Goal: Task Accomplishment & Management: Manage account settings

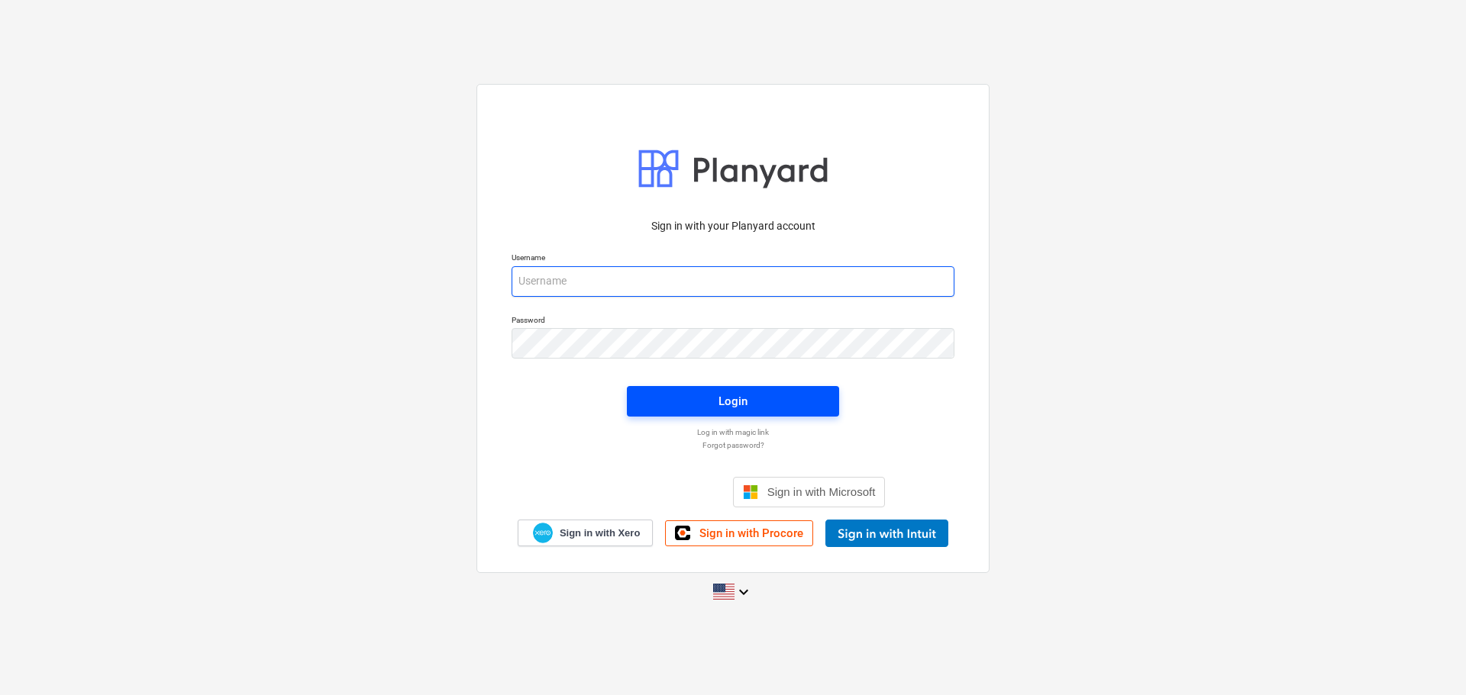
type input "[EMAIL_ADDRESS][DOMAIN_NAME]"
click at [753, 408] on span "Login" at bounding box center [733, 402] width 176 height 20
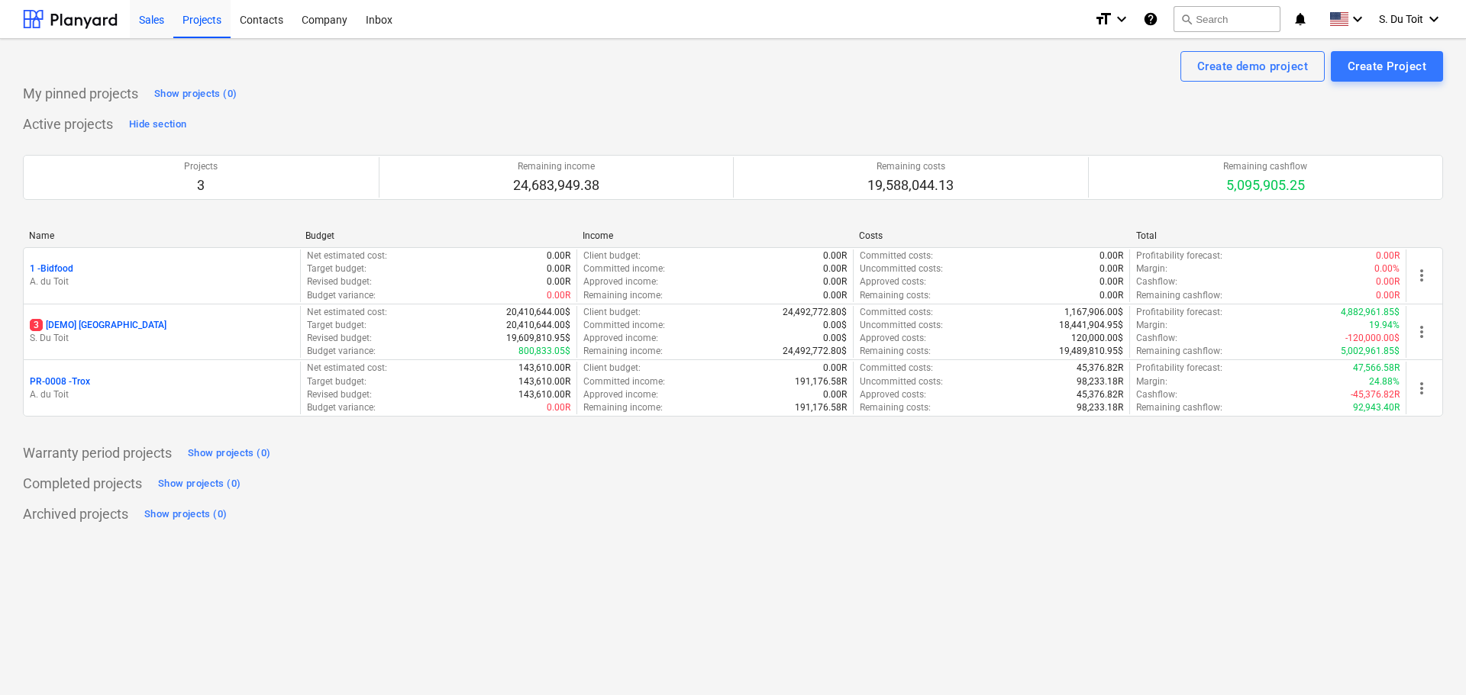
click at [145, 22] on div "Sales" at bounding box center [152, 18] width 44 height 39
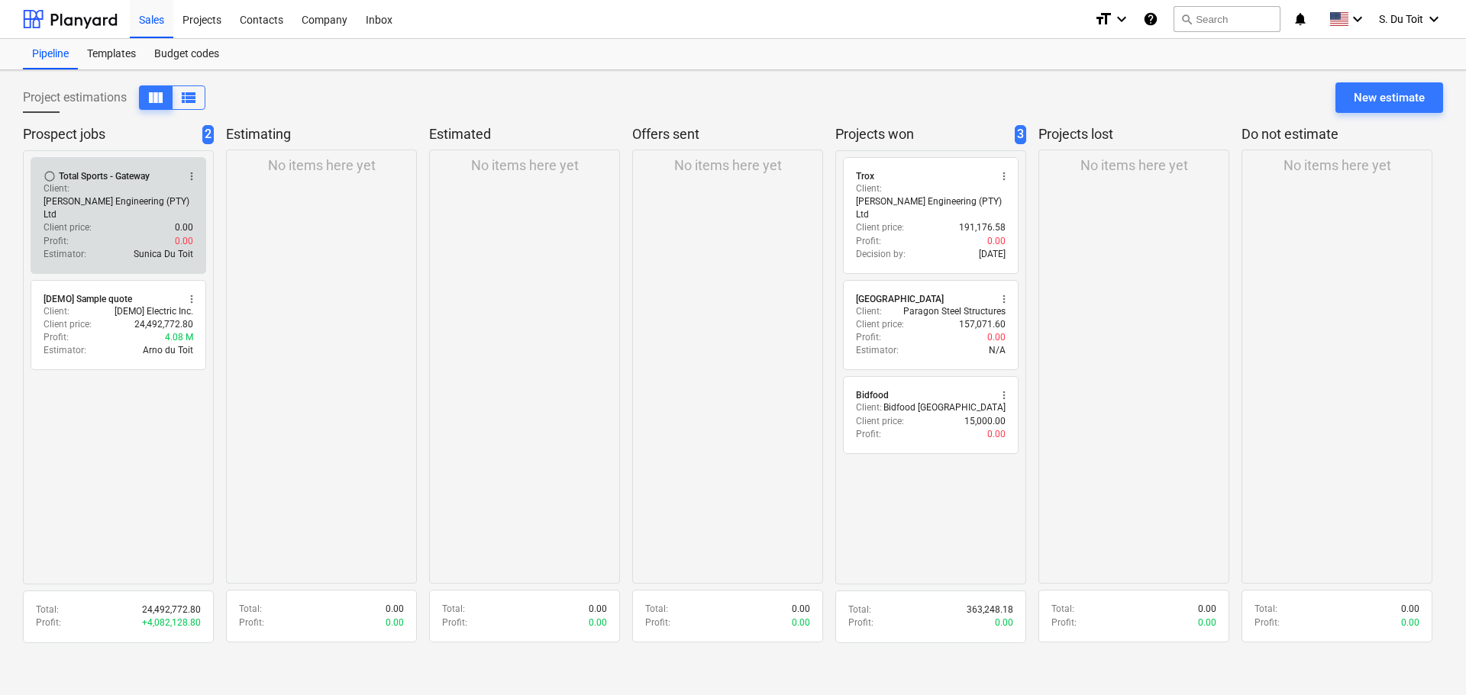
click at [185, 176] on button "more_vert" at bounding box center [191, 176] width 18 height 18
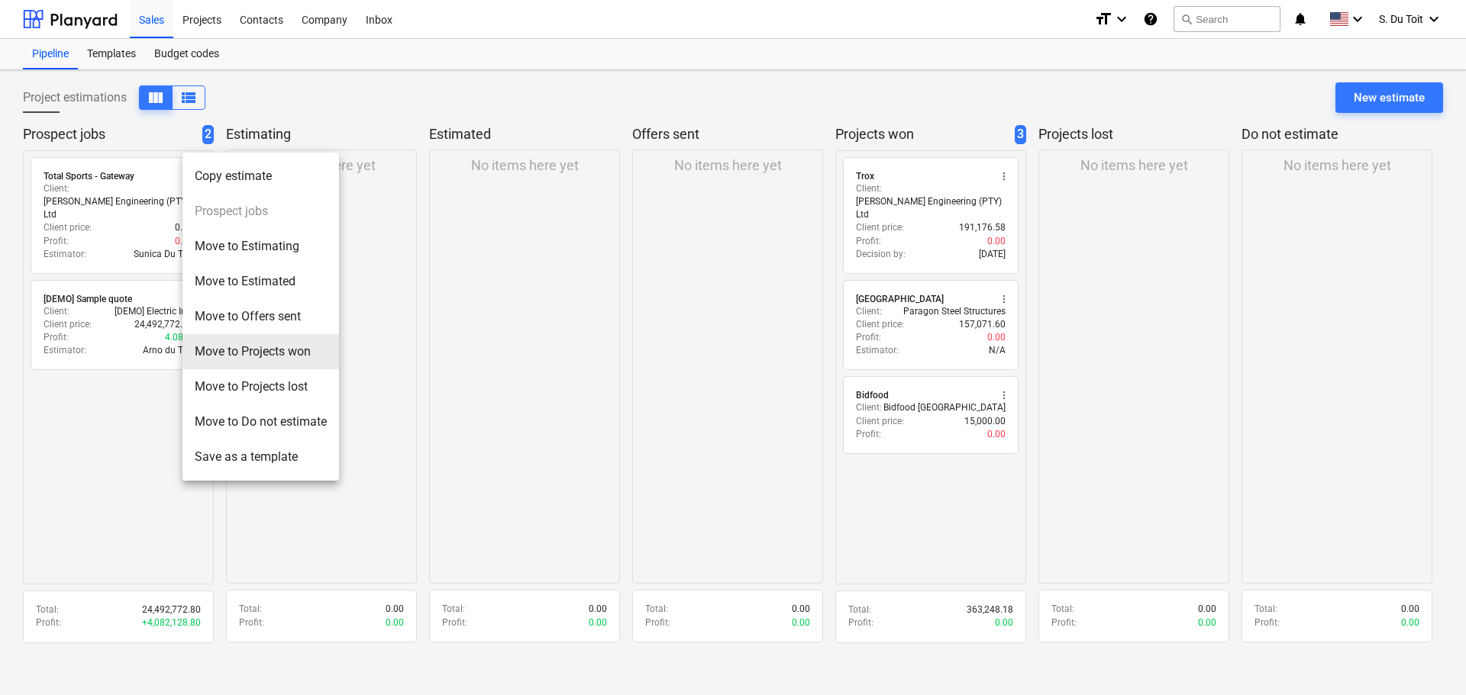
click at [229, 354] on li "Move to Projects won" at bounding box center [260, 351] width 157 height 35
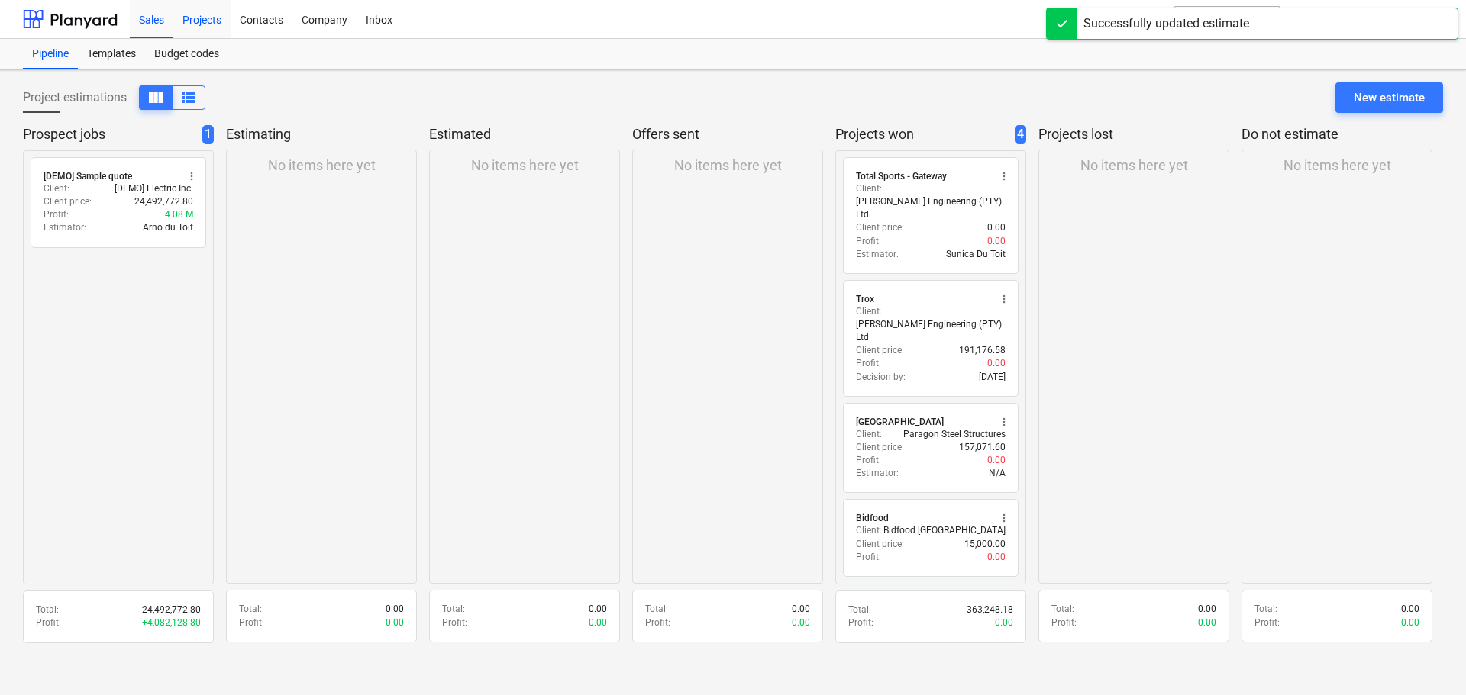
click at [218, 33] on div "Projects" at bounding box center [201, 18] width 57 height 39
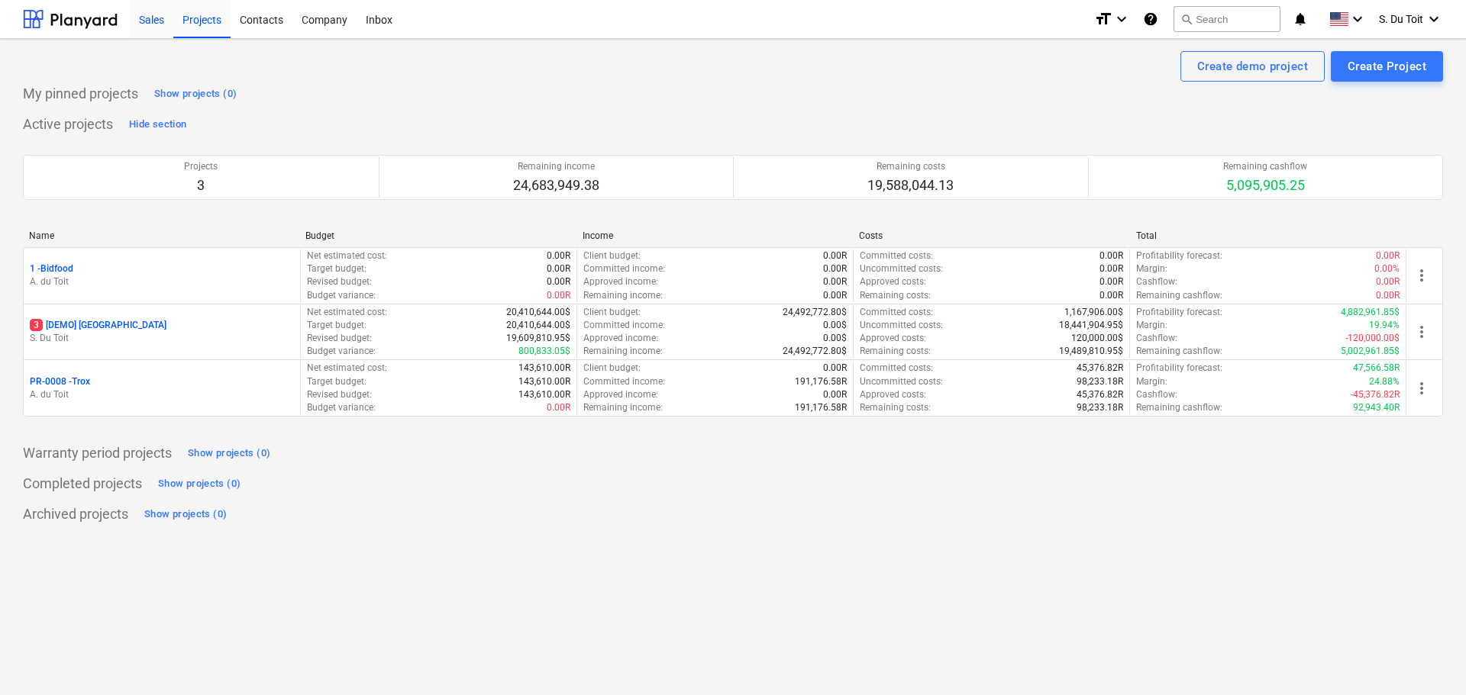
click at [161, 21] on div "Sales" at bounding box center [152, 18] width 44 height 39
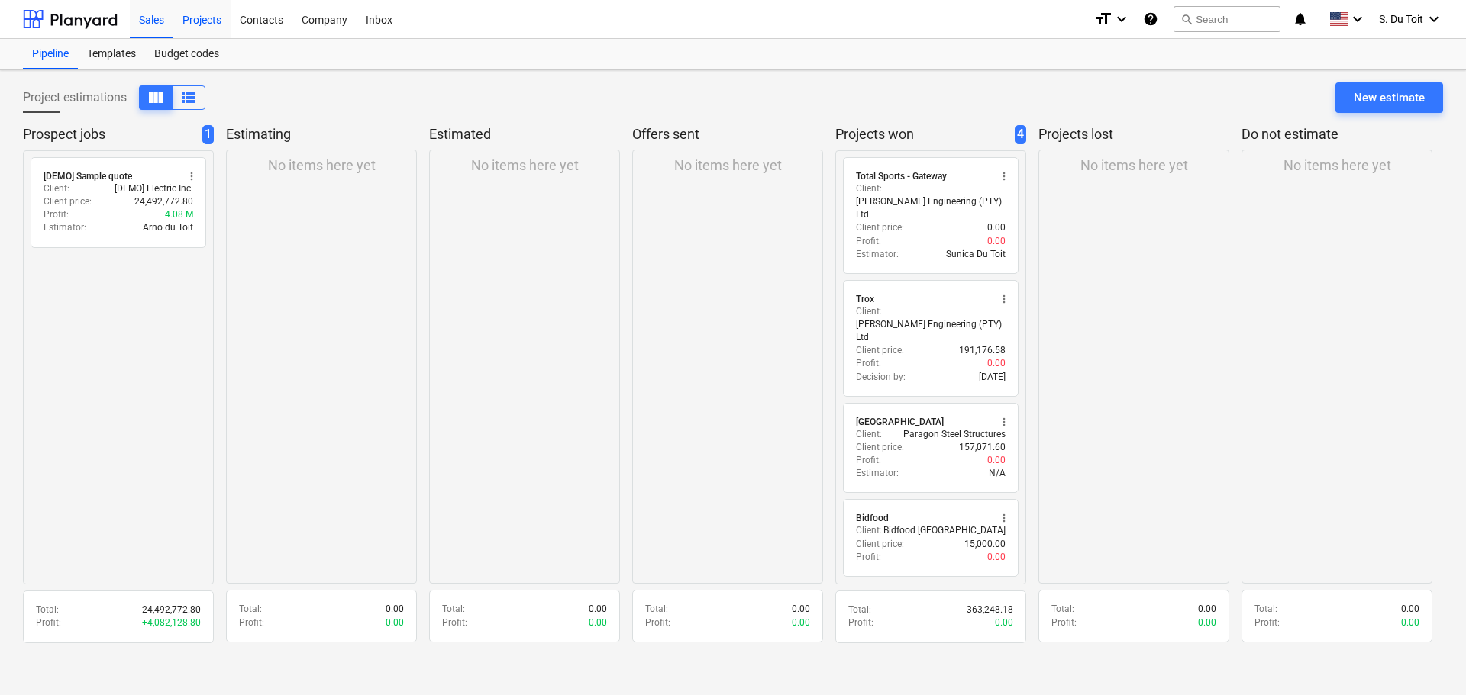
click at [205, 26] on div "Projects" at bounding box center [201, 18] width 57 height 39
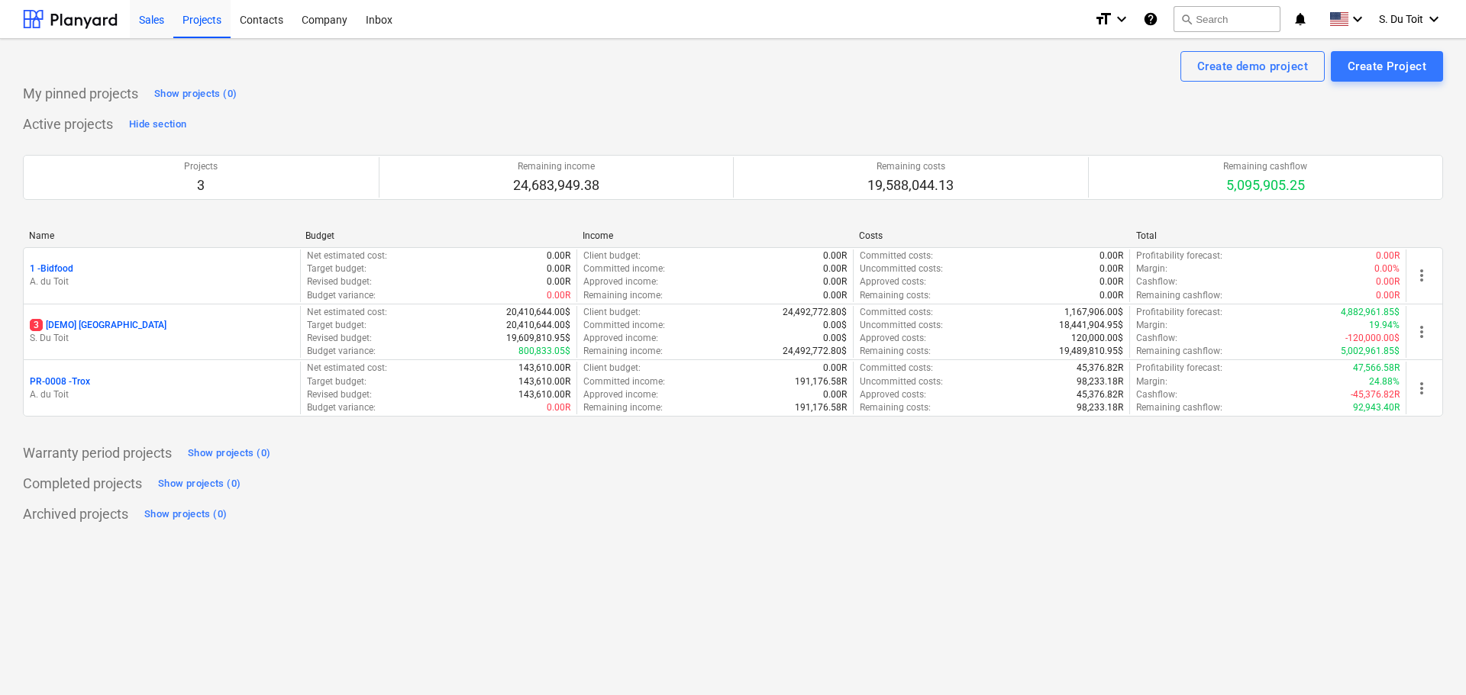
click at [144, 22] on div "Sales" at bounding box center [152, 18] width 44 height 39
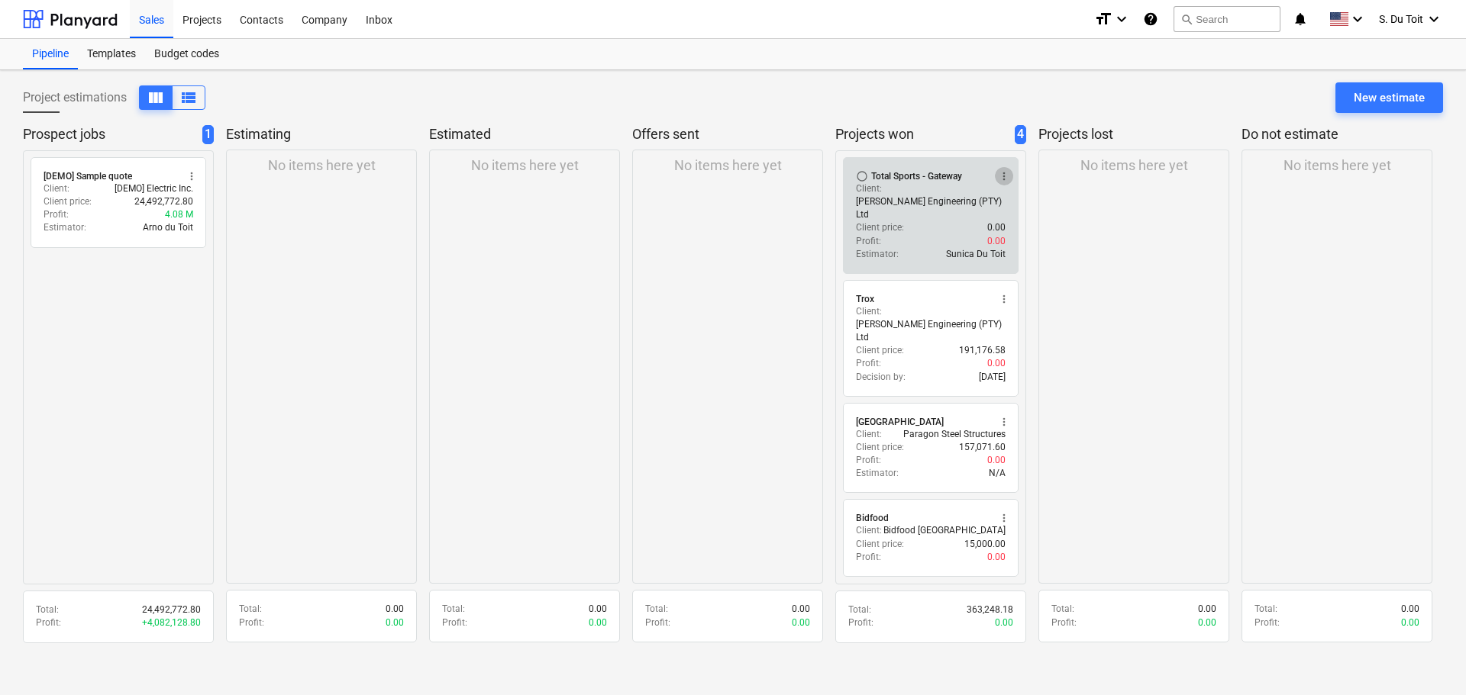
click at [1003, 175] on span "more_vert" at bounding box center [1004, 176] width 12 height 12
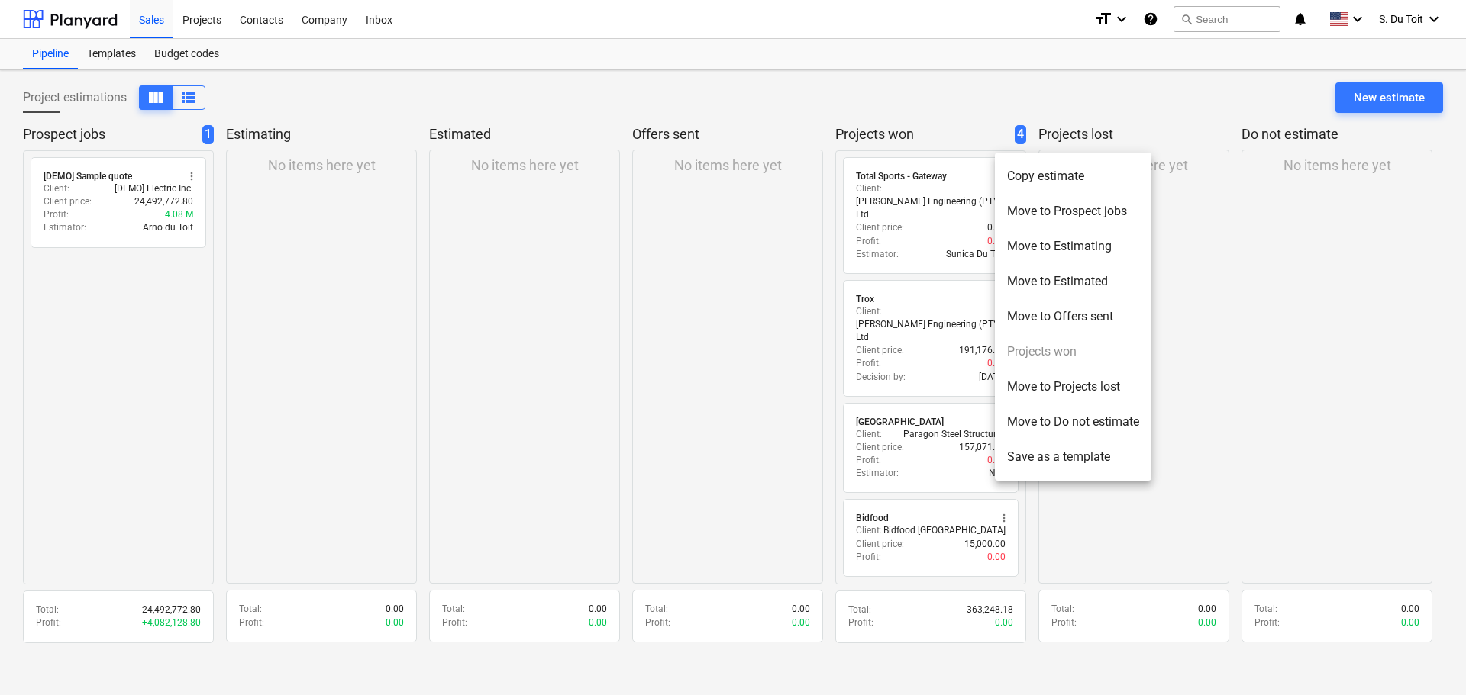
click at [926, 211] on div at bounding box center [733, 347] width 1466 height 695
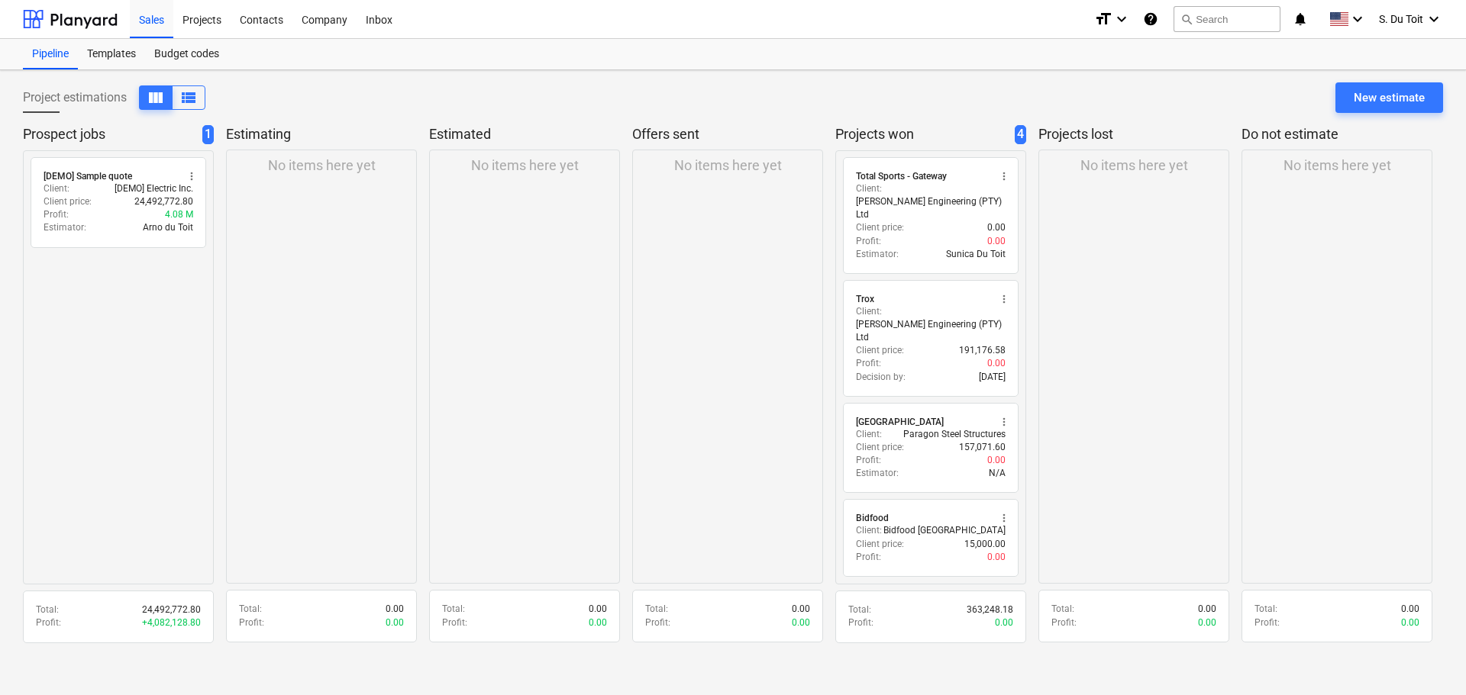
click at [926, 235] on div "Profit : 0.00" at bounding box center [931, 241] width 150 height 13
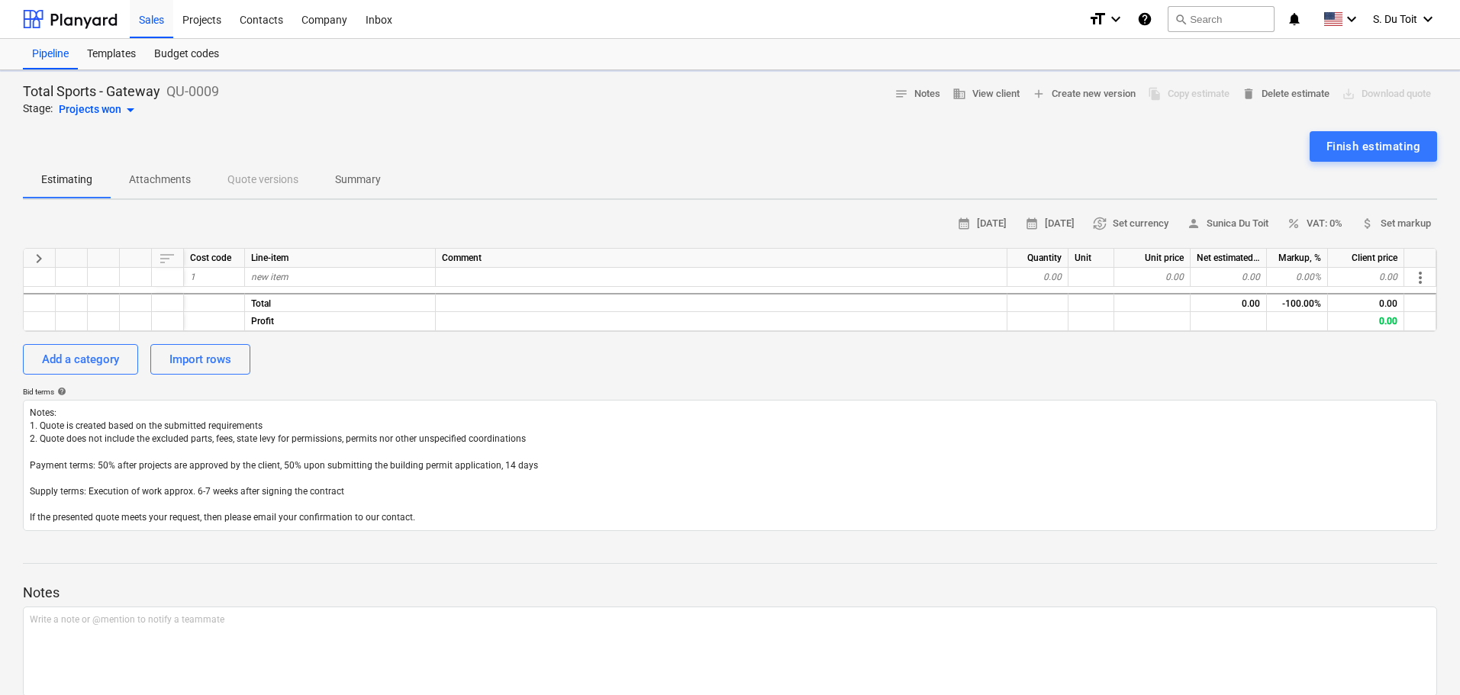
type textarea "x"
click at [344, 276] on div "new item" at bounding box center [340, 277] width 191 height 19
type input "1"
click at [501, 280] on div at bounding box center [722, 277] width 572 height 19
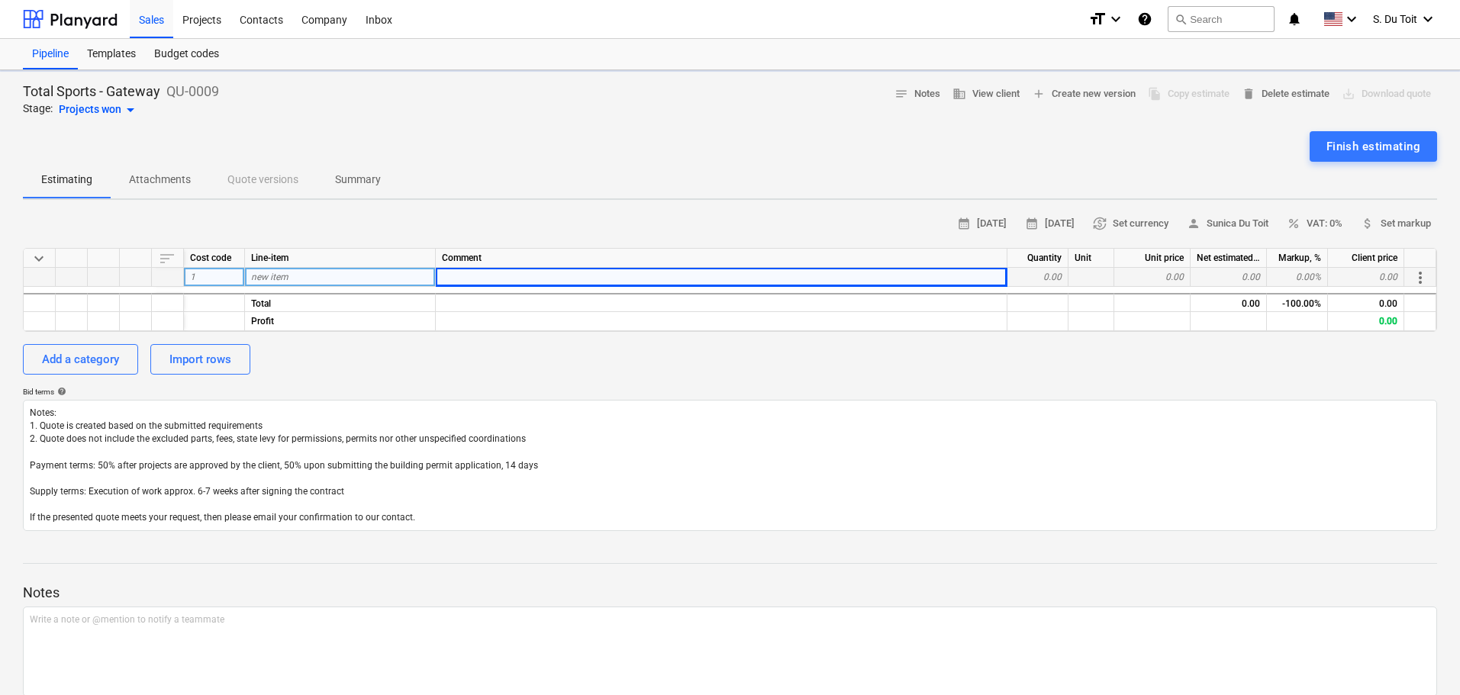
type textarea "x"
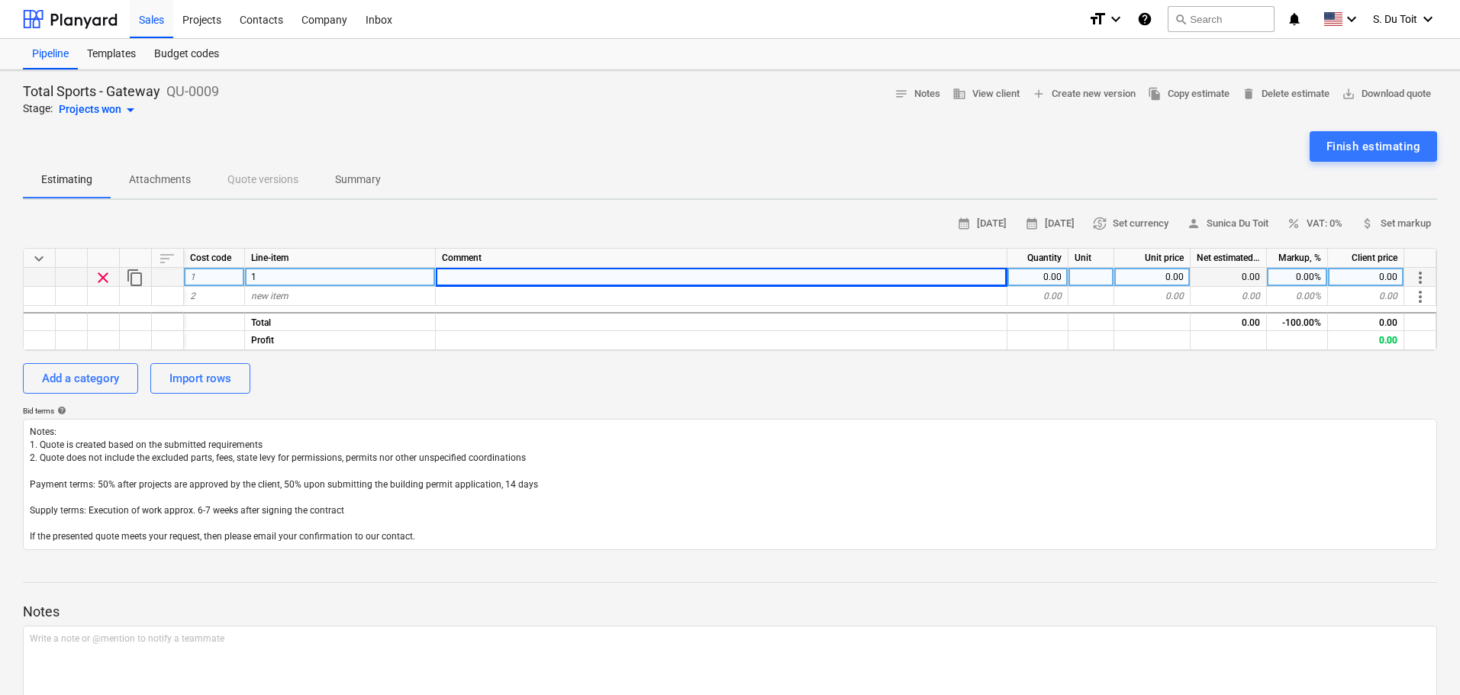
click at [1062, 274] on div "0.00" at bounding box center [1038, 277] width 61 height 19
type input "1"
type textarea "x"
click at [1177, 283] on div "0.00" at bounding box center [1153, 277] width 76 height 19
type input "425633.40"
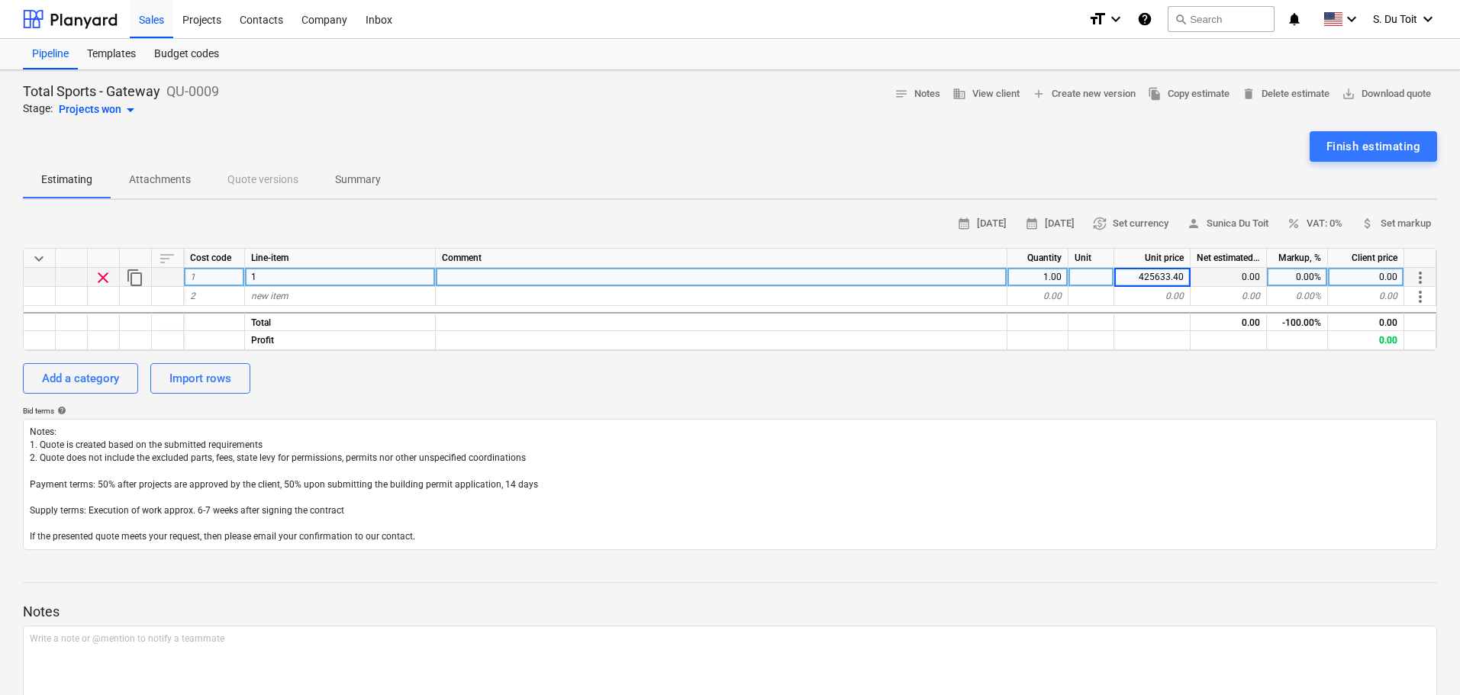
click at [1315, 362] on div "calendar_month [DATE] calendar_month [DATE] currency_exchange Set currency pers…" at bounding box center [730, 381] width 1415 height 338
click at [1368, 135] on button "Finish estimating" at bounding box center [1373, 146] width 127 height 31
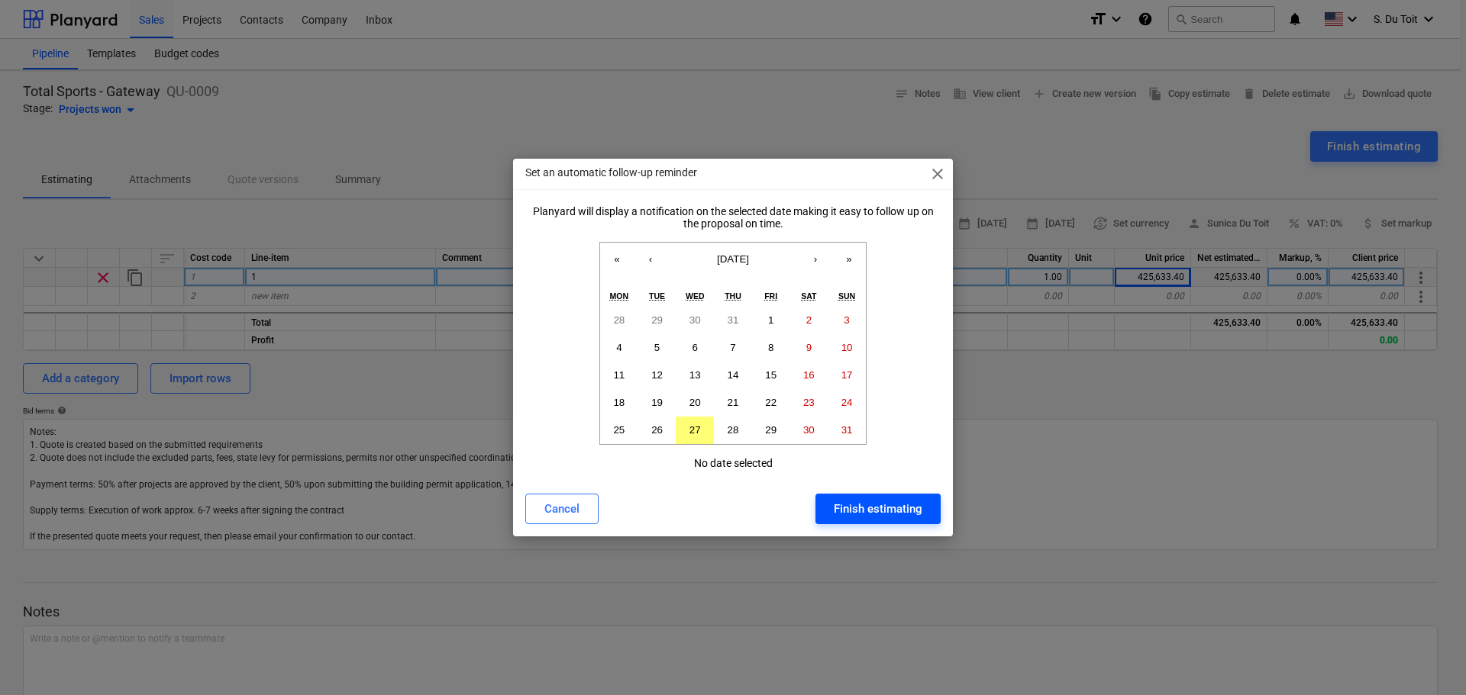
click at [877, 514] on div "Finish estimating" at bounding box center [878, 509] width 89 height 20
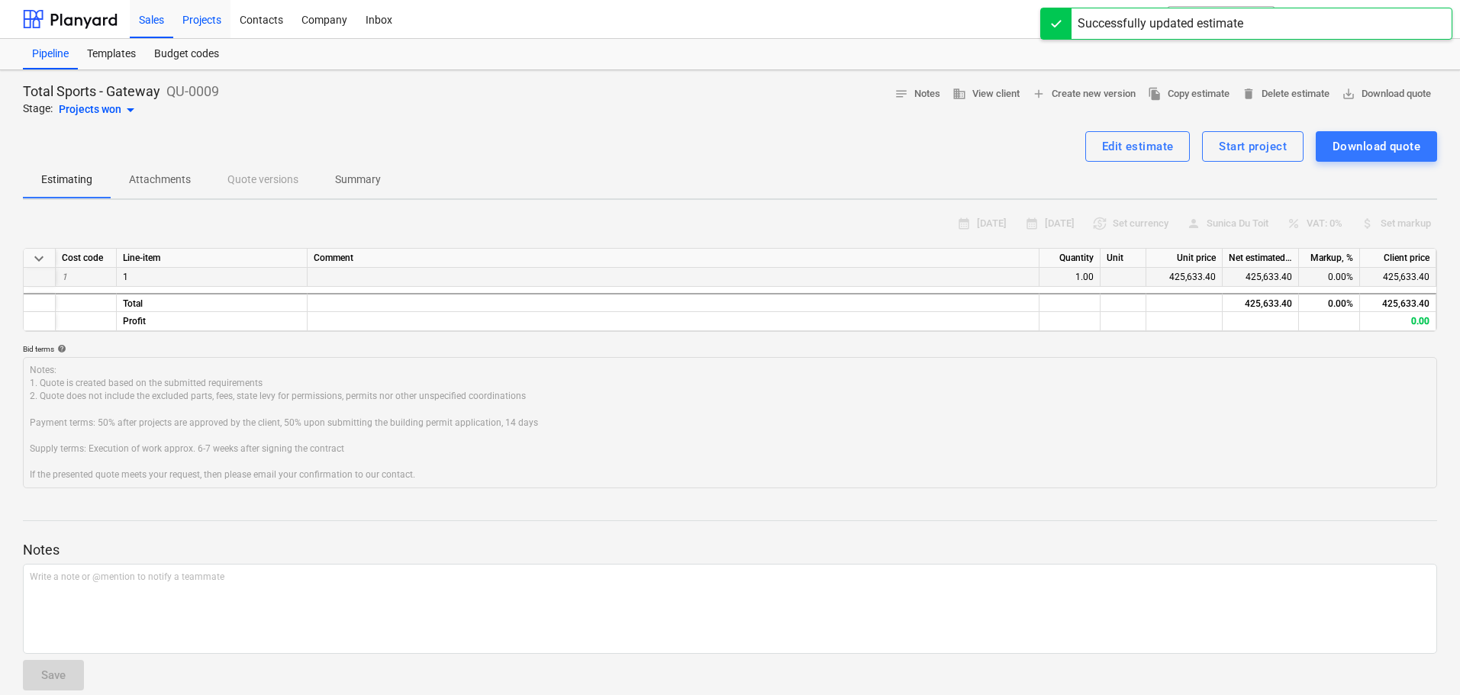
click at [188, 24] on div "Projects" at bounding box center [201, 18] width 57 height 39
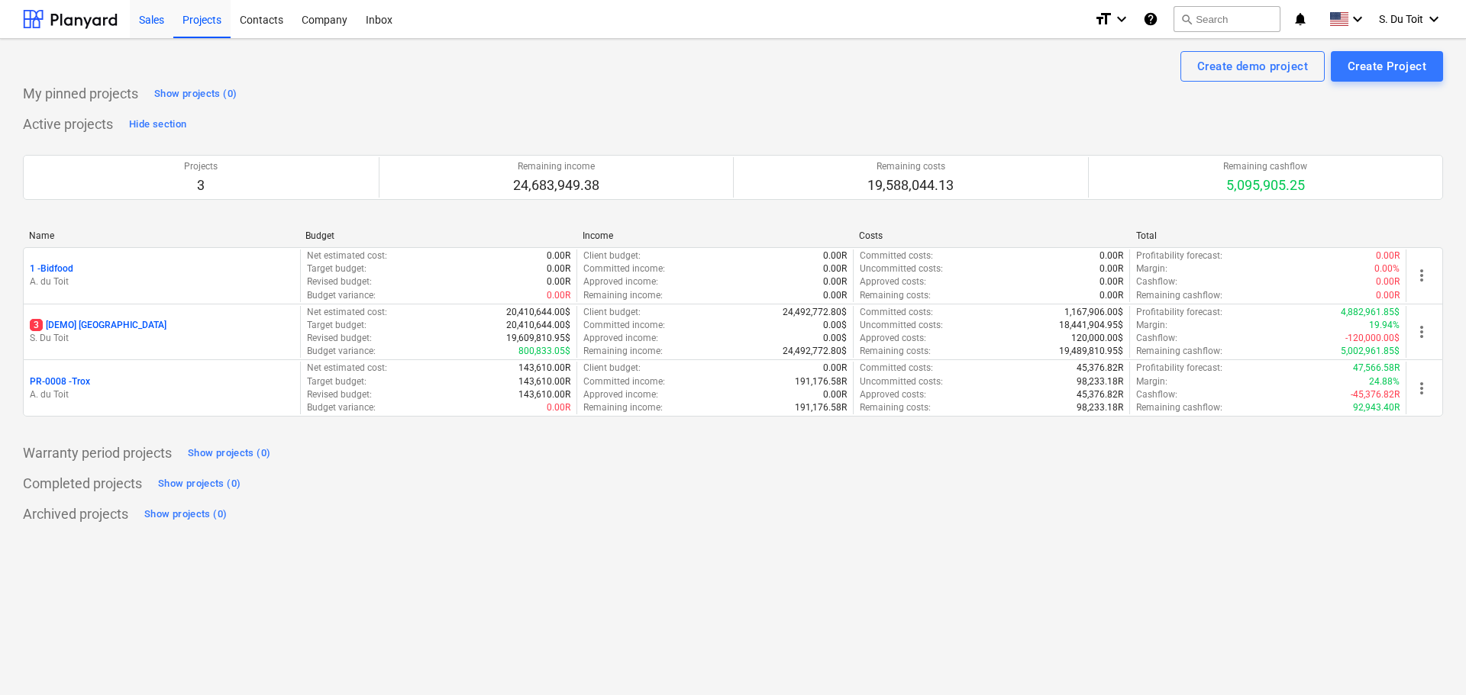
click at [148, 22] on div "Sales" at bounding box center [152, 18] width 44 height 39
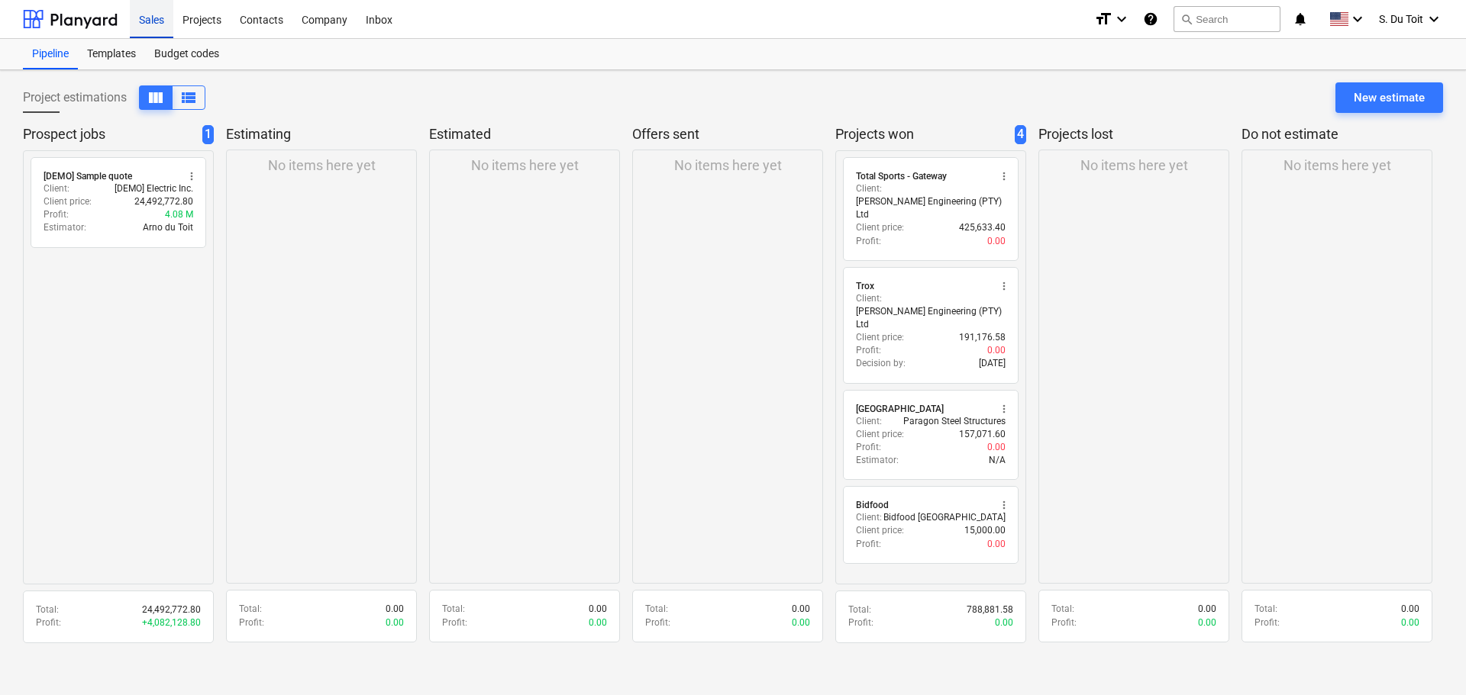
click at [148, 22] on div "Sales" at bounding box center [152, 18] width 44 height 39
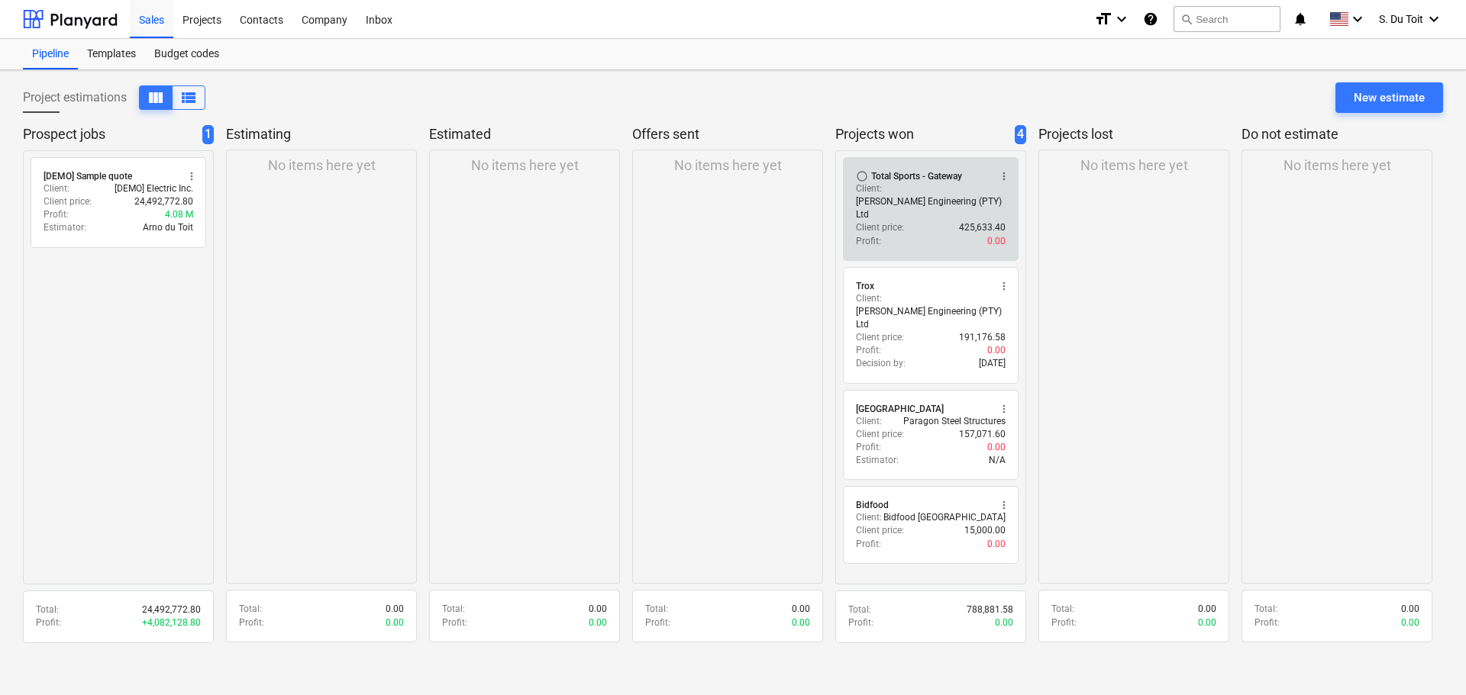
click at [923, 235] on div "Profit : 0.00" at bounding box center [931, 241] width 150 height 13
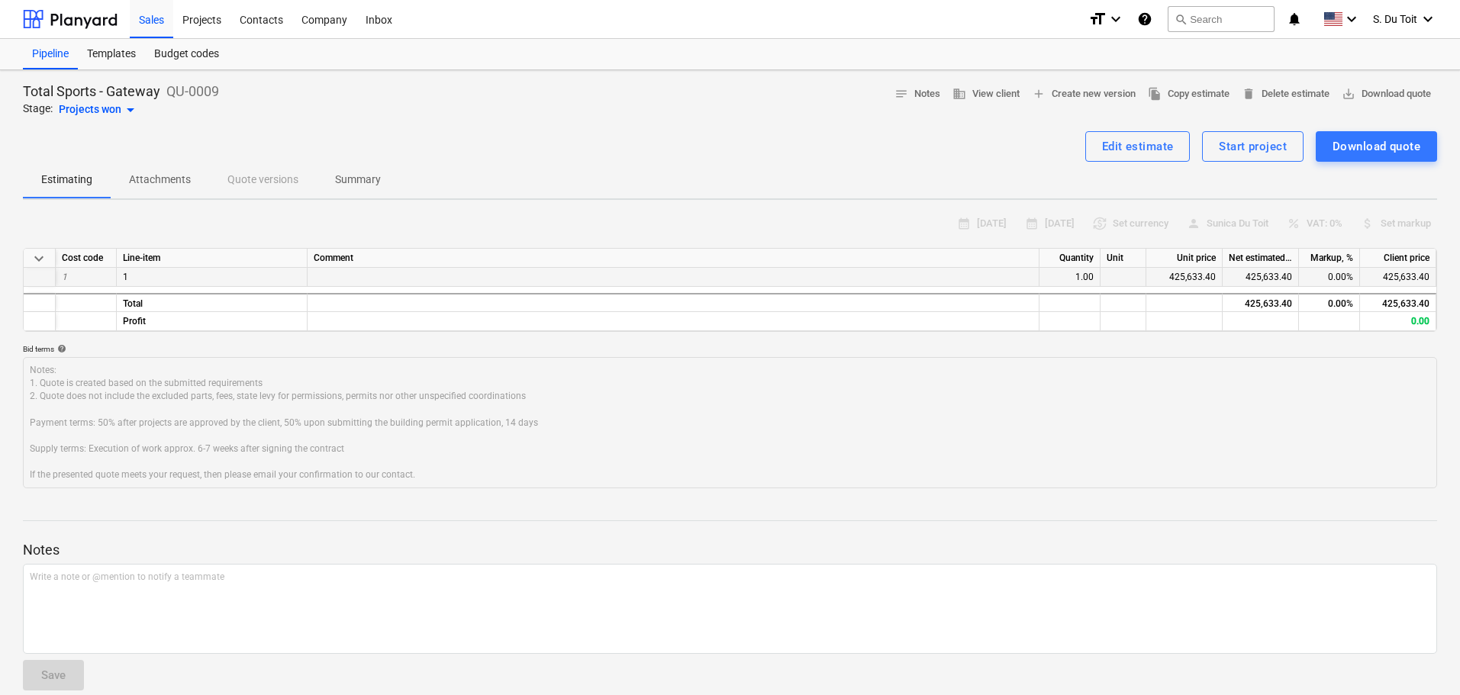
click at [356, 278] on div at bounding box center [674, 277] width 732 height 19
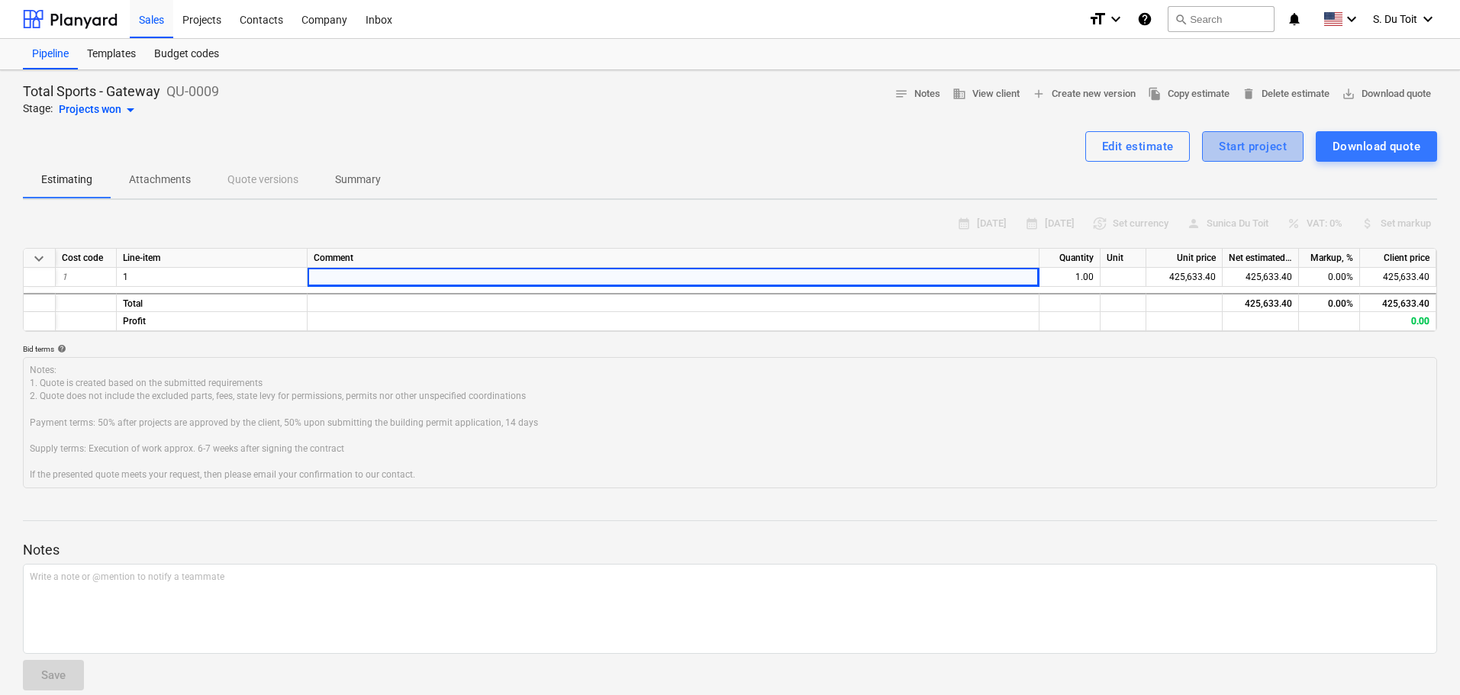
click at [1218, 144] on button "Start project" at bounding box center [1253, 146] width 102 height 31
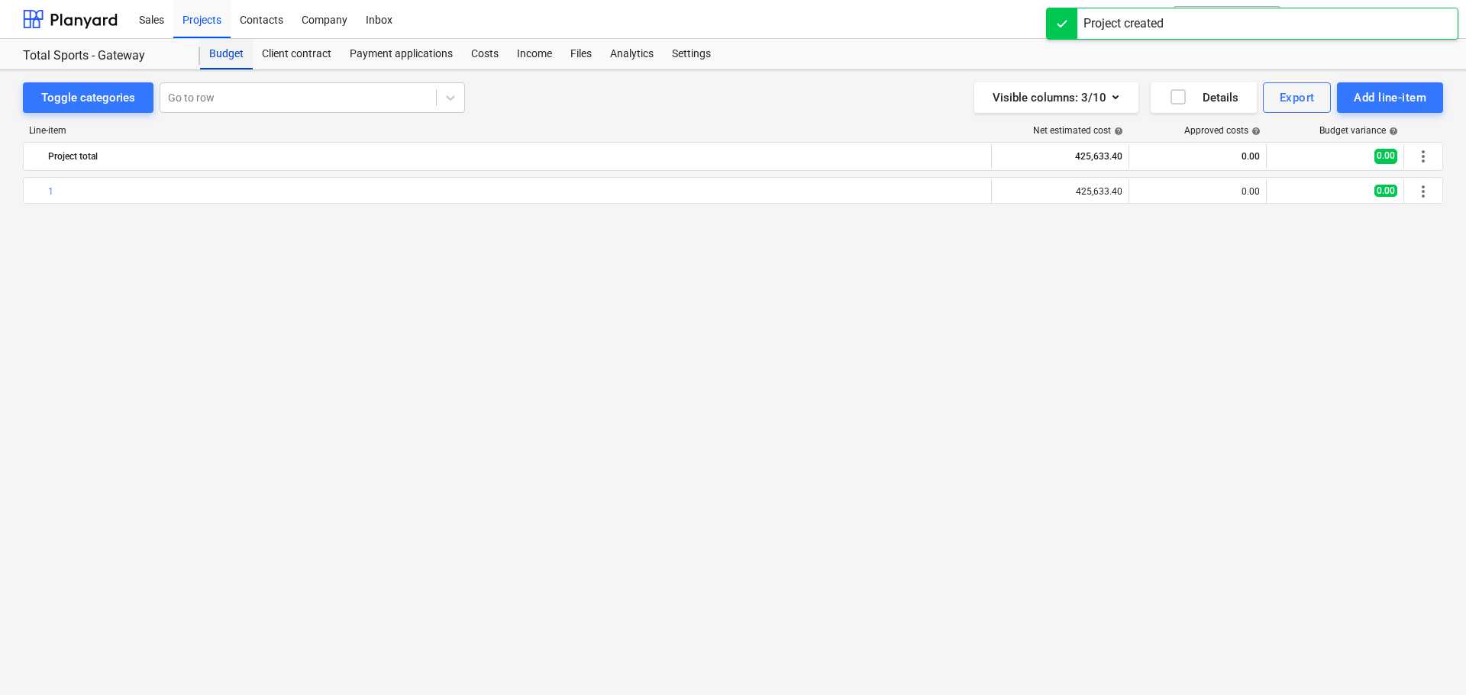
click at [241, 56] on div "Budget" at bounding box center [226, 54] width 53 height 31
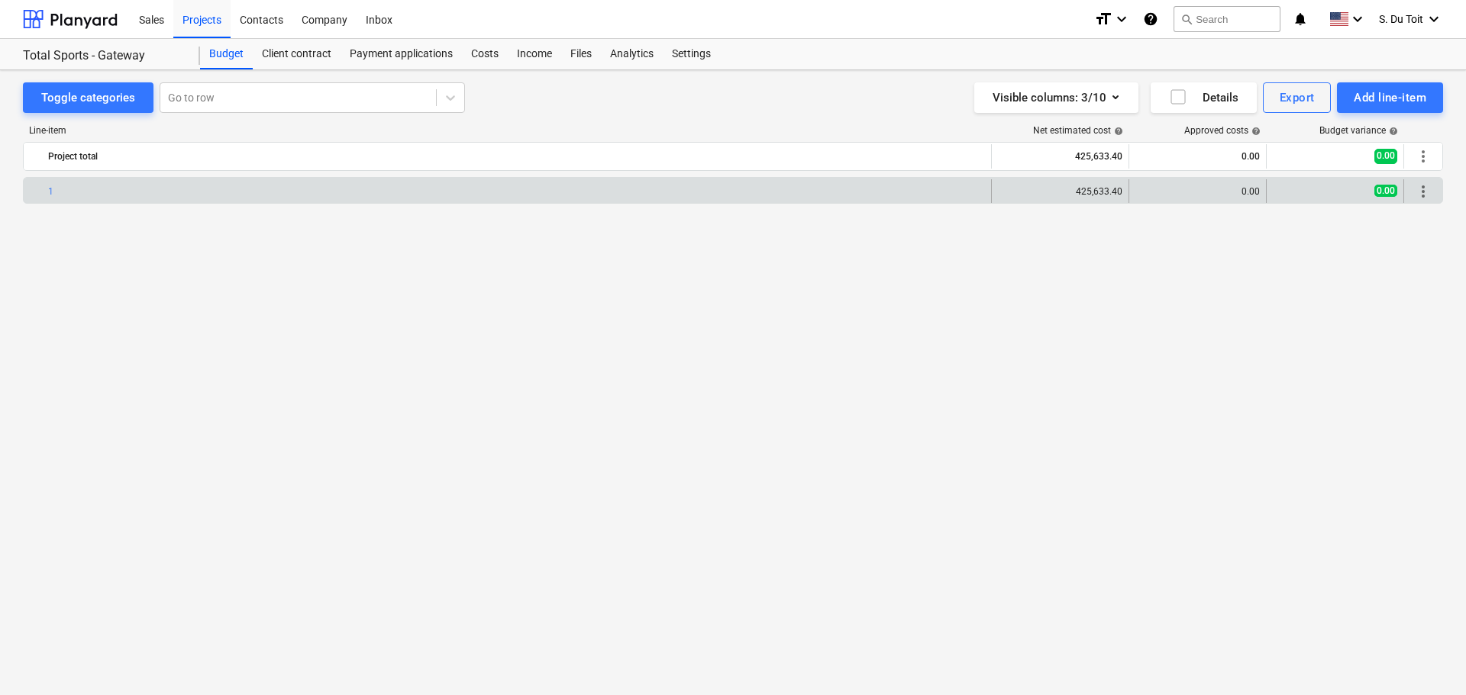
click at [1418, 194] on span "more_vert" at bounding box center [1423, 191] width 18 height 18
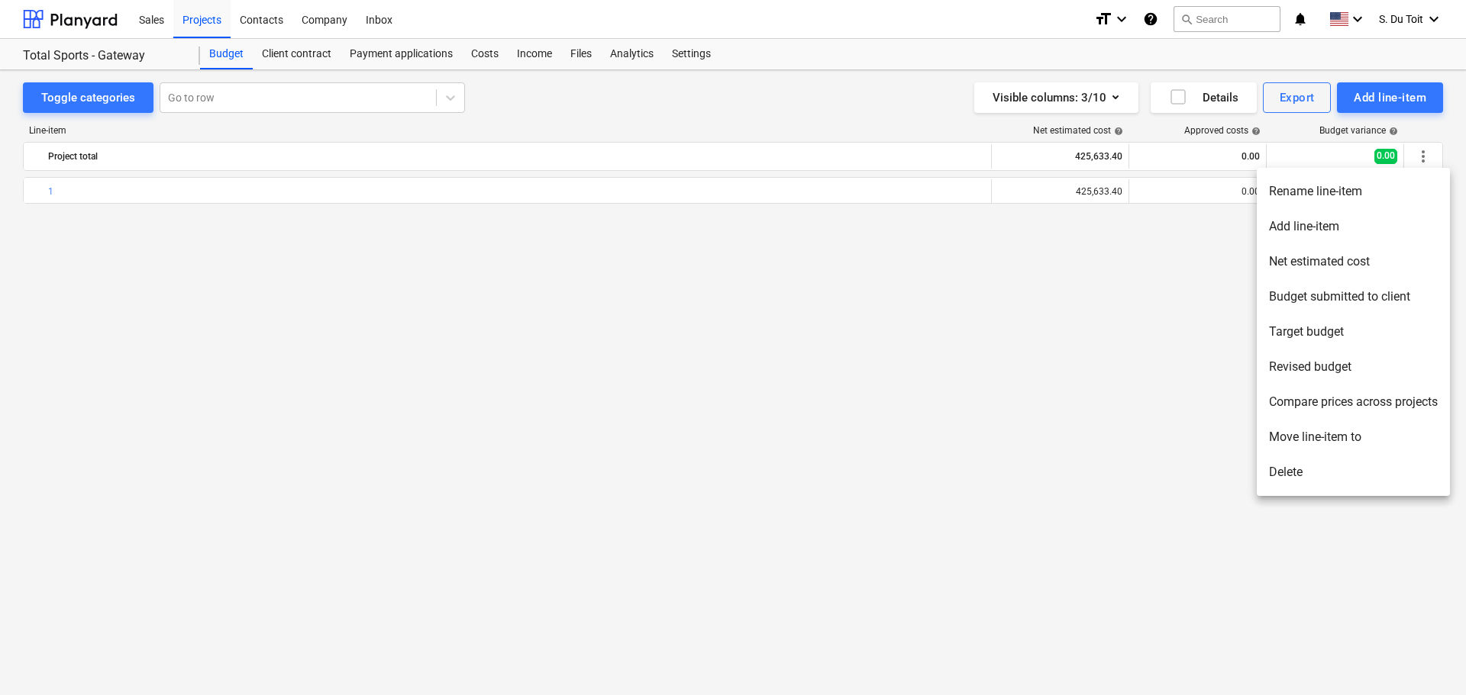
click at [1324, 463] on li "Delete" at bounding box center [1353, 472] width 193 height 35
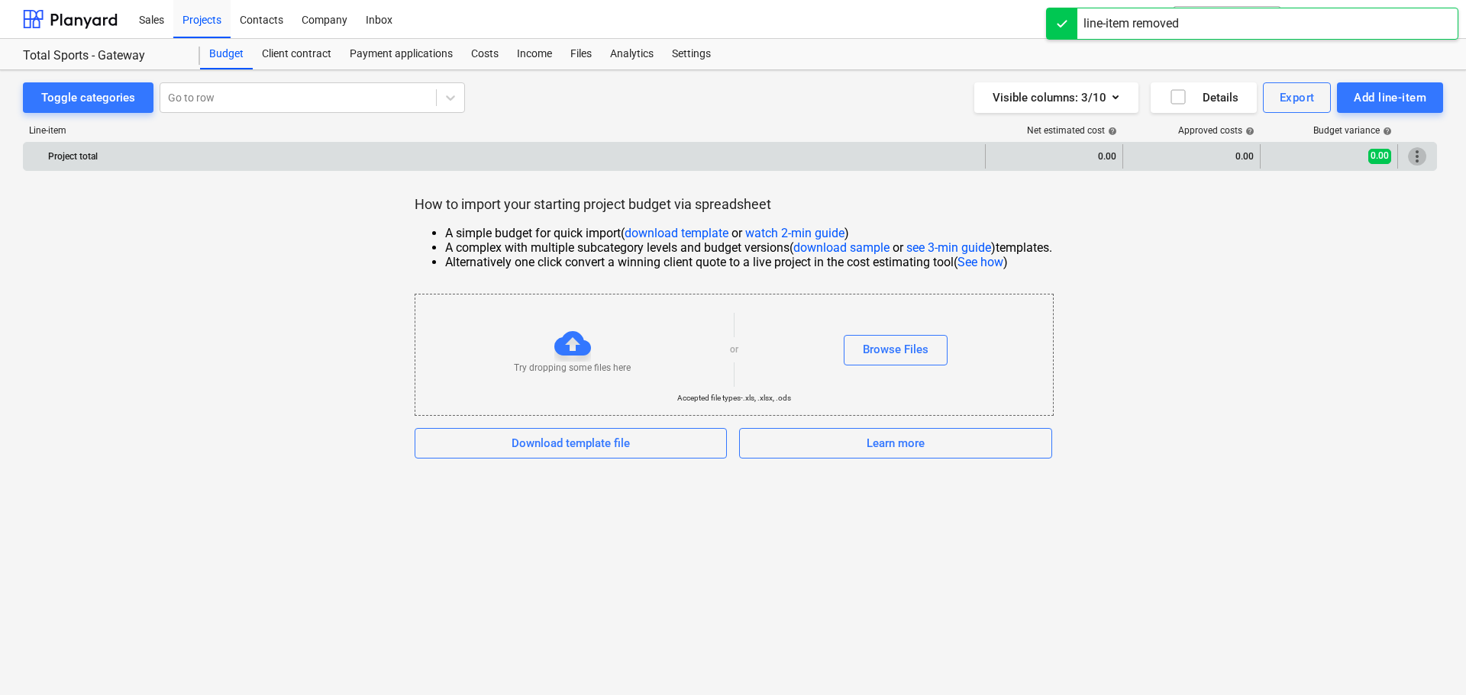
click at [1416, 160] on span "more_vert" at bounding box center [1417, 156] width 18 height 18
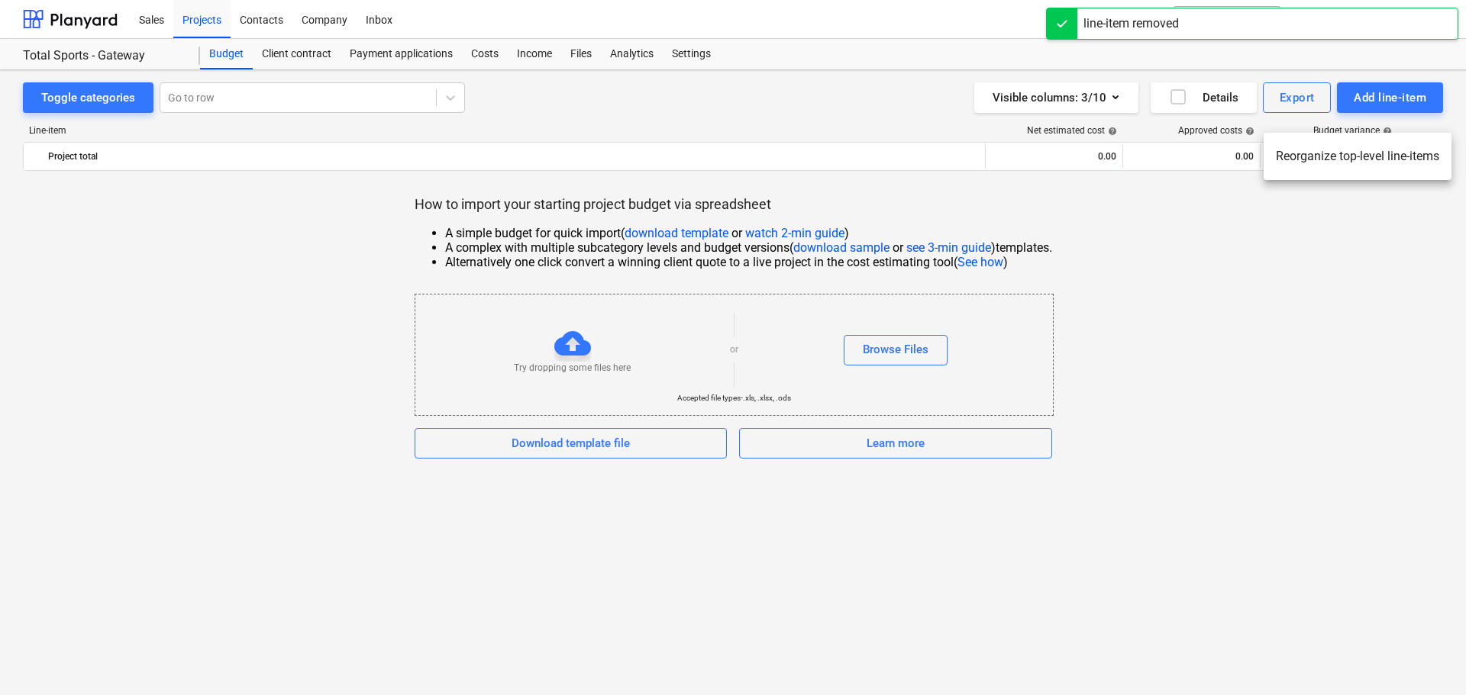
click at [1405, 102] on div at bounding box center [733, 347] width 1466 height 695
click at [1405, 102] on div "Add line-item" at bounding box center [1390, 98] width 73 height 20
click at [1392, 209] on div "Import file" at bounding box center [1363, 215] width 159 height 27
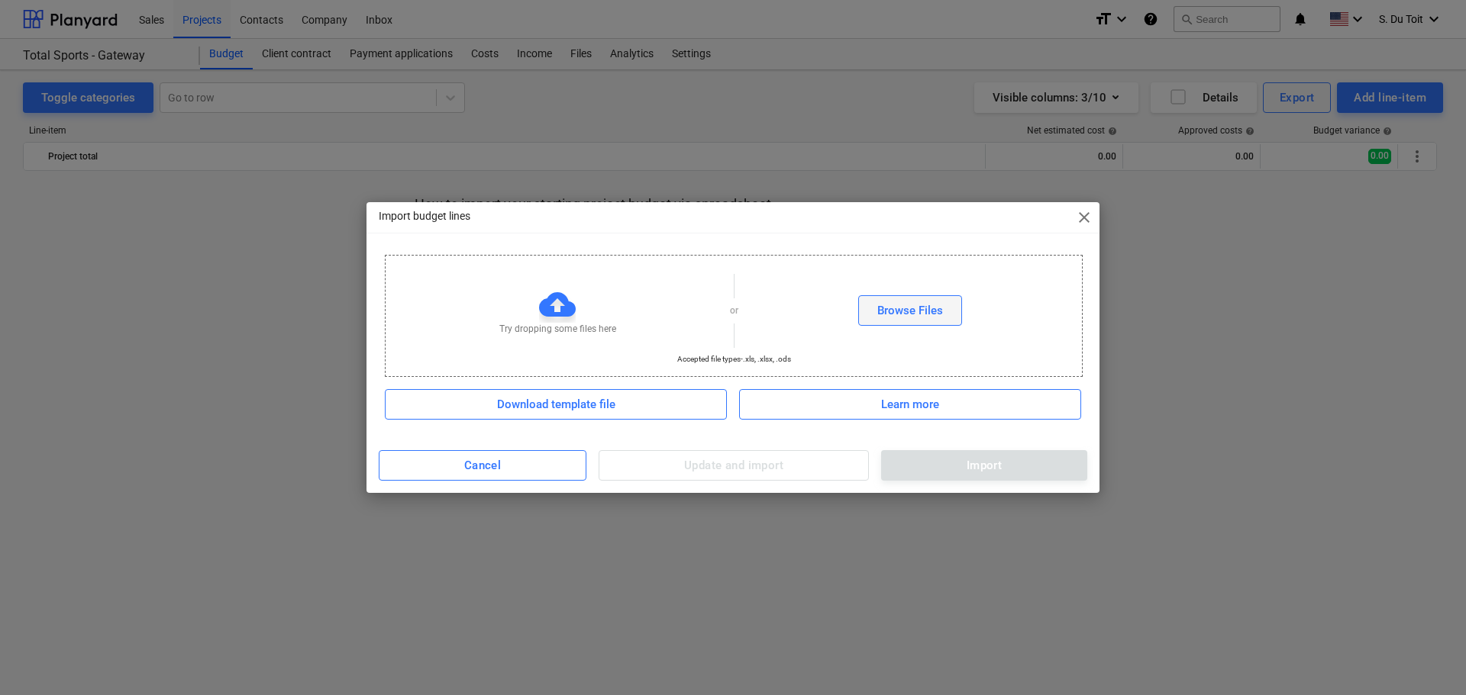
click at [894, 318] on div "Browse Files" at bounding box center [910, 311] width 66 height 20
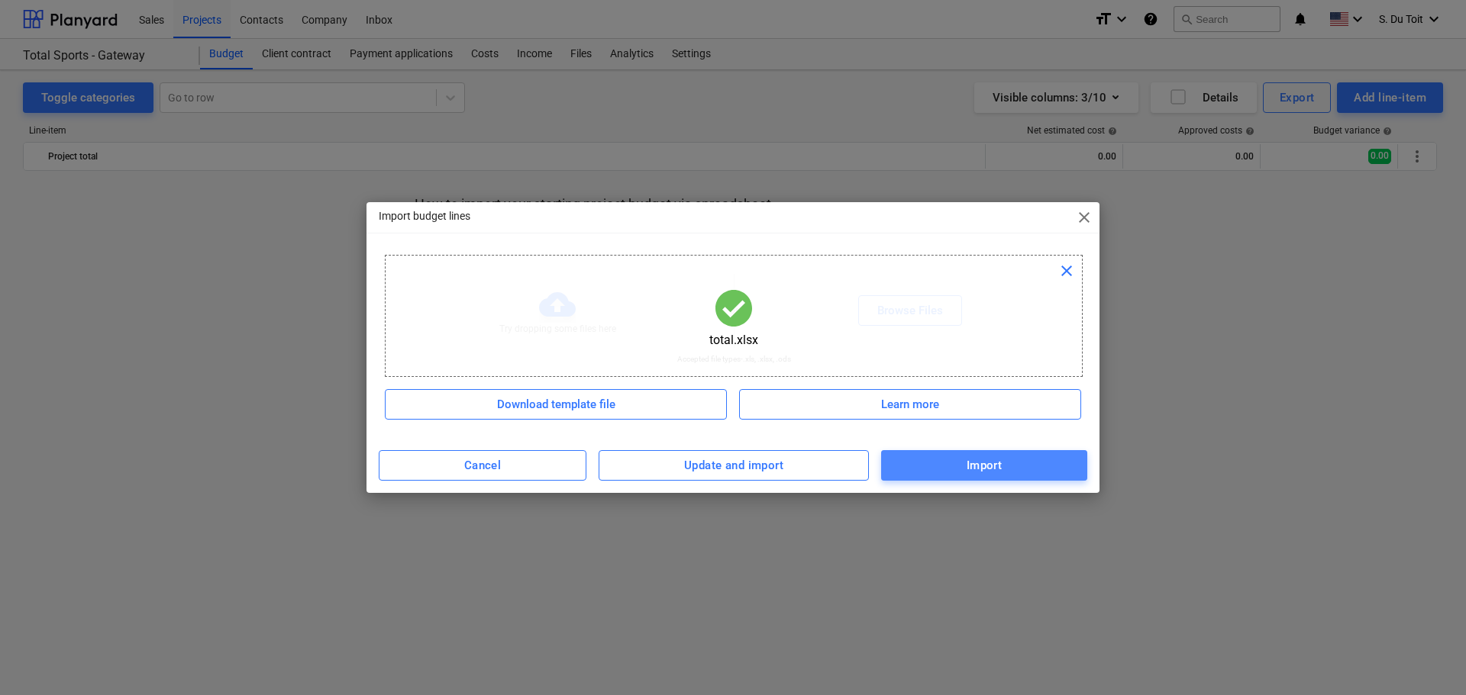
click at [987, 458] on div "Import" at bounding box center [984, 466] width 36 height 20
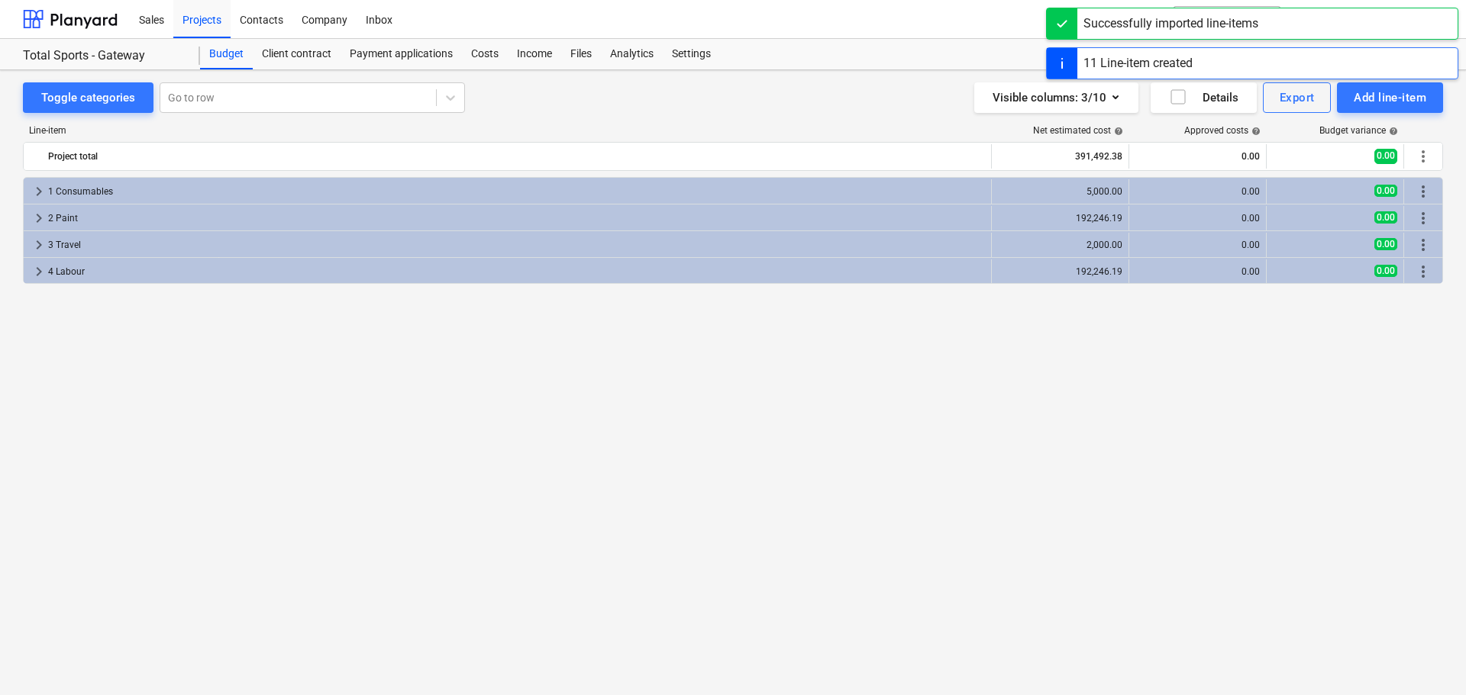
click at [773, 449] on div "keyboard_arrow_right 1 Consumables 5,000.00 0.00 0.00 more_vert keyboard_arrow_…" at bounding box center [733, 404] width 1420 height 455
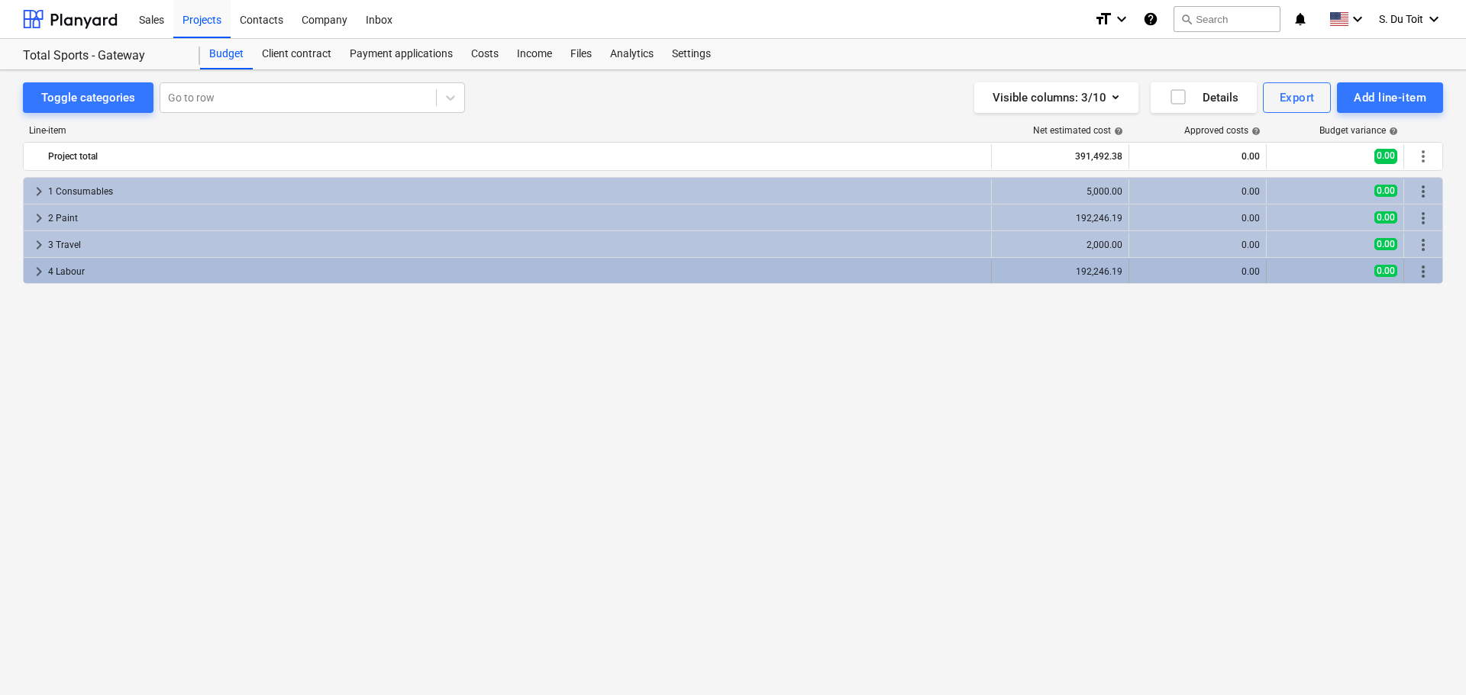
click at [466, 277] on div "4 Labour" at bounding box center [516, 272] width 937 height 24
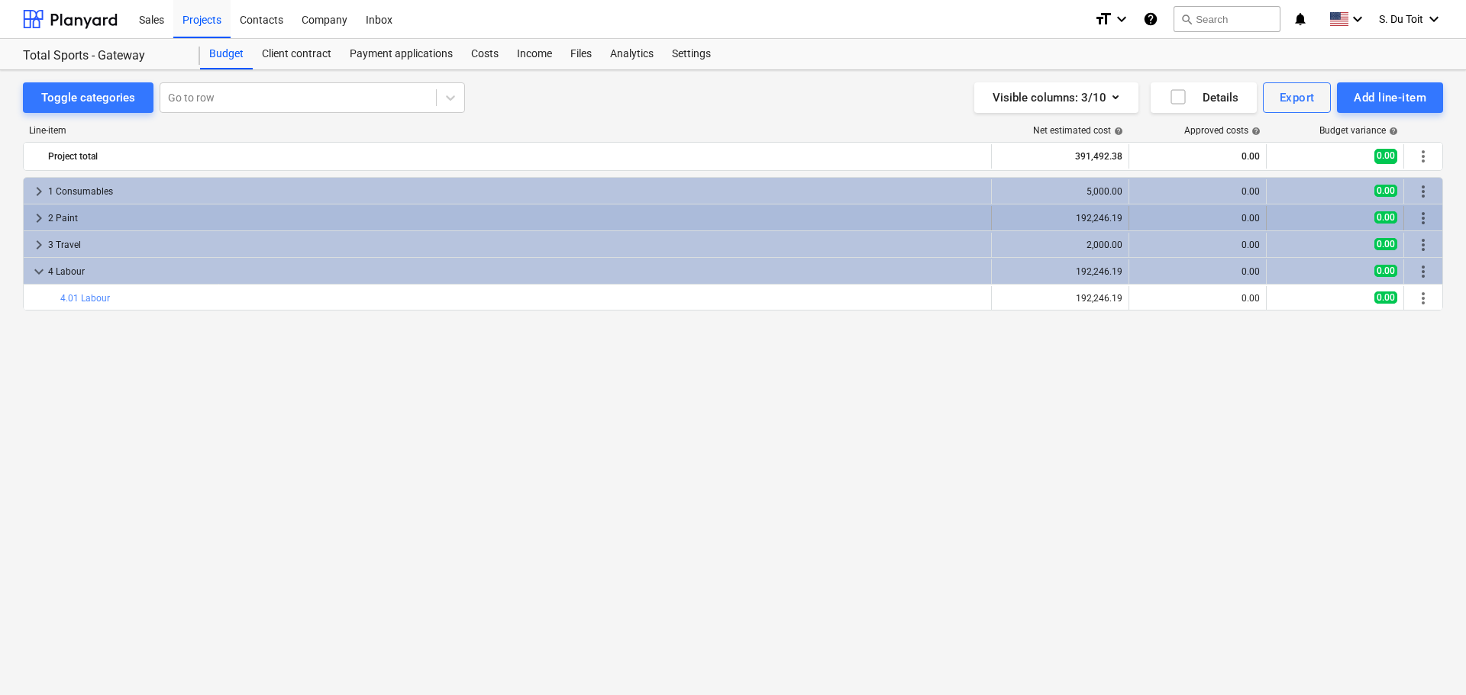
click at [509, 205] on div "keyboard_arrow_right 2 Paint 192,246.19 0.00 0.00 more_vert" at bounding box center [733, 218] width 1418 height 26
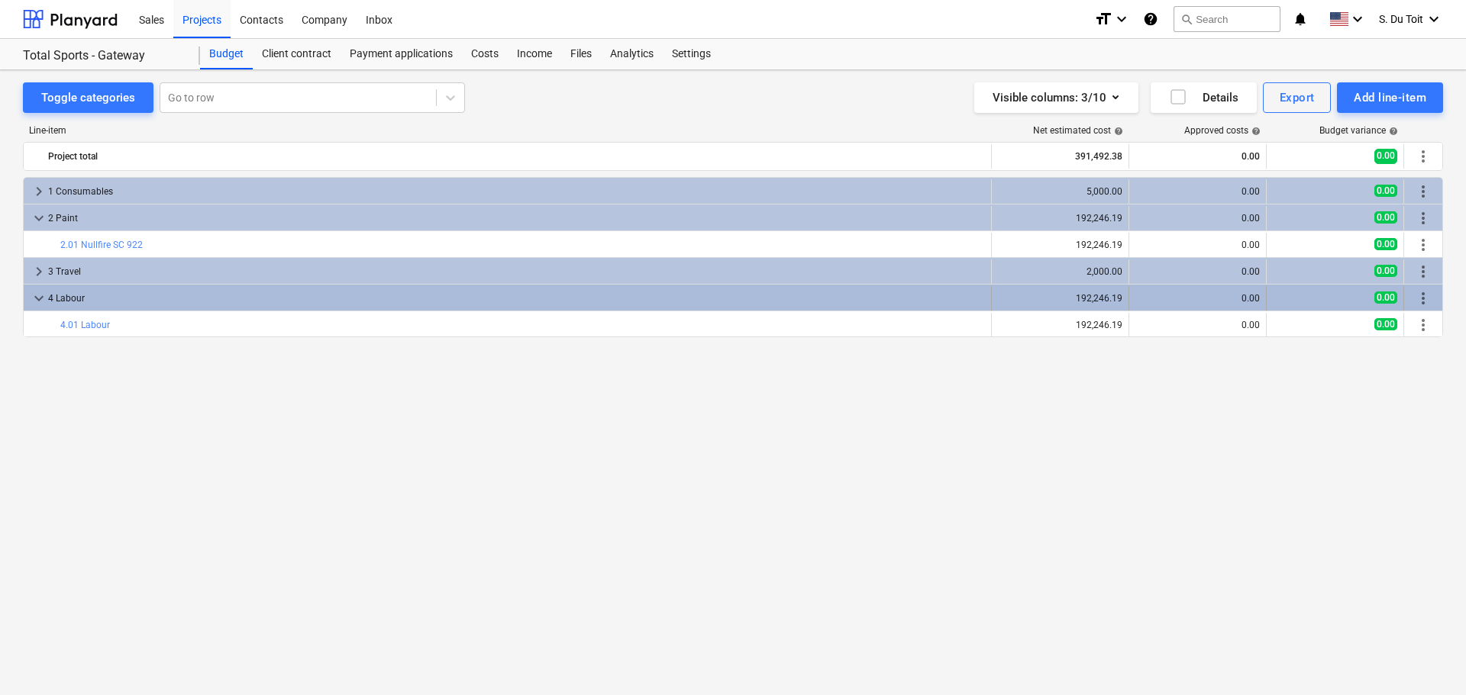
click at [1428, 295] on span "more_vert" at bounding box center [1423, 298] width 18 height 18
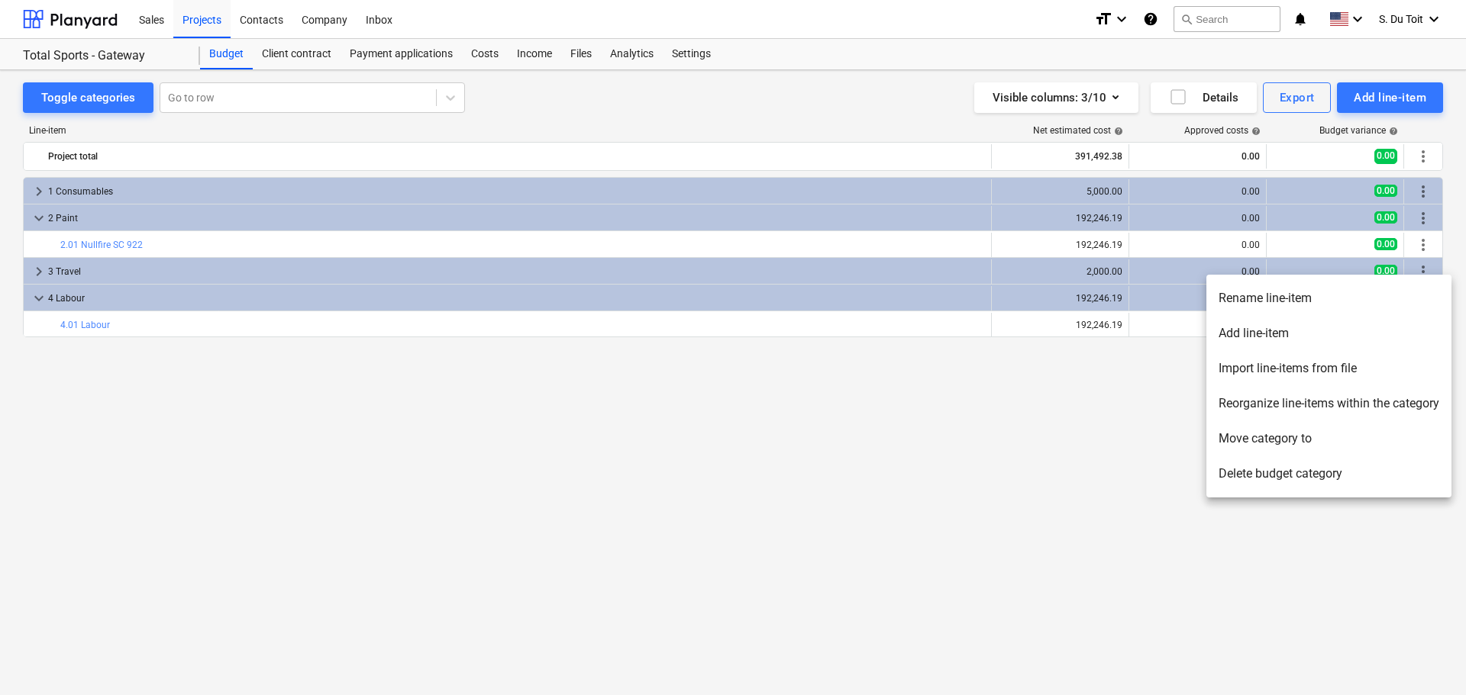
click at [1097, 321] on div at bounding box center [733, 347] width 1466 height 695
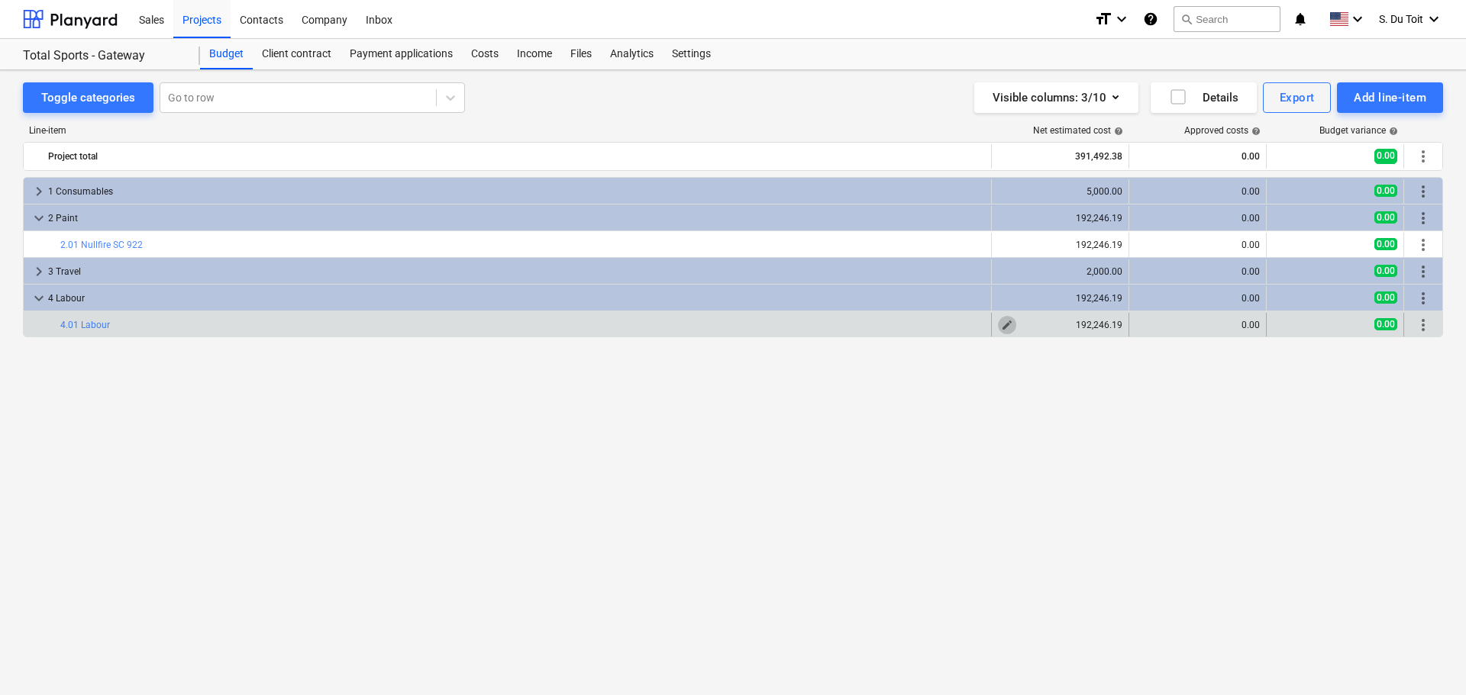
click at [1013, 322] on button "edit" at bounding box center [1007, 325] width 18 height 18
type textarea "x"
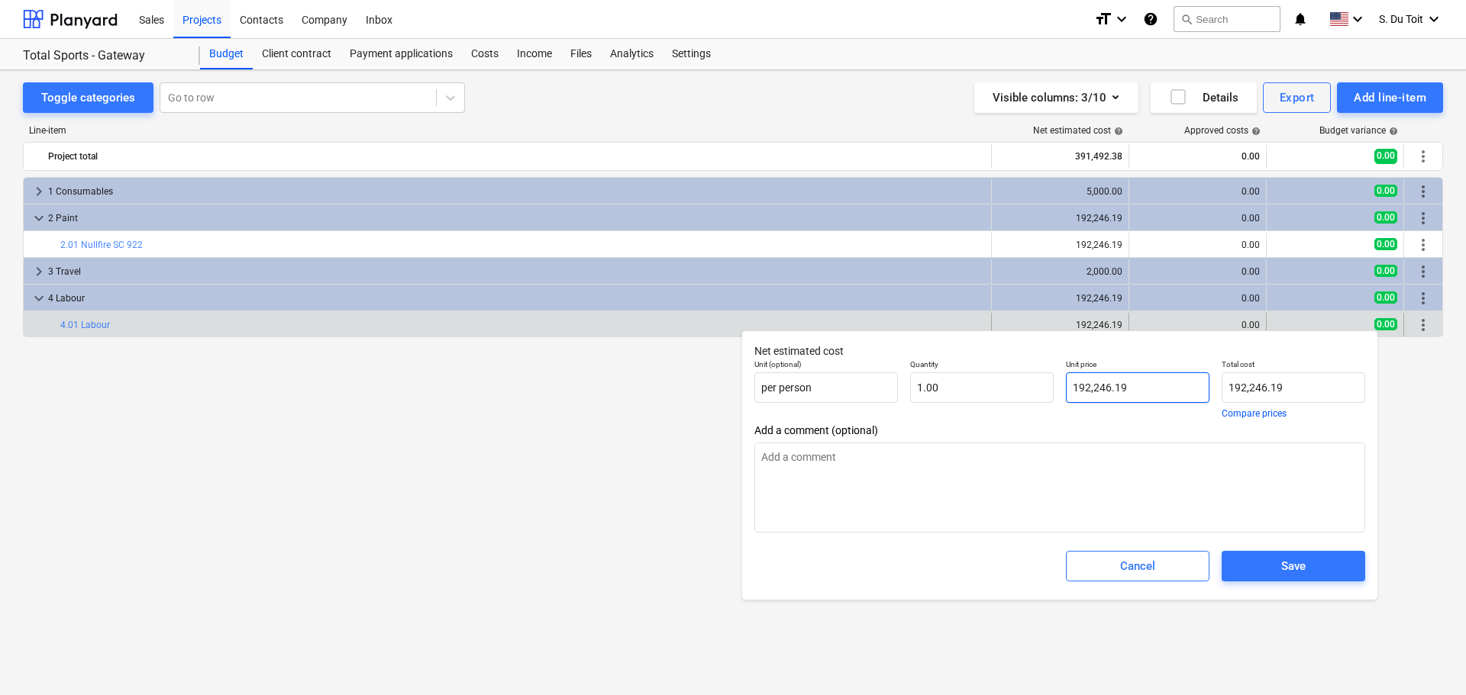
type input "192246.19"
drag, startPoint x: 1150, startPoint y: 390, endPoint x: 1042, endPoint y: 394, distance: 107.7
click at [1042, 394] on div "Unit (optional) per person Quantity 1.00 Unit price 192246.19 Total cost 192,24…" at bounding box center [1059, 388] width 623 height 71
paste input "60,205.16"
type textarea "x"
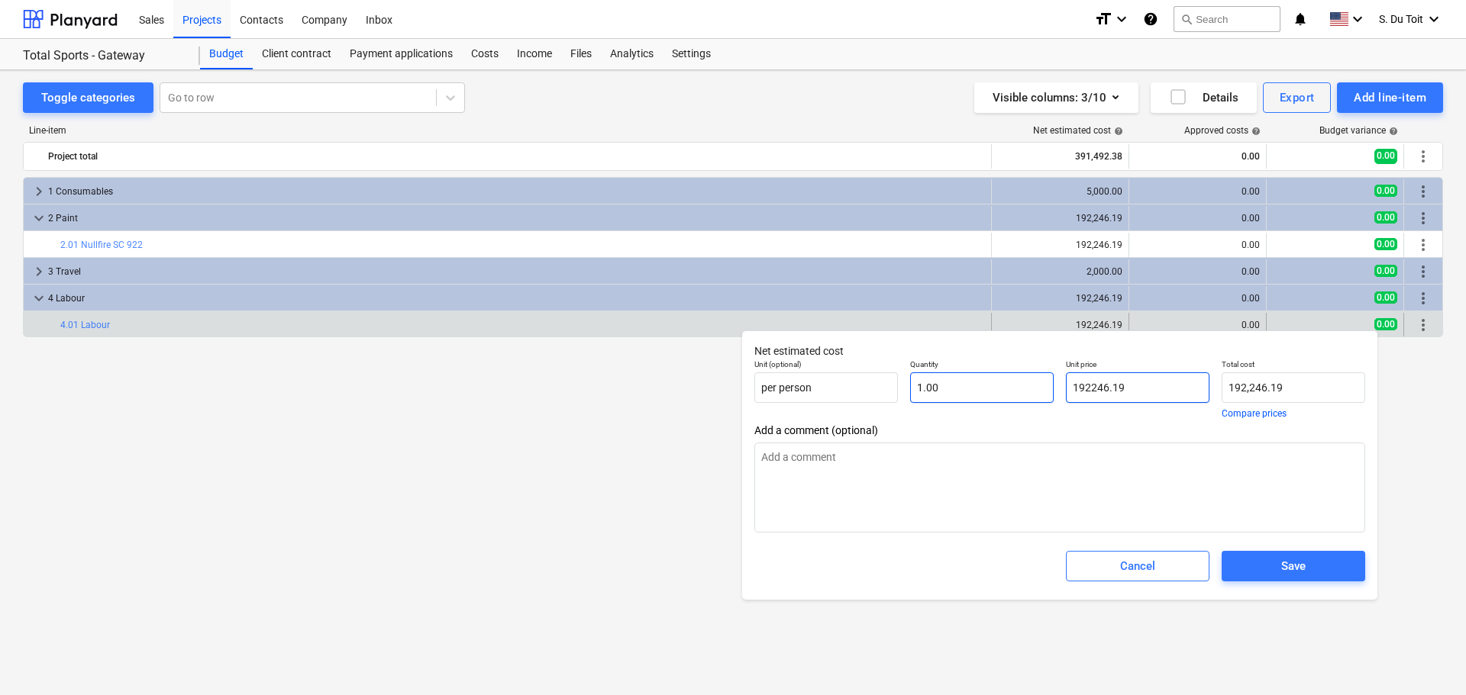
type input "160,205.16"
click at [1289, 566] on div "Save" at bounding box center [1293, 567] width 24 height 20
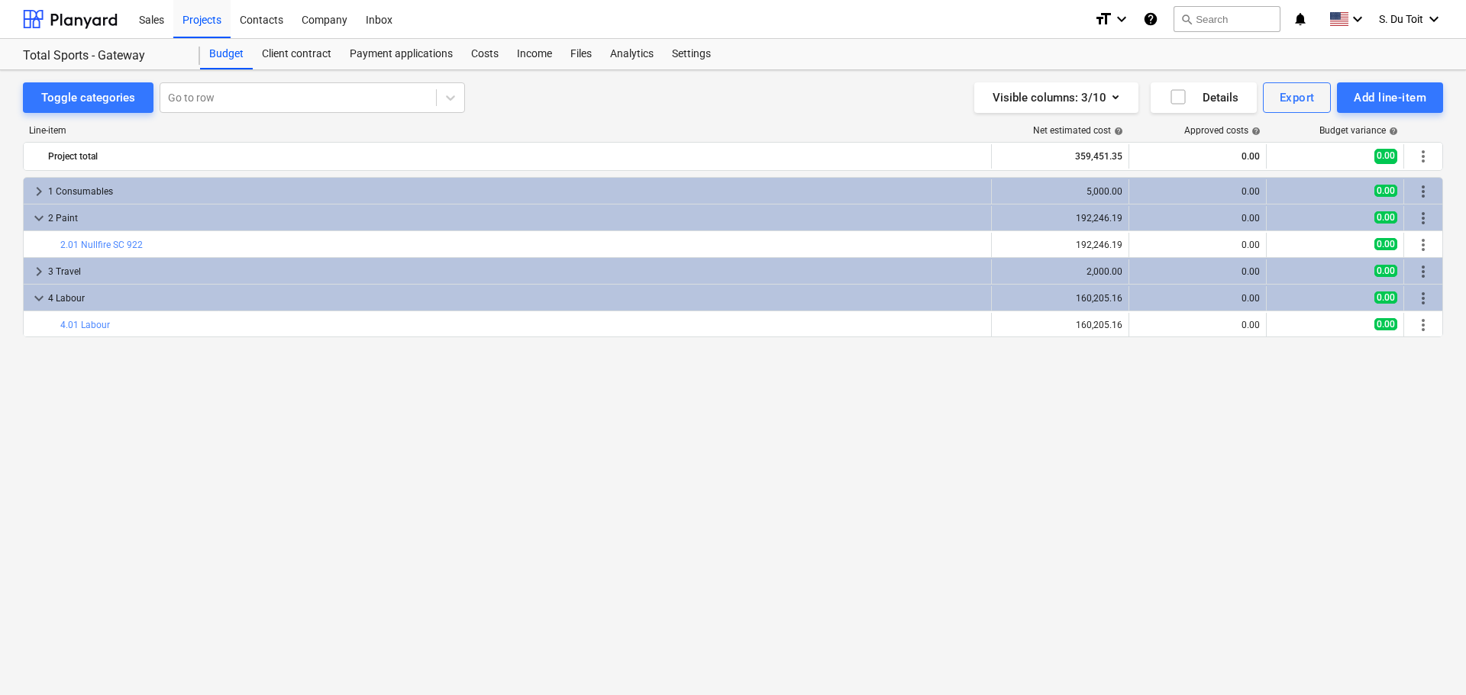
type textarea "x"
type input "1.00"
type input "160,205.16"
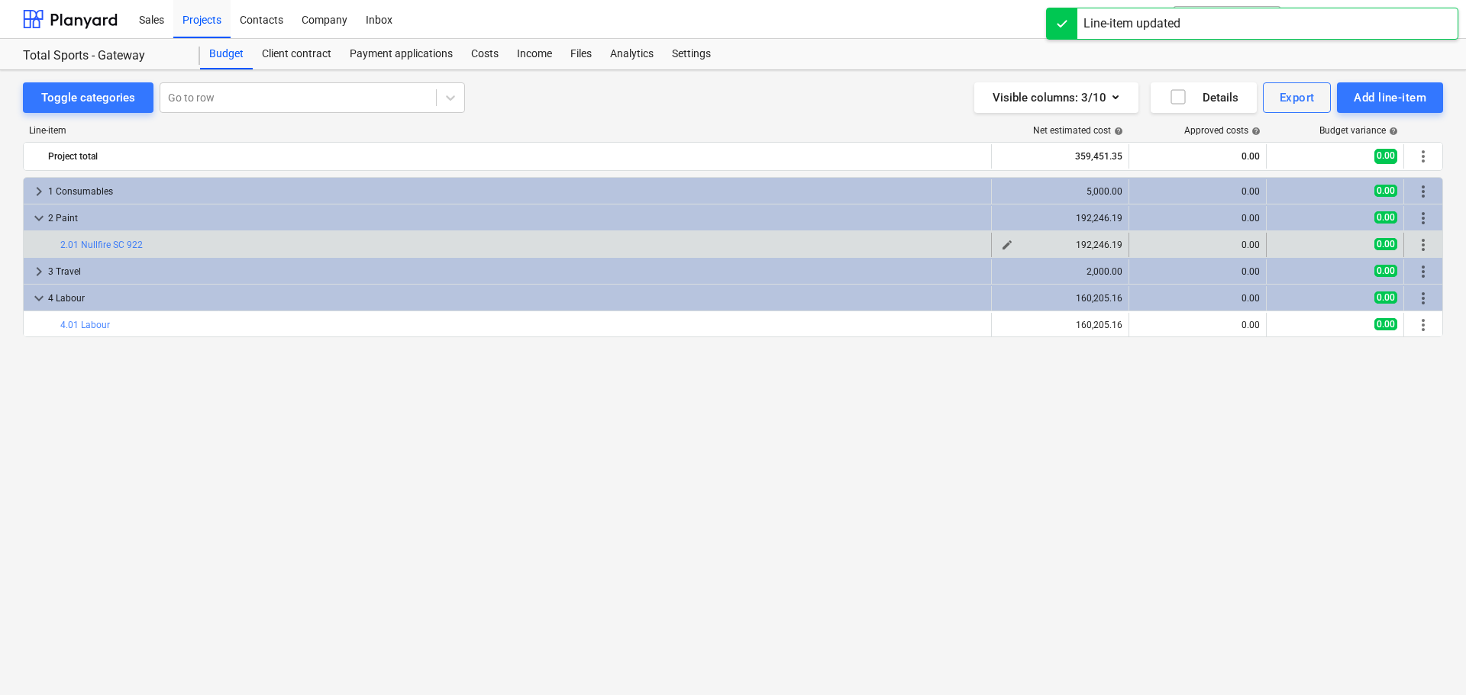
click at [1010, 244] on span "edit" at bounding box center [1007, 245] width 12 height 12
type textarea "x"
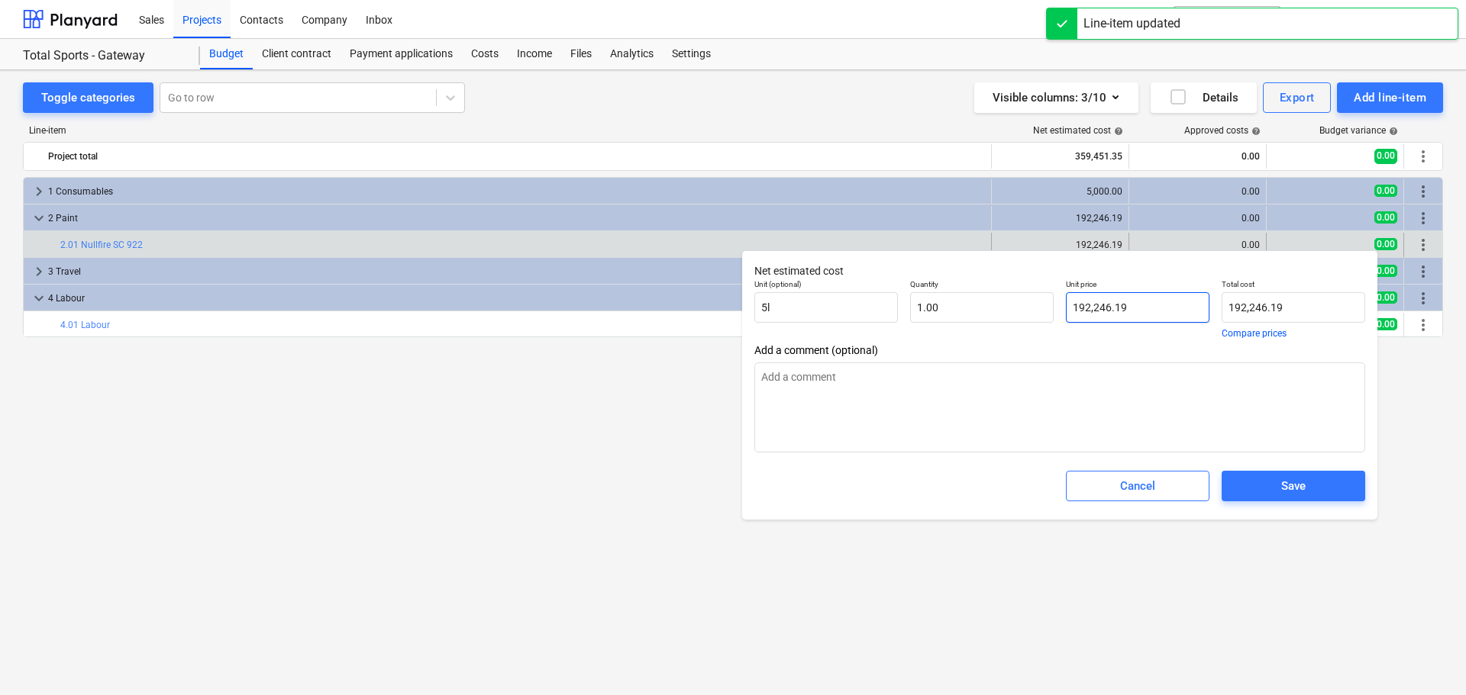
type input "192246.19"
drag, startPoint x: 1148, startPoint y: 308, endPoint x: 966, endPoint y: 305, distance: 182.5
click at [1012, 305] on div "Unit (optional) 5l Quantity 1.00 Unit price 192246.19 Total cost 192,246.19 Com…" at bounding box center [1059, 308] width 623 height 71
type textarea "x"
type input "1"
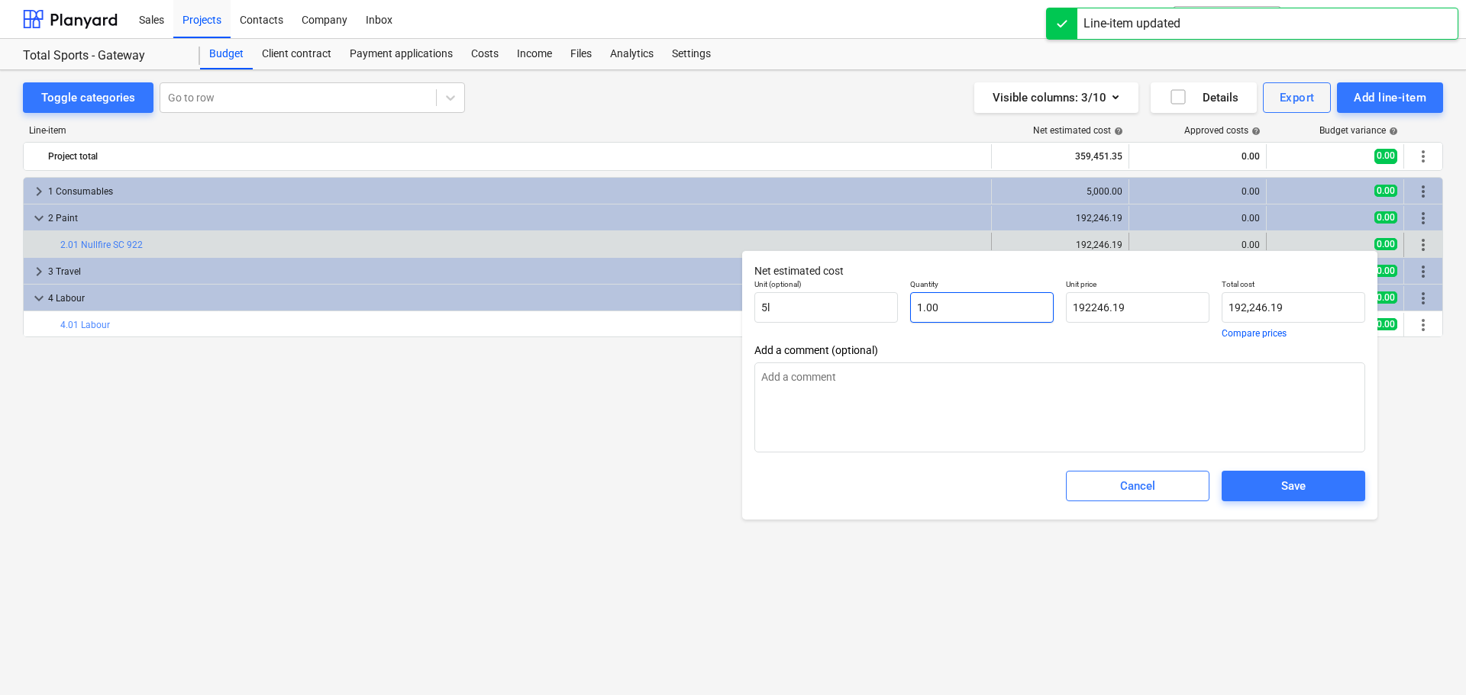
type input "192,246.19"
click at [967, 305] on input "1" at bounding box center [982, 307] width 144 height 31
type textarea "x"
type input "1.00"
type input "192246.19"
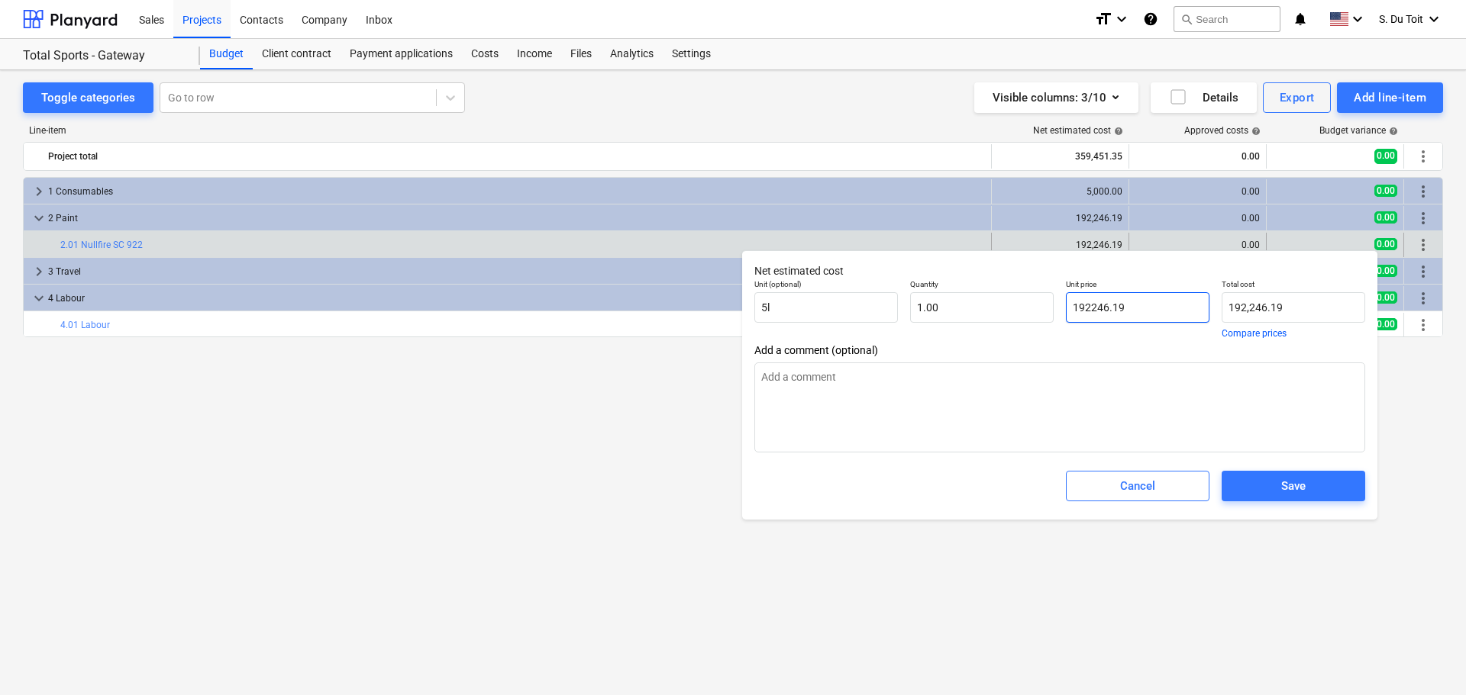
drag, startPoint x: 1157, startPoint y: 304, endPoint x: 1073, endPoint y: 307, distance: 84.0
click at [1073, 307] on input "192246.19" at bounding box center [1138, 307] width 144 height 31
paste input "60,205.16"
type textarea "x"
type input "160,205.16"
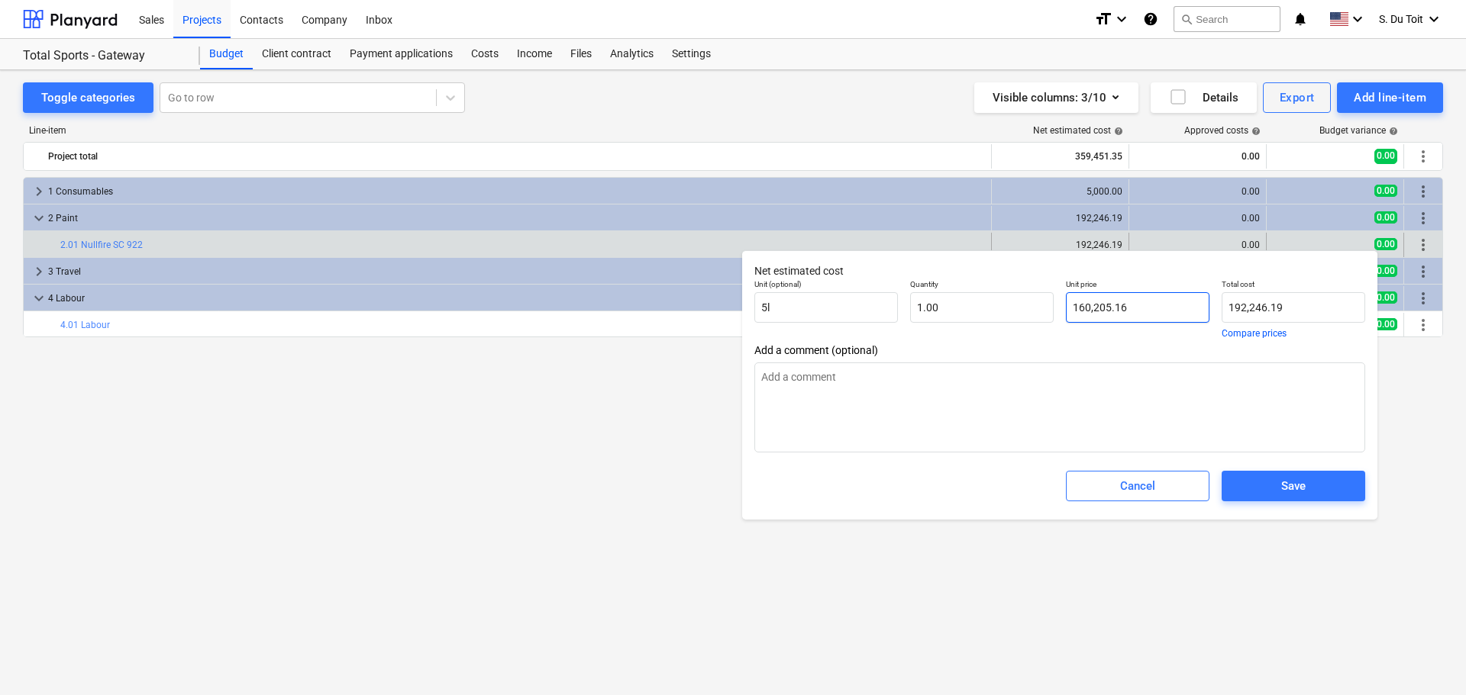
type input "160,205.16"
click at [1321, 473] on button "Save" at bounding box center [1293, 486] width 144 height 31
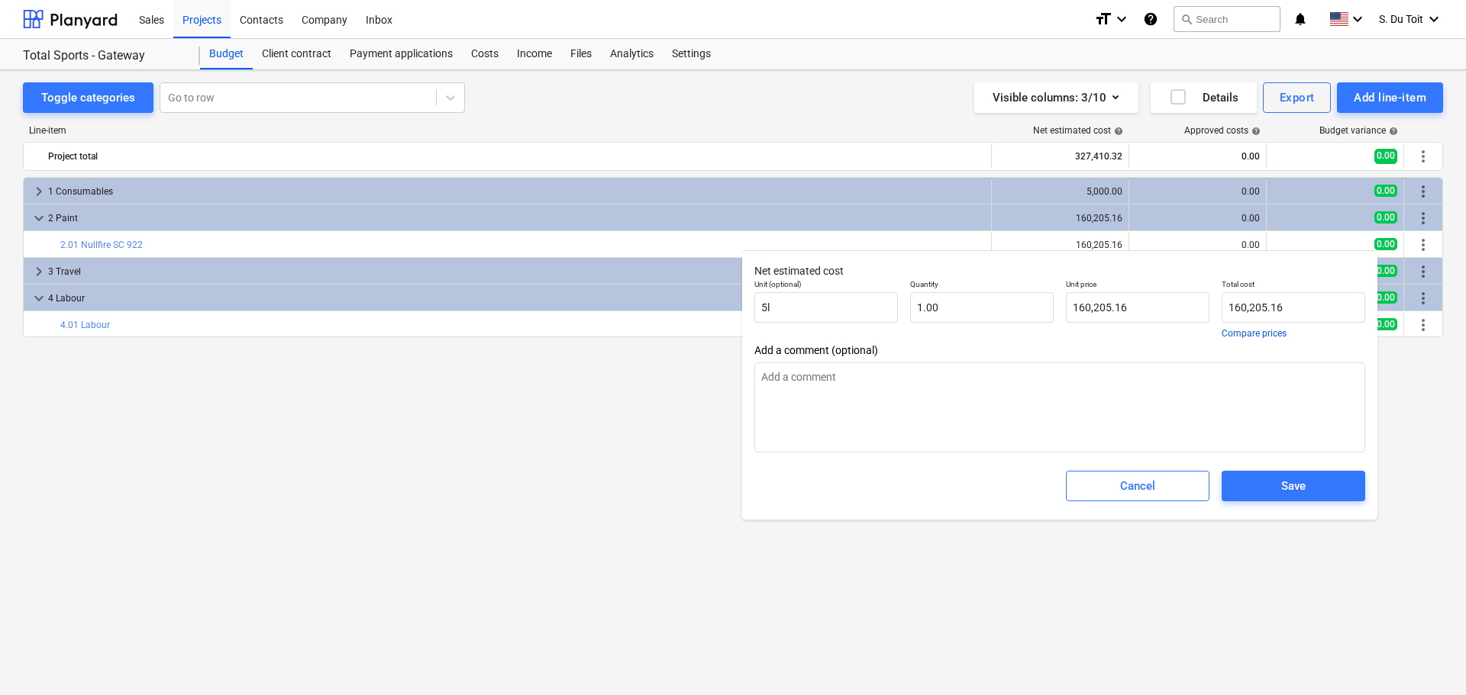
type textarea "x"
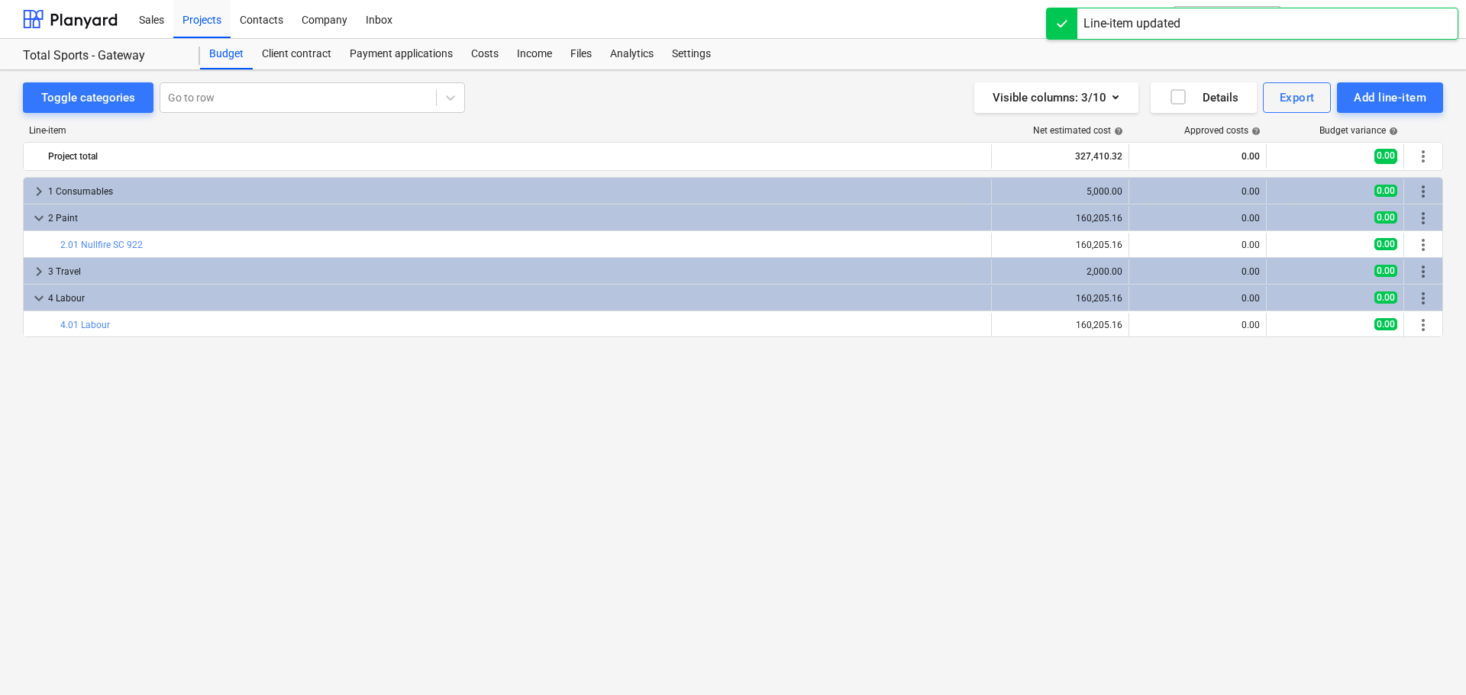
click at [1305, 448] on div "keyboard_arrow_right 1 Consumables 5,000.00 0.00 0.00 more_vert keyboard_arrow_…" at bounding box center [733, 404] width 1420 height 455
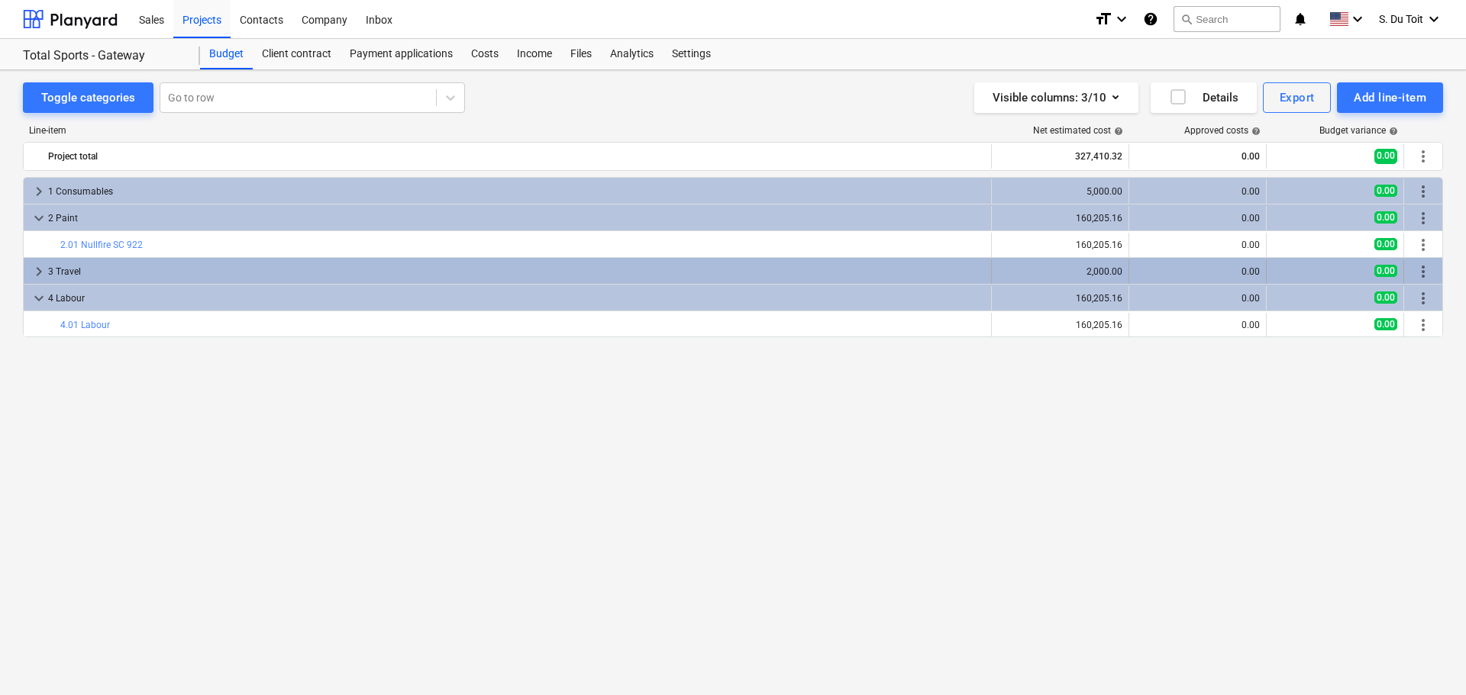
click at [1231, 278] on div "0.00" at bounding box center [1197, 272] width 124 height 24
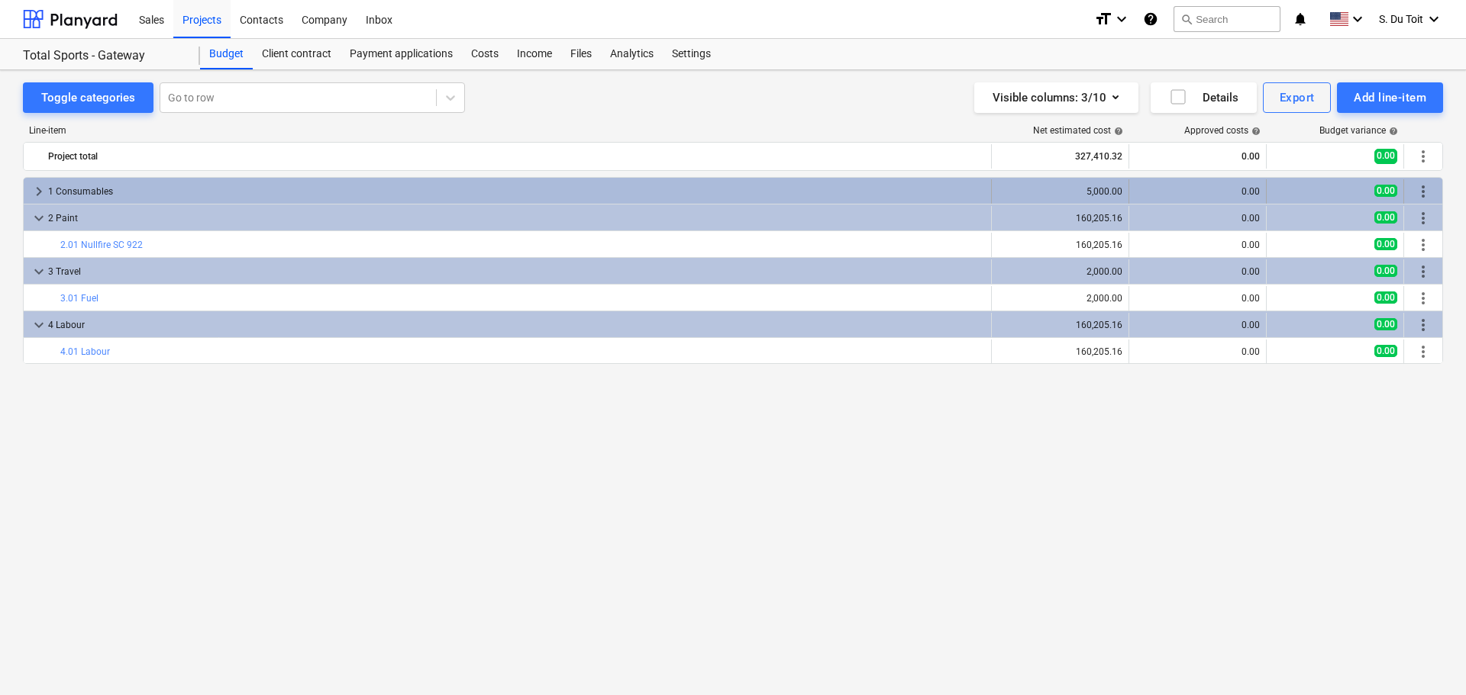
click at [1209, 191] on div "0.00" at bounding box center [1197, 191] width 124 height 11
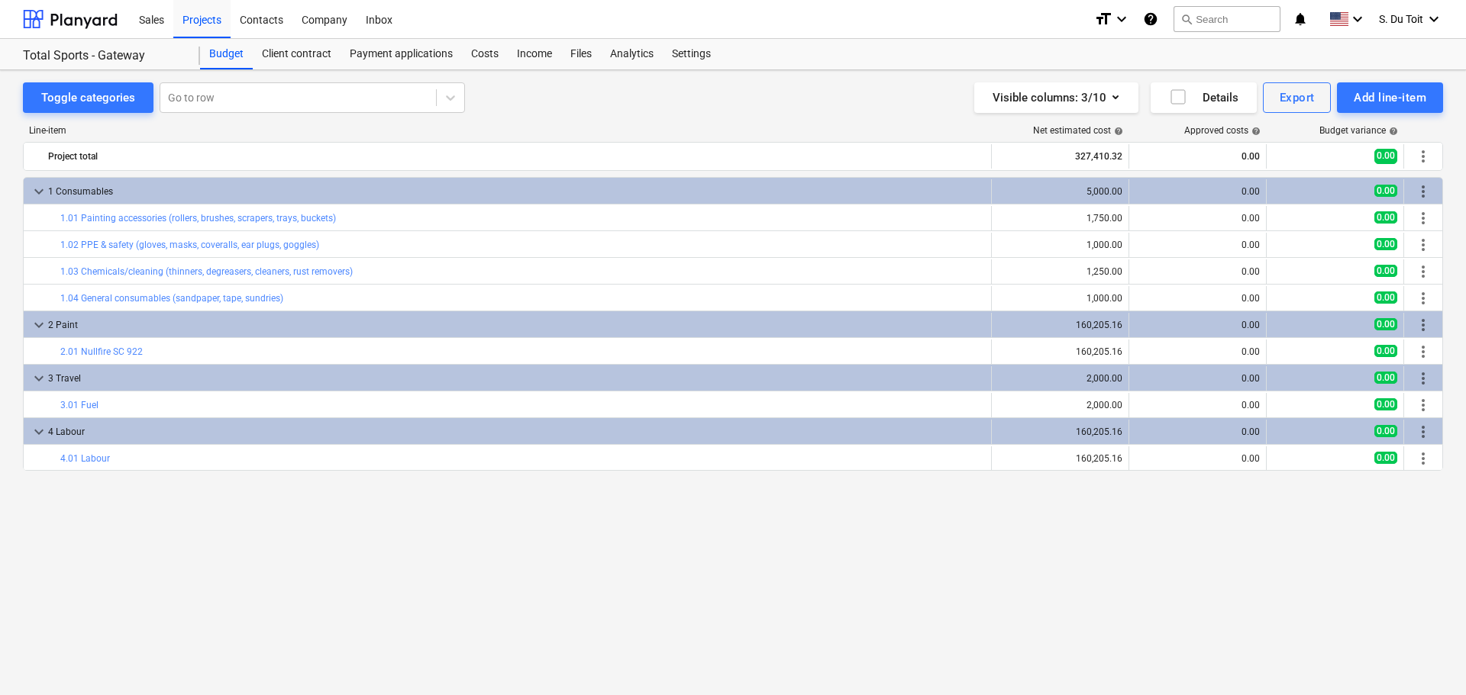
click at [901, 509] on div "keyboard_arrow_down 1 Consumables 5,000.00 0.00 0.00 more_vert bar_chart 1.01 P…" at bounding box center [733, 404] width 1420 height 455
click at [1380, 96] on div "Add line-item" at bounding box center [1390, 98] width 73 height 20
click at [493, 55] on div at bounding box center [733, 347] width 1466 height 695
click at [493, 55] on div "Costs" at bounding box center [485, 54] width 46 height 31
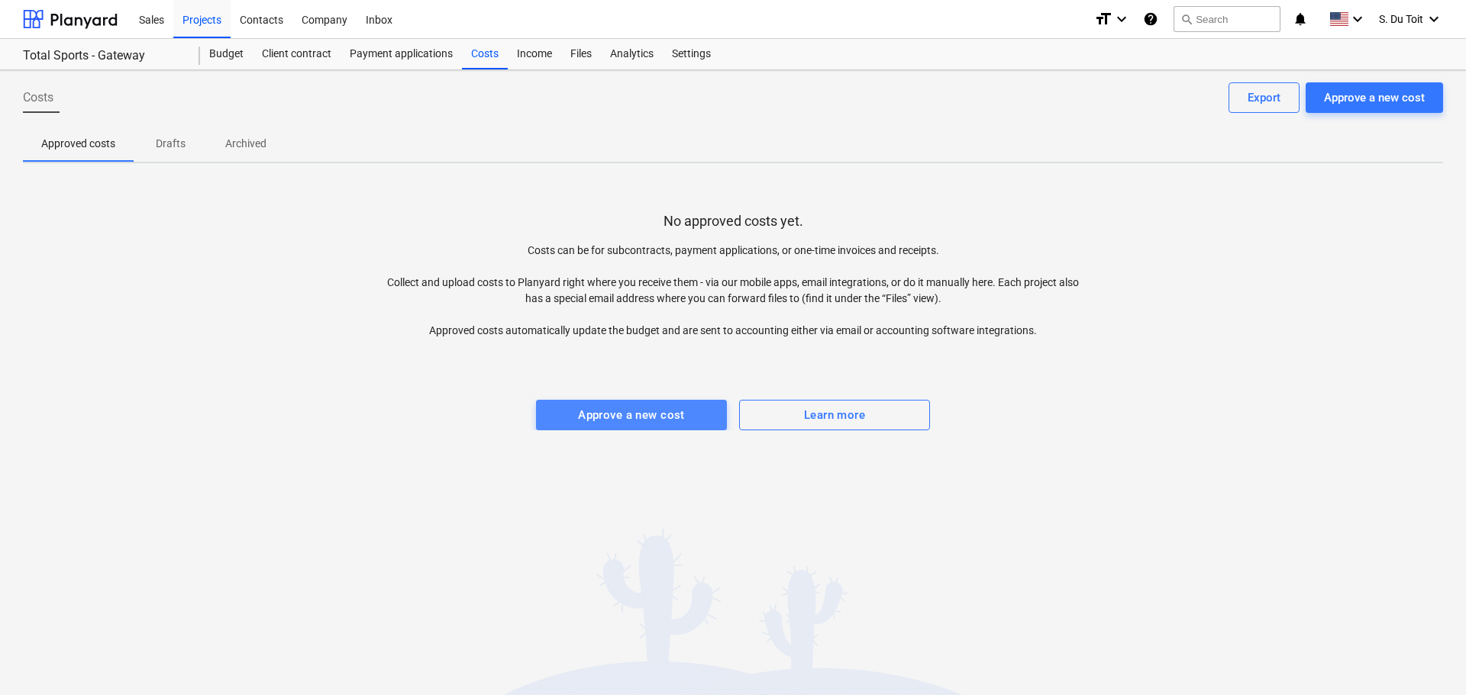
click at [644, 418] on div "Approve a new cost" at bounding box center [631, 415] width 107 height 20
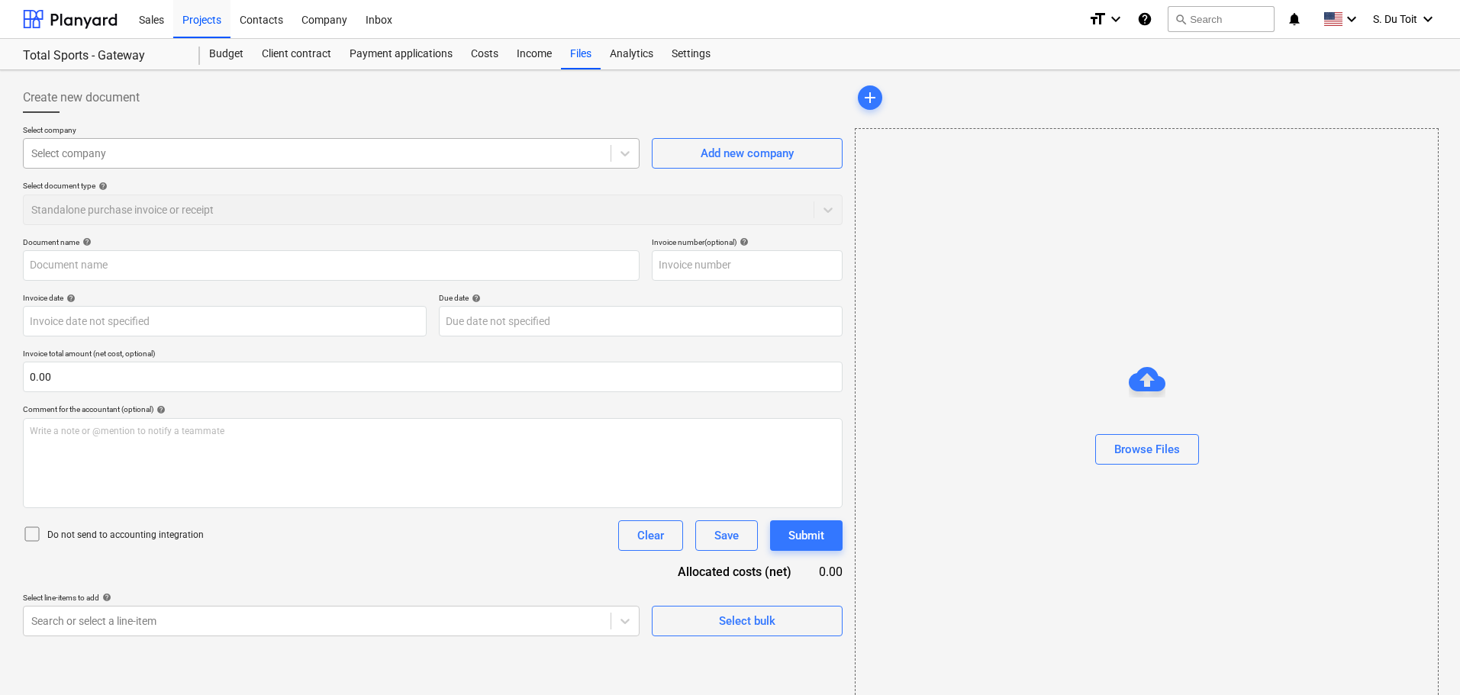
click at [123, 148] on div at bounding box center [317, 153] width 572 height 15
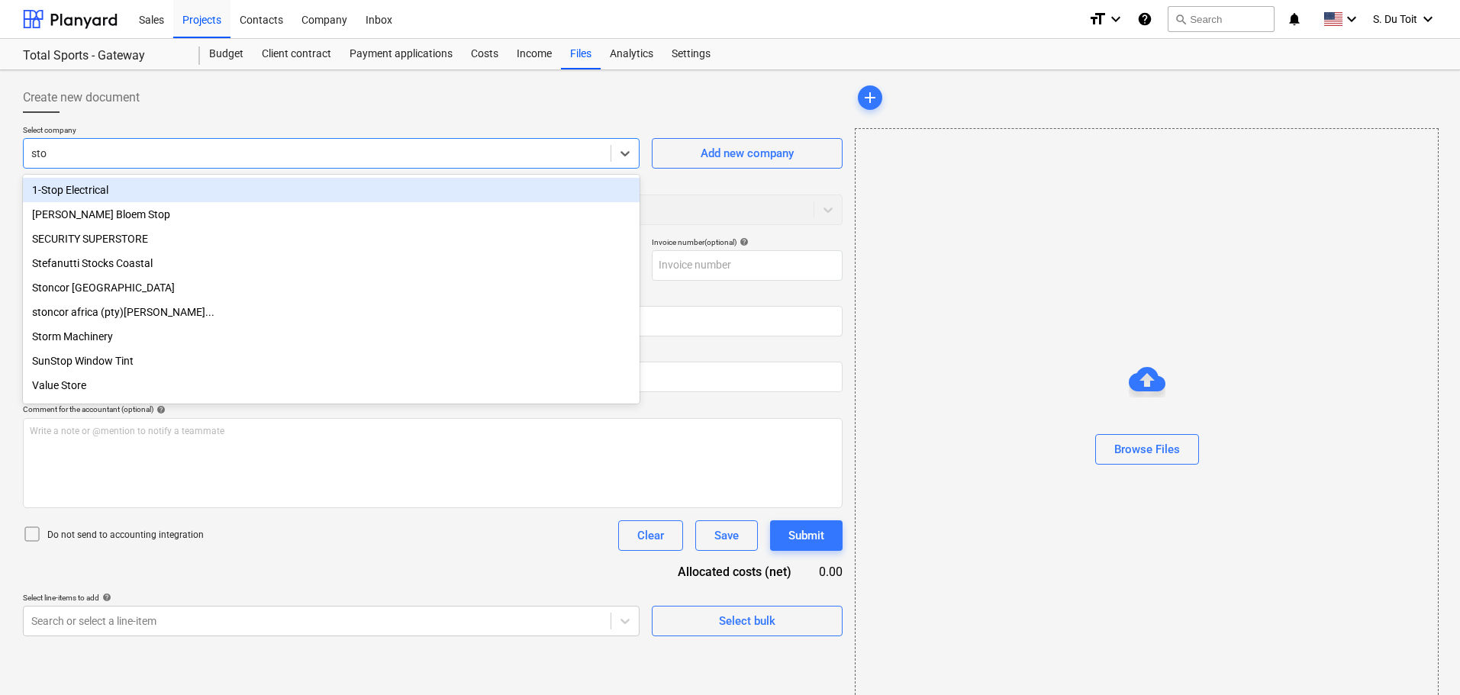
type input "ston"
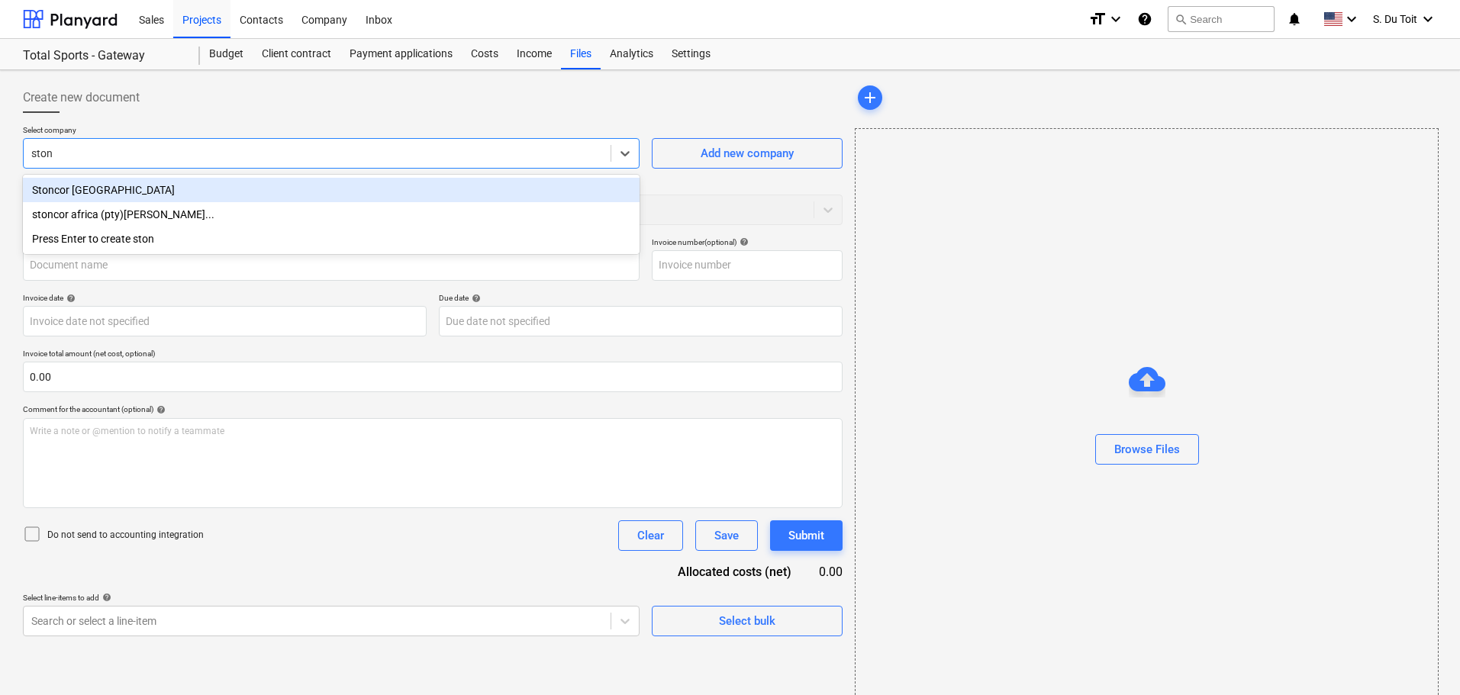
click at [141, 194] on div "Stoncor [GEOGRAPHIC_DATA]" at bounding box center [331, 190] width 617 height 24
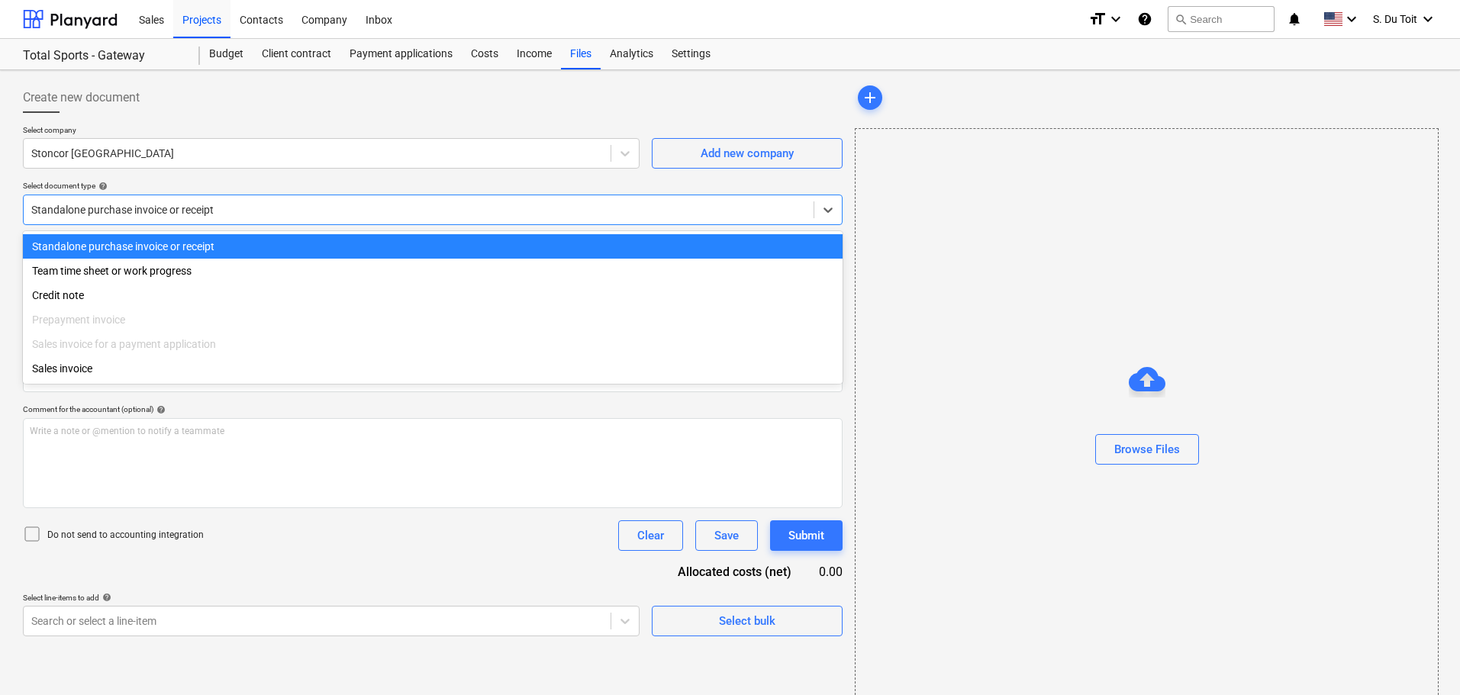
click at [120, 200] on div "Standalone purchase invoice or receipt" at bounding box center [419, 209] width 790 height 21
drag, startPoint x: 118, startPoint y: 244, endPoint x: 435, endPoint y: 213, distance: 319.0
click at [118, 244] on div "Standalone purchase invoice or receipt" at bounding box center [433, 246] width 820 height 24
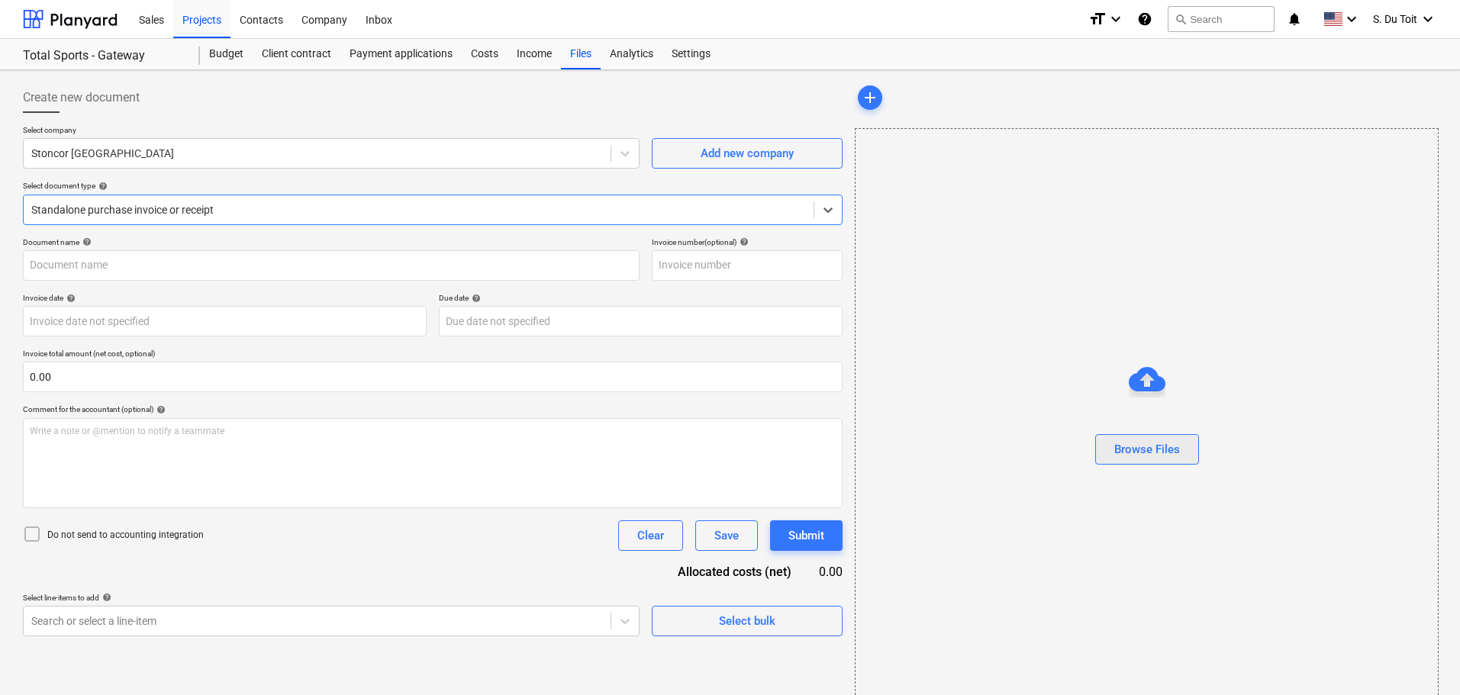
click at [1164, 447] on div "Browse Files" at bounding box center [1148, 450] width 66 height 20
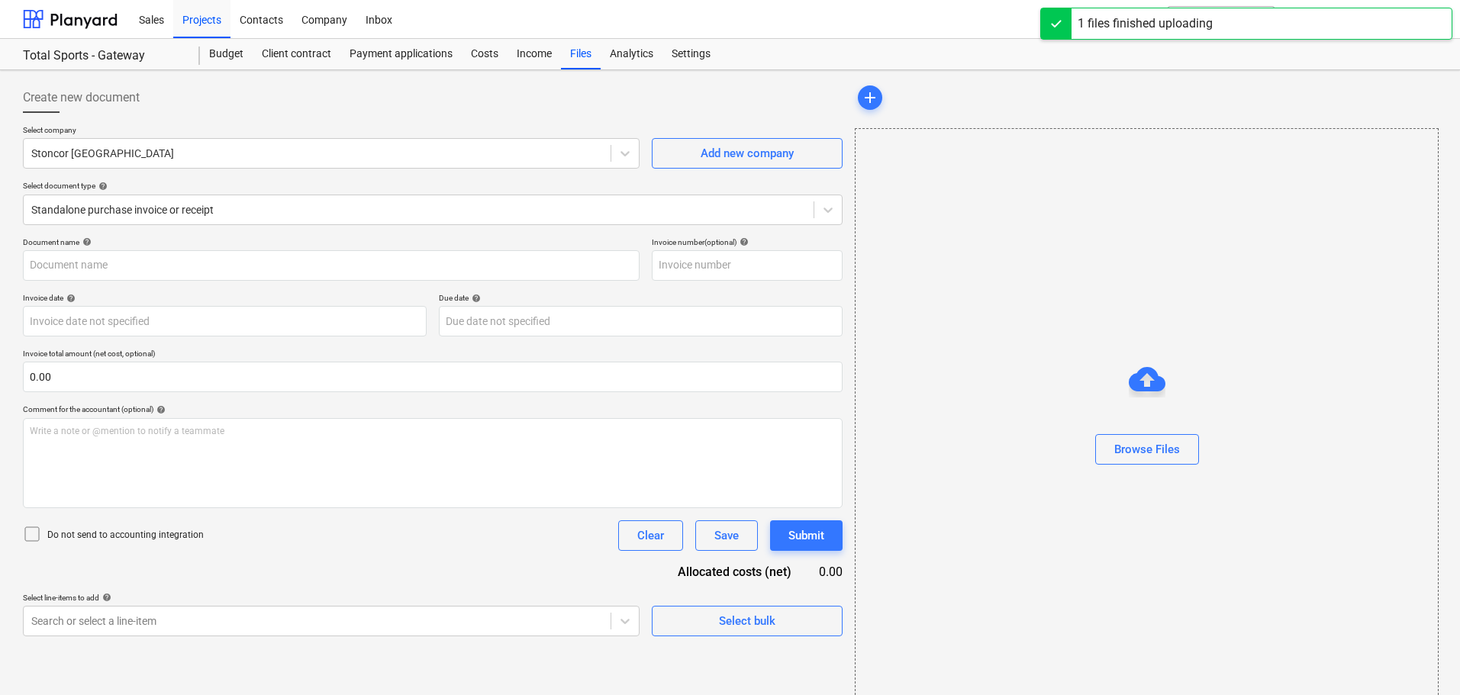
type input "Stoncor_Total S_10010261818.jpg"
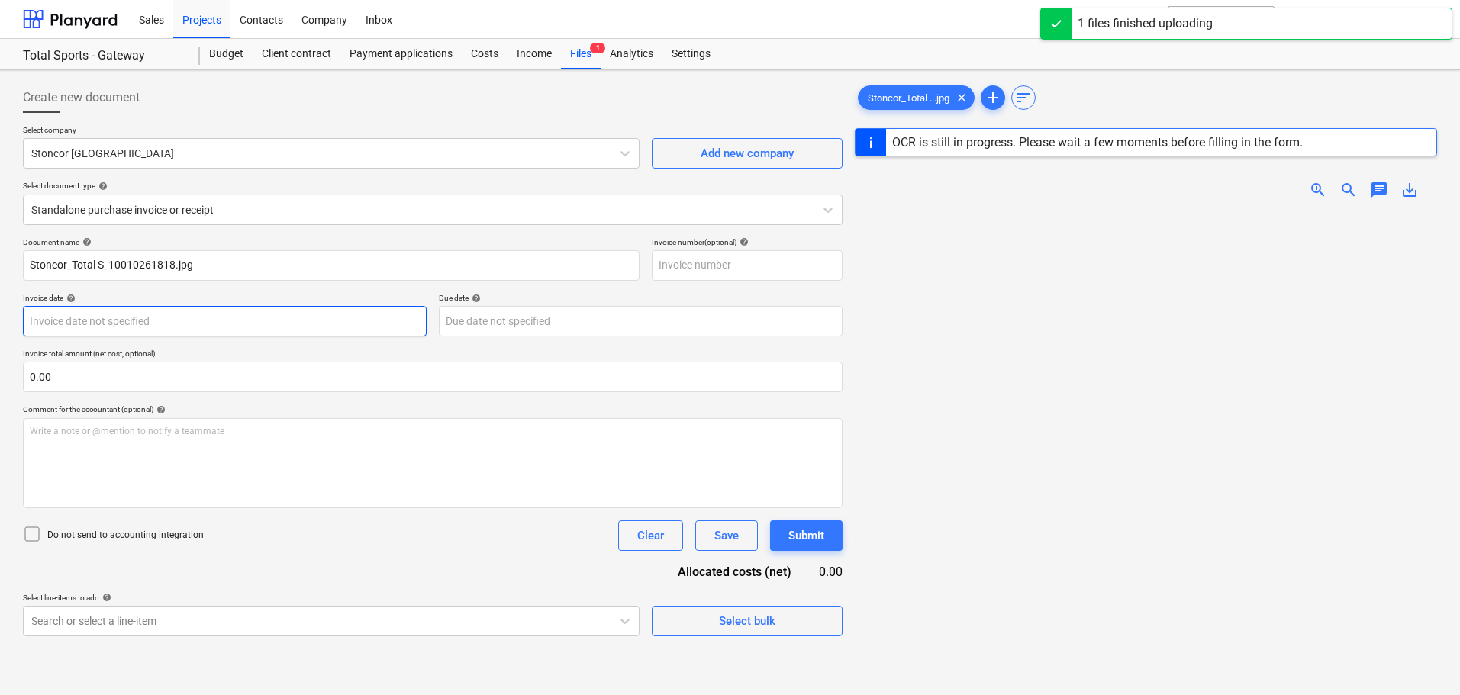
click at [153, 326] on body "Sales Projects Contacts Company Inbox format_size keyboard_arrow_down help sear…" at bounding box center [730, 347] width 1460 height 695
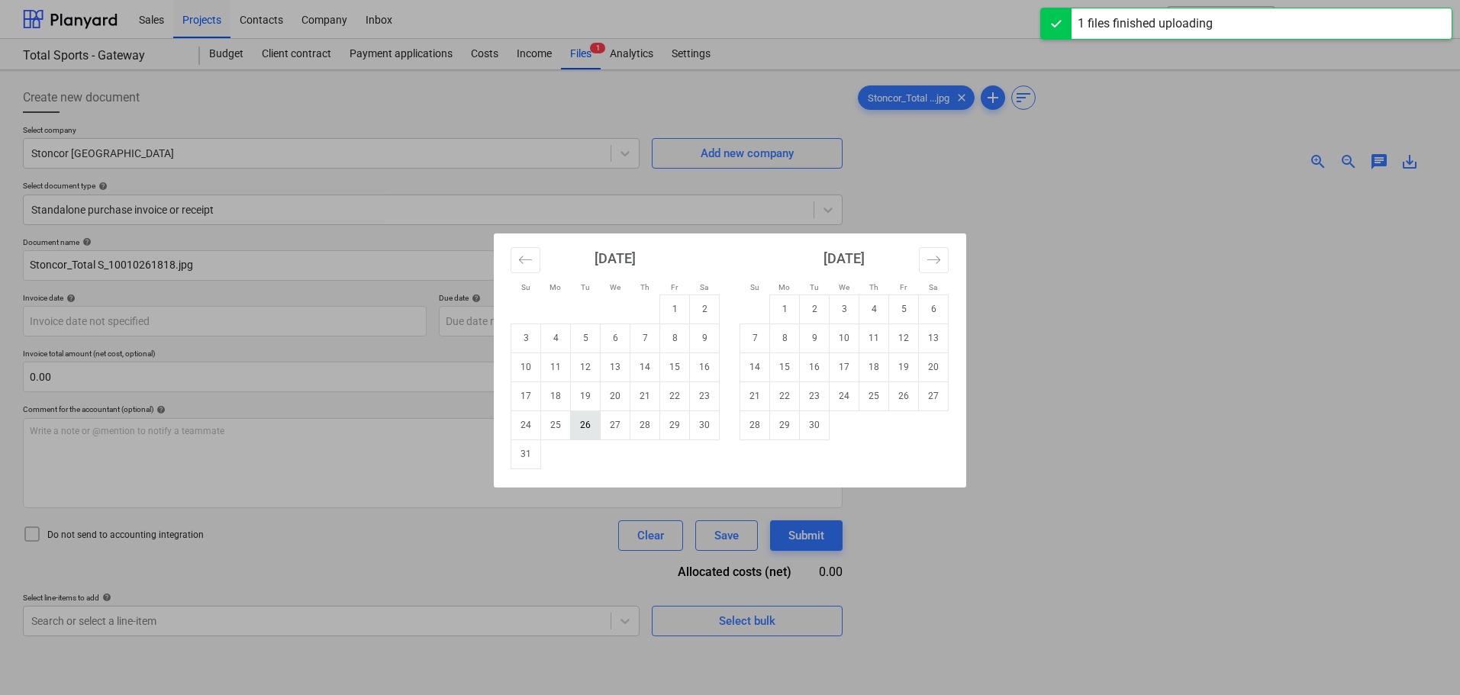
click at [591, 429] on td "26" at bounding box center [586, 425] width 30 height 29
type input "[DATE]"
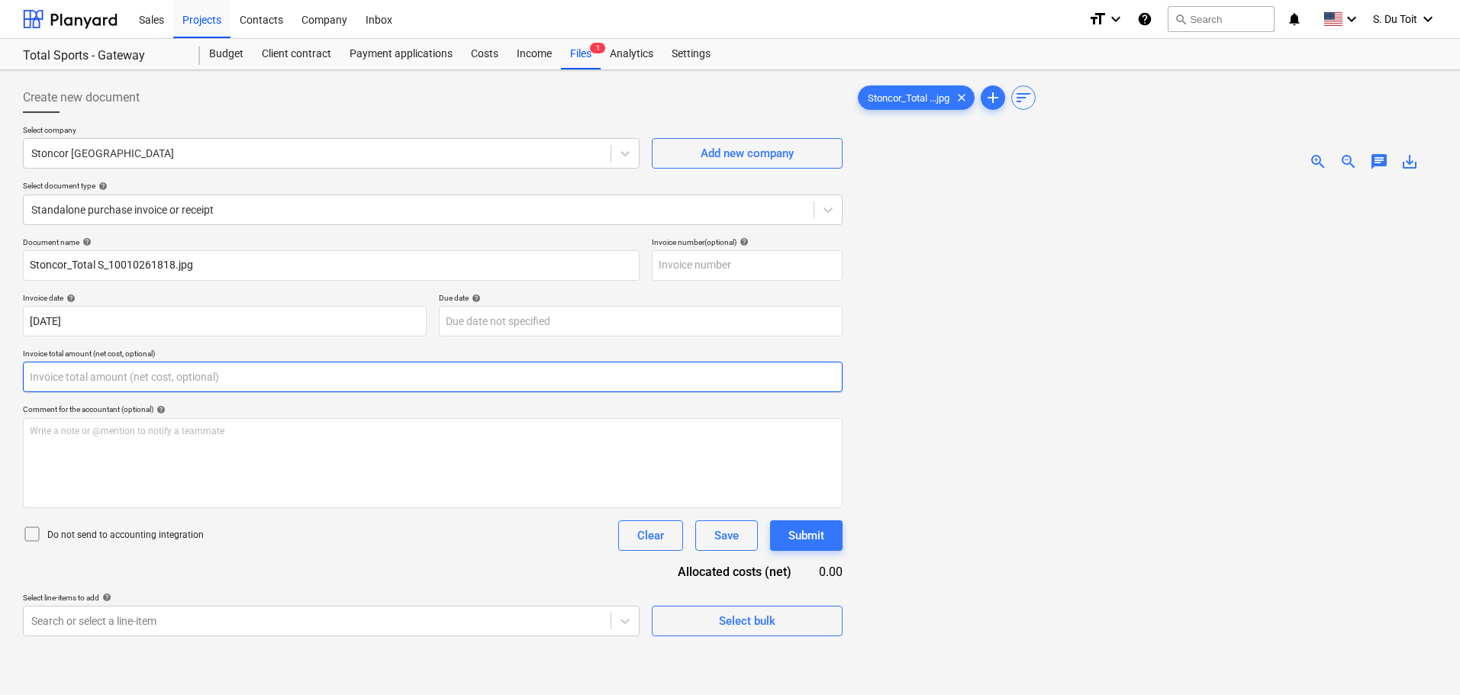
click at [311, 370] on input "text" at bounding box center [433, 377] width 820 height 31
type input "0.00"
click at [1211, 183] on img at bounding box center [1146, 183] width 291 height 0
click at [1210, 183] on img at bounding box center [1146, 183] width 291 height 0
click at [1268, 183] on img at bounding box center [1146, 183] width 291 height 0
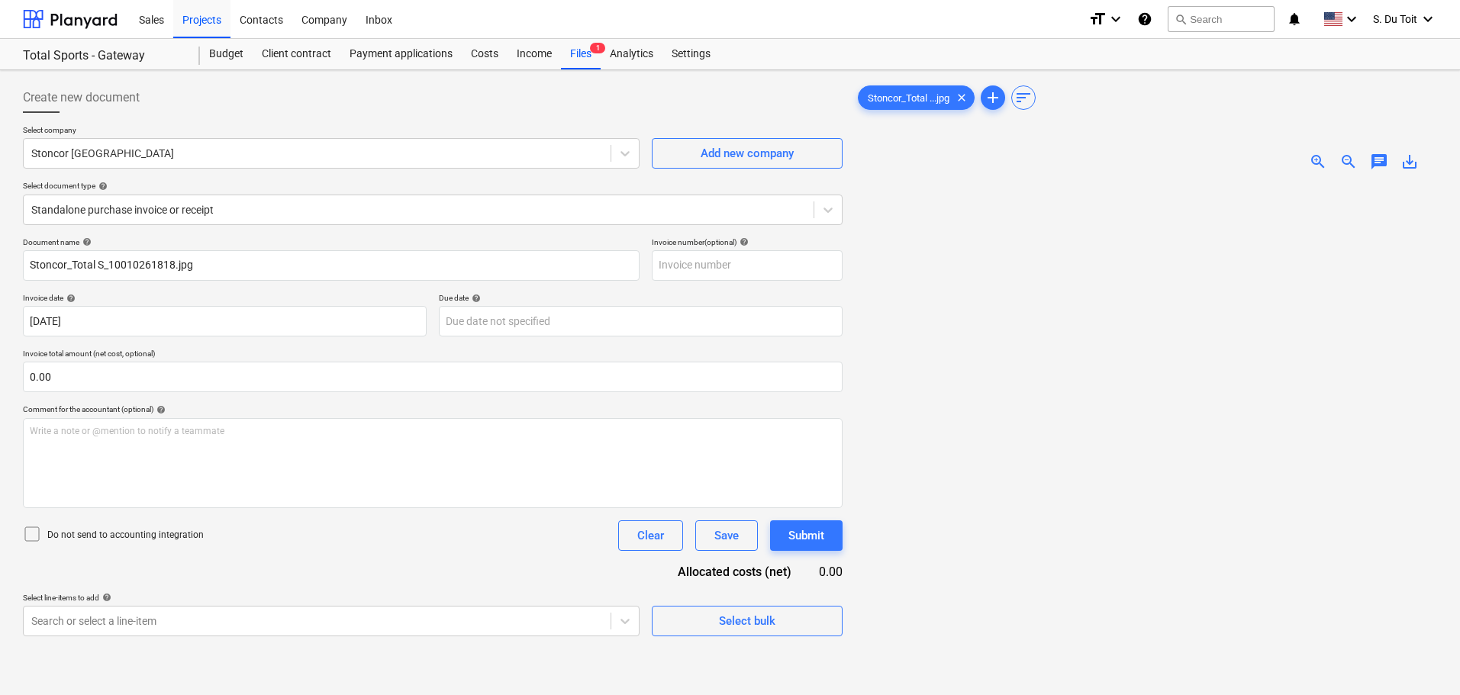
click at [1268, 183] on img at bounding box center [1146, 183] width 291 height 0
click at [86, 376] on input "text" at bounding box center [433, 377] width 820 height 31
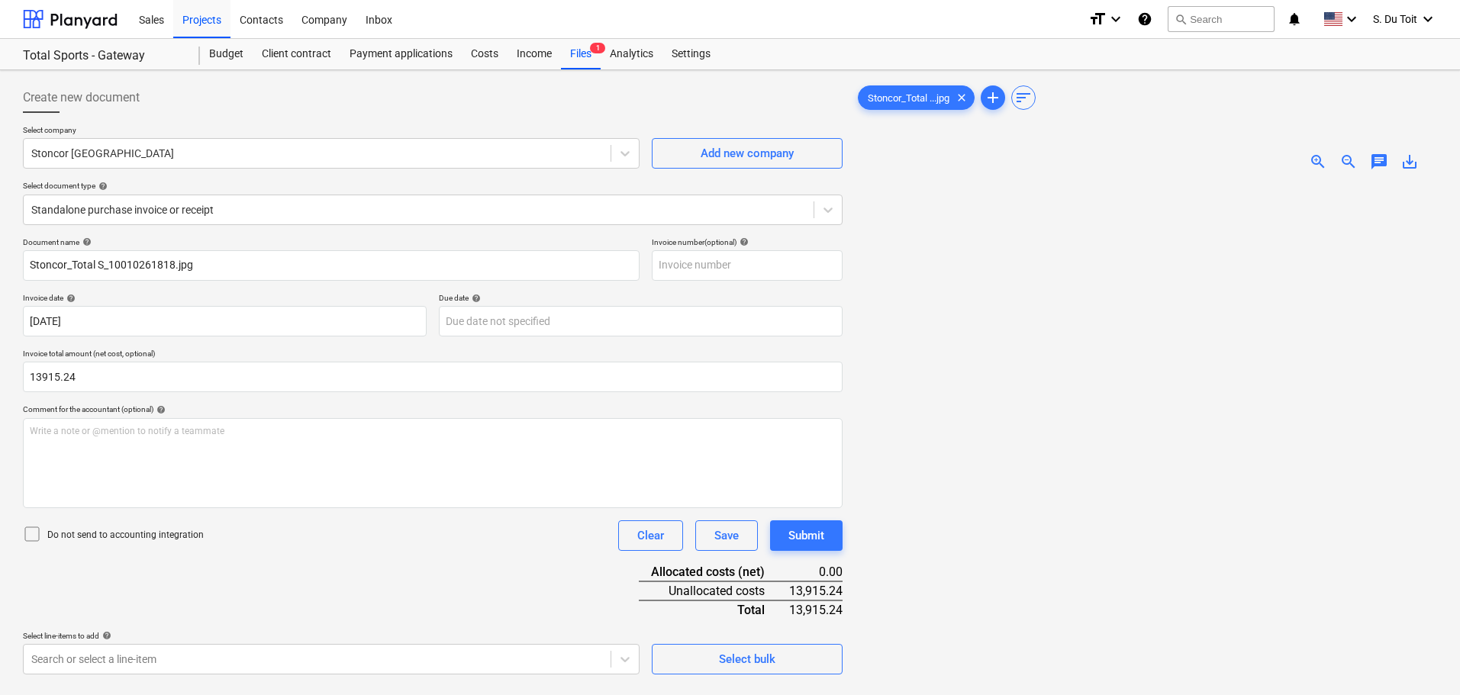
type input "13,915.24"
click at [34, 537] on icon at bounding box center [32, 534] width 18 height 18
click at [310, 591] on div "Document name help Stoncor_Total S_10010261818.jpg Invoice number (optional) he…" at bounding box center [433, 455] width 820 height 437
click at [692, 273] on input "text" at bounding box center [747, 265] width 191 height 31
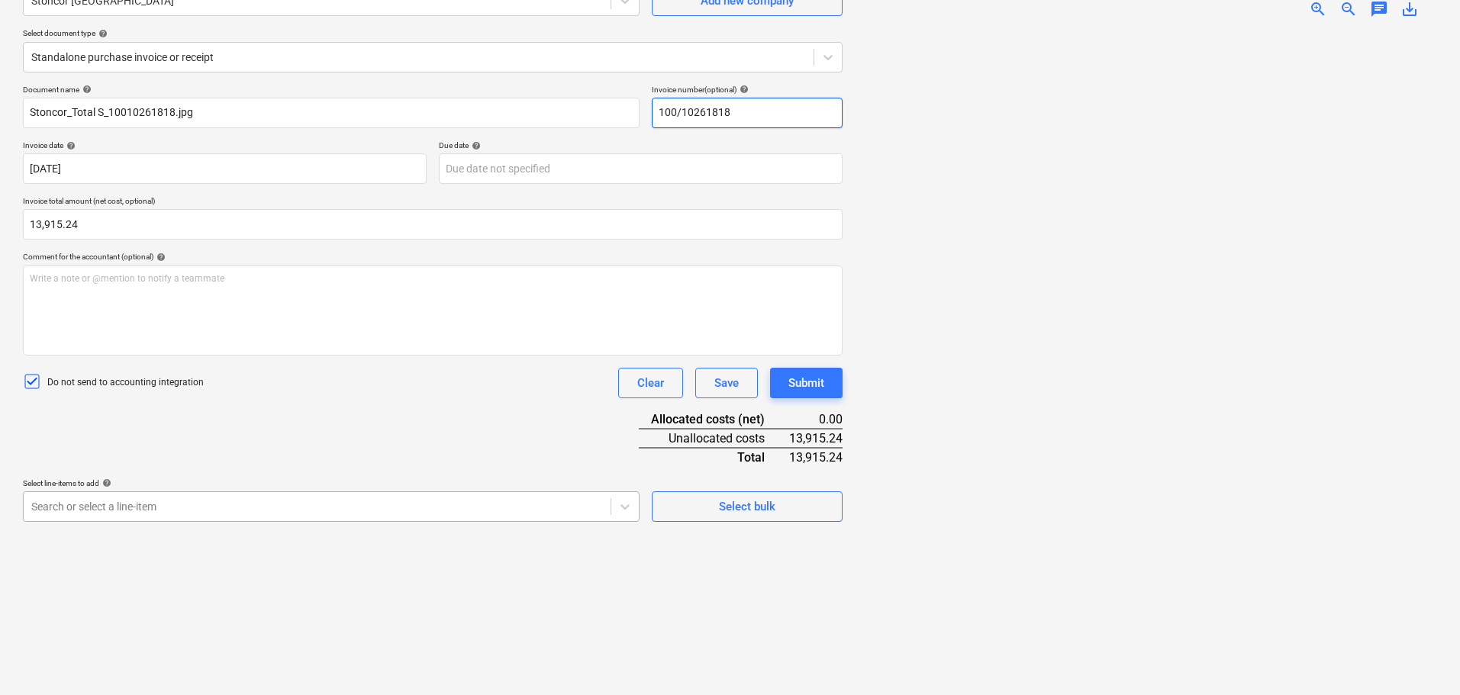
type input "100/10261818"
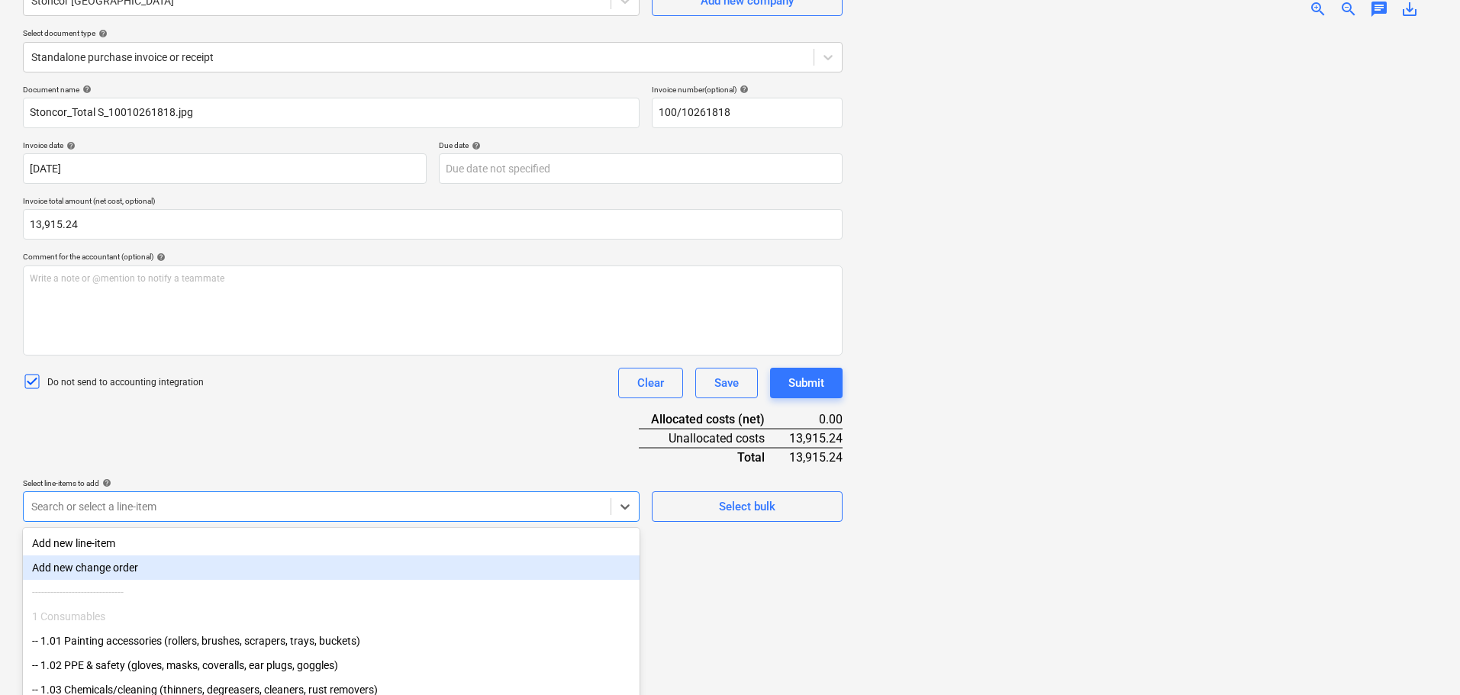
scroll to position [215, 0]
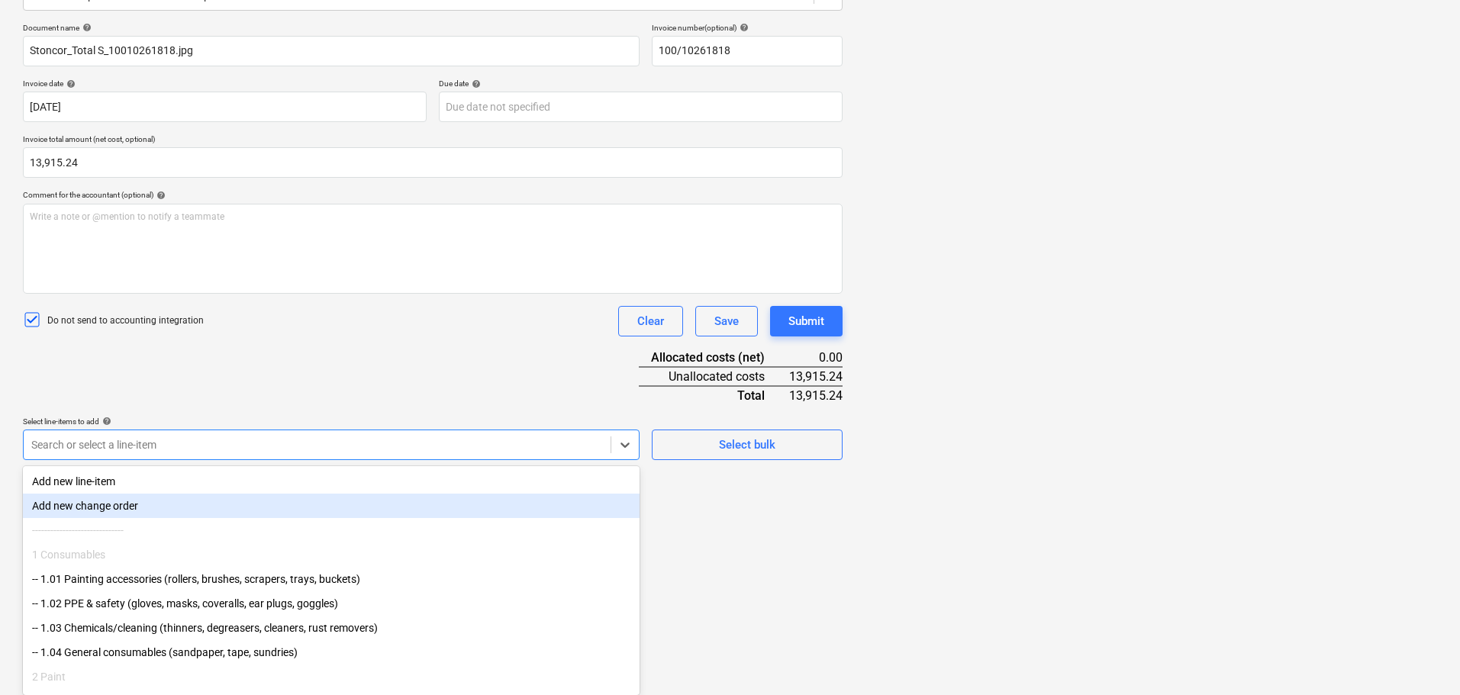
click at [450, 481] on body "Sales Projects Contacts Company Inbox format_size keyboard_arrow_down help sear…" at bounding box center [730, 132] width 1460 height 695
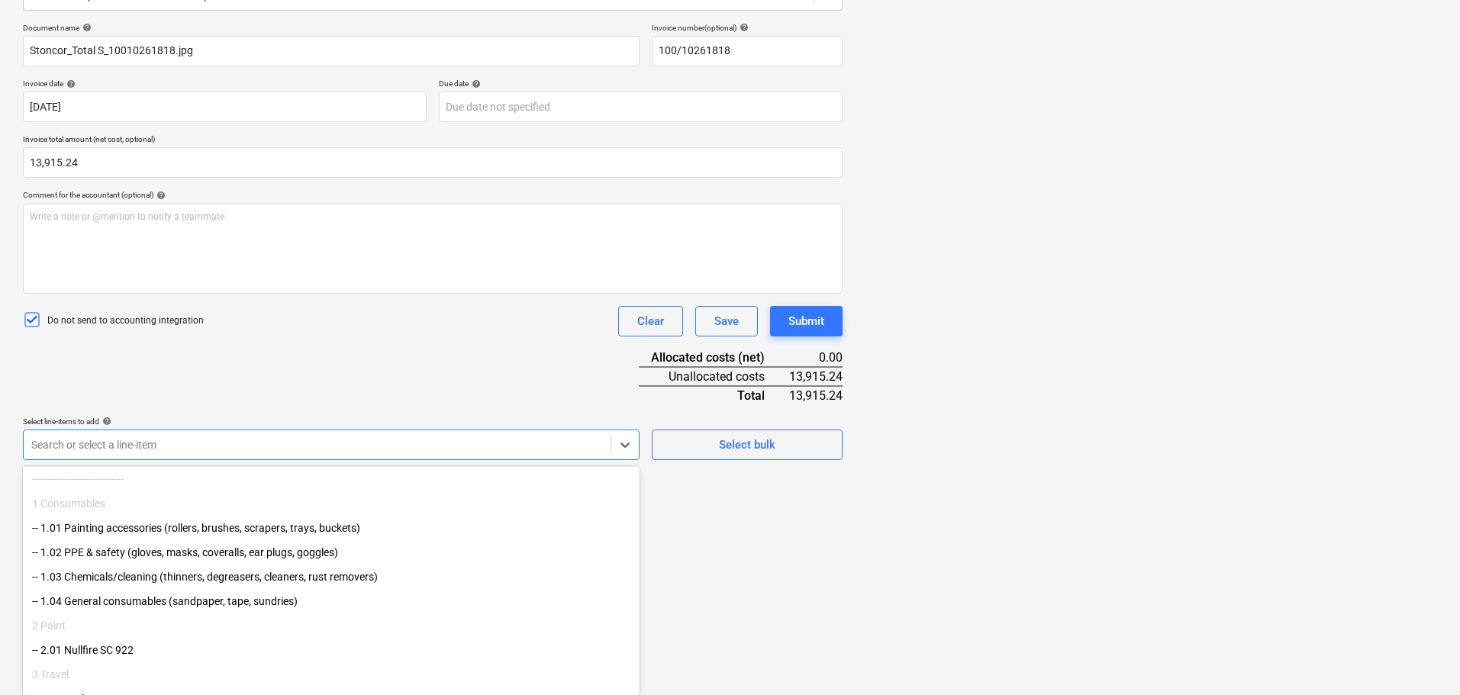
scroll to position [76, 0]
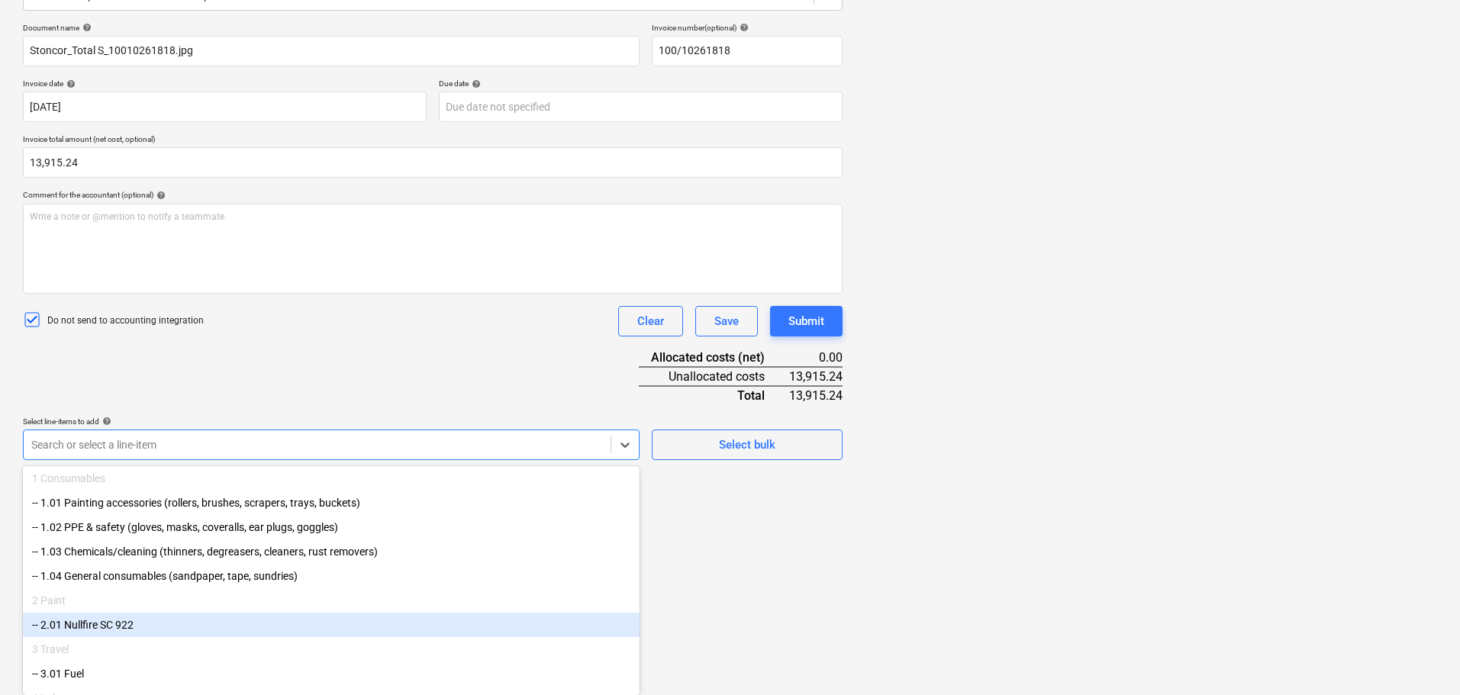
click at [250, 635] on div "-- 2.01 Nullfire SC 922" at bounding box center [331, 625] width 617 height 24
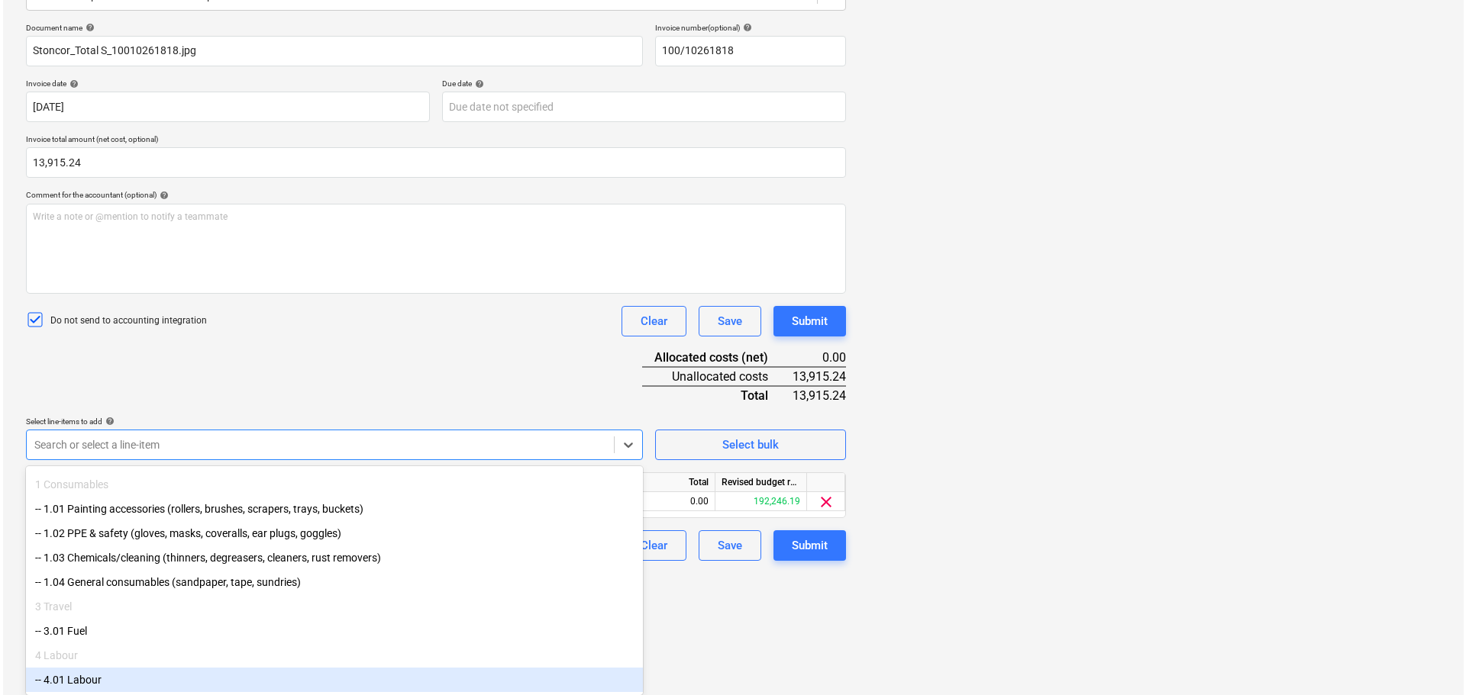
scroll to position [153, 0]
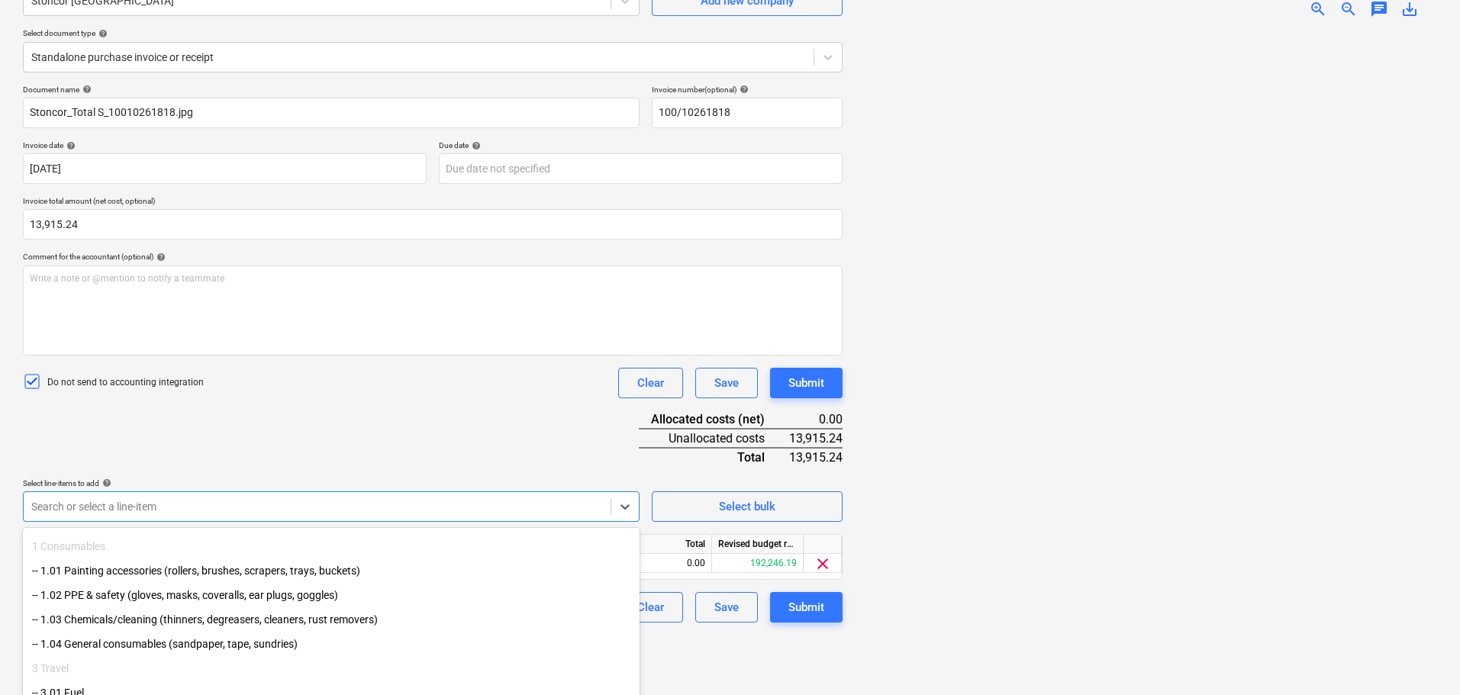
click at [852, 543] on html "Sales Projects Contacts Company Inbox format_size keyboard_arrow_down help sear…" at bounding box center [730, 194] width 1460 height 695
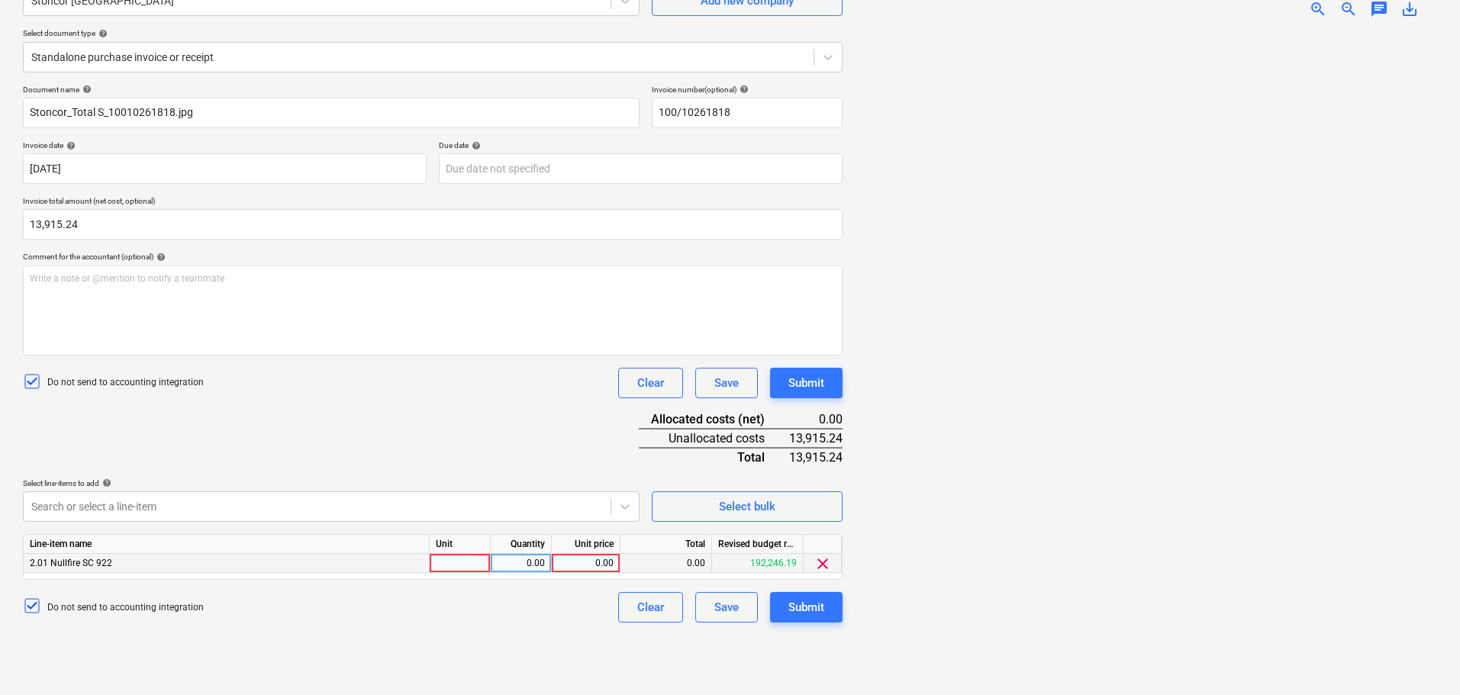
click at [472, 566] on div at bounding box center [460, 563] width 61 height 19
type input "litres"
click at [532, 563] on div "0.00" at bounding box center [521, 563] width 48 height 19
type input "1"
click at [589, 565] on div "0.00" at bounding box center [586, 563] width 56 height 19
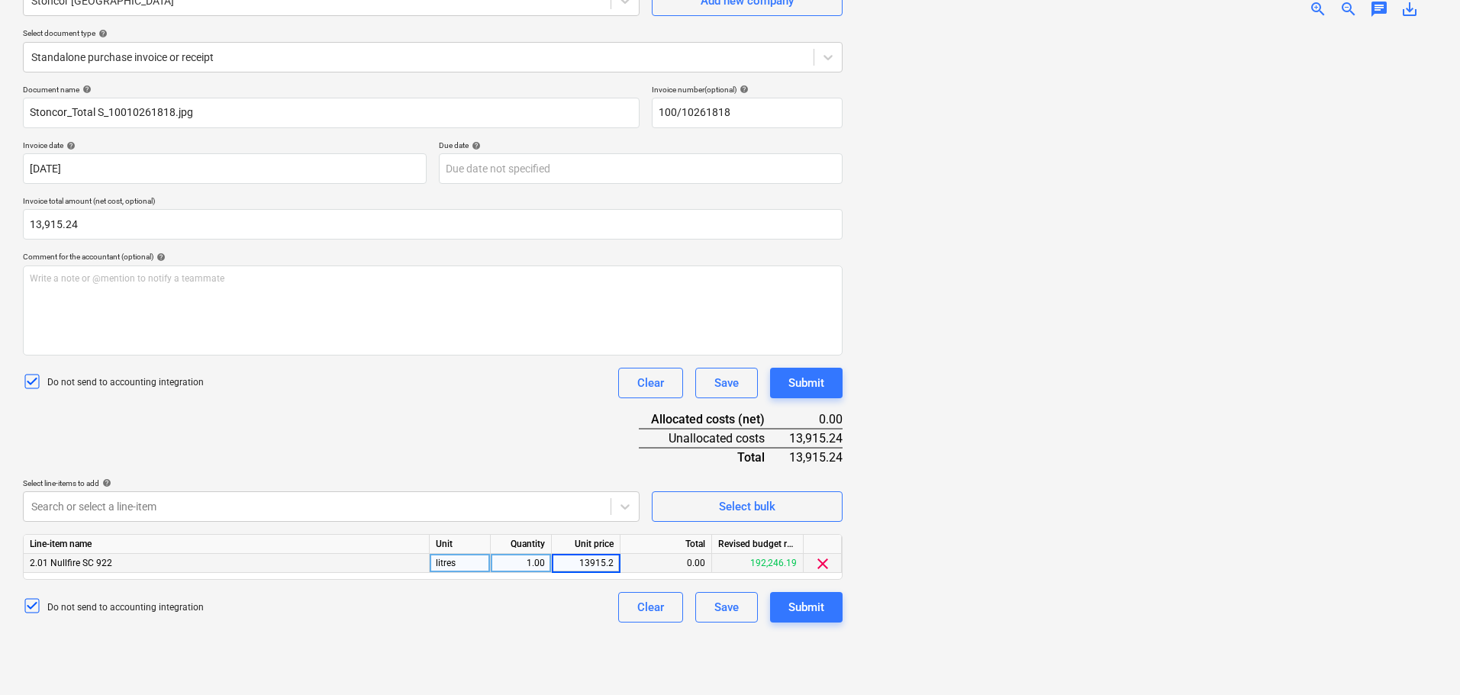
type input "13915.24"
click at [818, 602] on div "Submit" at bounding box center [807, 608] width 36 height 20
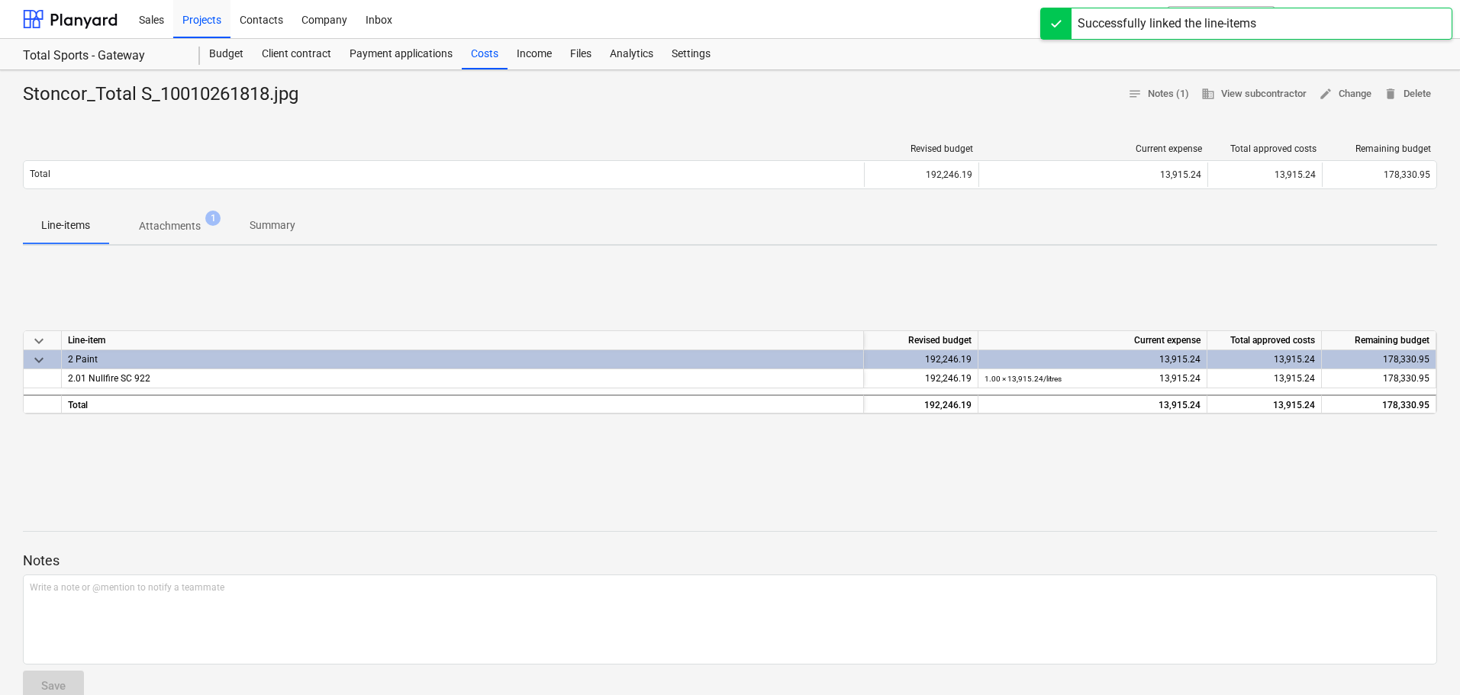
click at [544, 495] on div "Stoncor_Total S_10010261818.jpg notes Notes (1) business View subcontractor edi…" at bounding box center [730, 482] width 1460 height 824
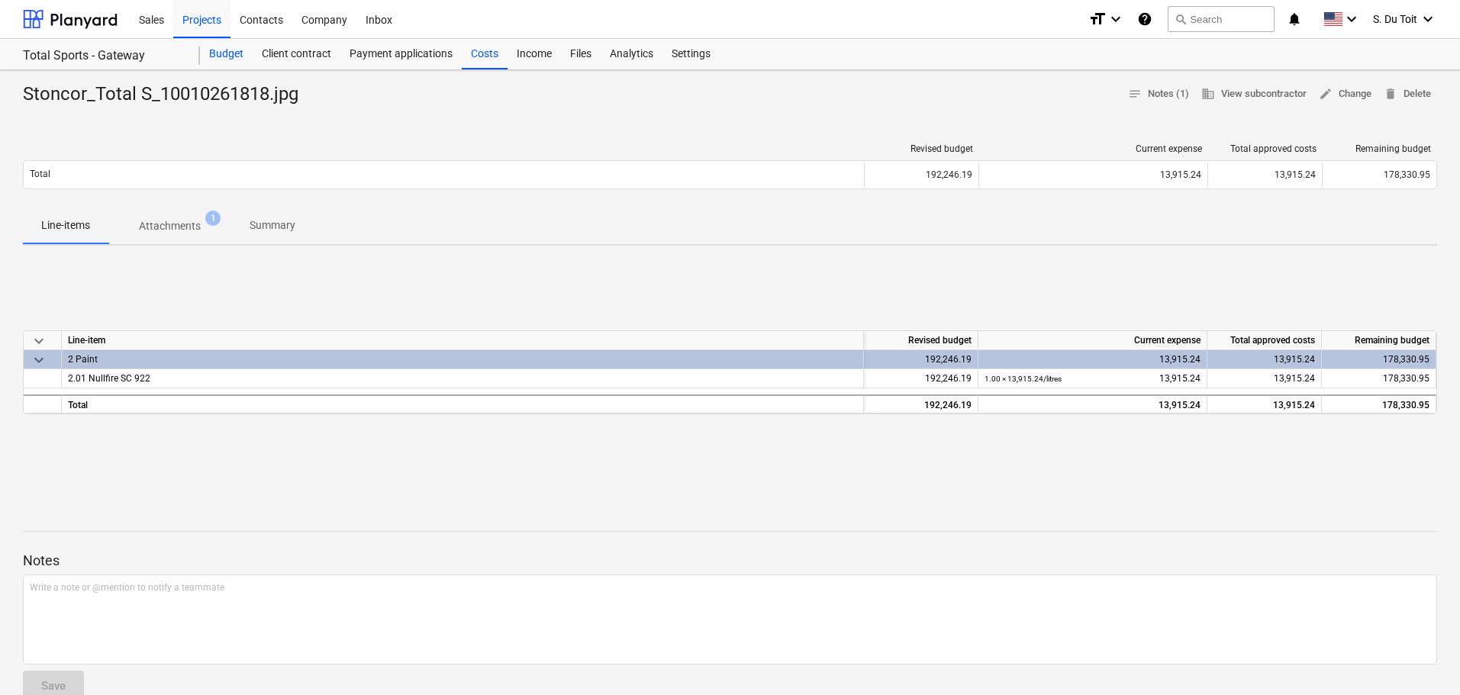
click at [234, 54] on div "Budget" at bounding box center [226, 54] width 53 height 31
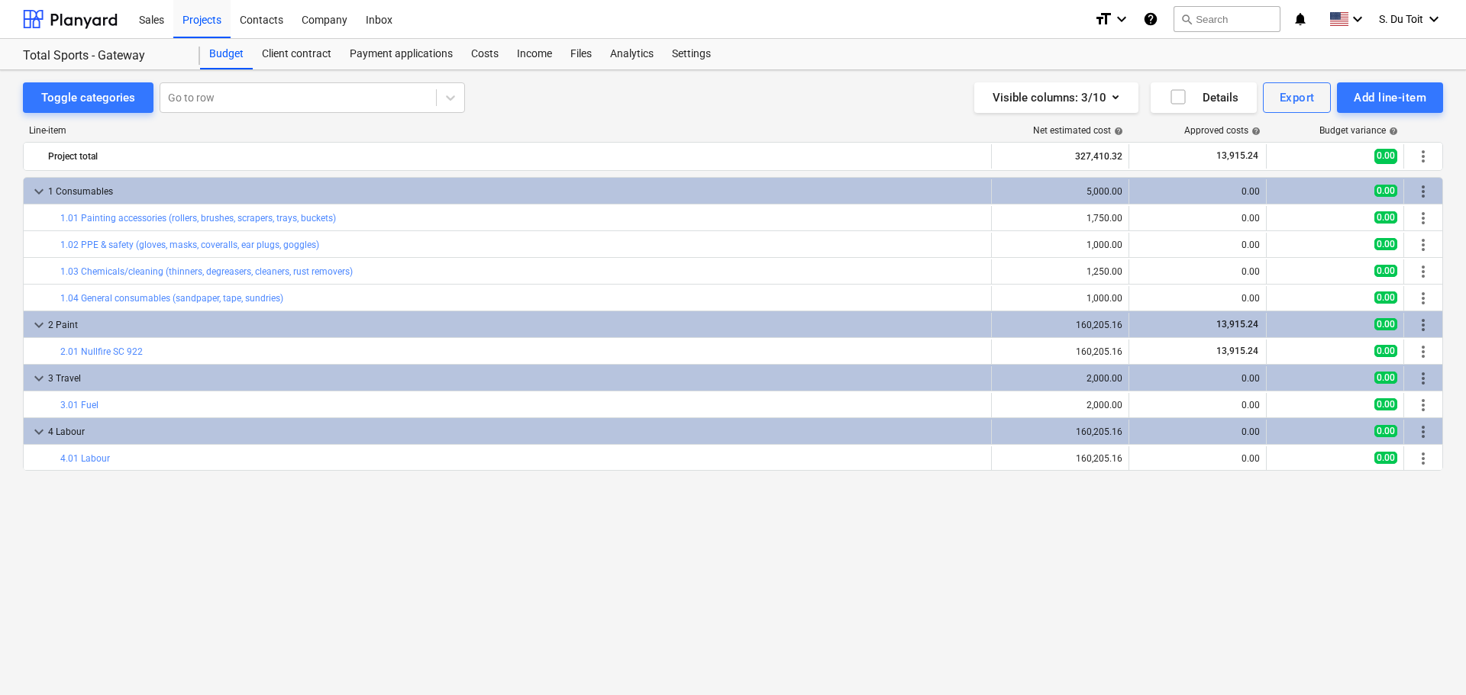
click at [712, 537] on div "keyboard_arrow_down 1 Consumables 5,000.00 0.00 0.00 more_vert bar_chart 1.01 P…" at bounding box center [733, 404] width 1420 height 455
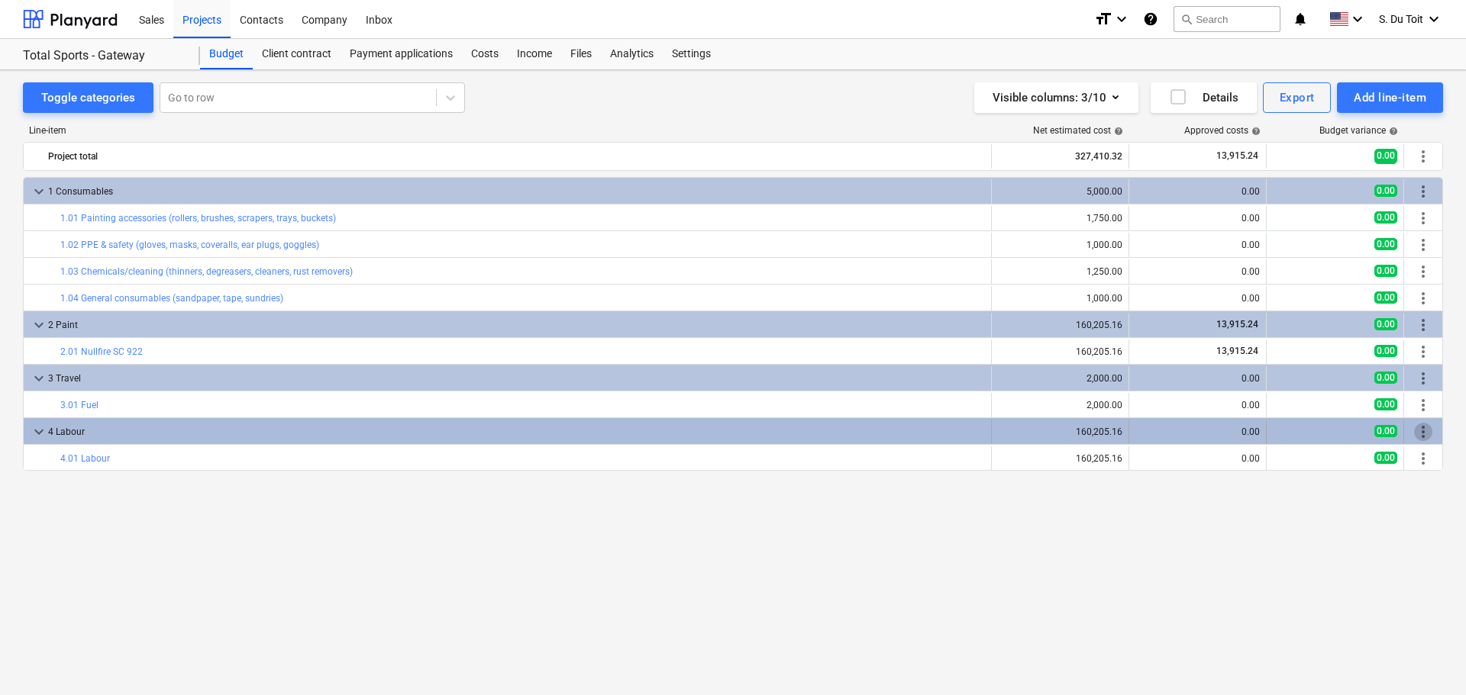
click at [1424, 431] on span "more_vert" at bounding box center [1423, 432] width 18 height 18
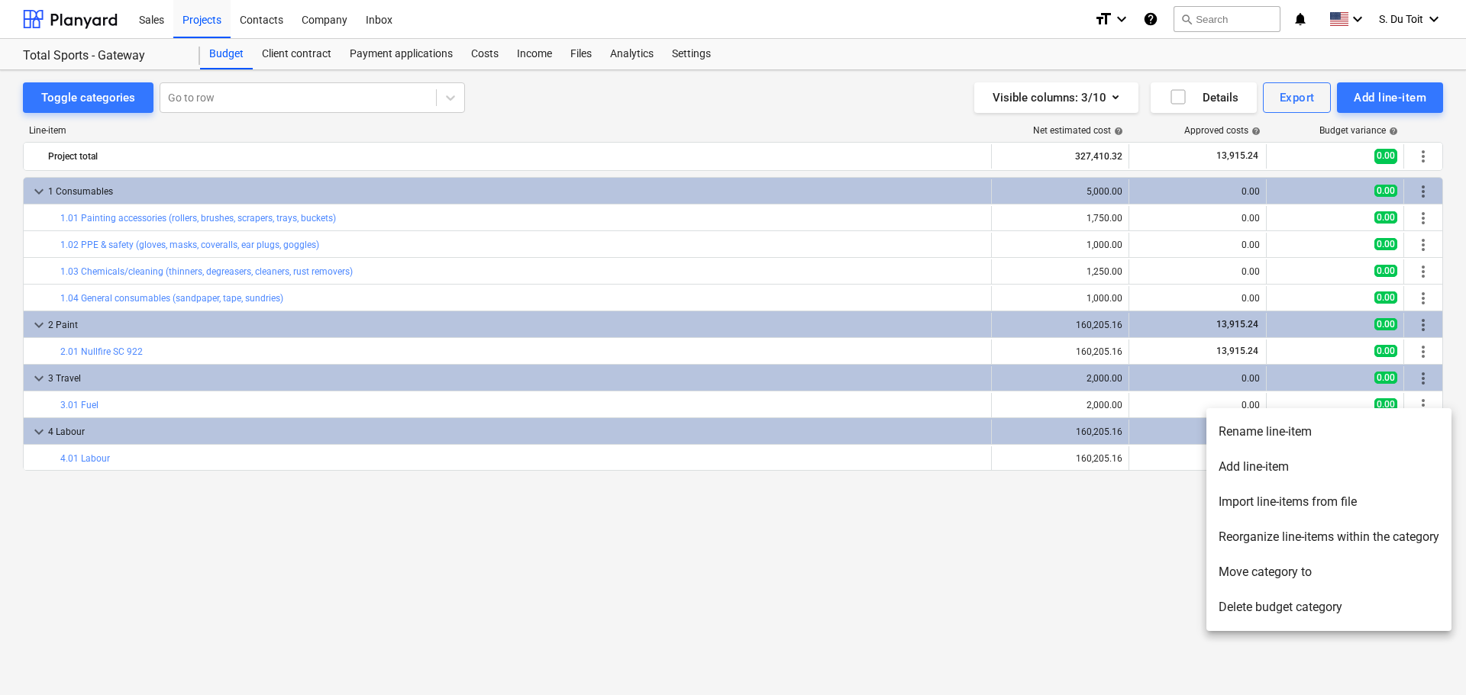
drag, startPoint x: 1047, startPoint y: 553, endPoint x: 1058, endPoint y: 470, distance: 84.8
click at [1047, 553] on div at bounding box center [733, 347] width 1466 height 695
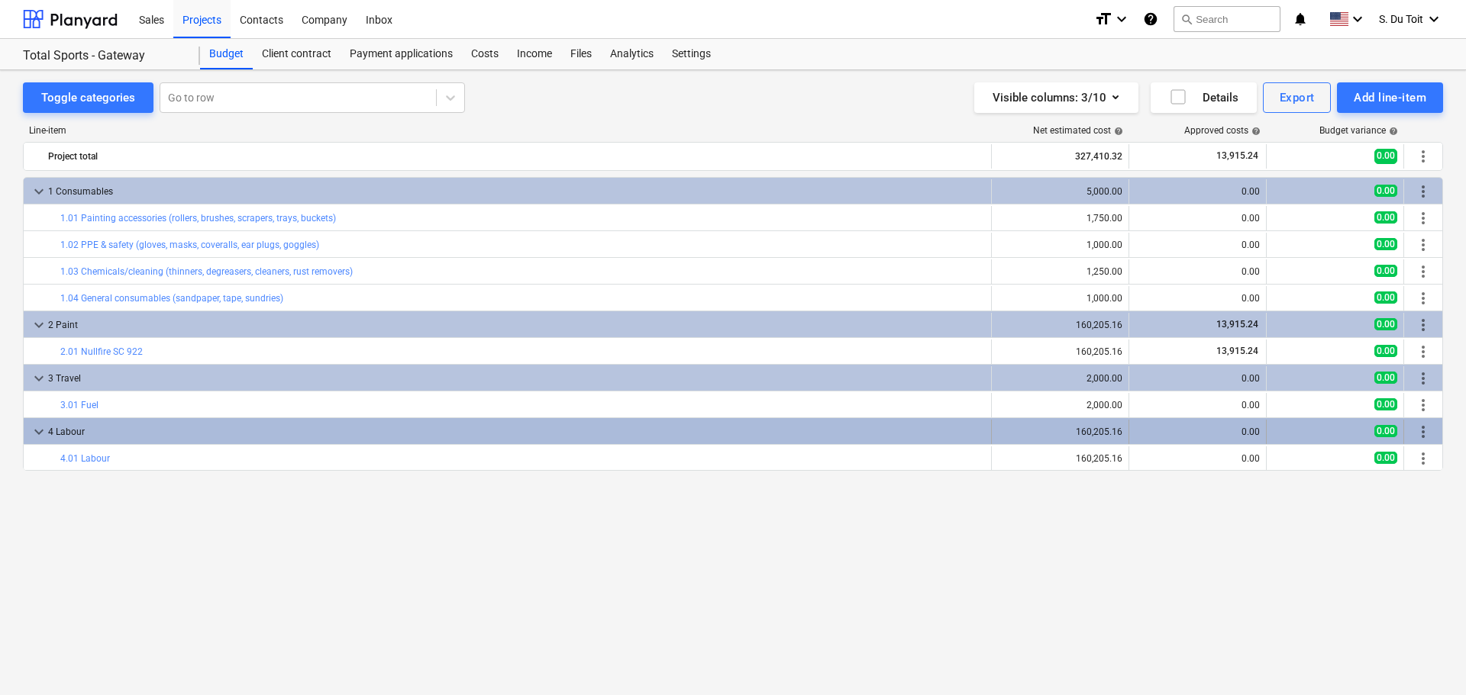
click at [1074, 429] on div "160,205.16" at bounding box center [1060, 432] width 124 height 11
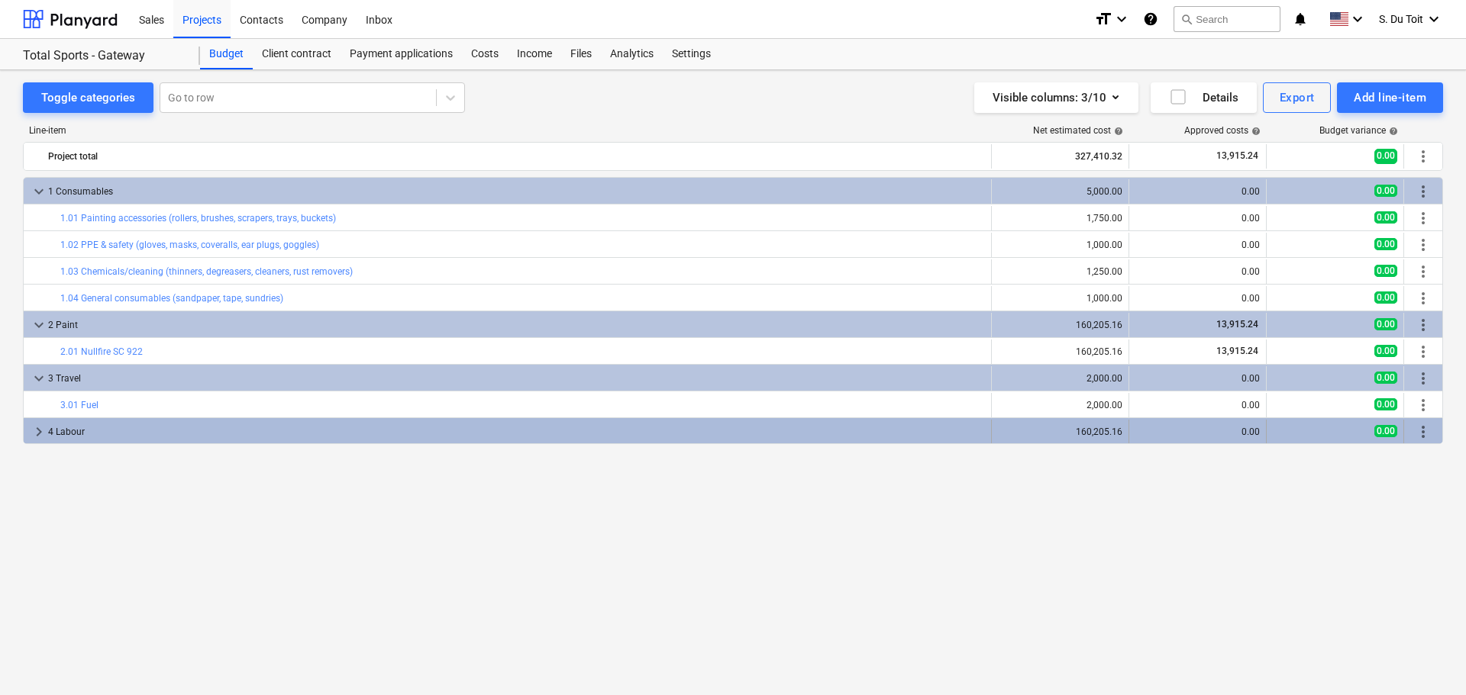
click at [1089, 429] on div "160,205.16" at bounding box center [1060, 432] width 124 height 11
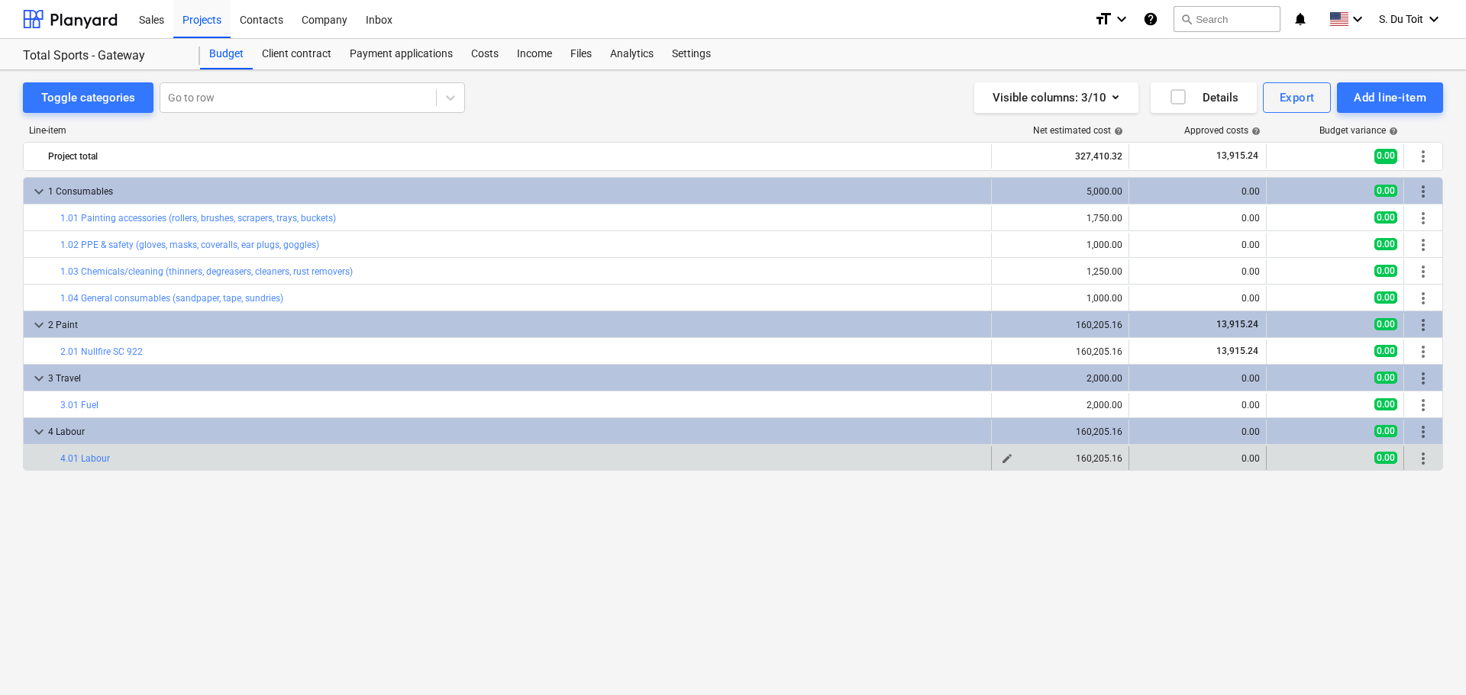
click at [1005, 457] on span "edit" at bounding box center [1007, 459] width 12 height 12
type textarea "x"
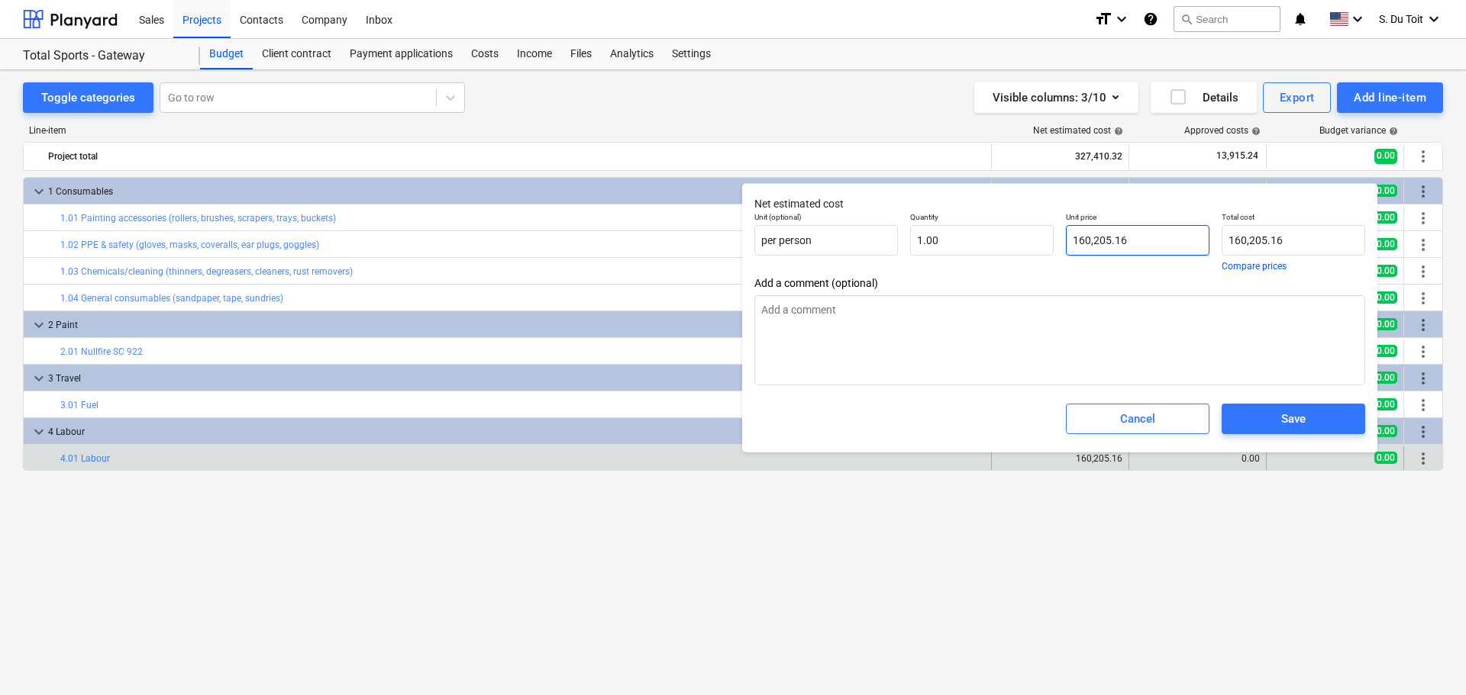
type input "160205.16"
drag, startPoint x: 1159, startPoint y: 244, endPoint x: 985, endPoint y: 240, distance: 174.1
click at [985, 240] on div "Unit (optional) per person Quantity 1.00 Unit price 160205.16 Total cost 160,20…" at bounding box center [1059, 241] width 623 height 71
type textarea "x"
type input "1"
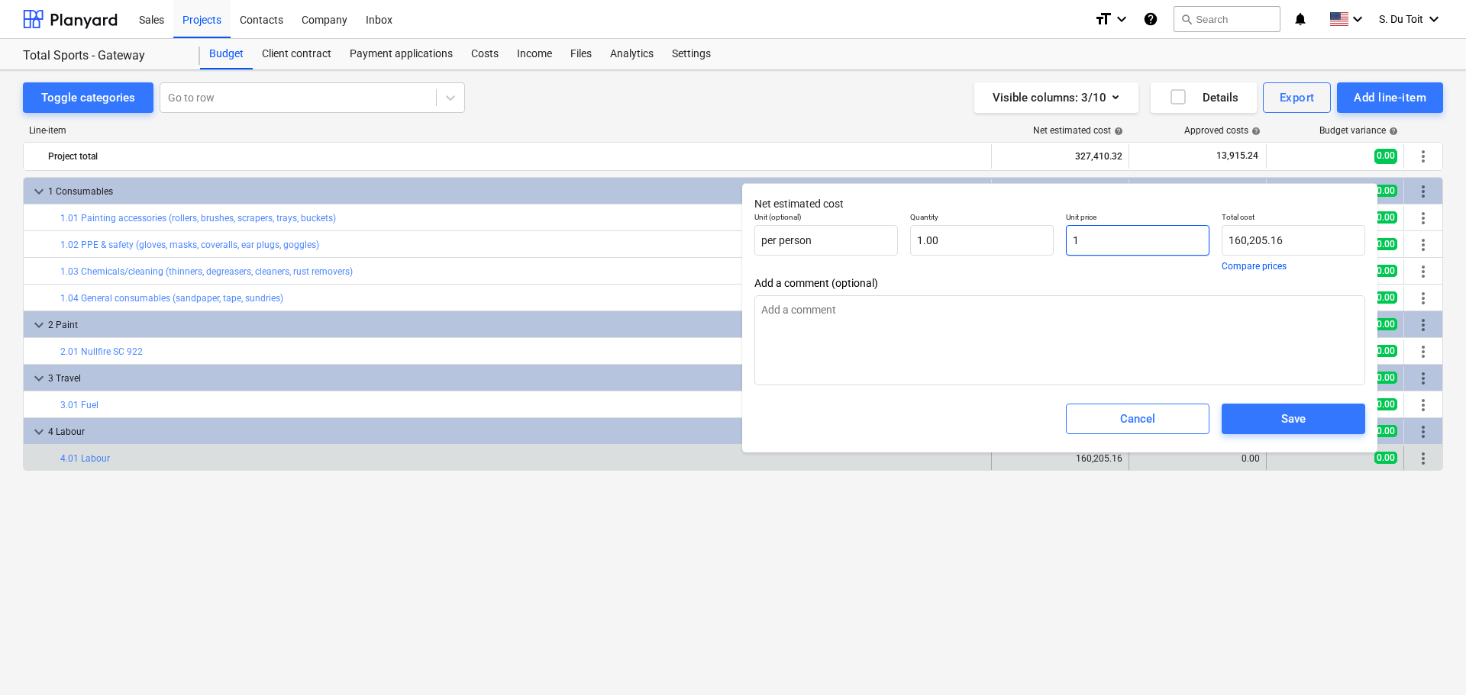
type input "1.00"
type textarea "x"
type input "14"
type input "14.00"
type textarea "x"
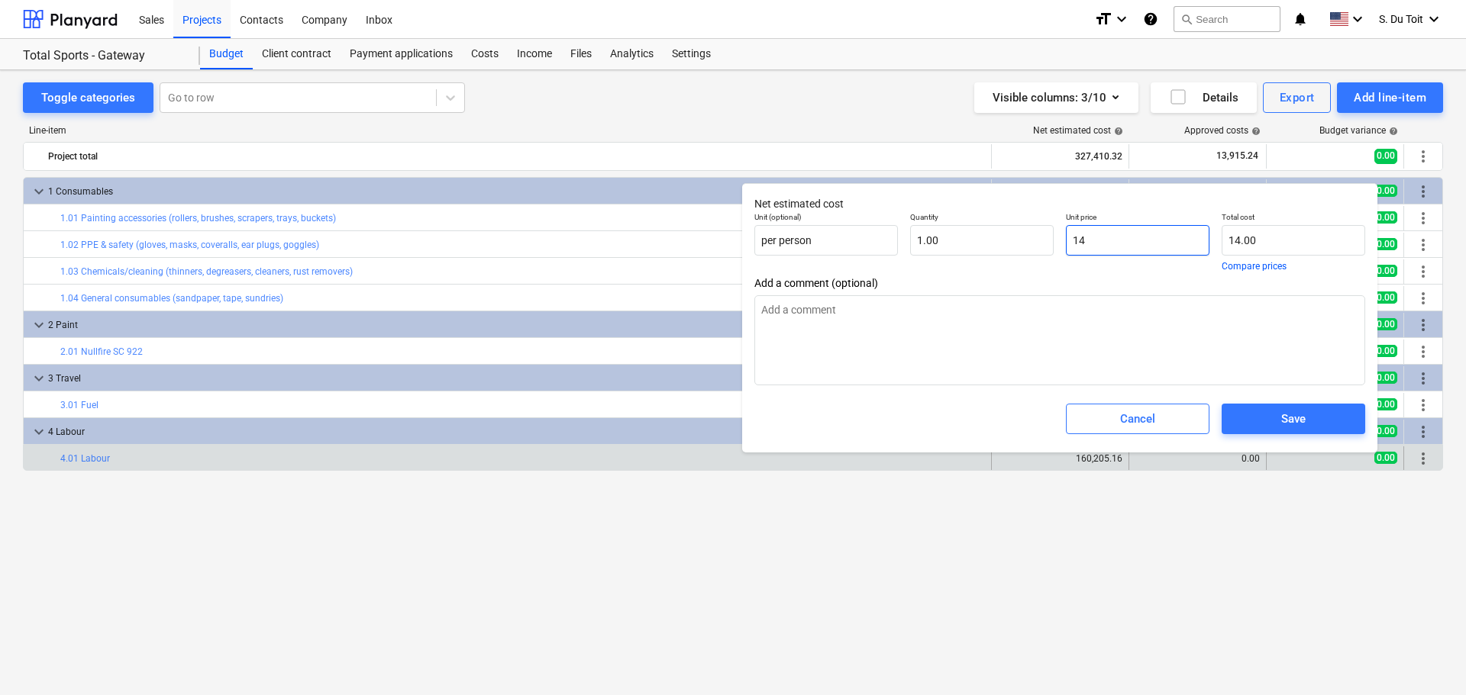
type input "145"
type input "145.00"
type textarea "x"
type input "1454"
type input "1,454.00"
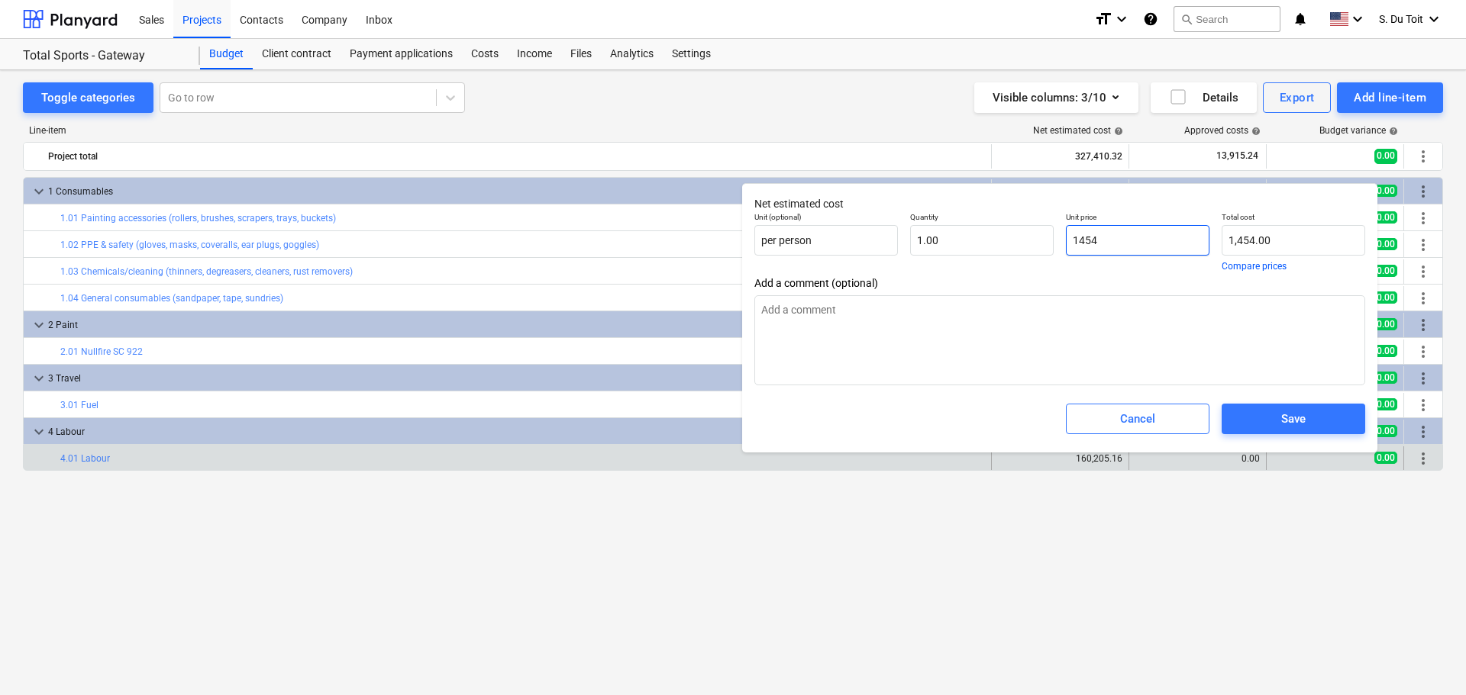
type textarea "x"
type input "14547"
type input "14,547.00"
type textarea "x"
type input "145471"
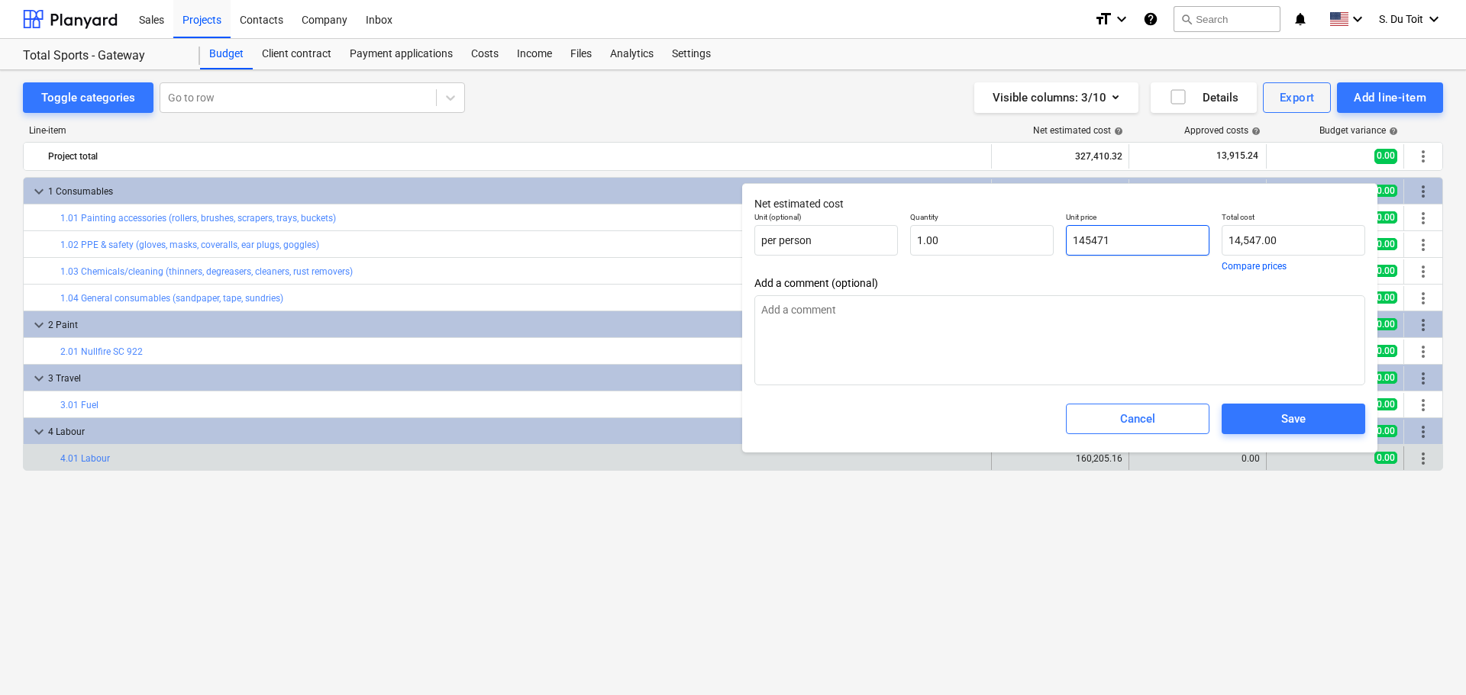
type input "145,471.00"
type textarea "x"
type input "145471."
type textarea "x"
type input "145471.6"
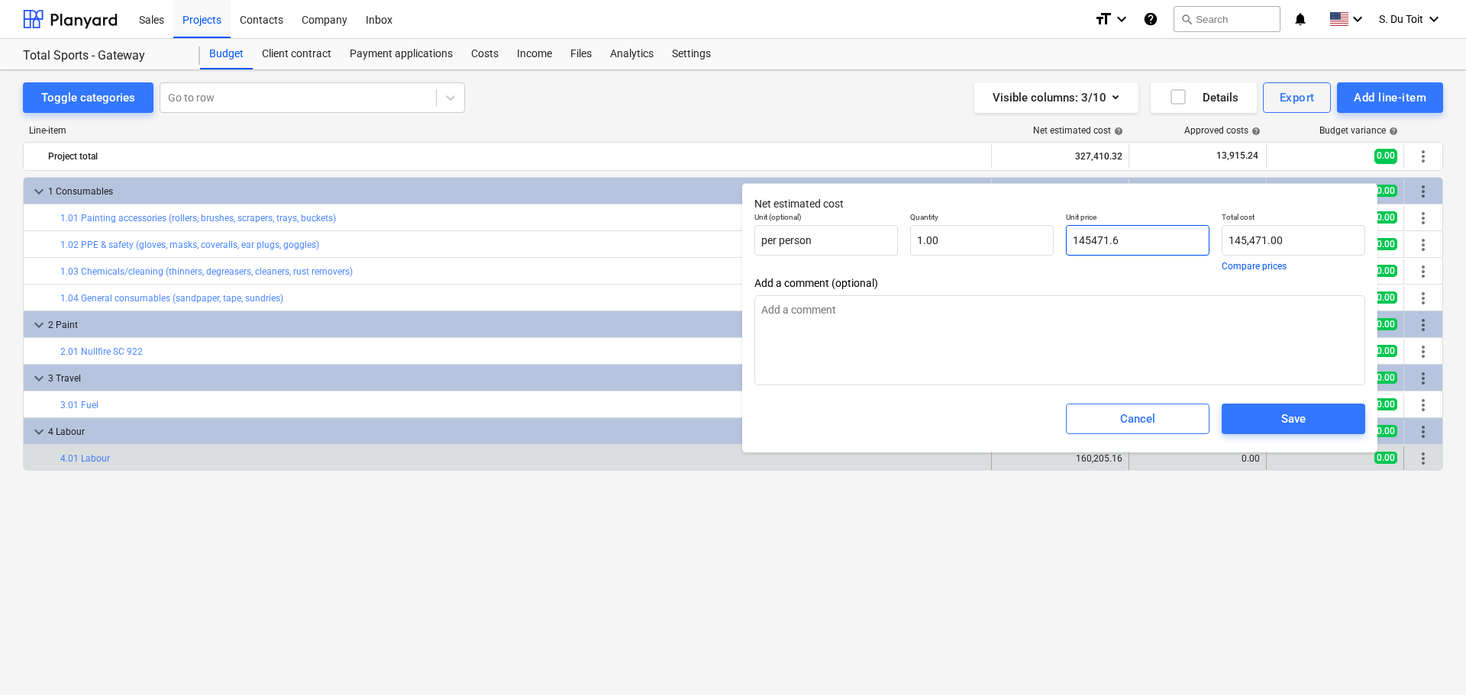
type input "145,471.60"
type textarea "x"
type input "145471.69"
type input "145,471.69"
drag, startPoint x: 1161, startPoint y: 239, endPoint x: 931, endPoint y: 238, distance: 230.6
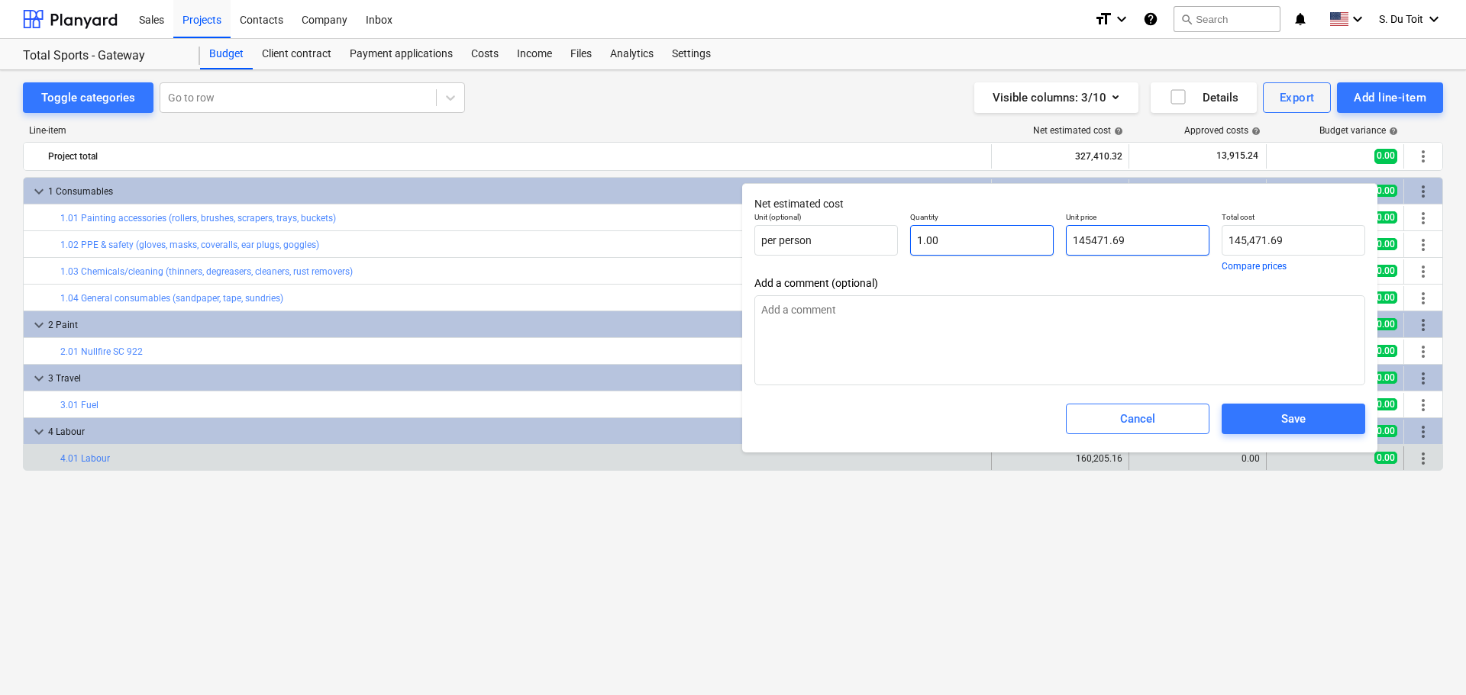
click at [931, 238] on div "Unit (optional) per person Quantity 1.00 Unit price 145471.69 Total cost 145,47…" at bounding box center [1059, 241] width 623 height 71
type input "145471.69"
type textarea "x"
type input "145,471.69"
click at [1305, 419] on div "Save" at bounding box center [1293, 419] width 24 height 20
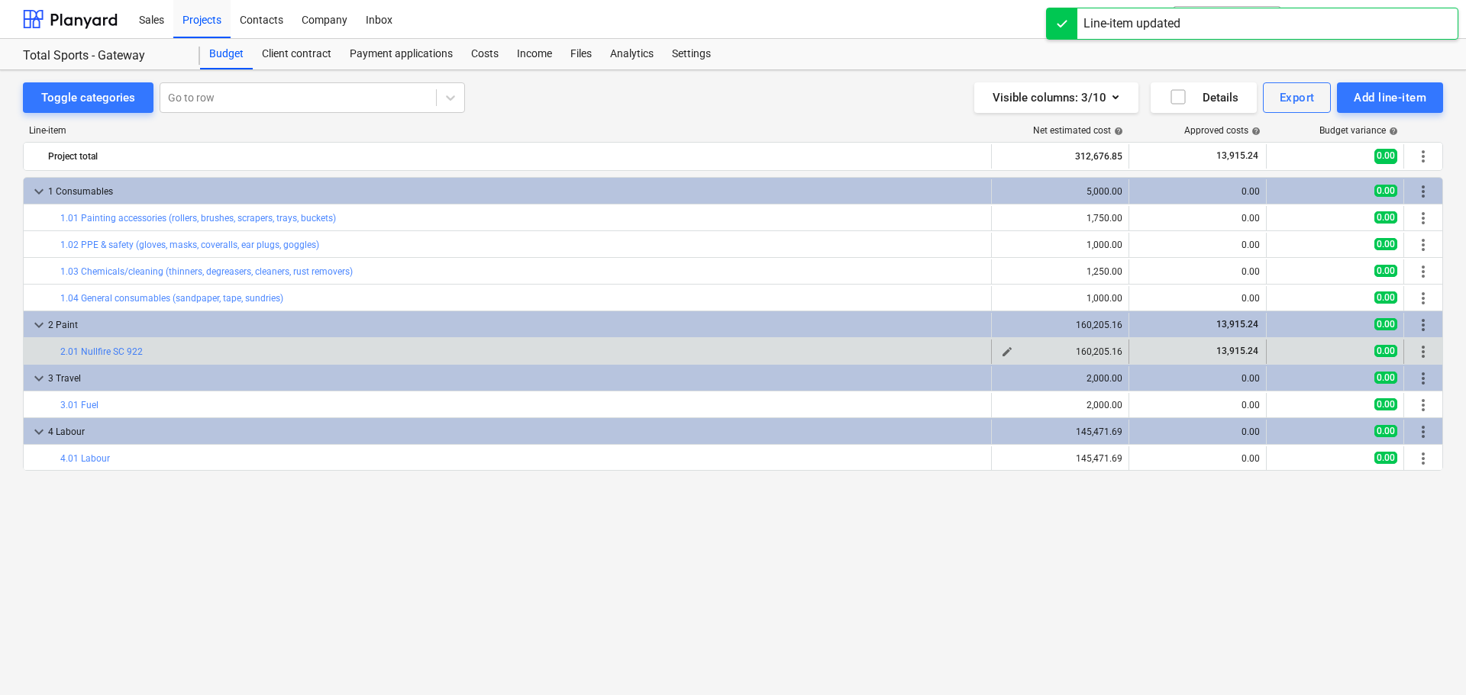
click at [1002, 353] on span "edit" at bounding box center [1007, 352] width 12 height 12
type textarea "x"
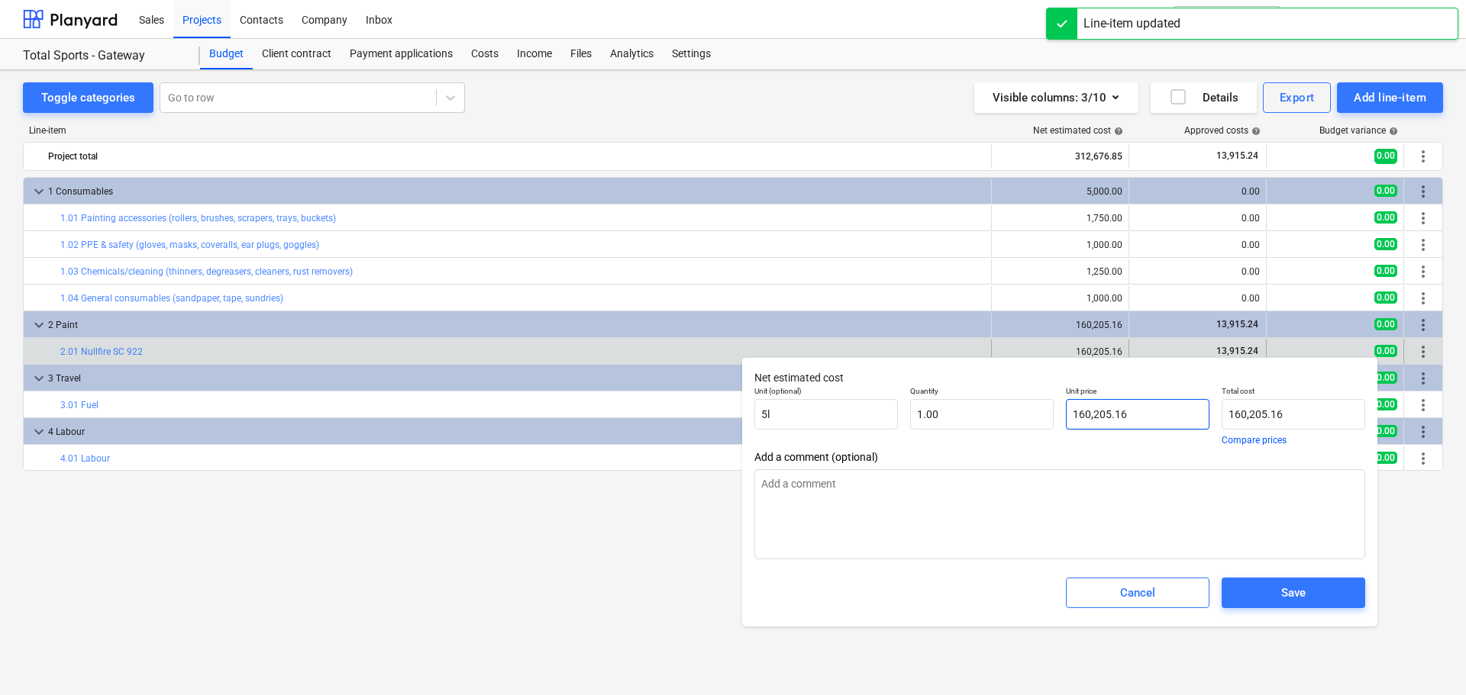
type input "160205.16"
drag, startPoint x: 1141, startPoint y: 418, endPoint x: 1045, endPoint y: 418, distance: 96.2
click at [1045, 418] on div "Unit (optional) 5l Quantity 1.00 Unit price 160205.16 Total cost 160,205.16 Com…" at bounding box center [1059, 415] width 623 height 71
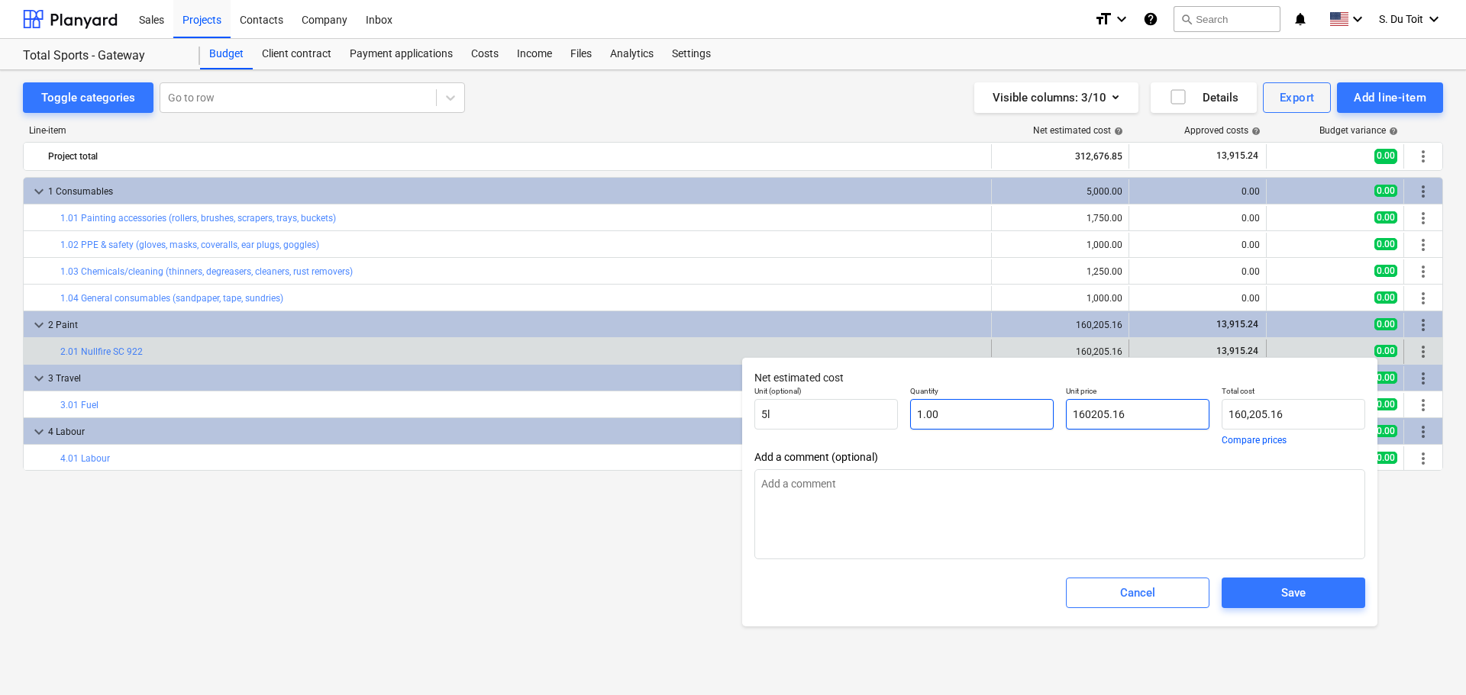
paste input "45471.69"
type textarea "x"
type input "145471.69"
type input "145,471.69"
type input "145471.69"
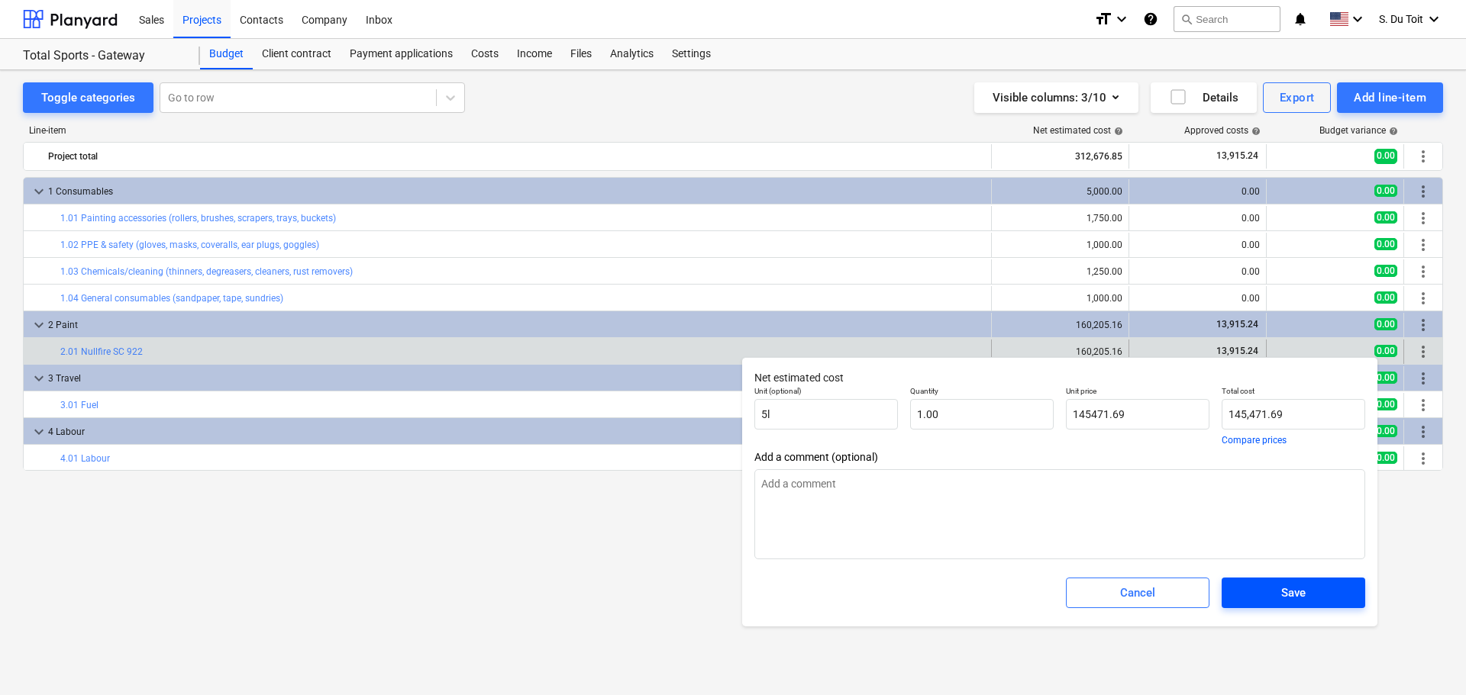
type textarea "x"
type input "145,471.69"
click at [1280, 582] on button "Save" at bounding box center [1293, 593] width 144 height 31
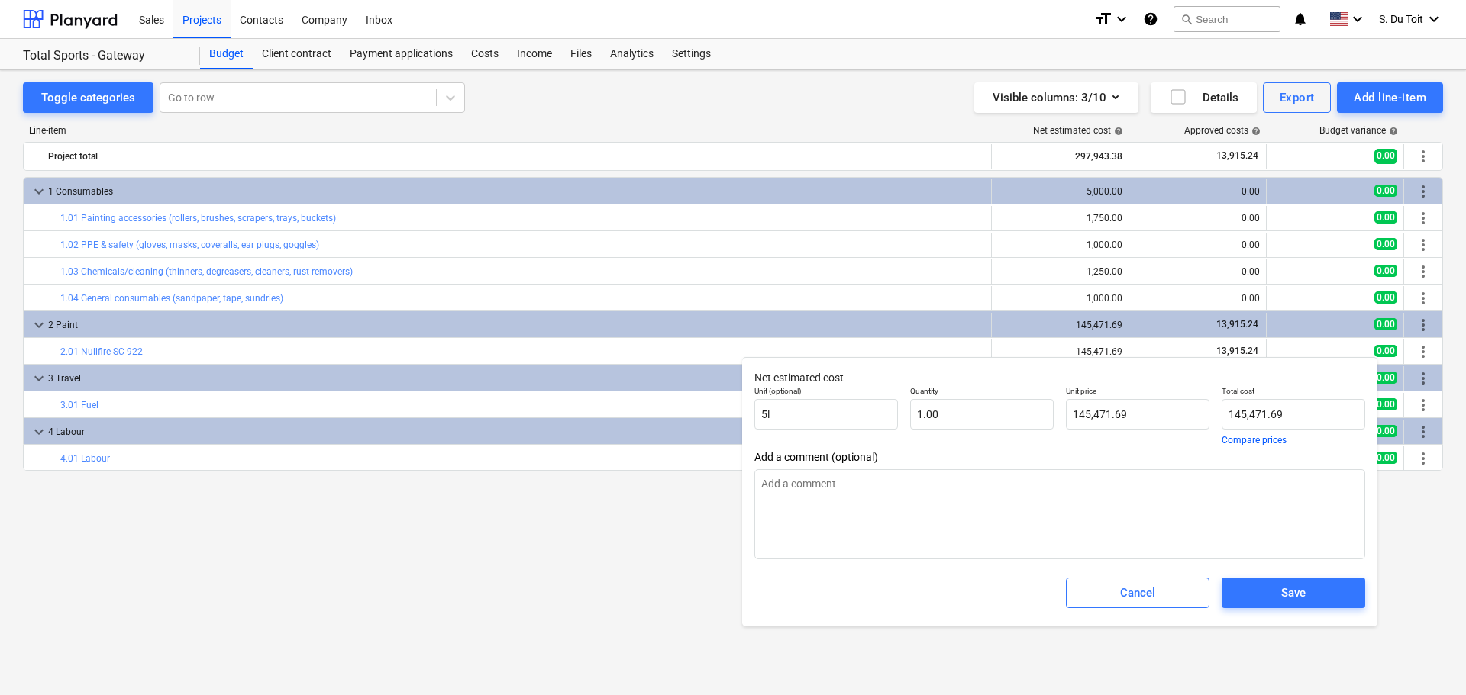
type textarea "x"
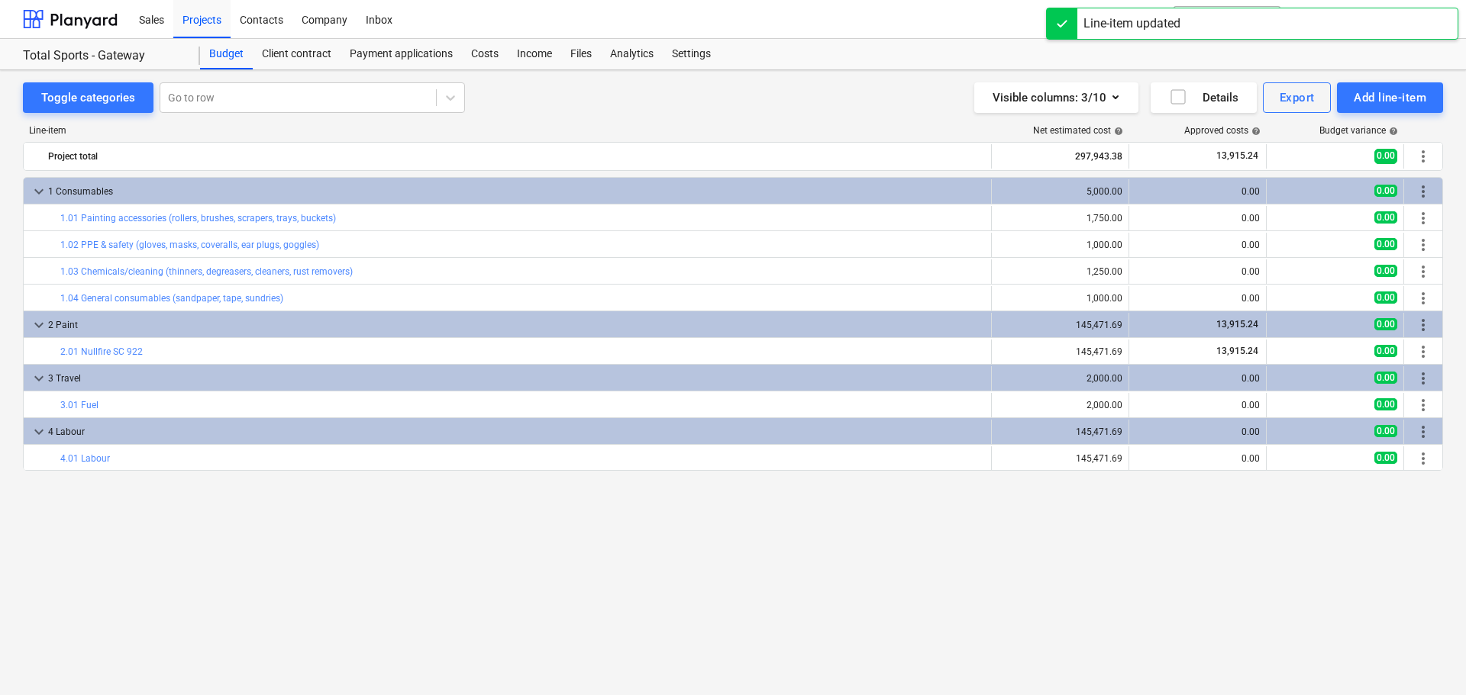
drag, startPoint x: 1175, startPoint y: 588, endPoint x: 992, endPoint y: 584, distance: 183.3
click at [992, 584] on div "keyboard_arrow_down 1 Consumables 5,000.00 0.00 0.00 more_vert bar_chart 1.01 P…" at bounding box center [733, 404] width 1420 height 455
click at [1048, 93] on div "Visible columns : 3/10" at bounding box center [1055, 98] width 127 height 20
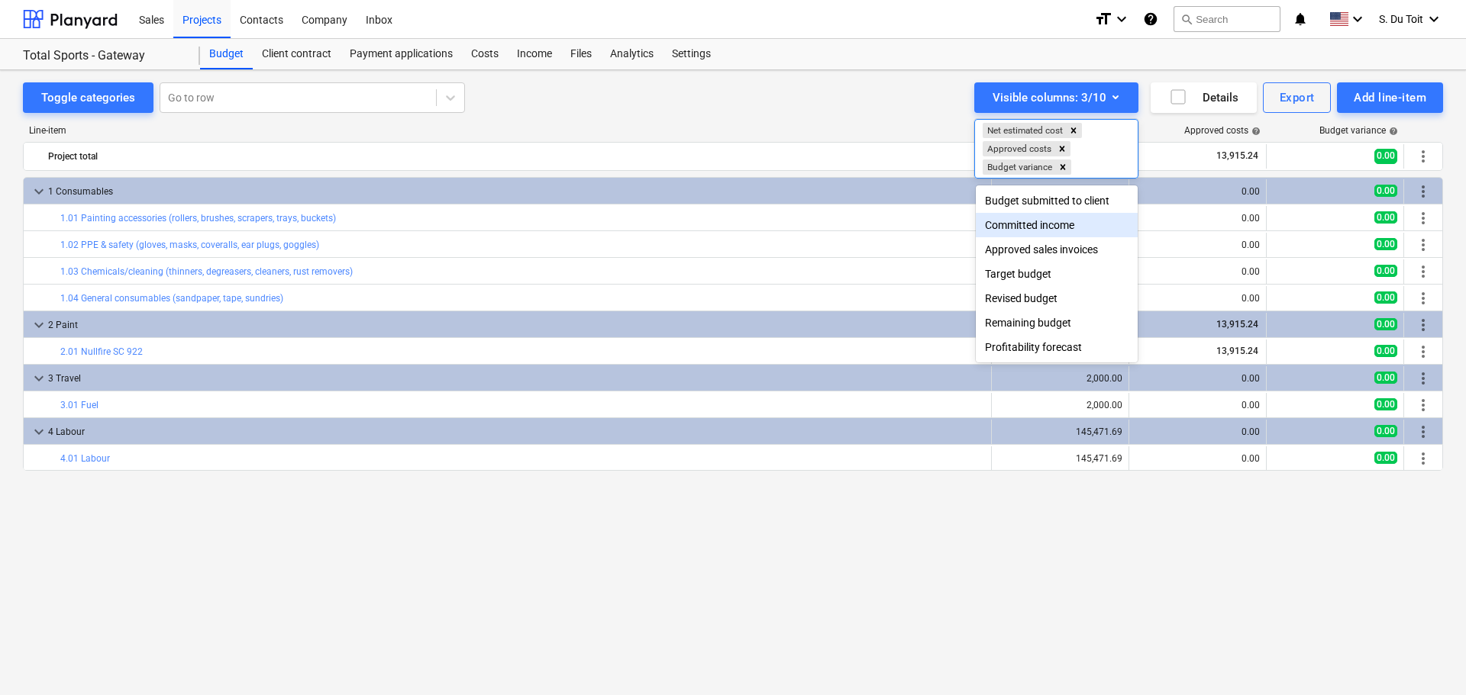
click at [1068, 234] on div "Committed income" at bounding box center [1057, 225] width 162 height 24
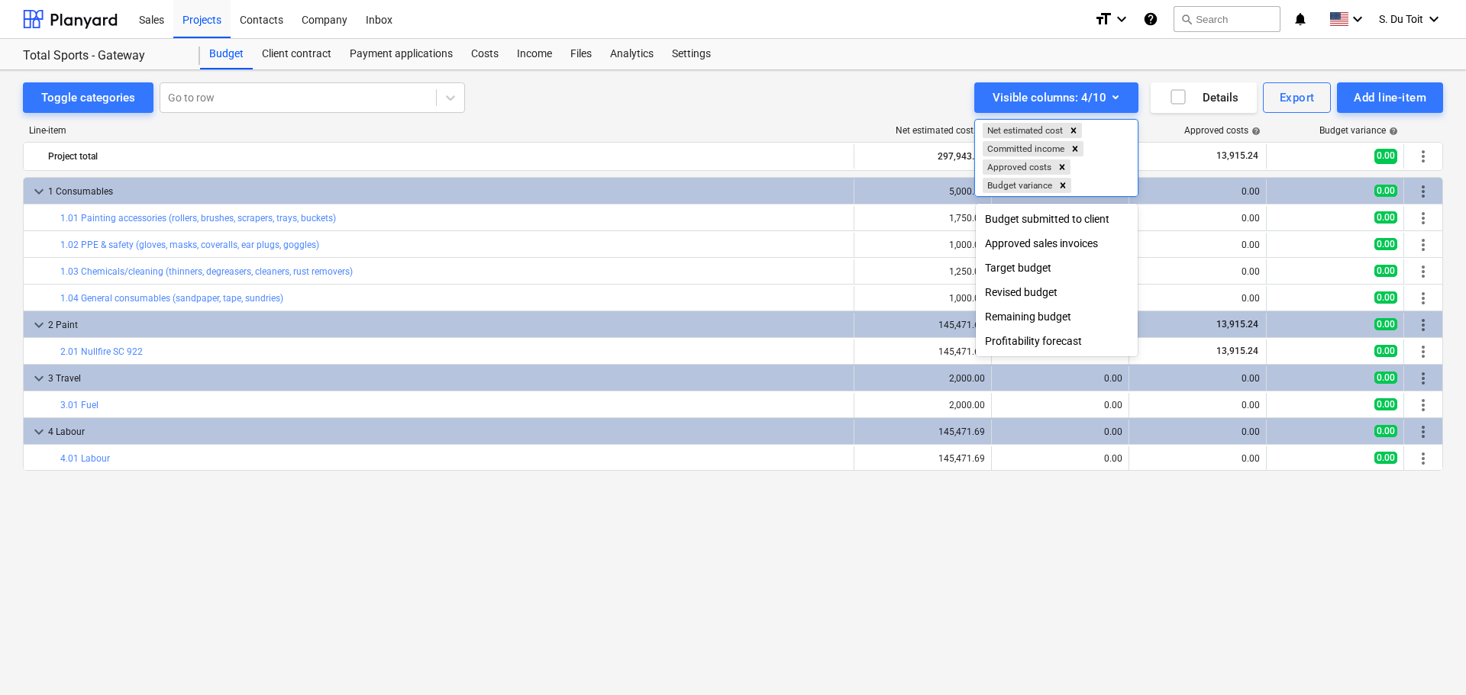
click at [1056, 344] on div "Profitability forecast" at bounding box center [1057, 341] width 162 height 24
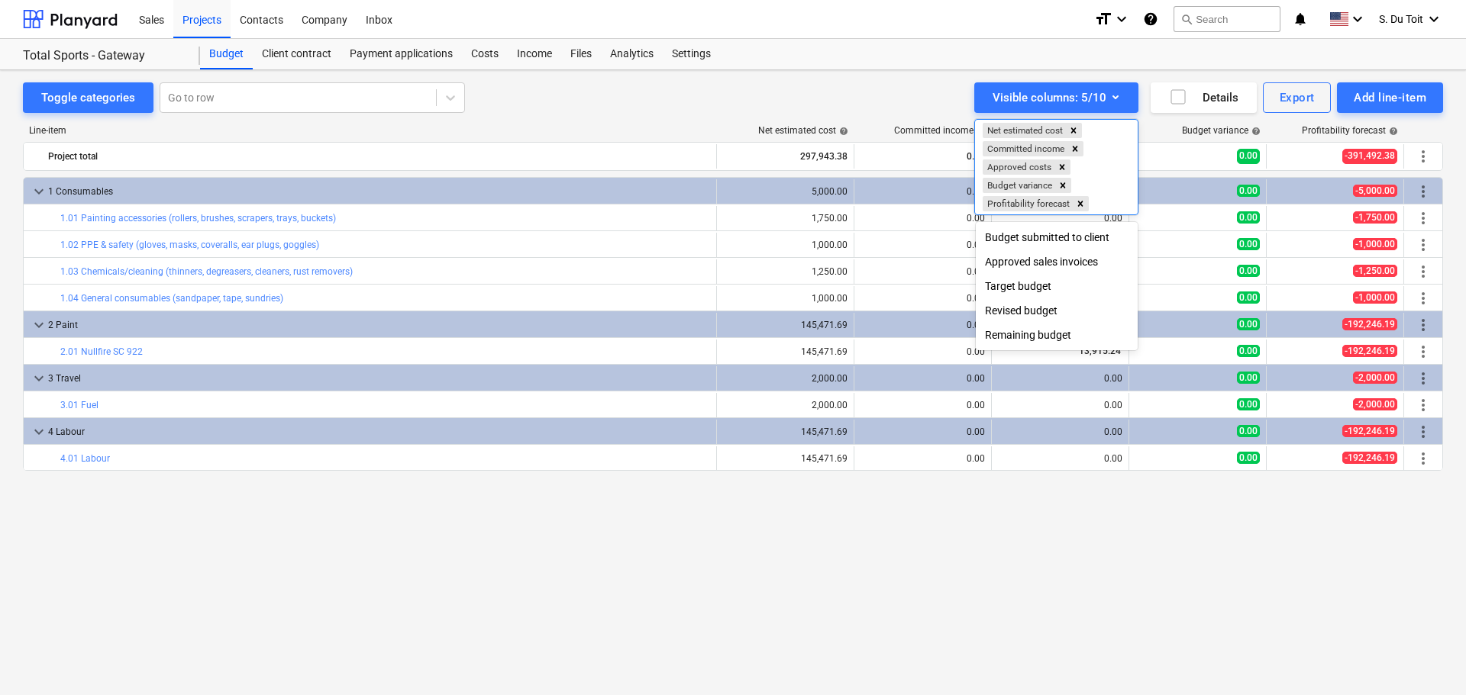
click at [1073, 267] on div "Approved sales invoices" at bounding box center [1057, 262] width 162 height 24
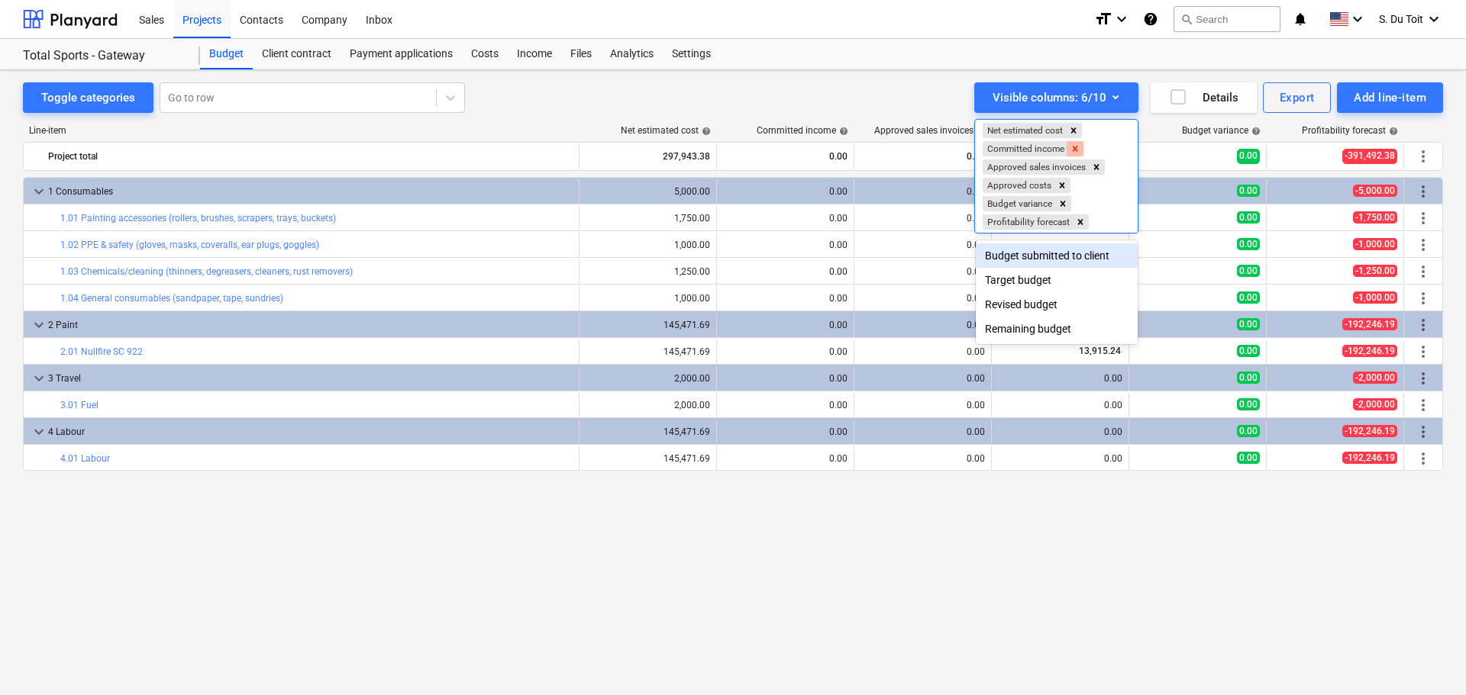
click at [1076, 151] on icon "Remove Committed income" at bounding box center [1075, 149] width 11 height 11
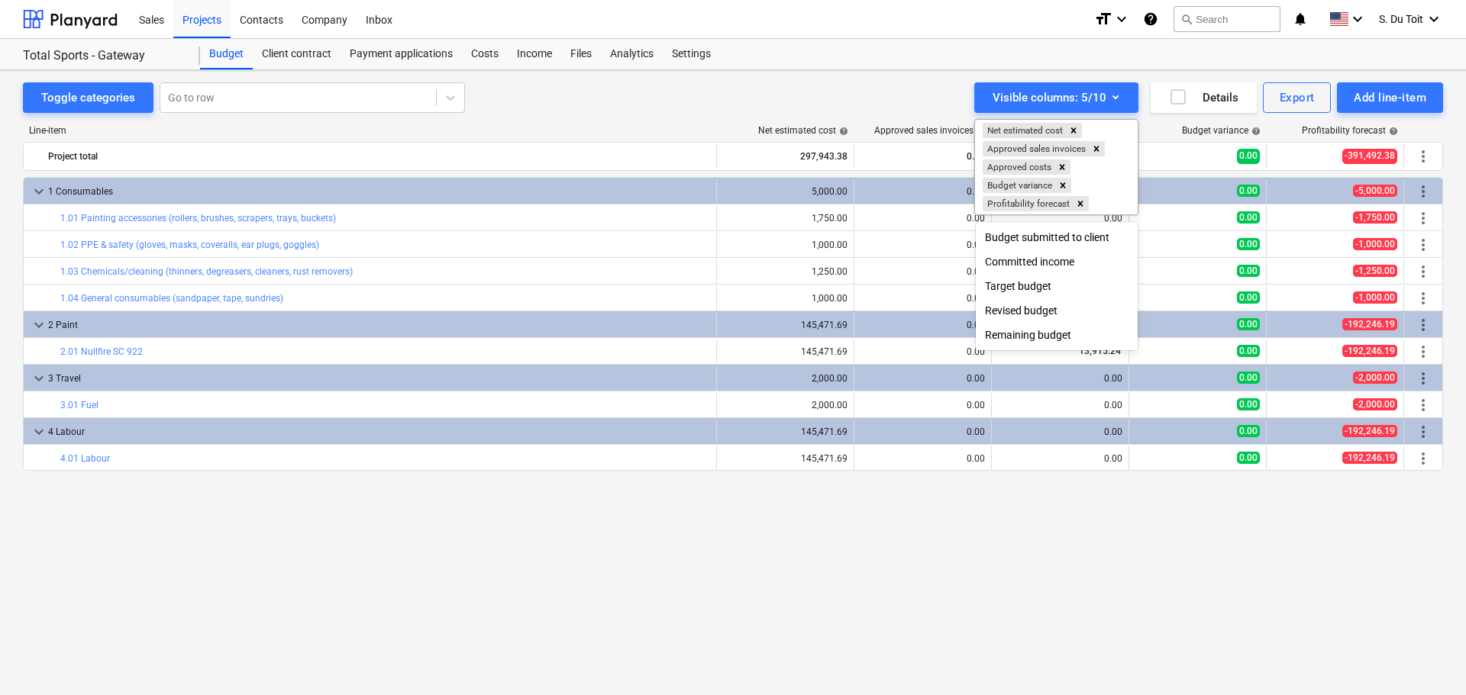
click at [921, 570] on div at bounding box center [733, 347] width 1466 height 695
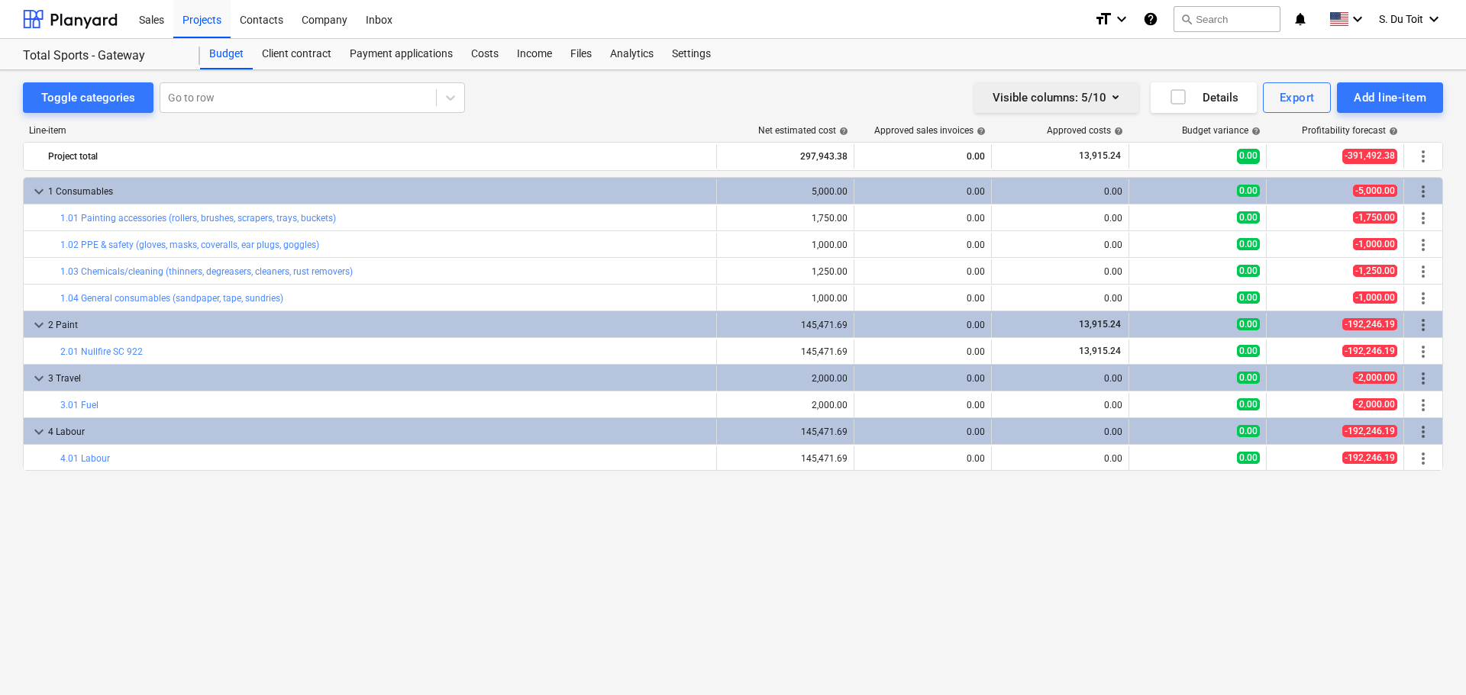
click at [1056, 100] on div "Visible columns : 5/10" at bounding box center [1055, 98] width 127 height 20
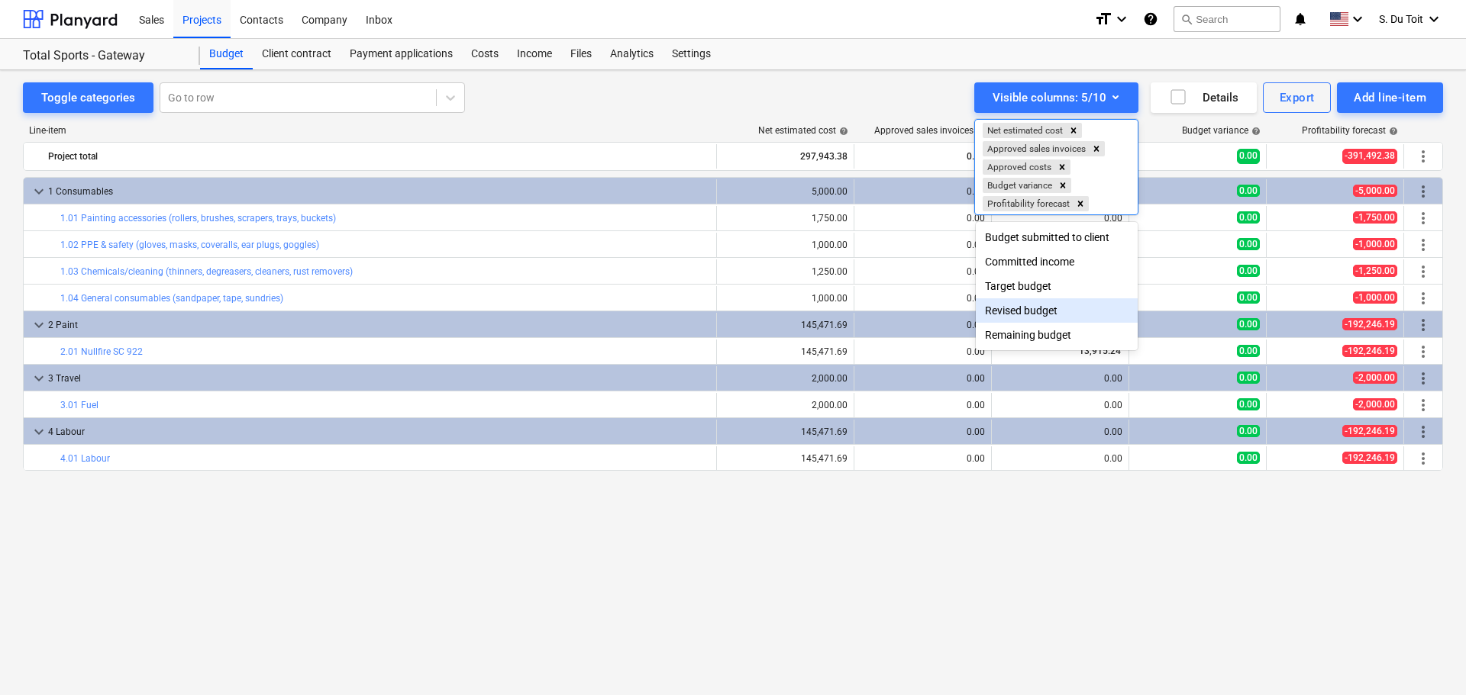
click at [663, 541] on div at bounding box center [733, 347] width 1466 height 695
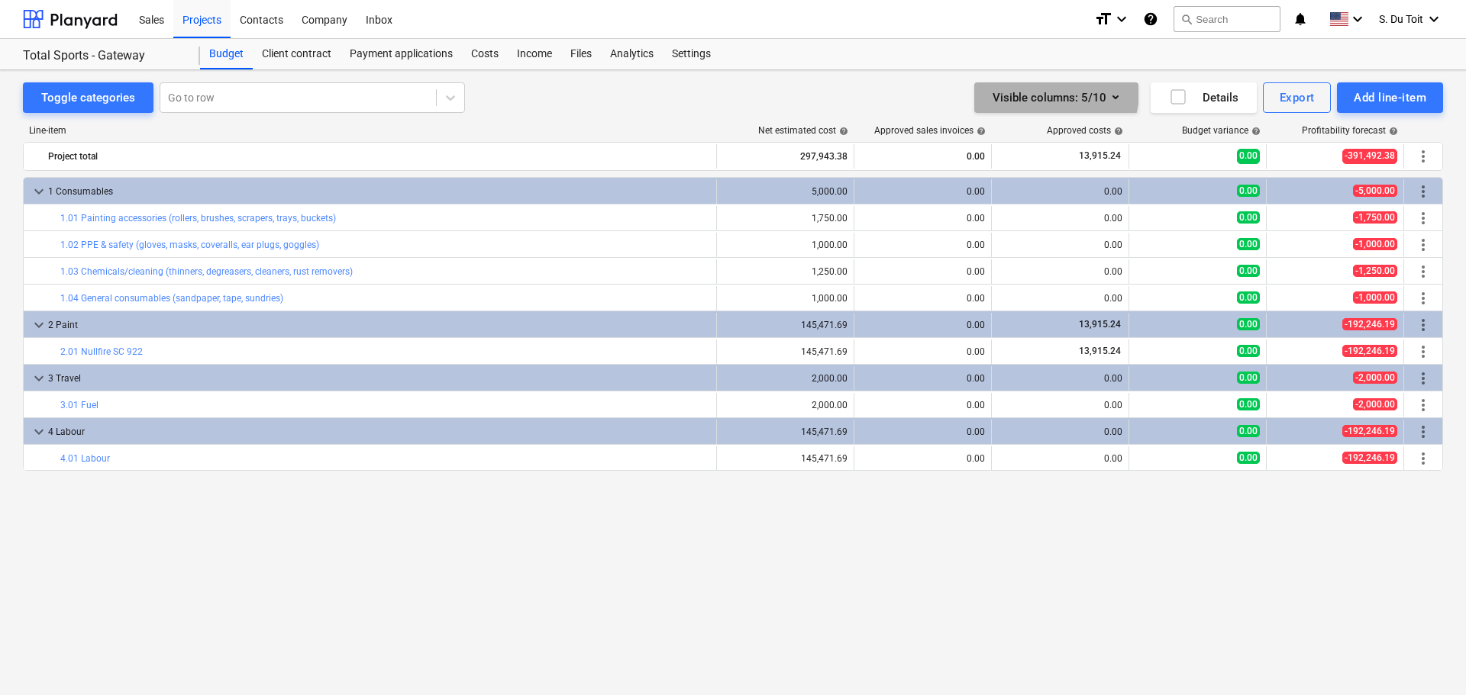
click at [1056, 93] on div "Visible columns : 5/10" at bounding box center [1055, 98] width 127 height 20
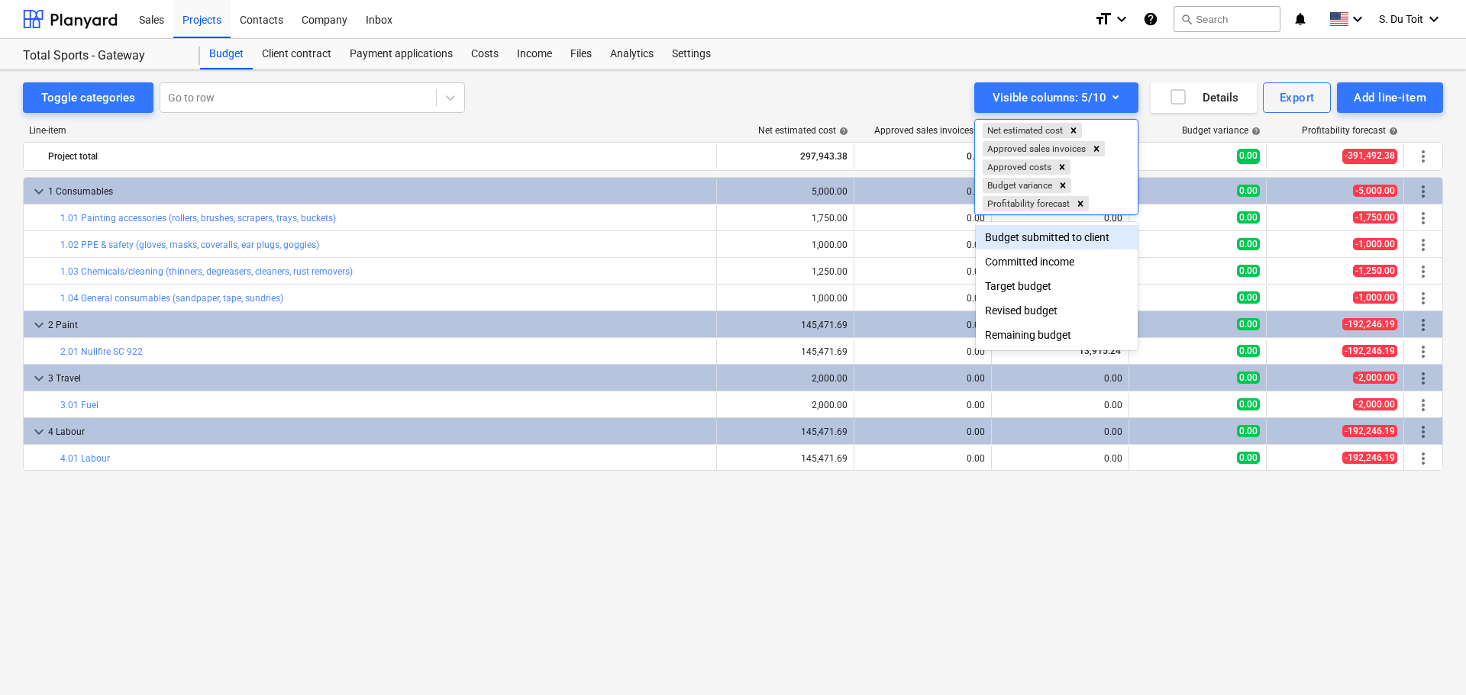
click at [1053, 244] on div "Budget submitted to client" at bounding box center [1057, 237] width 162 height 24
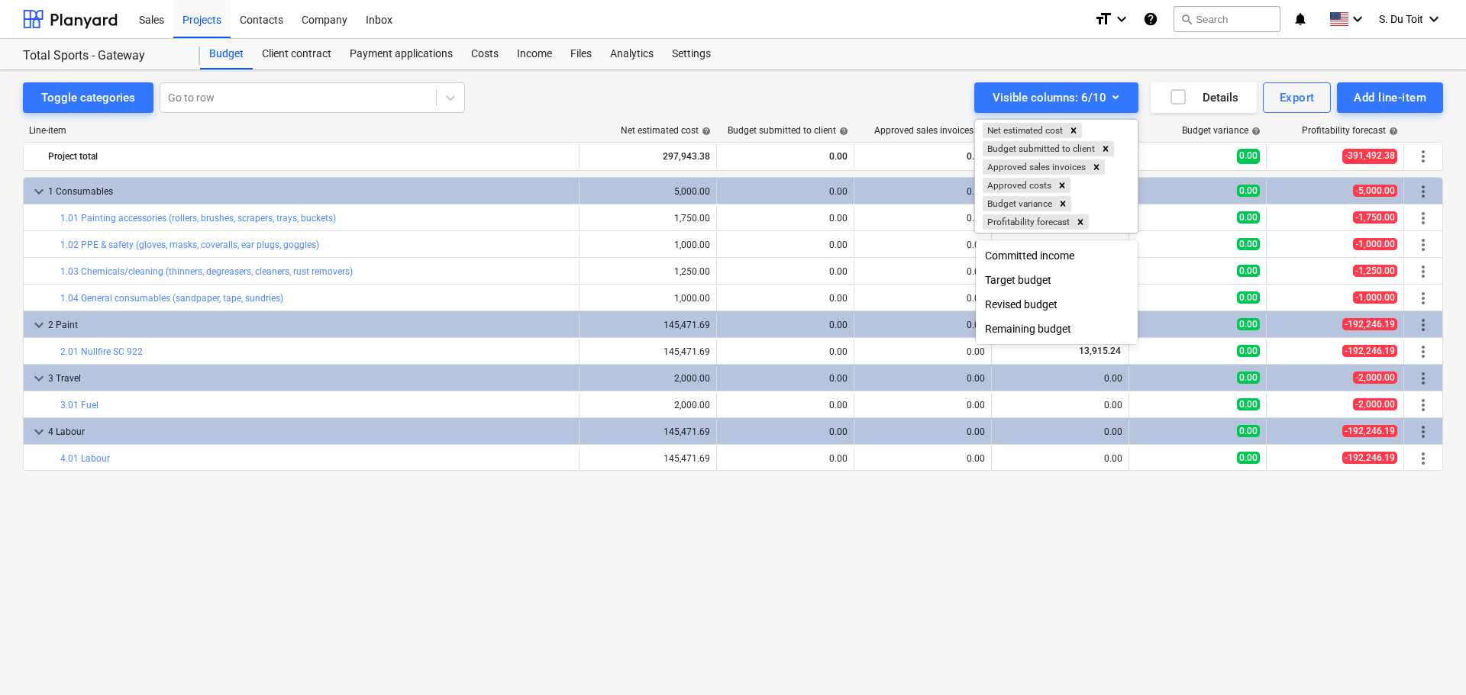
click at [957, 489] on div at bounding box center [733, 347] width 1466 height 695
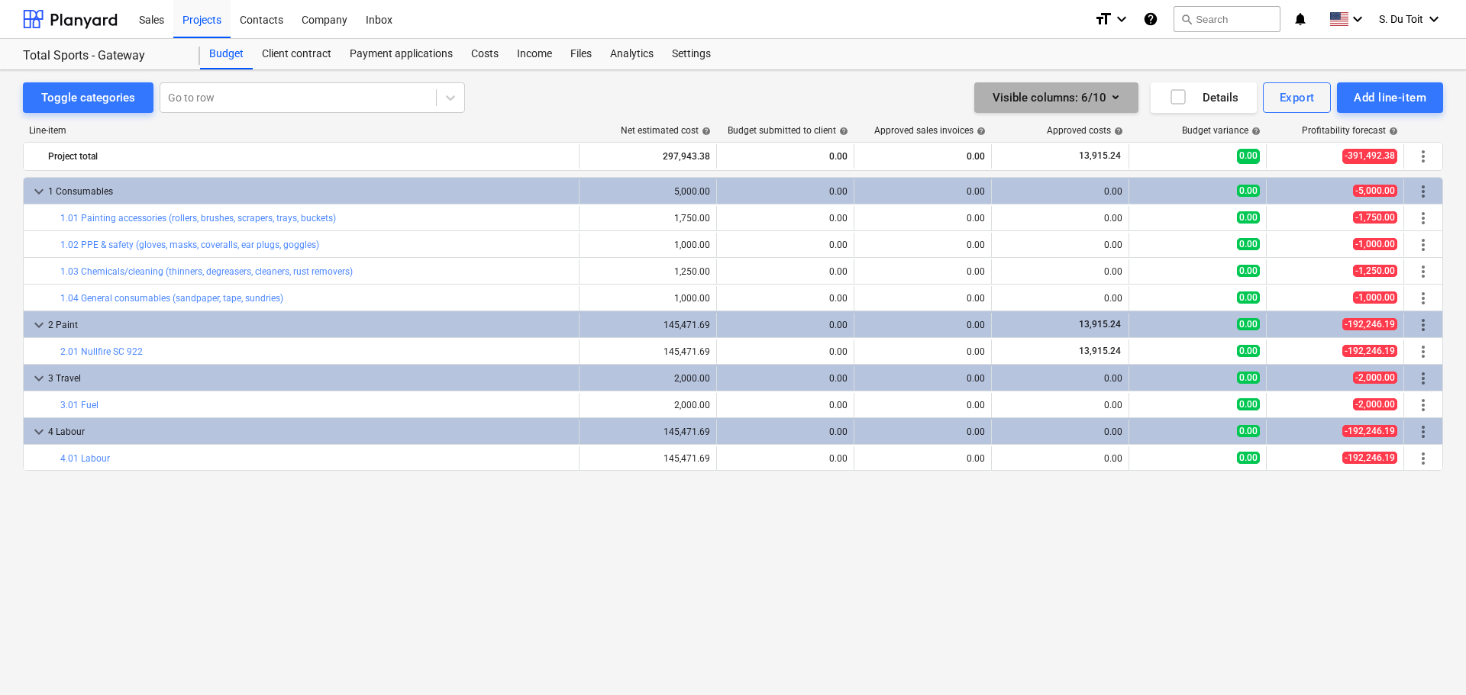
click at [1076, 99] on div "Visible columns : 6/10" at bounding box center [1055, 98] width 127 height 20
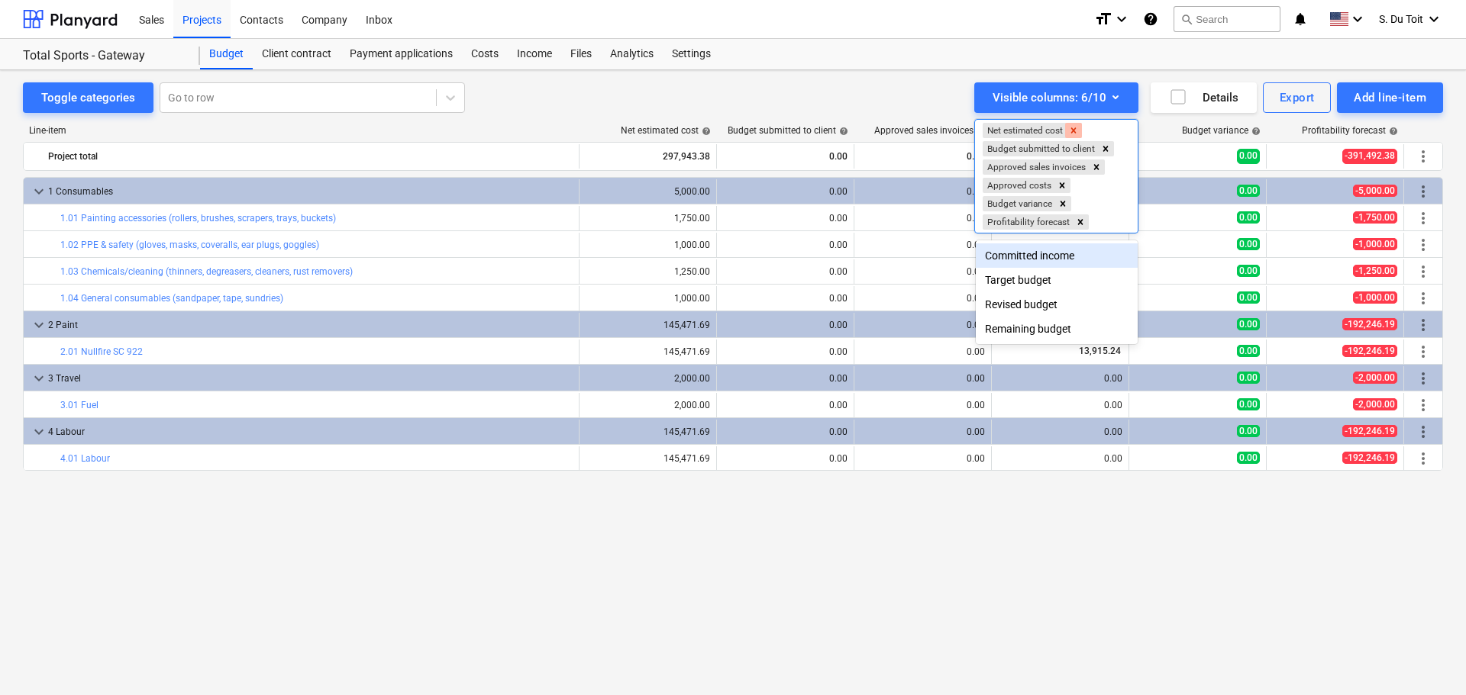
click at [1069, 127] on div "Remove Net estimated cost" at bounding box center [1073, 130] width 17 height 15
click at [1075, 127] on icon "Remove Net estimated cost" at bounding box center [1073, 130] width 11 height 11
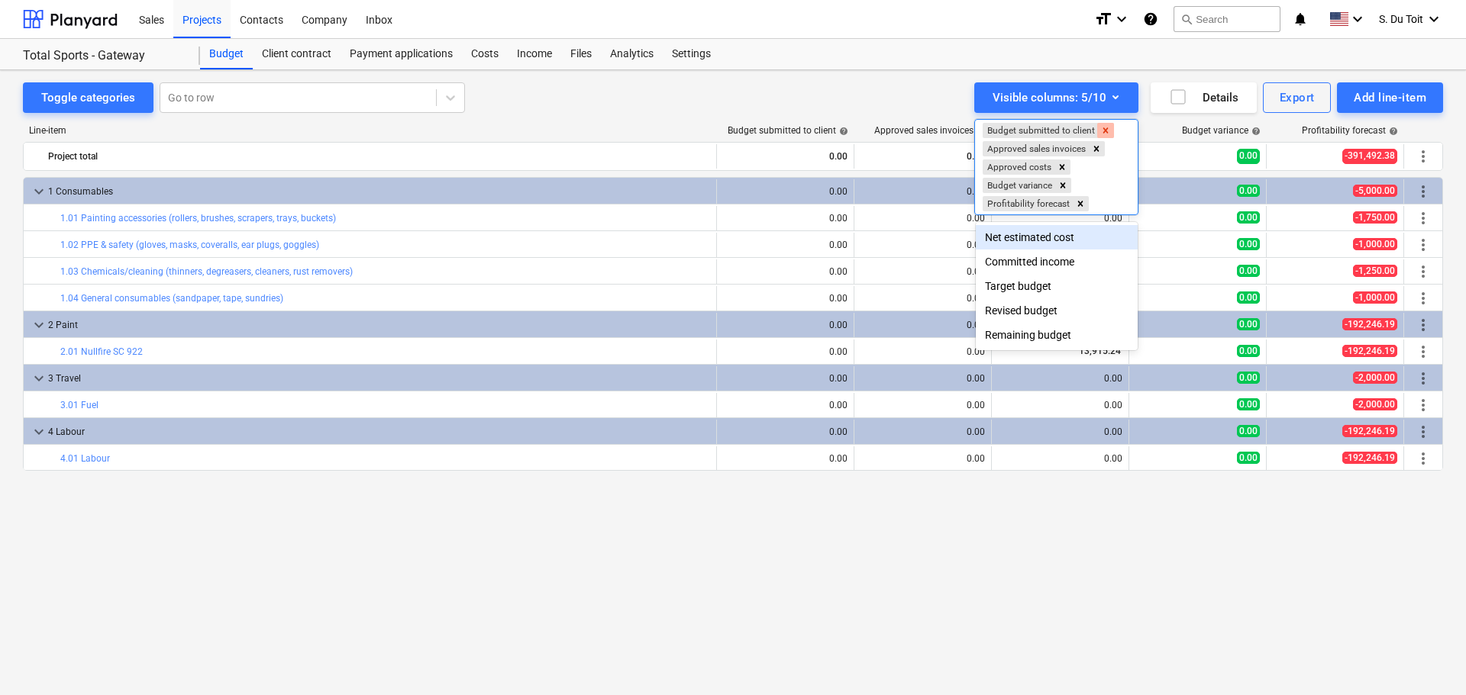
click at [1108, 131] on icon "Remove Budget submitted to client" at bounding box center [1105, 130] width 11 height 11
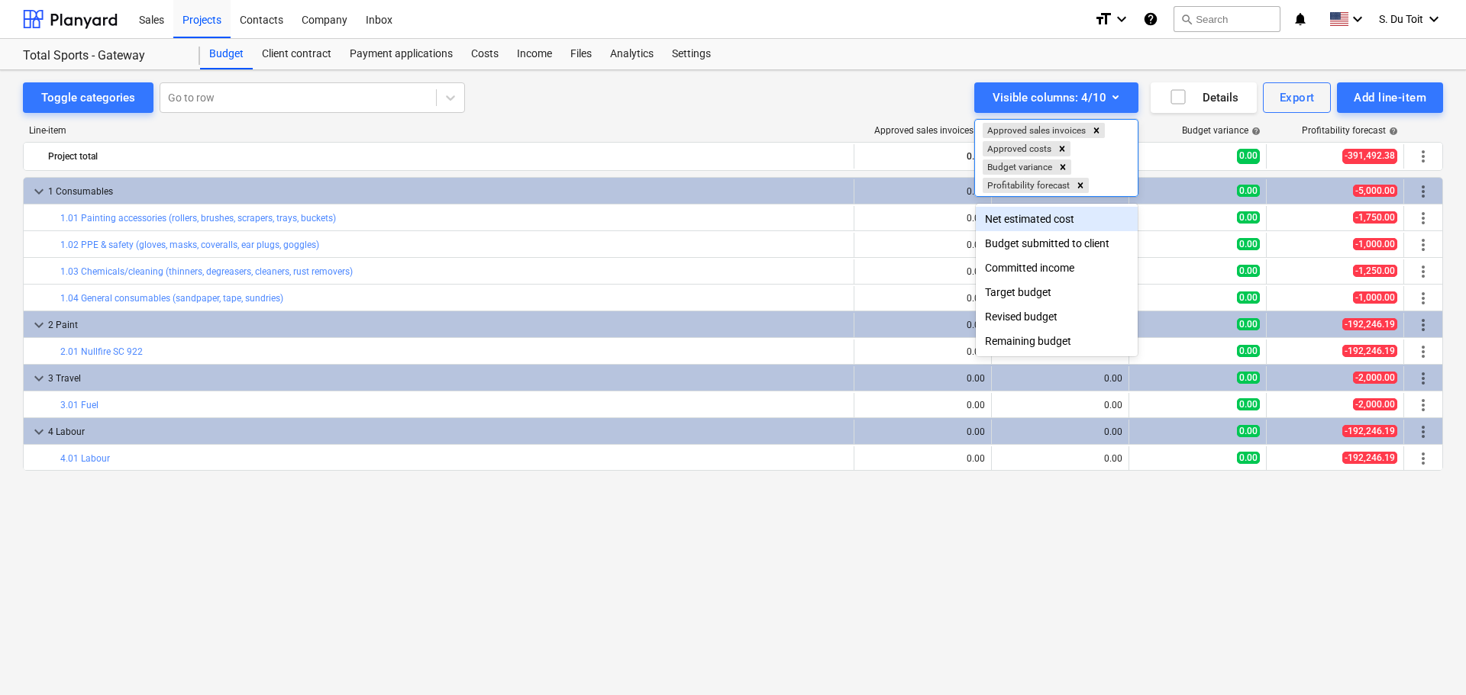
click at [1066, 221] on div "Net estimated cost" at bounding box center [1057, 219] width 162 height 24
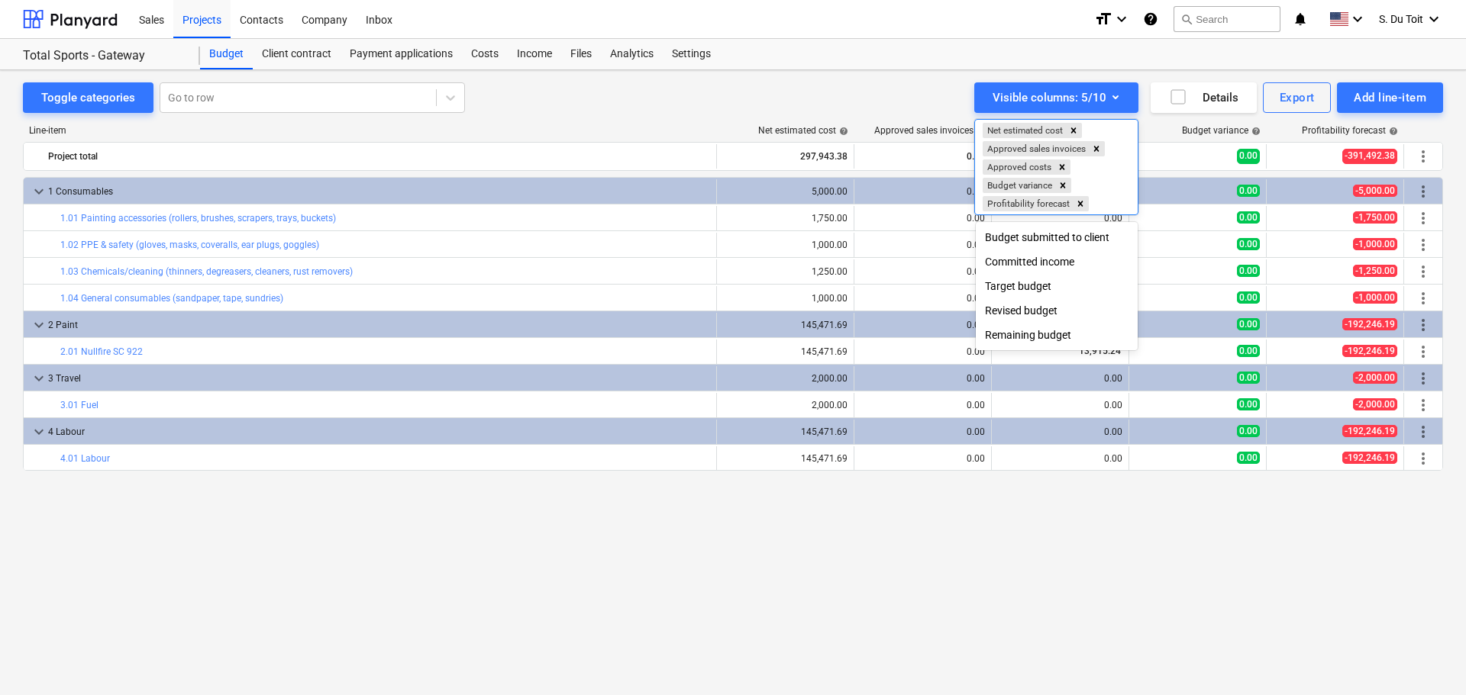
click at [1002, 524] on div at bounding box center [733, 347] width 1466 height 695
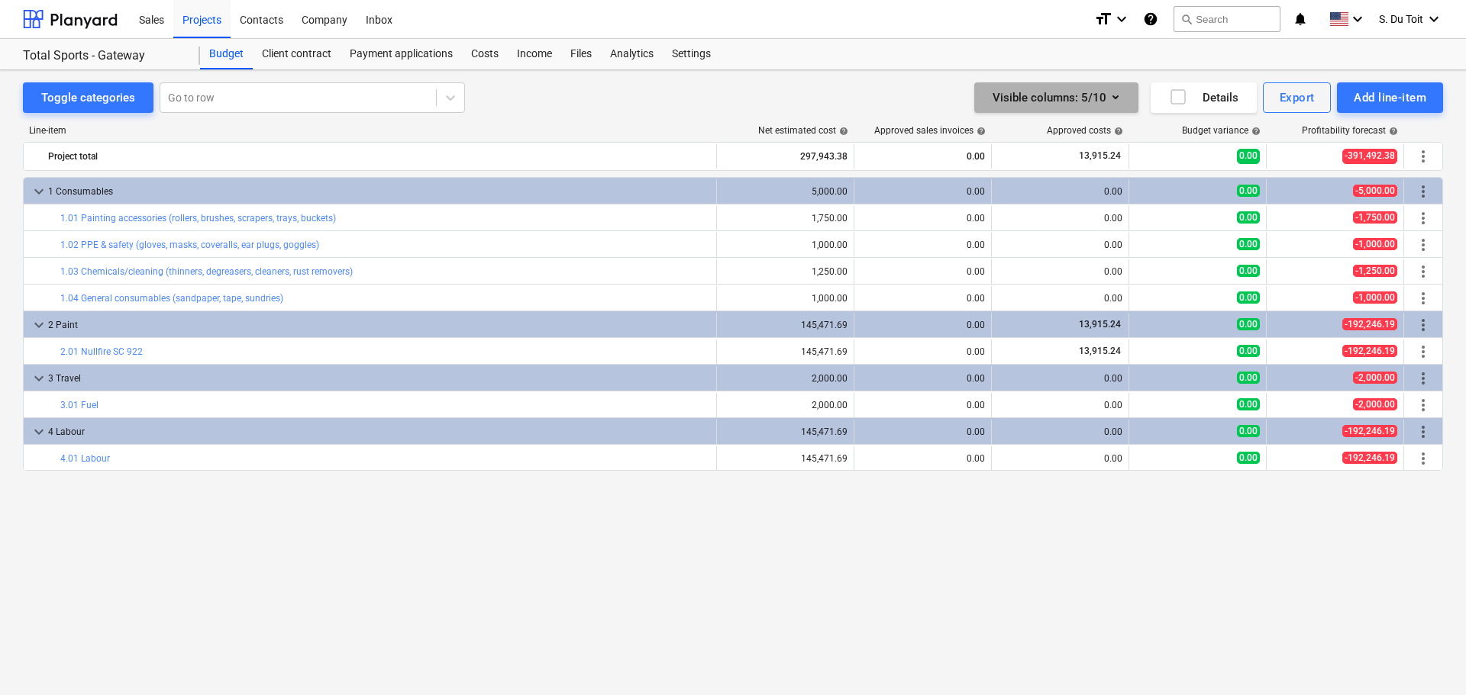
click at [1112, 101] on icon "button" at bounding box center [1115, 97] width 18 height 18
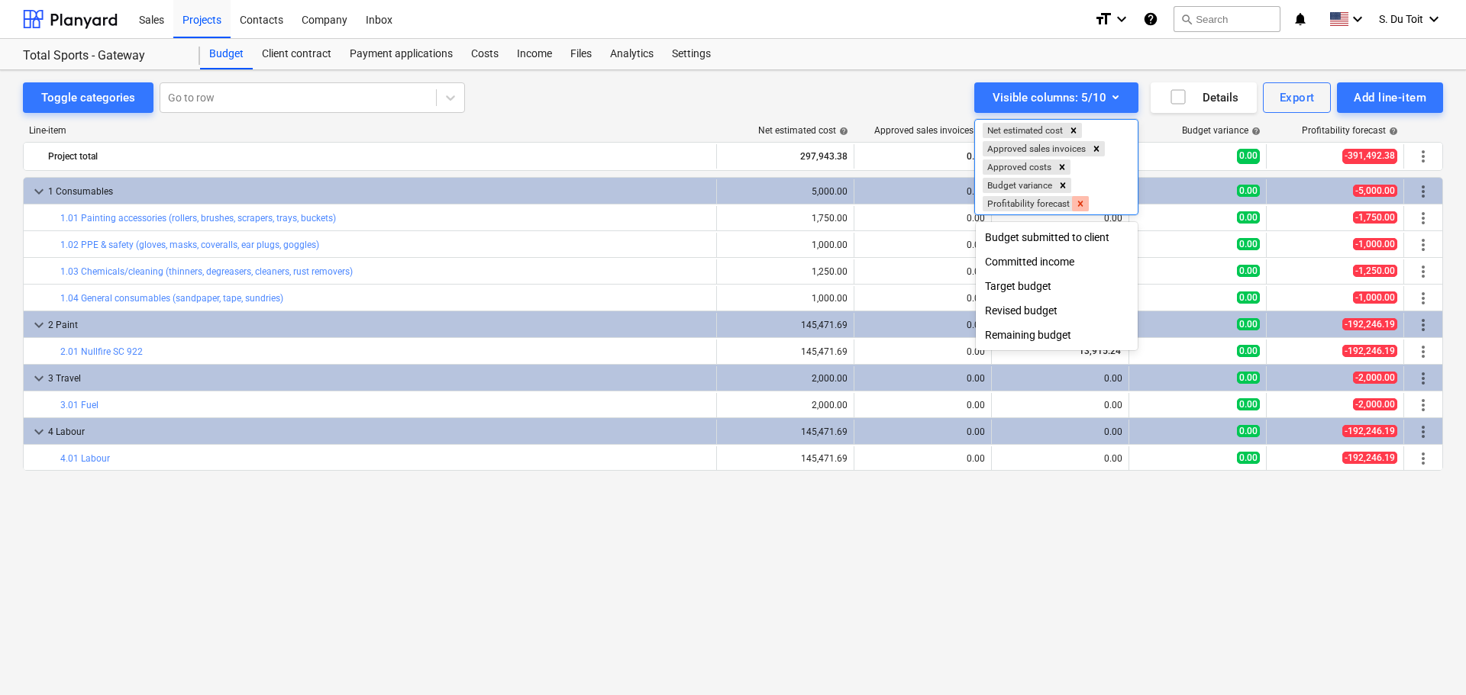
click at [1079, 209] on icon "Remove Profitability forecast" at bounding box center [1080, 203] width 11 height 11
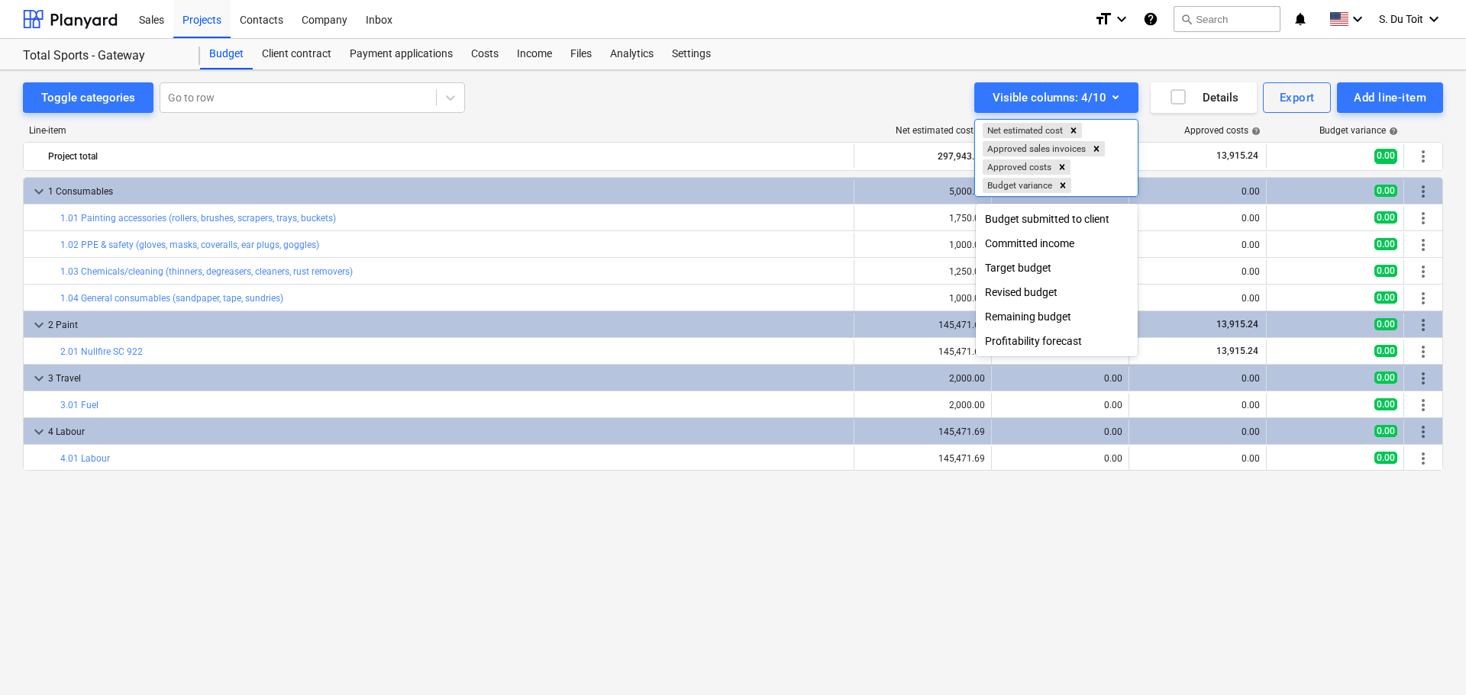
click at [1146, 586] on div at bounding box center [733, 347] width 1466 height 695
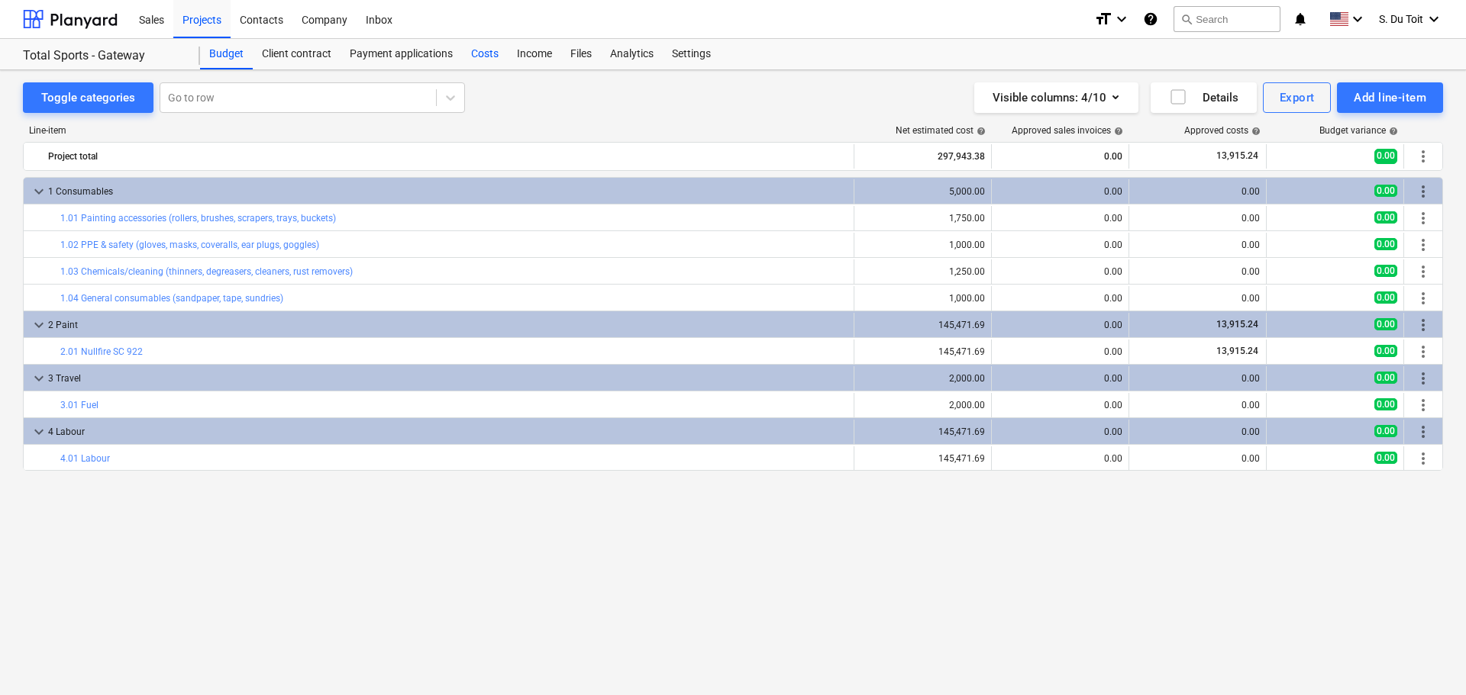
click at [486, 51] on div "Costs" at bounding box center [485, 54] width 46 height 31
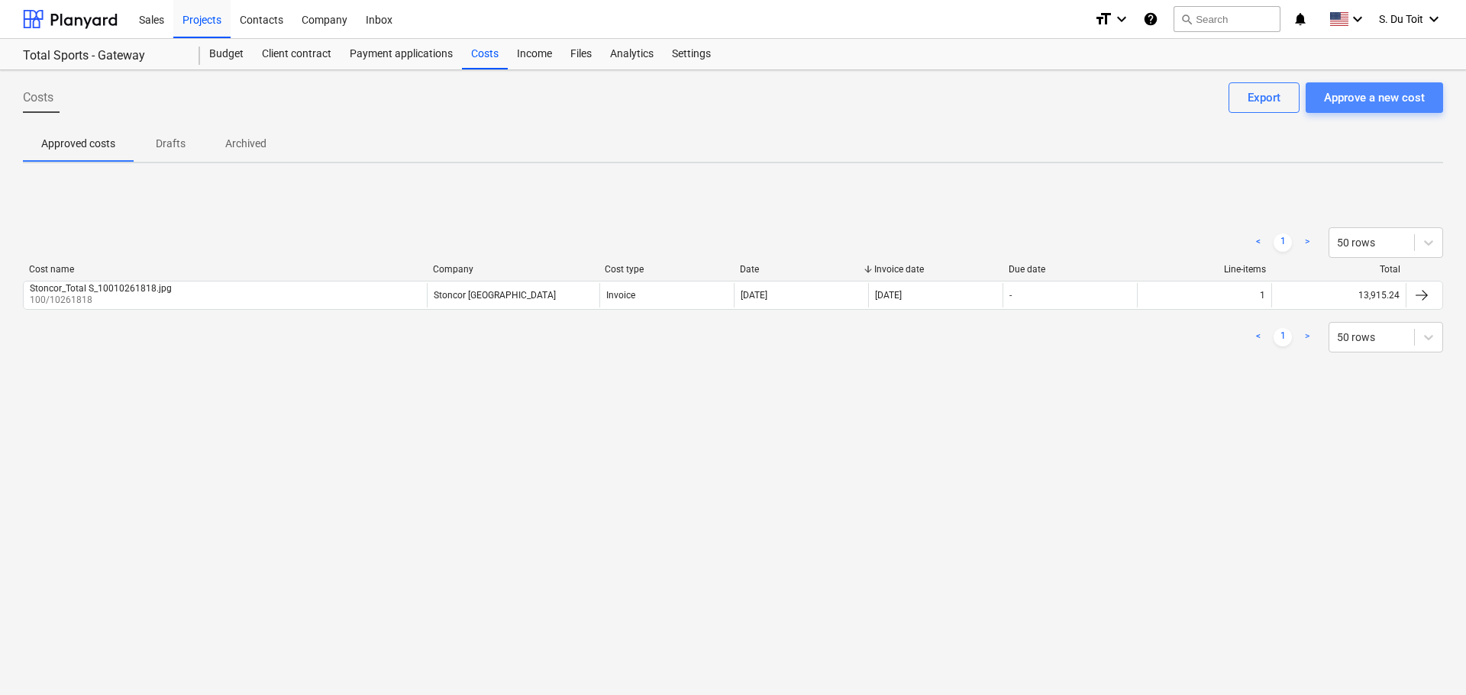
click at [1374, 107] on div "Approve a new cost" at bounding box center [1374, 98] width 101 height 20
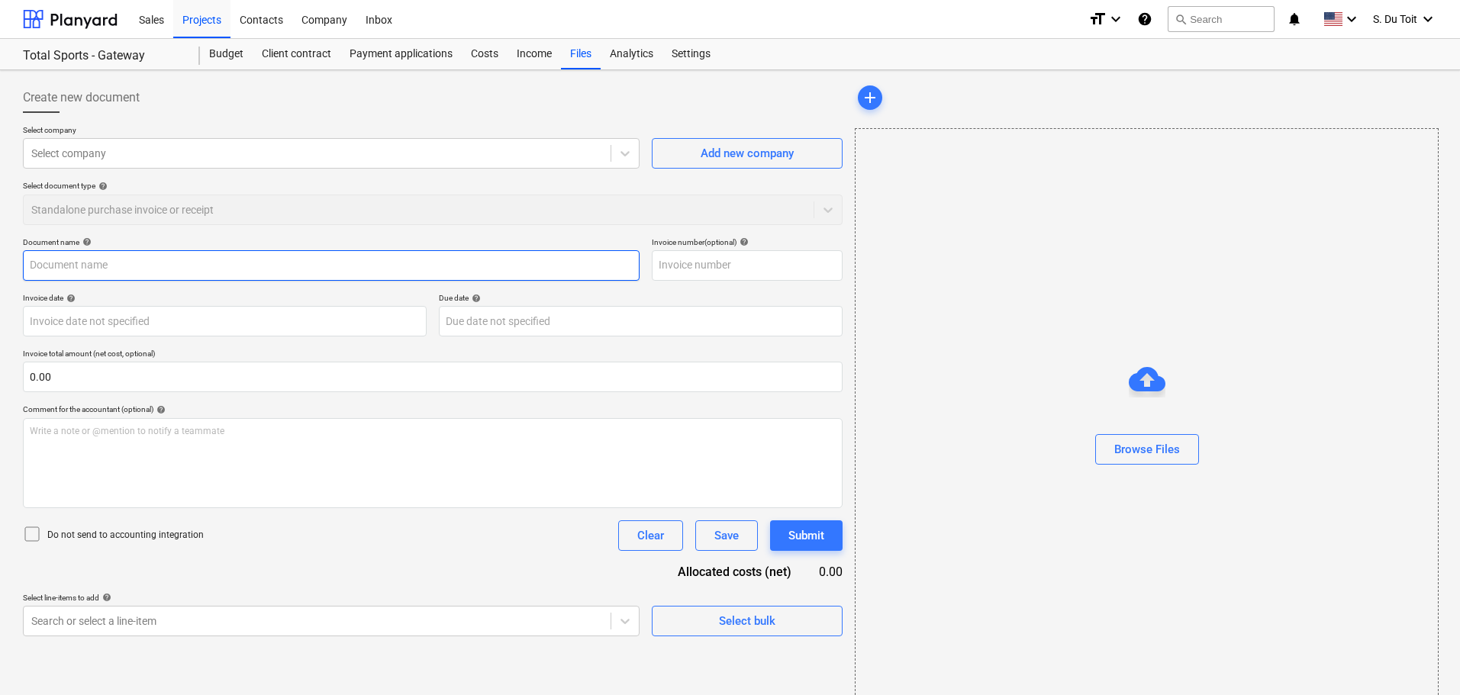
click at [250, 250] on input "text" at bounding box center [331, 265] width 617 height 31
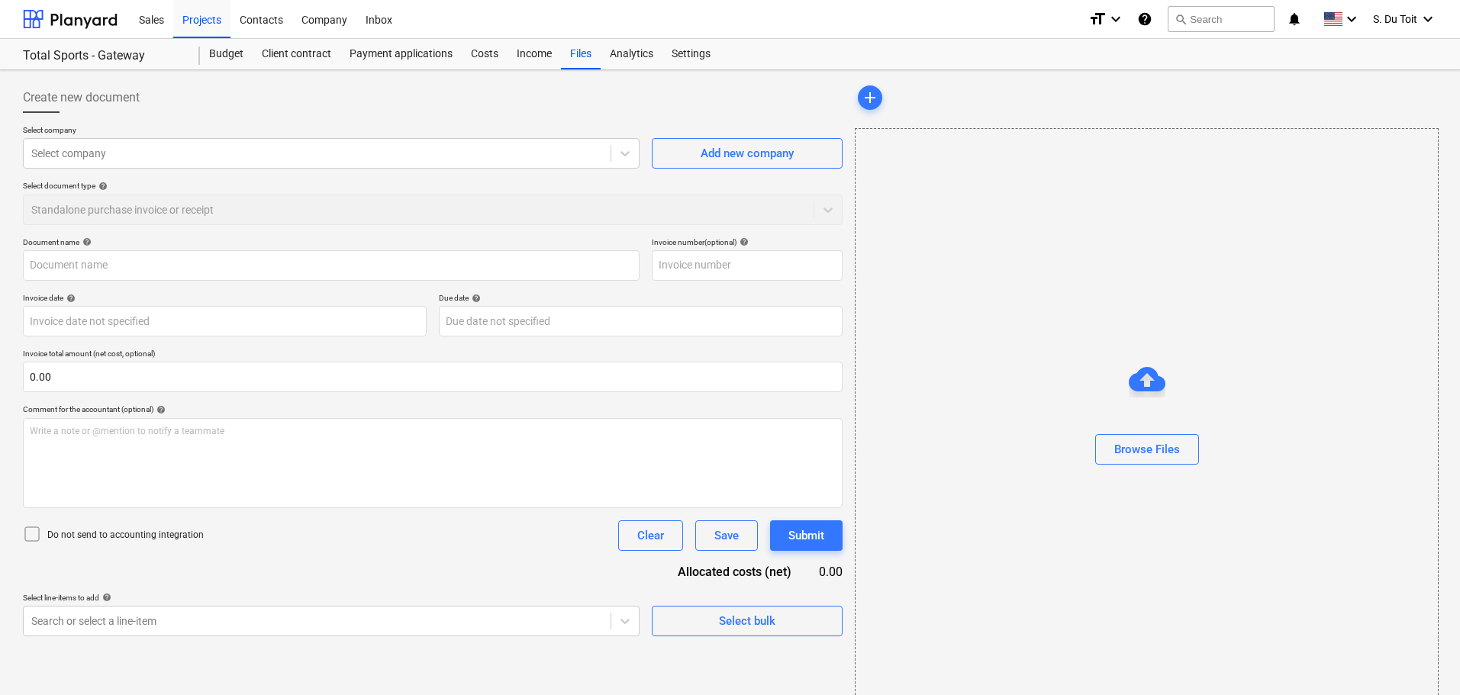
click at [248, 202] on div "Select document type help Standalone purchase invoice or receipt" at bounding box center [433, 203] width 820 height 44
click at [217, 276] on input "text" at bounding box center [331, 265] width 617 height 31
click at [197, 324] on body "Sales Projects Contacts Company Inbox format_size keyboard_arrow_down help sear…" at bounding box center [730, 347] width 1460 height 695
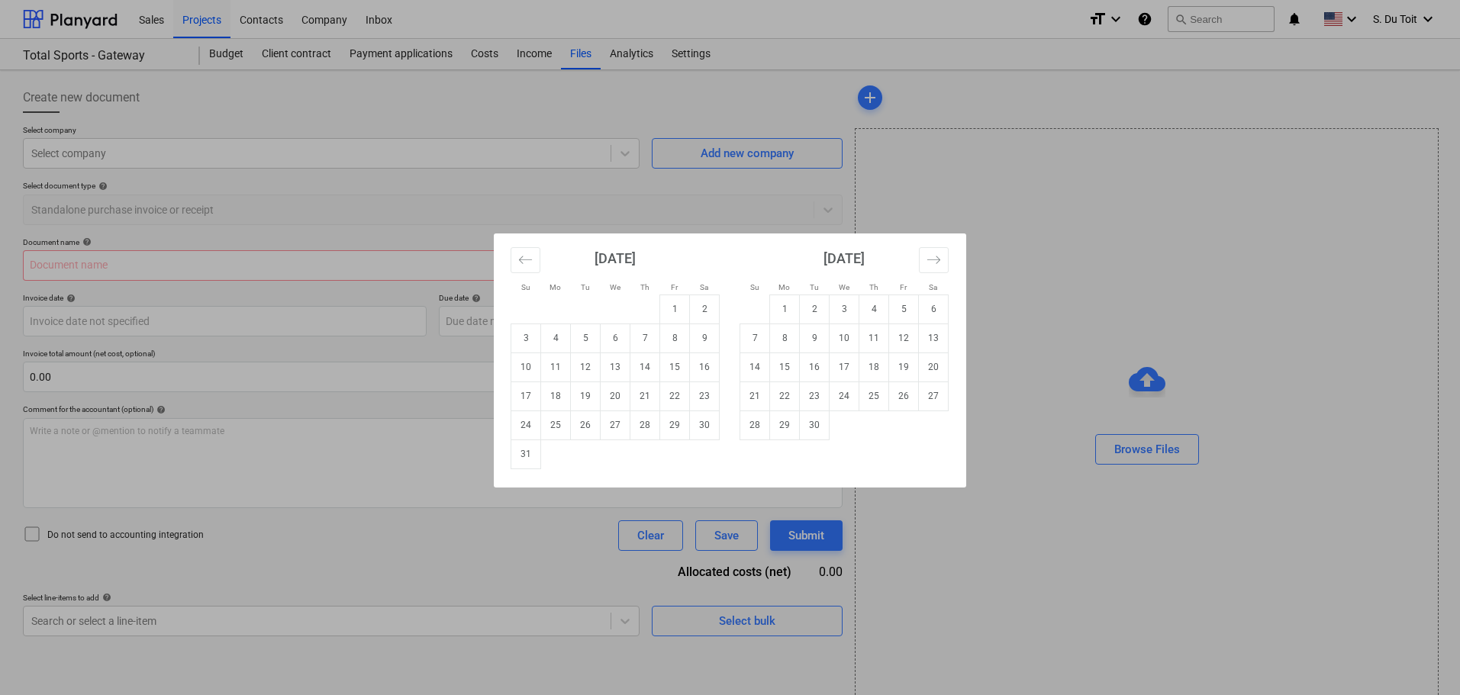
click at [459, 157] on div "Su Mo Tu We Th Fr Sa Su Mo Tu We Th Fr Sa [DATE] 1 2 3 4 5 6 7 8 9 10 11 12 13 …" at bounding box center [730, 347] width 1460 height 695
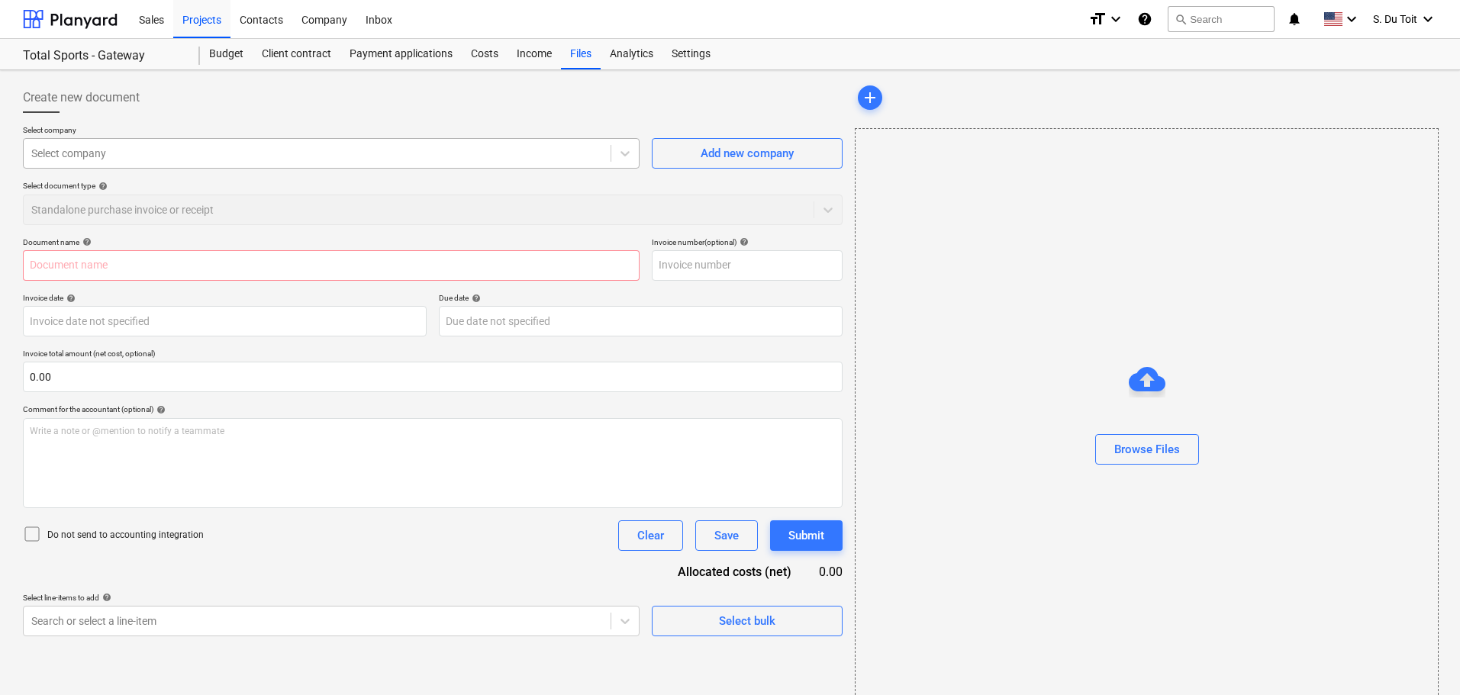
click at [397, 166] on div "Select company" at bounding box center [331, 153] width 617 height 31
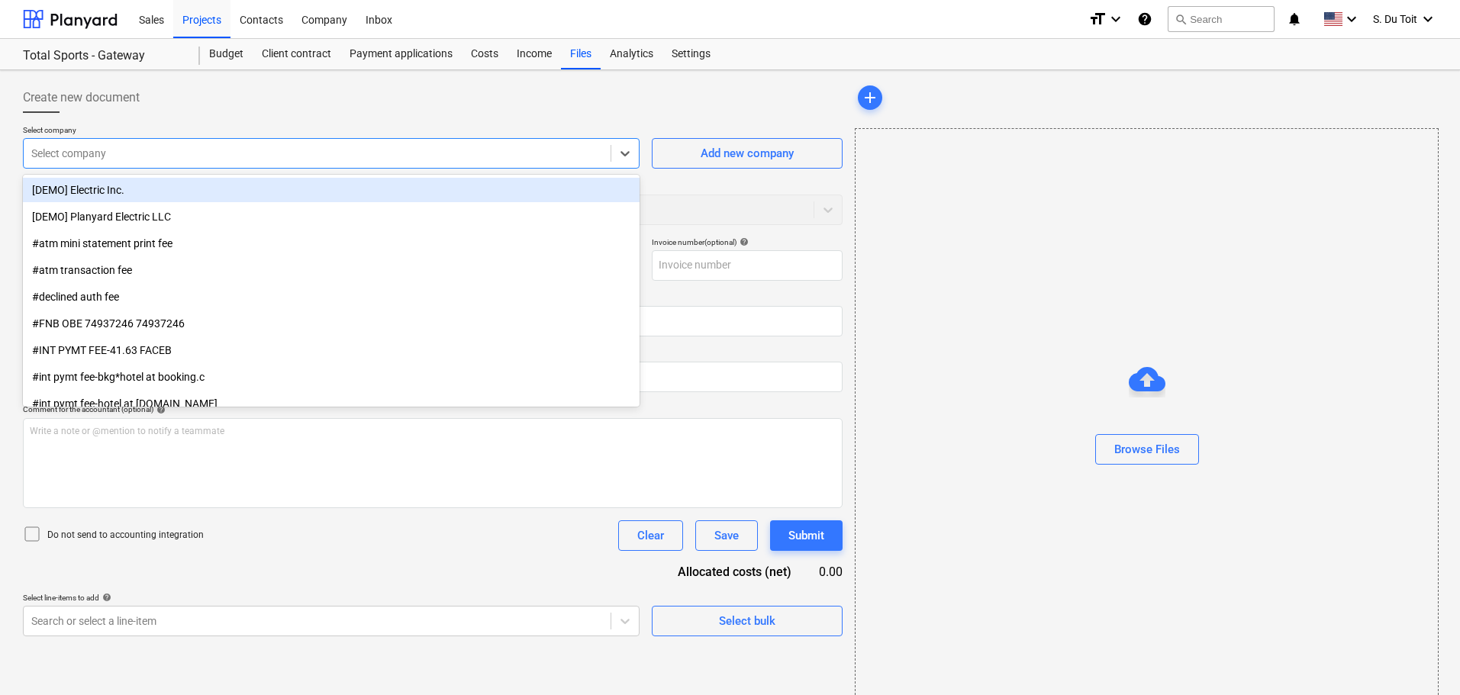
click at [684, 215] on div "Select document type help Standalone purchase invoice or receipt" at bounding box center [433, 203] width 820 height 44
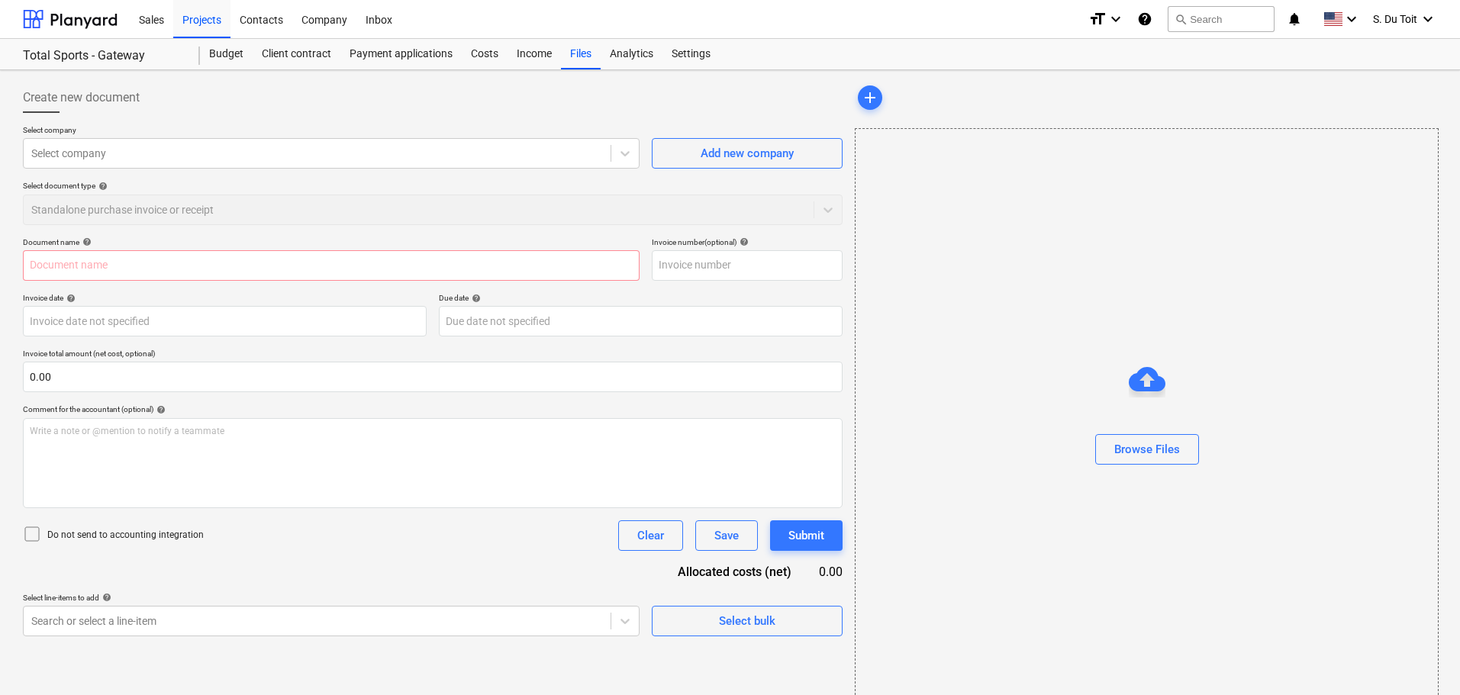
click at [824, 215] on div "Select document type help Standalone purchase invoice or receipt" at bounding box center [433, 203] width 820 height 44
click at [805, 218] on div "Select document type help Standalone purchase invoice or receipt" at bounding box center [433, 203] width 820 height 44
click at [826, 215] on div "Select document type help Standalone purchase invoice or receipt" at bounding box center [433, 203] width 820 height 44
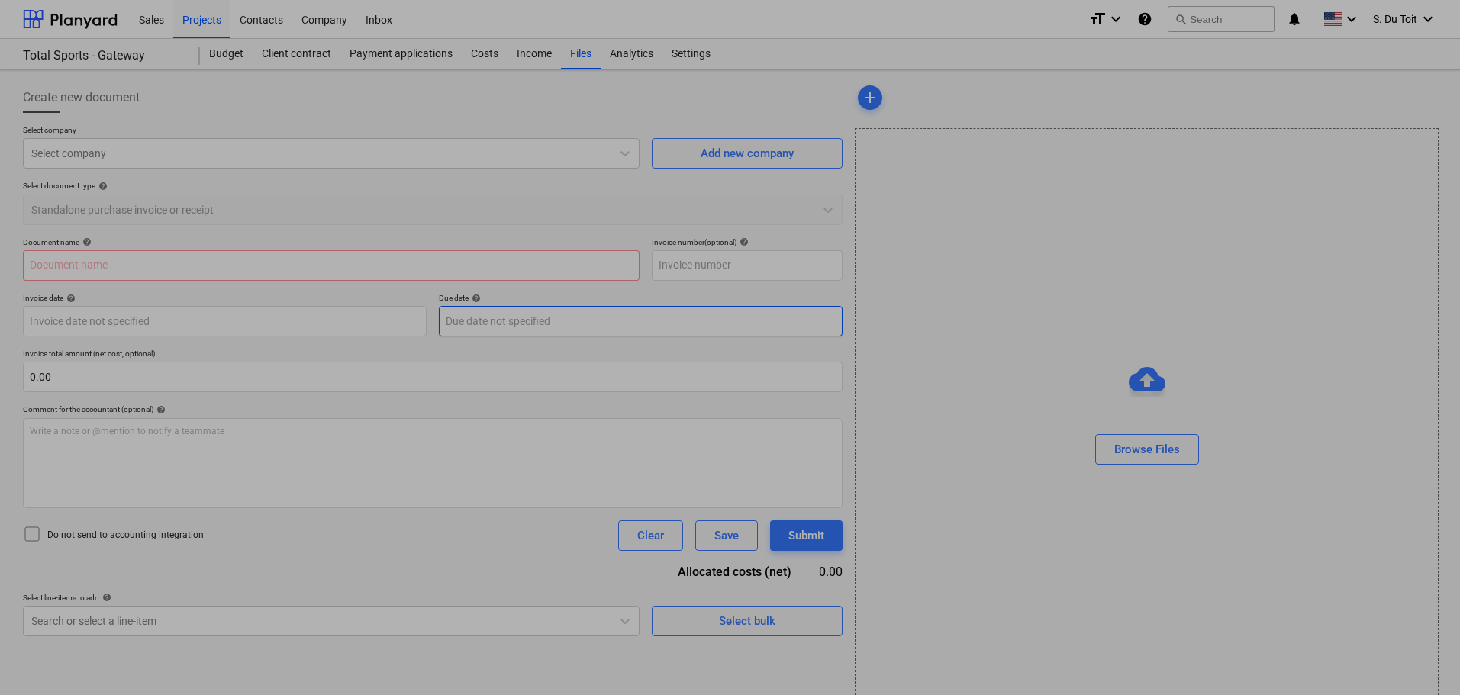
click at [628, 315] on body "Sales Projects Contacts Company Inbox format_size keyboard_arrow_down help sear…" at bounding box center [730, 347] width 1460 height 695
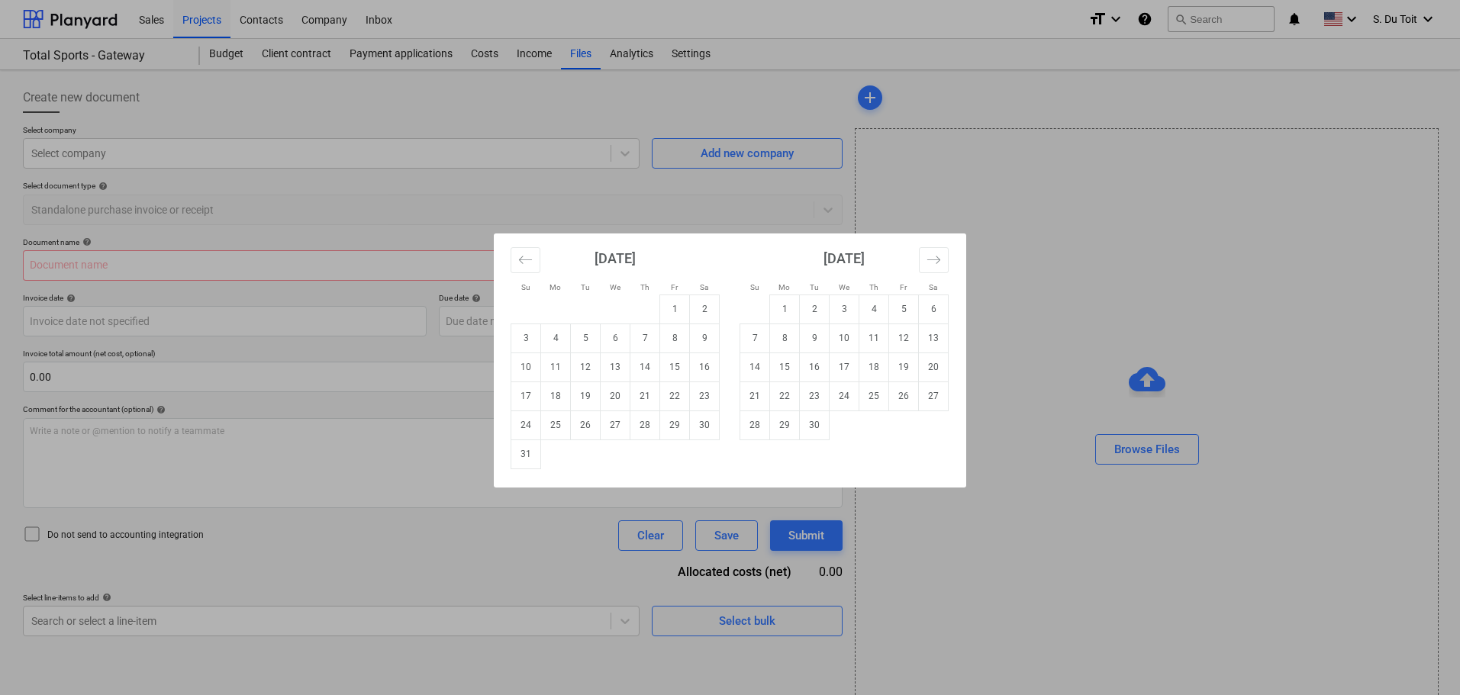
click at [712, 188] on div "Su Mo Tu We Th Fr Sa Su Mo Tu We Th Fr Sa [DATE] 1 2 3 4 5 6 7 8 9 10 11 12 13 …" at bounding box center [730, 347] width 1460 height 695
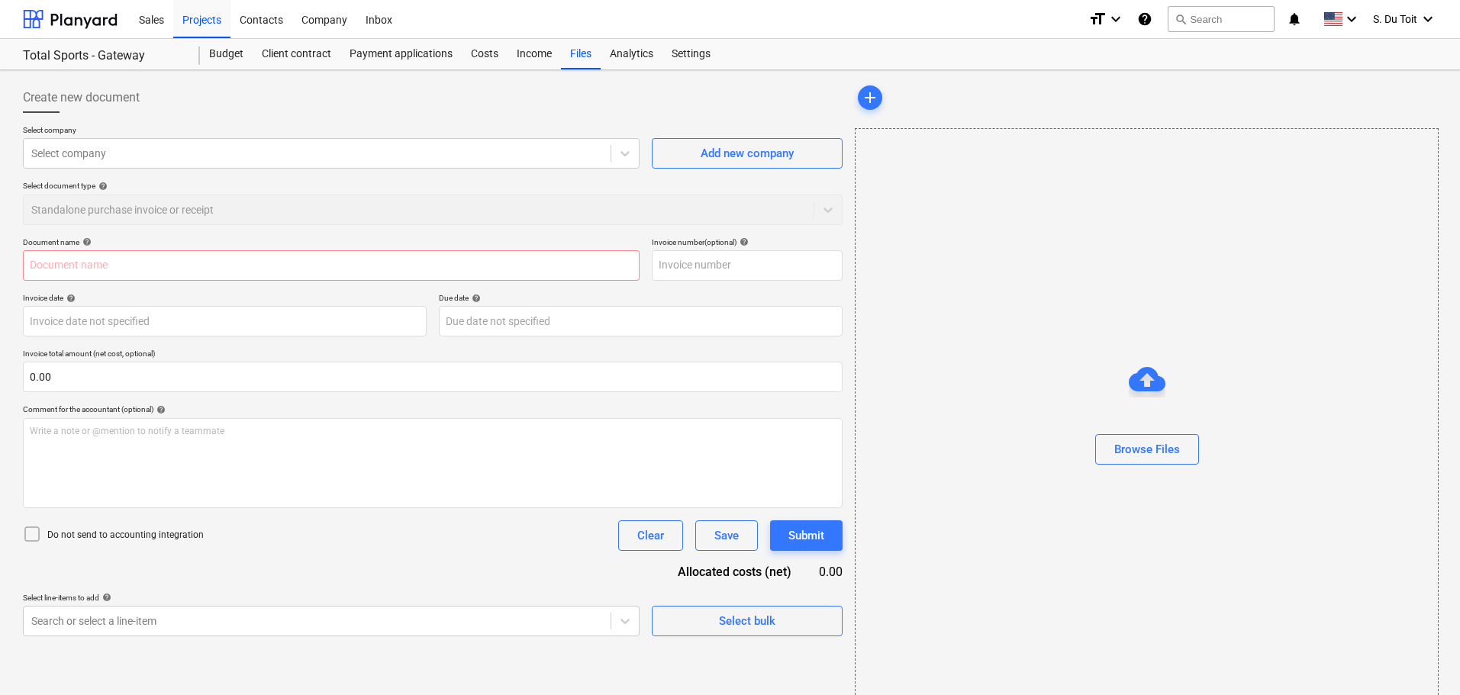
click at [712, 188] on div "Select document type help" at bounding box center [433, 186] width 820 height 10
click at [408, 150] on div at bounding box center [317, 153] width 572 height 15
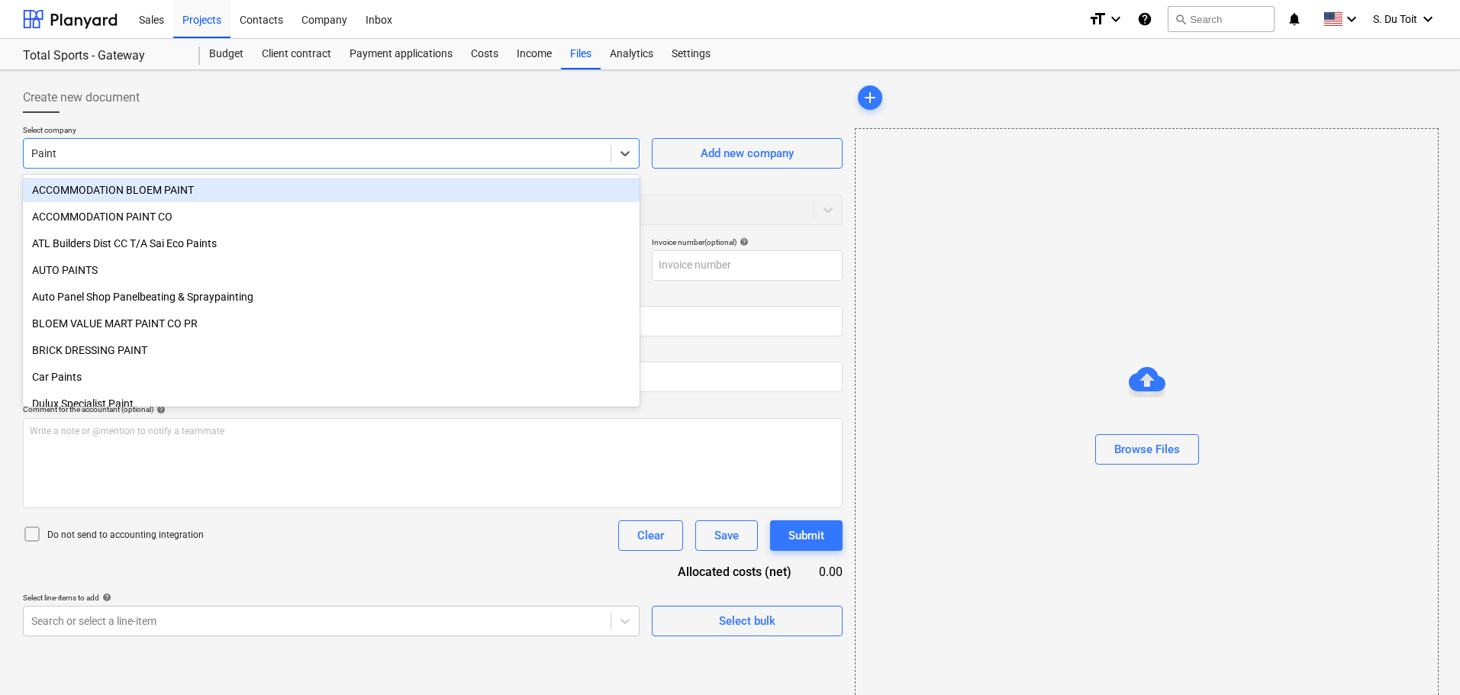
type input "Paint c"
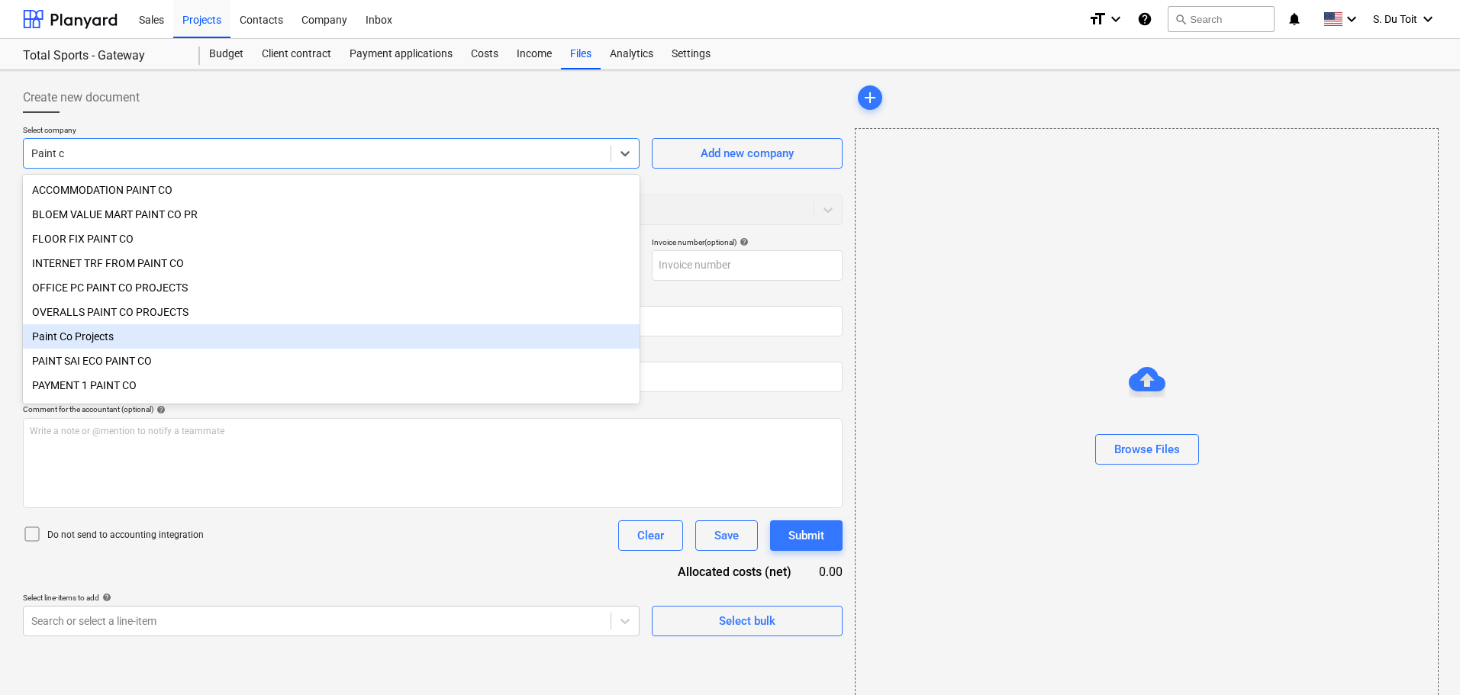
click at [281, 344] on div "Paint Co Projects" at bounding box center [331, 336] width 617 height 24
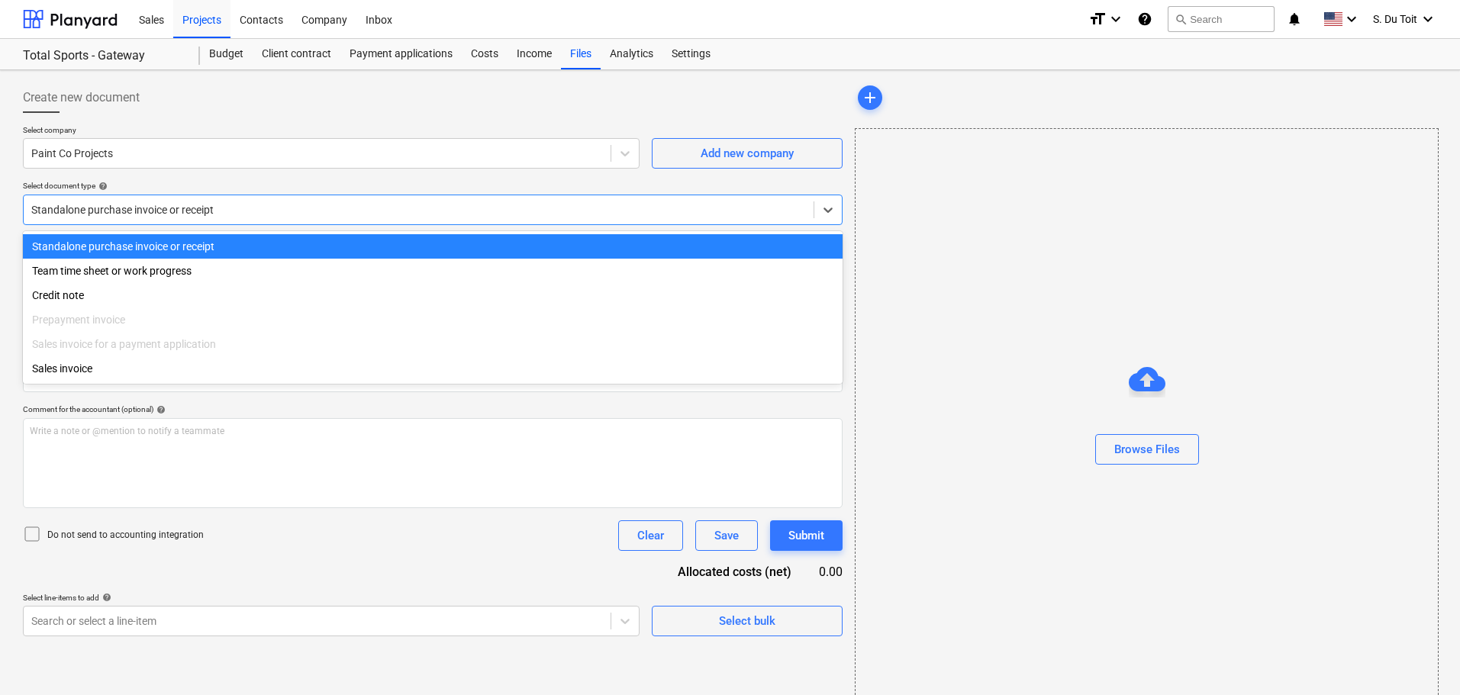
click at [196, 212] on div at bounding box center [418, 209] width 775 height 15
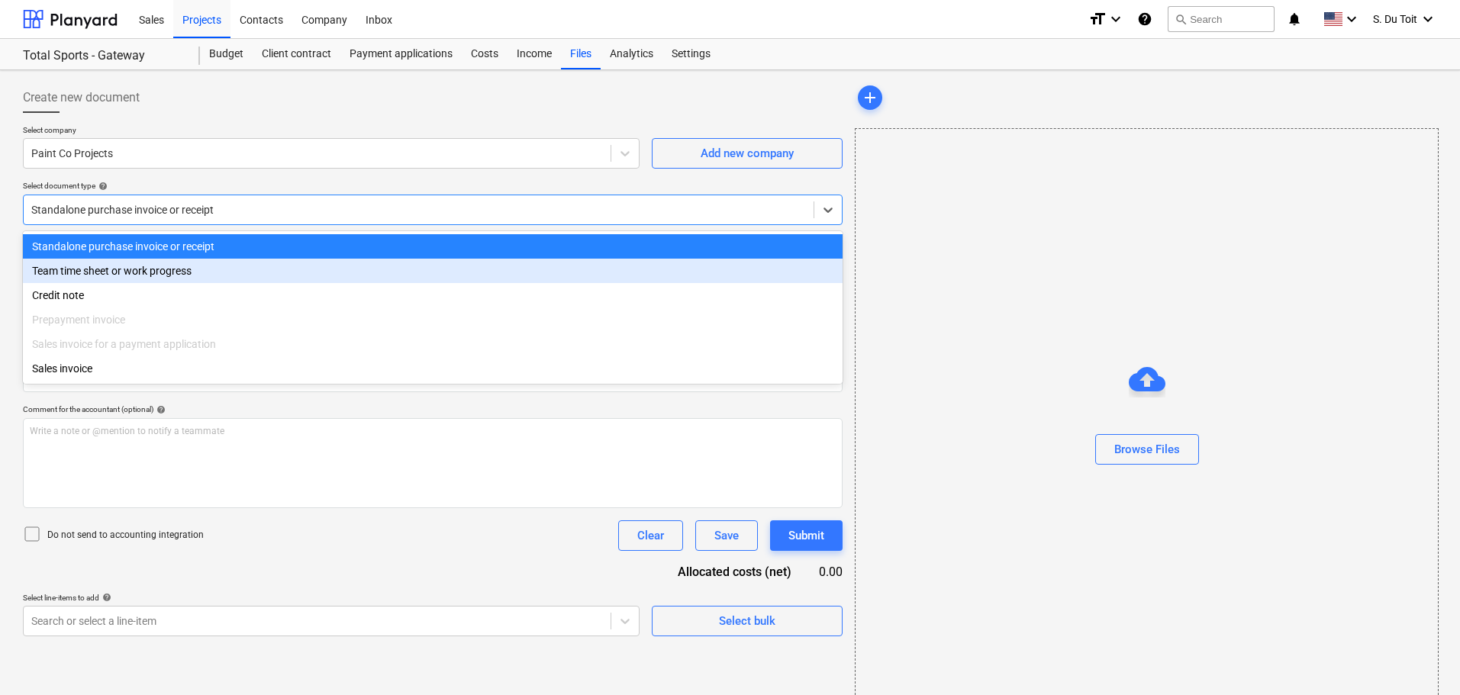
click at [202, 273] on div "Team time sheet or work progress" at bounding box center [433, 271] width 820 height 24
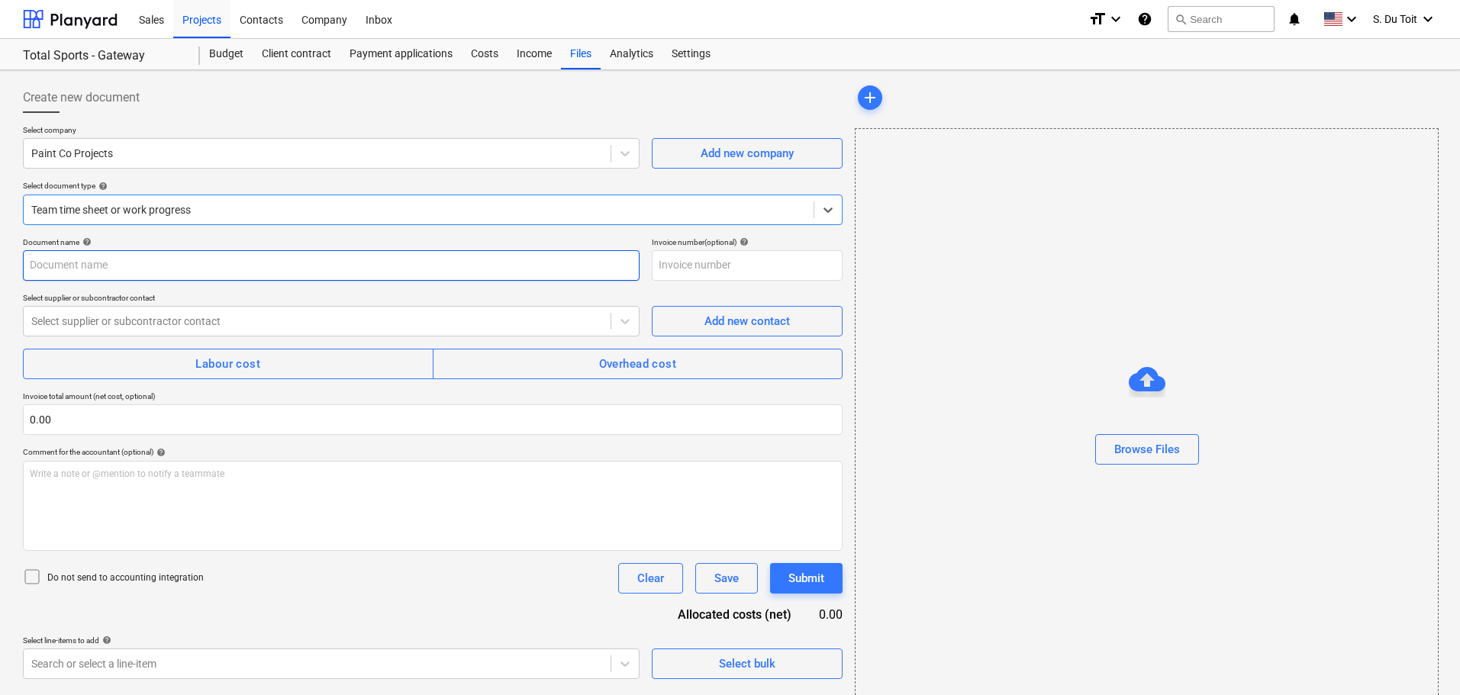
click at [244, 276] on input "text" at bounding box center [331, 265] width 617 height 31
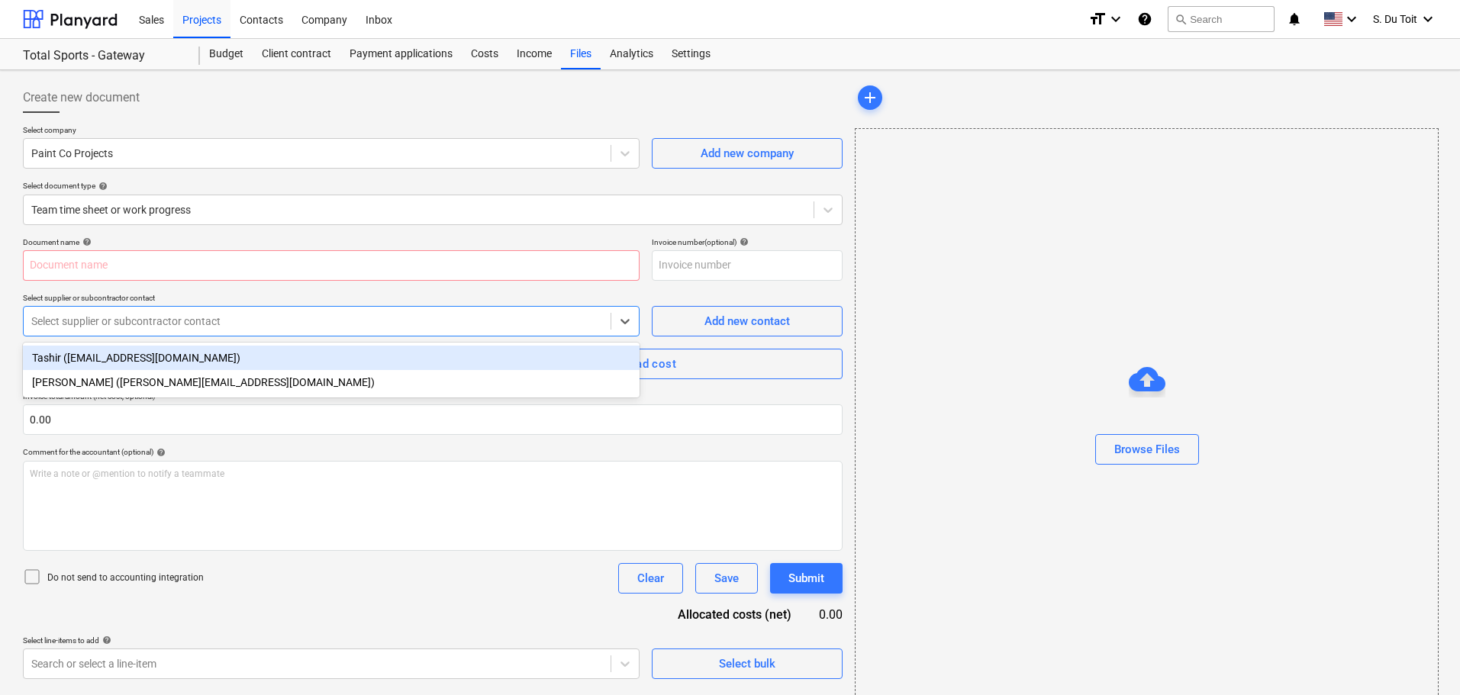
click at [243, 314] on div at bounding box center [317, 321] width 572 height 15
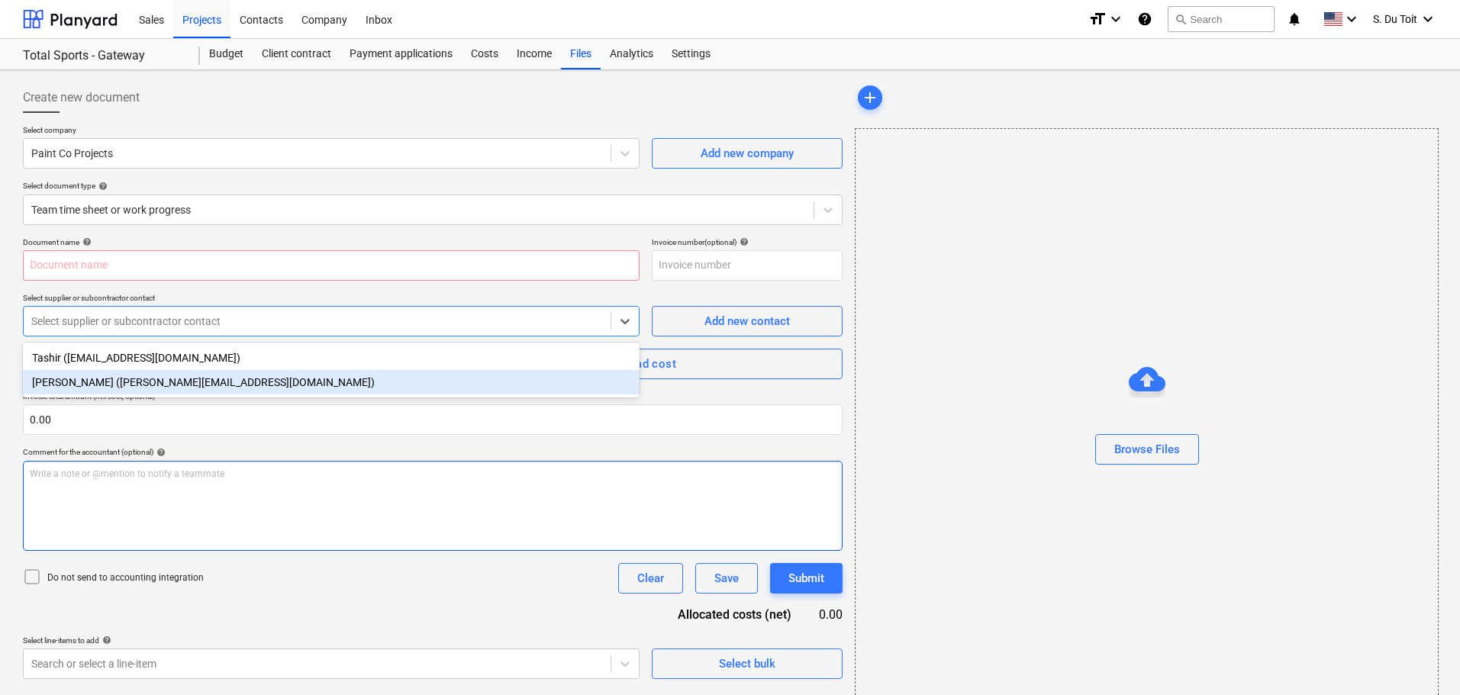
click at [165, 511] on div "Write a note or @mention to notify a teammate [PERSON_NAME]" at bounding box center [433, 506] width 820 height 90
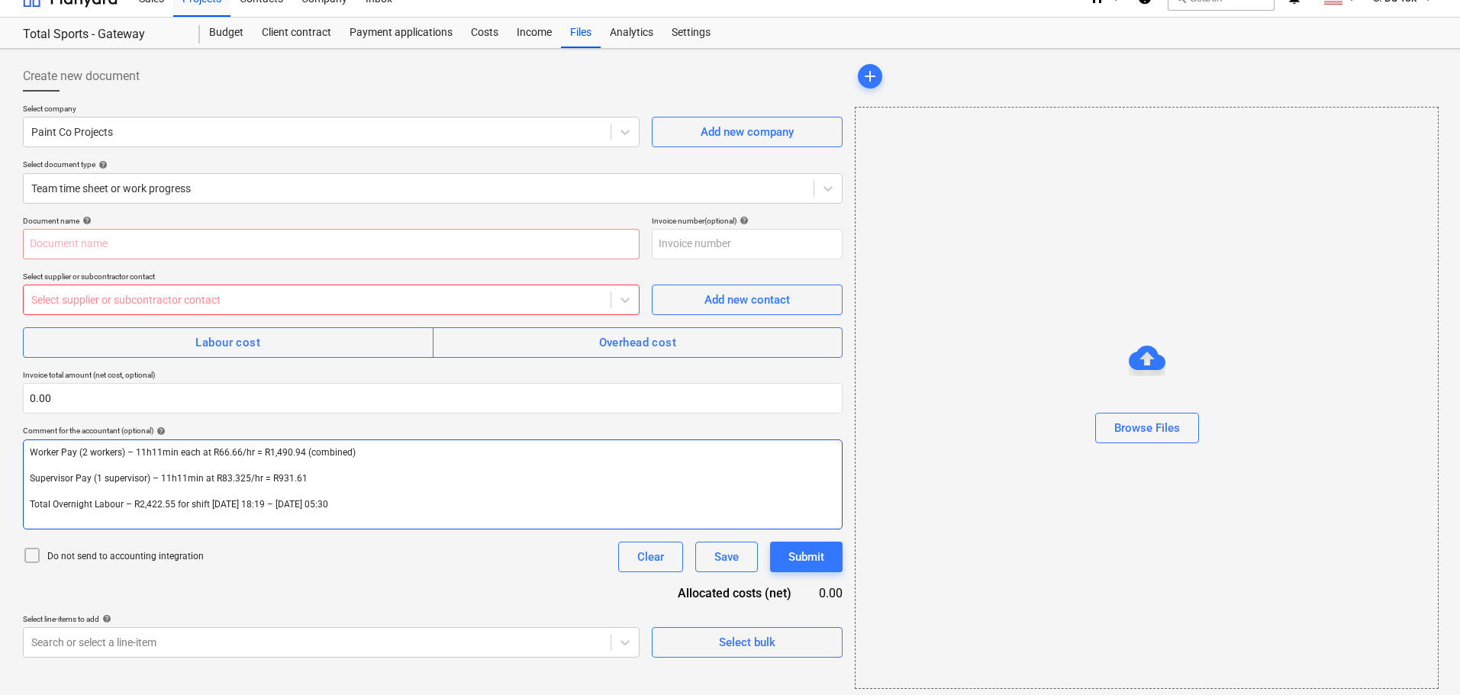
scroll to position [27, 0]
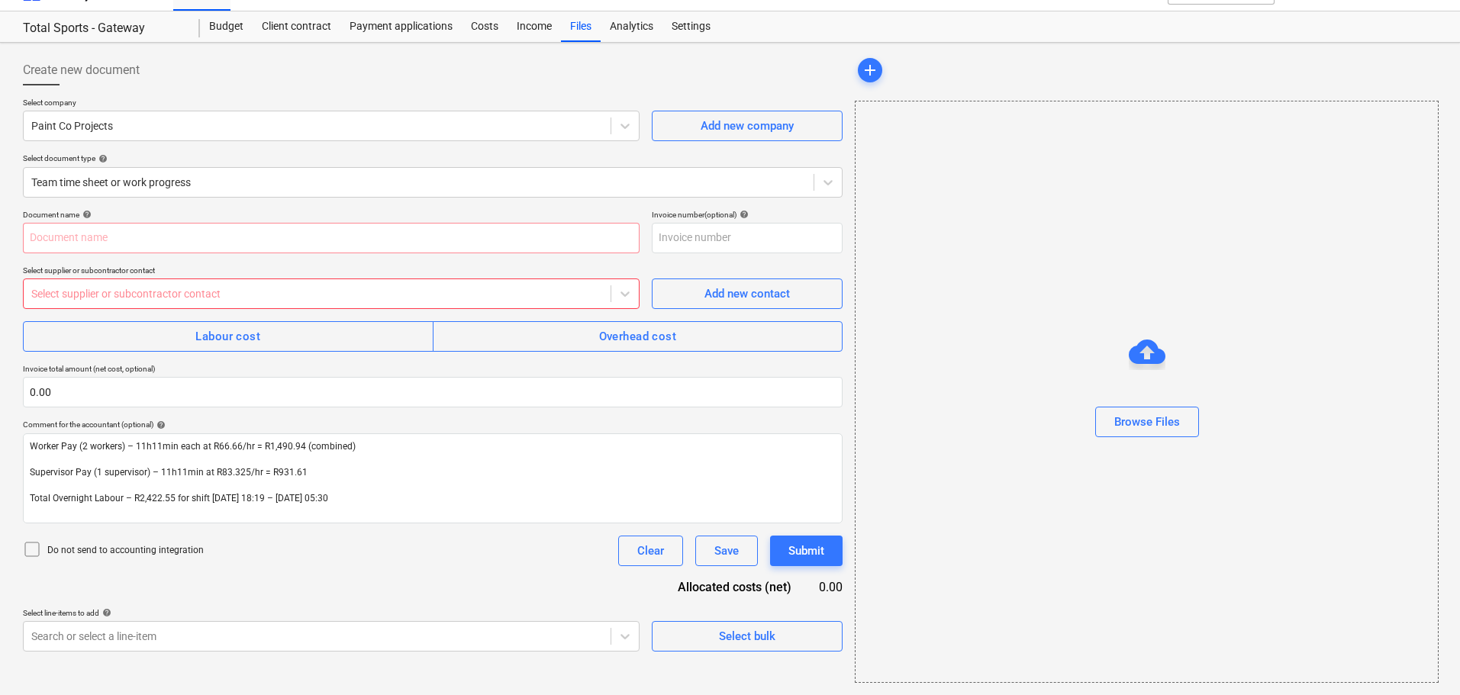
click at [113, 552] on p "Do not send to accounting integration" at bounding box center [125, 550] width 157 height 13
drag, startPoint x: 137, startPoint y: 397, endPoint x: 11, endPoint y: 408, distance: 125.7
click at [11, 408] on div "Create new document Select company Paint Co Projects Add new company Select doc…" at bounding box center [730, 369] width 1460 height 653
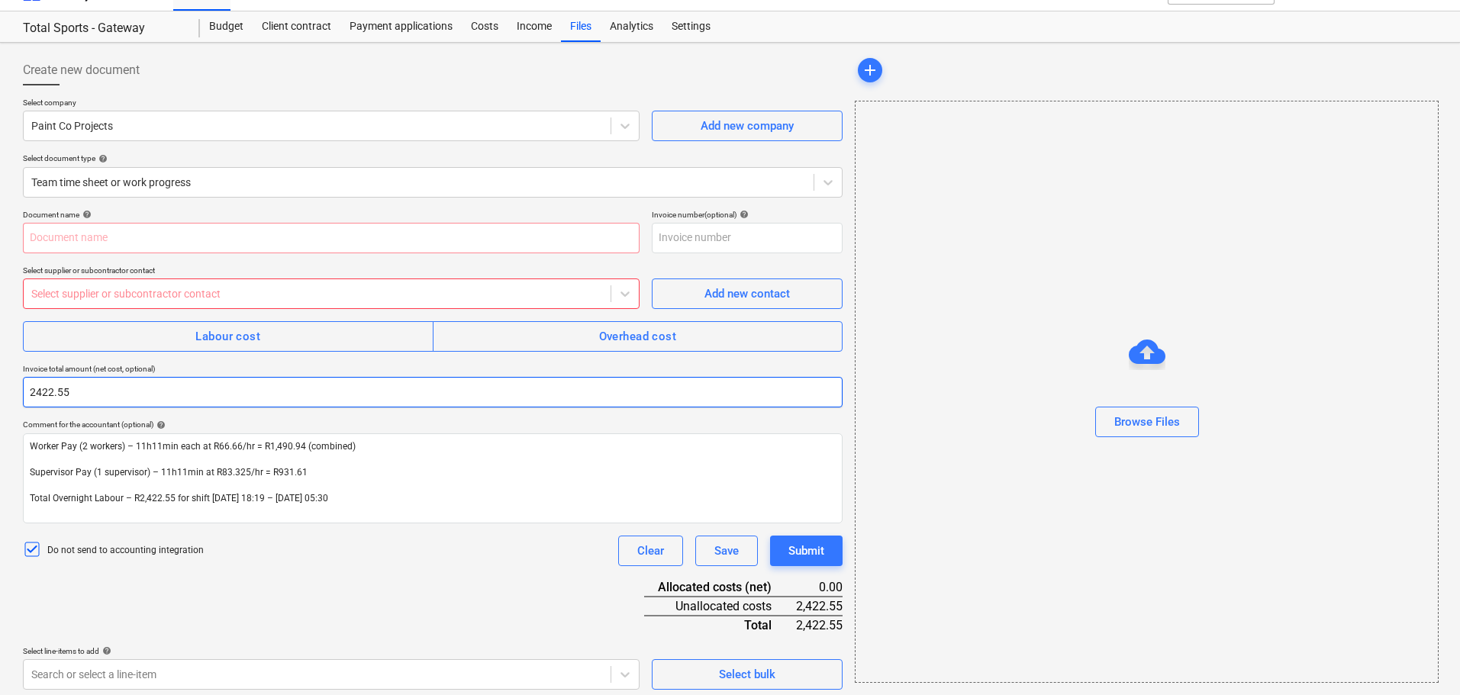
drag, startPoint x: 159, startPoint y: 395, endPoint x: 1, endPoint y: 403, distance: 158.2
click at [1, 403] on div "Create new document Select company Paint Co Projects Add new company Select doc…" at bounding box center [730, 373] width 1460 height 660
type input "2,422.55"
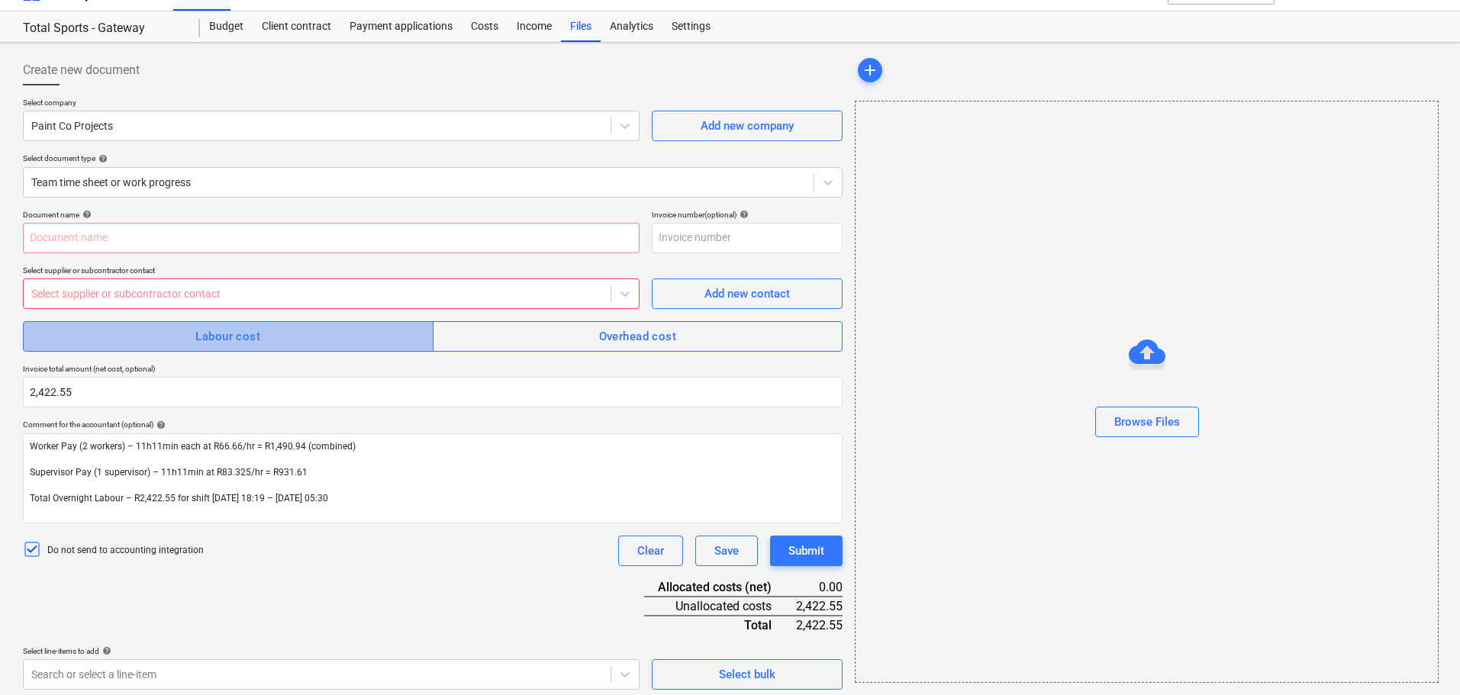
click at [221, 343] on div "Labour cost" at bounding box center [227, 337] width 65 height 20
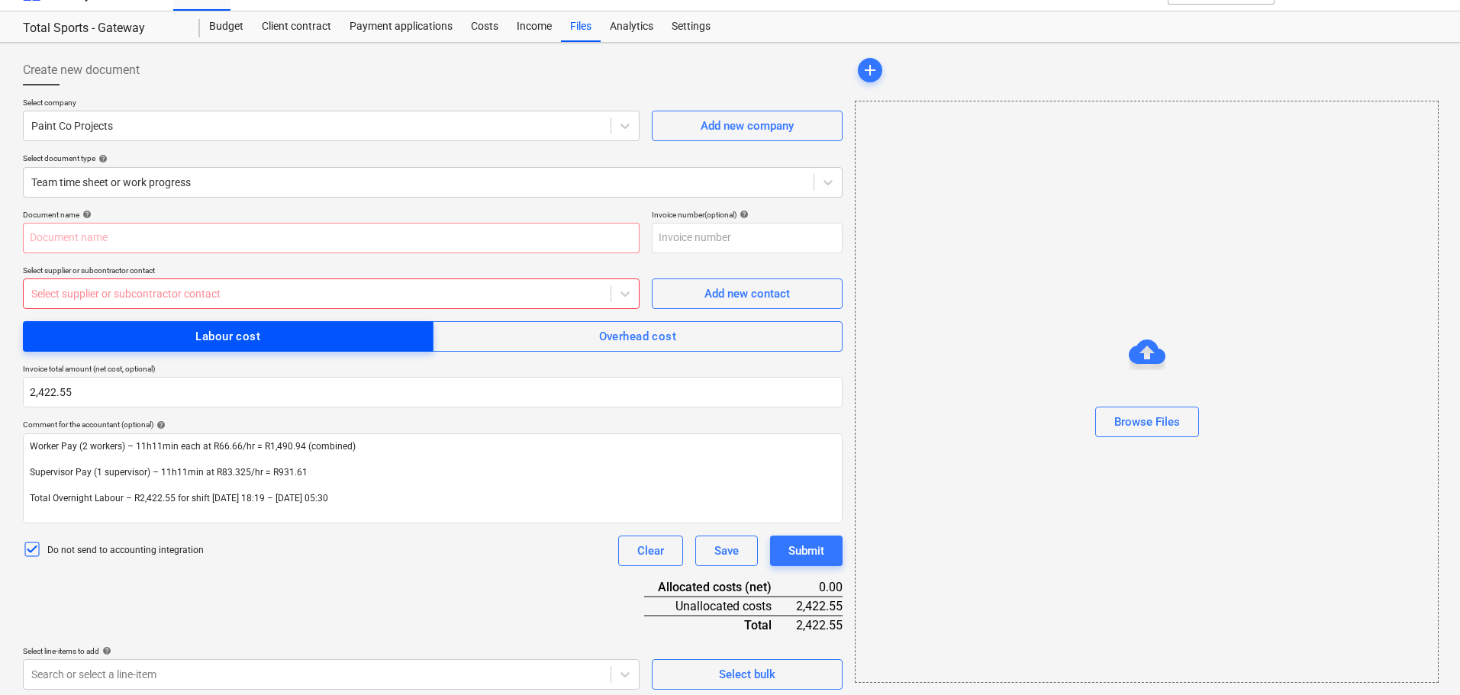
click at [206, 324] on button "Labour cost" at bounding box center [228, 336] width 411 height 31
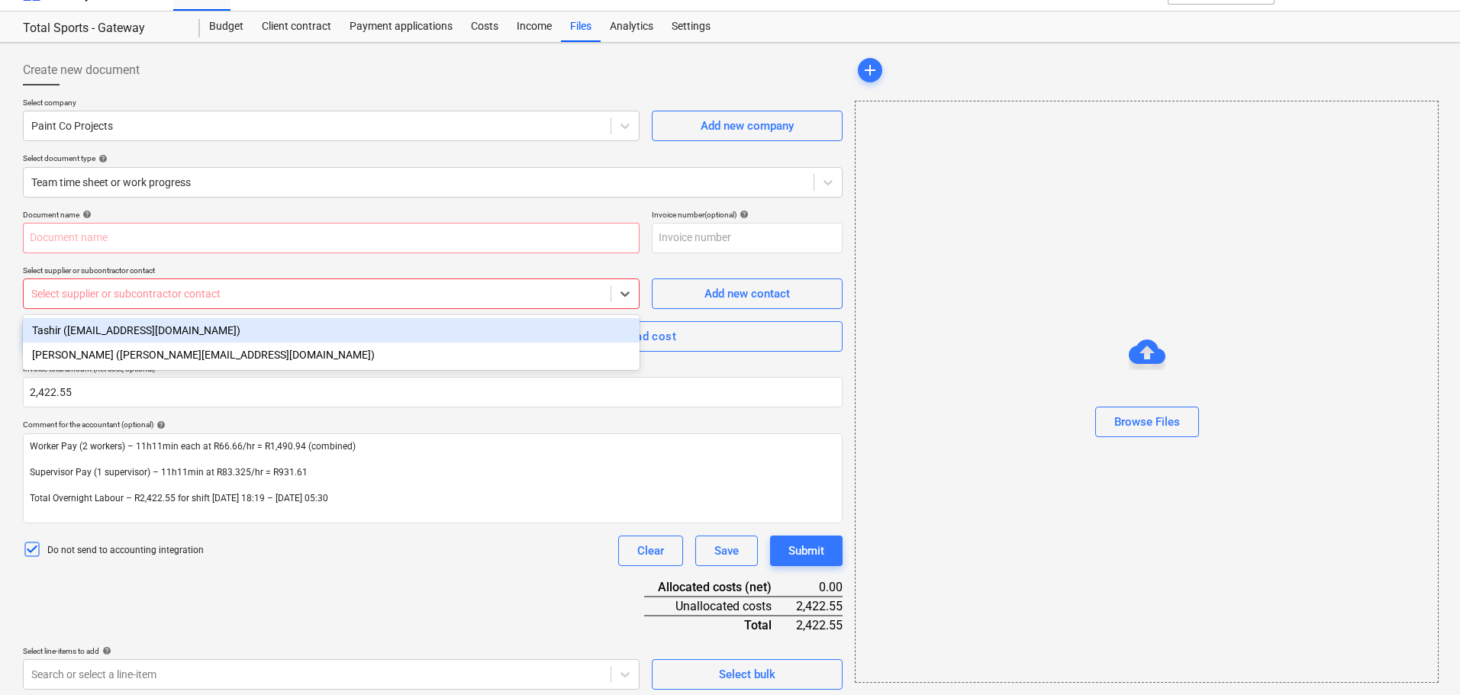
click at [202, 299] on div at bounding box center [317, 293] width 572 height 15
click at [200, 326] on div "Tashir ([EMAIL_ADDRESS][DOMAIN_NAME])" at bounding box center [331, 330] width 617 height 24
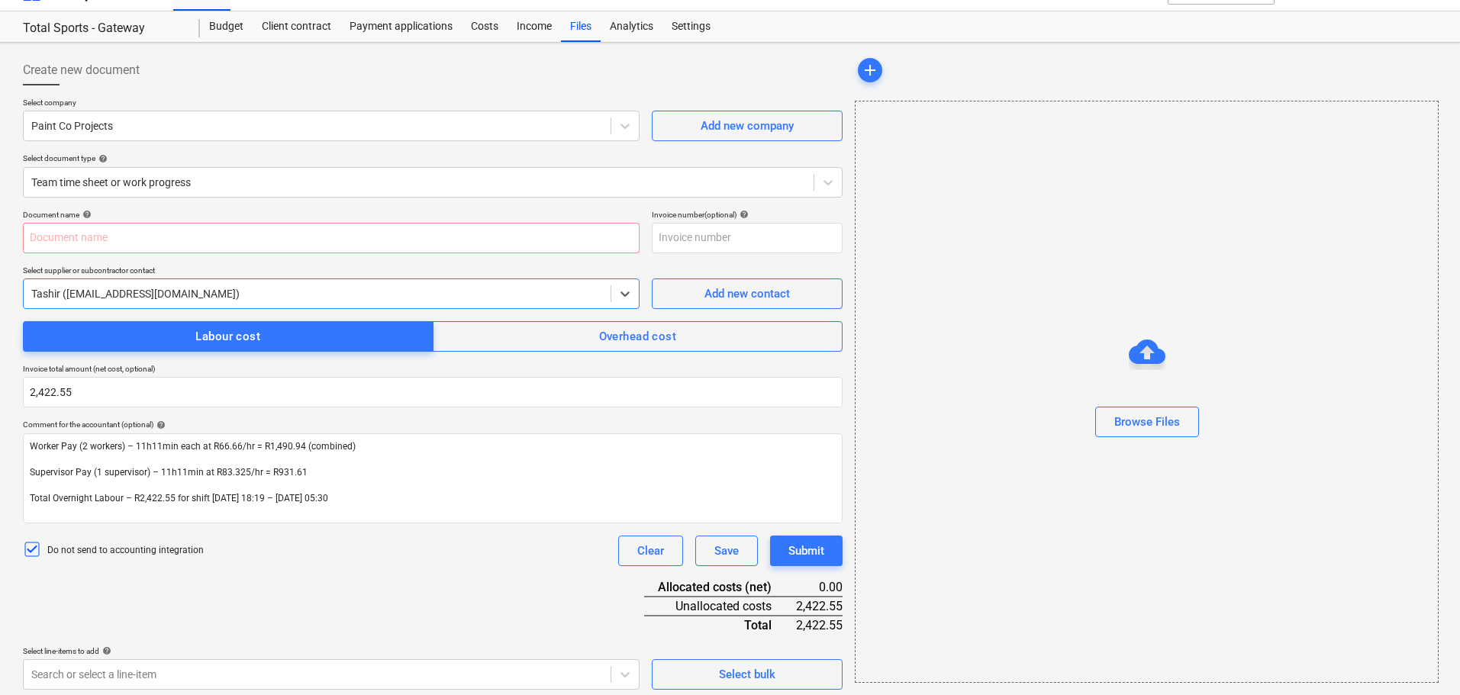
click at [247, 297] on div at bounding box center [317, 293] width 572 height 15
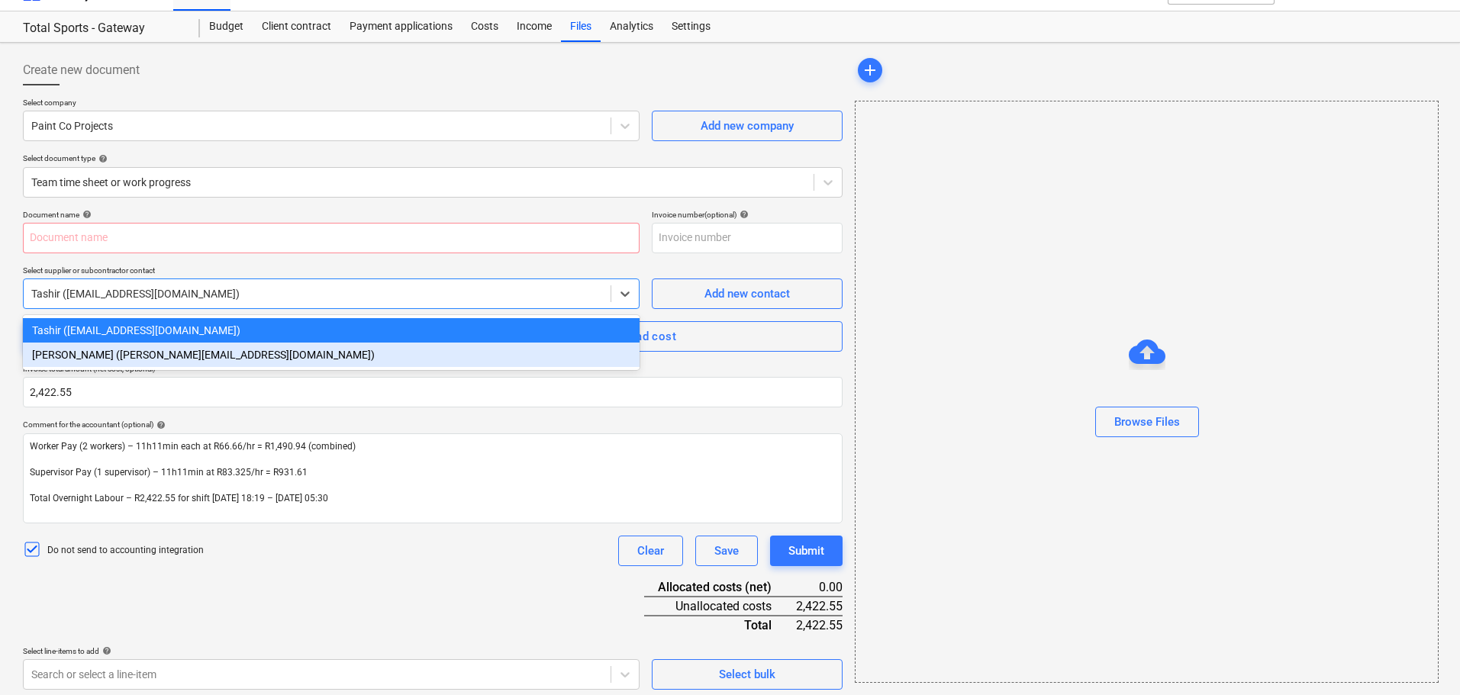
click at [217, 362] on div "[PERSON_NAME] ([PERSON_NAME][EMAIL_ADDRESS][DOMAIN_NAME])" at bounding box center [331, 355] width 617 height 24
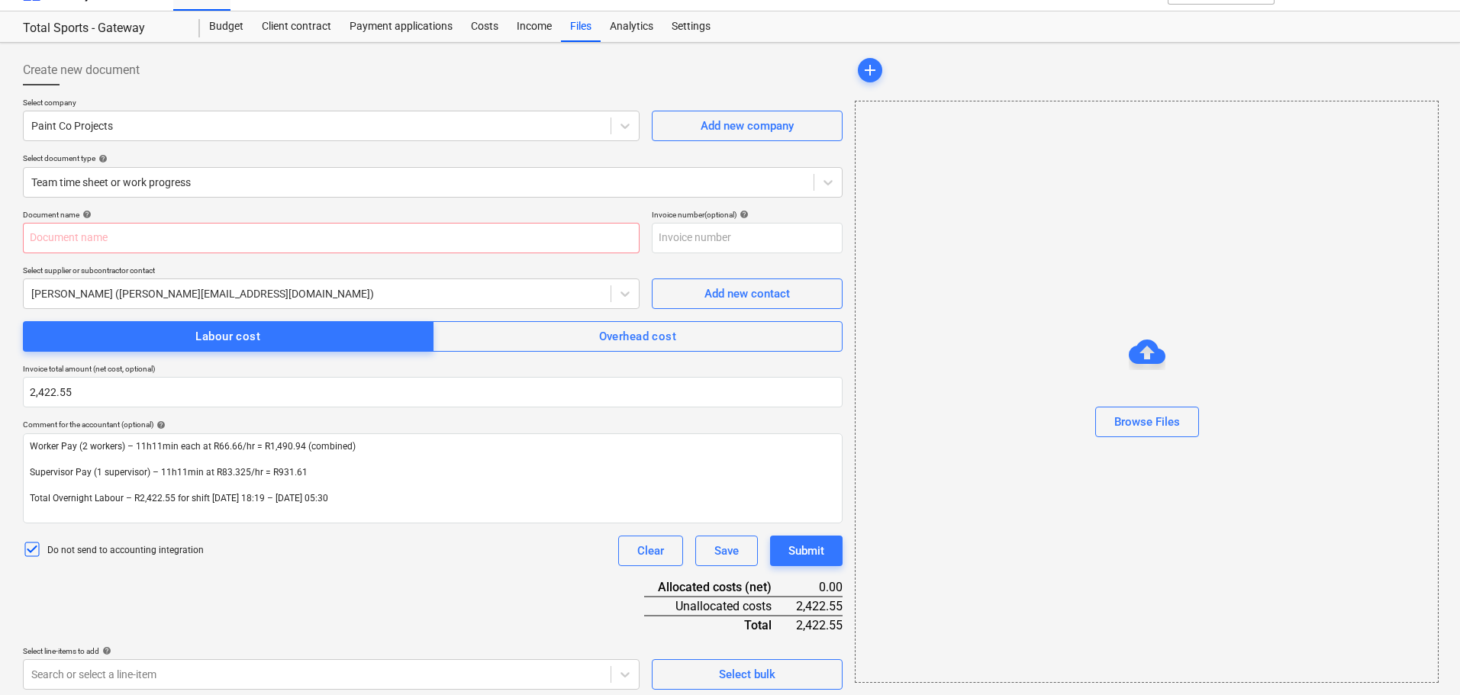
click at [215, 257] on div "Document name help Invoice number (optional) help Select supplier or subcontrac…" at bounding box center [433, 450] width 820 height 480
click at [221, 240] on input "text" at bounding box center [331, 238] width 617 height 31
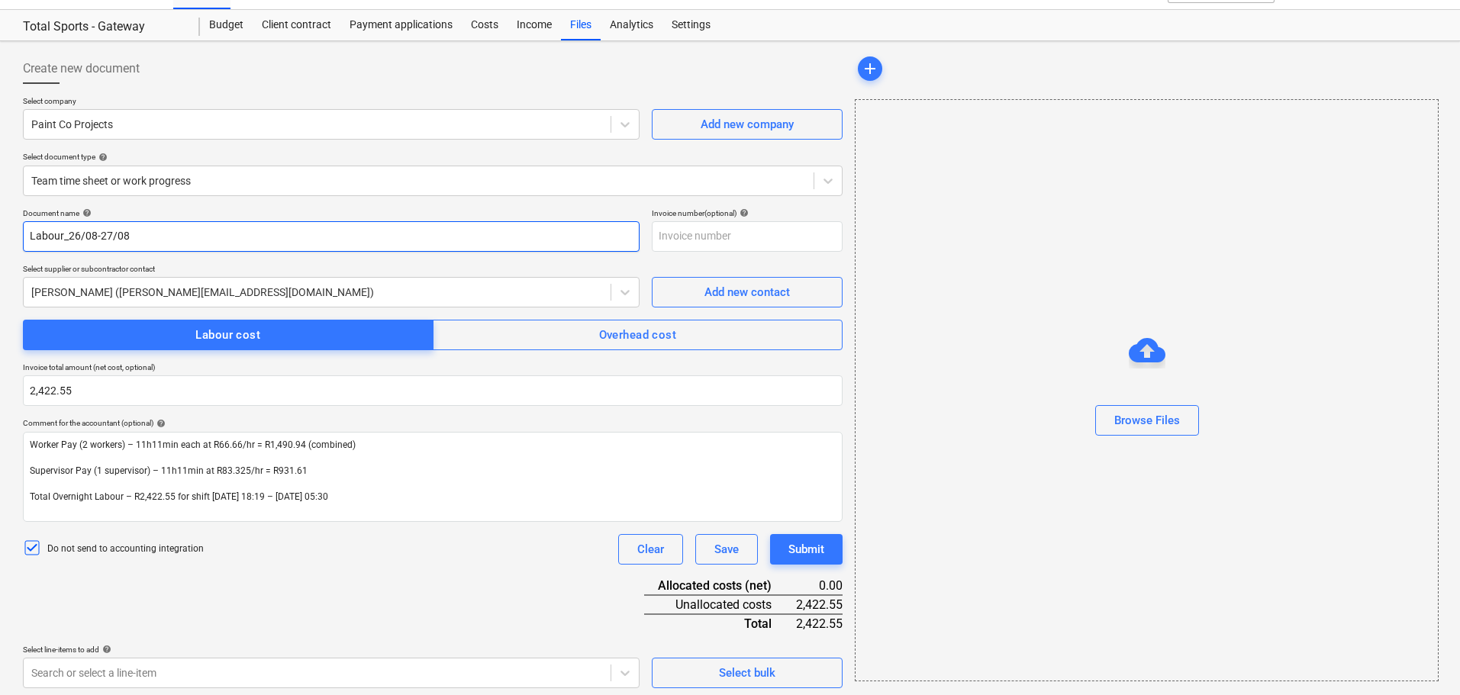
scroll to position [34, 0]
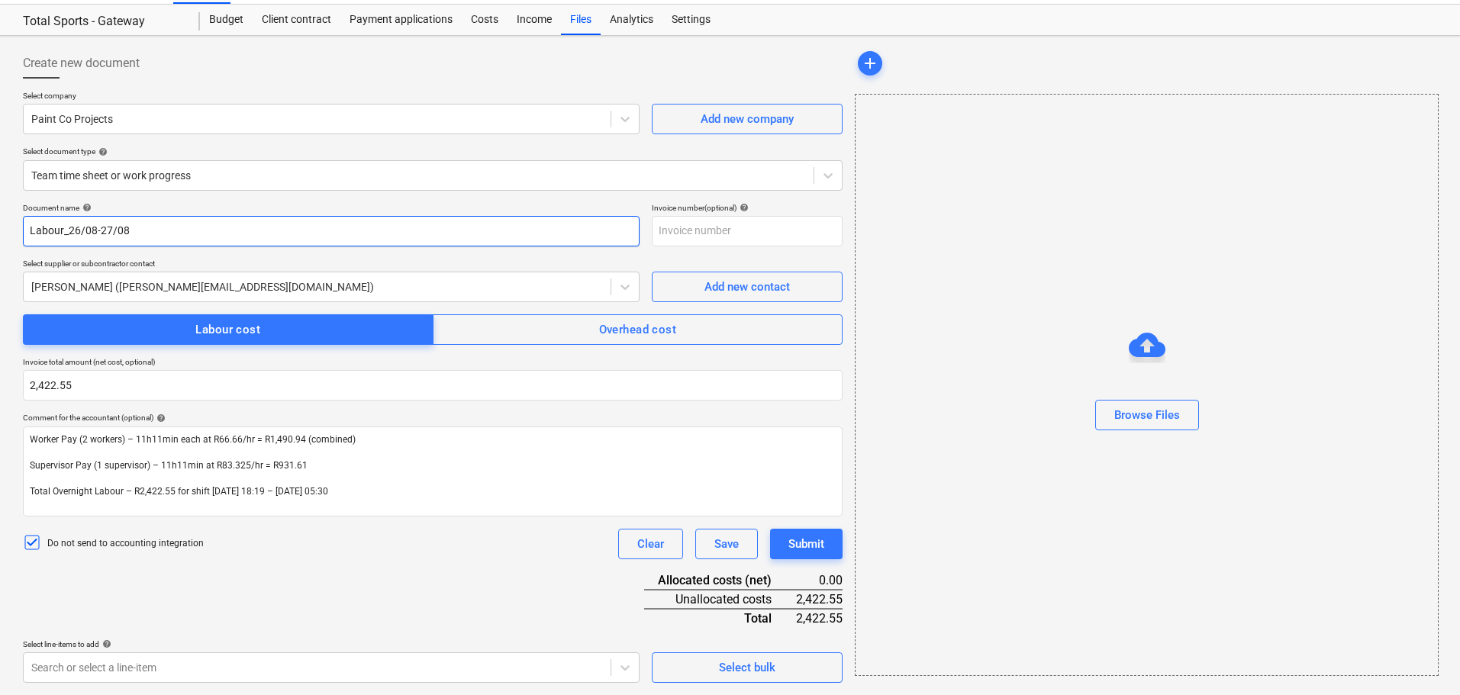
type input "Labour_26/08-27/08"
click at [328, 597] on div "Document name help Labour_26/08-27/08 Invoice number (optional) help Select sup…" at bounding box center [433, 443] width 820 height 480
click at [326, 661] on body "Sales Projects Contacts Company Inbox format_size keyboard_arrow_down help sear…" at bounding box center [730, 313] width 1460 height 695
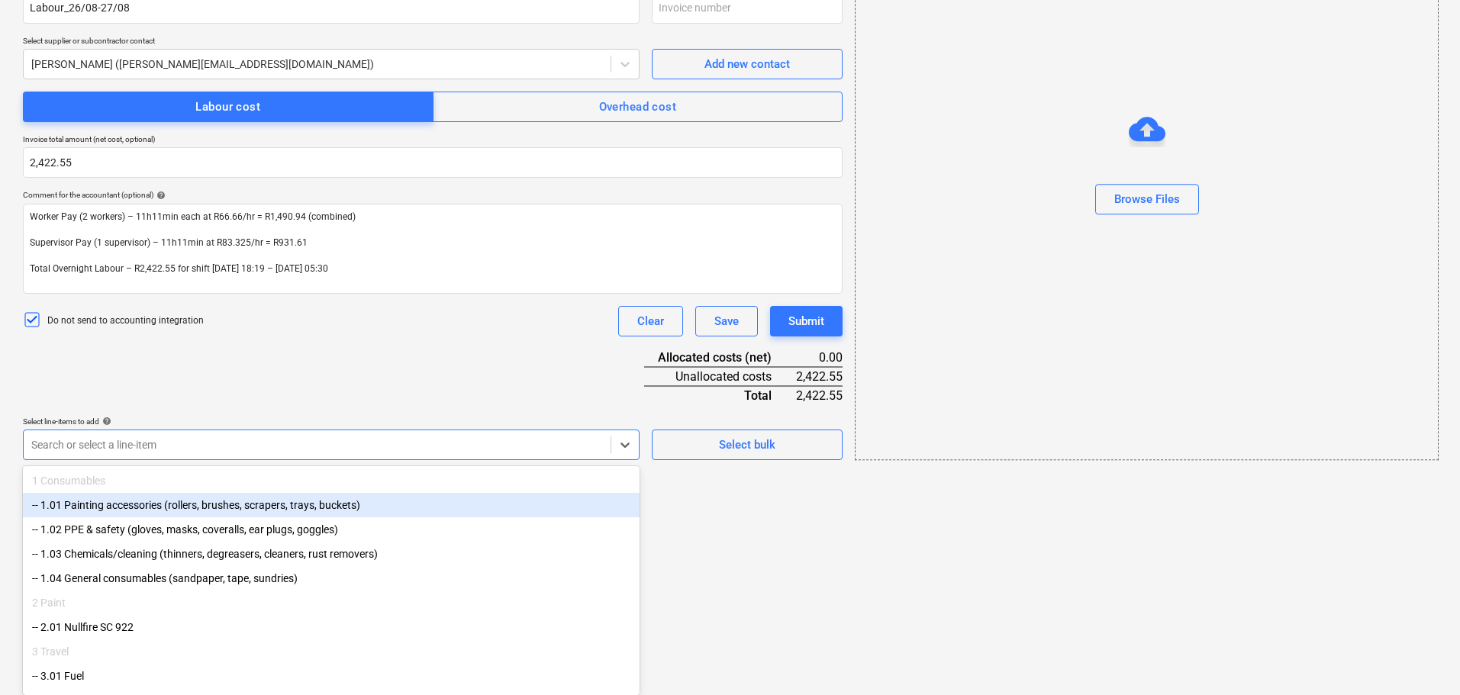
scroll to position [130, 0]
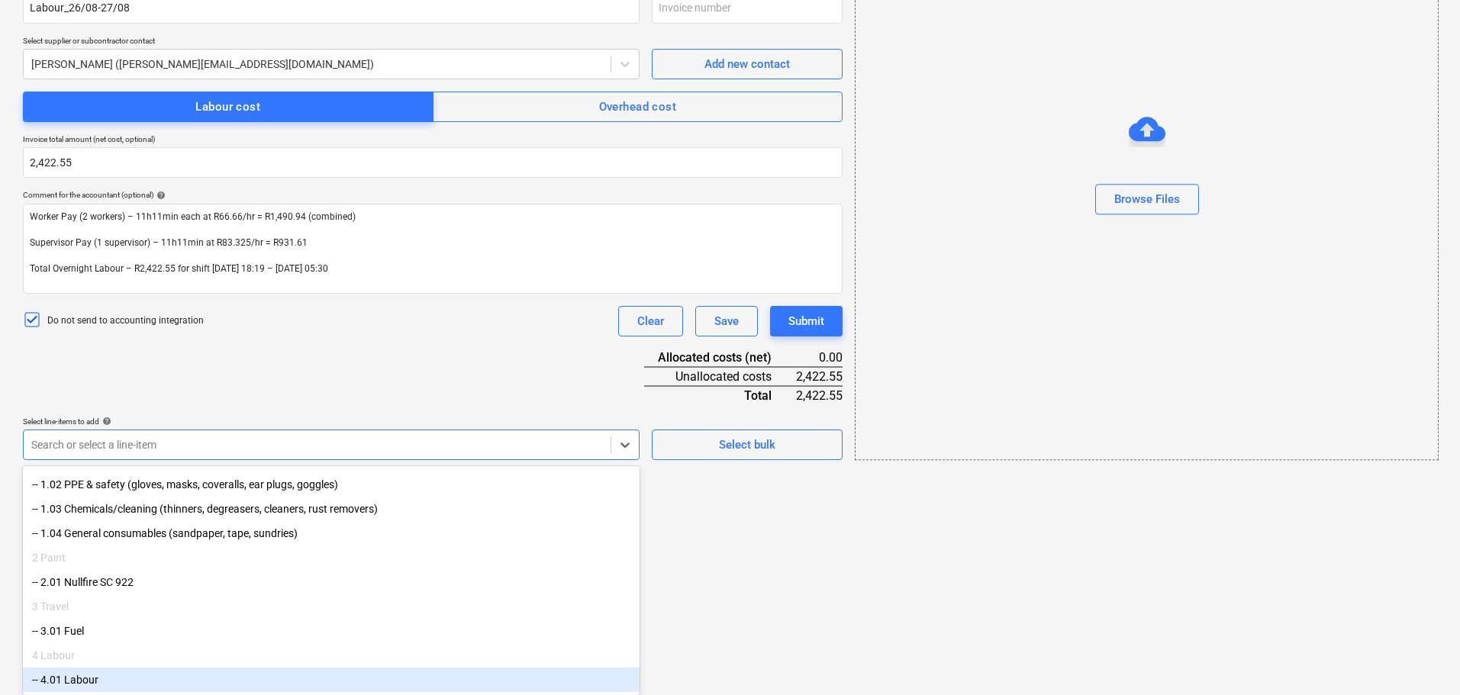
click at [246, 669] on div "-- 4.01 Labour" at bounding box center [331, 680] width 617 height 24
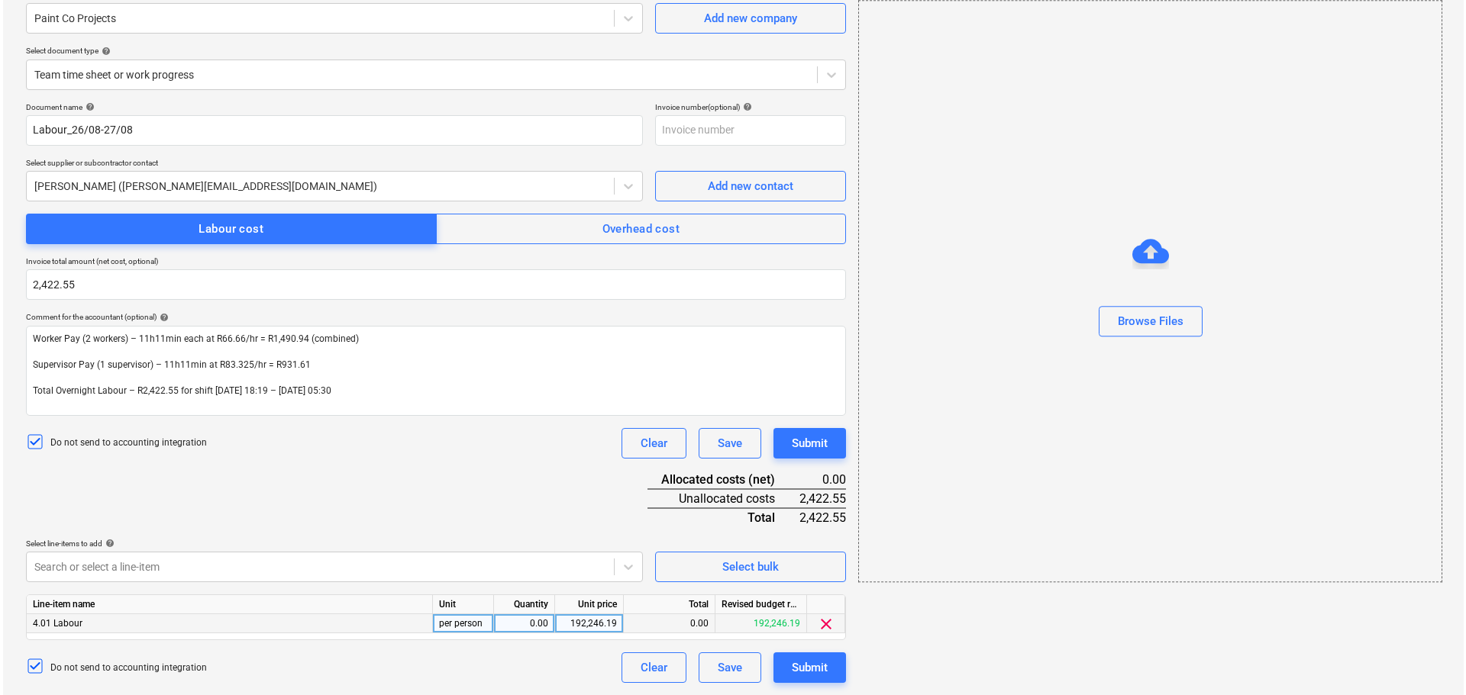
scroll to position [135, 0]
click at [692, 560] on html "Sales Projects Contacts Company Inbox format_size keyboard_arrow_down help sear…" at bounding box center [730, 212] width 1460 height 695
click at [528, 628] on div "0.00" at bounding box center [521, 624] width 48 height 19
type input "1"
click at [594, 616] on div "192,246.19" at bounding box center [586, 624] width 56 height 19
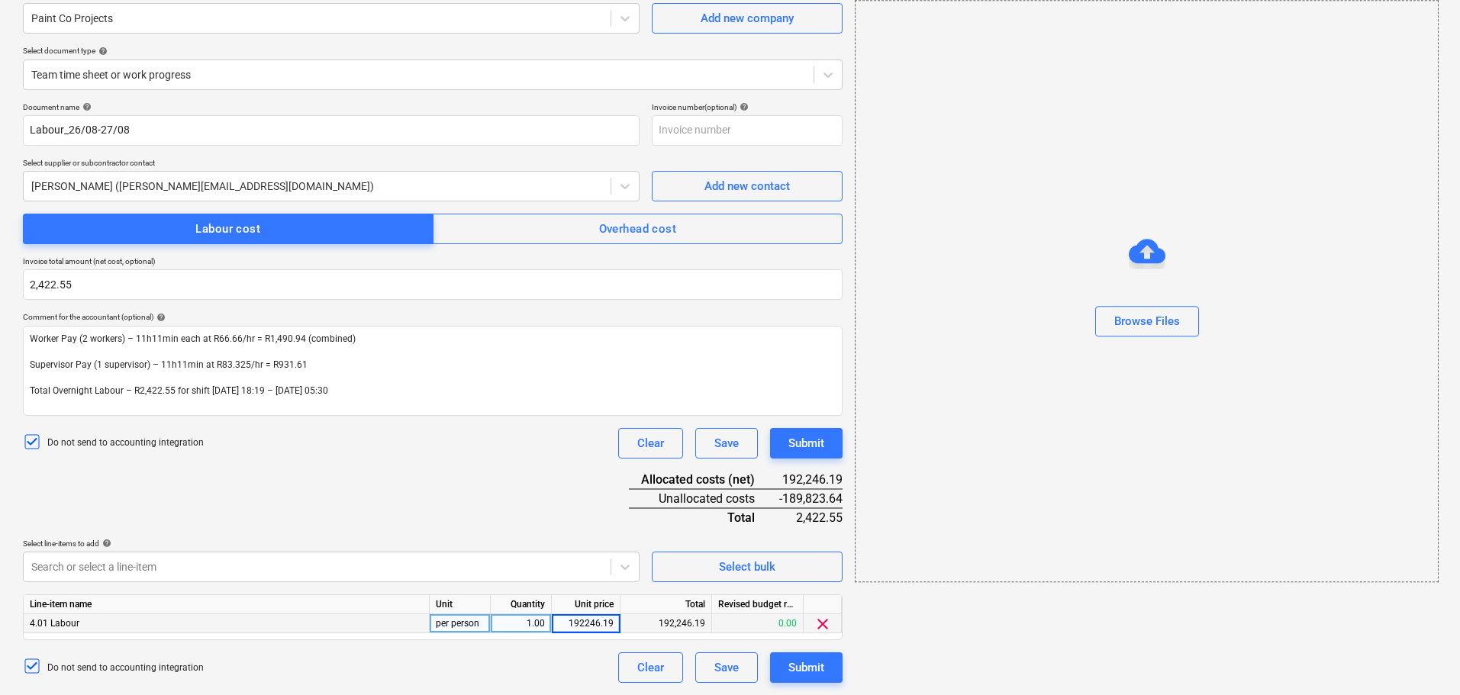
type input "2422.55"
click at [482, 501] on div "Document name help Labour_26/08-27/08 Invoice number (optional) help Select sup…" at bounding box center [433, 392] width 820 height 581
click at [812, 667] on div "Submit" at bounding box center [807, 668] width 36 height 20
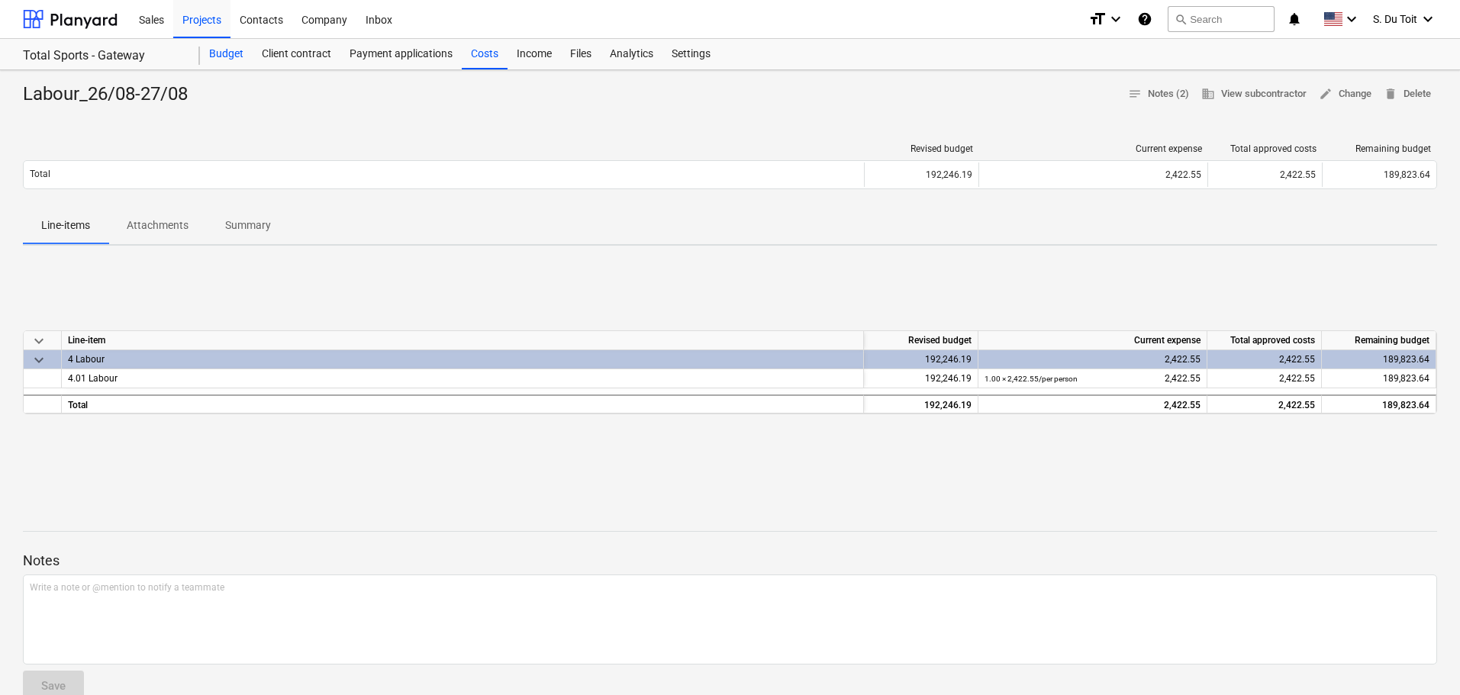
click at [230, 55] on div "Budget" at bounding box center [226, 54] width 53 height 31
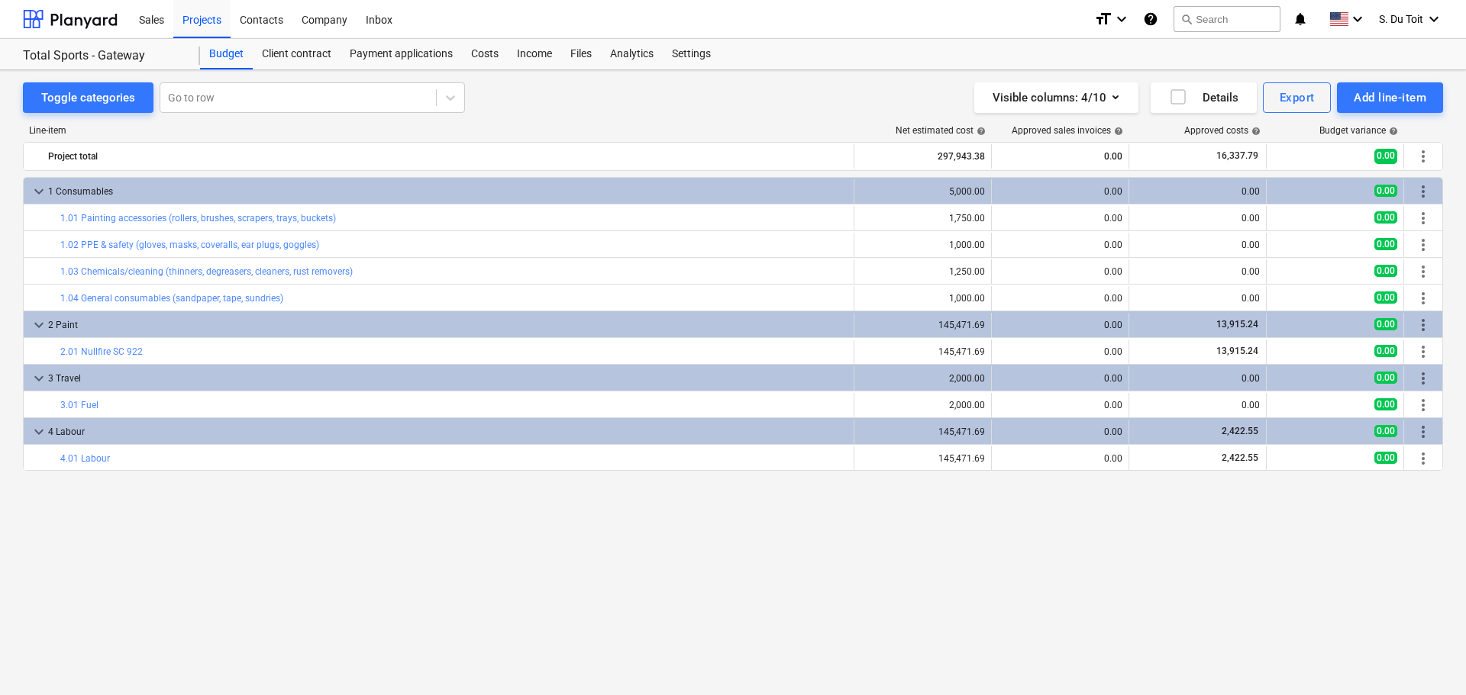
click at [525, 605] on div "keyboard_arrow_down 1 Consumables 5,000.00 0.00 0.00 0.00 more_vert bar_chart 1…" at bounding box center [733, 404] width 1420 height 455
click at [206, 535] on div "keyboard_arrow_down 1 Consumables 5,000.00 0.00 0.00 0.00 more_vert bar_chart 1…" at bounding box center [733, 404] width 1420 height 455
click at [260, 585] on div "keyboard_arrow_down 1 Consumables 5,000.00 0.00 0.00 0.00 more_vert bar_chart 1…" at bounding box center [733, 404] width 1420 height 455
click at [1205, 537] on div "keyboard_arrow_down 1 Consumables 5,000.00 0.00 0.00 0.00 more_vert bar_chart 1…" at bounding box center [733, 404] width 1420 height 455
click at [160, 21] on div "Sales" at bounding box center [152, 18] width 44 height 39
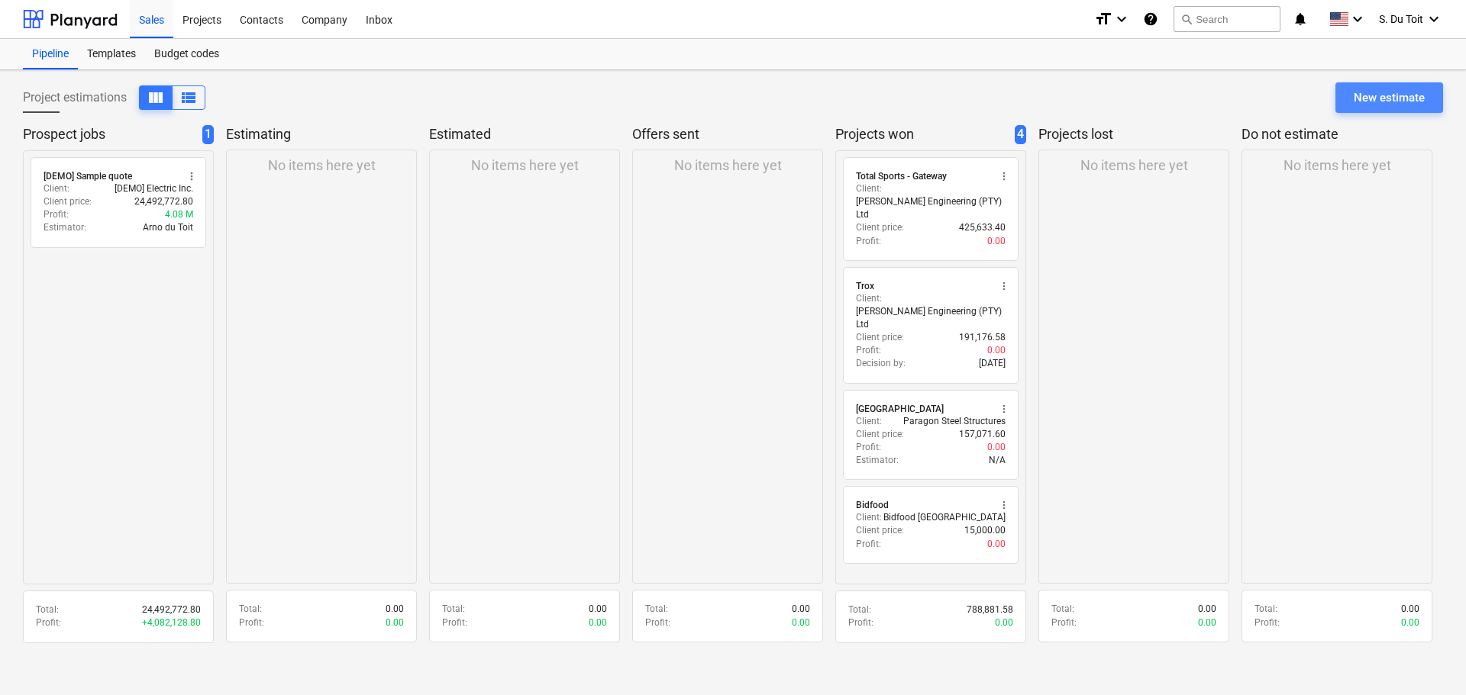
click at [1371, 108] on button "New estimate" at bounding box center [1389, 97] width 108 height 31
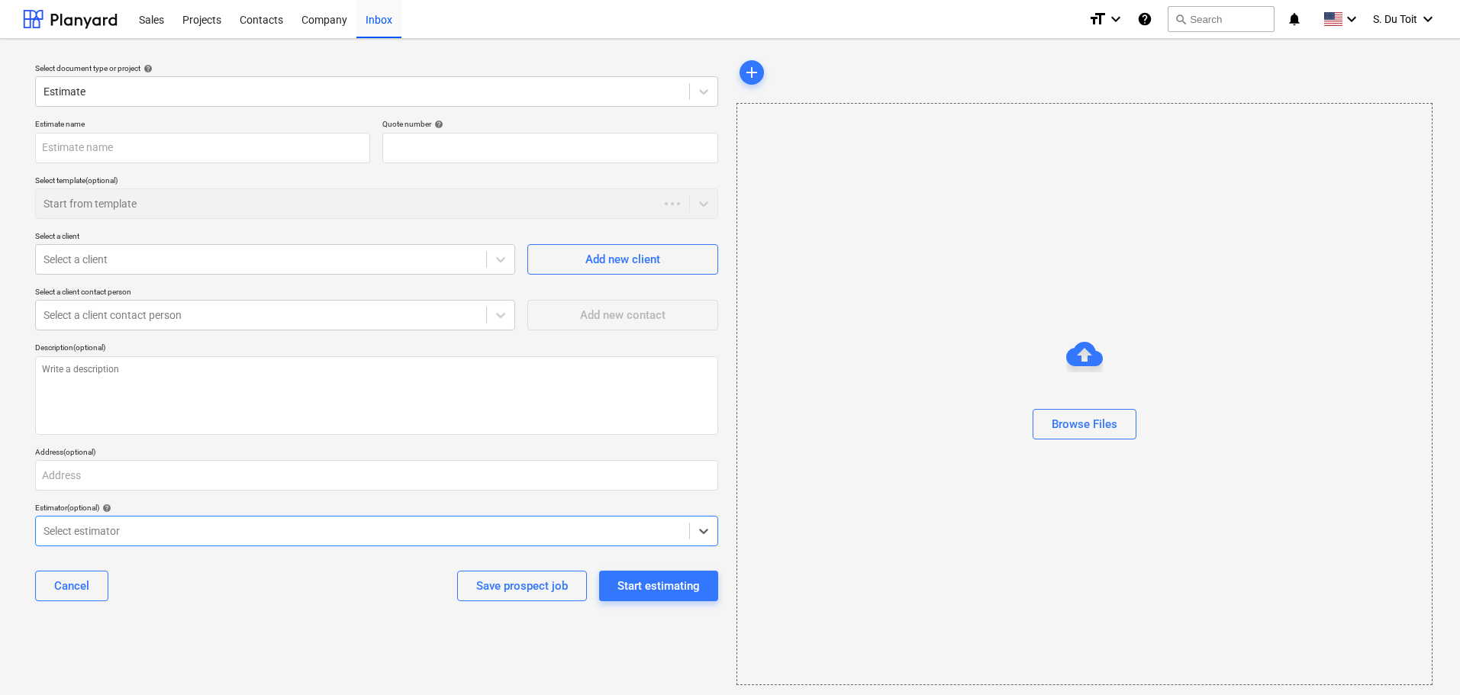
type textarea "x"
type input "QU-0011"
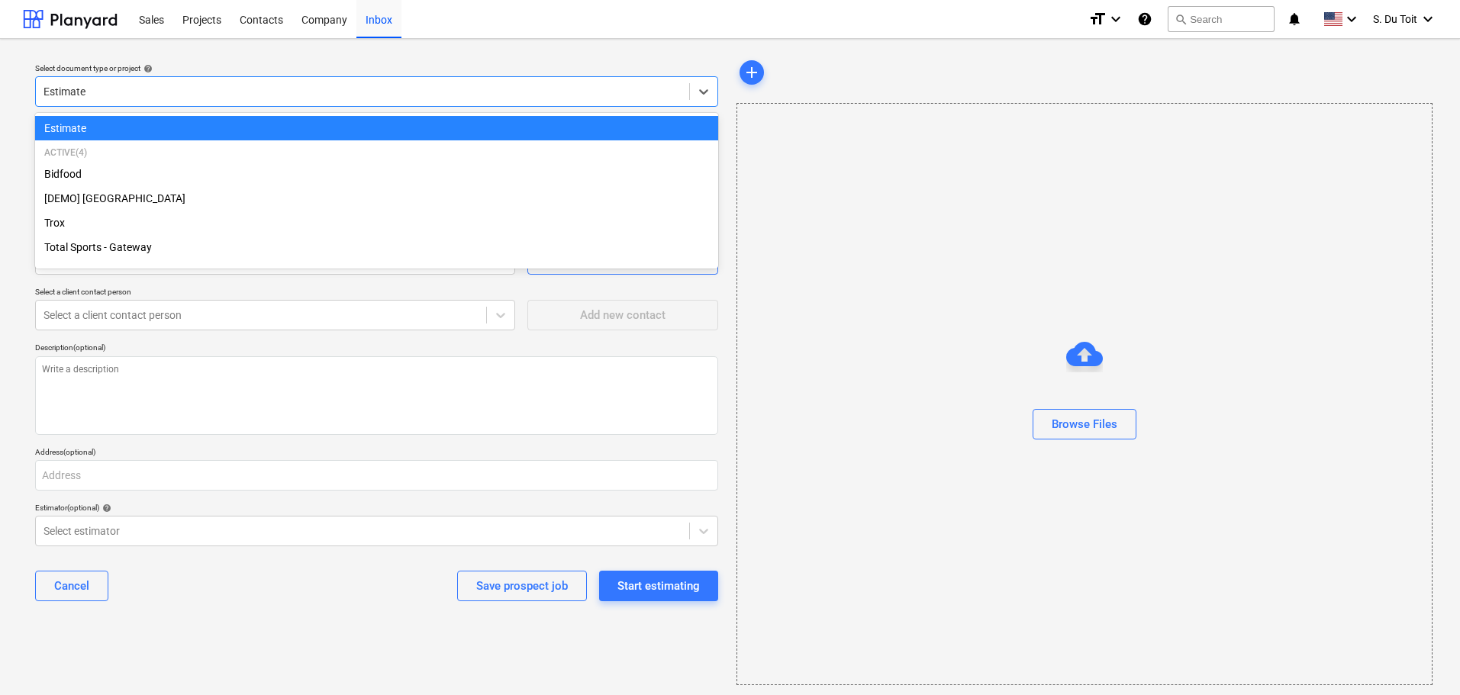
click at [195, 82] on div "Estimate" at bounding box center [362, 91] width 653 height 21
click at [163, 137] on div "Estimate" at bounding box center [376, 128] width 683 height 24
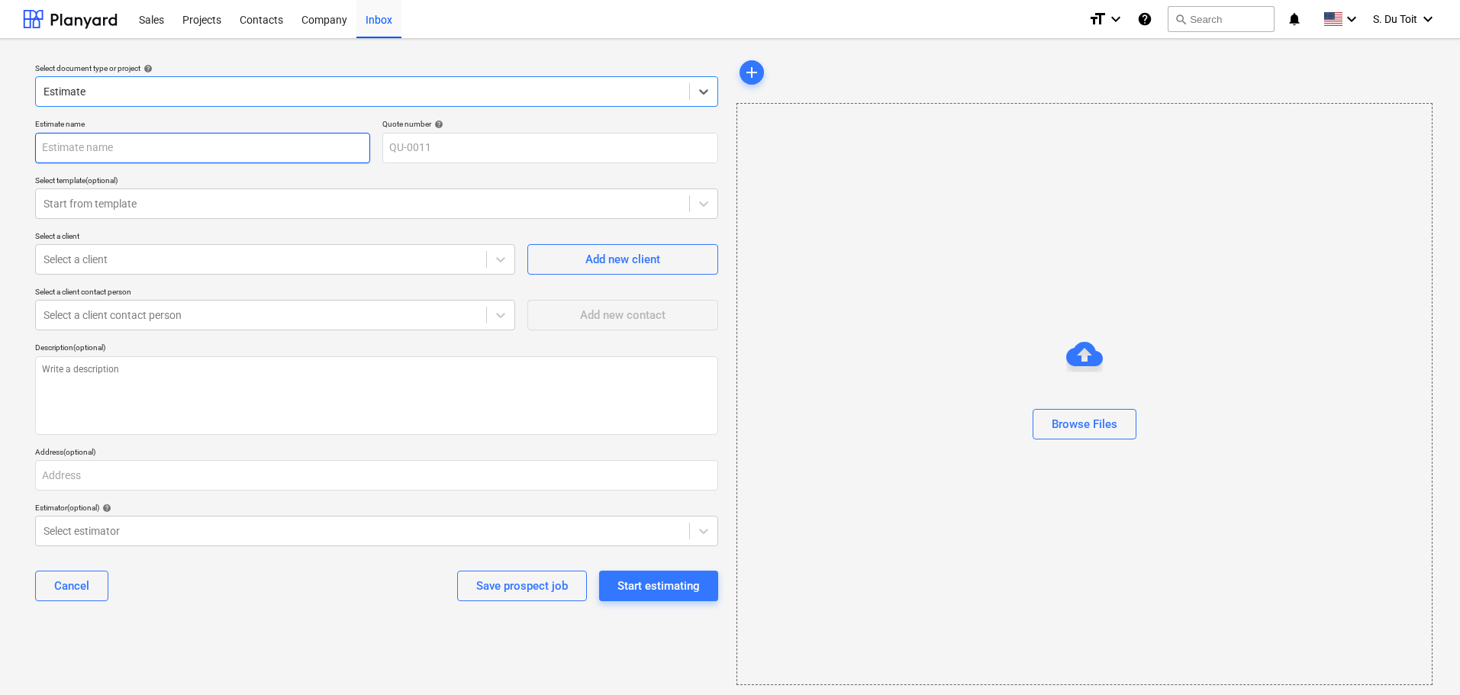
click at [151, 134] on input "text" at bounding box center [202, 148] width 335 height 31
type textarea "x"
type input "O"
type textarea "x"
type input "Oc"
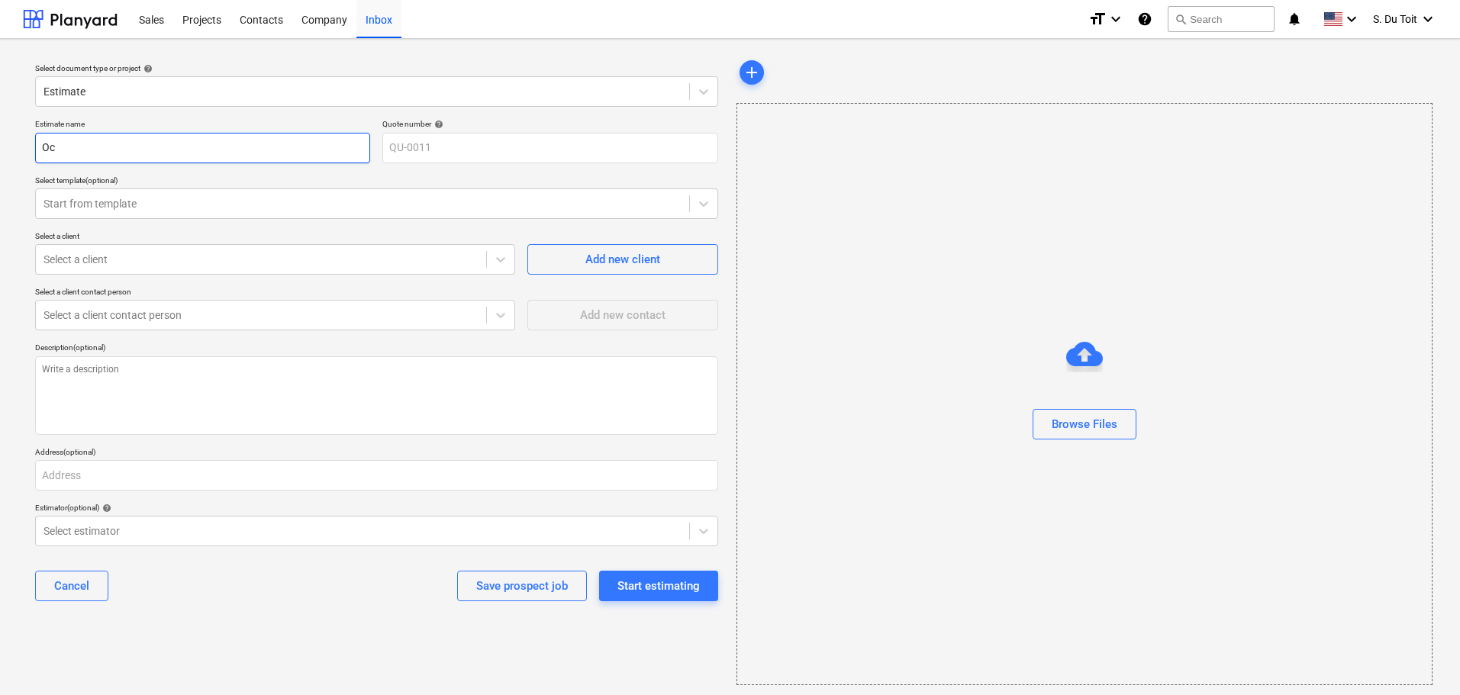
type textarea "x"
type input "Oce"
type textarea "x"
type input "Ocea"
type textarea "x"
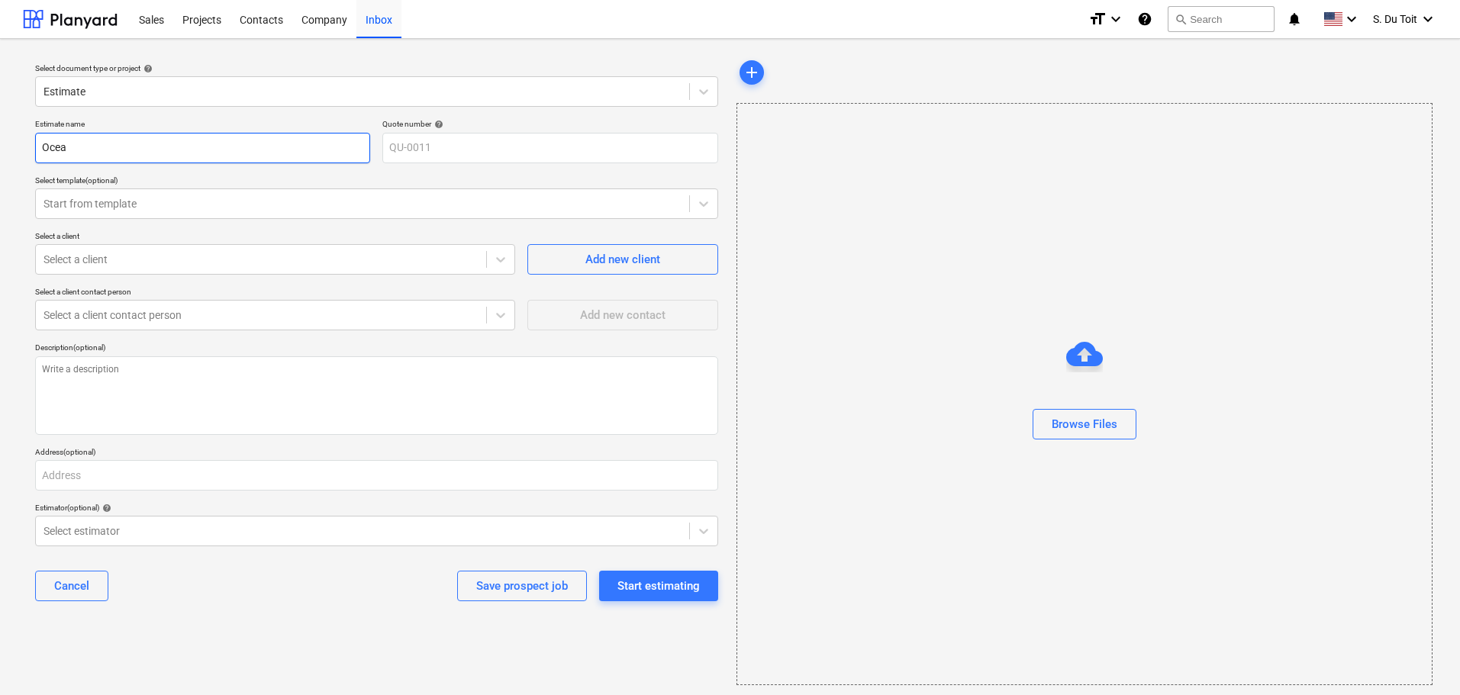
type input "Ocean"
type textarea "x"
type input "Oceans"
type textarea "x"
type input "Oceans"
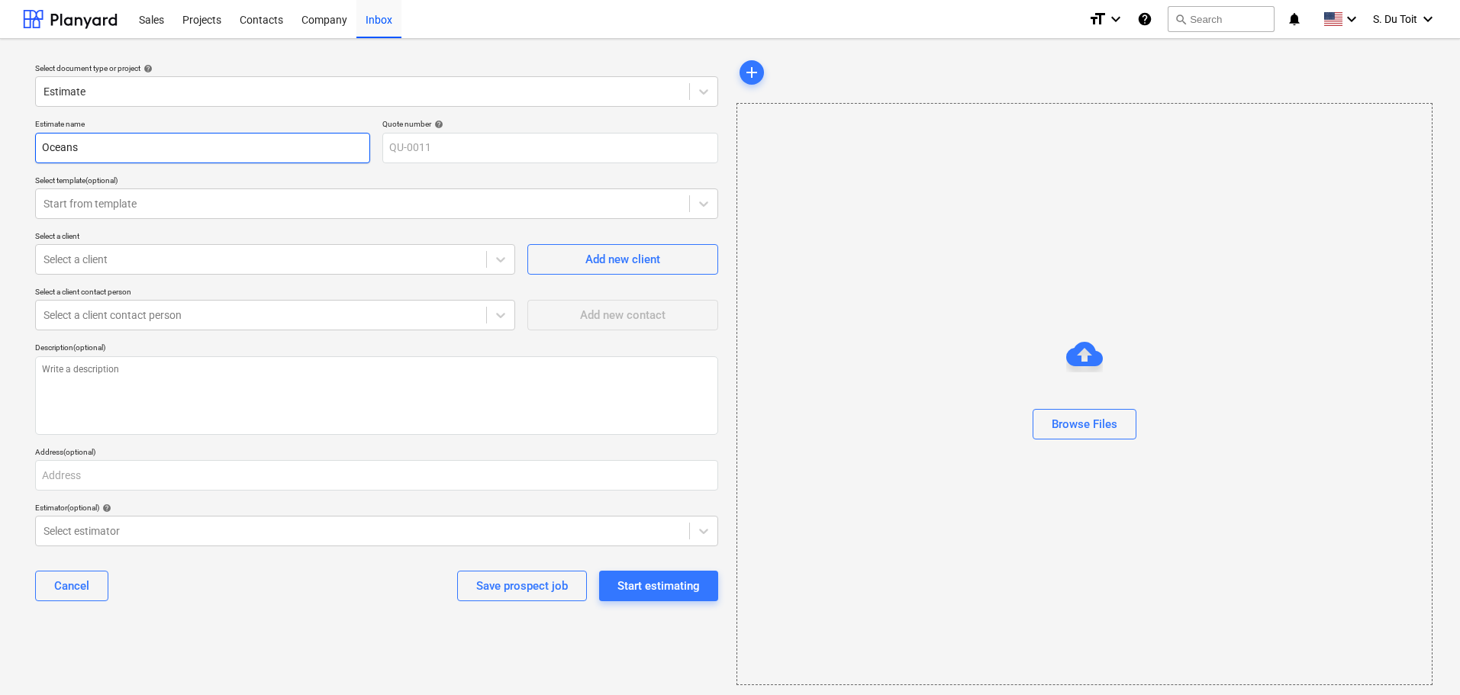
type textarea "x"
type input "Oceans M"
type textarea "x"
type input "Oceans Ma"
type textarea "x"
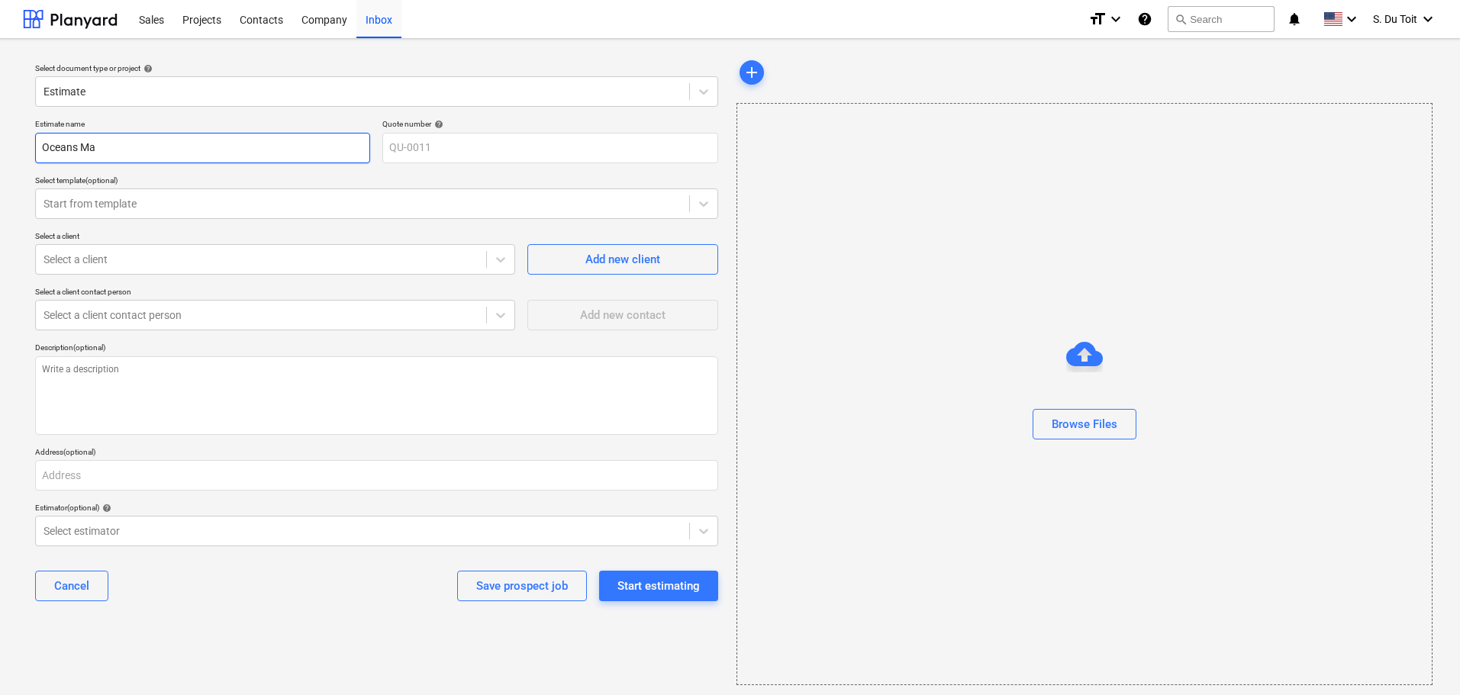
type input "Oceans Mal"
type textarea "x"
type input "[GEOGRAPHIC_DATA]"
type textarea "x"
type input "[GEOGRAPHIC_DATA]"
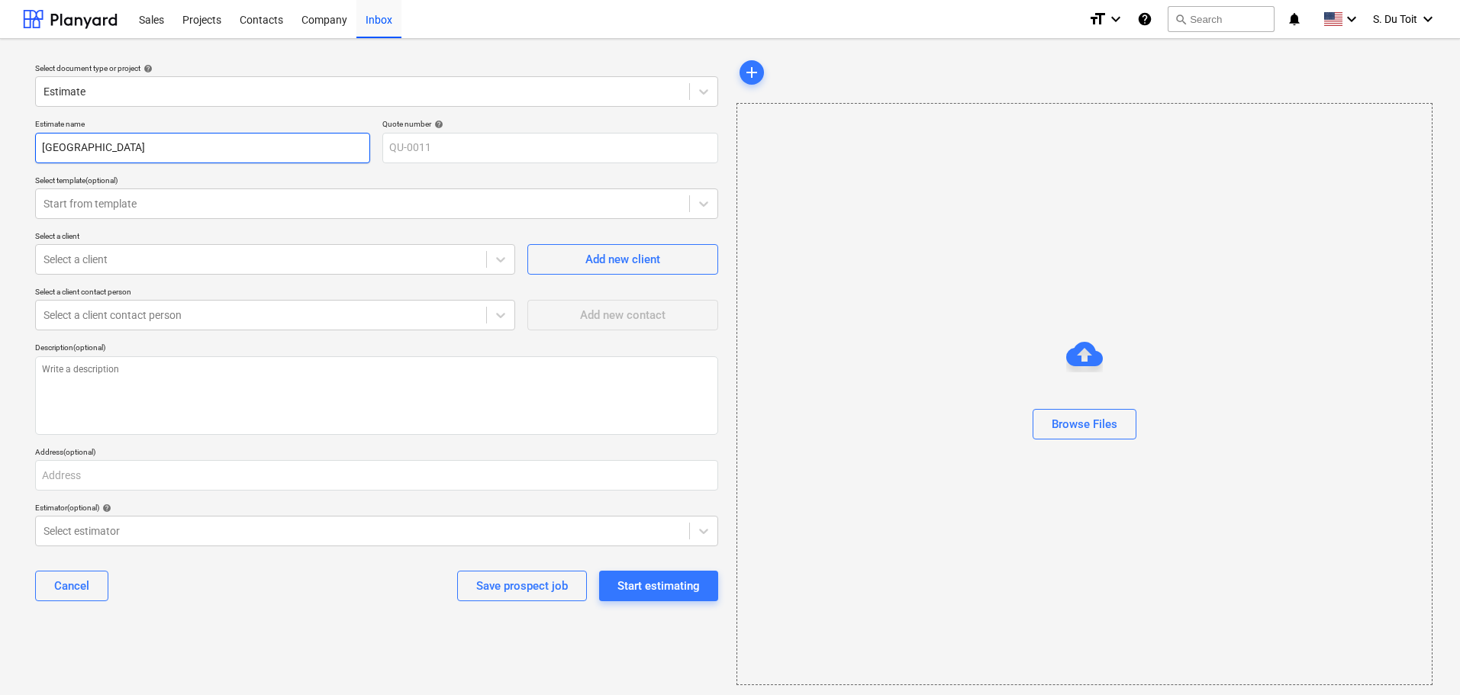
type textarea "x"
type input "Oceans Mall\"
type textarea "x"
type input "[GEOGRAPHIC_DATA]"
type textarea "x"
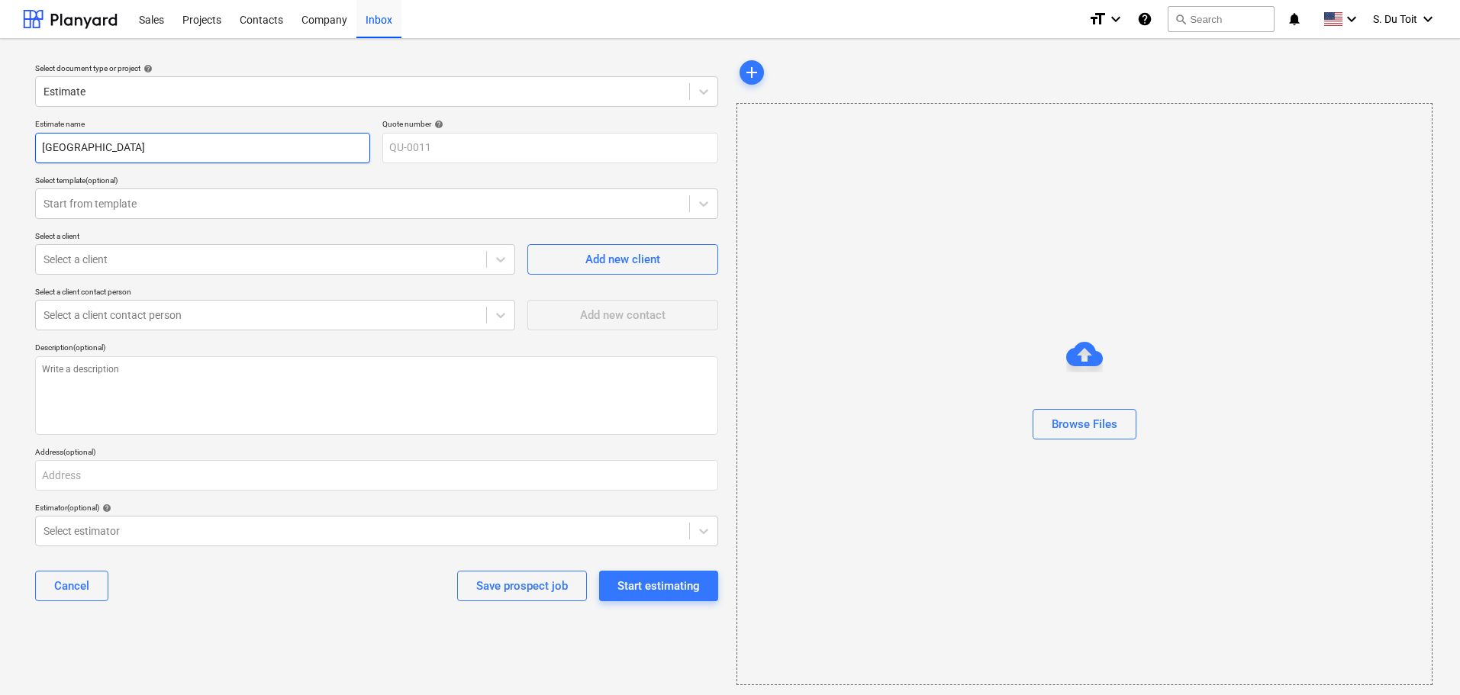
type input "Oceans Mal"
type textarea "x"
type input "[GEOGRAPHIC_DATA]"
type textarea "x"
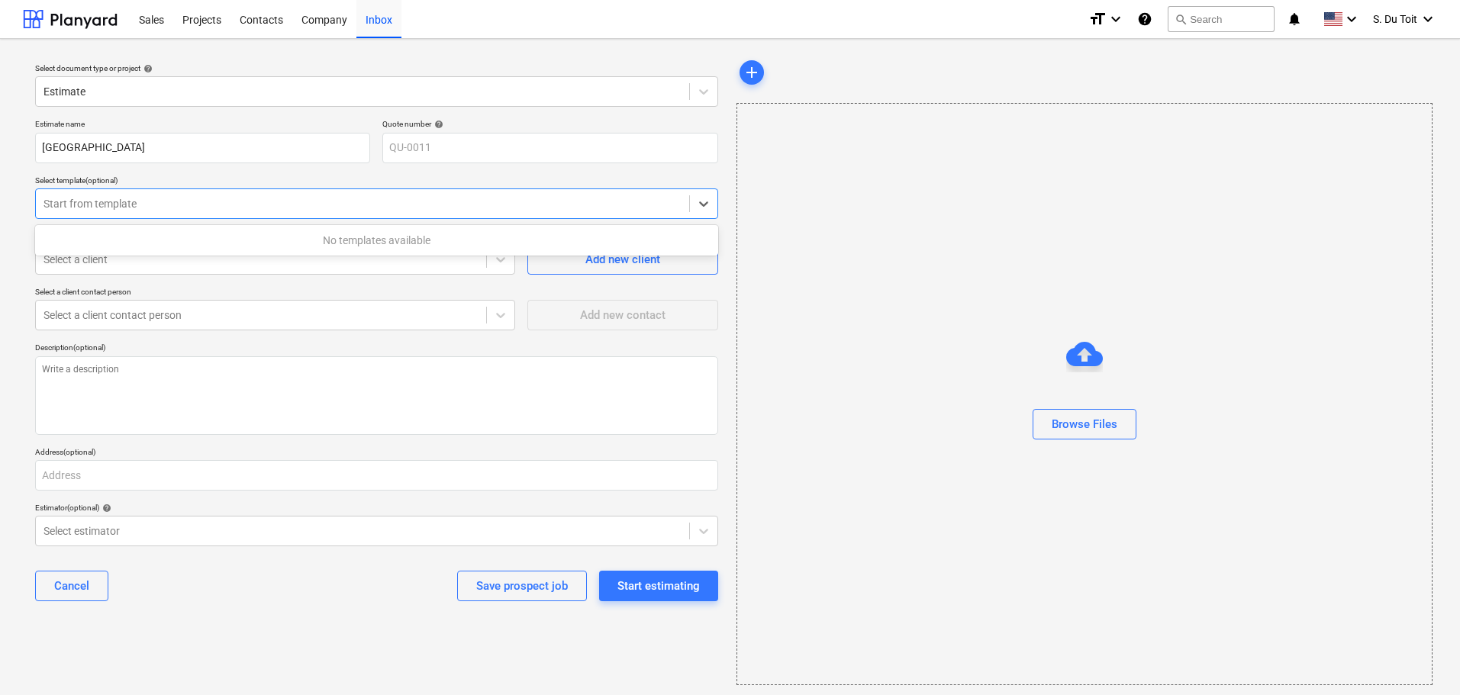
click at [150, 194] on div "Start from template" at bounding box center [362, 203] width 653 height 21
click at [13, 218] on div "Select document type or project help Estimate Estimate name Oceans Mall Quote n…" at bounding box center [730, 371] width 1460 height 665
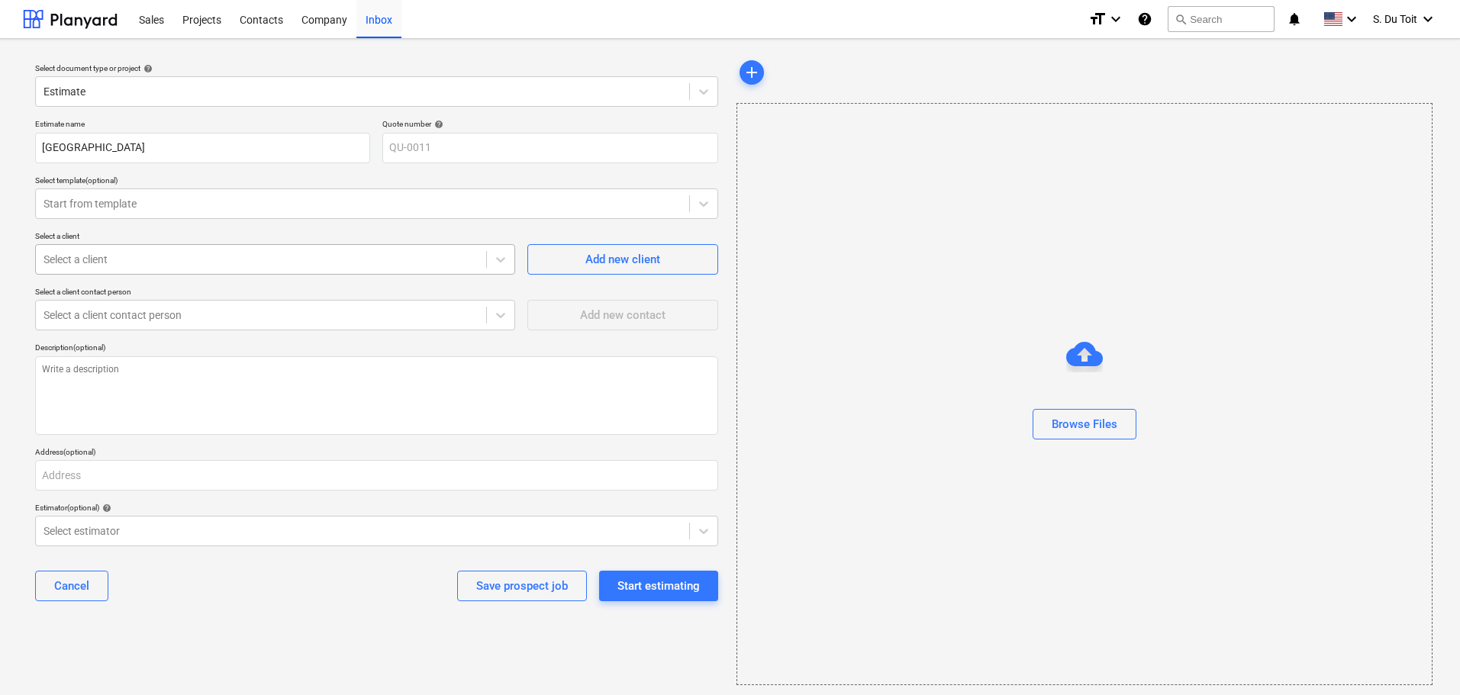
click at [101, 267] on div at bounding box center [261, 259] width 435 height 15
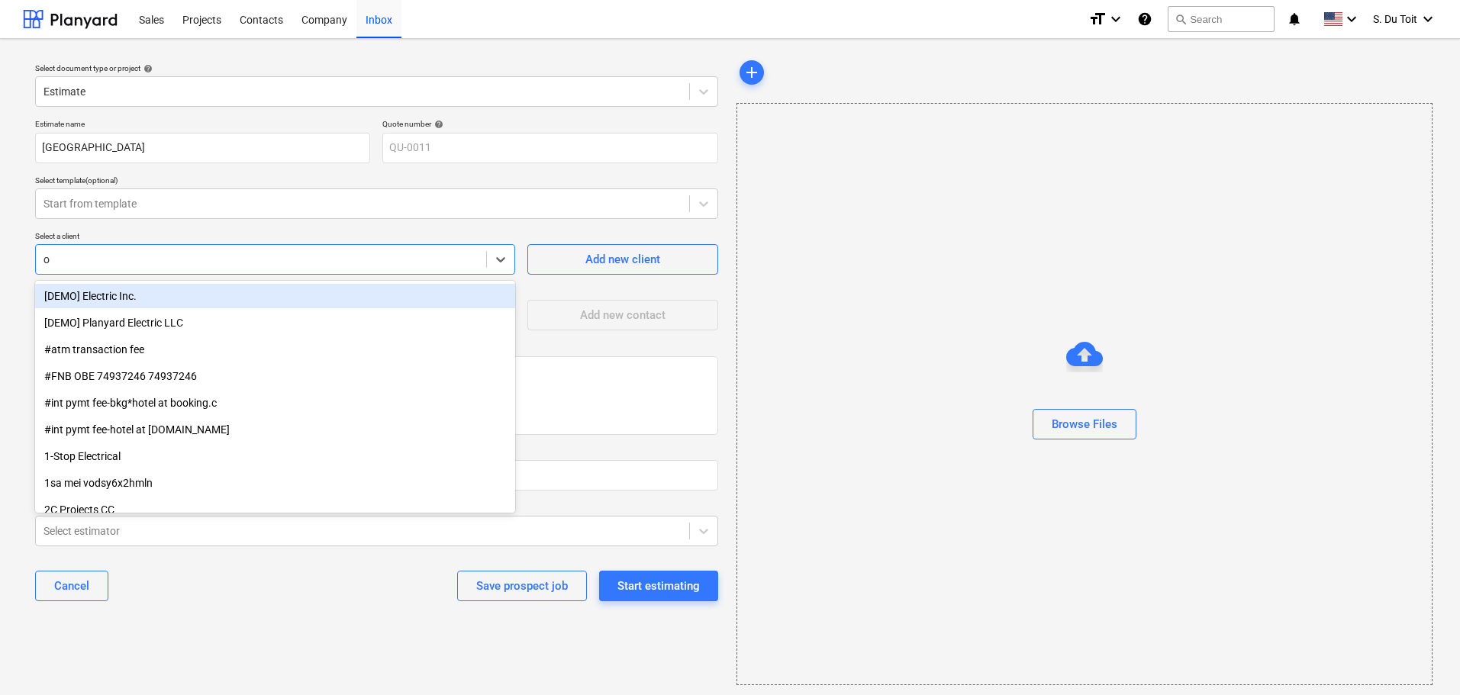
type input "og"
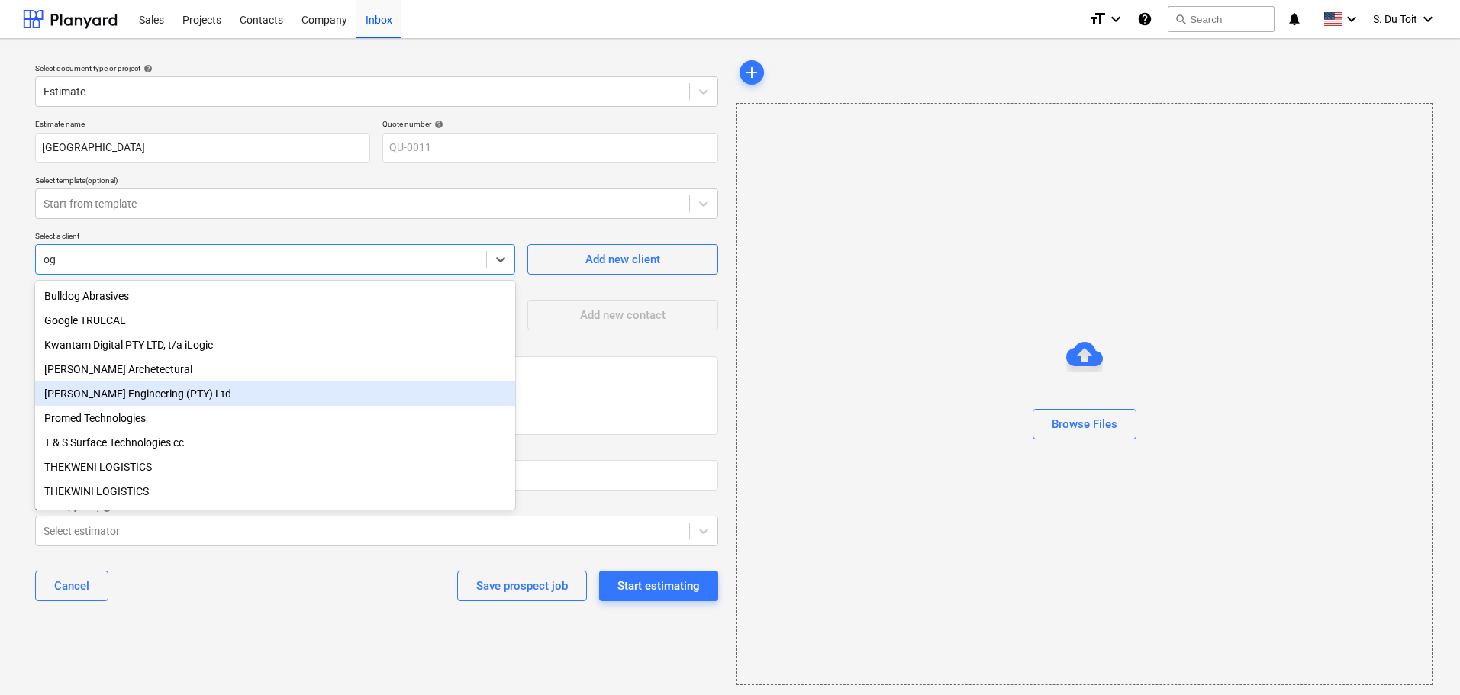
click at [156, 399] on div "[PERSON_NAME] Engineering (PTY) Ltd" at bounding box center [275, 394] width 480 height 24
type textarea "x"
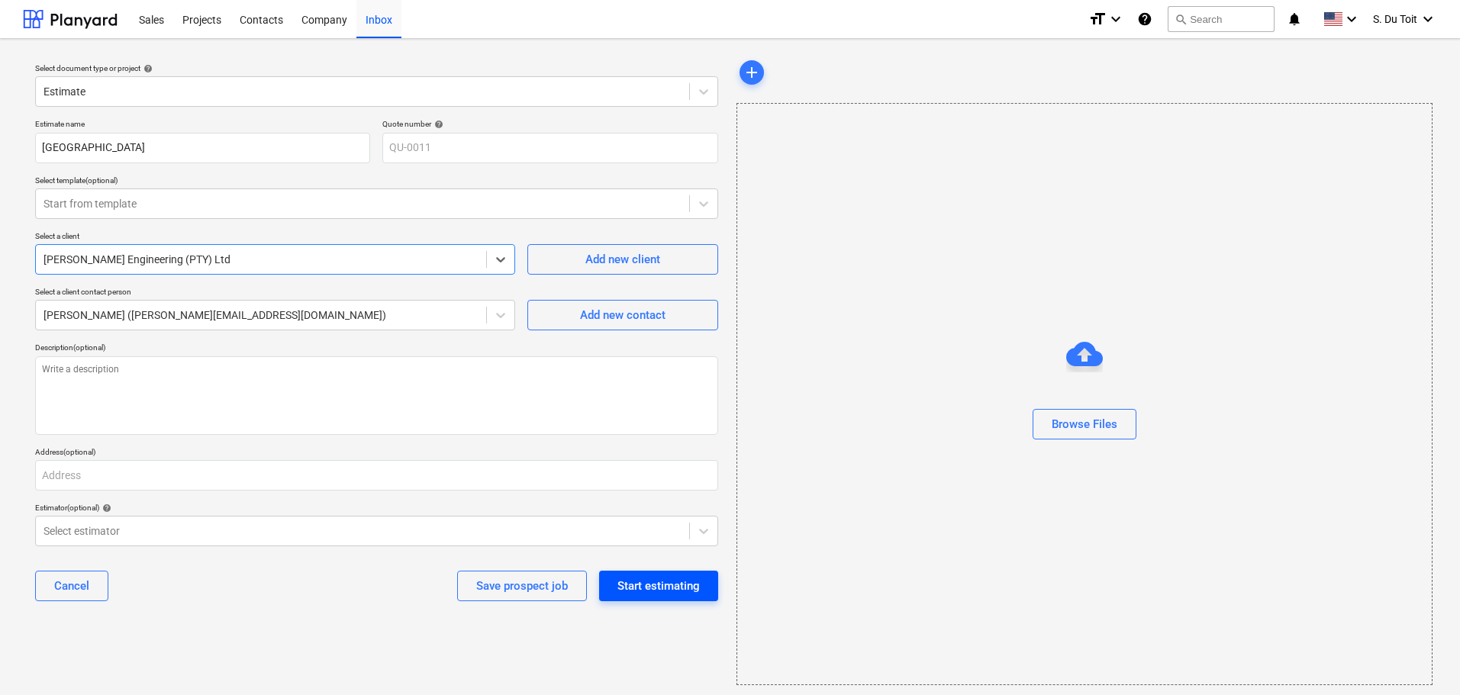
click at [636, 589] on div "Start estimating" at bounding box center [659, 586] width 82 height 20
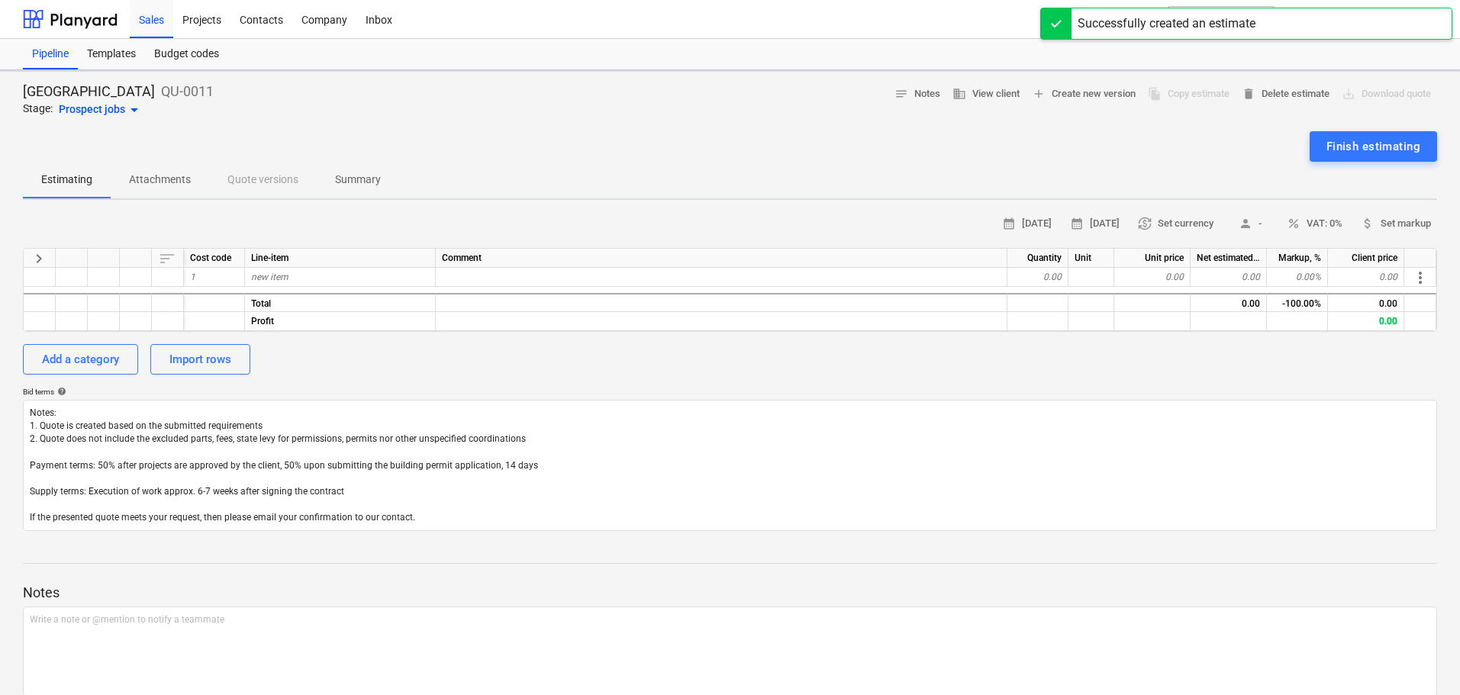
type textarea "x"
click at [322, 279] on div "new item" at bounding box center [340, 277] width 191 height 19
click at [1044, 270] on div "0.00" at bounding box center [1038, 277] width 61 height 19
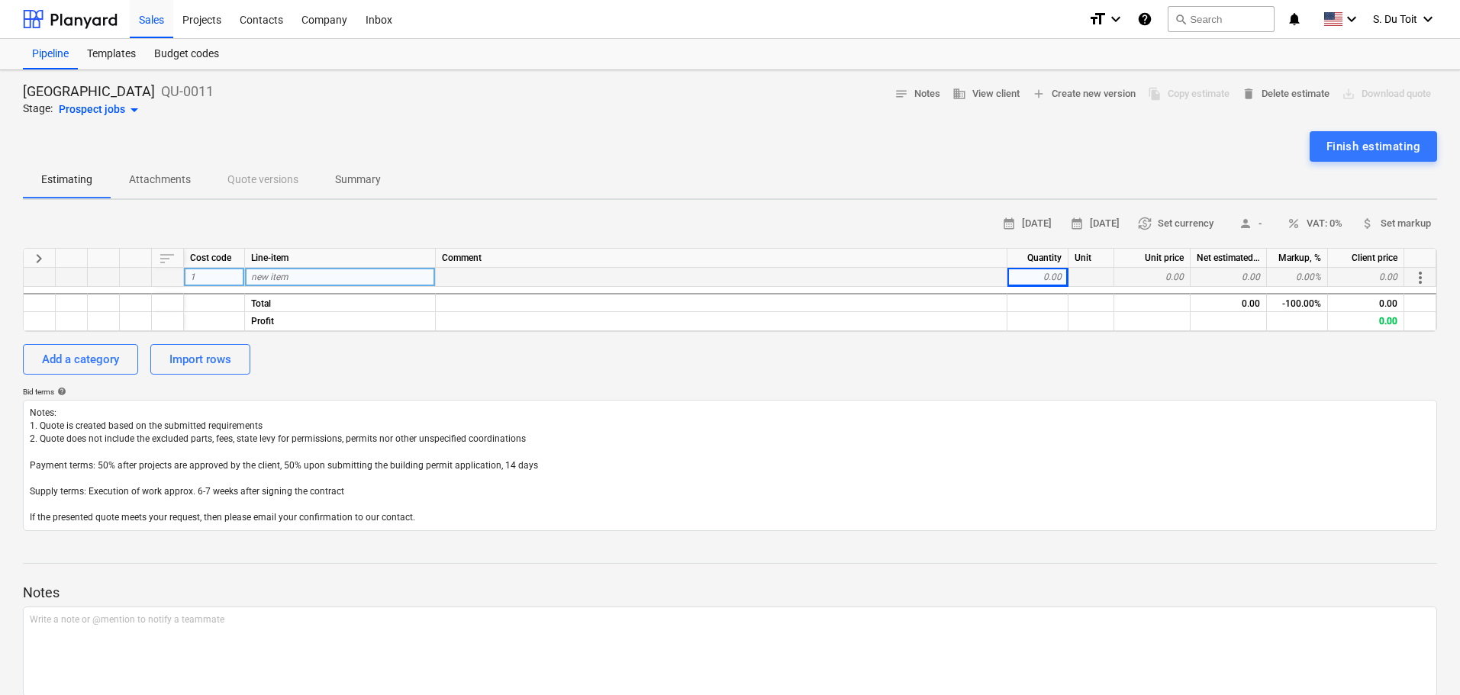
click at [1048, 277] on div "0.00" at bounding box center [1038, 277] width 61 height 19
click at [1108, 276] on div at bounding box center [1092, 277] width 46 height 19
click at [856, 272] on div at bounding box center [722, 277] width 572 height 19
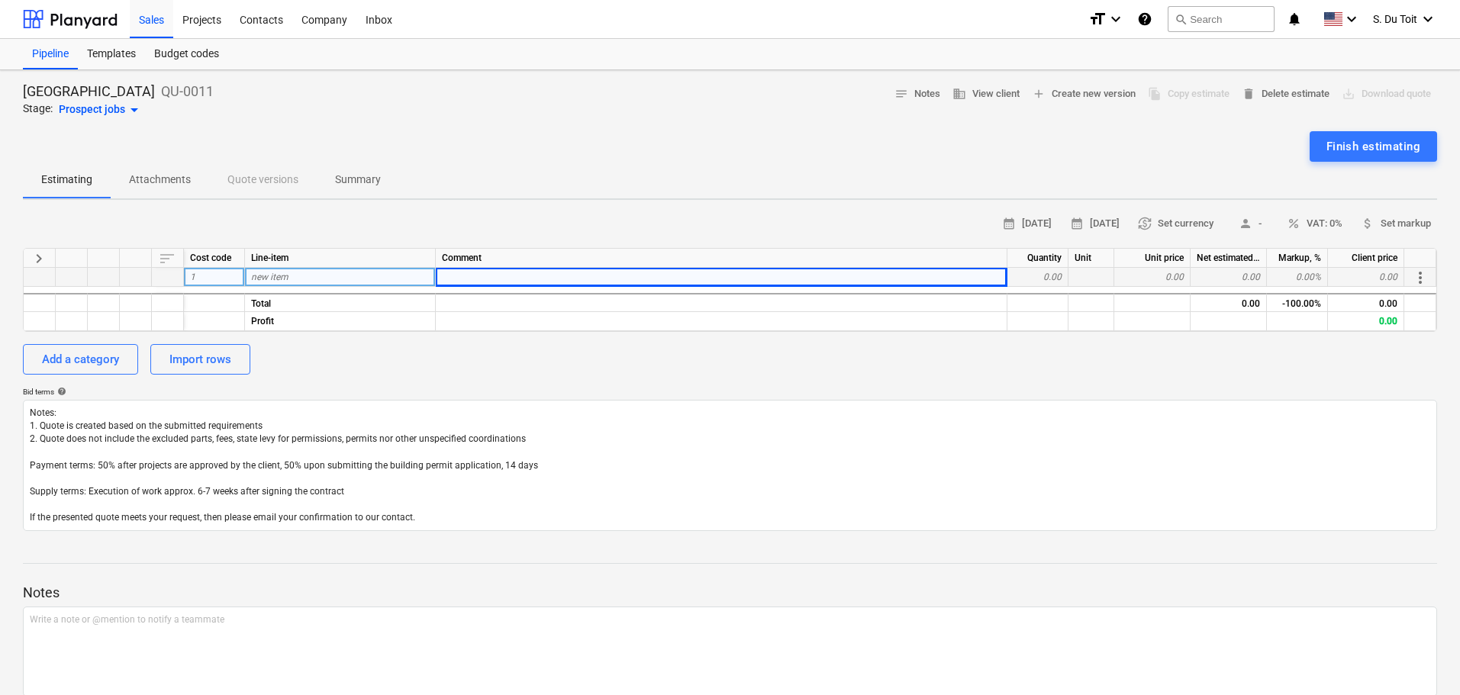
click at [314, 279] on div "new item" at bounding box center [340, 277] width 191 height 19
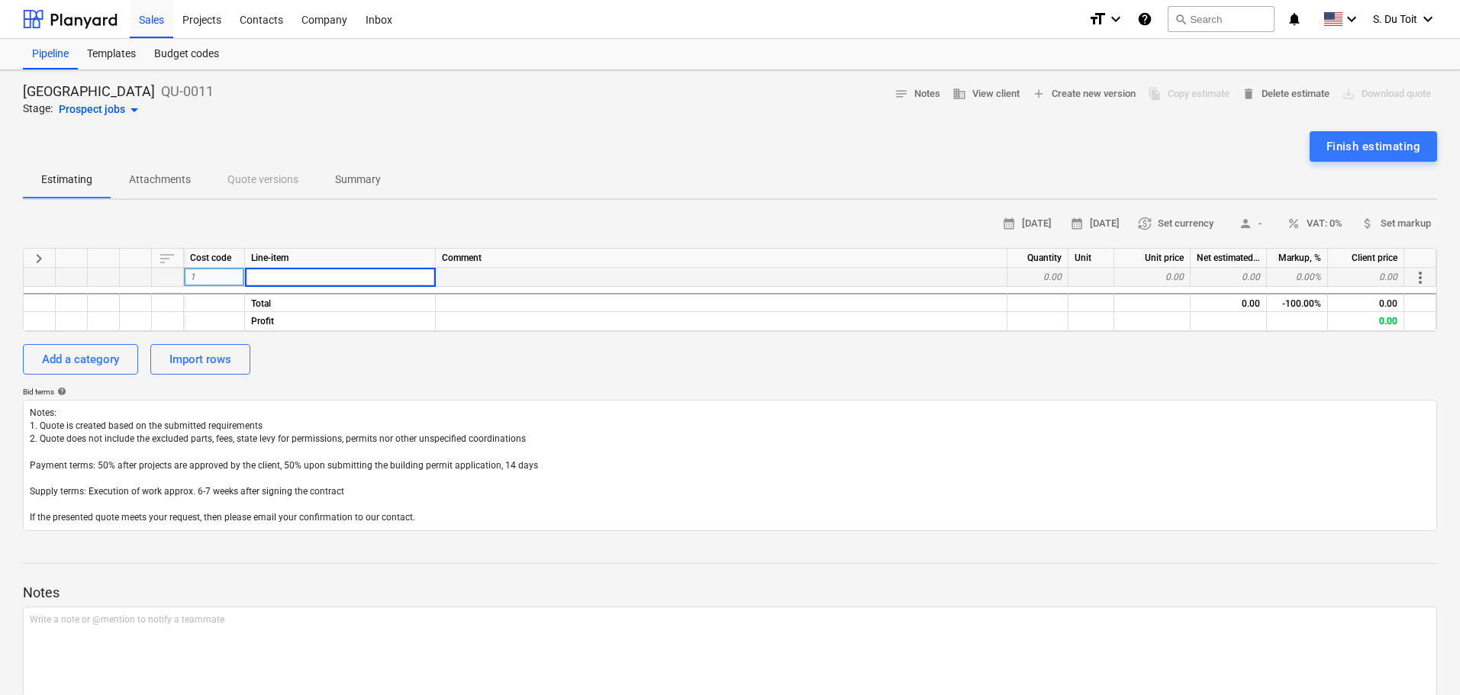
type input "1"
click at [1055, 278] on div "0.00" at bounding box center [1038, 277] width 61 height 19
type textarea "x"
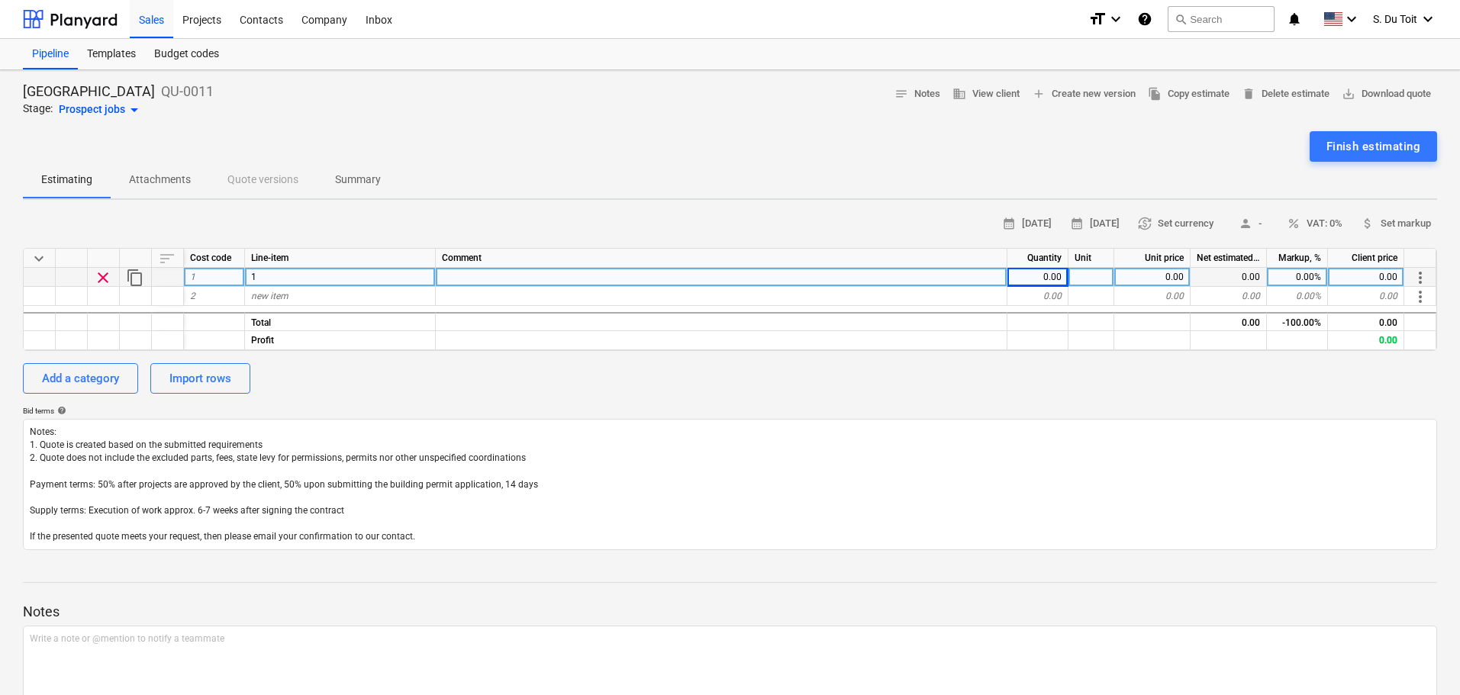
click at [1046, 274] on div "0.00" at bounding box center [1038, 277] width 61 height 19
type input "1"
click at [1131, 276] on div "0.00" at bounding box center [1153, 277] width 76 height 19
type textarea "x"
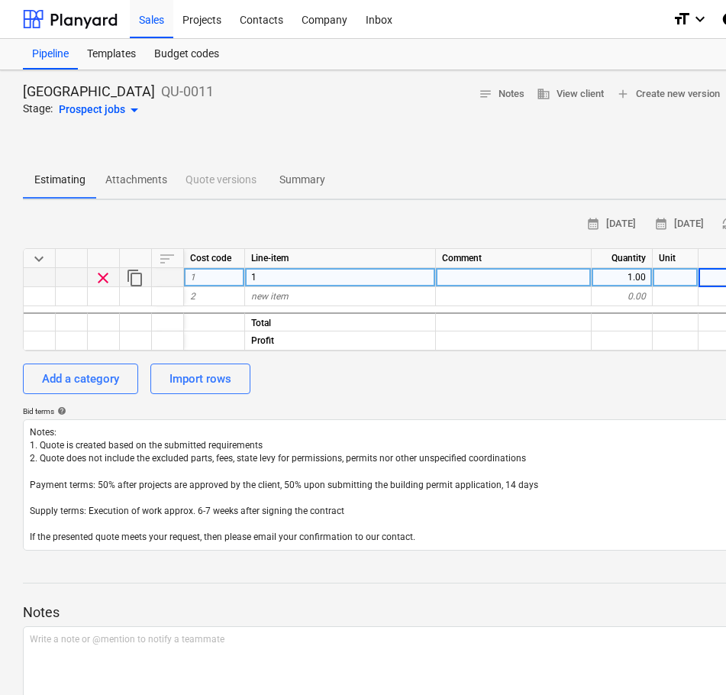
click at [705, 277] on input at bounding box center [737, 277] width 76 height 18
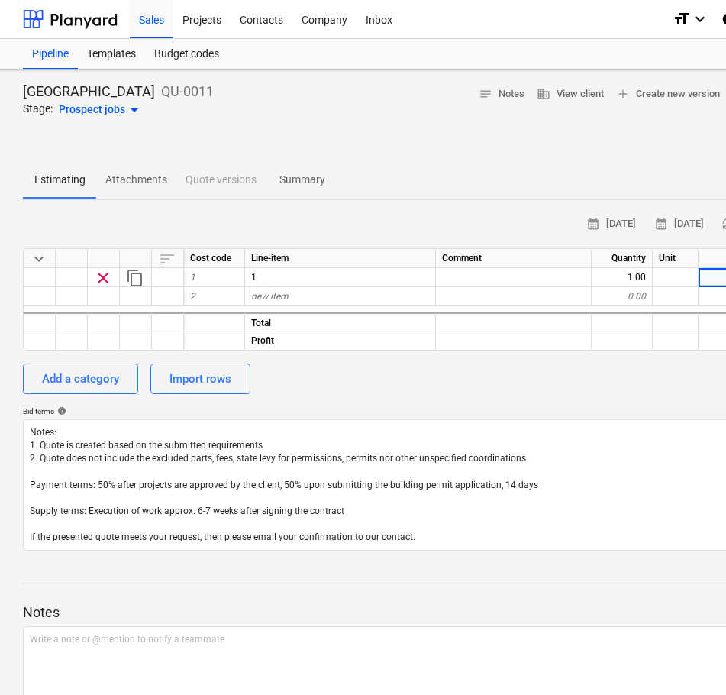
scroll to position [0, 42]
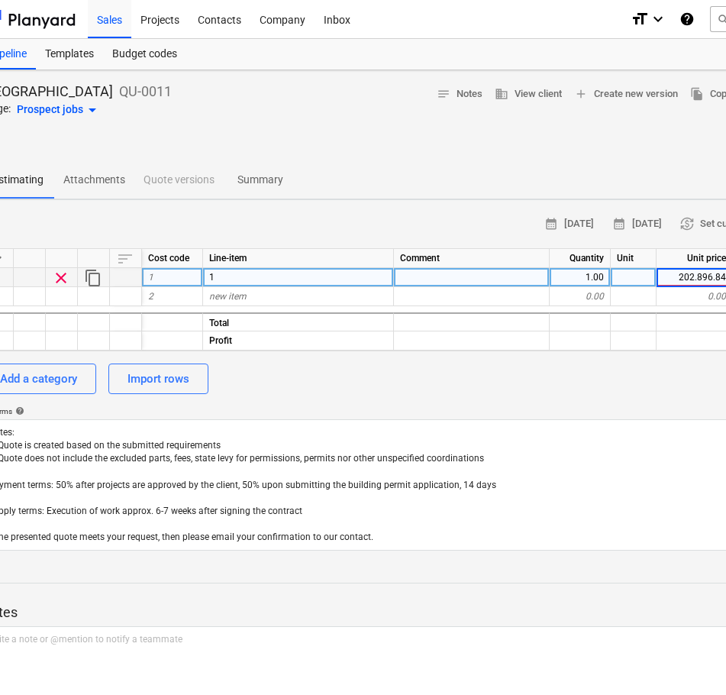
click at [701, 275] on input "202.896.84" at bounding box center [695, 277] width 76 height 18
click at [697, 281] on input "202.896.84" at bounding box center [695, 277] width 76 height 18
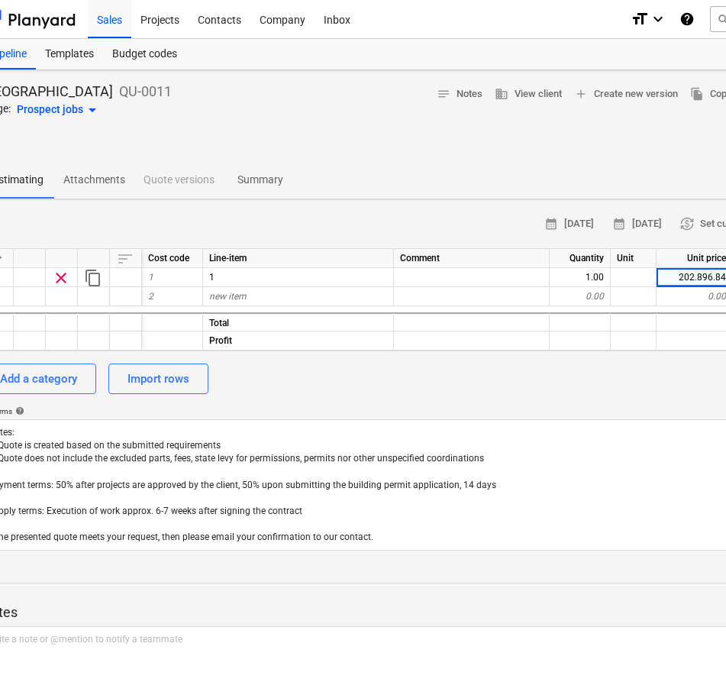
type input "202896.84"
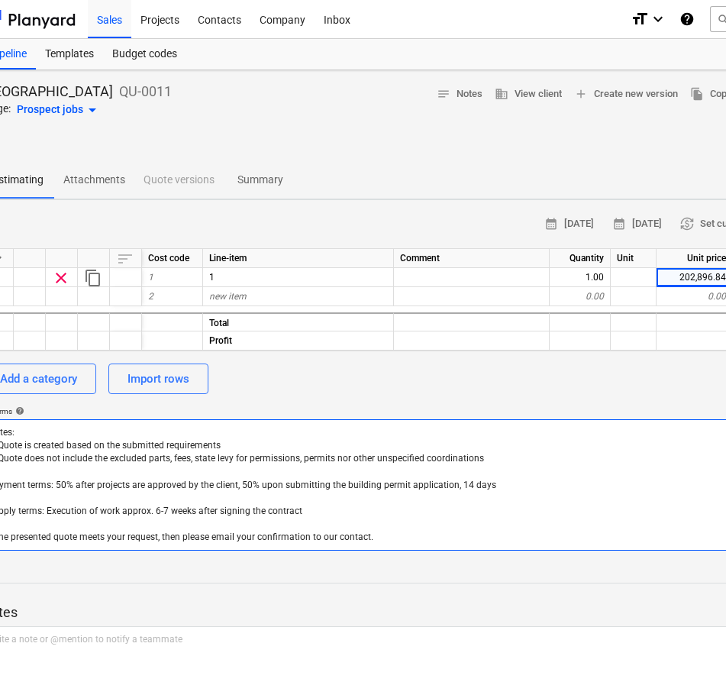
click at [691, 423] on textarea "Notes: 1. Quote is created based on the submitted requirements 2. Quote does no…" at bounding box center [480, 484] width 999 height 131
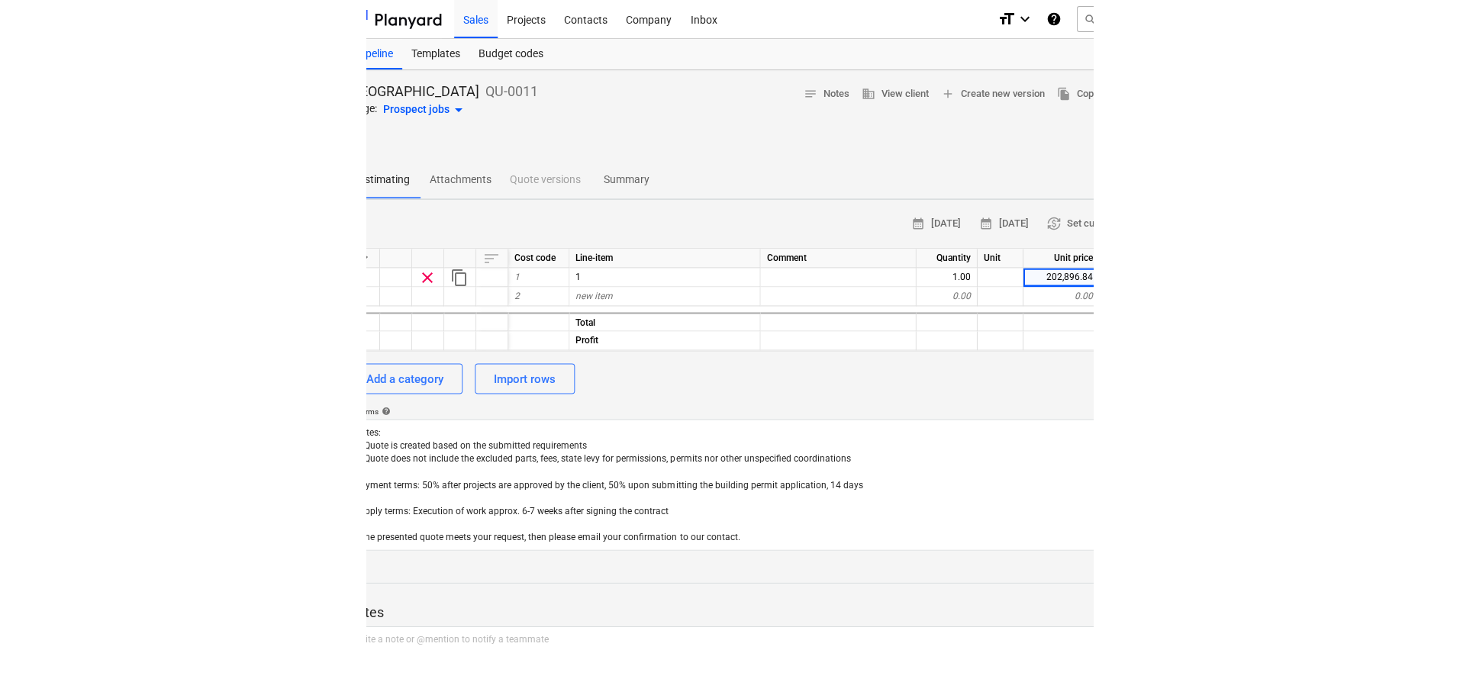
scroll to position [0, 0]
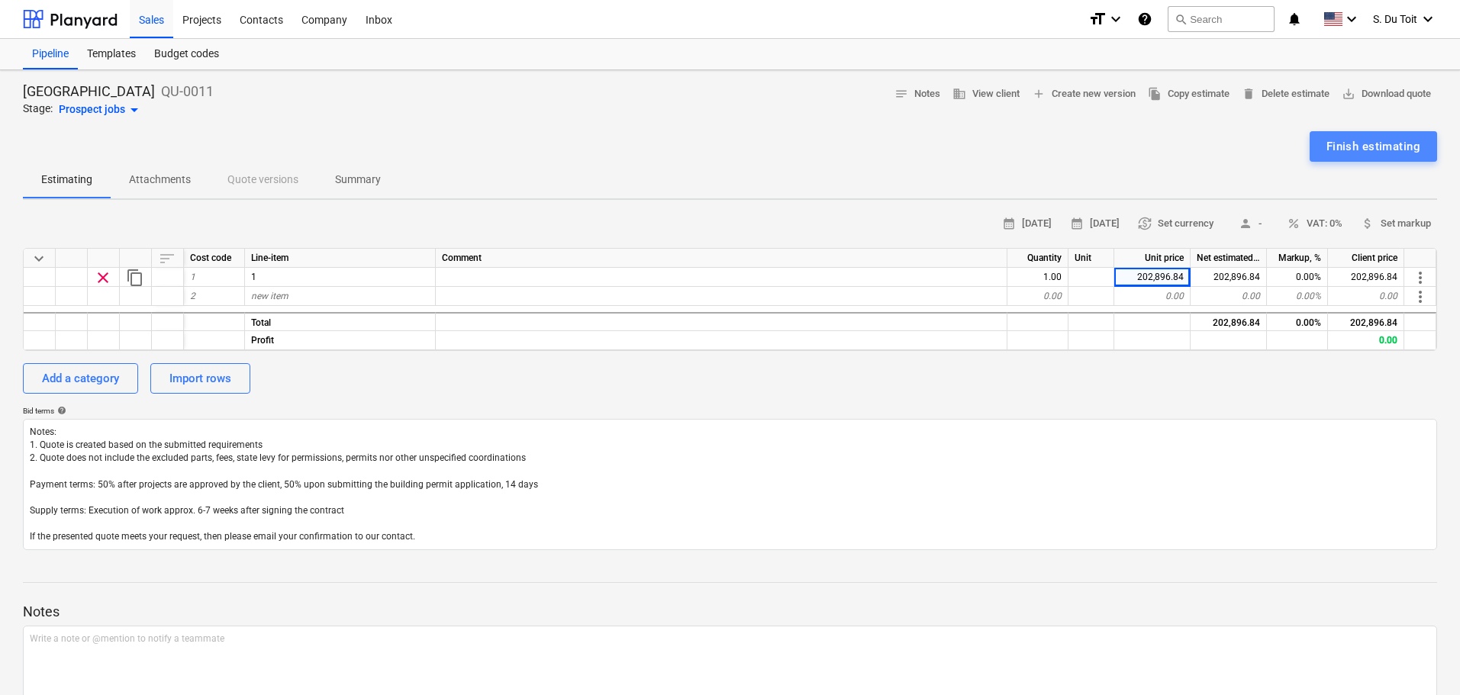
click at [1347, 141] on div "Finish estimating" at bounding box center [1374, 147] width 94 height 20
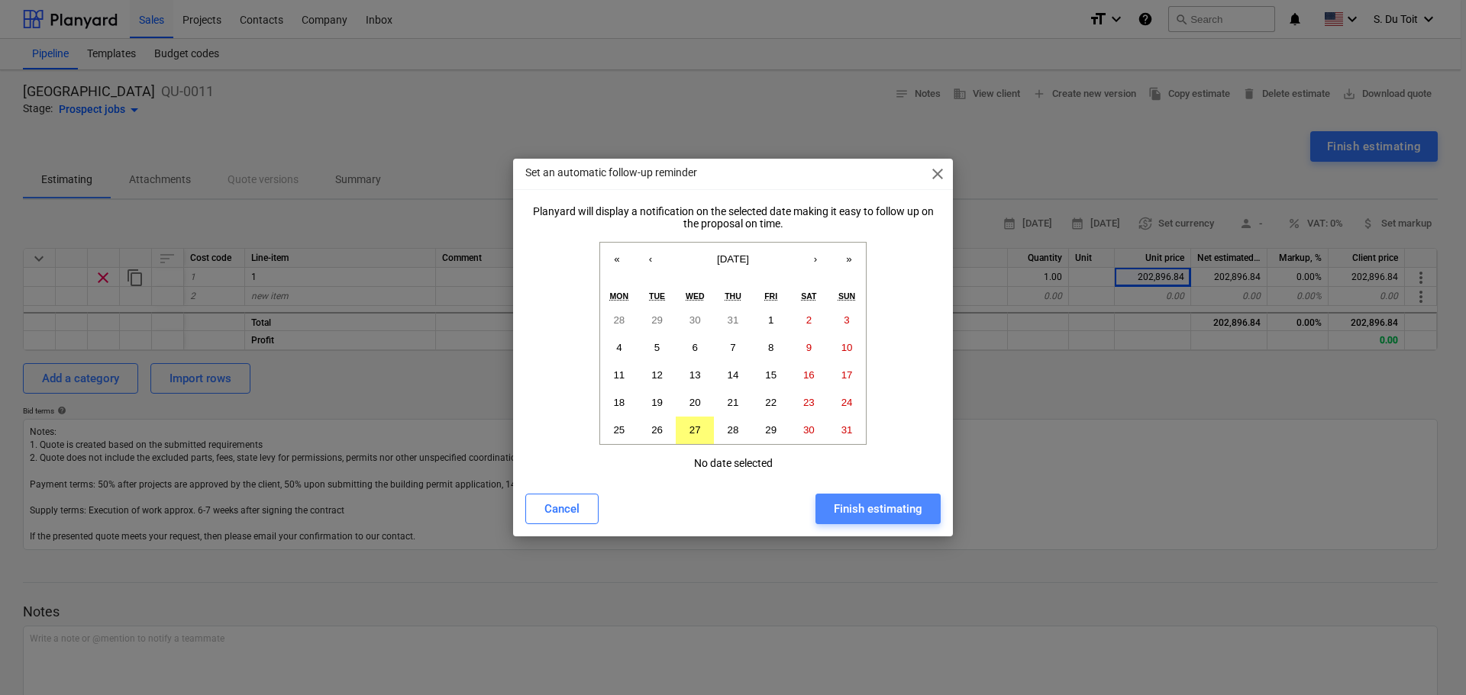
click at [880, 511] on div "Finish estimating" at bounding box center [878, 509] width 89 height 20
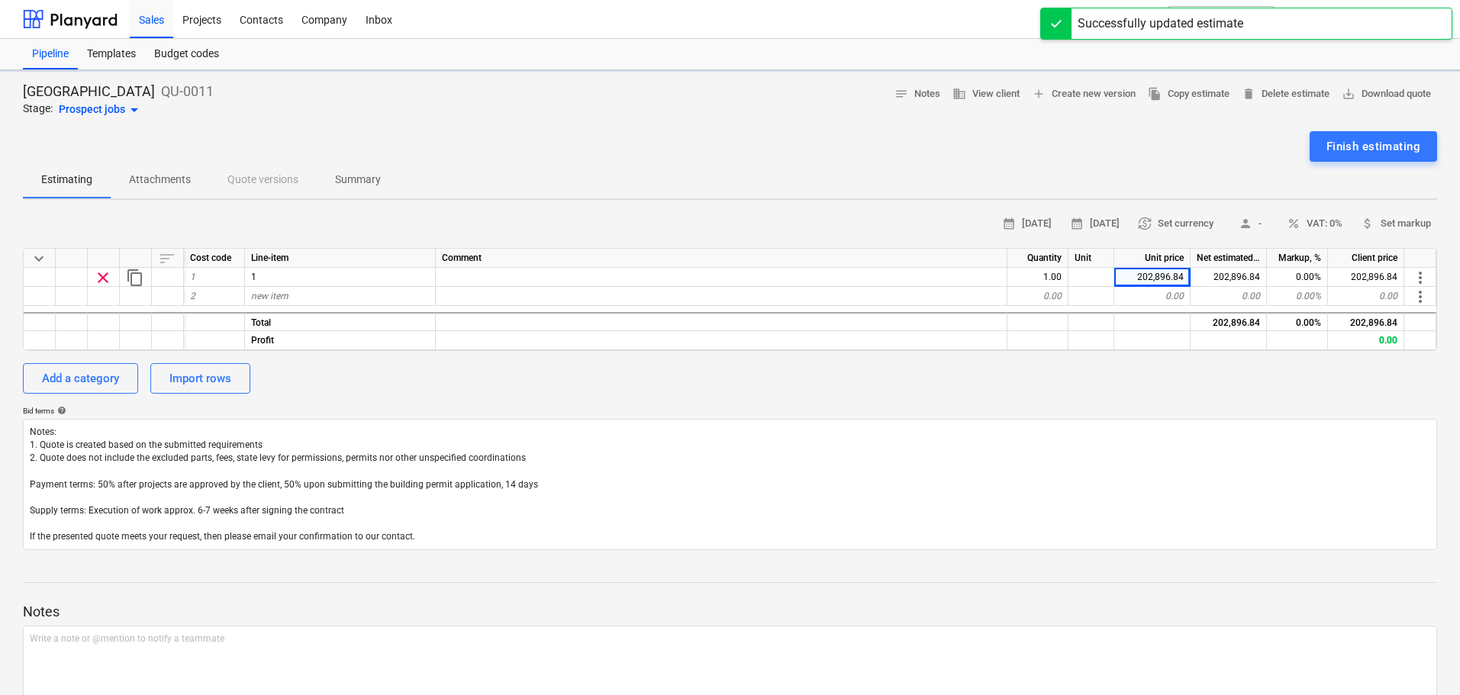
type textarea "x"
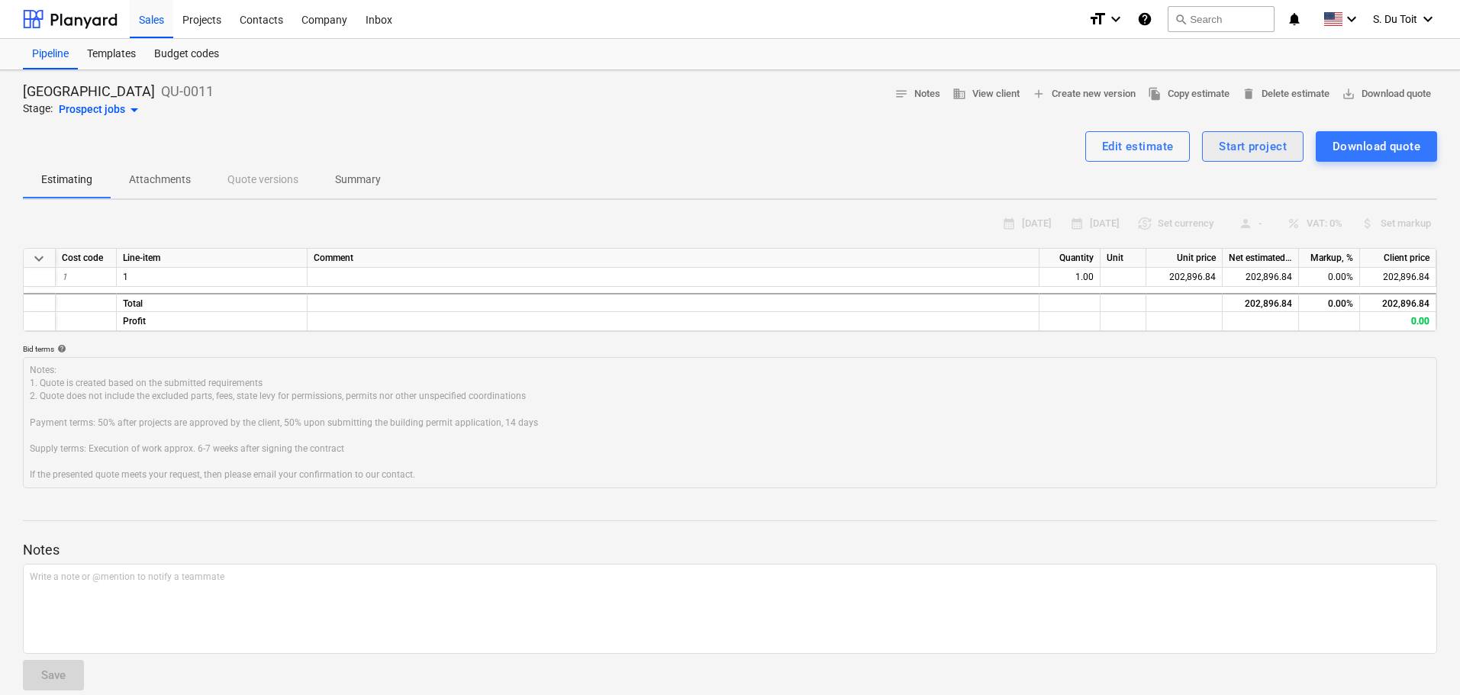
click at [1253, 155] on div "Start project" at bounding box center [1253, 147] width 68 height 20
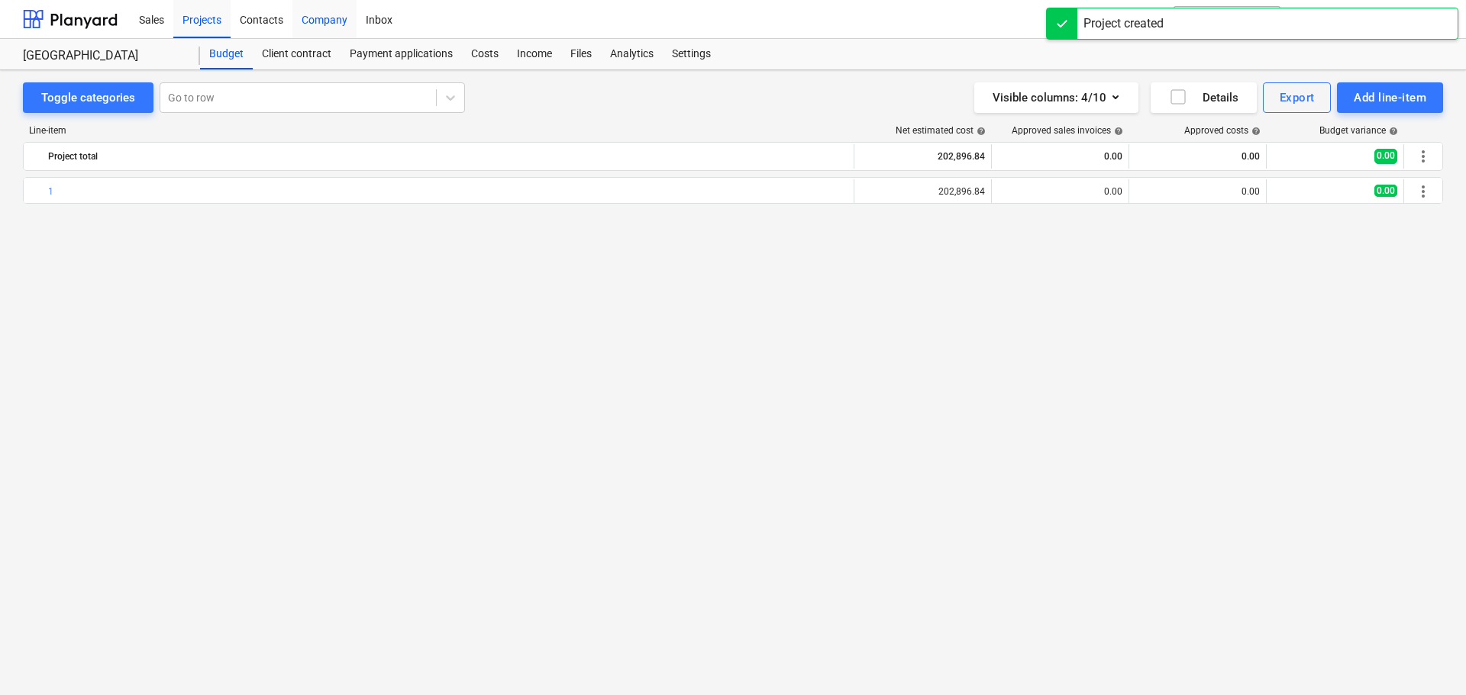
click at [318, 15] on div "Company" at bounding box center [324, 18] width 64 height 39
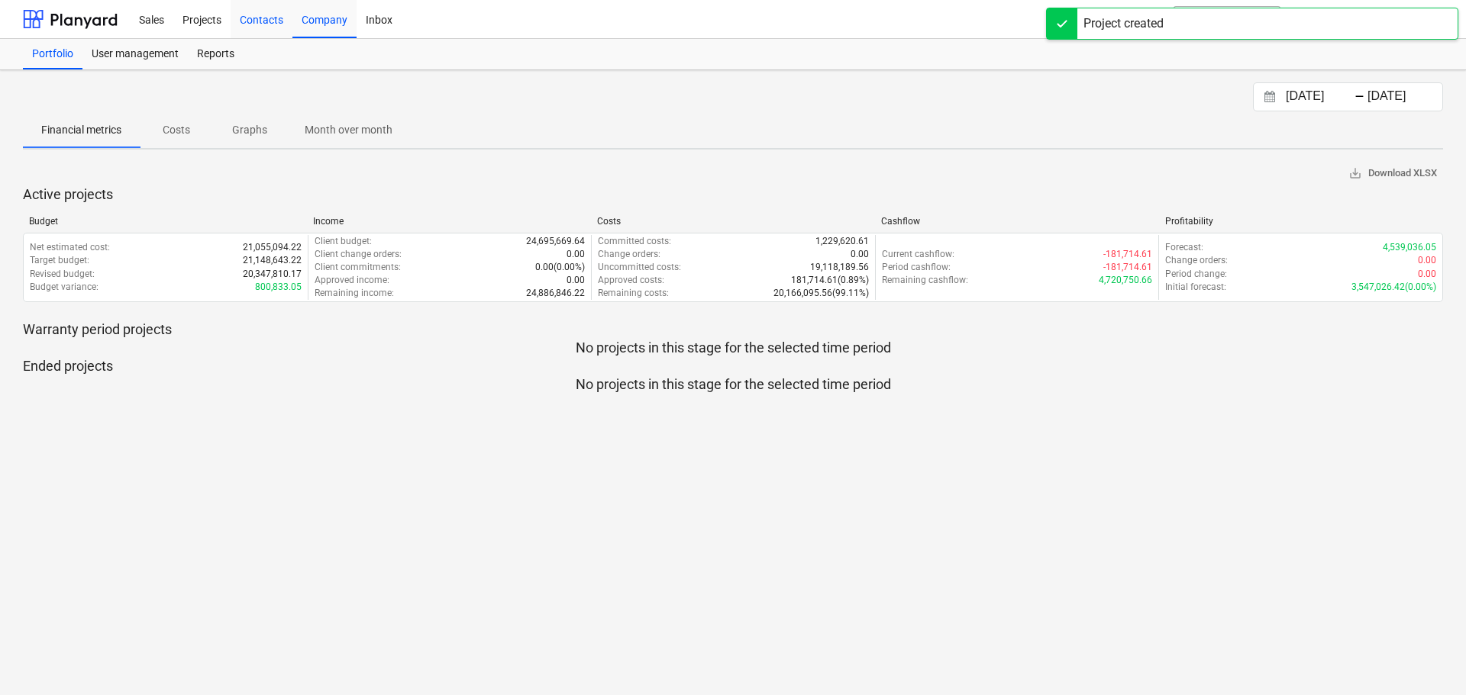
click at [264, 24] on div "Contacts" at bounding box center [262, 18] width 62 height 39
click at [194, 17] on div "Projects" at bounding box center [201, 18] width 57 height 39
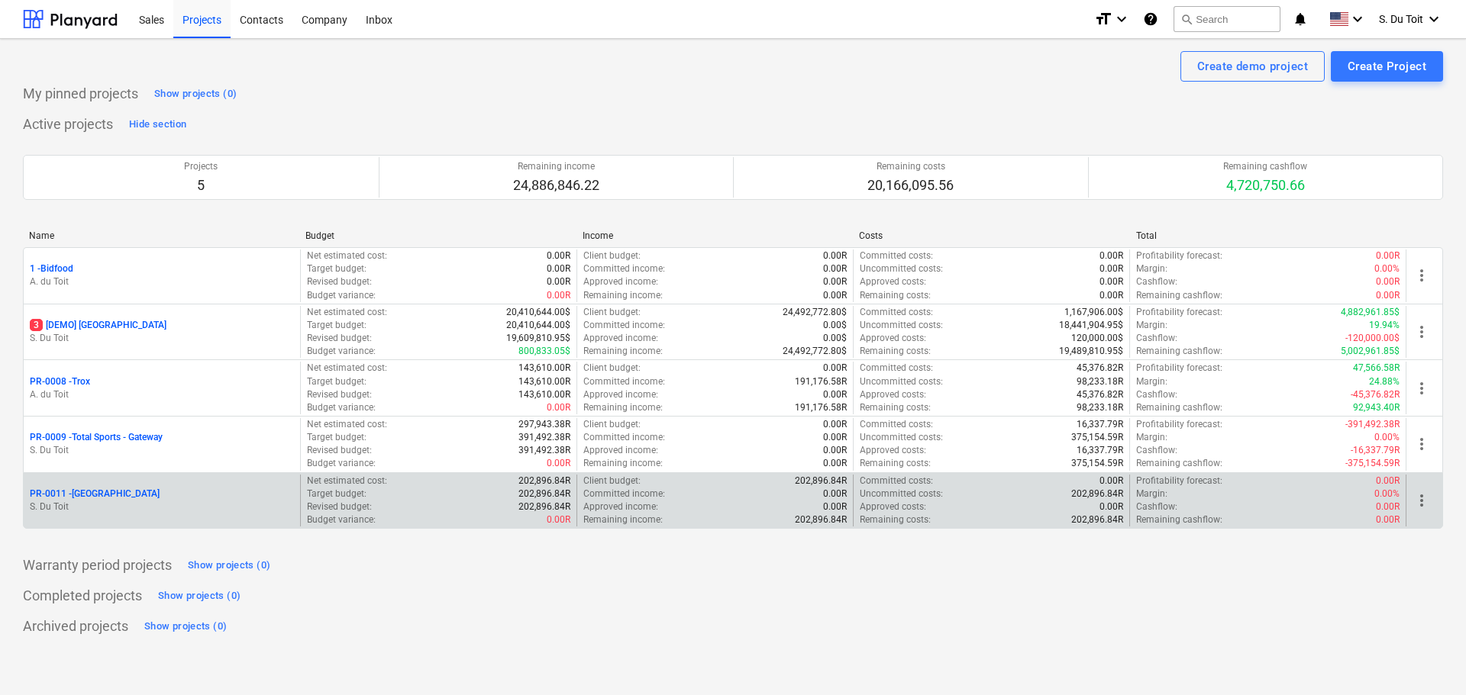
click at [257, 510] on p "S. Du Toit" at bounding box center [162, 507] width 264 height 13
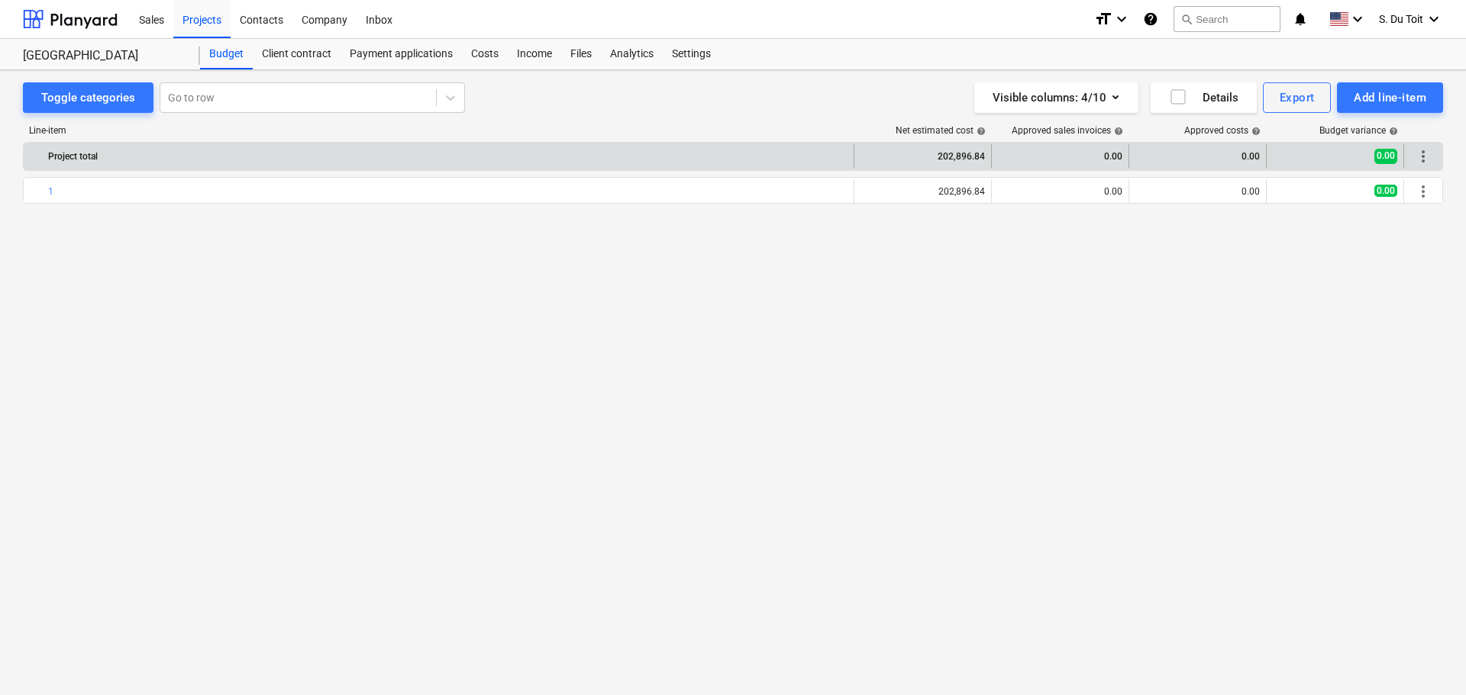
click at [1430, 157] on span "more_vert" at bounding box center [1423, 156] width 18 height 18
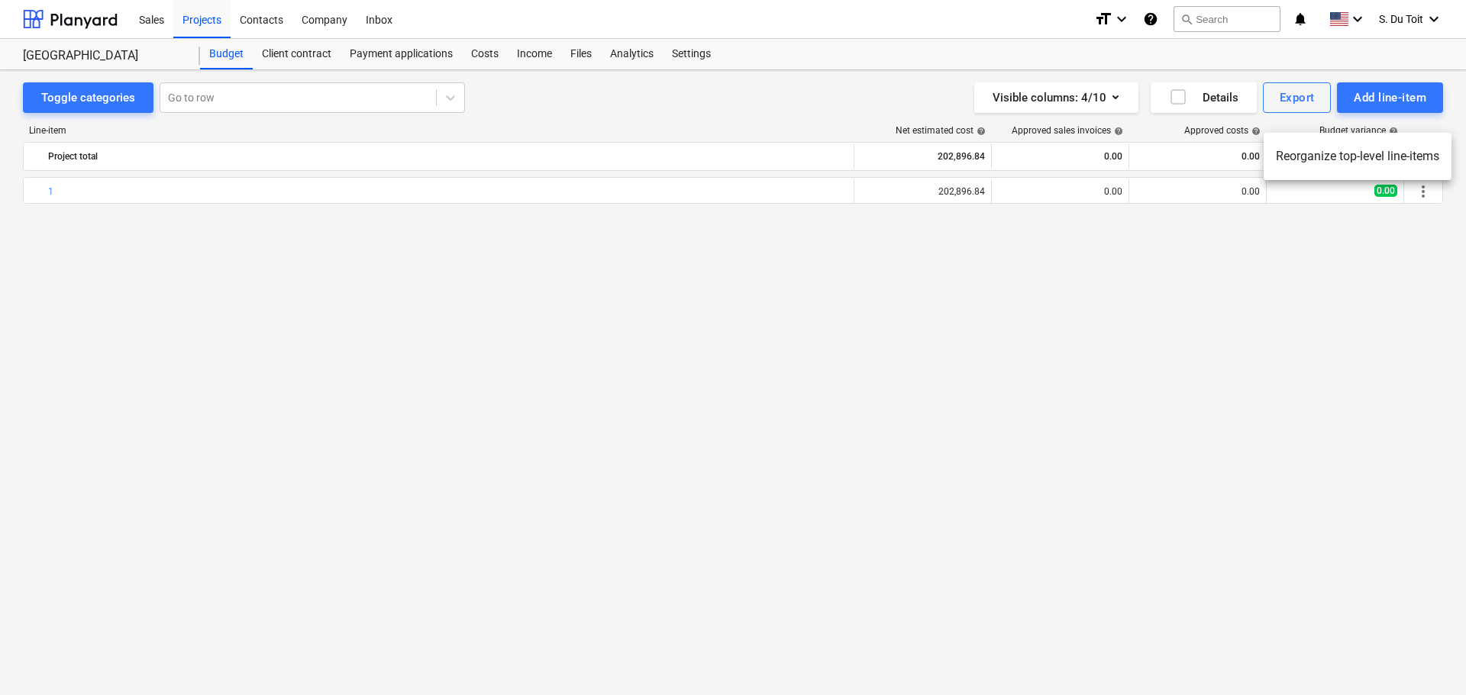
click at [1381, 216] on div at bounding box center [733, 347] width 1466 height 695
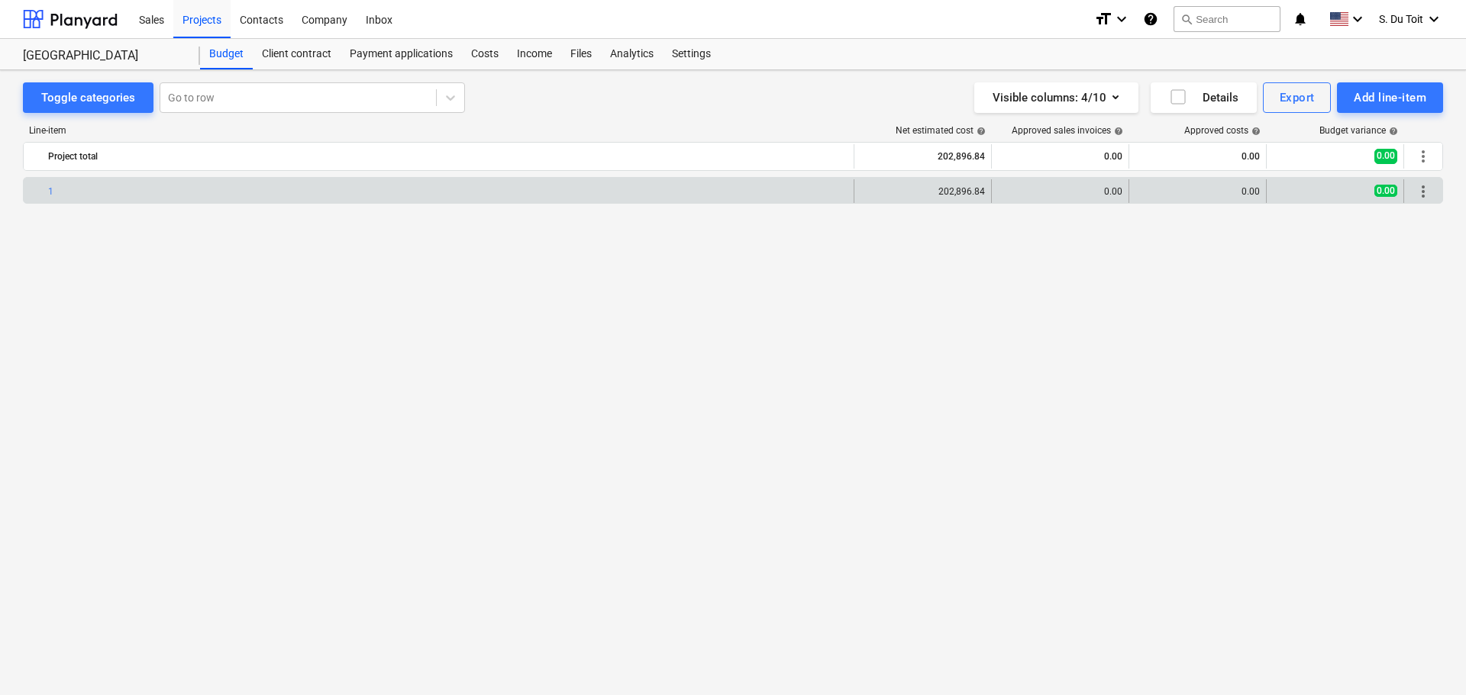
click at [1423, 186] on span "more_vert" at bounding box center [1423, 191] width 18 height 18
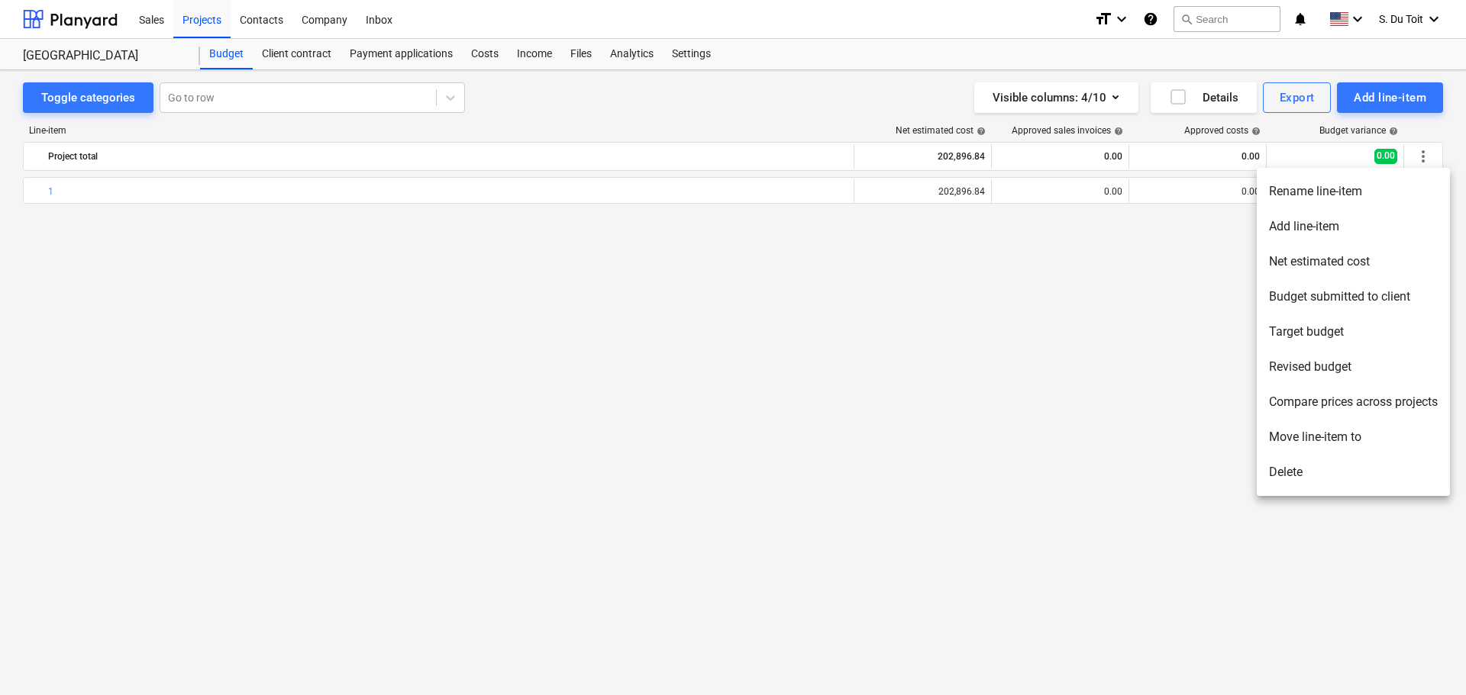
click at [1341, 465] on li "Delete" at bounding box center [1353, 472] width 193 height 35
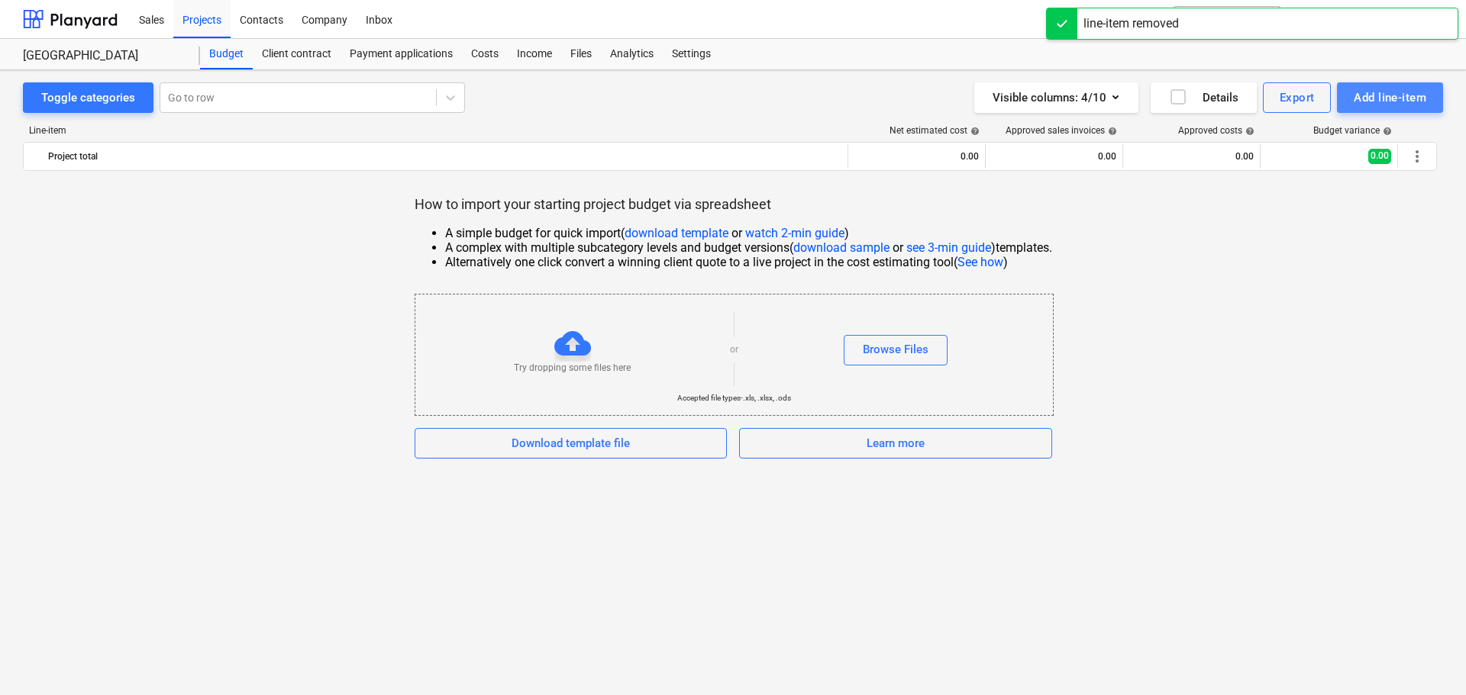
click at [1368, 105] on div "Add line-item" at bounding box center [1390, 98] width 73 height 20
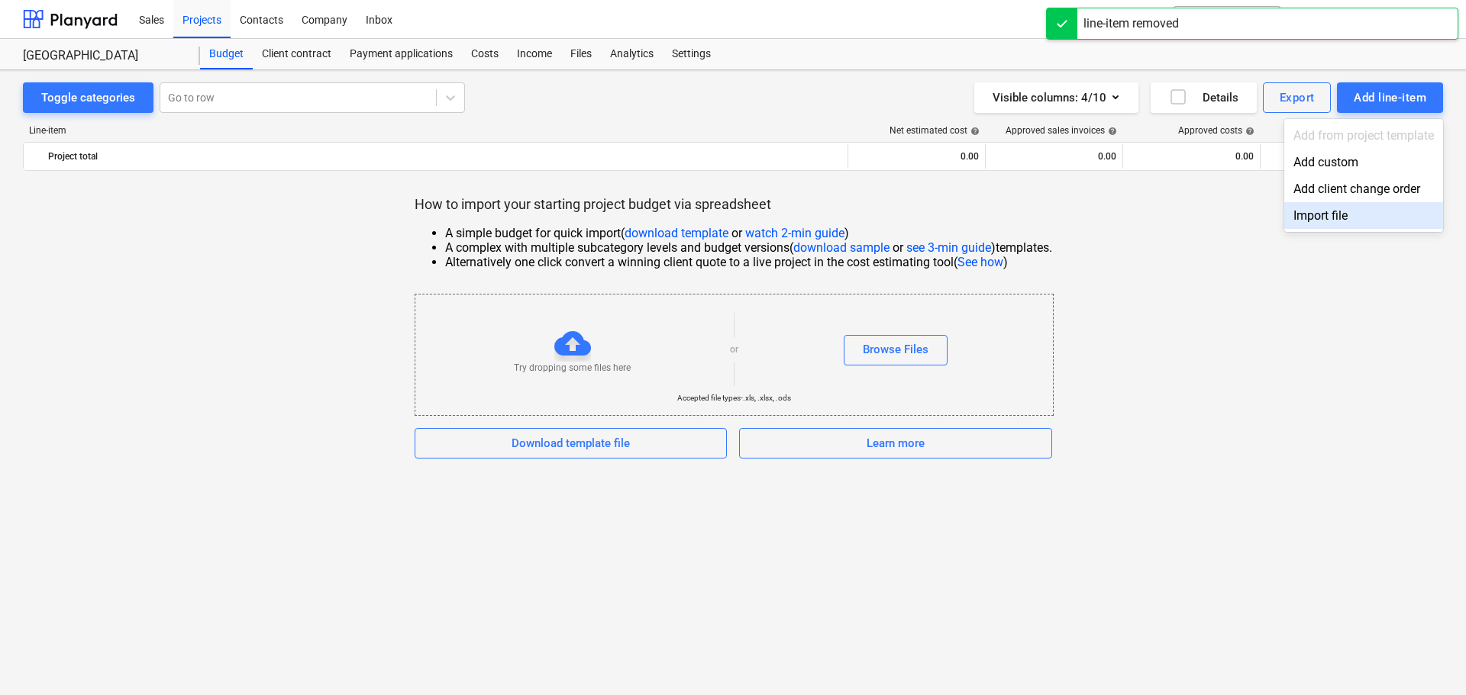
click at [1338, 216] on div "Import file" at bounding box center [1363, 215] width 159 height 27
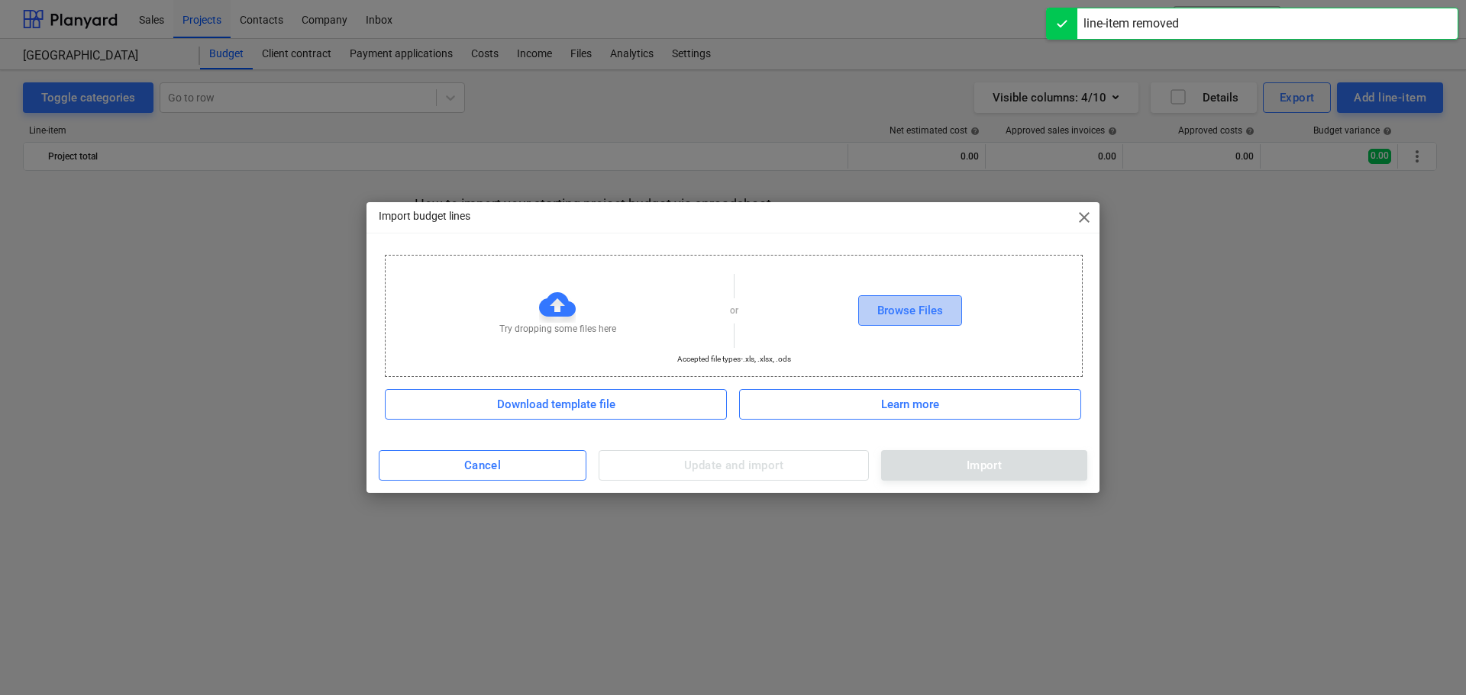
click at [892, 315] on div "Browse Files" at bounding box center [910, 311] width 66 height 20
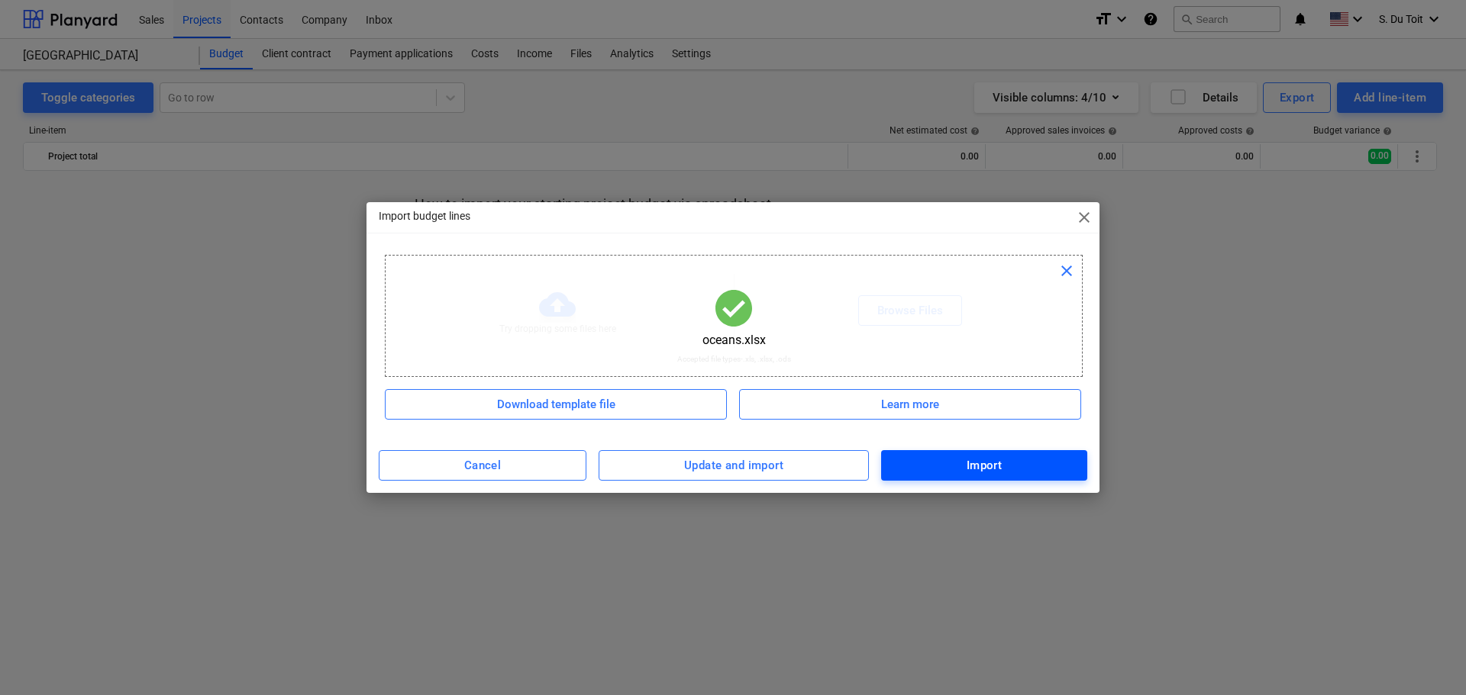
click at [989, 475] on div "Import" at bounding box center [984, 466] width 36 height 20
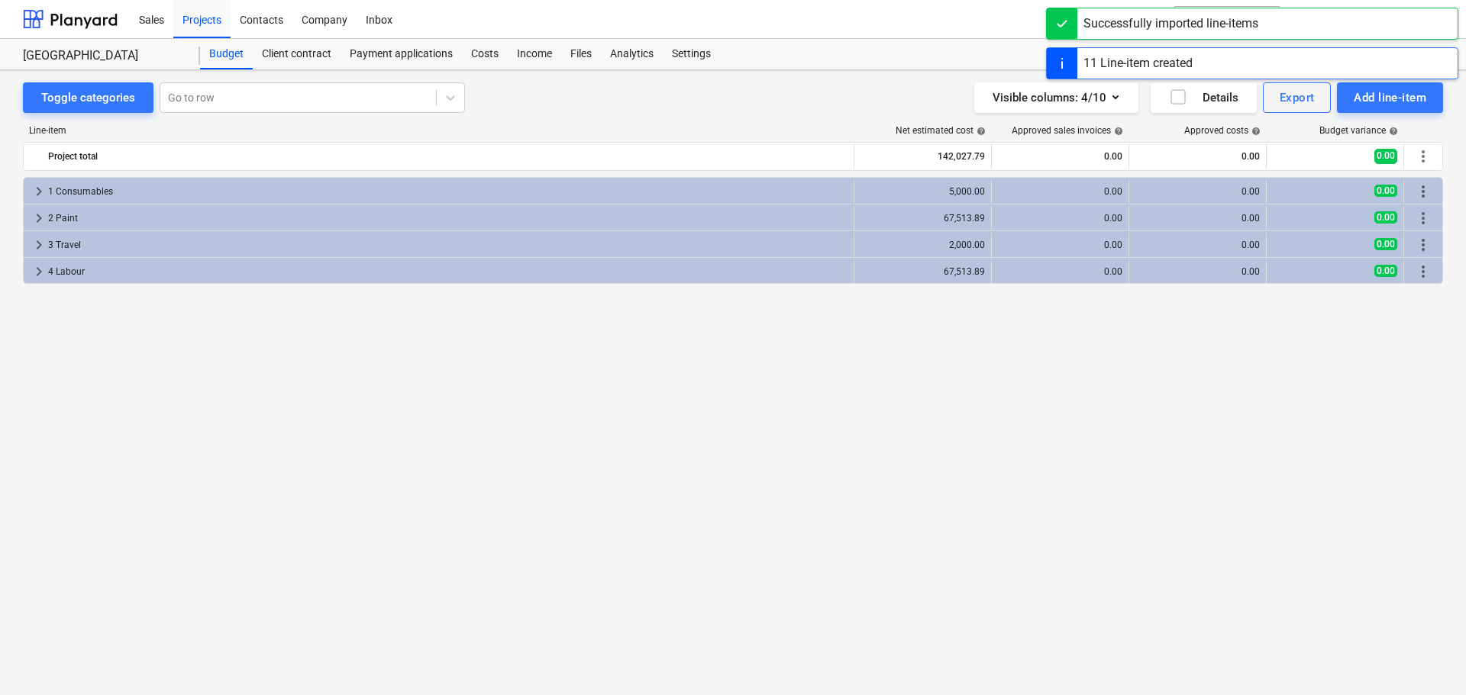
click at [1060, 420] on div "keyboard_arrow_right 1 Consumables 5,000.00 0.00 0.00 0.00 more_vert keyboard_a…" at bounding box center [733, 404] width 1420 height 455
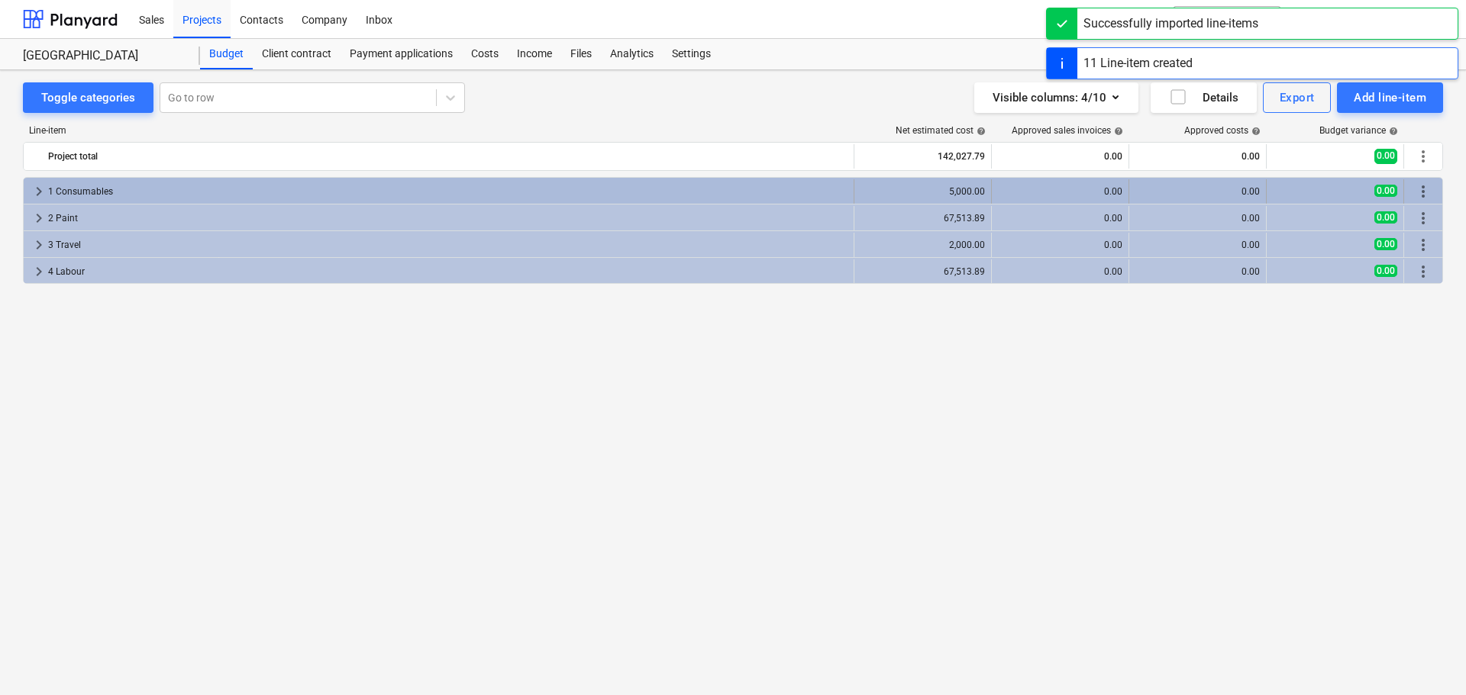
click at [1160, 200] on div "0.00" at bounding box center [1197, 191] width 124 height 24
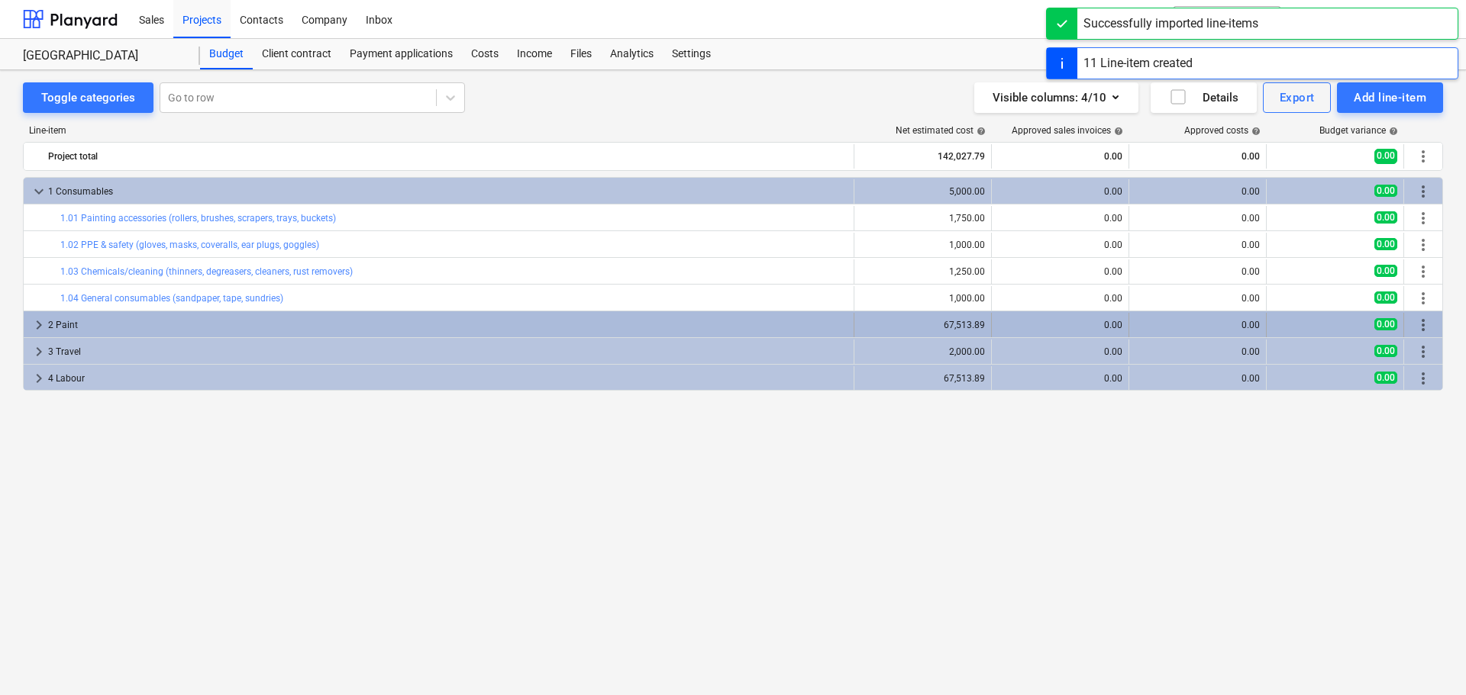
click at [1128, 324] on div "0.00" at bounding box center [1060, 325] width 137 height 24
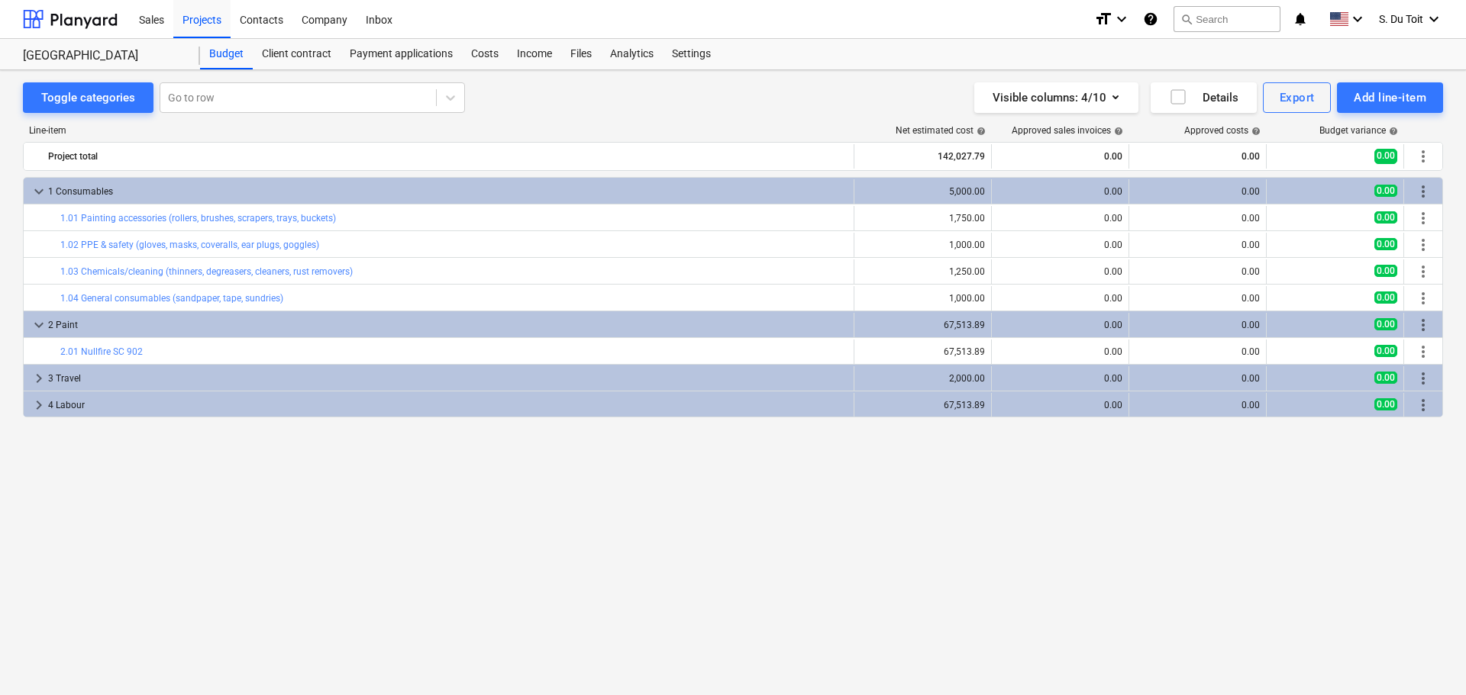
click at [1095, 567] on div "keyboard_arrow_down 1 Consumables 5,000.00 0.00 0.00 0.00 more_vert bar_chart 1…" at bounding box center [733, 404] width 1420 height 455
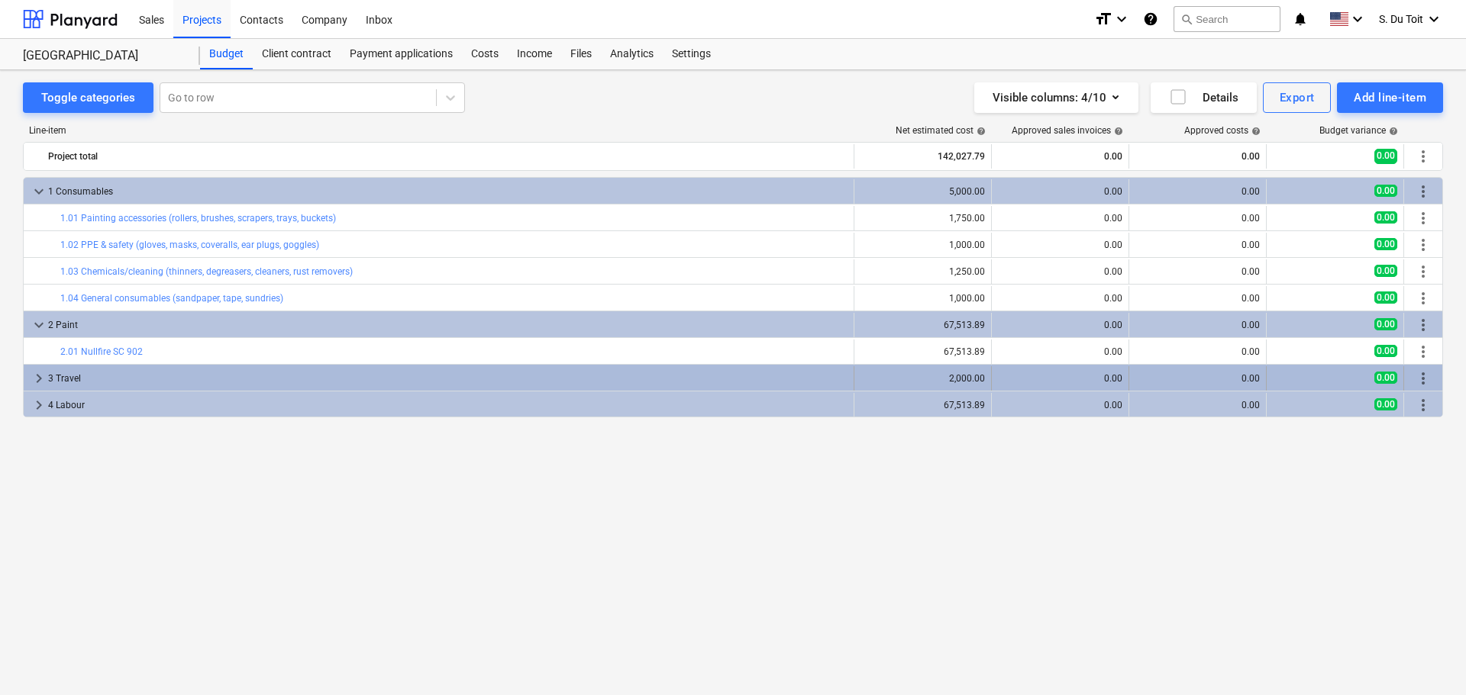
click at [990, 383] on div "2,000.00" at bounding box center [922, 378] width 137 height 24
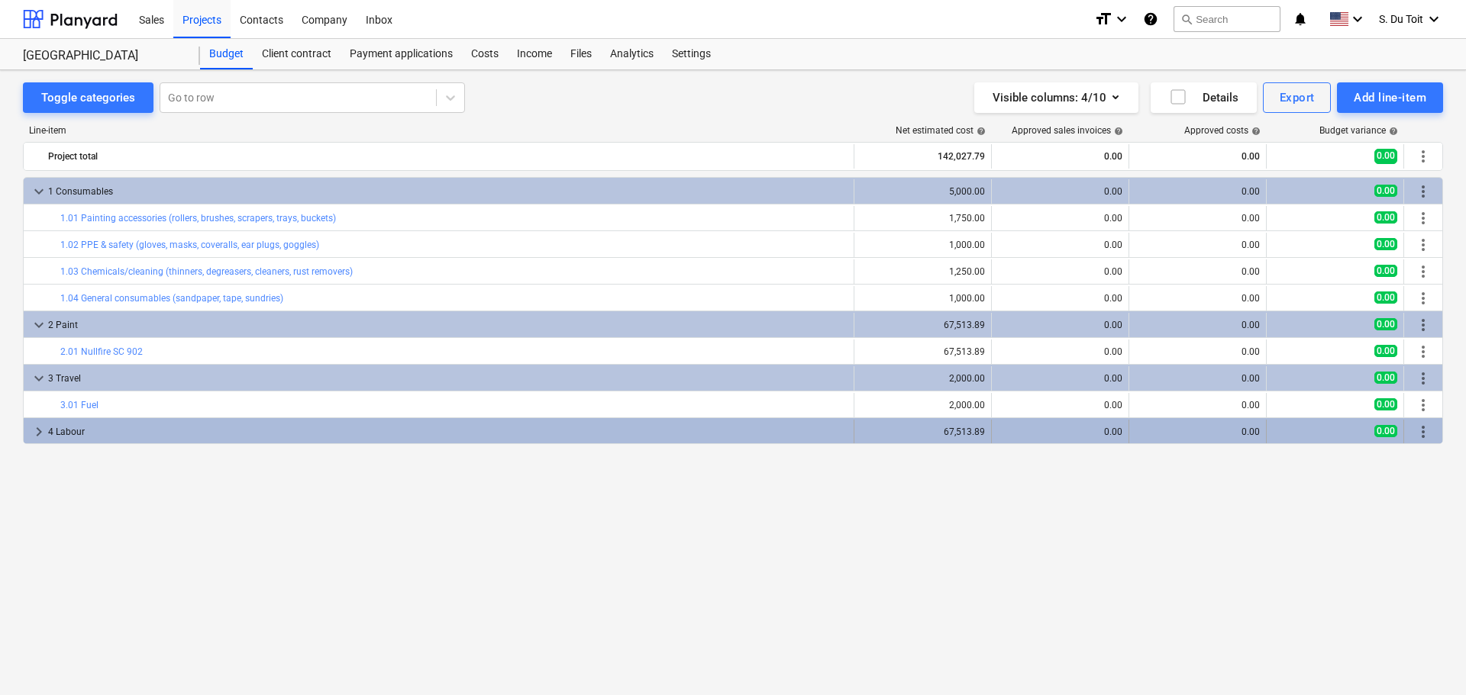
click at [986, 440] on div "67,513.89" at bounding box center [922, 432] width 137 height 24
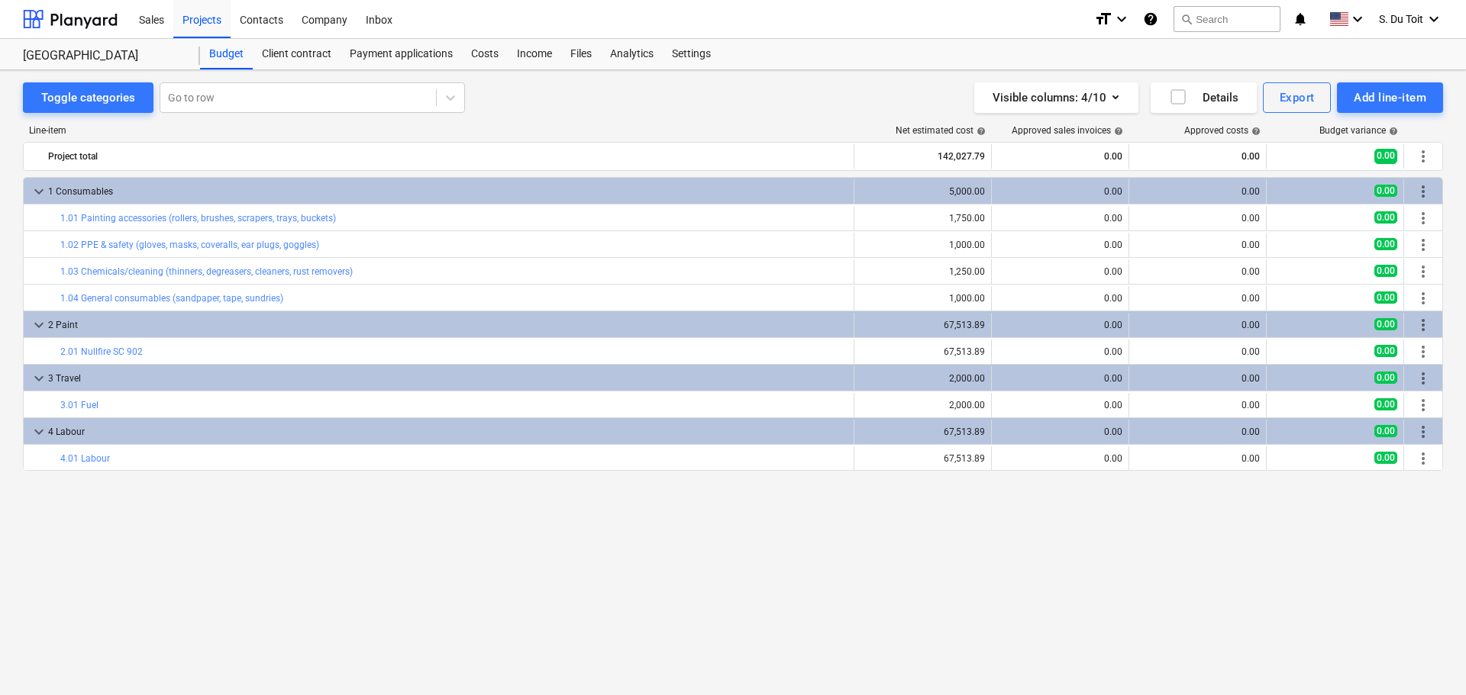
click at [1000, 563] on div "keyboard_arrow_down 1 Consumables 5,000.00 0.00 0.00 0.00 more_vert bar_chart 1…" at bounding box center [733, 404] width 1420 height 455
click at [580, 554] on div "keyboard_arrow_down 1 Consumables 5,000.00 0.00 0.00 0.00 more_vert bar_chart 1…" at bounding box center [733, 404] width 1420 height 455
click at [1386, 95] on div "Add line-item" at bounding box center [1390, 98] width 73 height 20
click at [1376, 167] on div "Add custom" at bounding box center [1363, 162] width 159 height 27
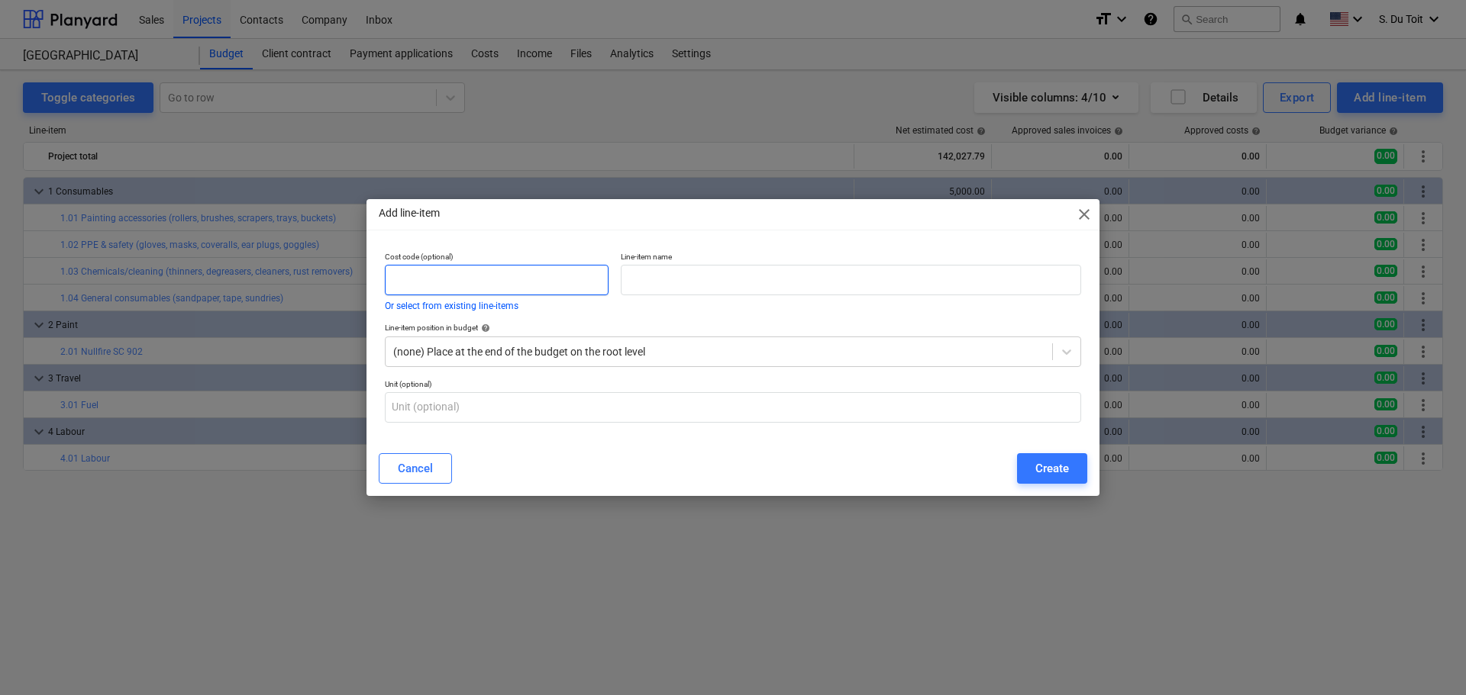
click at [515, 283] on input "text" at bounding box center [497, 280] width 224 height 31
type input "1"
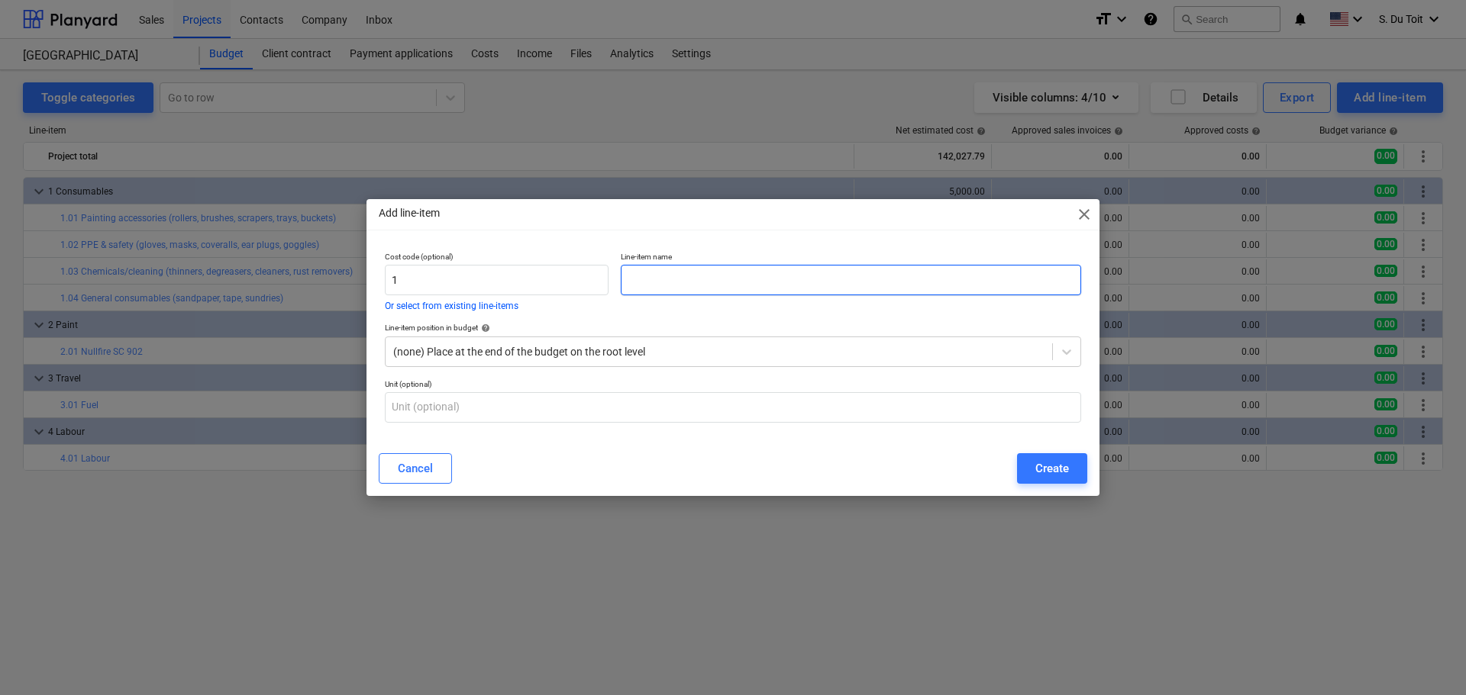
click at [649, 279] on input "text" at bounding box center [851, 280] width 460 height 31
type input "Safety File"
click at [657, 411] on input "text" at bounding box center [733, 407] width 696 height 31
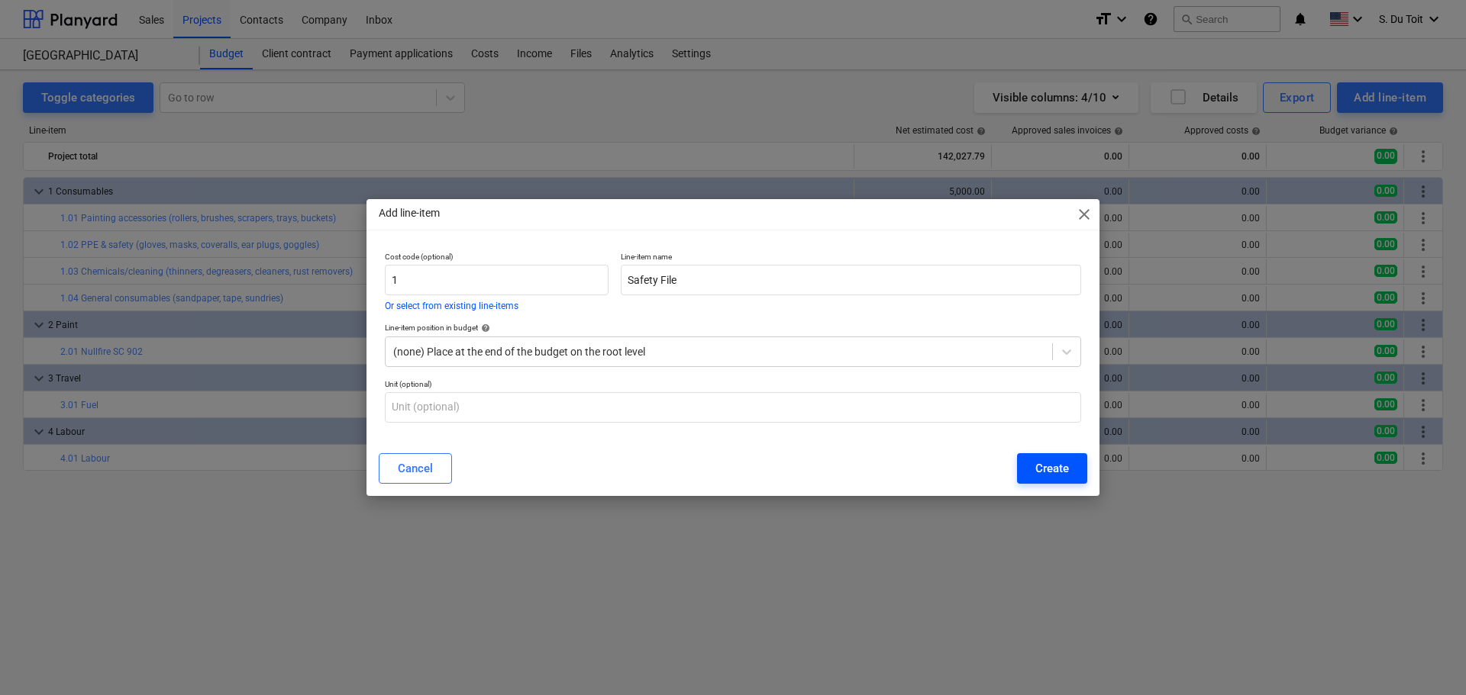
click at [1038, 466] on div "Create" at bounding box center [1052, 469] width 34 height 20
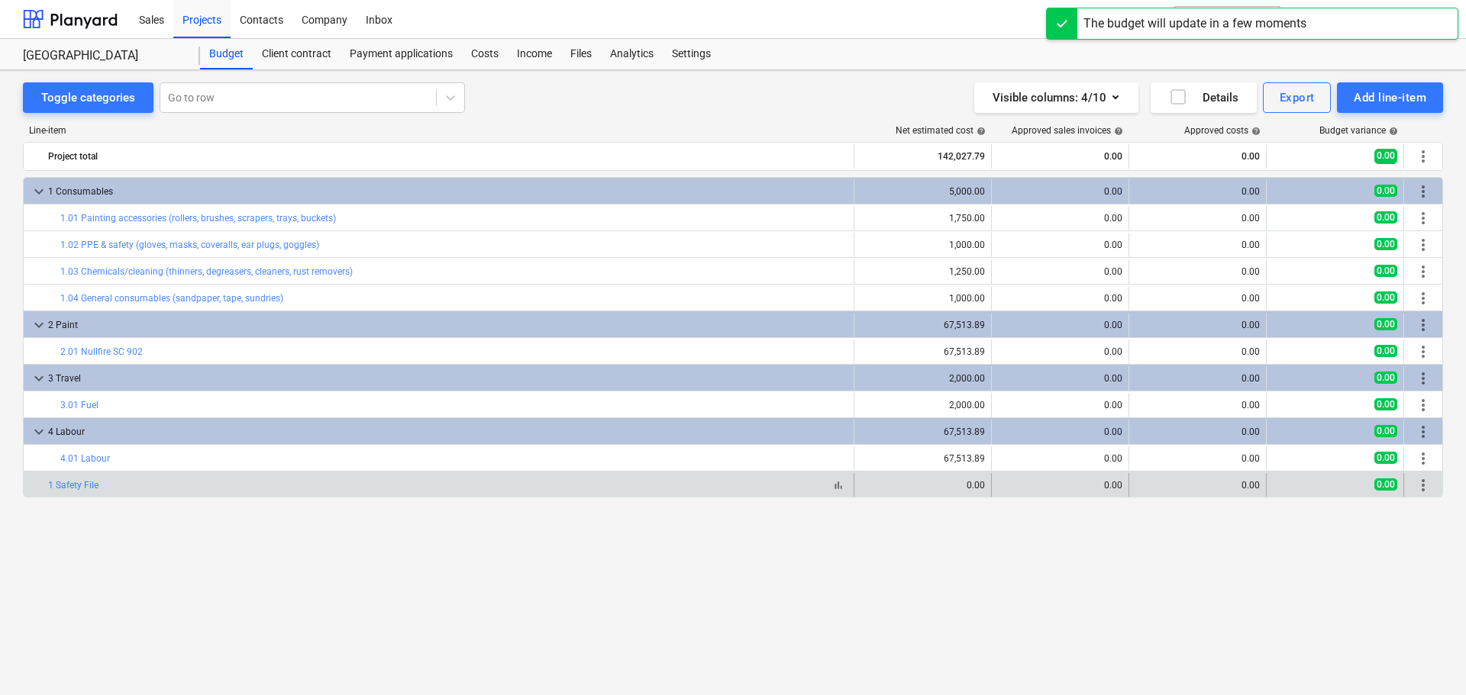
click at [508, 489] on div "bar_chart 1 Safety File" at bounding box center [447, 485] width 799 height 11
click at [1425, 488] on span "more_vert" at bounding box center [1423, 485] width 18 height 18
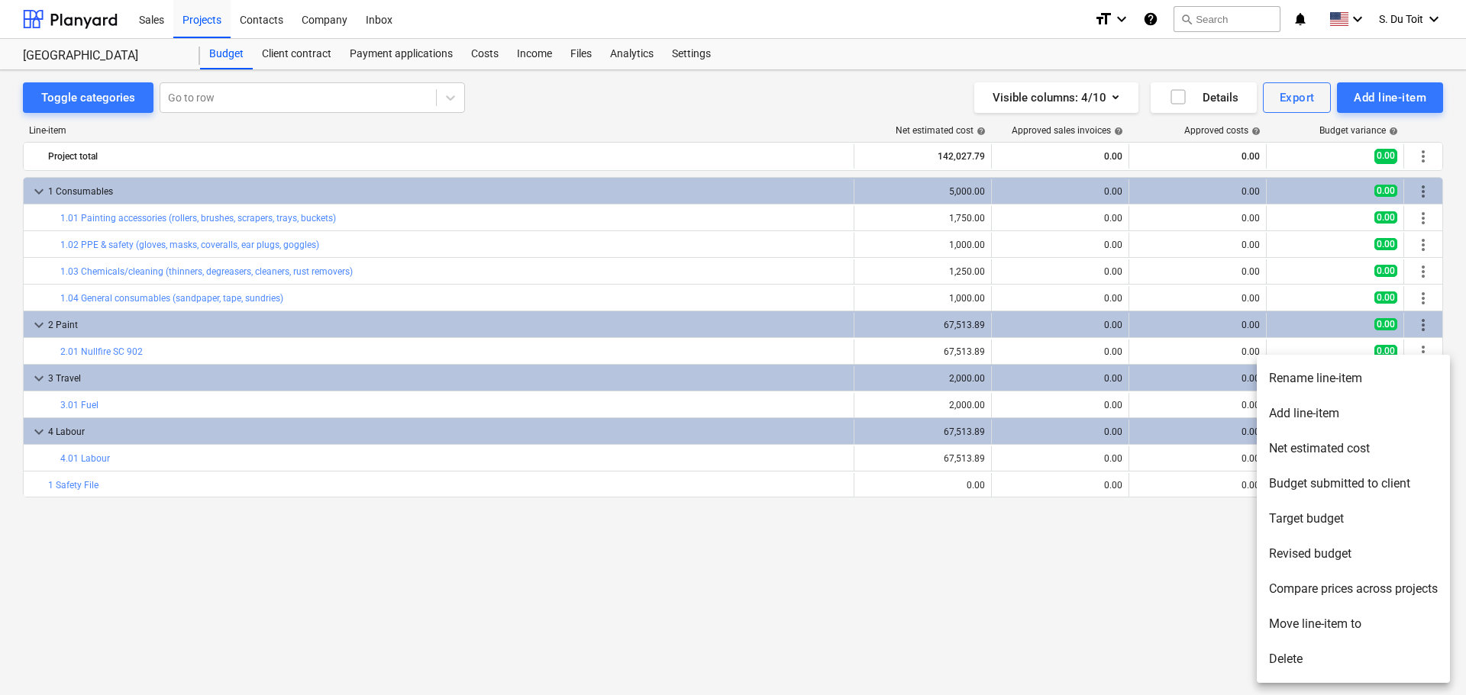
click at [1146, 487] on div at bounding box center [733, 347] width 1466 height 695
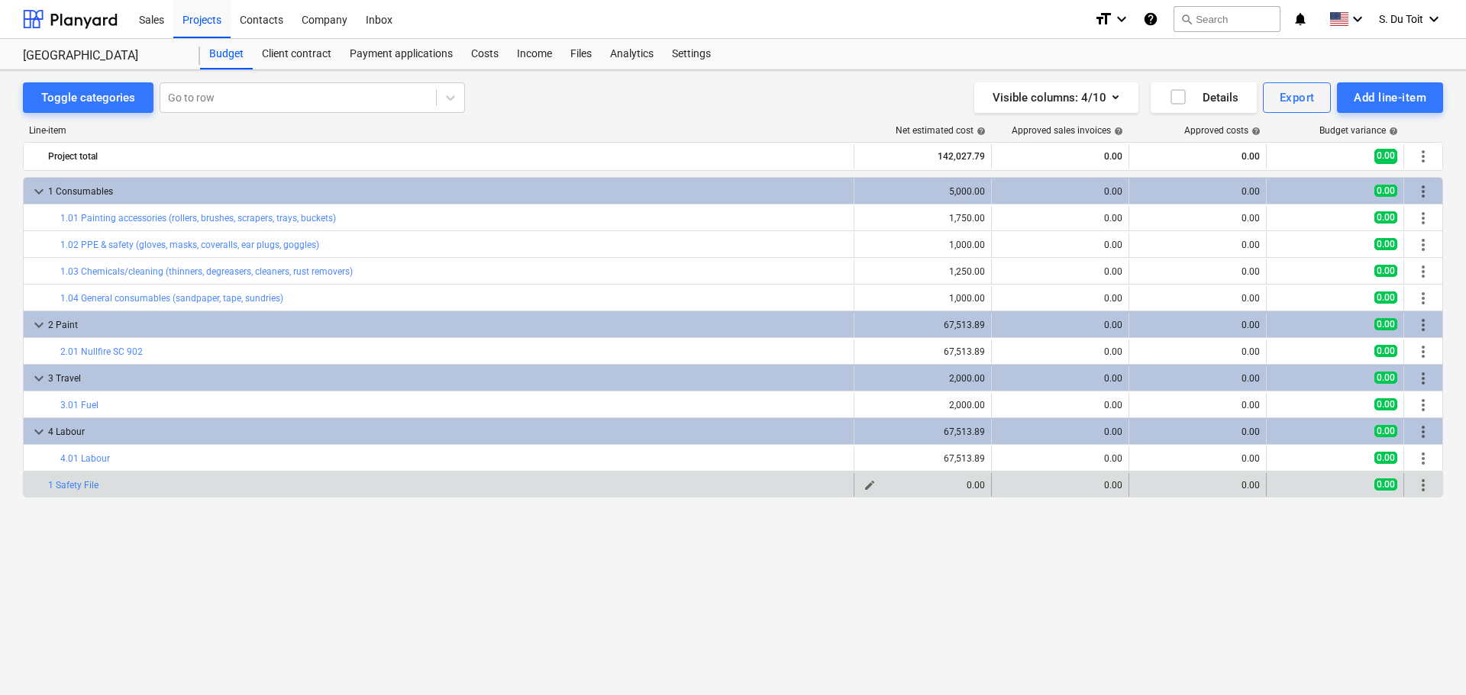
click at [863, 489] on span "edit" at bounding box center [869, 485] width 12 height 12
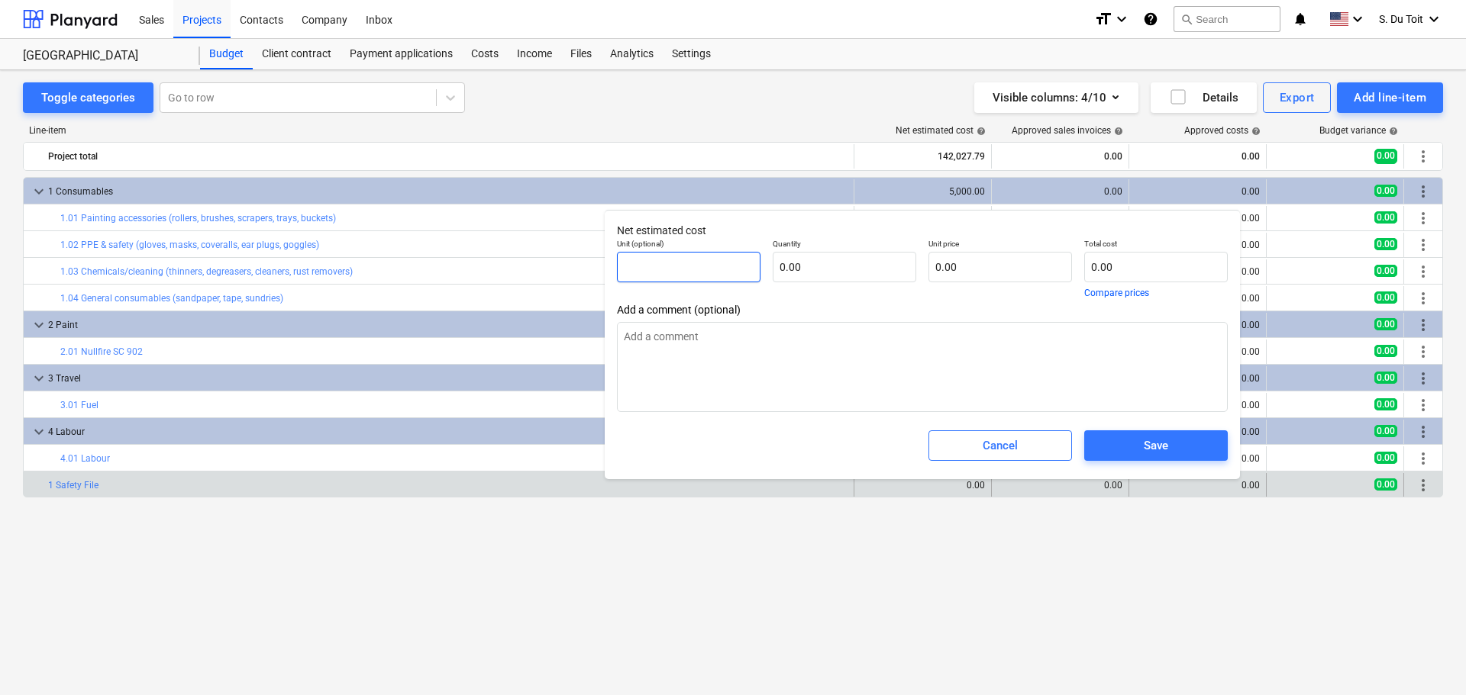
click at [676, 271] on input "text" at bounding box center [689, 267] width 144 height 31
click at [1000, 439] on div "Cancel" at bounding box center [1000, 446] width 35 height 20
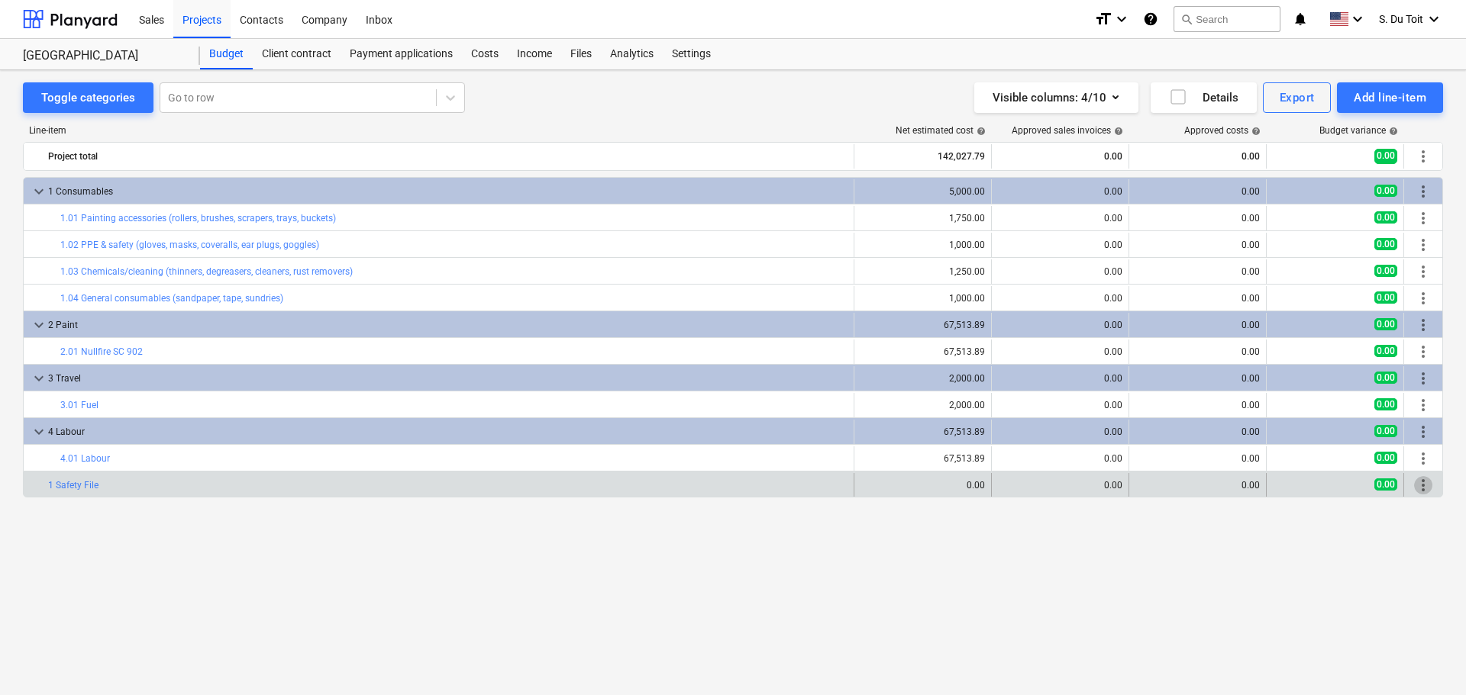
click at [1431, 483] on span "more_vert" at bounding box center [1423, 485] width 18 height 18
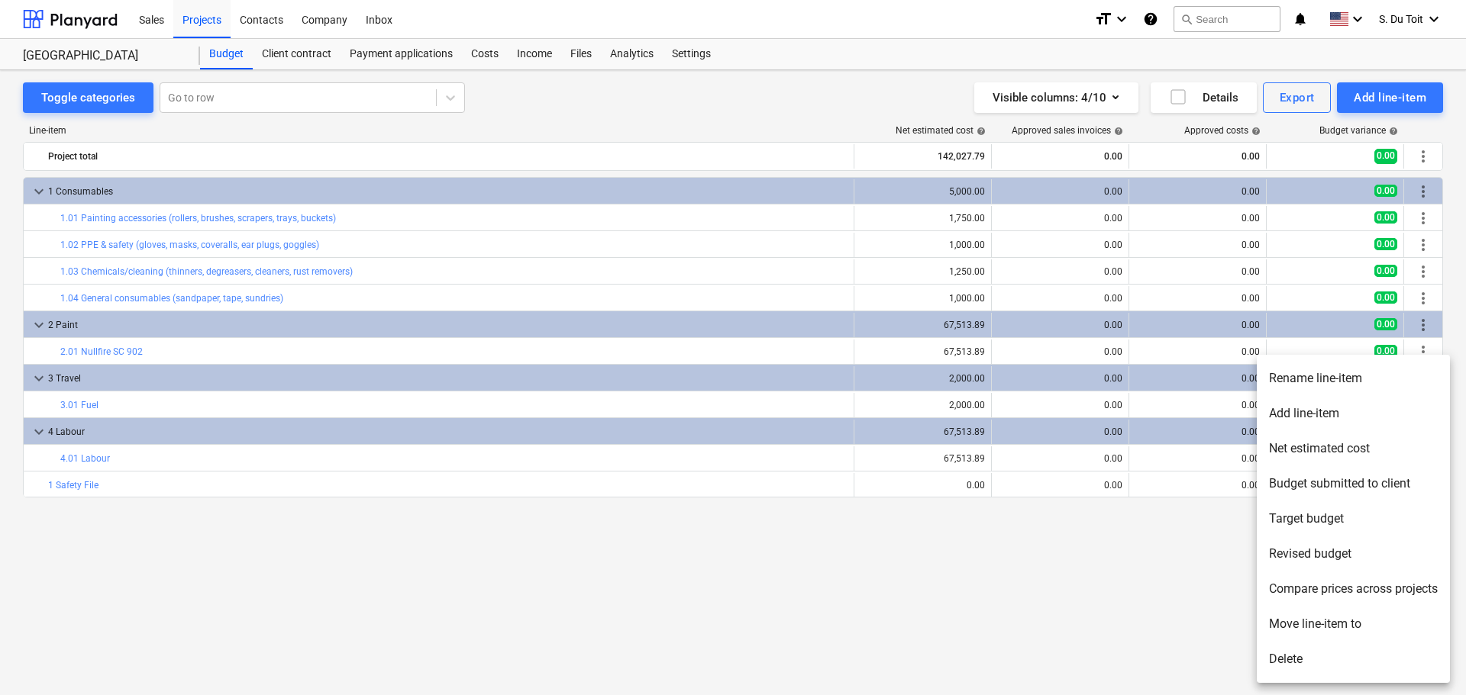
click at [1318, 673] on li "Delete" at bounding box center [1353, 659] width 193 height 35
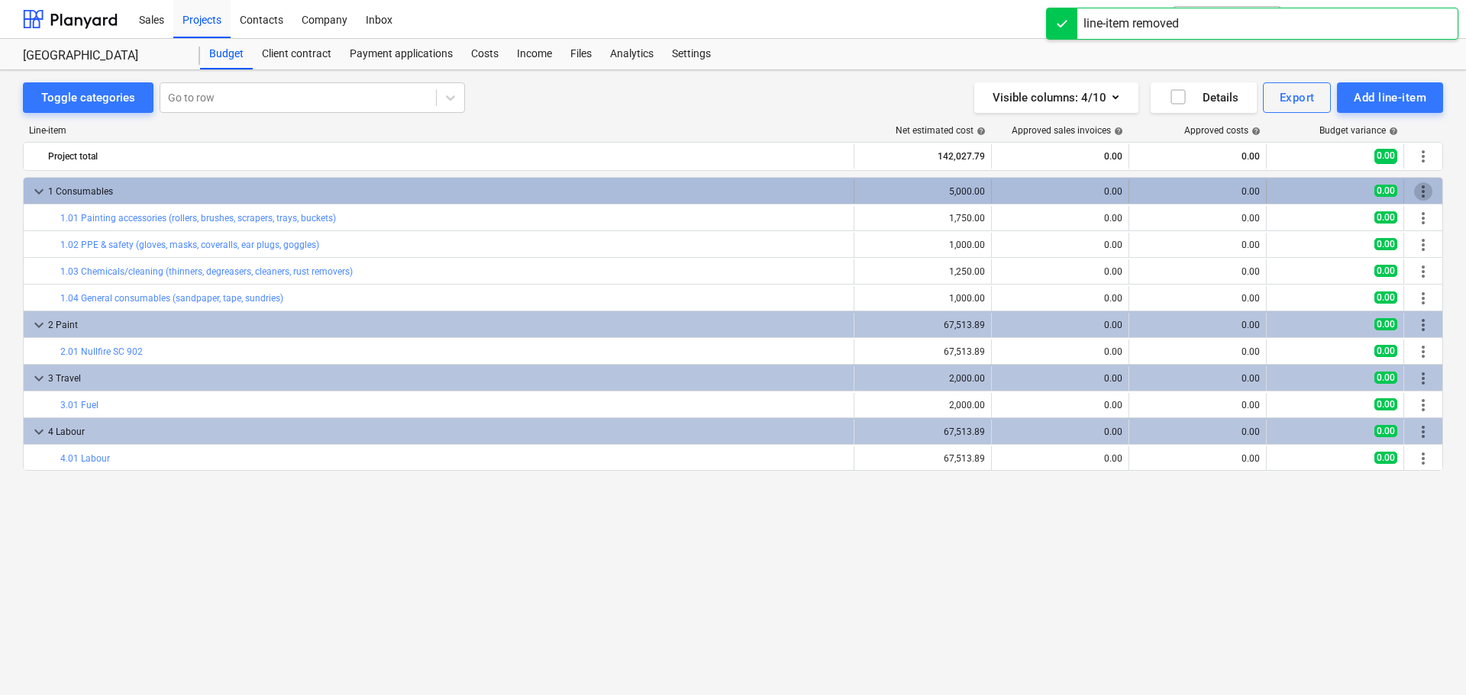
click at [1421, 186] on span "more_vert" at bounding box center [1423, 191] width 18 height 18
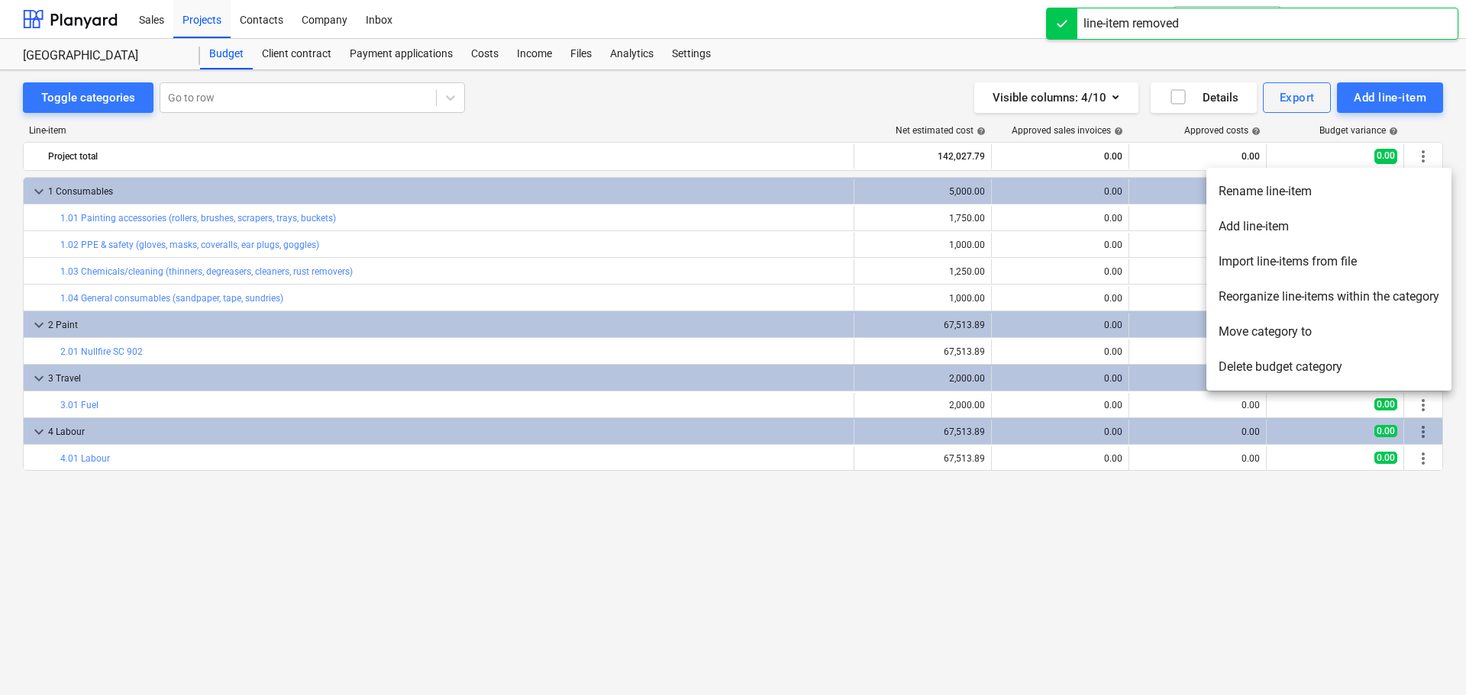
click at [1354, 358] on li "Delete budget category" at bounding box center [1328, 367] width 245 height 35
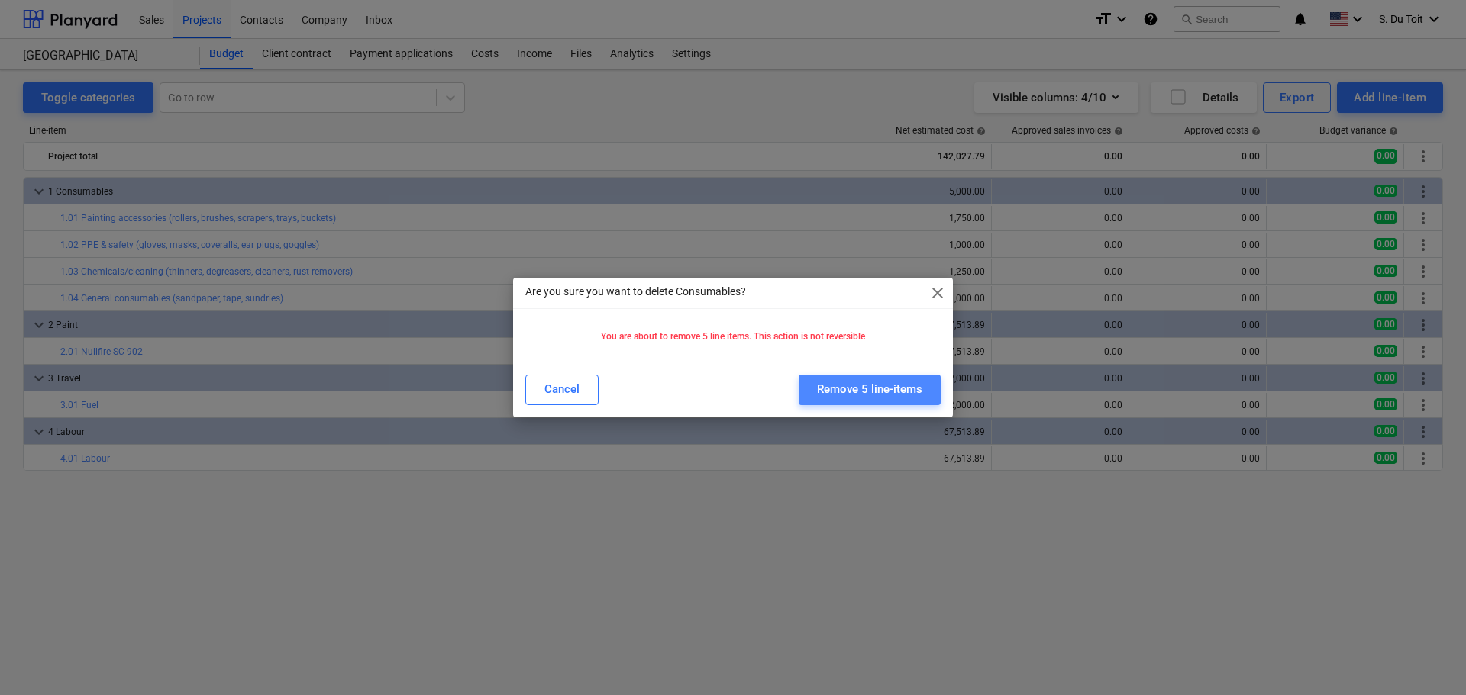
click at [870, 382] on div "Remove 5 line-items" at bounding box center [869, 389] width 105 height 20
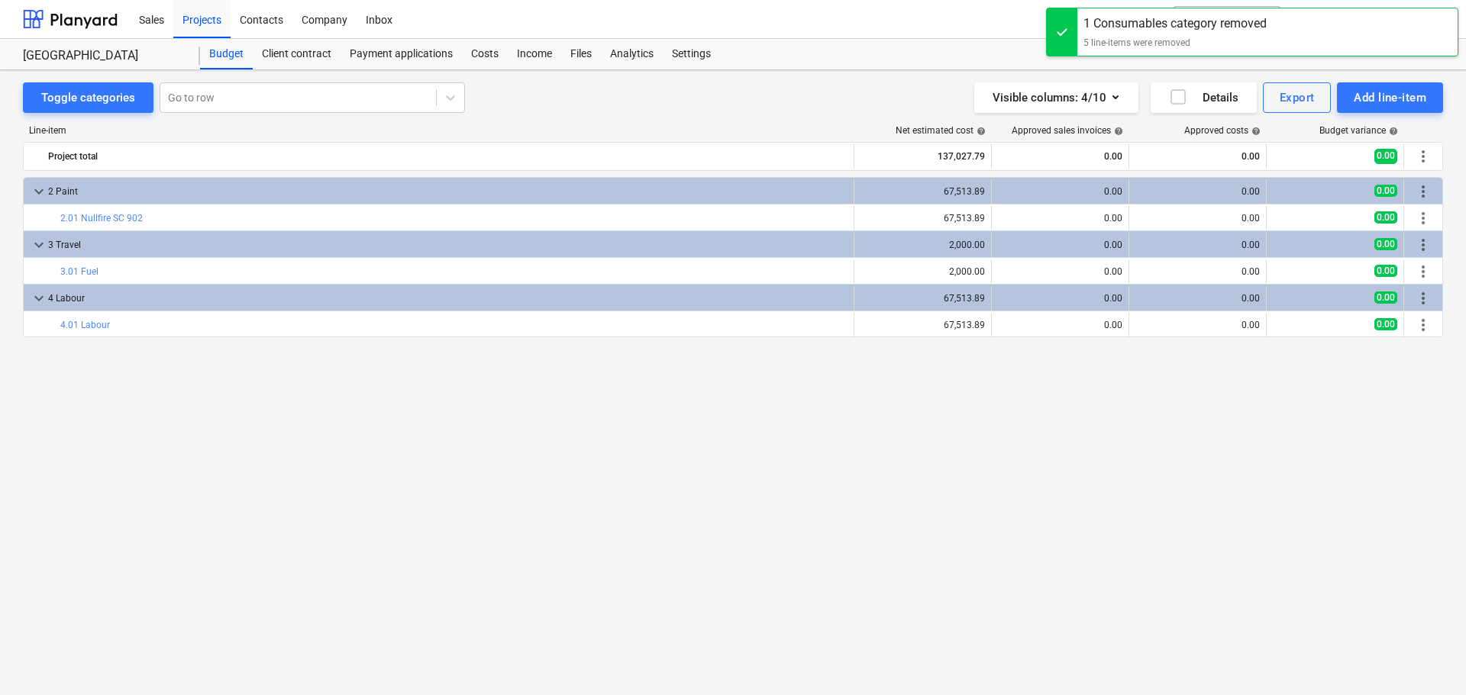
click at [1421, 191] on span "more_vert" at bounding box center [1423, 191] width 18 height 18
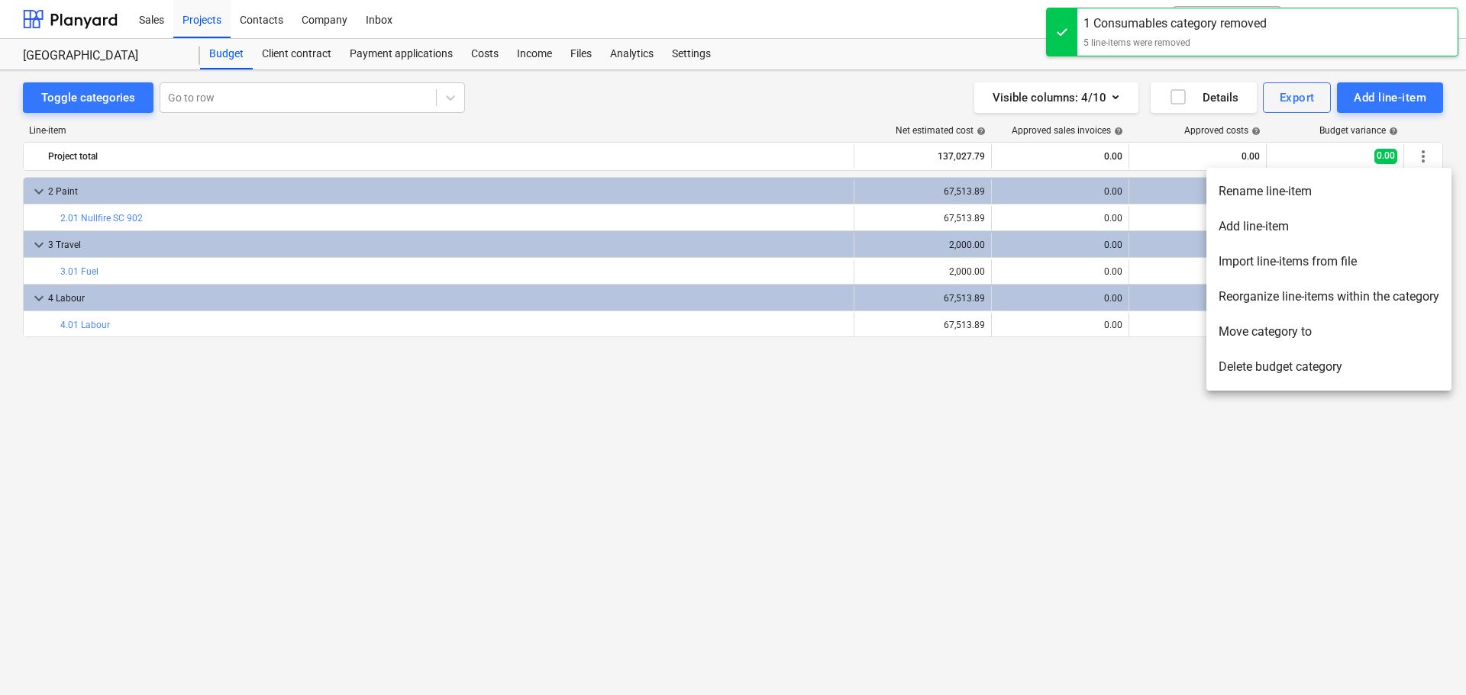
click at [1292, 369] on li "Delete budget category" at bounding box center [1328, 367] width 245 height 35
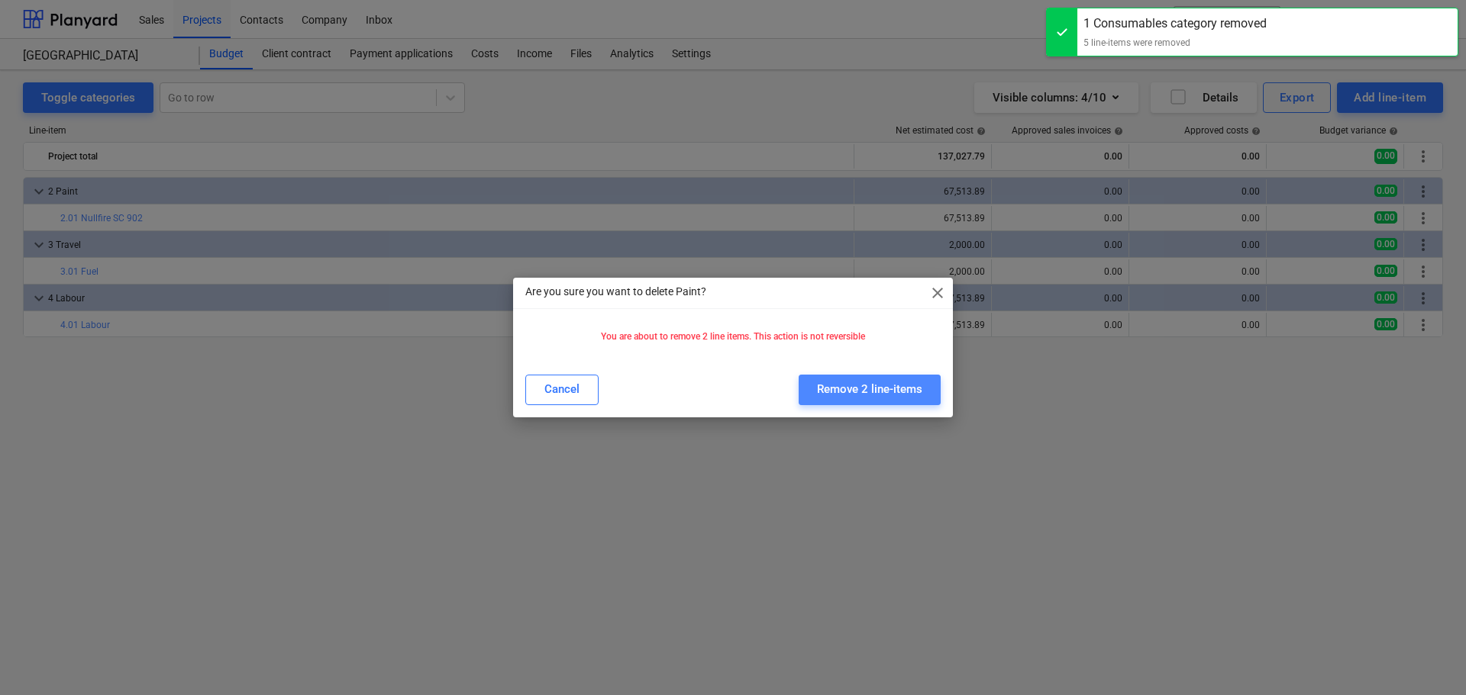
click at [876, 386] on div "Remove 2 line-items" at bounding box center [869, 389] width 105 height 20
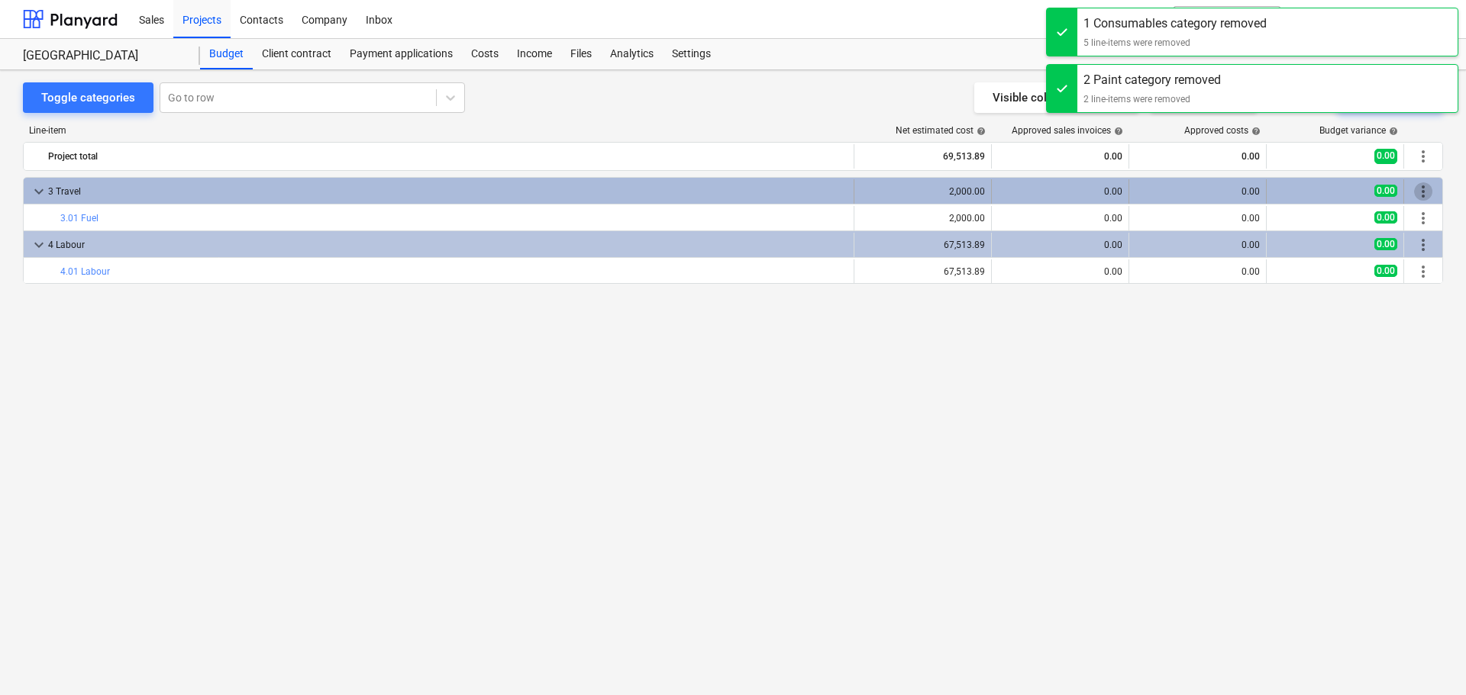
click at [1414, 189] on span "more_vert" at bounding box center [1423, 191] width 18 height 18
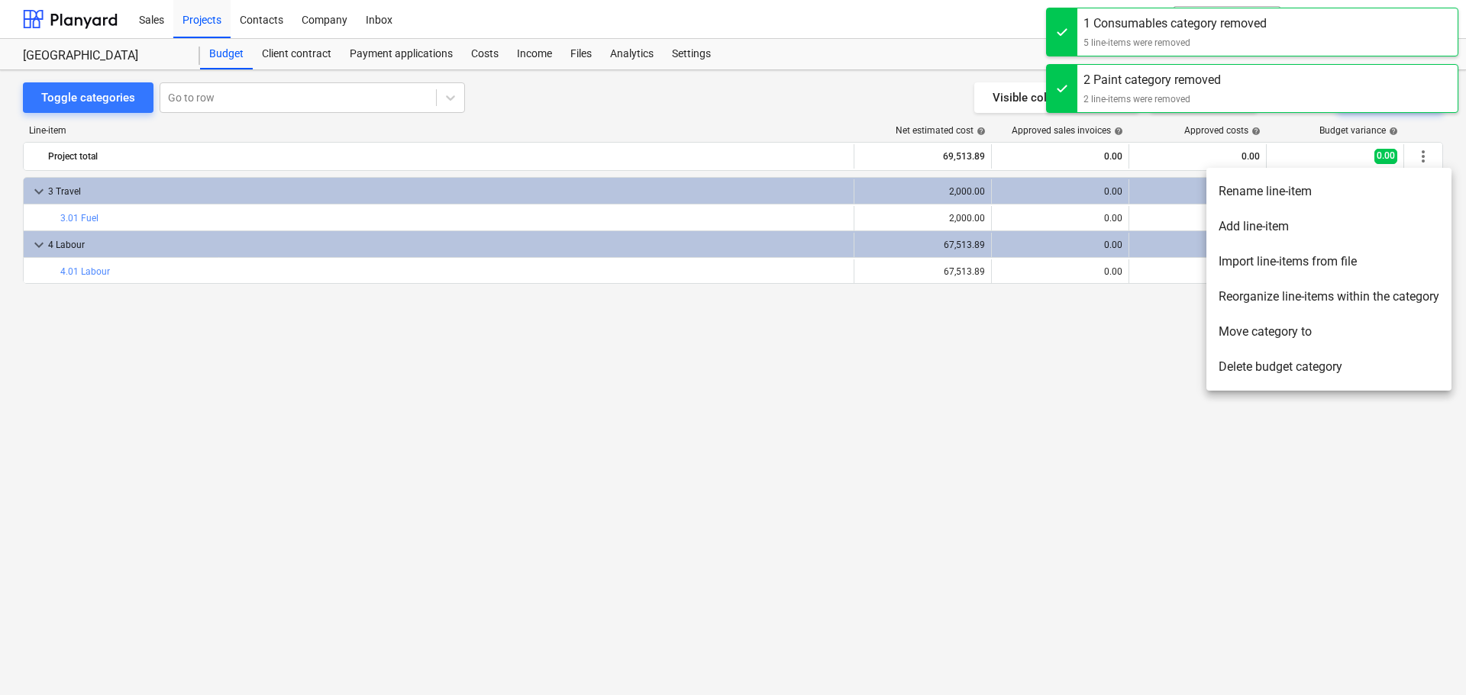
click at [1313, 354] on li "Delete budget category" at bounding box center [1328, 367] width 245 height 35
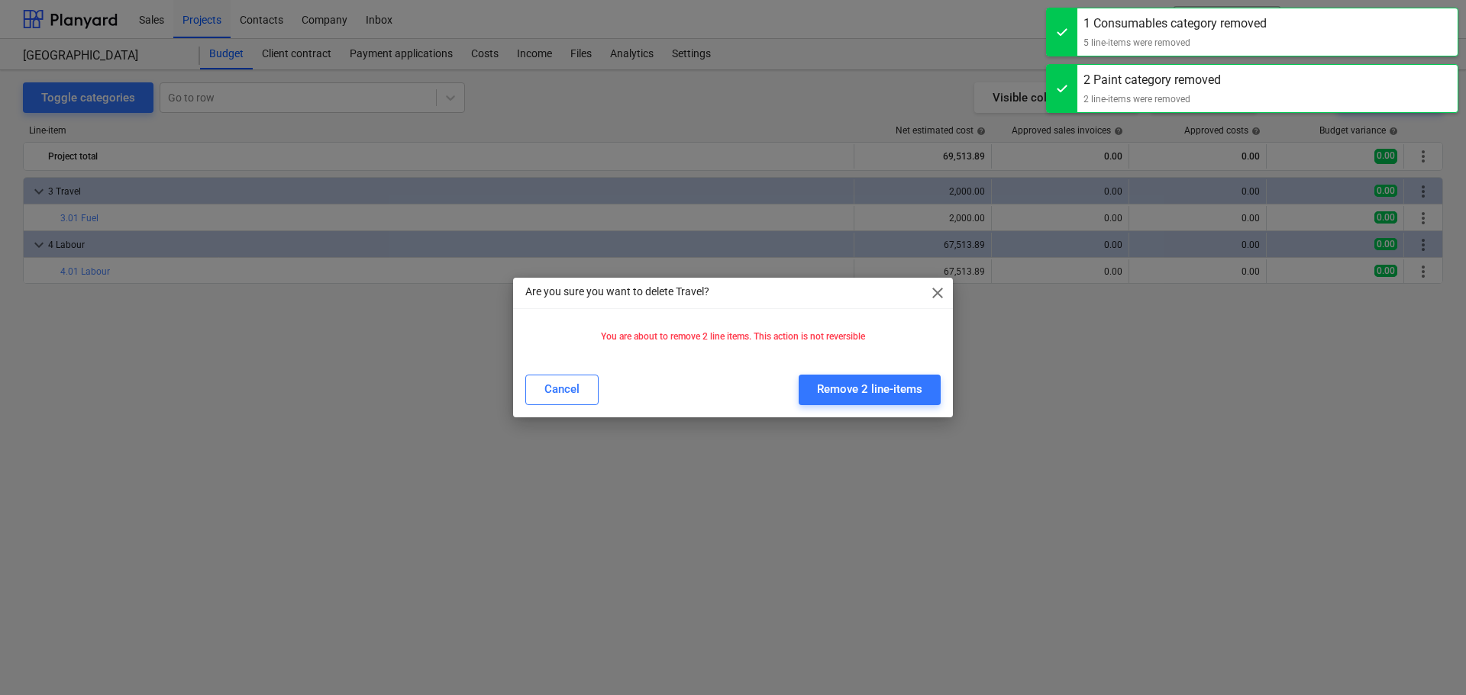
click at [910, 371] on div "Cancel Remove 2 line-items" at bounding box center [733, 390] width 434 height 43
click at [910, 382] on div "Remove 2 line-items" at bounding box center [869, 389] width 105 height 20
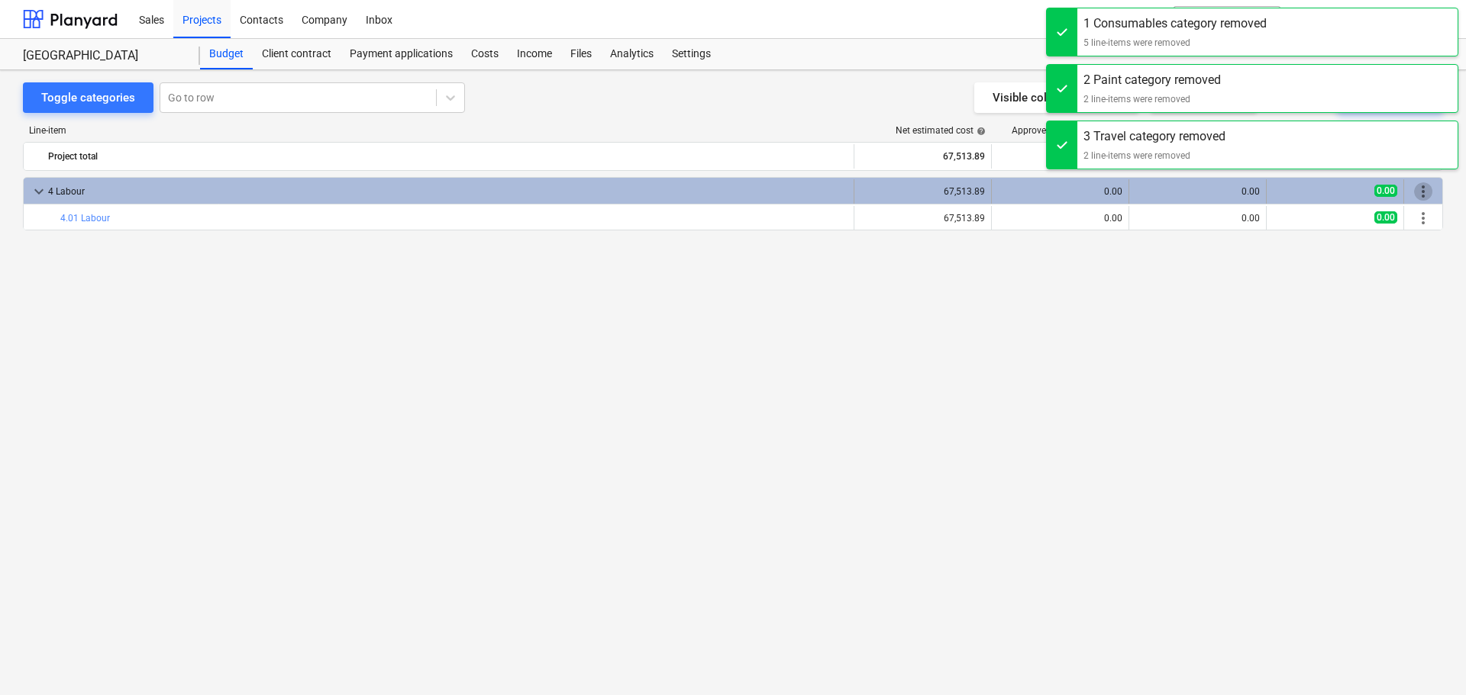
click at [1422, 190] on span "more_vert" at bounding box center [1423, 191] width 18 height 18
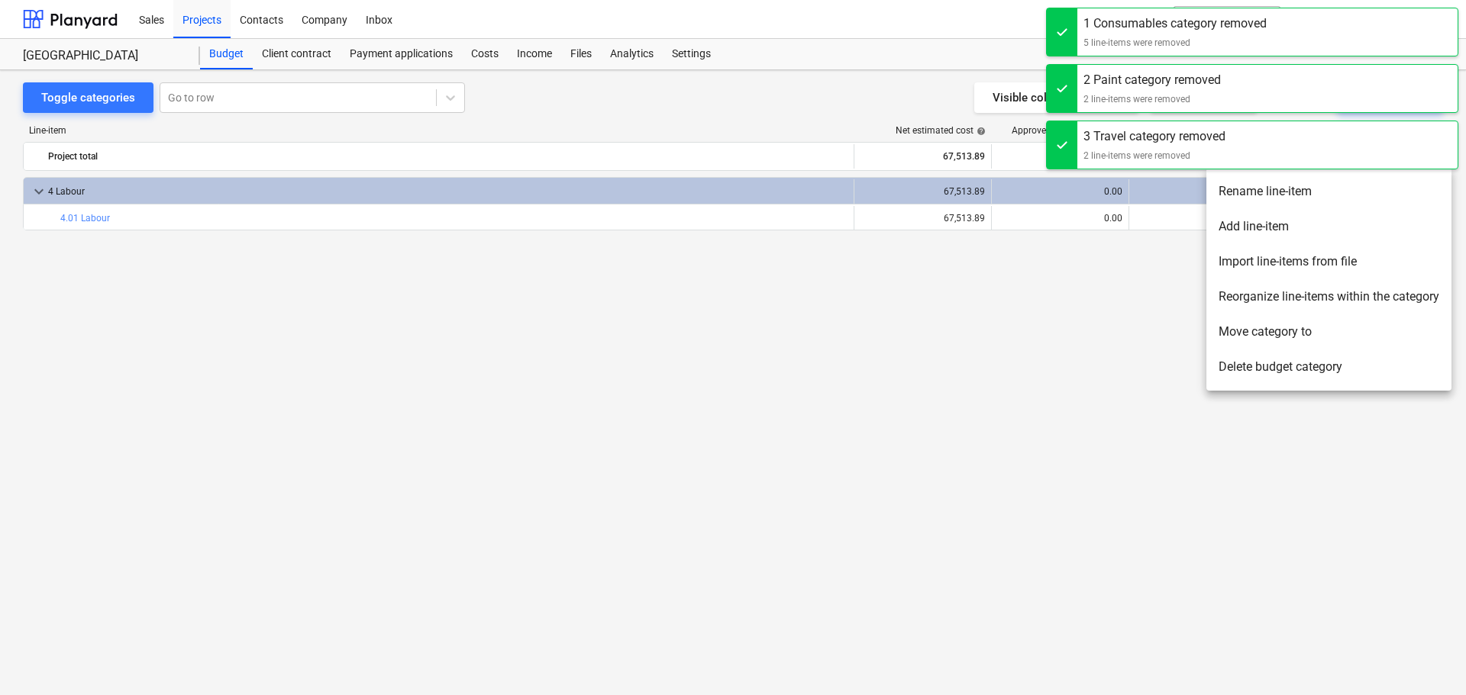
click at [1343, 372] on li "Delete budget category" at bounding box center [1328, 367] width 245 height 35
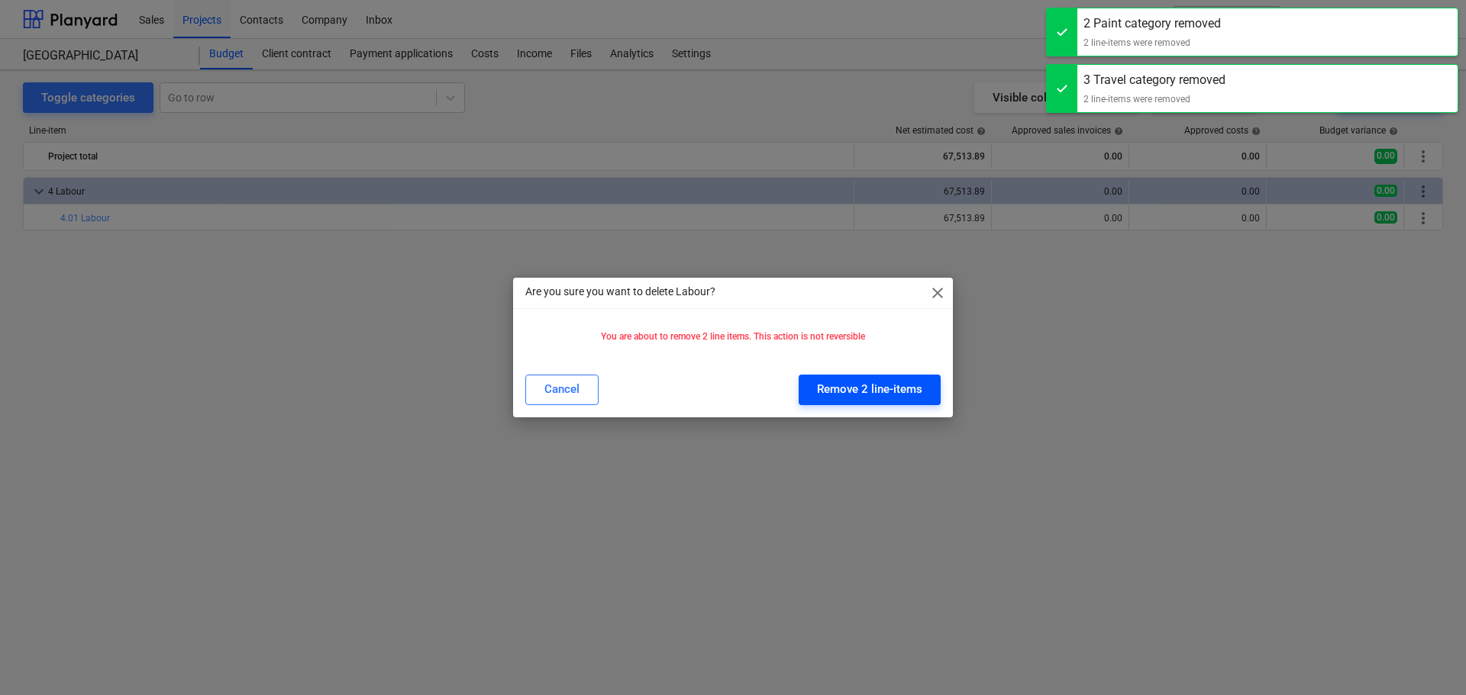
click at [873, 387] on div "Remove 2 line-items" at bounding box center [869, 389] width 105 height 20
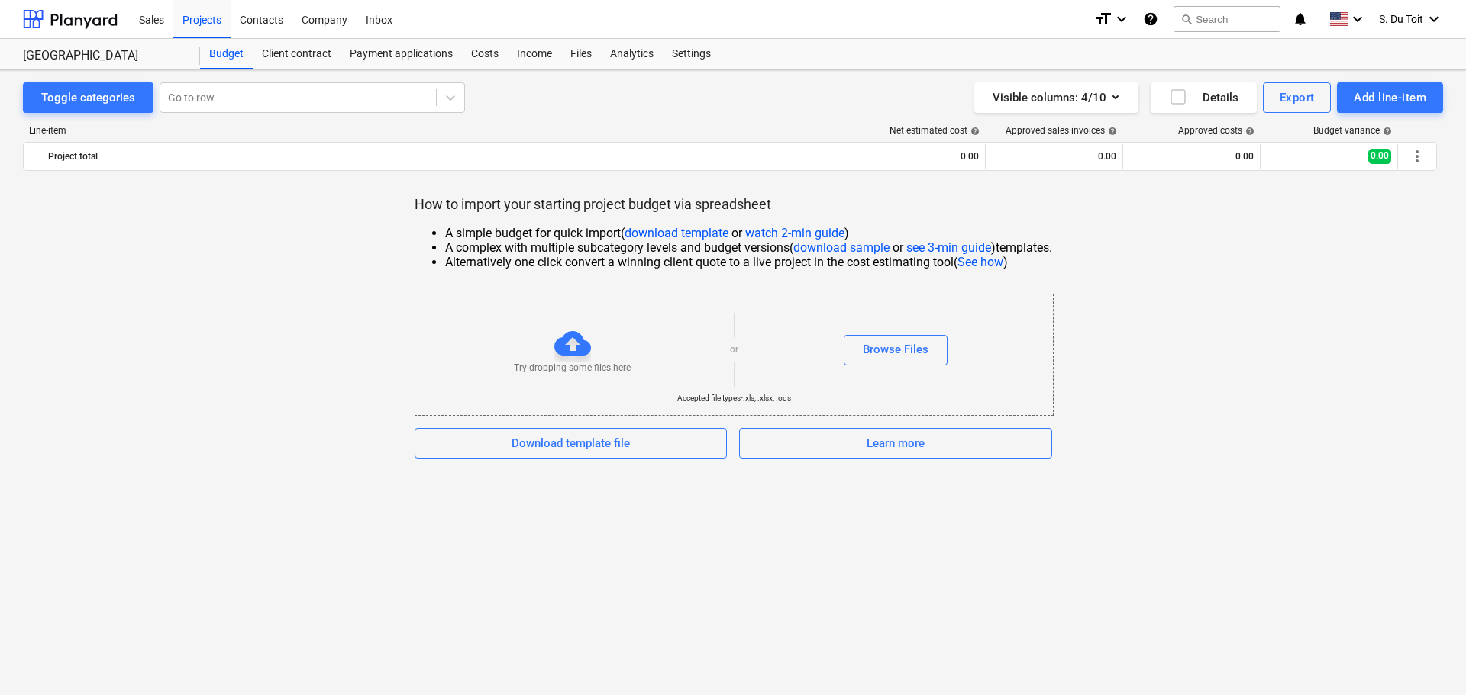
click at [919, 331] on div "Try dropping some files here or Browse Files" at bounding box center [733, 350] width 637 height 86
click at [913, 358] on div "Browse Files" at bounding box center [896, 350] width 66 height 20
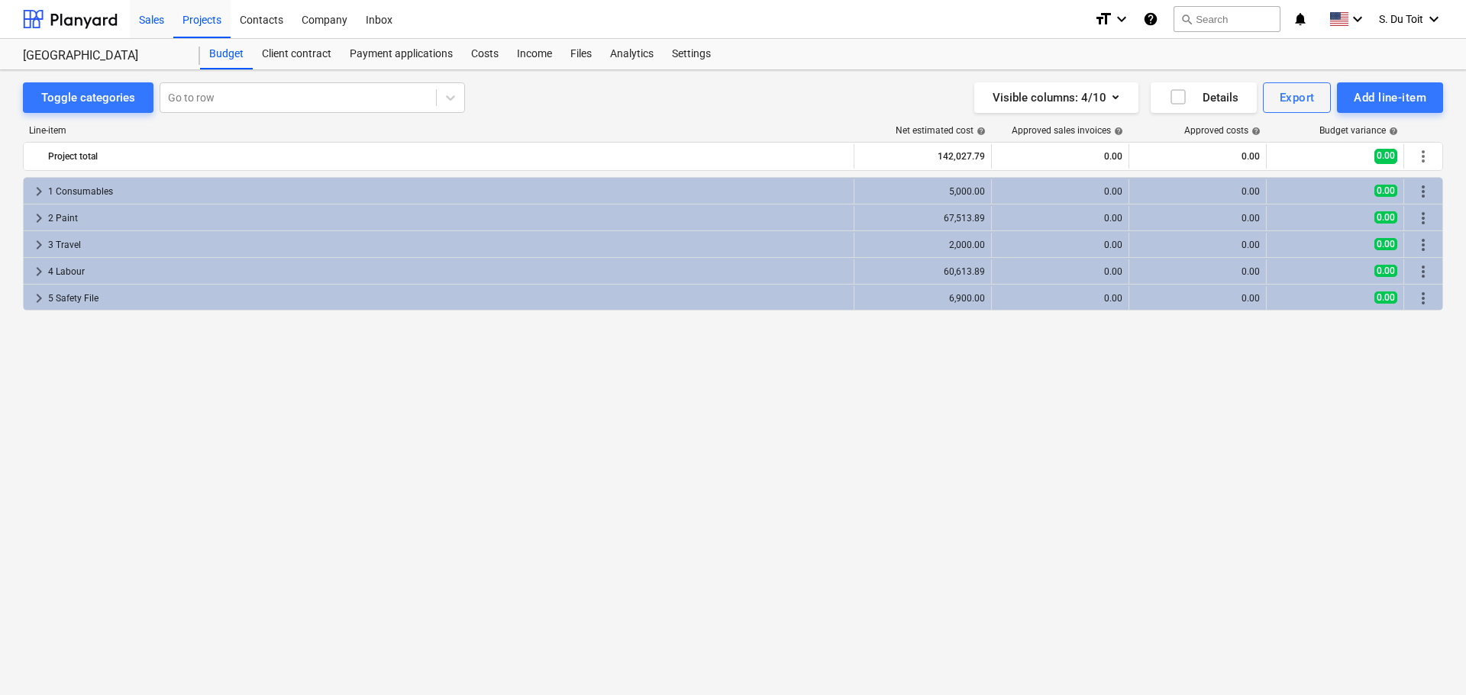
click at [144, 21] on div "Sales" at bounding box center [152, 18] width 44 height 39
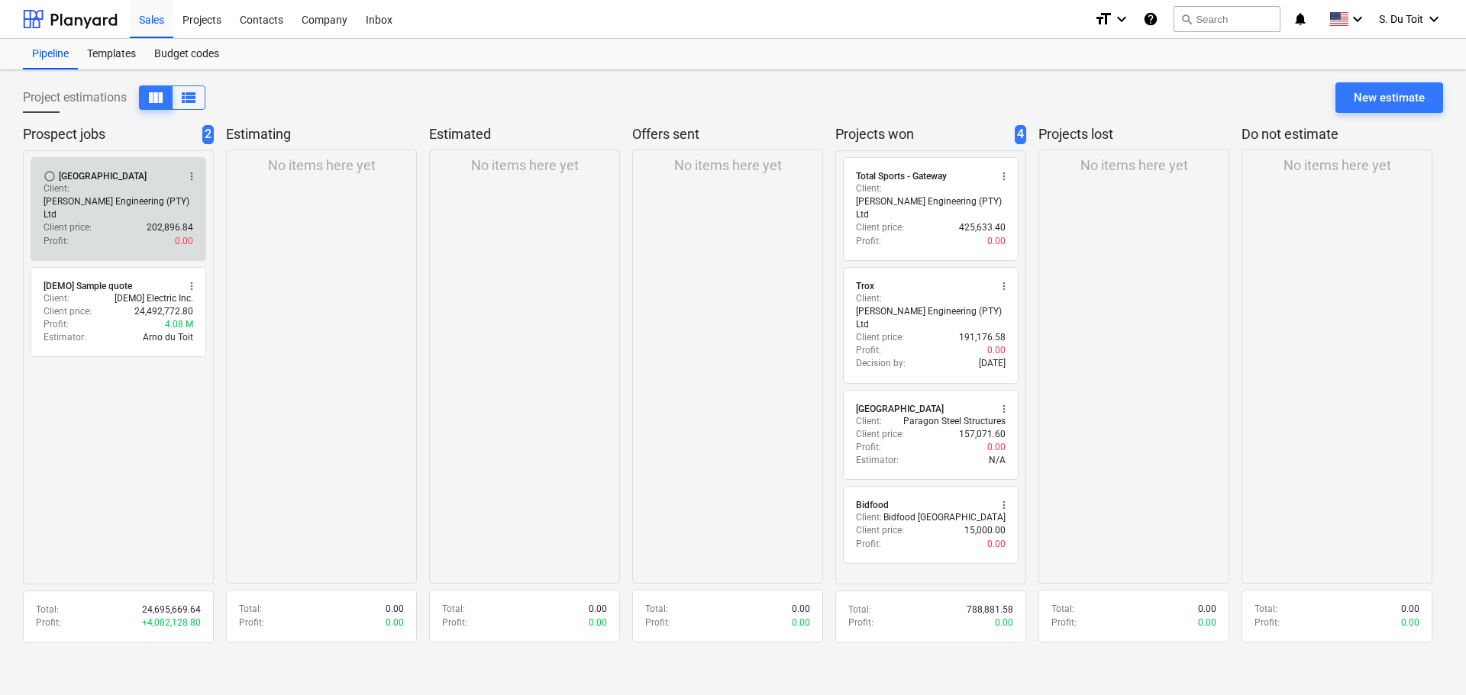
click at [165, 221] on p "202,896.84" at bounding box center [170, 227] width 47 height 13
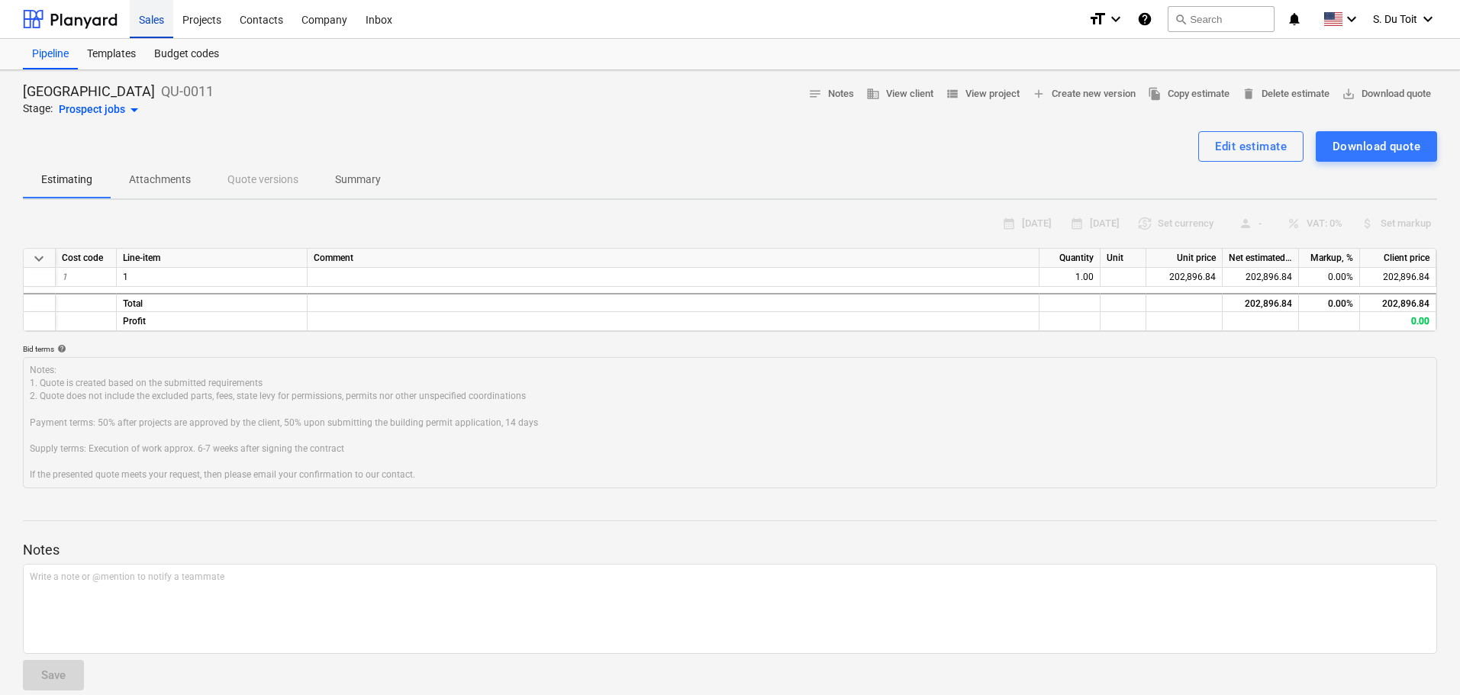
click at [153, 15] on div "Sales" at bounding box center [152, 18] width 44 height 39
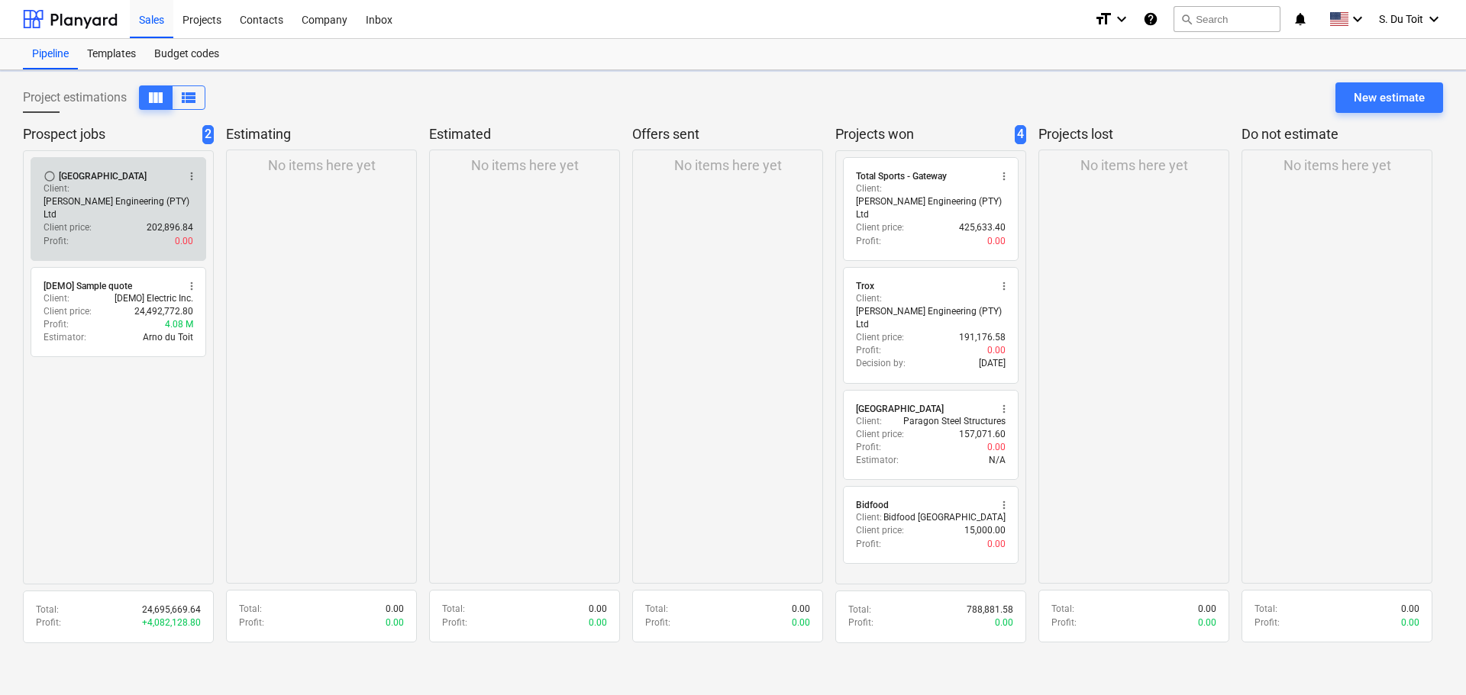
click at [191, 175] on span "more_vert" at bounding box center [192, 176] width 12 height 12
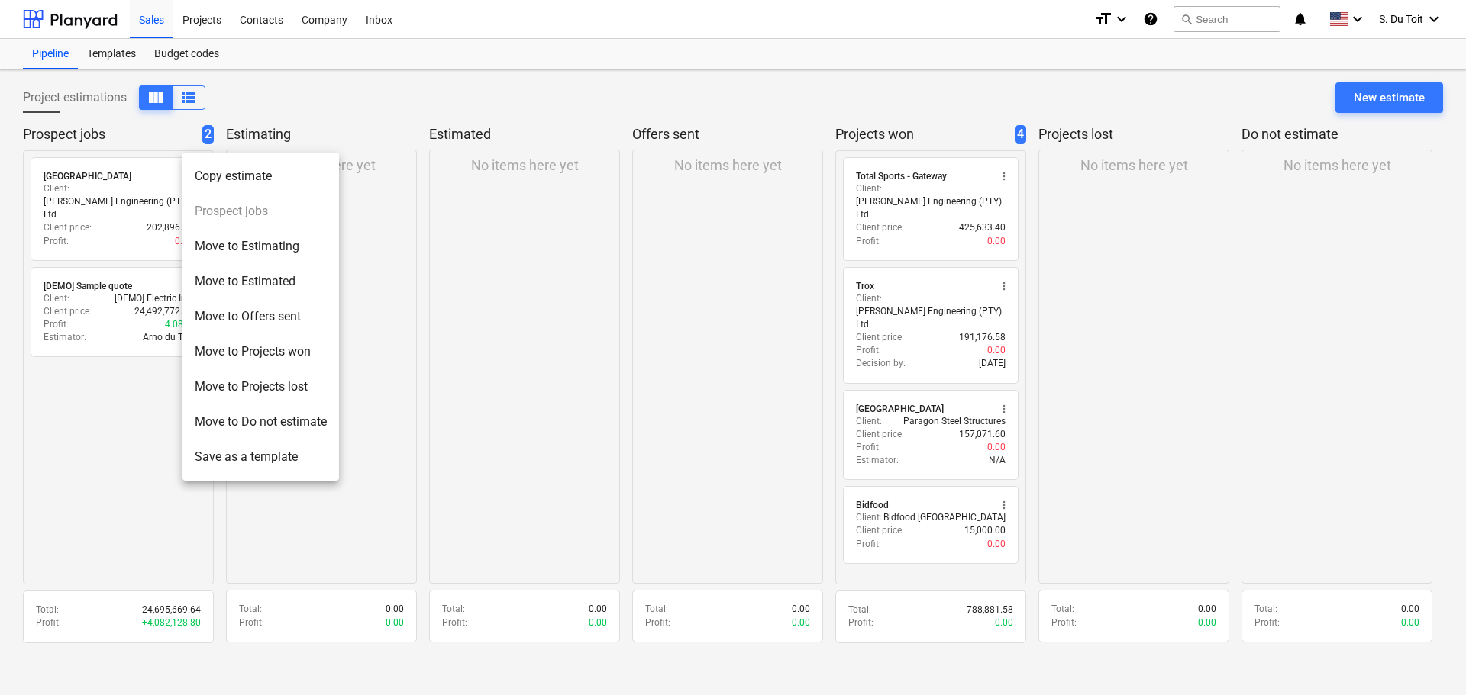
click at [295, 363] on li "Move to Projects won" at bounding box center [260, 351] width 157 height 35
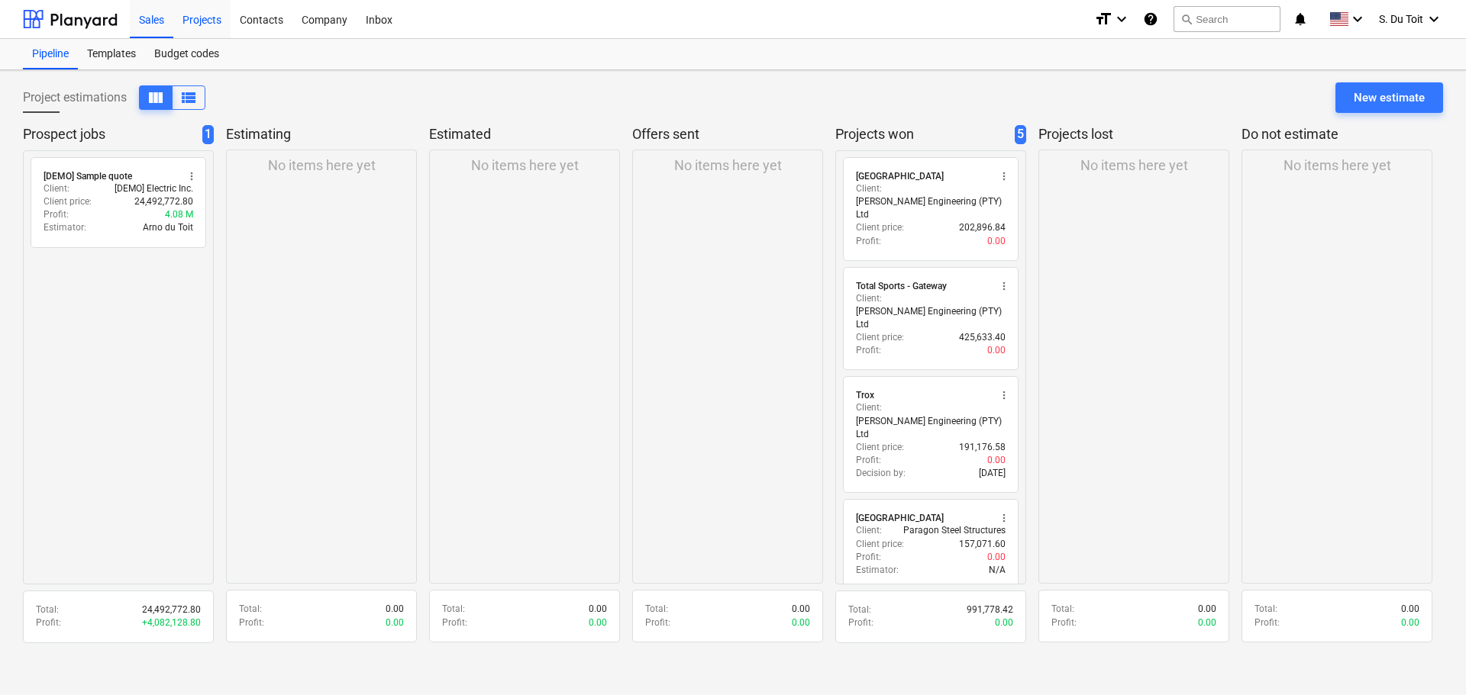
click at [195, 17] on div "Projects" at bounding box center [201, 18] width 57 height 39
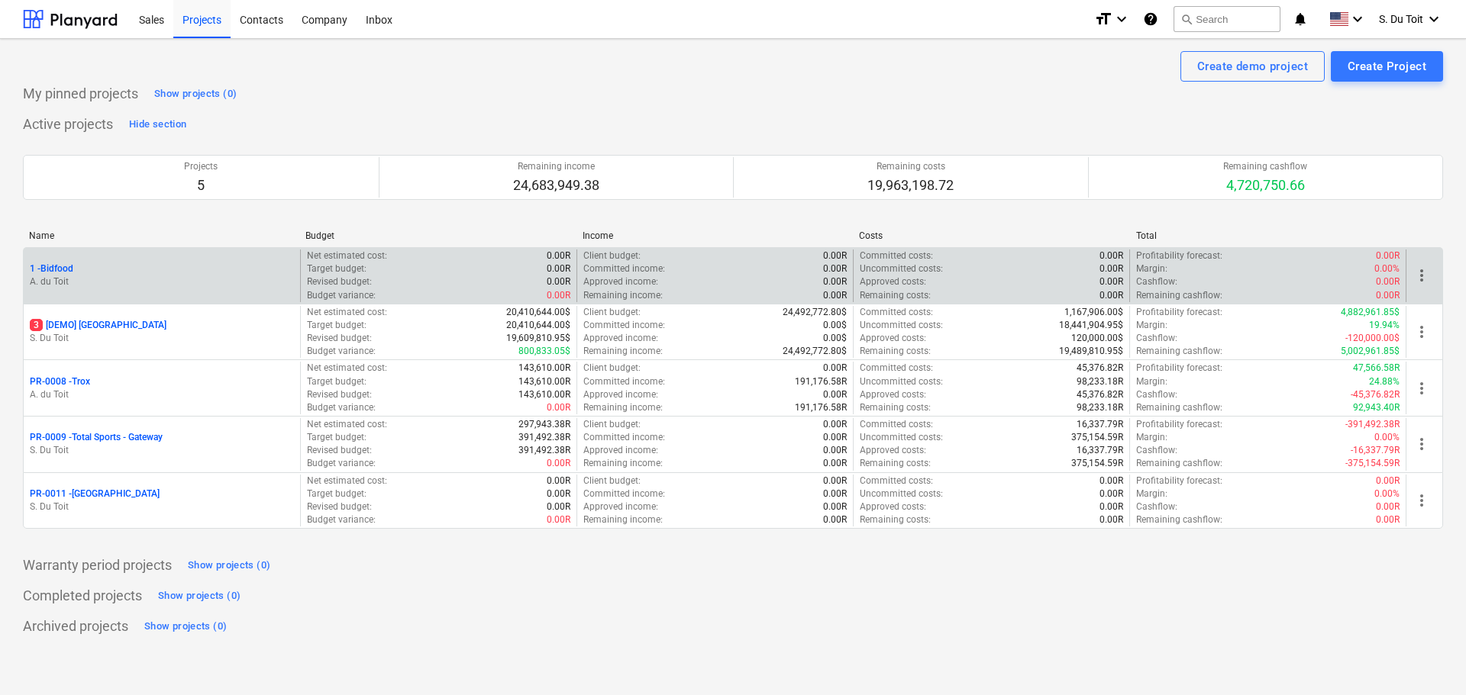
click at [82, 291] on div "1 - Bidfood A. du Toit" at bounding box center [162, 276] width 276 height 53
click at [67, 264] on p "1 - Bidfood" at bounding box center [52, 269] width 44 height 13
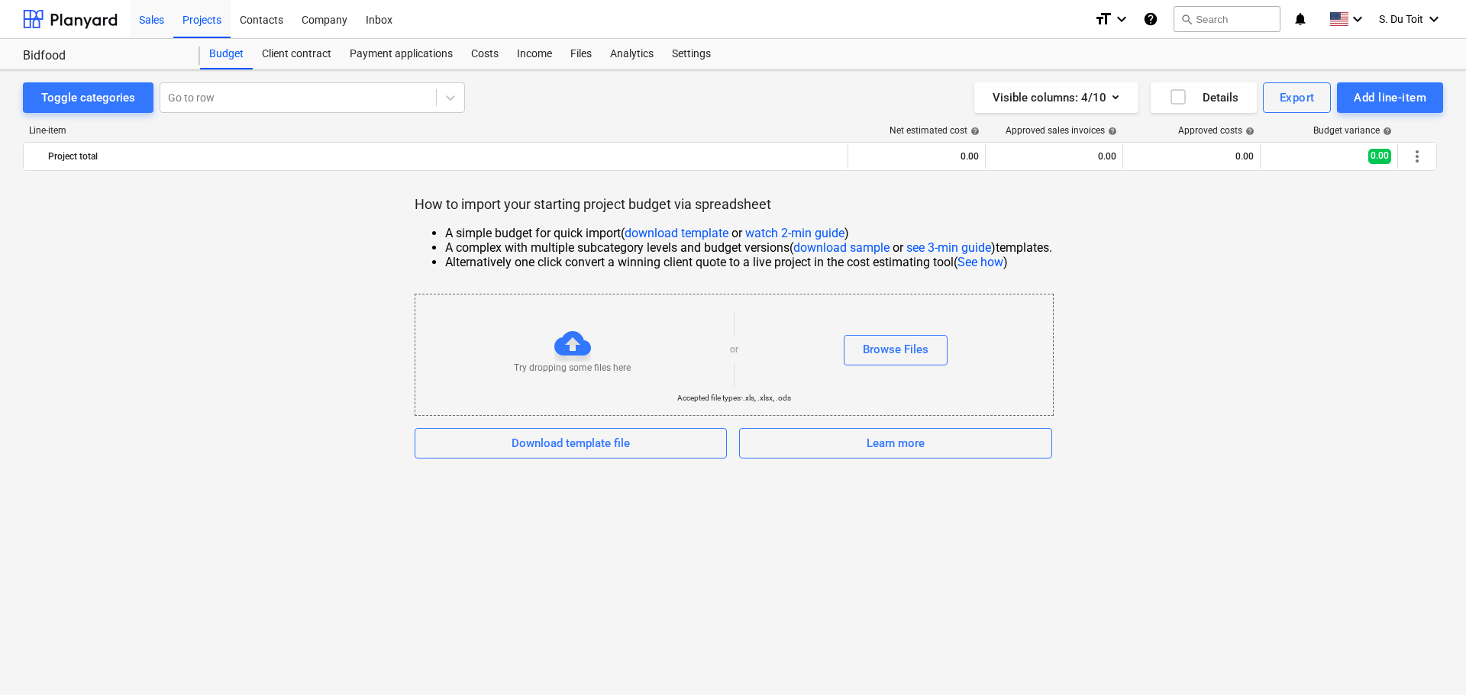
click at [144, 15] on div "Sales" at bounding box center [152, 18] width 44 height 39
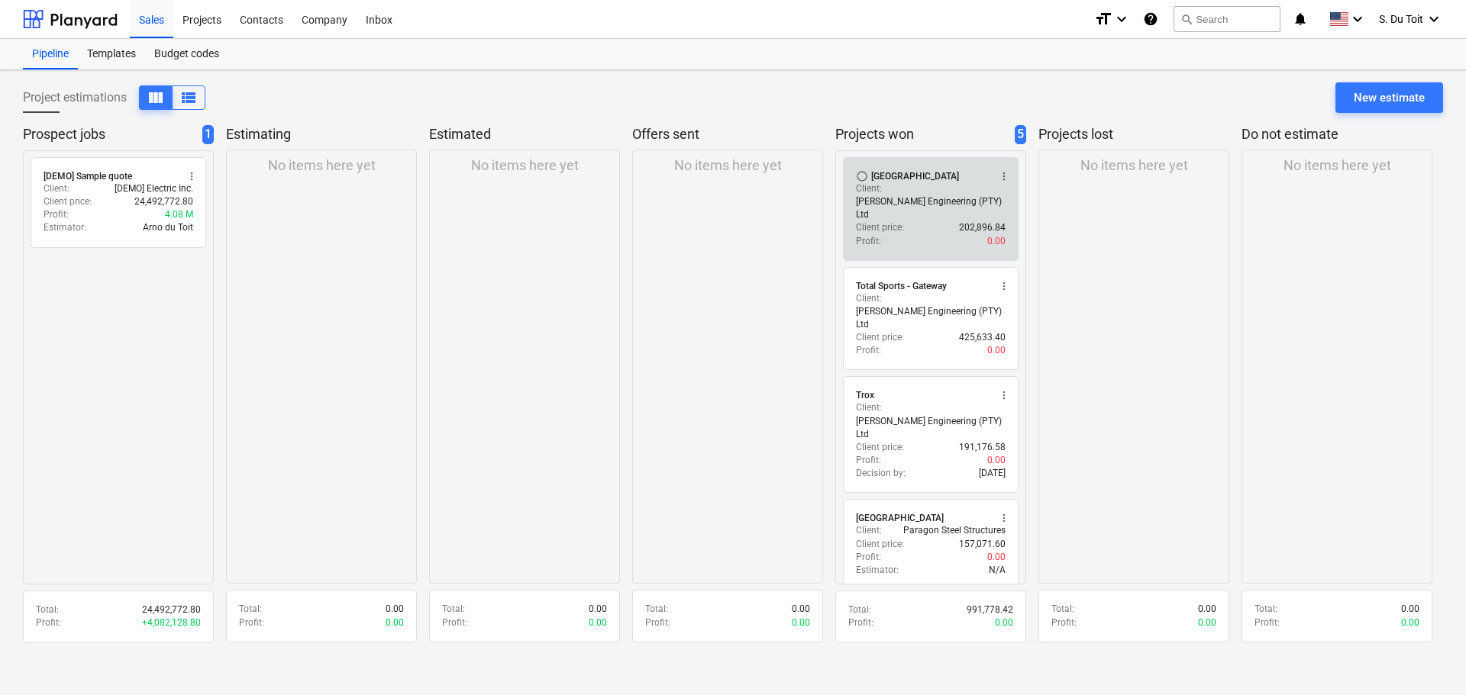
click at [1007, 174] on span "more_vert" at bounding box center [1004, 176] width 12 height 12
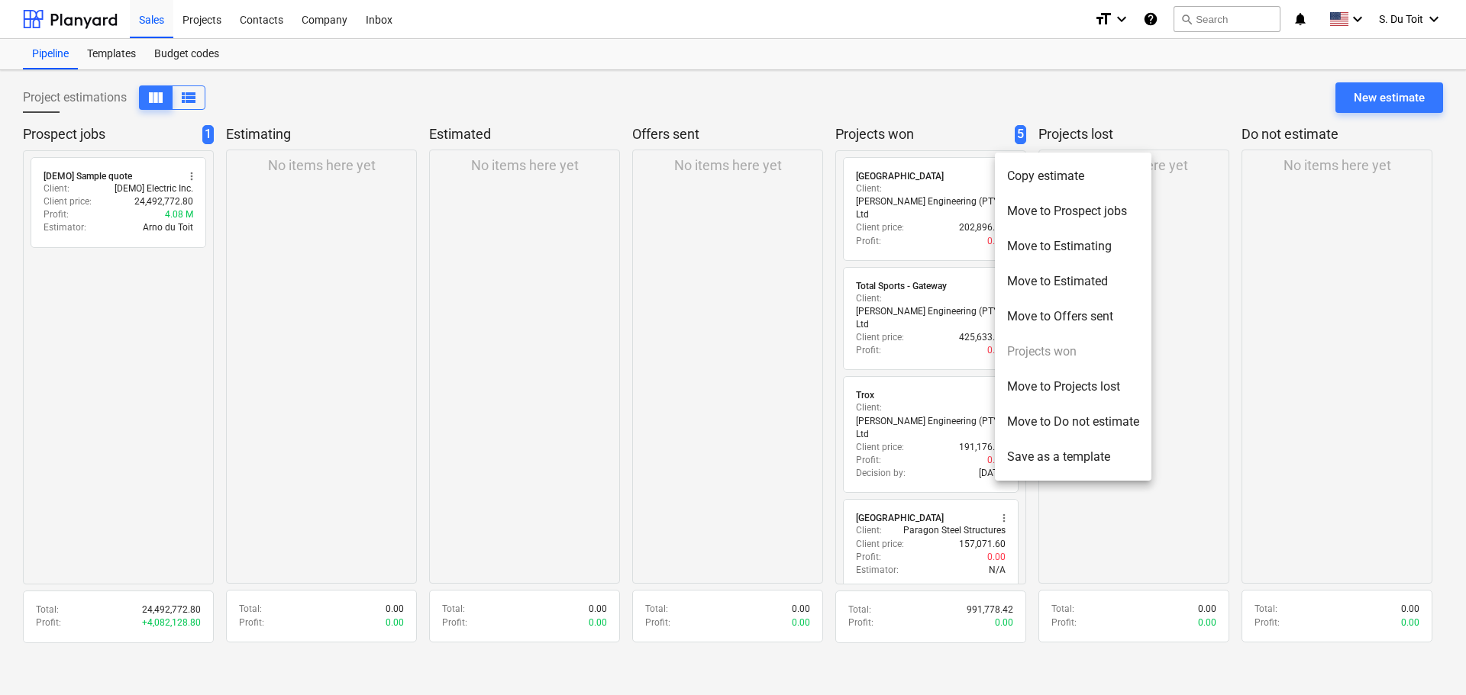
click at [935, 221] on div at bounding box center [733, 347] width 1466 height 695
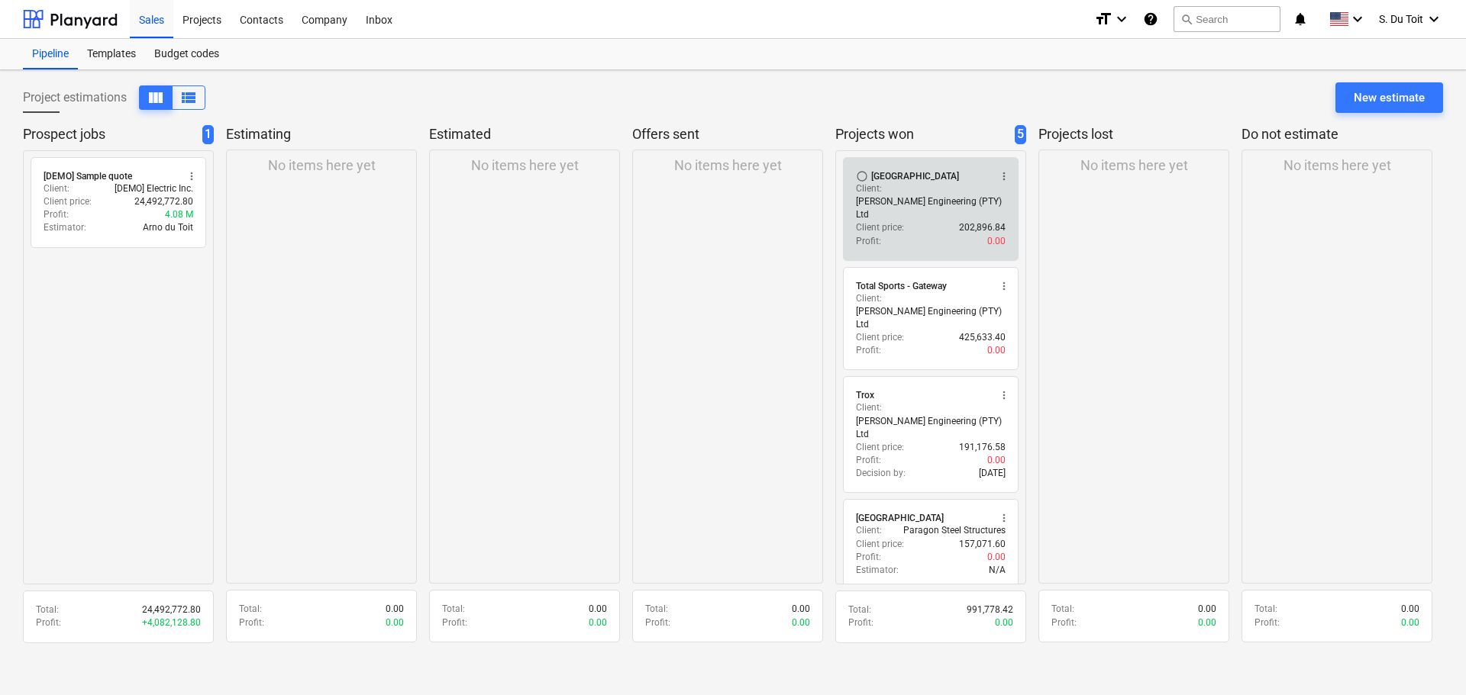
click at [935, 235] on div "Profit : 0.00" at bounding box center [931, 241] width 150 height 13
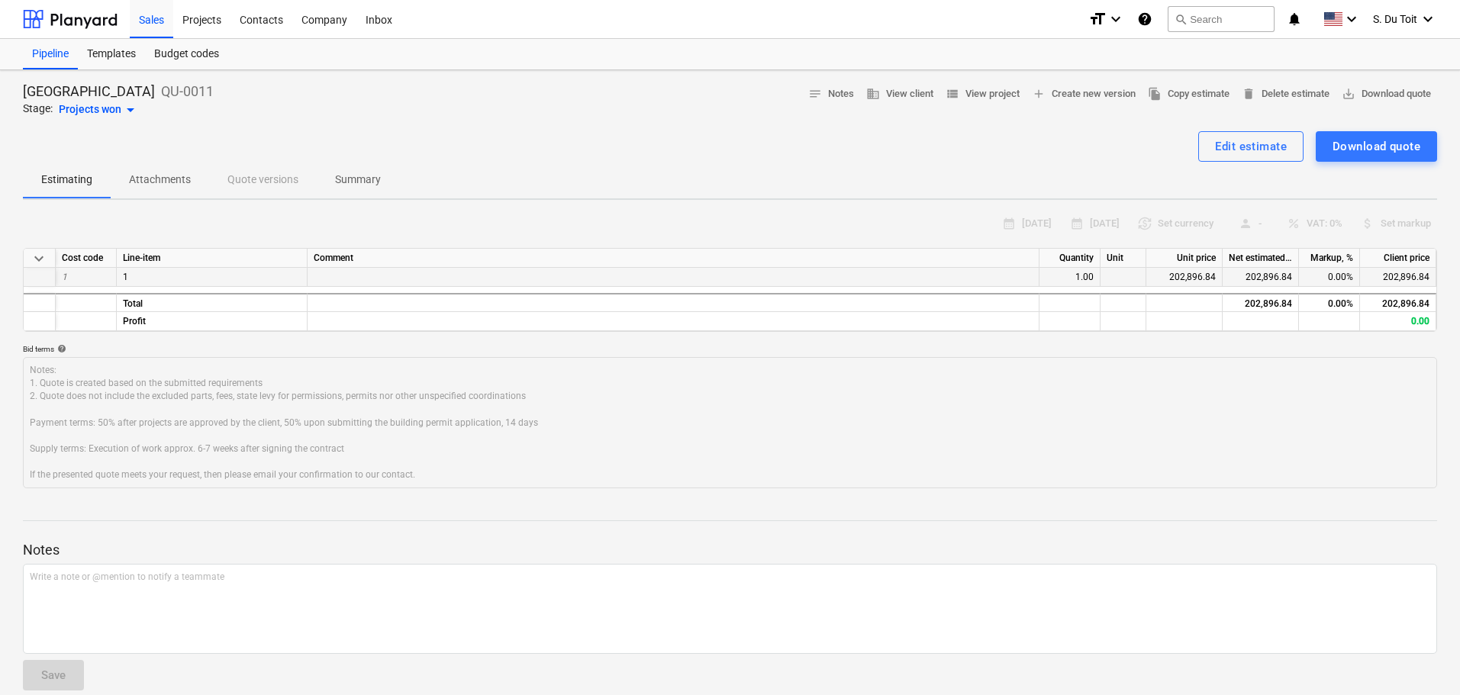
click at [1338, 281] on div "0.00%" at bounding box center [1329, 277] width 61 height 19
click at [1272, 274] on div "202,896.84" at bounding box center [1261, 277] width 76 height 19
click at [1328, 223] on div "calendar_month [DATE] calendar_month [DATE] currency_exchange Set currency pers…" at bounding box center [730, 224] width 1415 height 24
click at [1273, 159] on button "Edit estimate" at bounding box center [1251, 146] width 105 height 31
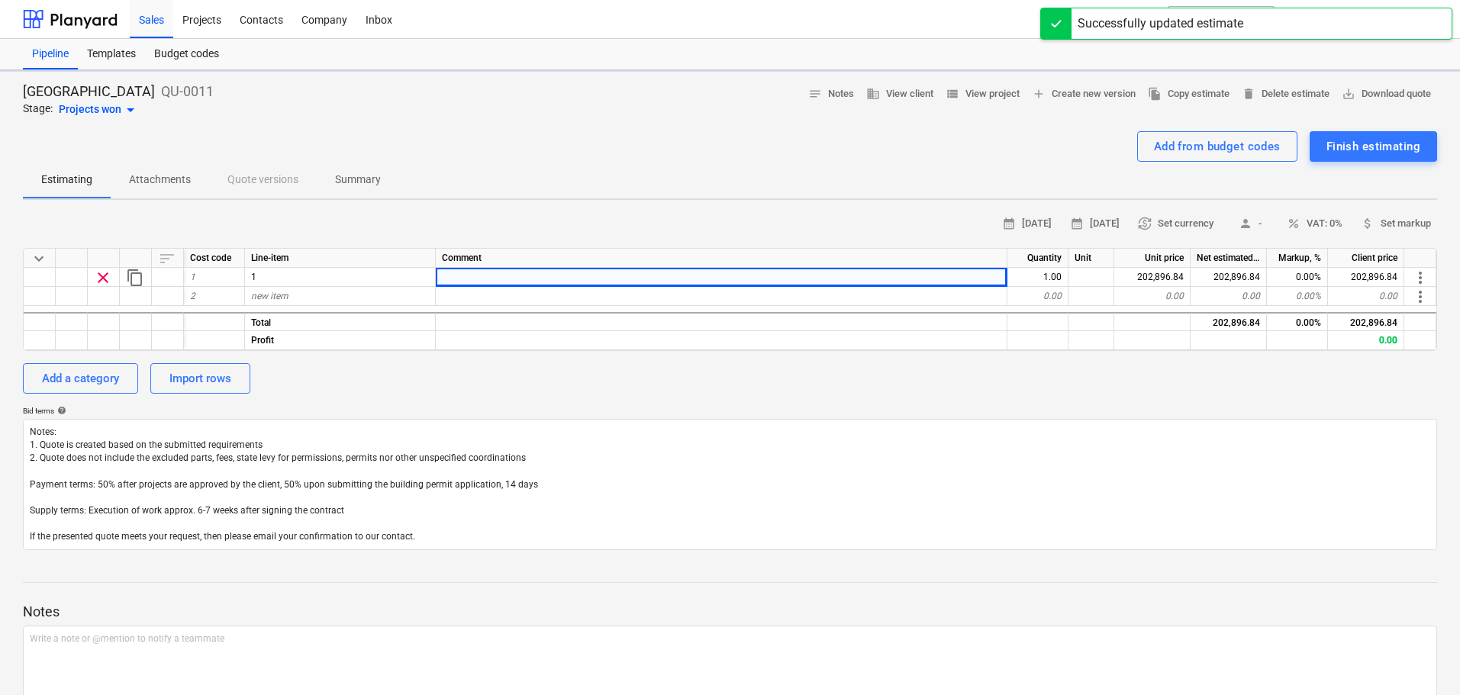
type textarea "x"
click at [1315, 228] on span "percent VAT: 0%" at bounding box center [1315, 224] width 56 height 18
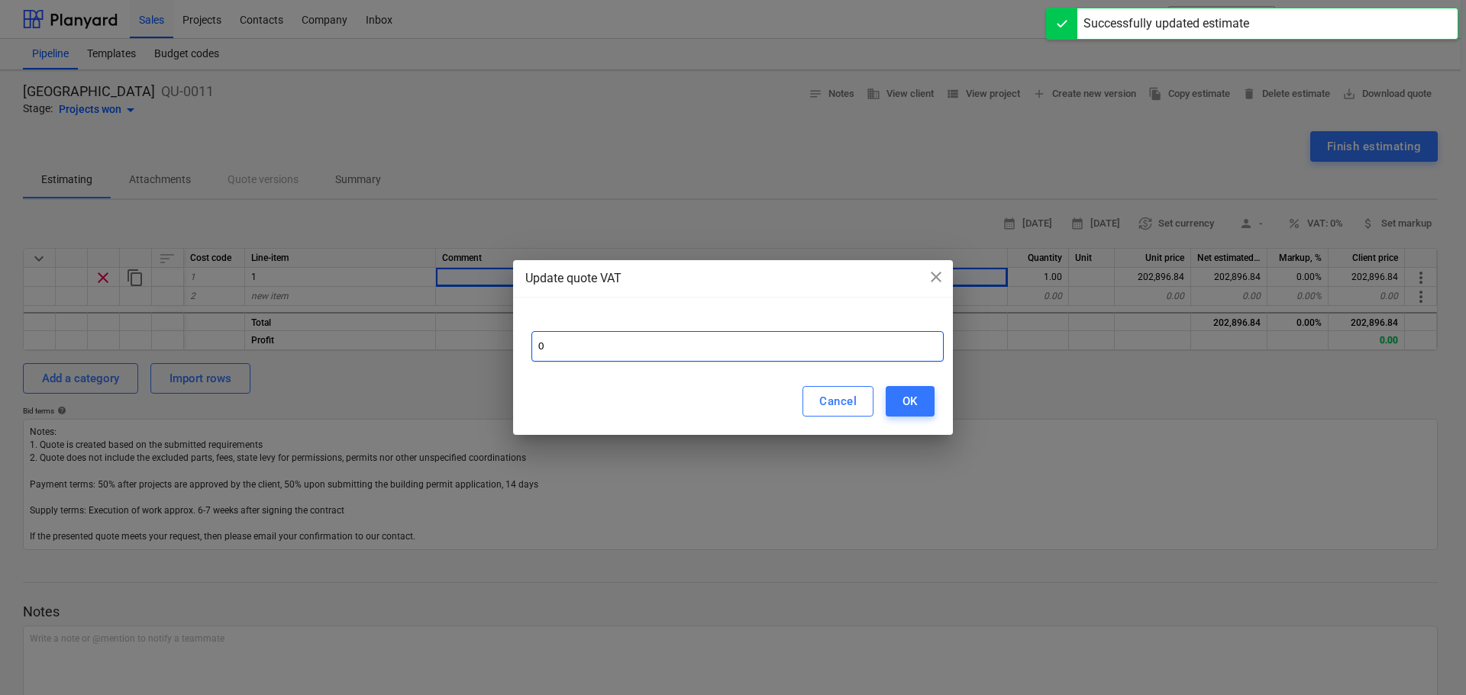
drag, startPoint x: 576, startPoint y: 351, endPoint x: 492, endPoint y: 345, distance: 84.2
click at [492, 345] on div "Update quote VAT close 0 Cancel OK" at bounding box center [733, 347] width 1466 height 695
type input "15"
click at [900, 411] on button "OK" at bounding box center [910, 401] width 49 height 31
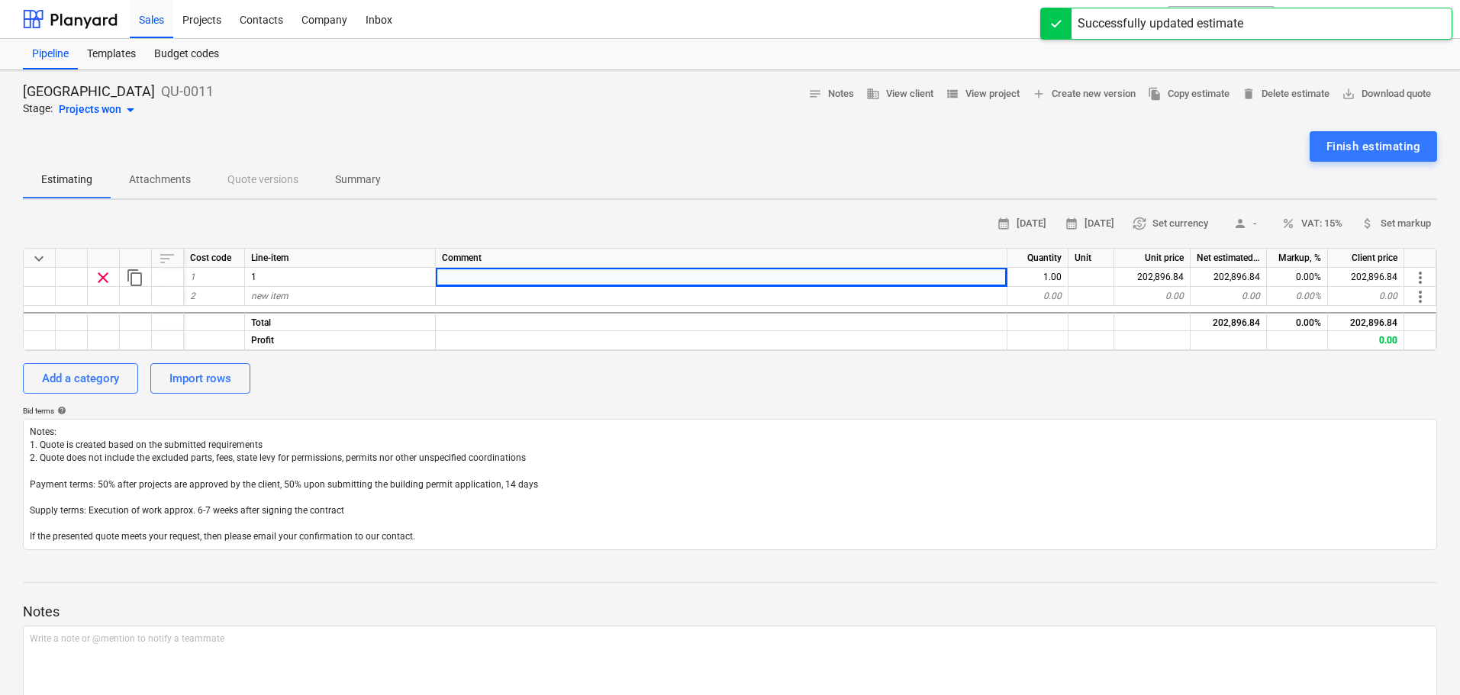
click at [898, 579] on div "Notes Write a note or @mention to notify a teammate ﻿ Save" at bounding box center [730, 664] width 1415 height 202
click at [1337, 150] on div "Finish estimating" at bounding box center [1374, 147] width 94 height 20
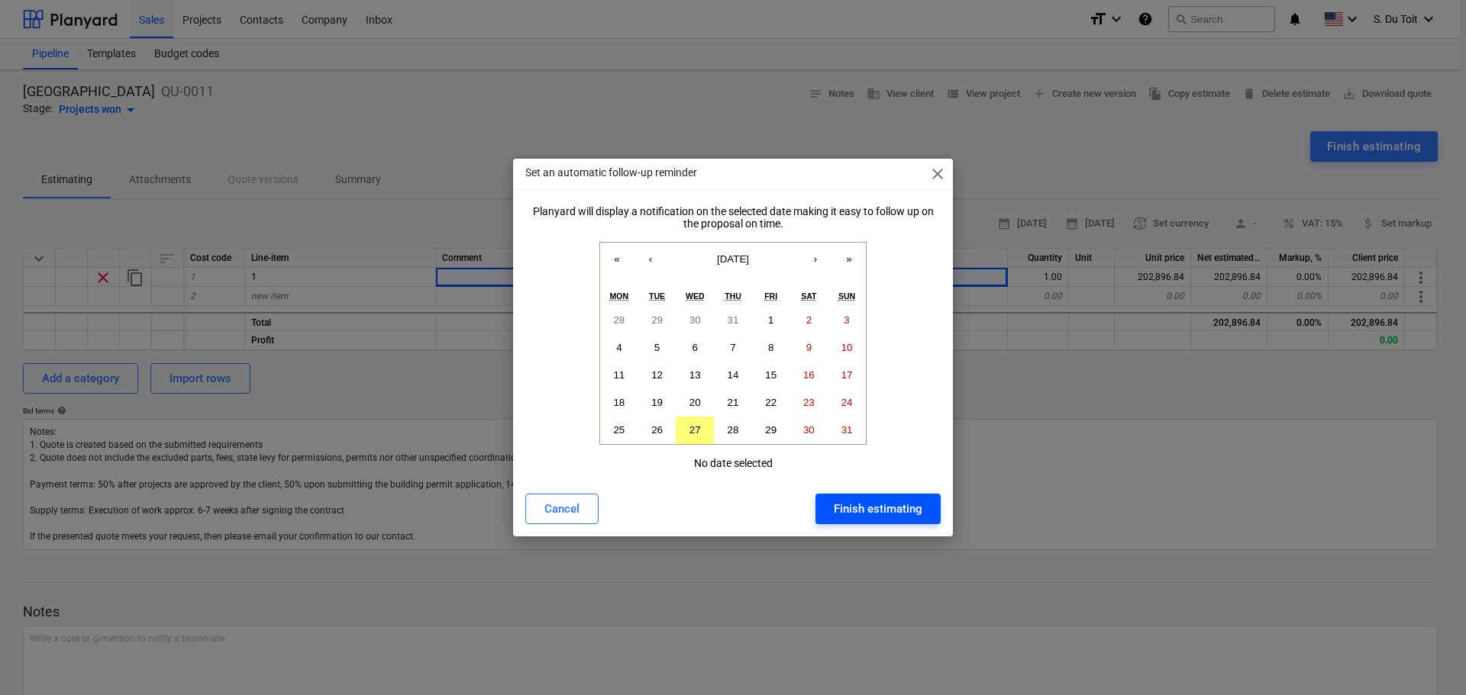
click at [871, 514] on div "Finish estimating" at bounding box center [878, 509] width 89 height 20
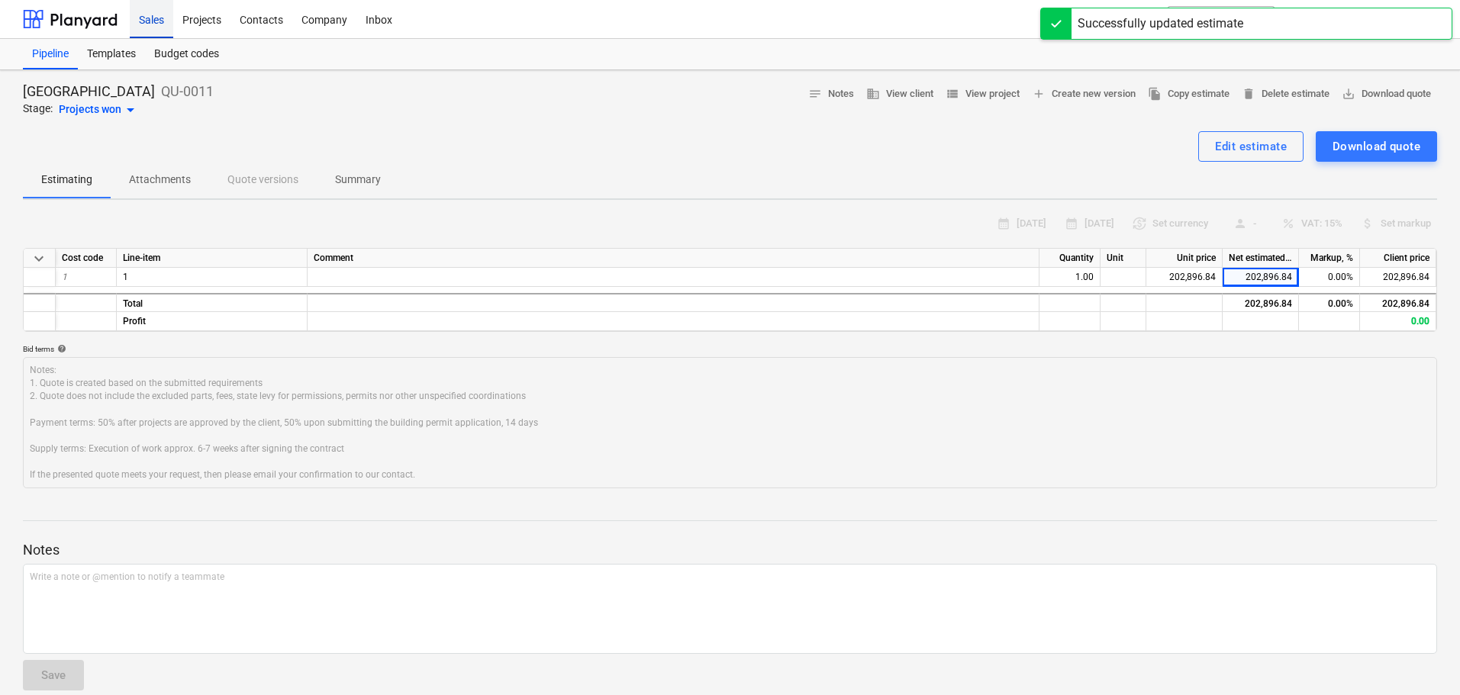
click at [154, 27] on div "Sales" at bounding box center [152, 18] width 44 height 39
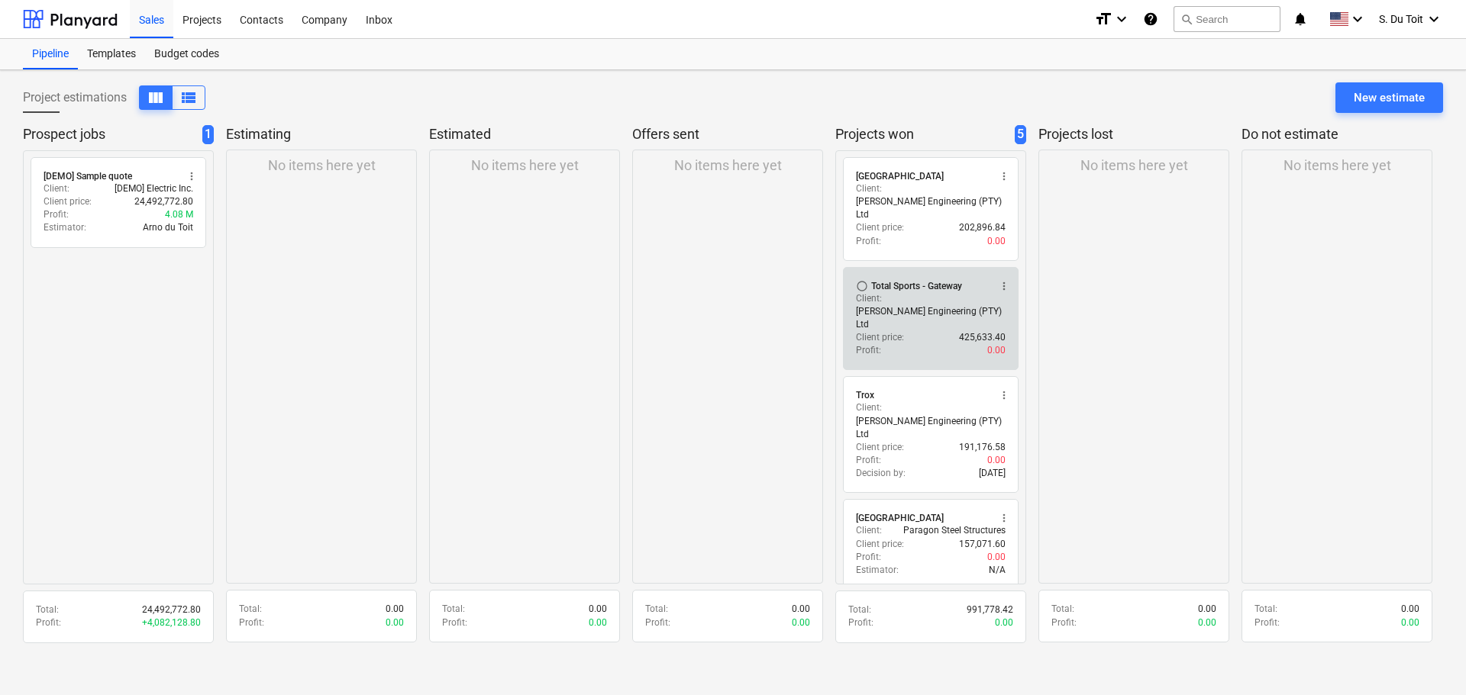
click at [983, 331] on p "425,633.40" at bounding box center [982, 337] width 47 height 13
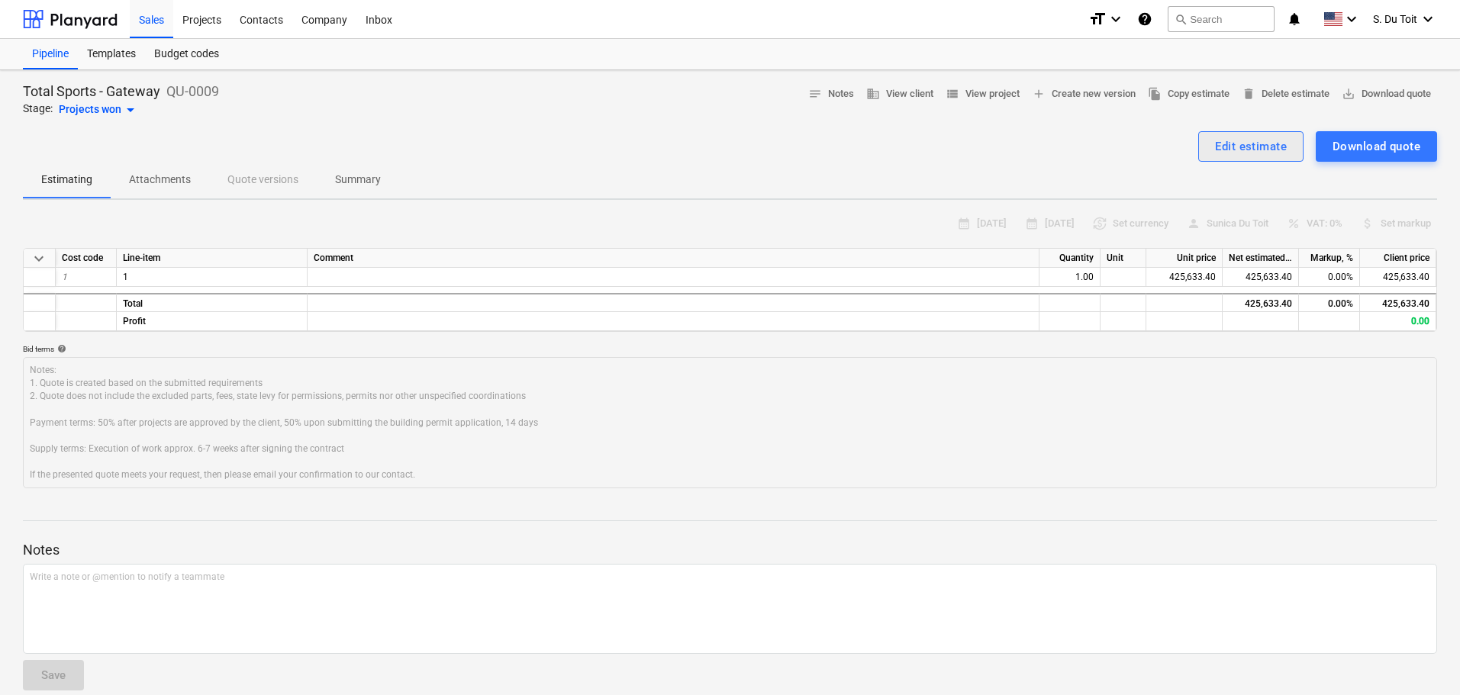
click at [1236, 143] on div "Edit estimate" at bounding box center [1251, 147] width 72 height 20
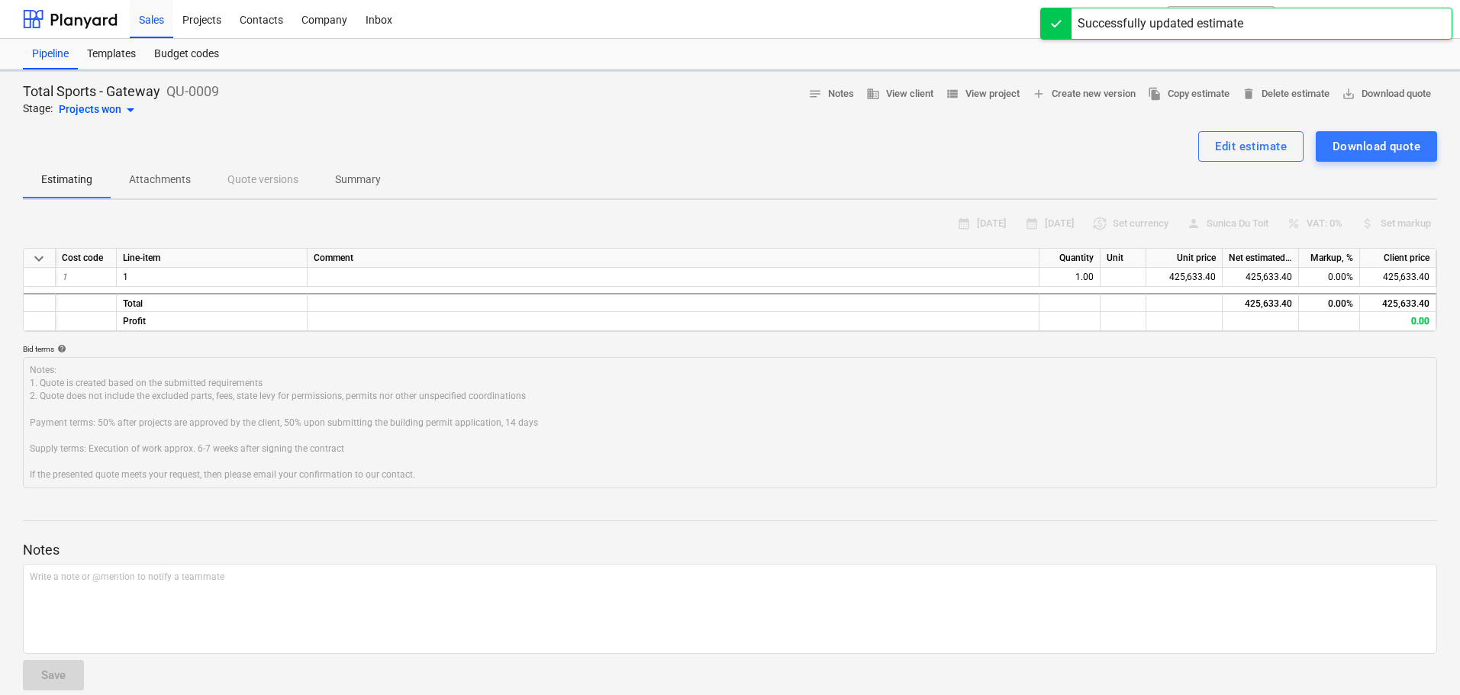
type textarea "x"
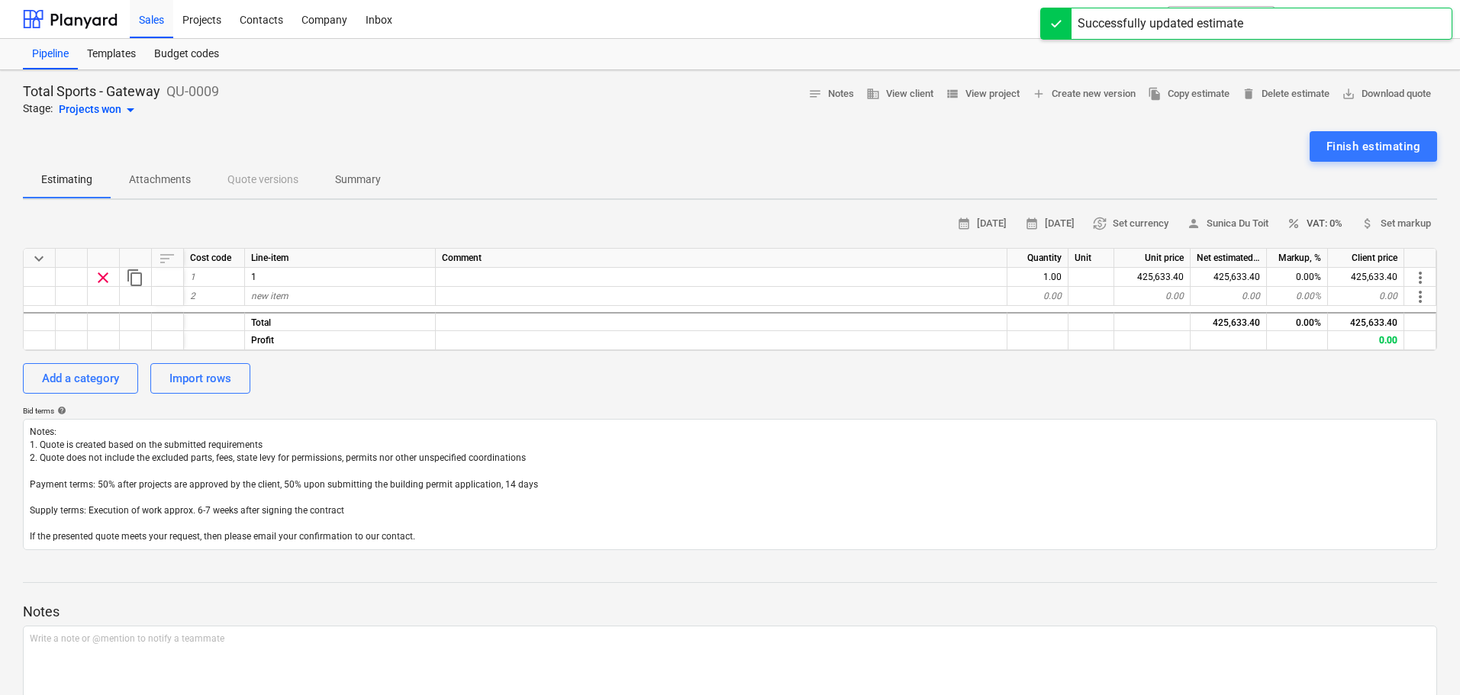
click at [1338, 224] on span "percent VAT: 0%" at bounding box center [1315, 224] width 56 height 18
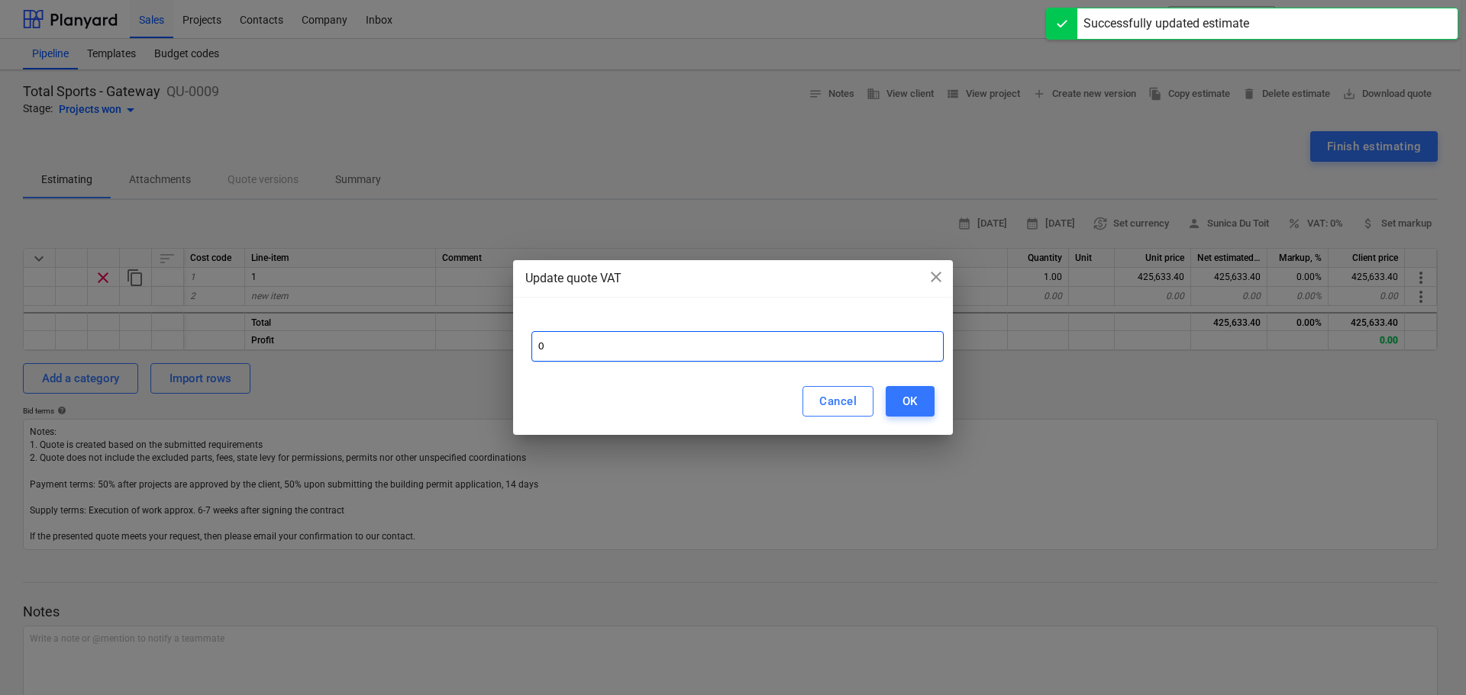
drag, startPoint x: 749, startPoint y: 337, endPoint x: 493, endPoint y: 351, distance: 256.1
click at [493, 351] on div "Update quote VAT close 0 Cancel OK" at bounding box center [733, 347] width 1466 height 695
type input "15"
click at [916, 405] on div "OK" at bounding box center [909, 402] width 15 height 20
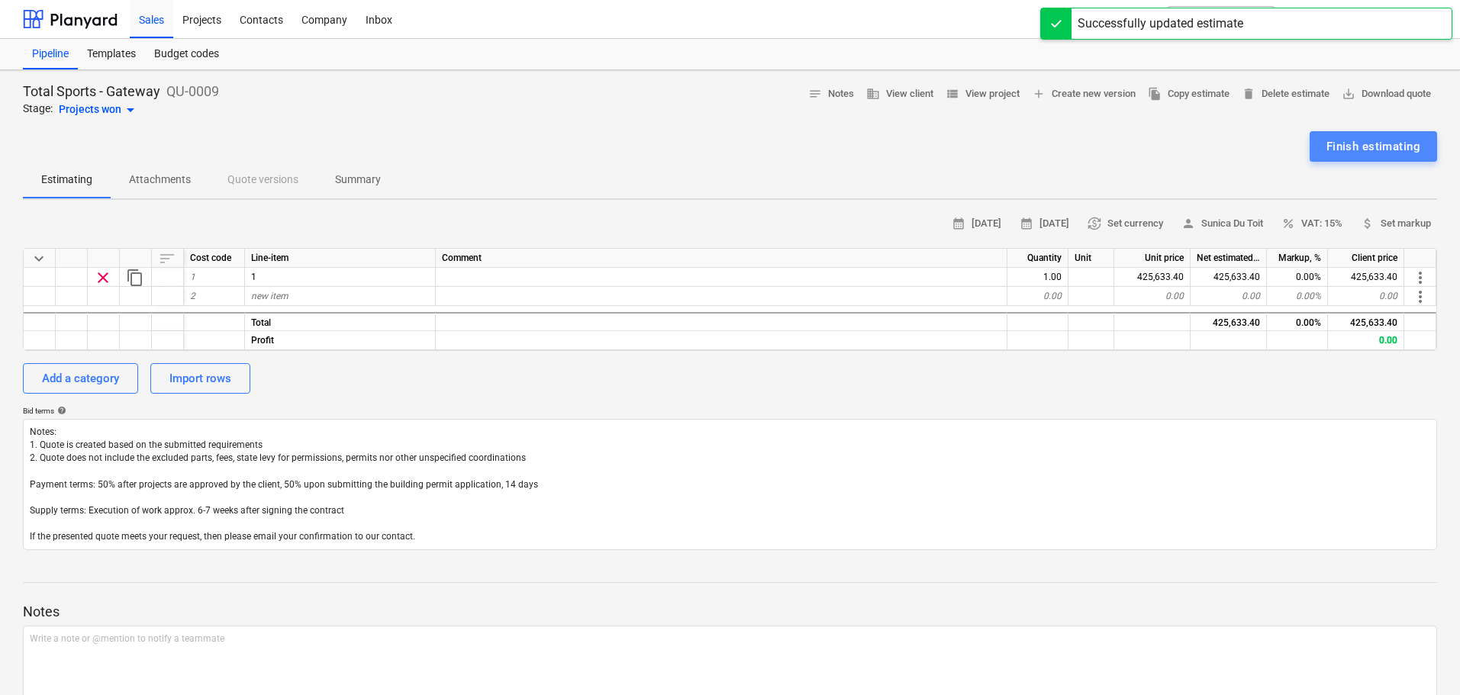
click at [1338, 156] on div "Finish estimating" at bounding box center [1374, 147] width 94 height 20
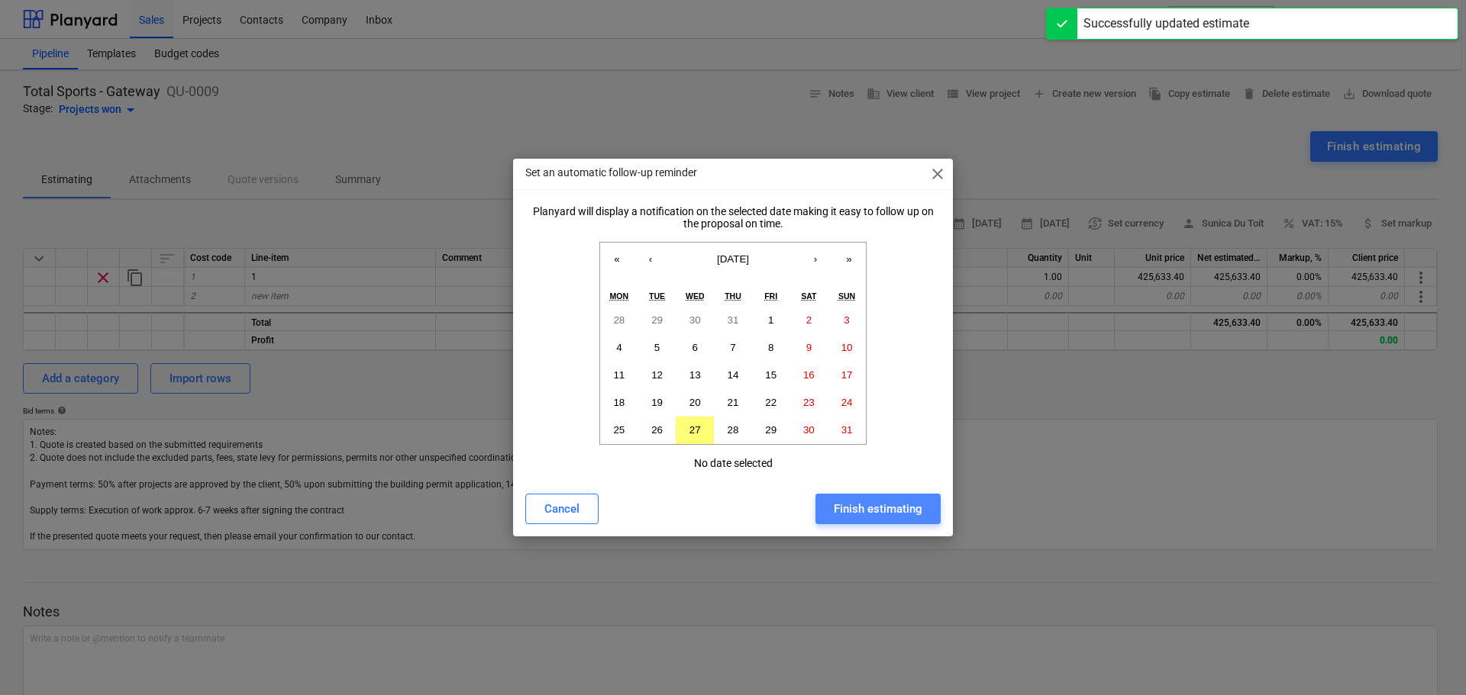
click at [876, 511] on div "Finish estimating" at bounding box center [878, 509] width 89 height 20
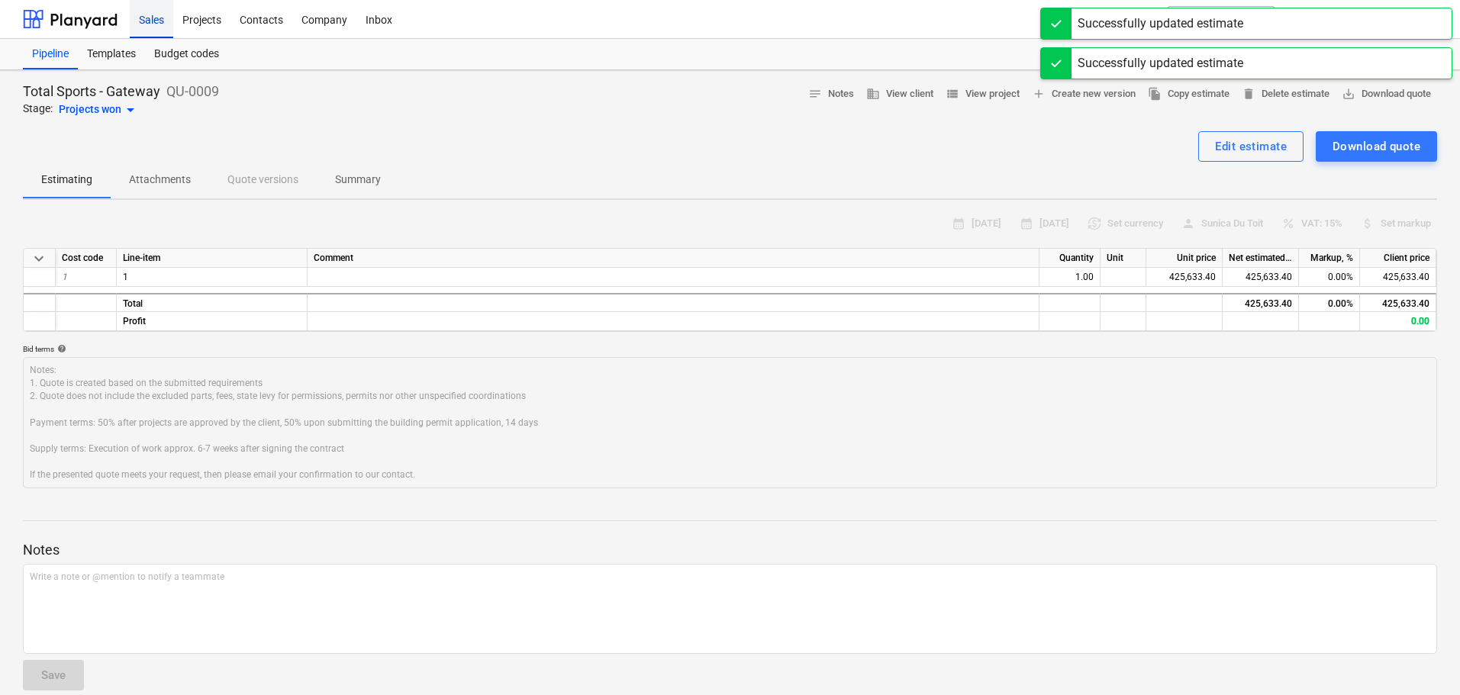
click at [163, 20] on div "Sales" at bounding box center [152, 18] width 44 height 39
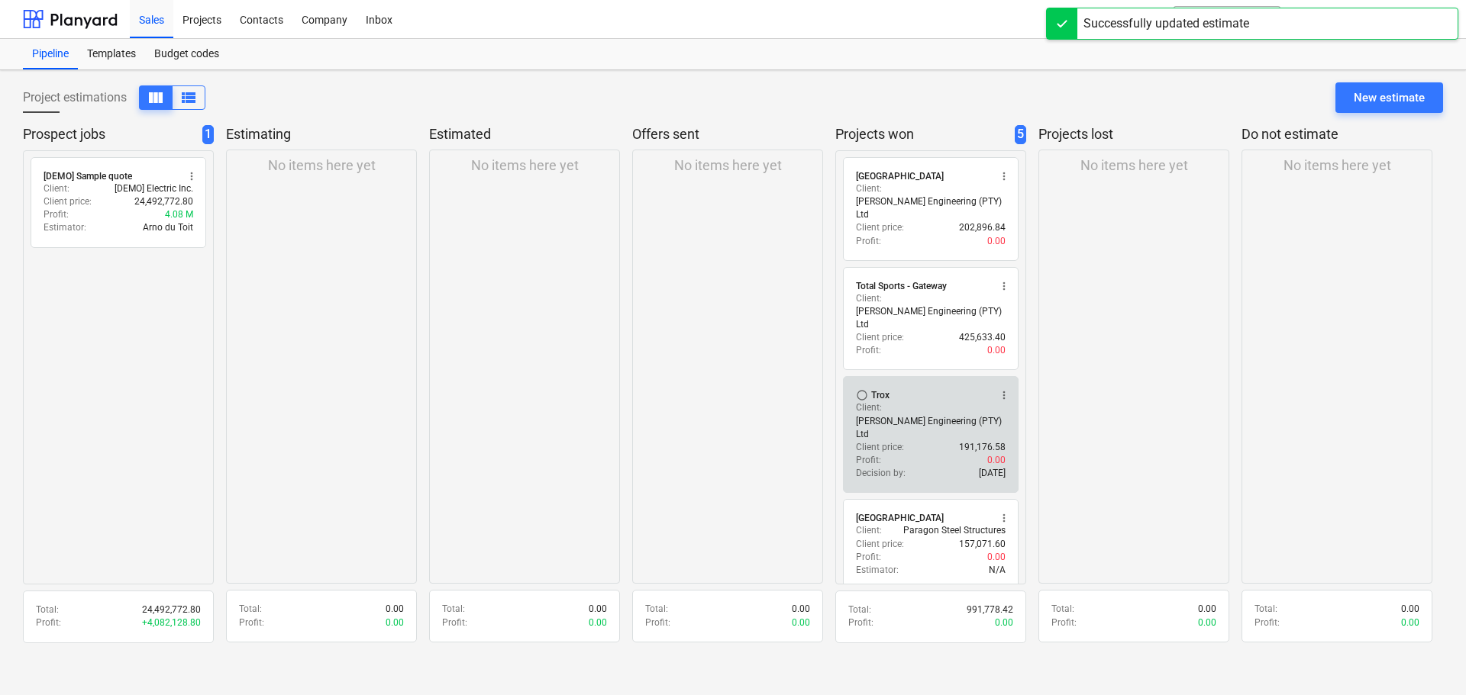
click at [902, 454] on div "Profit : 0.00" at bounding box center [931, 460] width 150 height 13
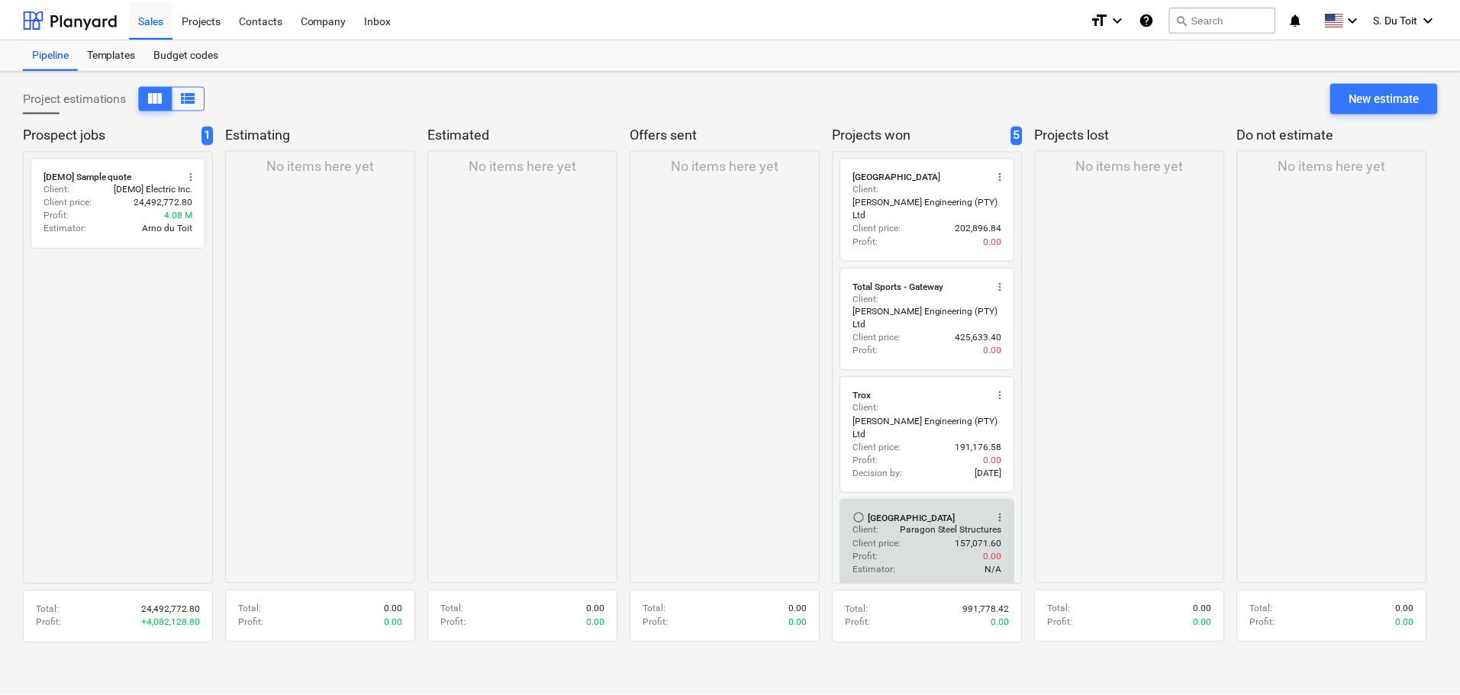
scroll to position [18, 0]
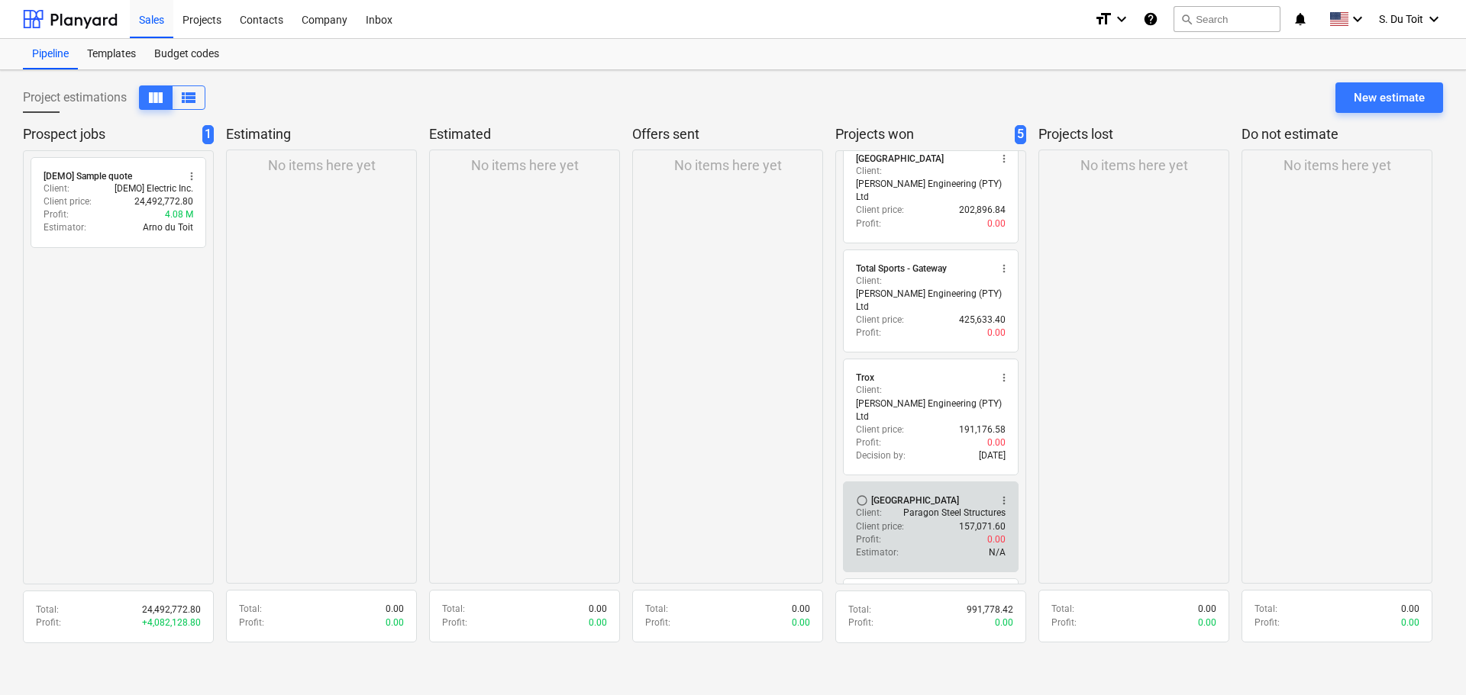
click at [949, 534] on div "Profit : 0.00" at bounding box center [931, 540] width 150 height 13
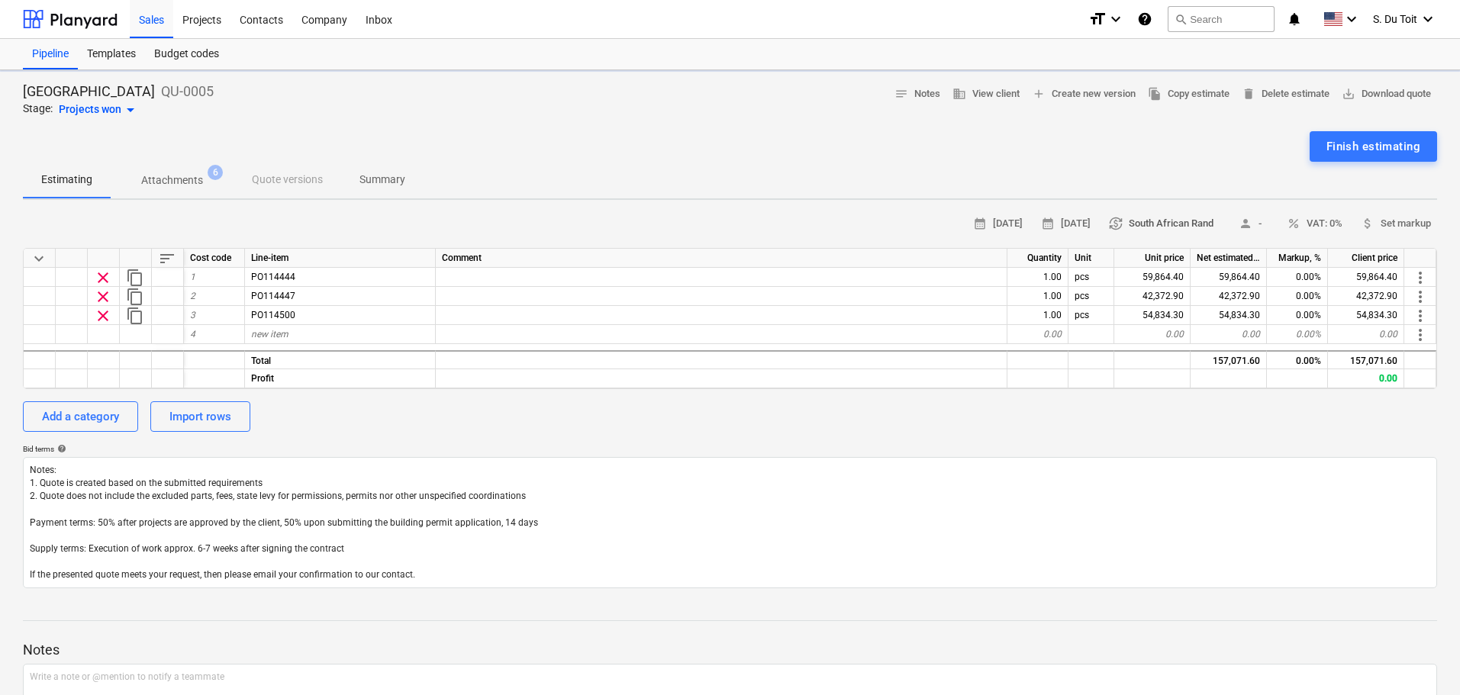
type textarea "x"
click at [1333, 224] on span "percent VAT: 0%" at bounding box center [1315, 224] width 56 height 18
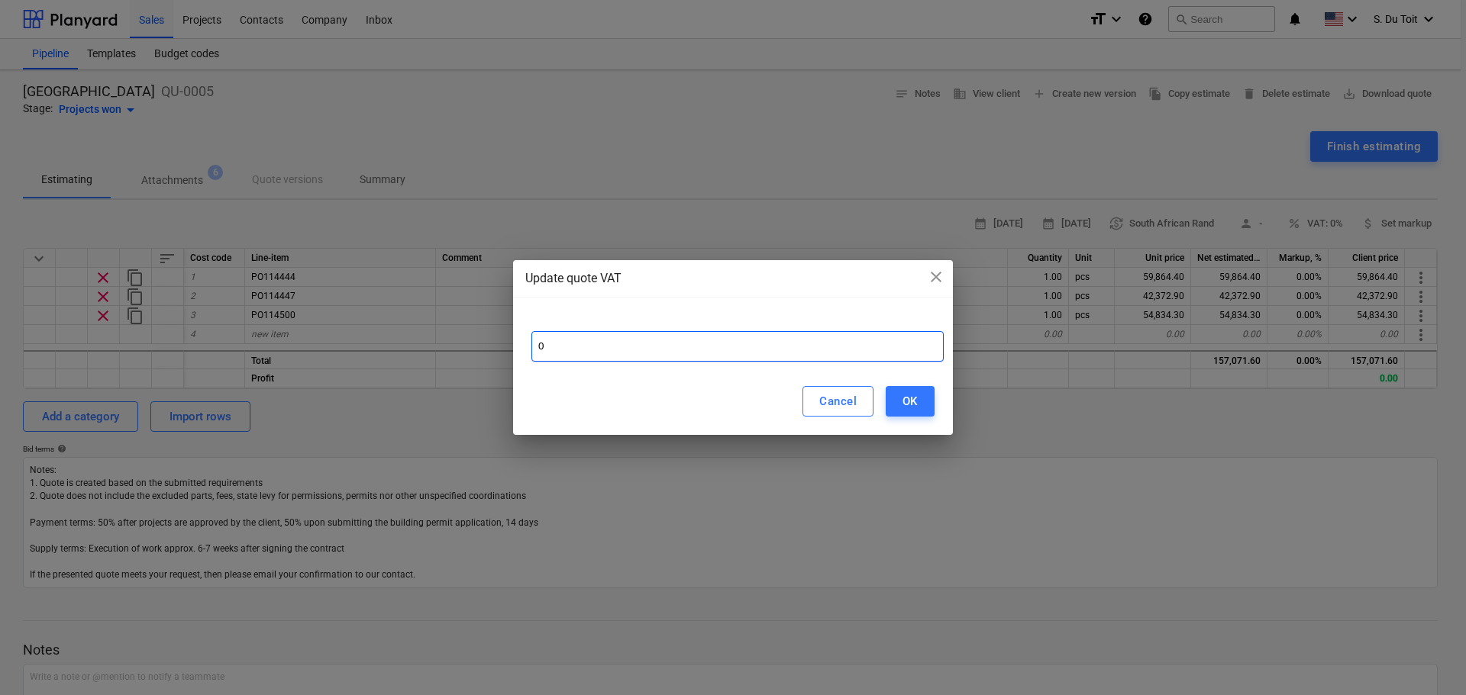
drag, startPoint x: 769, startPoint y: 353, endPoint x: 489, endPoint y: 363, distance: 279.6
click at [489, 363] on div "Update quote VAT close 0 Cancel OK" at bounding box center [733, 347] width 1466 height 695
type input "15"
click at [904, 389] on button "OK" at bounding box center [910, 401] width 49 height 31
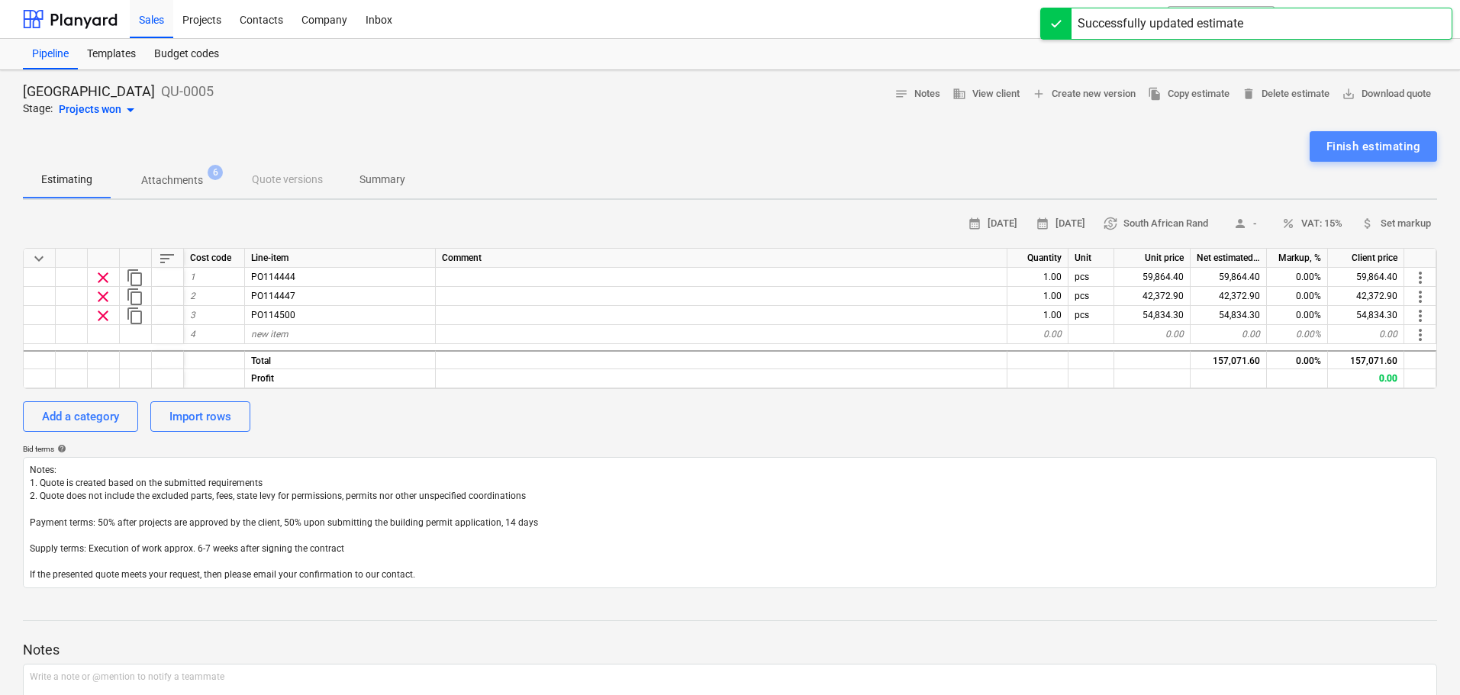
click at [1388, 152] on div "Finish estimating" at bounding box center [1374, 147] width 94 height 20
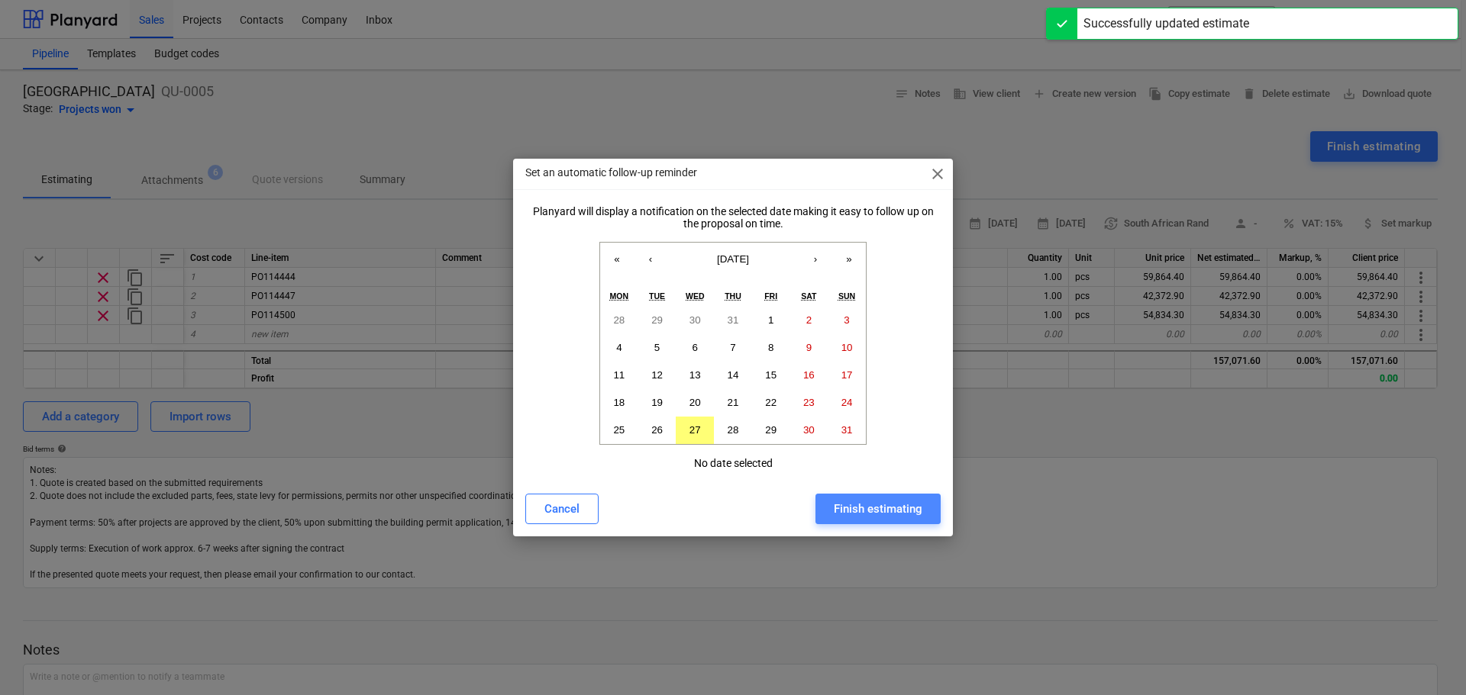
drag, startPoint x: 854, startPoint y: 509, endPoint x: 852, endPoint y: 473, distance: 36.7
click at [854, 508] on div "Finish estimating" at bounding box center [878, 509] width 89 height 20
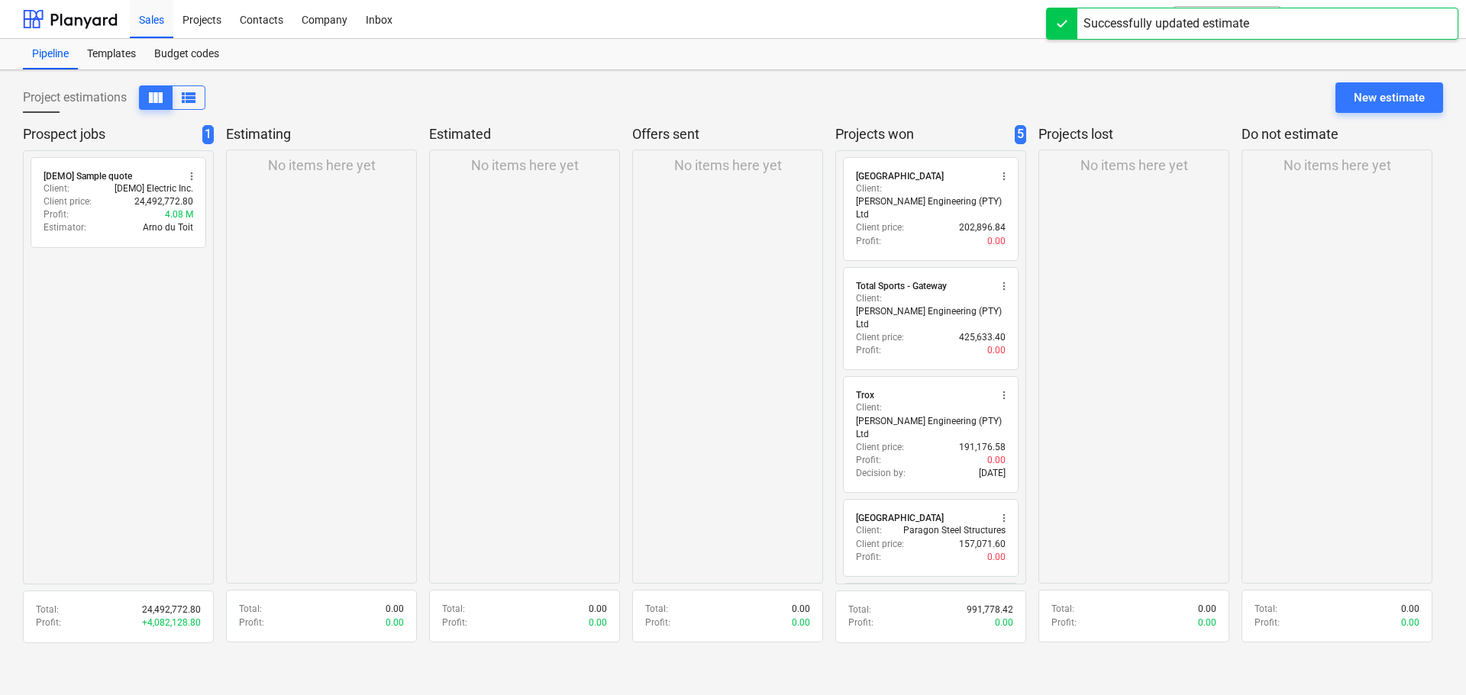
click at [937, 608] on div "Client : Bidfood [GEOGRAPHIC_DATA]" at bounding box center [931, 614] width 150 height 13
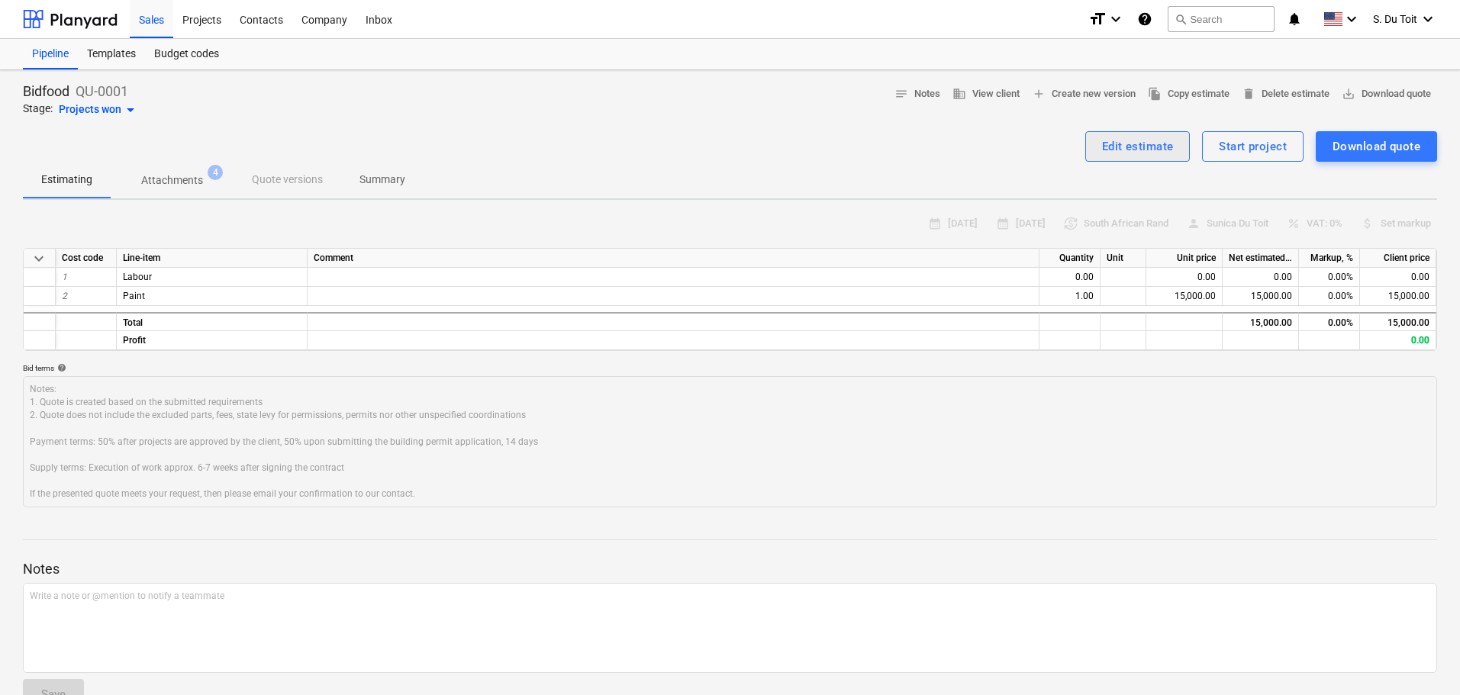
click at [1153, 135] on button "Edit estimate" at bounding box center [1138, 146] width 105 height 31
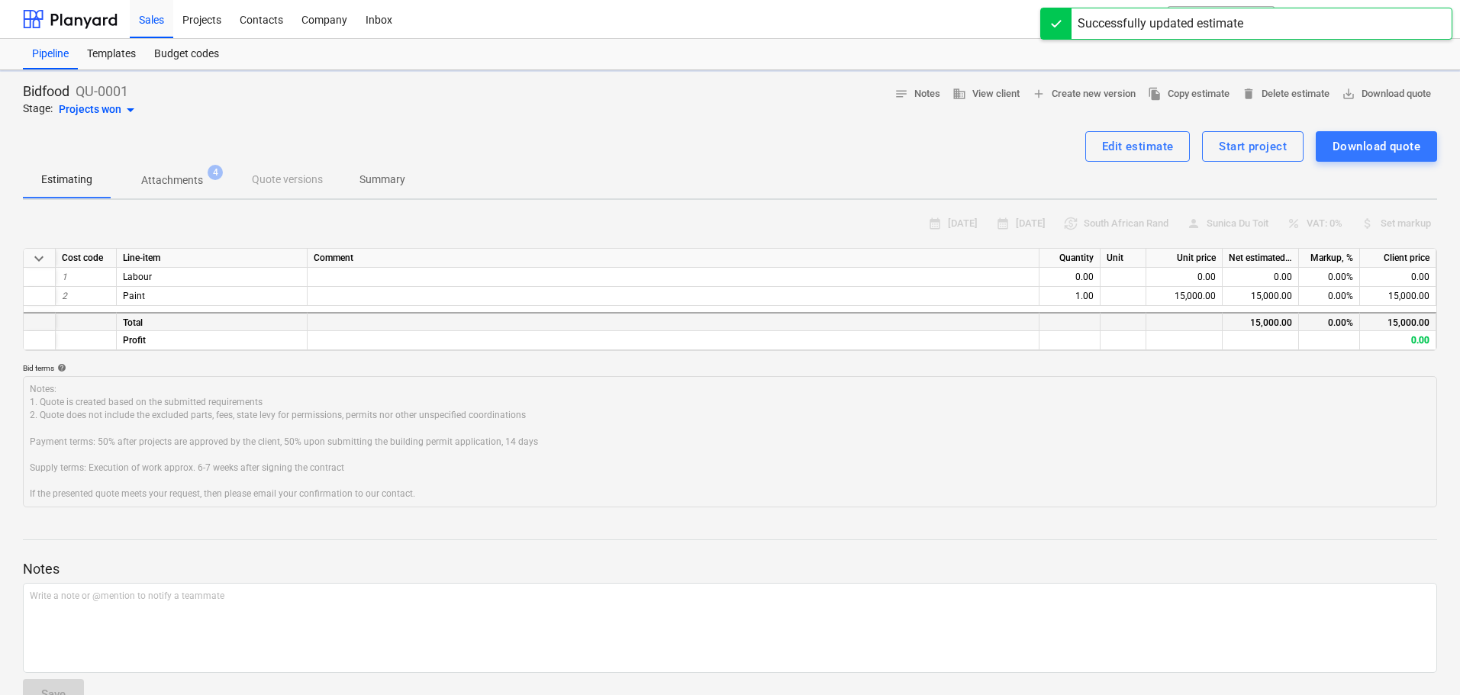
type textarea "x"
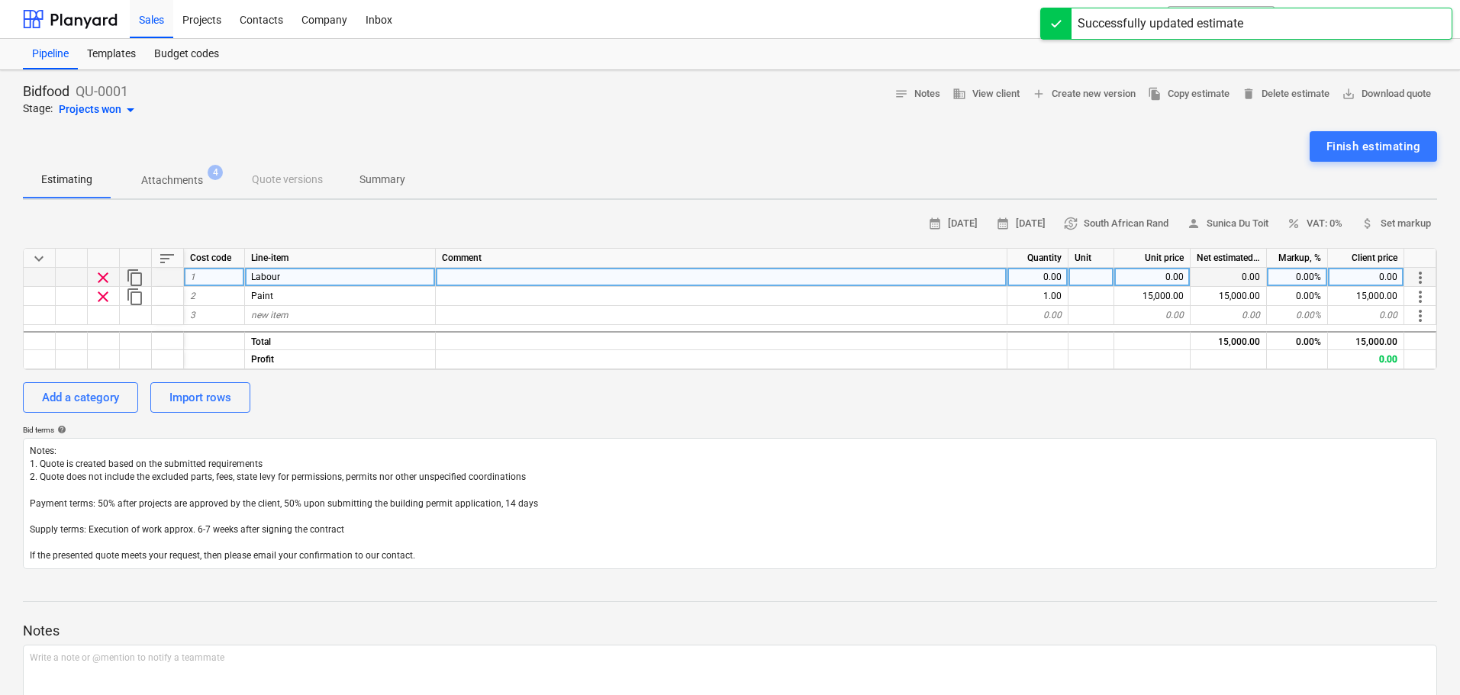
click at [289, 272] on div "Labour" at bounding box center [340, 277] width 191 height 19
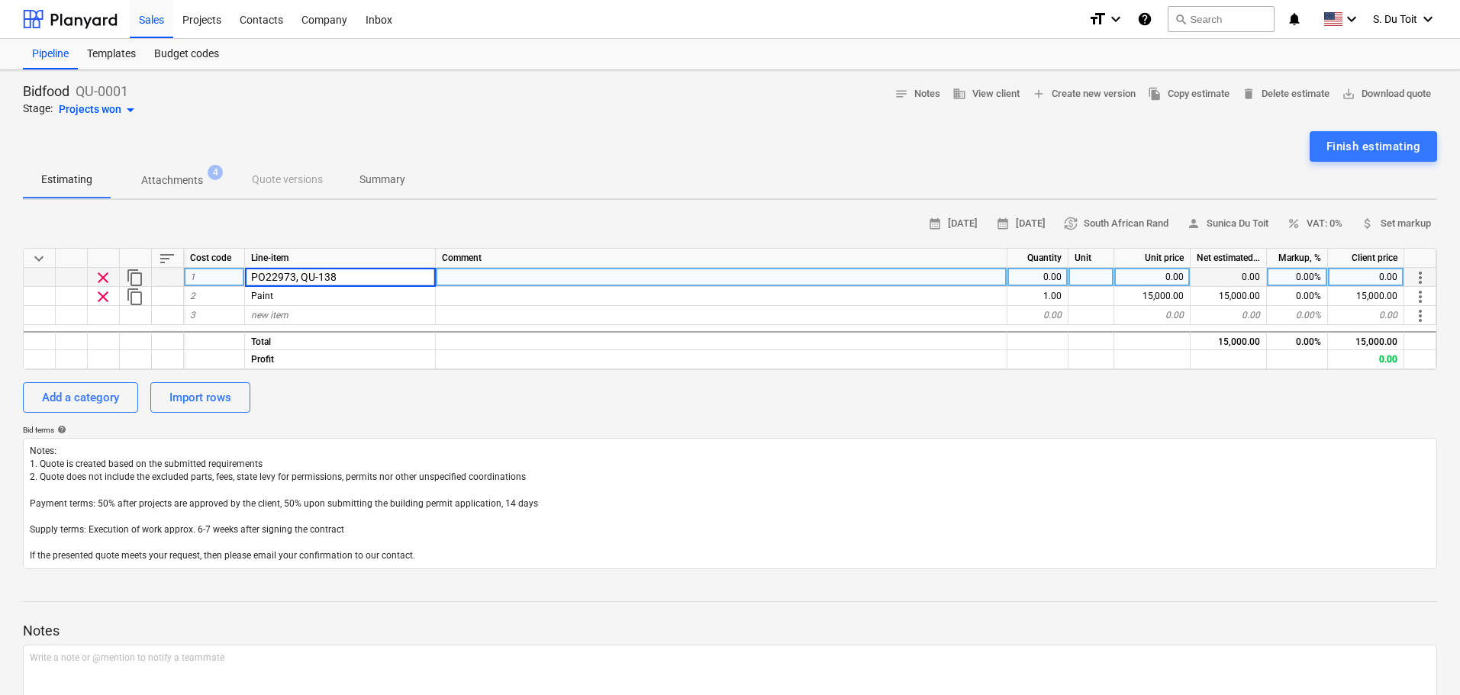
type input "PO22973, QU-1381"
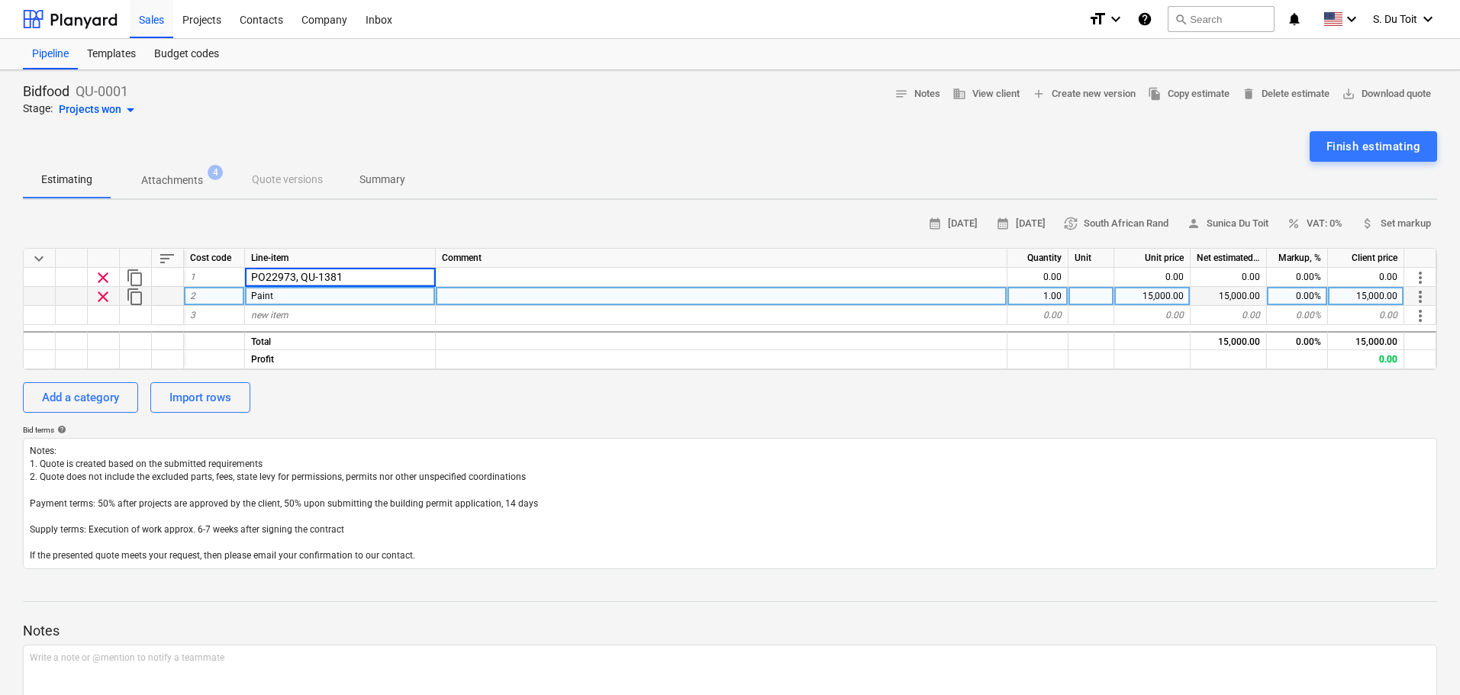
drag, startPoint x: 380, startPoint y: 276, endPoint x: 209, endPoint y: 292, distance: 171.8
click at [209, 292] on div "keyboard_arrow_down sort Cost code Line-item Comment Quantity Unit Unit price N…" at bounding box center [730, 309] width 1415 height 122
type textarea "x"
click at [308, 292] on div "Paint" at bounding box center [340, 296] width 191 height 19
click at [295, 296] on input "PO22973, QU-1381" at bounding box center [340, 296] width 190 height 18
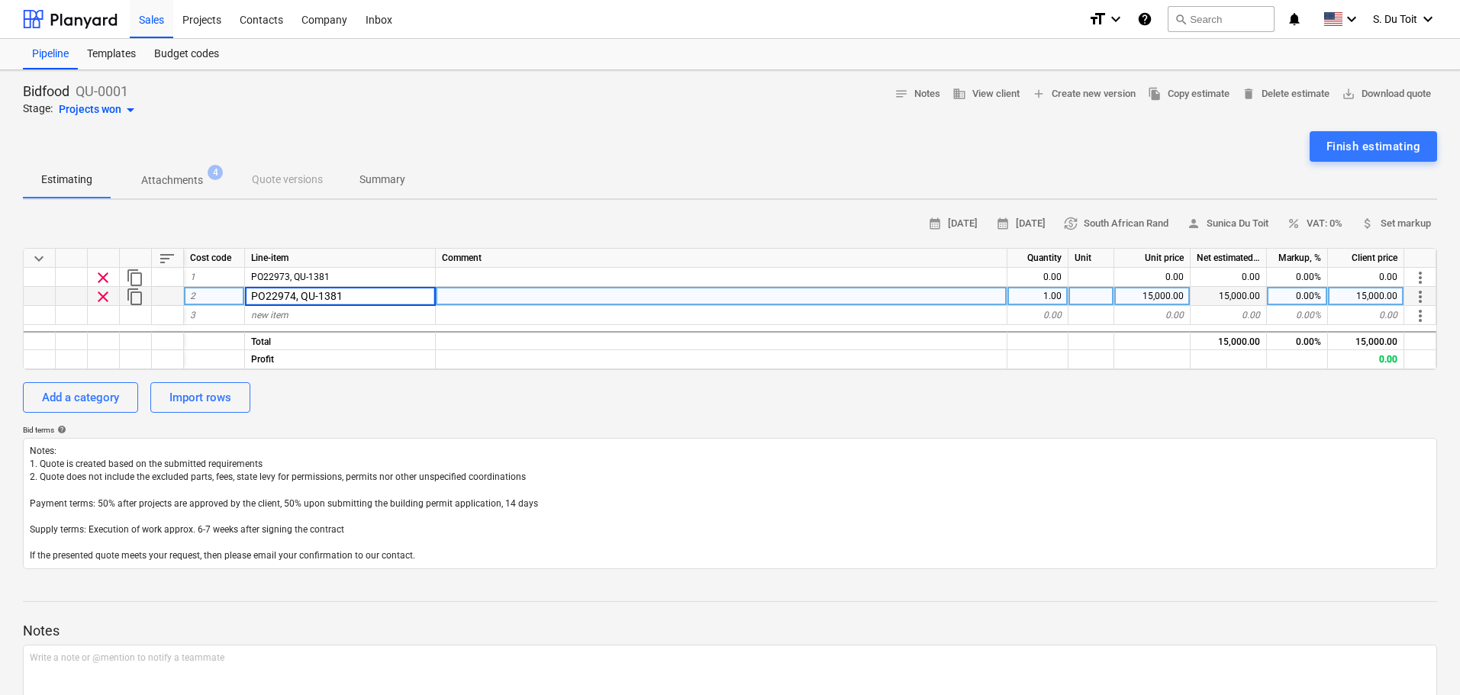
click at [357, 302] on input "PO22974, QU-1381" at bounding box center [340, 296] width 190 height 18
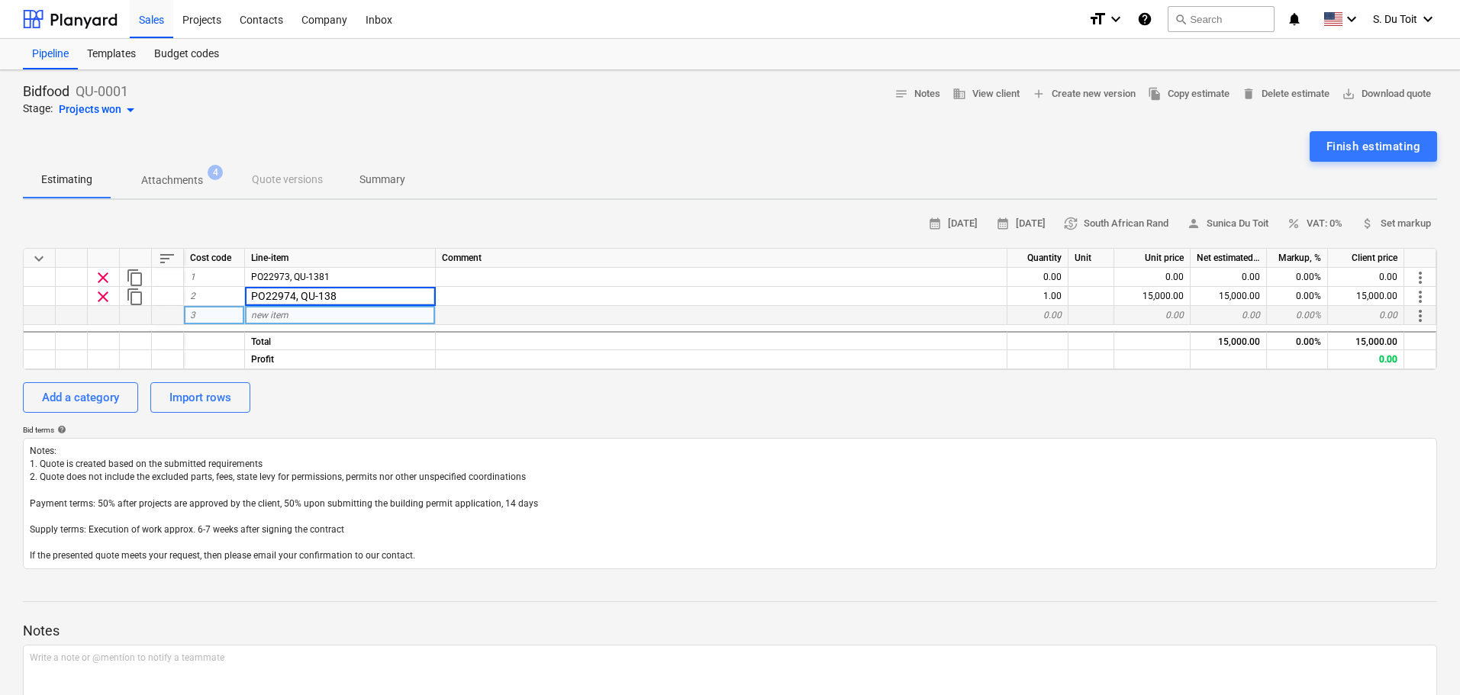
type input "PO22974, QU-1383"
type textarea "x"
click at [323, 319] on div "new item" at bounding box center [340, 315] width 191 height 19
click at [293, 313] on input "PO22973, QU-1381" at bounding box center [340, 315] width 190 height 18
click at [357, 315] on input "PO22975, QU-1381" at bounding box center [340, 315] width 190 height 18
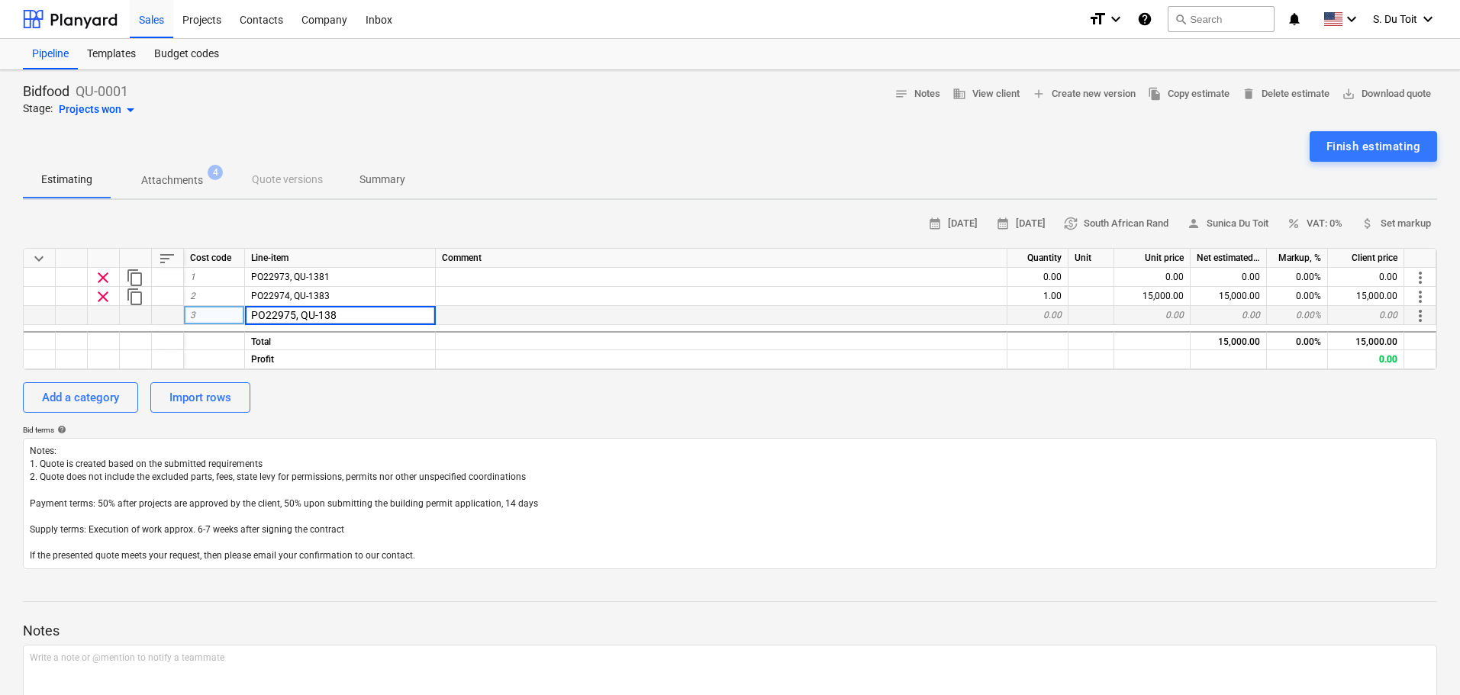
type input "PO22975, QU-1382"
click at [311, 337] on div "Total" at bounding box center [340, 340] width 191 height 19
type textarea "x"
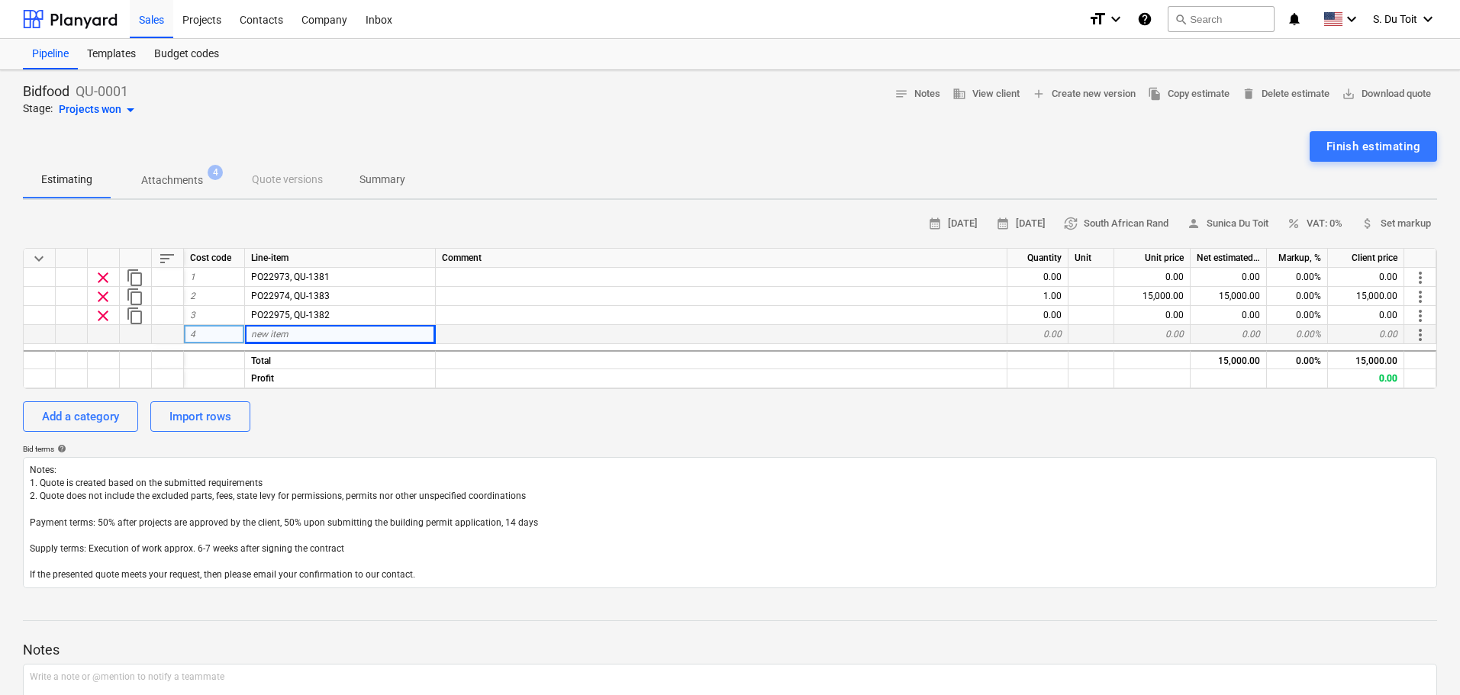
click at [358, 336] on div "new item" at bounding box center [340, 334] width 191 height 19
click at [295, 337] on input "PO22973, QU-1381" at bounding box center [340, 334] width 190 height 18
click at [357, 332] on input "PO22991, QU-1381" at bounding box center [340, 334] width 190 height 18
type input "PO22991, QU-1380"
click at [353, 452] on div "Bid terms help" at bounding box center [730, 449] width 1415 height 10
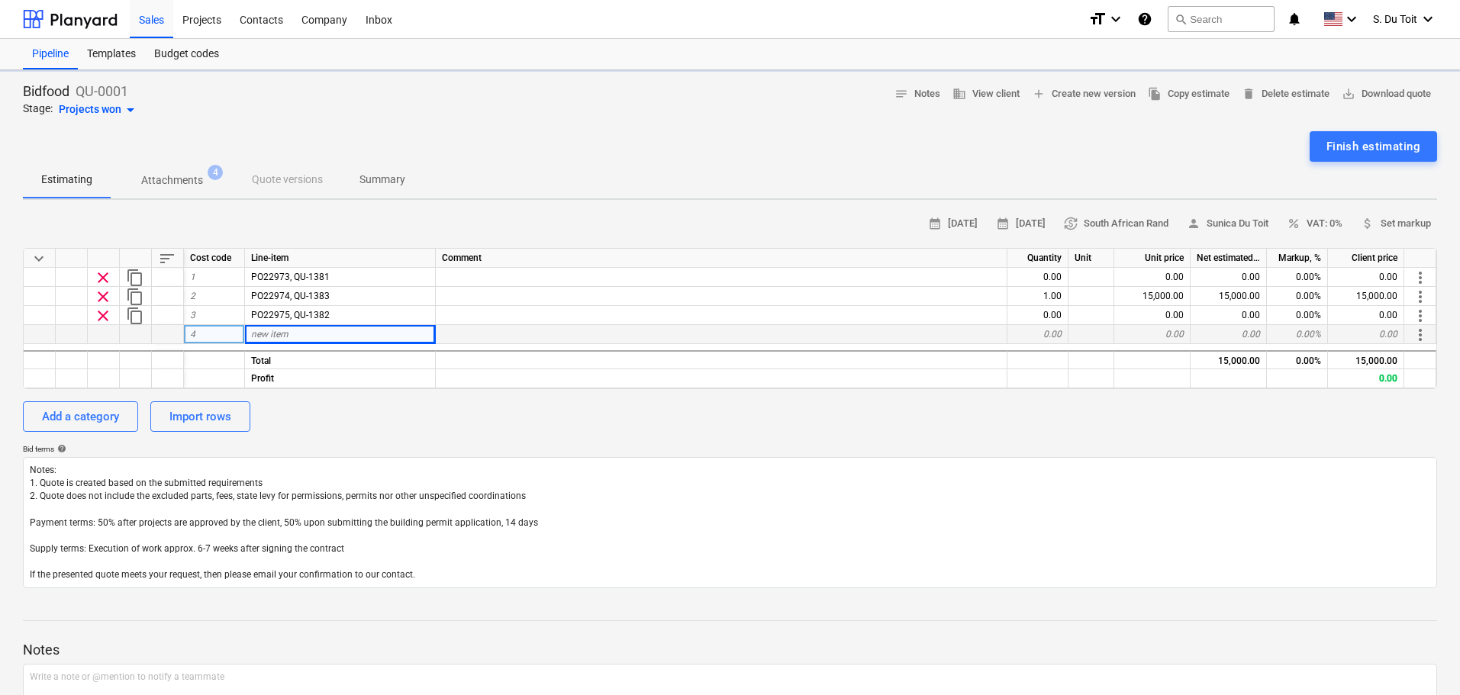
type textarea "x"
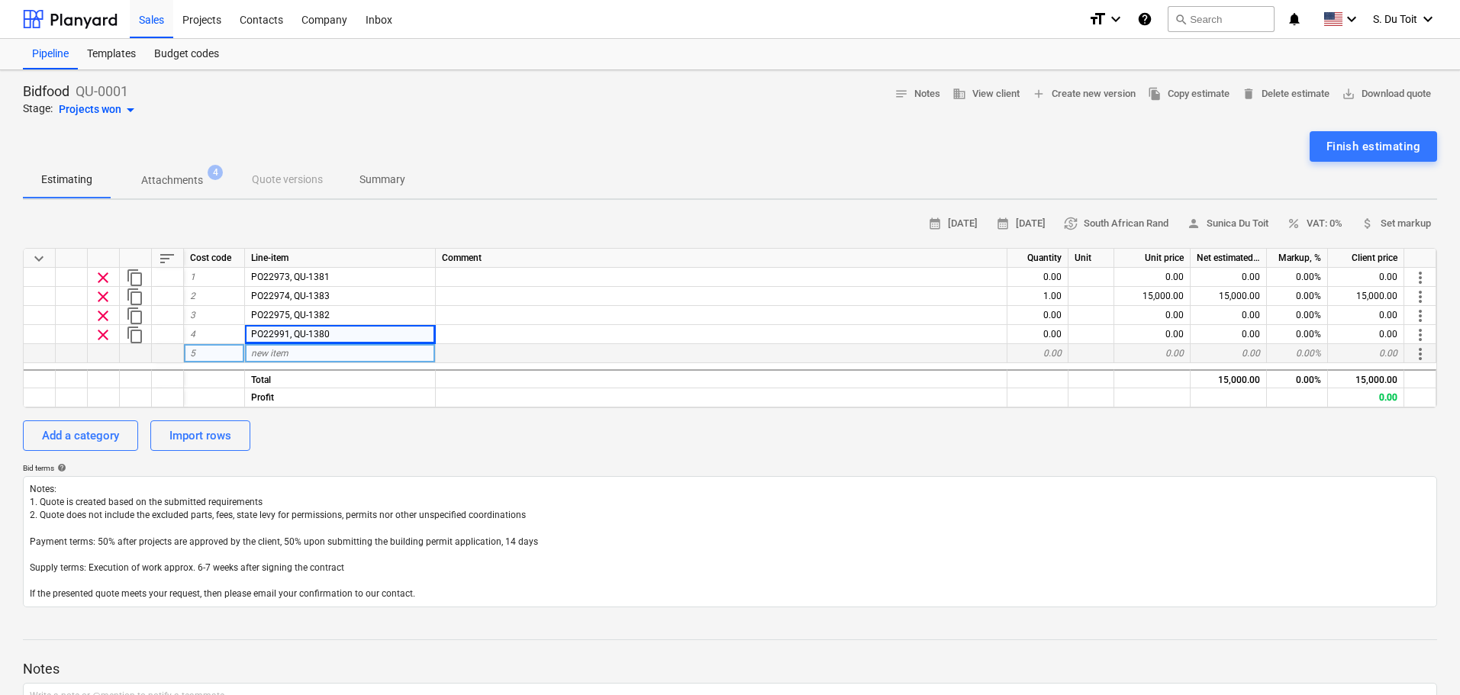
click at [285, 350] on span "new item" at bounding box center [269, 353] width 37 height 11
click at [293, 354] on input "PO22973, QU-1381" at bounding box center [340, 353] width 190 height 18
click at [375, 362] on input "PO23146, QU-1381" at bounding box center [340, 353] width 190 height 18
type input "PO23146, QU-1399"
click at [414, 453] on div "calendar_month [DATE] calendar_month [DATE] currency_exchange South African Ran…" at bounding box center [730, 409] width 1415 height 395
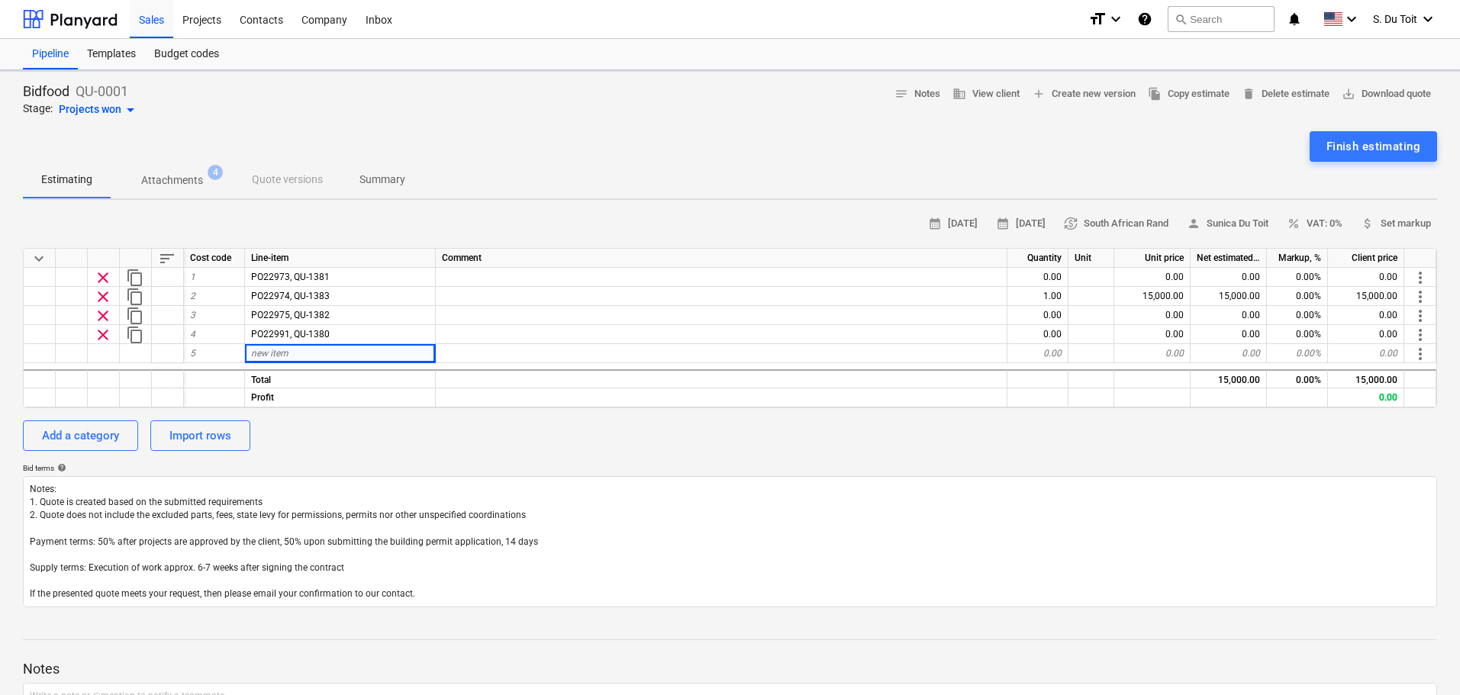
type textarea "x"
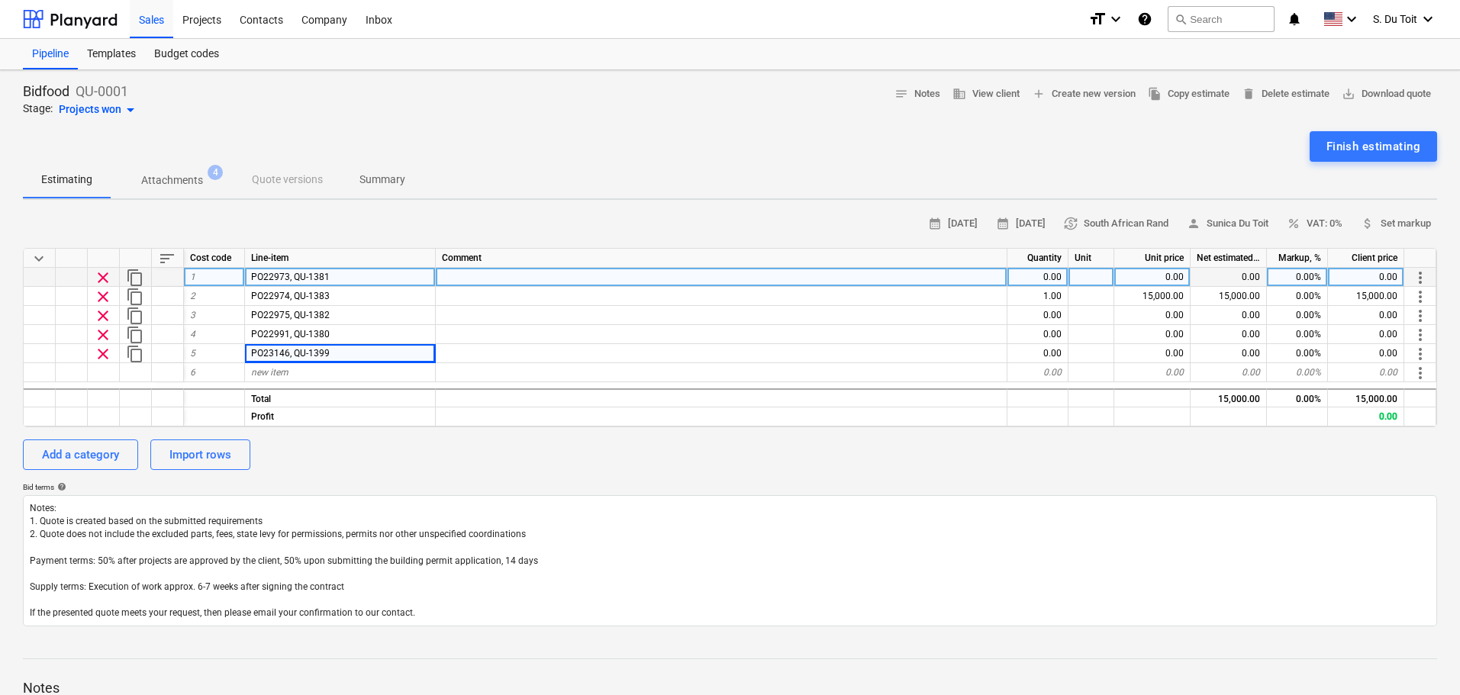
click at [460, 282] on div at bounding box center [722, 277] width 572 height 19
click at [1040, 284] on div "0.00" at bounding box center [1038, 277] width 61 height 19
type input "1"
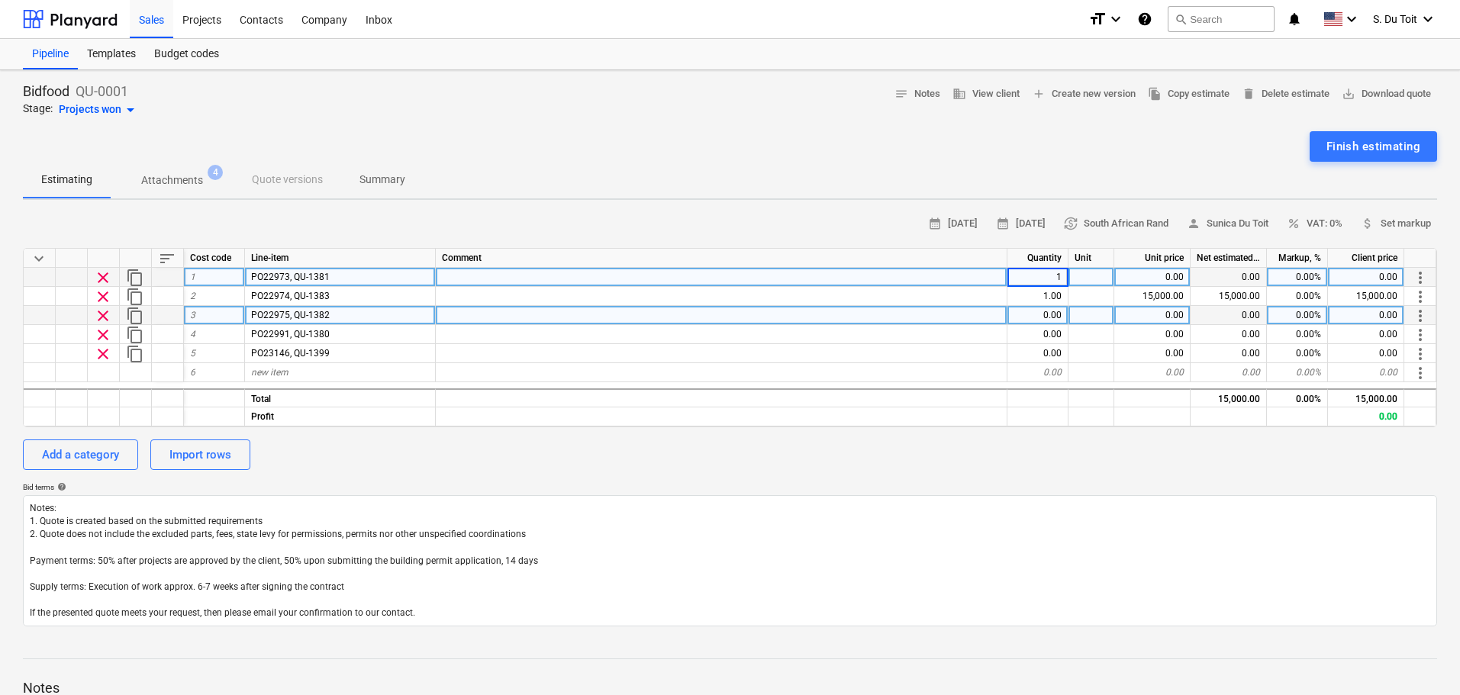
type textarea "x"
click at [1042, 319] on div "0.00" at bounding box center [1038, 315] width 61 height 19
type input "1"
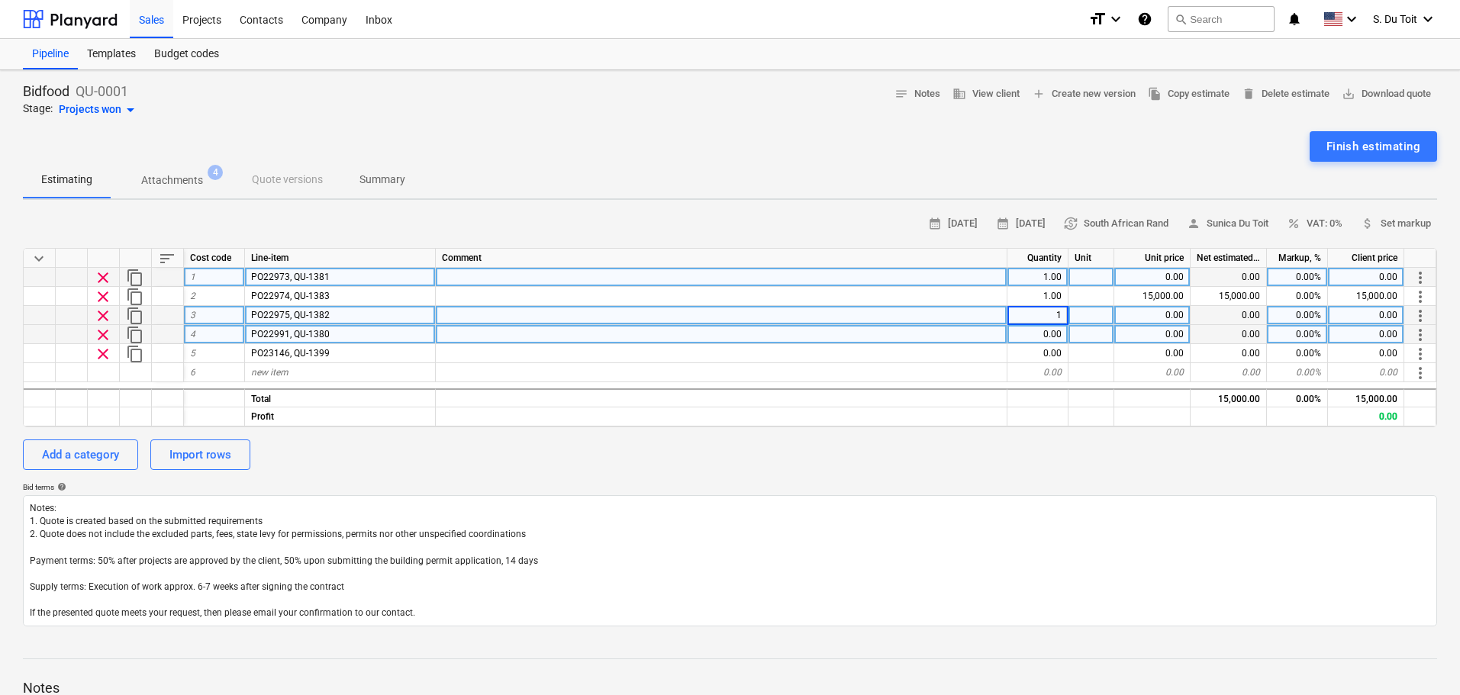
type textarea "x"
click at [1045, 331] on div "0.00" at bounding box center [1038, 334] width 61 height 19
type input "1"
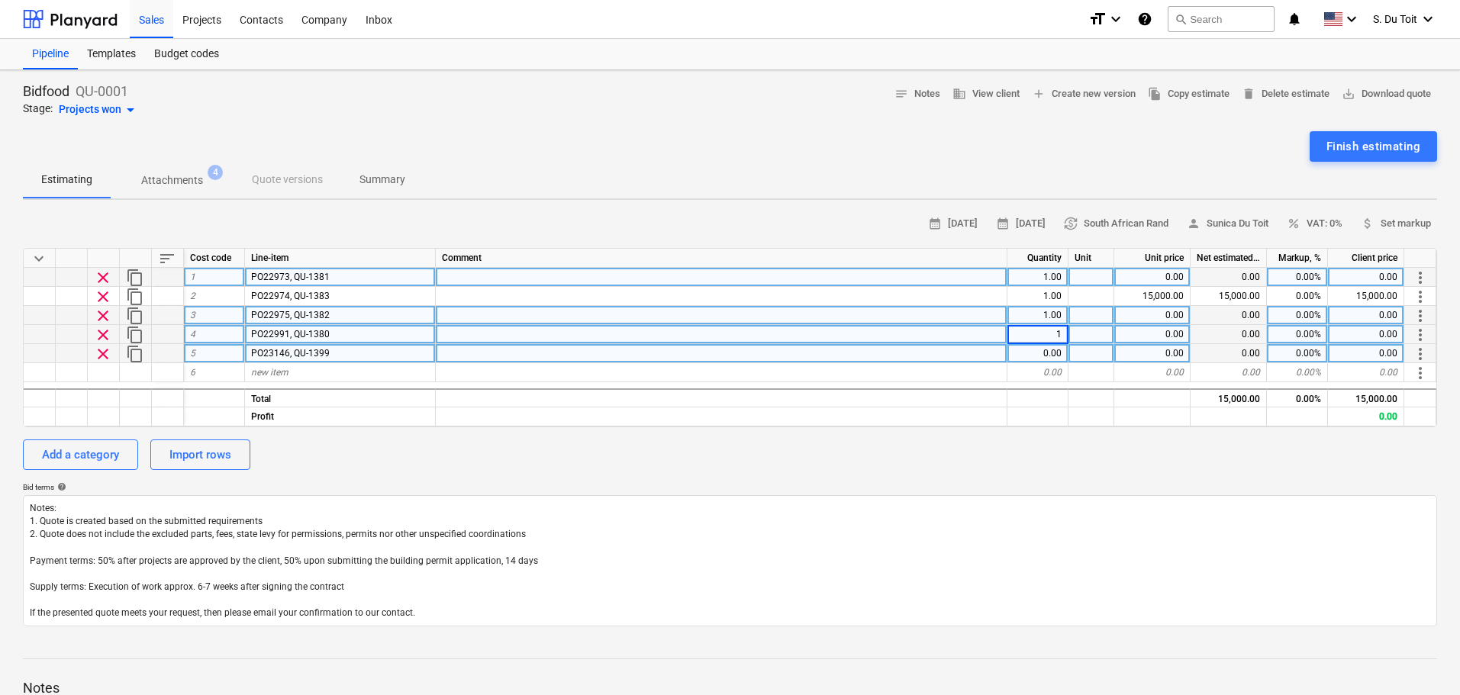
type textarea "x"
click at [1046, 354] on div "0.00" at bounding box center [1038, 353] width 61 height 19
type input "1"
type textarea "x"
click at [1169, 274] on div "0.00" at bounding box center [1153, 277] width 76 height 19
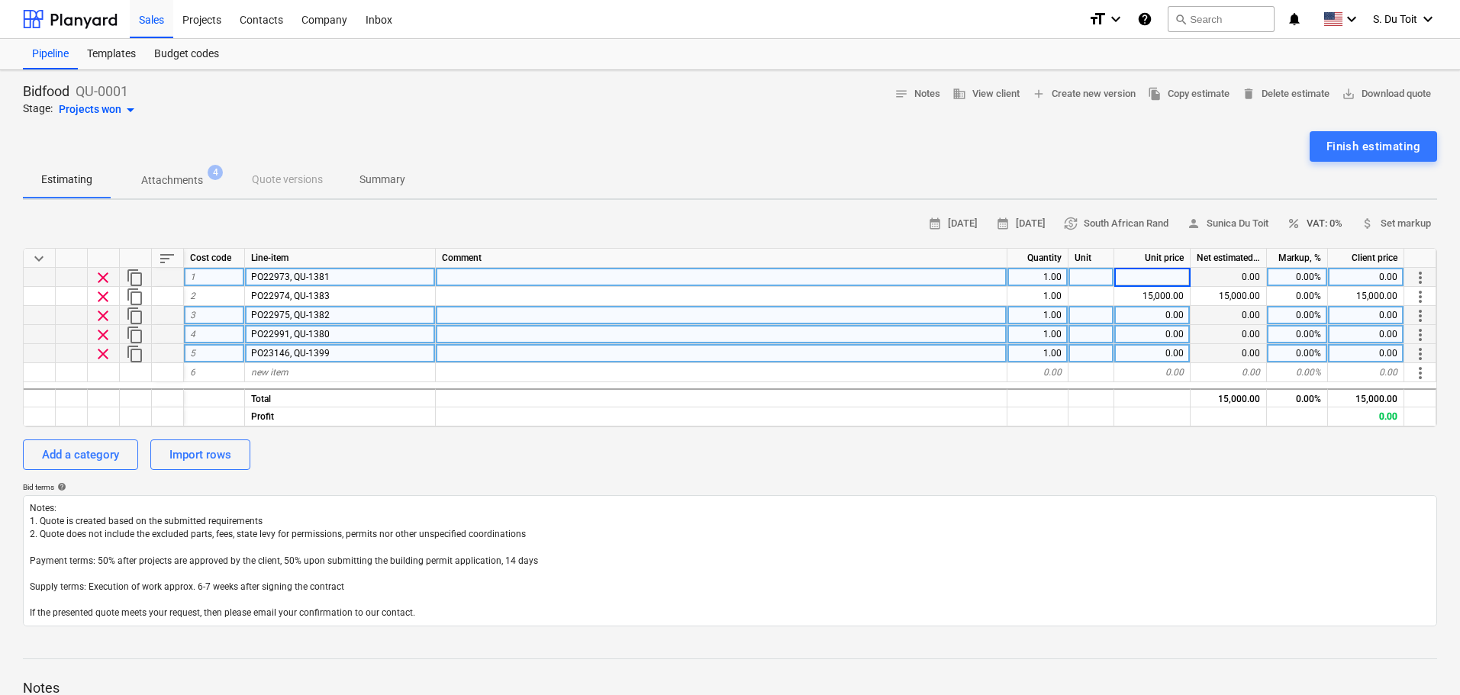
click at [1310, 226] on span "percent VAT: 0%" at bounding box center [1315, 224] width 56 height 18
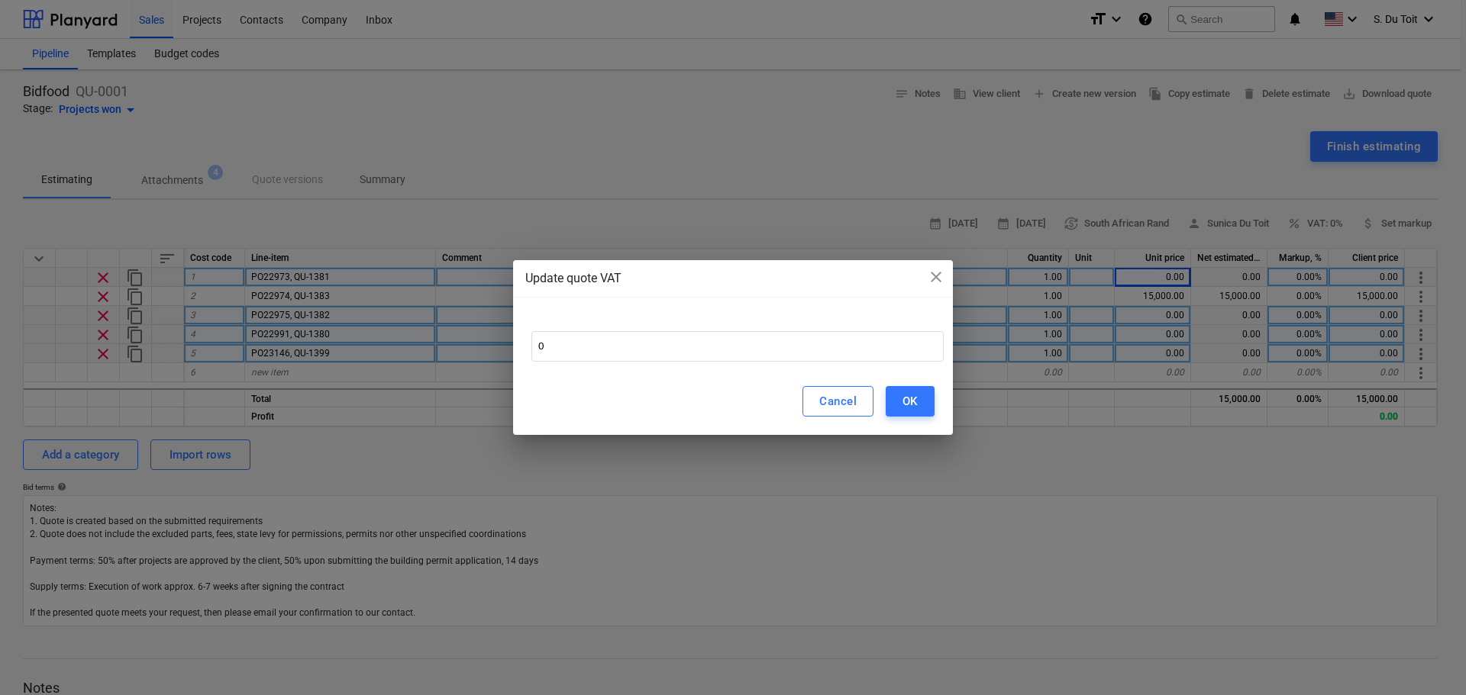
drag, startPoint x: 828, startPoint y: 330, endPoint x: 463, endPoint y: 336, distance: 365.7
click at [463, 336] on div "Update quote VAT close 0 Cancel OK" at bounding box center [733, 347] width 1466 height 695
drag, startPoint x: 600, startPoint y: 346, endPoint x: 499, endPoint y: 338, distance: 101.8
click at [499, 338] on div "Update quote VAT close 0 Cancel OK" at bounding box center [733, 347] width 1466 height 695
type input "15"
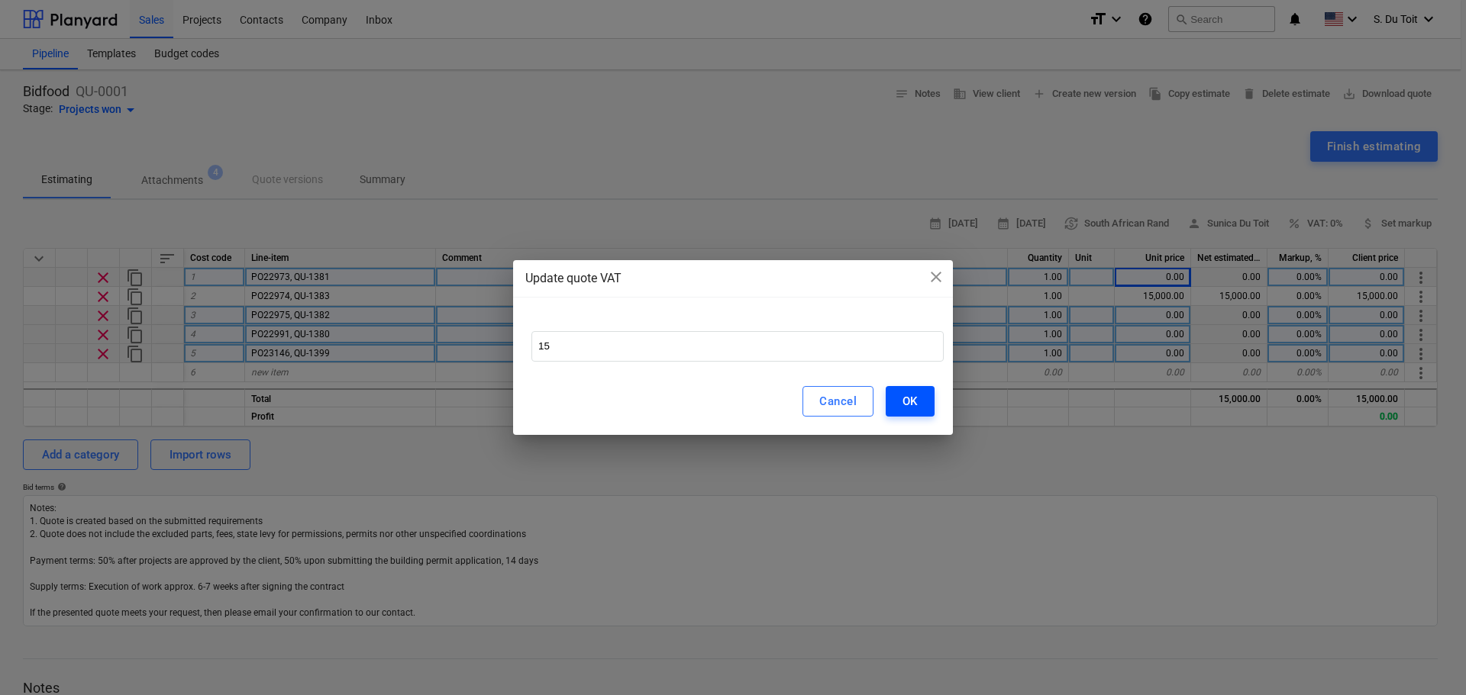
click at [909, 402] on div "OK" at bounding box center [909, 402] width 15 height 20
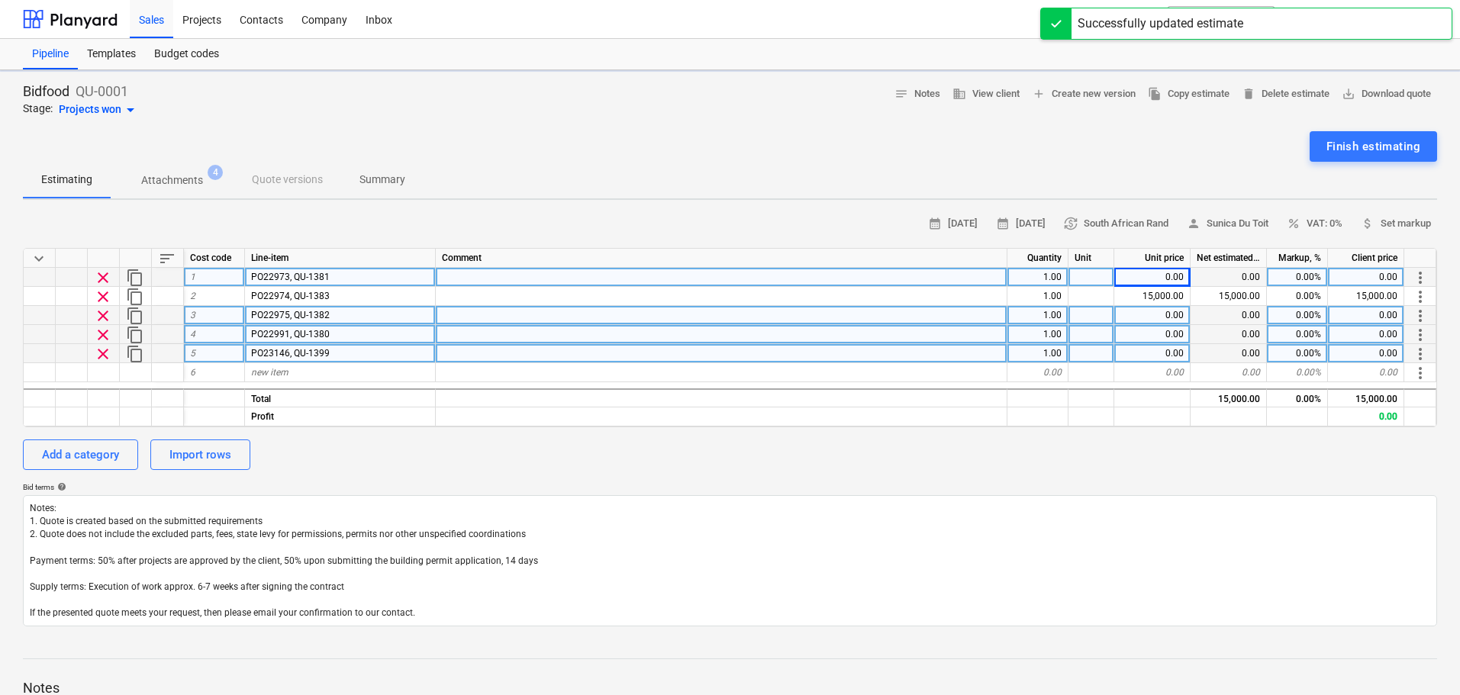
type textarea "x"
click at [1150, 276] on div "0.00" at bounding box center [1153, 277] width 76 height 19
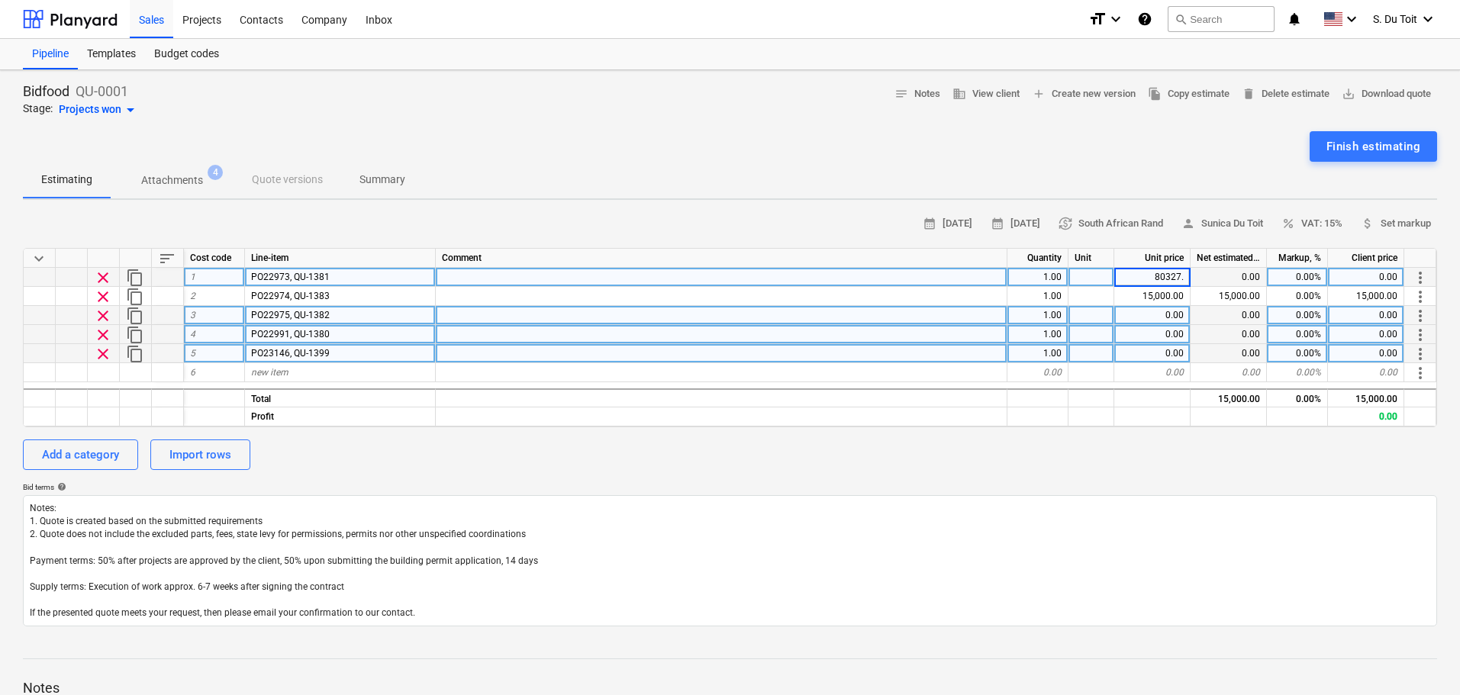
type input "80327.5"
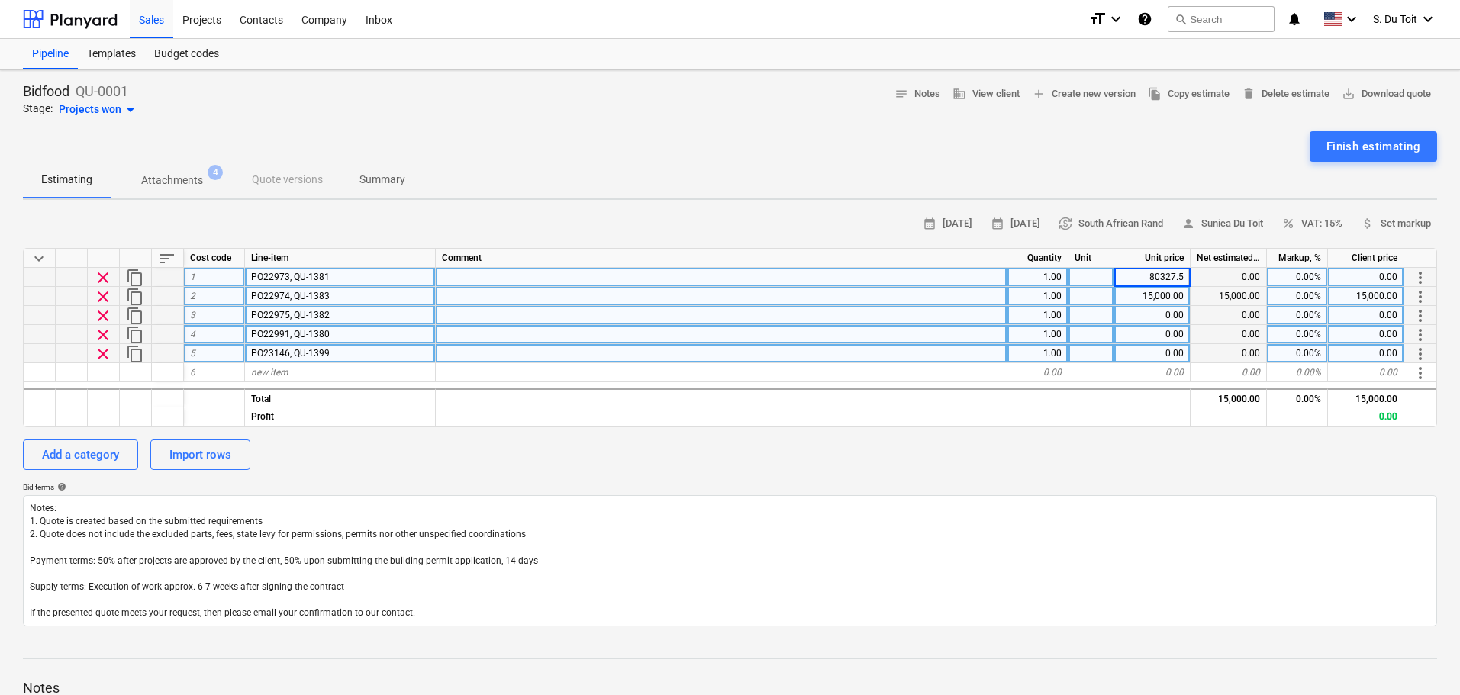
type textarea "x"
click at [1159, 295] on div "15,000.00" at bounding box center [1153, 296] width 76 height 19
type input "15065"
type textarea "x"
click at [1167, 324] on div "0.00" at bounding box center [1153, 315] width 76 height 19
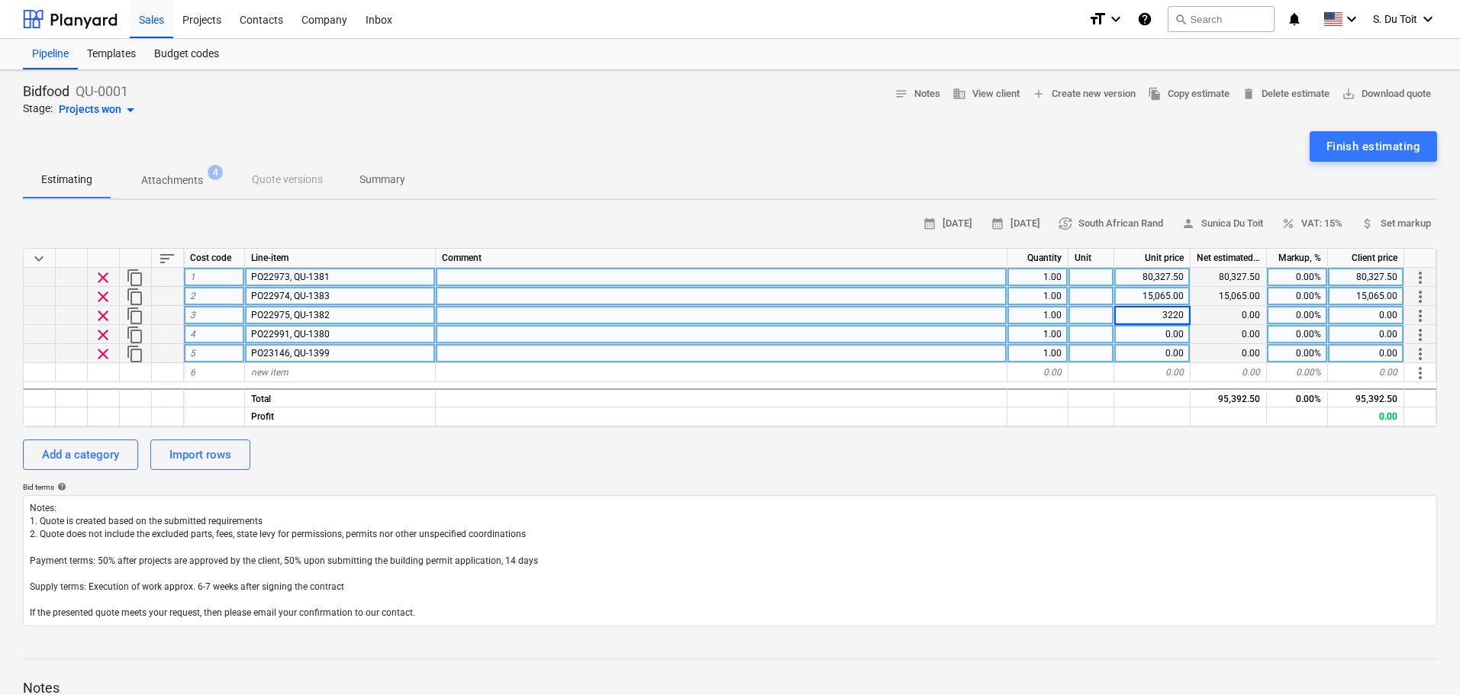
type input "32200"
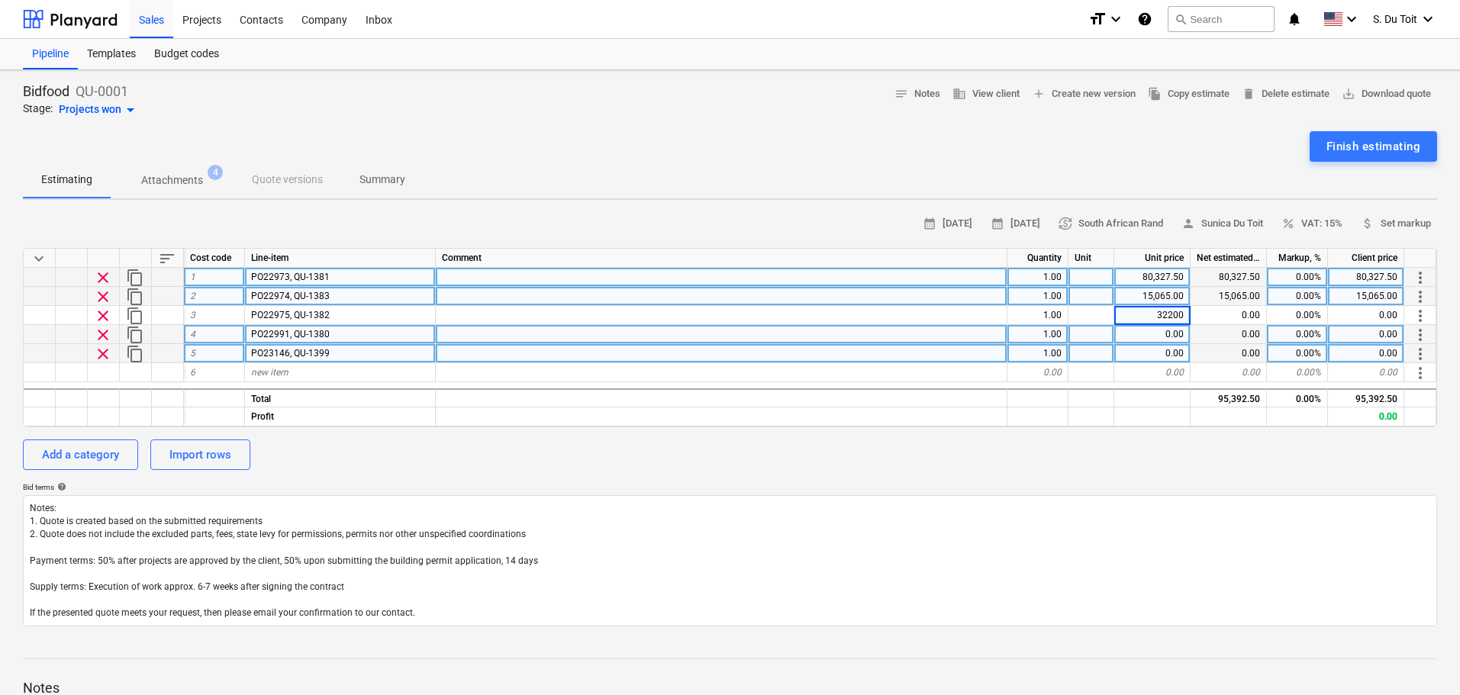
type textarea "x"
click at [1176, 335] on div "0.00" at bounding box center [1153, 334] width 76 height 19
type input "44355.5"
type textarea "x"
click at [1173, 353] on div "0.00" at bounding box center [1153, 353] width 76 height 19
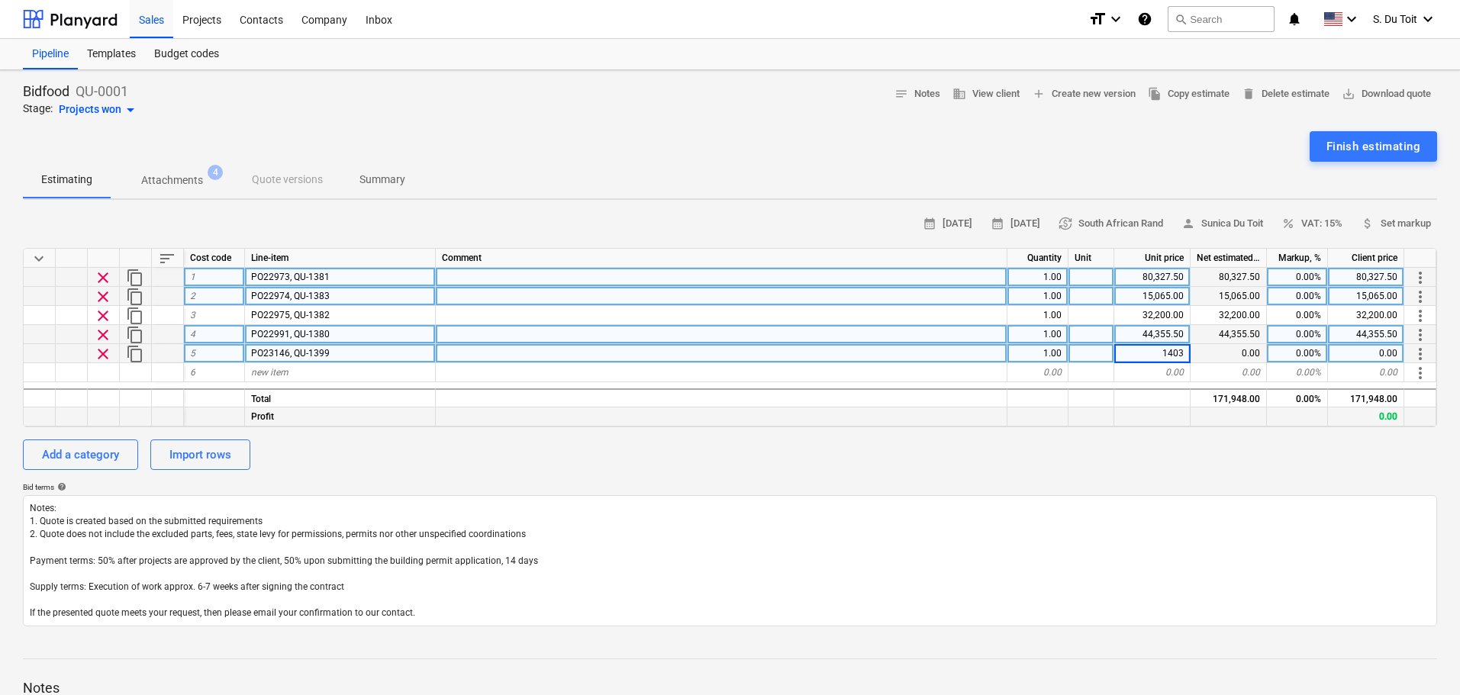
type input "14030"
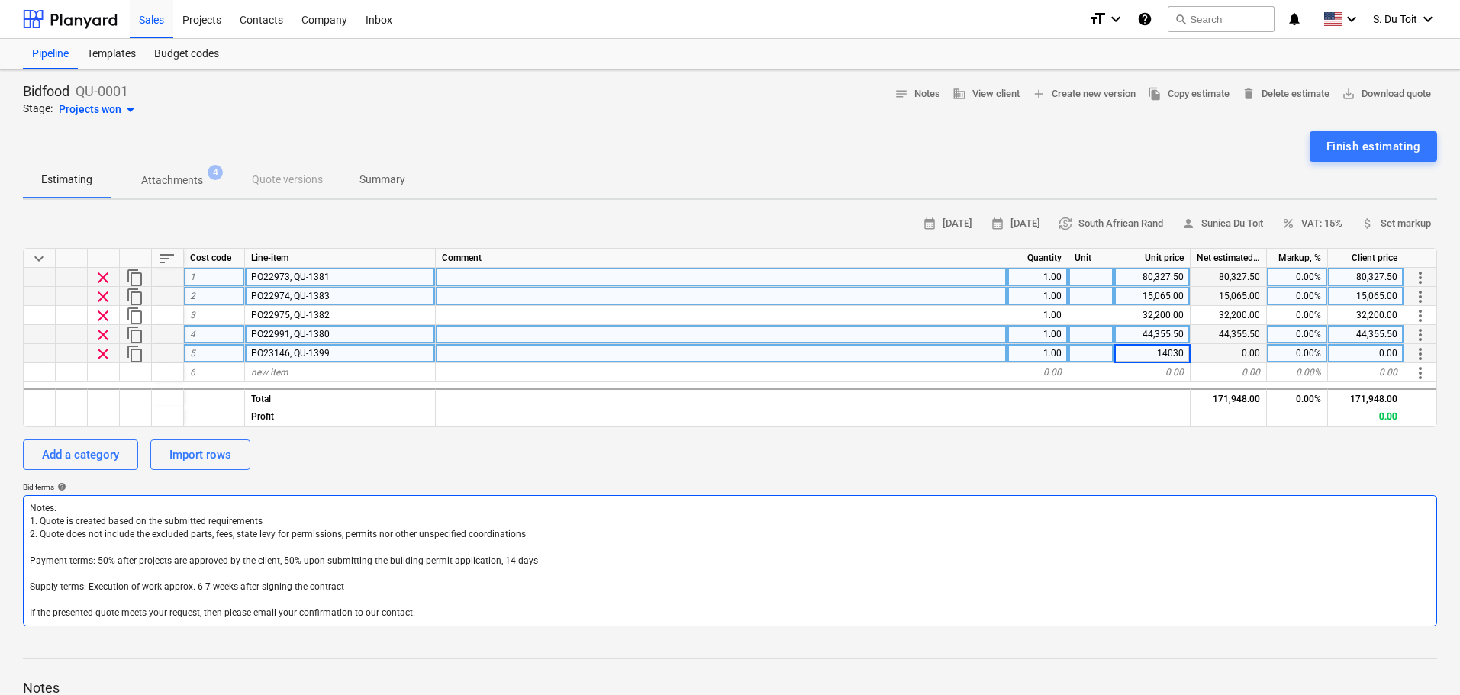
type textarea "x"
click at [1292, 505] on textarea "Notes: 1. Quote is created based on the submitted requirements 2. Quote does no…" at bounding box center [730, 560] width 1415 height 131
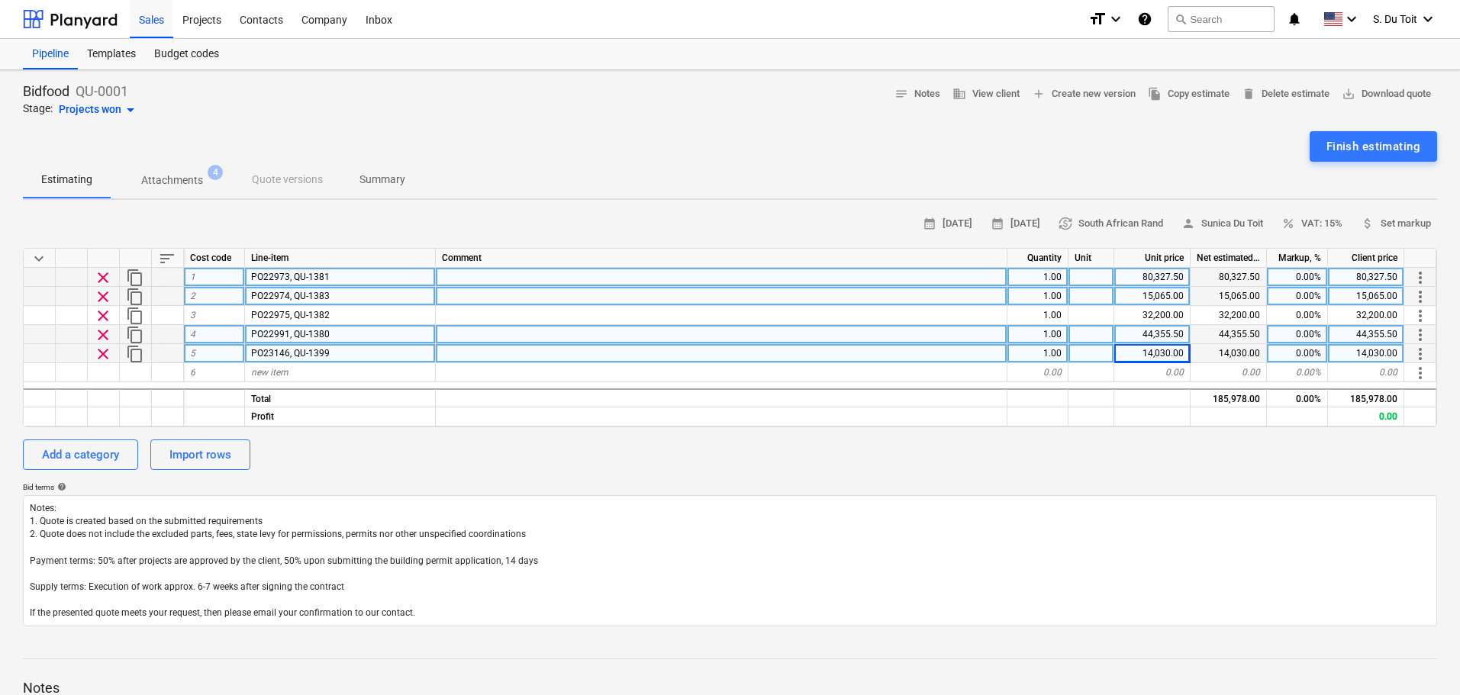
click at [456, 274] on div at bounding box center [722, 277] width 572 height 19
type input "EXTERIOR PAINTWORK (CROWN)"
type textarea "x"
click at [492, 297] on div at bounding box center [722, 296] width 572 height 19
type input "BASE PLATE ON LOUVRES & WATERPROOFING"
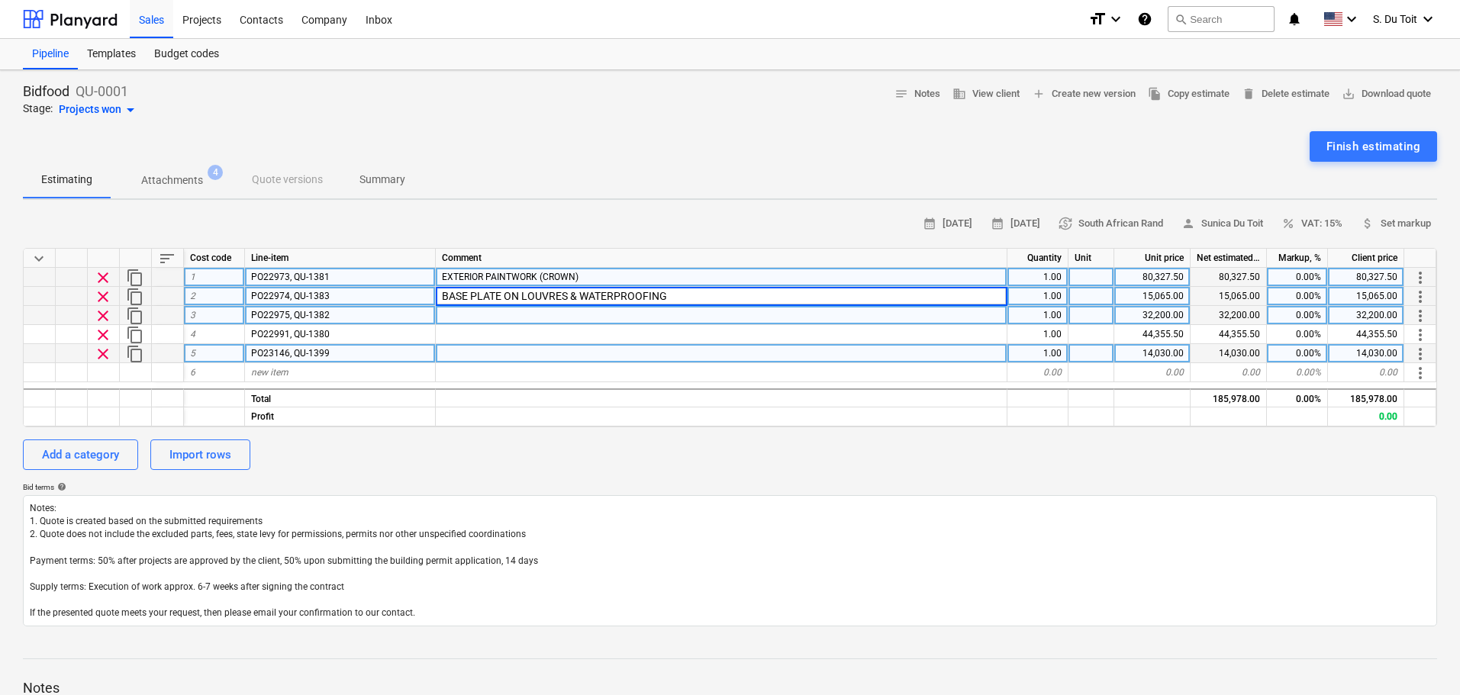
type textarea "x"
click at [898, 311] on div at bounding box center [722, 315] width 572 height 19
type input "WASH BAY STEEL & SHEETING"
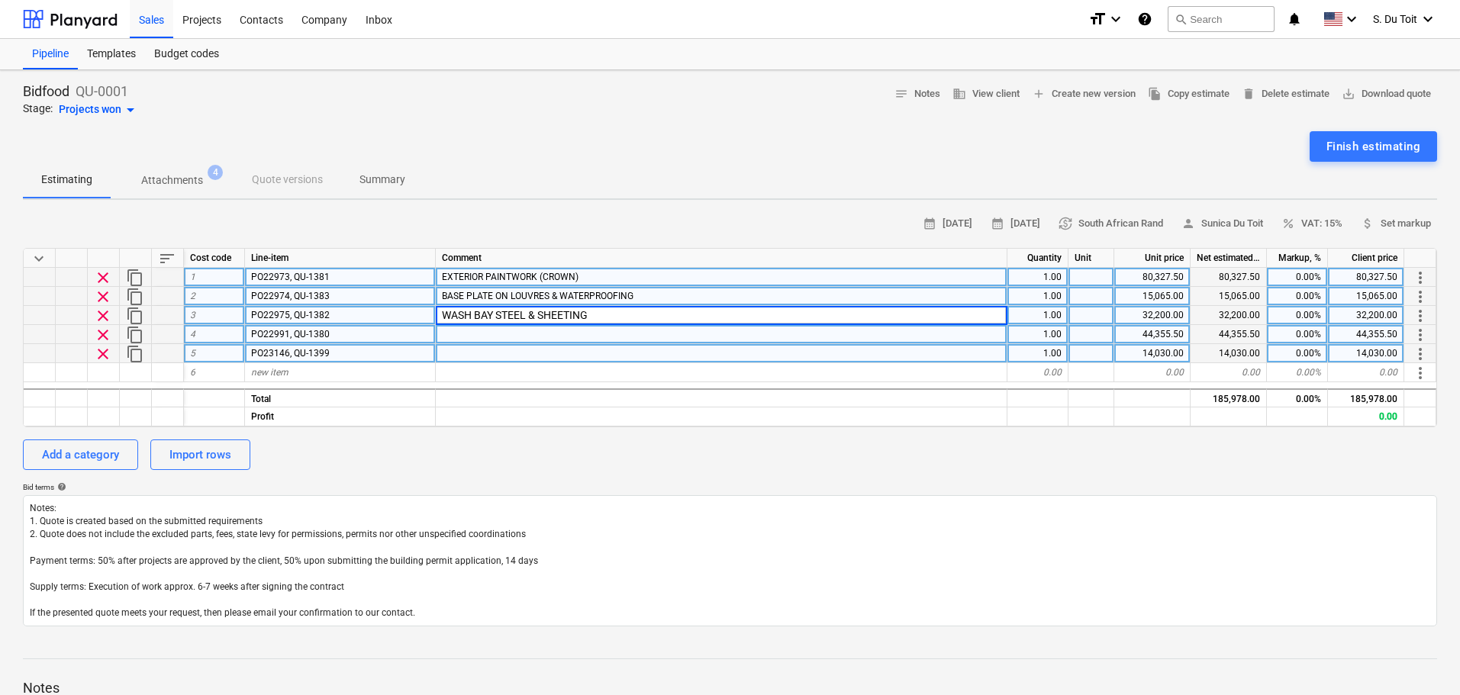
type textarea "x"
click at [914, 339] on div at bounding box center [722, 334] width 572 height 19
type input "INTERIOR PAINTWORK(CROWN)"
type textarea "x"
click at [758, 353] on div at bounding box center [722, 353] width 572 height 19
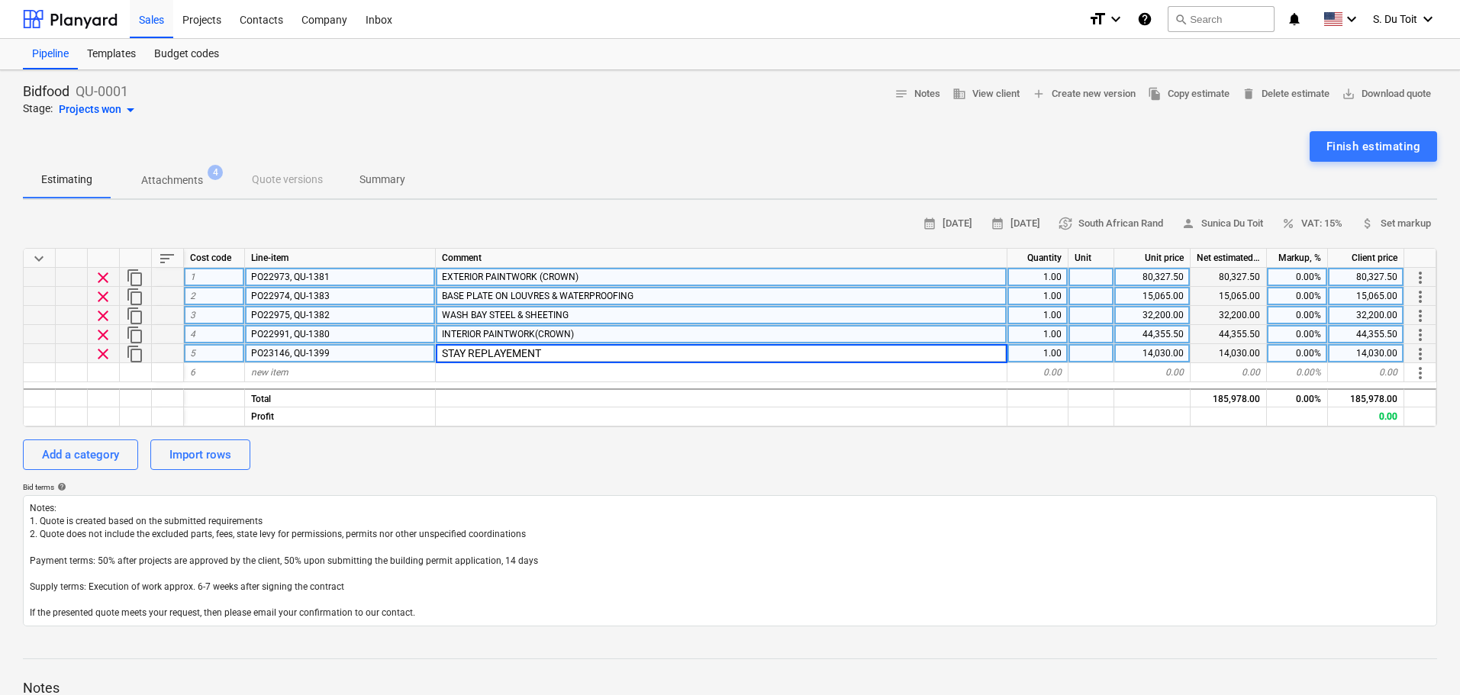
click at [511, 354] on input "STAY REPLAYEMENT" at bounding box center [721, 353] width 571 height 18
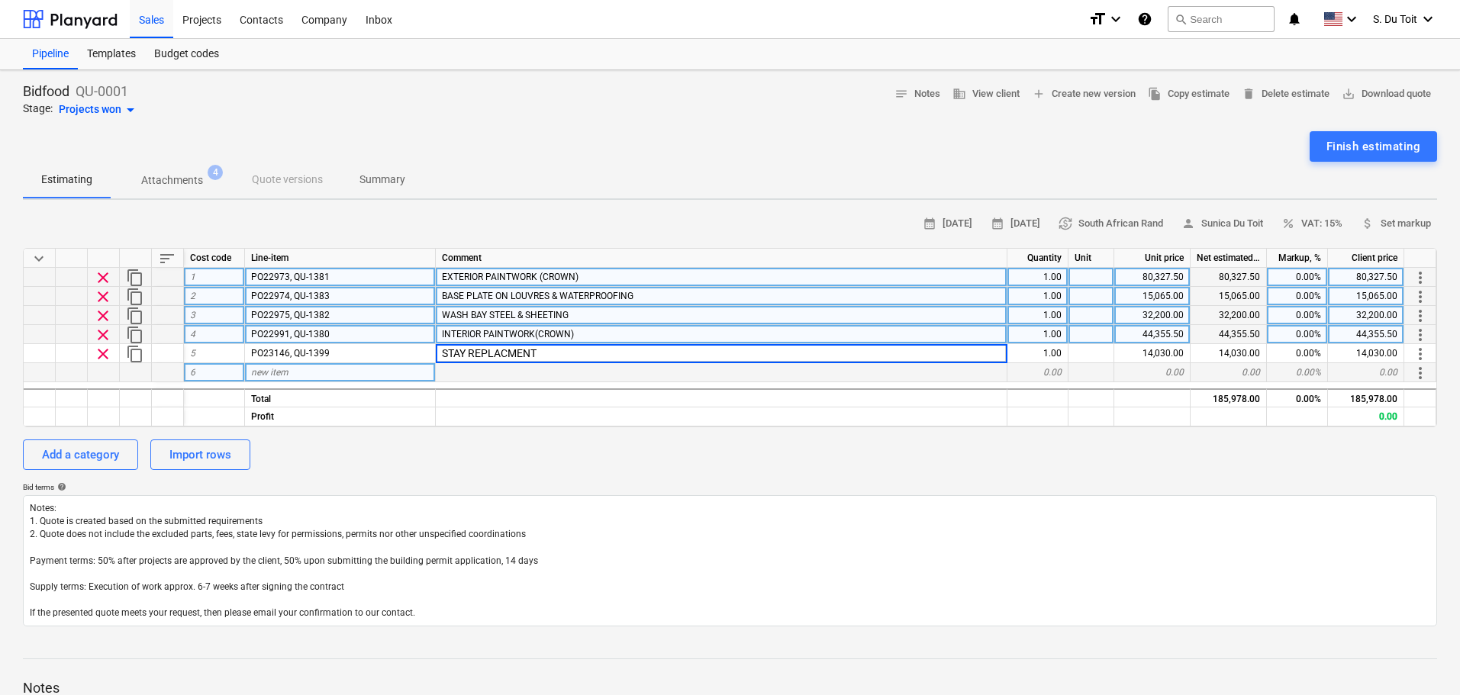
type input "STAY REPLACEMENT"
click at [572, 451] on div "Add a category Import rows" at bounding box center [730, 455] width 1415 height 31
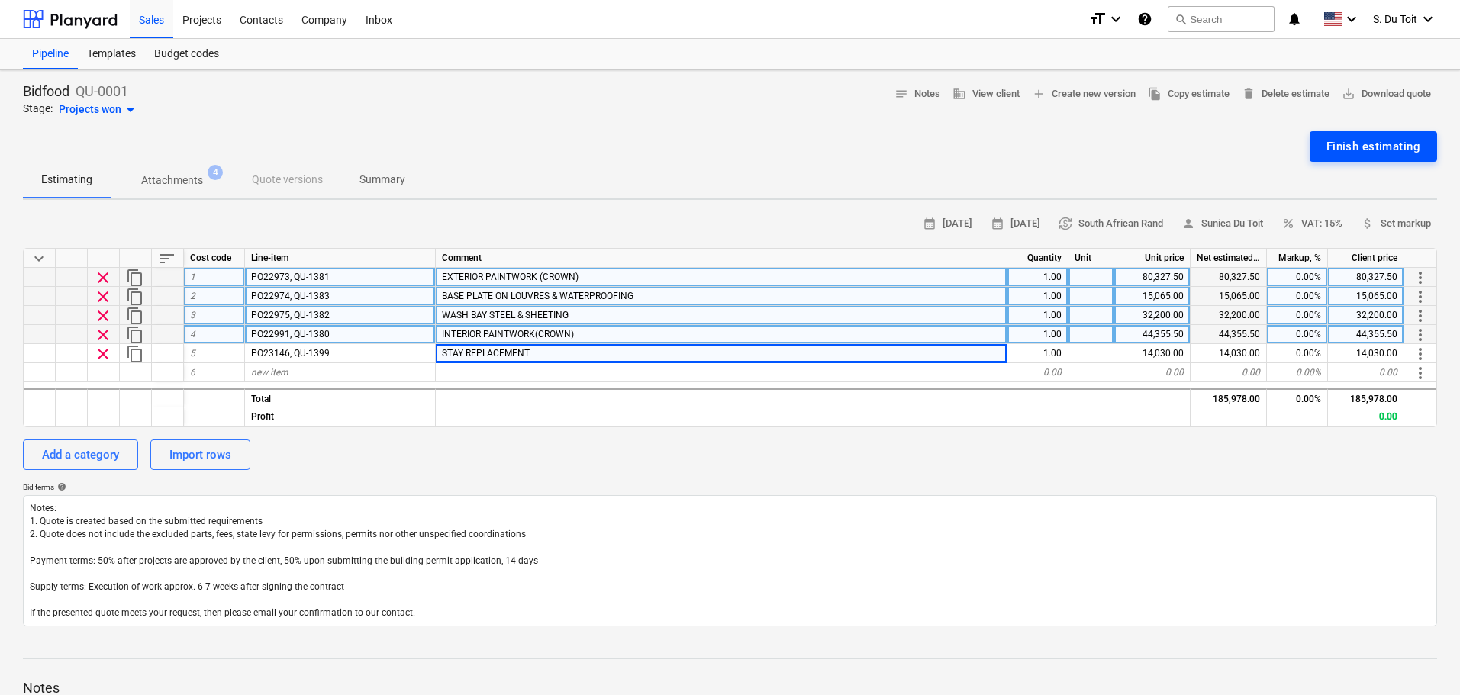
click at [1389, 154] on div "Finish estimating" at bounding box center [1374, 147] width 94 height 20
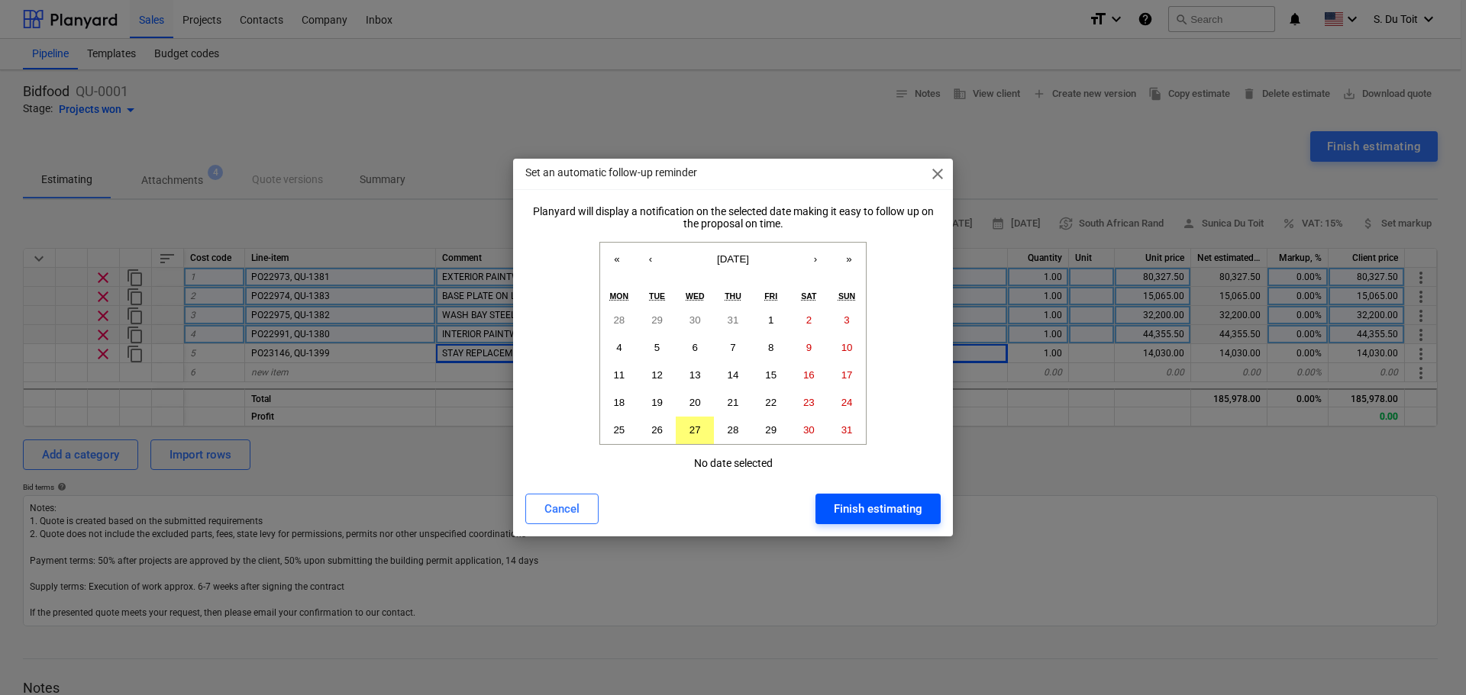
click at [894, 495] on button "Finish estimating" at bounding box center [877, 509] width 125 height 31
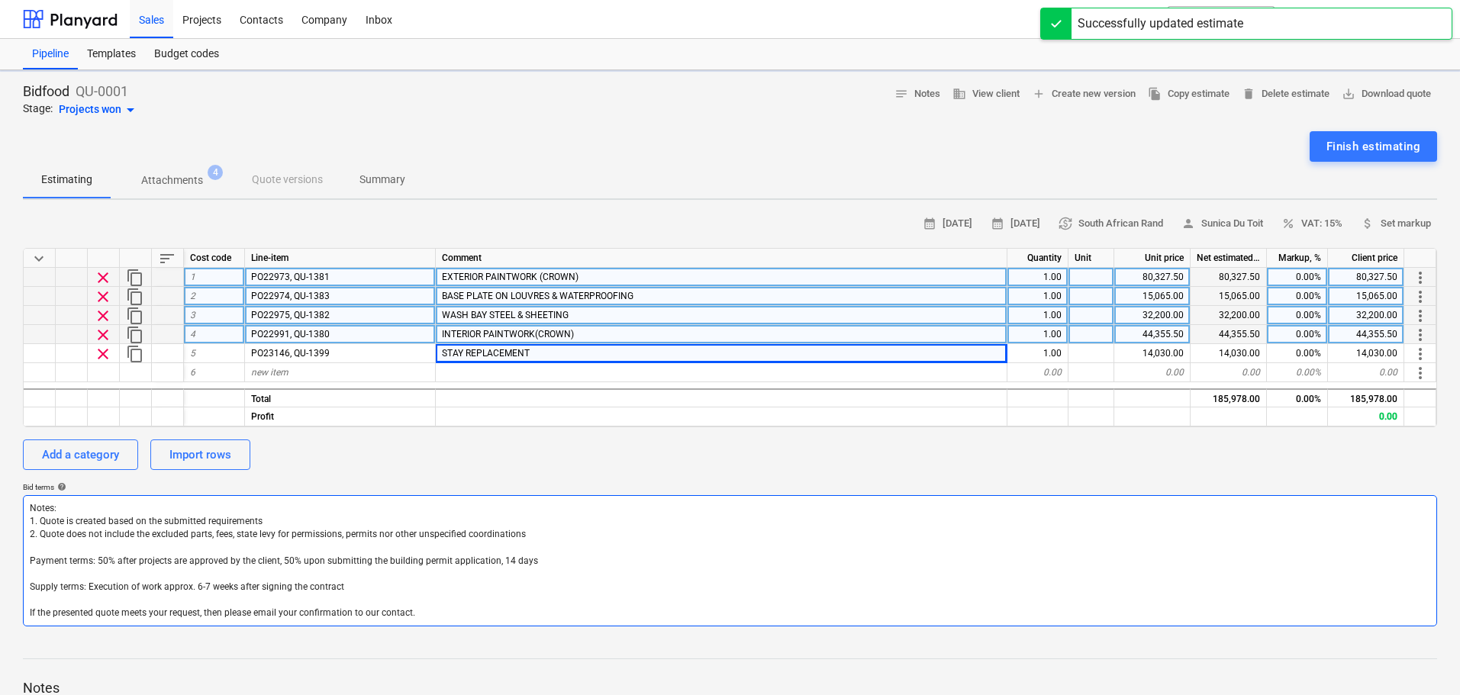
type textarea "x"
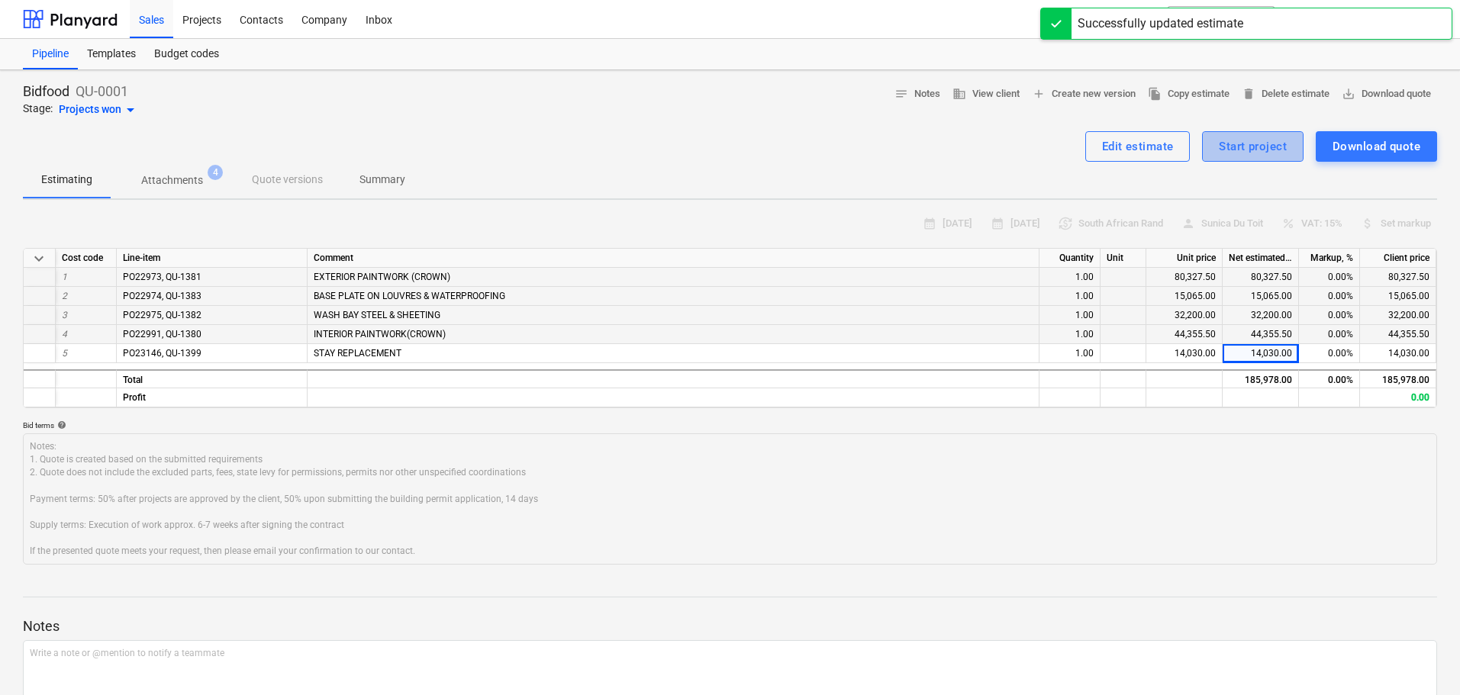
click at [1266, 152] on div "Start project" at bounding box center [1253, 147] width 68 height 20
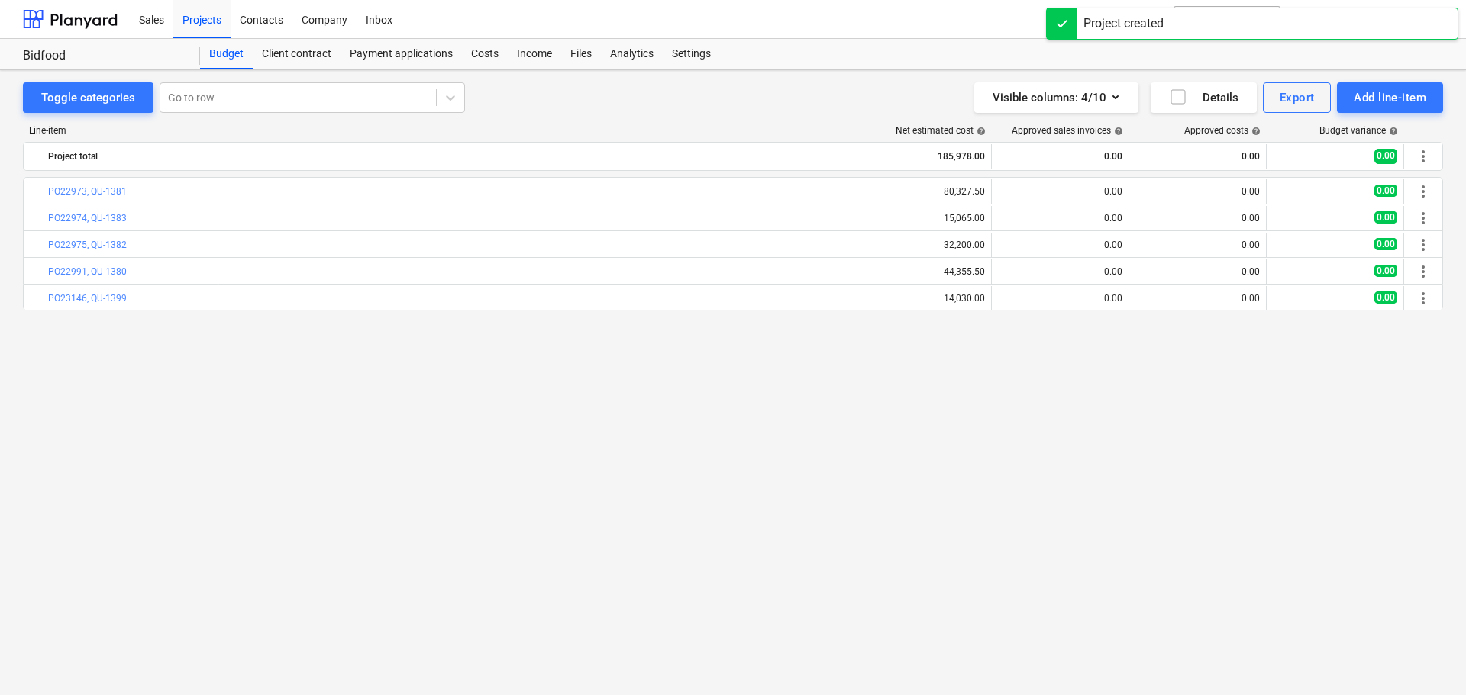
click at [309, 457] on div "bar_chart PO22973, QU-1381 edit 80,327.50 0.00 0.00 0.00 more_vert bar_chart PO…" at bounding box center [733, 404] width 1420 height 455
click at [163, 23] on div "Sales" at bounding box center [152, 18] width 44 height 39
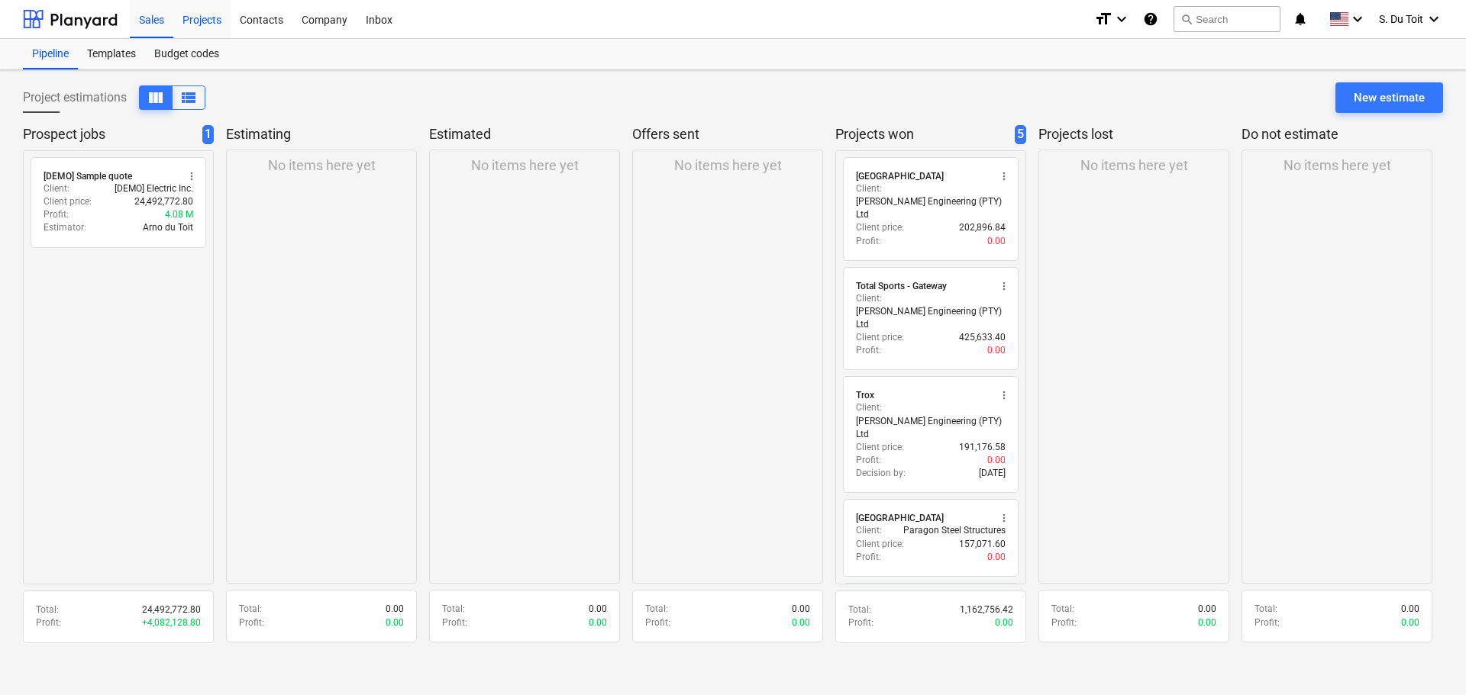
click at [192, 23] on div "Projects" at bounding box center [201, 18] width 57 height 39
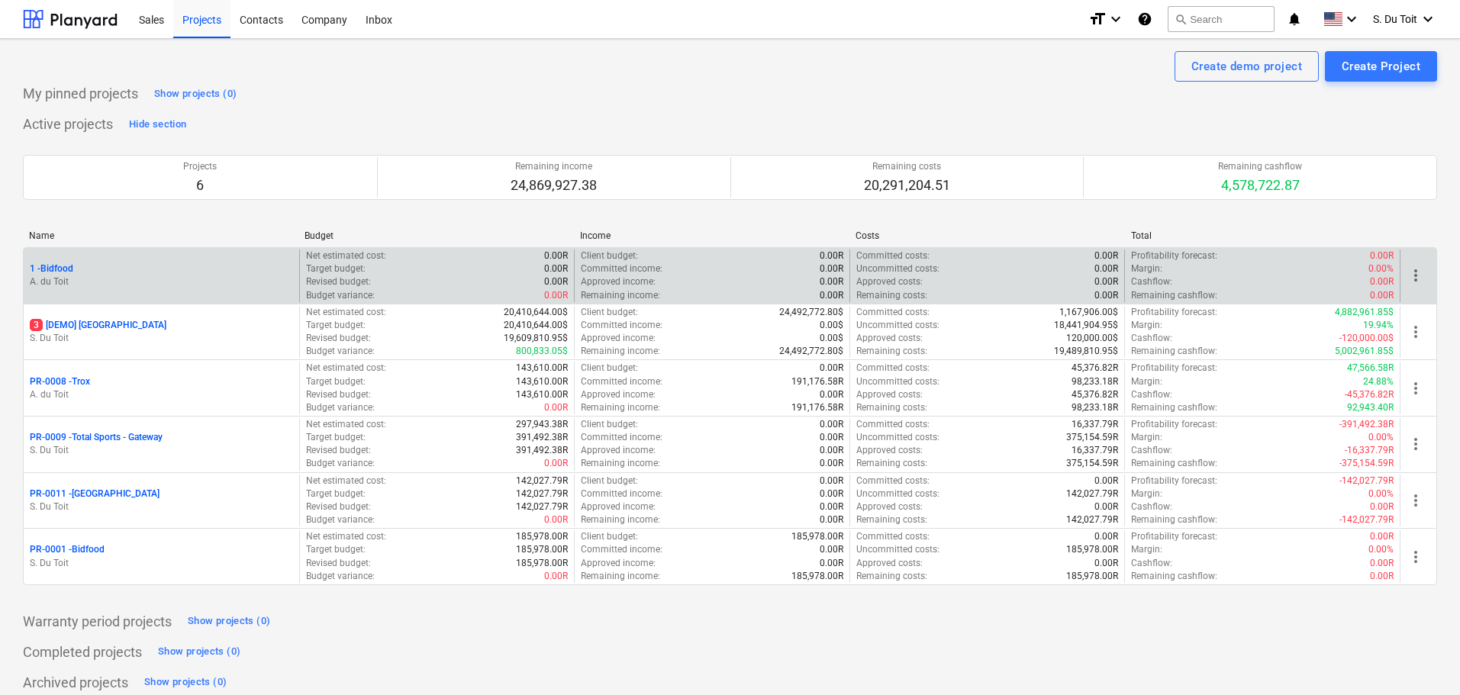
click at [1403, 285] on div "more_vert" at bounding box center [1418, 276] width 37 height 53
click at [1409, 282] on span "more_vert" at bounding box center [1416, 275] width 18 height 18
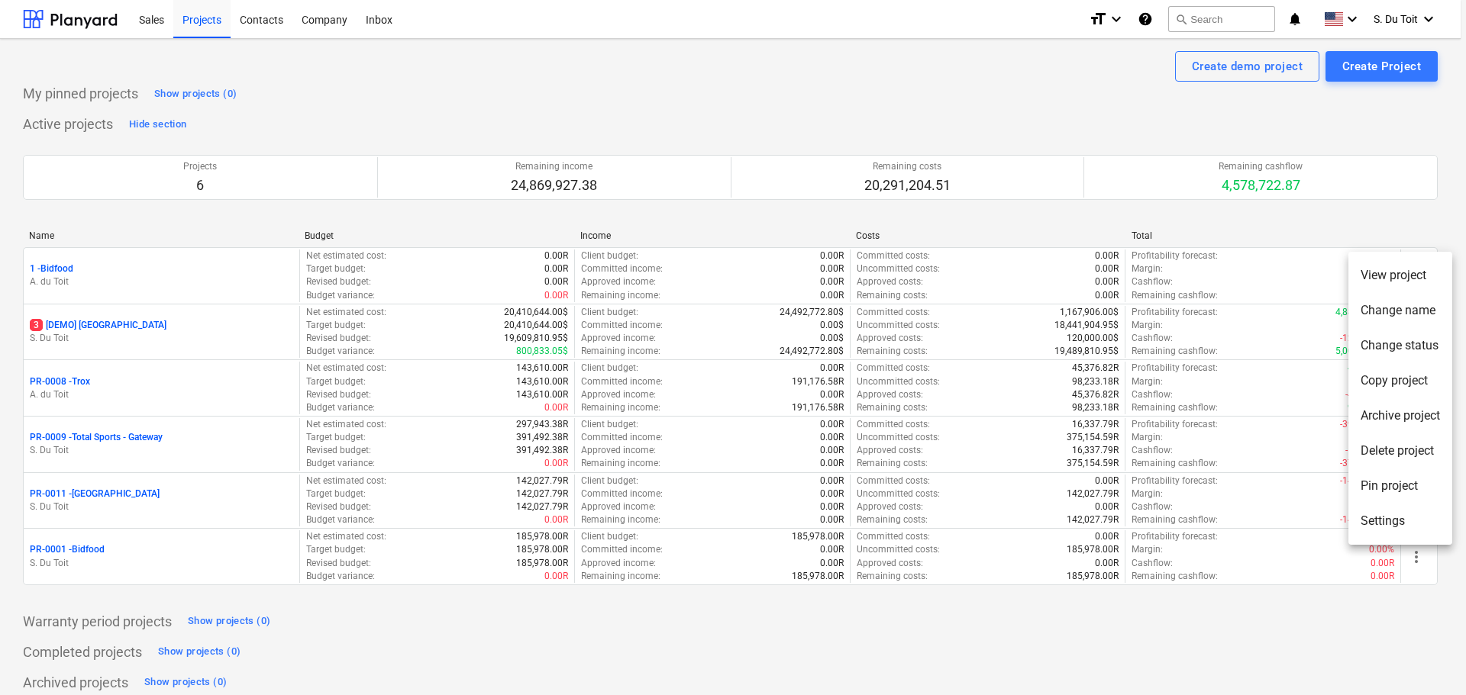
click at [1386, 454] on li "Delete project" at bounding box center [1400, 451] width 104 height 35
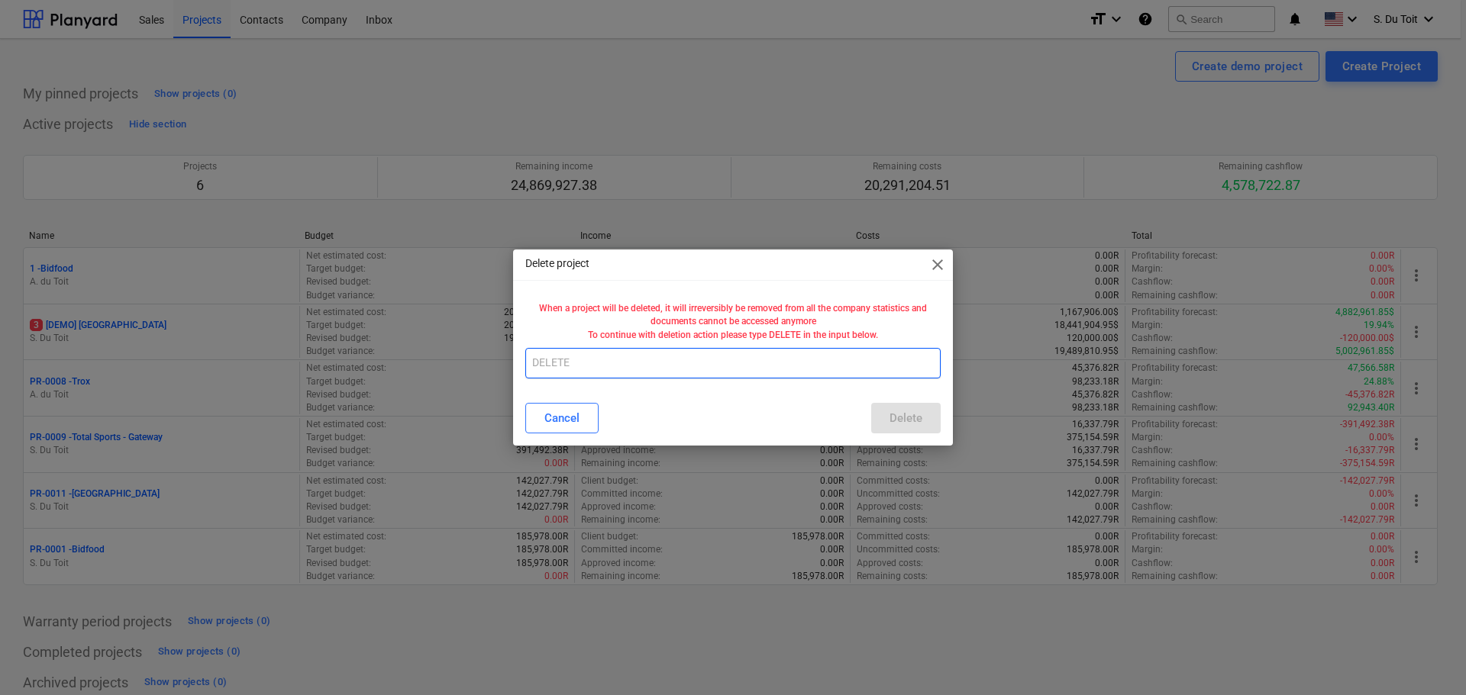
click at [701, 365] on input "text" at bounding box center [732, 363] width 415 height 31
type input "1"
type input "DELETE"
click at [899, 403] on button "Delete" at bounding box center [905, 418] width 69 height 31
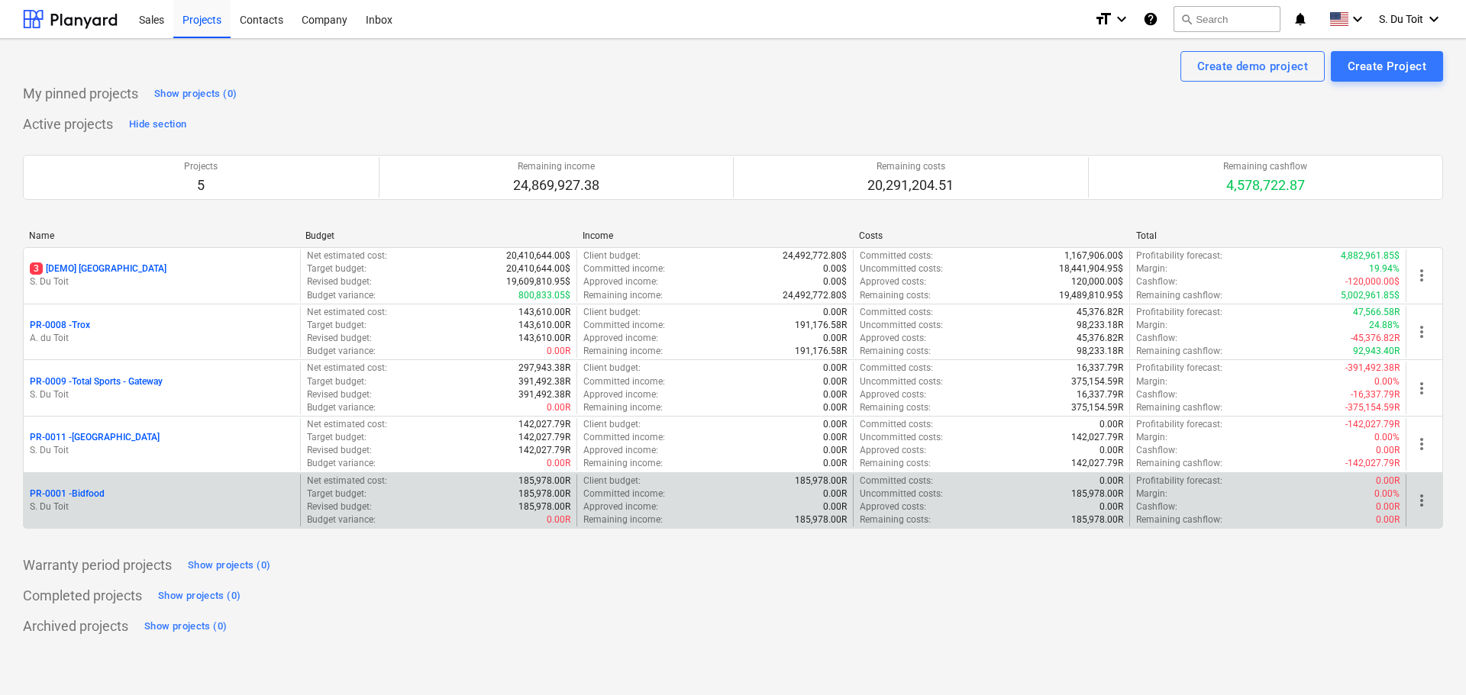
click at [1247, 520] on div "Remaining cashflow : 0.00R" at bounding box center [1267, 520] width 263 height 13
click at [198, 510] on p "S. Du Toit" at bounding box center [162, 507] width 264 height 13
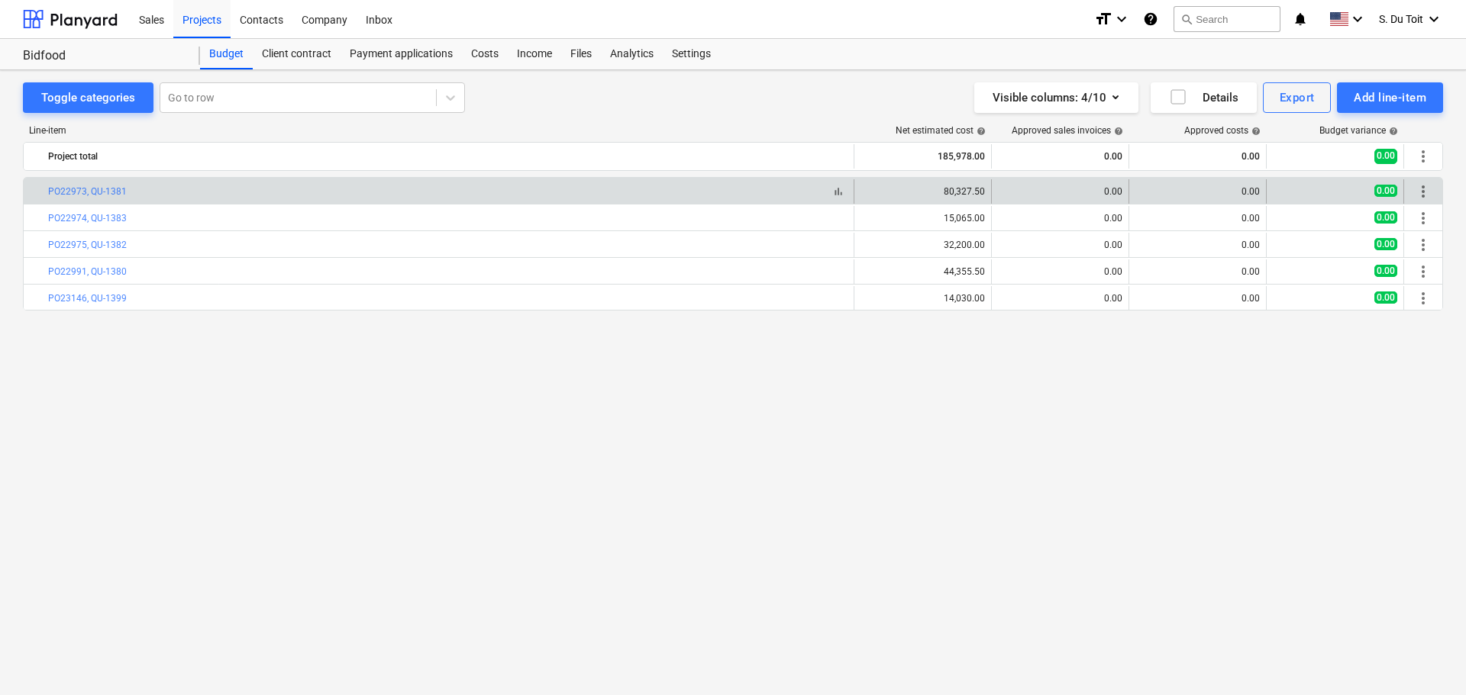
click at [643, 190] on div "bar_chart PO22973, QU-1381" at bounding box center [447, 191] width 799 height 11
click at [1421, 201] on div "more_vert" at bounding box center [1423, 191] width 26 height 24
click at [1112, 195] on div "0.00" at bounding box center [1060, 191] width 124 height 11
click at [1421, 189] on span "more_vert" at bounding box center [1423, 191] width 18 height 18
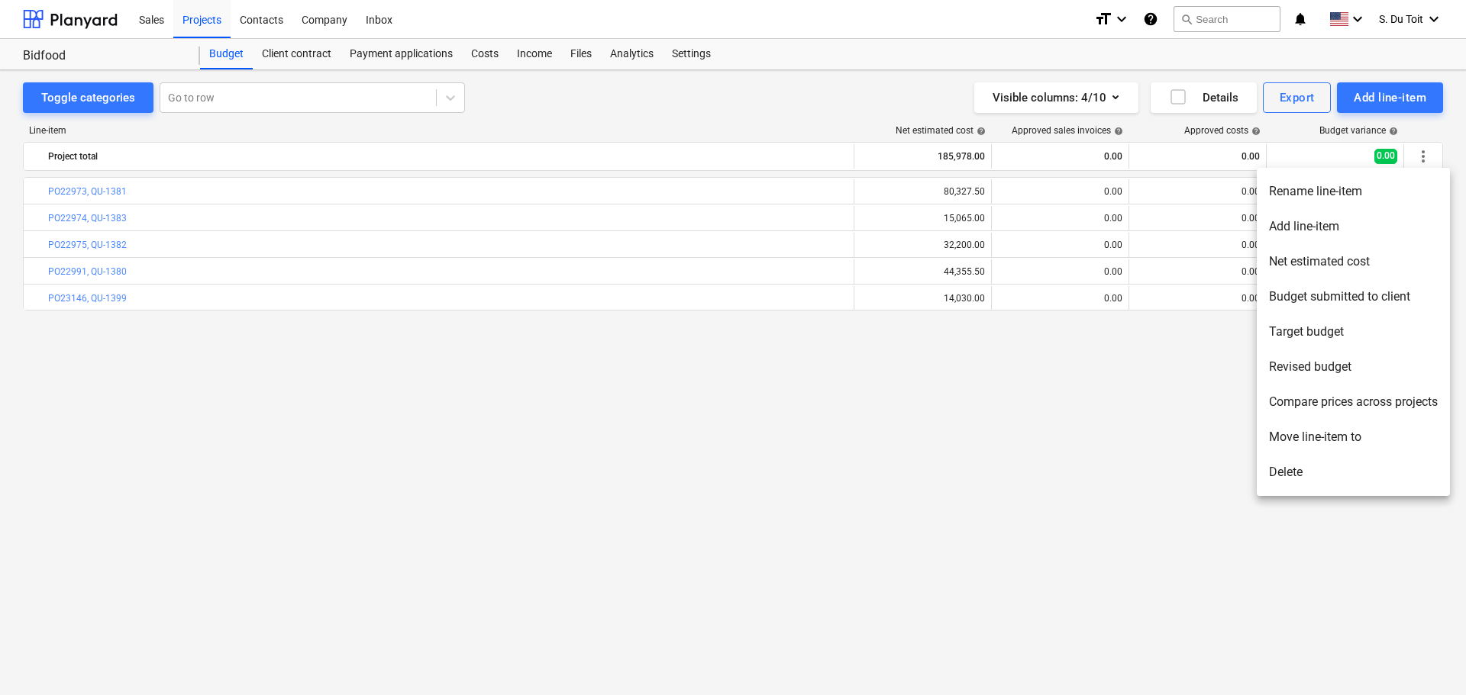
click at [1359, 476] on li "Delete" at bounding box center [1353, 472] width 193 height 35
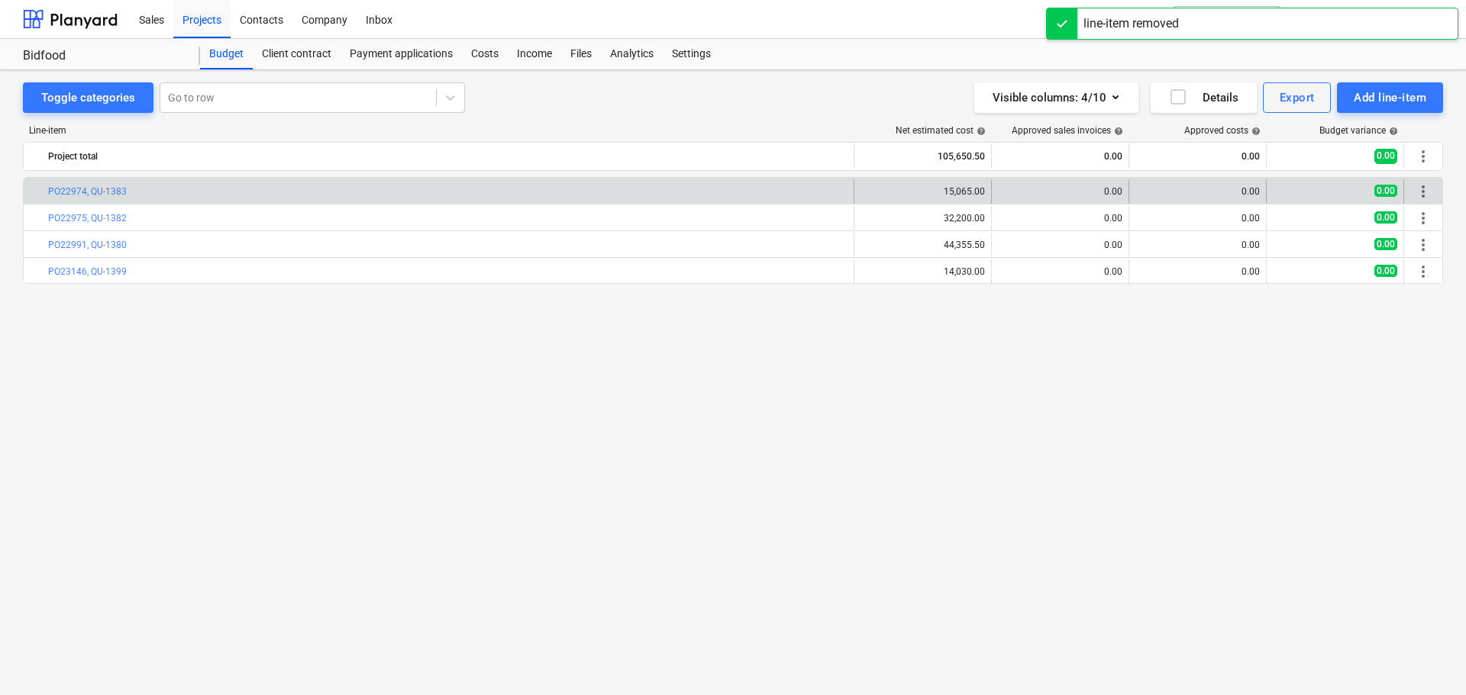
click at [1421, 182] on div "more_vert" at bounding box center [1423, 191] width 26 height 24
click at [1428, 192] on span "more_vert" at bounding box center [1423, 191] width 18 height 18
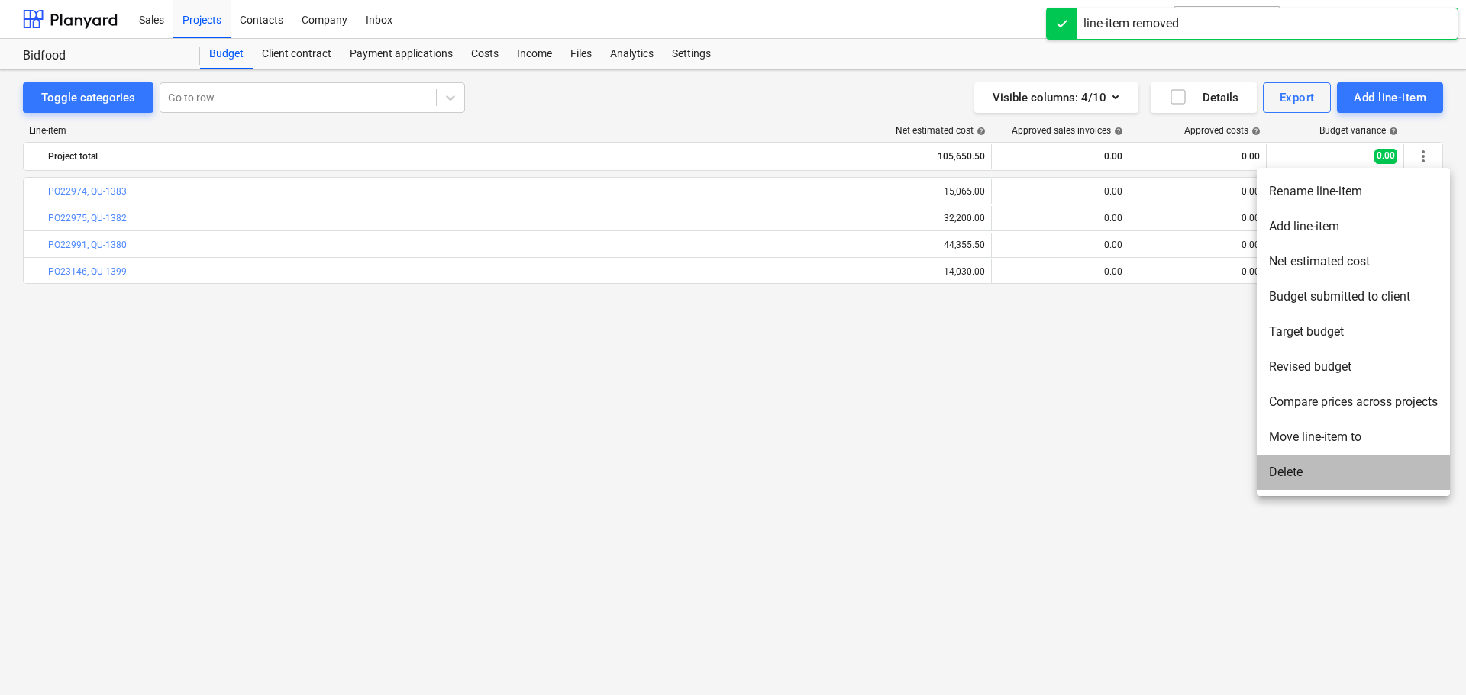
click at [1352, 465] on li "Delete" at bounding box center [1353, 472] width 193 height 35
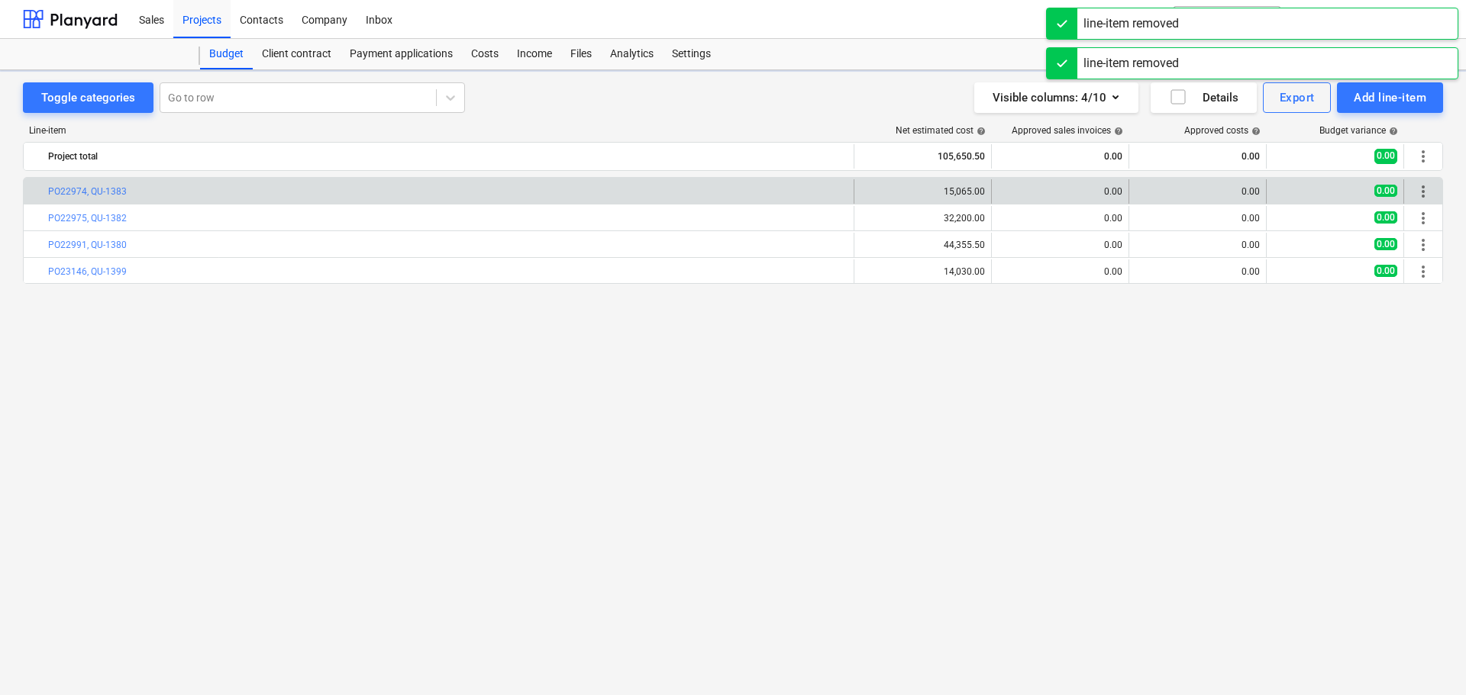
click at [1434, 189] on div "more_vert" at bounding box center [1423, 191] width 26 height 24
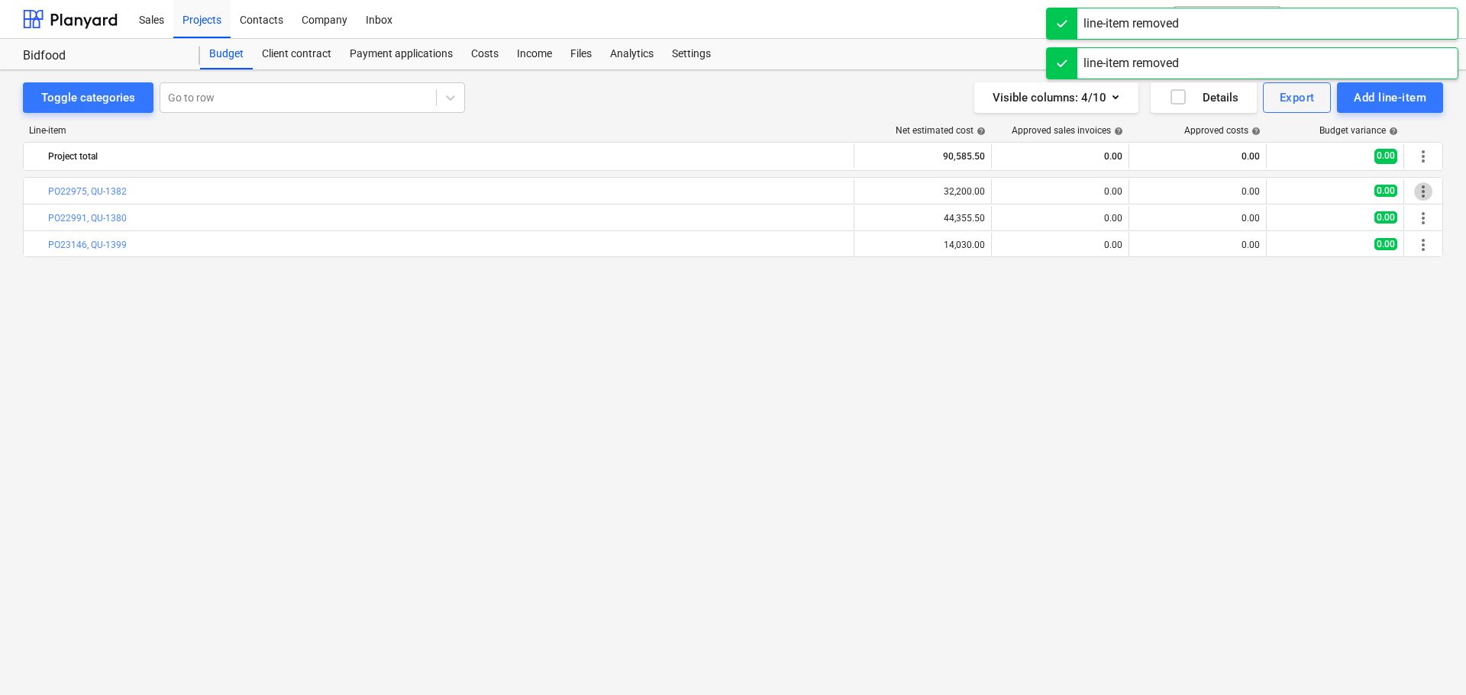
click at [1427, 194] on span "more_vert" at bounding box center [1423, 191] width 18 height 18
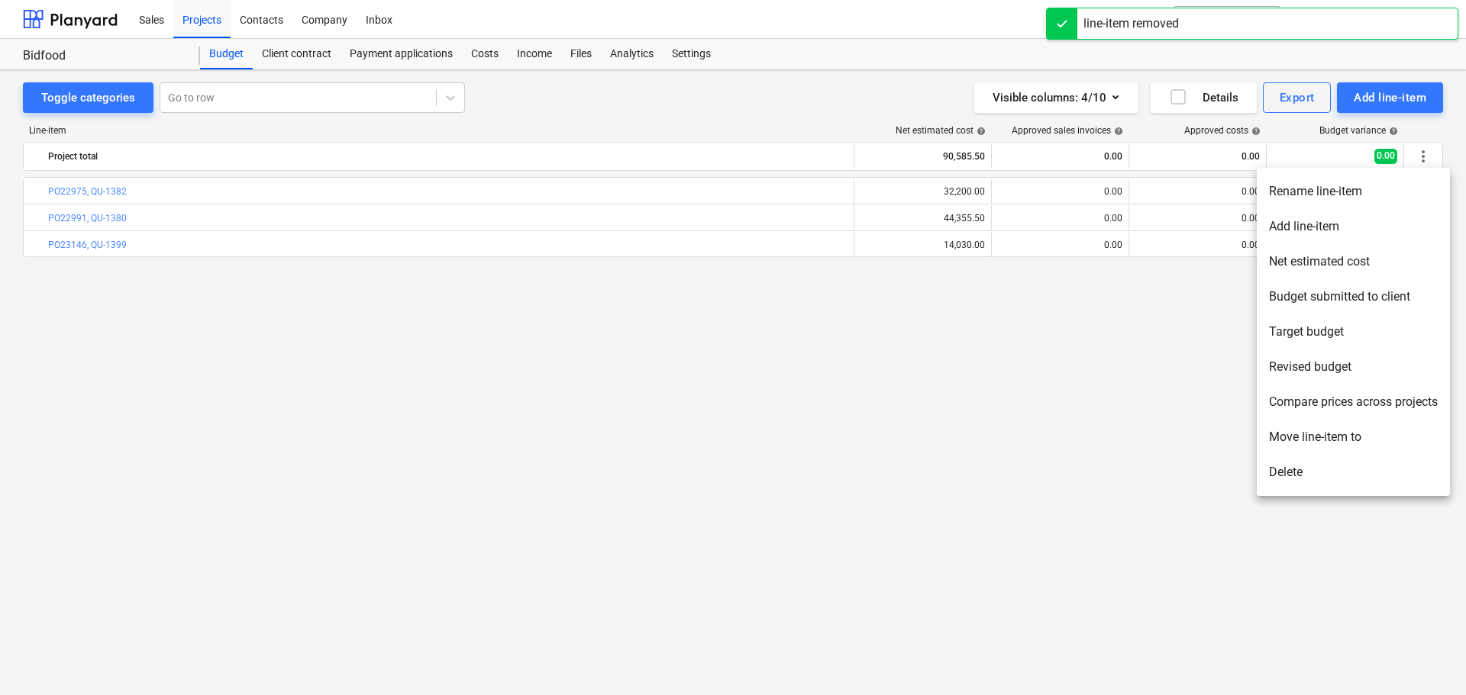
click at [1347, 464] on li "Delete" at bounding box center [1353, 472] width 193 height 35
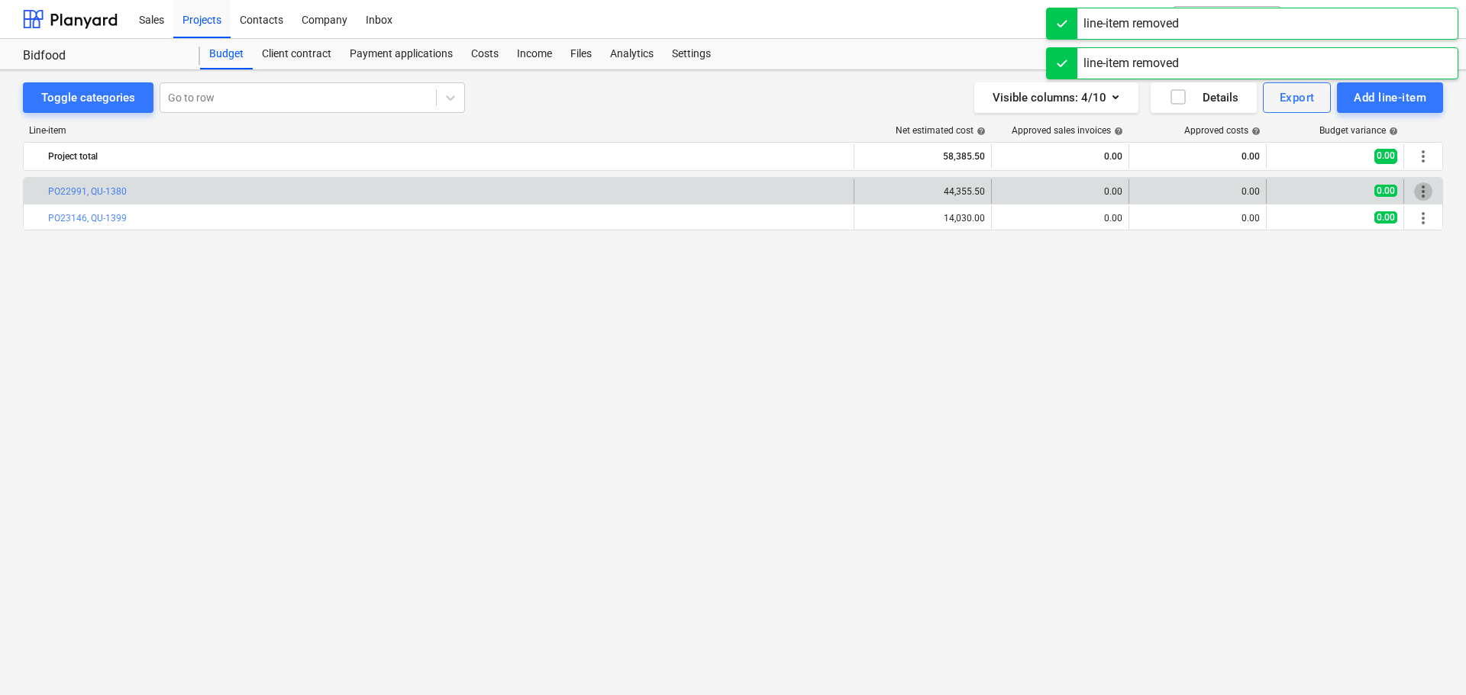
click at [1421, 191] on span "more_vert" at bounding box center [1423, 191] width 18 height 18
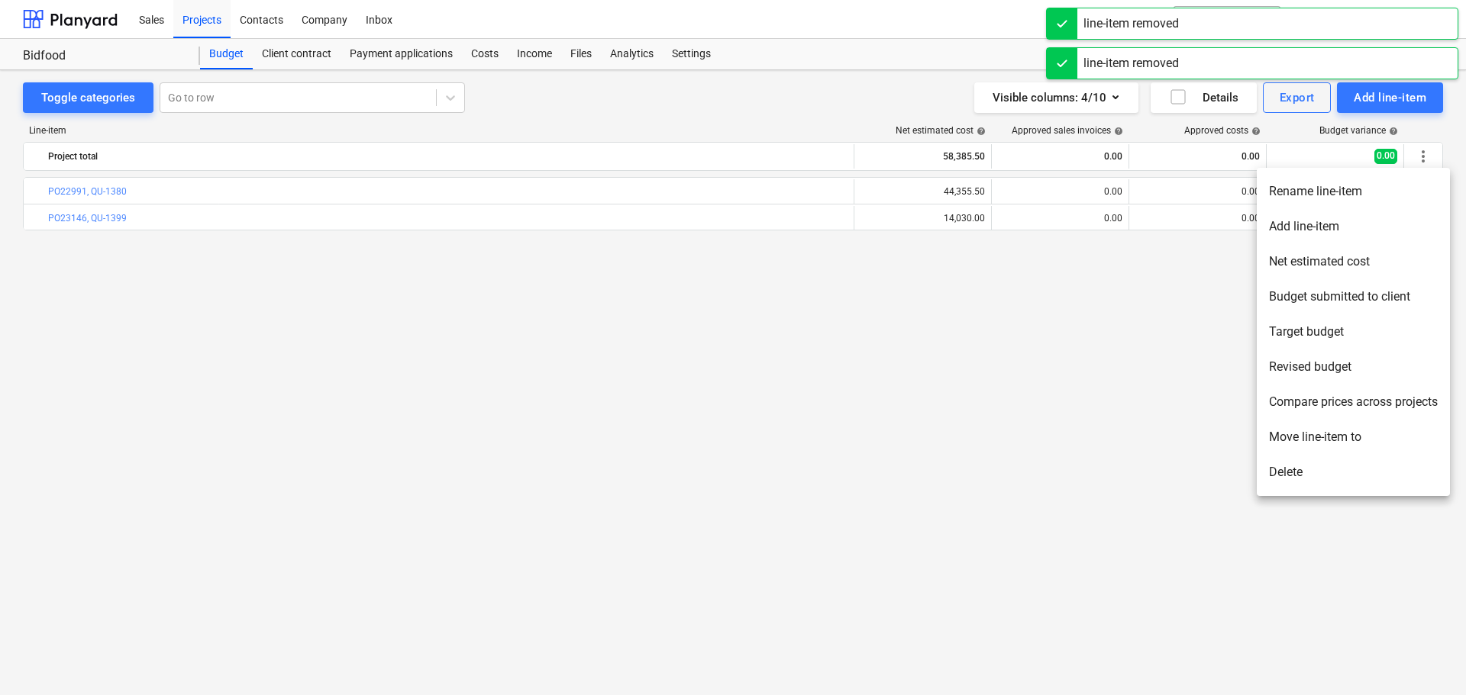
click at [1320, 466] on li "Delete" at bounding box center [1353, 472] width 193 height 35
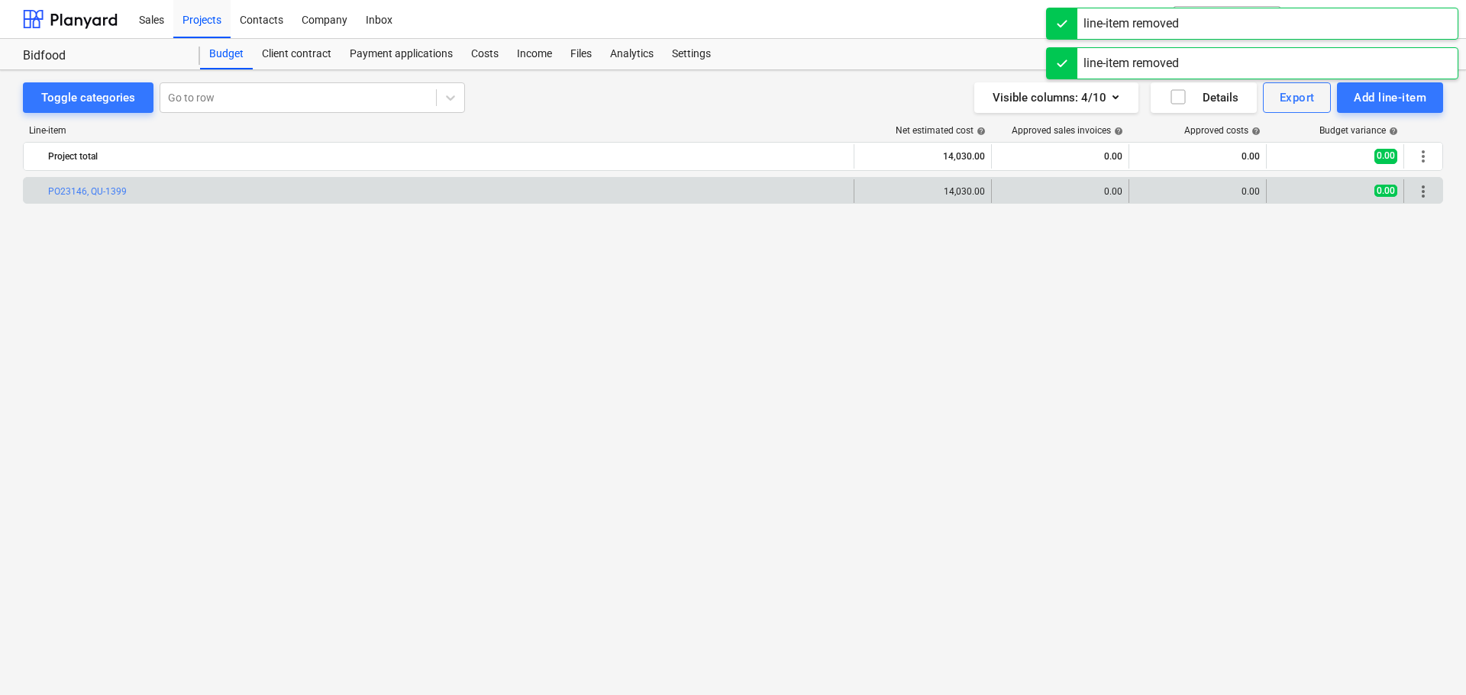
click at [1421, 191] on span "more_vert" at bounding box center [1423, 191] width 18 height 18
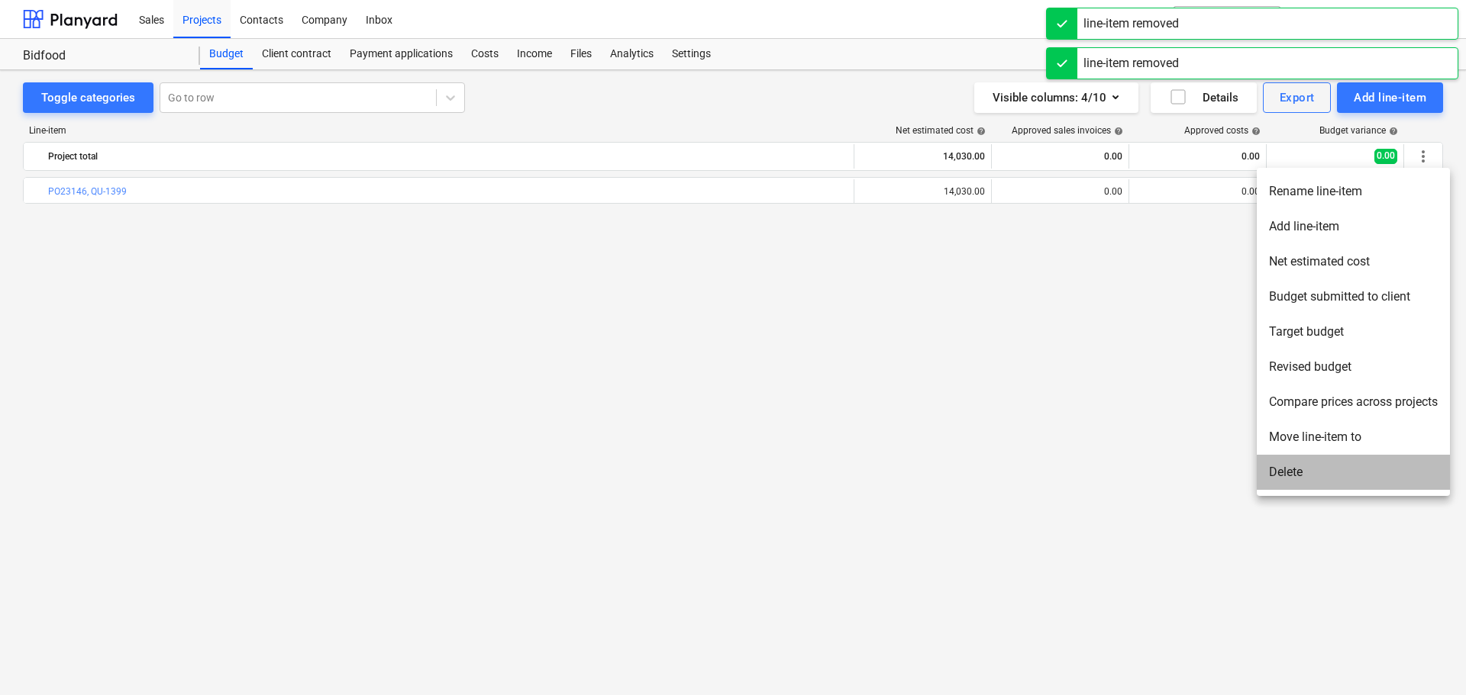
click at [1354, 474] on li "Delete" at bounding box center [1353, 472] width 193 height 35
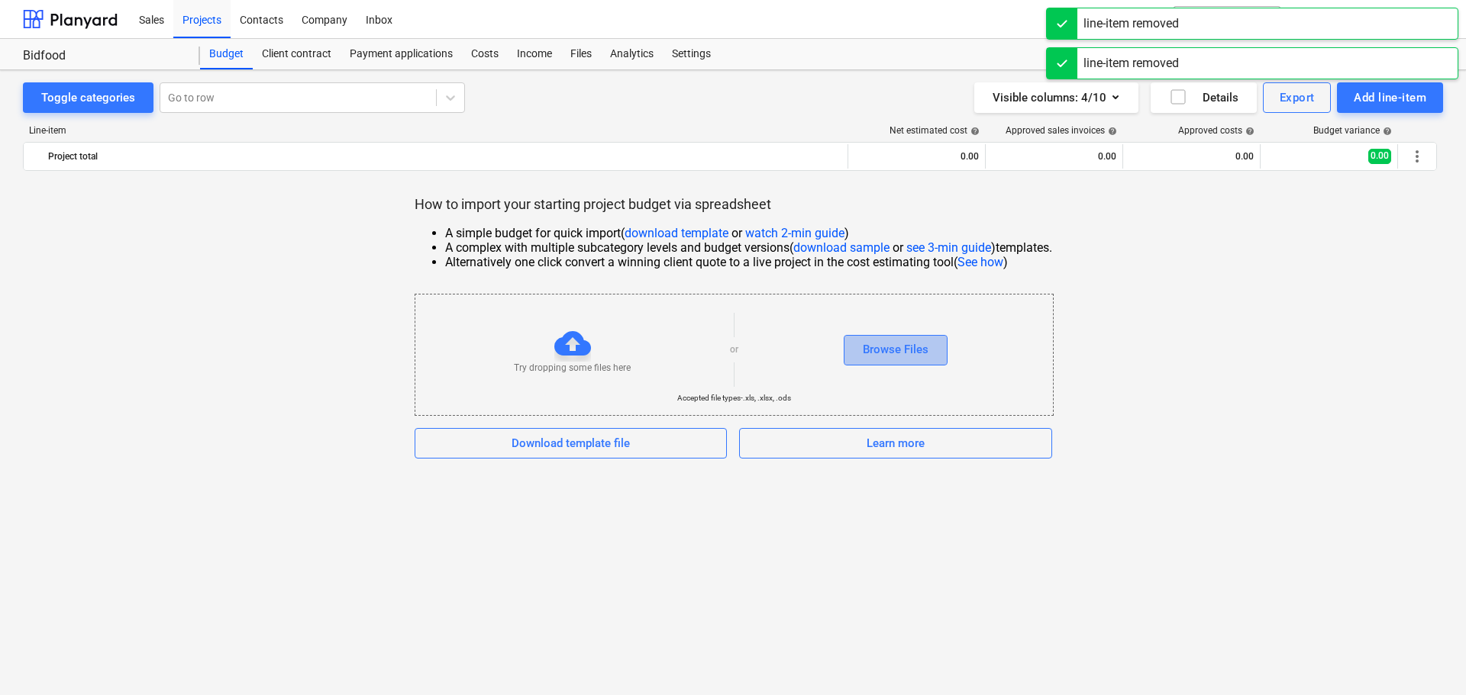
click at [930, 365] on button "Browse Files" at bounding box center [896, 350] width 104 height 31
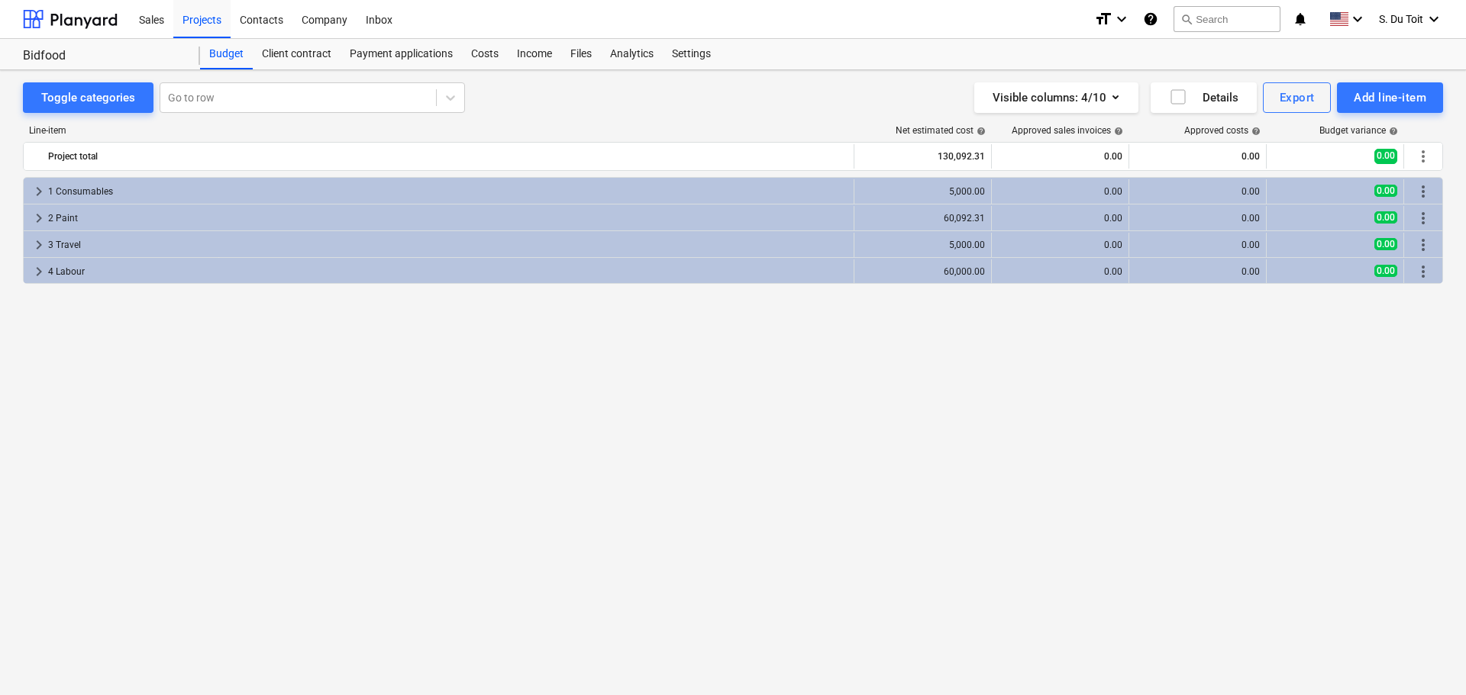
click at [1100, 508] on div "keyboard_arrow_right 1 Consumables 5,000.00 0.00 0.00 0.00 more_vert keyboard_a…" at bounding box center [733, 404] width 1420 height 455
click at [441, 176] on div "Line-item Net estimated cost help Approved sales invoices help Approved costs h…" at bounding box center [733, 381] width 1420 height 537
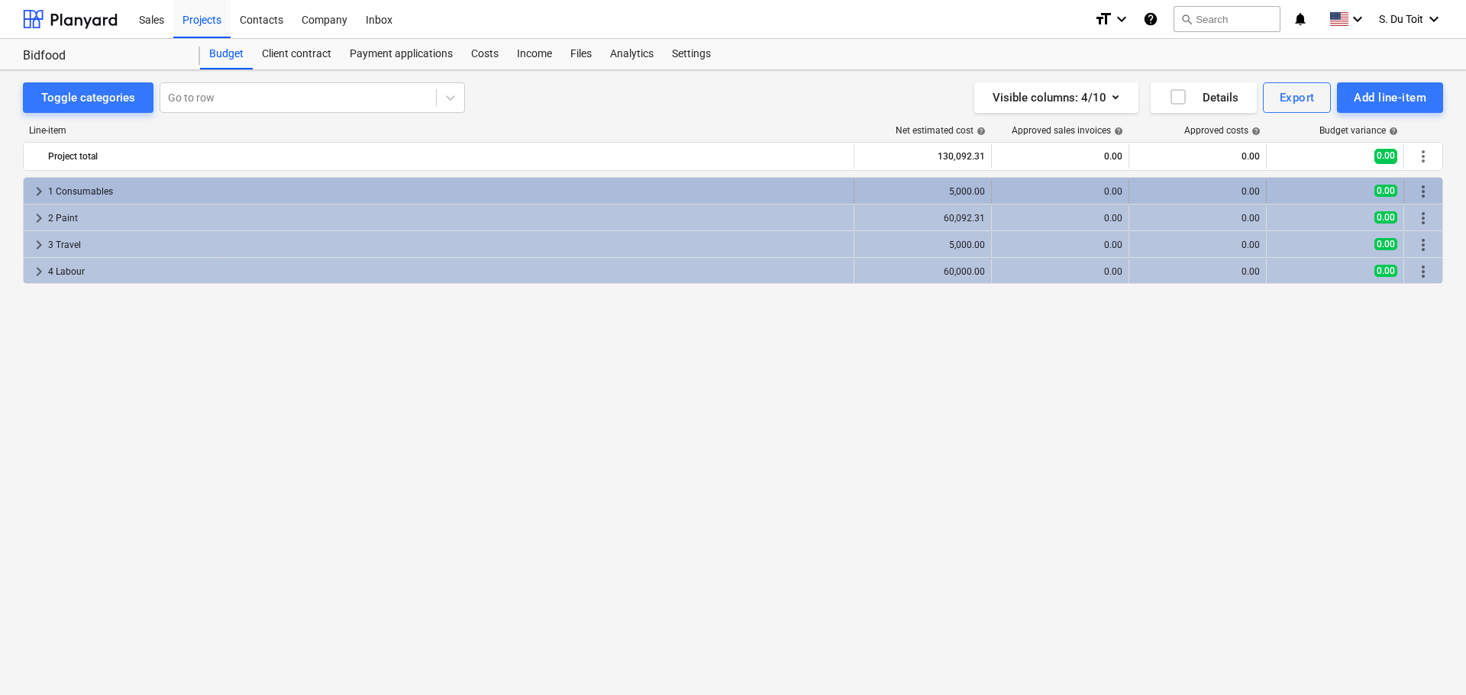
click at [440, 190] on div "1 Consumables" at bounding box center [447, 191] width 799 height 24
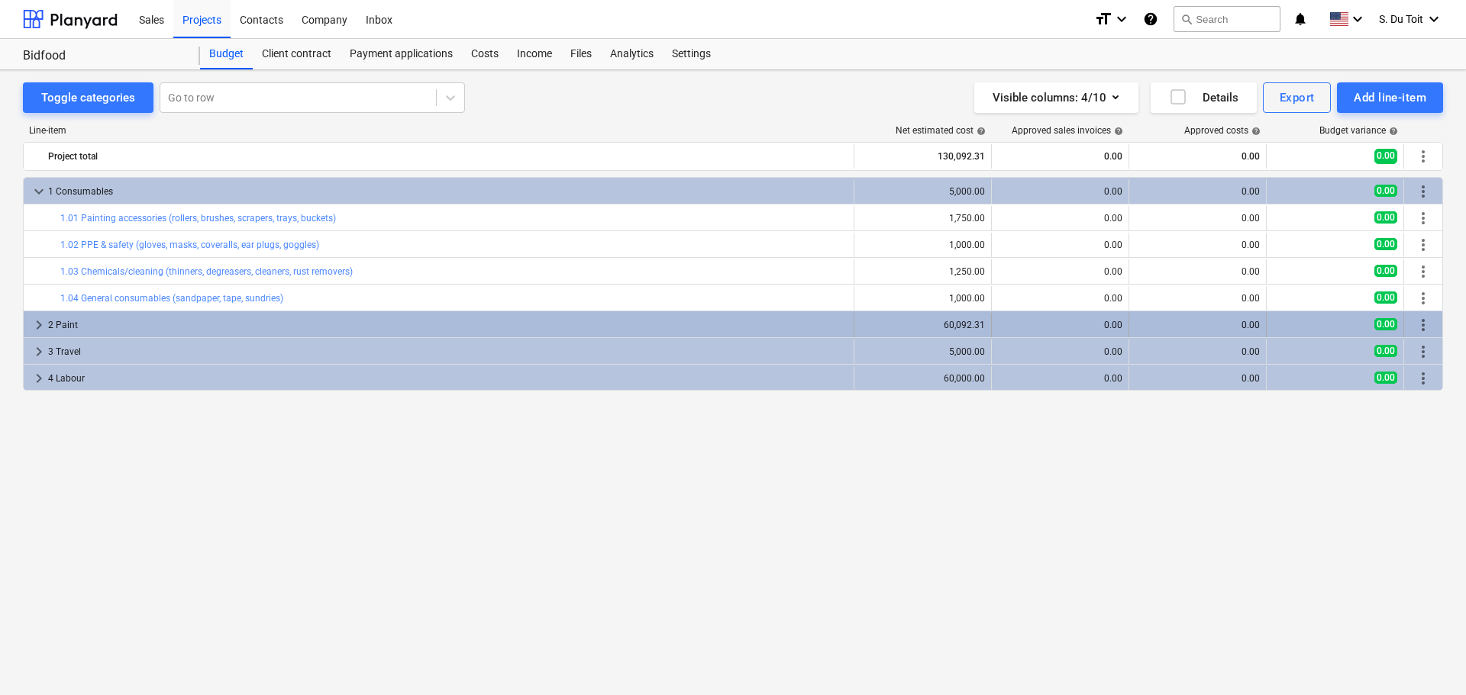
click at [411, 331] on div "2 Paint" at bounding box center [447, 325] width 799 height 24
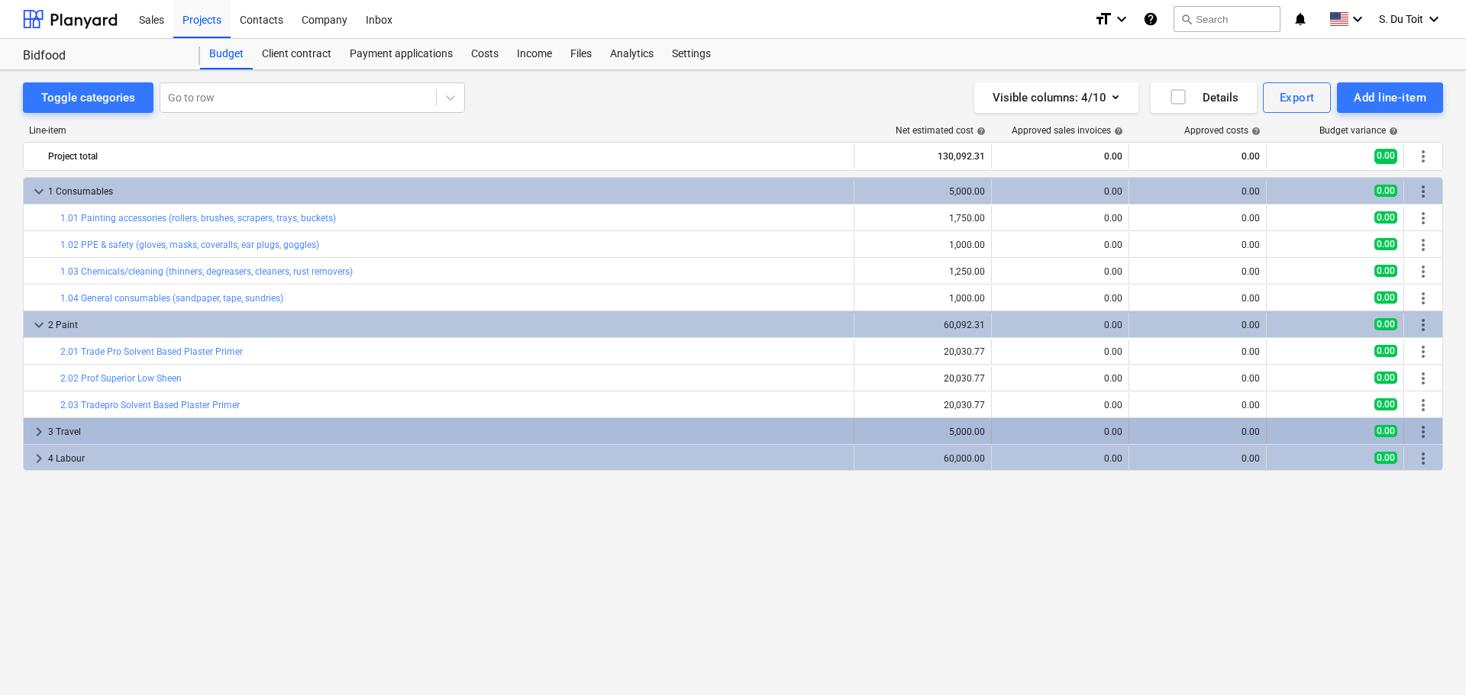
click at [390, 421] on div "3 Travel" at bounding box center [447, 432] width 799 height 24
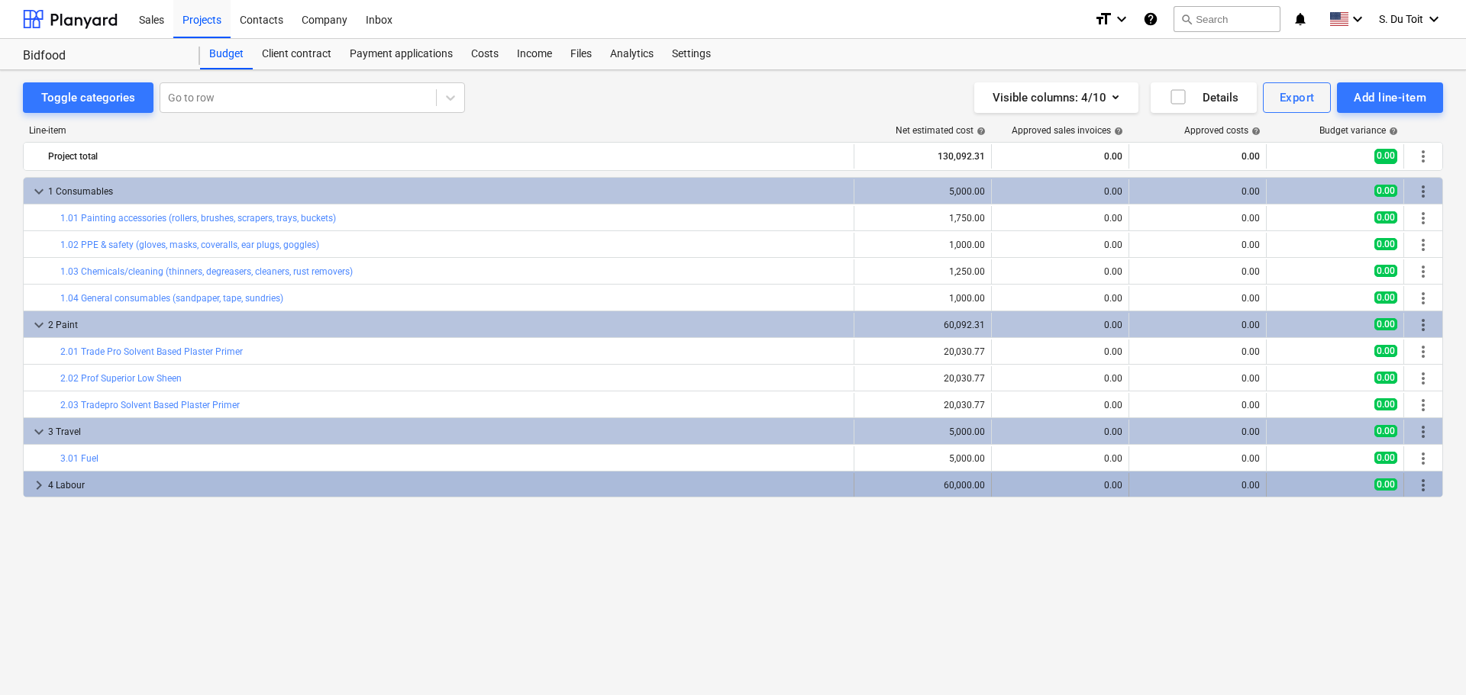
click at [378, 489] on div "4 Labour" at bounding box center [447, 485] width 799 height 24
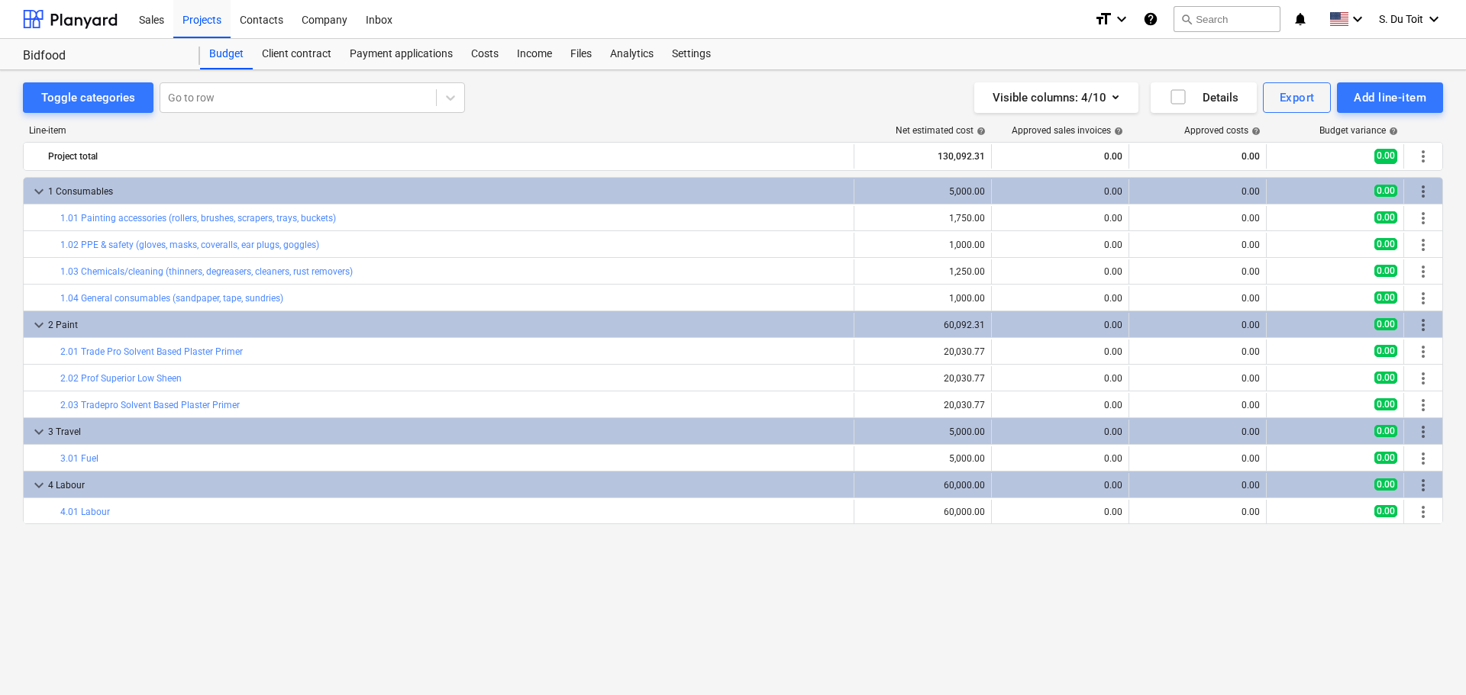
click at [362, 547] on div "keyboard_arrow_down 1 Consumables 5,000.00 0.00 0.00 0.00 more_vert bar_chart 1…" at bounding box center [733, 404] width 1420 height 455
click at [692, 615] on div "keyboard_arrow_down 1 Consumables 5,000.00 0.00 0.00 0.00 more_vert bar_chart 1…" at bounding box center [733, 404] width 1420 height 455
click at [494, 60] on div "Costs" at bounding box center [485, 54] width 46 height 31
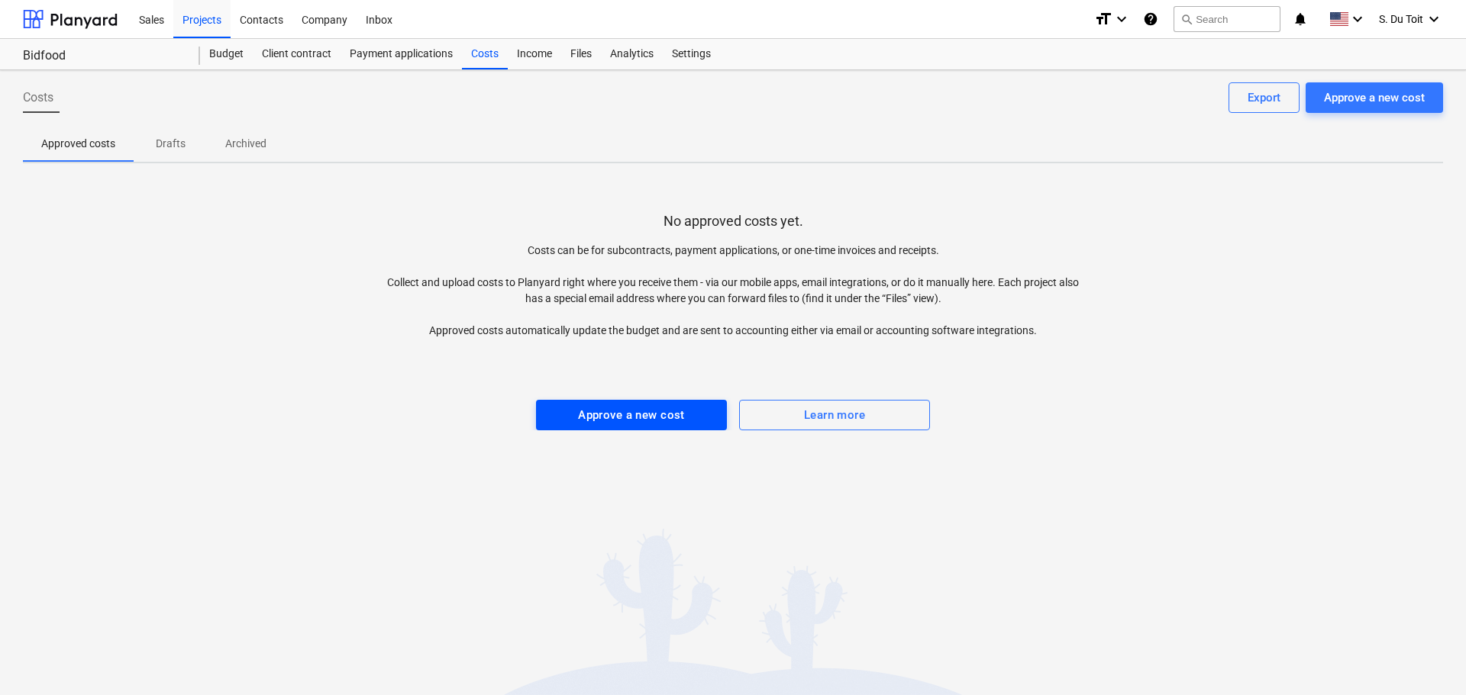
click at [613, 423] on div "Approve a new cost" at bounding box center [631, 415] width 107 height 20
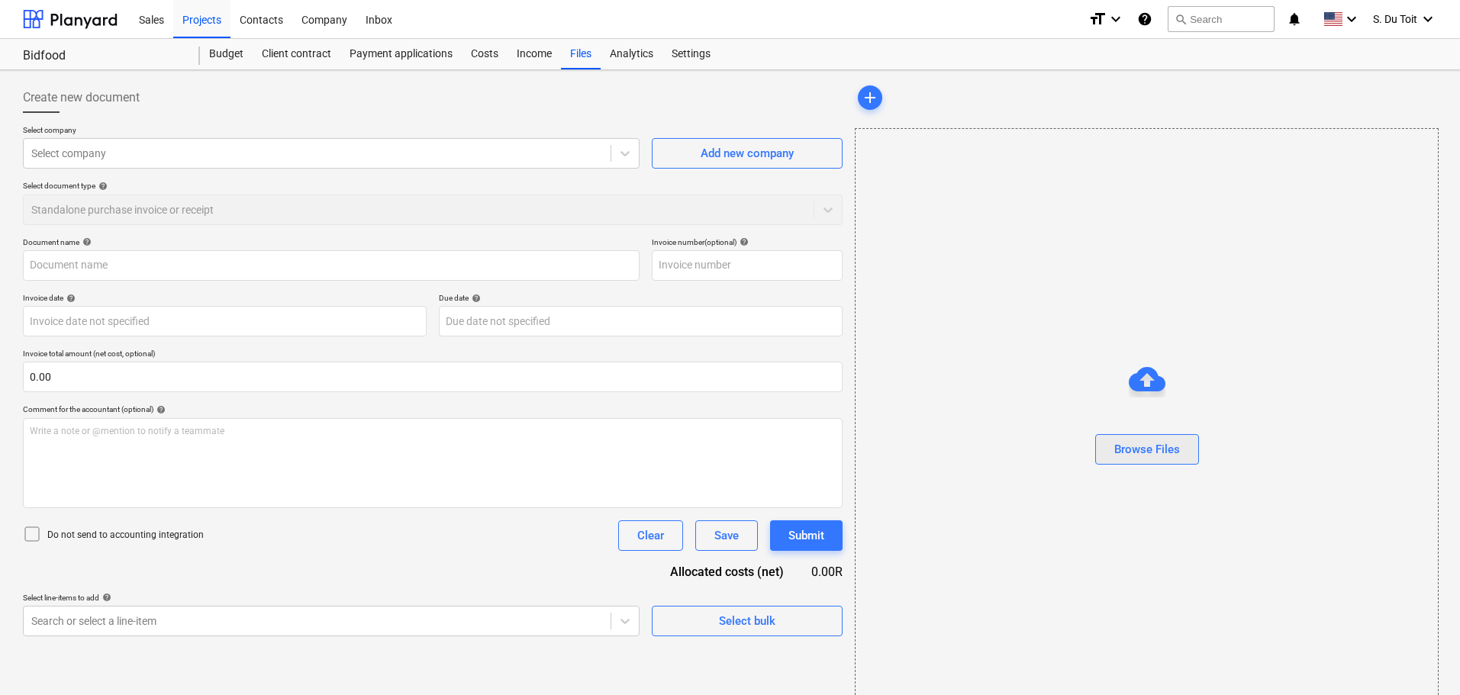
click at [1175, 444] on div "Browse Files" at bounding box center [1148, 450] width 66 height 20
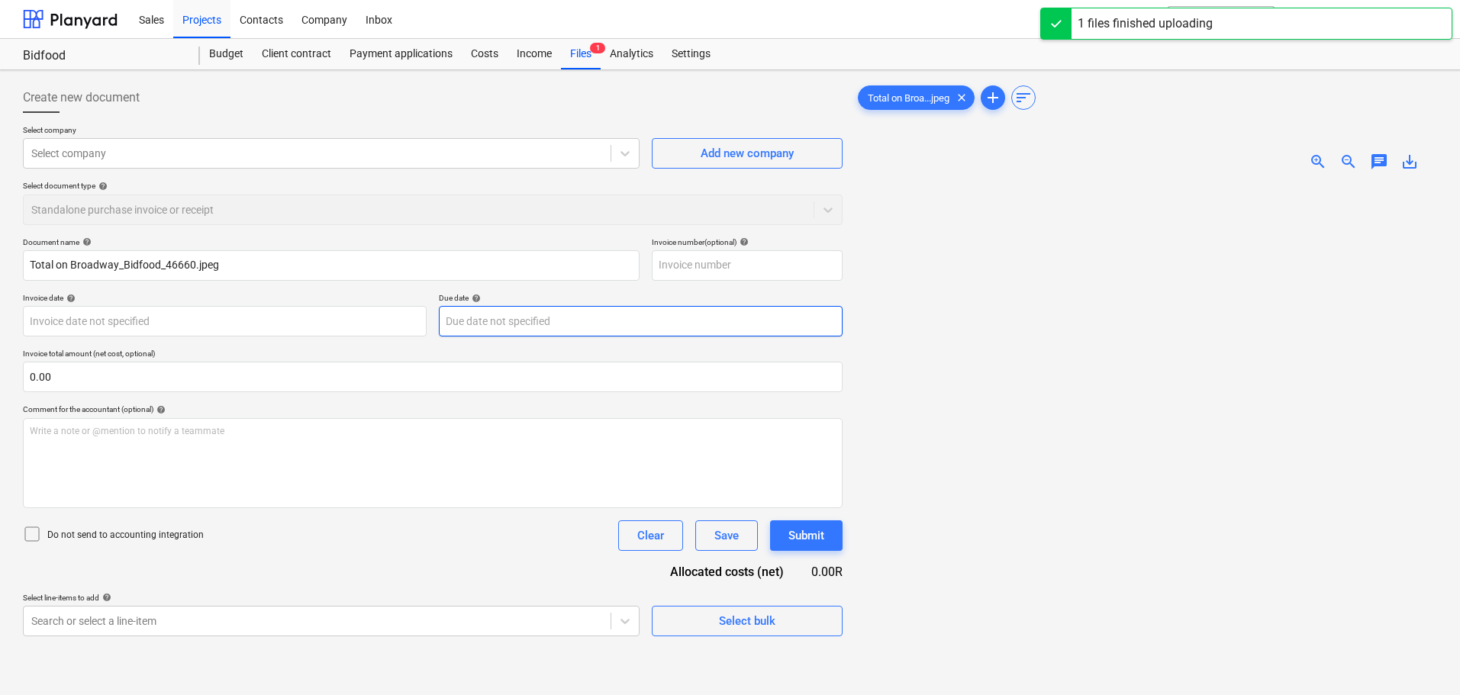
type input "Total on Broadway_Bidfood_46660.jpeg"
click at [257, 155] on div at bounding box center [317, 153] width 572 height 15
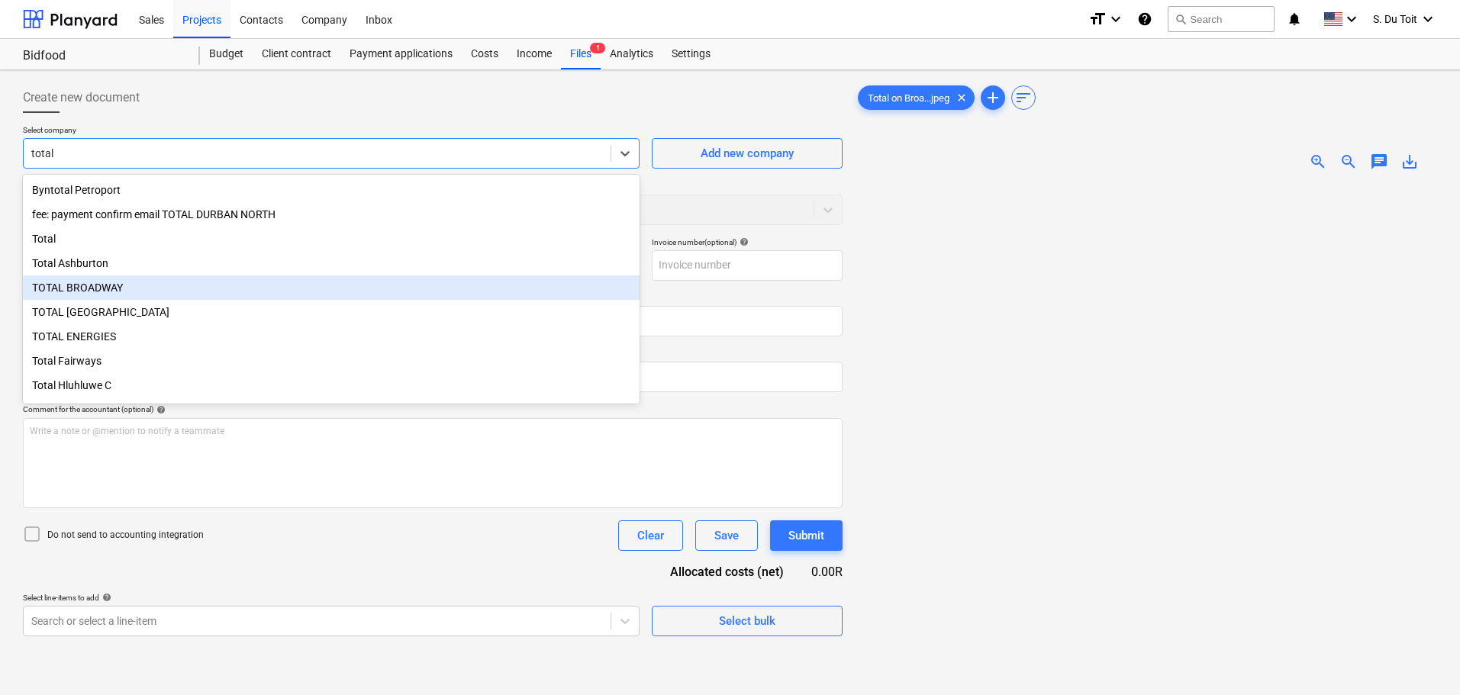
type input "total"
click at [224, 292] on div "TOTAL BROADWAY" at bounding box center [331, 288] width 617 height 24
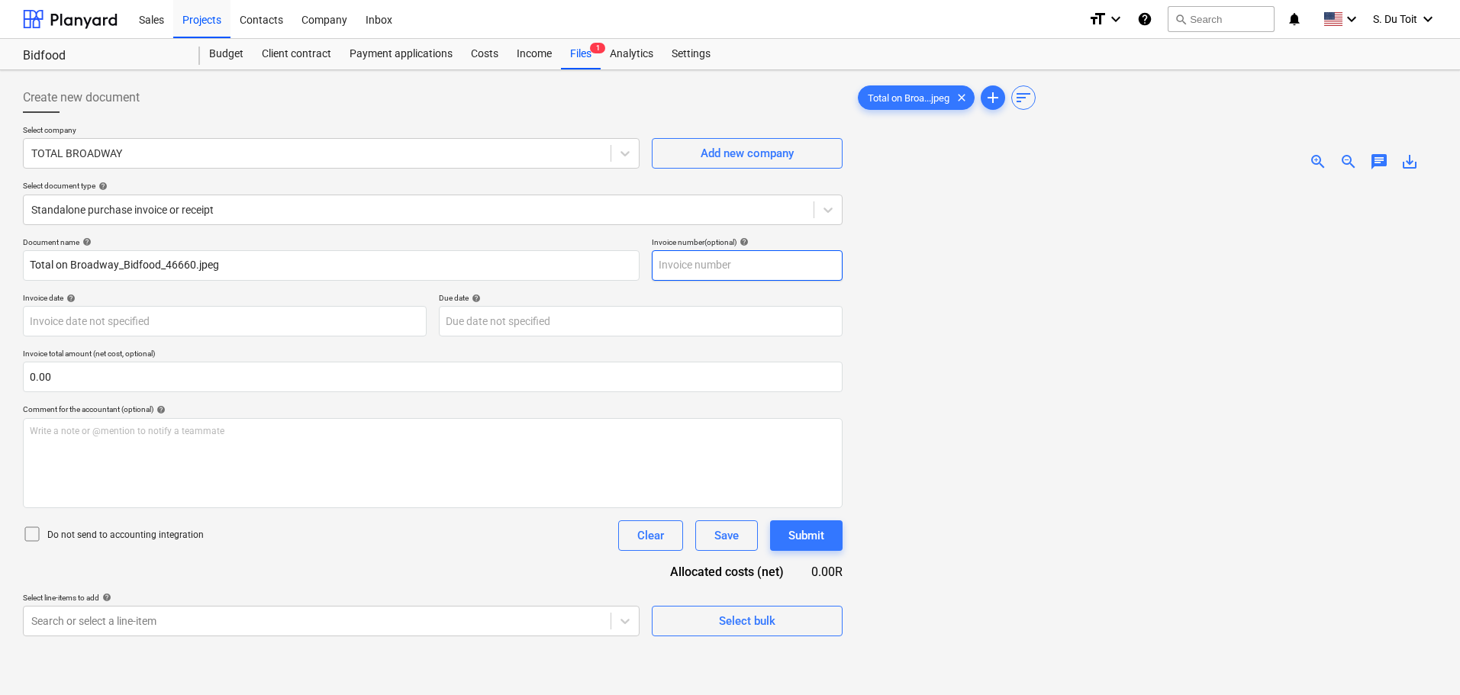
click at [700, 273] on input "text" at bounding box center [747, 265] width 191 height 31
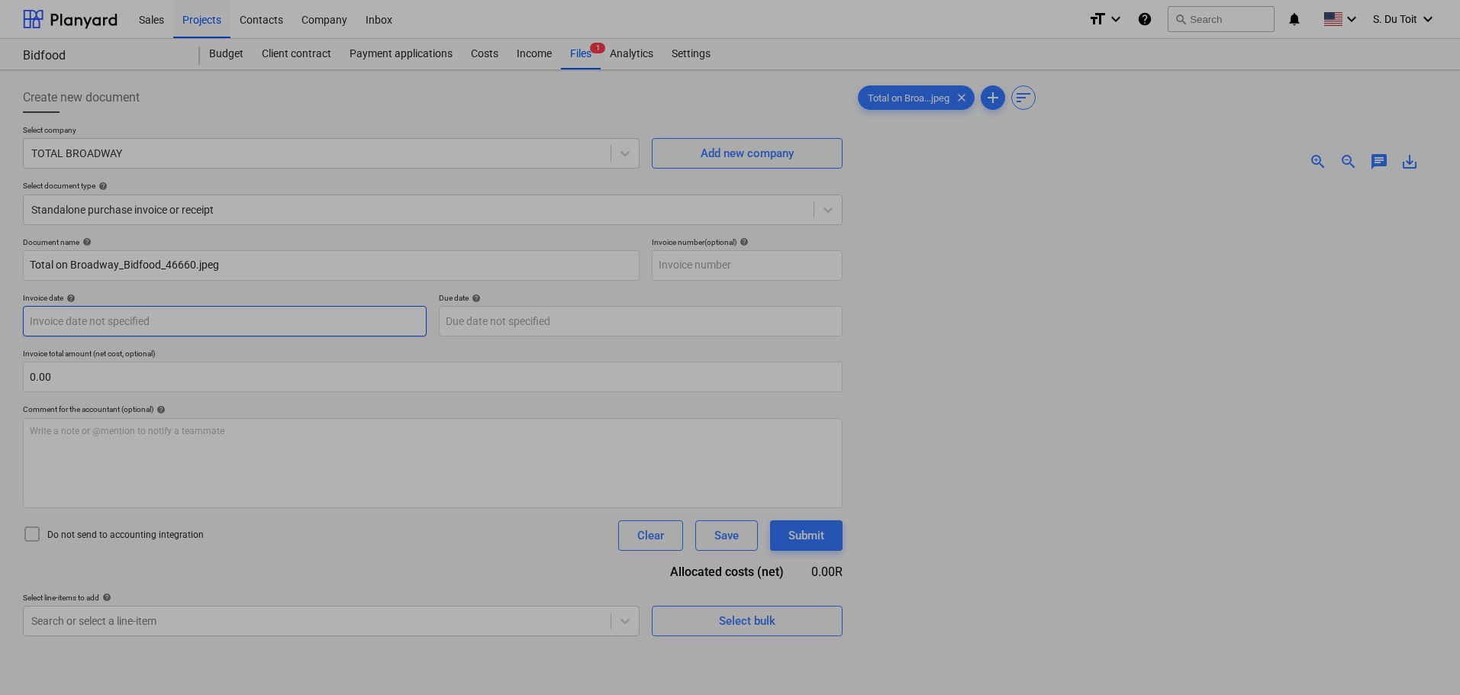
click at [188, 321] on body "Sales Projects Contacts Company Inbox format_size keyboard_arrow_down help sear…" at bounding box center [730, 347] width 1460 height 695
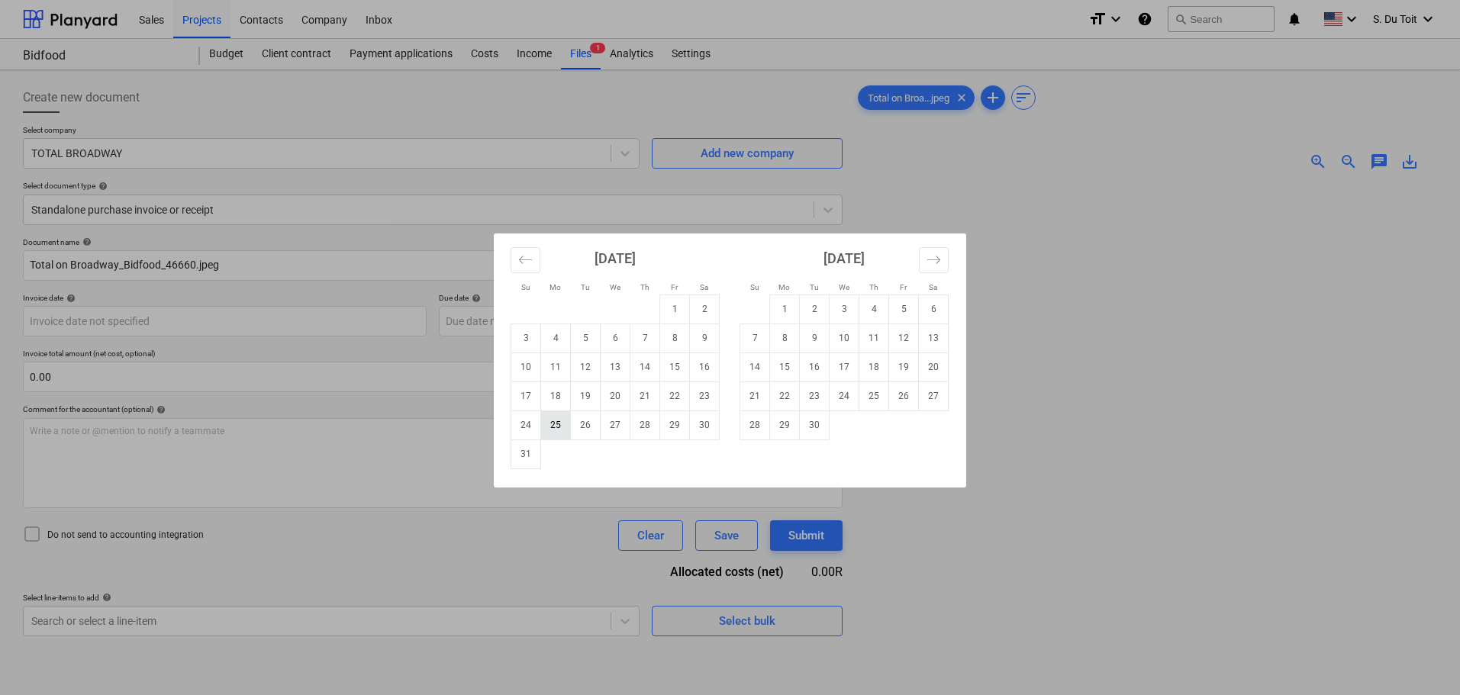
click at [565, 425] on td "25" at bounding box center [556, 425] width 30 height 29
type input "[DATE]"
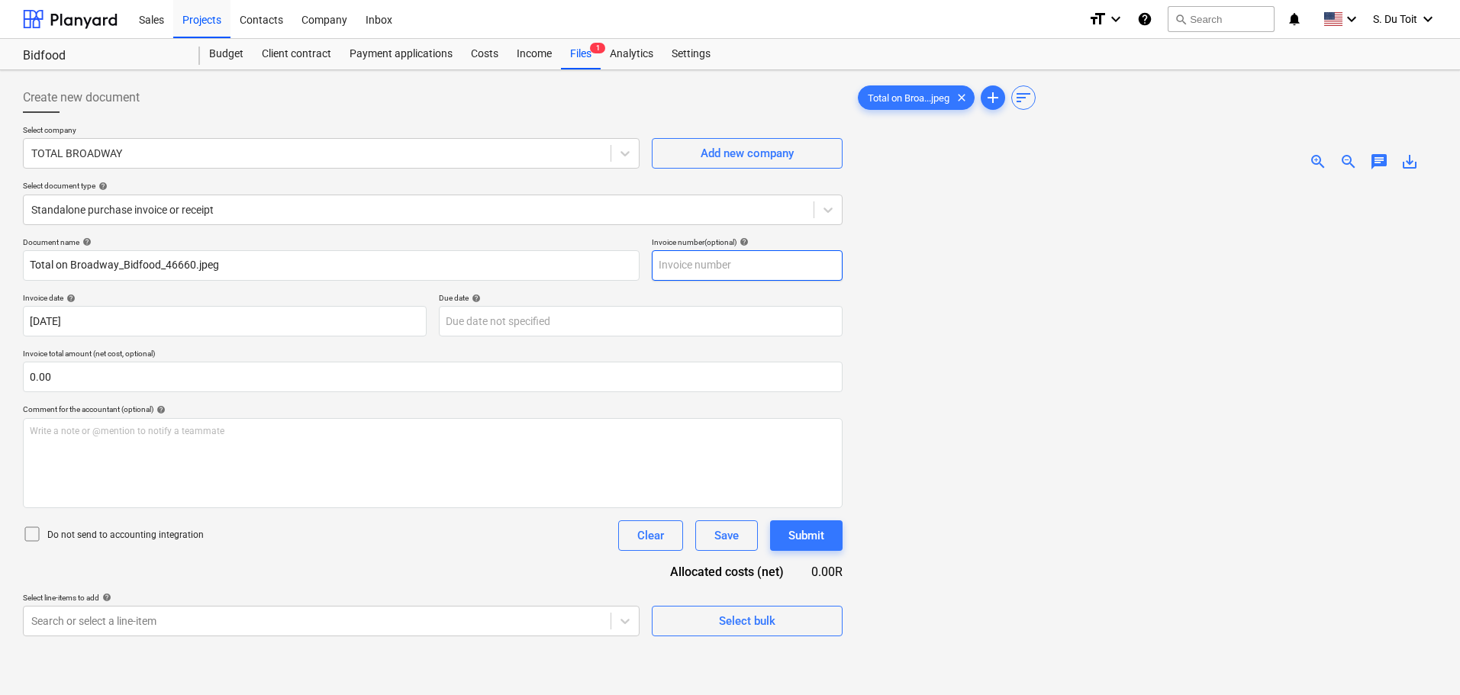
click at [731, 271] on input "text" at bounding box center [747, 265] width 191 height 31
type input "46660"
click at [82, 382] on input "text" at bounding box center [433, 377] width 820 height 31
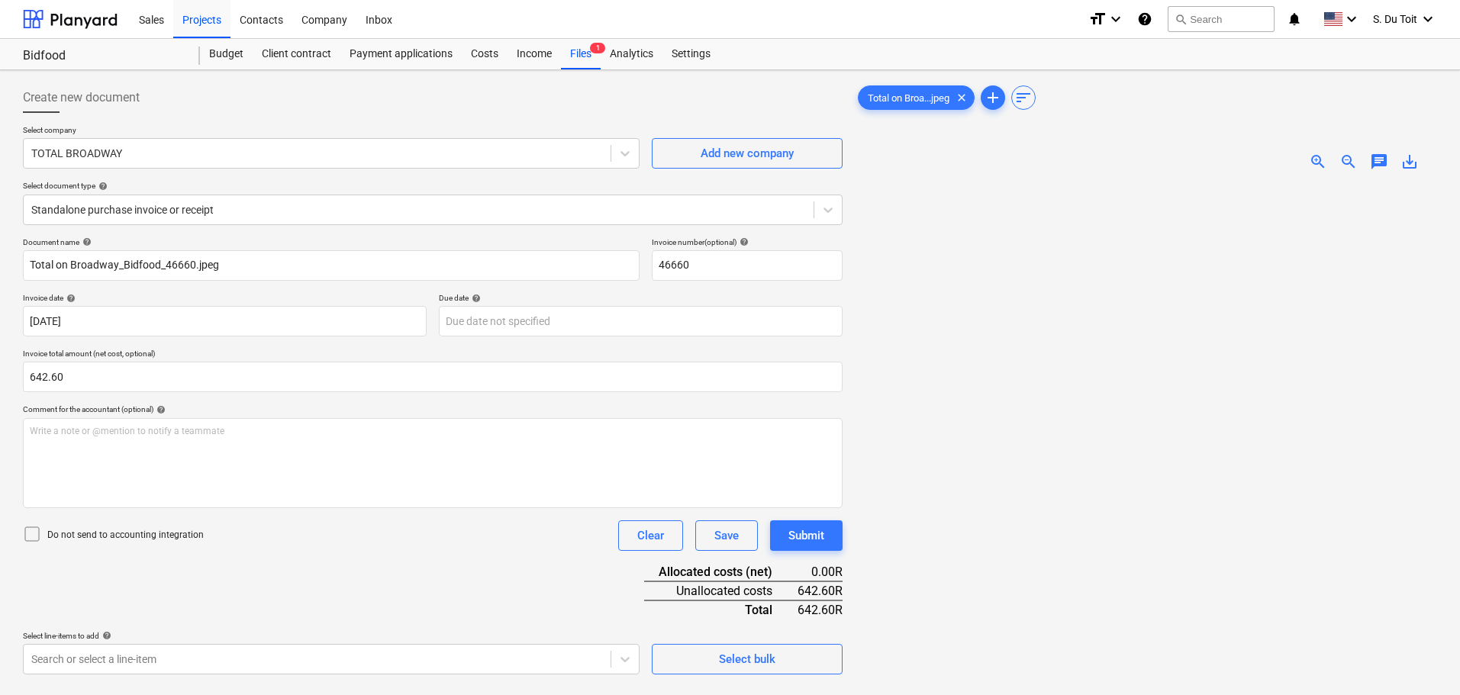
click at [182, 535] on p "Do not send to accounting integration" at bounding box center [125, 535] width 157 height 13
drag, startPoint x: 119, startPoint y: 386, endPoint x: 19, endPoint y: 389, distance: 100.1
click at [19, 389] on div "Create new document Select company TOTAL BROADWAY Add new company Select docume…" at bounding box center [433, 459] width 832 height 766
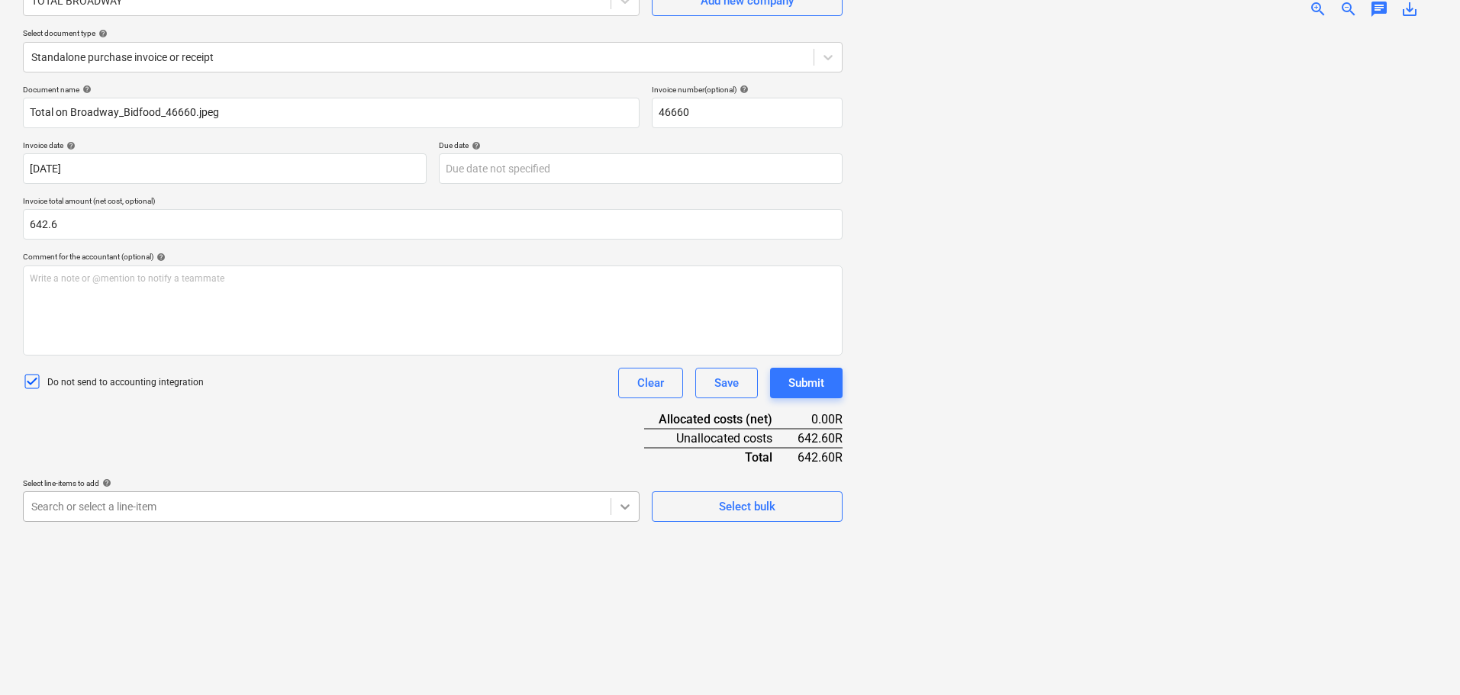
type input "642.60"
click at [631, 506] on body "Sales Projects Contacts Company Inbox format_size keyboard_arrow_down help sear…" at bounding box center [730, 194] width 1460 height 695
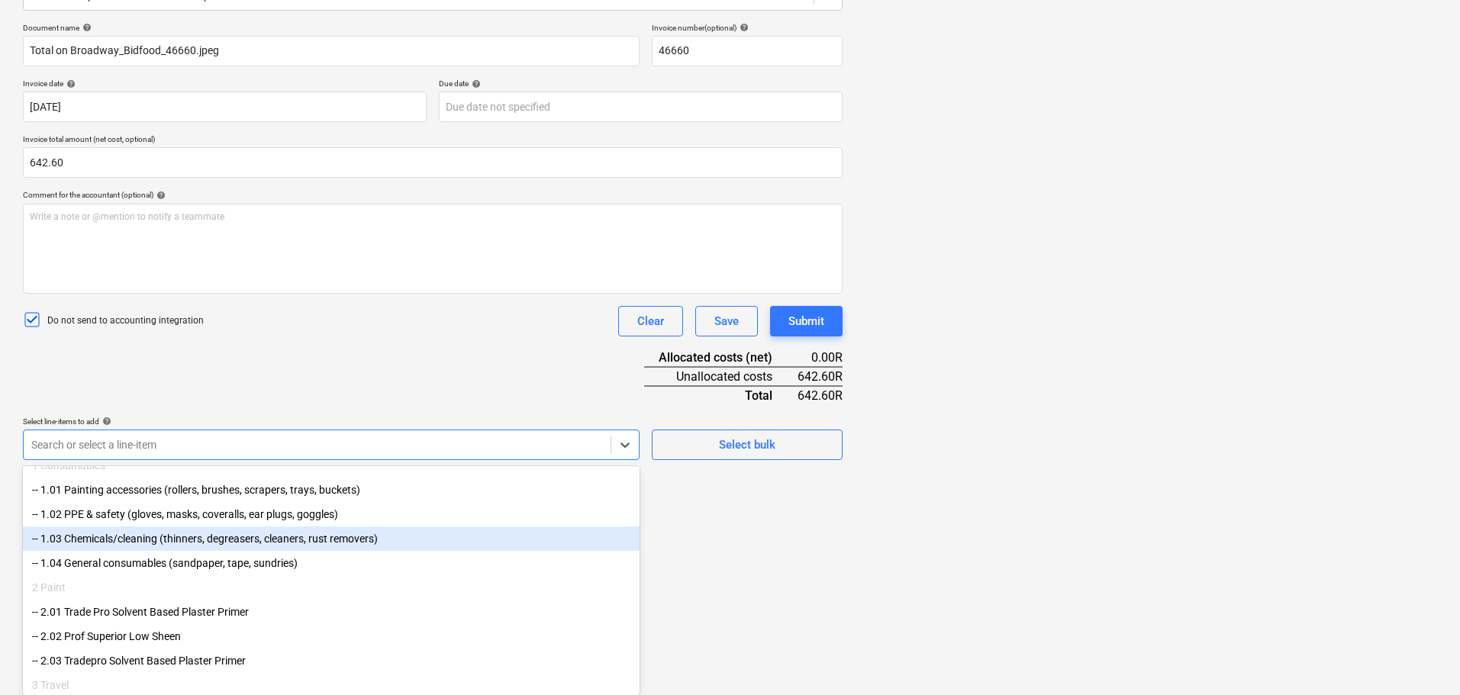
scroll to position [180, 0]
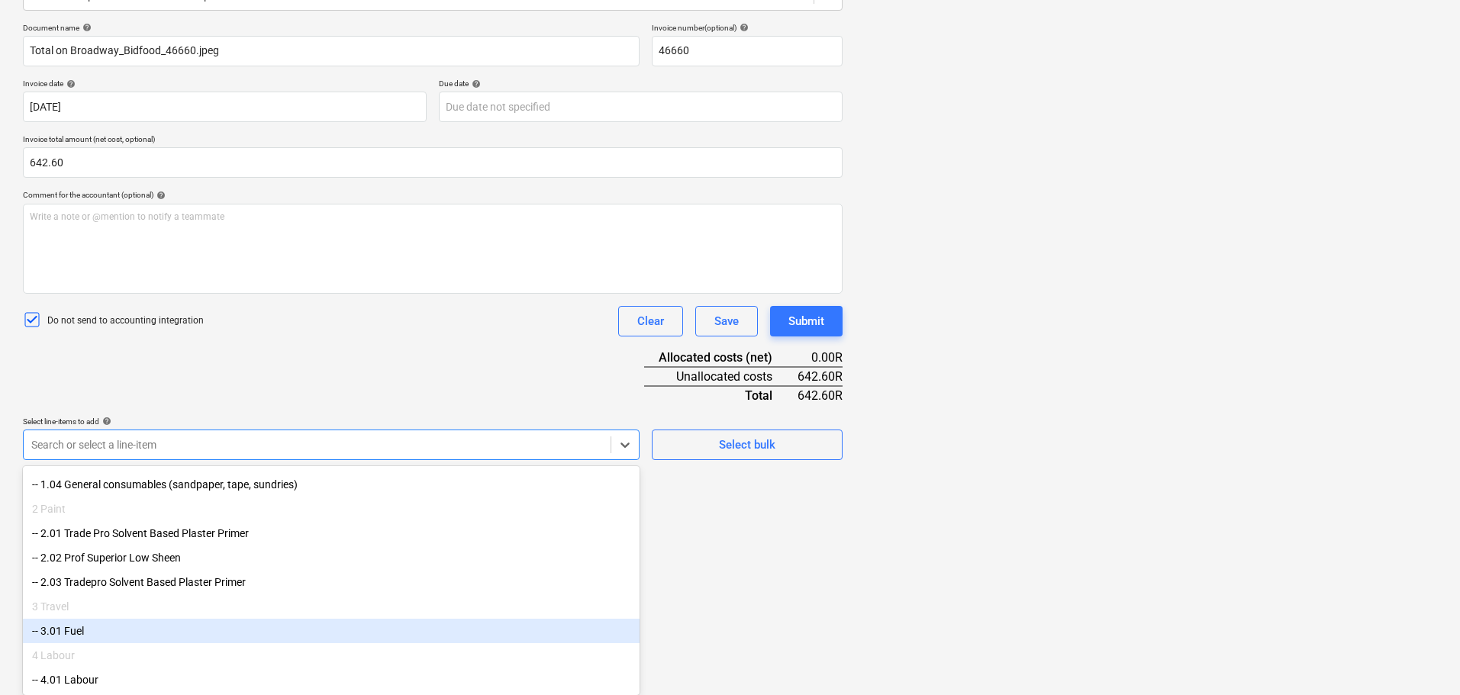
click at [234, 631] on div "-- 3.01 Fuel" at bounding box center [331, 631] width 617 height 24
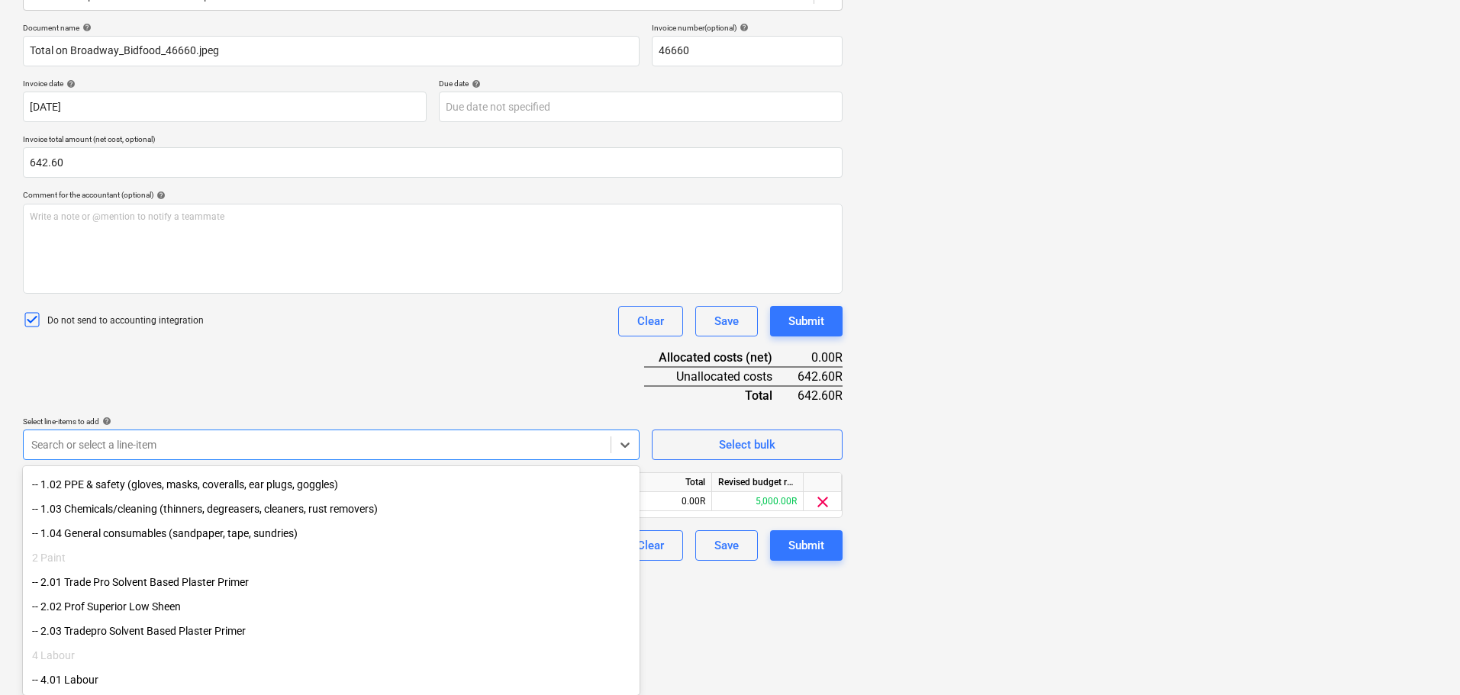
click at [628, 394] on div "Document name help Total on Broadway_Bidfood_46660.jpeg Invoice number (optiona…" at bounding box center [433, 292] width 820 height 538
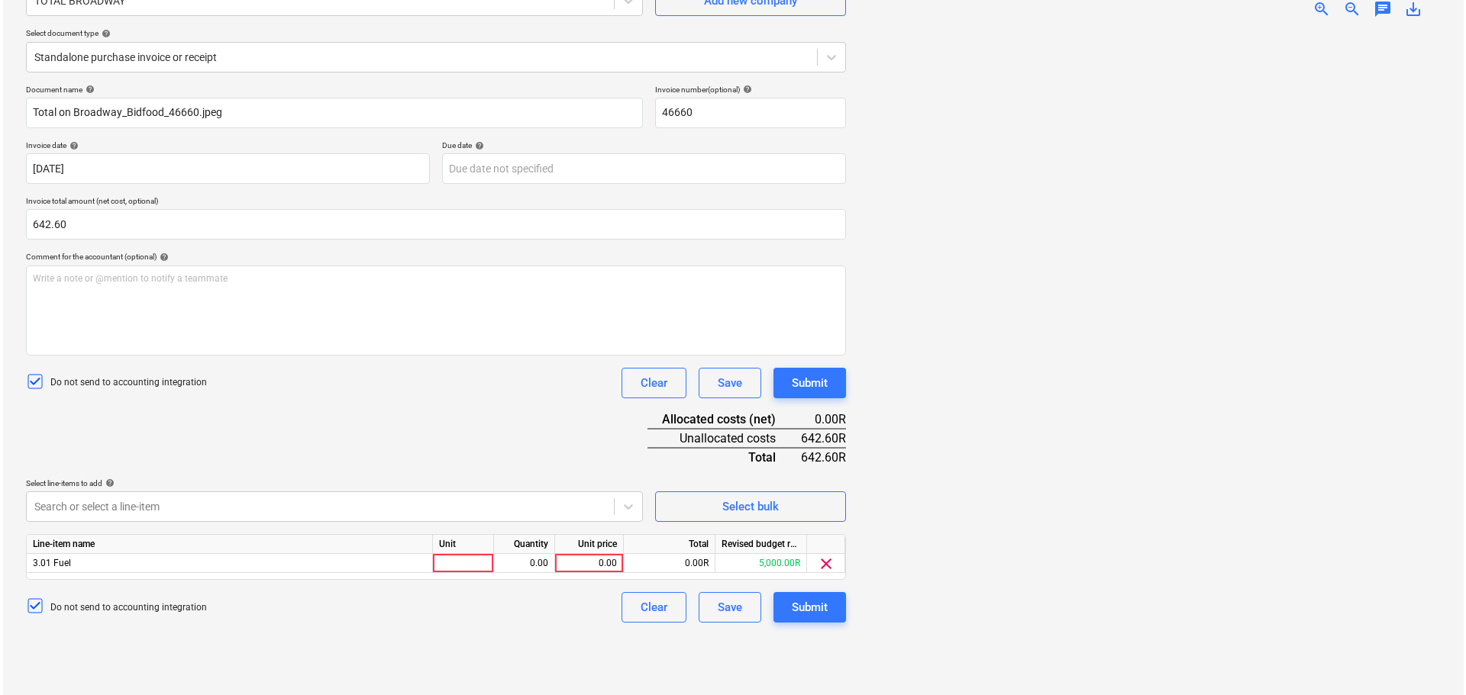
scroll to position [153, 0]
click at [482, 570] on div at bounding box center [460, 563] width 61 height 19
type input "litres"
click at [505, 567] on div "0.00" at bounding box center [521, 563] width 48 height 19
type input "1"
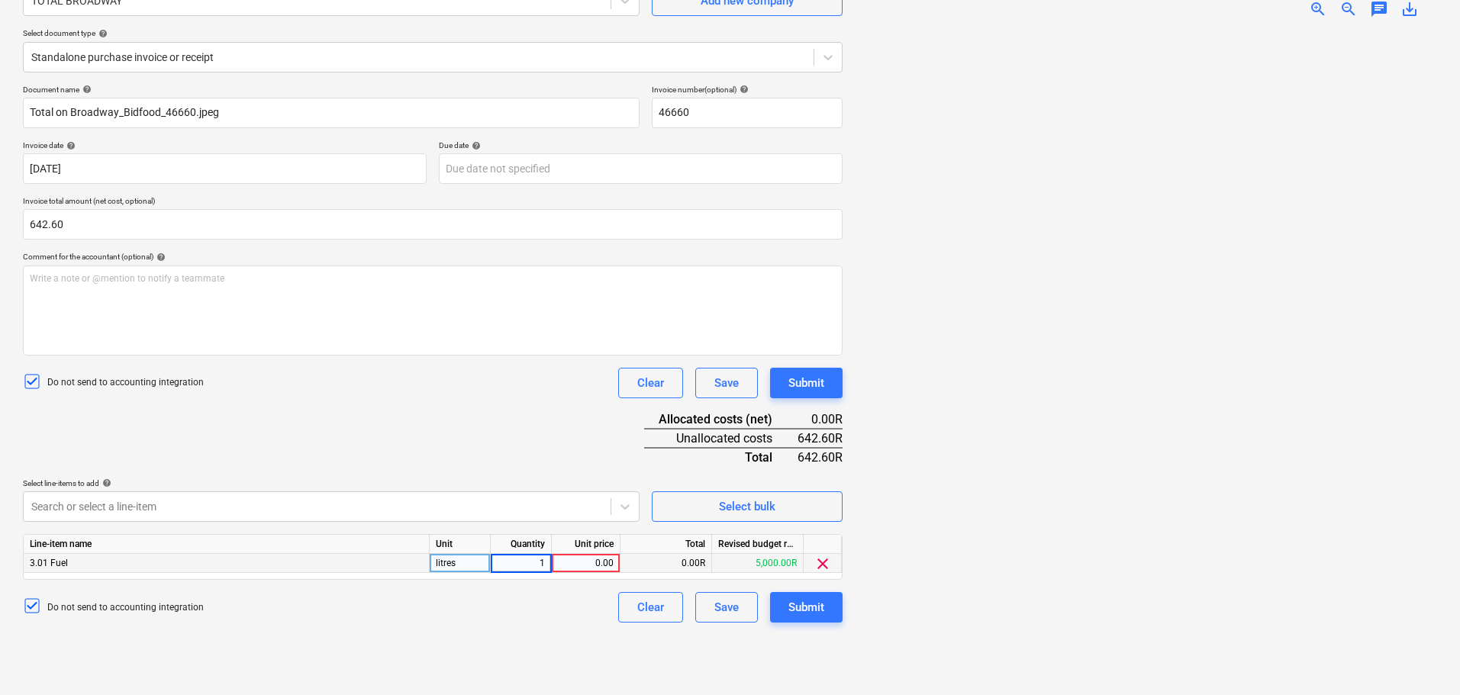
click at [599, 560] on div "0.00" at bounding box center [586, 563] width 56 height 19
type input "642.6"
click at [827, 608] on button "Submit" at bounding box center [806, 607] width 73 height 31
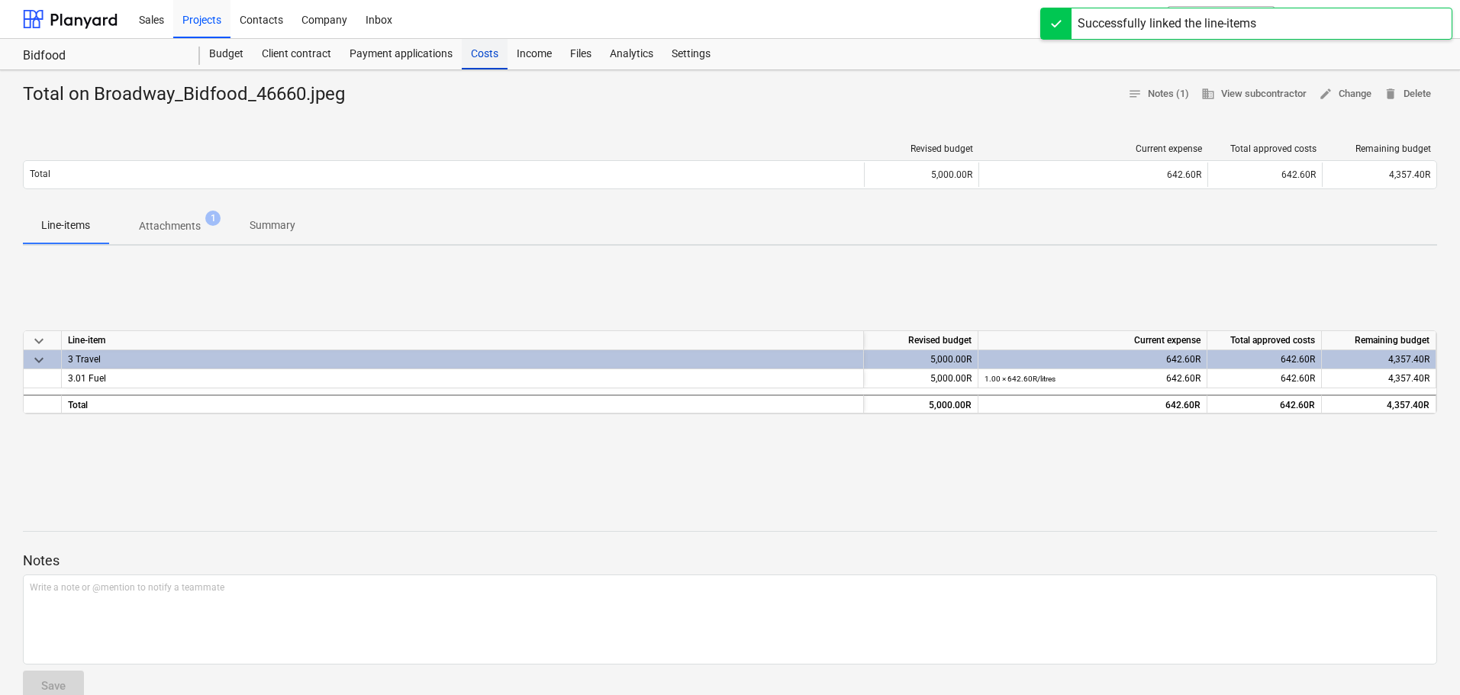
click at [484, 52] on div "Costs" at bounding box center [485, 54] width 46 height 31
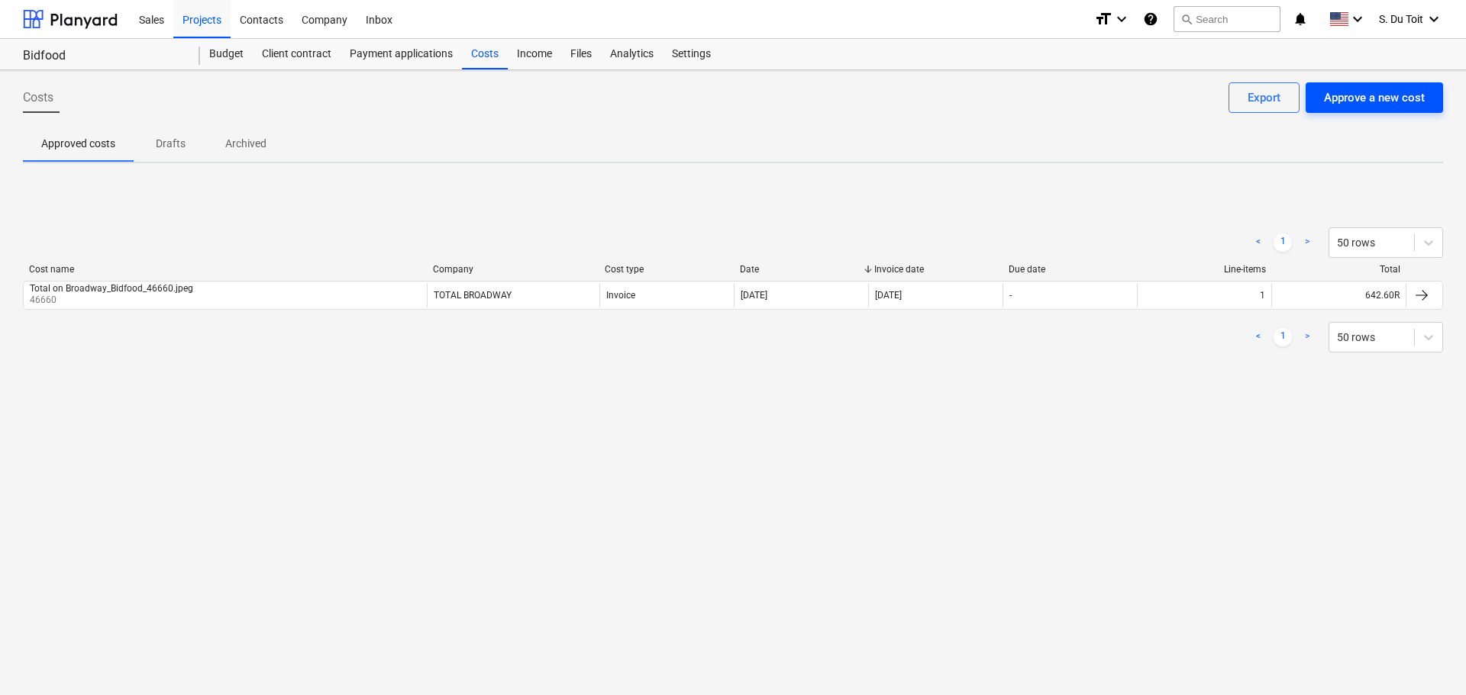
click at [1343, 100] on div "Approve a new cost" at bounding box center [1374, 98] width 101 height 20
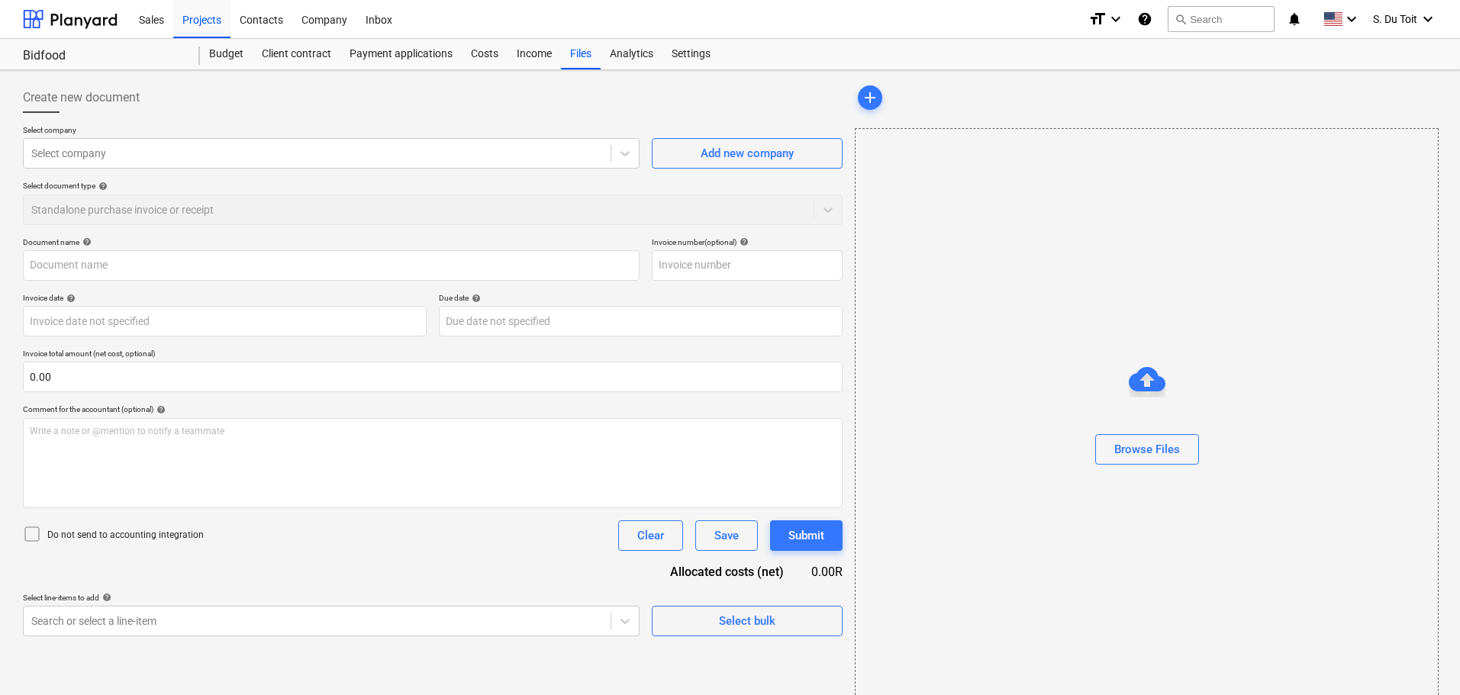
click at [1131, 418] on div at bounding box center [1147, 422] width 582 height 24
click at [1134, 458] on div "Browse Files" at bounding box center [1148, 450] width 66 height 20
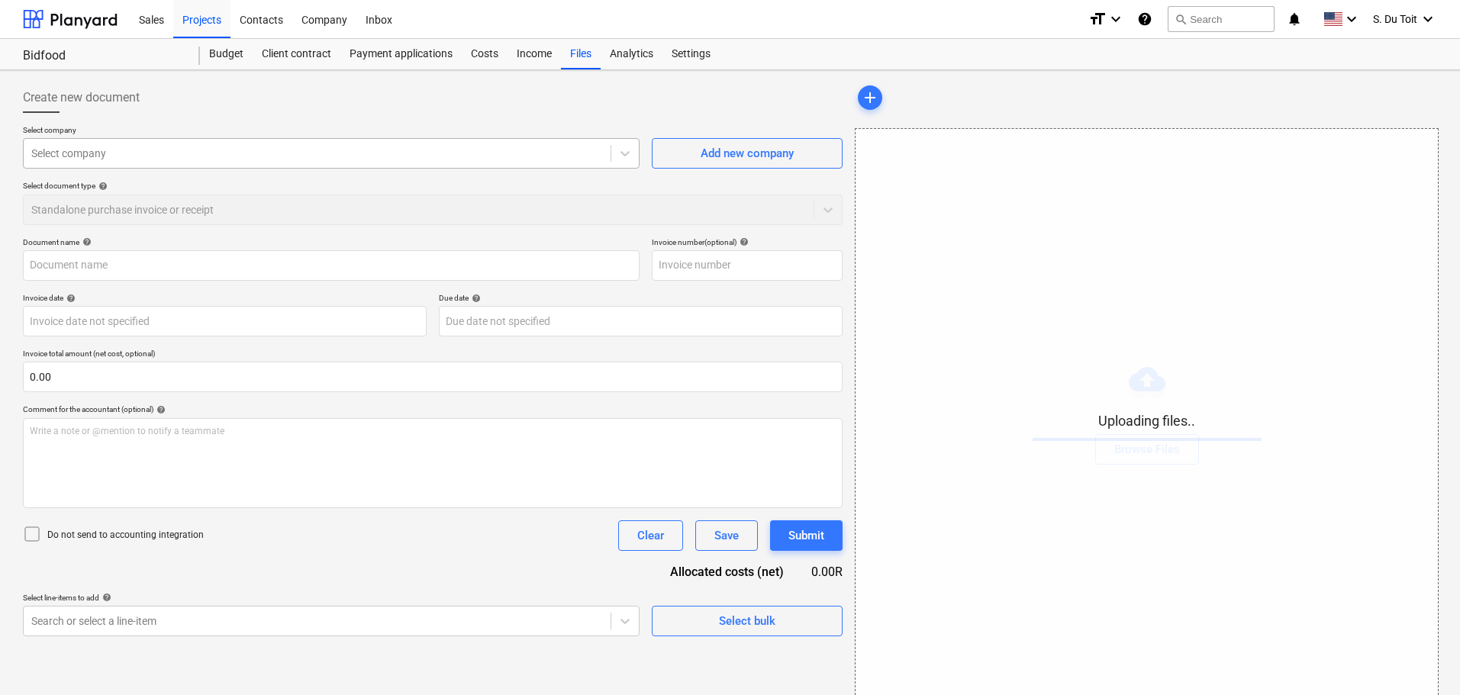
click at [288, 150] on div at bounding box center [317, 153] width 572 height 15
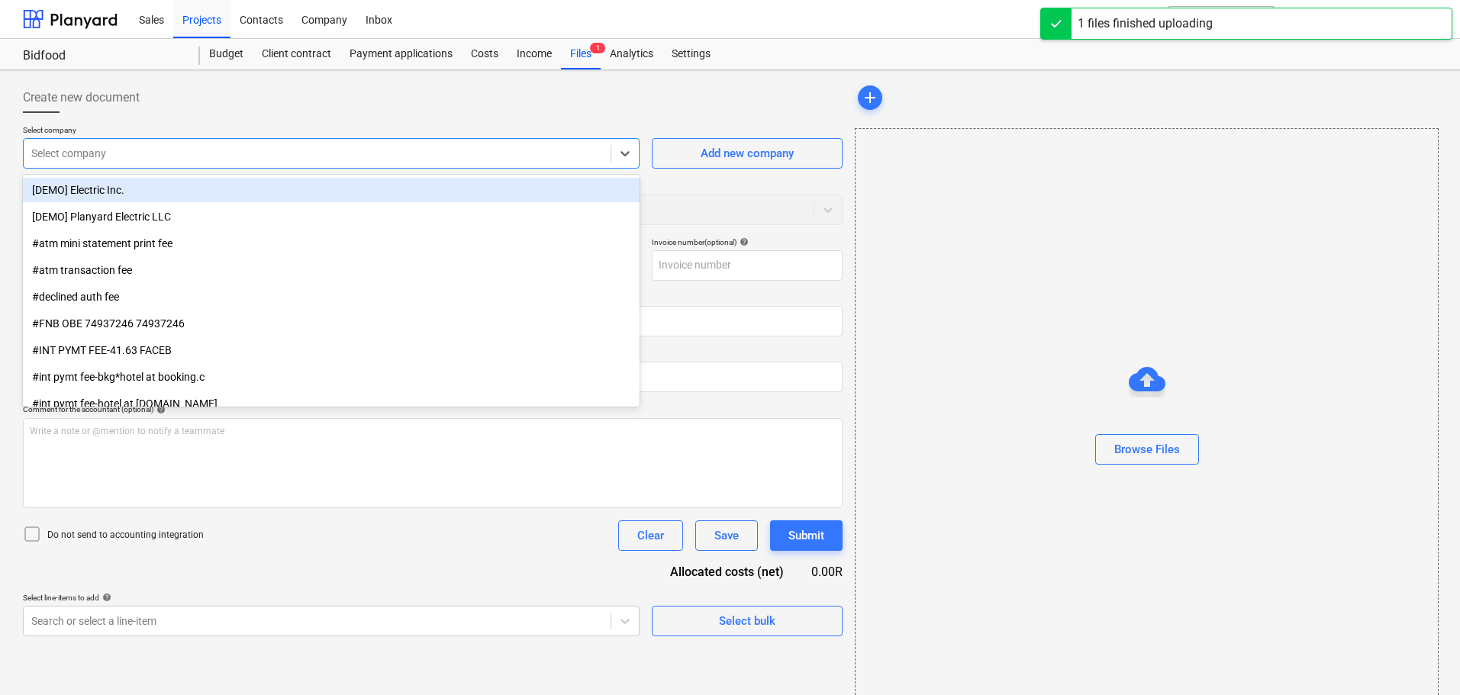
type input "u"
type input "Builders_Bidfood_0056.jpeg"
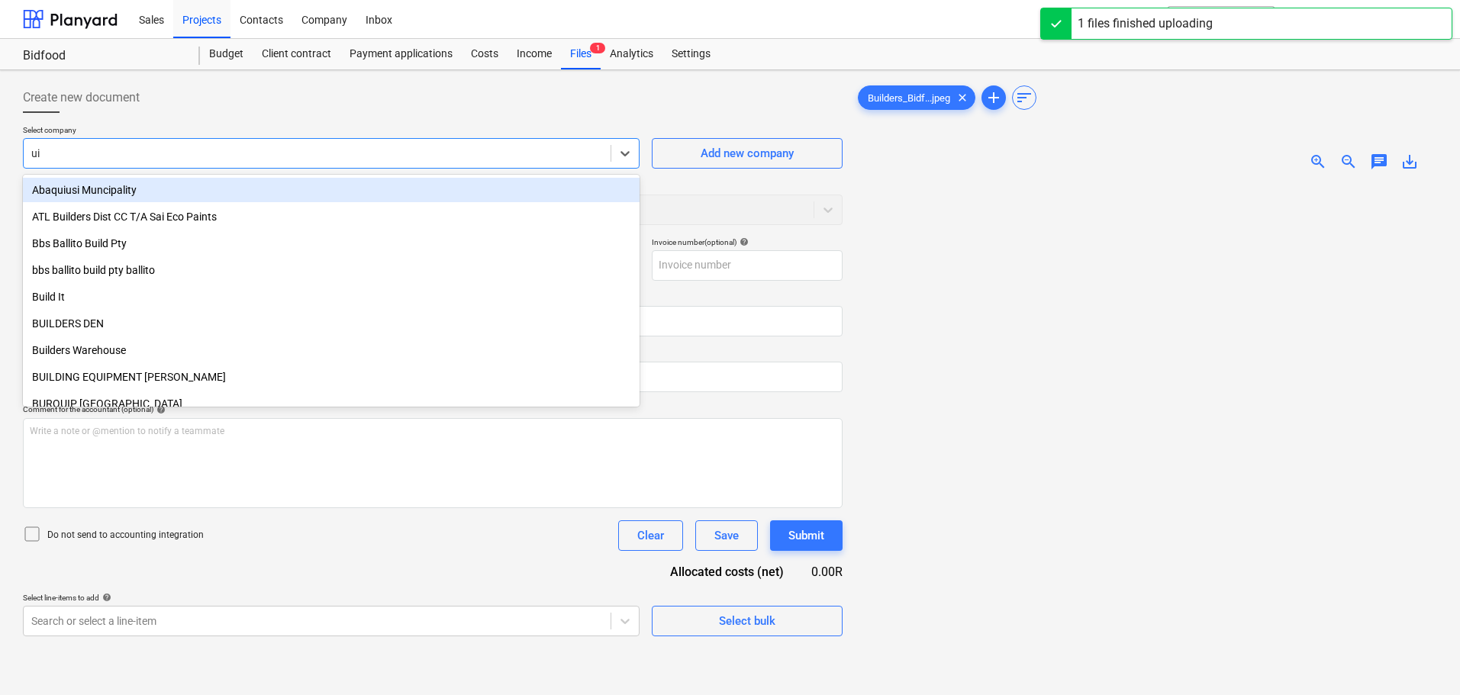
type input "u"
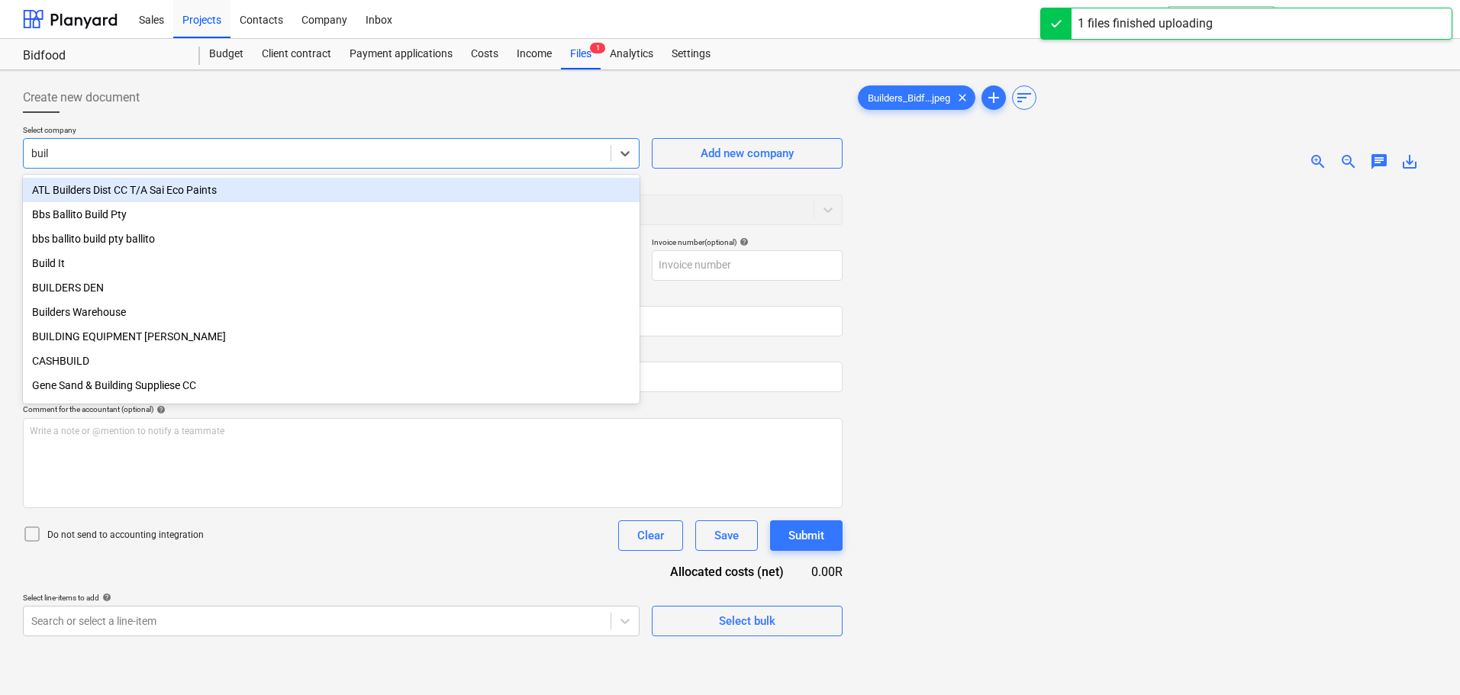
type input "build"
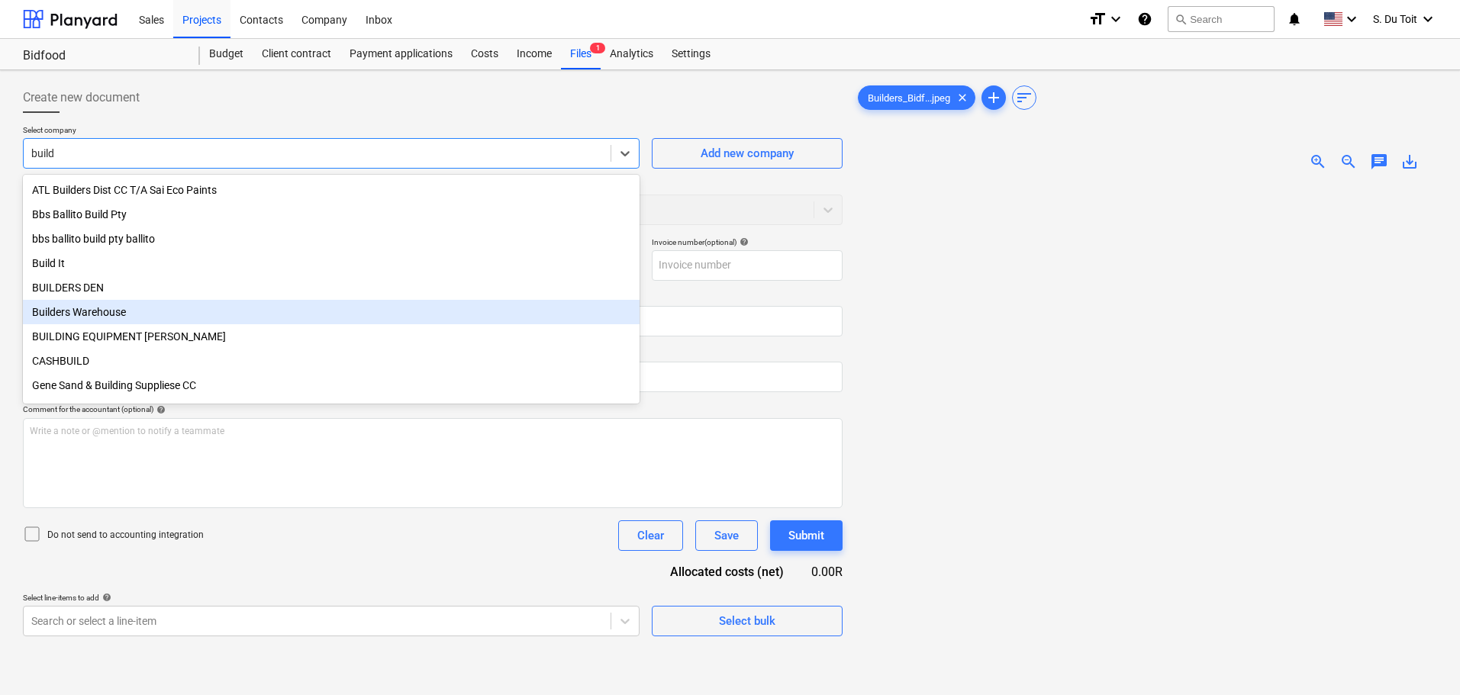
click at [220, 315] on div "Builders Warehouse" at bounding box center [331, 312] width 617 height 24
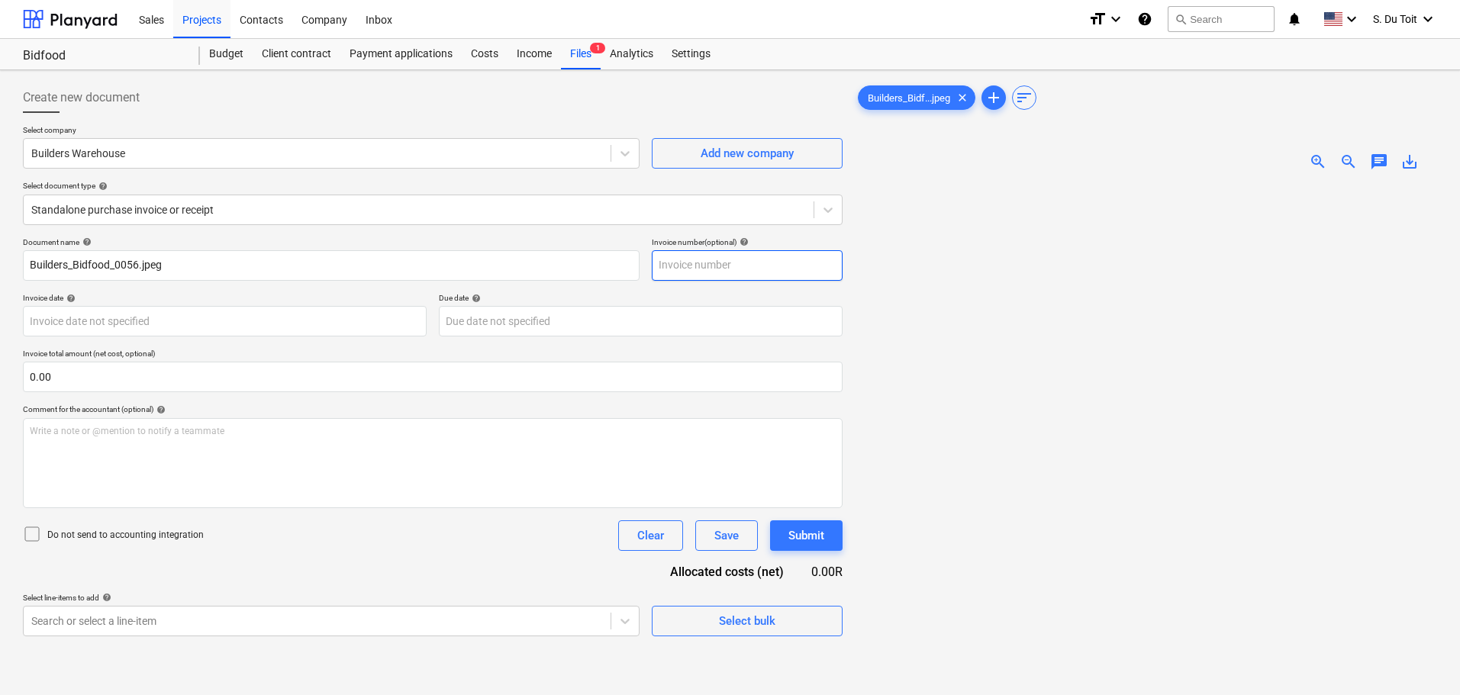
click at [735, 265] on input "text" at bounding box center [747, 265] width 191 height 31
type input "0056"
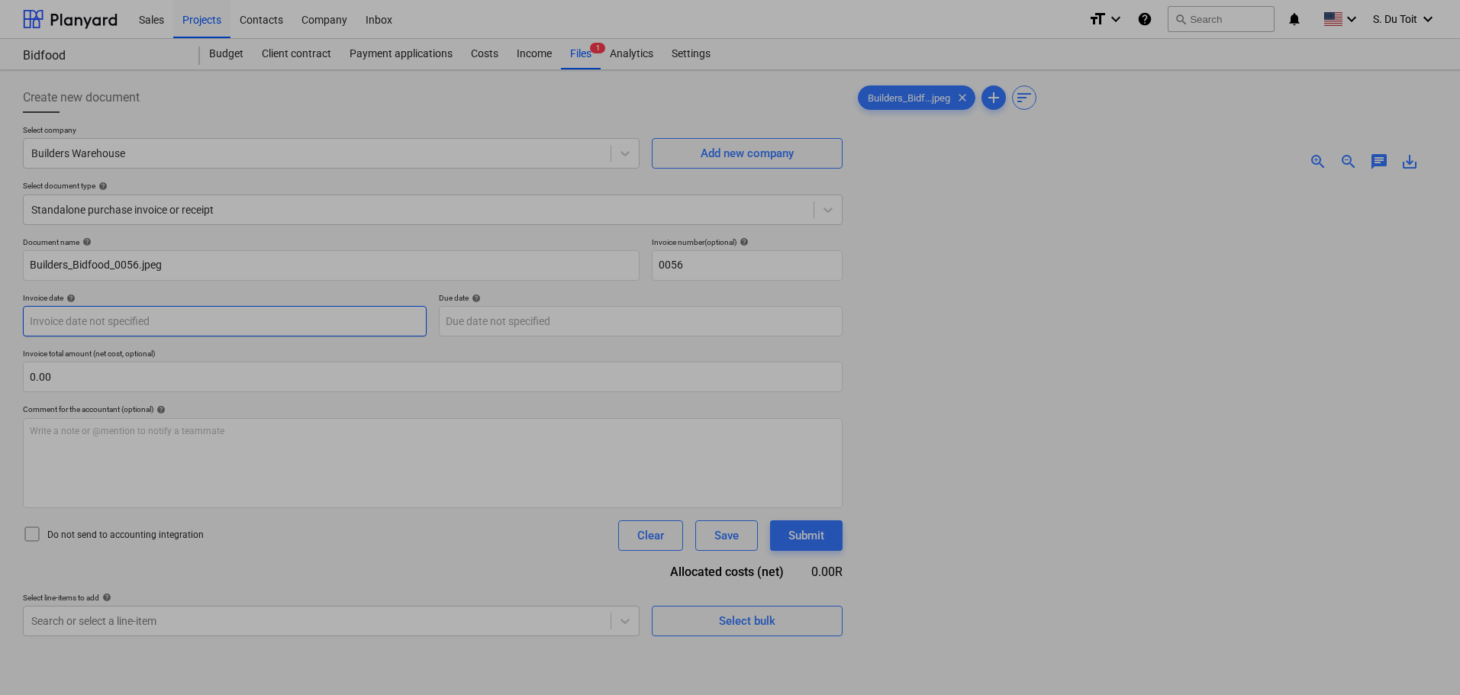
click at [193, 318] on body "Sales Projects Contacts Company Inbox format_size keyboard_arrow_down help sear…" at bounding box center [730, 347] width 1460 height 695
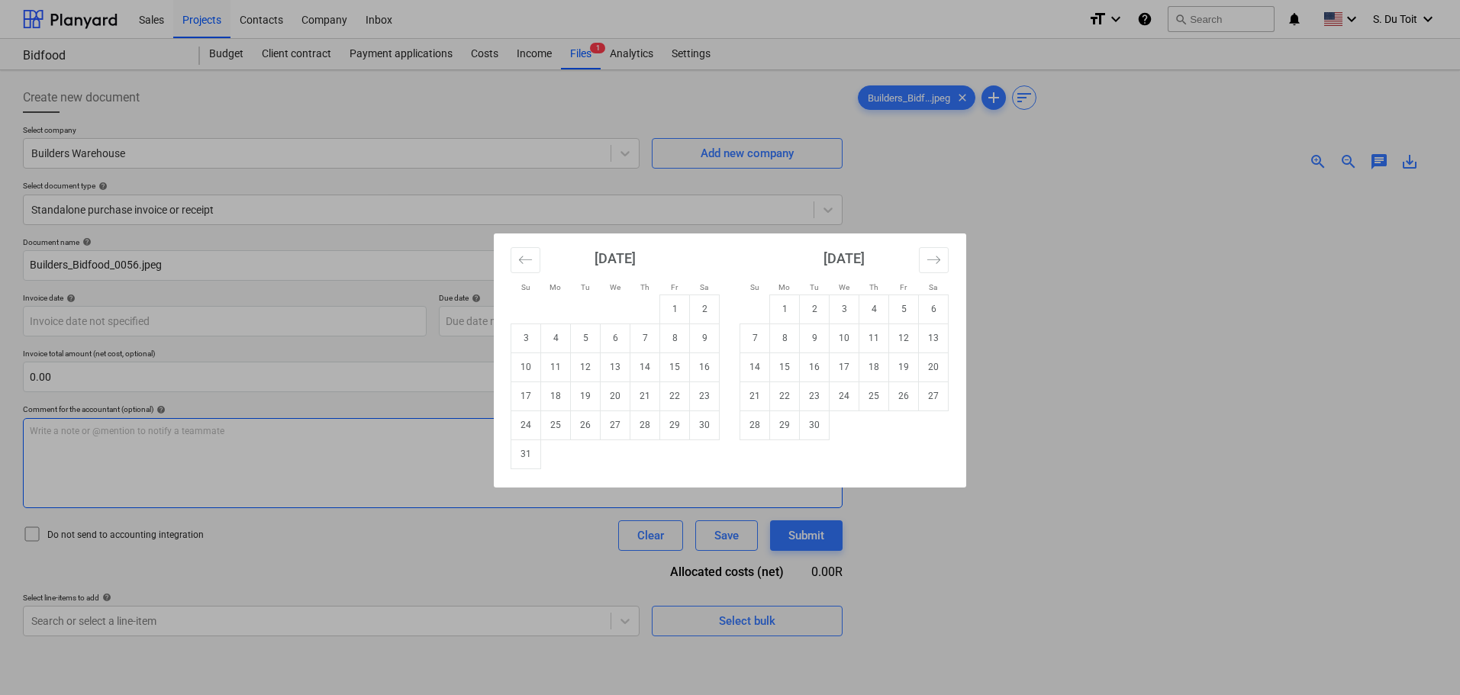
click at [557, 434] on td "25" at bounding box center [556, 425] width 30 height 29
type input "[DATE]"
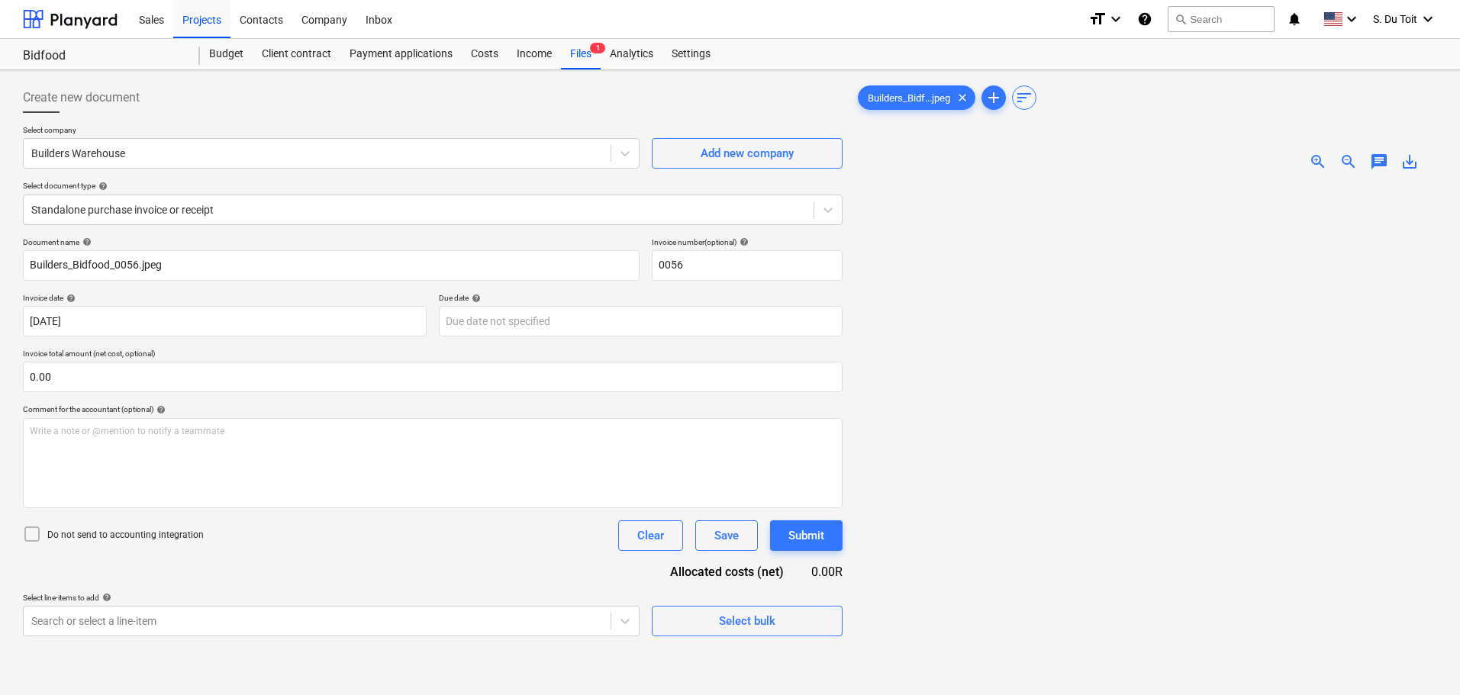
click at [1208, 183] on img at bounding box center [1146, 183] width 291 height 0
click at [1321, 166] on span "zoom_in" at bounding box center [1318, 162] width 18 height 18
drag, startPoint x: 73, startPoint y: 386, endPoint x: 0, endPoint y: 391, distance: 73.5
click at [0, 391] on div "Create new document Select company Builders Warehouse Add new company Select do…" at bounding box center [730, 459] width 1460 height 778
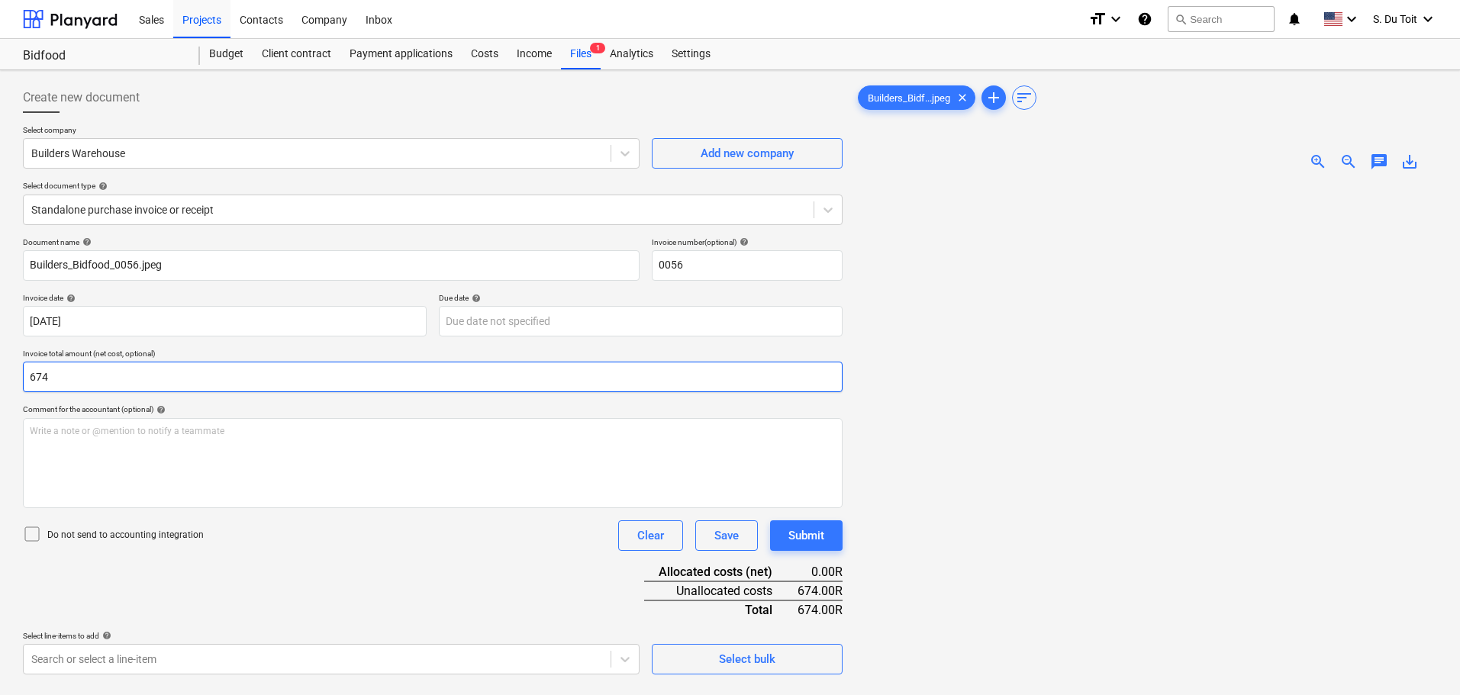
drag, startPoint x: 210, startPoint y: 369, endPoint x: 0, endPoint y: 397, distance: 211.8
click at [0, 397] on div "Create new document Select company Builders Warehouse Add new company Select do…" at bounding box center [730, 459] width 1460 height 778
type input "674.00"
drag, startPoint x: 31, startPoint y: 530, endPoint x: 149, endPoint y: 524, distance: 118.5
click at [31, 529] on icon at bounding box center [32, 534] width 18 height 18
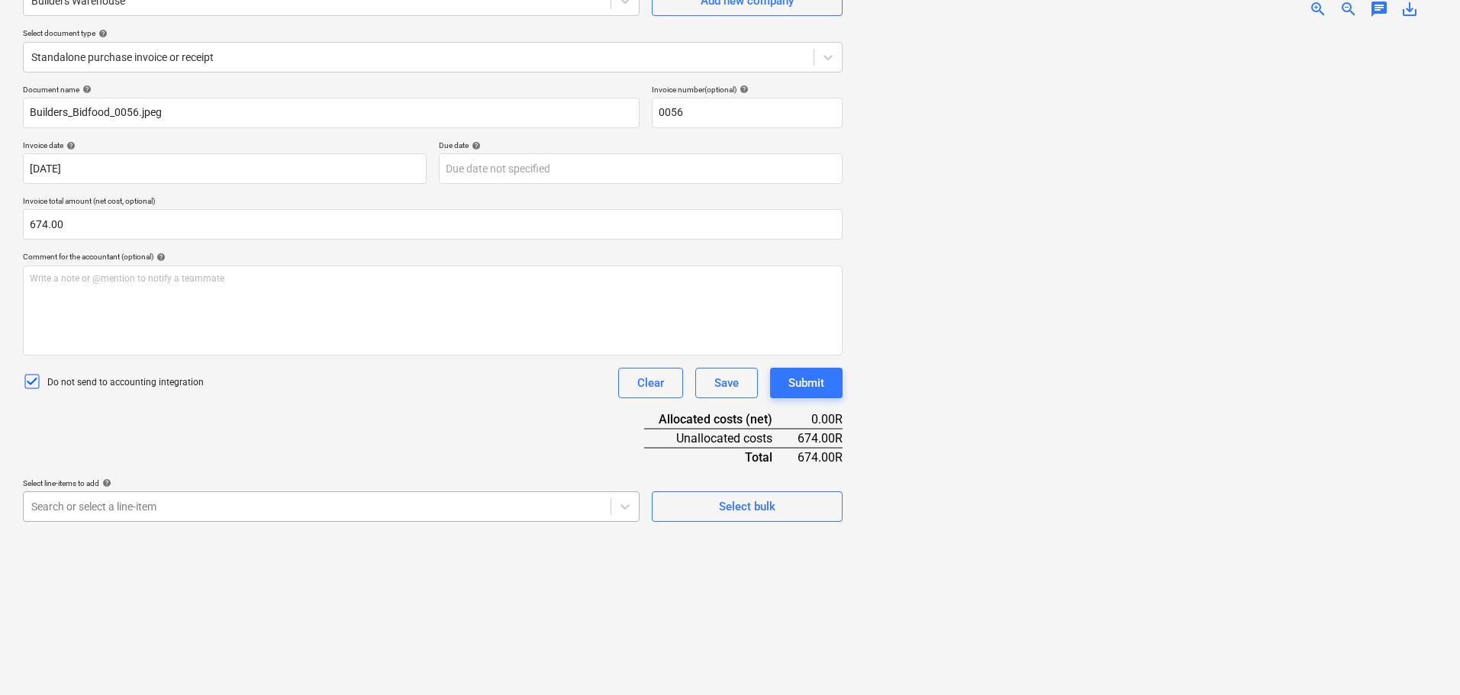
scroll to position [215, 0]
click at [309, 516] on body "Sales Projects Contacts Company Inbox format_size keyboard_arrow_down help sear…" at bounding box center [730, 194] width 1460 height 695
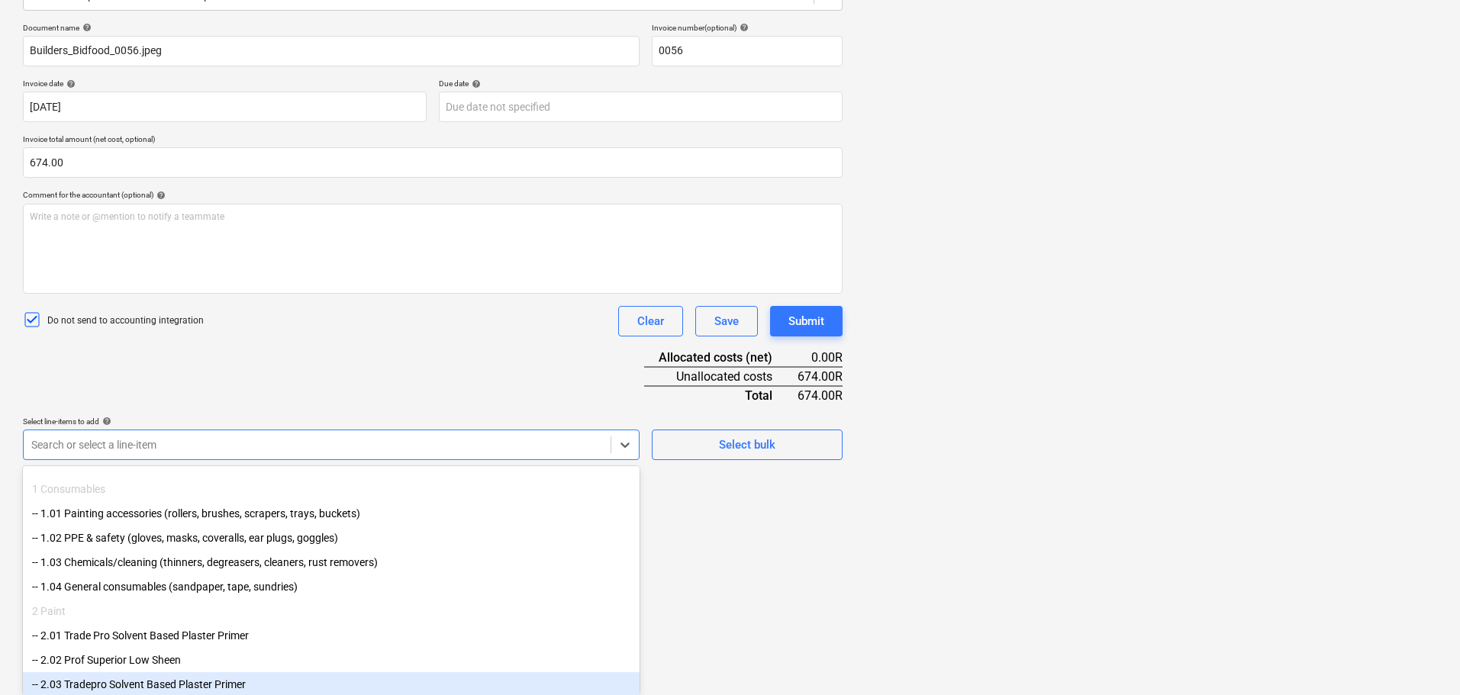
scroll to position [27, 0]
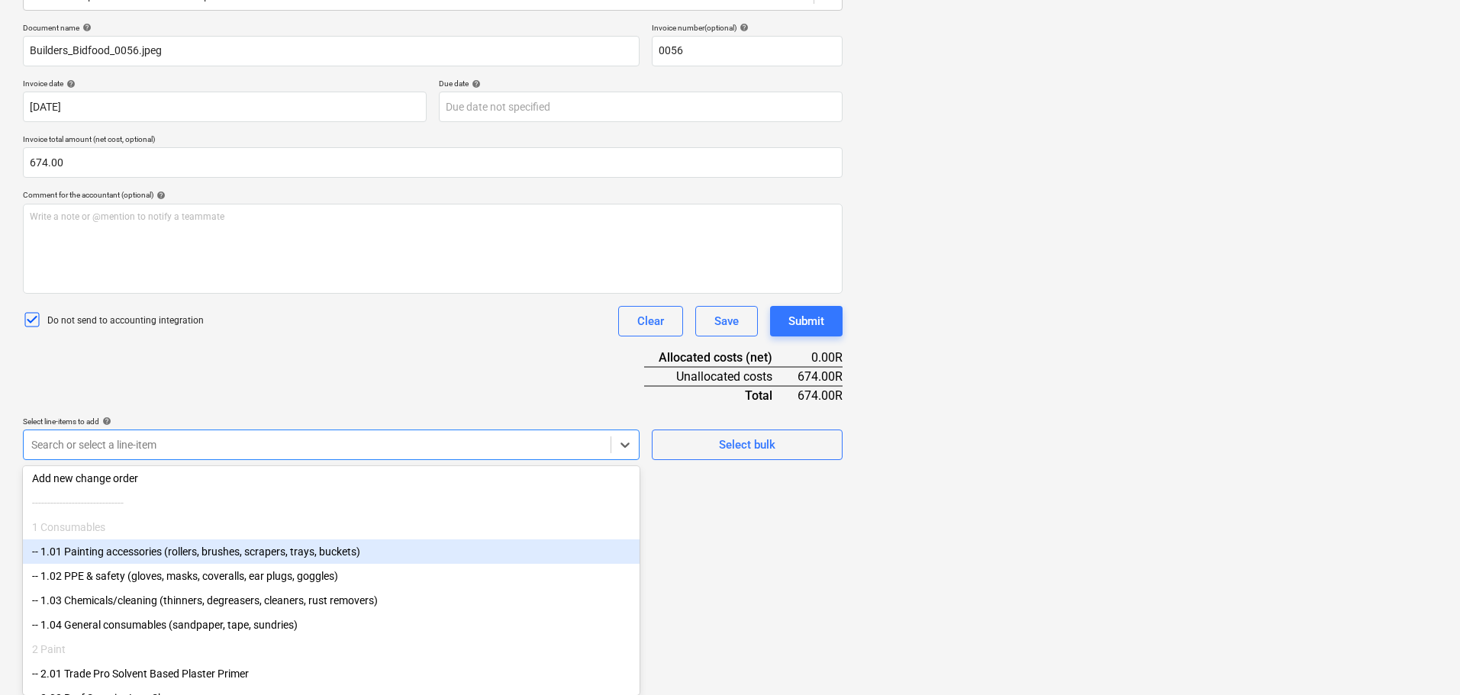
click at [330, 562] on div "-- 1.01 Painting accessories (rollers, brushes, scrapers, trays, buckets)" at bounding box center [331, 552] width 617 height 24
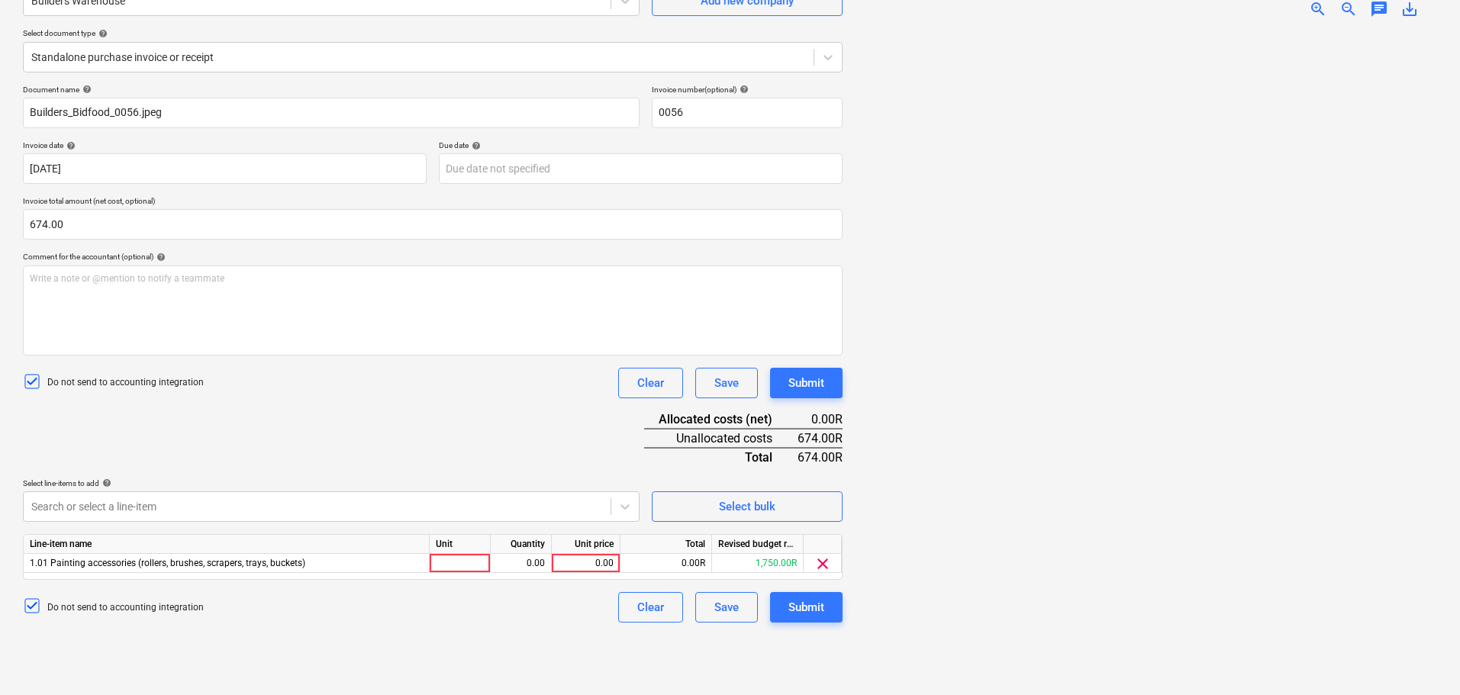
click at [757, 608] on div "Create new document Select company Builders Warehouse Add new company Select do…" at bounding box center [433, 307] width 832 height 766
click at [478, 567] on div at bounding box center [460, 563] width 61 height 19
type input "pcs"
click at [541, 568] on div "0.00" at bounding box center [521, 563] width 48 height 19
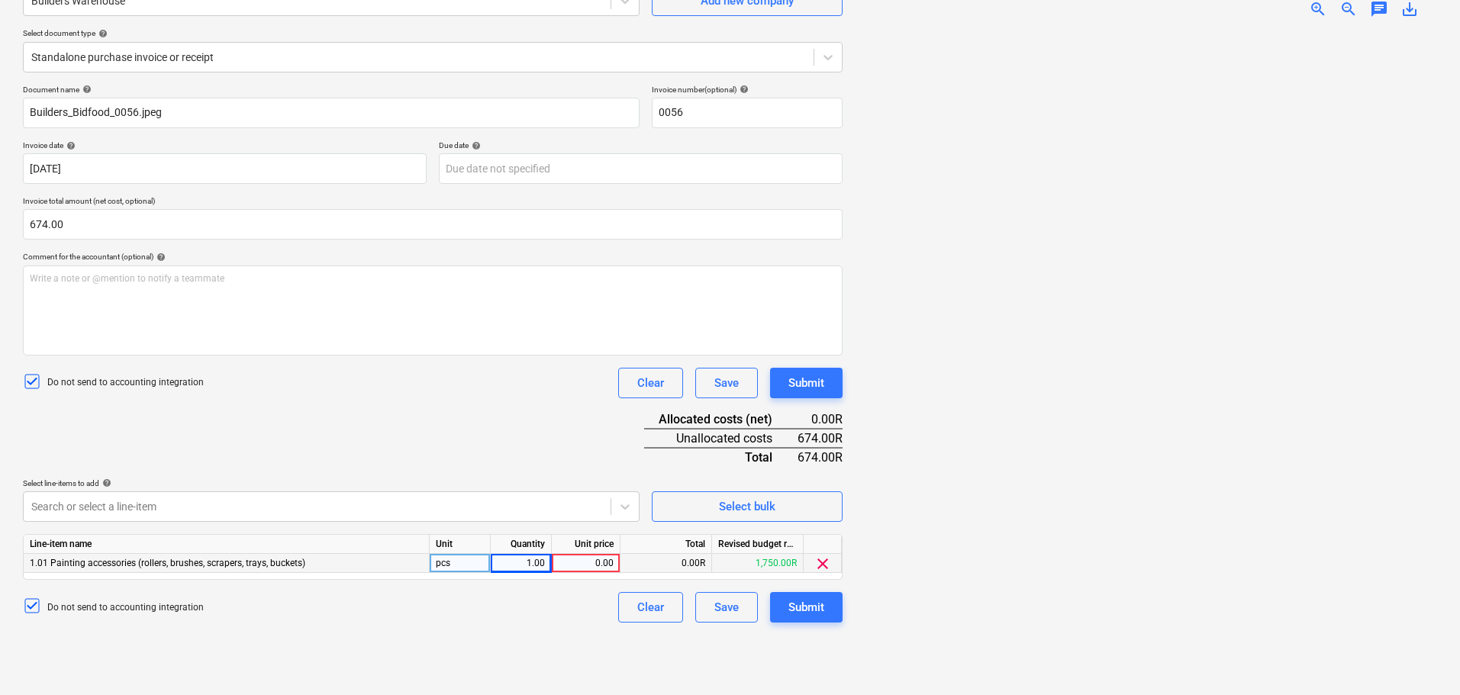
click at [586, 563] on div "0.00" at bounding box center [586, 563] width 56 height 19
click at [791, 606] on div "Submit" at bounding box center [807, 608] width 36 height 20
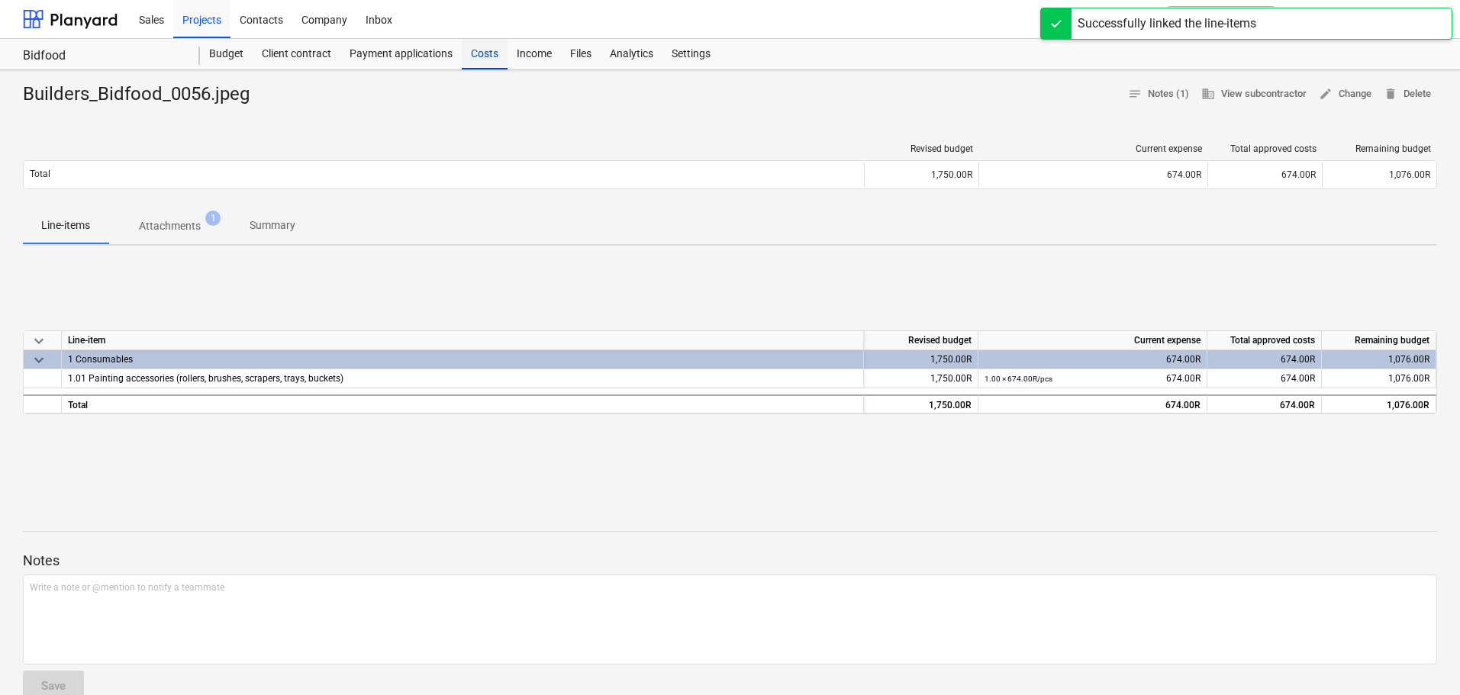
click at [495, 50] on div "Costs" at bounding box center [485, 54] width 46 height 31
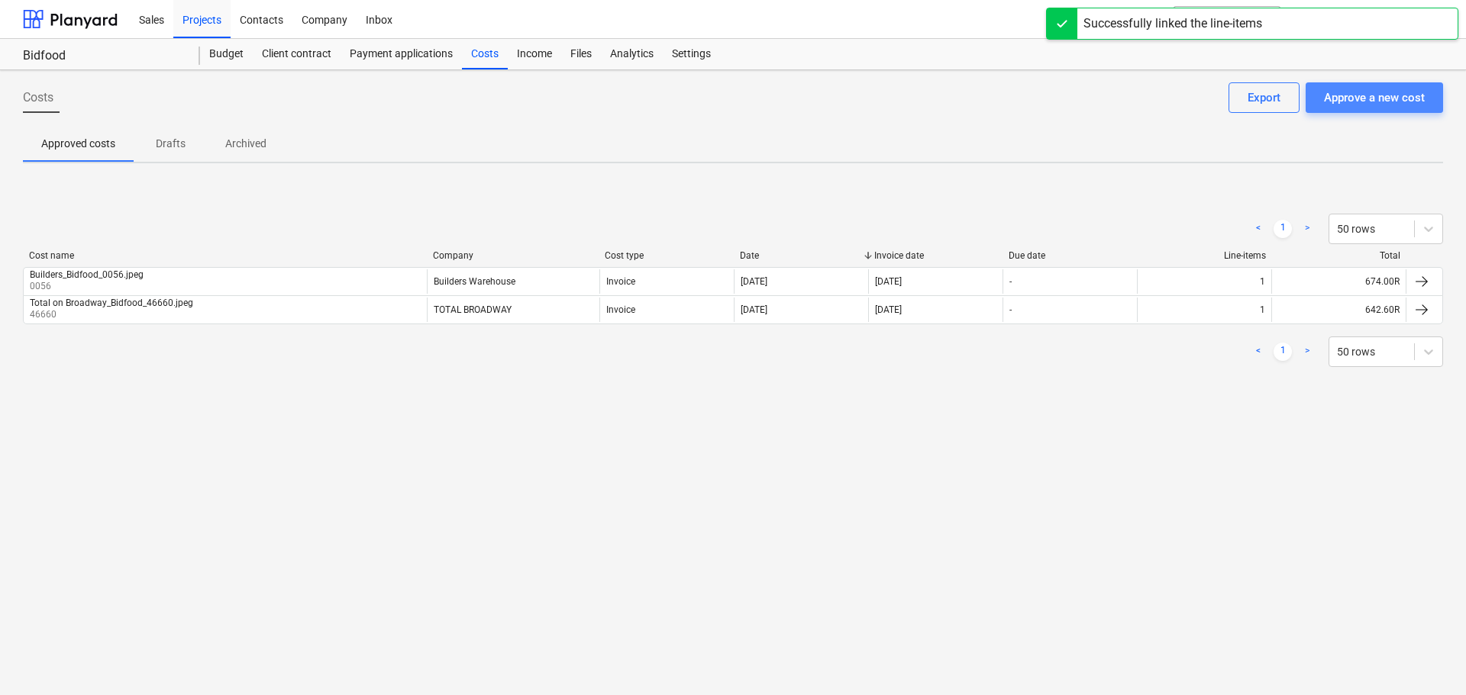
click at [1380, 88] on button "Approve a new cost" at bounding box center [1373, 97] width 137 height 31
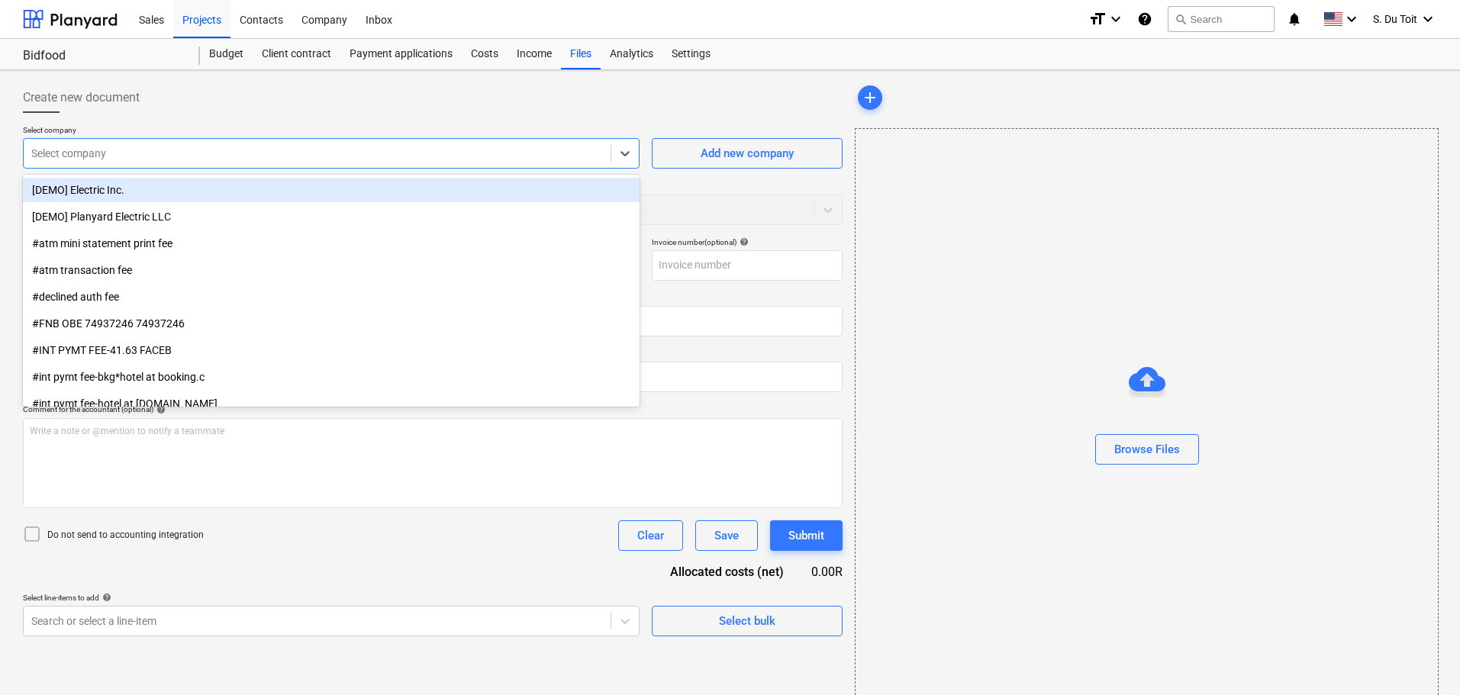
click at [324, 158] on div at bounding box center [317, 153] width 572 height 15
click at [1140, 457] on div "Browse Files" at bounding box center [1148, 450] width 66 height 20
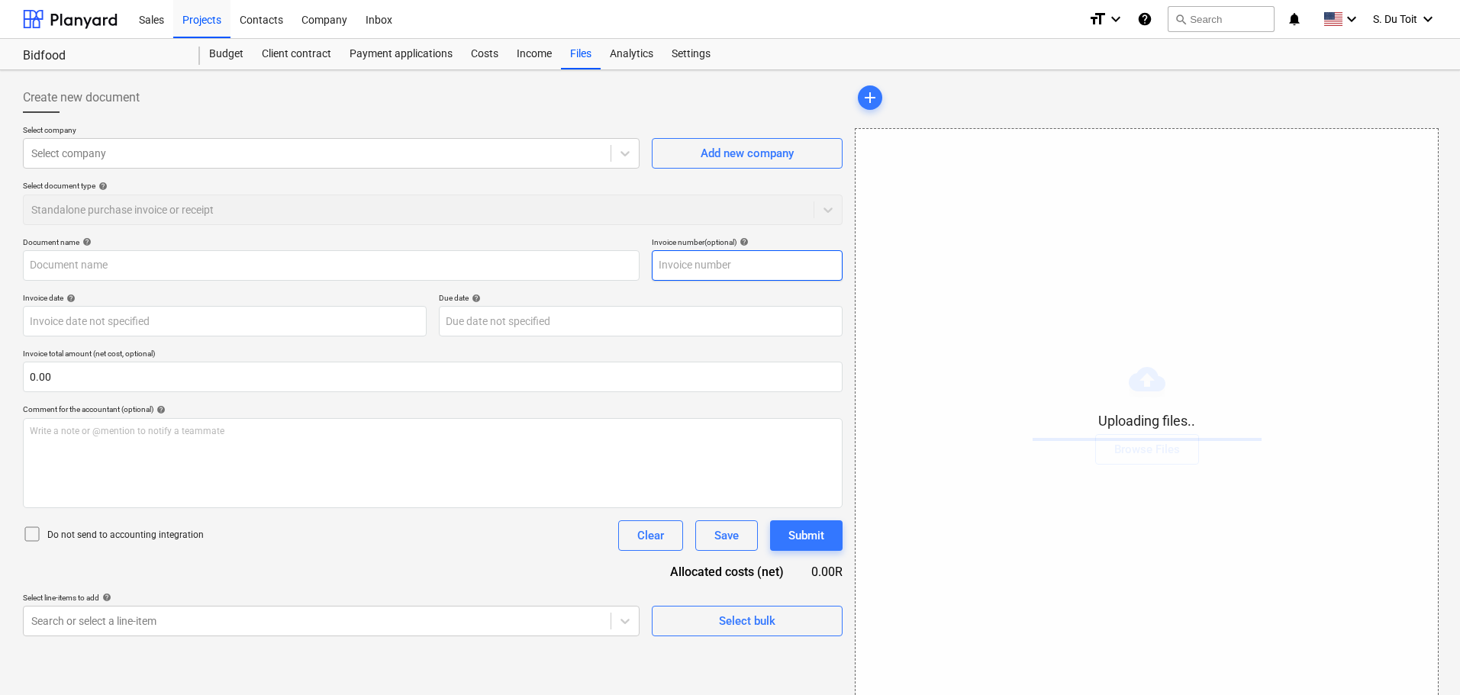
click at [692, 267] on input "text" at bounding box center [747, 265] width 191 height 31
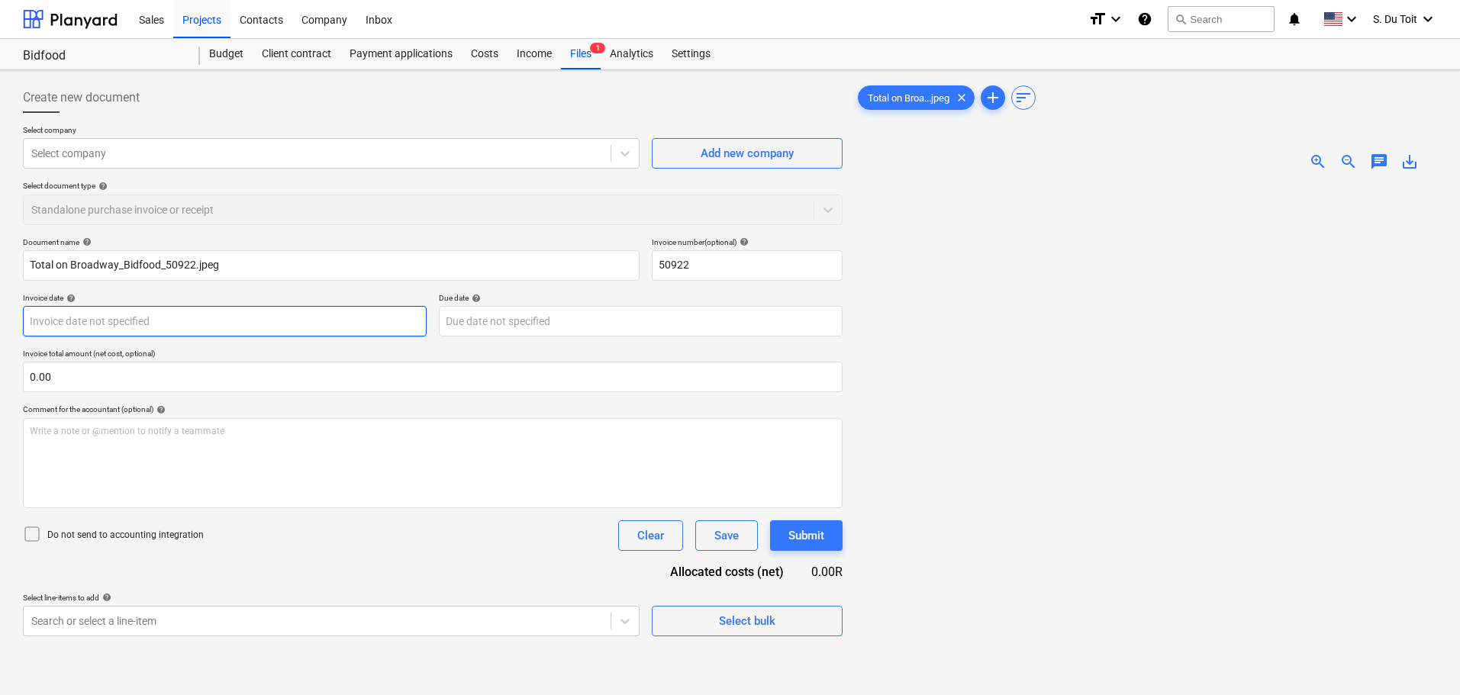
click at [95, 331] on body "Sales Projects Contacts Company Inbox format_size keyboard_arrow_down help sear…" at bounding box center [730, 347] width 1460 height 695
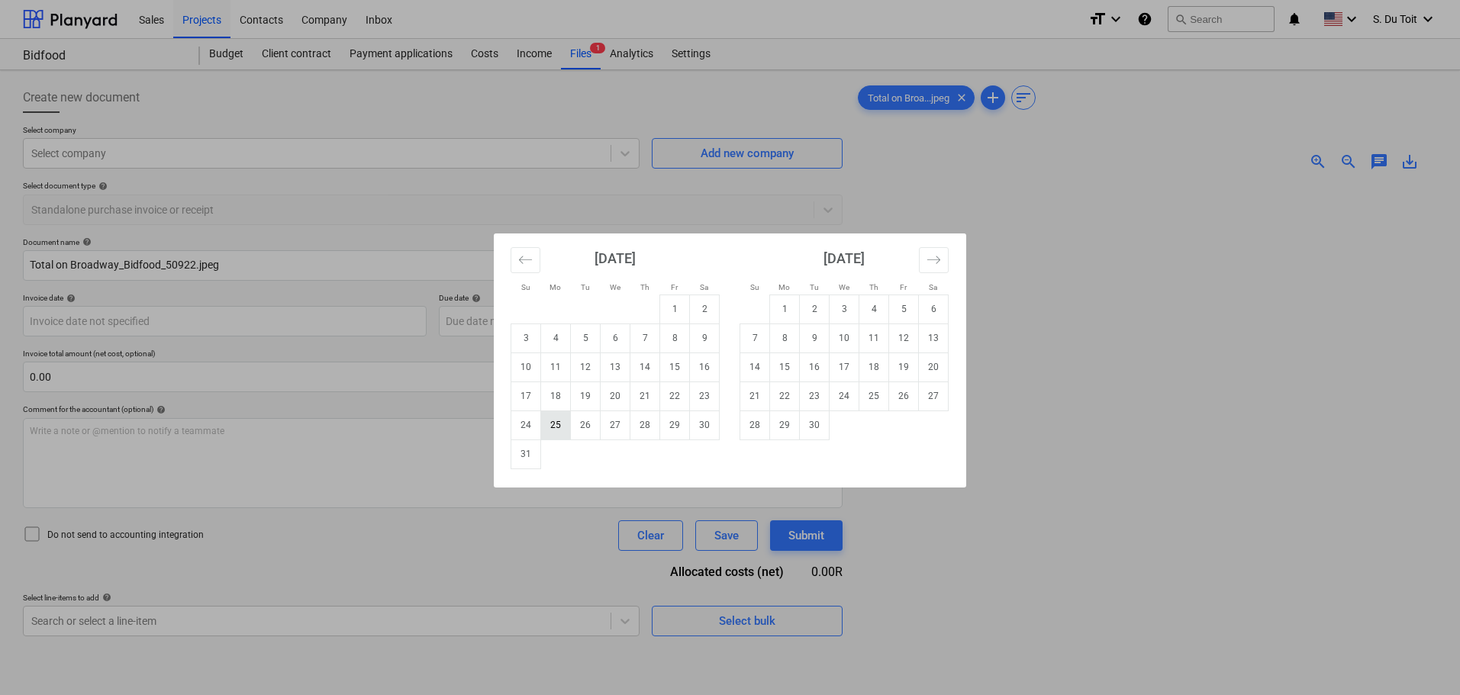
click at [556, 427] on td "25" at bounding box center [556, 425] width 30 height 29
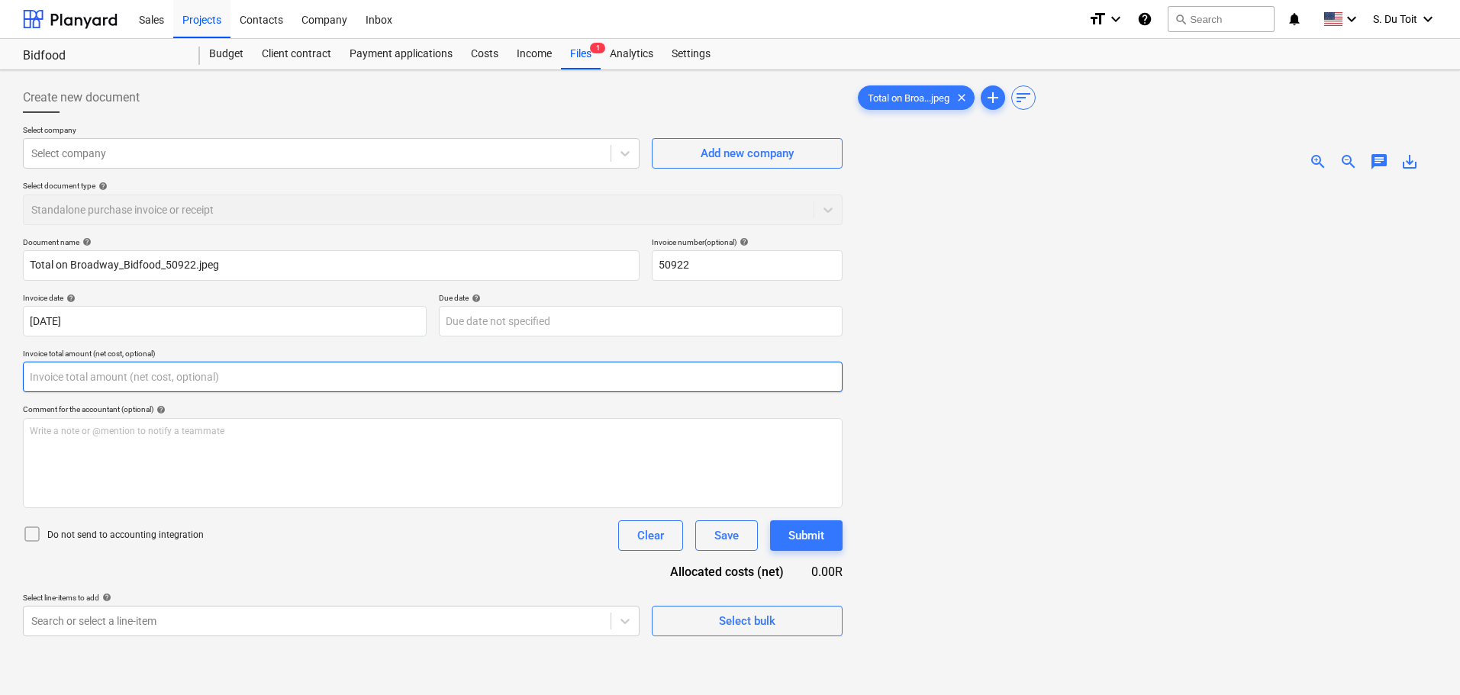
click at [189, 389] on input "text" at bounding box center [433, 377] width 820 height 31
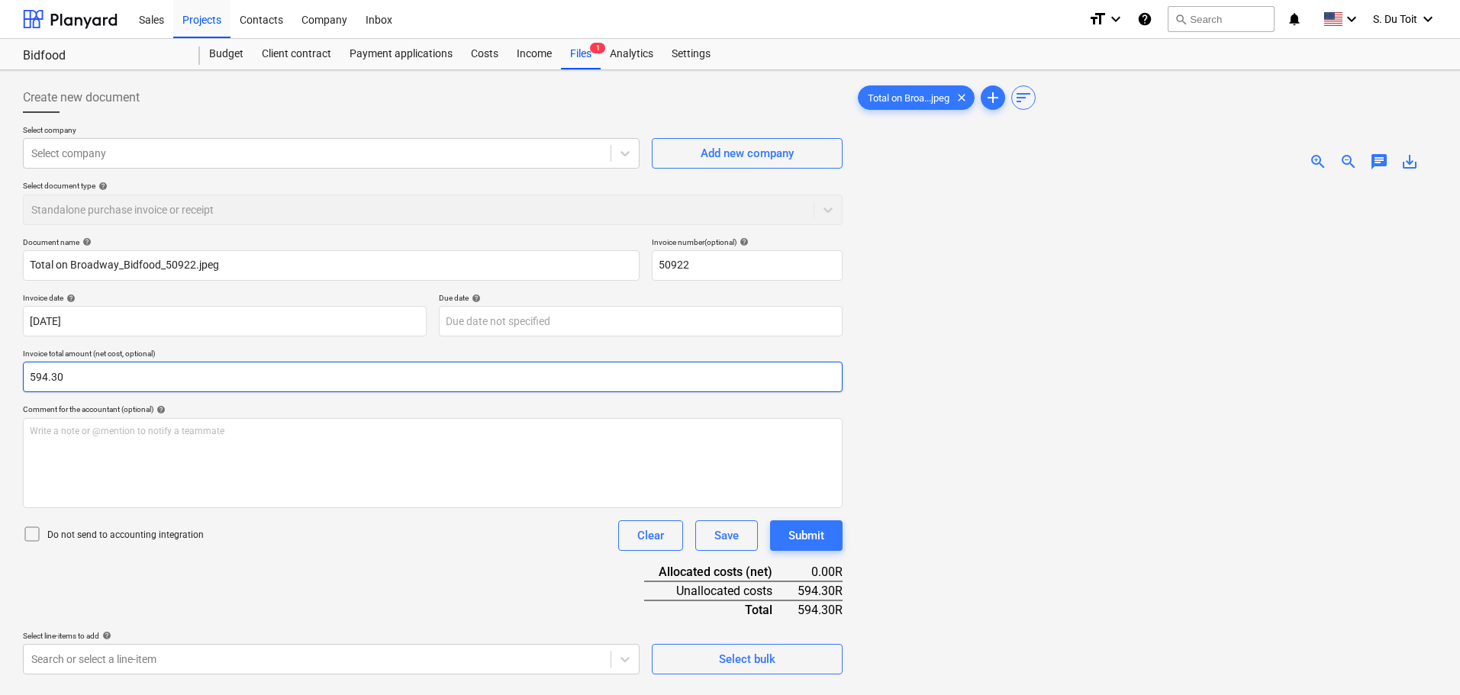
drag, startPoint x: 89, startPoint y: 383, endPoint x: 0, endPoint y: 383, distance: 88.6
click at [0, 383] on div "Create new document Select company Select company Add new company Select docume…" at bounding box center [730, 459] width 1460 height 778
click at [39, 534] on icon at bounding box center [32, 535] width 14 height 14
click at [113, 154] on div at bounding box center [317, 153] width 572 height 15
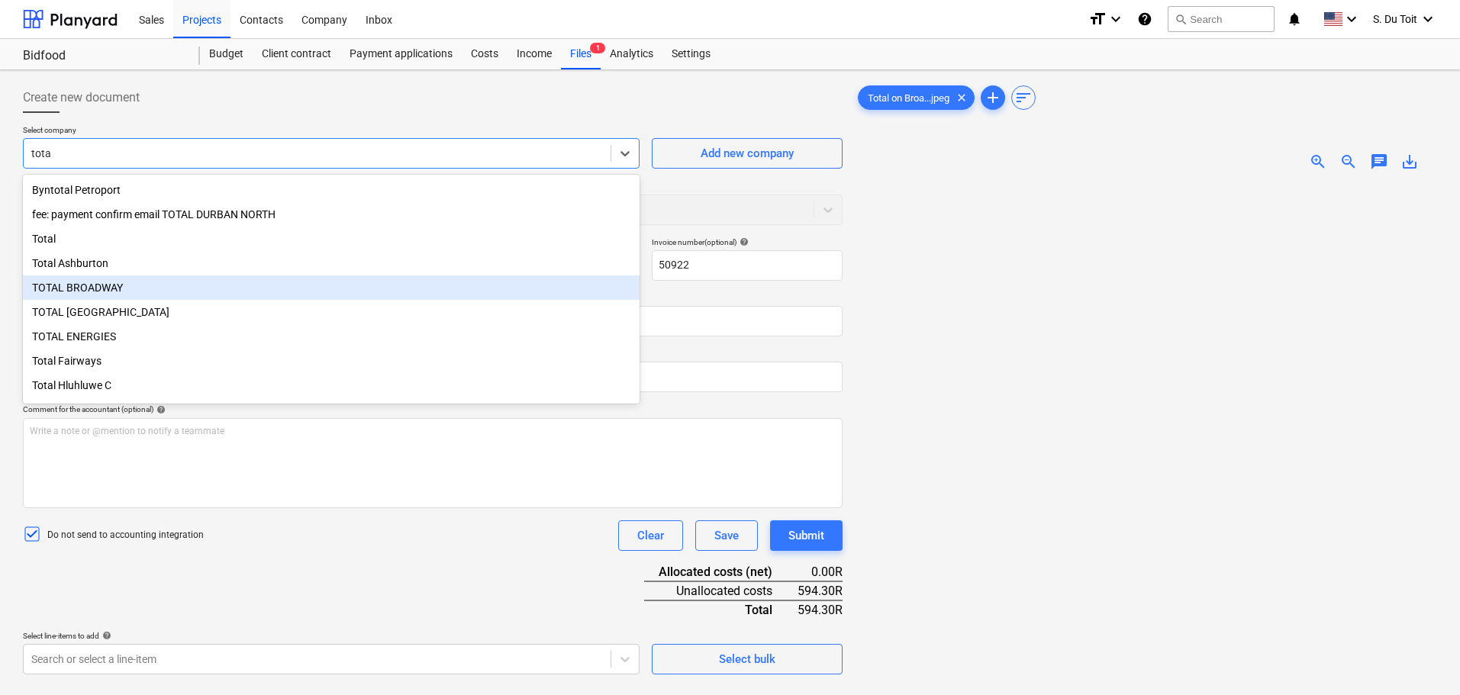
click at [99, 291] on div "TOTAL BROADWAY" at bounding box center [331, 288] width 617 height 24
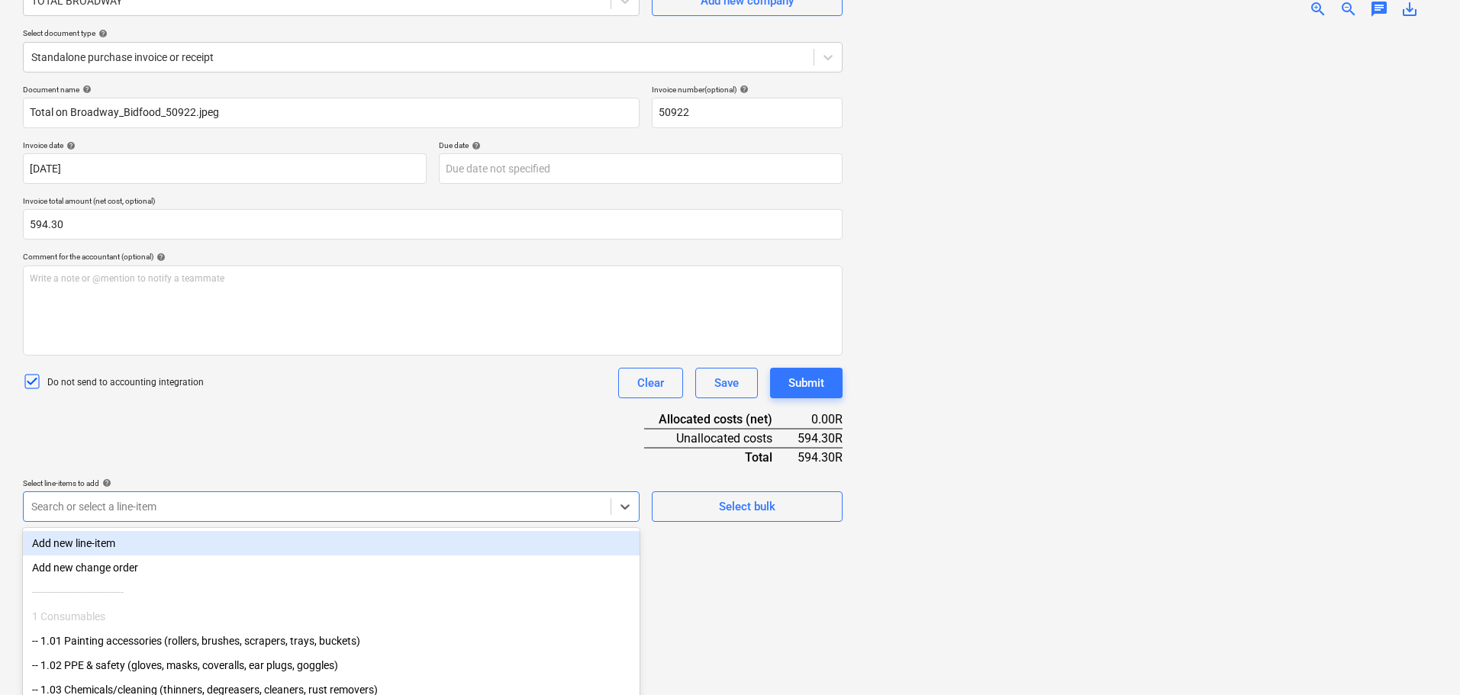
scroll to position [215, 0]
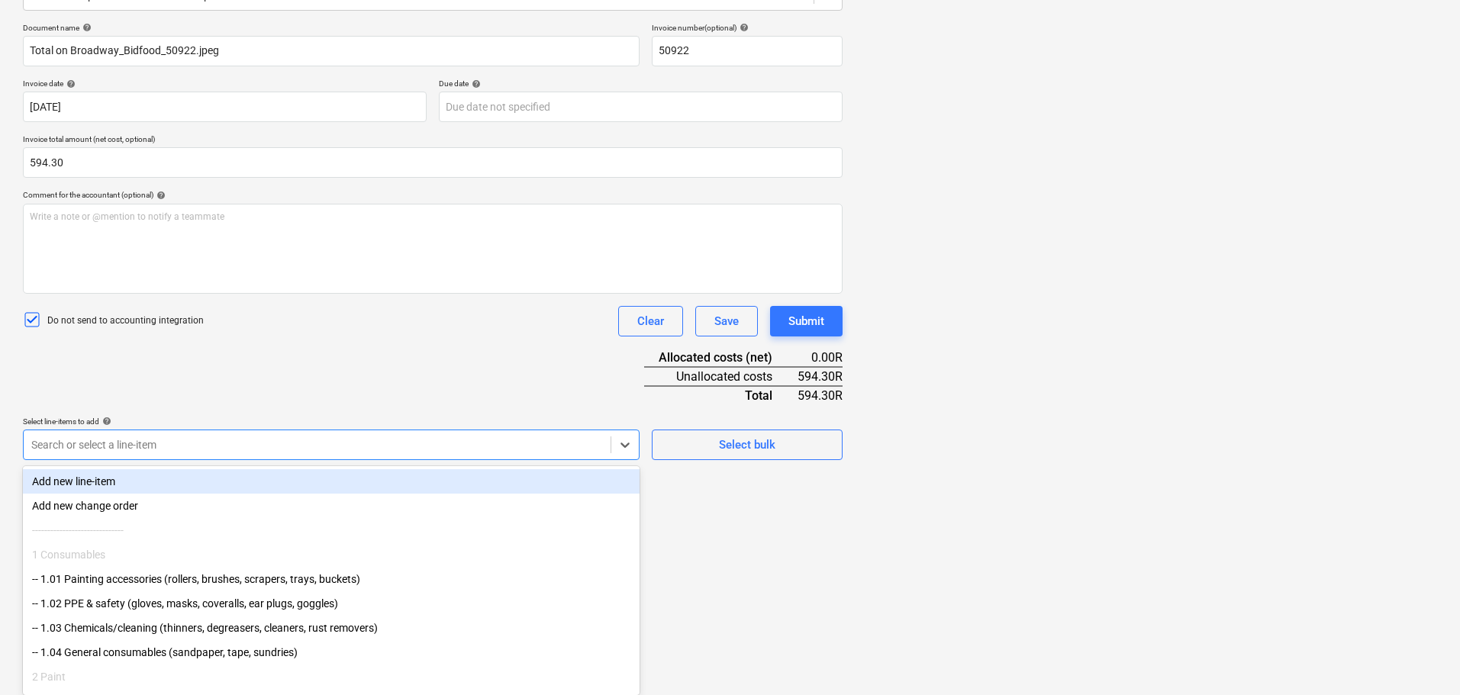
click at [255, 481] on body "Sales Projects Contacts Company Inbox format_size keyboard_arrow_down help sear…" at bounding box center [730, 132] width 1460 height 695
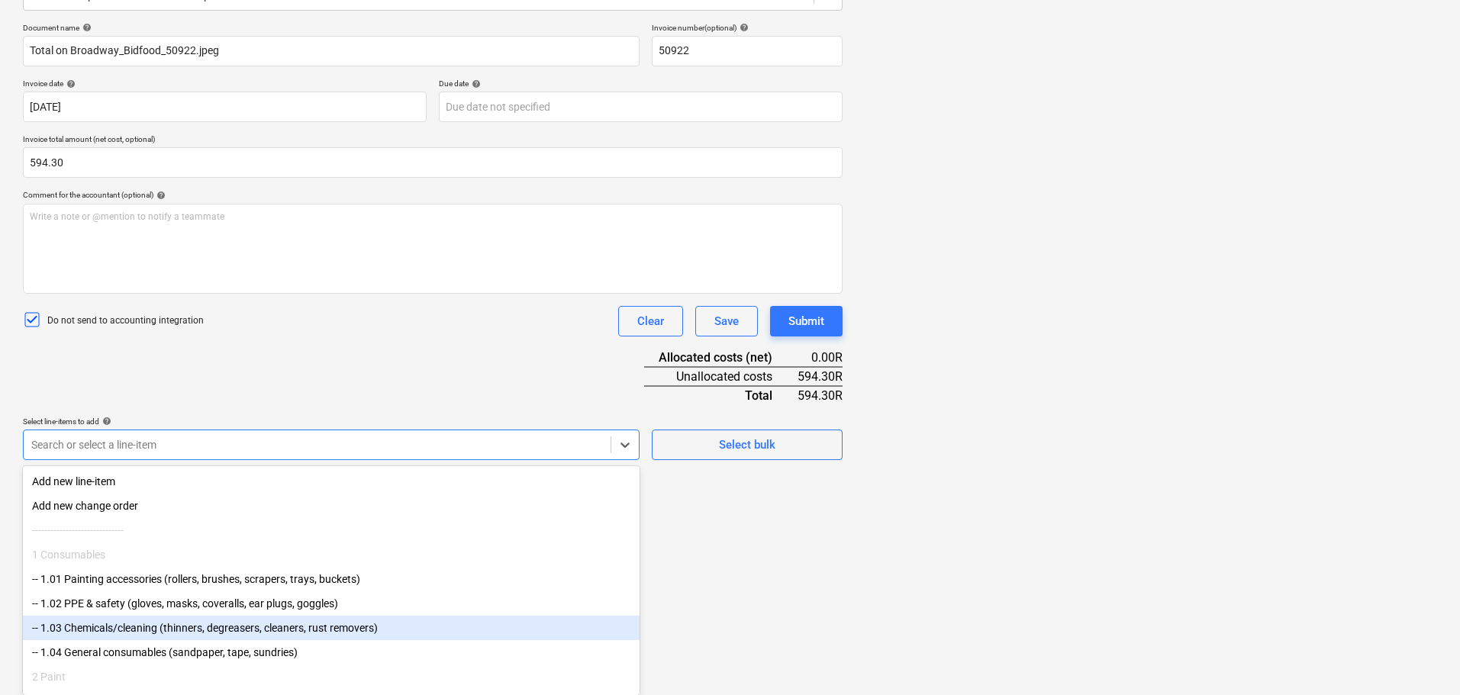
scroll to position [180, 0]
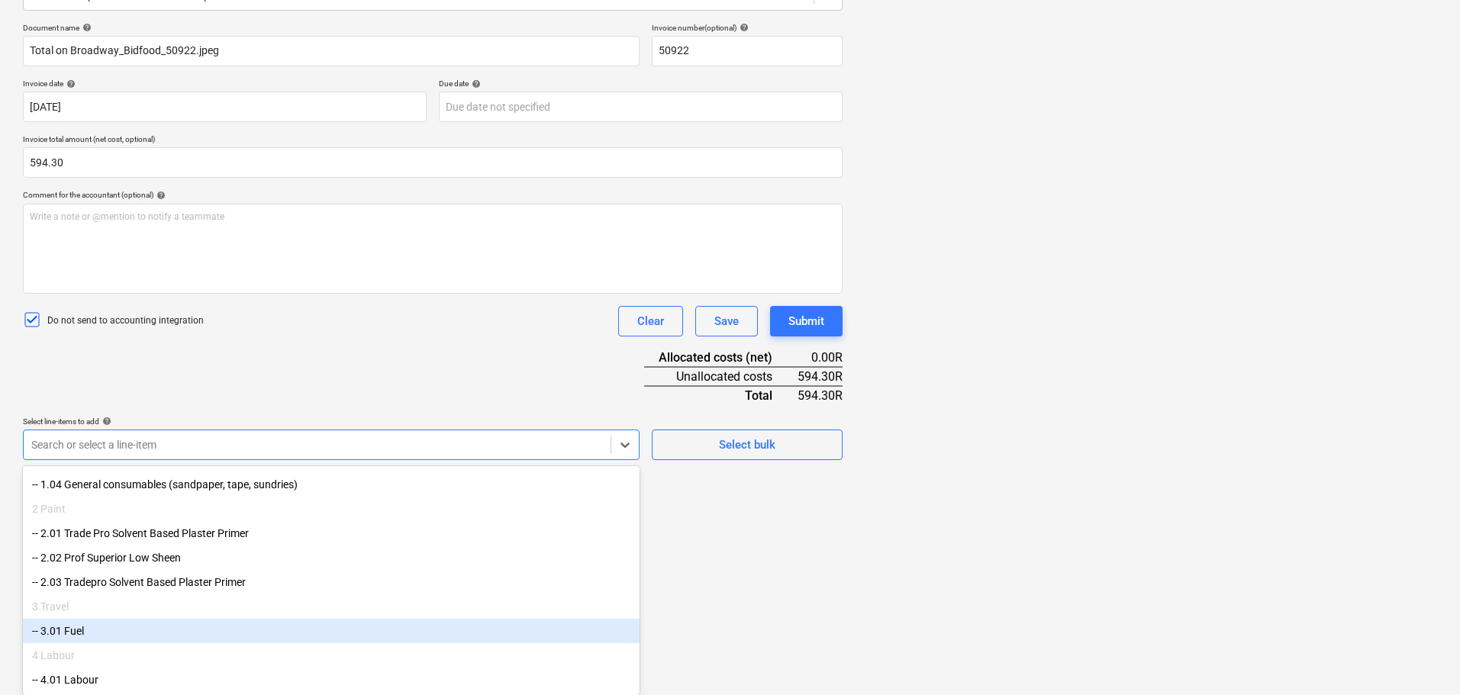
click at [146, 637] on div "-- 3.01 Fuel" at bounding box center [331, 631] width 617 height 24
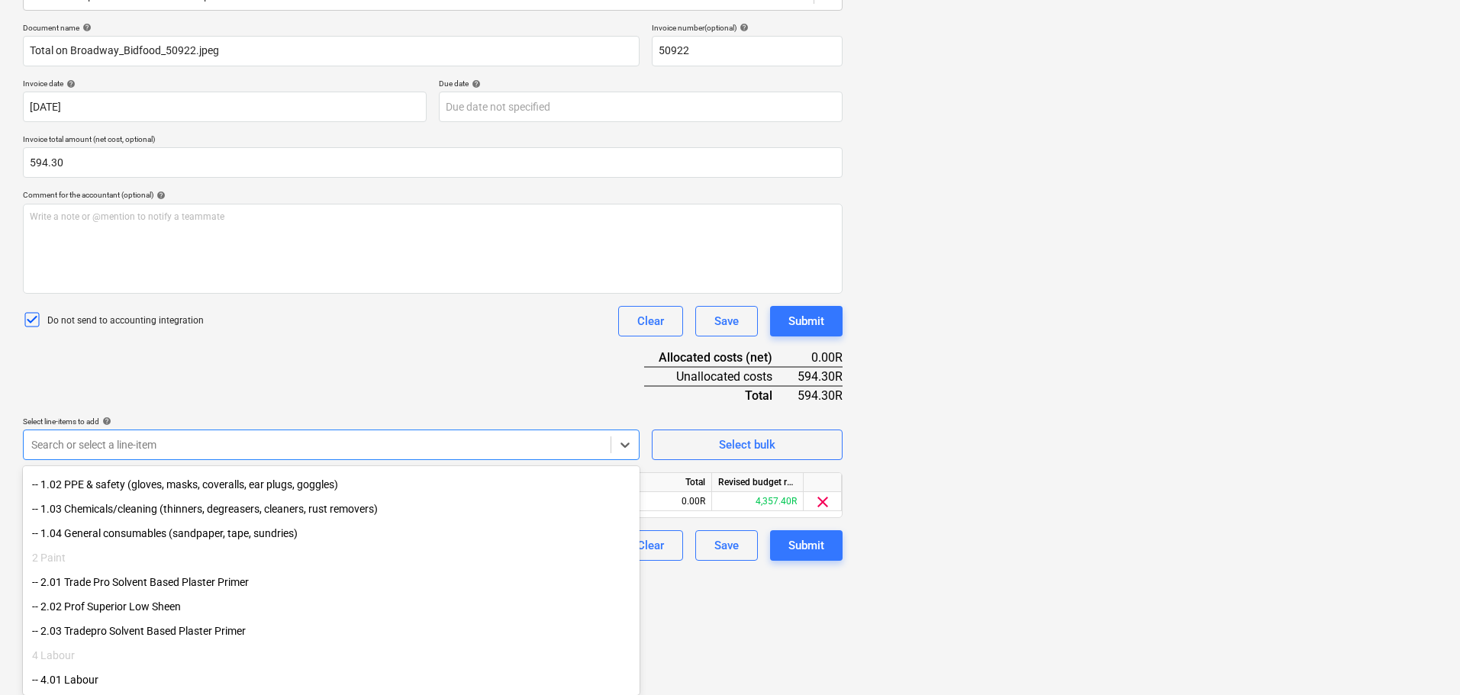
scroll to position [130, 0]
click at [741, 605] on div "Create new document Select company TOTAL BROADWAY Add new company Select docume…" at bounding box center [433, 245] width 832 height 766
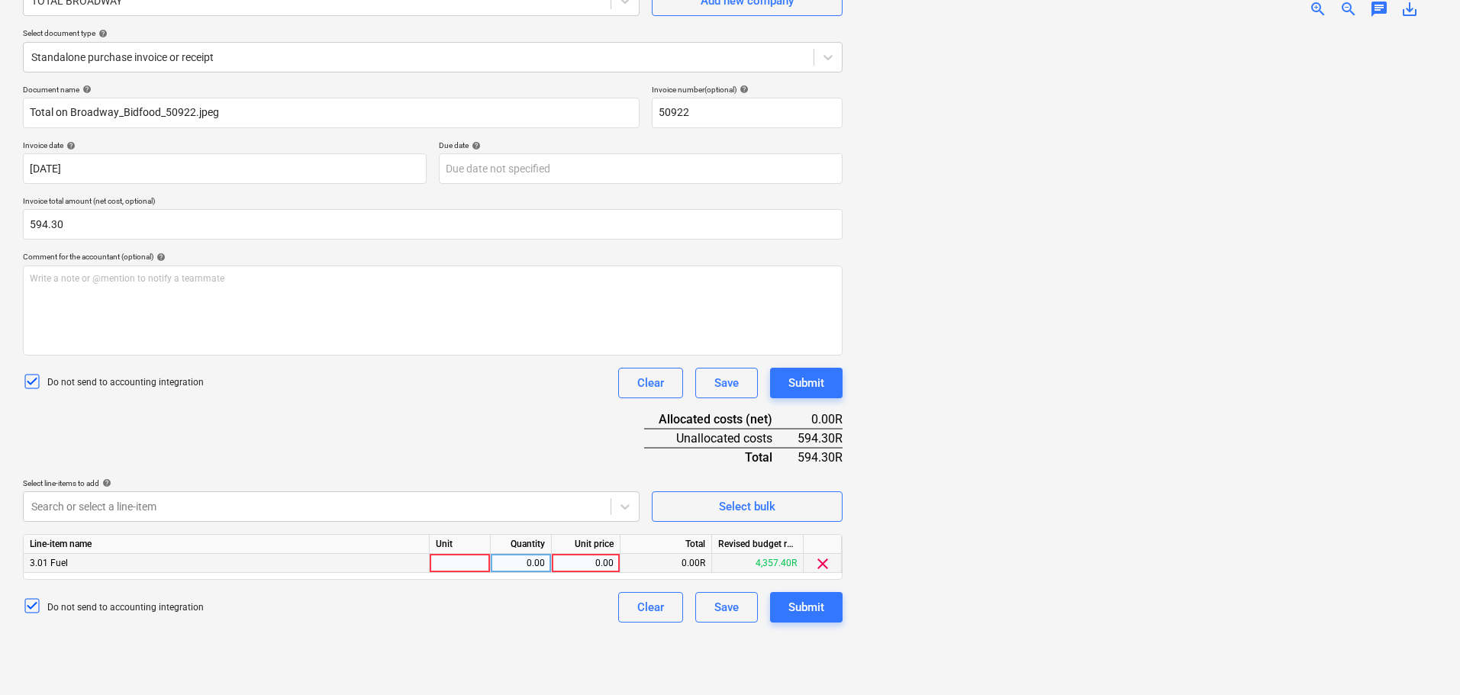
click at [446, 566] on div at bounding box center [460, 563] width 61 height 19
click at [519, 556] on div "0.00" at bounding box center [521, 563] width 48 height 19
click at [588, 563] on div "0.00" at bounding box center [586, 563] width 56 height 19
click at [803, 608] on div "Submit" at bounding box center [807, 608] width 36 height 20
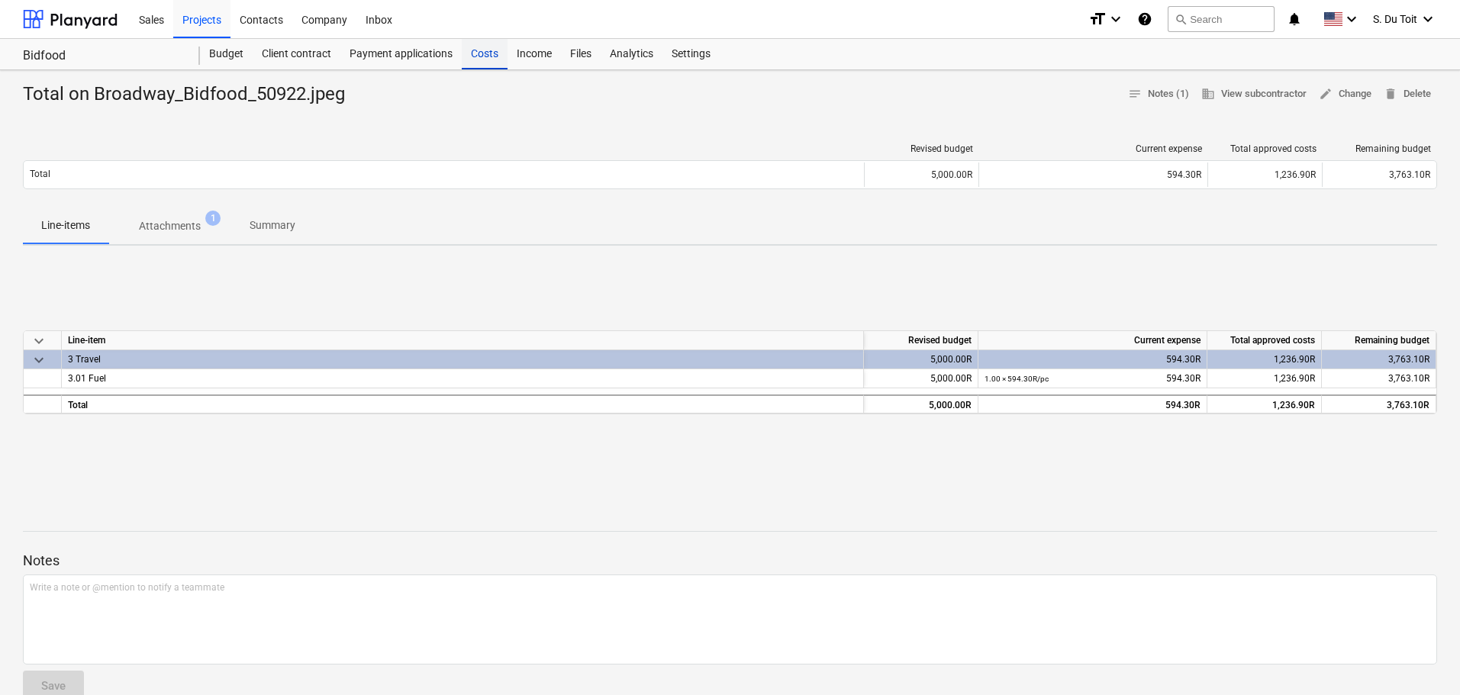
click at [492, 53] on div "Costs" at bounding box center [485, 54] width 46 height 31
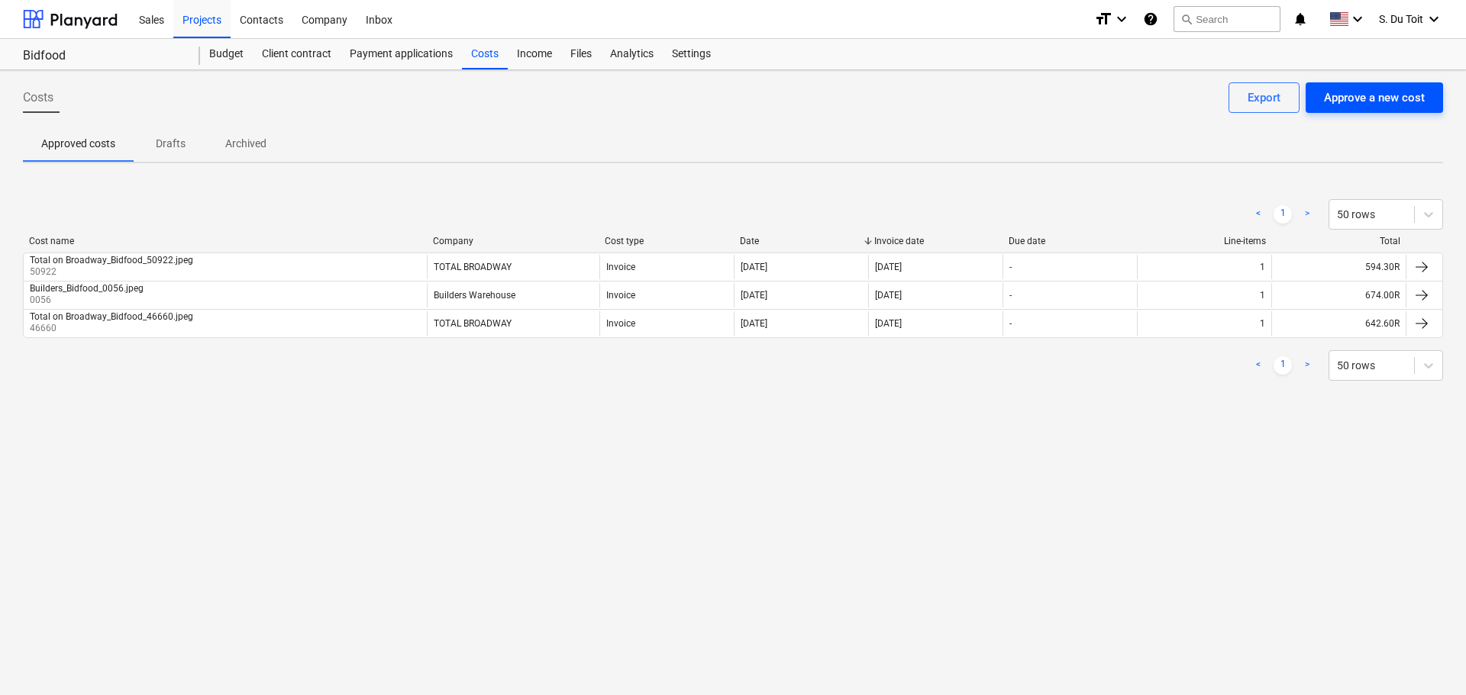
click at [1396, 91] on div "Approve a new cost" at bounding box center [1374, 98] width 101 height 20
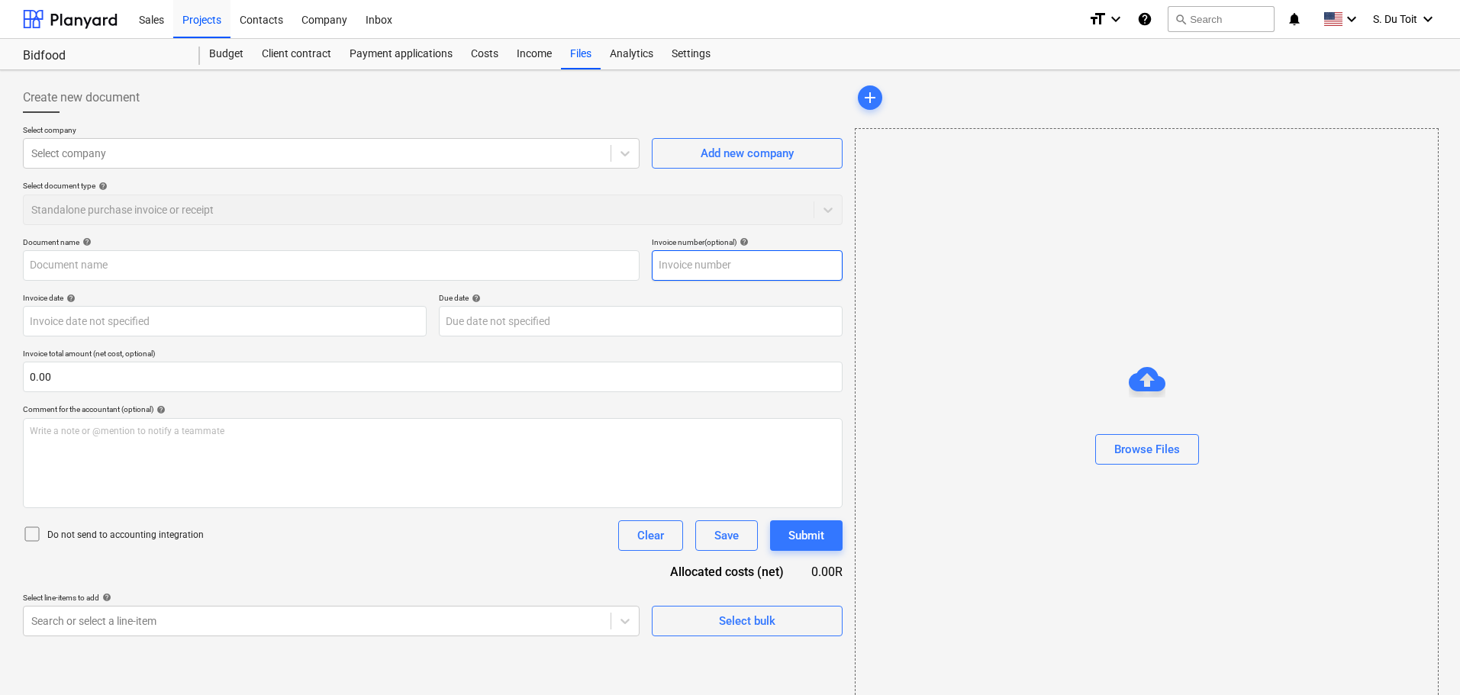
click at [742, 270] on input "text" at bounding box center [747, 265] width 191 height 31
click at [1121, 452] on div "Browse Files" at bounding box center [1148, 450] width 66 height 20
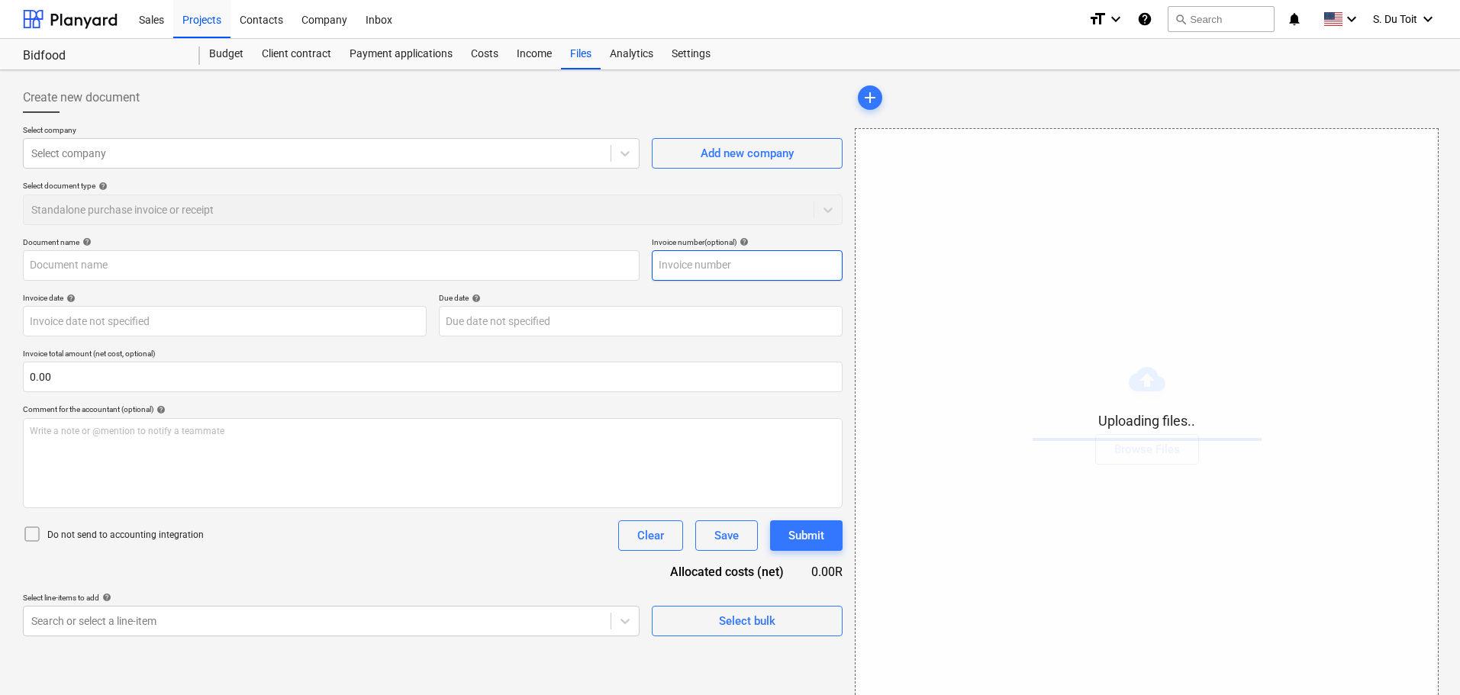
click at [704, 261] on input "text" at bounding box center [747, 265] width 191 height 31
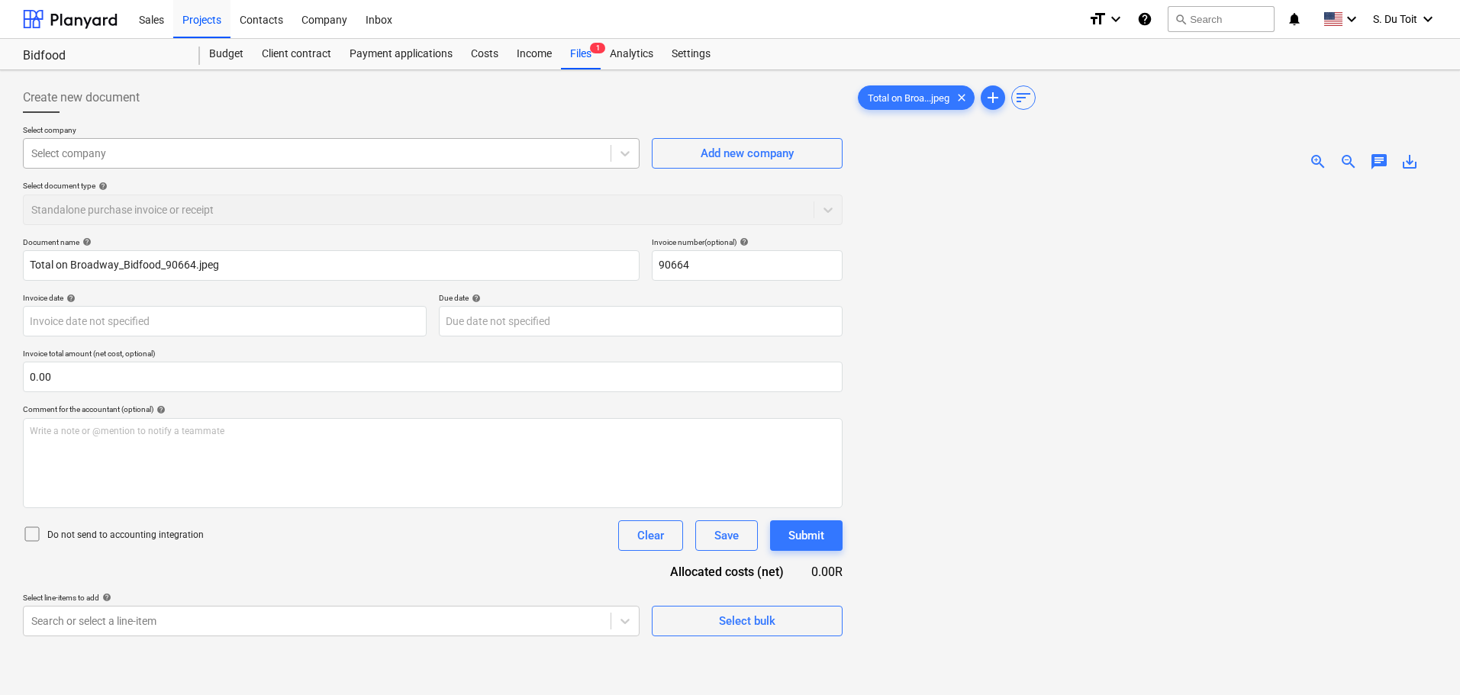
click at [104, 144] on div "Select company" at bounding box center [317, 153] width 587 height 21
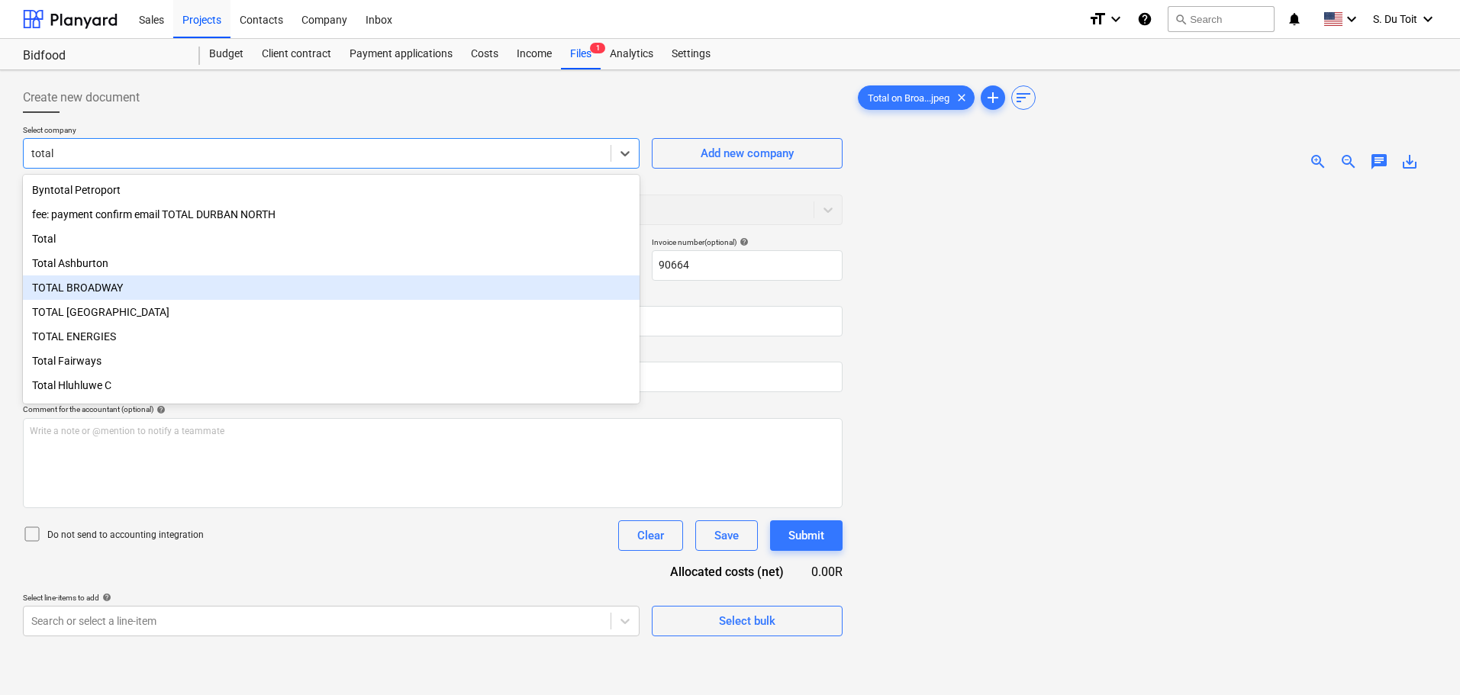
click at [140, 296] on div "TOTAL BROADWAY" at bounding box center [331, 288] width 617 height 24
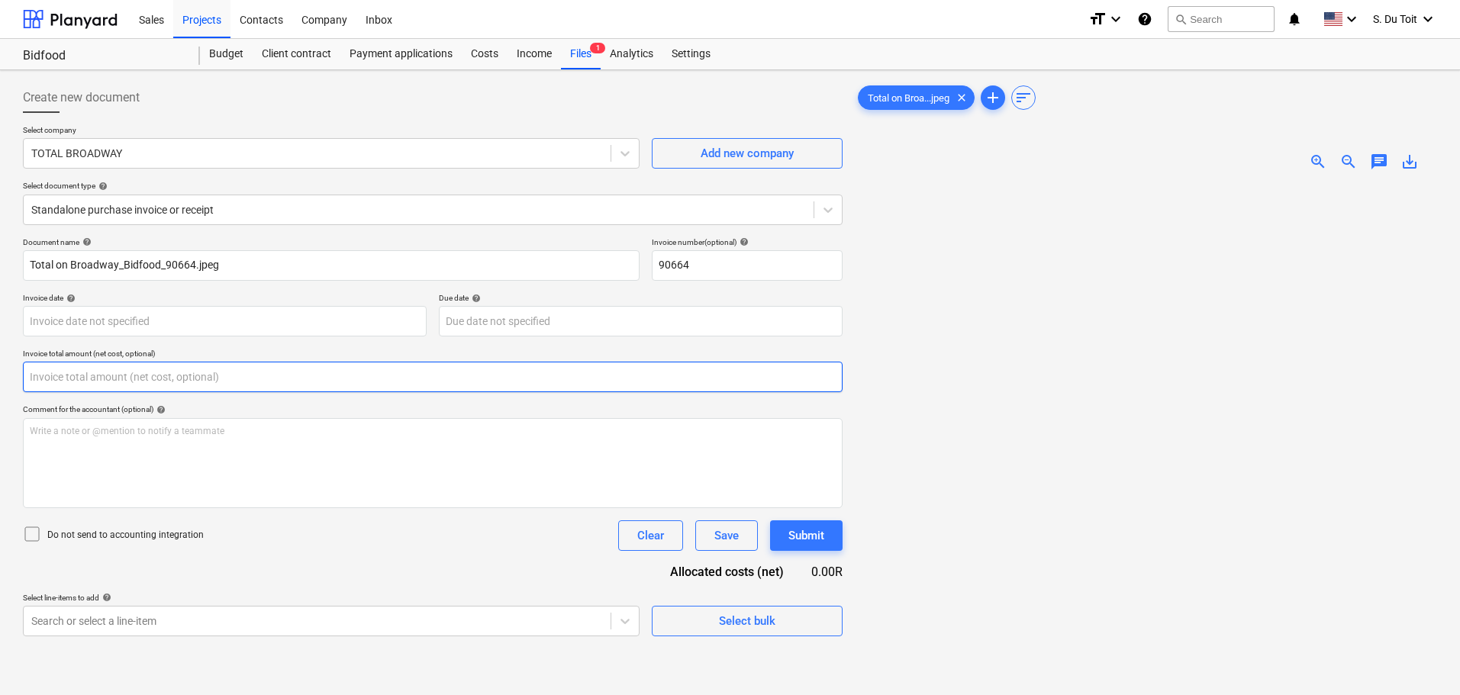
drag, startPoint x: 109, startPoint y: 379, endPoint x: 26, endPoint y: 387, distance: 83.6
click at [26, 387] on input "text" at bounding box center [433, 377] width 820 height 31
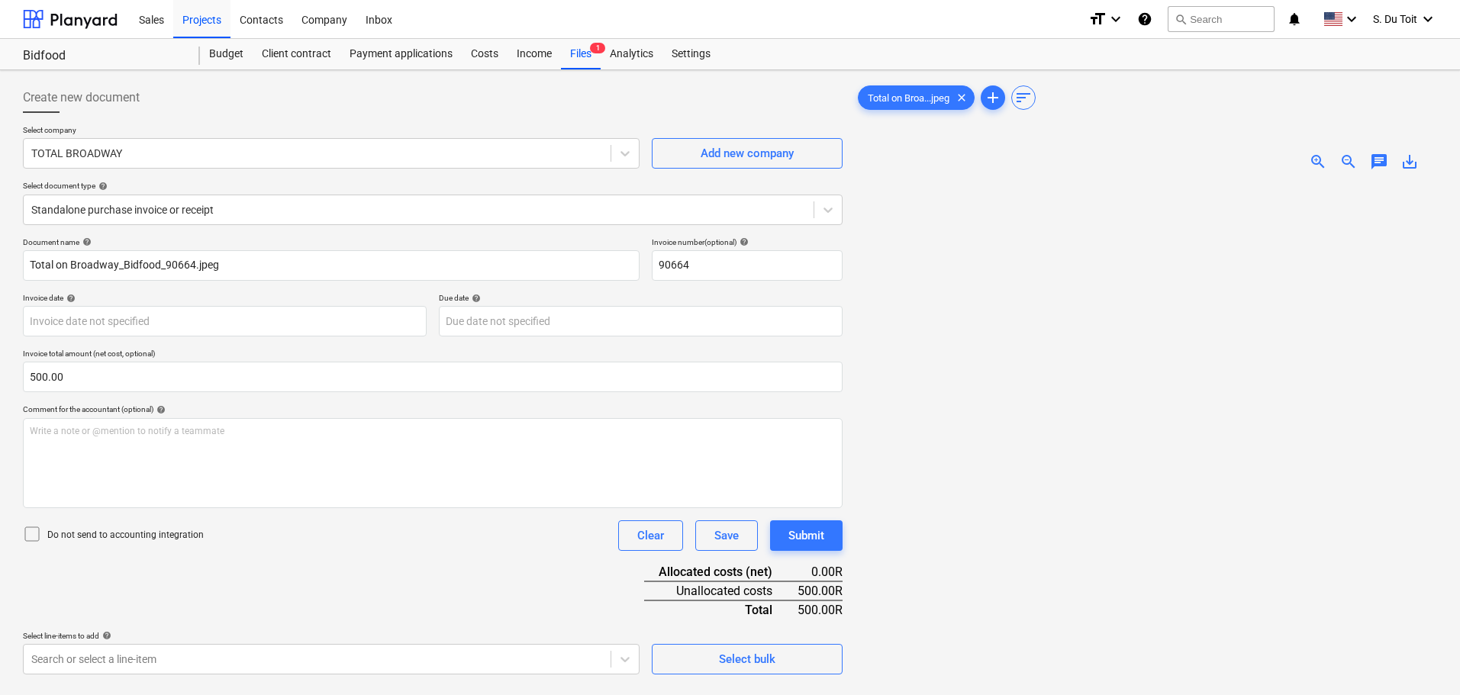
click at [44, 540] on div at bounding box center [35, 535] width 24 height 21
click at [295, 319] on body "Sales Projects Contacts Company Inbox format_size keyboard_arrow_down help sear…" at bounding box center [730, 347] width 1460 height 695
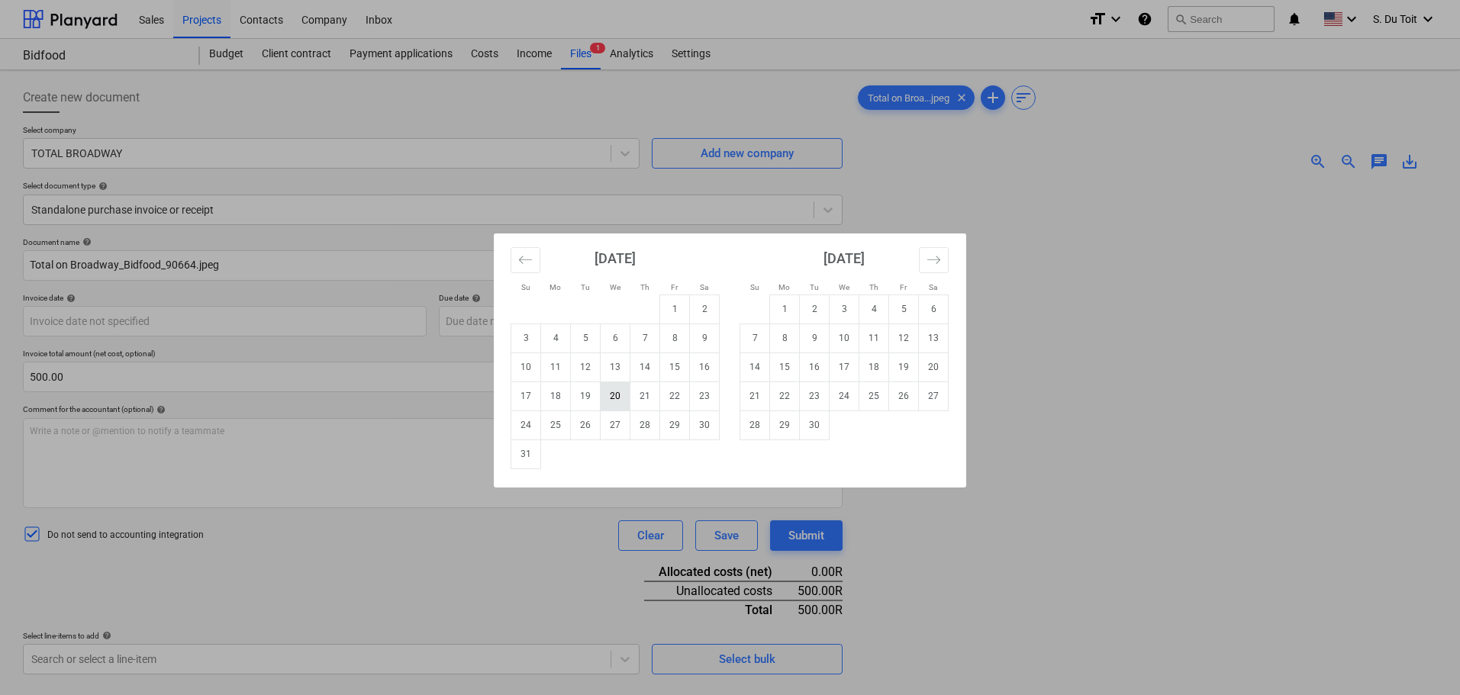
click at [614, 396] on td "20" at bounding box center [616, 396] width 30 height 29
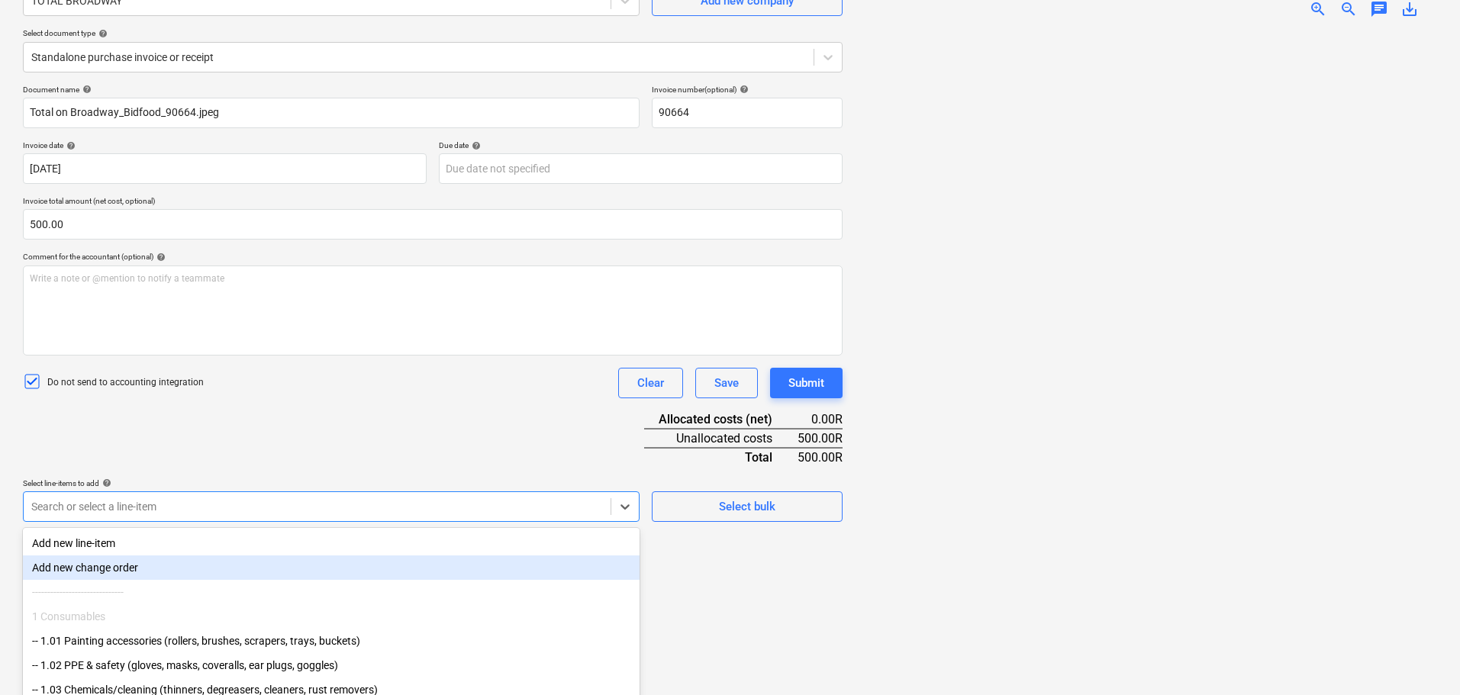
scroll to position [215, 0]
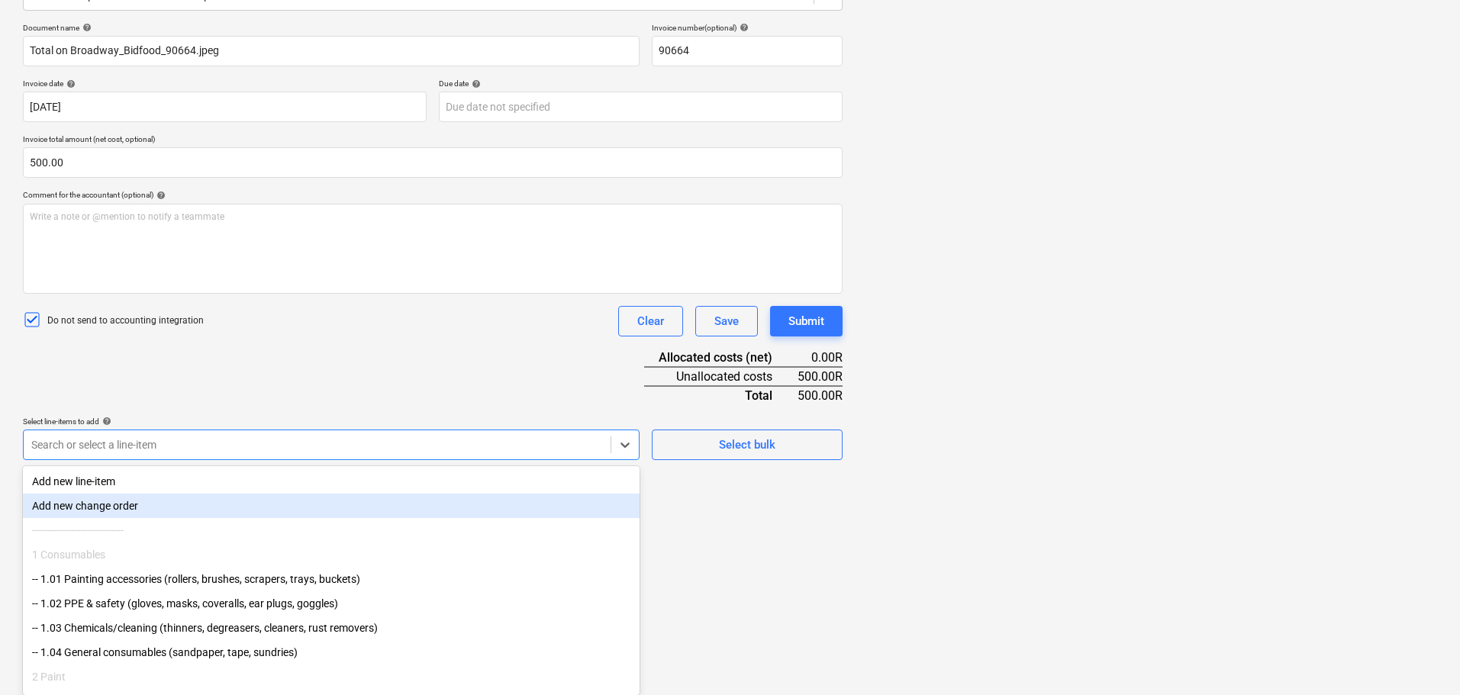
click at [258, 481] on body "Sales Projects Contacts Company Inbox format_size keyboard_arrow_down help sear…" at bounding box center [730, 132] width 1460 height 695
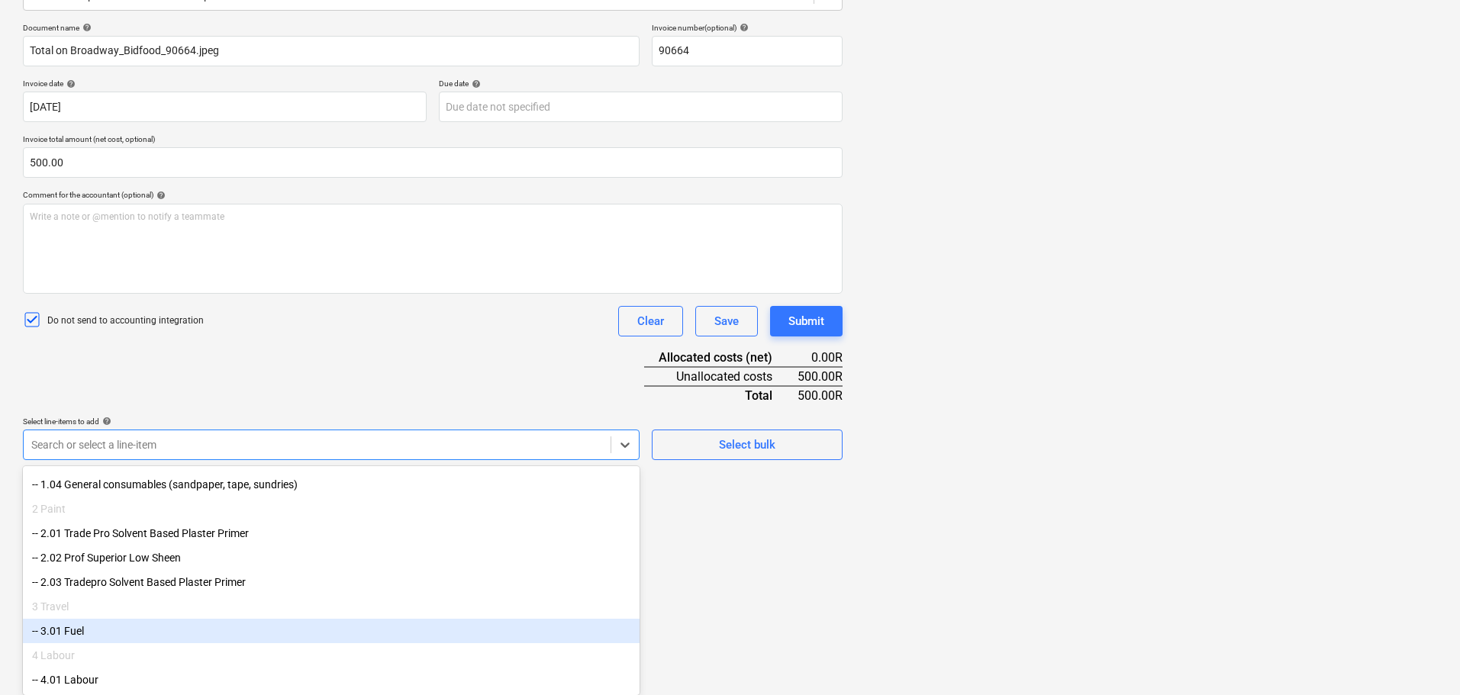
click at [93, 626] on div "-- 3.01 Fuel" at bounding box center [331, 631] width 617 height 24
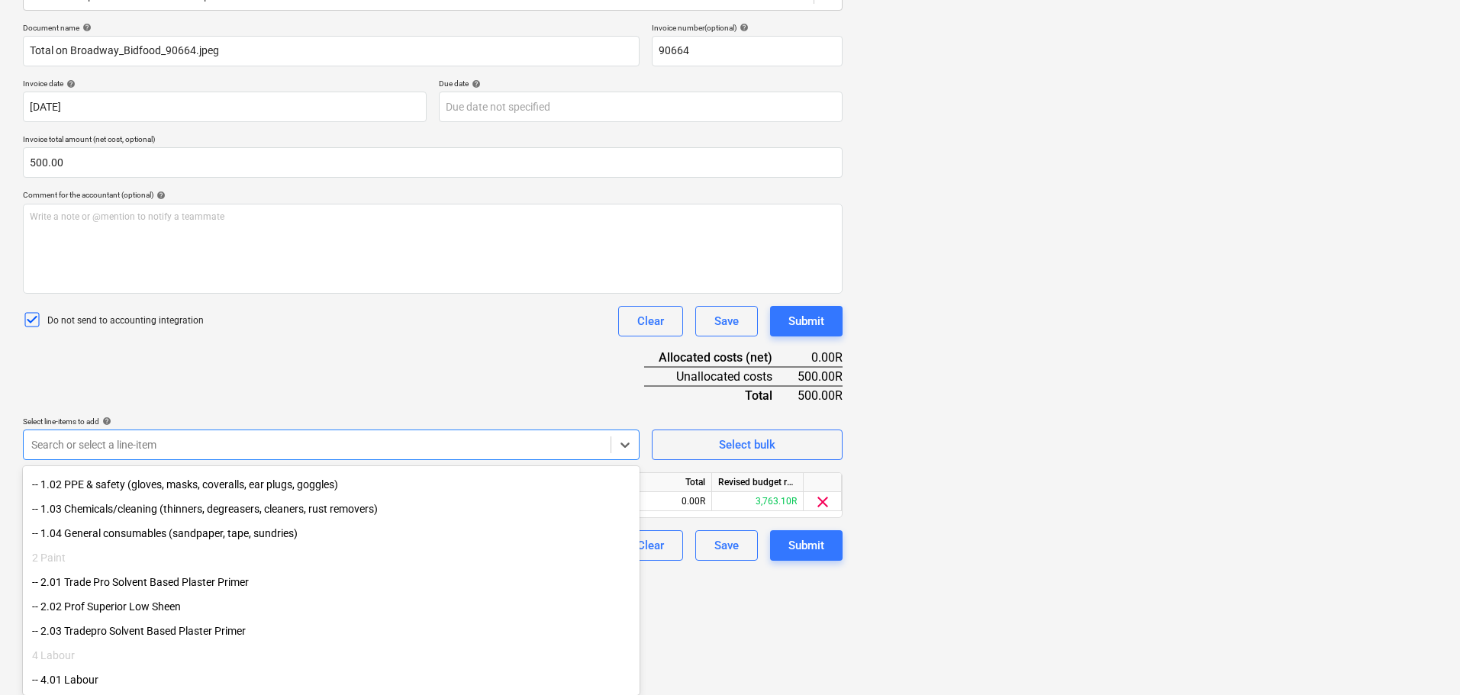
click at [687, 409] on div "Document name help Total on Broadway_Bidfood_90664.jpeg Invoice number (optiona…" at bounding box center [433, 292] width 820 height 538
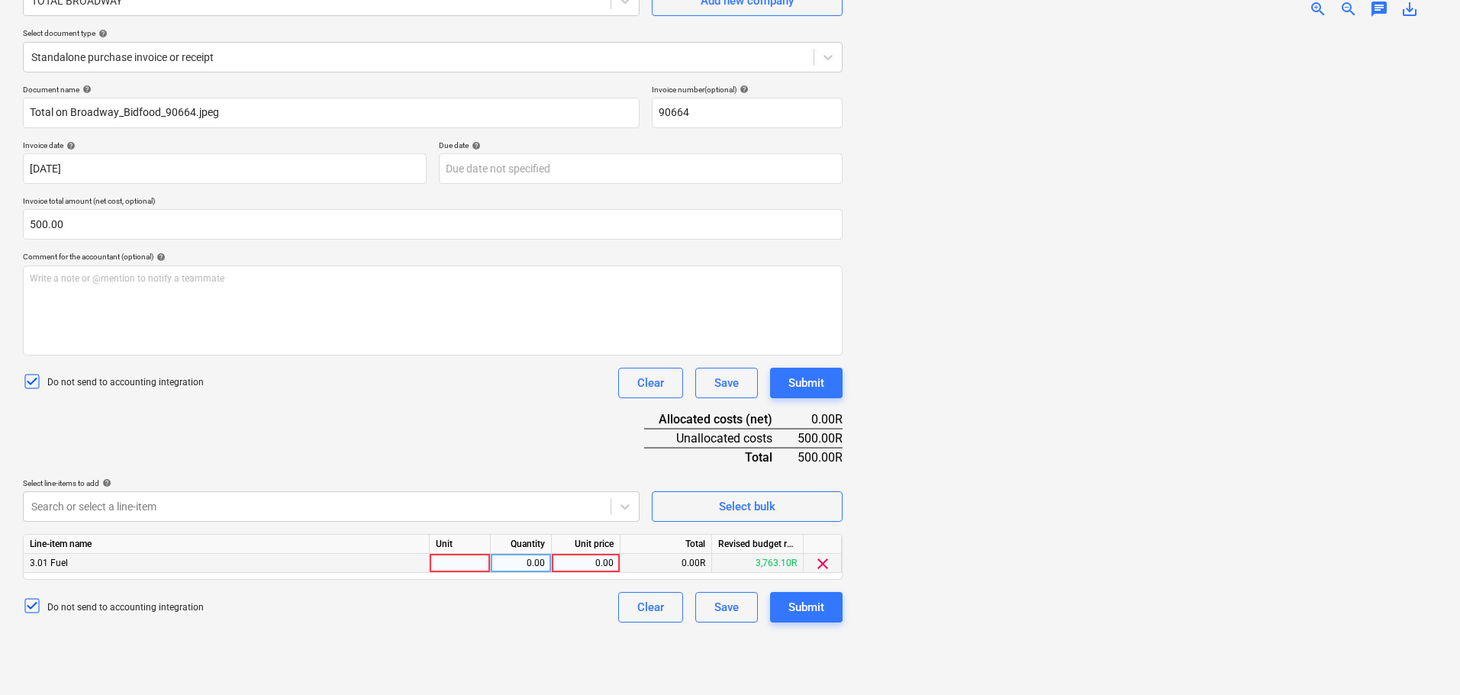
click at [475, 560] on div at bounding box center [460, 563] width 61 height 19
click at [520, 560] on div "0.00" at bounding box center [521, 563] width 48 height 19
click at [591, 563] on div "0.00" at bounding box center [586, 563] width 56 height 19
click at [805, 605] on div "Submit" at bounding box center [807, 608] width 36 height 20
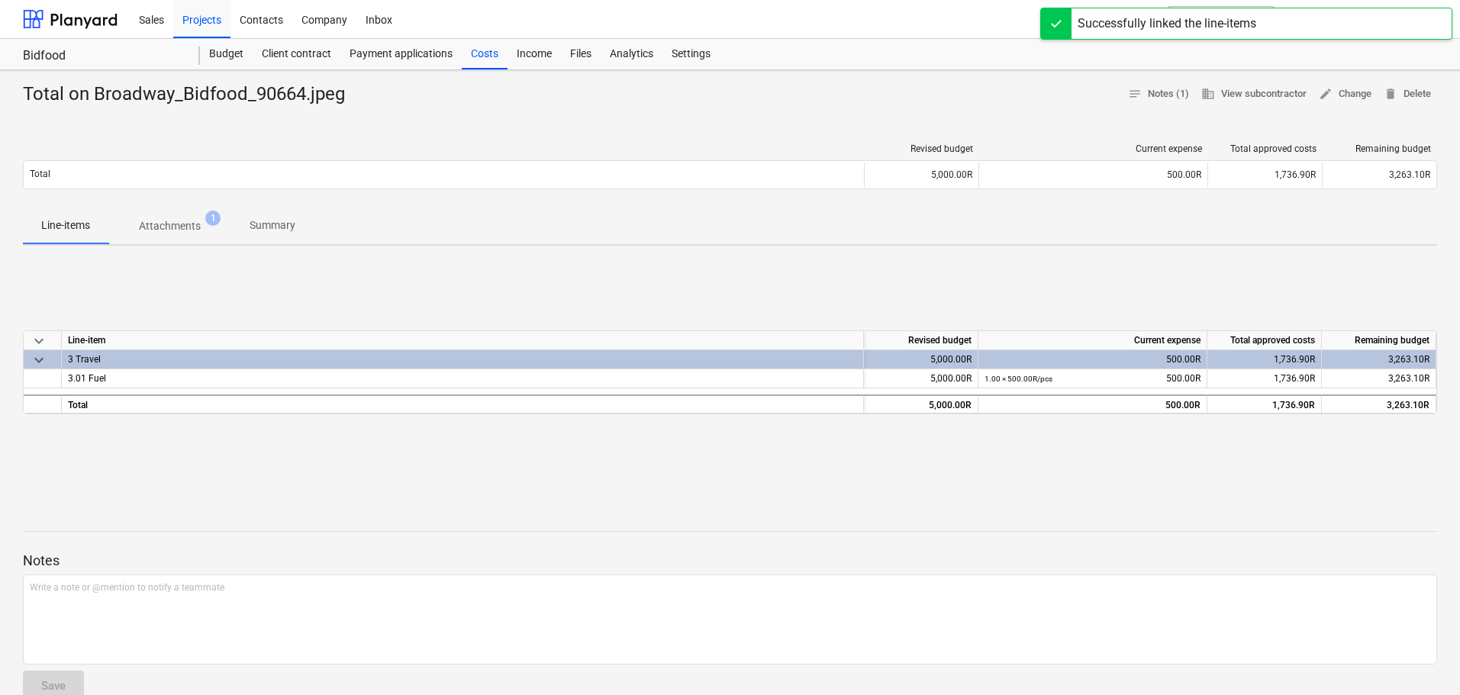
click at [750, 482] on div "keyboard_arrow_down Line-item Revised budget Current expense Total approved cos…" at bounding box center [730, 372] width 1415 height 229
click at [182, 239] on span "Attachments 1" at bounding box center [169, 225] width 123 height 27
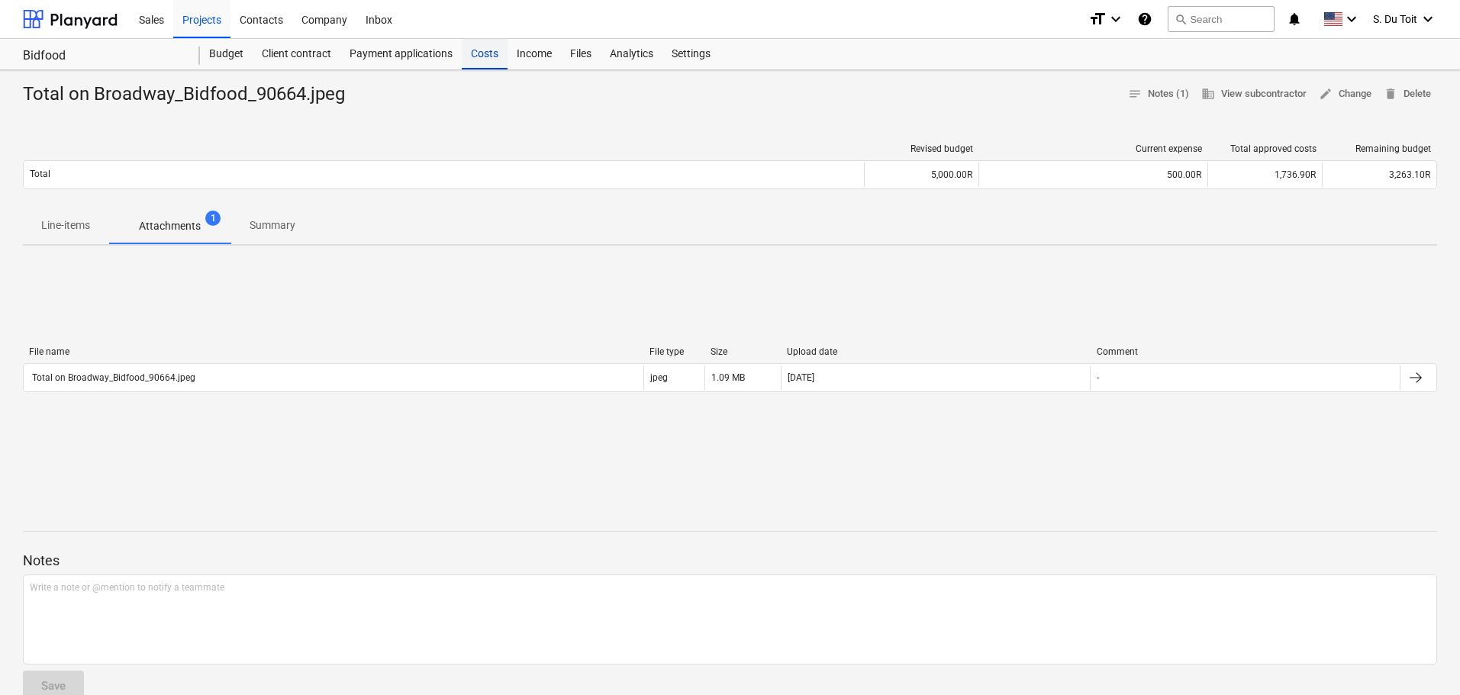
click at [489, 50] on div "Costs" at bounding box center [485, 54] width 46 height 31
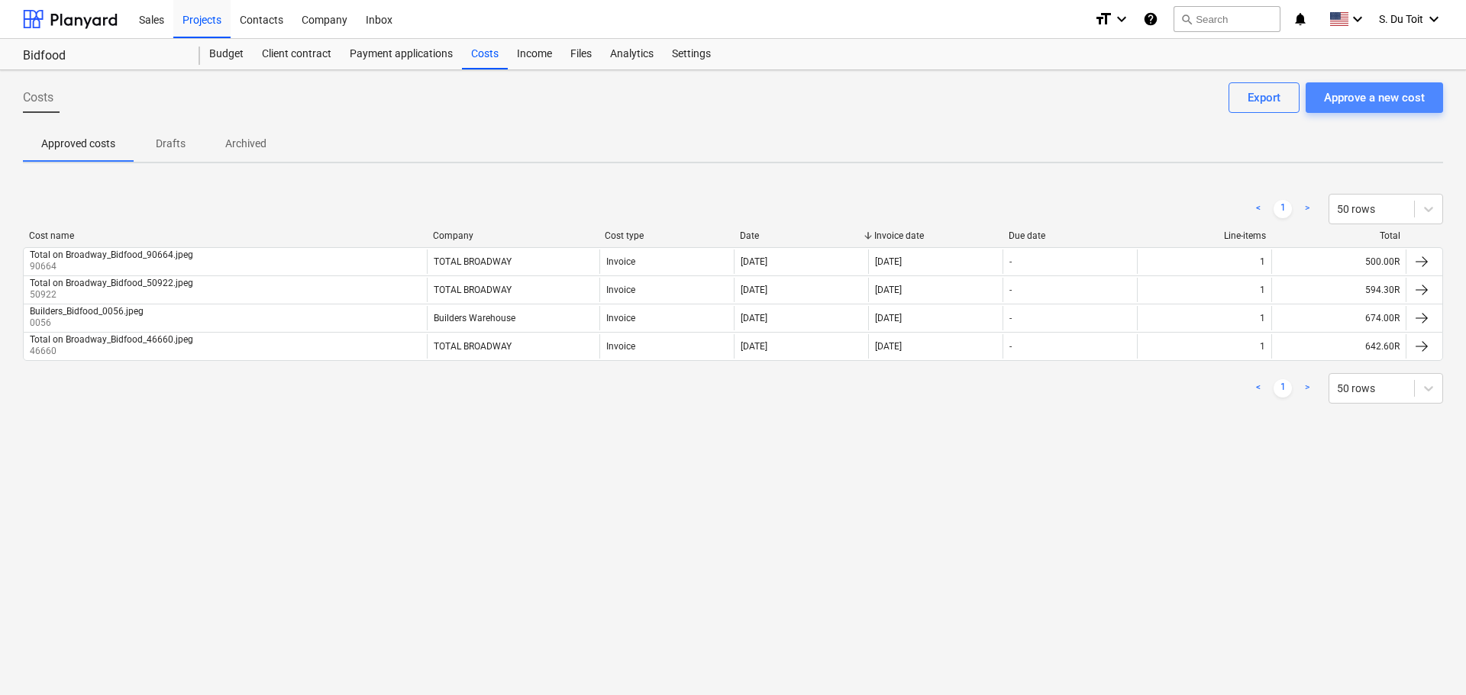
click at [1415, 99] on div "Approve a new cost" at bounding box center [1374, 98] width 101 height 20
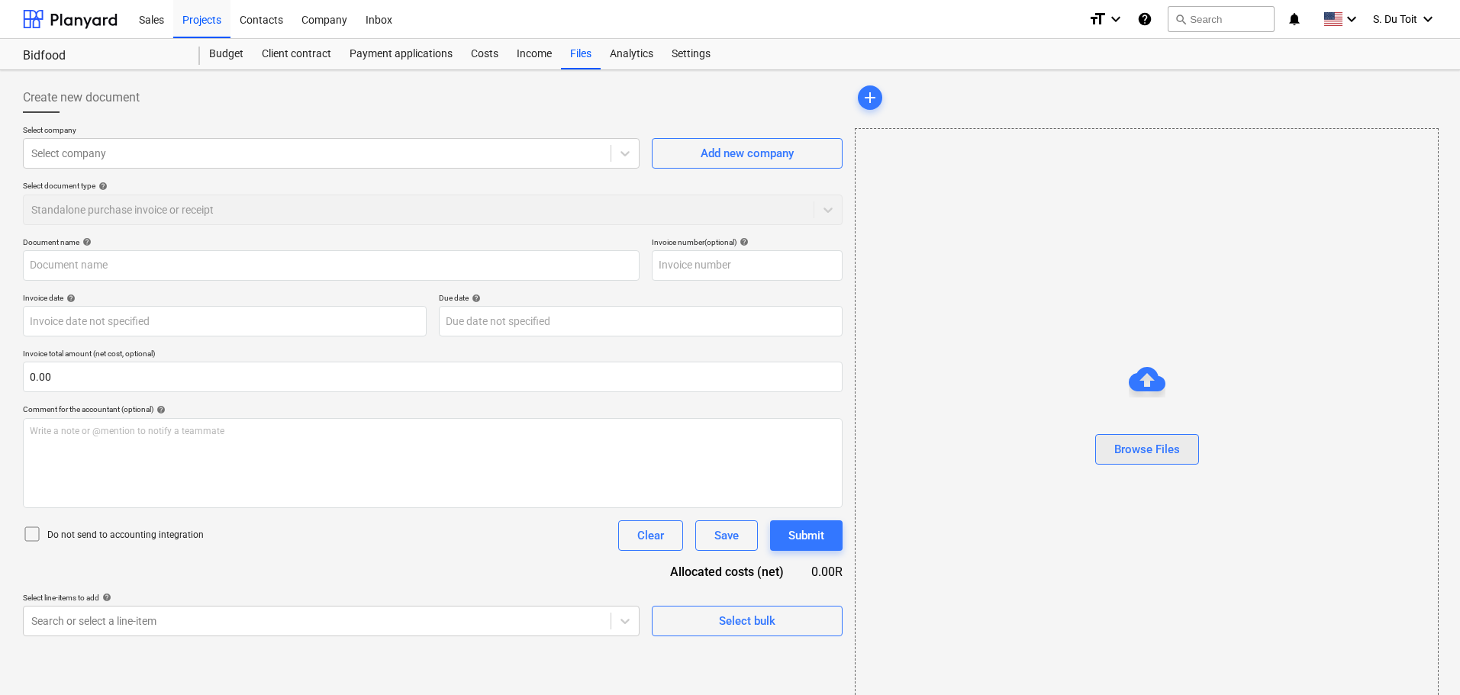
click at [1192, 453] on button "Browse Files" at bounding box center [1148, 449] width 104 height 31
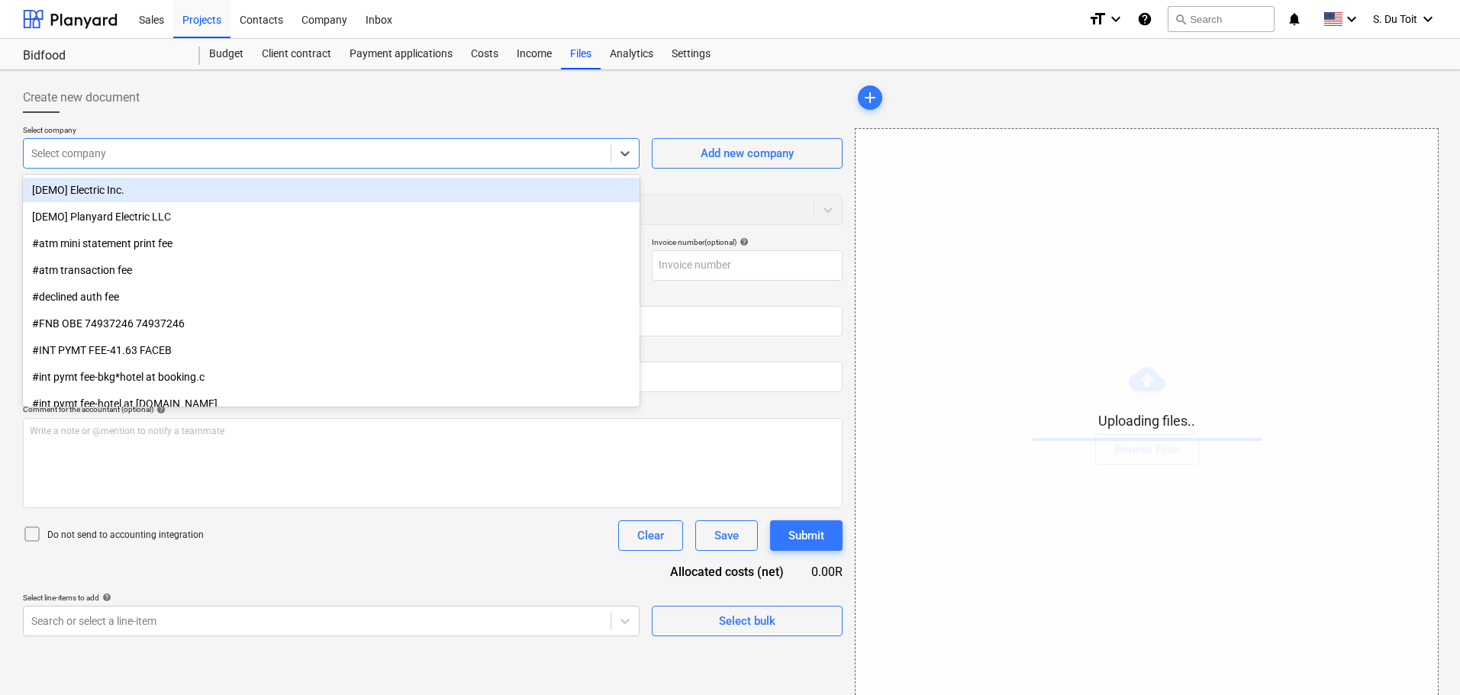
click at [144, 150] on div at bounding box center [317, 153] width 572 height 15
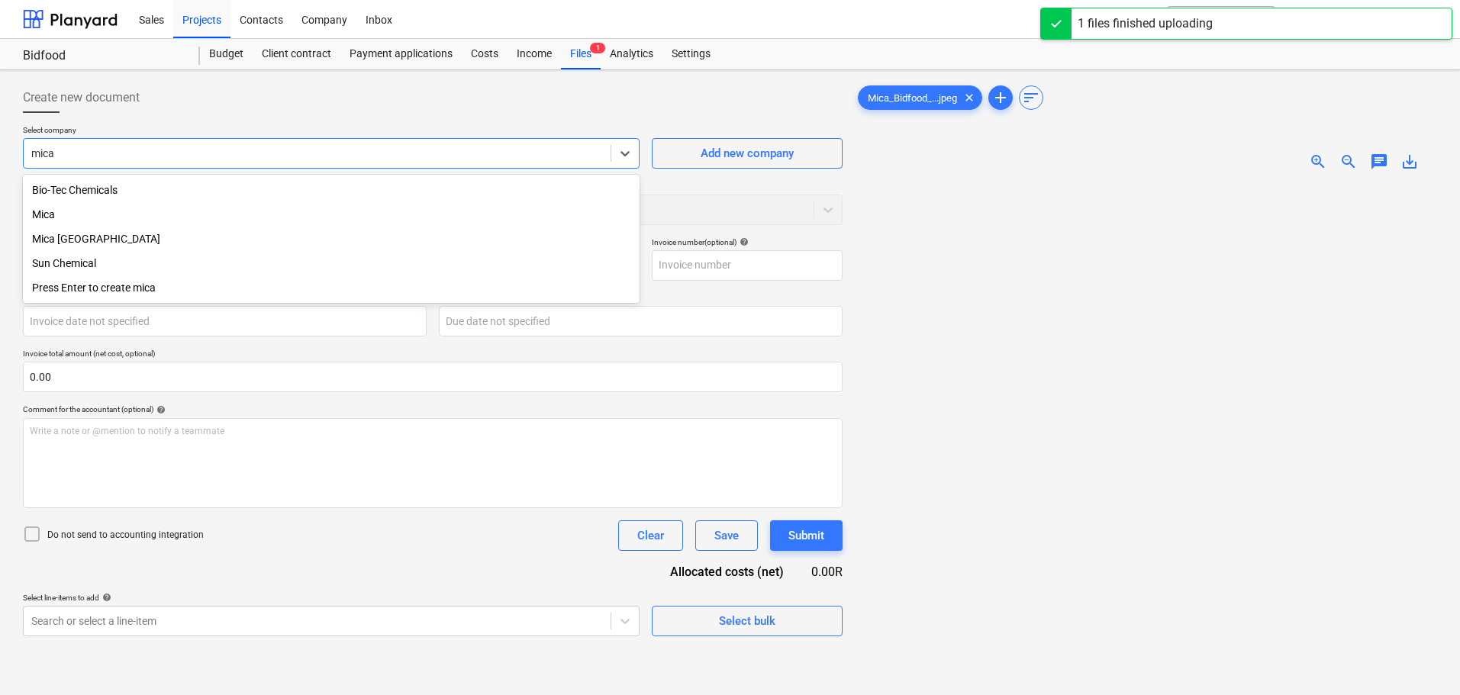
drag, startPoint x: 106, startPoint y: 240, endPoint x: 114, endPoint y: 234, distance: 9.3
click at [106, 241] on div "Mica [GEOGRAPHIC_DATA]" at bounding box center [331, 239] width 617 height 24
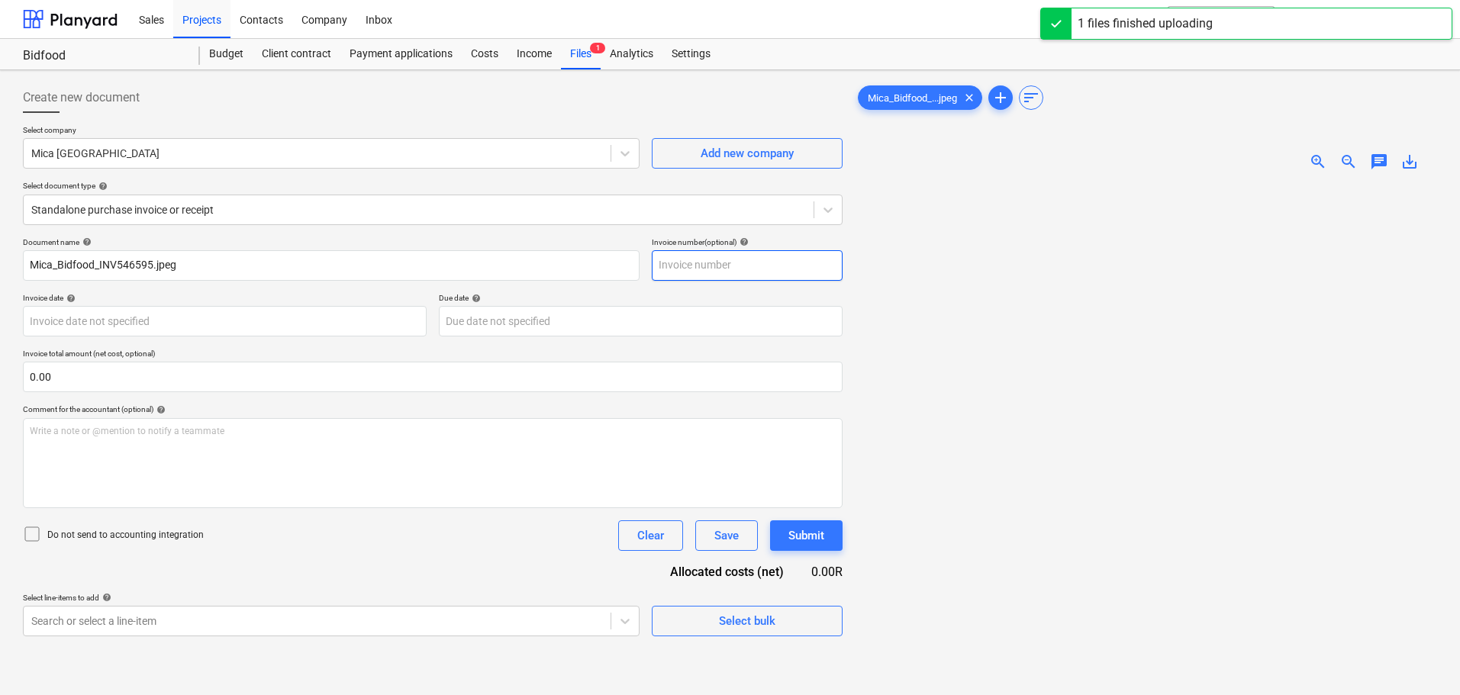
click at [705, 265] on input "text" at bounding box center [747, 265] width 191 height 31
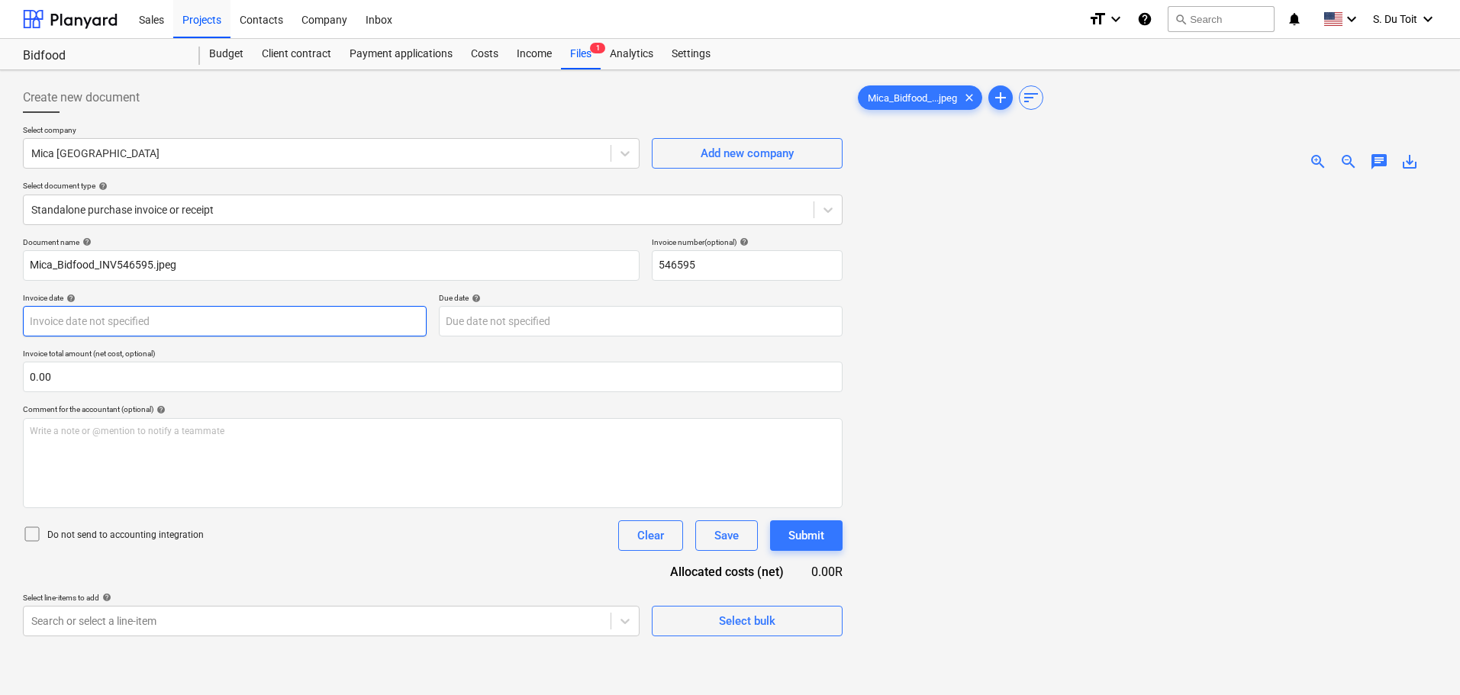
click at [197, 317] on body "Sales Projects Contacts Company Inbox format_size keyboard_arrow_down help sear…" at bounding box center [730, 347] width 1460 height 695
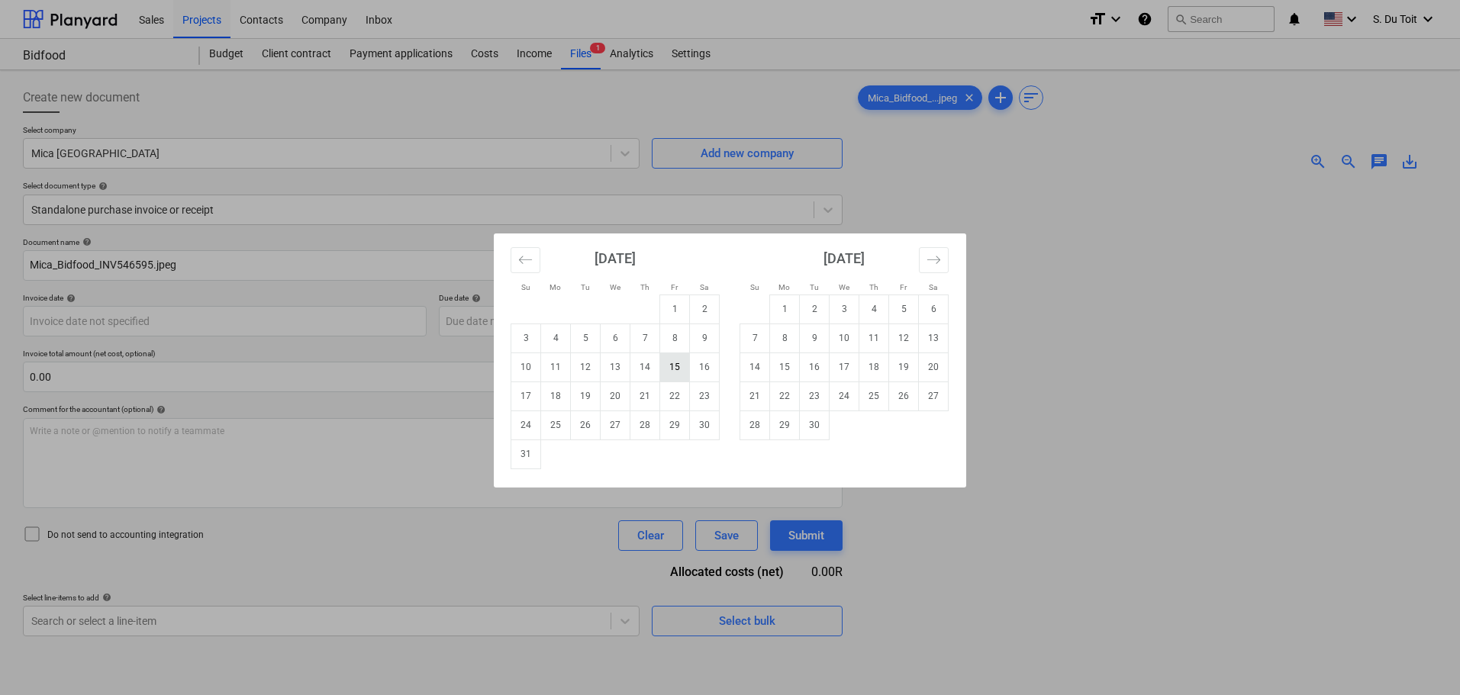
click at [668, 363] on td "15" at bounding box center [675, 367] width 30 height 29
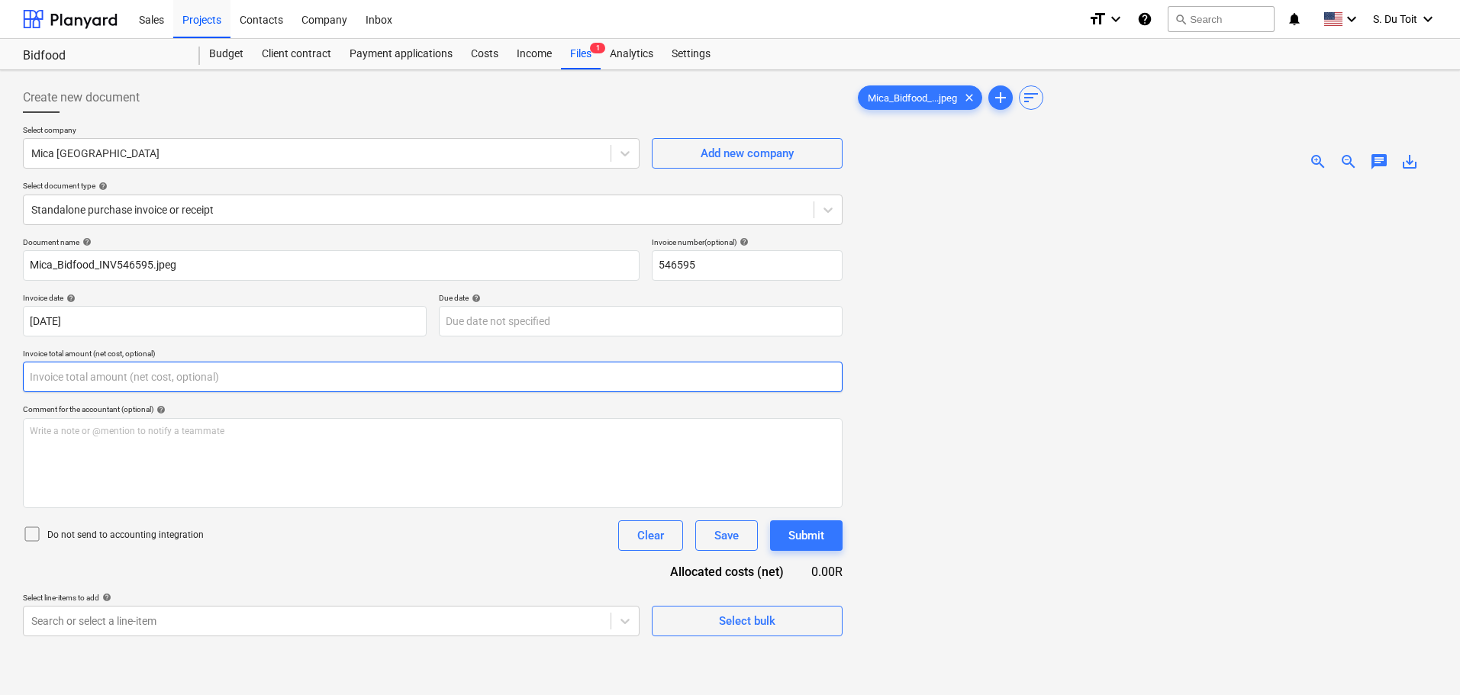
click at [94, 380] on input "text" at bounding box center [433, 377] width 820 height 31
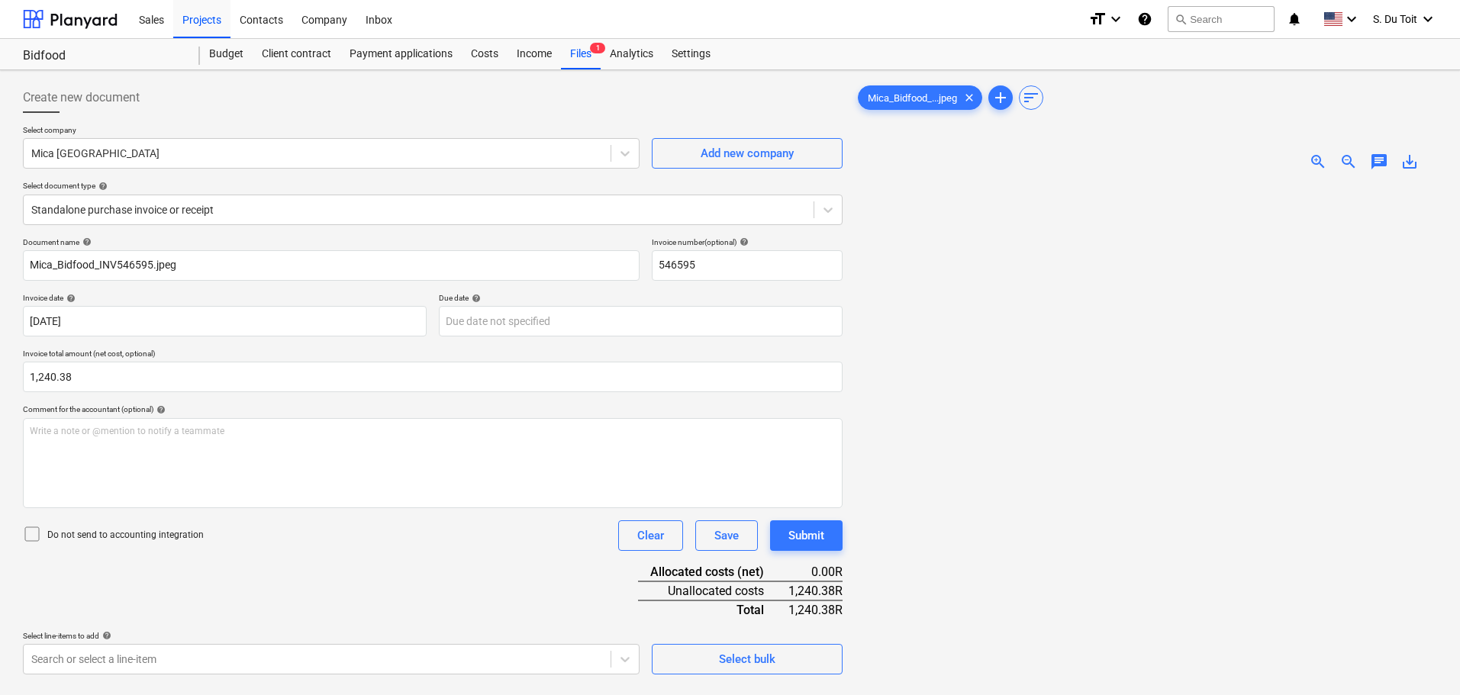
click at [166, 542] on p "Do not send to accounting integration" at bounding box center [125, 535] width 157 height 13
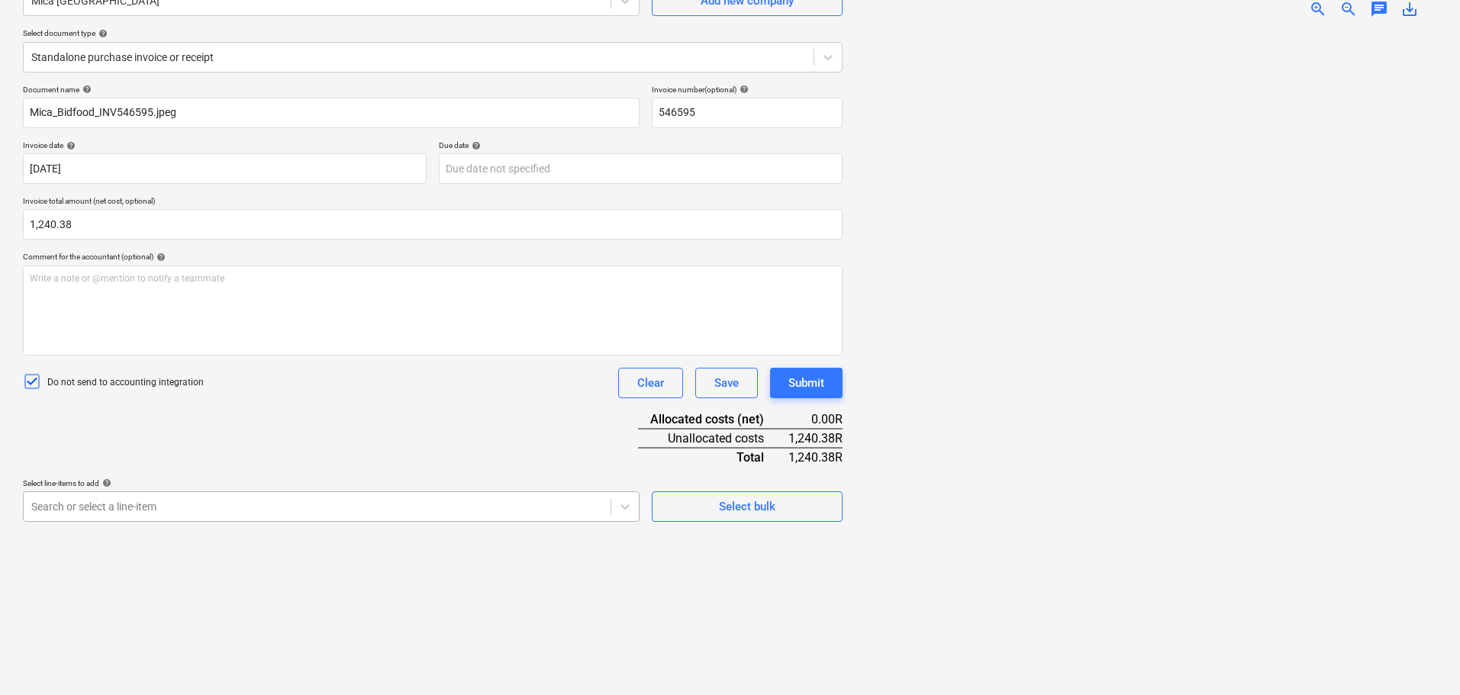
scroll to position [215, 0]
click at [457, 505] on body "Sales Projects Contacts Company Inbox format_size keyboard_arrow_down help sear…" at bounding box center [730, 194] width 1460 height 695
click at [1201, 31] on img at bounding box center [1146, 31] width 291 height 0
click at [1315, 1] on div "Successfully imported line-items" at bounding box center [1247, 16] width 412 height 32
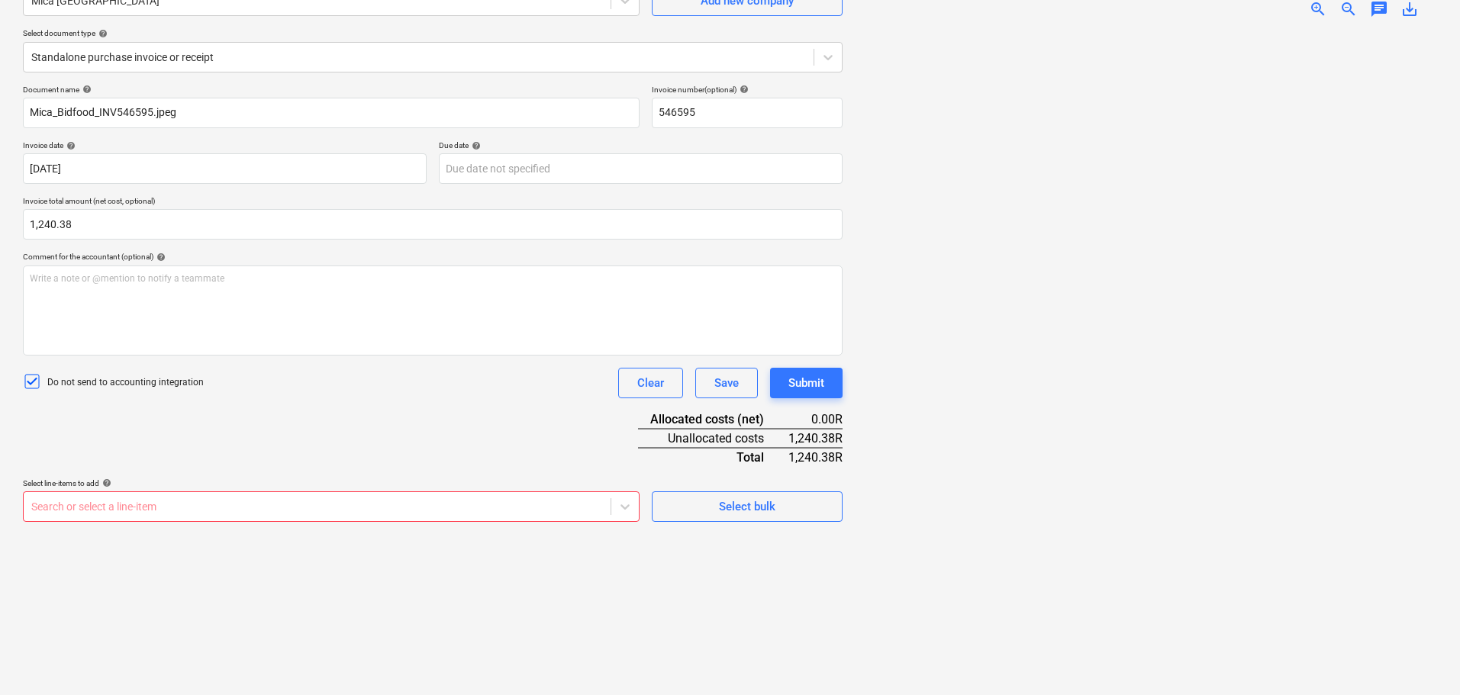
click at [1318, 10] on div "Successfully imported line-items" at bounding box center [1247, 16] width 412 height 32
click at [1321, 7] on div "Successfully imported line-items" at bounding box center [1247, 16] width 412 height 32
click at [1318, 8] on div "Successfully imported line-items" at bounding box center [1247, 16] width 412 height 32
click at [180, 506] on body "Sales Projects Contacts Company Inbox format_size keyboard_arrow_down help sear…" at bounding box center [730, 194] width 1460 height 695
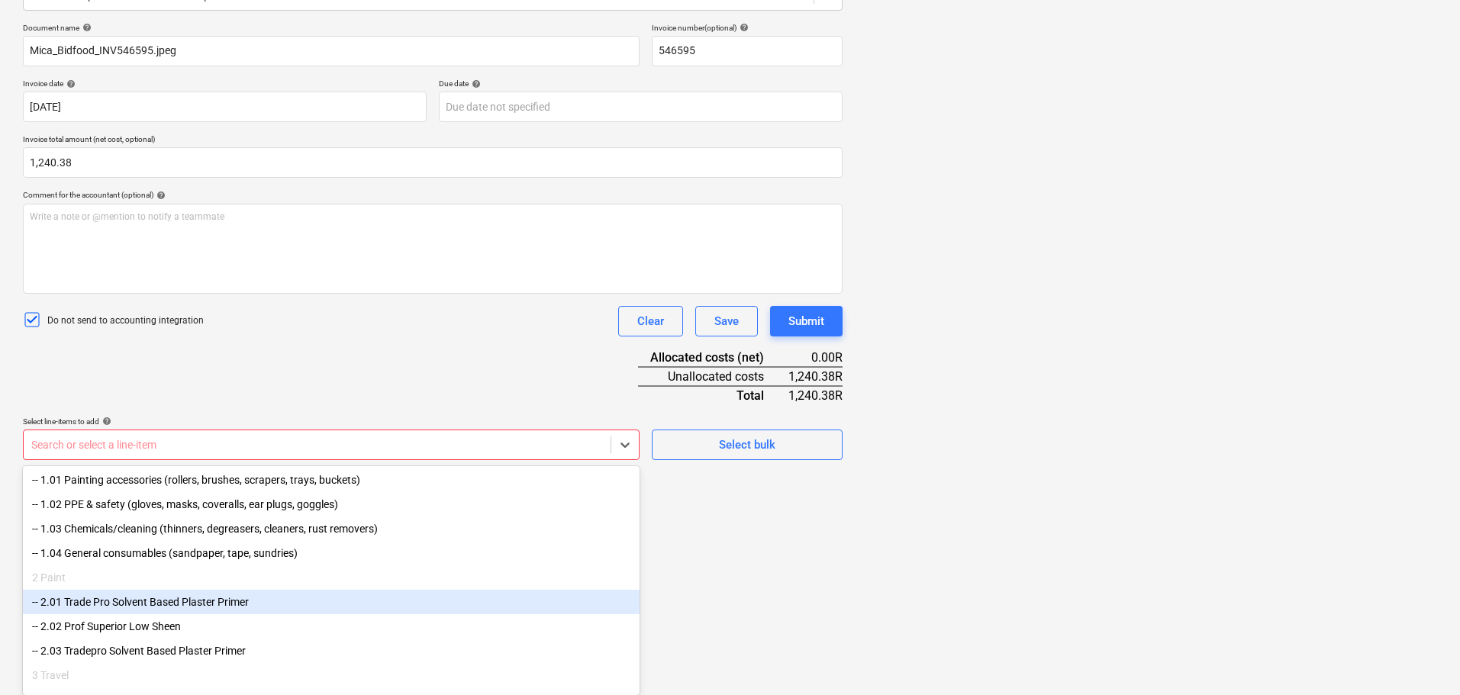
scroll to position [76, 0]
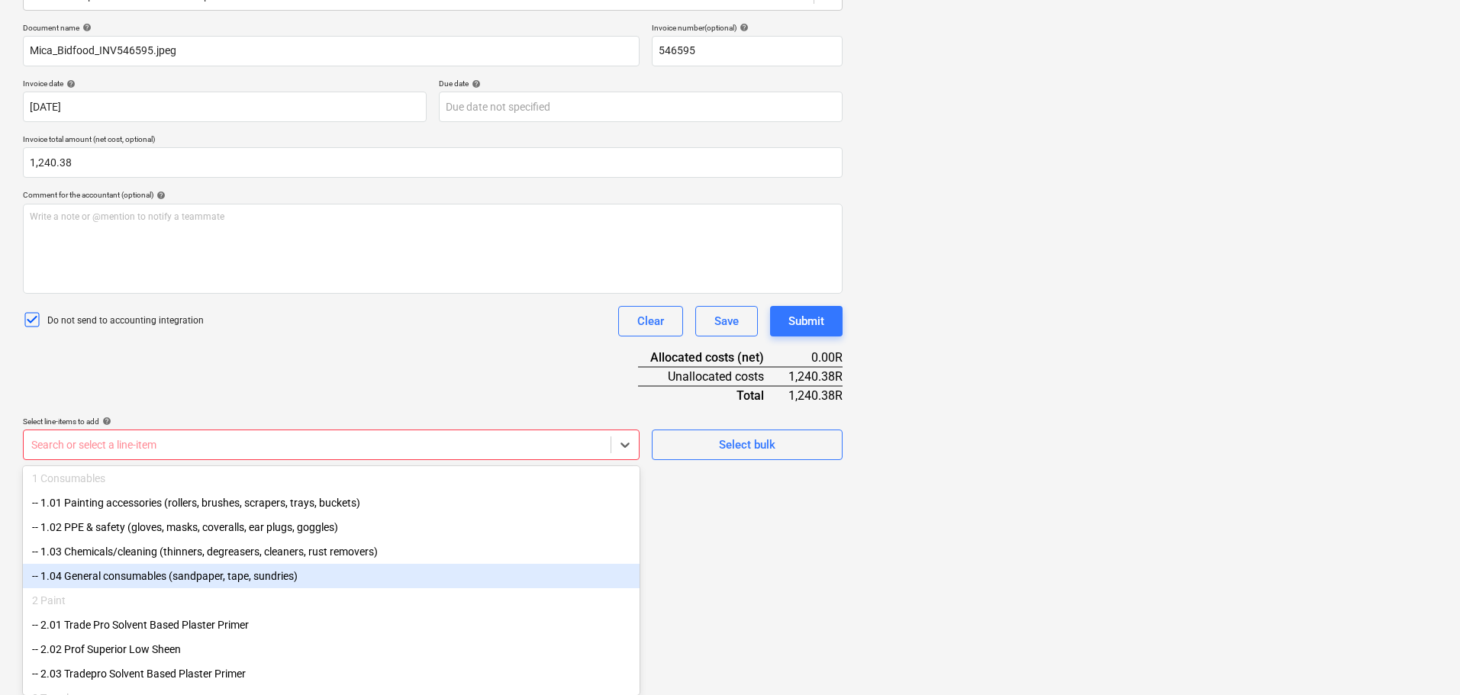
click at [205, 585] on div "-- 1.04 General consumables (sandpaper, tape, sundries)" at bounding box center [331, 576] width 617 height 24
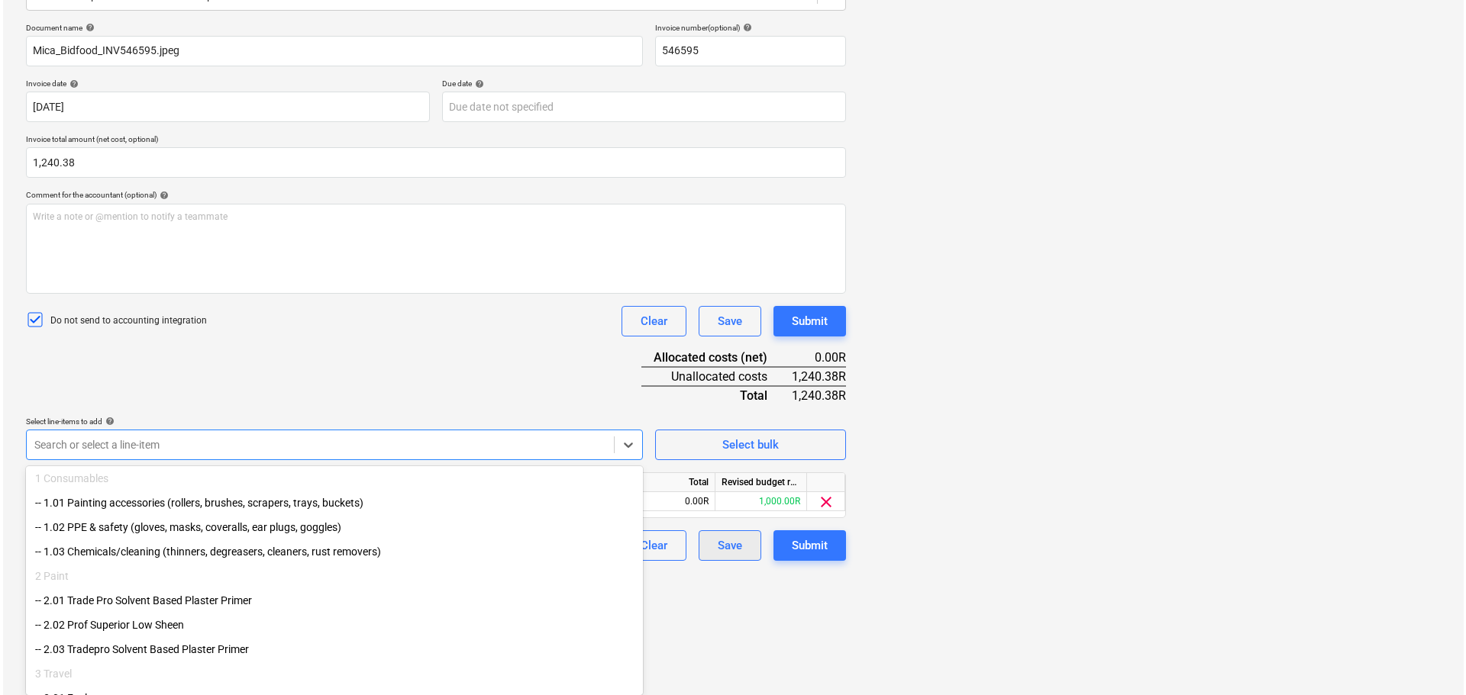
scroll to position [153, 0]
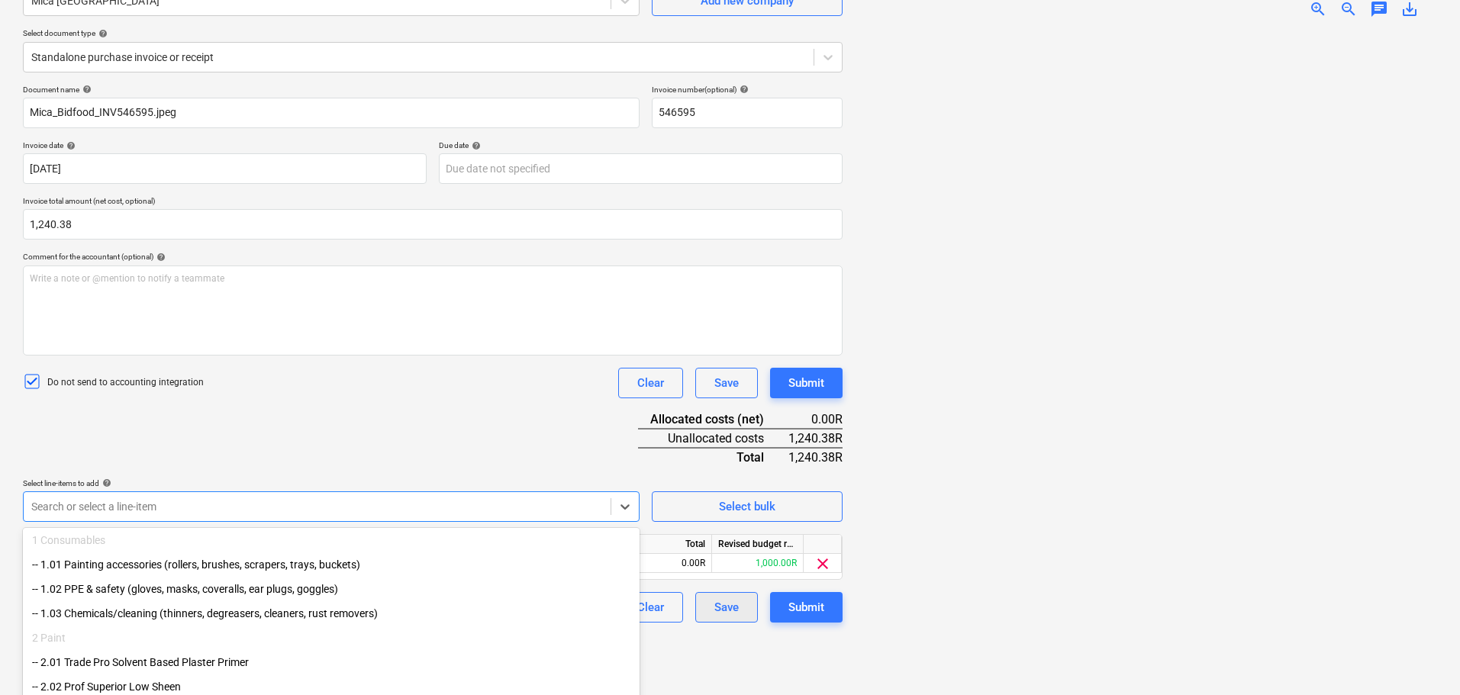
click at [712, 592] on div "Create new document Select company Mica [GEOGRAPHIC_DATA] North Add new company…" at bounding box center [433, 307] width 832 height 766
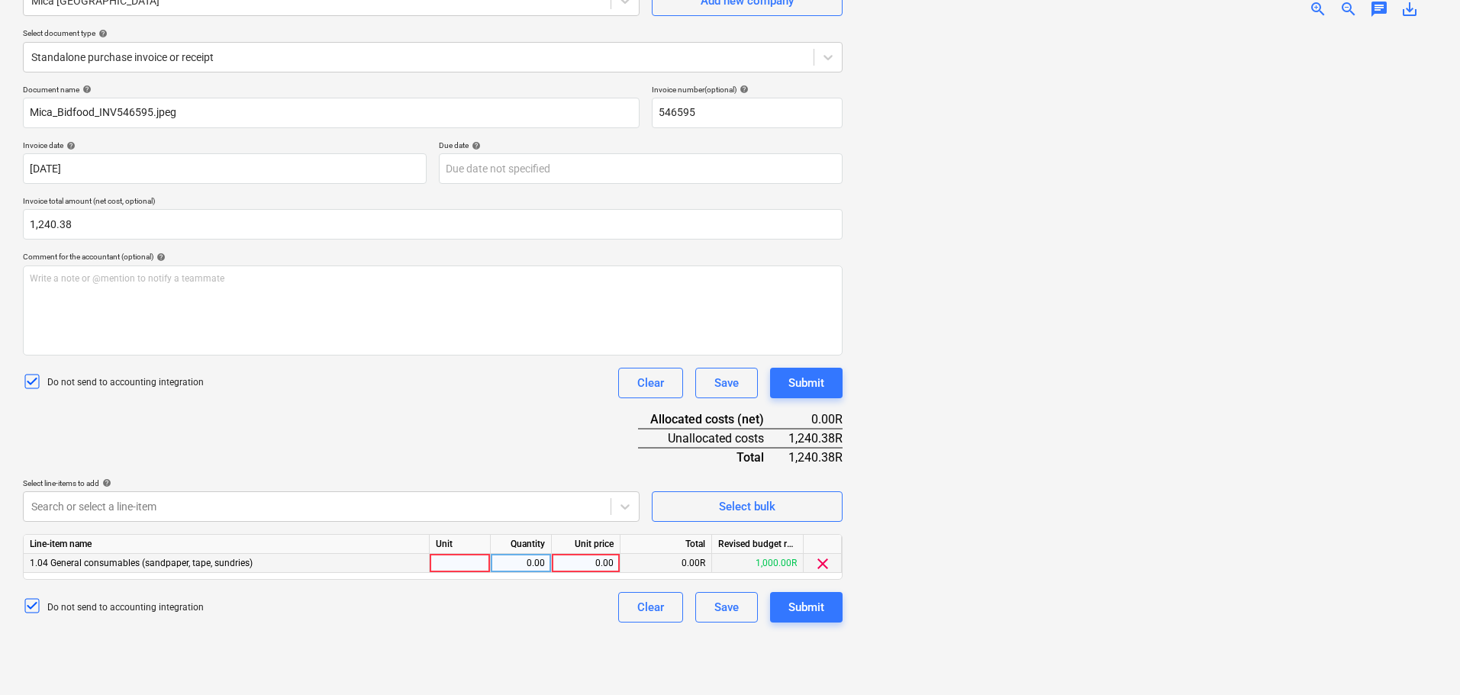
click at [470, 559] on div at bounding box center [460, 563] width 61 height 19
click at [557, 566] on div "0.00" at bounding box center [586, 563] width 69 height 19
click at [535, 569] on div "0.00" at bounding box center [521, 563] width 48 height 19
click at [588, 565] on div "0.00" at bounding box center [586, 563] width 56 height 19
drag, startPoint x: 582, startPoint y: 561, endPoint x: 629, endPoint y: 560, distance: 46.6
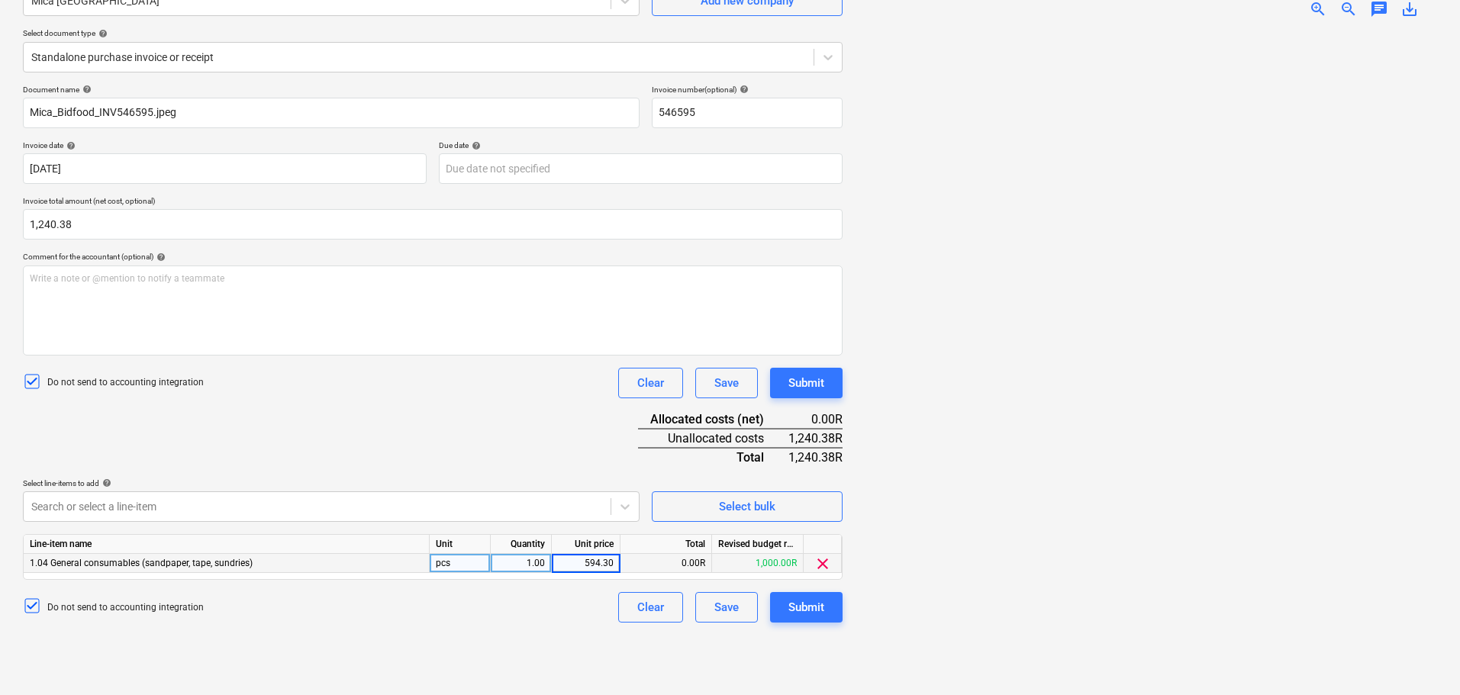
click at [0, 0] on div "1.04 General consumables (sandpaper, tape, sundries) pcs 1.00 594.30 0.00R 1,00…" at bounding box center [0, 0] width 0 height 0
click at [817, 599] on div "Submit" at bounding box center [807, 608] width 36 height 20
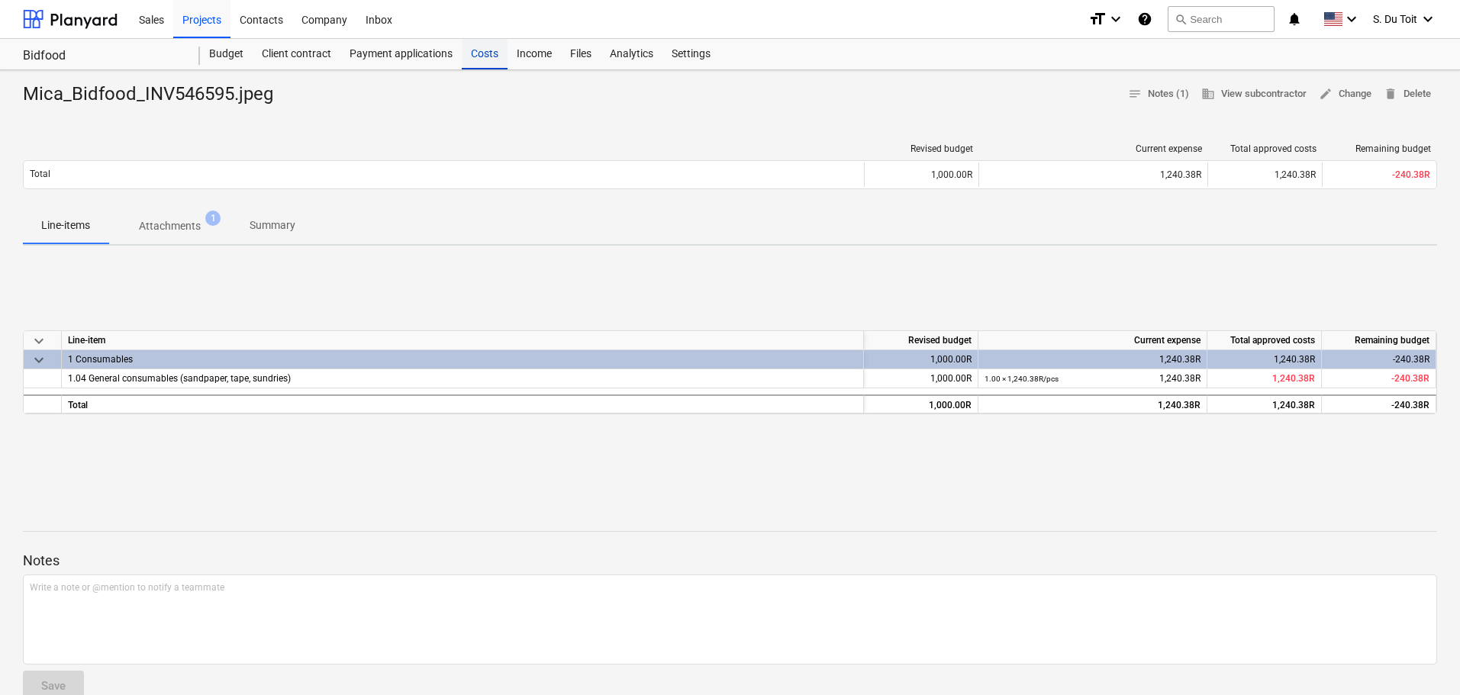
click at [481, 58] on div "Costs" at bounding box center [485, 54] width 46 height 31
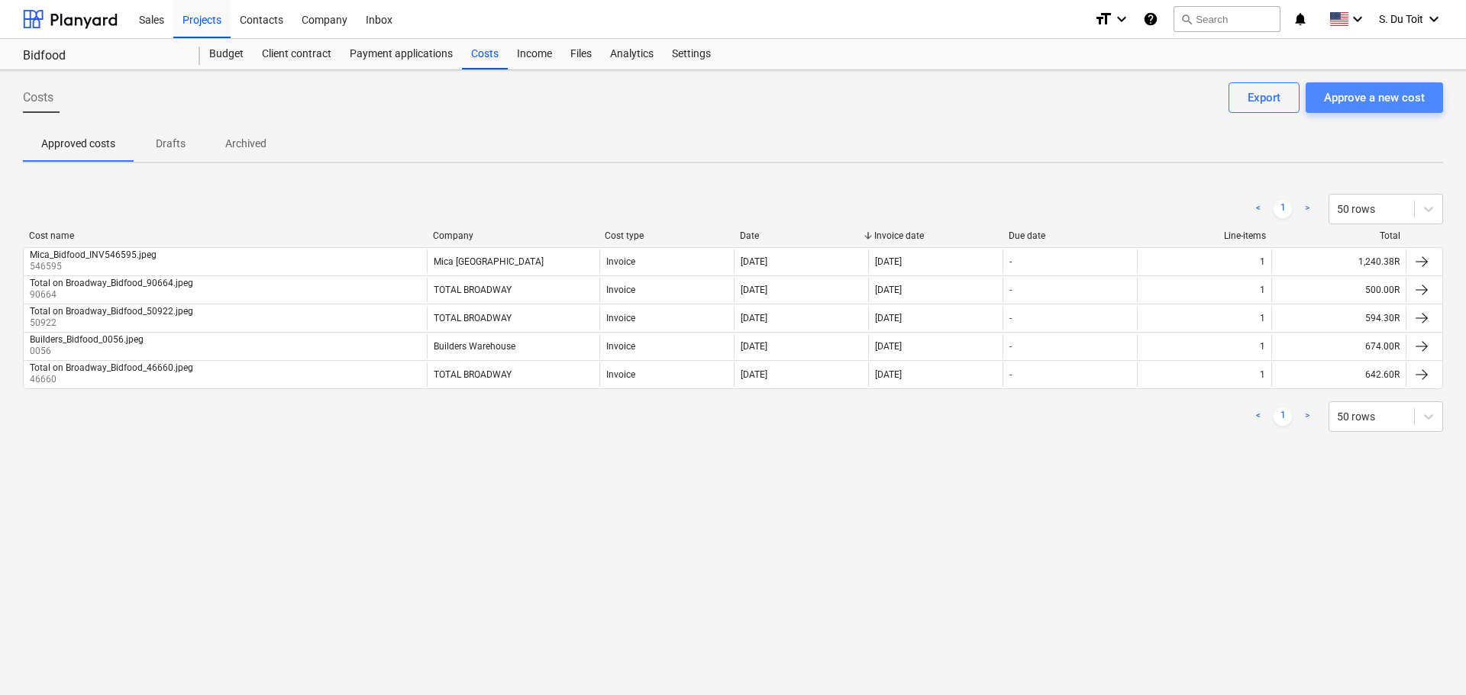
click at [1403, 99] on div "Approve a new cost" at bounding box center [1374, 98] width 101 height 20
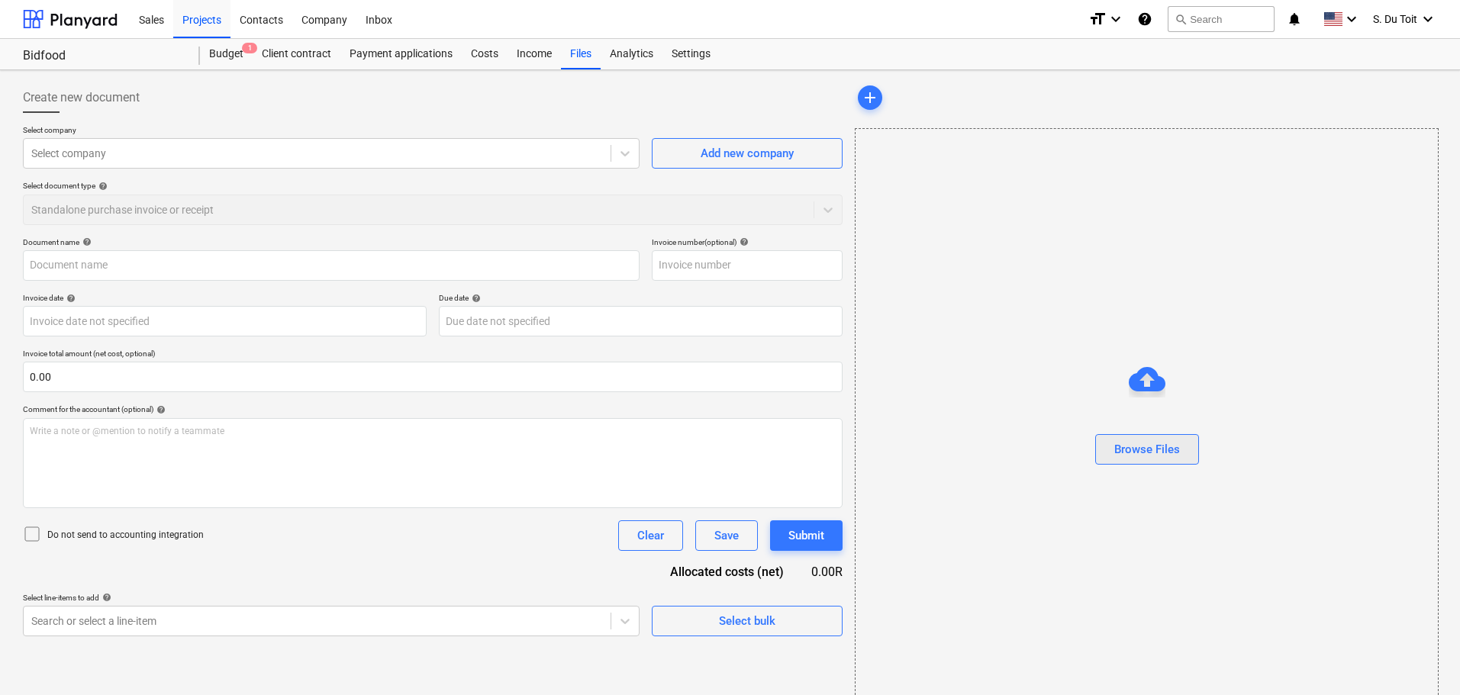
click at [1167, 441] on div "Browse Files" at bounding box center [1148, 450] width 66 height 20
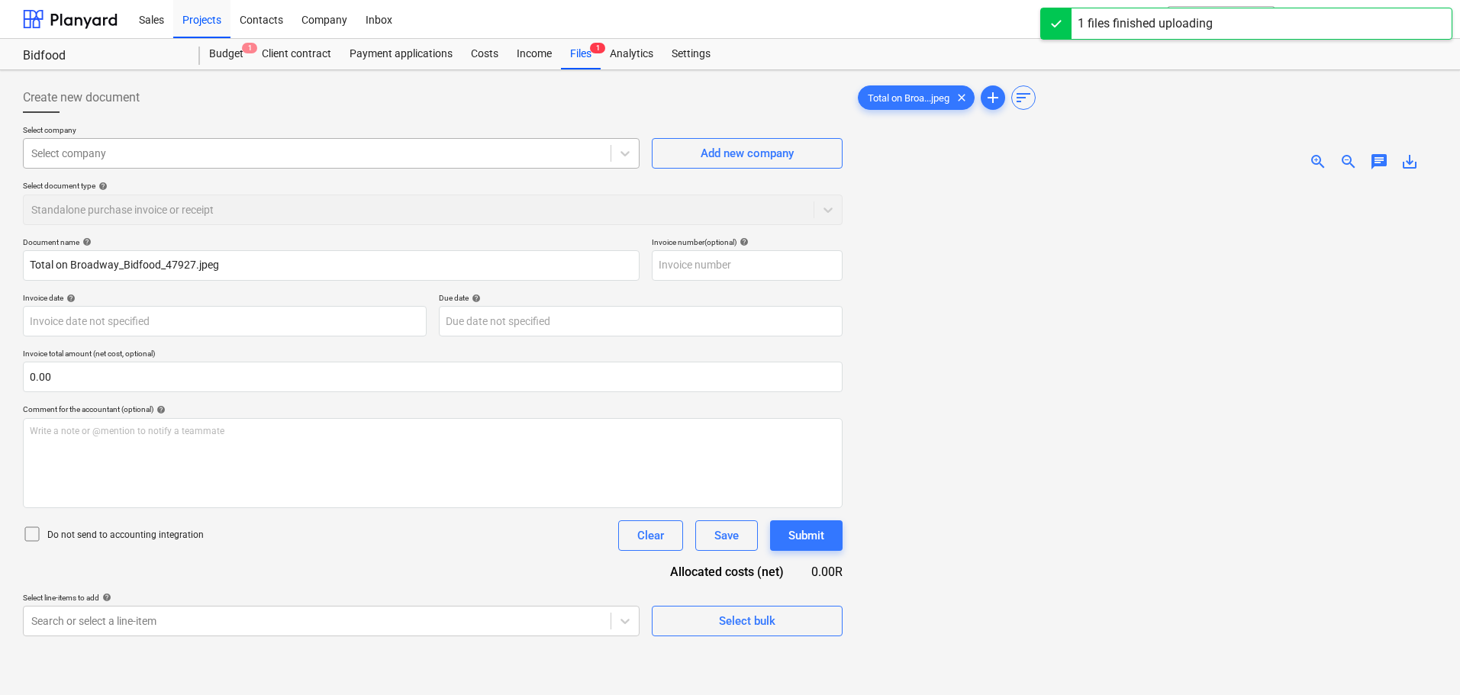
click at [285, 151] on div at bounding box center [317, 153] width 572 height 15
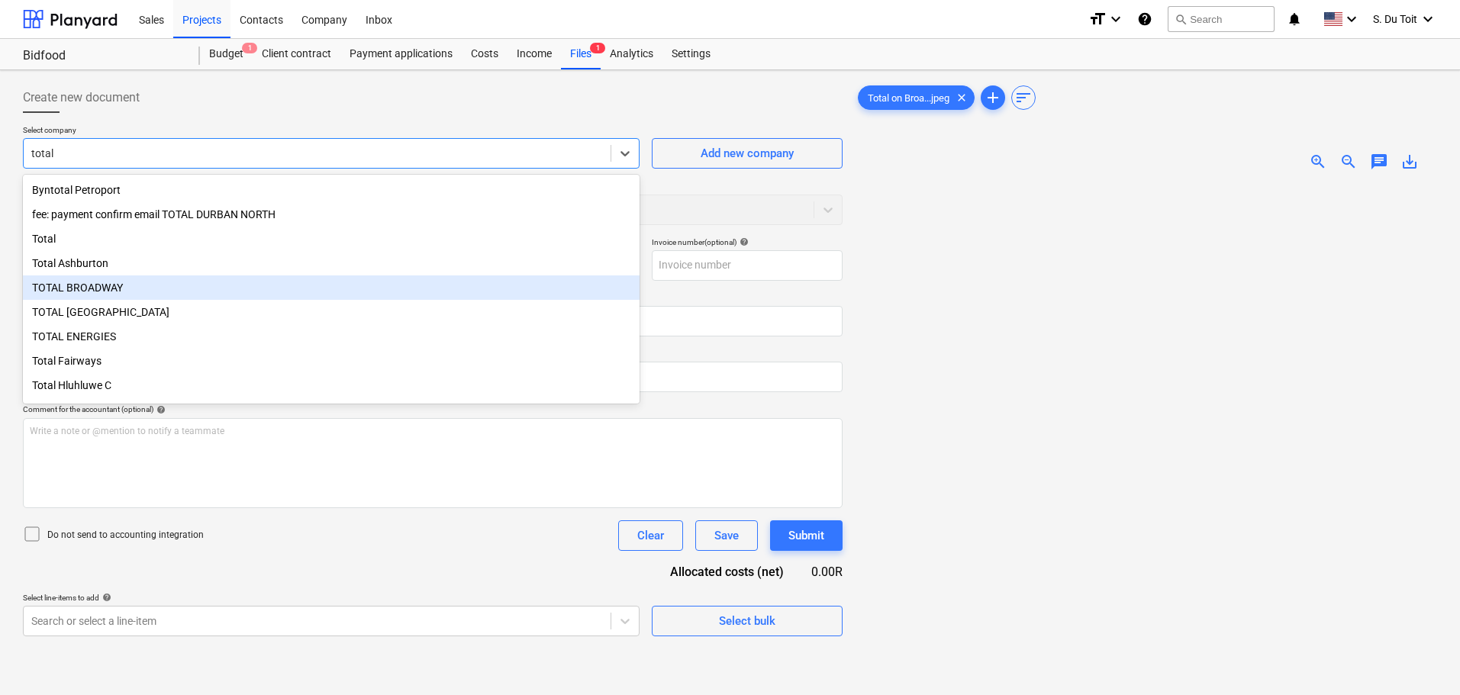
click at [231, 292] on div "TOTAL BROADWAY" at bounding box center [331, 288] width 617 height 24
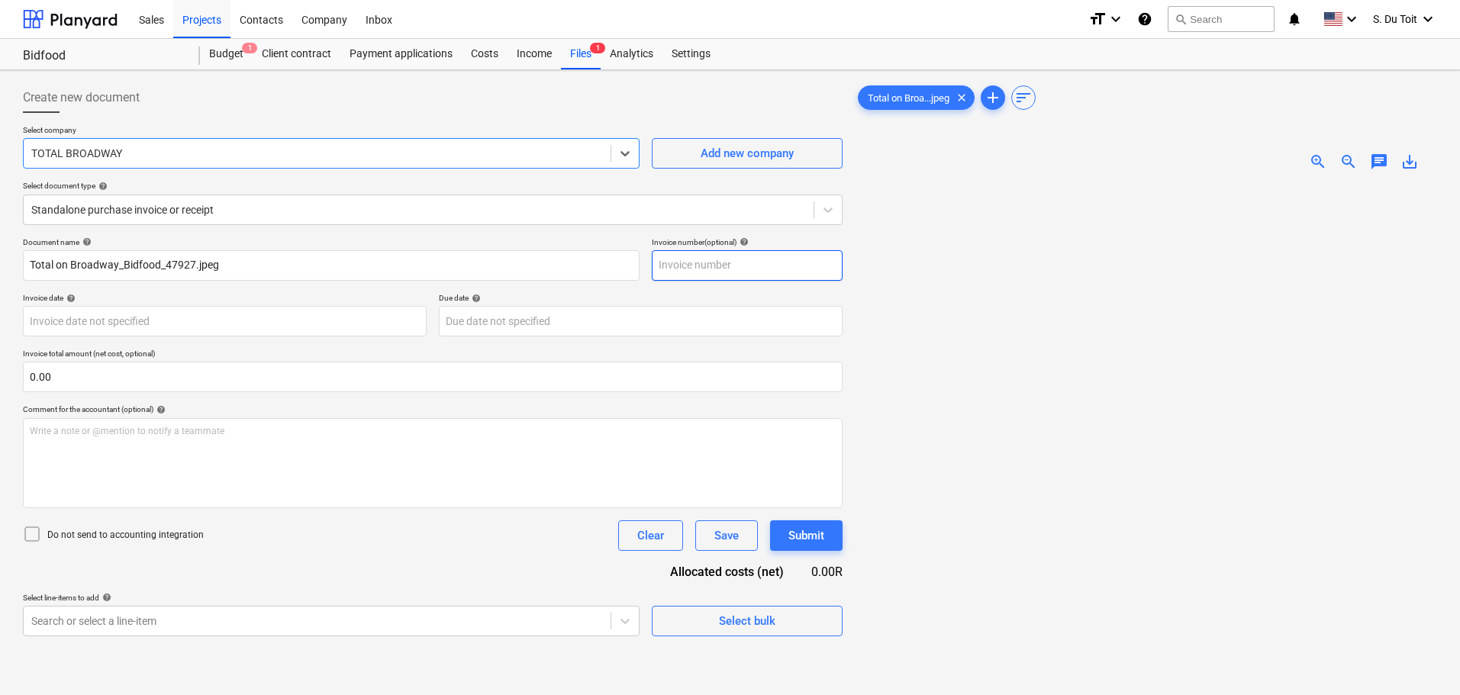
click at [703, 266] on input "text" at bounding box center [747, 265] width 191 height 31
click at [106, 305] on p "Invoice date help" at bounding box center [225, 299] width 404 height 13
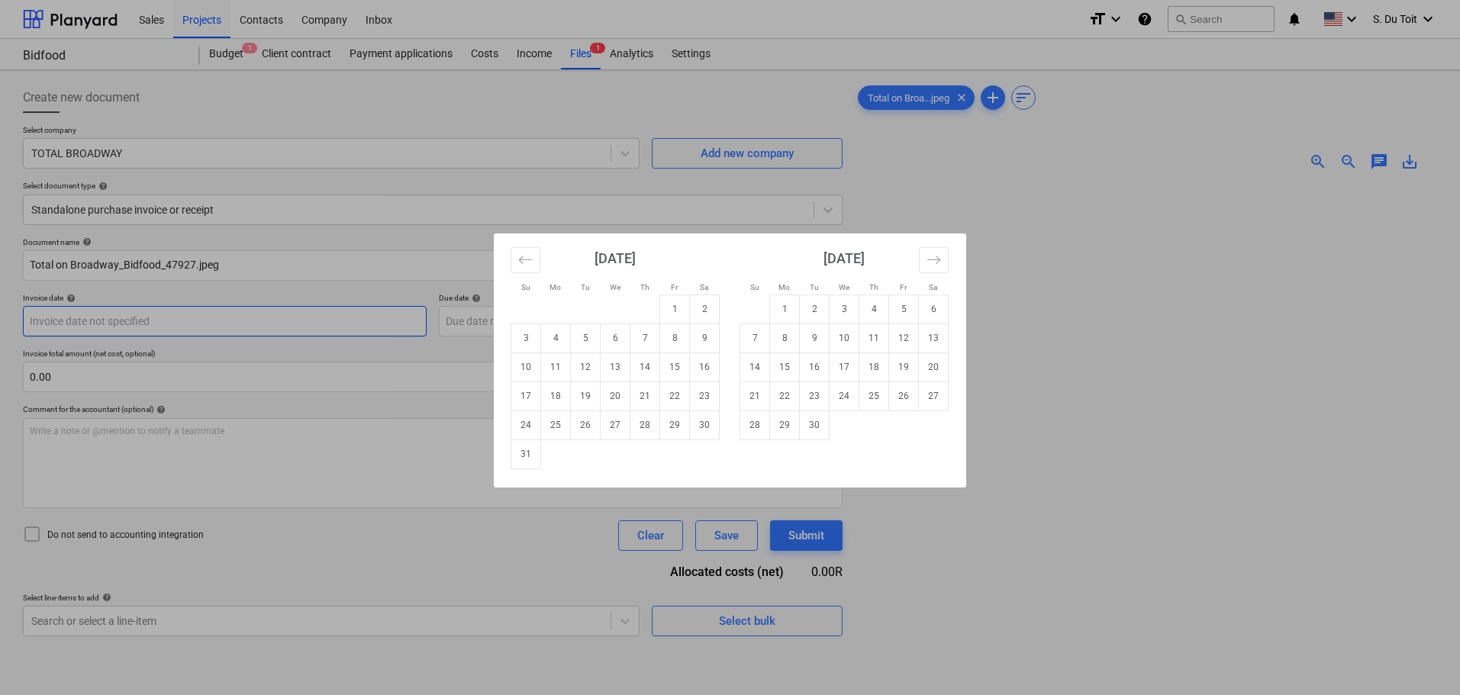
click at [111, 327] on body "Sales Projects Contacts Company Inbox format_size keyboard_arrow_down help sear…" at bounding box center [730, 347] width 1460 height 695
click at [638, 344] on td "7" at bounding box center [646, 338] width 30 height 29
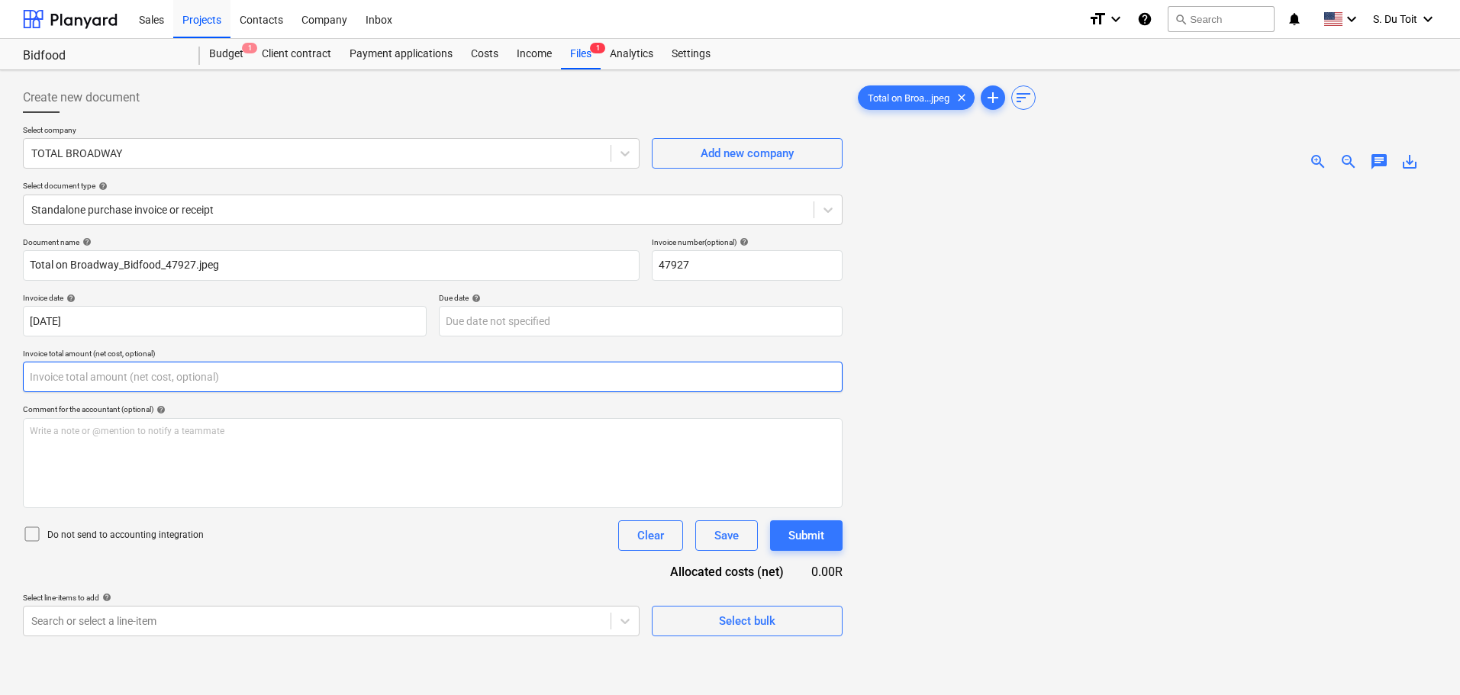
click at [340, 384] on input "text" at bounding box center [433, 377] width 820 height 31
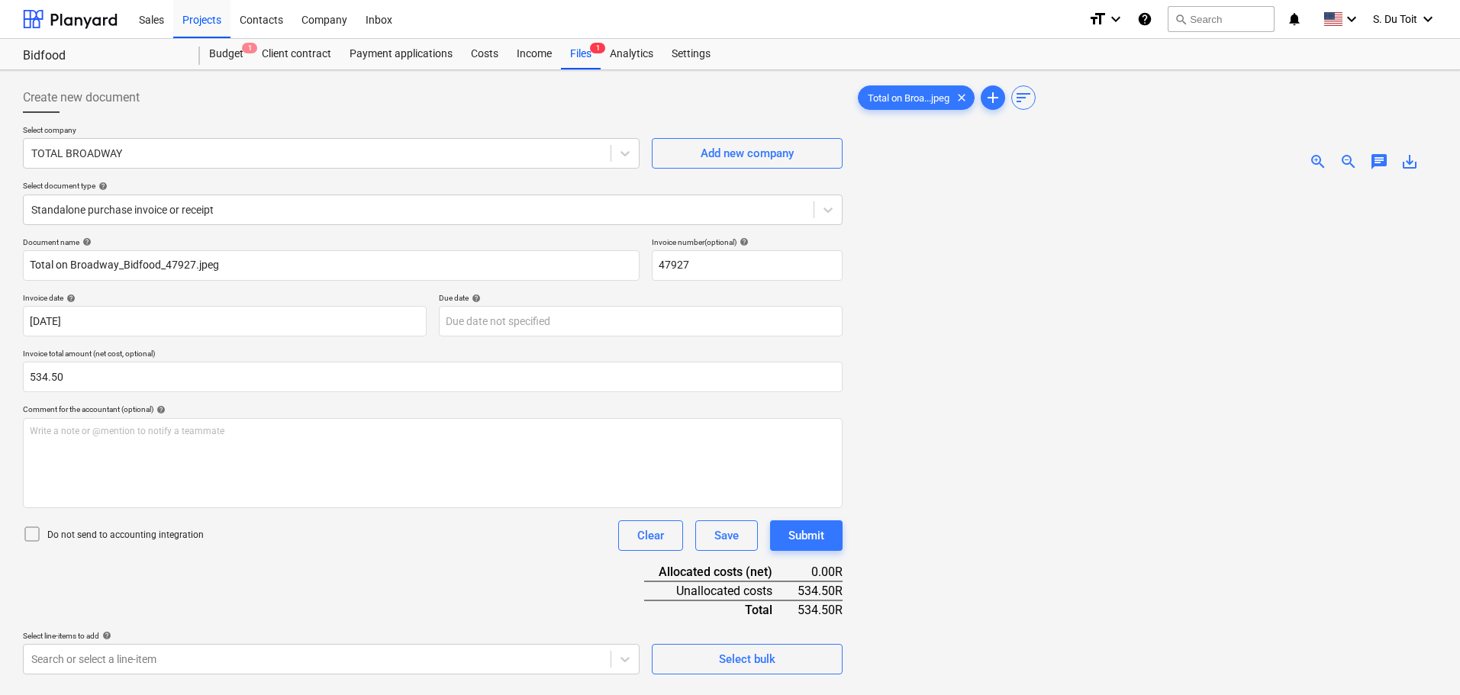
click at [103, 536] on p "Do not send to accounting integration" at bounding box center [125, 535] width 157 height 13
drag, startPoint x: 101, startPoint y: 383, endPoint x: 0, endPoint y: 382, distance: 100.8
click at [0, 382] on div "Create new document Select company TOTAL BROADWAY Add new company Select docume…" at bounding box center [730, 459] width 1460 height 778
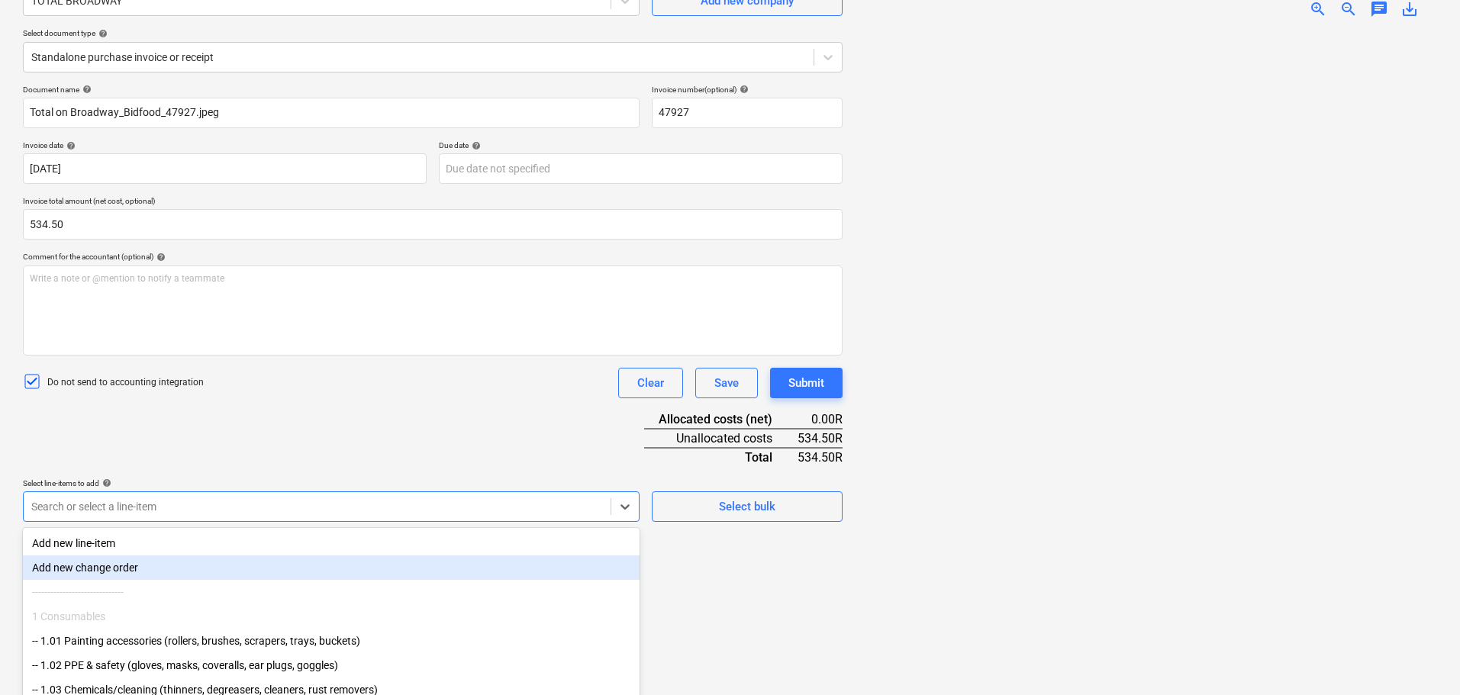
scroll to position [215, 0]
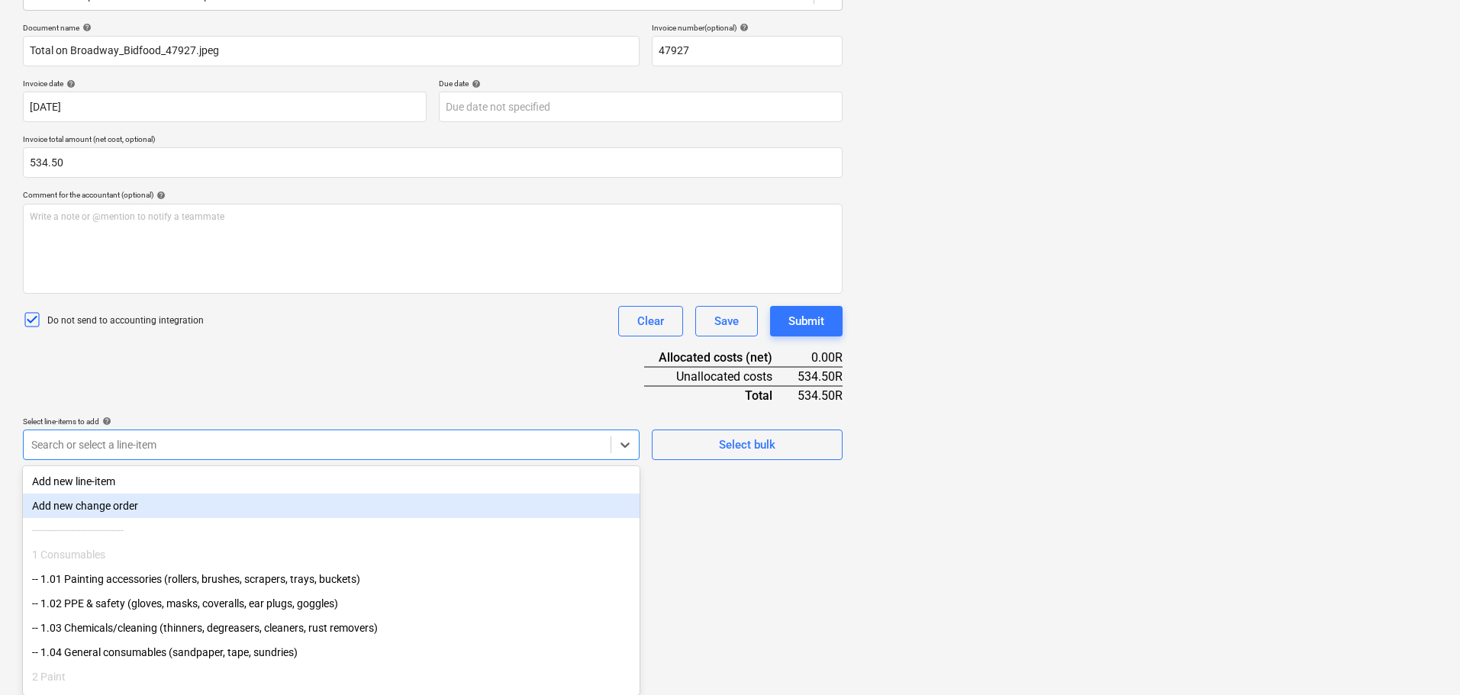
click at [324, 481] on body "Sales Projects Contacts Company Inbox format_size keyboard_arrow_down help sear…" at bounding box center [730, 132] width 1460 height 695
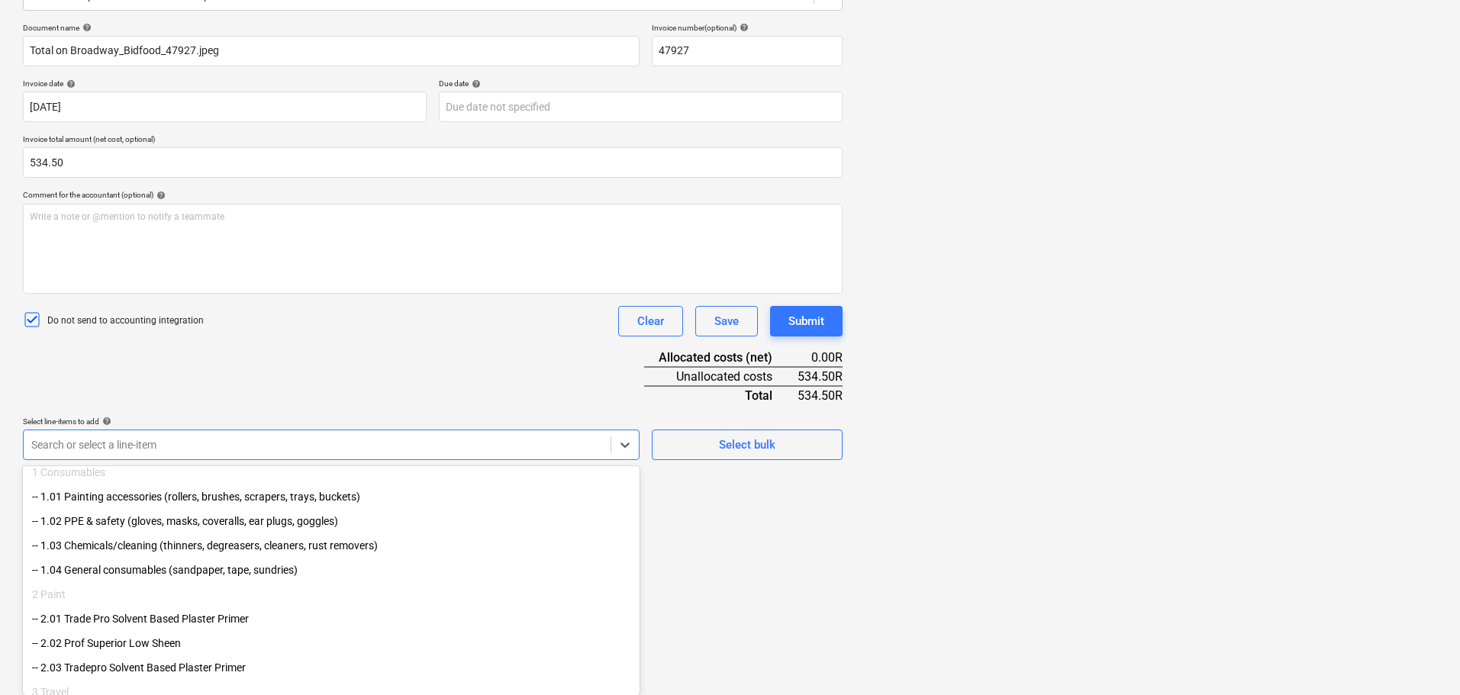
scroll to position [180, 0]
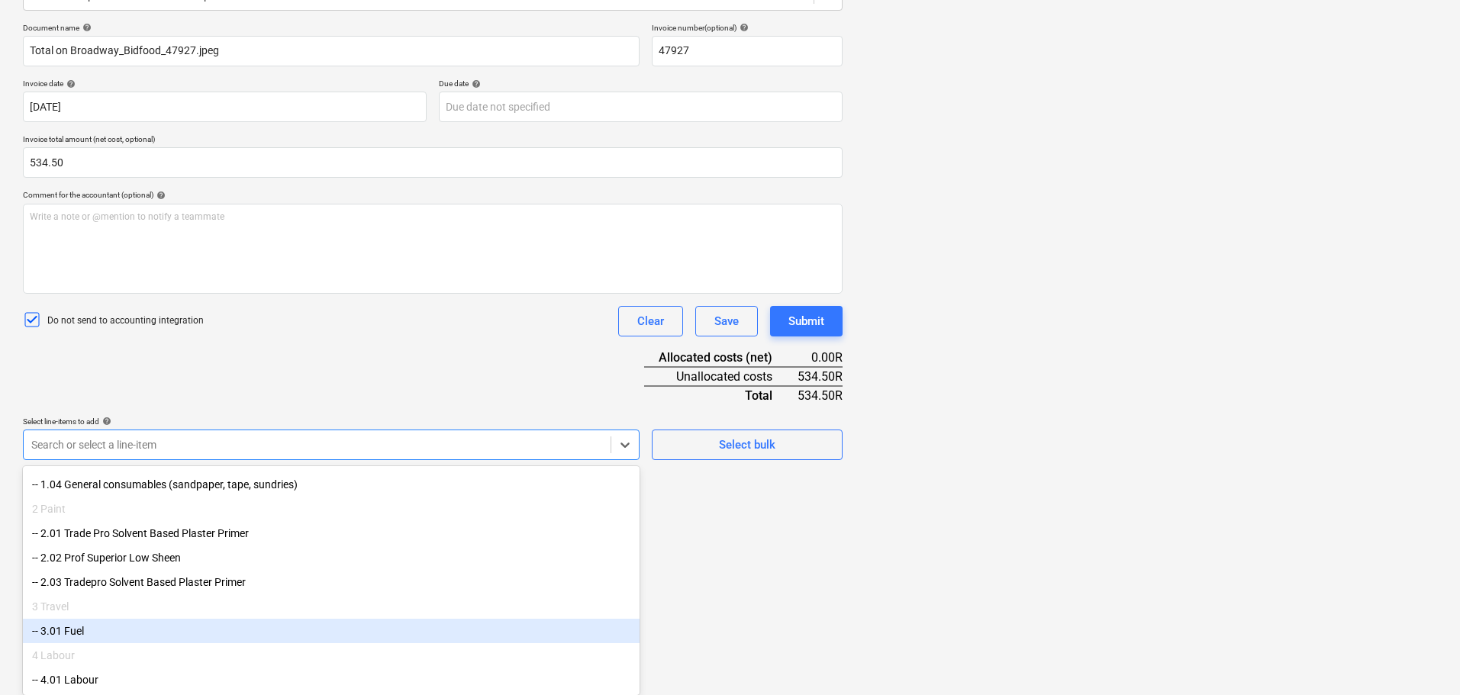
click at [295, 624] on div "-- 3.01 Fuel" at bounding box center [331, 631] width 617 height 24
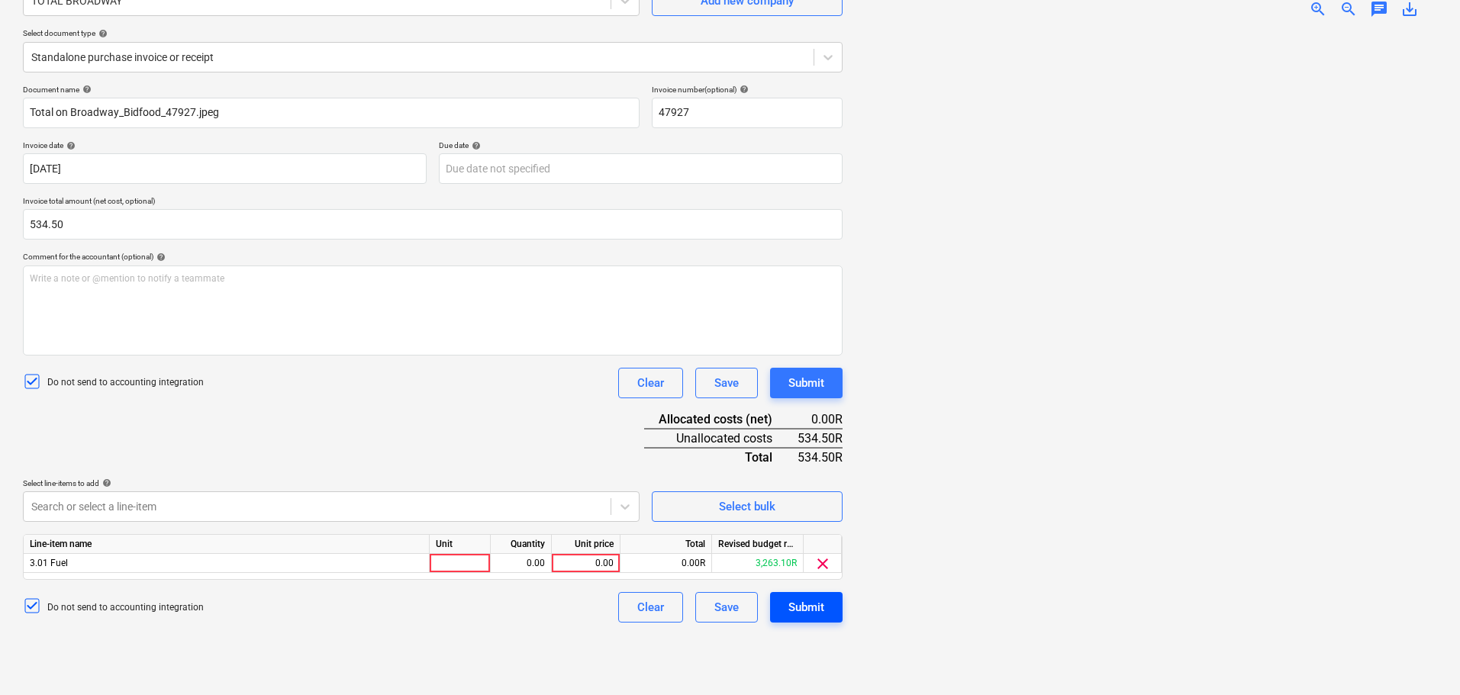
click at [785, 547] on div "Document name help Total on Broadway_Bidfood_47927.jpeg Invoice number (optiona…" at bounding box center [433, 354] width 820 height 538
click at [601, 557] on div "0.00" at bounding box center [586, 563] width 56 height 19
click at [463, 566] on div "pcs" at bounding box center [460, 563] width 61 height 19
click at [820, 614] on div "Submit" at bounding box center [807, 608] width 36 height 20
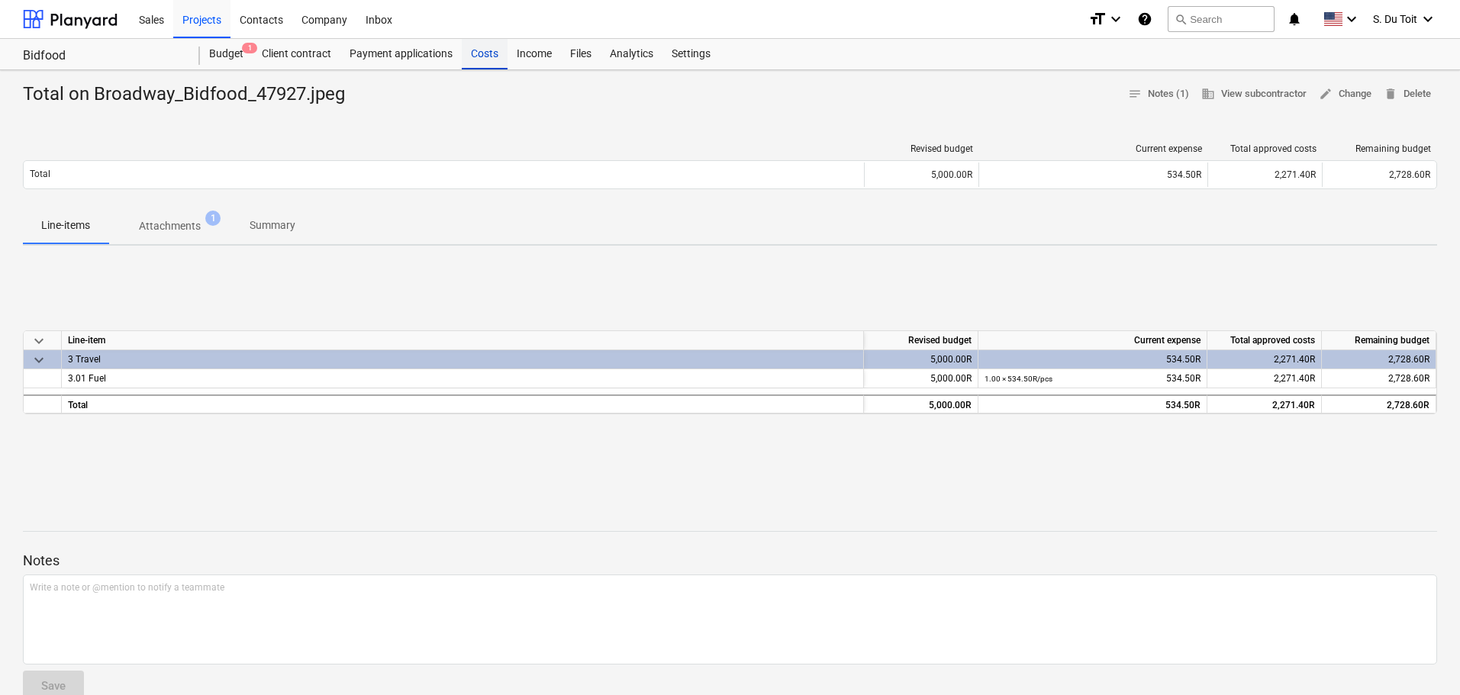
click at [499, 48] on div "Costs" at bounding box center [485, 54] width 46 height 31
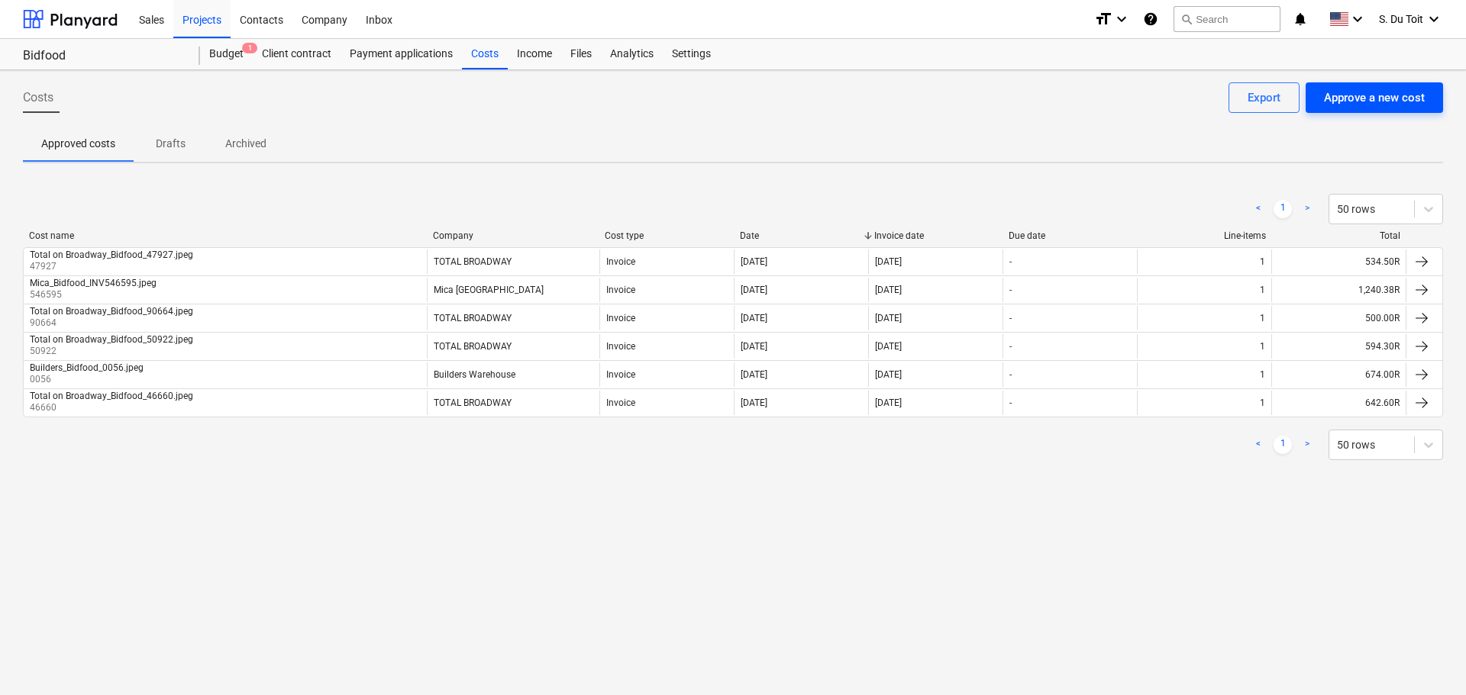
click at [1382, 94] on div "Approve a new cost" at bounding box center [1374, 98] width 101 height 20
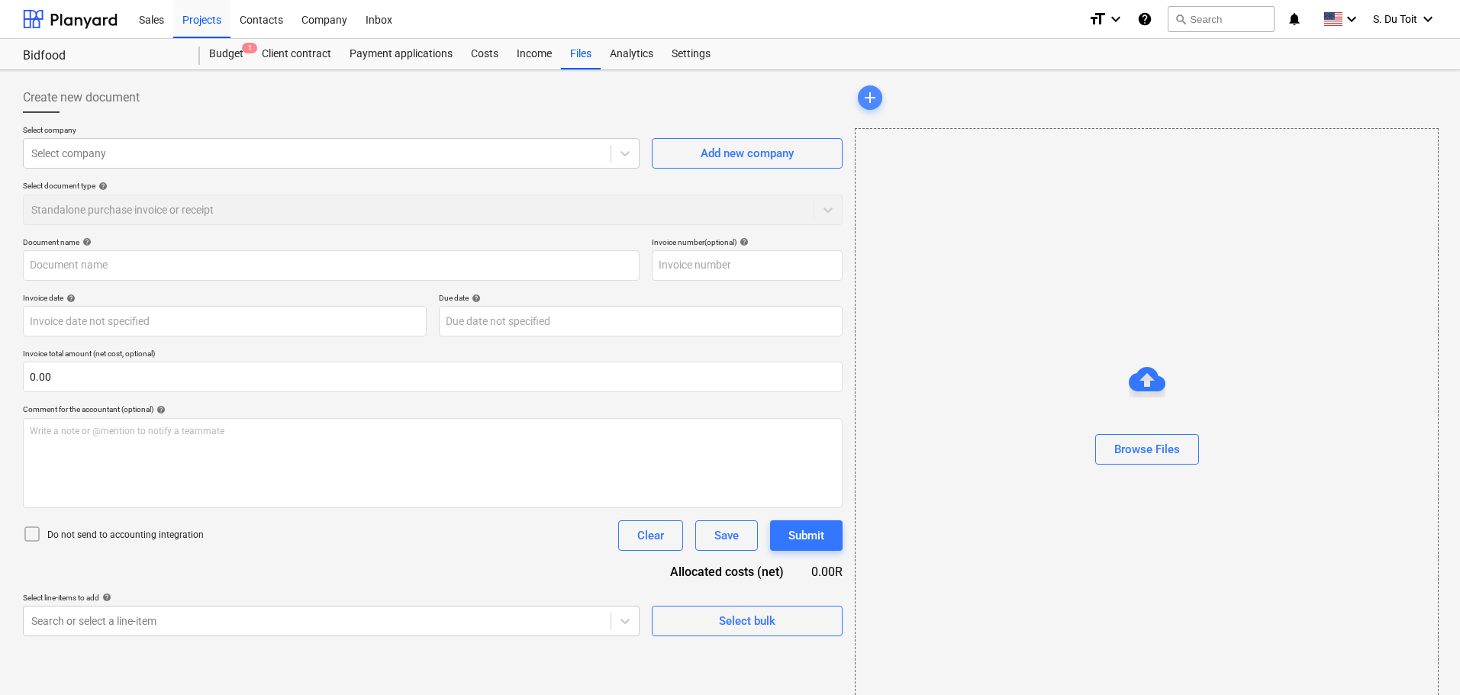
click at [870, 105] on span "add" at bounding box center [870, 98] width 18 height 18
click at [1136, 457] on div "Browse Files" at bounding box center [1148, 450] width 66 height 20
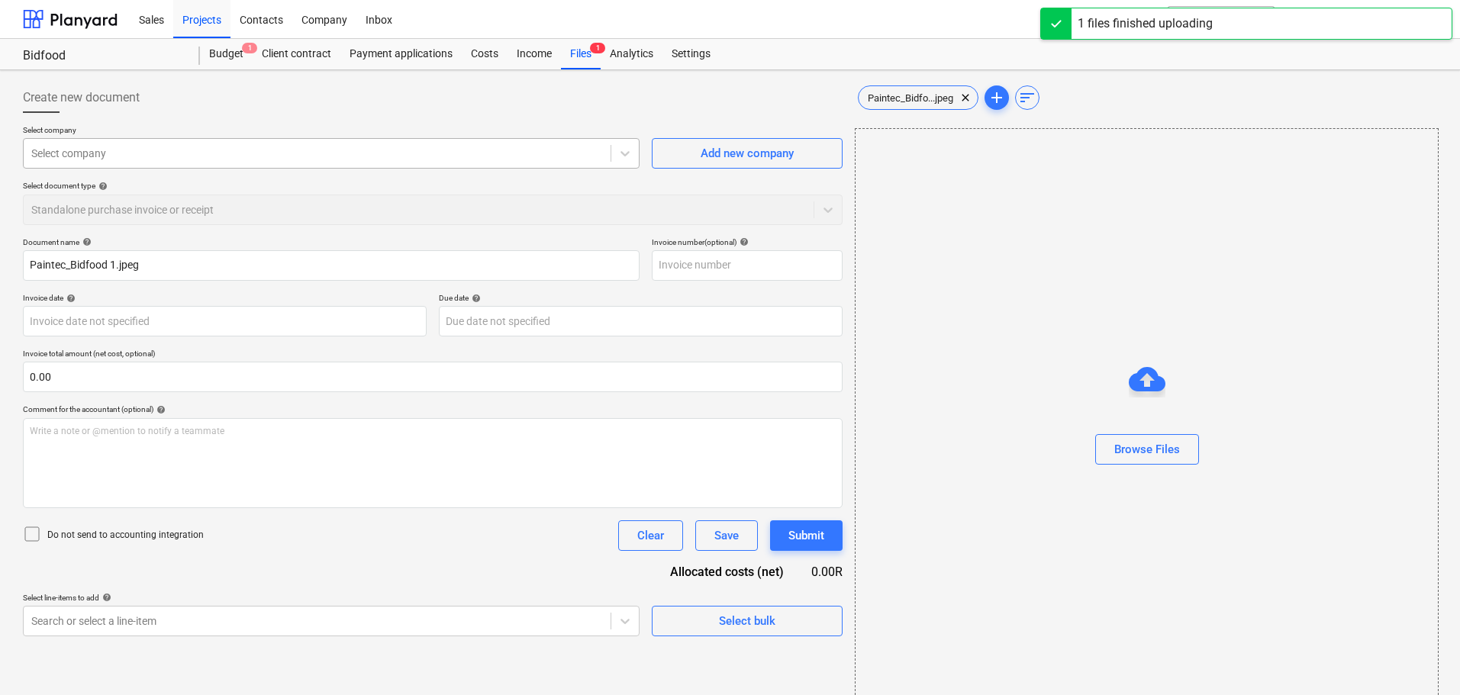
click at [404, 167] on div "Select company" at bounding box center [331, 153] width 617 height 31
click at [962, 340] on div "Browse Files" at bounding box center [1147, 419] width 584 height 582
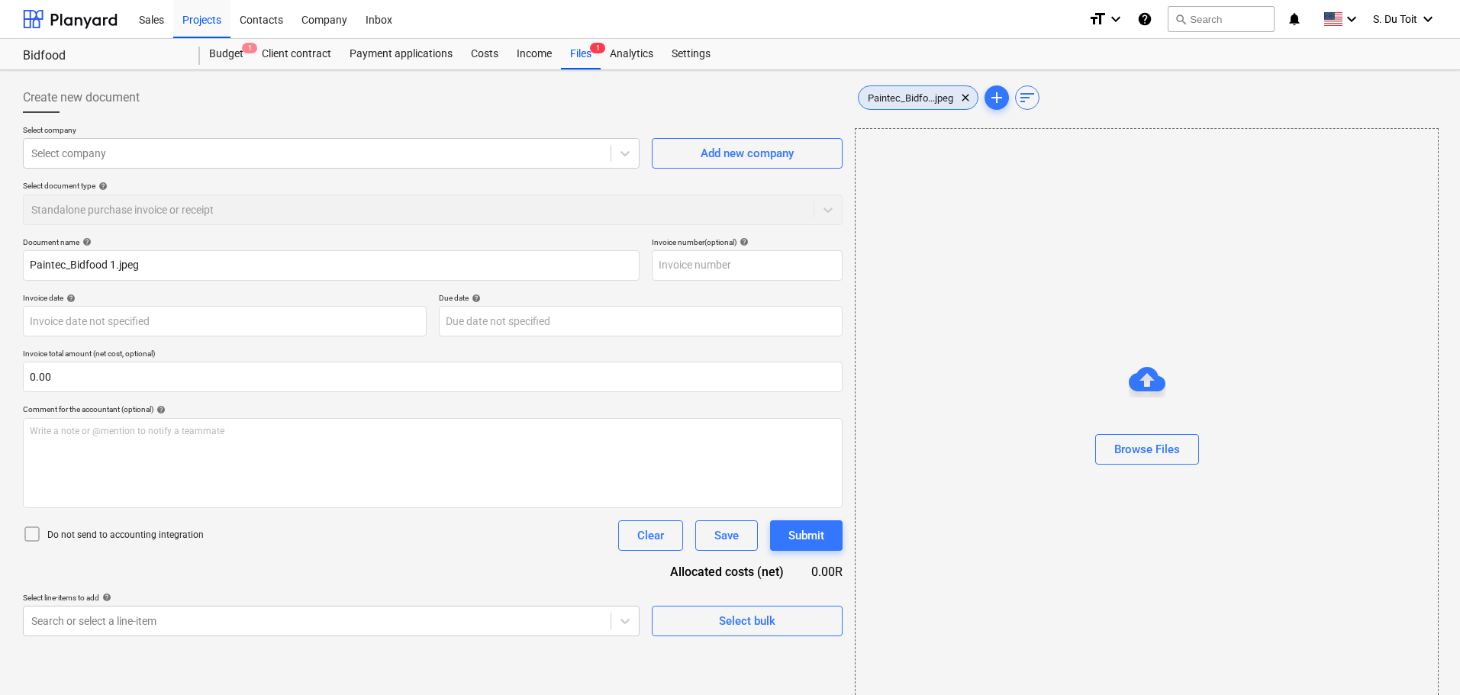
click at [934, 104] on div "Paintec_Bidfo...jpeg clear" at bounding box center [918, 98] width 121 height 24
click at [184, 160] on div at bounding box center [317, 153] width 572 height 15
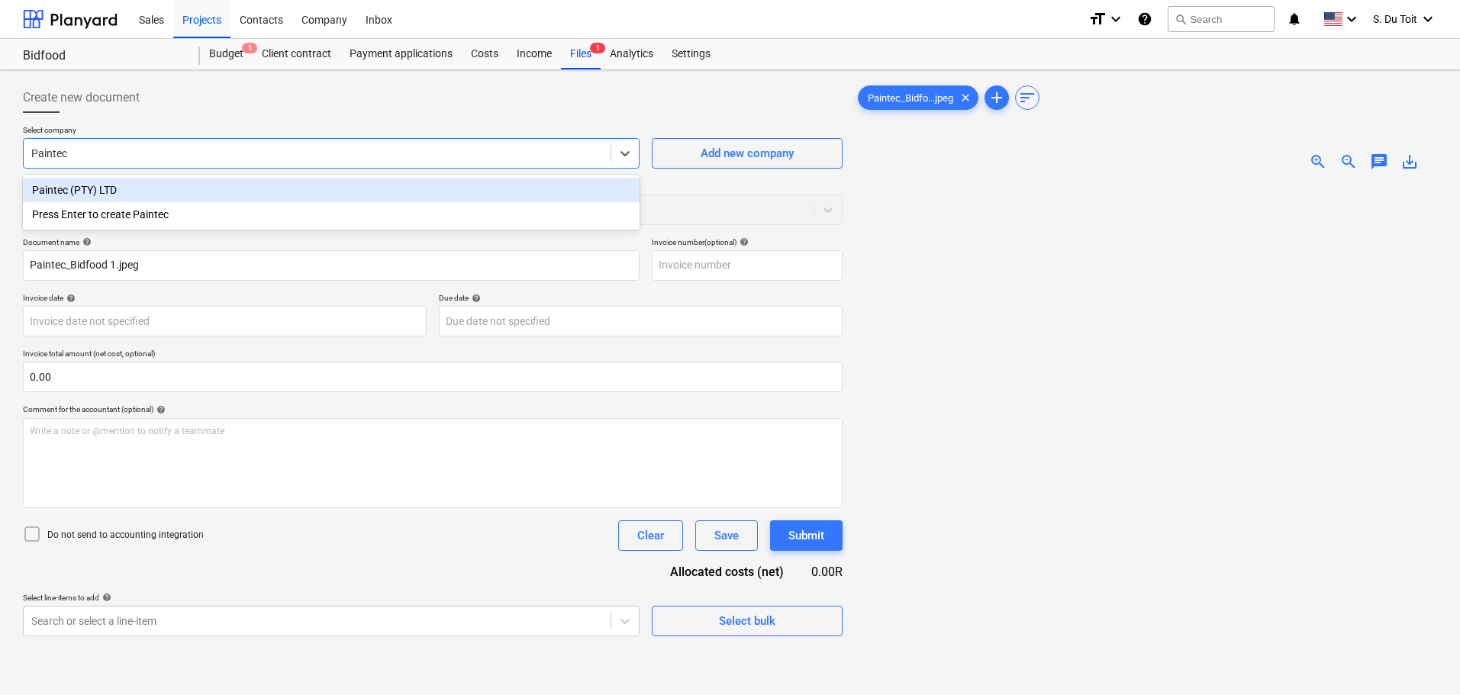
click at [169, 189] on div "Paintec (PTY) LTD" at bounding box center [331, 190] width 617 height 24
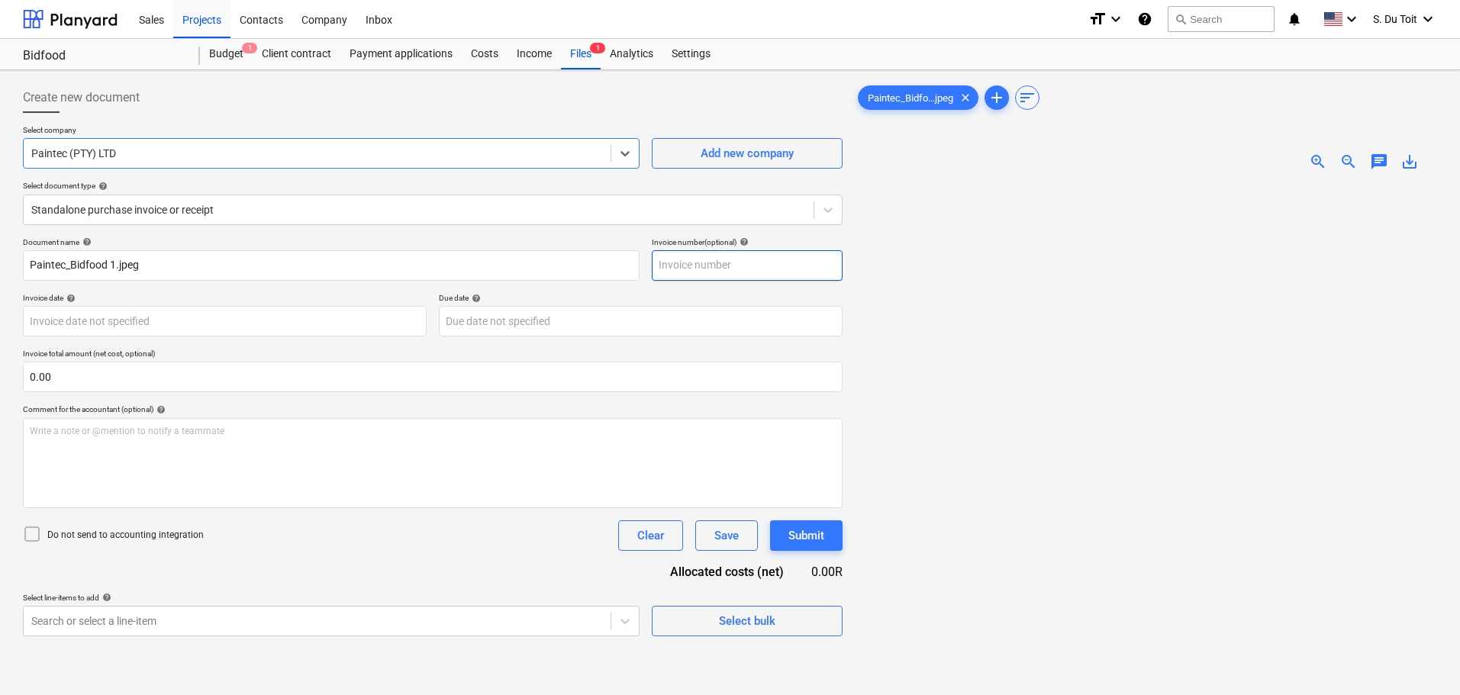
click at [703, 262] on input "text" at bounding box center [747, 265] width 191 height 31
click at [202, 322] on body "Sales Projects Contacts Company Inbox format_size keyboard_arrow_down help sear…" at bounding box center [730, 347] width 1460 height 695
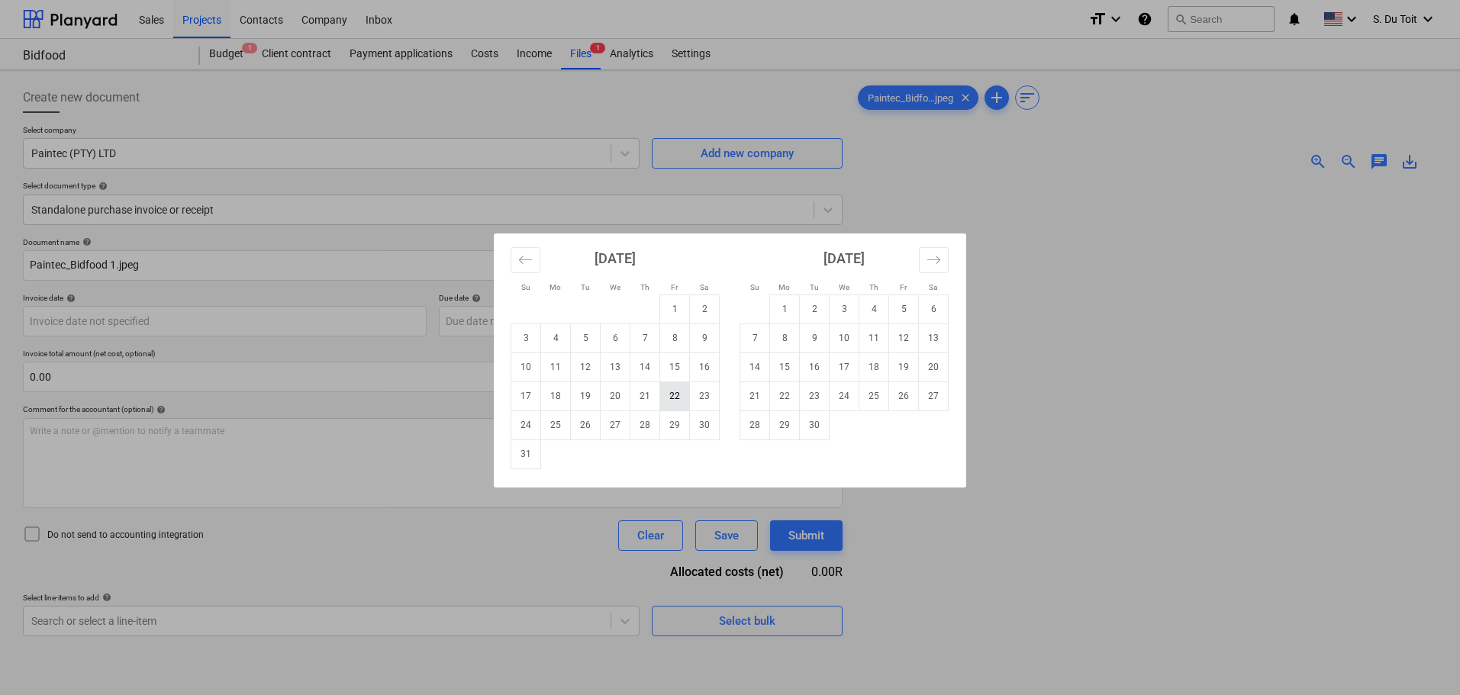
click at [674, 397] on td "22" at bounding box center [675, 396] width 30 height 29
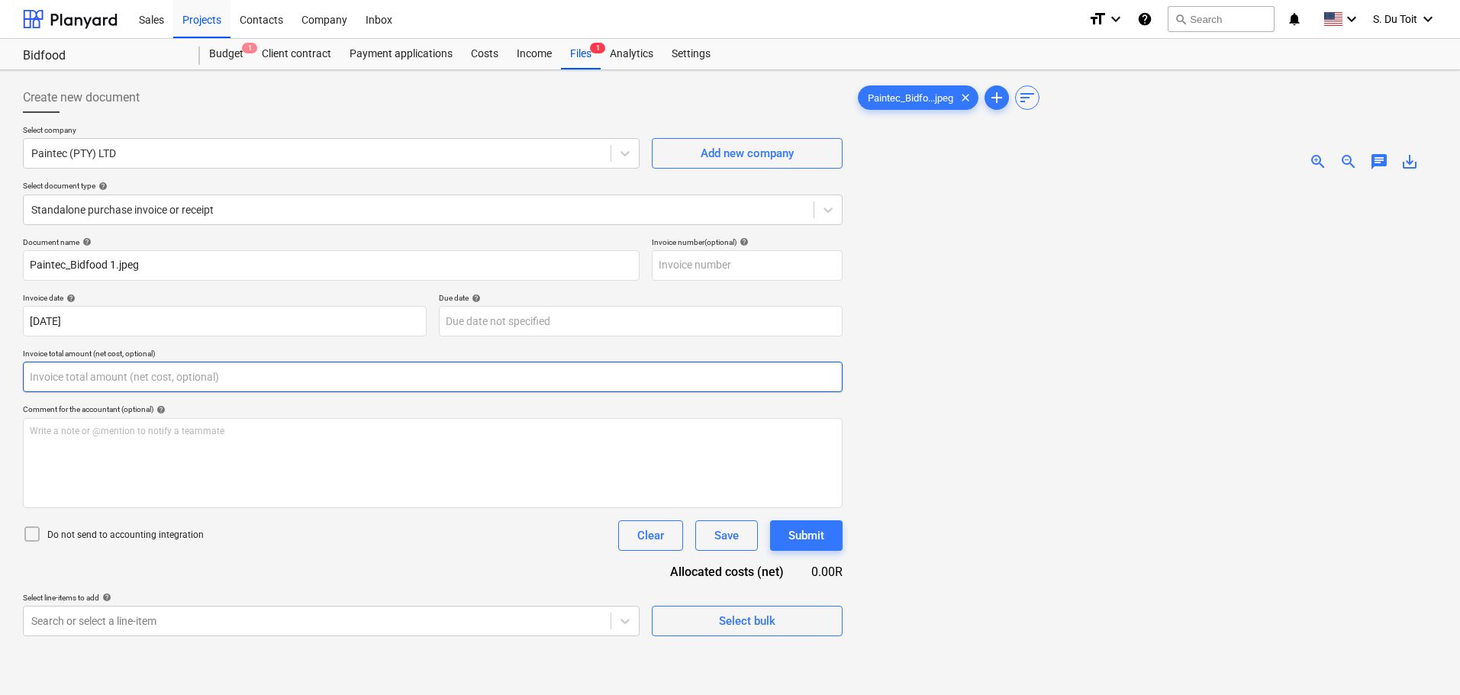
click at [89, 382] on input "text" at bounding box center [433, 377] width 820 height 31
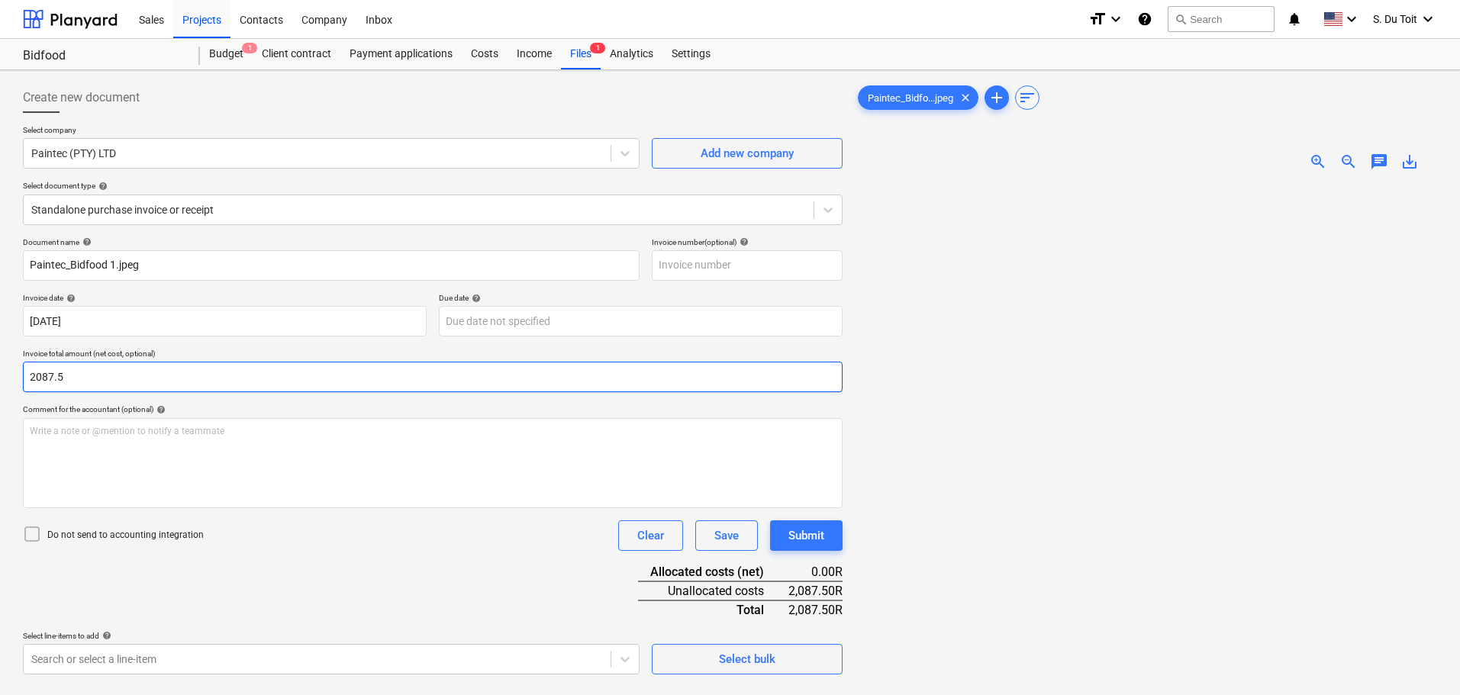
drag, startPoint x: 326, startPoint y: 373, endPoint x: 0, endPoint y: 373, distance: 326.0
click at [0, 373] on div "Create new document Select company Paintec (PTY) LTD Add new company Select doc…" at bounding box center [730, 459] width 1460 height 778
click at [27, 534] on icon at bounding box center [32, 534] width 18 height 18
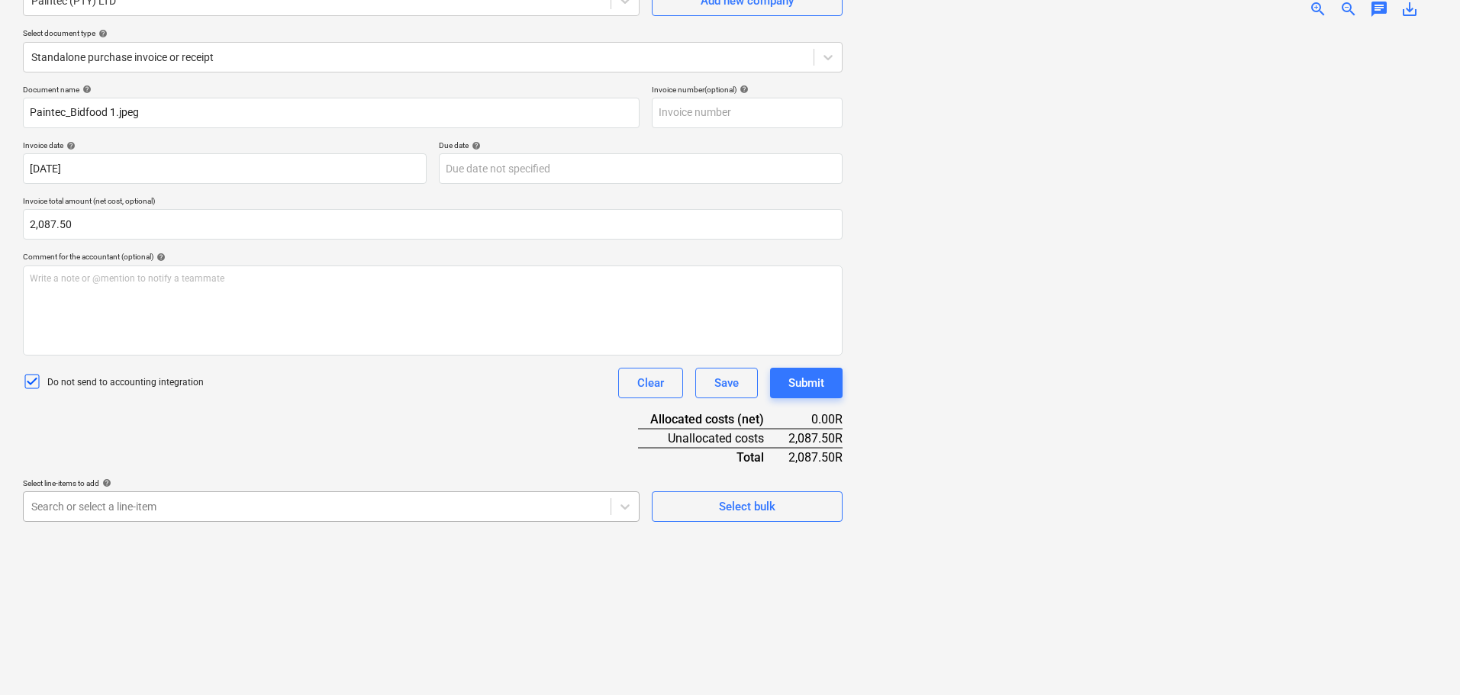
click at [294, 511] on body "Sales Projects Contacts Company Inbox format_size keyboard_arrow_down help sear…" at bounding box center [730, 194] width 1460 height 695
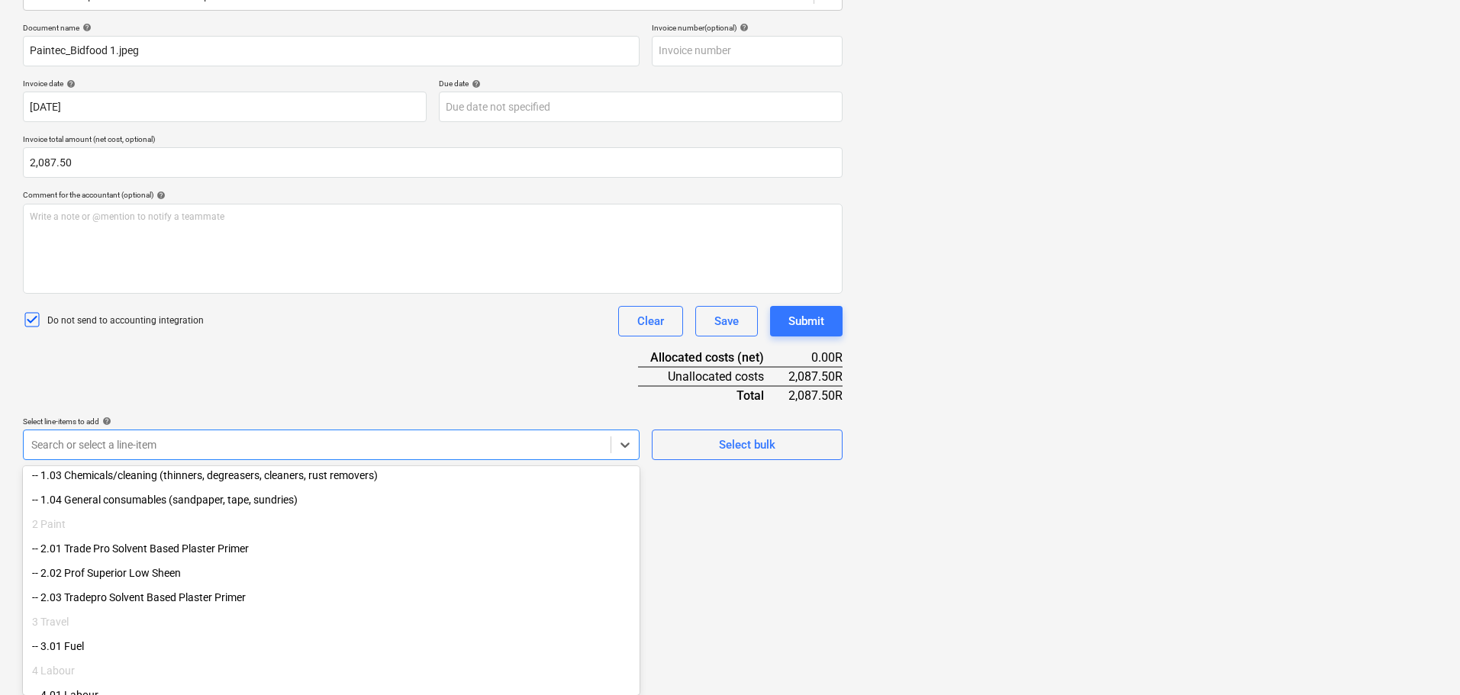
scroll to position [180, 0]
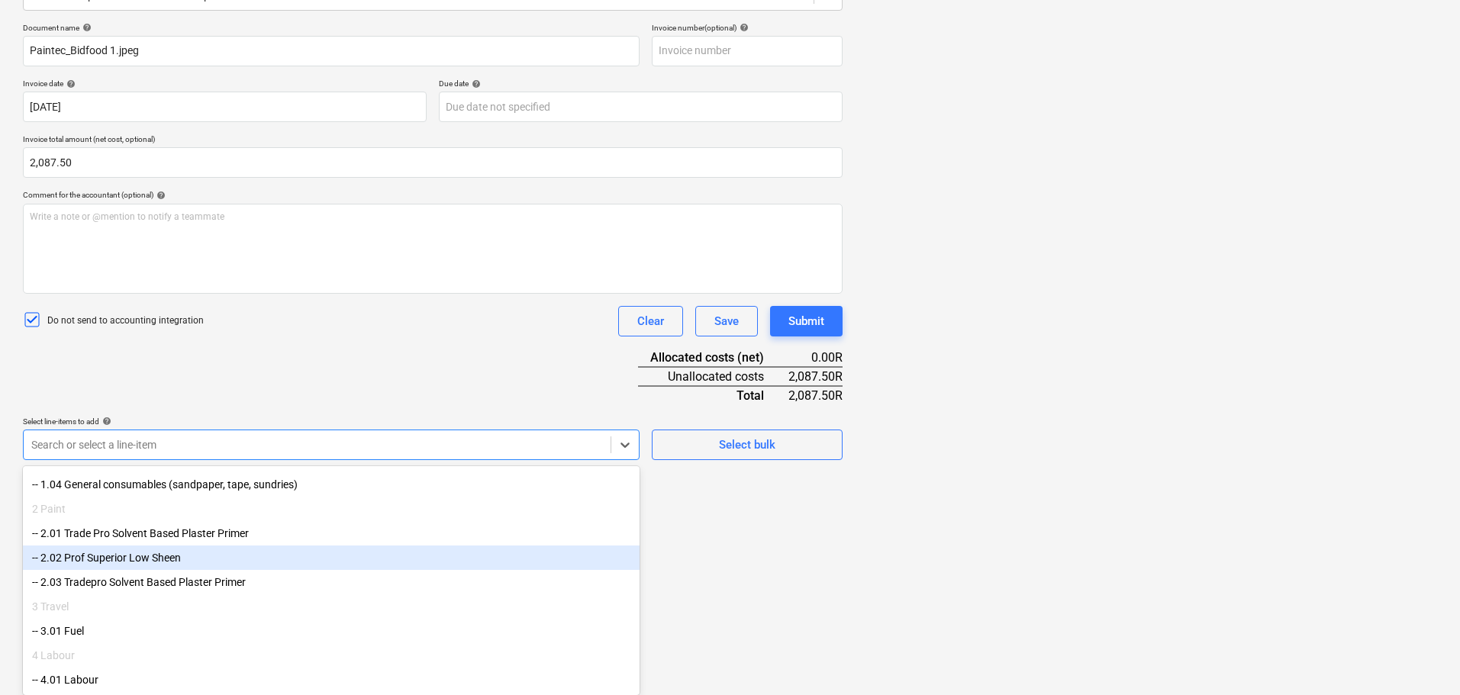
click at [337, 556] on div "-- 2.02 Prof Superior Low Sheen" at bounding box center [331, 558] width 617 height 24
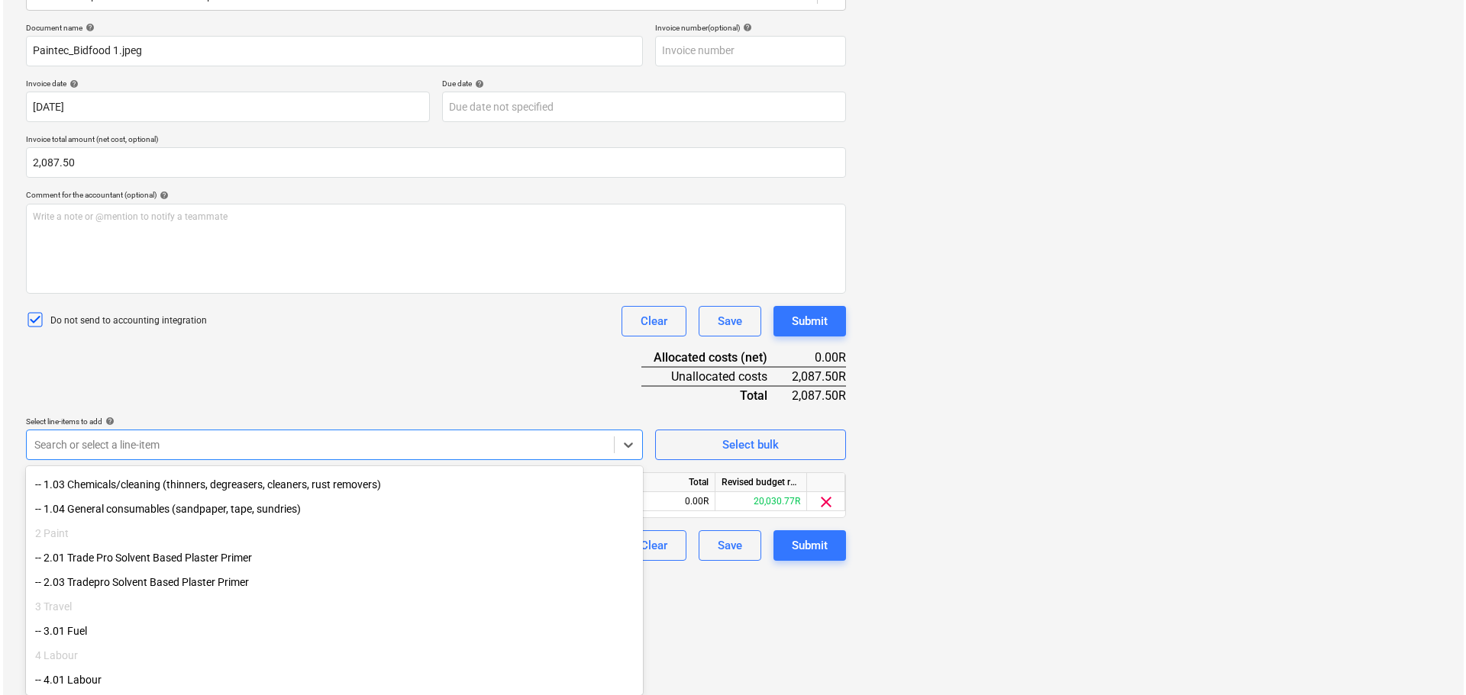
scroll to position [153, 0]
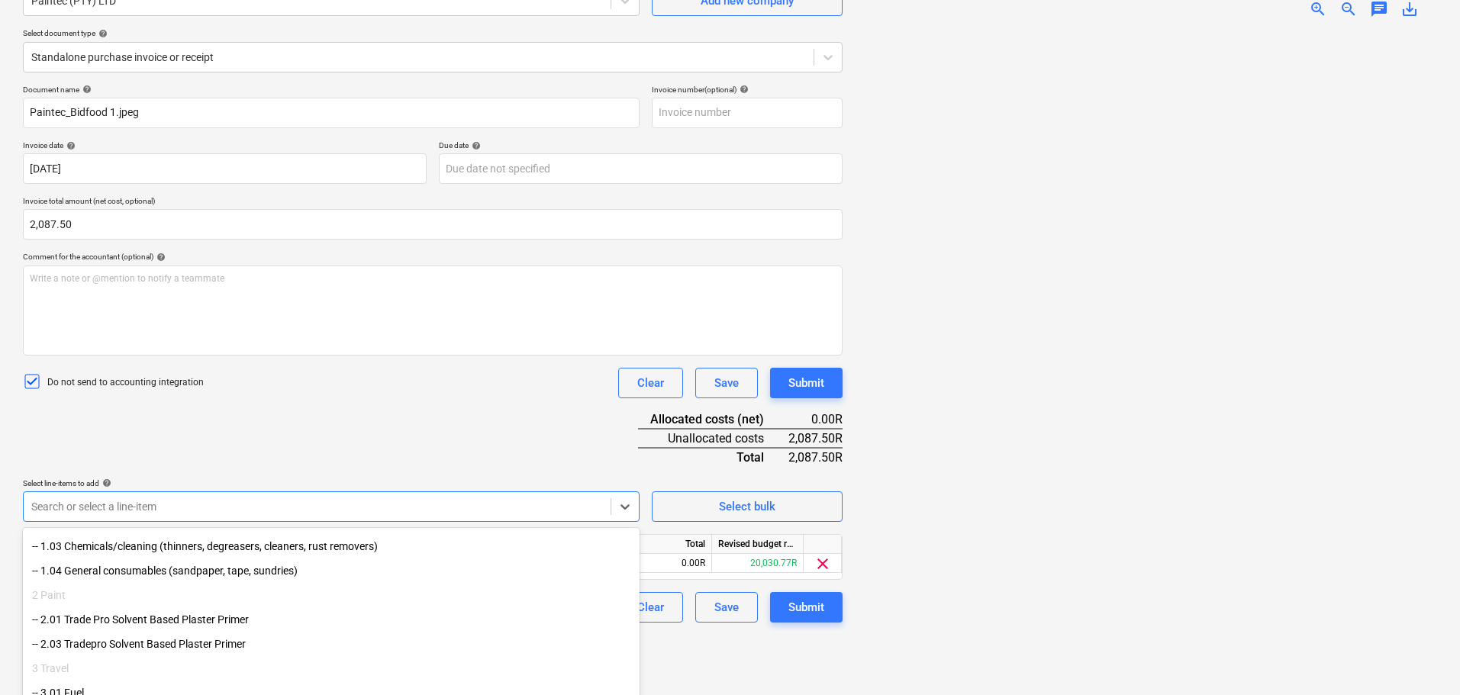
click at [750, 616] on div "Create new document Select company Paintec (PTY) LTD Add new company Select doc…" at bounding box center [433, 307] width 832 height 766
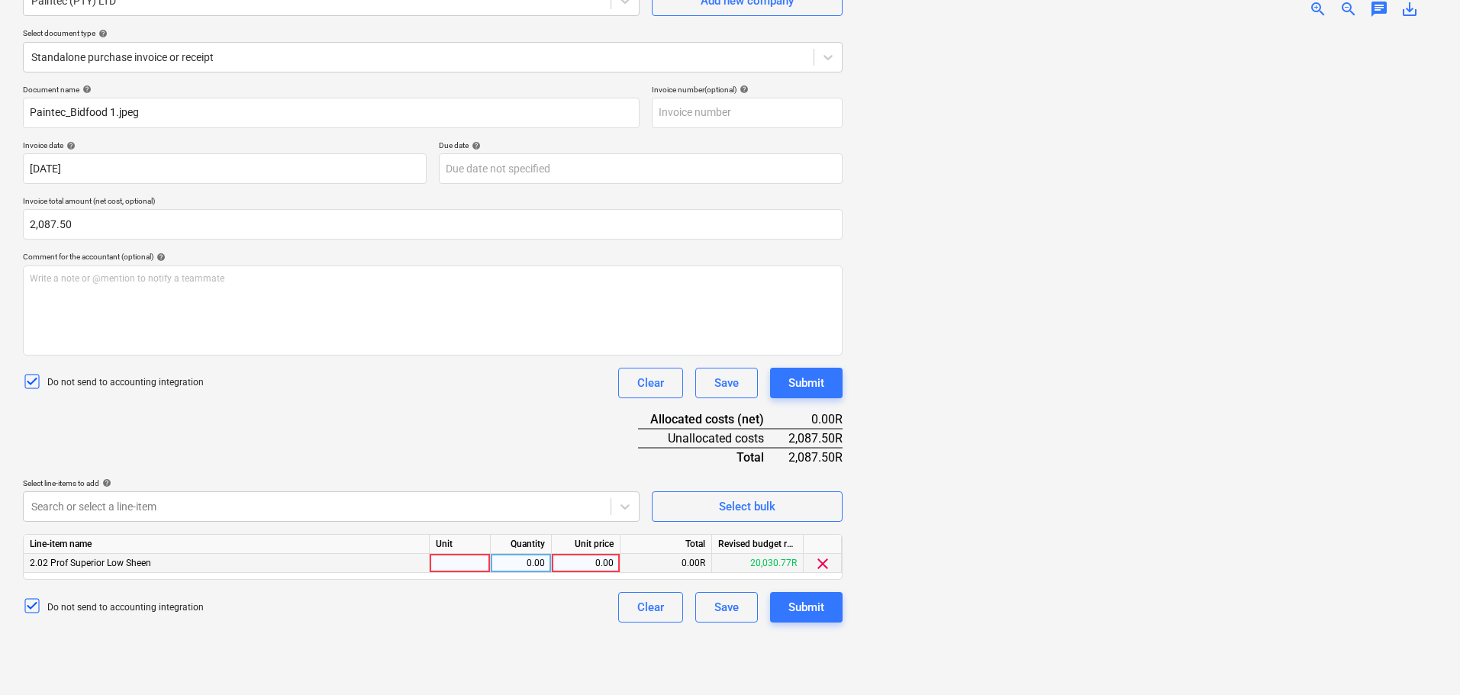
click at [453, 567] on div at bounding box center [460, 563] width 61 height 19
click at [494, 573] on div "0.00" at bounding box center [521, 563] width 61 height 19
click at [582, 561] on div "0.00" at bounding box center [586, 563] width 56 height 19
click at [567, 618] on div "Do not send to accounting integration Clear Save Submit" at bounding box center [433, 607] width 820 height 31
click at [488, 569] on div at bounding box center [460, 563] width 61 height 19
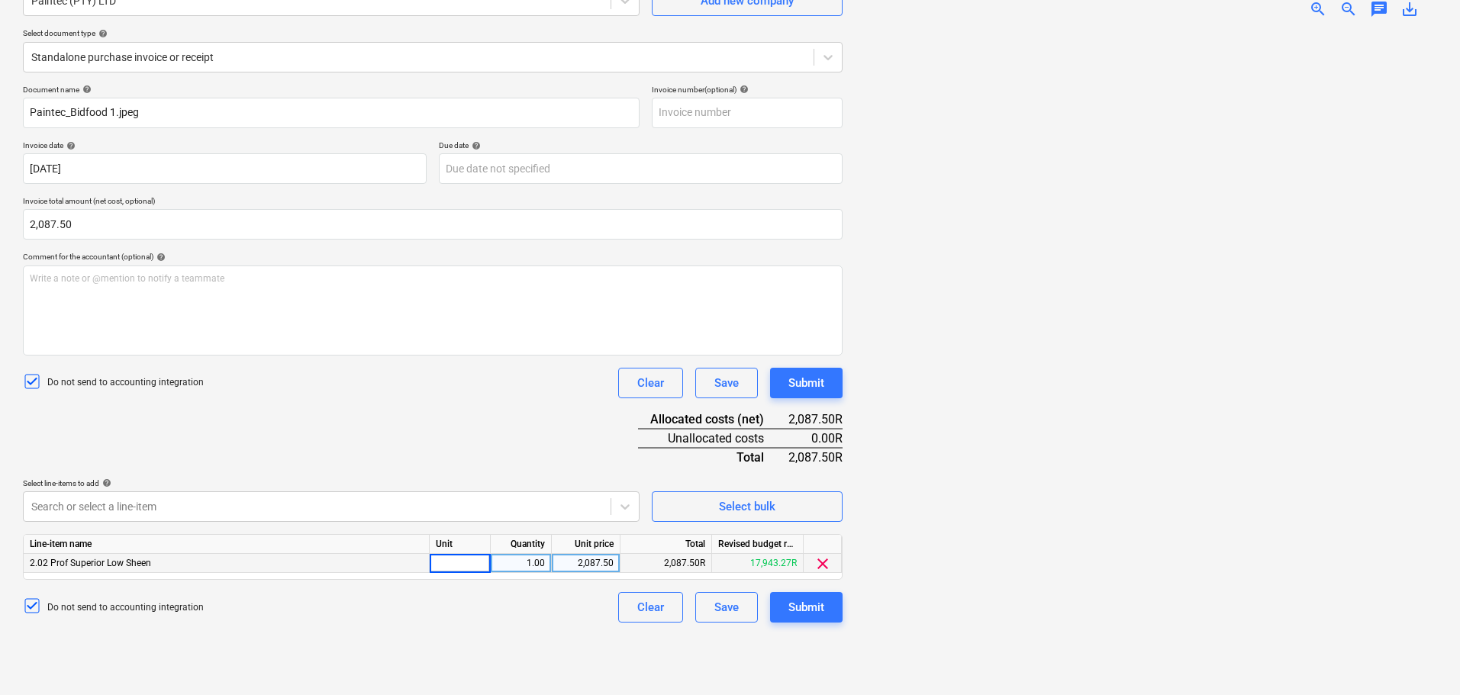
click at [483, 567] on input at bounding box center [460, 563] width 60 height 18
click at [519, 613] on div "Do not send to accounting integration Clear Save Submit" at bounding box center [433, 607] width 820 height 31
click at [461, 561] on div at bounding box center [460, 563] width 61 height 19
click at [796, 615] on div "Submit" at bounding box center [807, 608] width 36 height 20
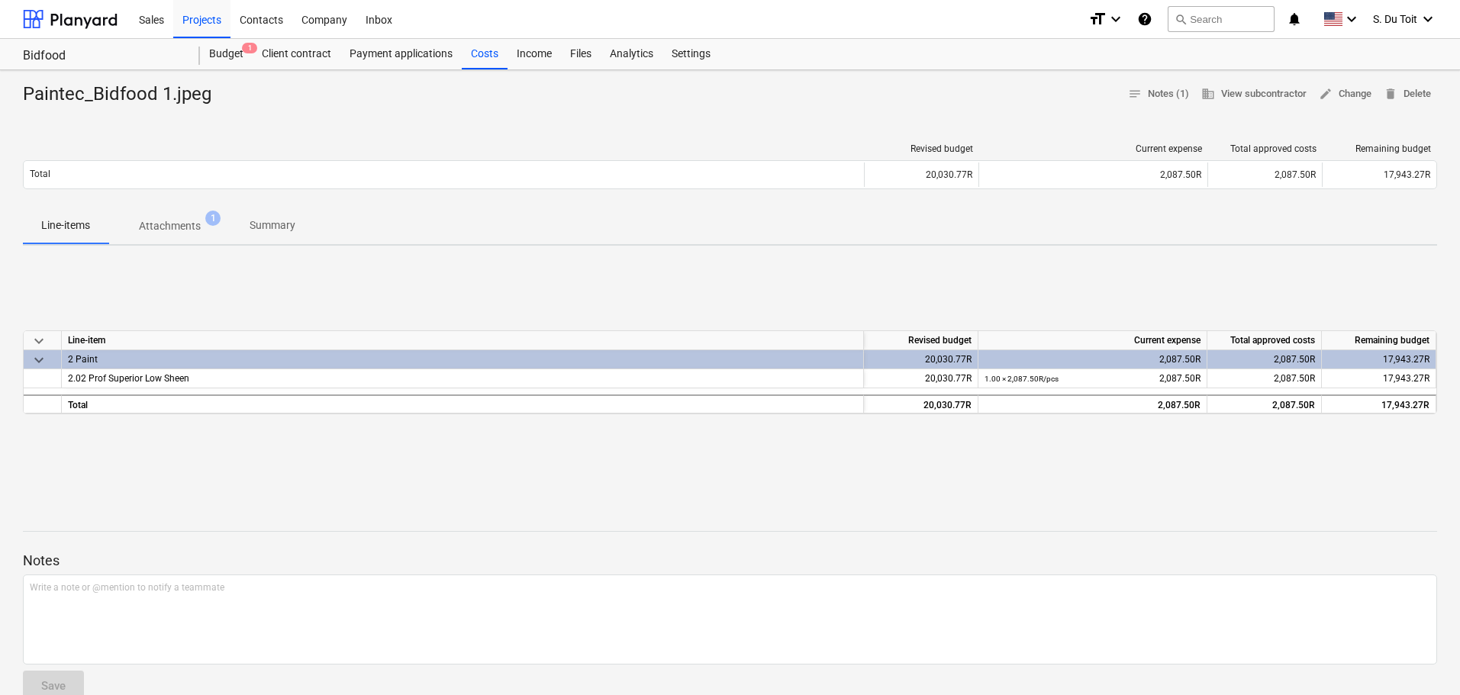
click at [916, 145] on div "Revised budget" at bounding box center [922, 149] width 102 height 11
click at [497, 59] on div "Costs" at bounding box center [485, 54] width 46 height 31
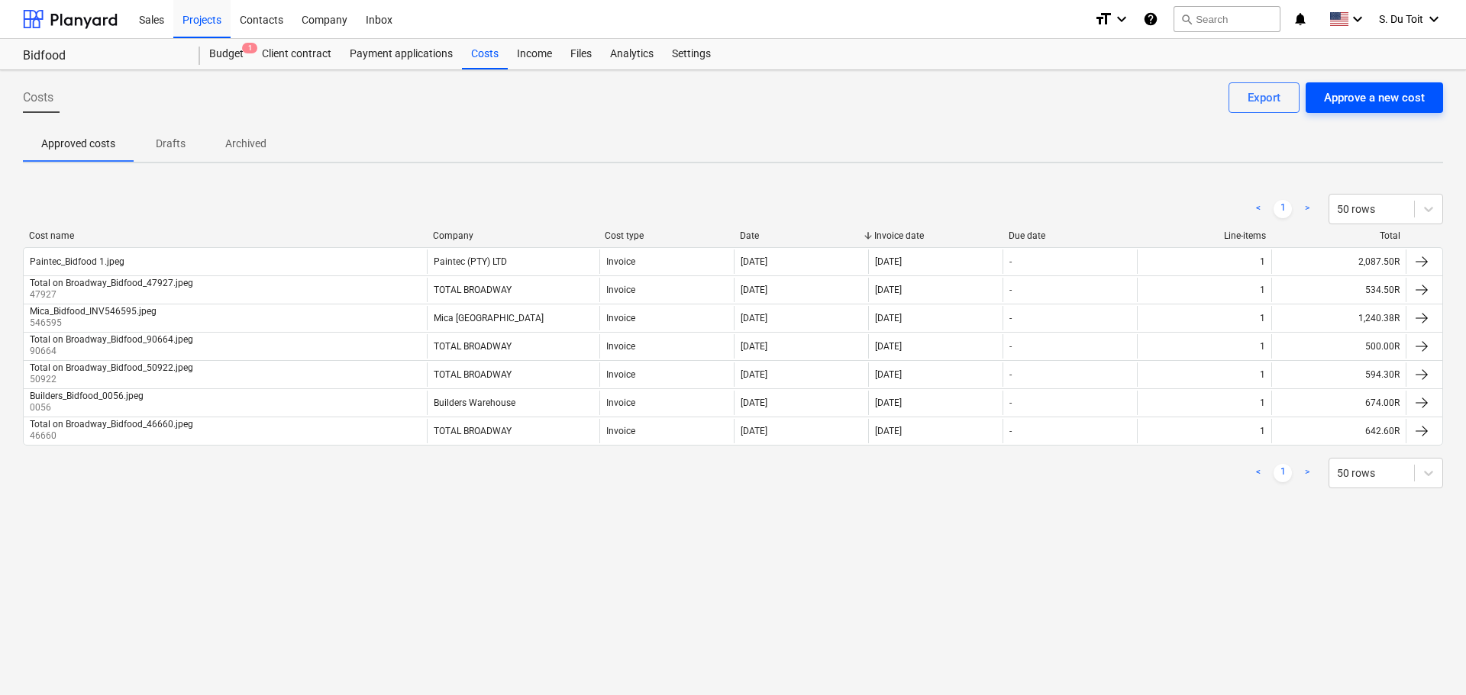
click at [1359, 105] on div "Approve a new cost" at bounding box center [1374, 98] width 101 height 20
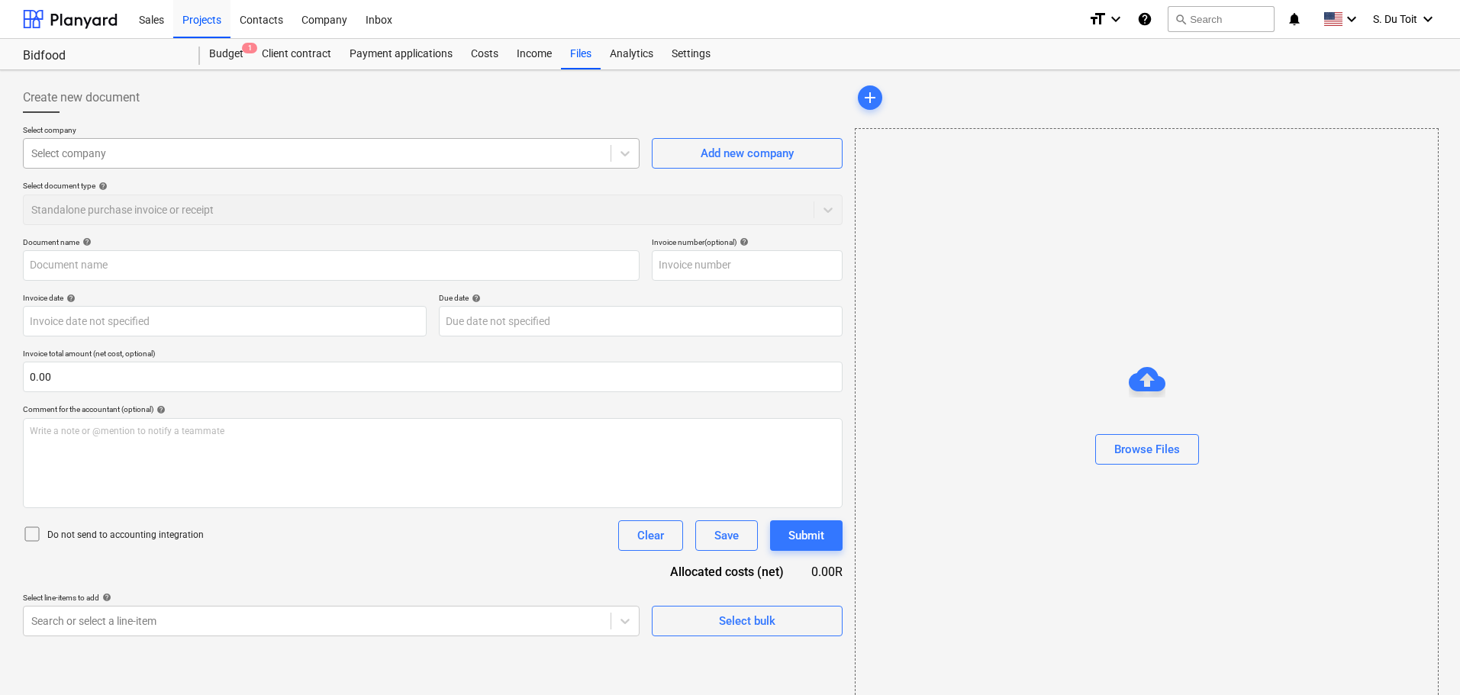
click at [393, 141] on div "Select company" at bounding box center [331, 153] width 617 height 31
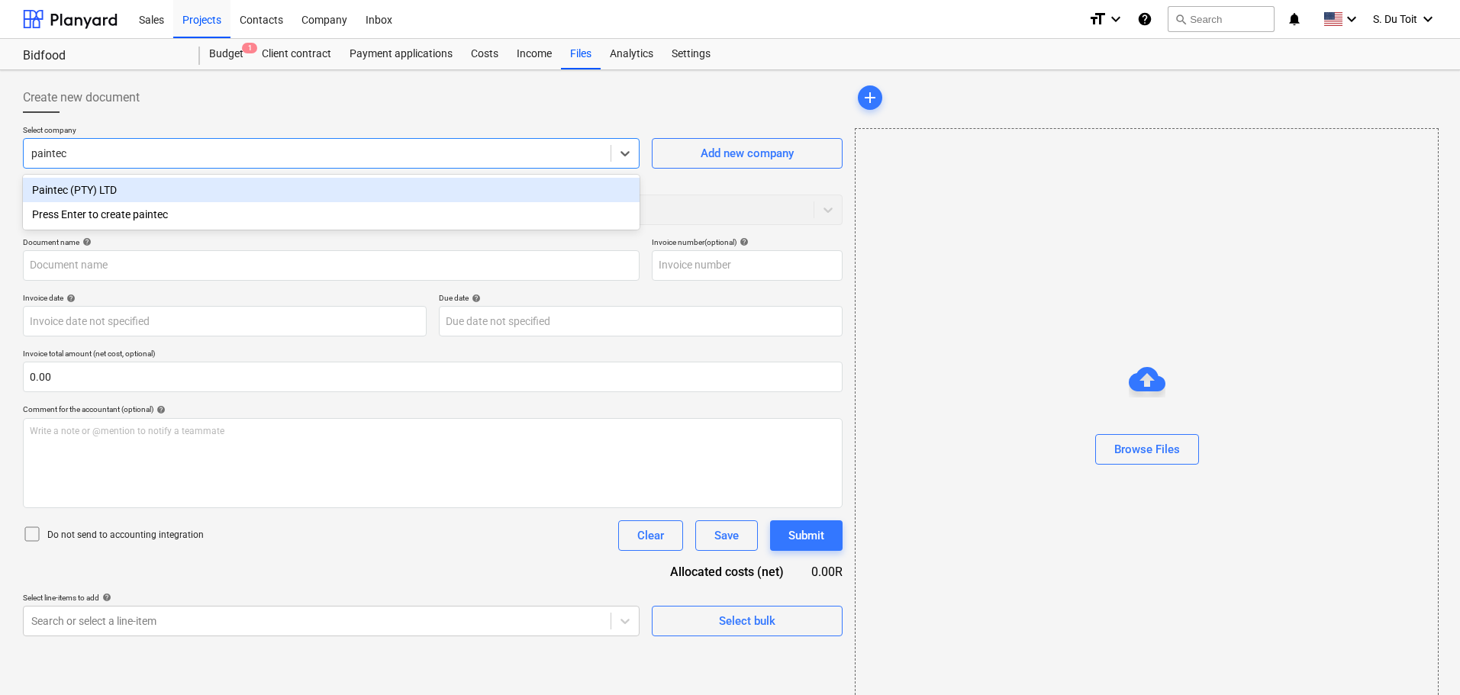
click at [353, 187] on div "Paintec (PTY) LTD" at bounding box center [331, 190] width 617 height 24
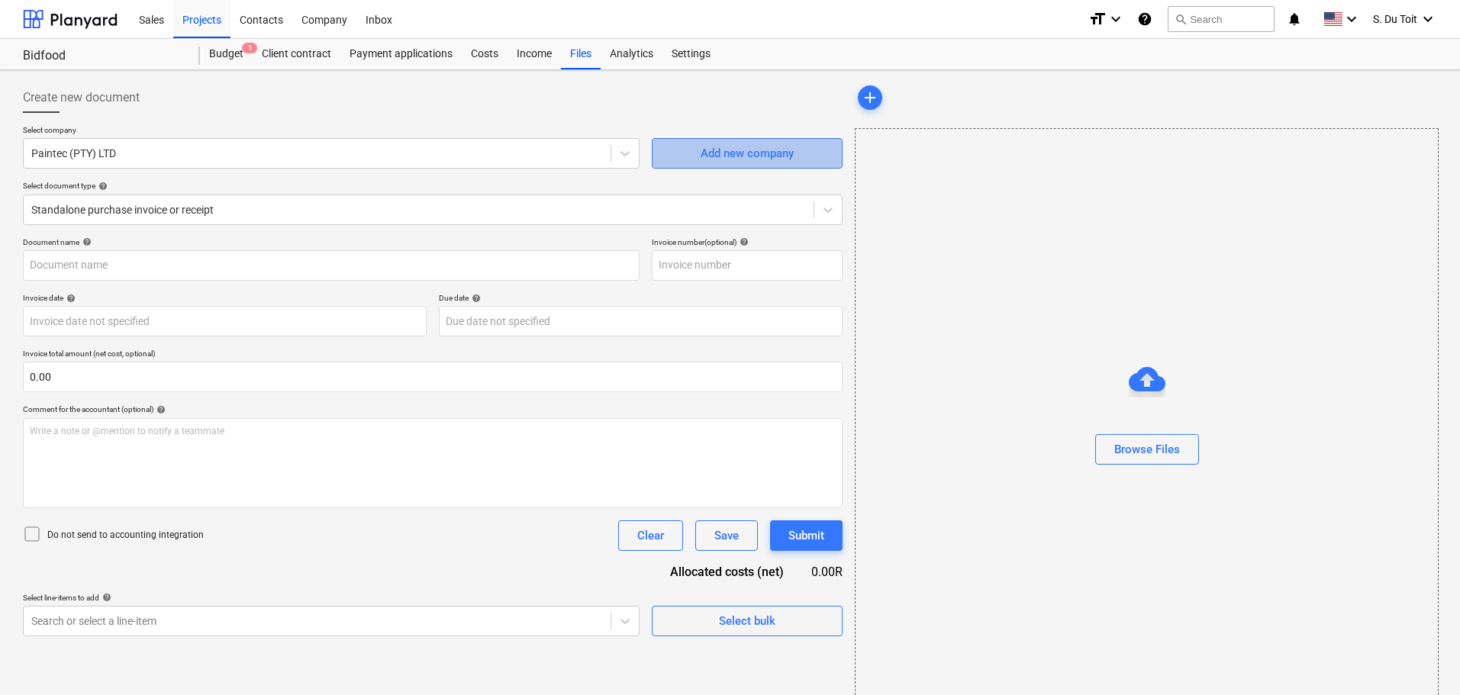
click at [681, 143] on button "Add new company" at bounding box center [747, 153] width 191 height 31
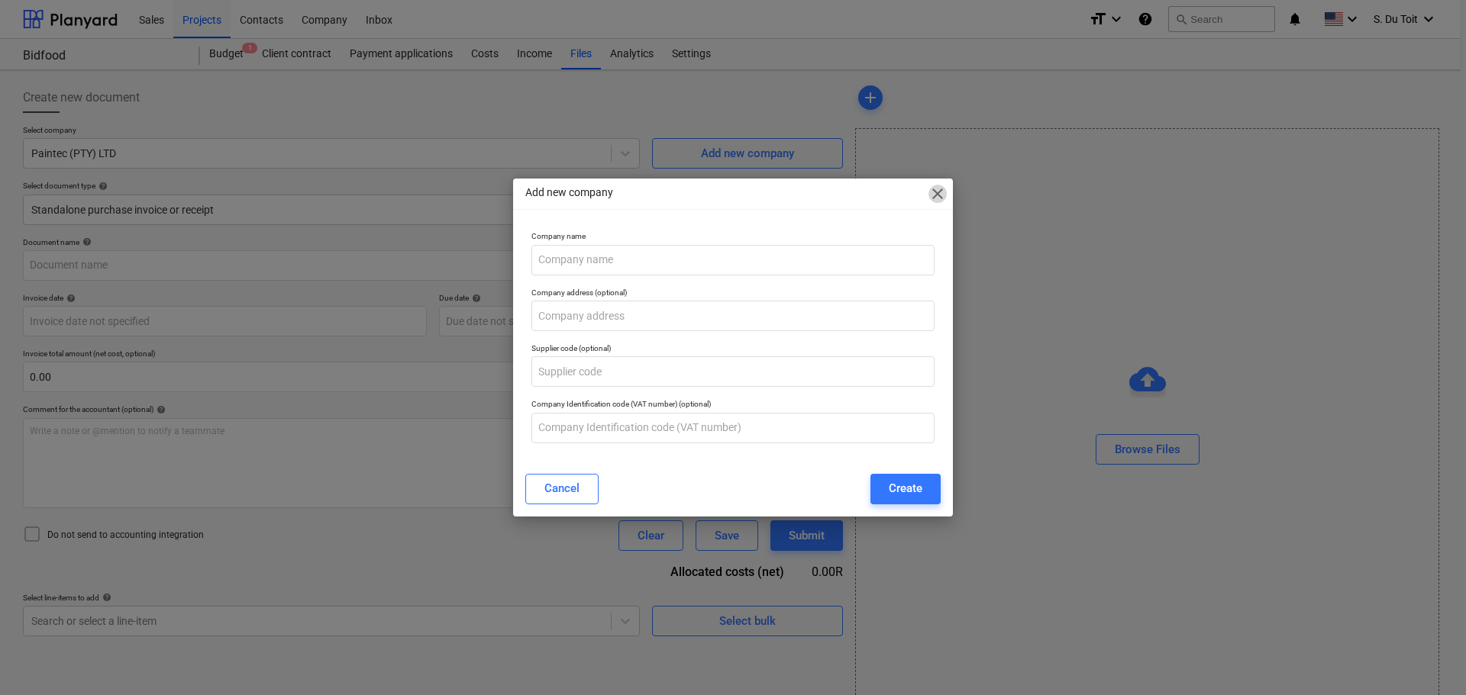
click at [932, 202] on span "close" at bounding box center [937, 194] width 18 height 18
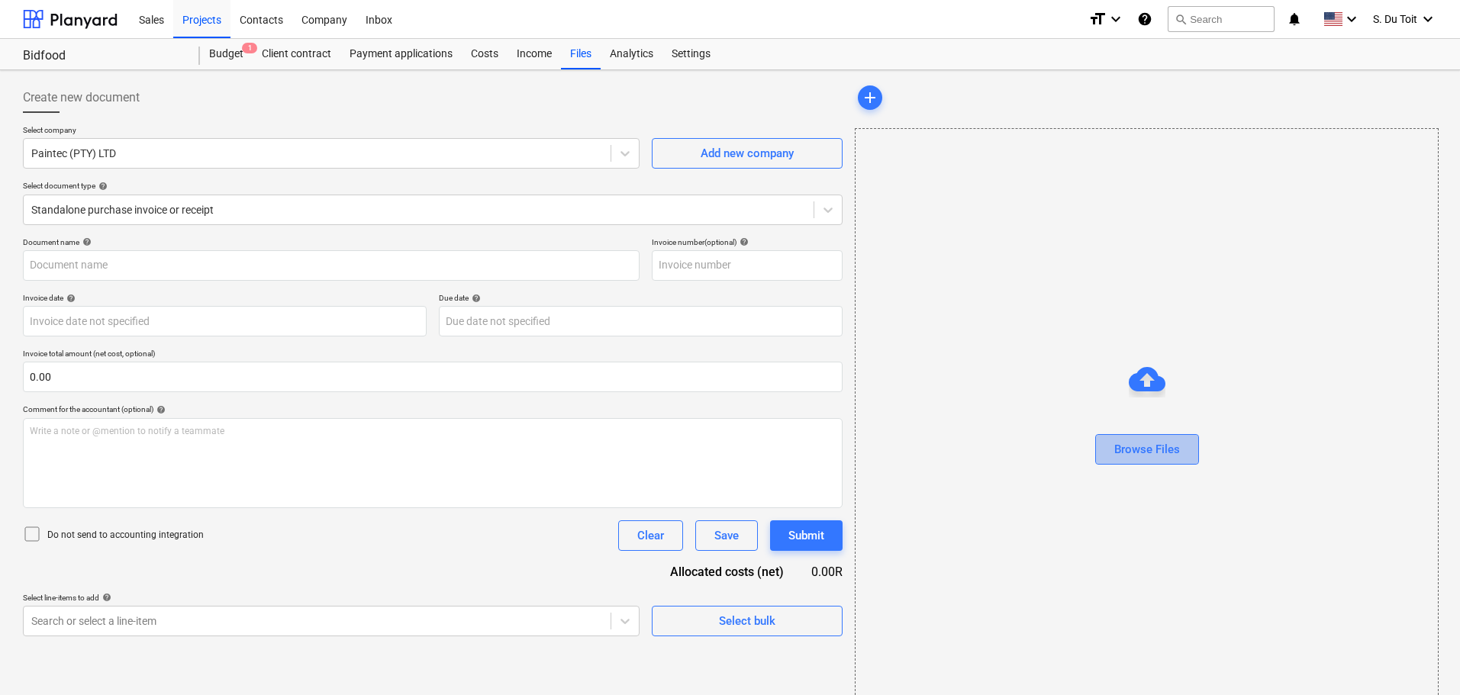
click at [1138, 443] on div "Browse Files" at bounding box center [1148, 450] width 66 height 20
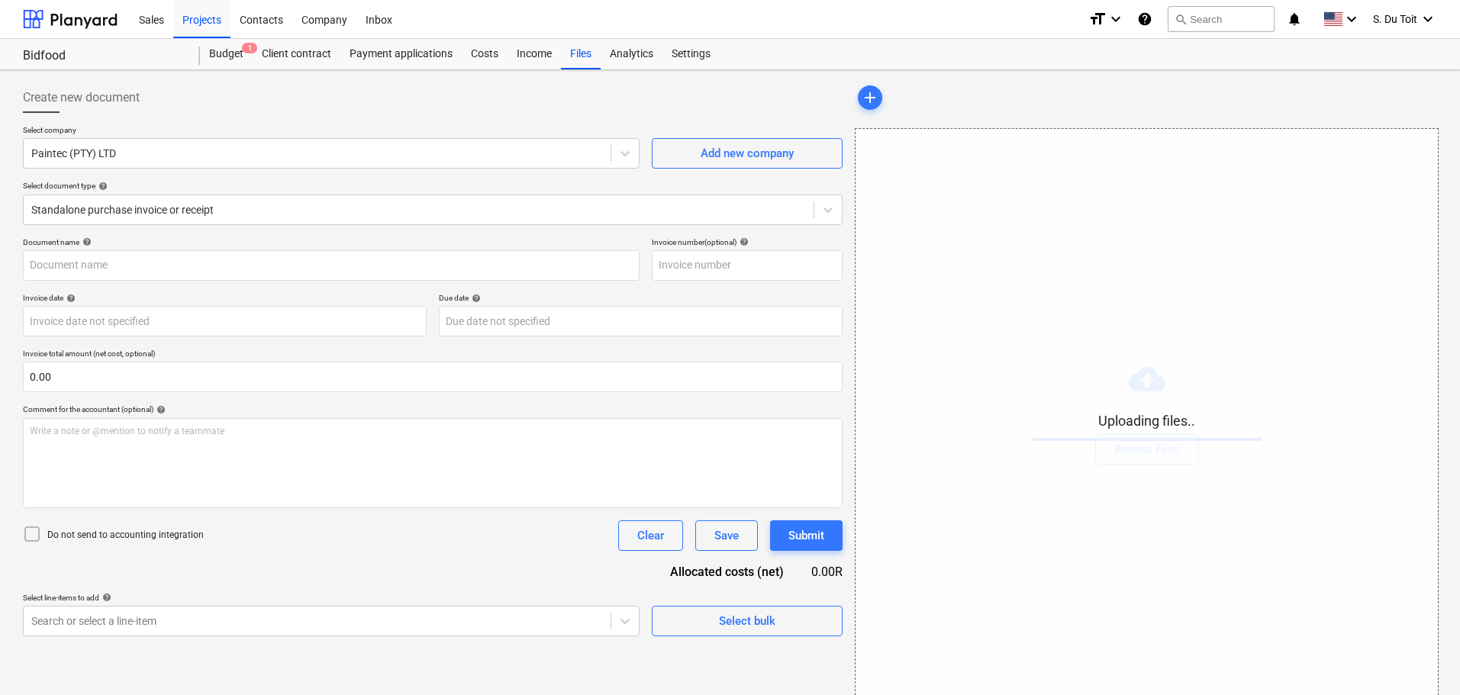
click at [61, 537] on p "Do not send to accounting integration" at bounding box center [125, 535] width 157 height 13
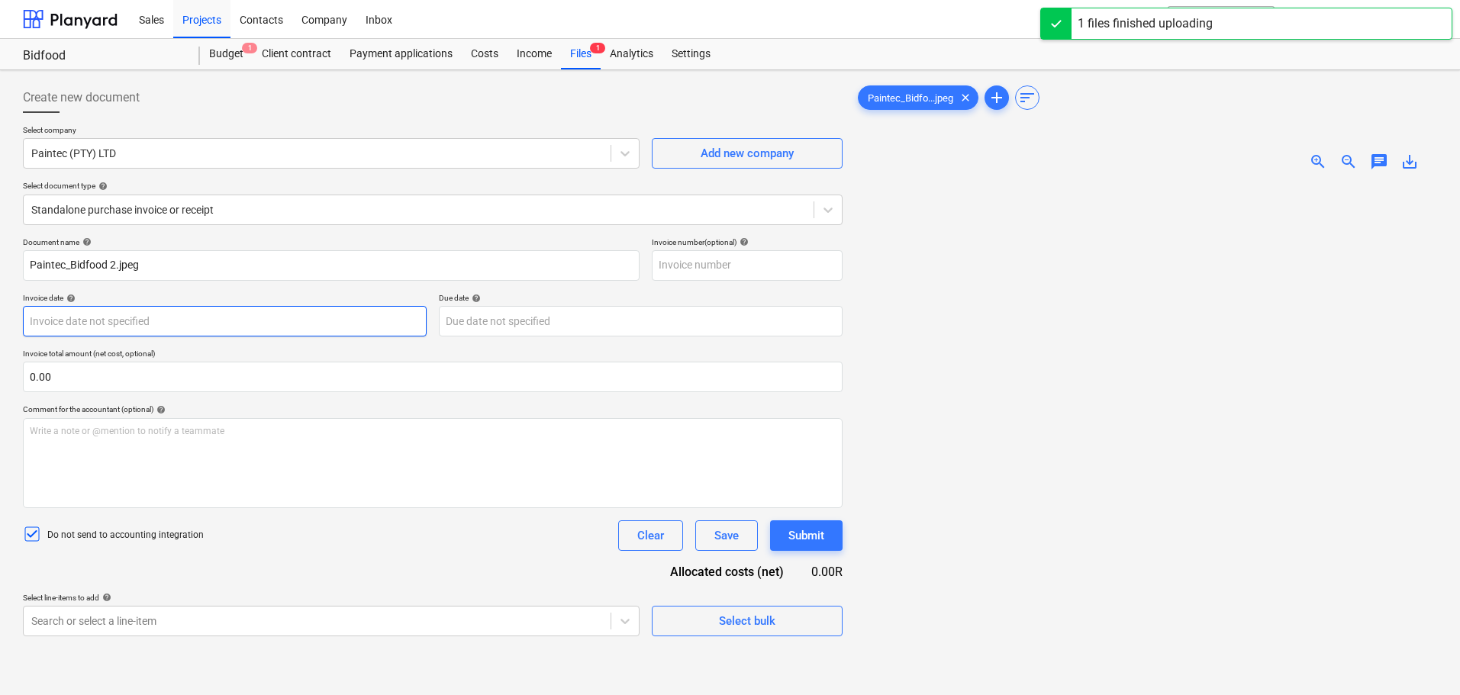
click at [180, 321] on body "Sales Projects Contacts Company Inbox format_size keyboard_arrow_down help sear…" at bounding box center [730, 347] width 1460 height 695
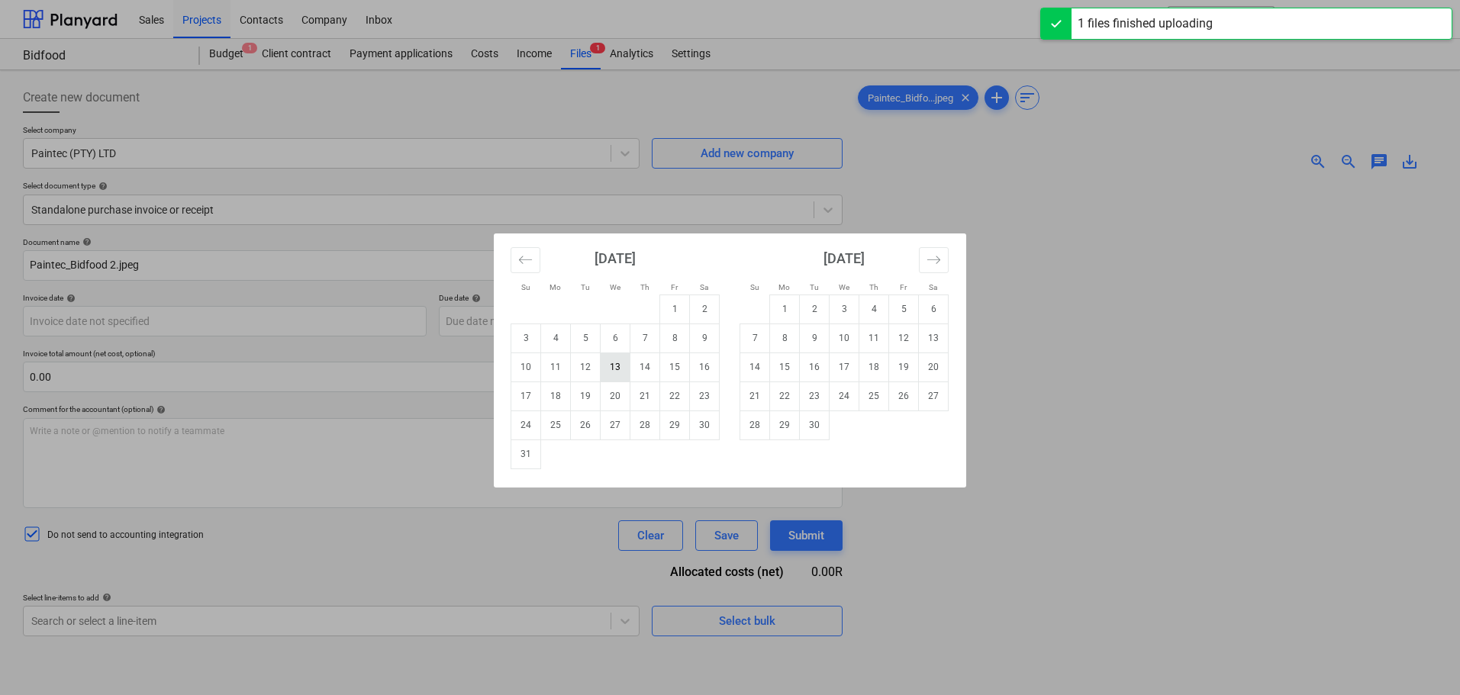
click at [621, 370] on td "13" at bounding box center [616, 367] width 30 height 29
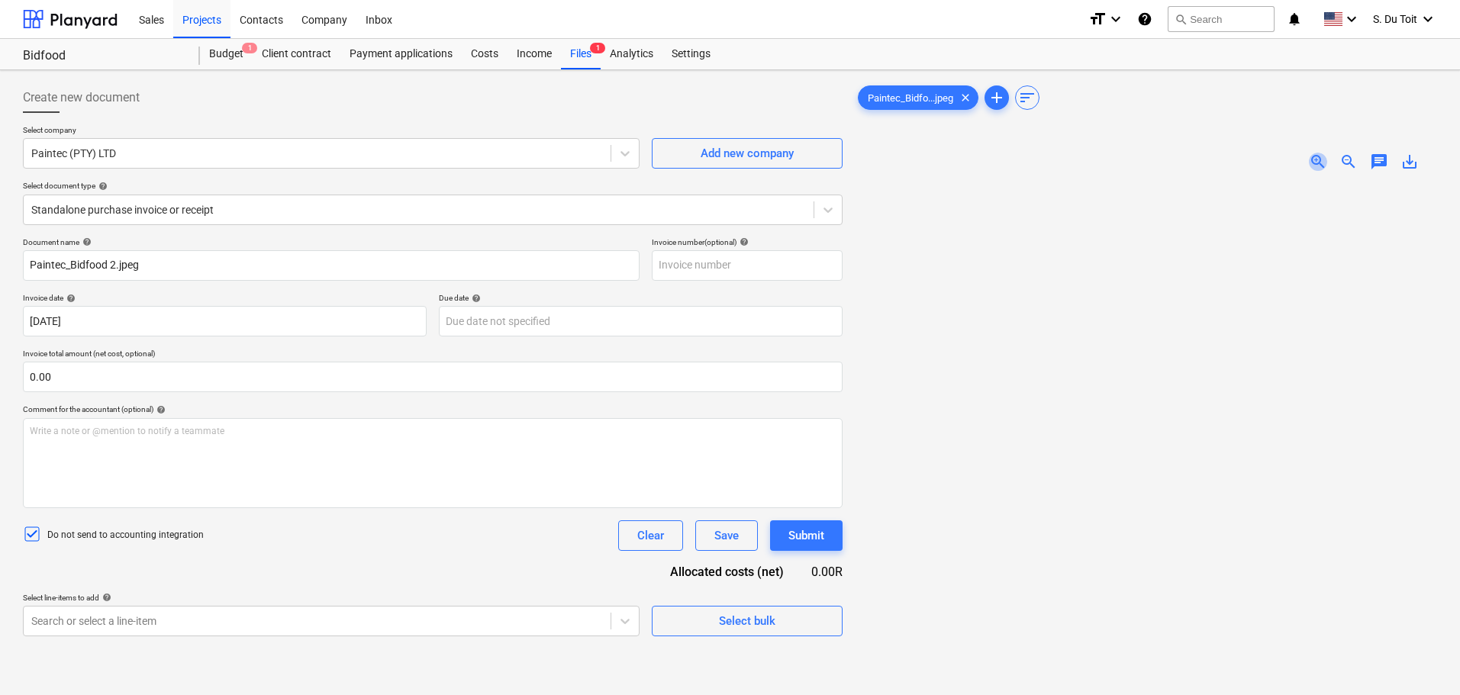
click at [1322, 160] on span "zoom_in" at bounding box center [1318, 162] width 18 height 18
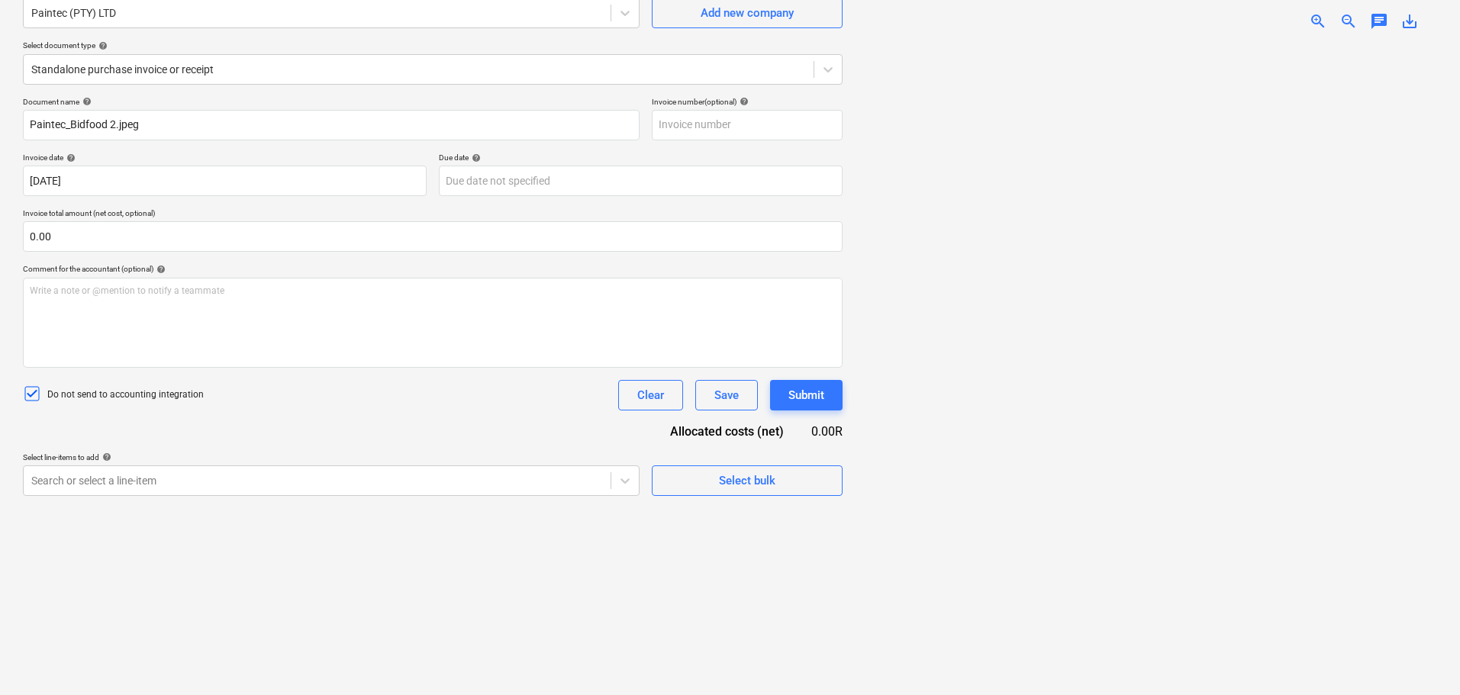
scroll to position [153, 0]
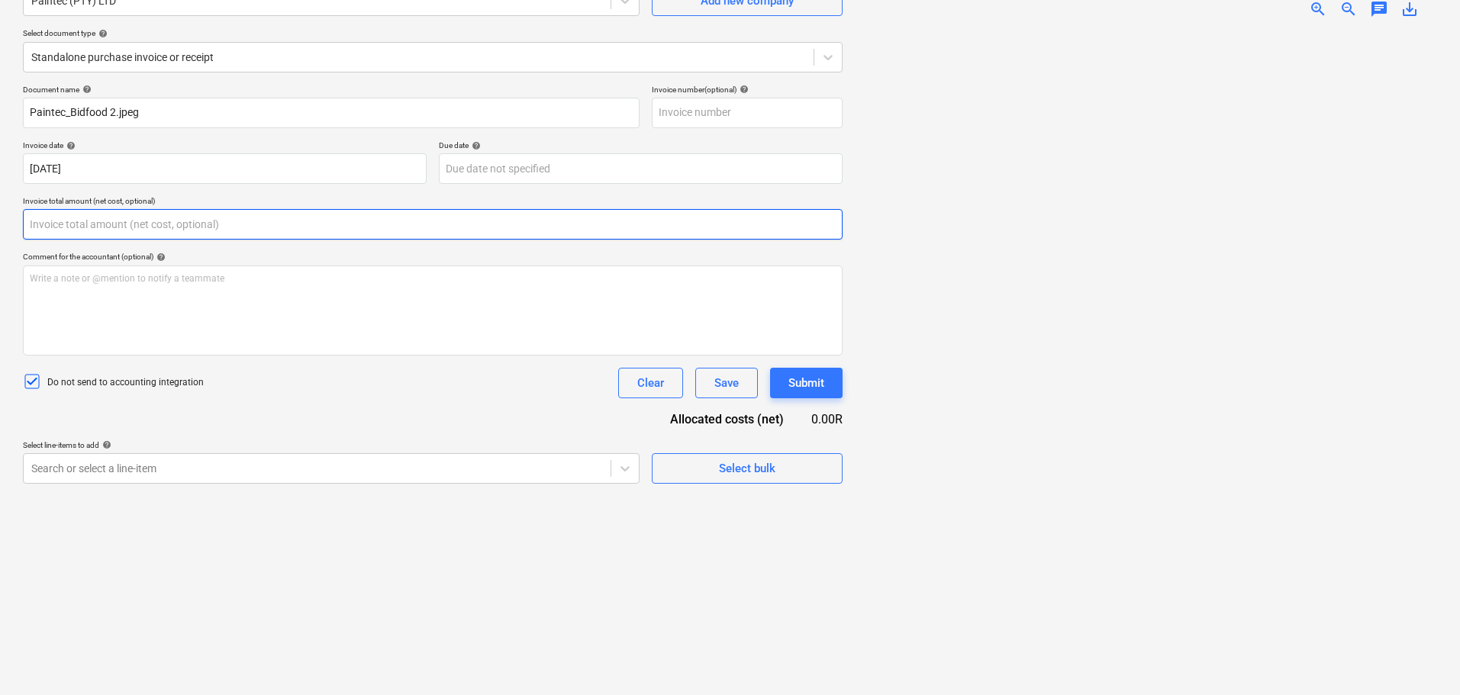
click at [221, 226] on input "text" at bounding box center [433, 224] width 820 height 31
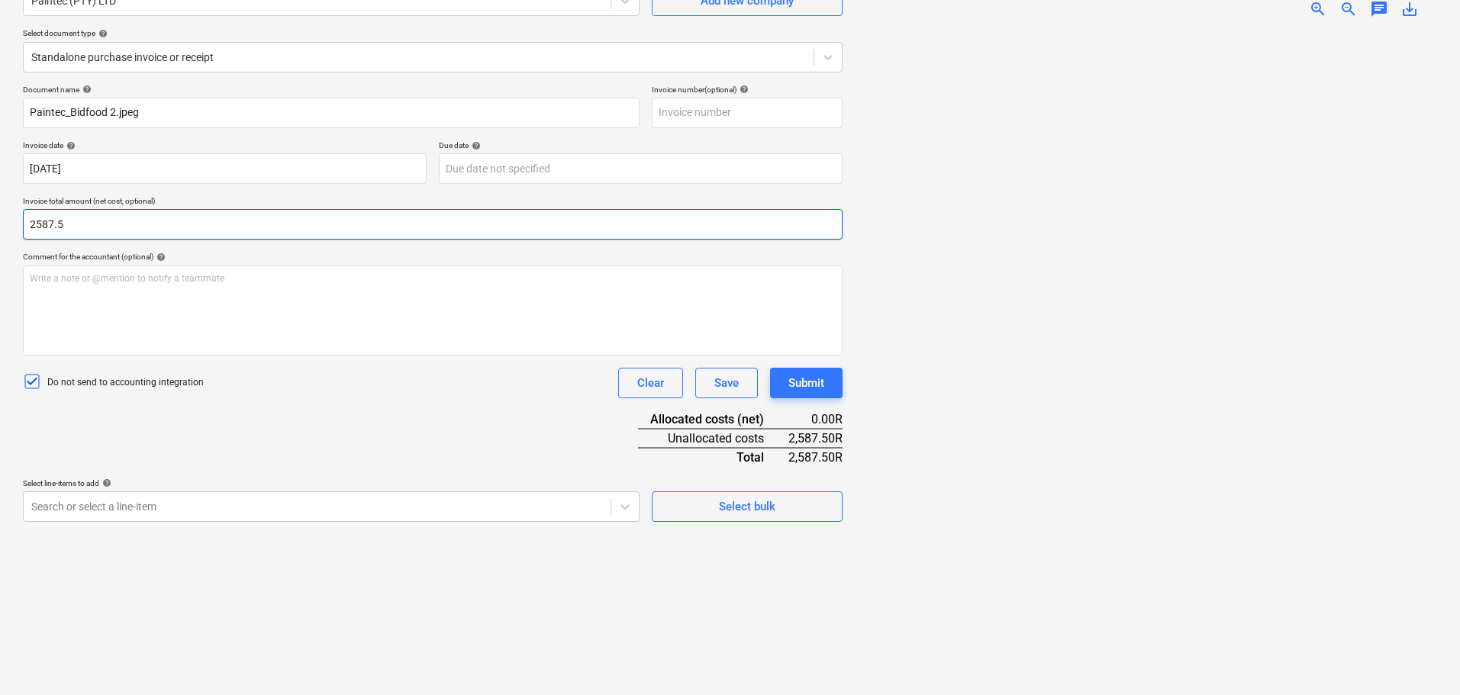
drag, startPoint x: 136, startPoint y: 222, endPoint x: 27, endPoint y: 229, distance: 109.4
click at [27, 229] on input "2587.5" at bounding box center [433, 224] width 820 height 31
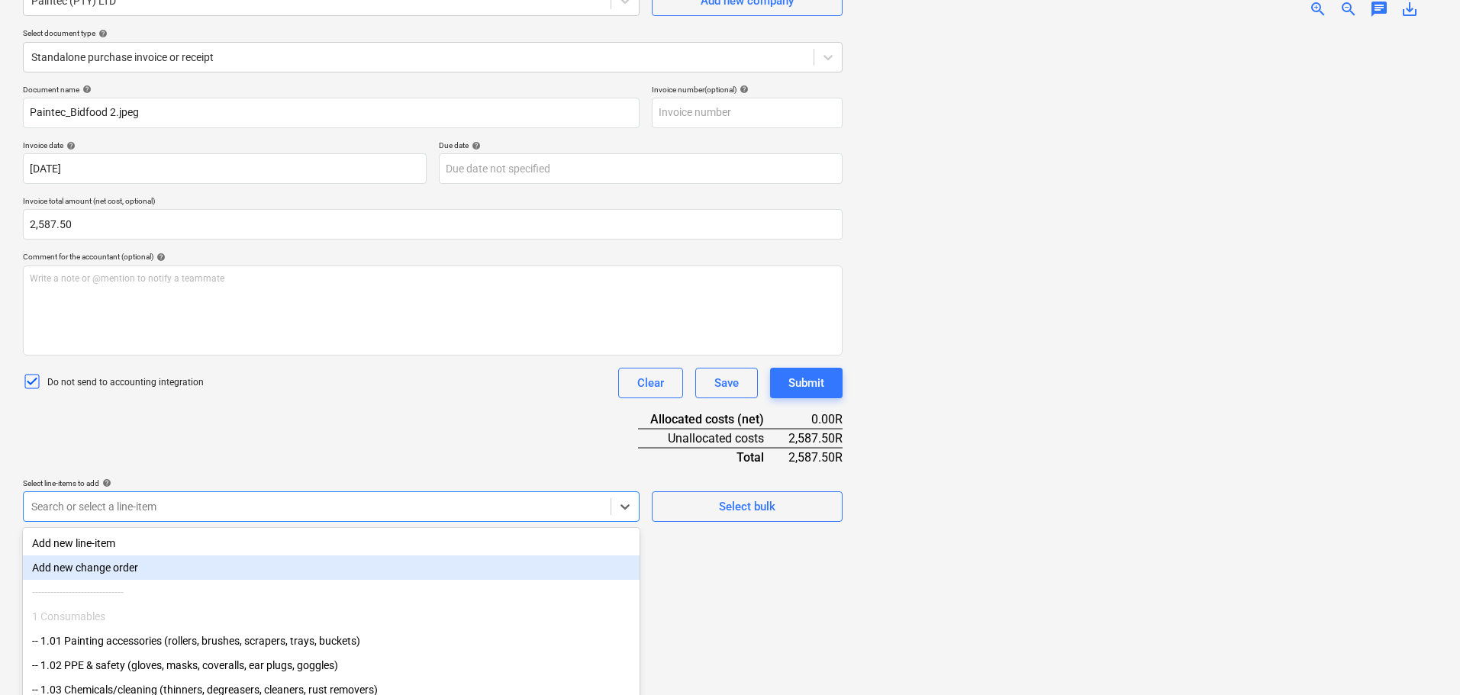
scroll to position [215, 0]
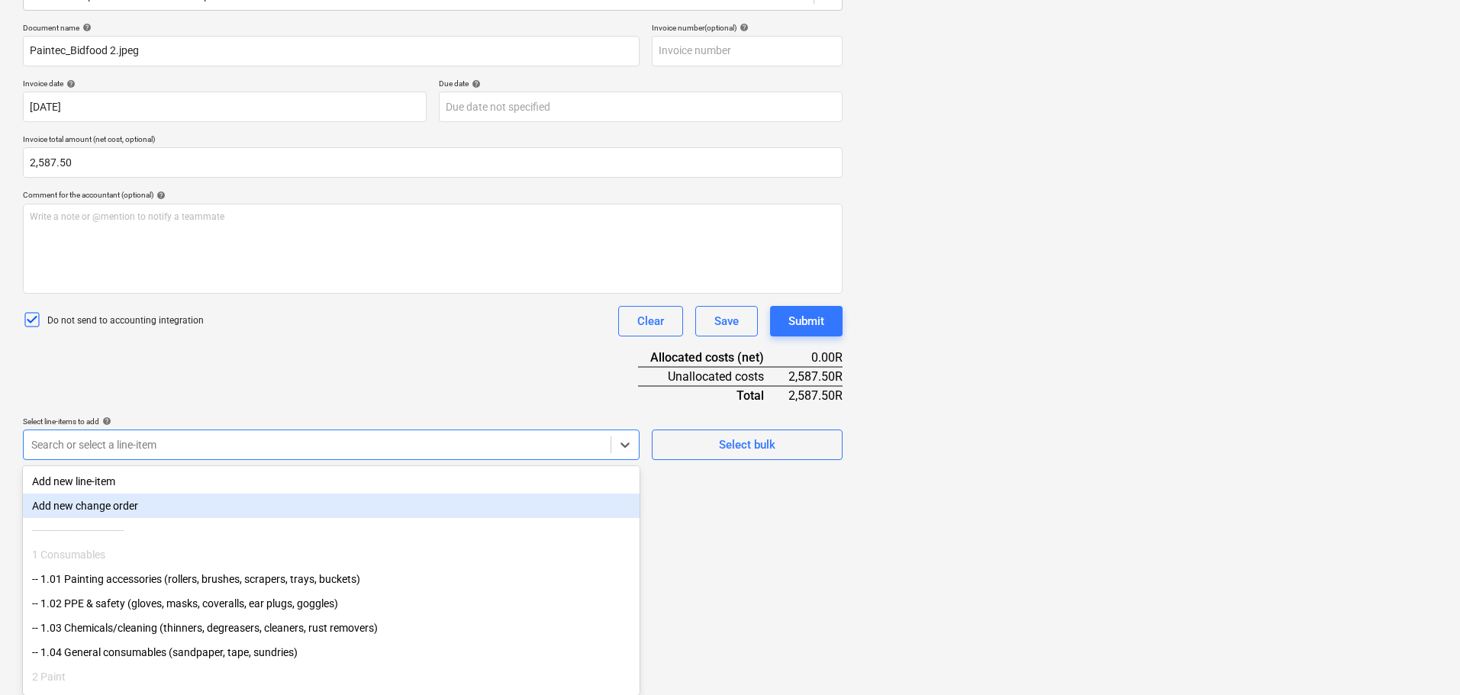
click at [395, 481] on body "Sales Projects Contacts Company Inbox format_size keyboard_arrow_down help sear…" at bounding box center [730, 132] width 1460 height 695
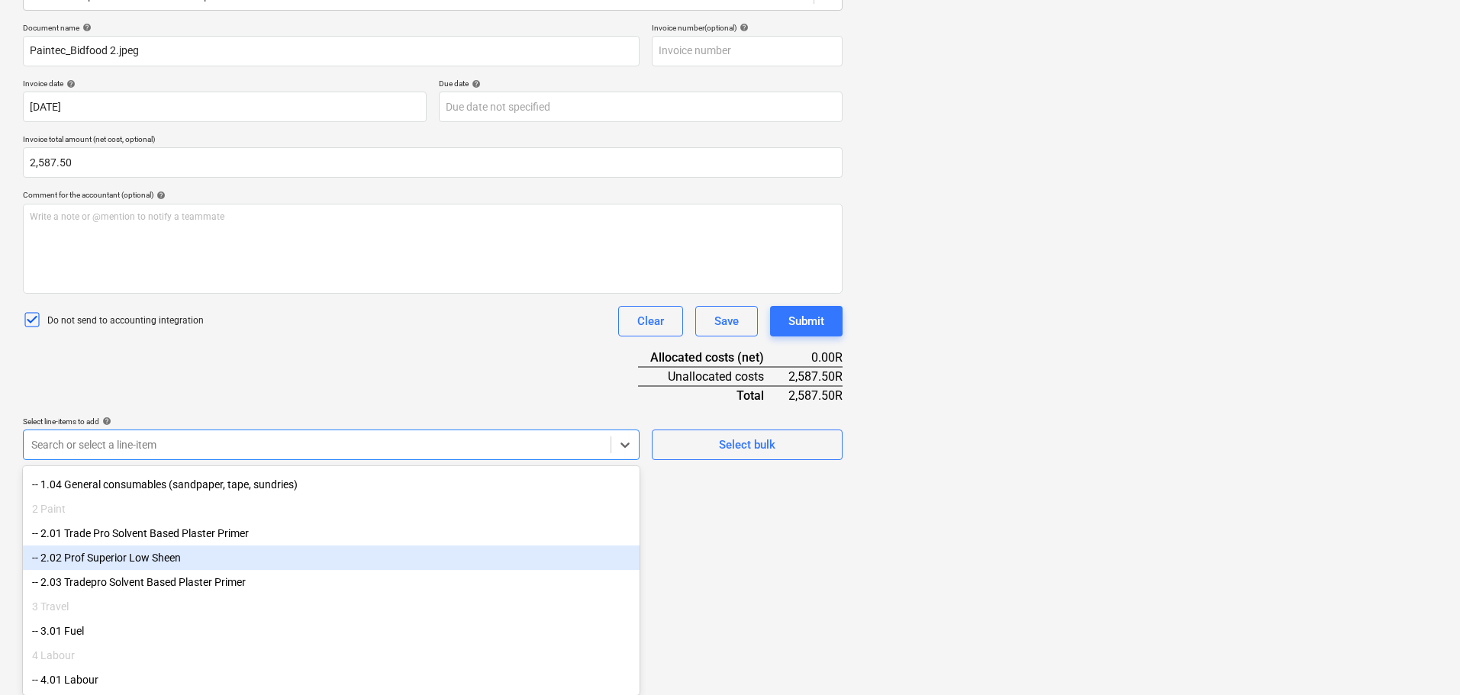
click at [246, 546] on div "-- 2.02 Prof Superior Low Sheen" at bounding box center [331, 558] width 617 height 24
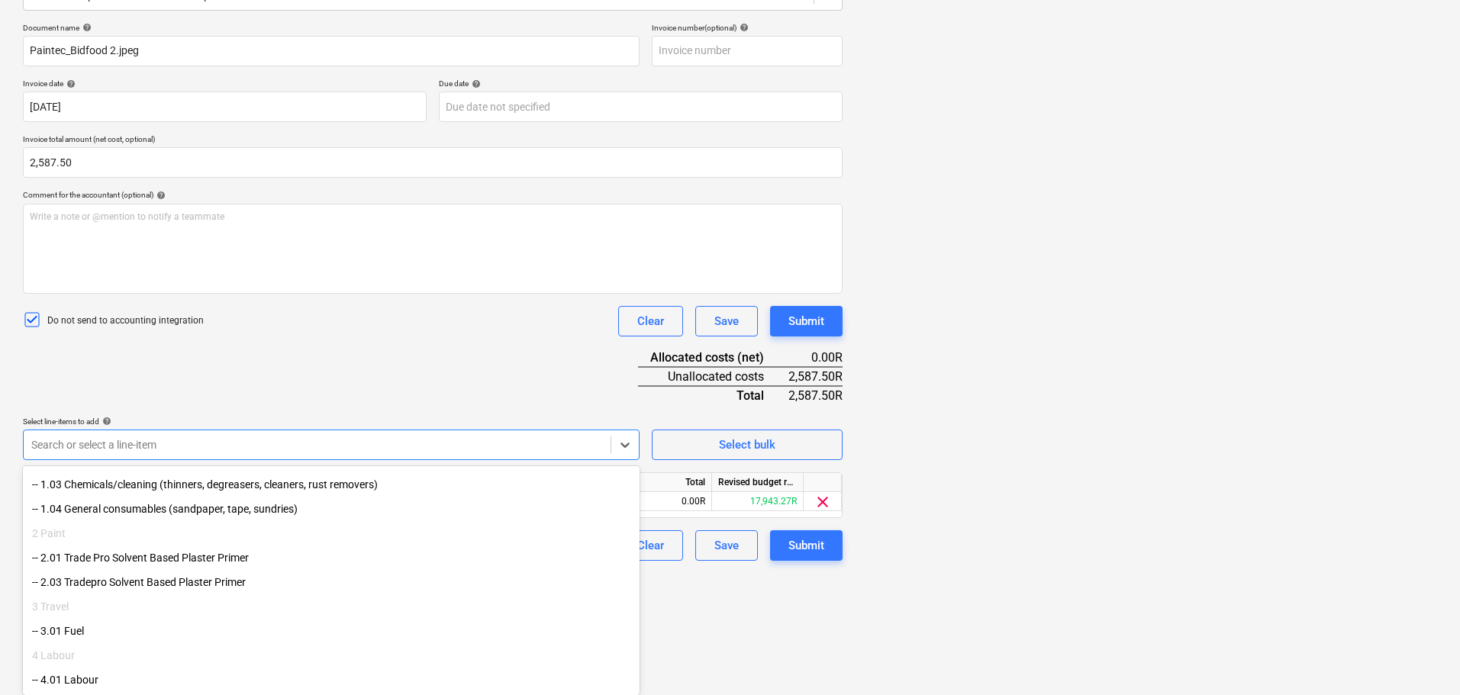
click at [621, 399] on div "Document name help Paintec_Bidfood 2.jpeg Invoice number (optional) help Invoic…" at bounding box center [433, 292] width 820 height 538
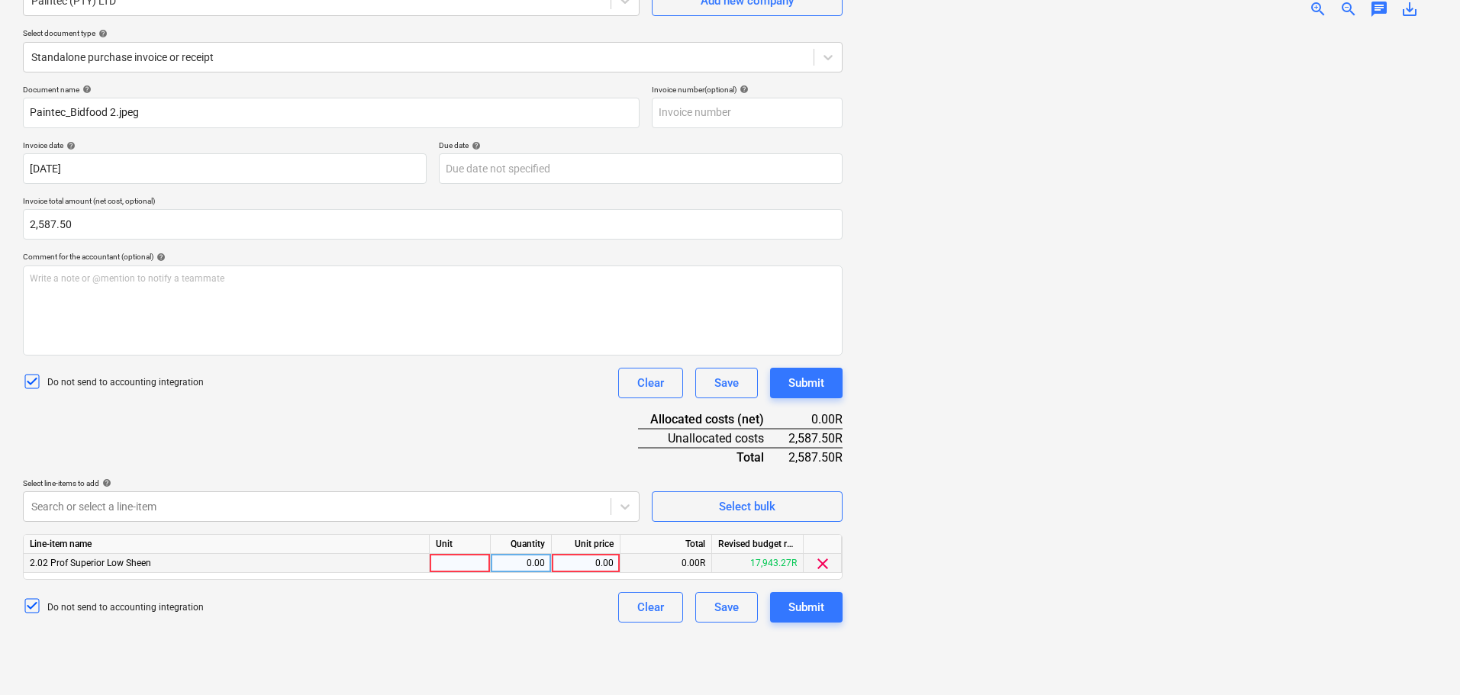
click at [437, 565] on div at bounding box center [460, 563] width 61 height 19
click at [540, 560] on div "0.00" at bounding box center [521, 563] width 48 height 19
click at [589, 562] on div "0.00" at bounding box center [586, 563] width 56 height 19
click at [793, 602] on div "Submit" at bounding box center [807, 608] width 36 height 20
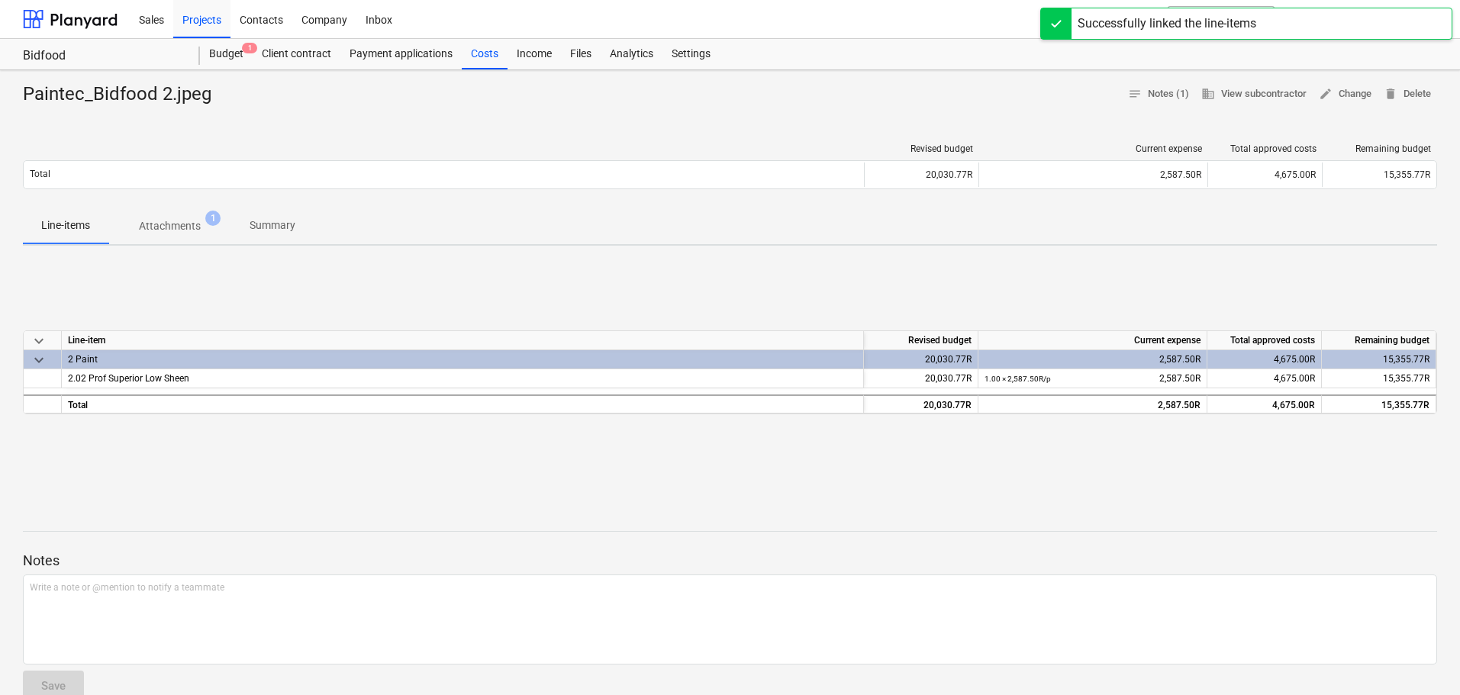
click at [659, 458] on div "keyboard_arrow_down Line-item Revised budget Current expense Total approved cos…" at bounding box center [730, 372] width 1415 height 229
click at [492, 60] on div "Costs" at bounding box center [485, 54] width 46 height 31
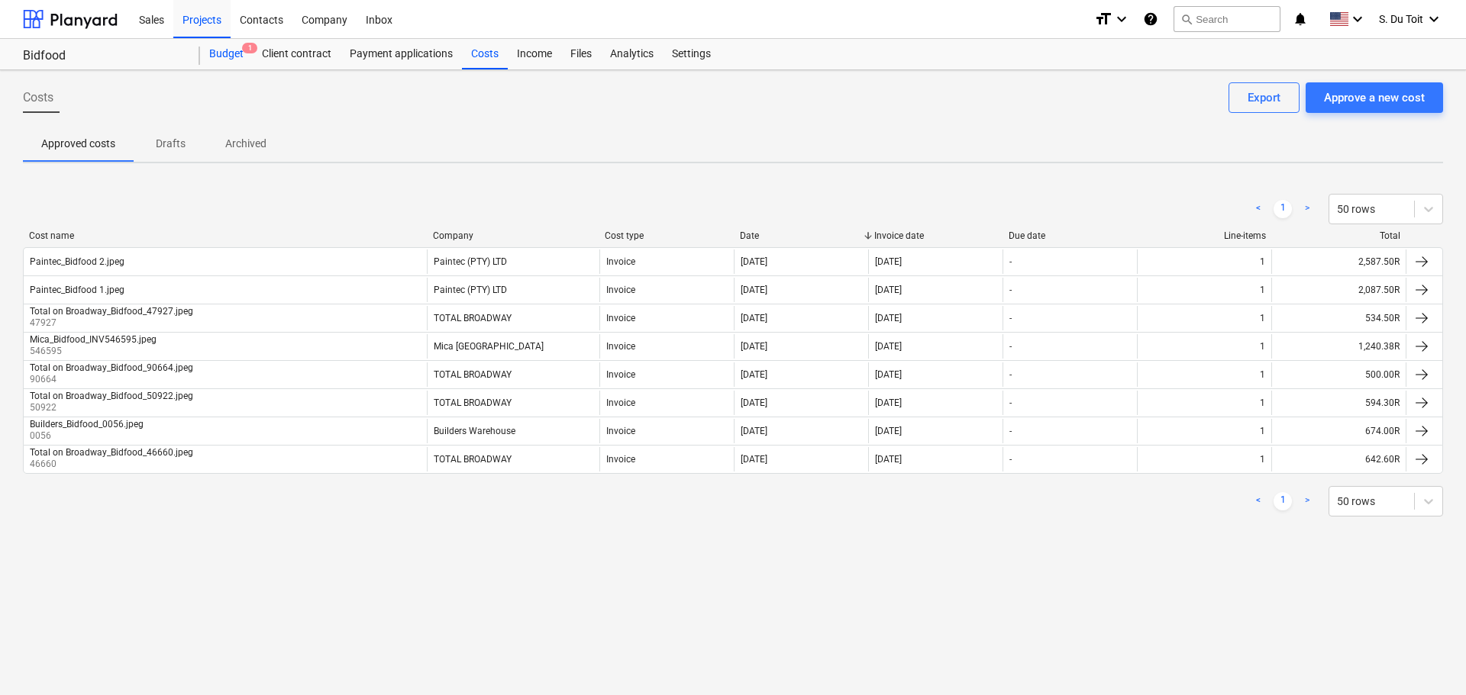
click at [227, 52] on div "Budget 1" at bounding box center [226, 54] width 53 height 31
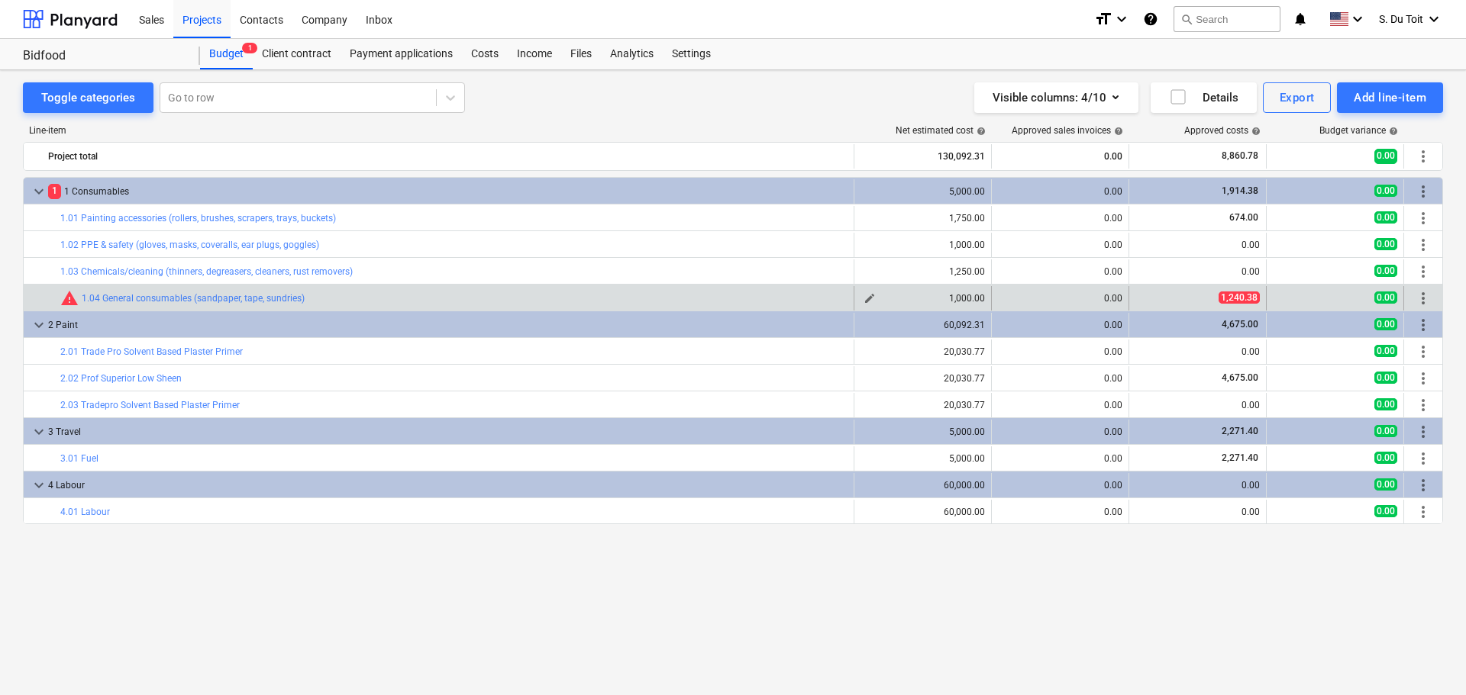
click at [960, 295] on div "1,000.00" at bounding box center [922, 298] width 124 height 11
click at [865, 297] on span "edit" at bounding box center [869, 298] width 12 height 12
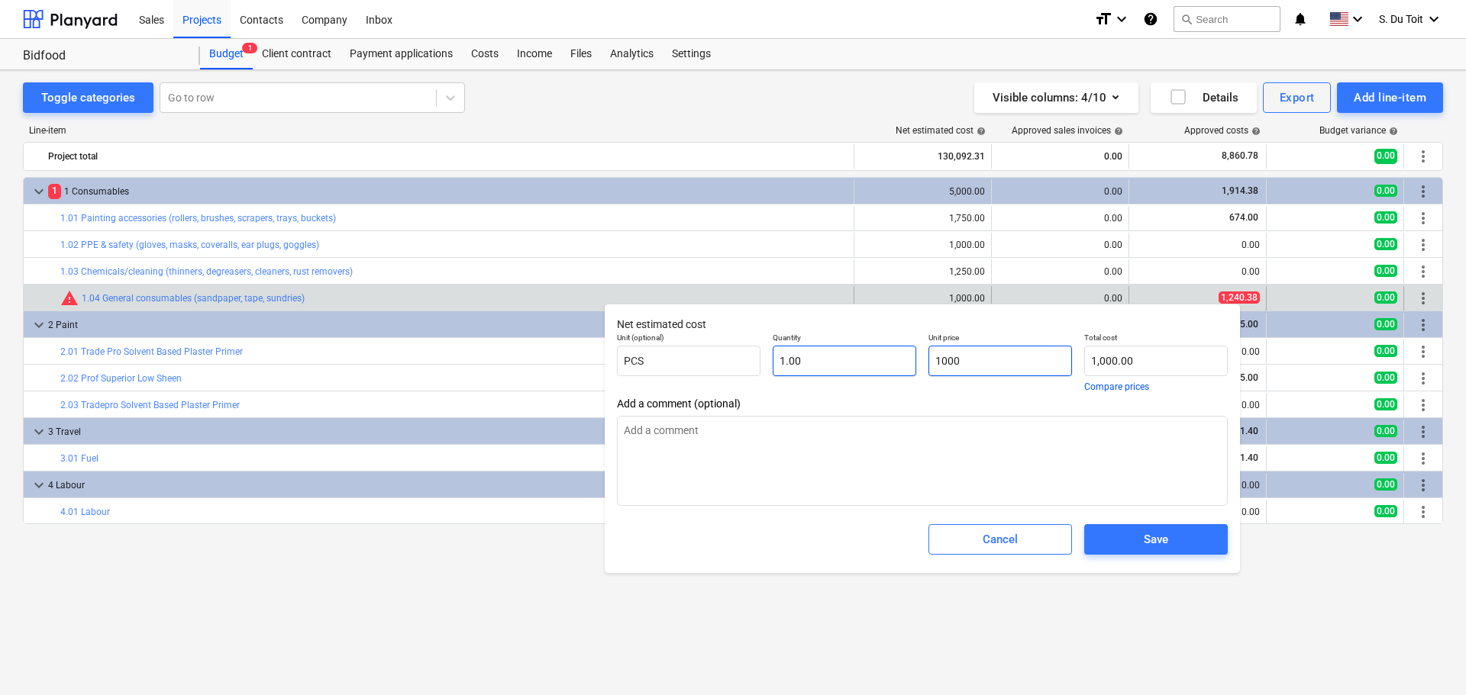
drag, startPoint x: 992, startPoint y: 359, endPoint x: 910, endPoint y: 364, distance: 82.6
click at [910, 364] on div "Unit (optional) PCS Quantity 1.00 Unit price 1000 Total cost 1,000.00 Compare p…" at bounding box center [922, 362] width 623 height 71
click at [1205, 540] on span "Save" at bounding box center [1155, 540] width 107 height 20
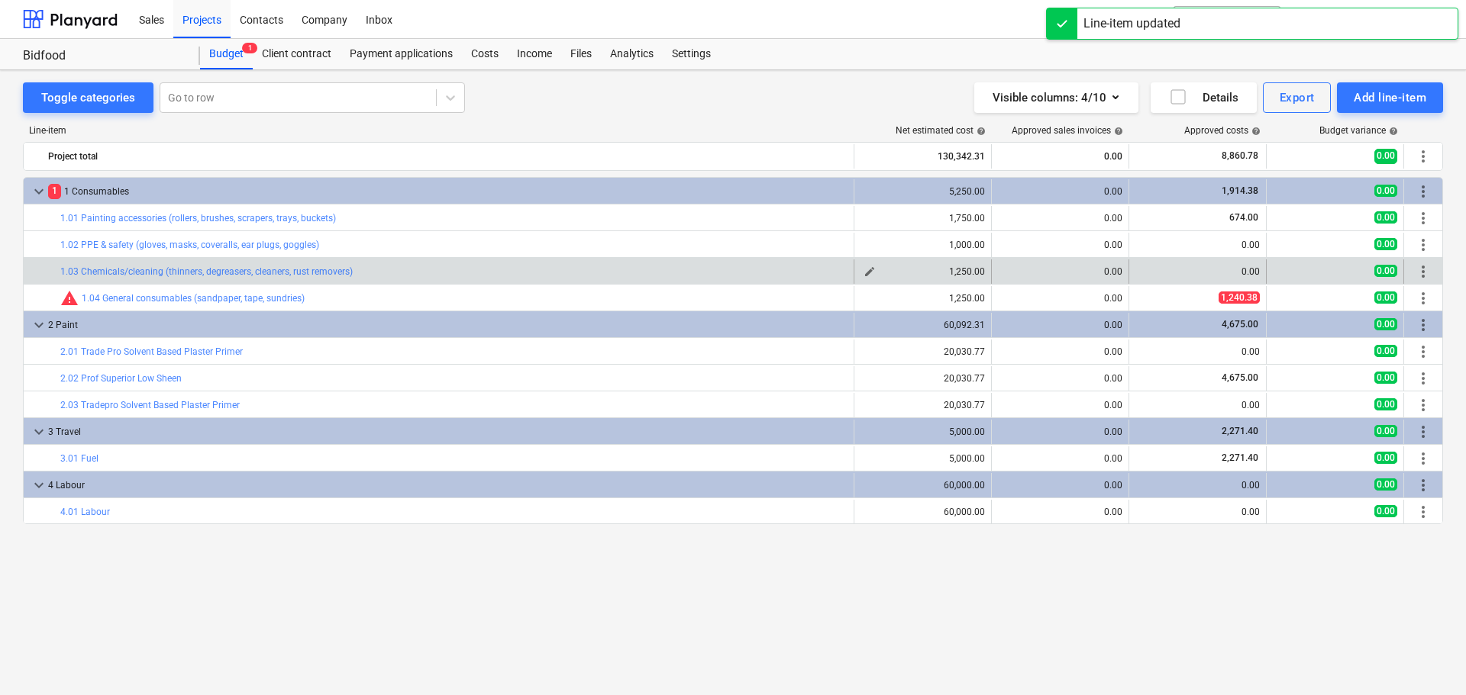
click at [861, 270] on button "edit" at bounding box center [869, 272] width 18 height 18
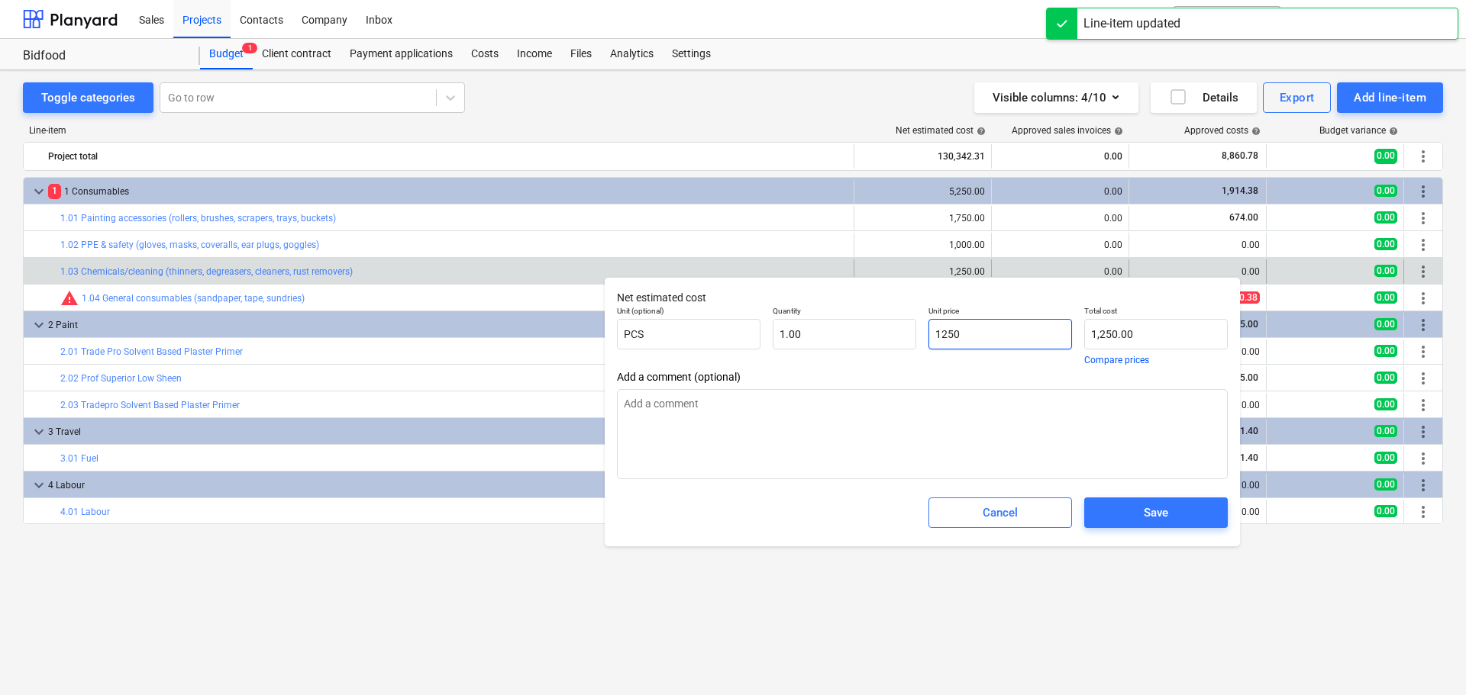
drag, startPoint x: 970, startPoint y: 321, endPoint x: 983, endPoint y: 316, distance: 13.8
click at [972, 321] on input "1250" at bounding box center [1000, 334] width 144 height 31
drag, startPoint x: 992, startPoint y: 324, endPoint x: 923, endPoint y: 334, distance: 70.2
click at [923, 334] on div "Unit price 1250" at bounding box center [1000, 335] width 156 height 71
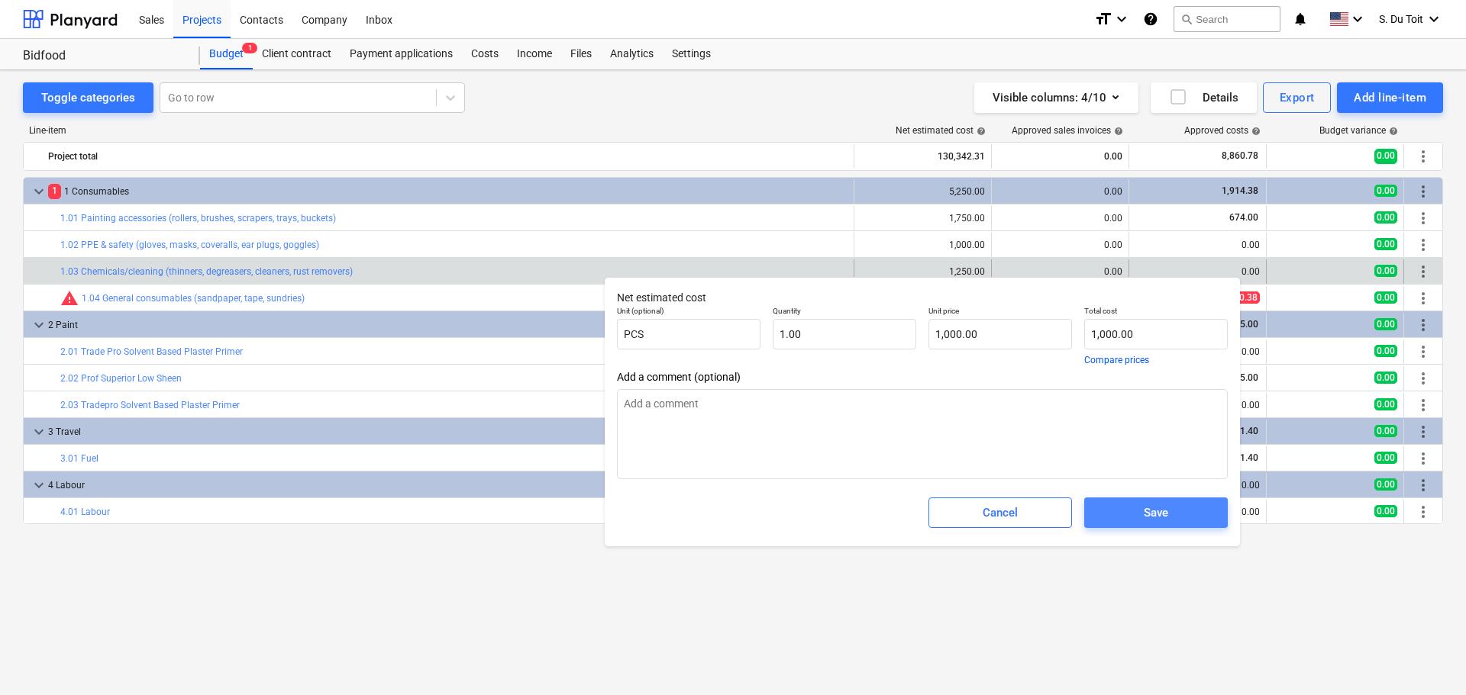
click at [1165, 517] on div "Save" at bounding box center [1156, 513] width 24 height 20
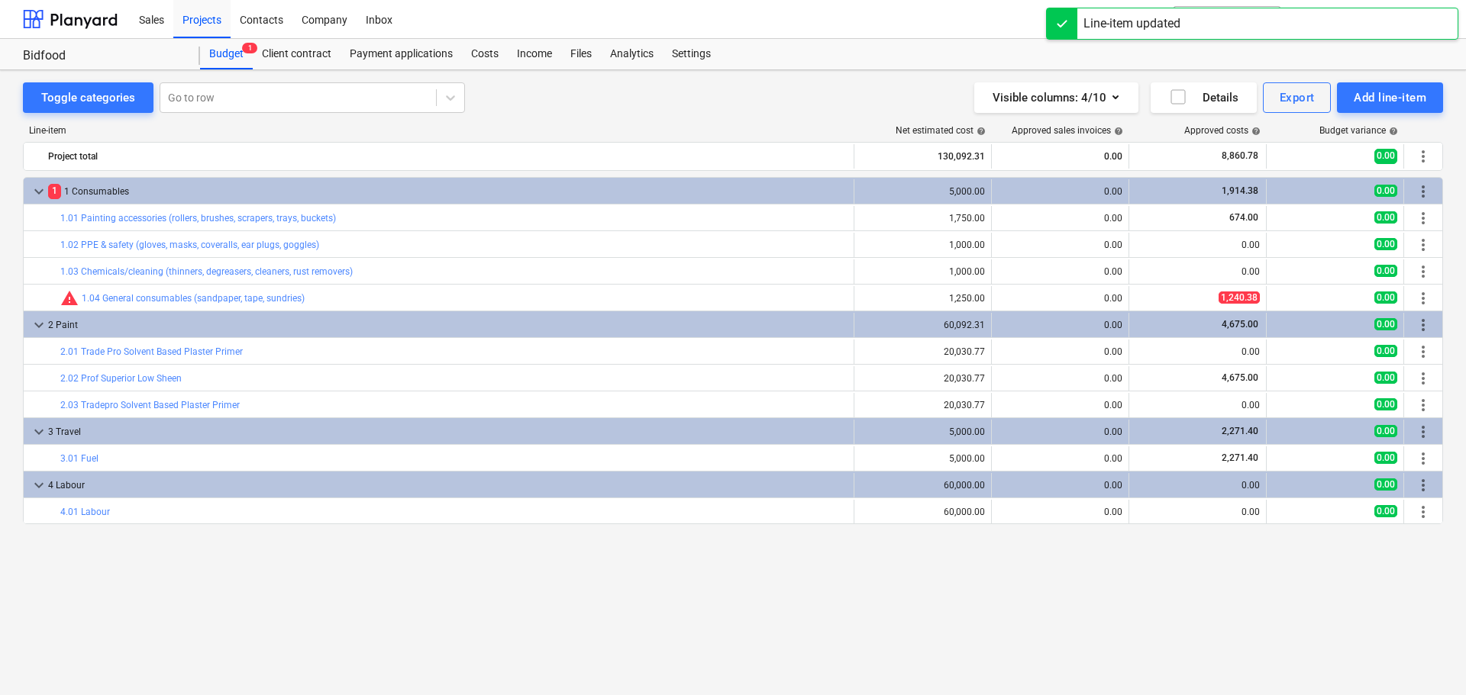
click at [1179, 591] on div "keyboard_arrow_down 1 1 Consumables 5,000.00 0.00 1,914.38 0.00 more_vert bar_c…" at bounding box center [733, 404] width 1420 height 455
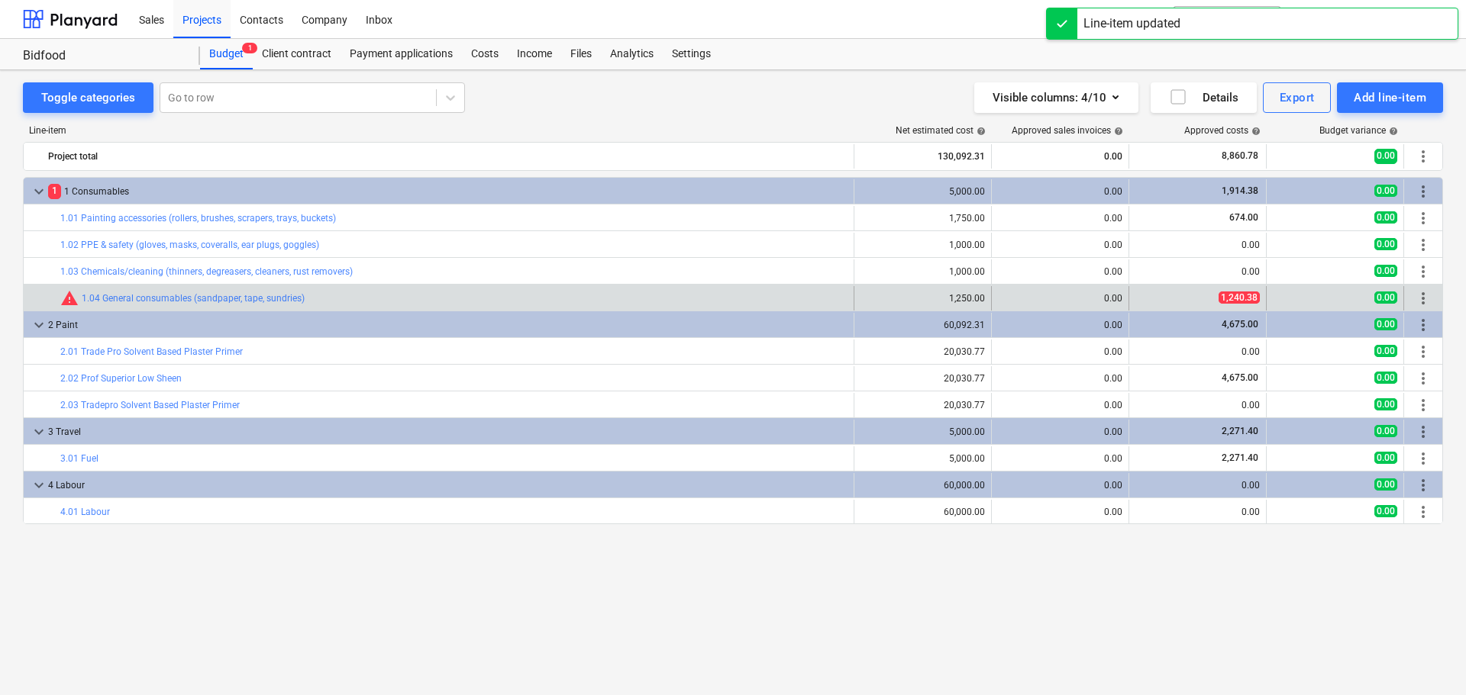
click at [1250, 301] on span "1,240.38" at bounding box center [1238, 298] width 41 height 12
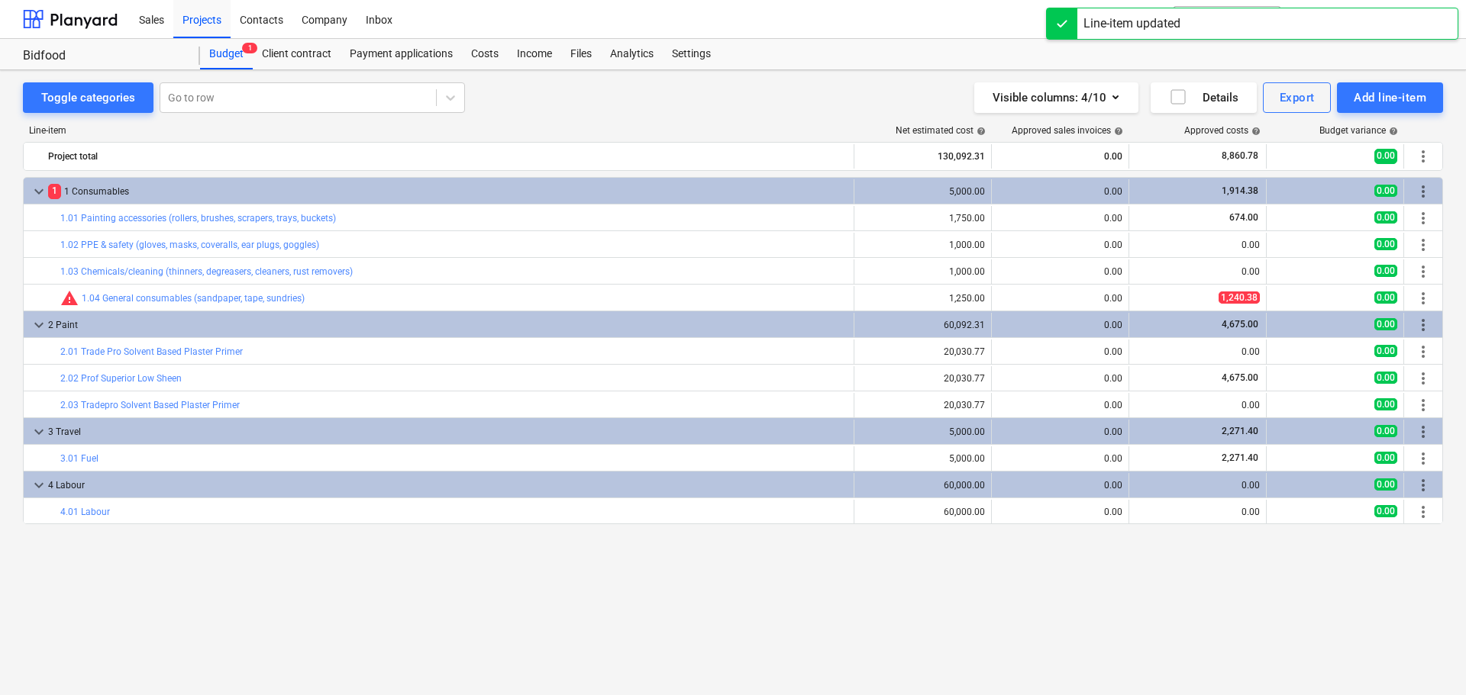
click at [1238, 565] on div "keyboard_arrow_down 1 1 Consumables 5,000.00 0.00 1,914.38 0.00 more_vert bar_c…" at bounding box center [733, 404] width 1420 height 455
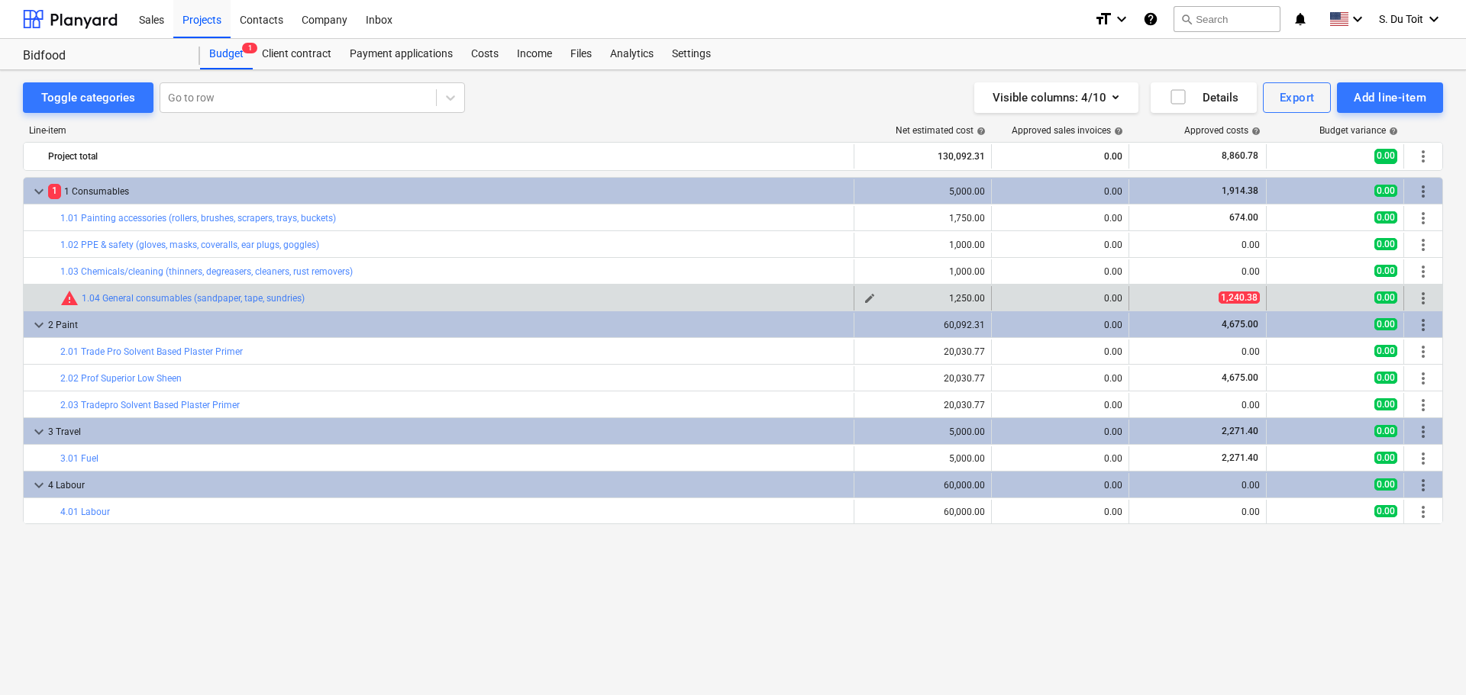
click at [984, 296] on div "1,250.00" at bounding box center [922, 298] width 124 height 11
click at [72, 295] on span "warning" at bounding box center [69, 298] width 18 height 18
click at [1216, 292] on div "1,240.38" at bounding box center [1197, 298] width 124 height 13
click at [985, 300] on div "edit 1,250.00" at bounding box center [922, 298] width 137 height 24
click at [1234, 297] on span "1,240.38" at bounding box center [1238, 298] width 41 height 12
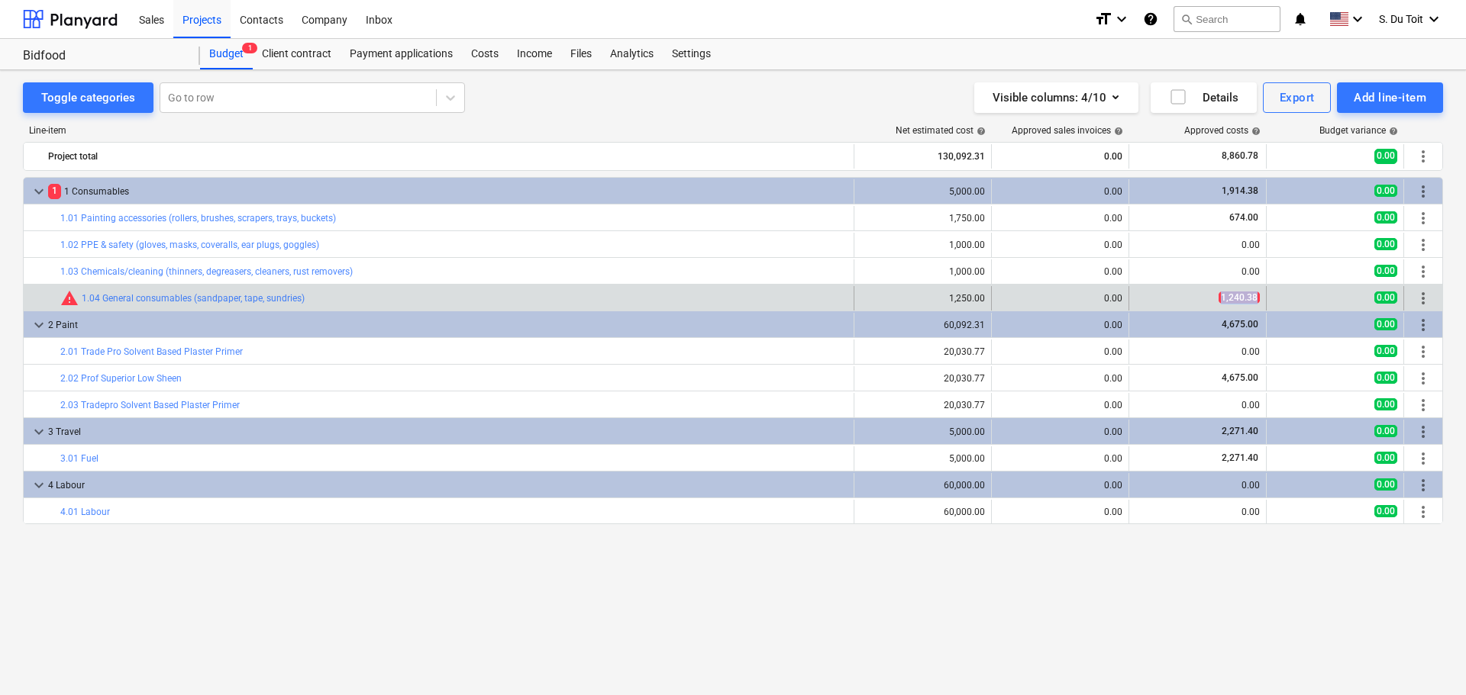
click at [1234, 297] on span "1,240.38" at bounding box center [1238, 298] width 41 height 12
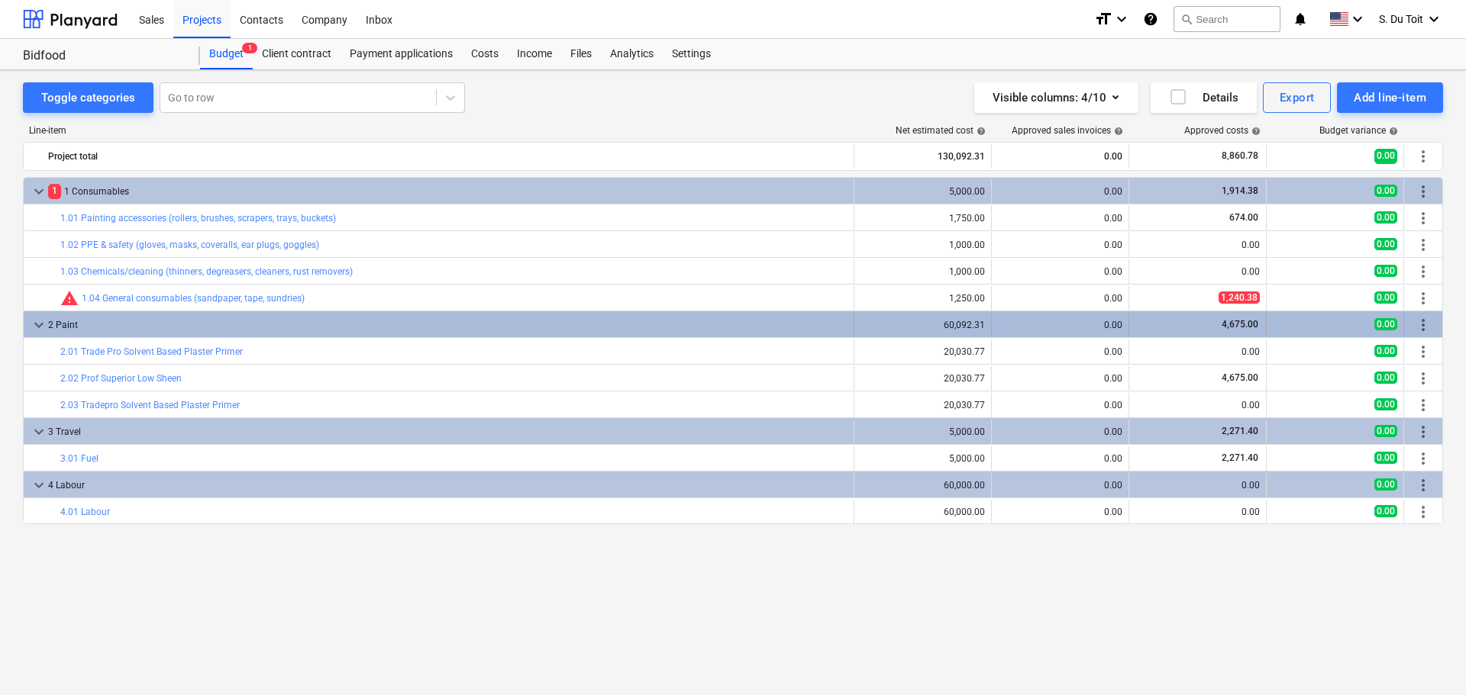
click at [1299, 315] on div "0.00" at bounding box center [1335, 325] width 124 height 24
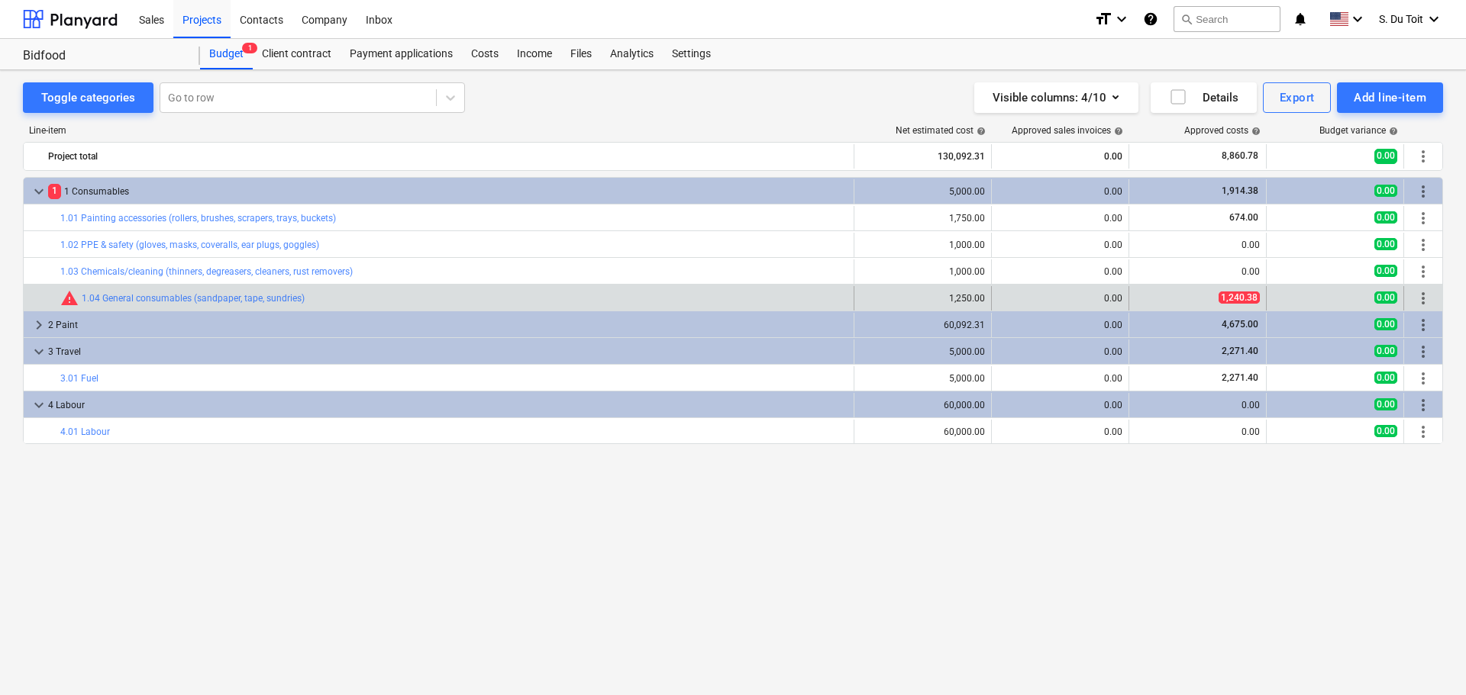
click at [1428, 296] on span "more_vert" at bounding box center [1423, 298] width 18 height 18
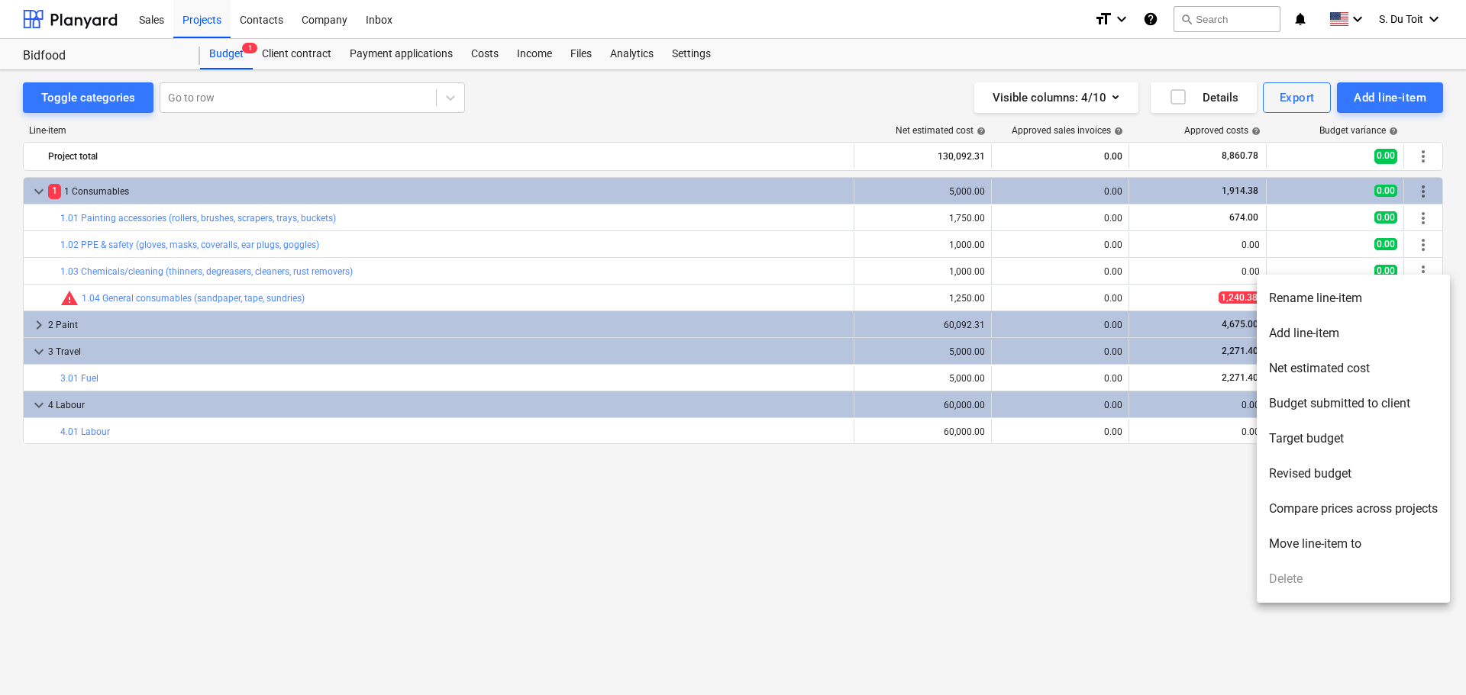
click at [1239, 488] on div at bounding box center [733, 347] width 1466 height 695
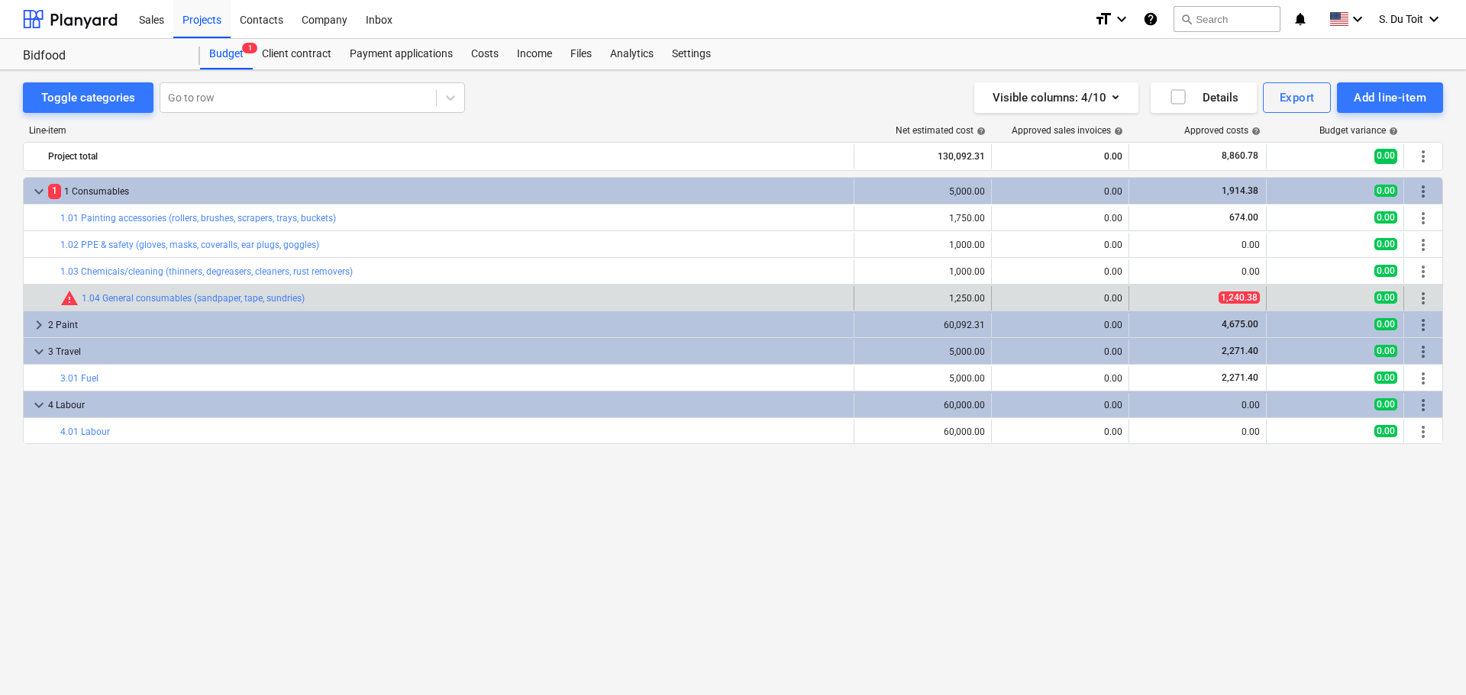
drag, startPoint x: 1214, startPoint y: 282, endPoint x: 1218, endPoint y: 300, distance: 18.7
click at [1214, 285] on div "keyboard_arrow_down 1 1 Consumables 5,000.00 0.00 1,914.38 0.00 more_vert bar_c…" at bounding box center [733, 310] width 1420 height 267
click at [1218, 301] on div "1,240.38" at bounding box center [1197, 298] width 124 height 13
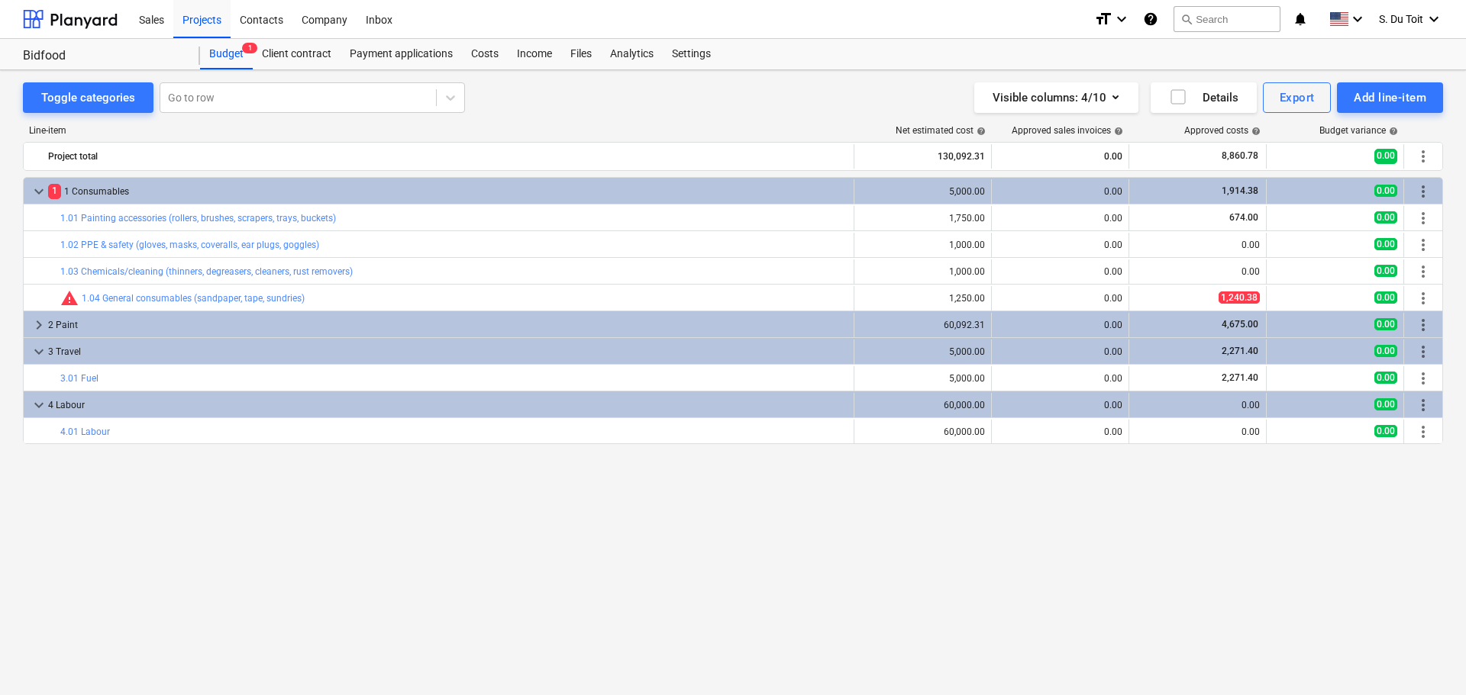
click at [1174, 456] on div "keyboard_arrow_down 1 1 Consumables 5,000.00 0.00 1,914.38 0.00 more_vert bar_c…" at bounding box center [733, 404] width 1420 height 455
click at [1036, 590] on div "keyboard_arrow_down 1 1 Consumables 5,000.00 0.00 1,914.38 0.00 more_vert bar_c…" at bounding box center [733, 404] width 1420 height 455
click at [1058, 505] on div "keyboard_arrow_down 1 1 Consumables 5,000.00 0.00 1,914.38 0.00 more_vert bar_c…" at bounding box center [733, 404] width 1420 height 455
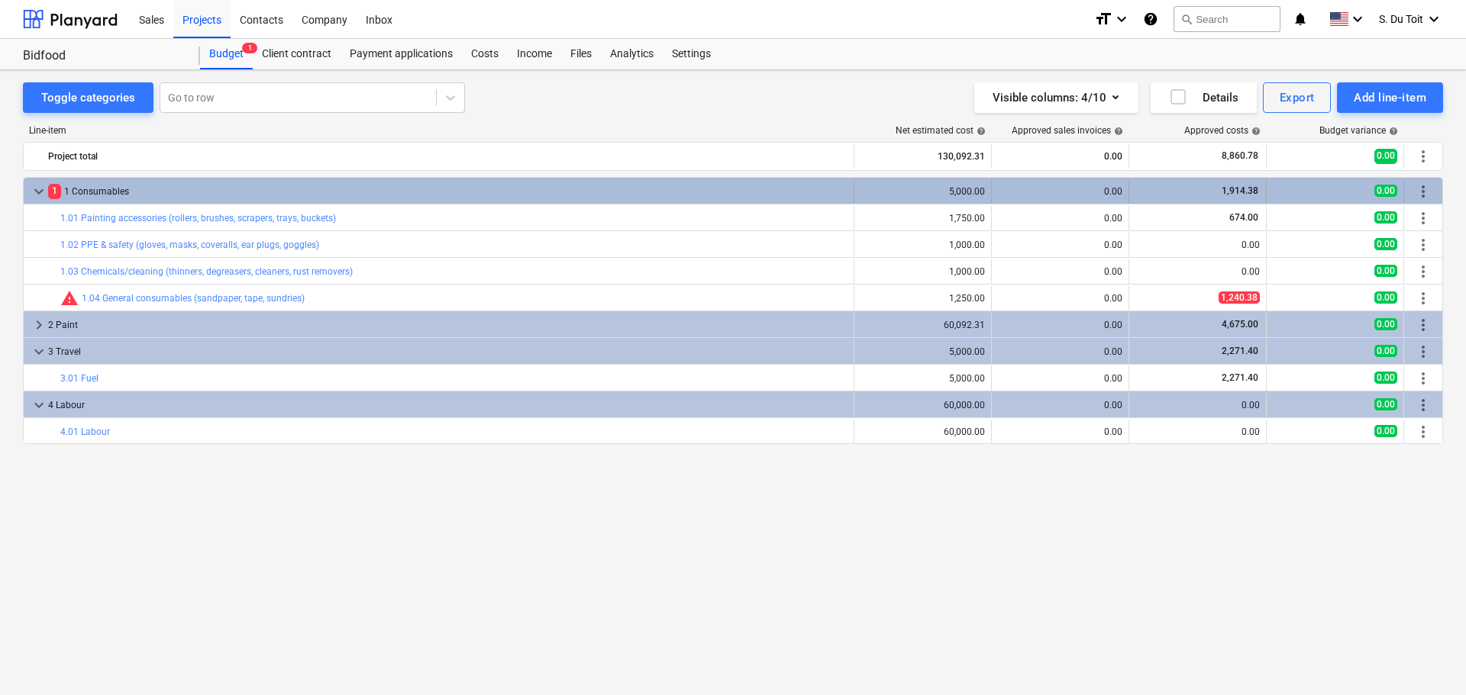
click at [56, 189] on span "1" at bounding box center [54, 191] width 13 height 15
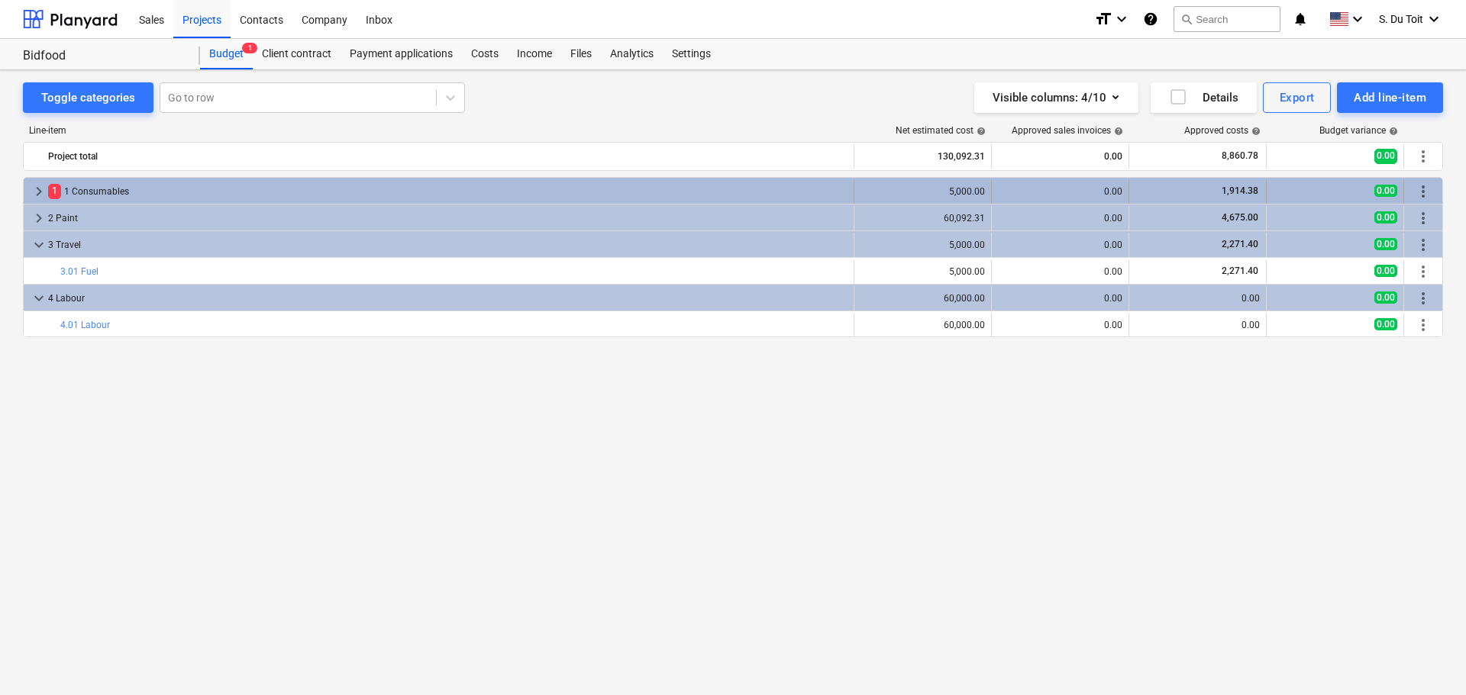
click at [57, 189] on span "1" at bounding box center [54, 191] width 13 height 15
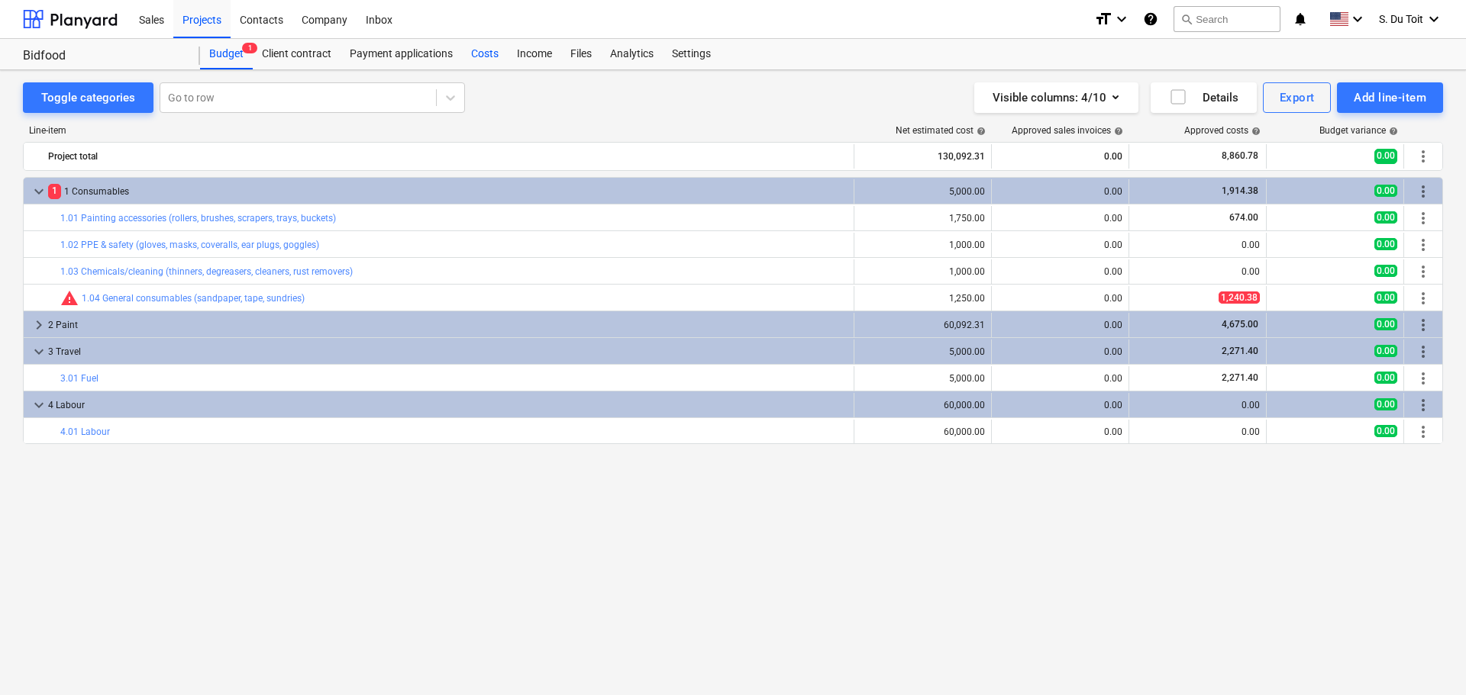
click at [479, 58] on div "Costs" at bounding box center [485, 54] width 46 height 31
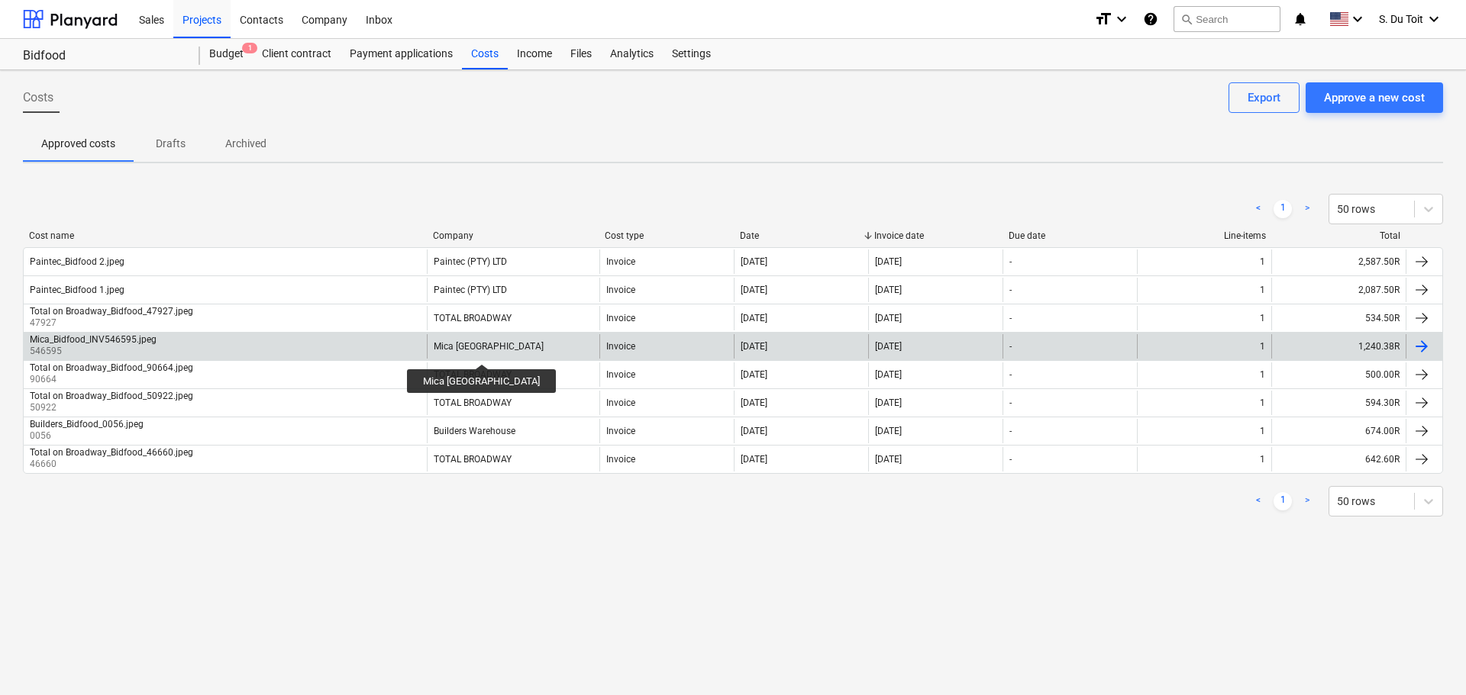
click at [465, 350] on div "Mica [GEOGRAPHIC_DATA]" at bounding box center [489, 346] width 110 height 11
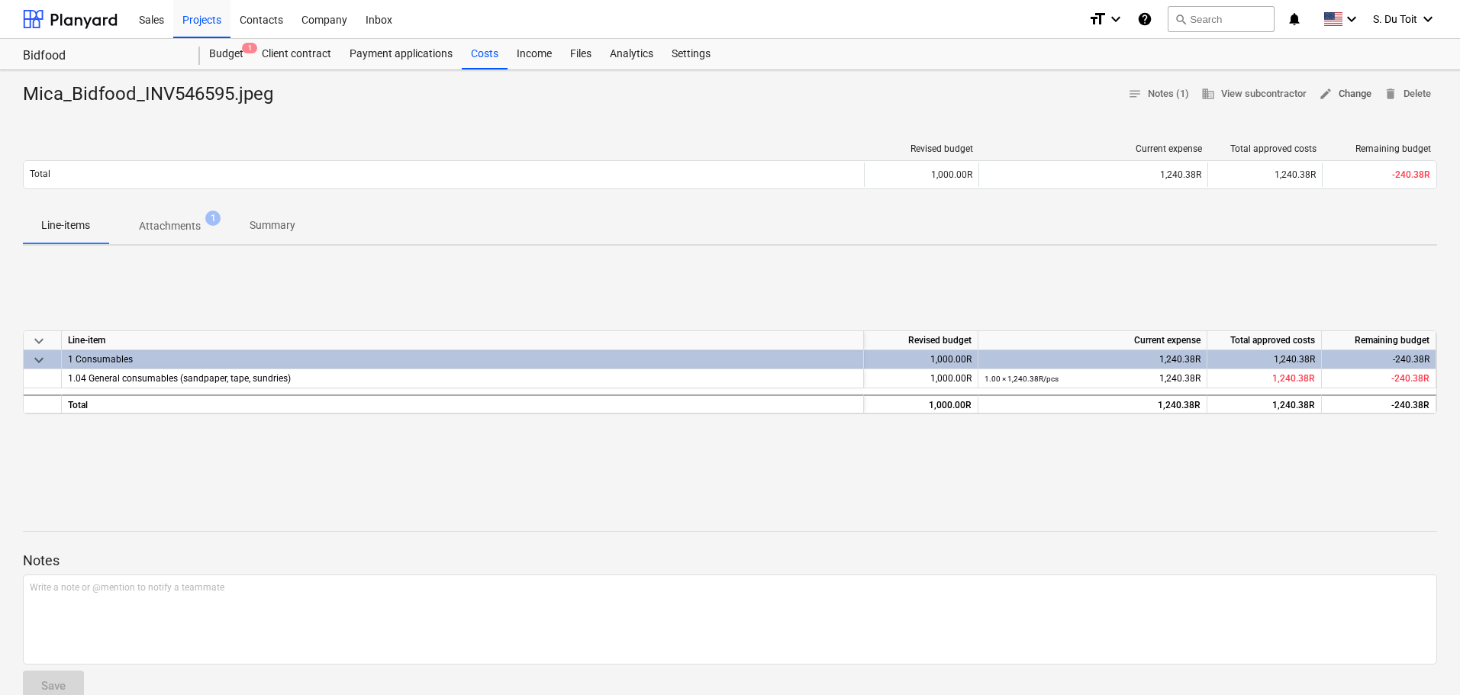
click at [1352, 95] on span "edit Change" at bounding box center [1345, 95] width 53 height 18
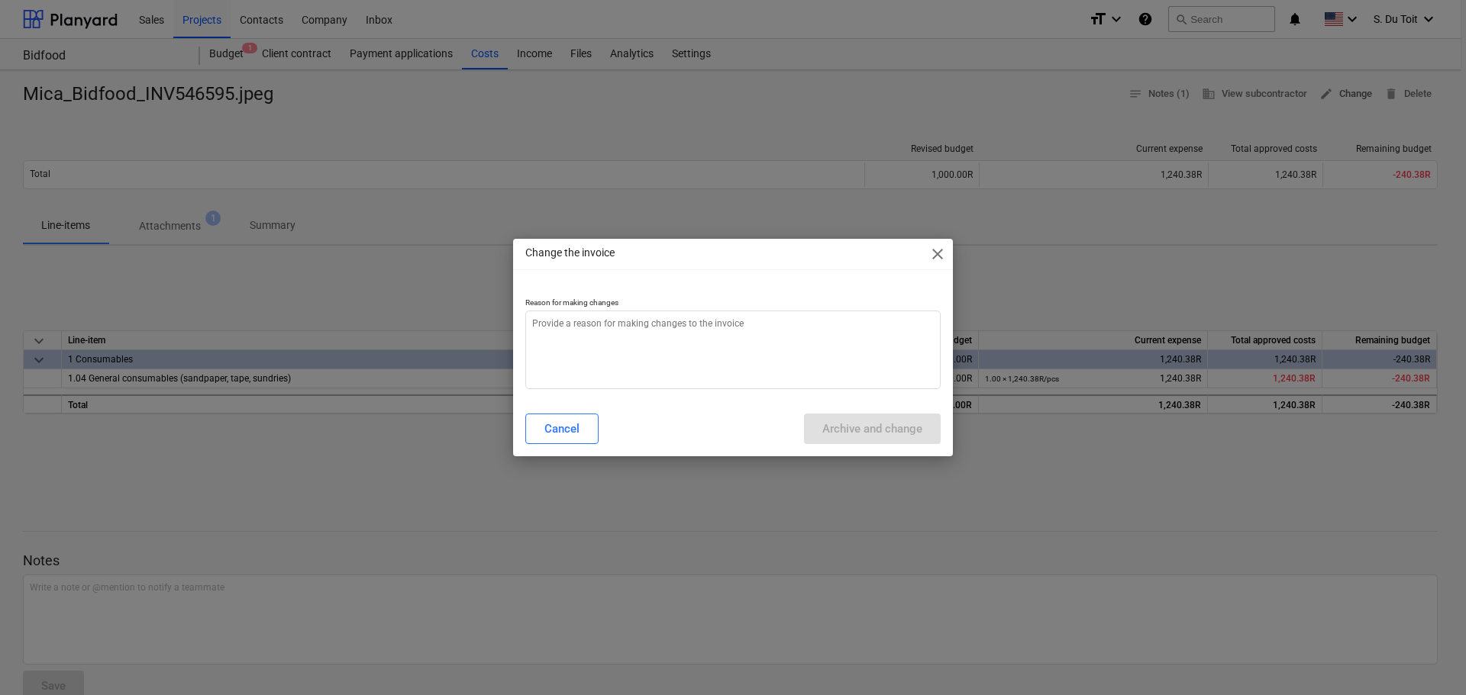
type textarea "x"
click at [860, 355] on textarea at bounding box center [732, 350] width 415 height 79
type textarea "1"
type textarea "x"
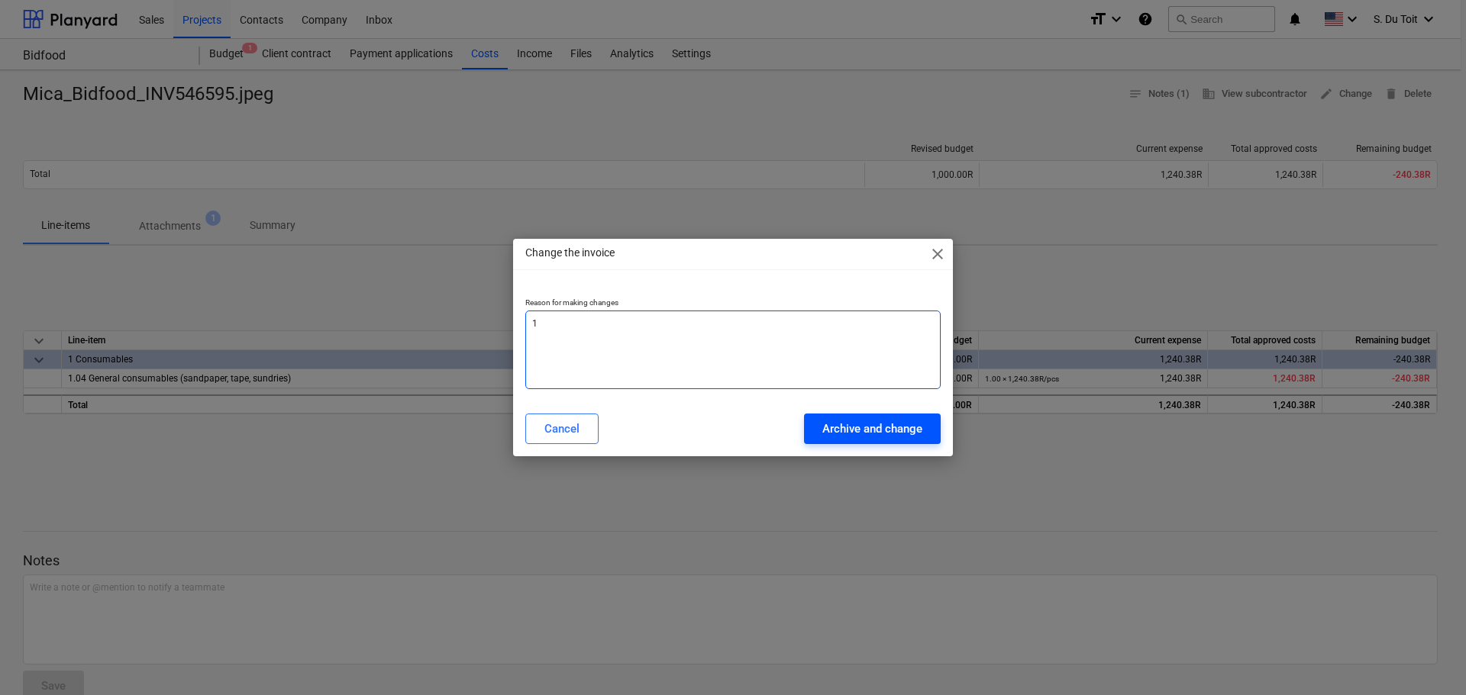
type textarea "1"
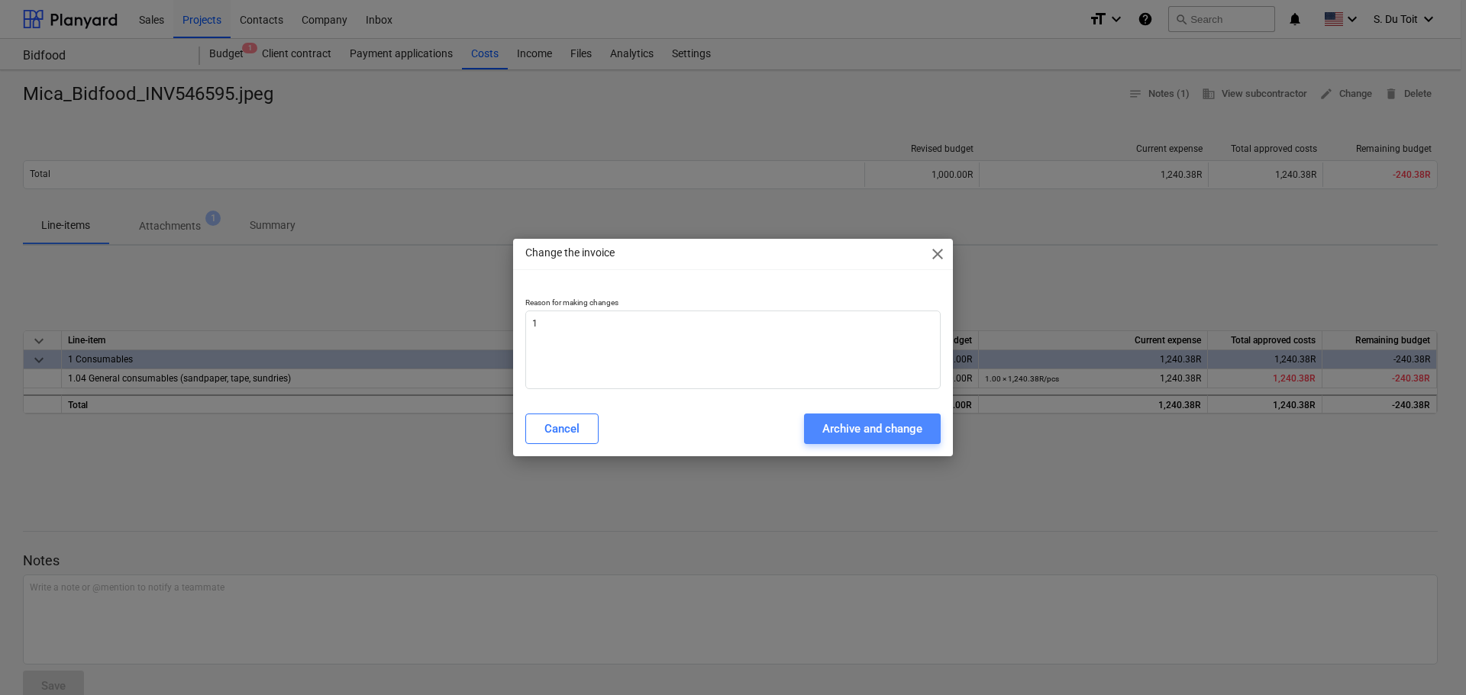
click at [905, 426] on div "Archive and change" at bounding box center [872, 429] width 100 height 20
type textarea "x"
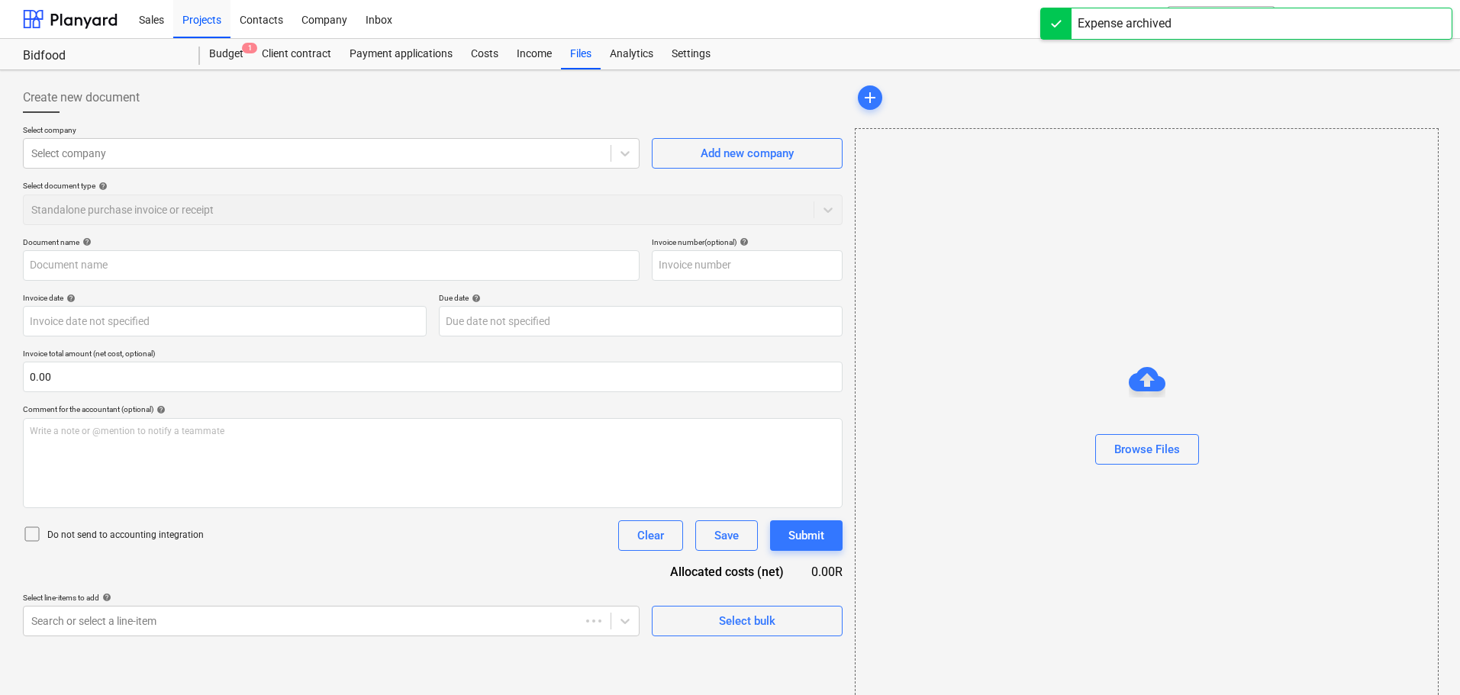
type input "Mica_Bidfood_INV546595.jpeg"
type input "546595"
type input "[DATE]"
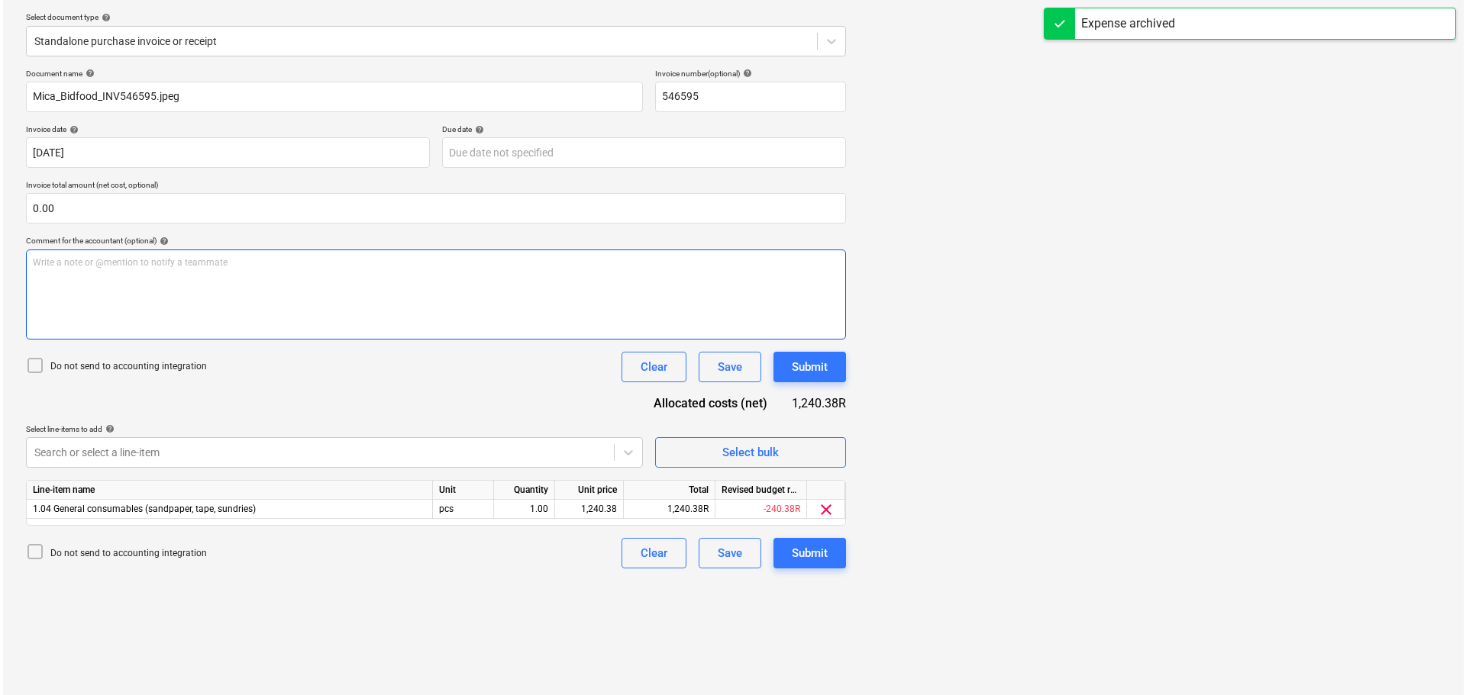
scroll to position [181, 0]
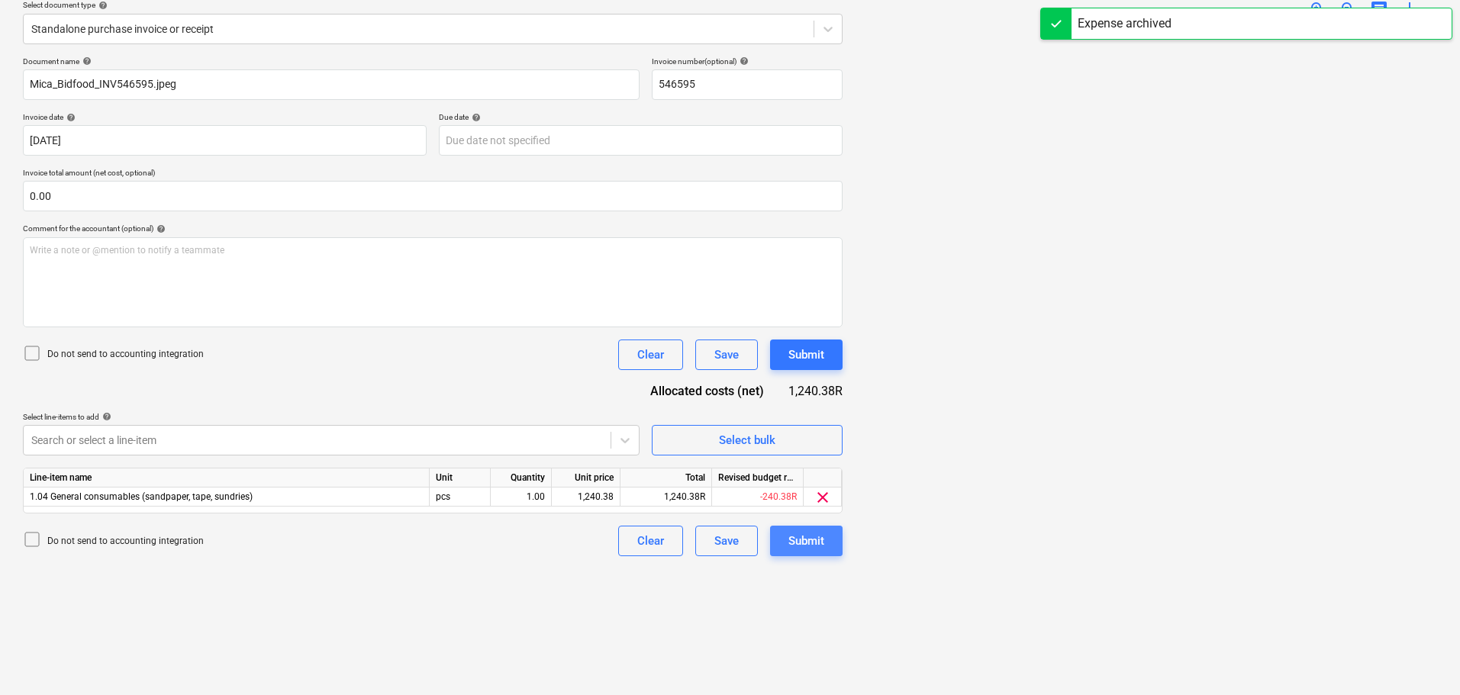
click at [825, 534] on button "Submit" at bounding box center [806, 541] width 73 height 31
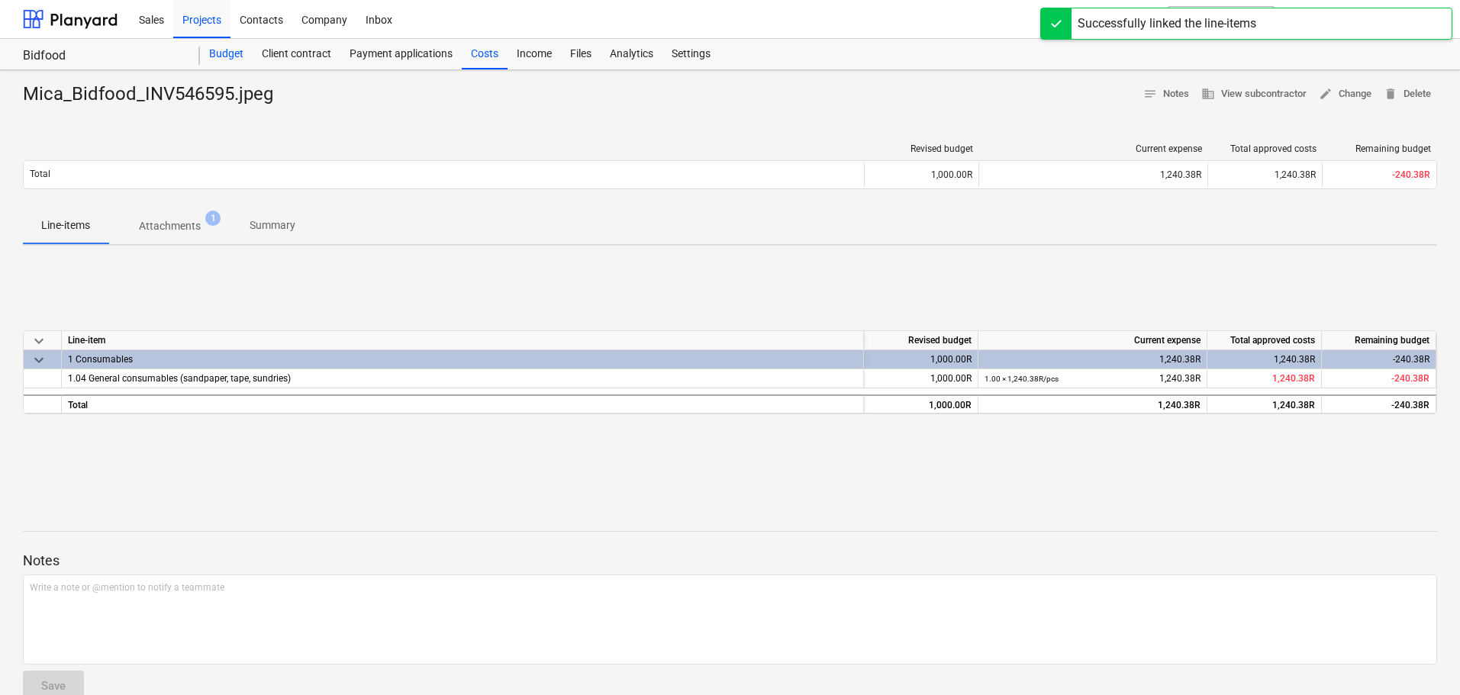
click at [224, 47] on div "Budget" at bounding box center [226, 54] width 53 height 31
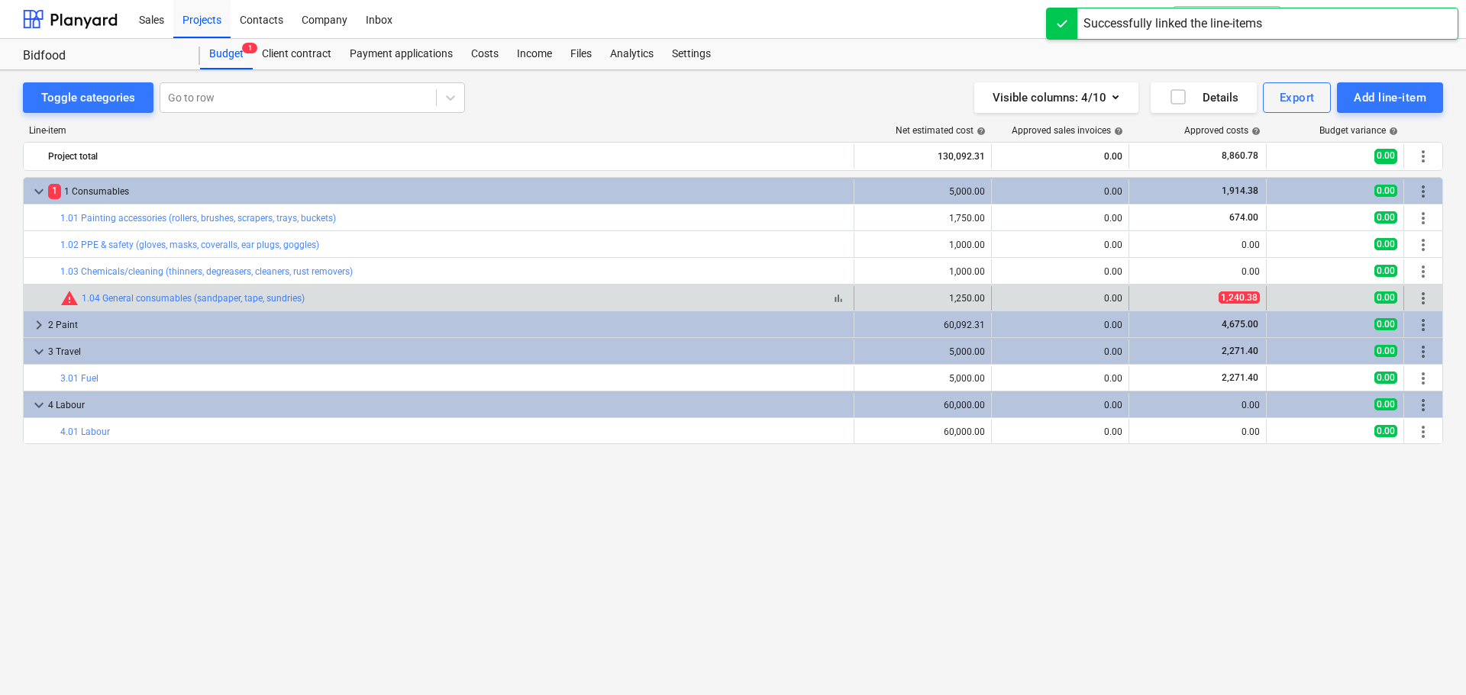
click at [63, 298] on span "warning" at bounding box center [69, 298] width 18 height 18
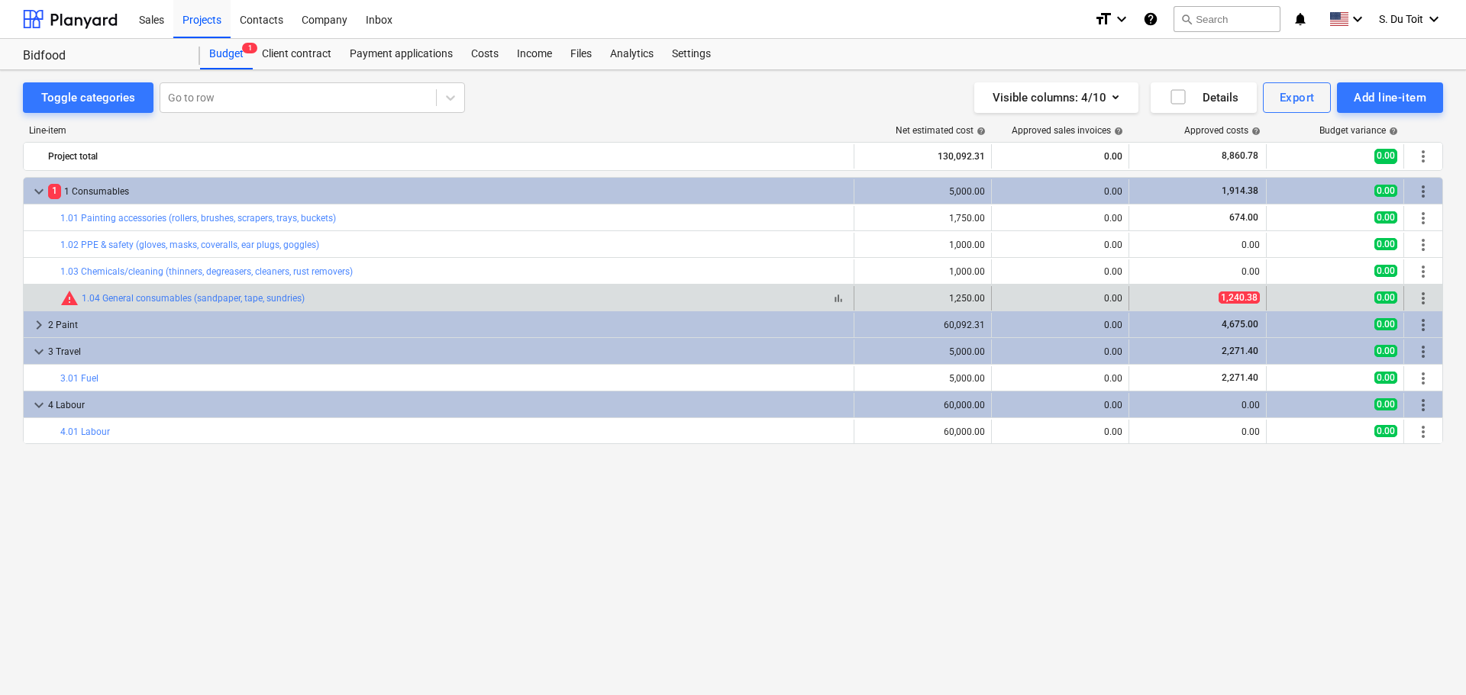
click at [68, 305] on span "warning" at bounding box center [69, 298] width 18 height 18
click at [69, 302] on span "warning" at bounding box center [69, 298] width 18 height 18
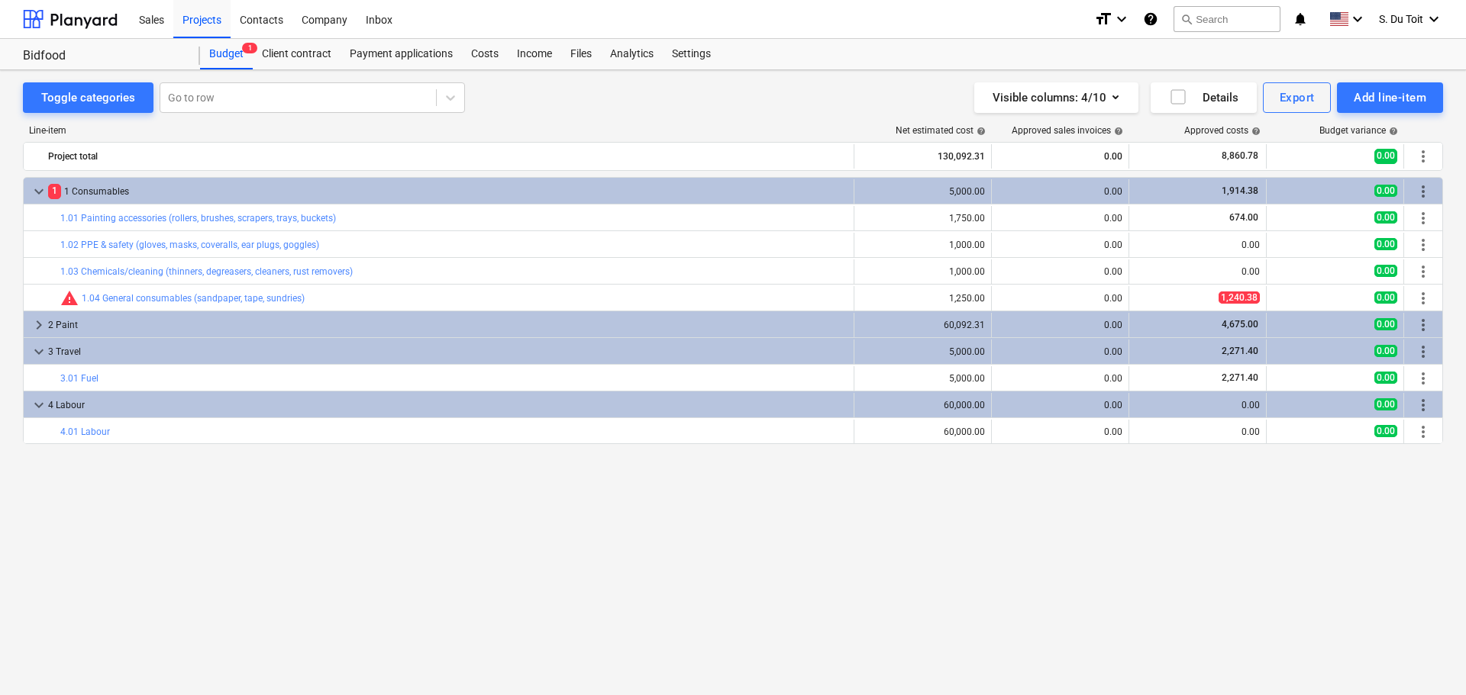
click at [567, 513] on div "keyboard_arrow_down 1 1 Consumables 5,000.00 0.00 1,914.38 0.00 more_vert bar_c…" at bounding box center [733, 404] width 1420 height 455
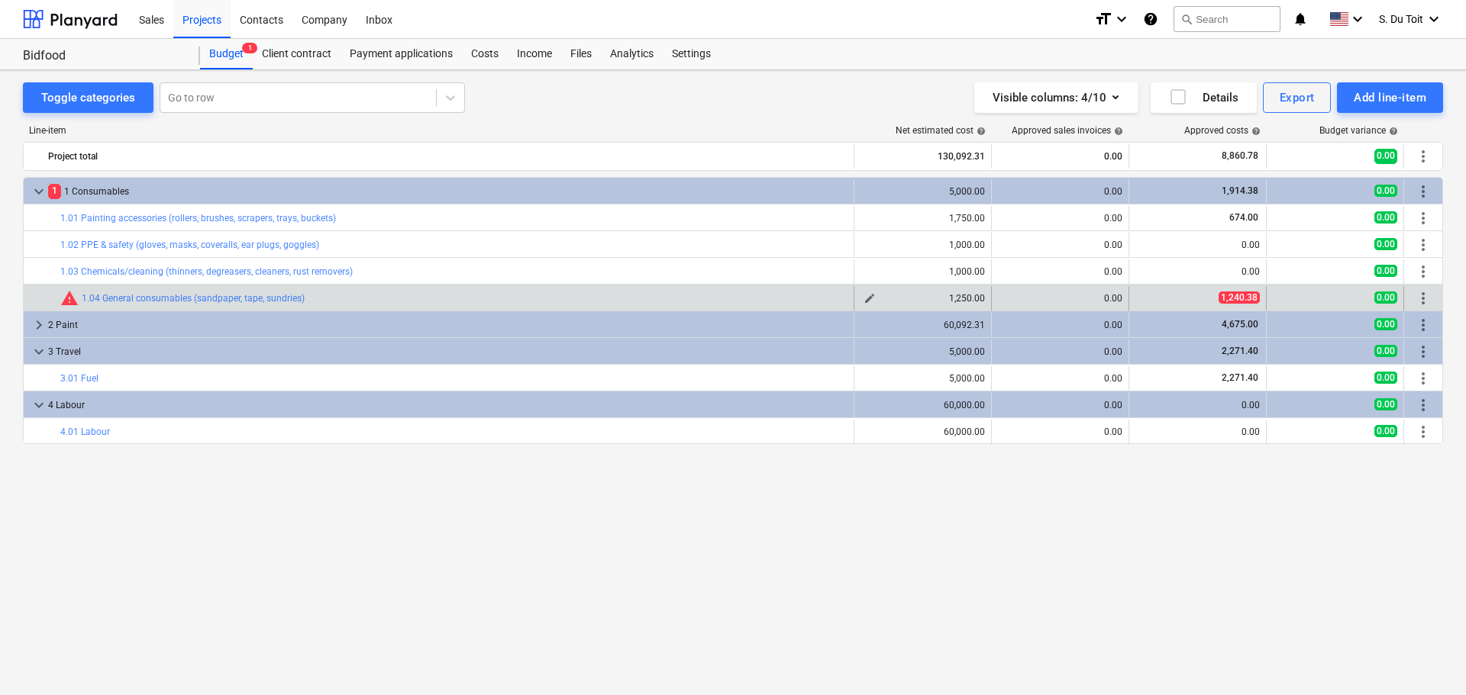
click at [864, 297] on span "edit" at bounding box center [869, 298] width 12 height 12
type textarea "x"
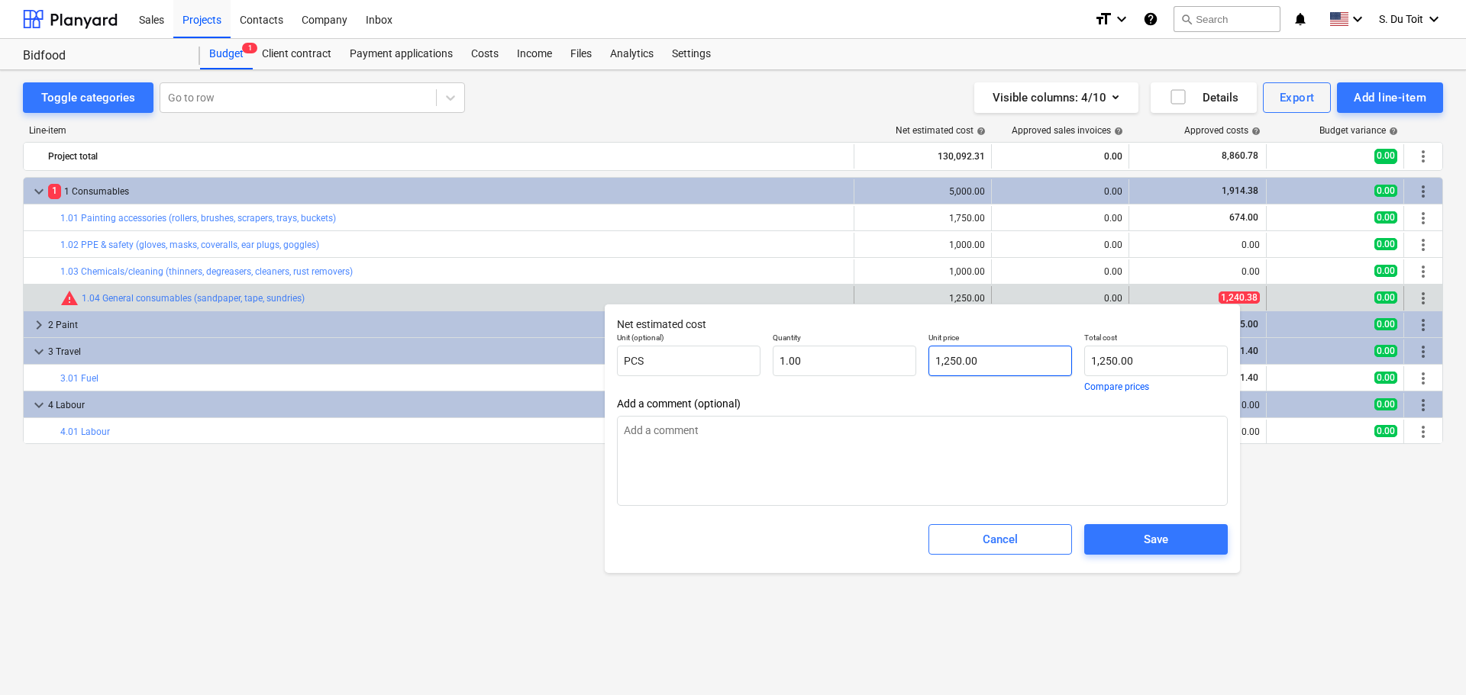
type input "1250"
drag, startPoint x: 1007, startPoint y: 363, endPoint x: 935, endPoint y: 348, distance: 73.2
click at [935, 348] on input "1250" at bounding box center [1000, 361] width 144 height 31
type textarea "x"
type input "1"
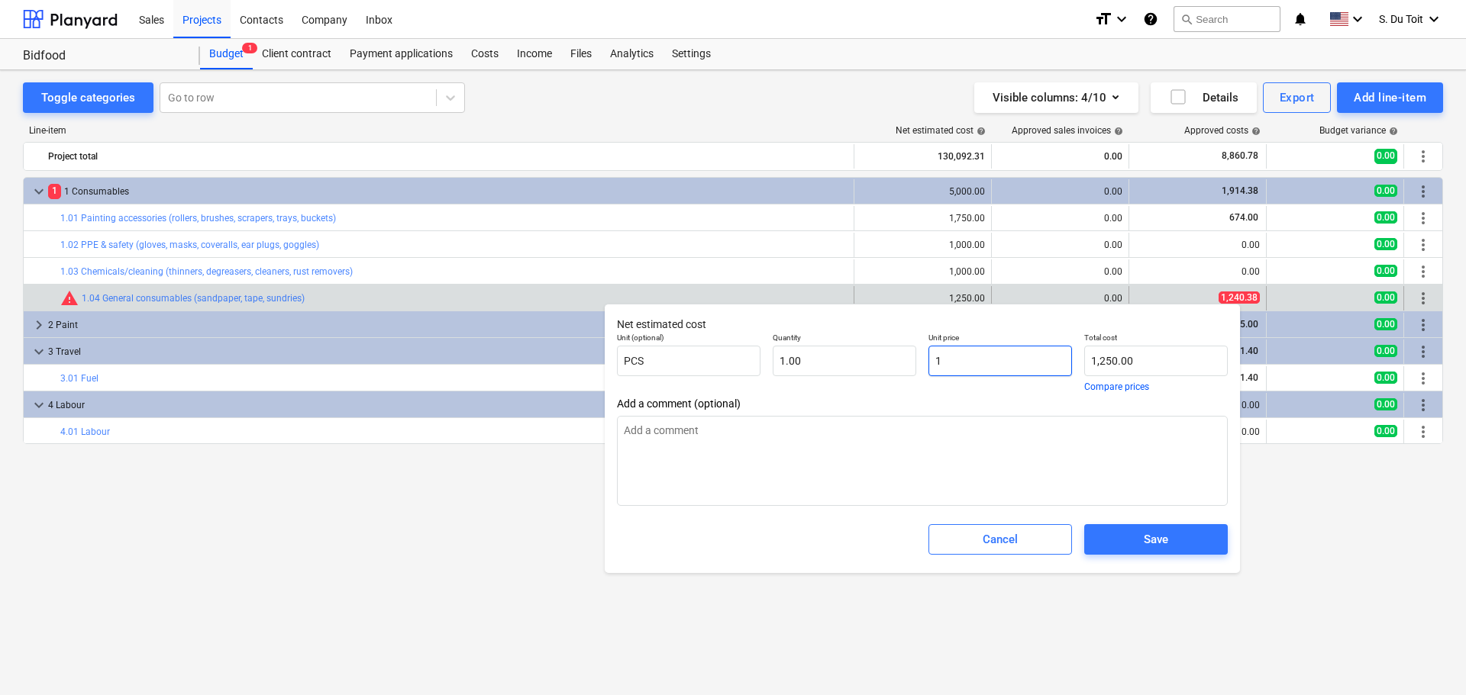
type input "1.00"
type textarea "x"
type input "15"
type input "15.00"
type textarea "x"
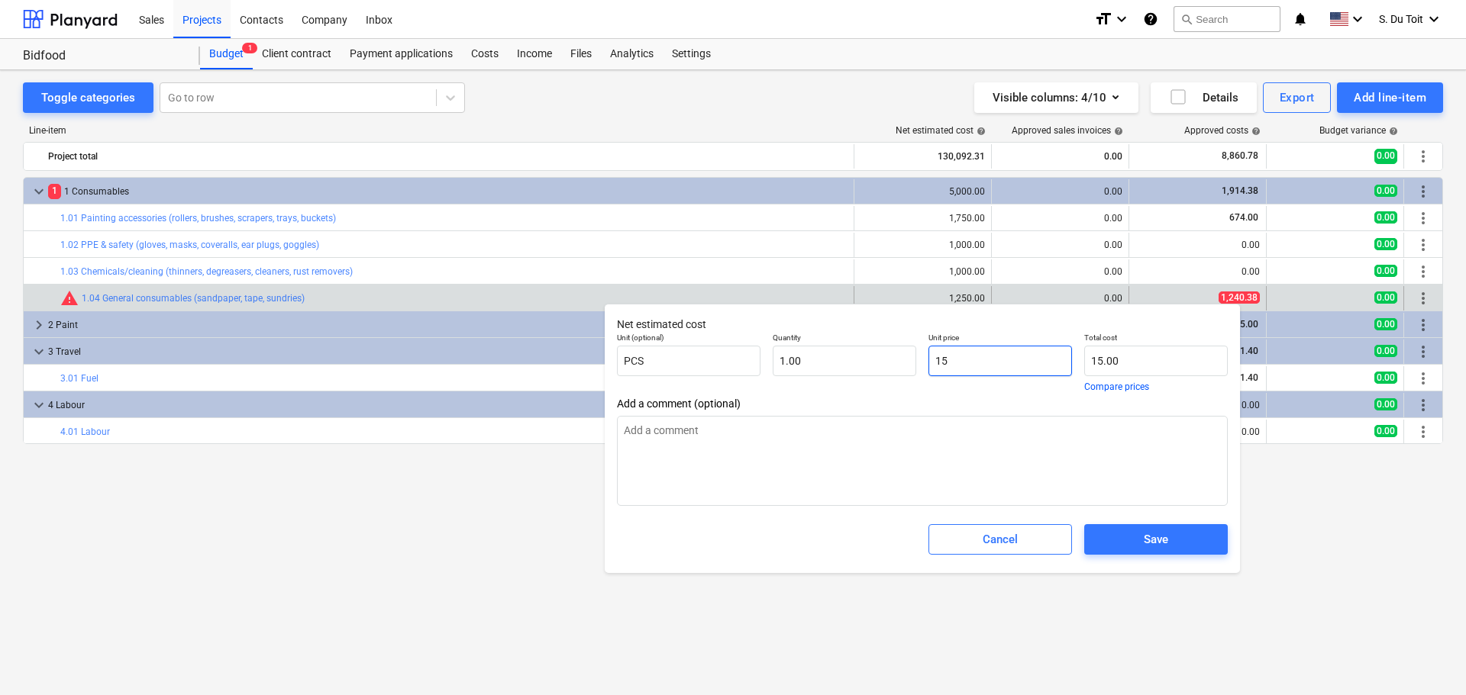
type input "150"
type input "150.00"
type textarea "x"
type input "1500"
type input "1,500.00"
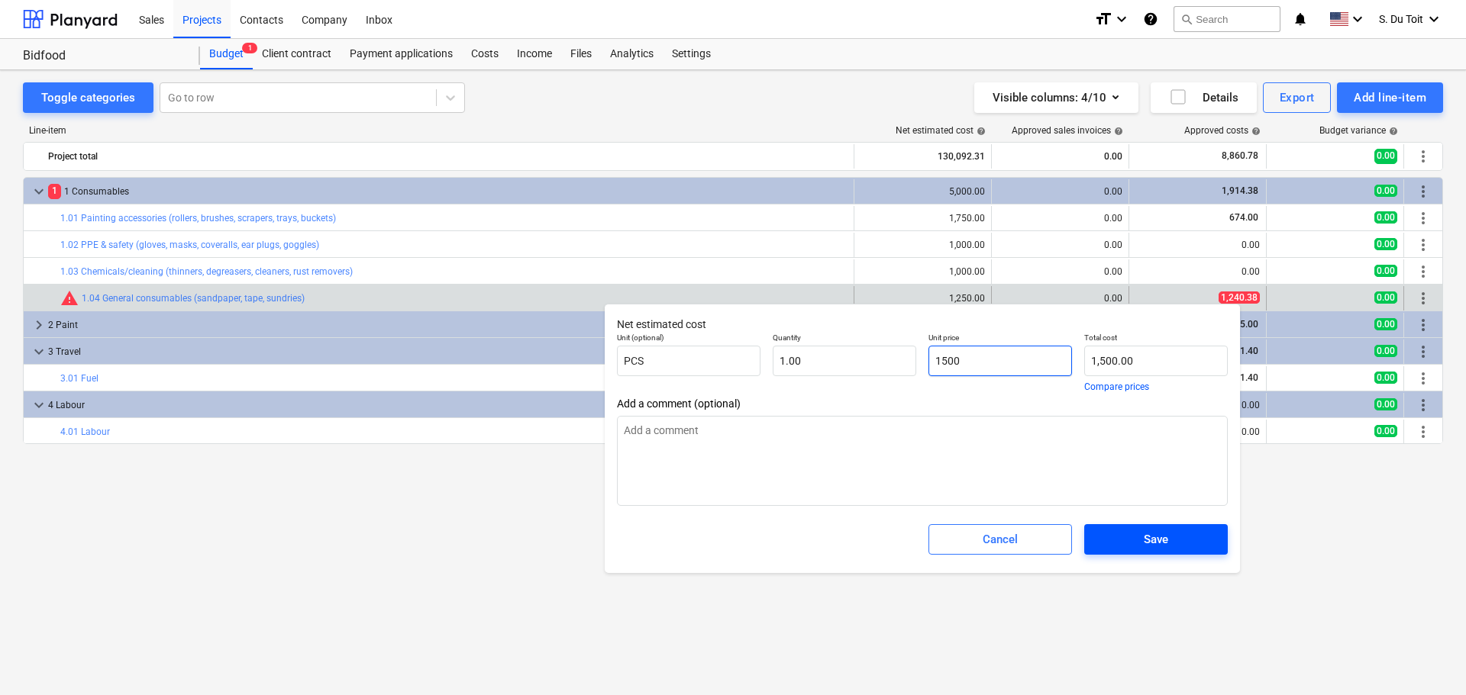
type input "1500"
type textarea "x"
type input "1,500.00"
click at [1199, 544] on span "Save" at bounding box center [1155, 540] width 107 height 20
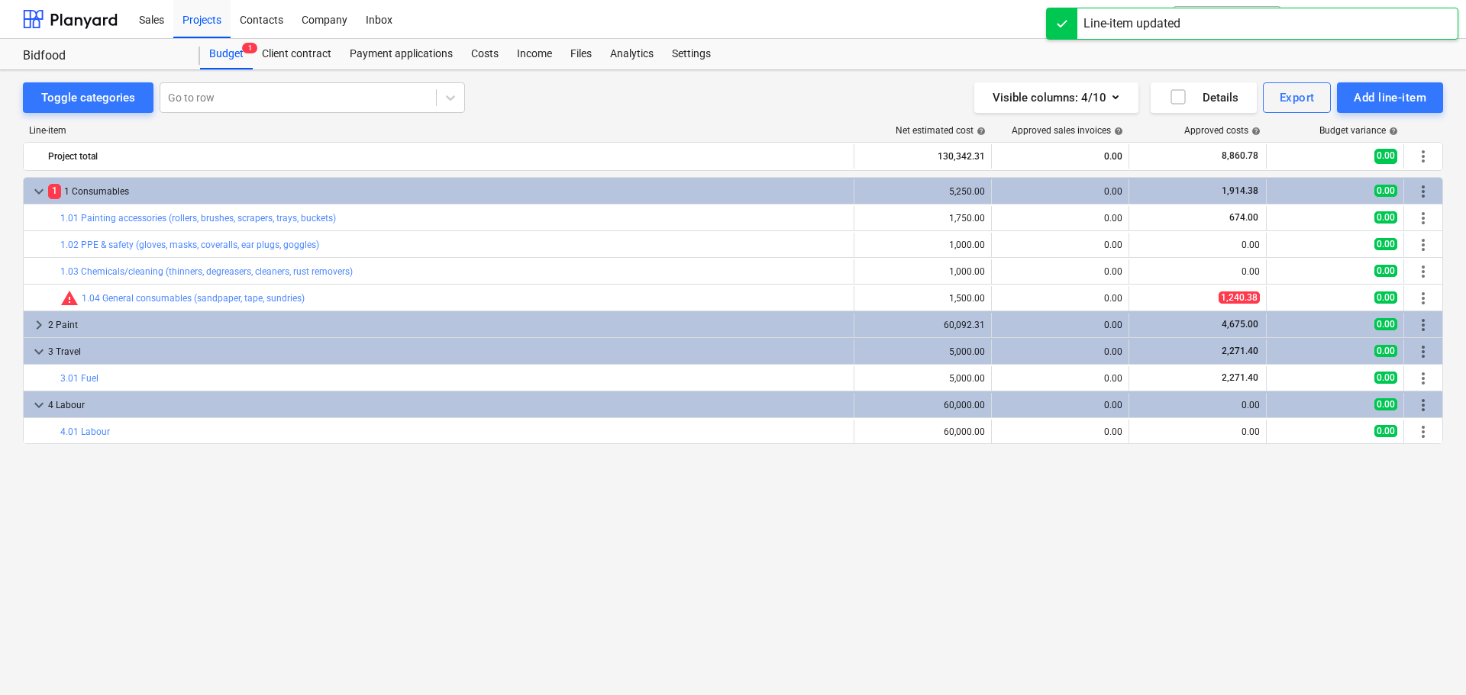
click at [1196, 555] on div "keyboard_arrow_down 1 1 Consumables 5,250.00 0.00 1,914.38 0.00 more_vert bar_c…" at bounding box center [733, 404] width 1420 height 455
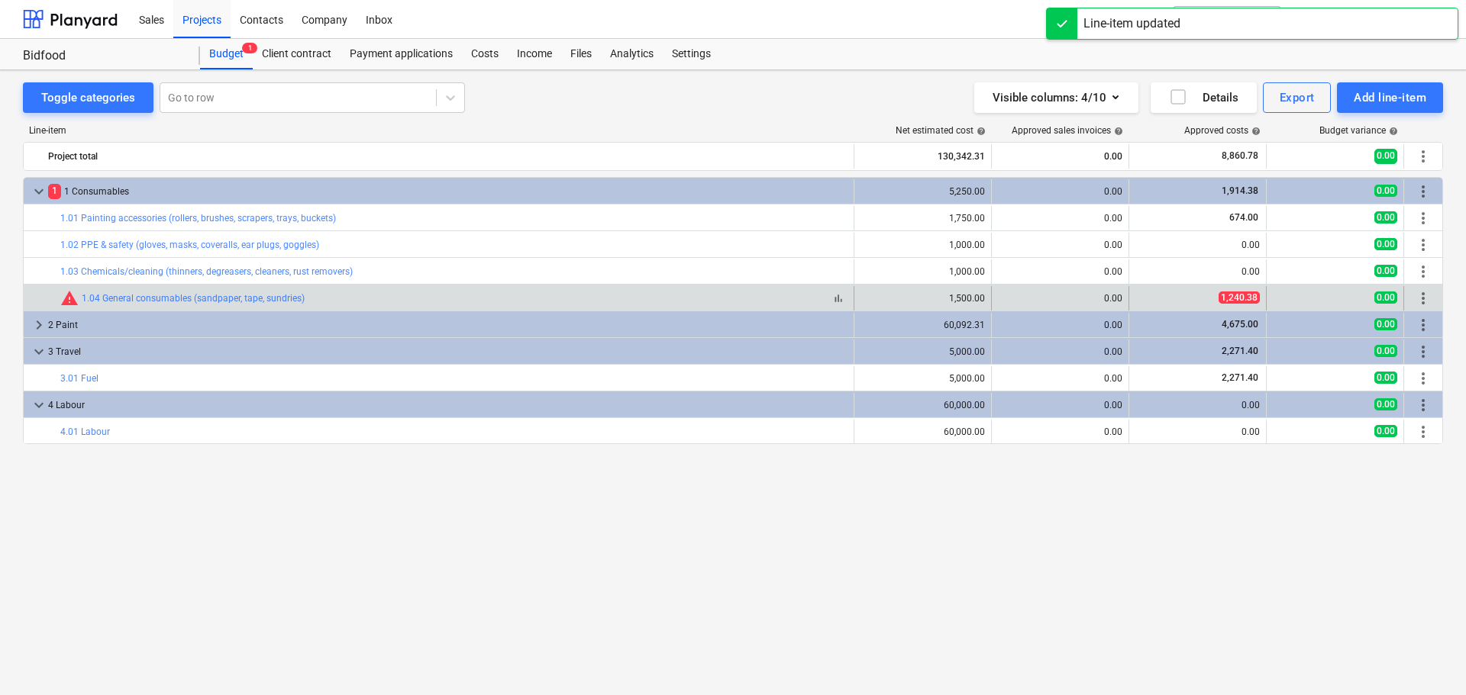
click at [333, 305] on div "bar_chart warning 1.04 General consumables (sandpaper, tape, sundries)" at bounding box center [453, 298] width 787 height 18
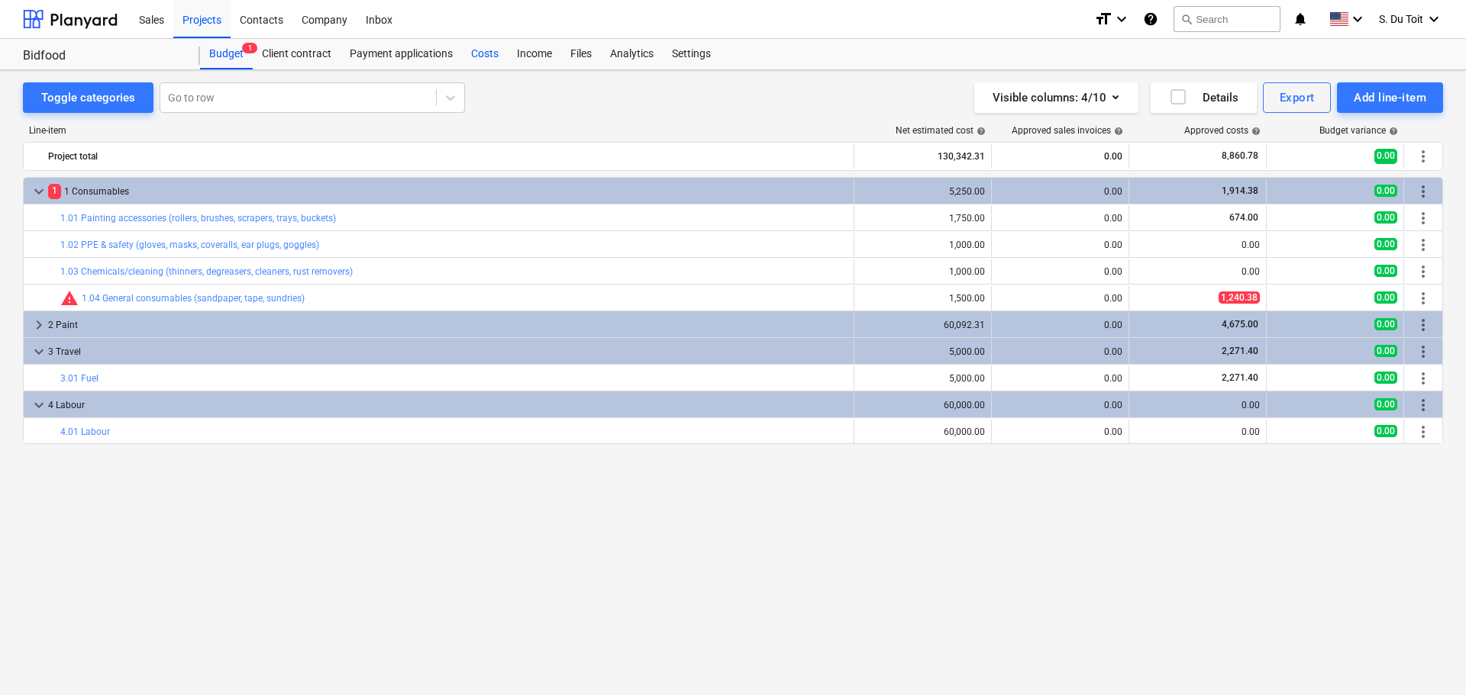
click at [479, 54] on div "Costs" at bounding box center [485, 54] width 46 height 31
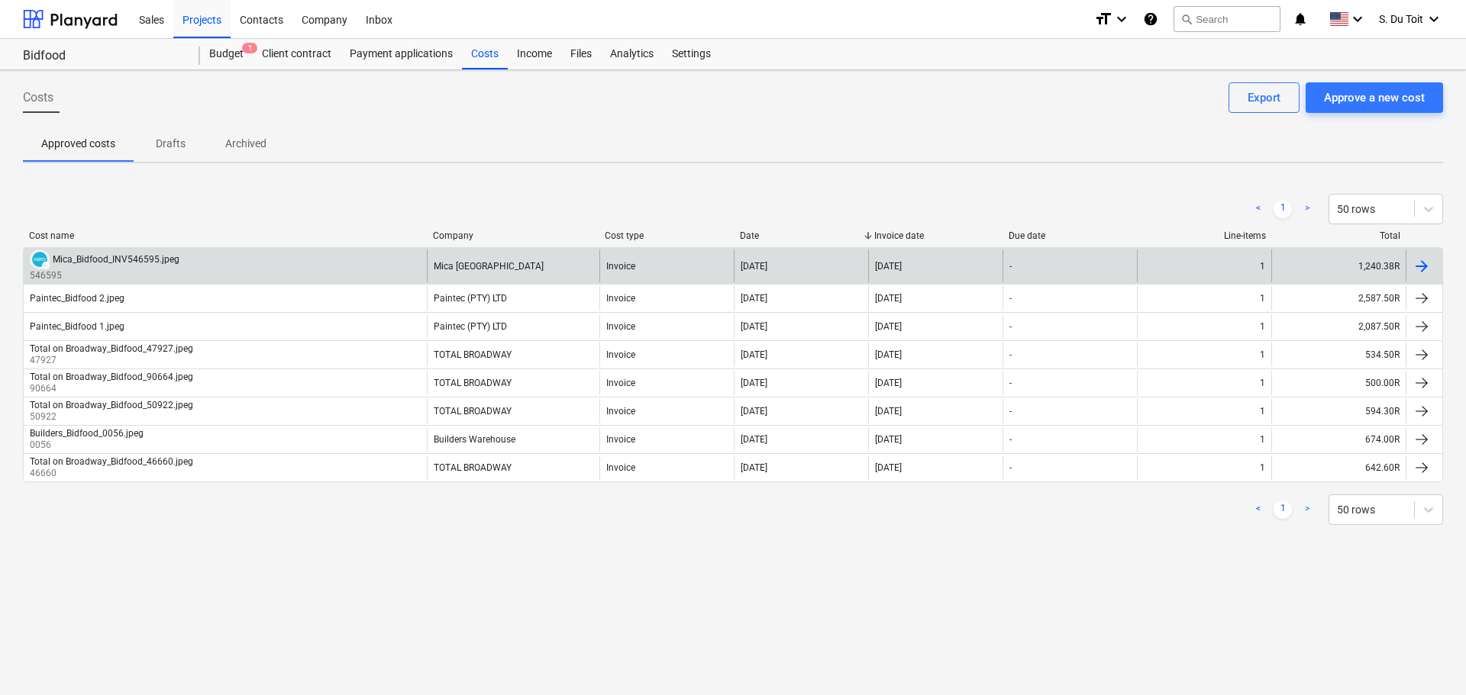
click at [110, 261] on div "Mica_Bidfood_INV546595.jpeg" at bounding box center [116, 259] width 127 height 11
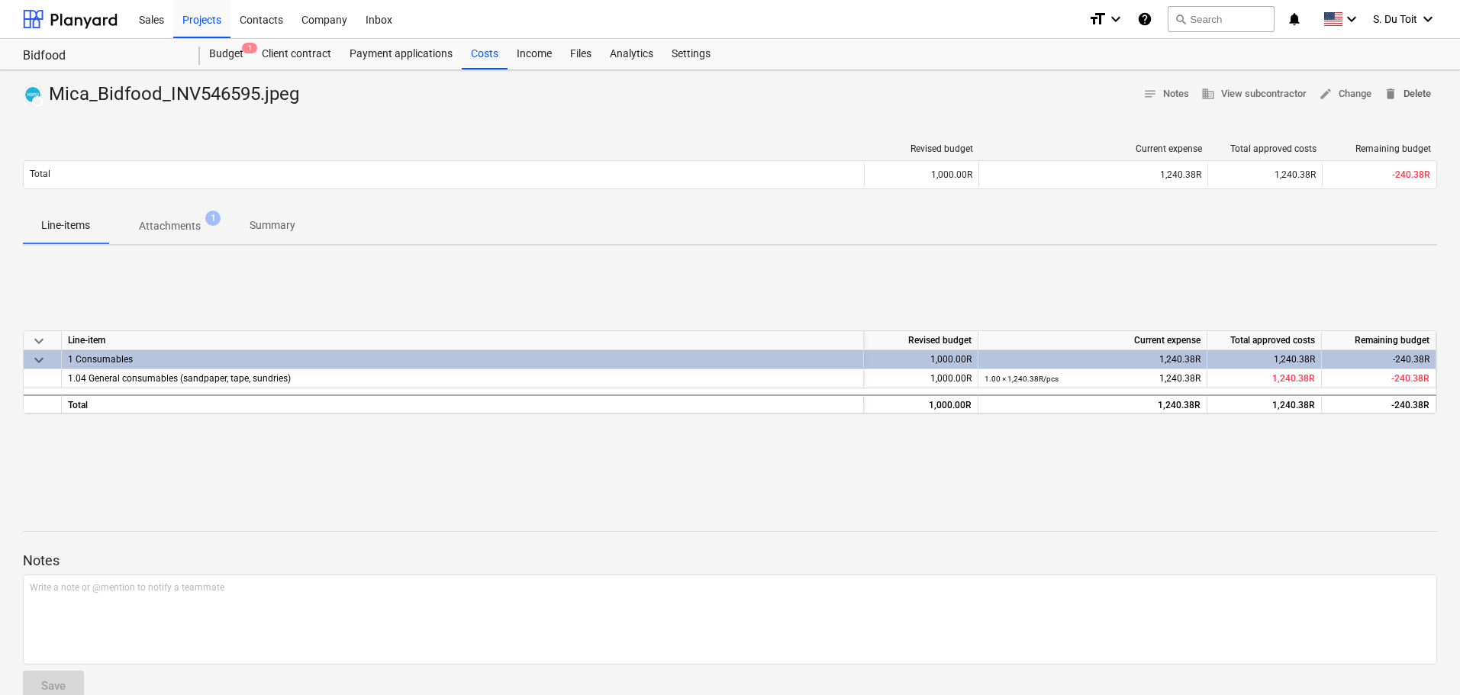
click at [1409, 97] on span "delete Delete" at bounding box center [1407, 95] width 47 height 18
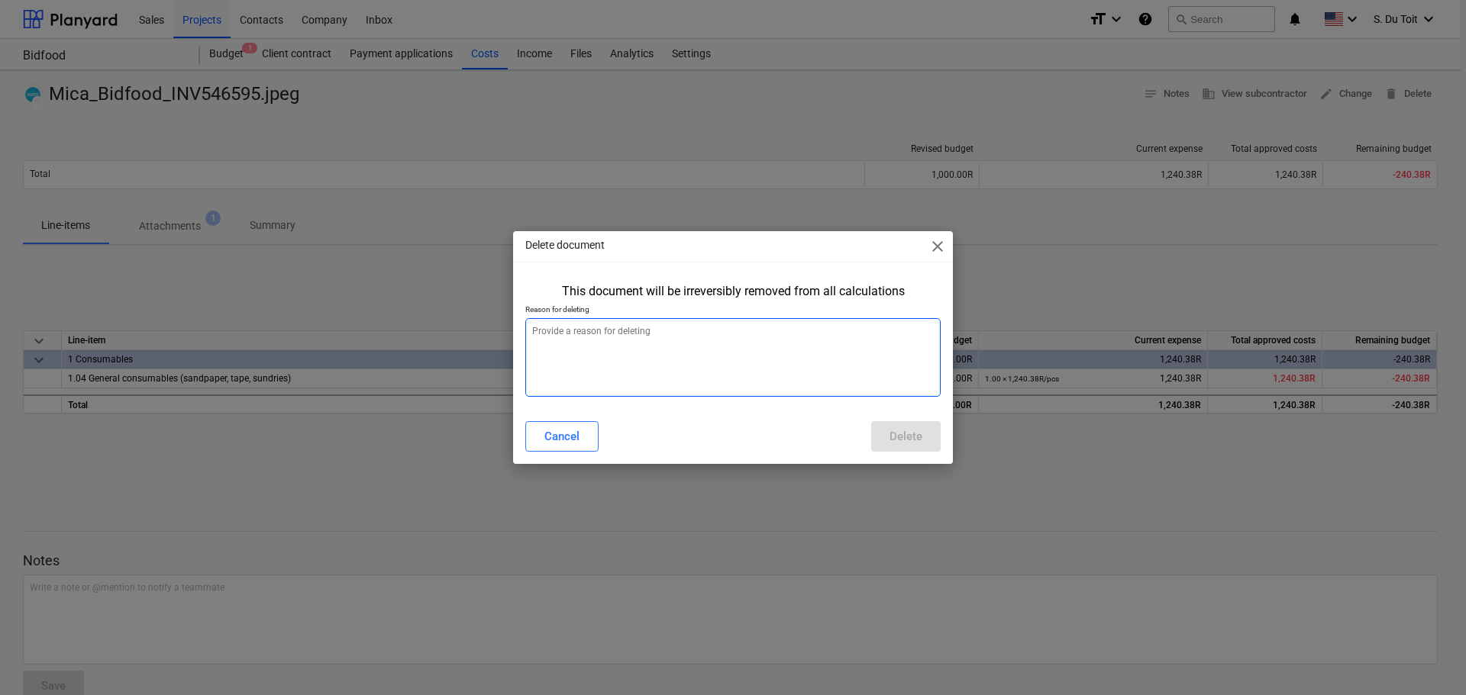
click at [702, 342] on textarea at bounding box center [732, 357] width 415 height 79
type textarea "x"
type textarea "1"
click at [899, 438] on div "Delete" at bounding box center [905, 437] width 33 height 20
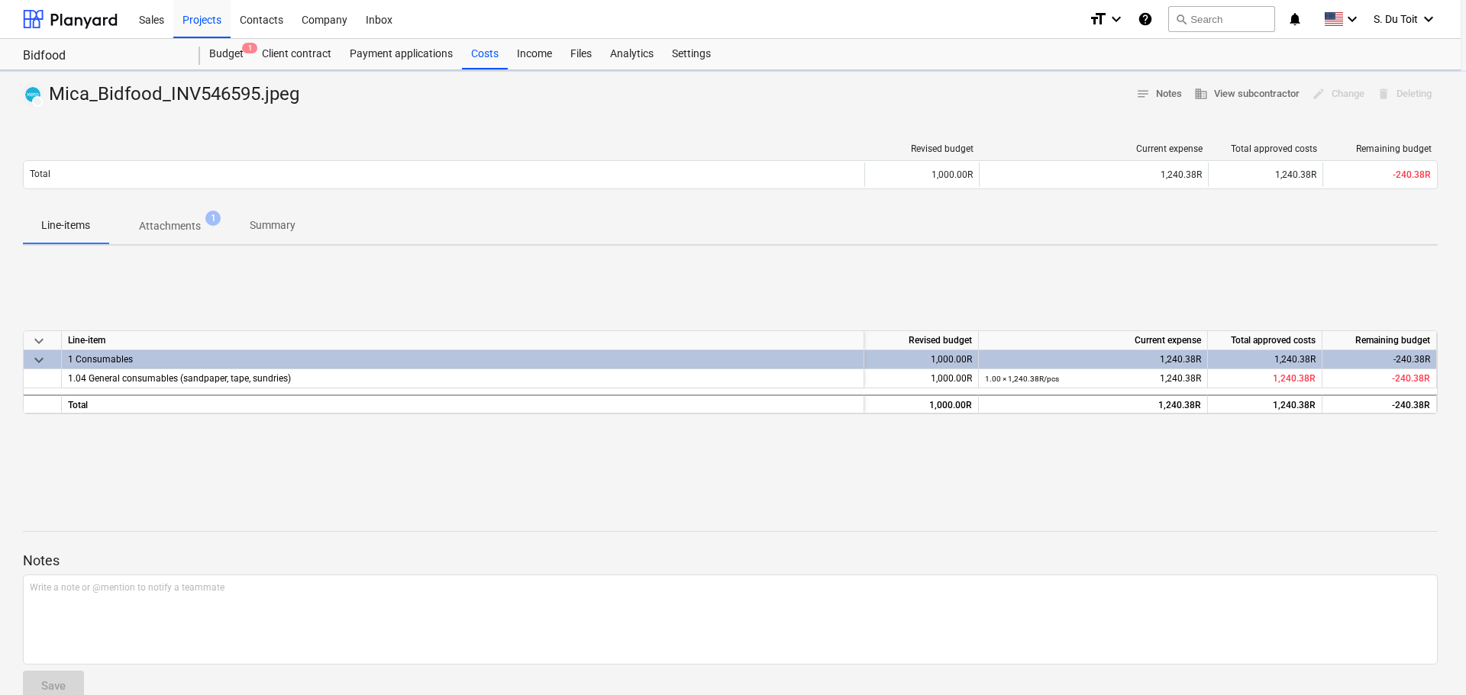
type textarea "x"
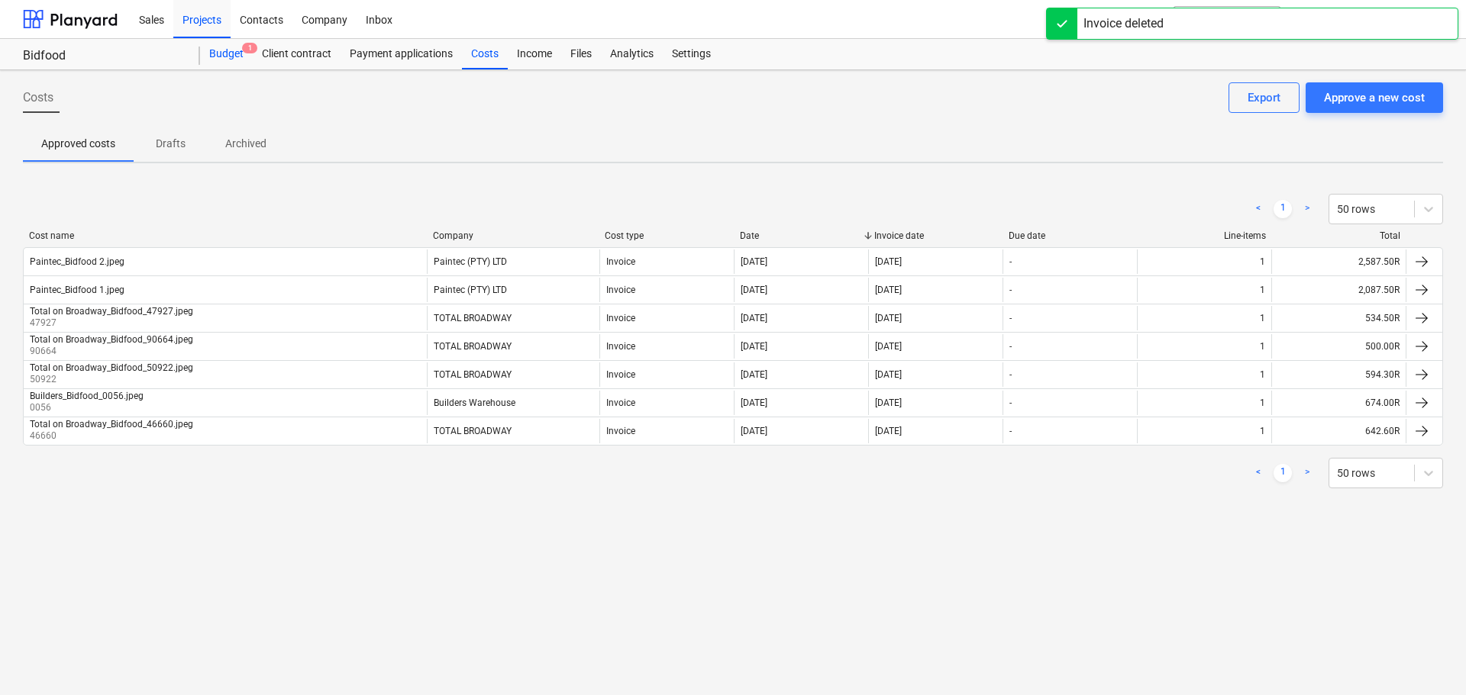
click at [250, 55] on div "Budget 1" at bounding box center [226, 54] width 53 height 31
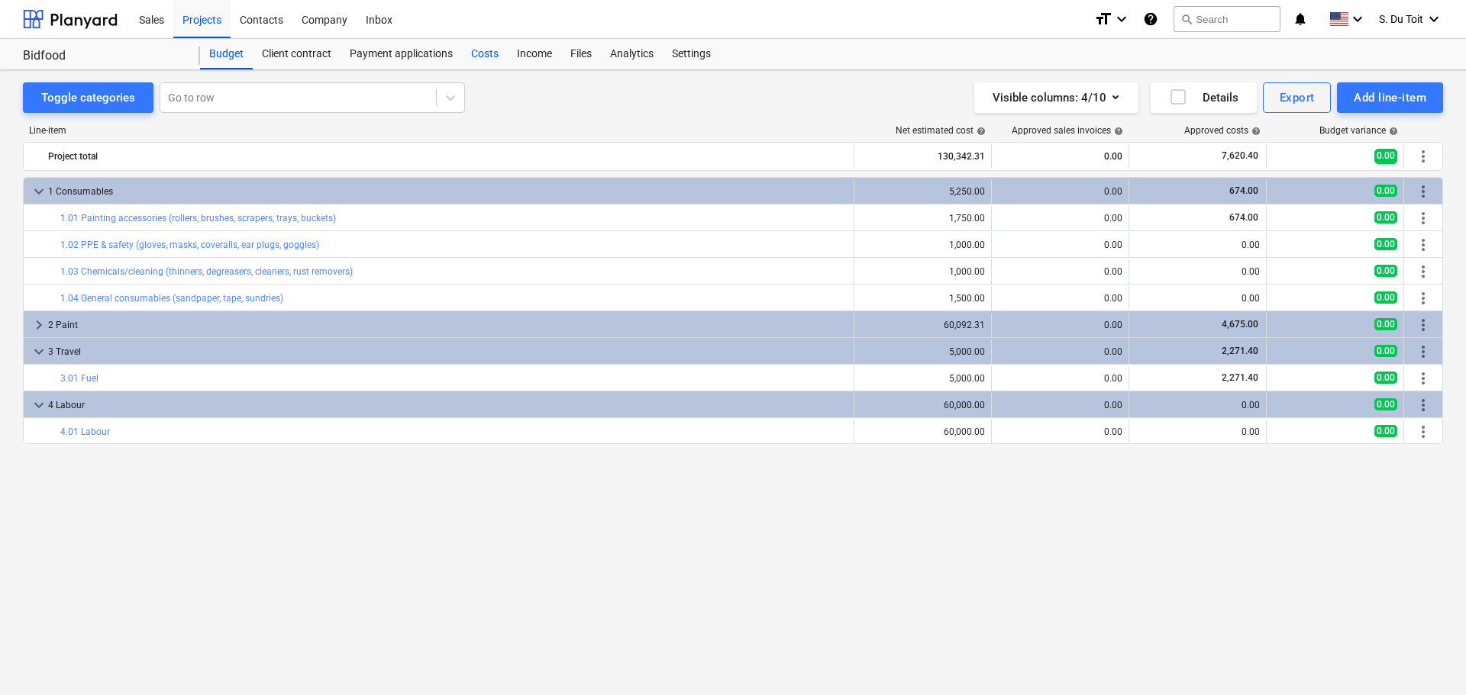
click at [474, 53] on div "Costs" at bounding box center [485, 54] width 46 height 31
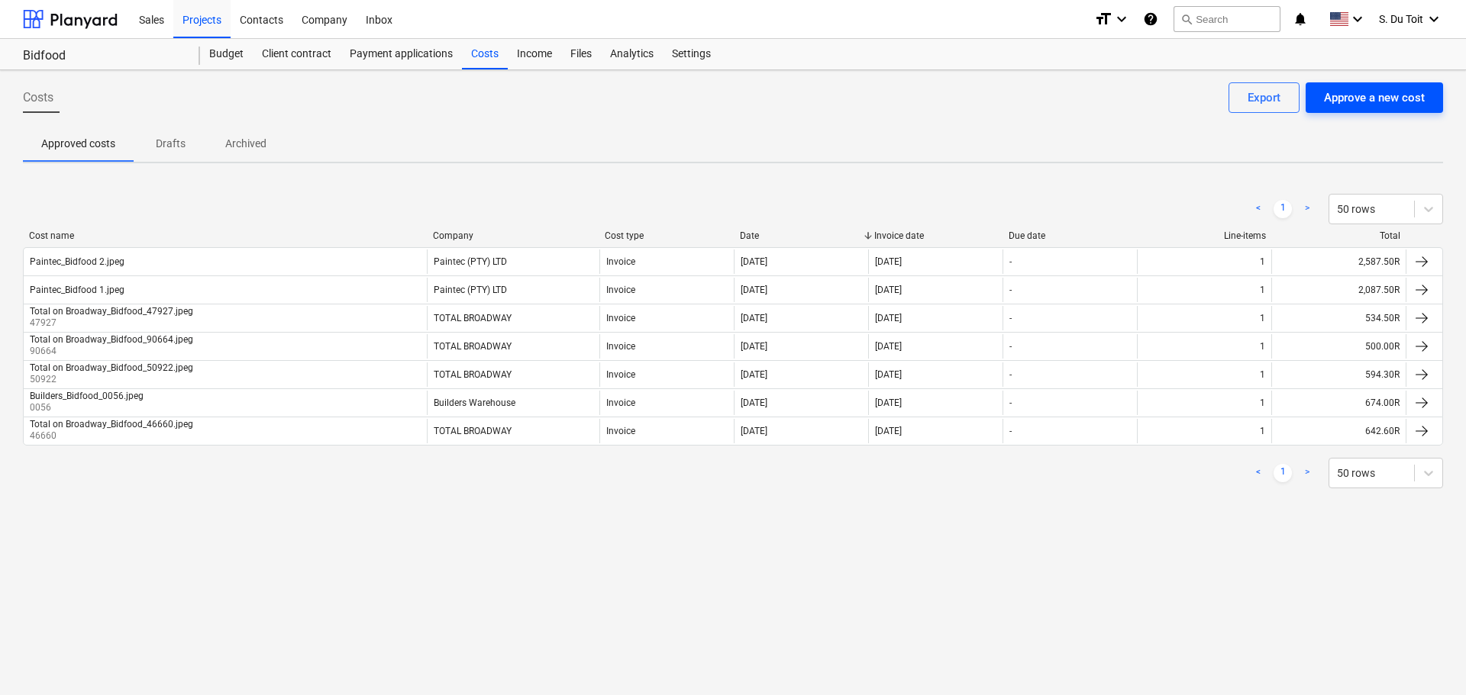
click at [1392, 108] on div "Approve a new cost" at bounding box center [1374, 98] width 101 height 20
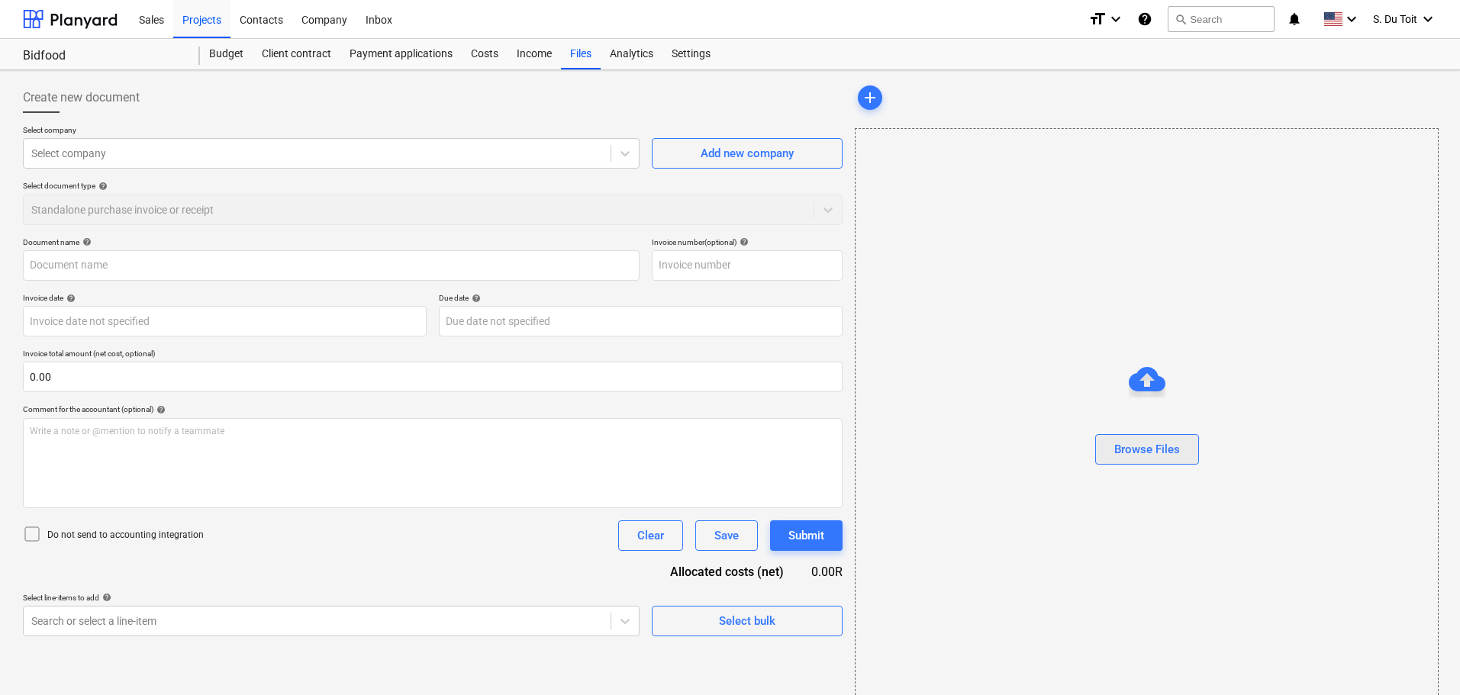
click at [1132, 461] on button "Browse Files" at bounding box center [1148, 449] width 104 height 31
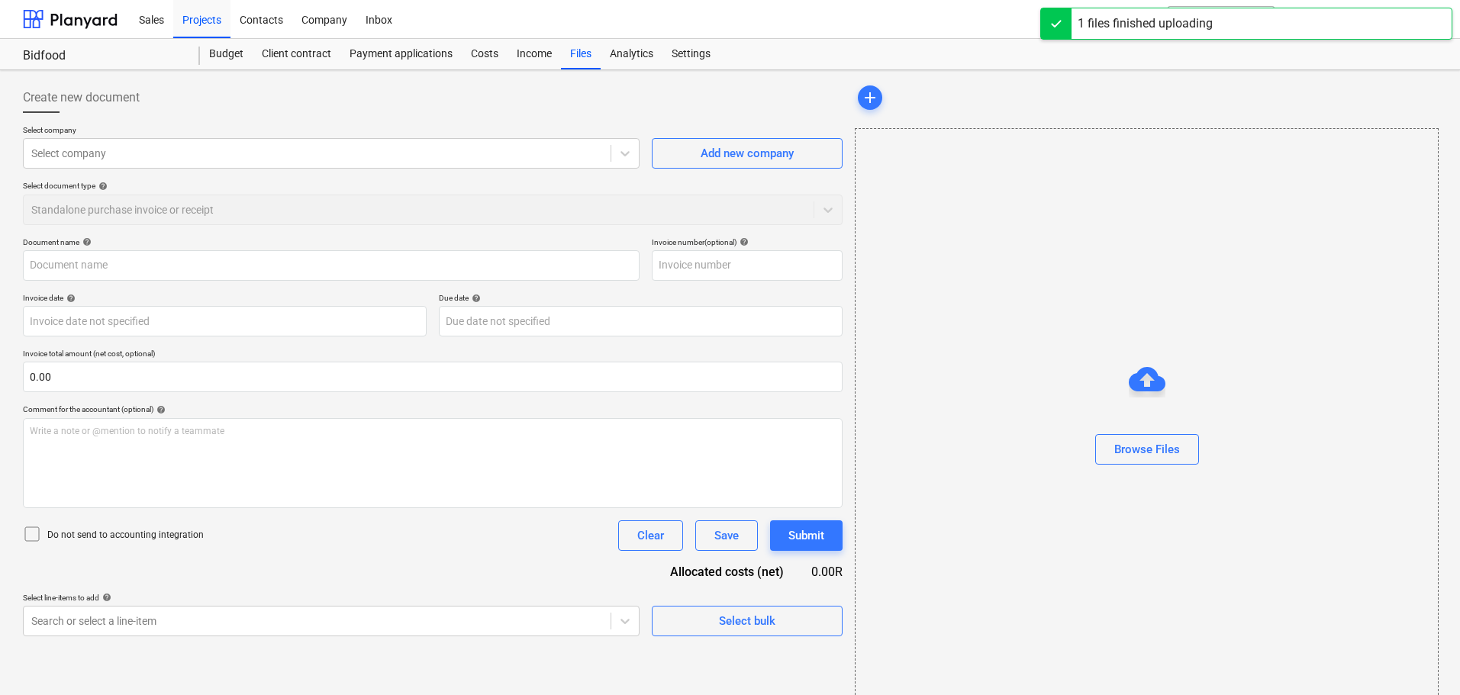
click at [88, 535] on p "Do not send to accounting integration" at bounding box center [125, 535] width 157 height 13
type input "Mica_Bidfood_INV546595.jpeg"
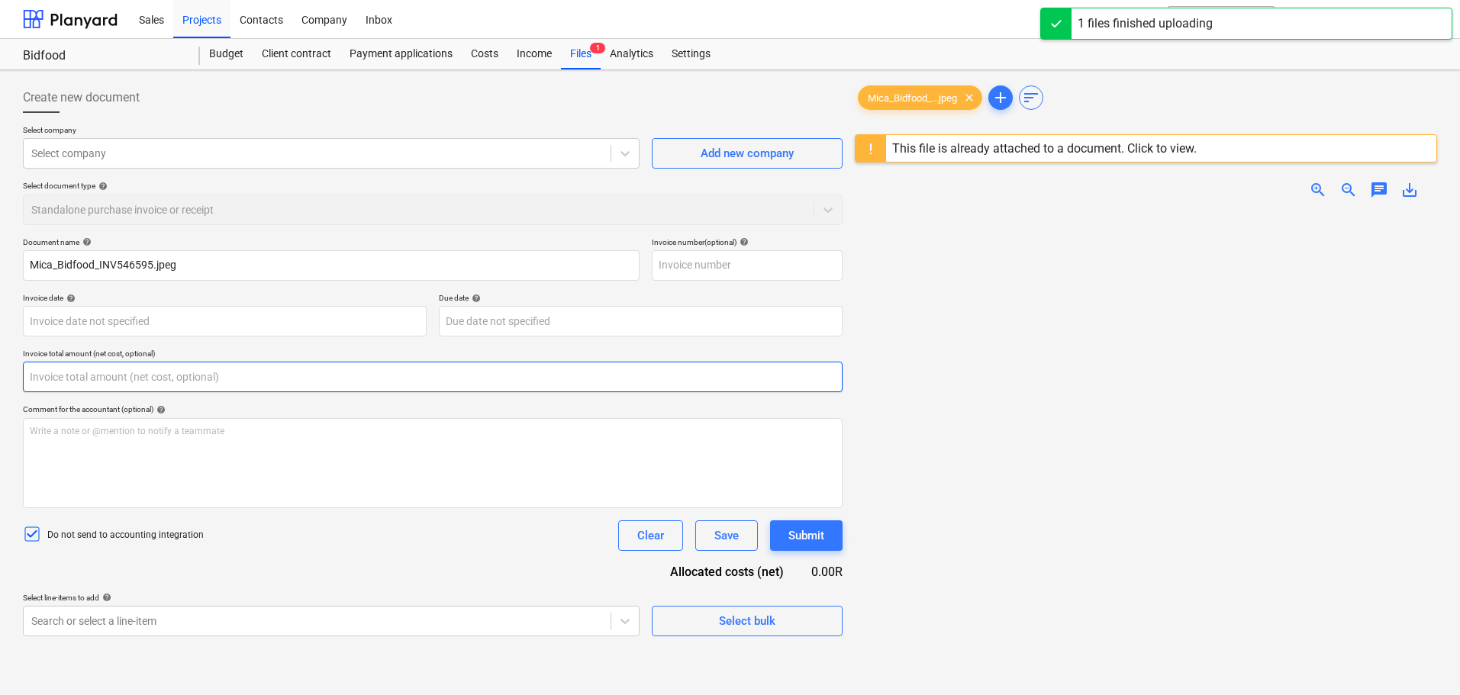
click at [116, 380] on input "text" at bounding box center [433, 377] width 820 height 31
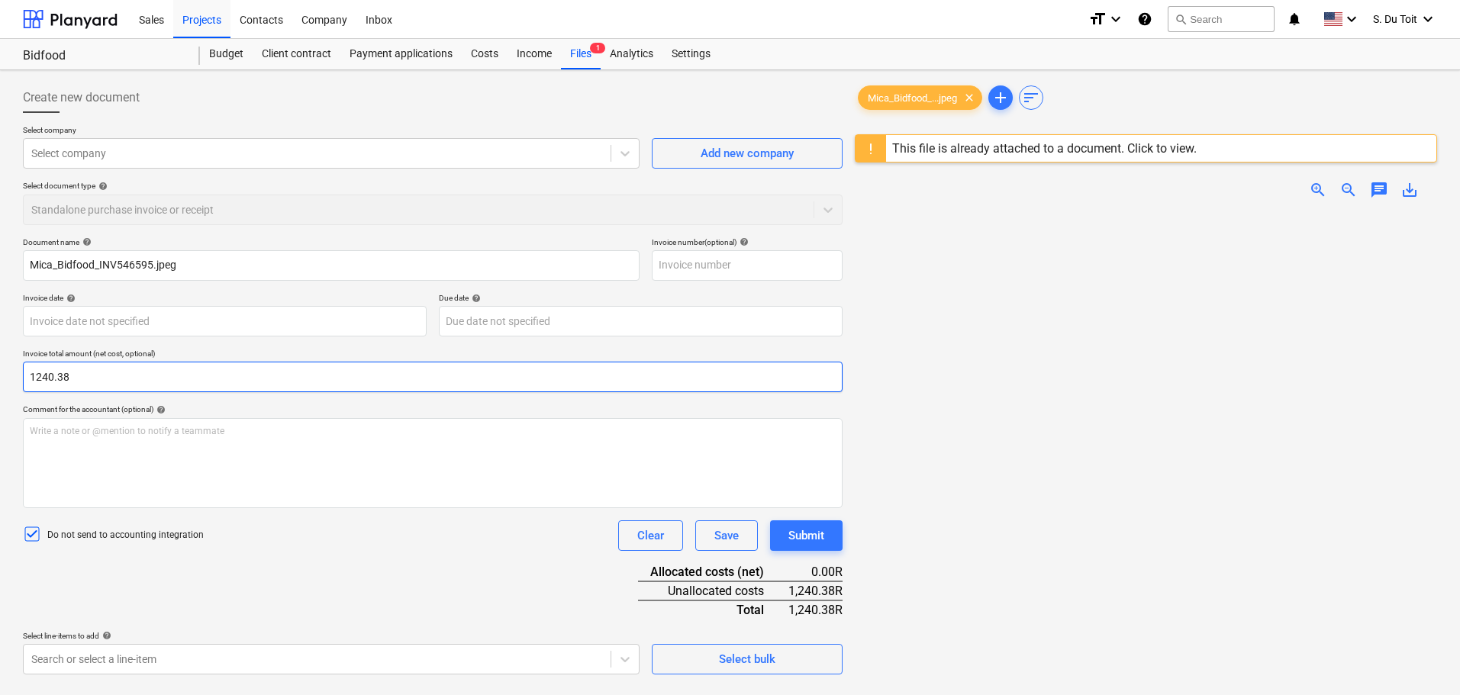
drag, startPoint x: 226, startPoint y: 383, endPoint x: 0, endPoint y: 379, distance: 226.0
click at [0, 379] on div "Create new document Select company Select company Add new company Select docume…" at bounding box center [730, 473] width 1460 height 806
type input "1,240.38"
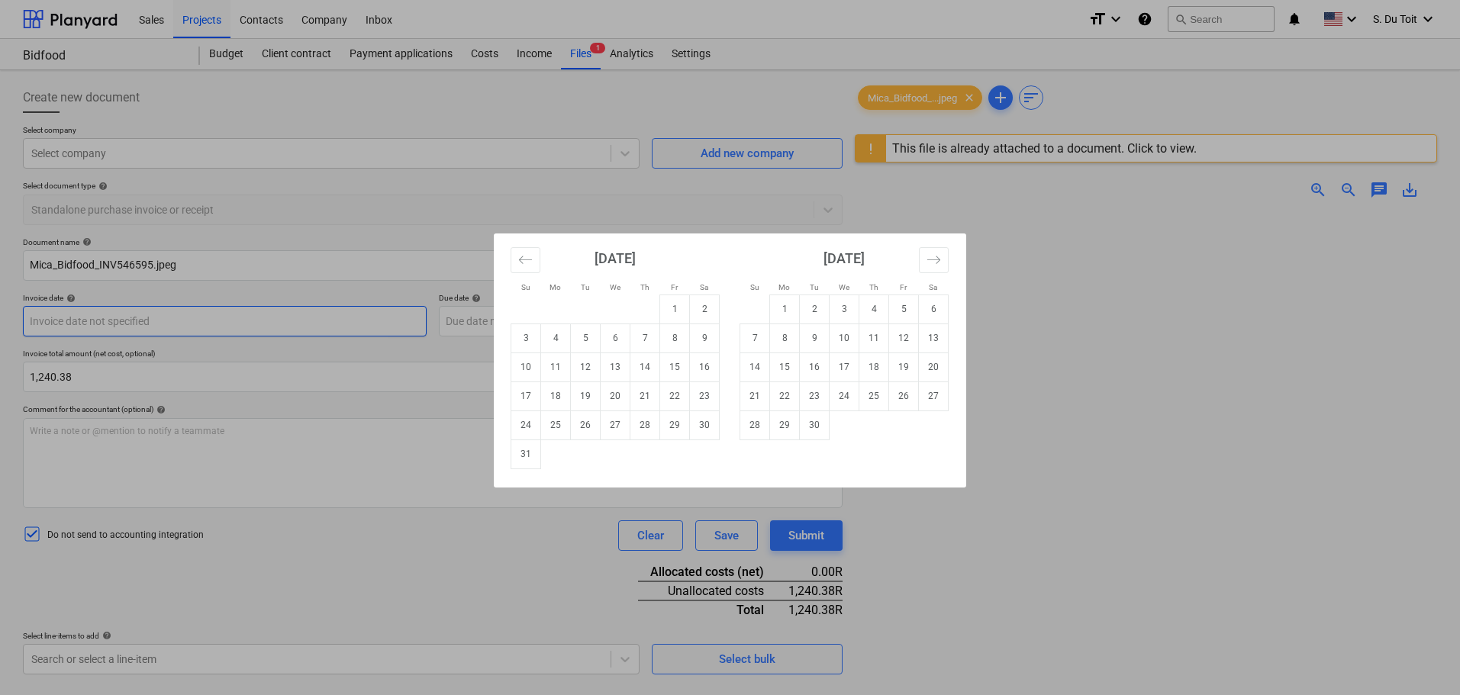
click at [257, 315] on body "Sales Projects Contacts Company Inbox format_size keyboard_arrow_down help sear…" at bounding box center [730, 347] width 1460 height 695
click at [679, 365] on td "15" at bounding box center [675, 367] width 30 height 29
type input "[DATE]"
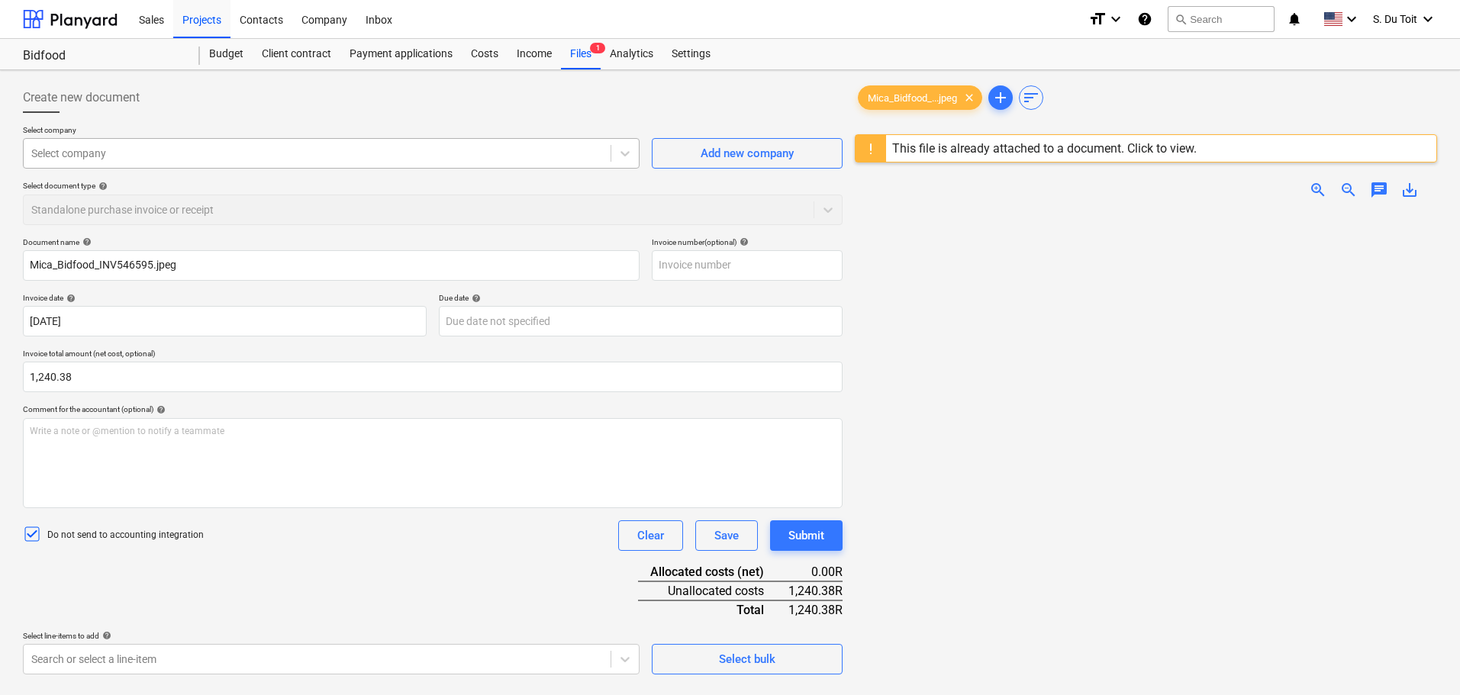
click at [337, 166] on div "Select company" at bounding box center [331, 153] width 617 height 31
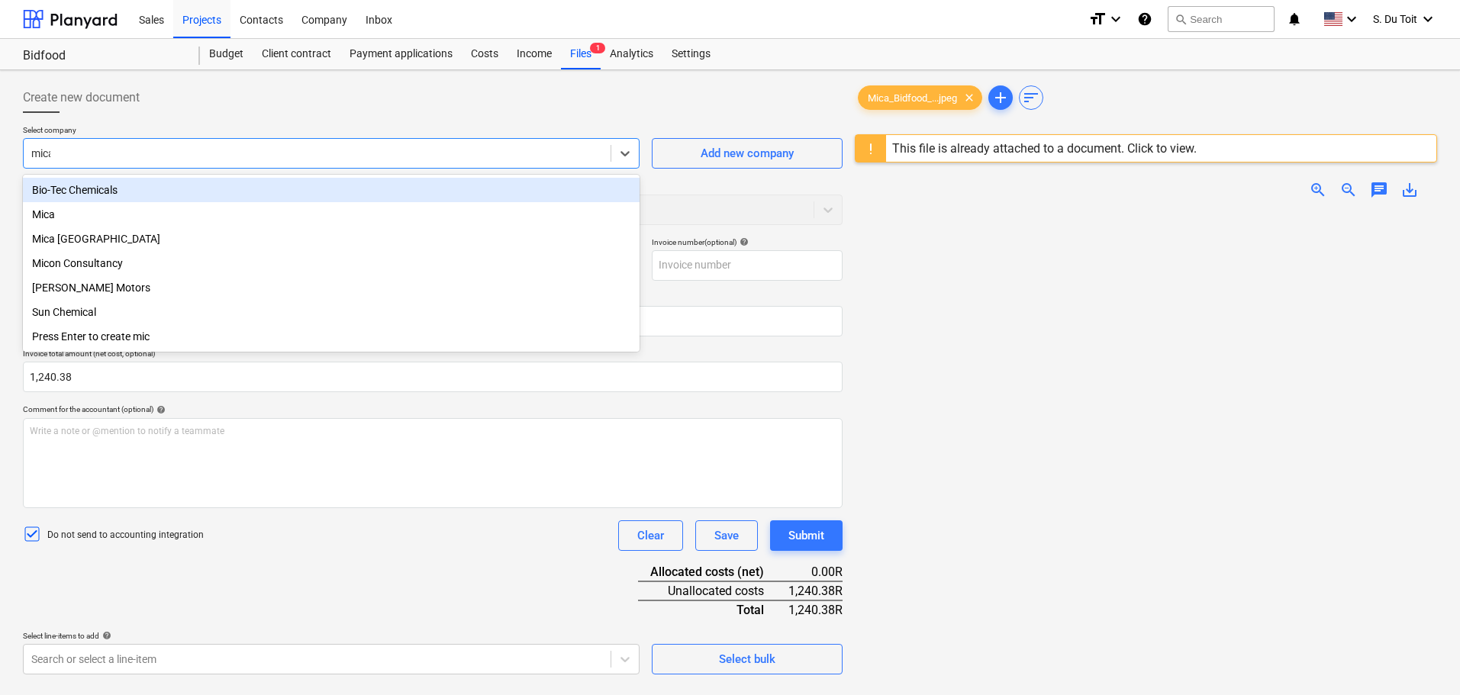
type input "mica"
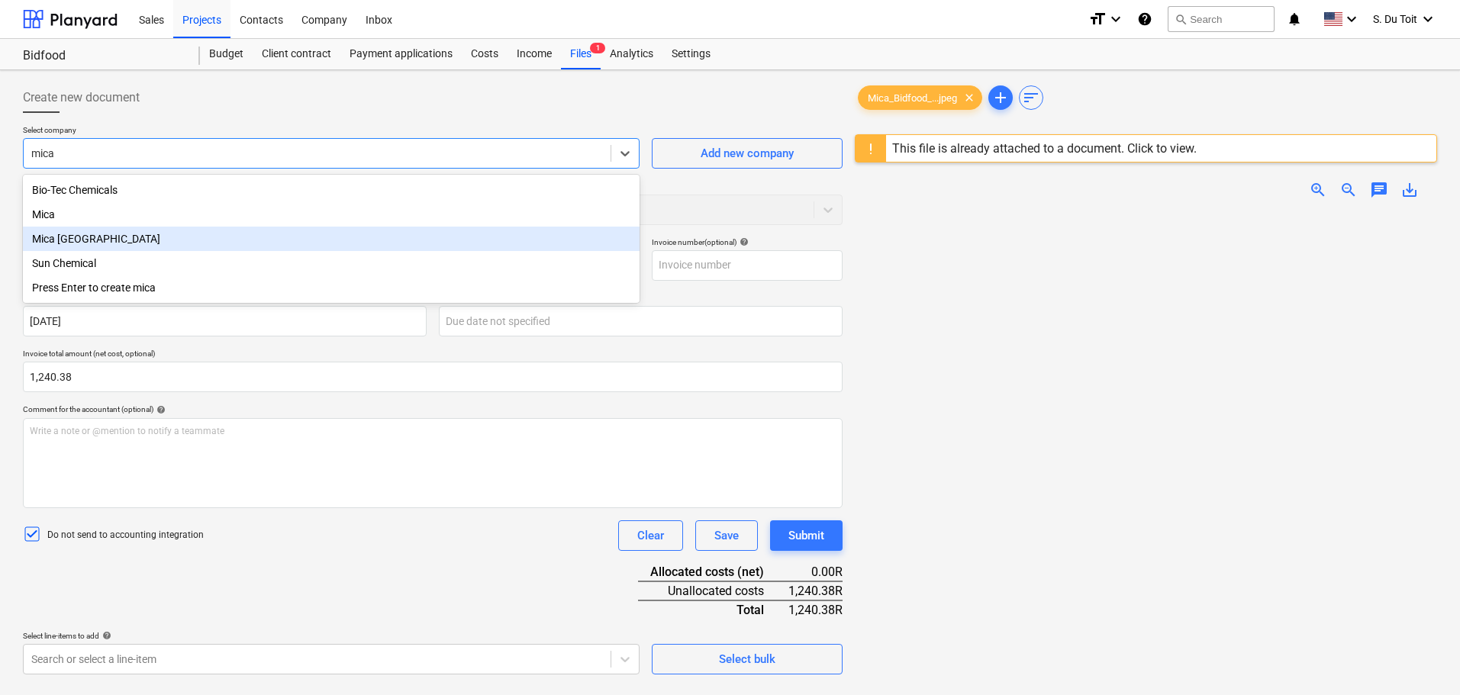
click at [311, 234] on div "Mica [GEOGRAPHIC_DATA]" at bounding box center [331, 239] width 617 height 24
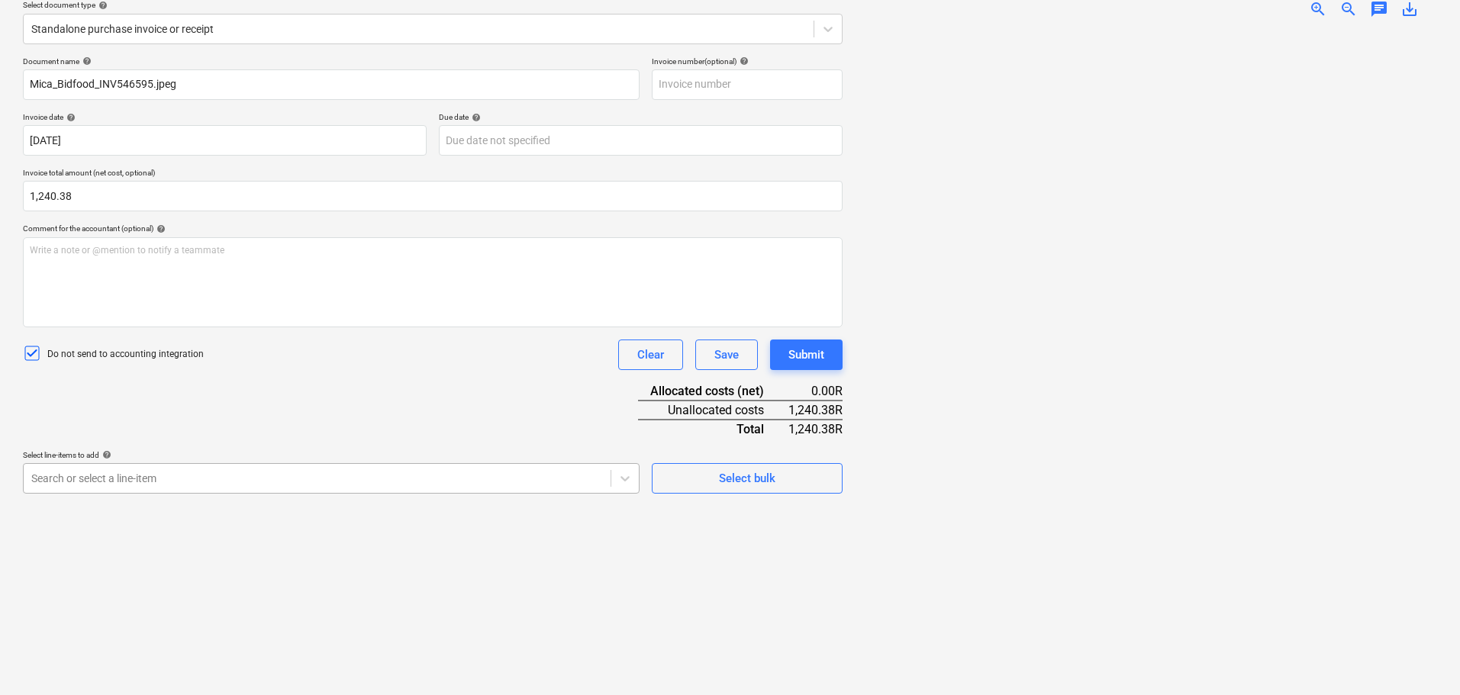
scroll to position [215, 0]
click at [221, 483] on body "Sales Projects Contacts Company Inbox format_size keyboard_arrow_down help sear…" at bounding box center [730, 166] width 1460 height 695
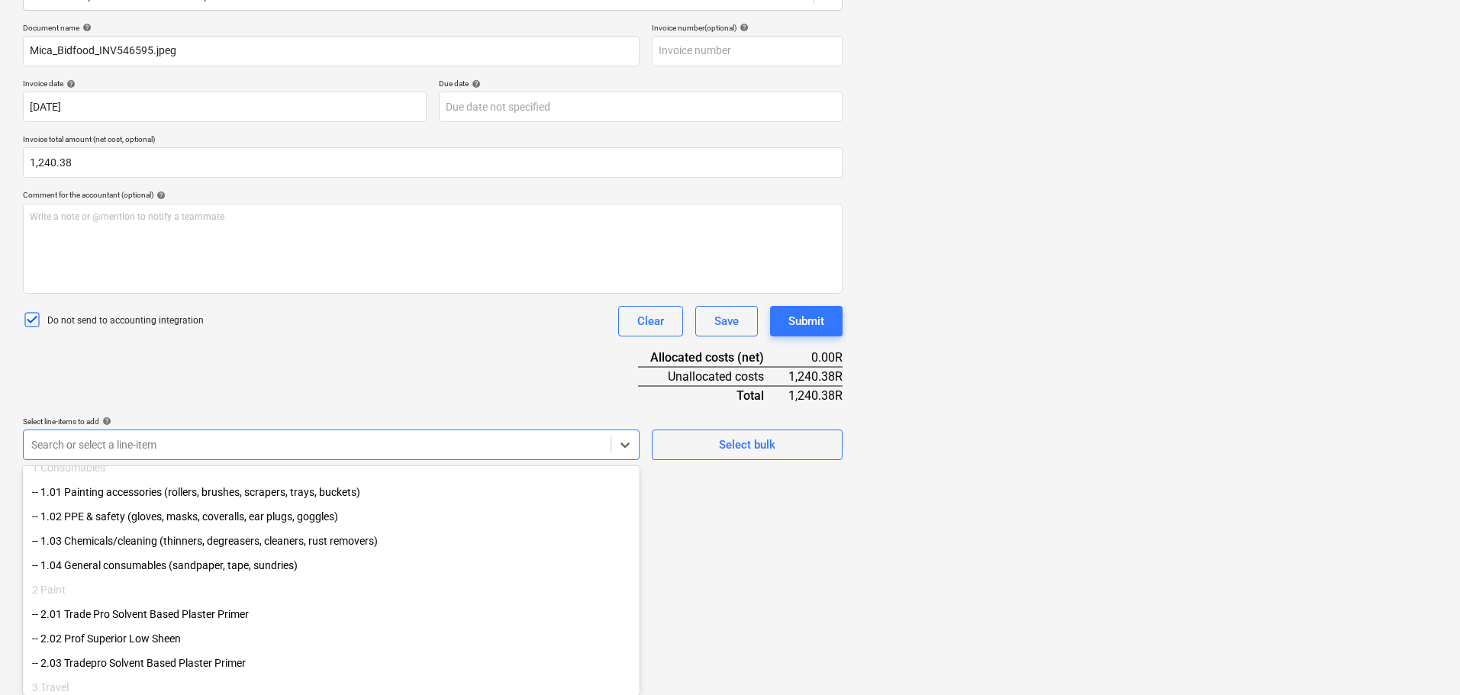
scroll to position [153, 0]
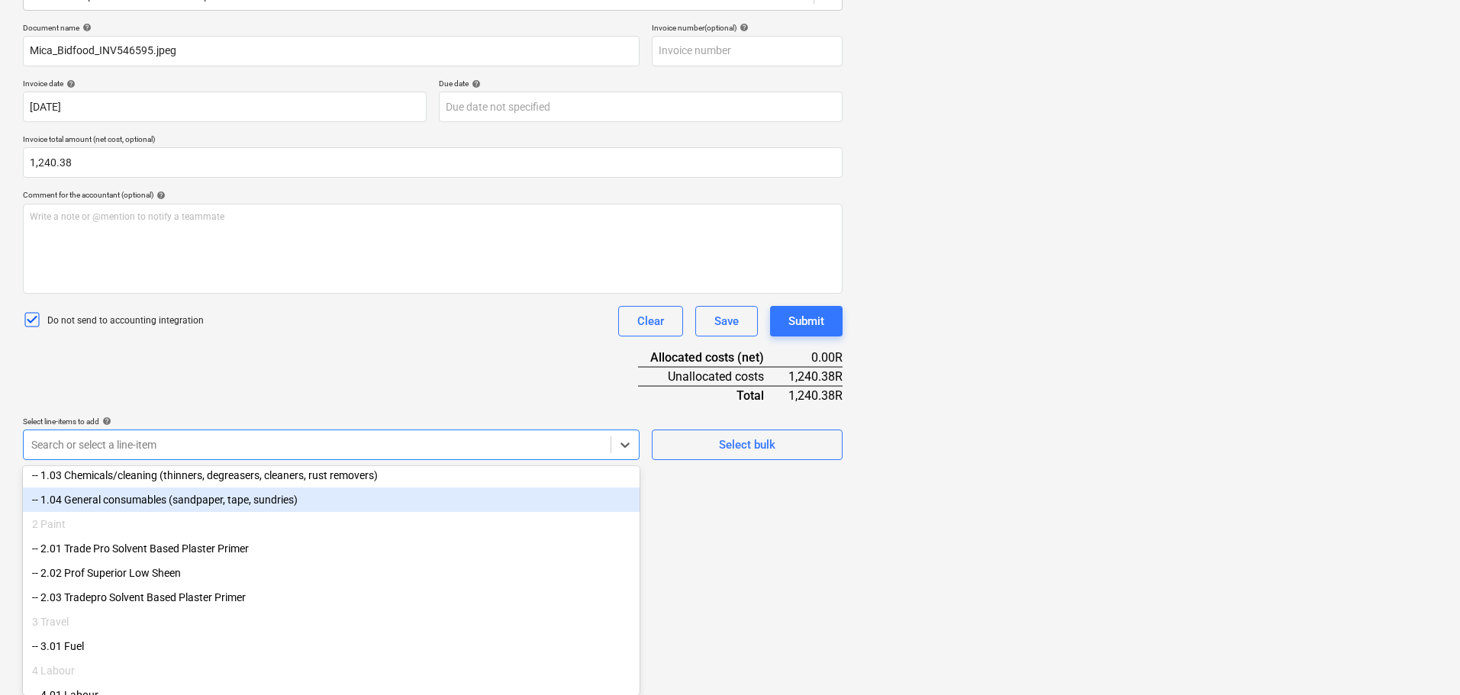
click at [251, 505] on div "-- 1.04 General consumables (sandpaper, tape, sundries)" at bounding box center [331, 500] width 617 height 24
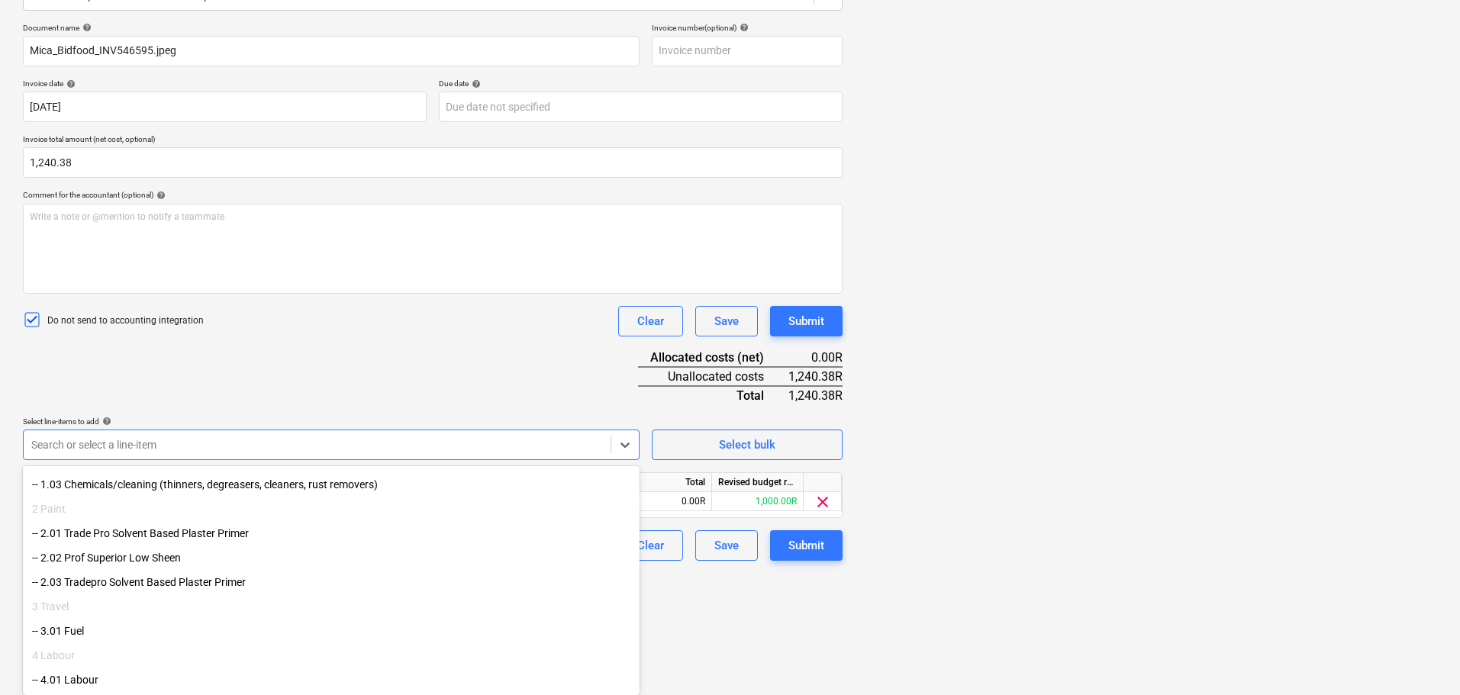
click at [772, 613] on div "Create new document Select company Mica Durban North Add new company Select doc…" at bounding box center [433, 259] width 832 height 794
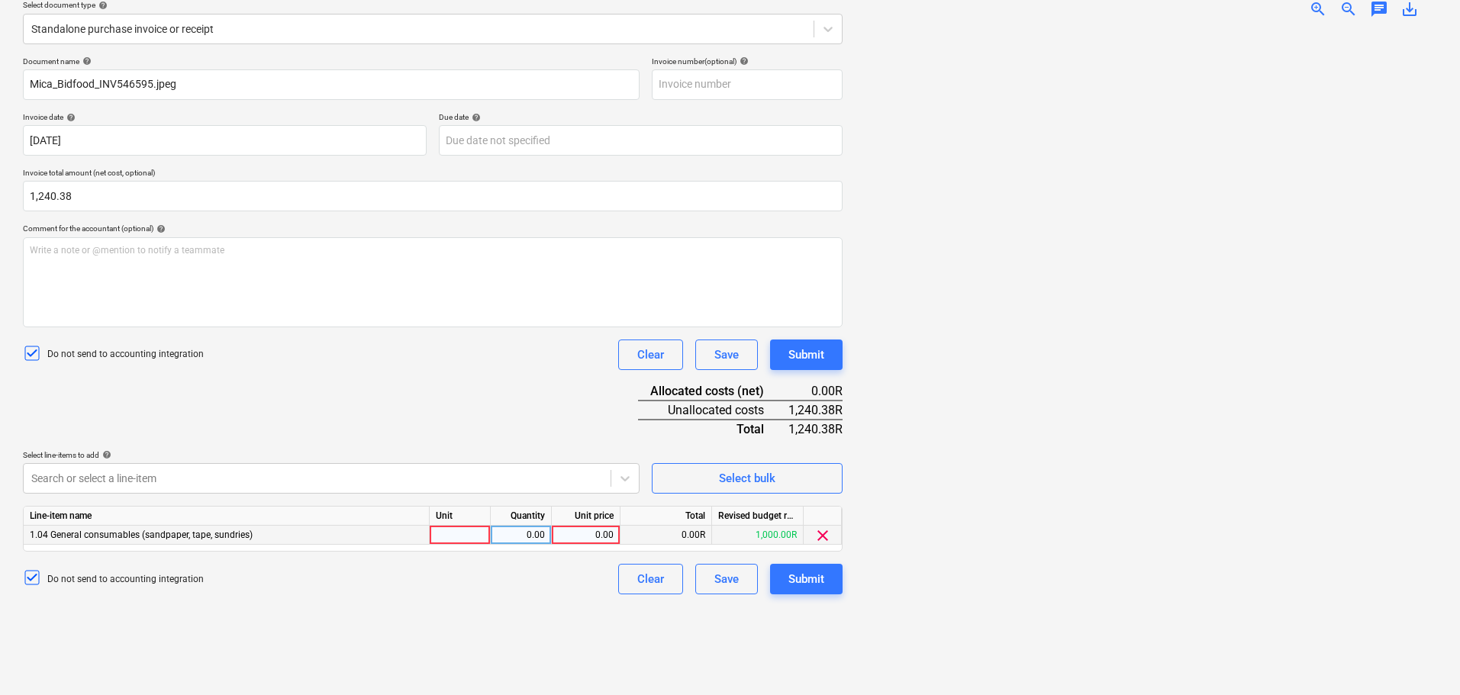
click at [476, 531] on div at bounding box center [460, 535] width 61 height 19
click at [473, 537] on input at bounding box center [460, 535] width 60 height 18
type input "pc"
click at [547, 537] on div "0.00" at bounding box center [521, 535] width 61 height 19
type input "1"
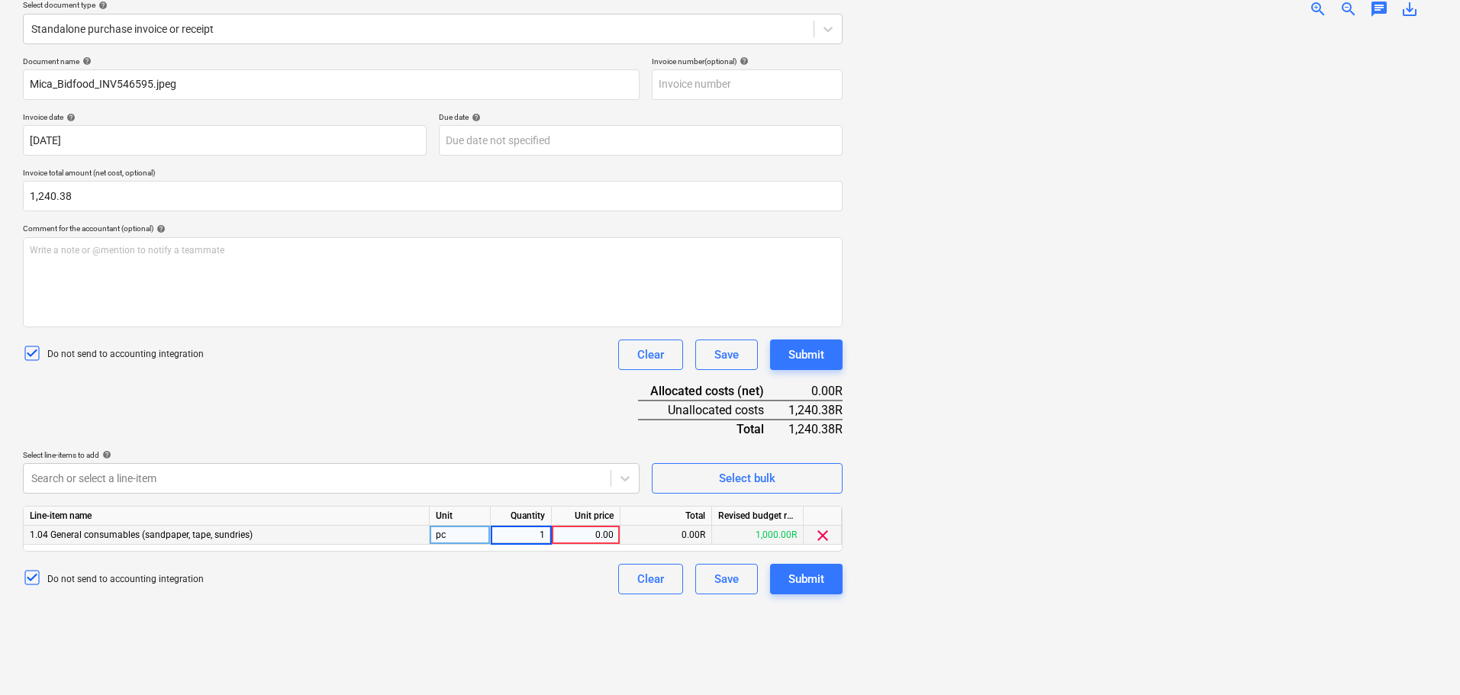
click at [579, 538] on div "0.00" at bounding box center [586, 535] width 56 height 19
type input "1240.38"
click at [820, 577] on div "Submit" at bounding box center [807, 580] width 36 height 20
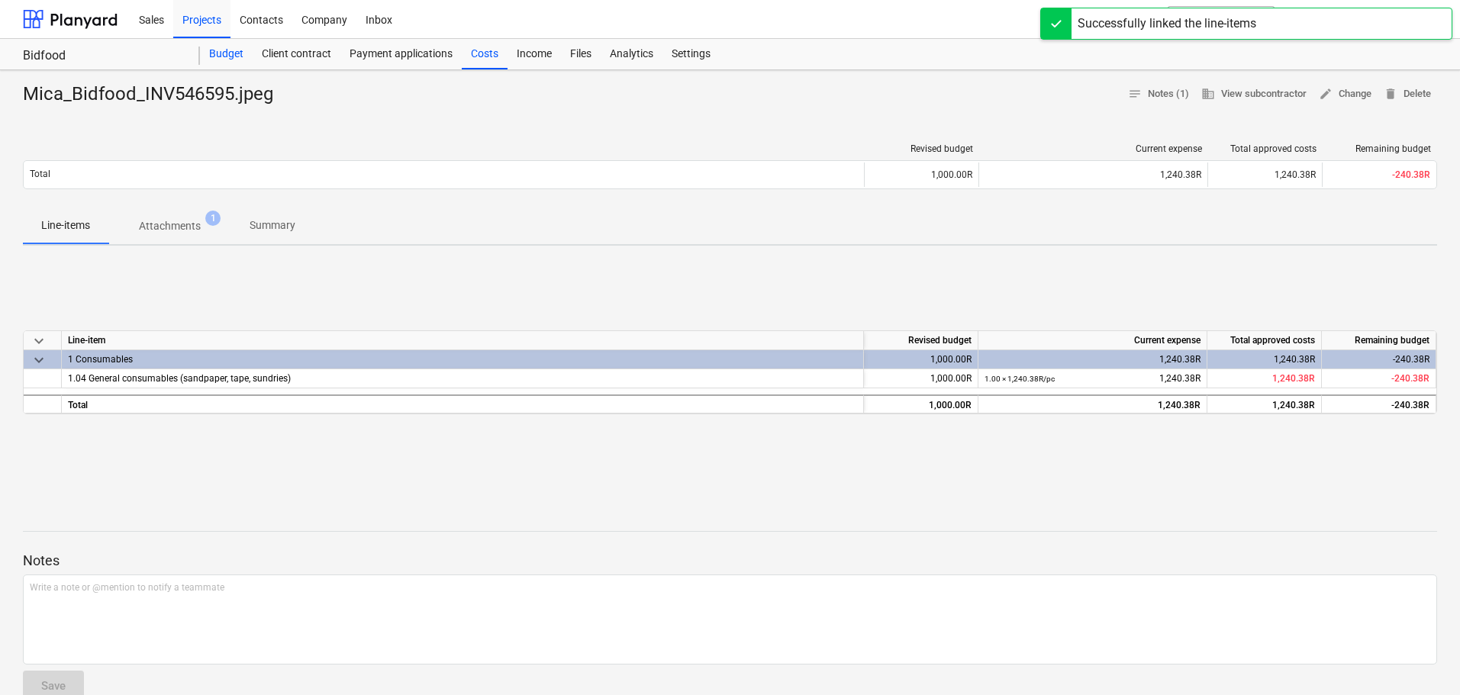
click at [235, 55] on div "Budget" at bounding box center [226, 54] width 53 height 31
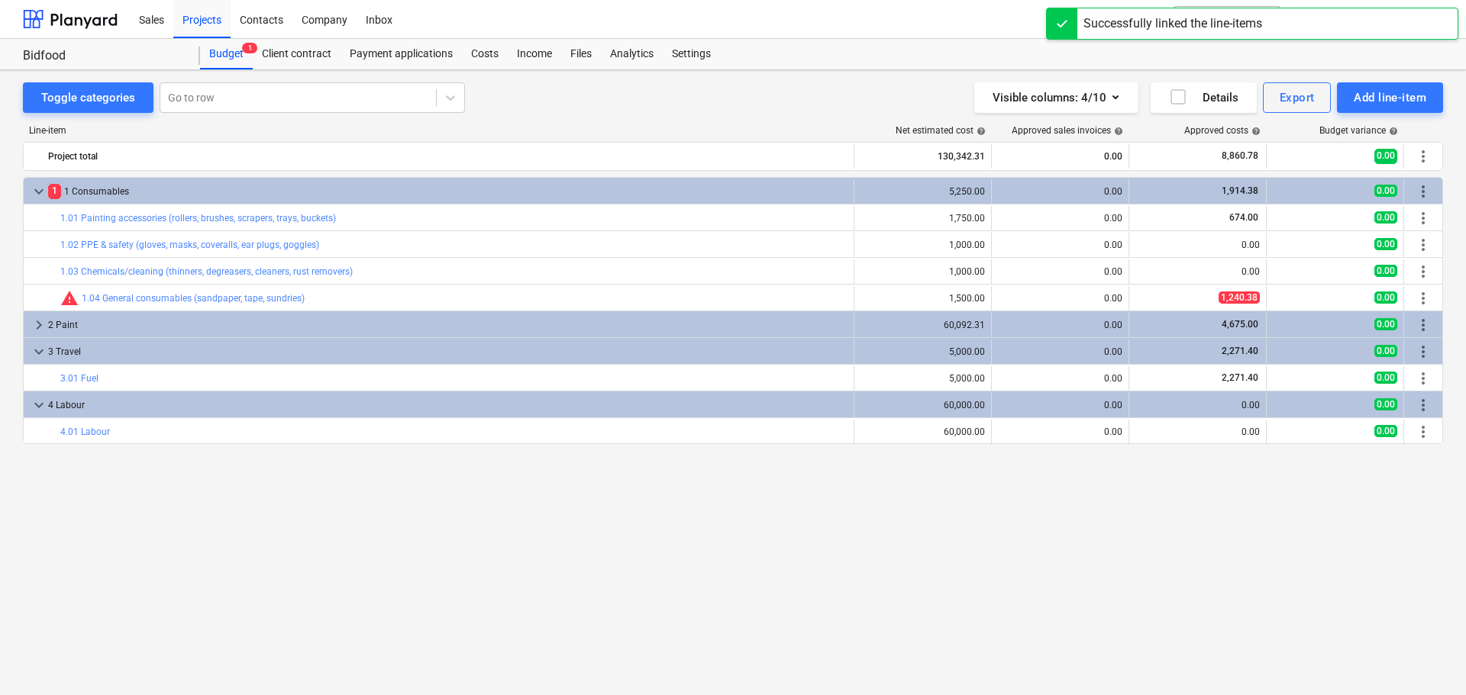
click at [457, 496] on div "keyboard_arrow_down 1 1 Consumables 5,250.00 0.00 1,914.38 0.00 more_vert bar_c…" at bounding box center [733, 404] width 1420 height 455
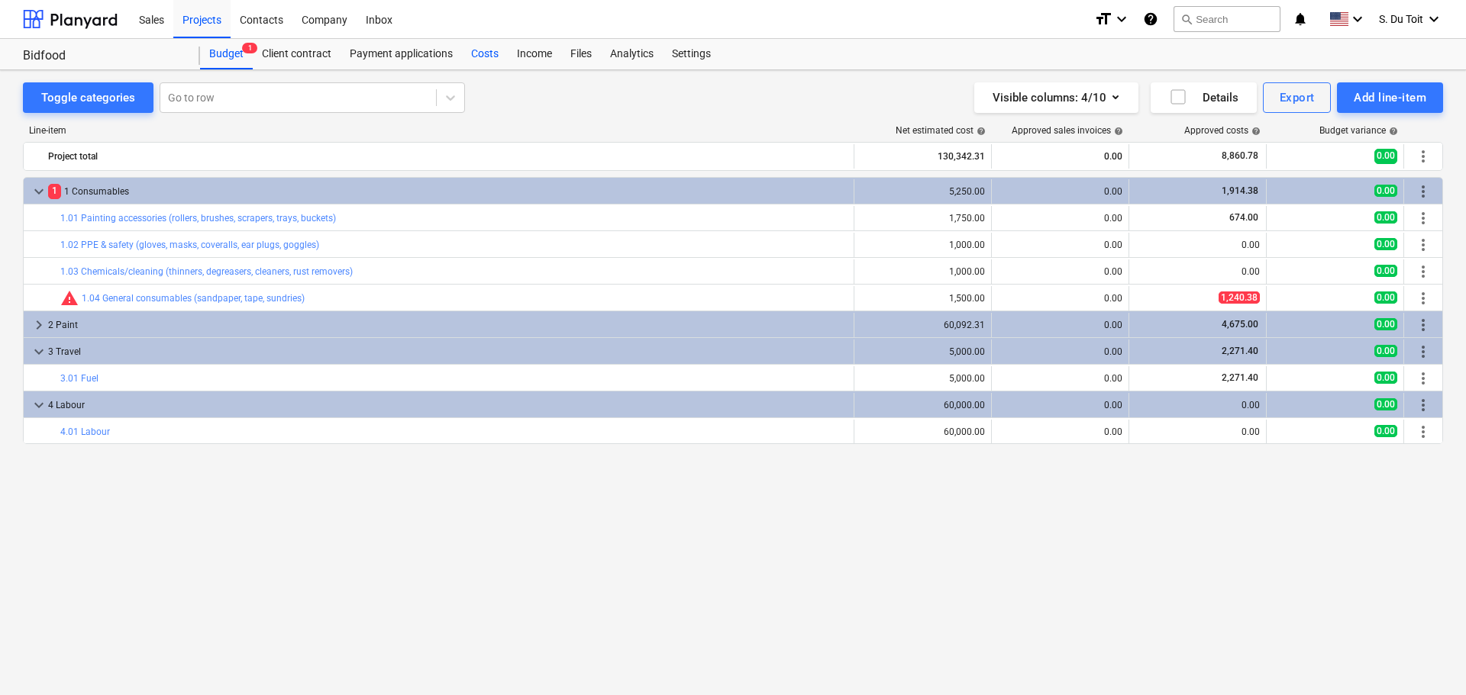
click at [476, 56] on div "Costs" at bounding box center [485, 54] width 46 height 31
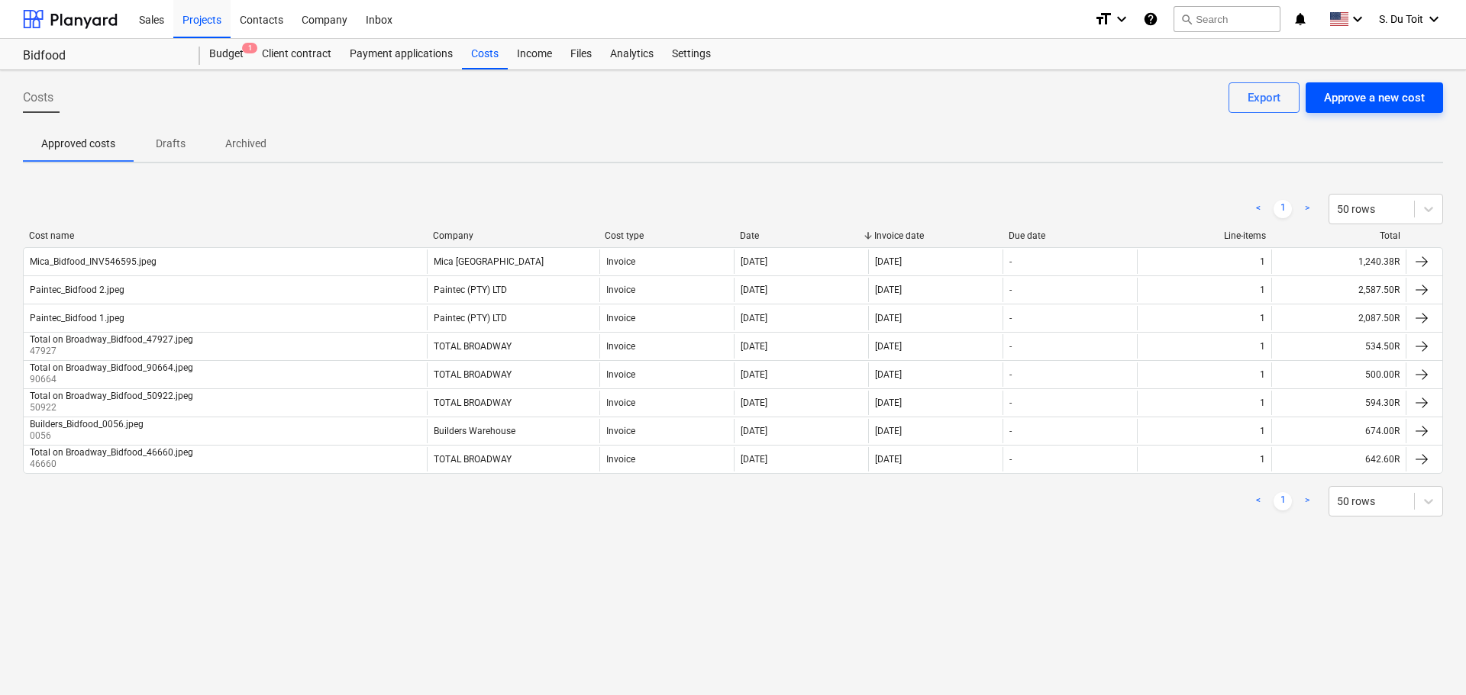
click at [1373, 106] on div "Approve a new cost" at bounding box center [1374, 98] width 101 height 20
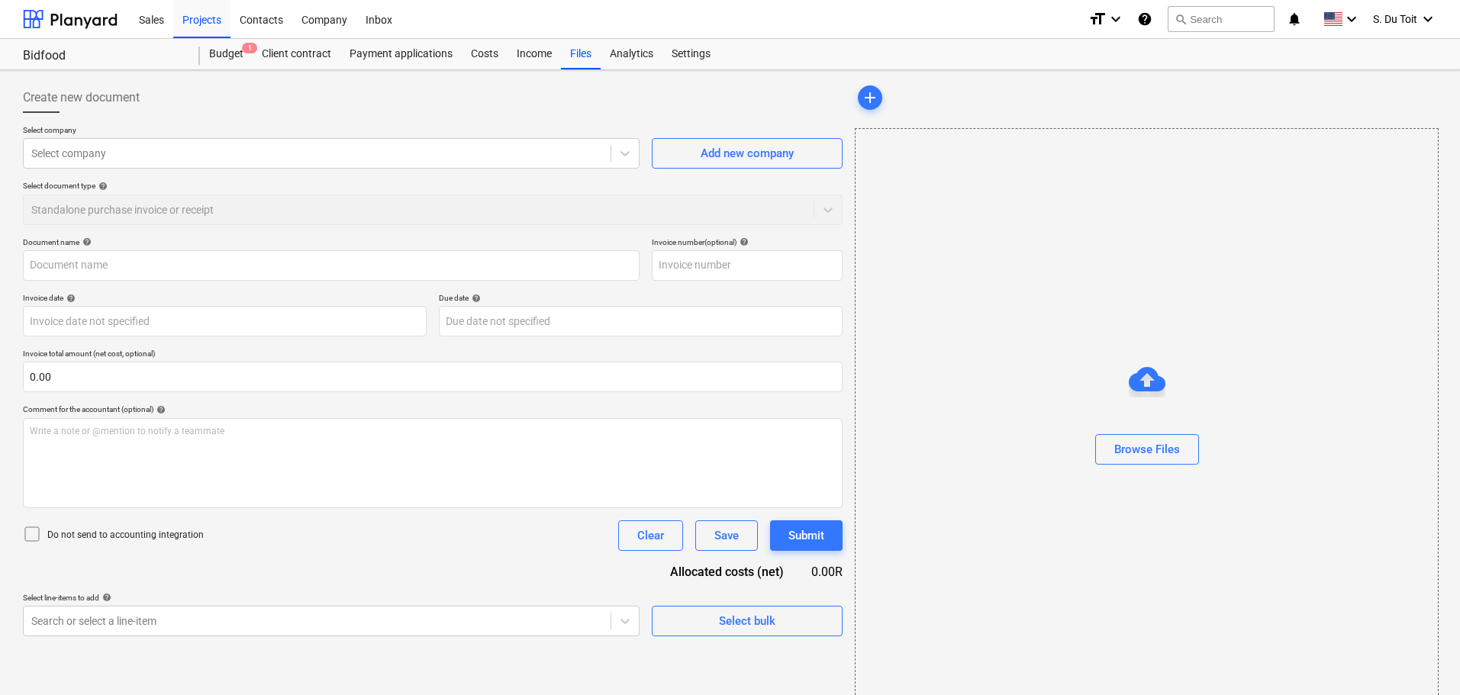
click at [1066, 347] on div "Browse Files" at bounding box center [1147, 419] width 584 height 582
click at [1135, 450] on div "Browse Files" at bounding box center [1148, 450] width 66 height 20
type input "Paintec_Bidfood 3.jpeg"
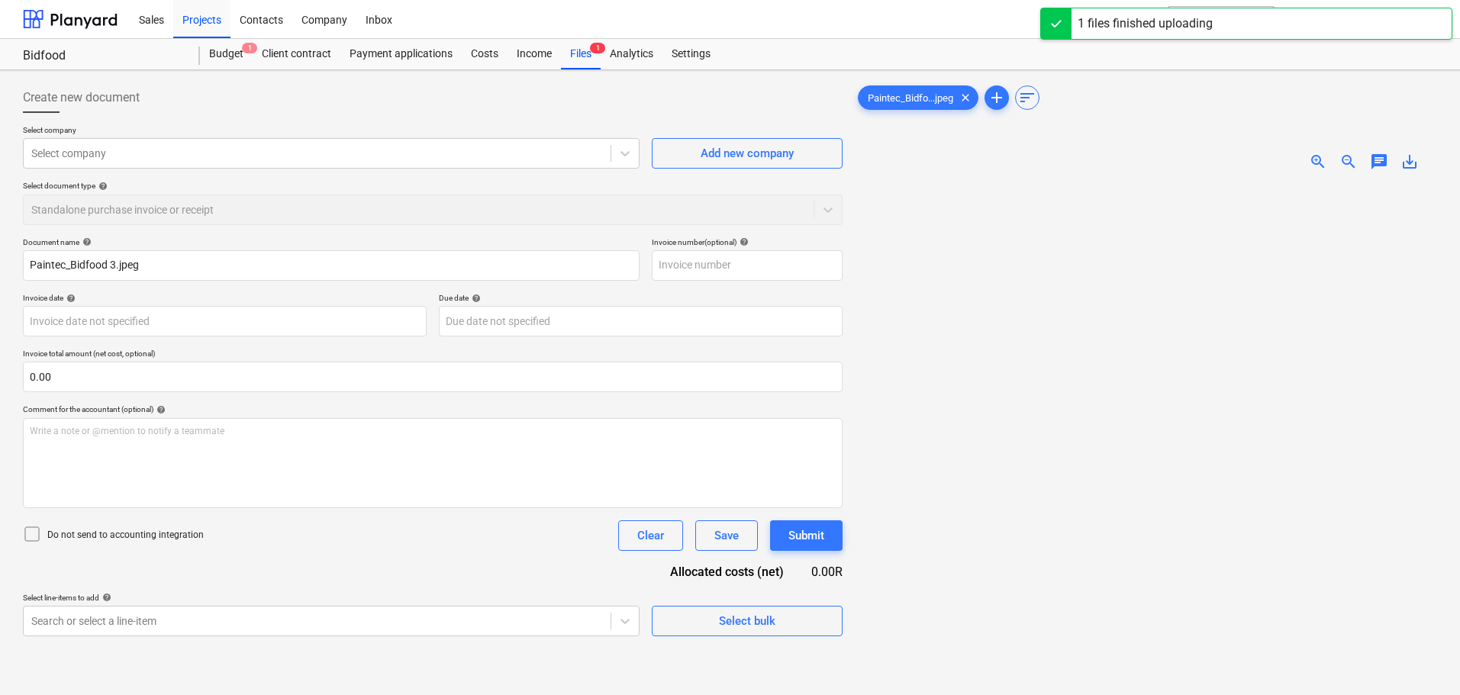
click at [1227, 183] on img at bounding box center [1146, 183] width 291 height 0
click at [1313, 163] on span "zoom_in" at bounding box center [1318, 162] width 18 height 18
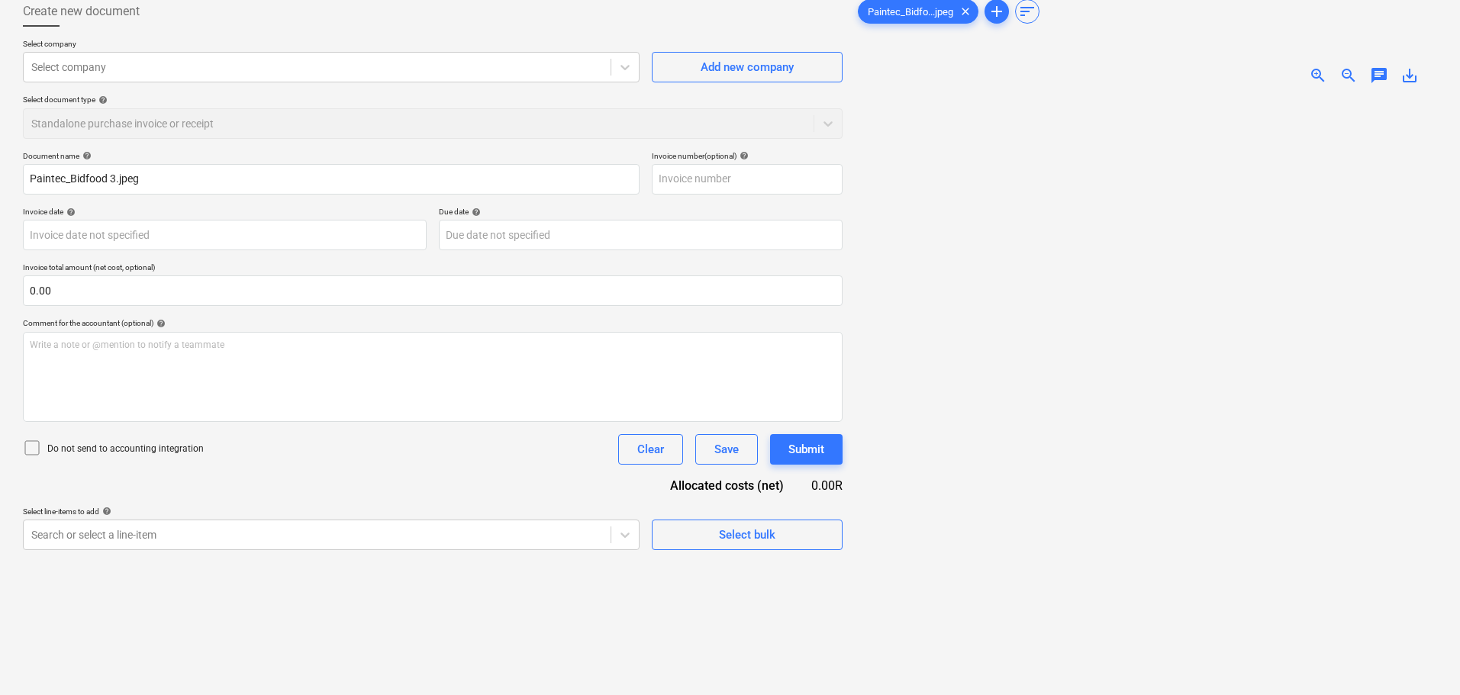
scroll to position [153, 0]
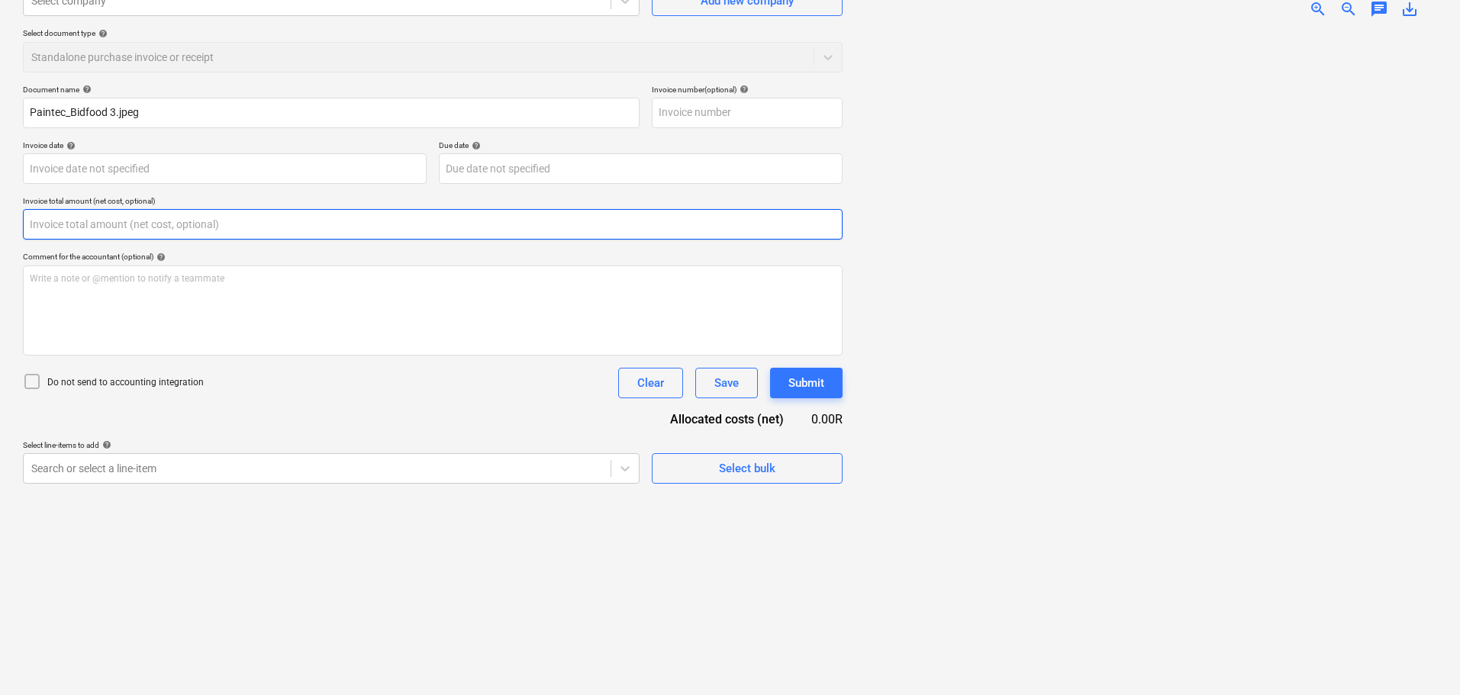
click at [79, 221] on input "text" at bounding box center [433, 224] width 820 height 31
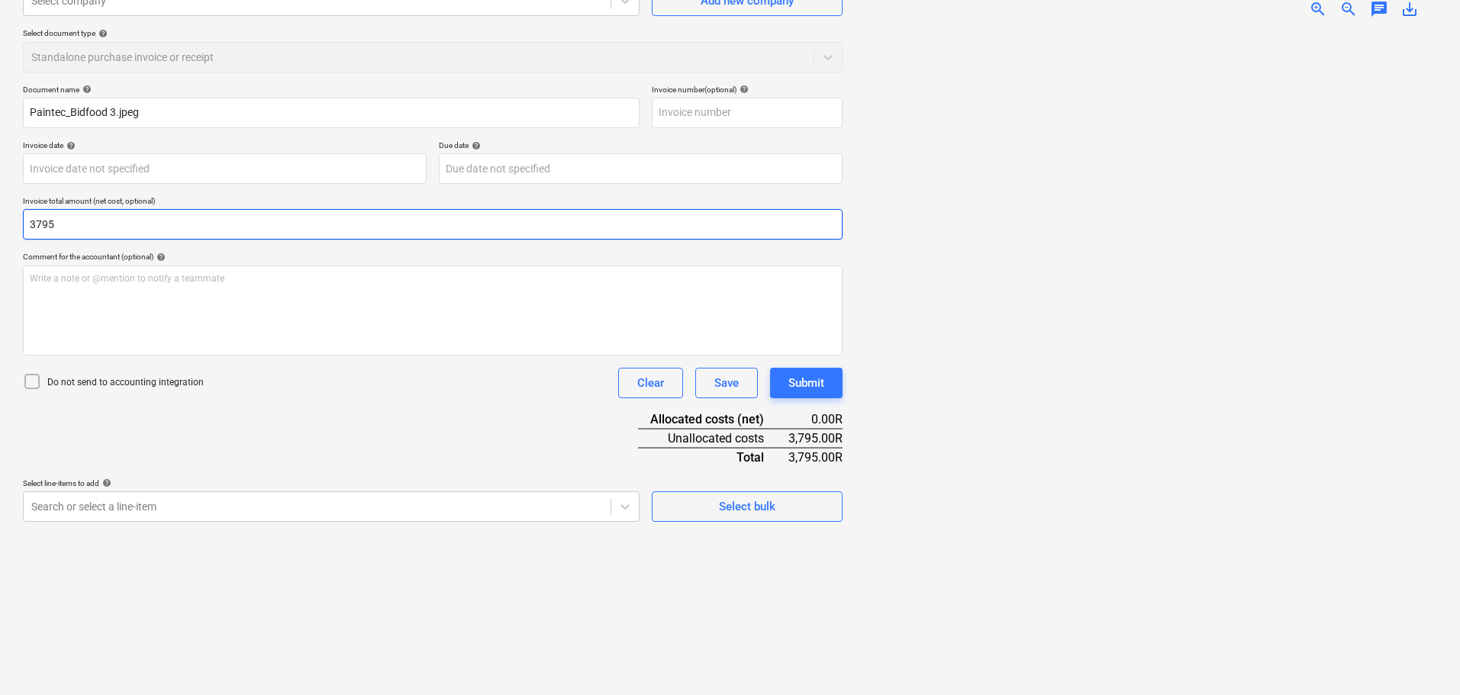
drag, startPoint x: 92, startPoint y: 227, endPoint x: 2, endPoint y: 241, distance: 91.2
click at [2, 241] on div "Create new document Select company Select company Add new company Select docume…" at bounding box center [730, 307] width 1460 height 778
type input "3,795.00"
click at [39, 379] on icon at bounding box center [32, 382] width 14 height 14
click at [150, 519] on body "Sales Projects Contacts Company Inbox format_size keyboard_arrow_down help sear…" at bounding box center [730, 194] width 1460 height 695
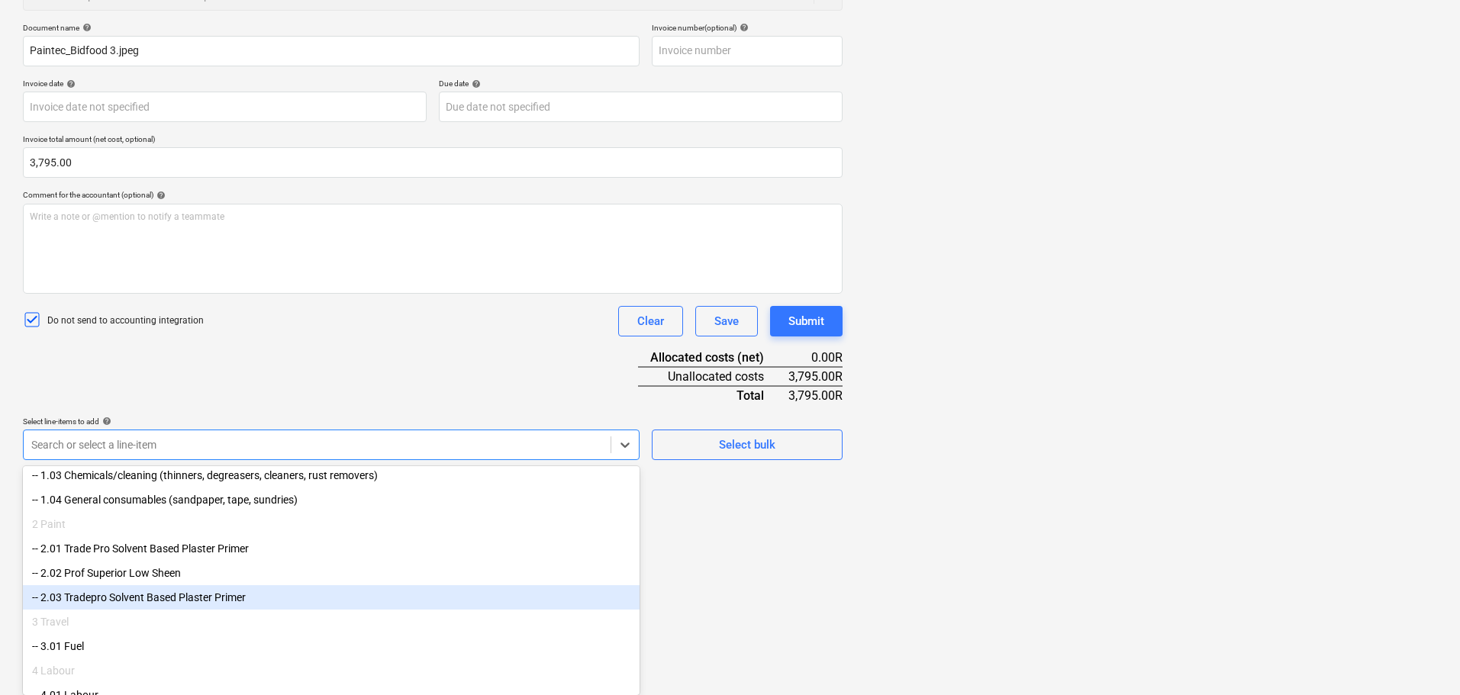
scroll to position [180, 0]
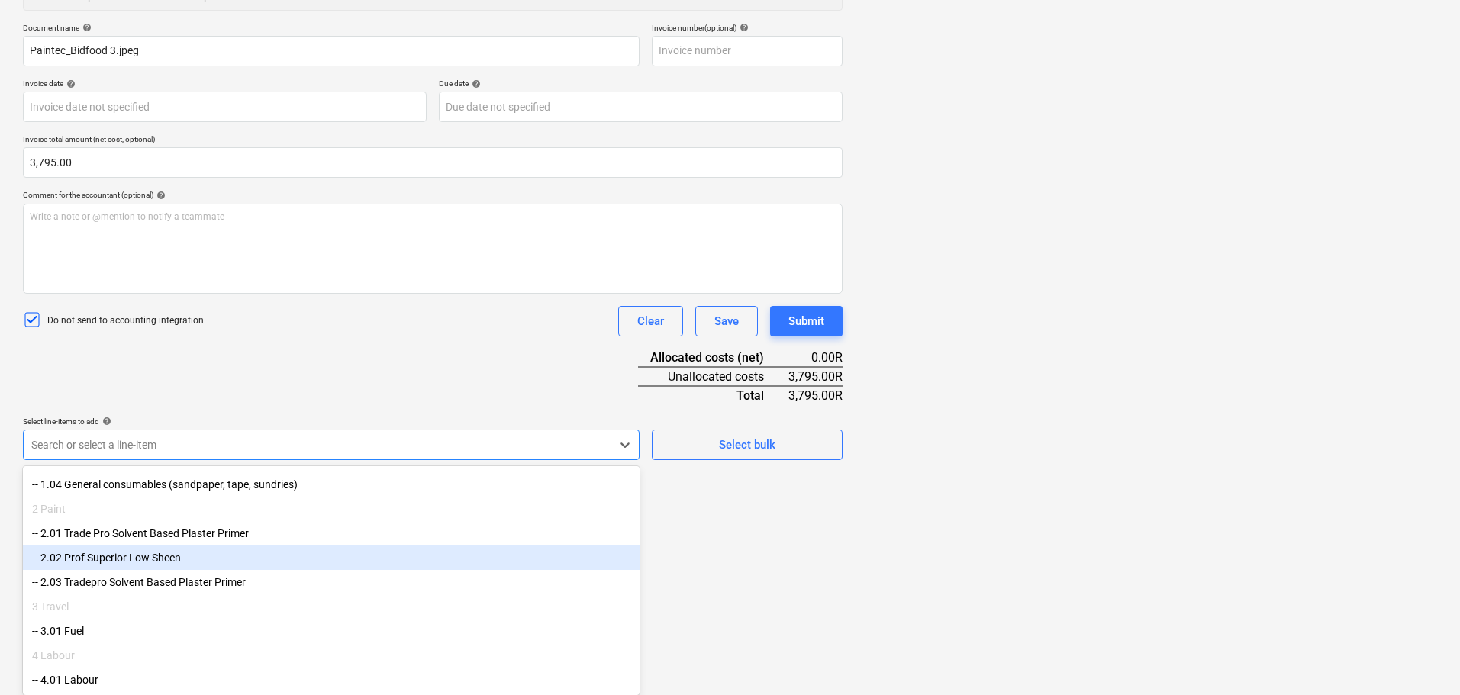
click at [269, 559] on div "-- 2.02 Prof Superior Low Sheen" at bounding box center [331, 558] width 617 height 24
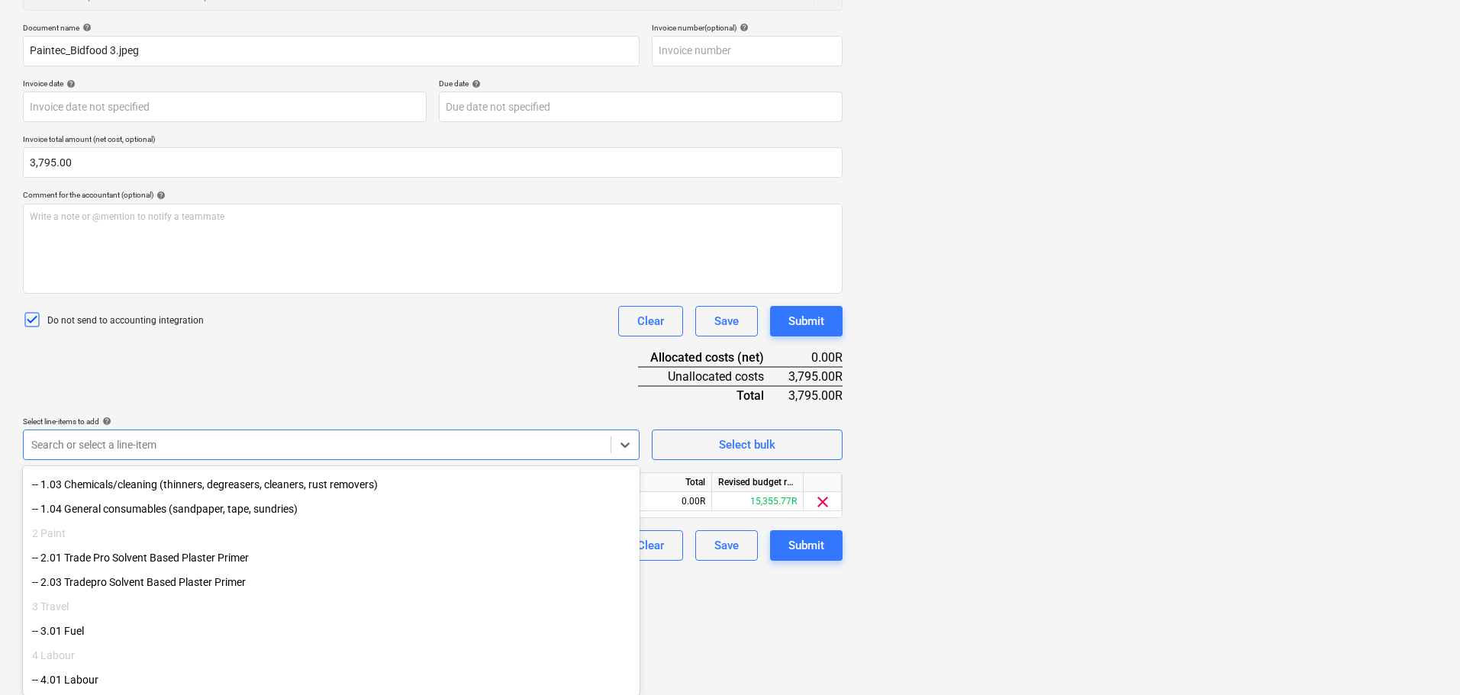
scroll to position [155, 0]
click at [773, 595] on div "Create new document Select company Select company Add new company Select docume…" at bounding box center [433, 245] width 832 height 766
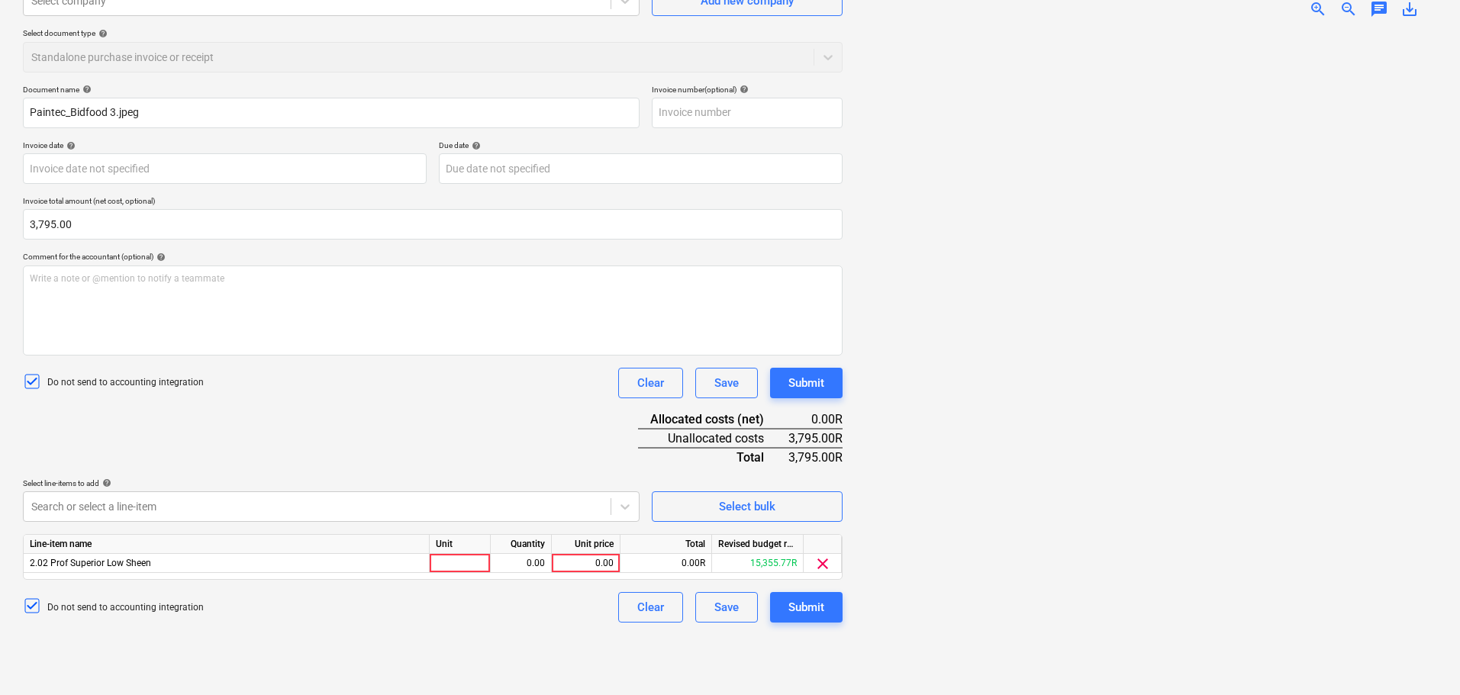
scroll to position [153, 0]
click at [474, 563] on div at bounding box center [460, 563] width 61 height 19
type input "litre"
click at [542, 561] on div "0.00" at bounding box center [521, 563] width 48 height 19
type input "1"
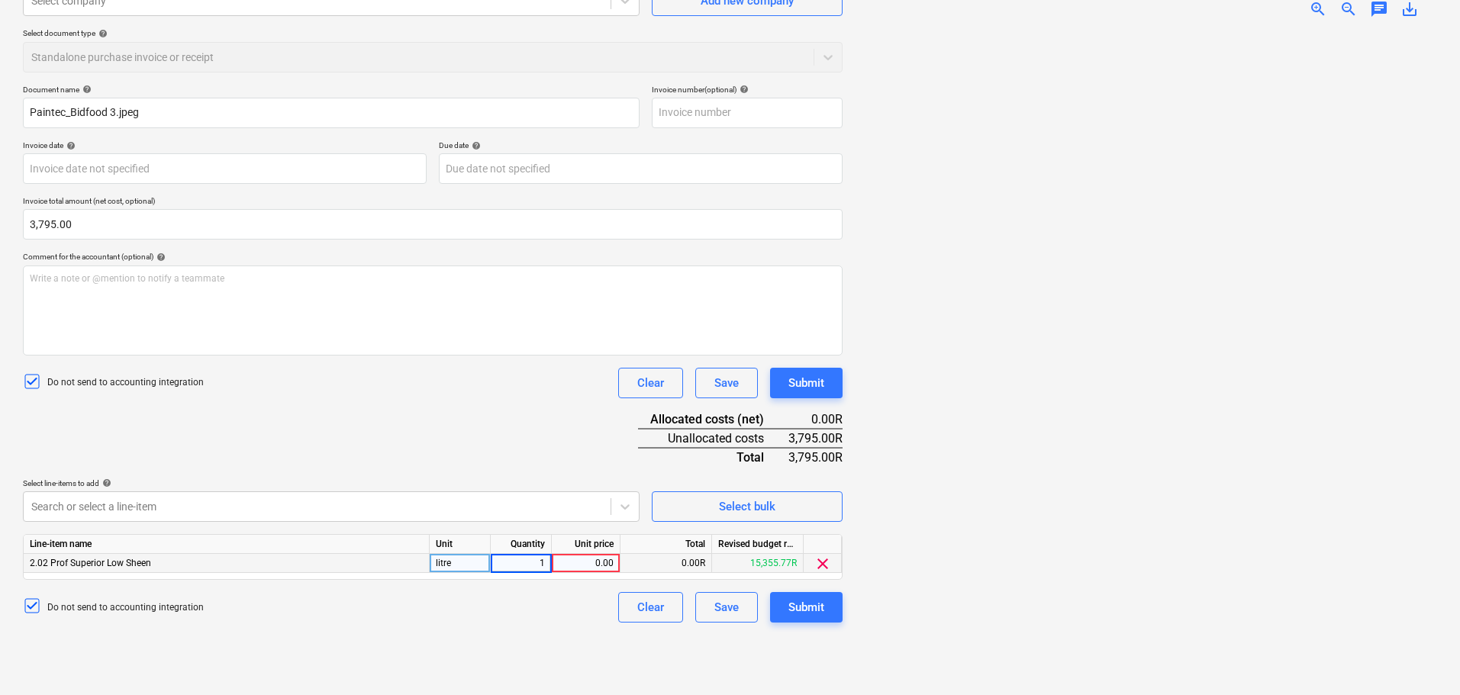
click at [603, 570] on div "0.00" at bounding box center [586, 563] width 56 height 19
type input "3795"
click at [491, 450] on div "Document name help Paintec_Bidfood 3.jpeg Invoice number (optional) help Invoic…" at bounding box center [433, 354] width 820 height 538
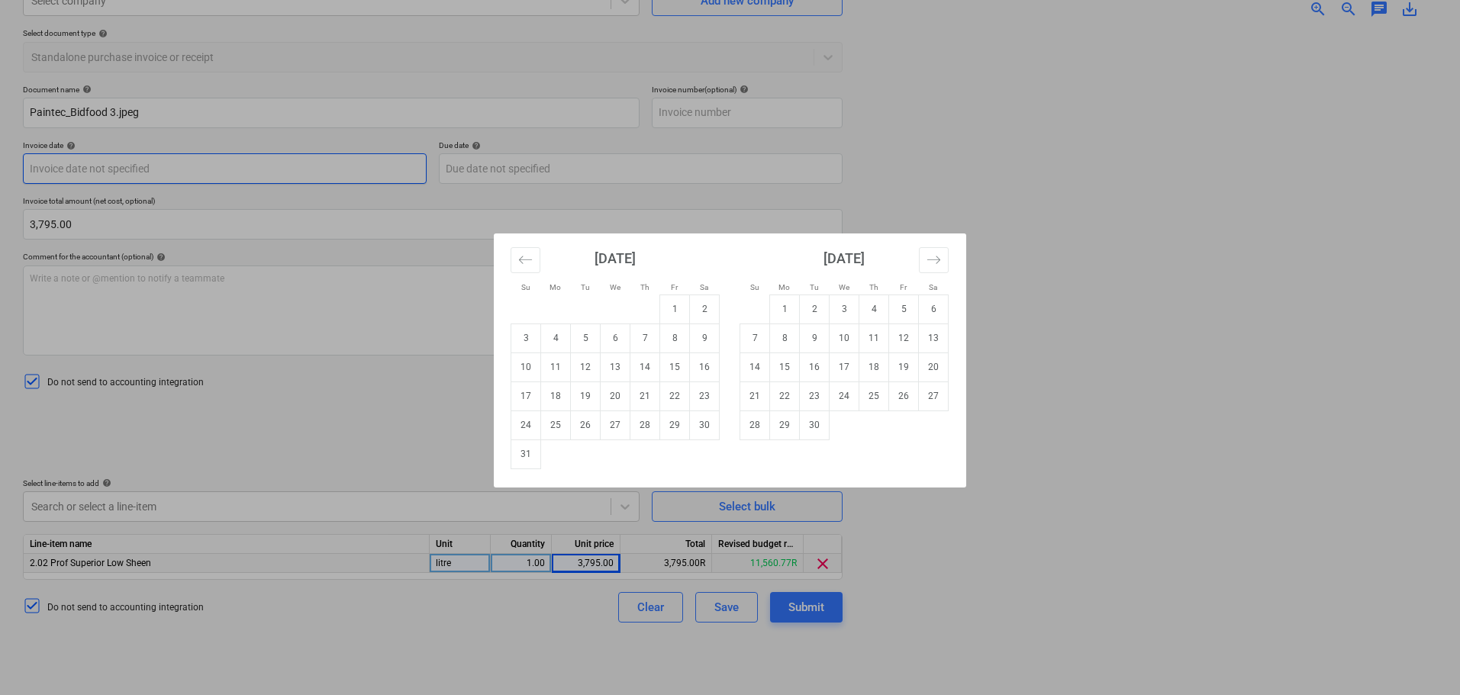
click at [145, 164] on body "Sales Projects Contacts Company Inbox format_size keyboard_arrow_down help sear…" at bounding box center [730, 194] width 1460 height 695
click at [589, 371] on td "12" at bounding box center [586, 367] width 30 height 29
type input "12 Aug 2025"
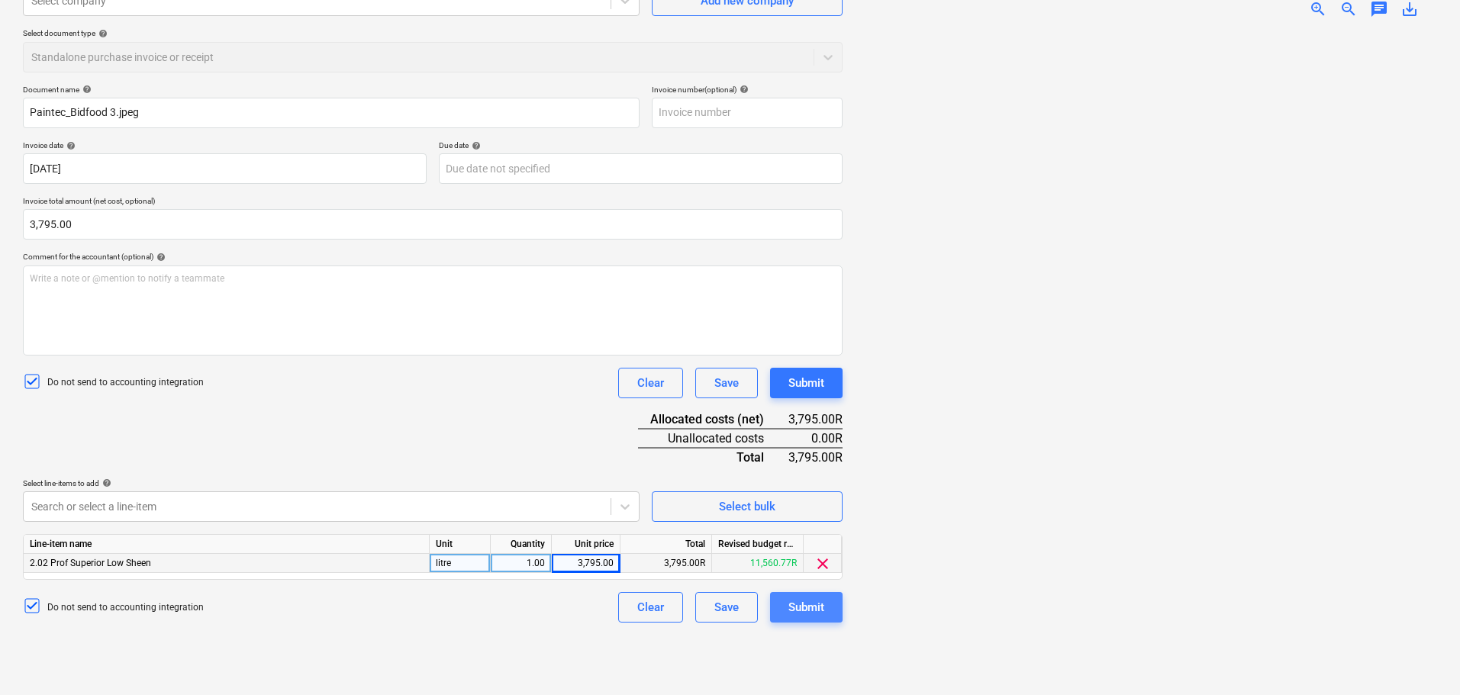
click at [802, 616] on div "Submit" at bounding box center [807, 608] width 36 height 20
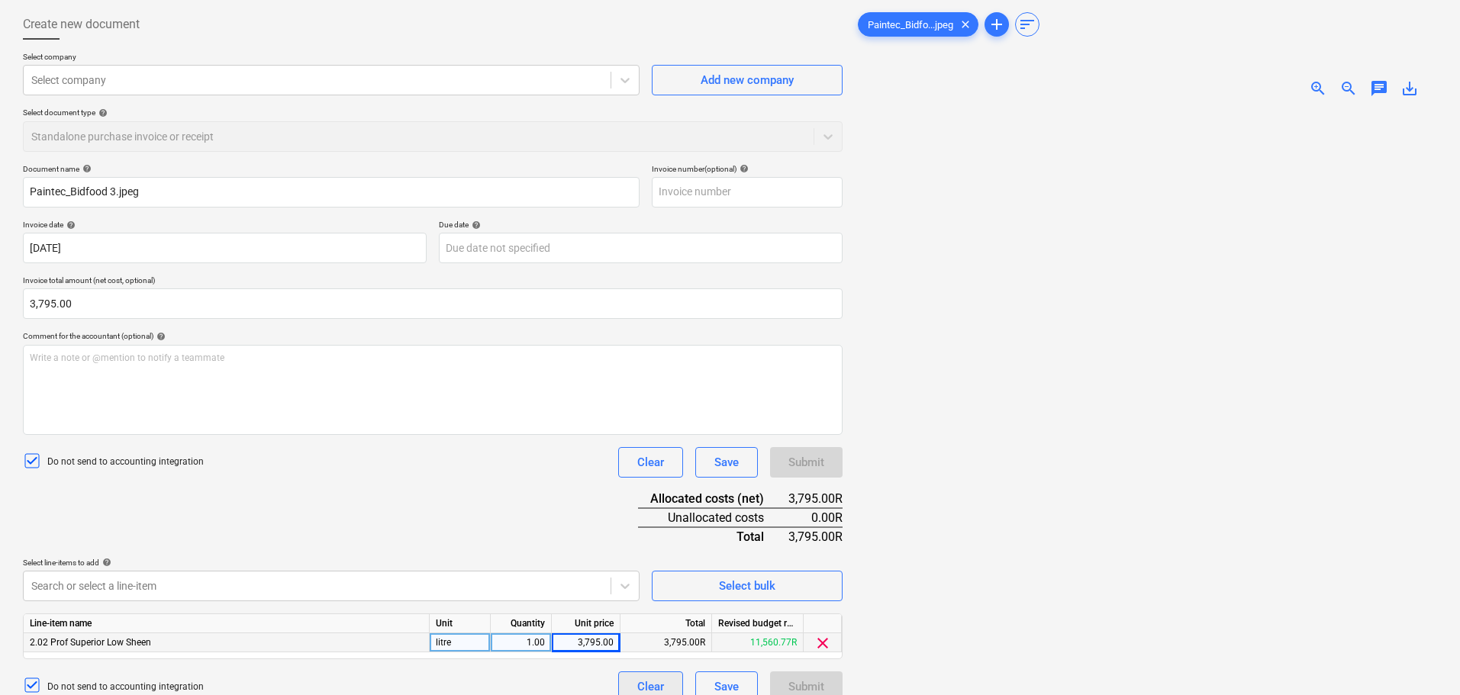
scroll to position [0, 0]
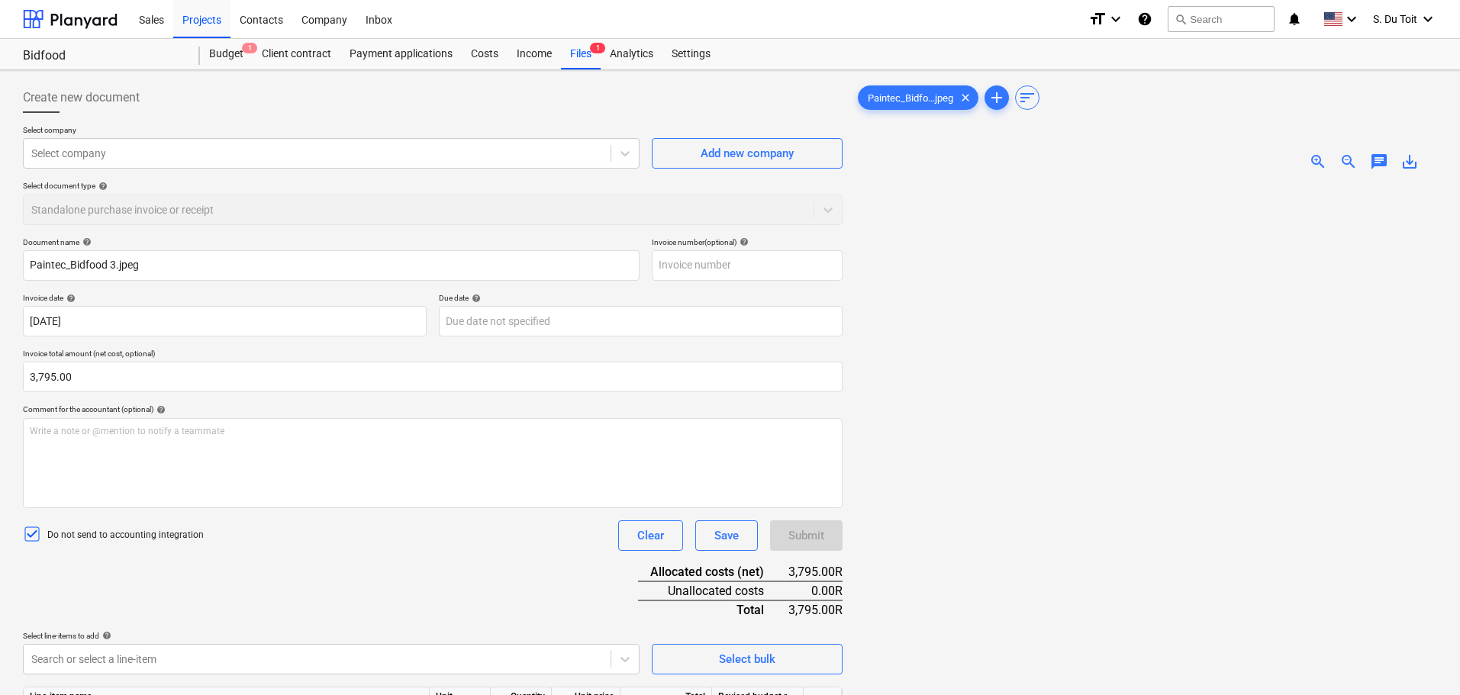
click at [163, 137] on p "Select company" at bounding box center [331, 131] width 617 height 13
click at [164, 153] on div at bounding box center [317, 153] width 572 height 15
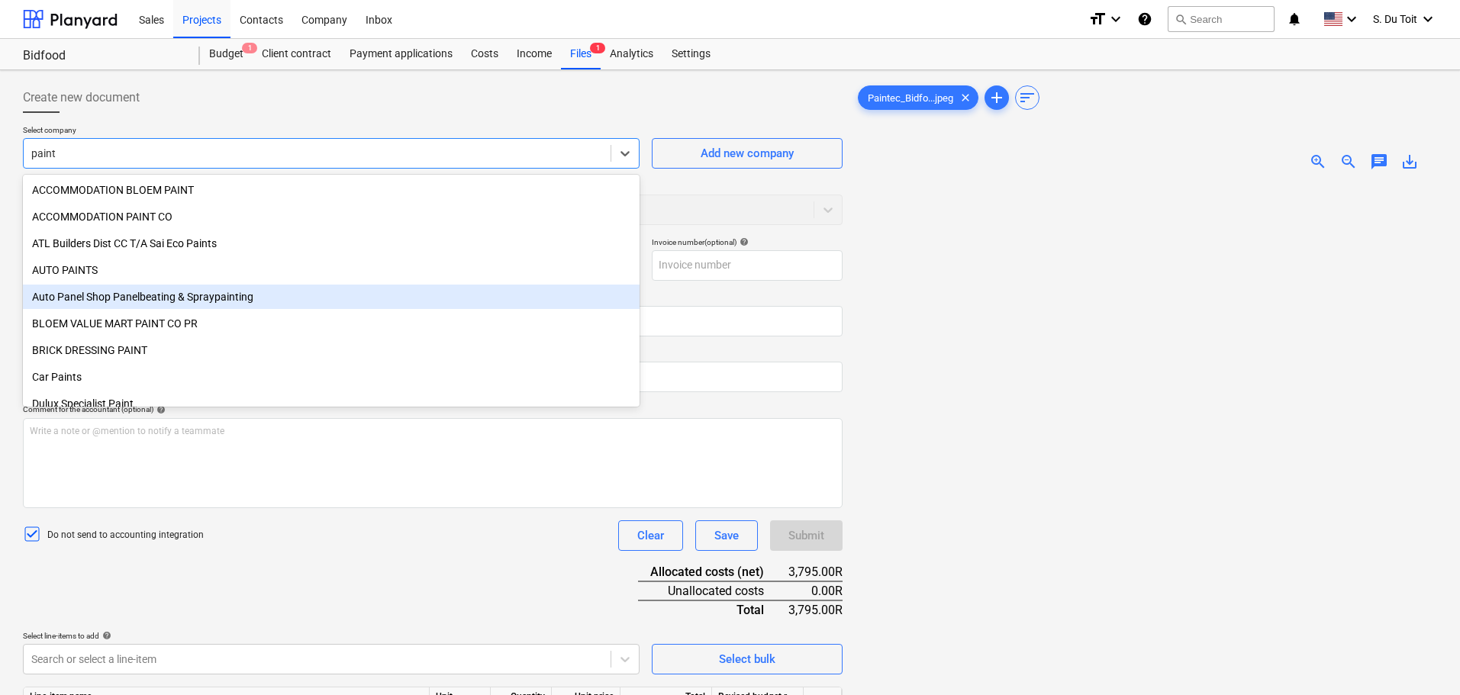
type input "painte"
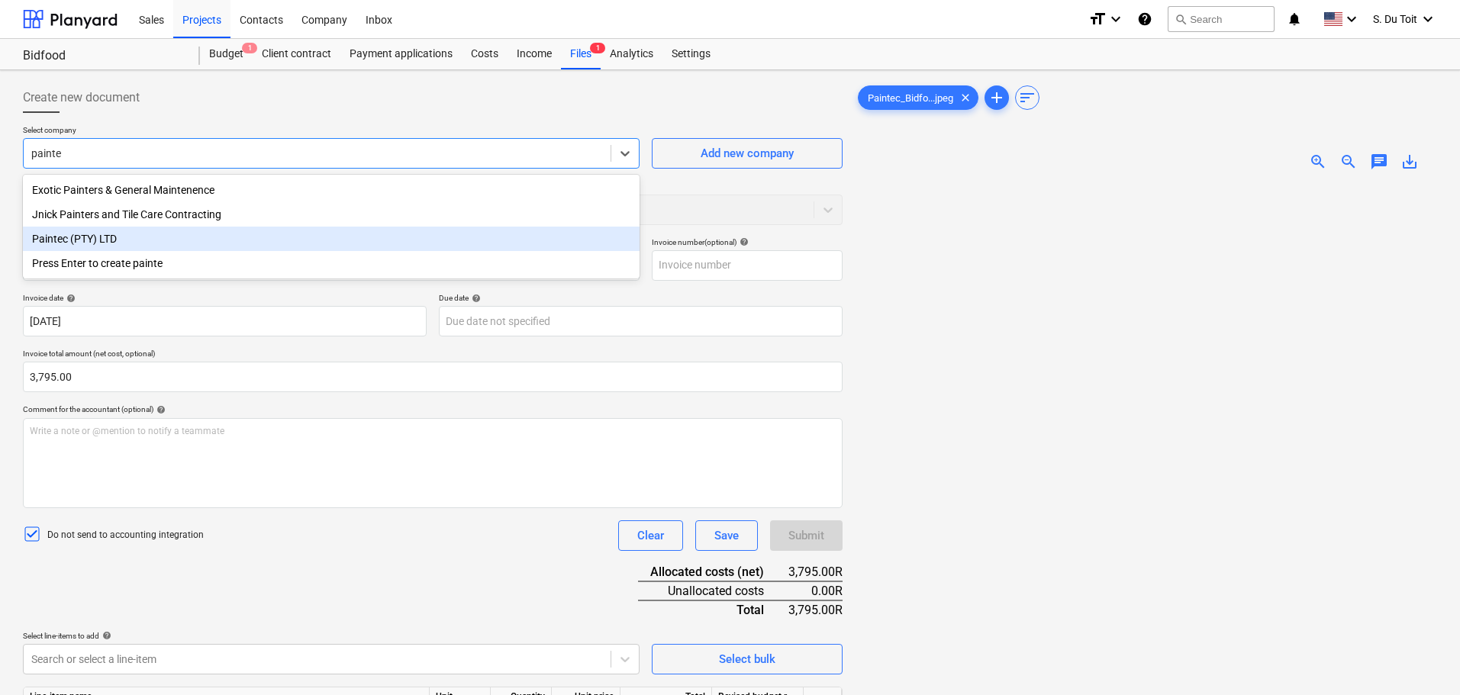
click at [111, 243] on div "Paintec (PTY) LTD" at bounding box center [331, 239] width 617 height 24
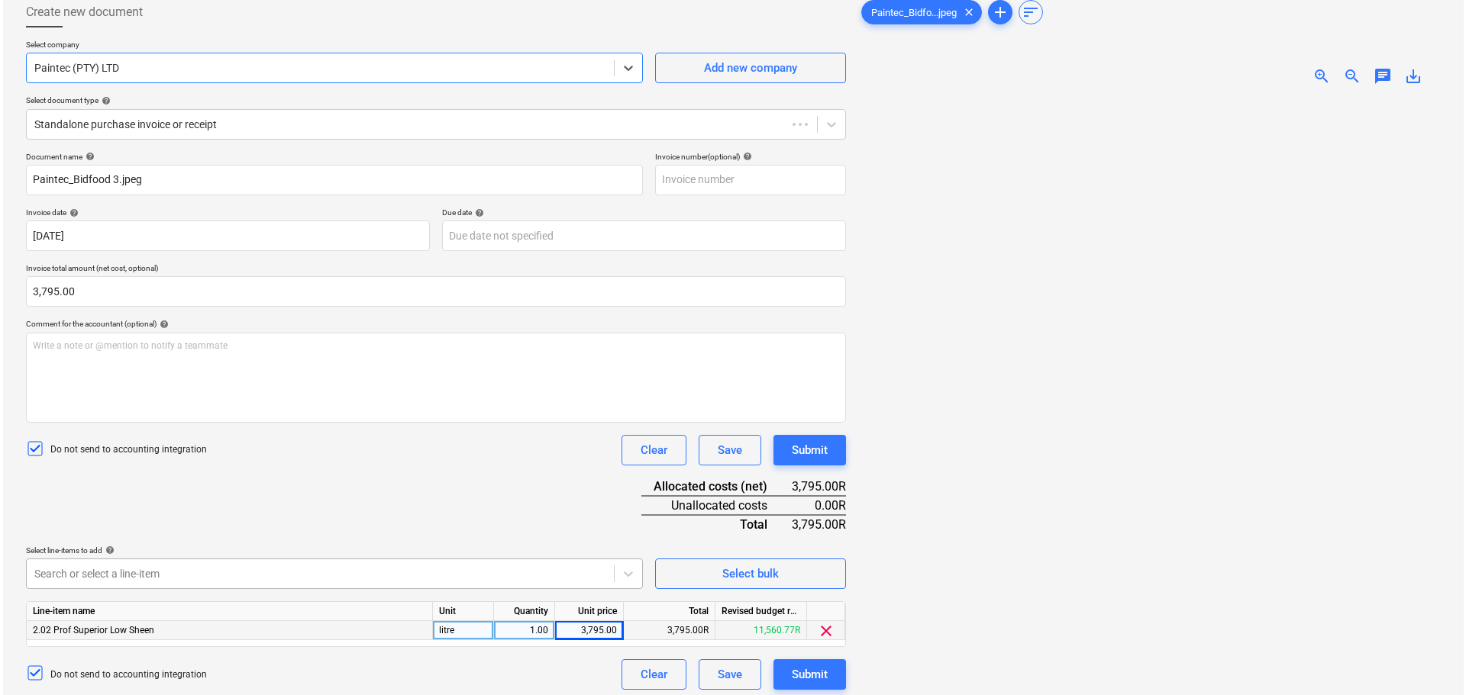
scroll to position [153, 0]
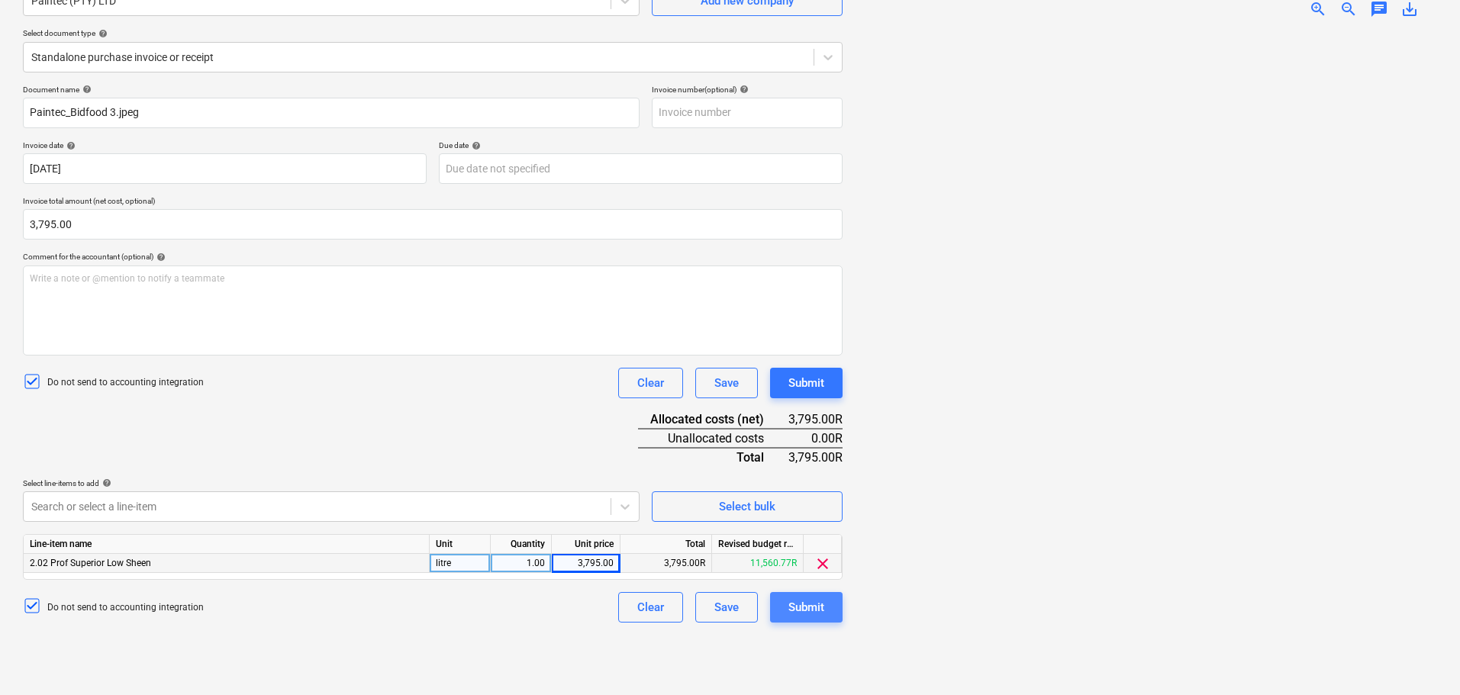
click at [822, 617] on div "Submit" at bounding box center [807, 608] width 36 height 20
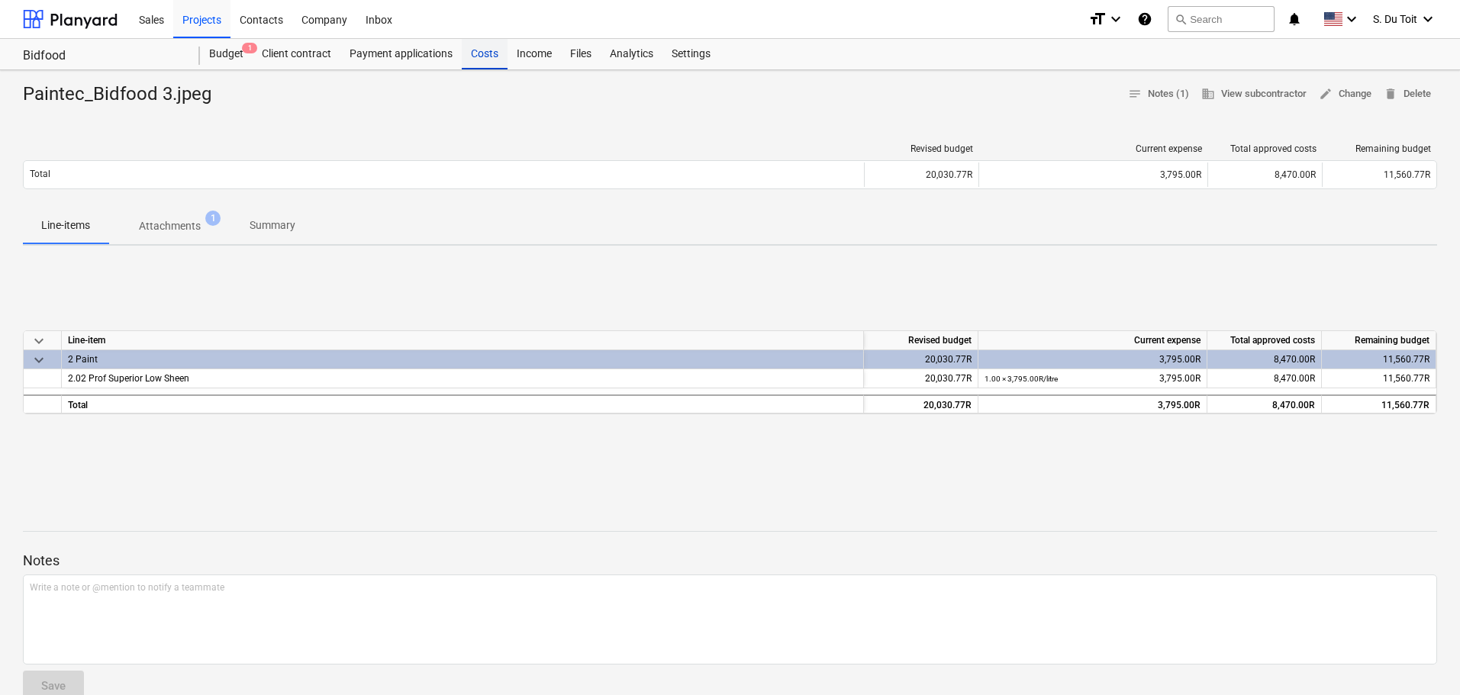
click at [473, 60] on div "Costs" at bounding box center [485, 54] width 46 height 31
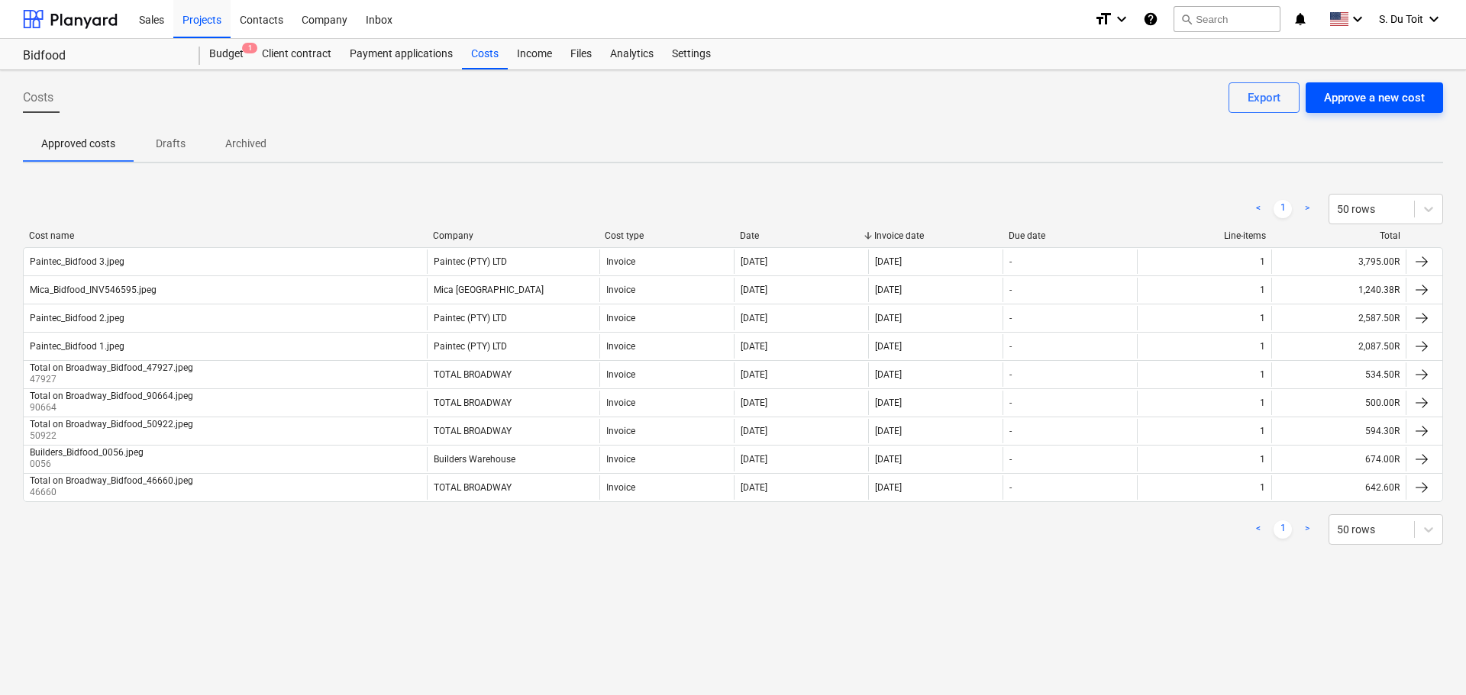
click at [1367, 99] on div "Approve a new cost" at bounding box center [1374, 98] width 101 height 20
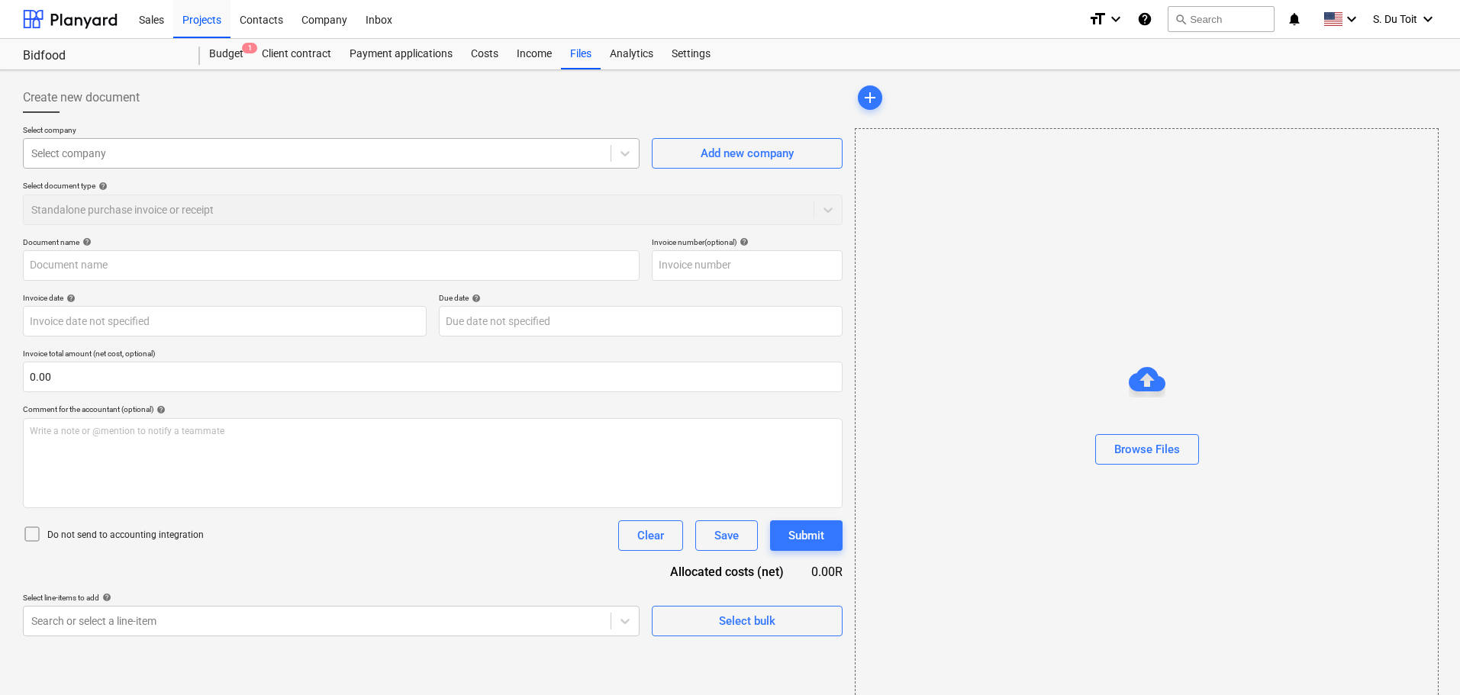
click at [169, 158] on div at bounding box center [317, 153] width 572 height 15
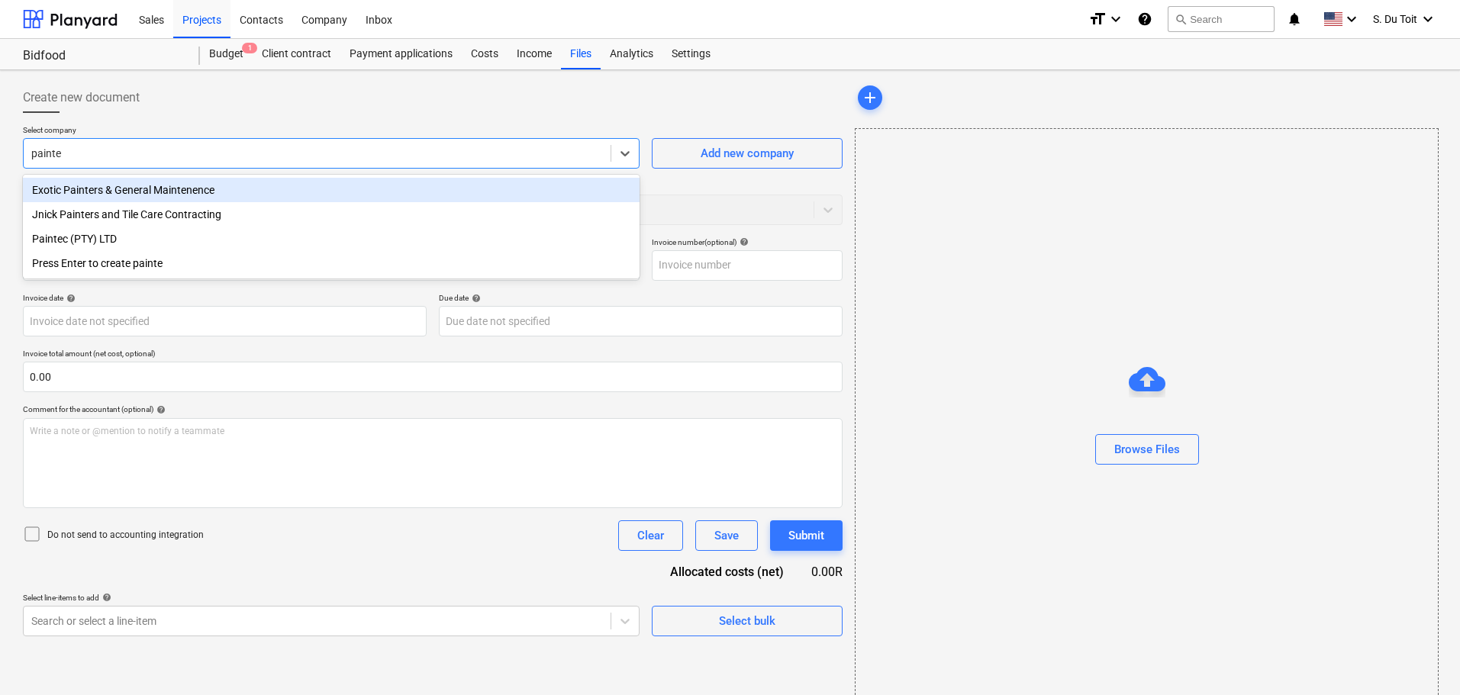
type input "paintec"
click at [165, 190] on div "Paintec (PTY) LTD" at bounding box center [331, 190] width 617 height 24
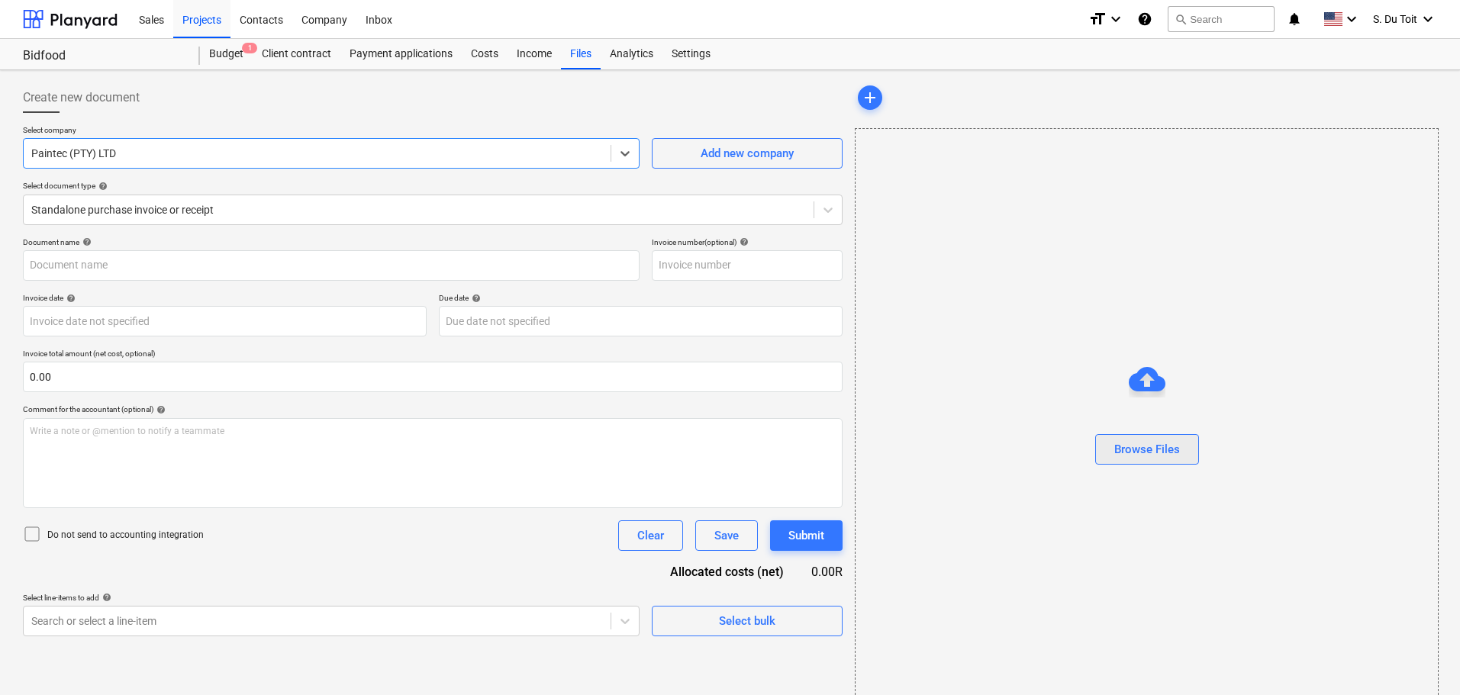
click at [1159, 449] on div "Browse Files" at bounding box center [1148, 450] width 66 height 20
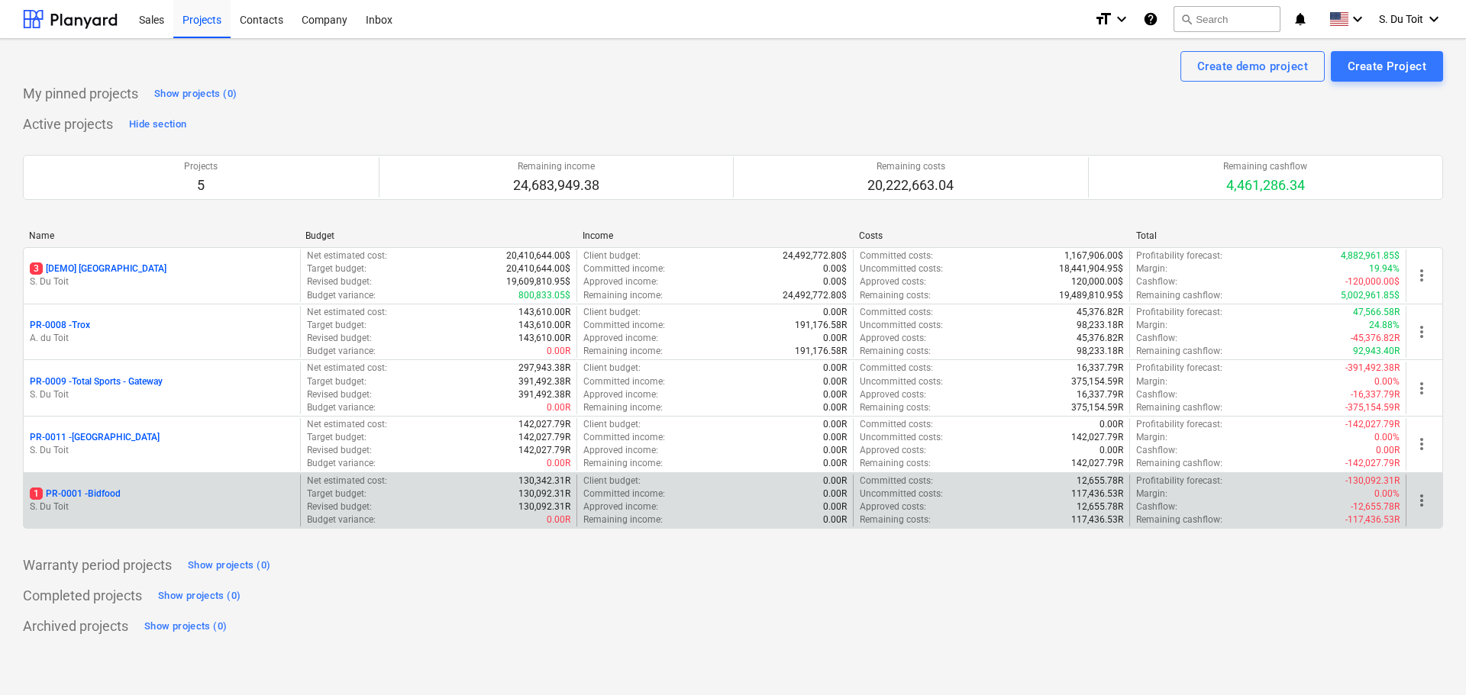
click at [127, 501] on p "S. Du Toit" at bounding box center [162, 507] width 264 height 13
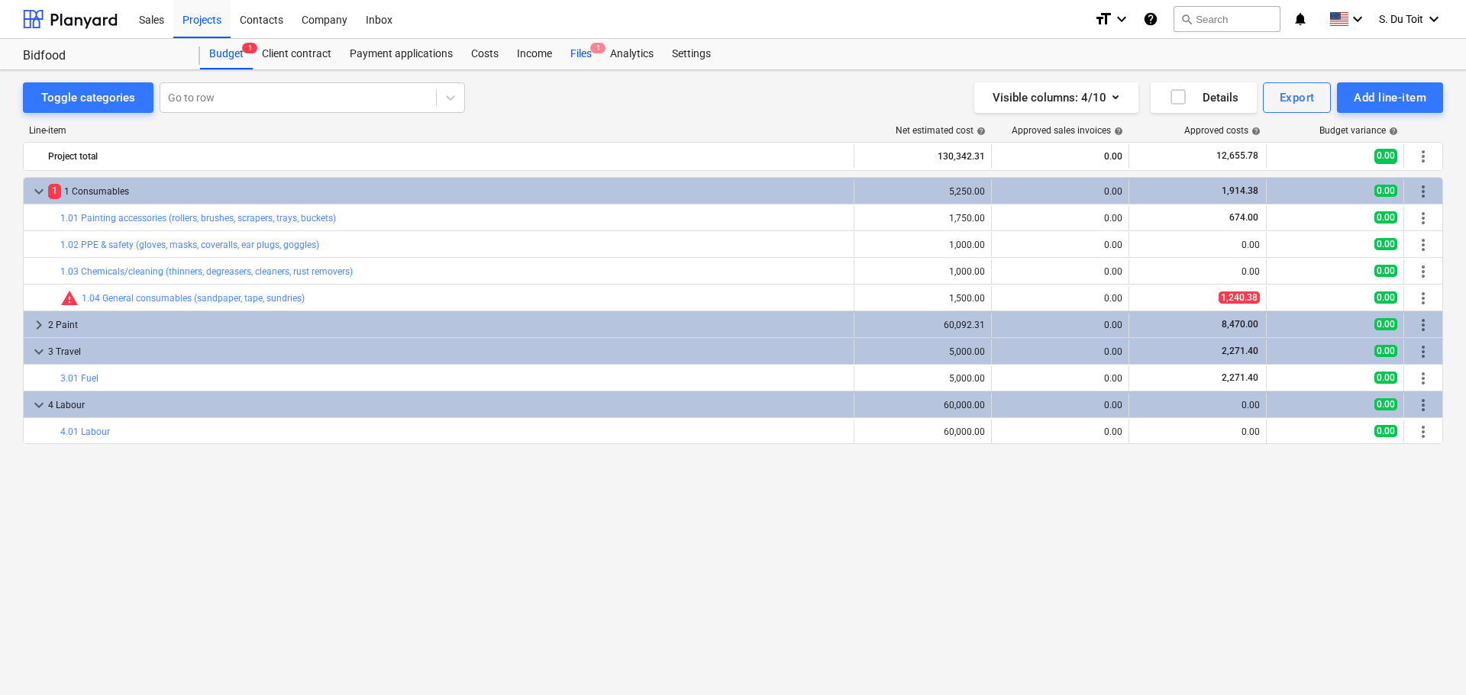
click at [595, 53] on span "1" at bounding box center [597, 48] width 15 height 11
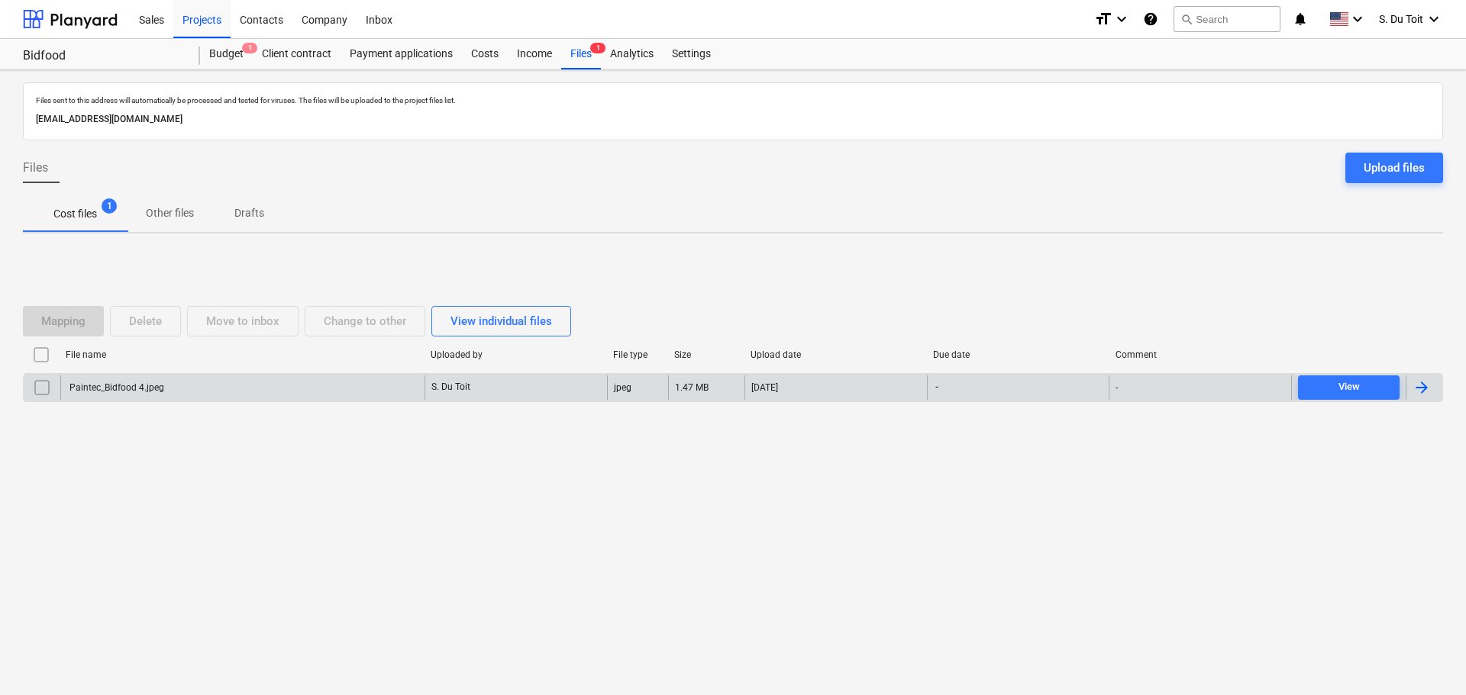
click at [269, 379] on div "Paintec_Bidfood 4.jpeg" at bounding box center [242, 388] width 364 height 24
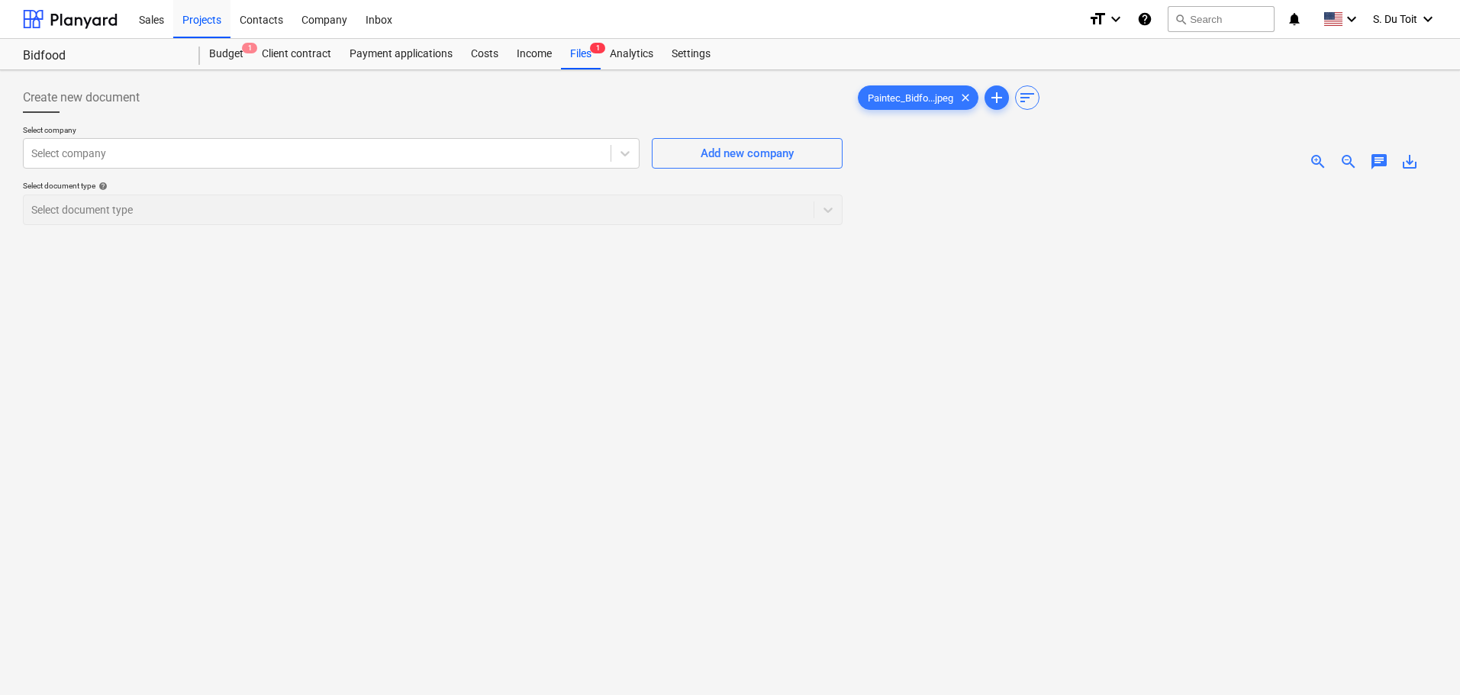
click at [267, 171] on div "Select company Select company Add new company Select document type help Select …" at bounding box center [433, 181] width 820 height 112
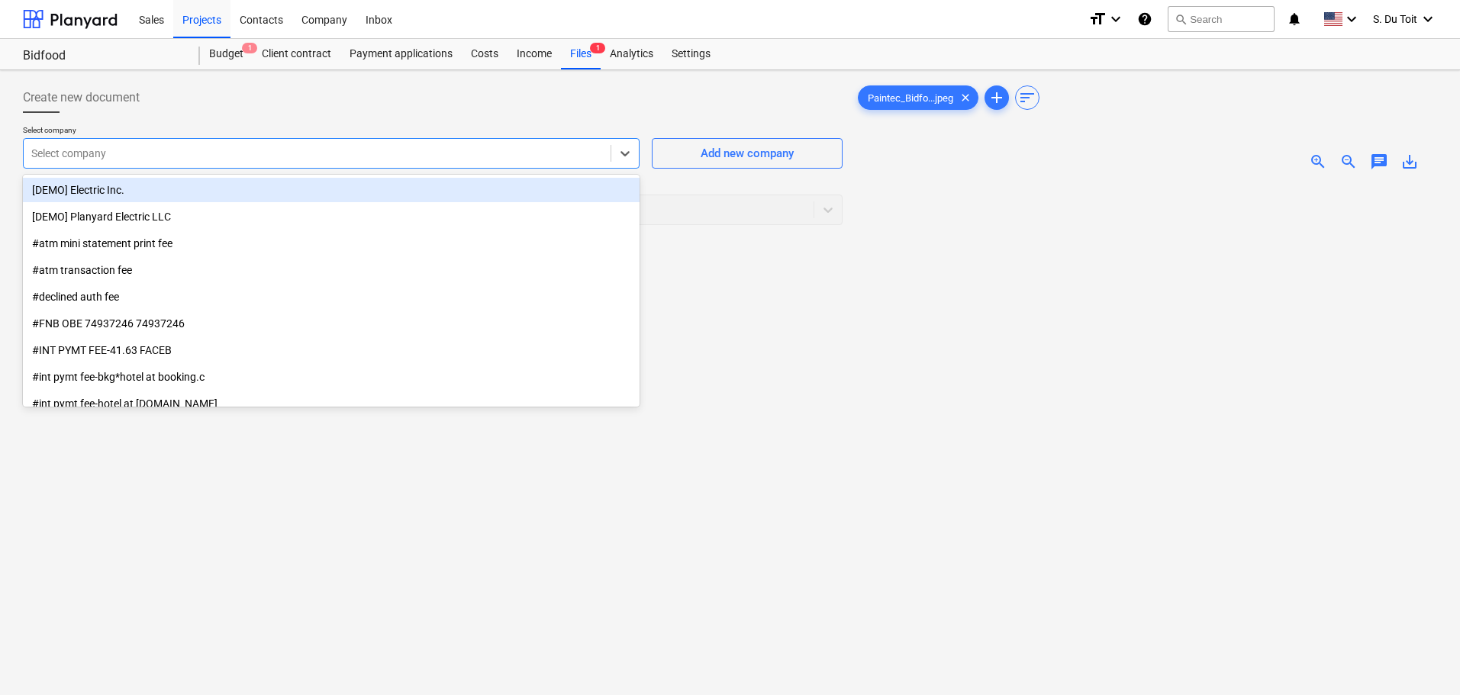
click at [274, 155] on div at bounding box center [317, 153] width 572 height 15
type input "painte"
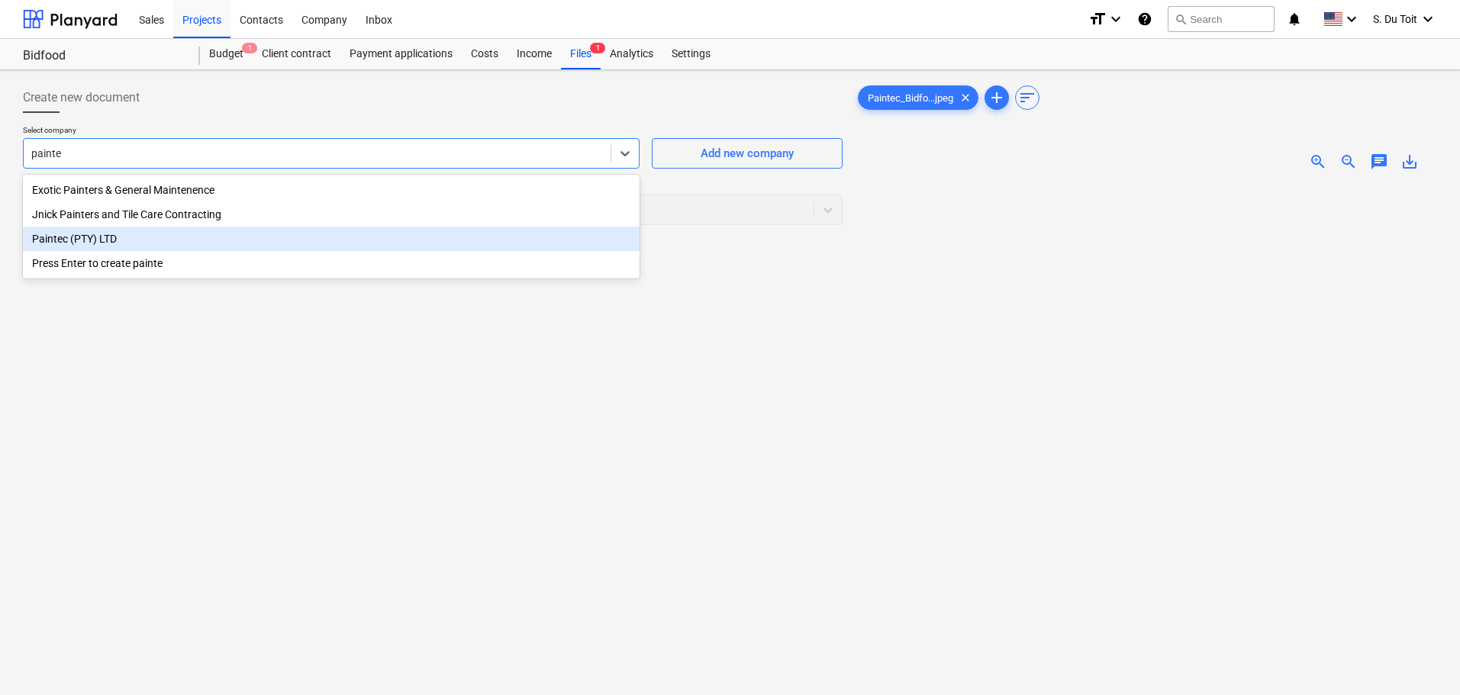
click at [274, 234] on div "Paintec (PTY) LTD" at bounding box center [331, 239] width 617 height 24
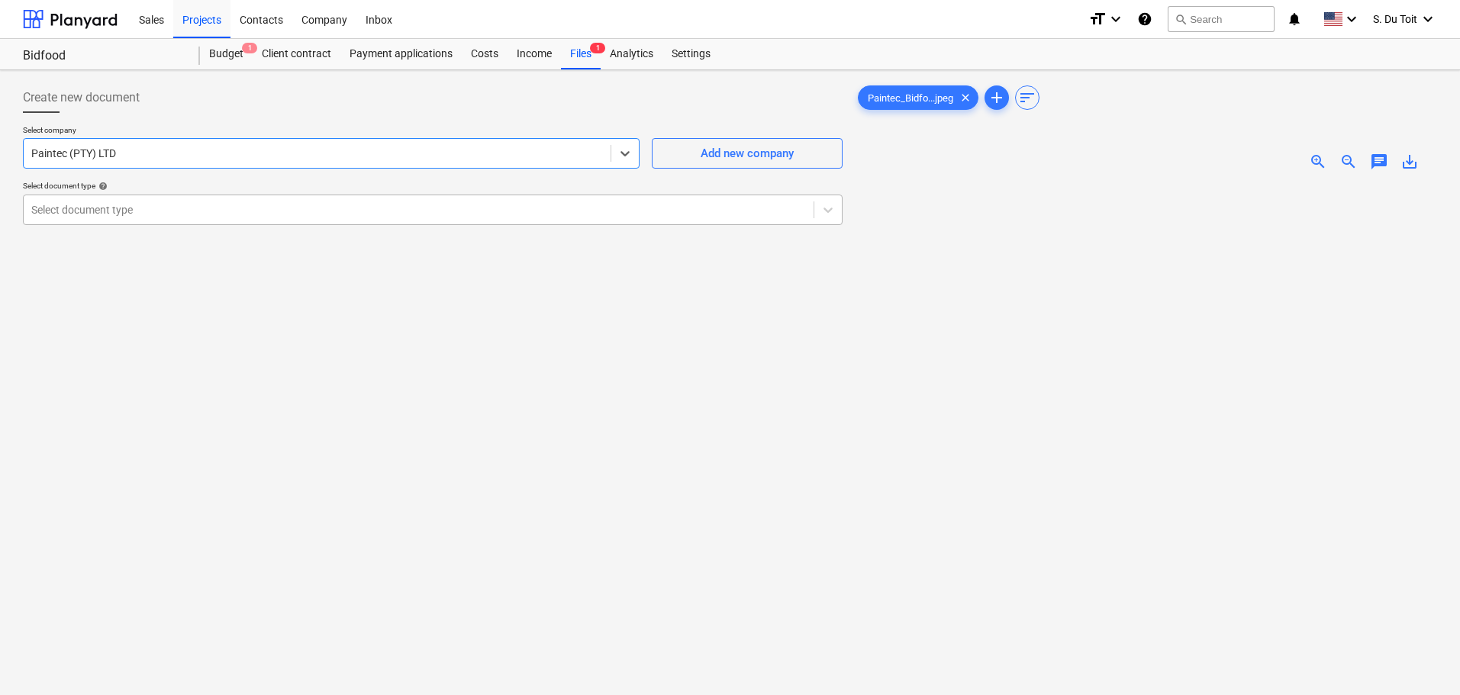
click at [770, 202] on div at bounding box center [418, 209] width 775 height 15
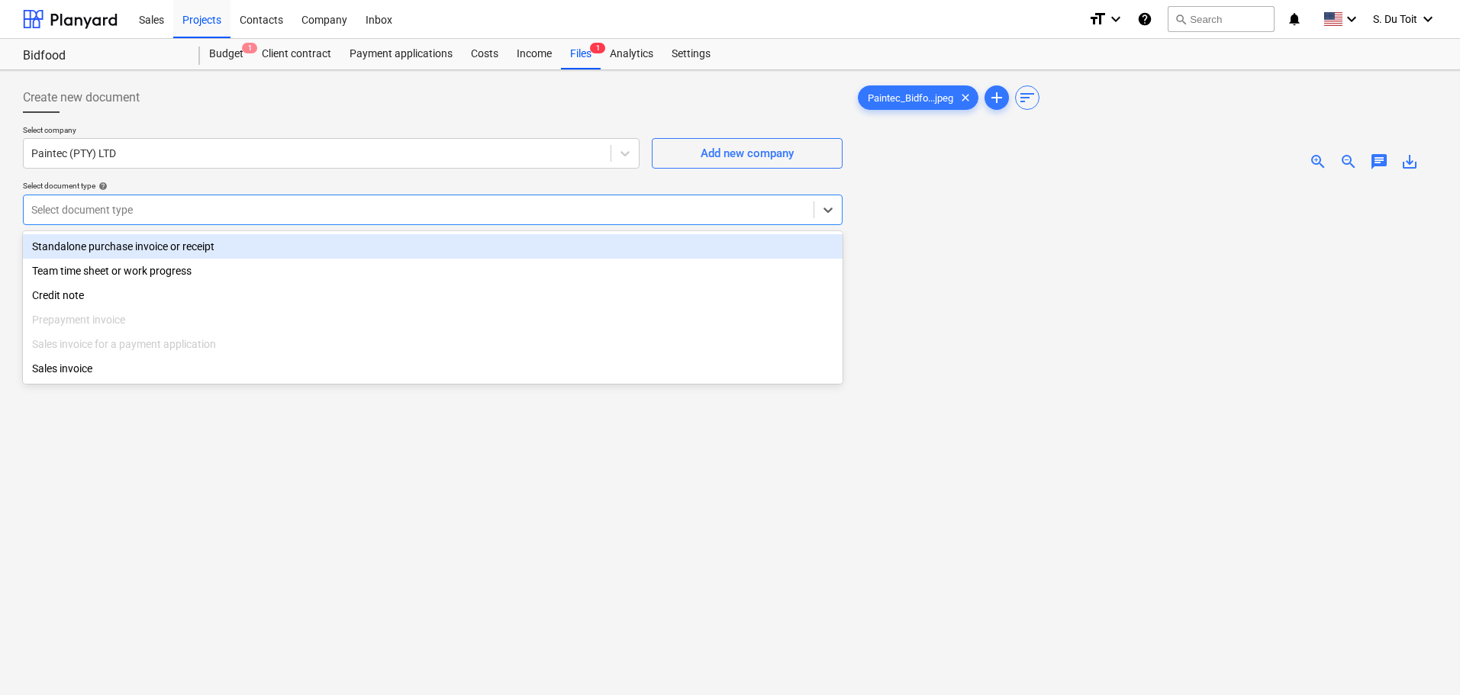
click at [488, 244] on div "Standalone purchase invoice or receipt" at bounding box center [433, 246] width 820 height 24
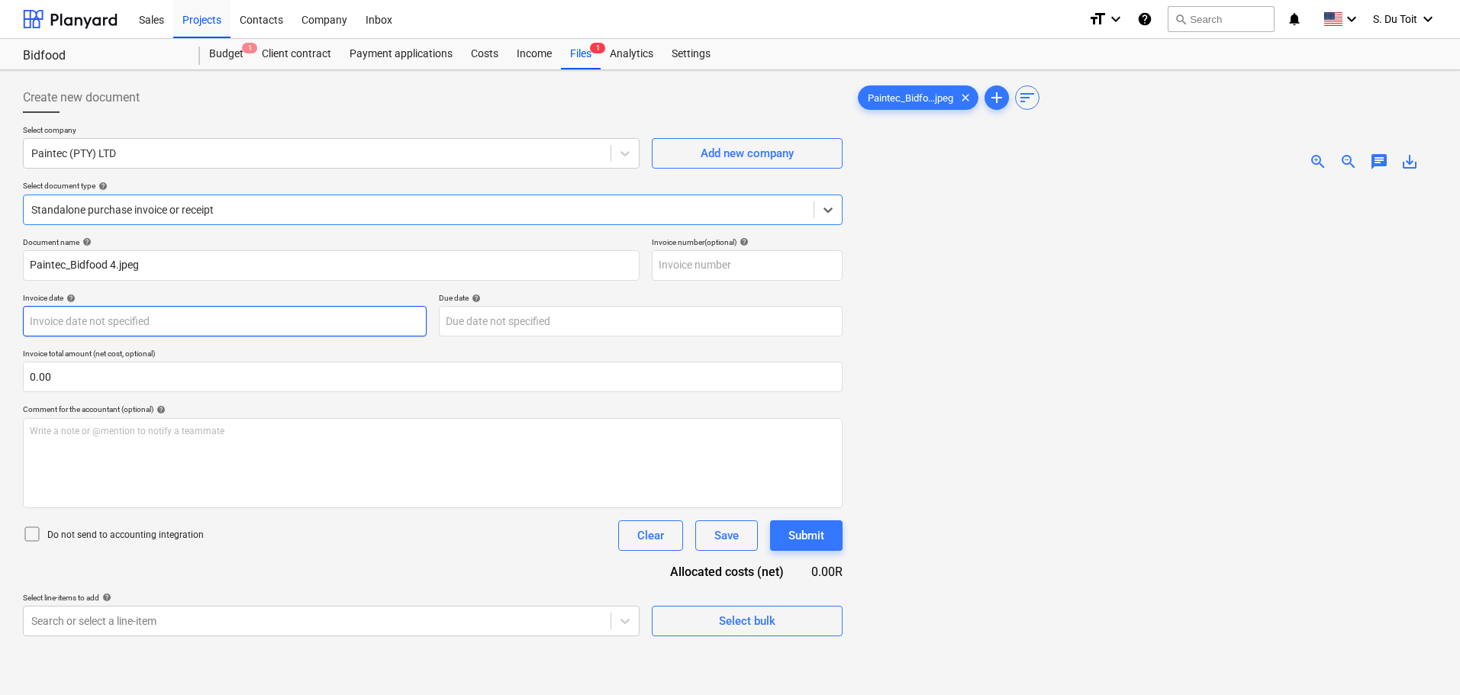
click at [200, 327] on body "Sales Projects Contacts Company Inbox format_size keyboard_arrow_down help sear…" at bounding box center [730, 347] width 1460 height 695
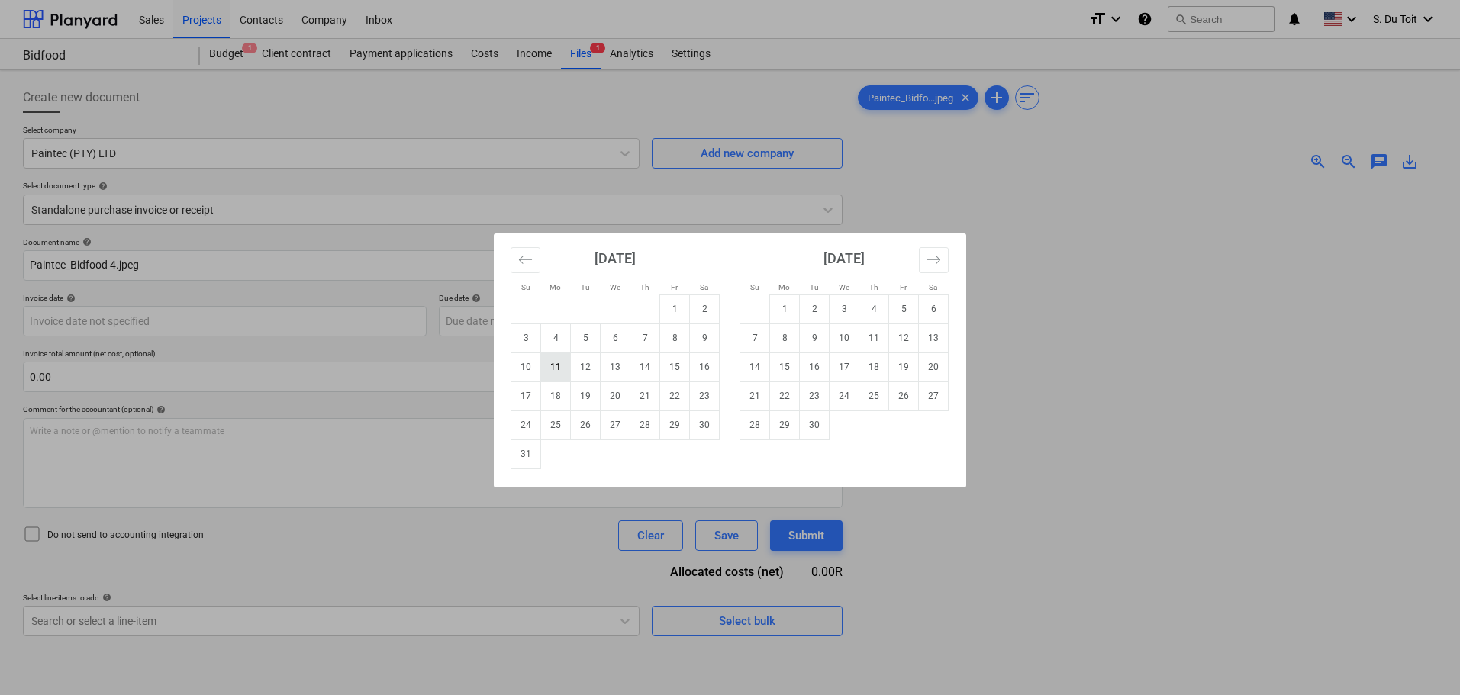
click at [560, 363] on td "11" at bounding box center [556, 367] width 30 height 29
type input "11 Aug 2025"
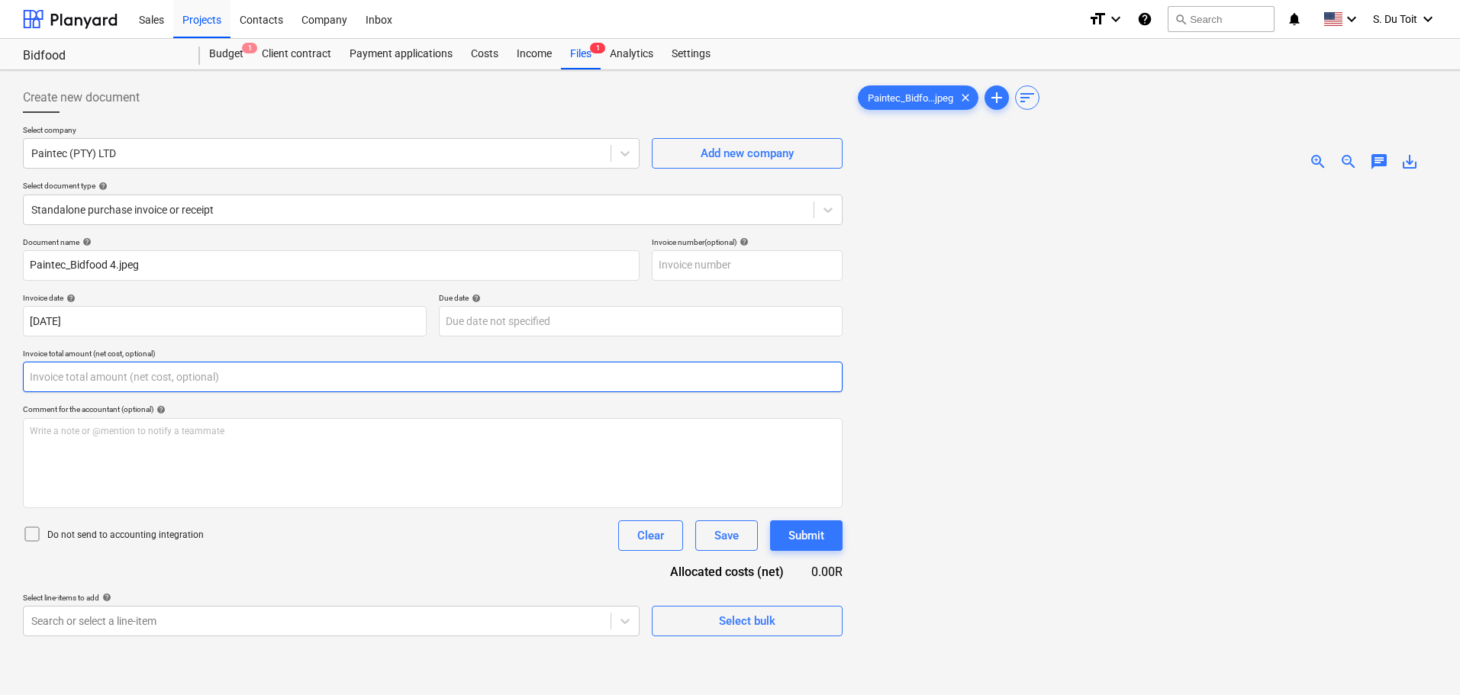
click at [151, 371] on input "text" at bounding box center [433, 377] width 820 height 31
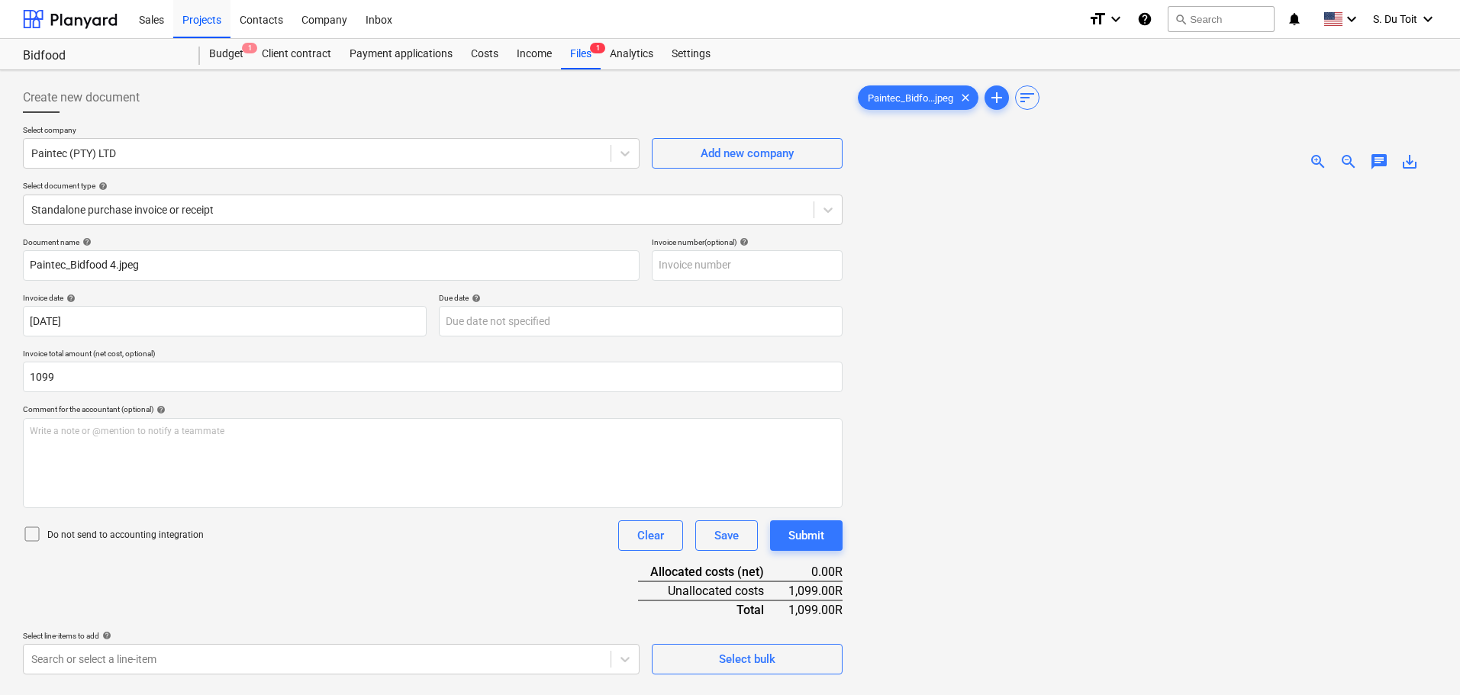
type input "1,099.00"
click at [83, 528] on div "Do not send to accounting integration" at bounding box center [113, 535] width 181 height 21
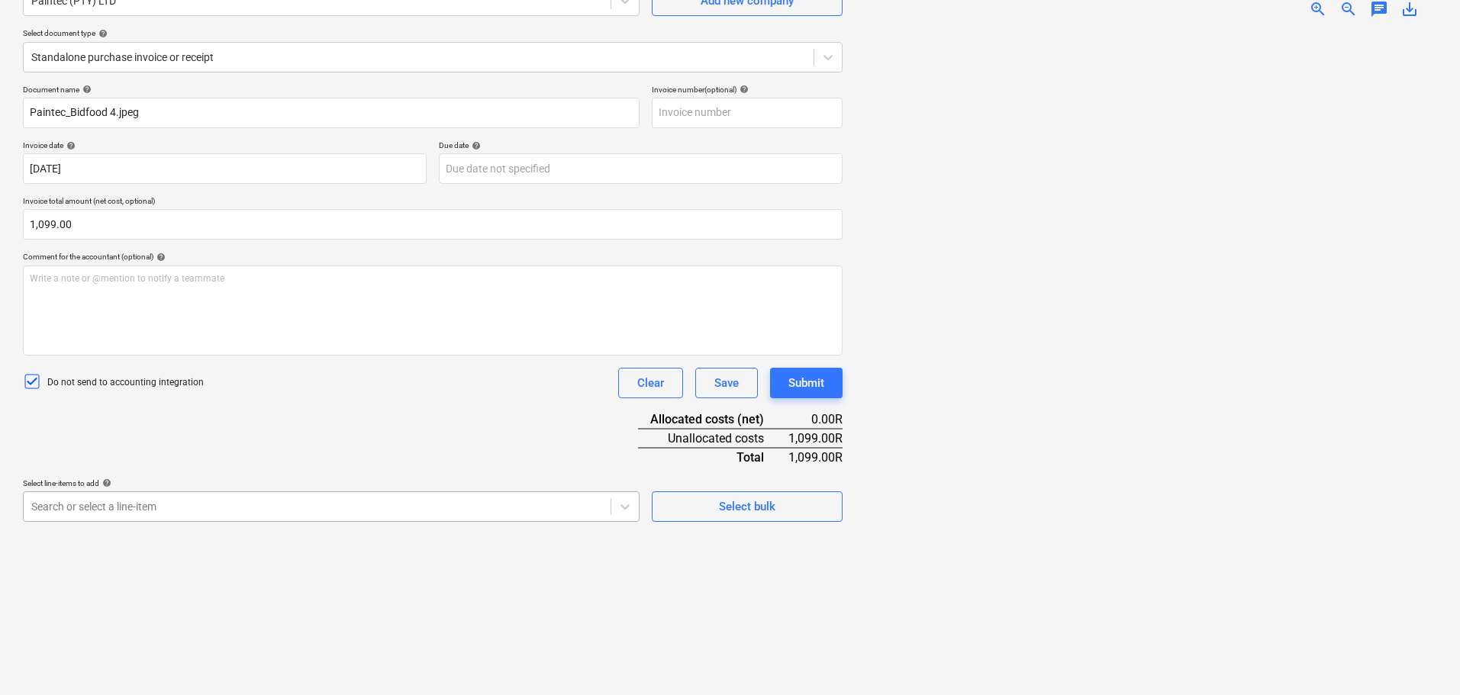
scroll to position [215, 0]
click at [291, 505] on body "Sales Projects Contacts Company Inbox format_size keyboard_arrow_down help sear…" at bounding box center [730, 194] width 1460 height 695
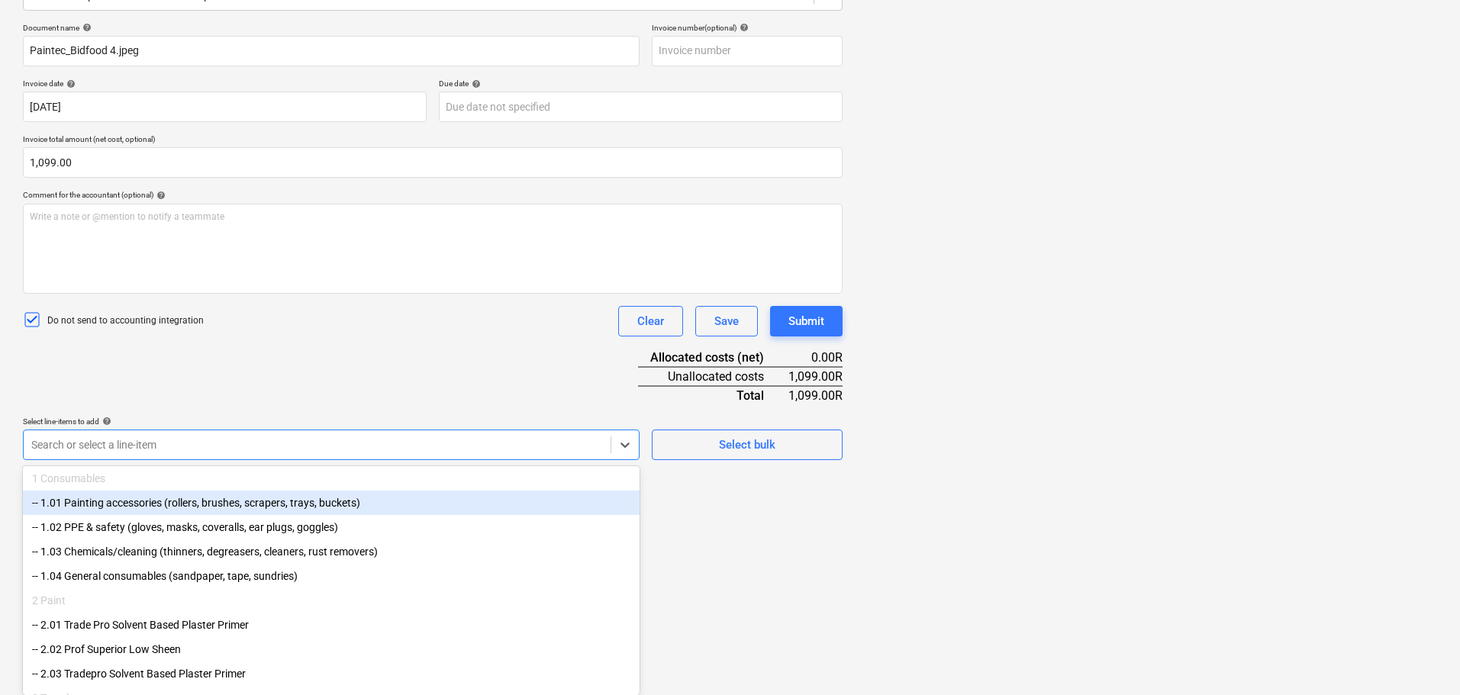
scroll to position [153, 0]
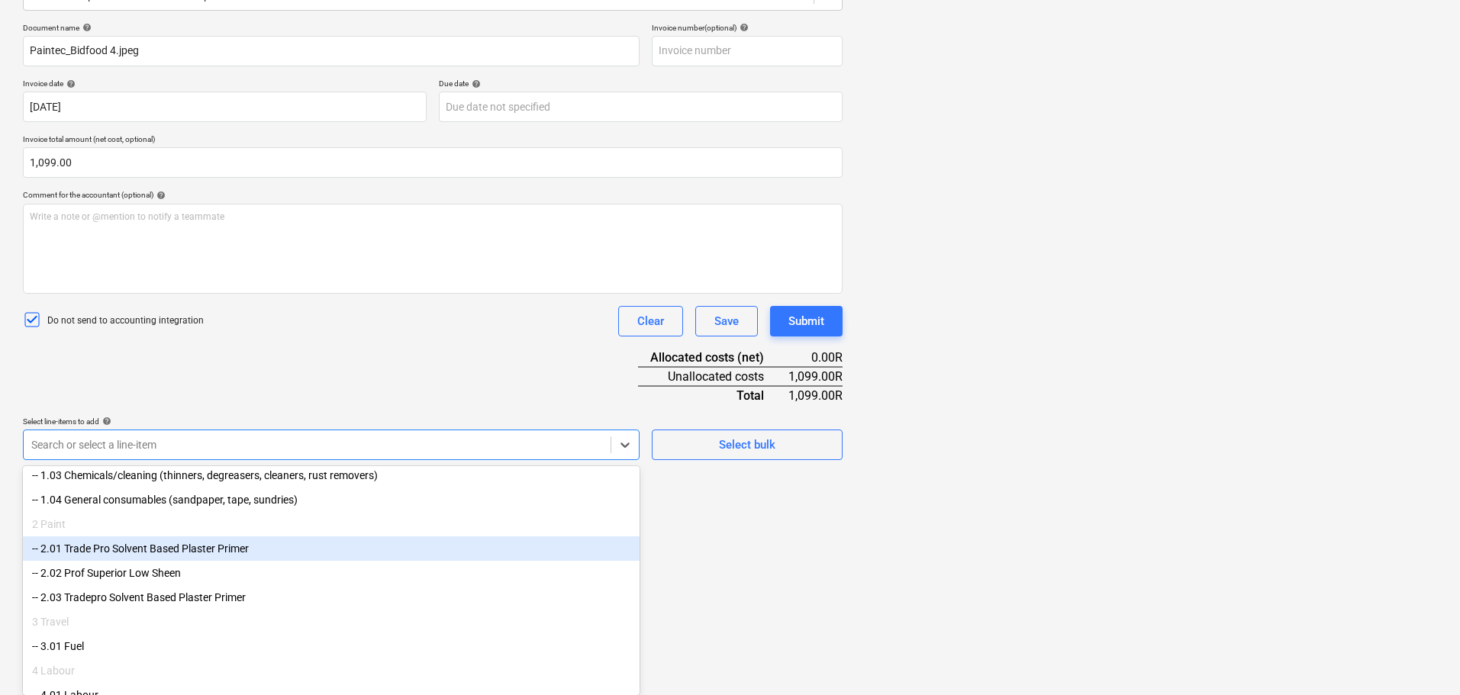
click at [298, 553] on div "-- 2.01 Trade Pro Solvent Based Plaster Primer" at bounding box center [331, 549] width 617 height 24
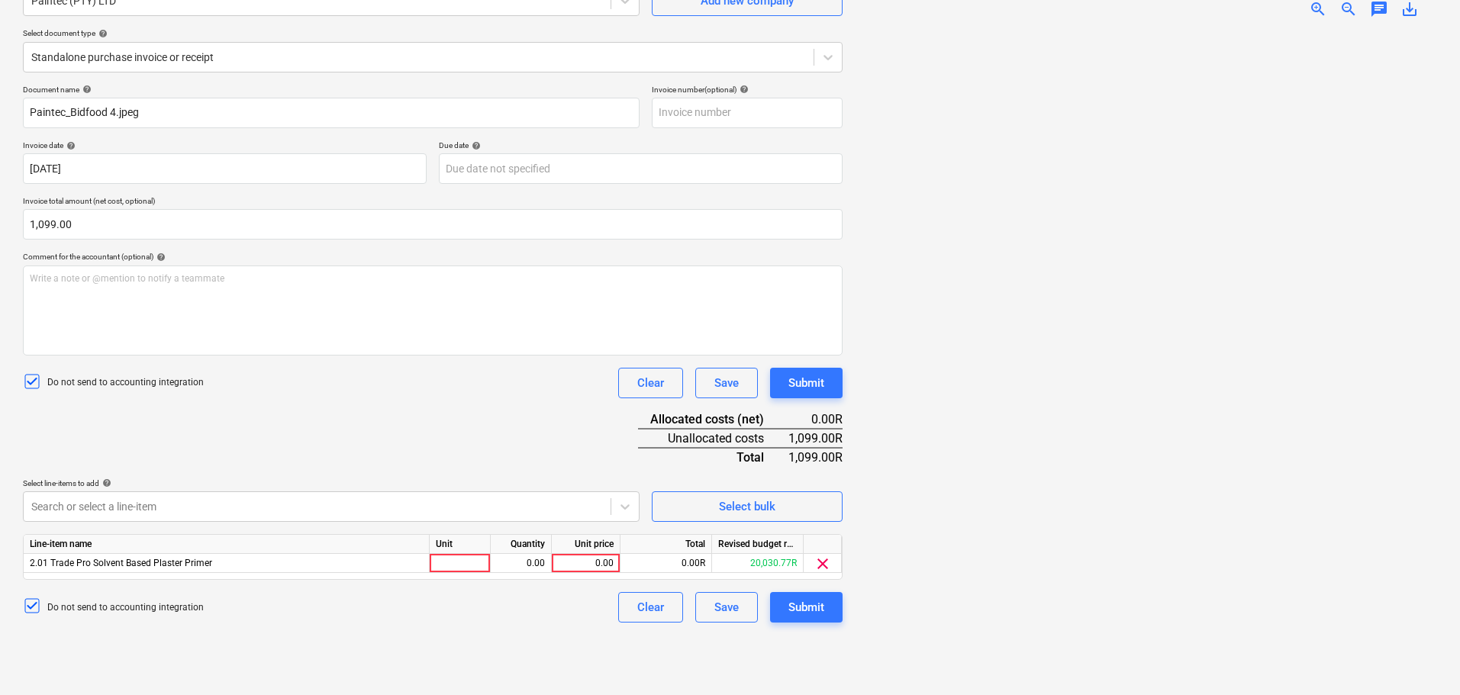
click at [702, 632] on div "Create new document Select company Paintec (PTY) LTD Add new company Select doc…" at bounding box center [730, 307] width 1460 height 778
click at [475, 569] on div at bounding box center [460, 563] width 61 height 19
type input "litres"
click at [532, 560] on div "0.00" at bounding box center [521, 563] width 48 height 19
type input "1"
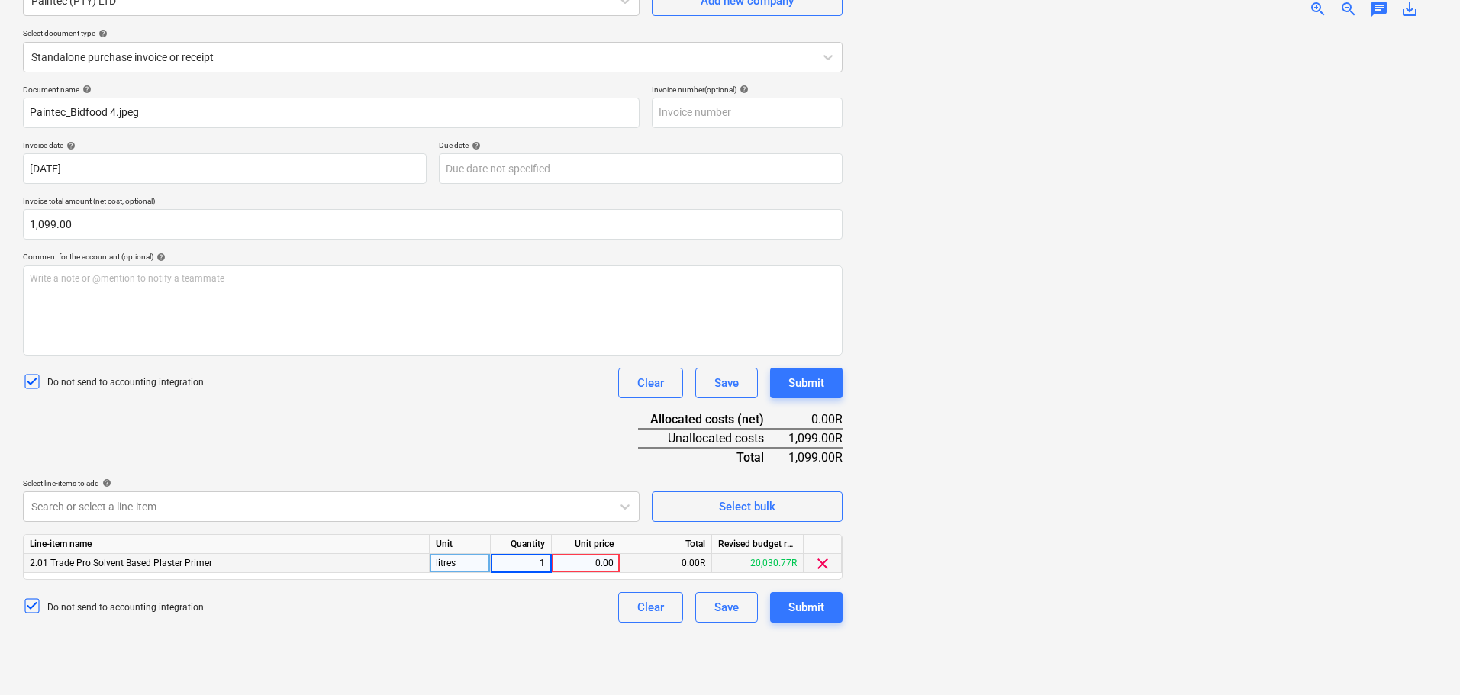
click at [596, 560] on div "0.00" at bounding box center [586, 563] width 56 height 19
type input "1099"
click at [817, 599] on div "Submit" at bounding box center [807, 608] width 36 height 20
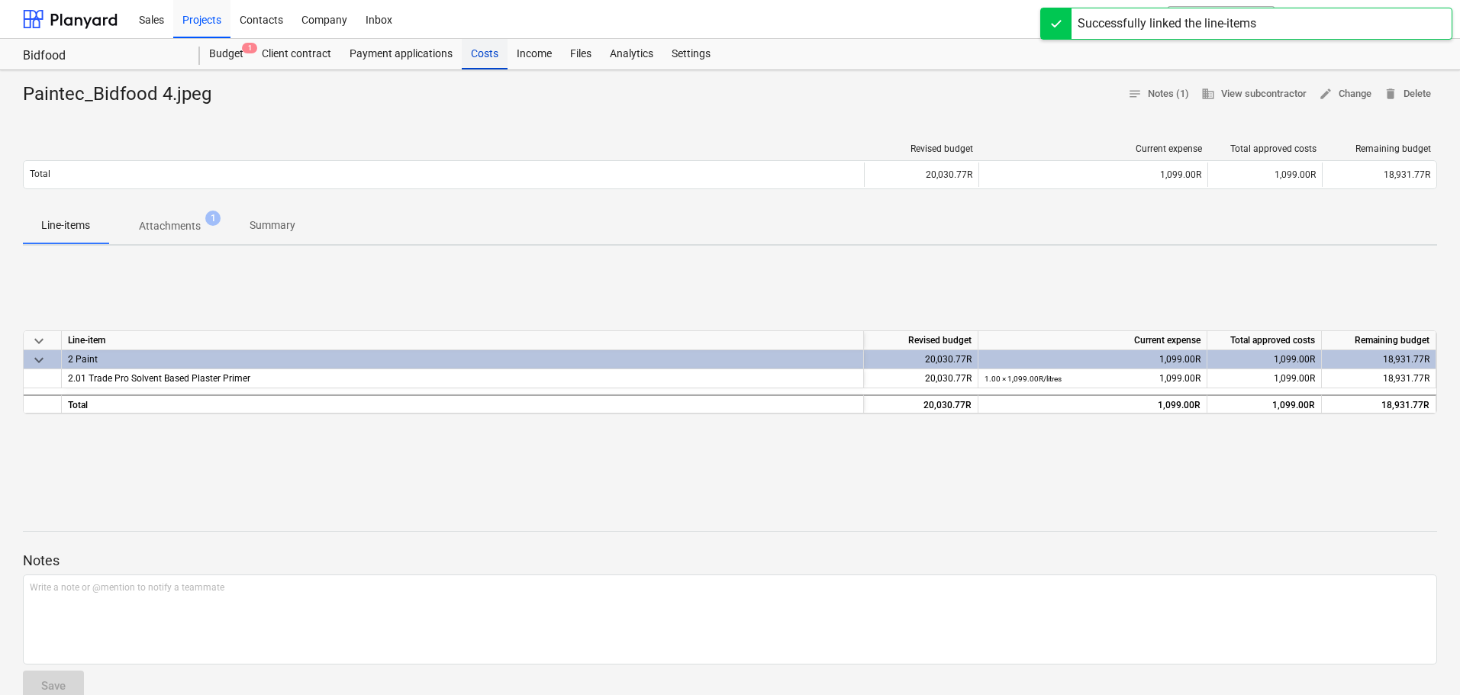
click at [501, 62] on div "Costs" at bounding box center [485, 54] width 46 height 31
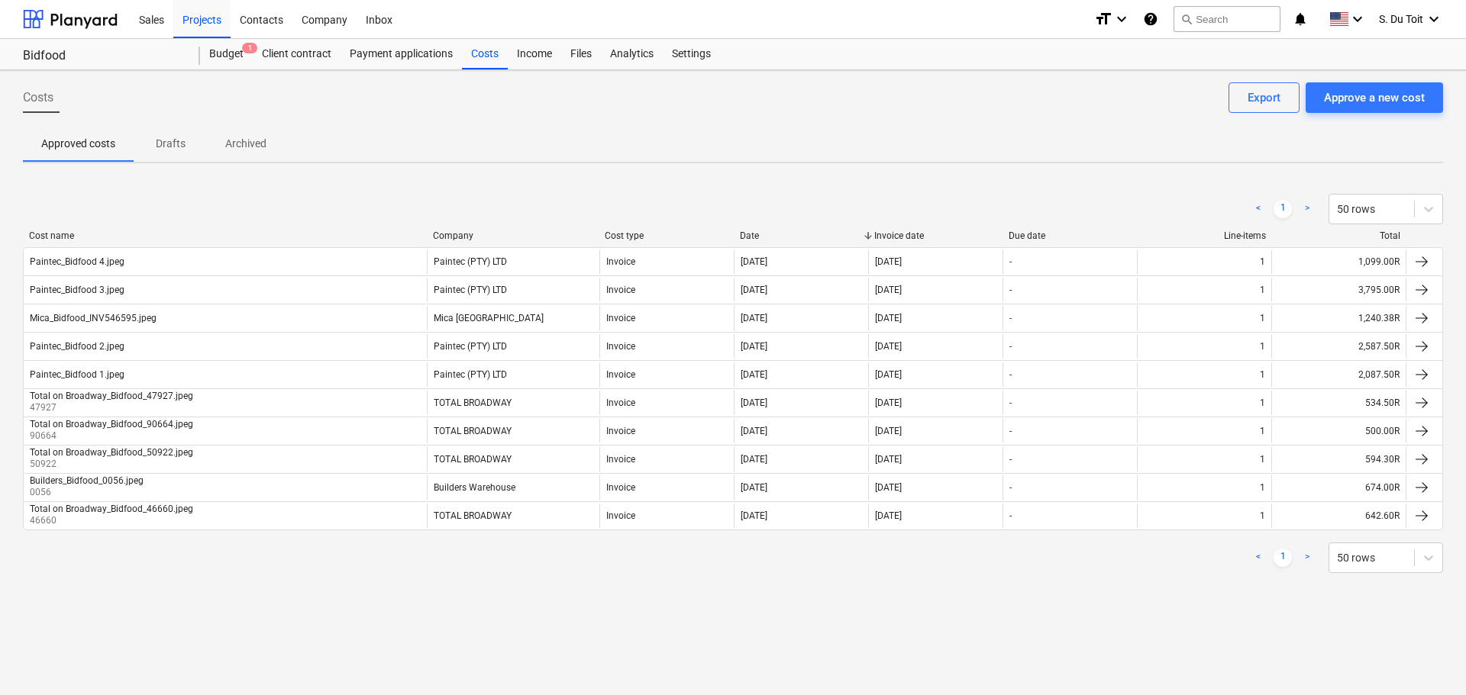
click at [1375, 113] on div "Costs Approve a new cost Export" at bounding box center [733, 103] width 1420 height 43
click at [1385, 99] on div "Approve a new cost" at bounding box center [1374, 98] width 101 height 20
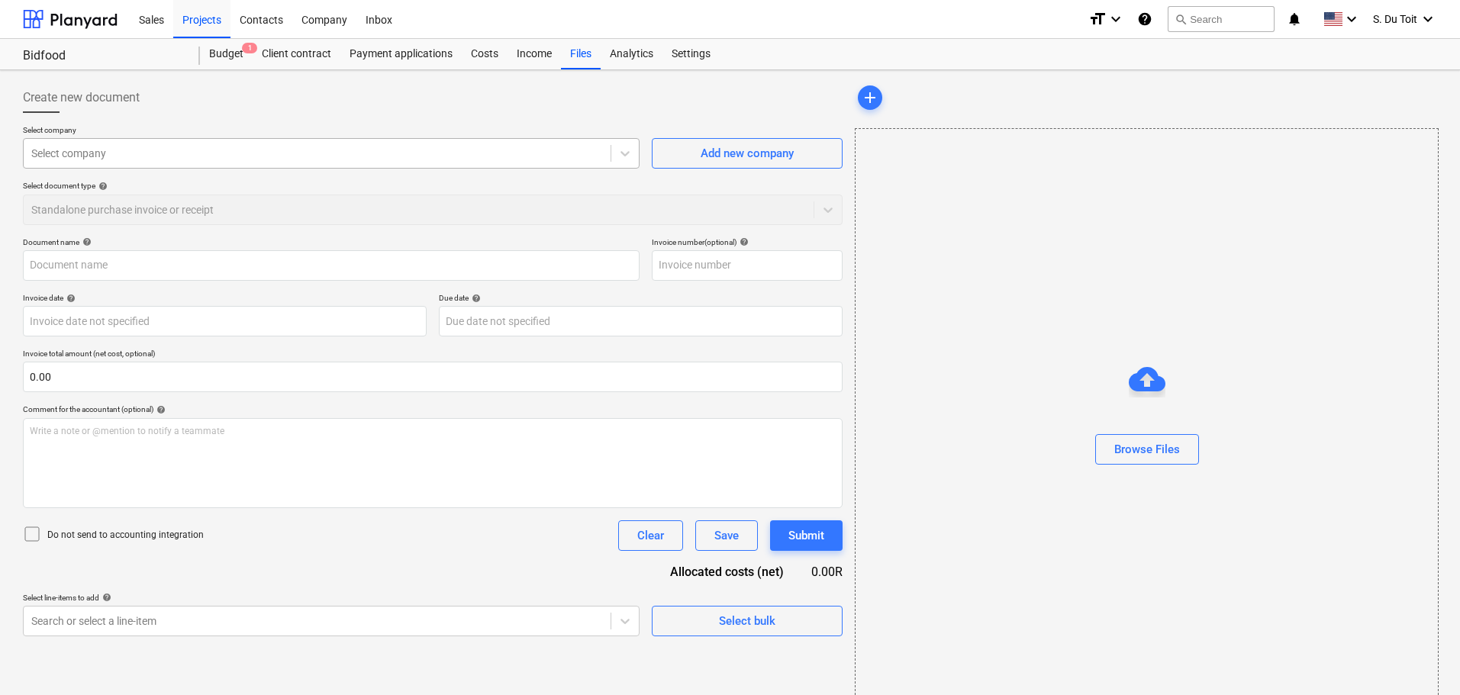
click at [151, 151] on div at bounding box center [317, 153] width 572 height 15
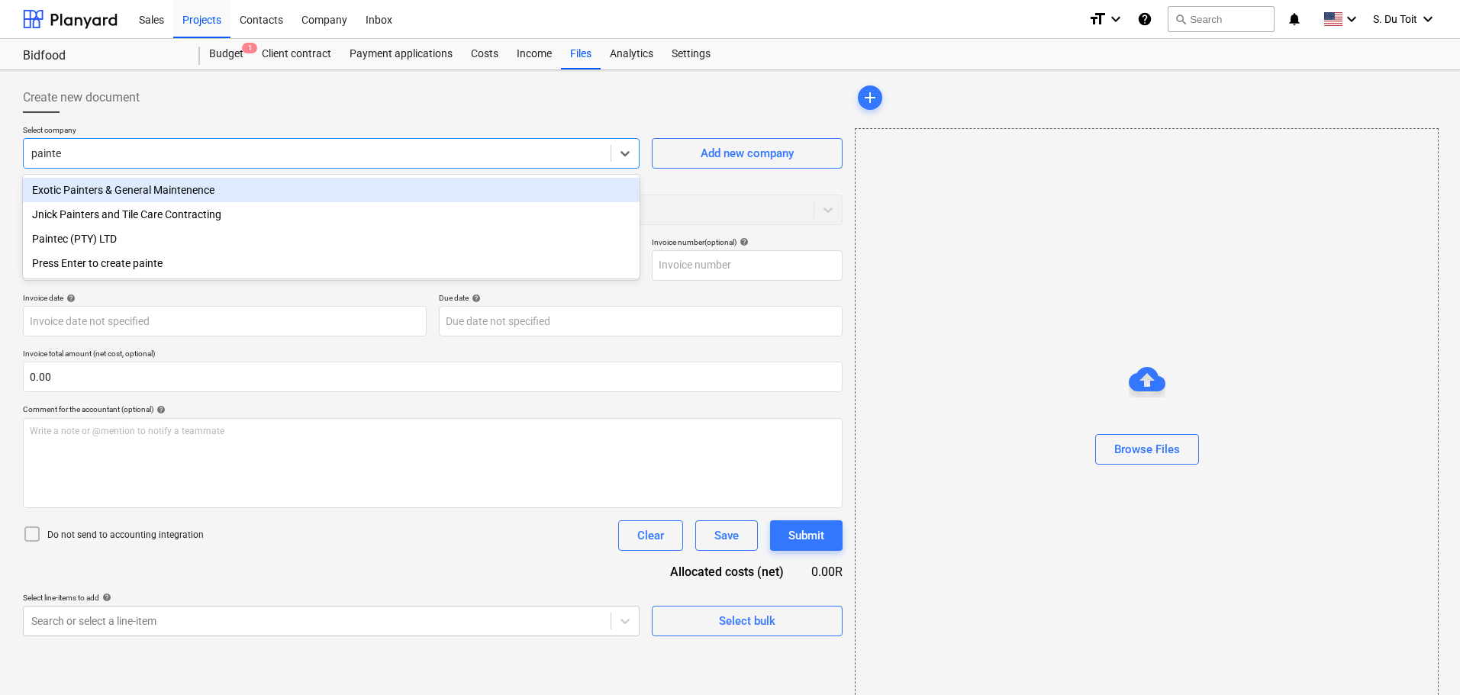
type input "paintec"
click at [208, 189] on div "Paintec (PTY) LTD" at bounding box center [331, 190] width 617 height 24
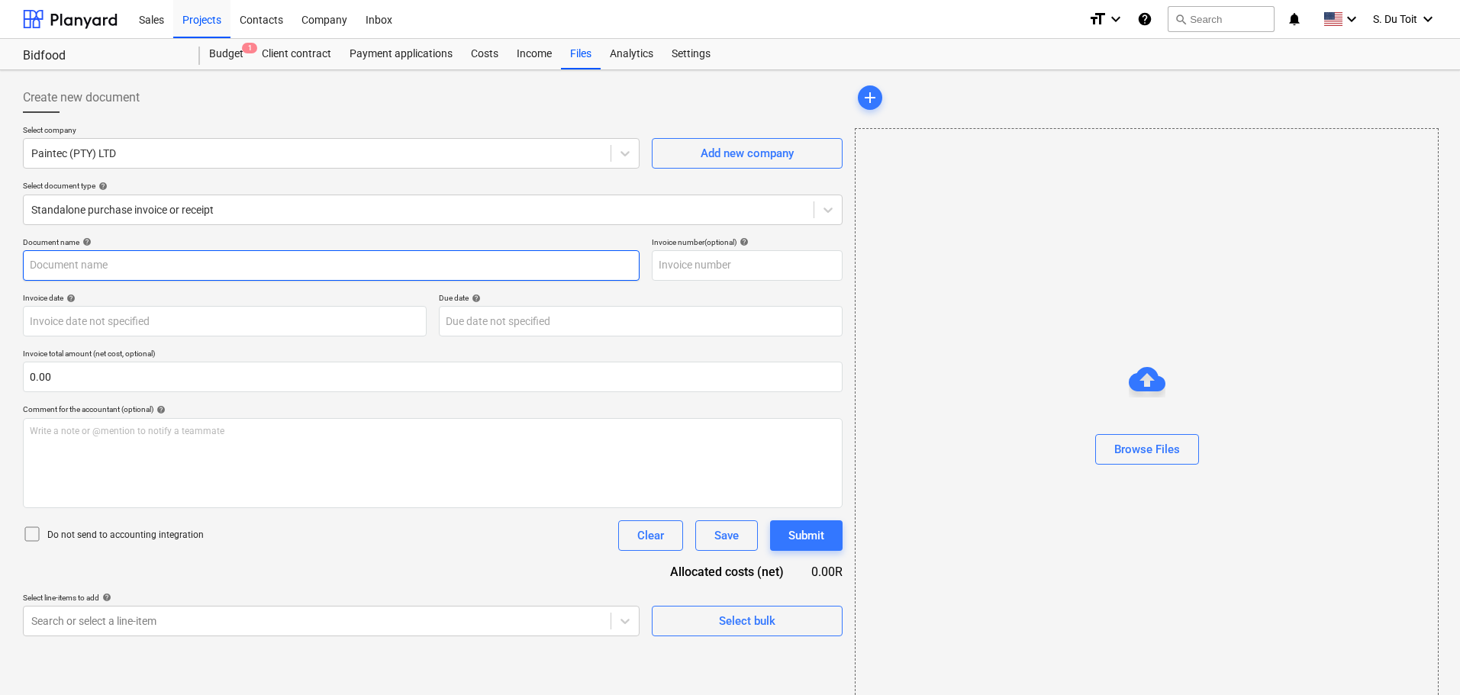
click at [208, 266] on input "text" at bounding box center [331, 265] width 617 height 31
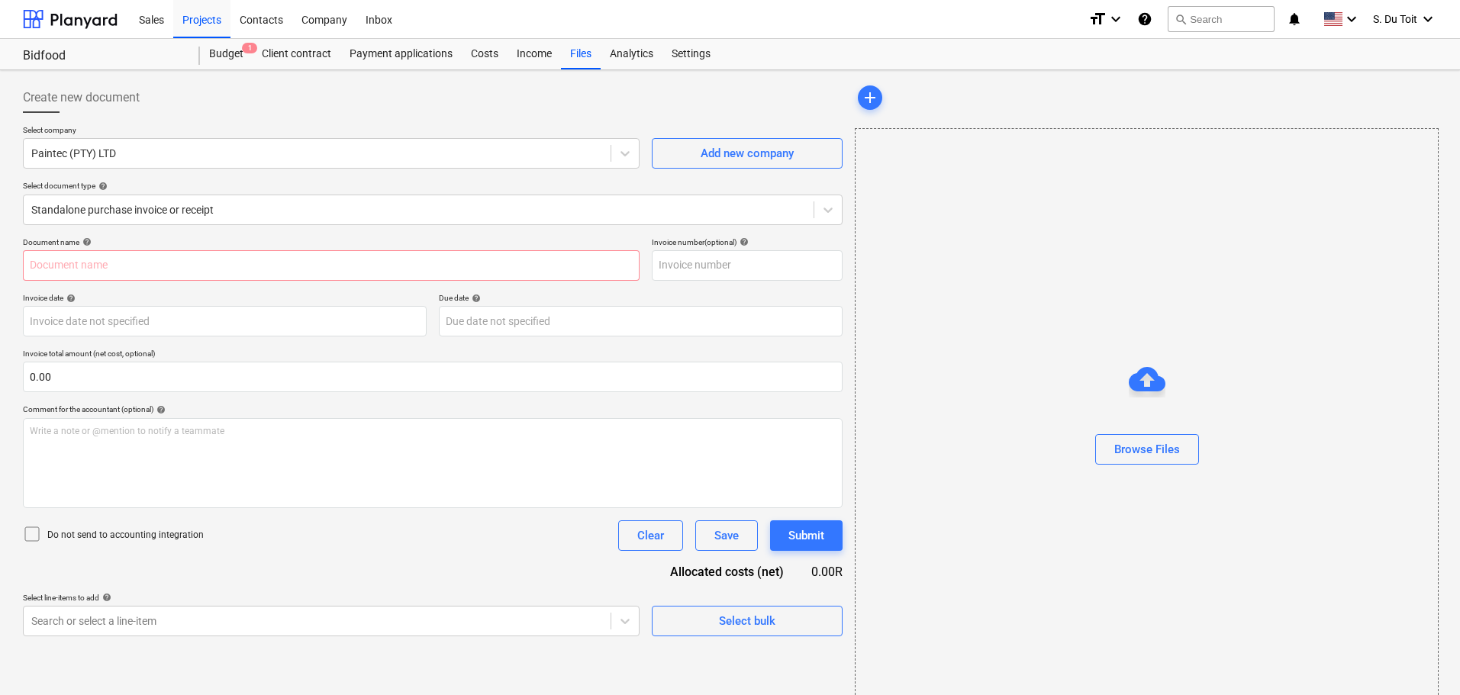
drag, startPoint x: 1008, startPoint y: 307, endPoint x: 1089, endPoint y: 407, distance: 128.6
click at [1008, 308] on div "Browse Files" at bounding box center [1147, 419] width 584 height 582
click at [1132, 466] on div at bounding box center [1147, 471] width 582 height 12
click at [1140, 455] on div "Browse Files" at bounding box center [1148, 450] width 66 height 20
type input "Paintec_Bidfood 5.jpeg"
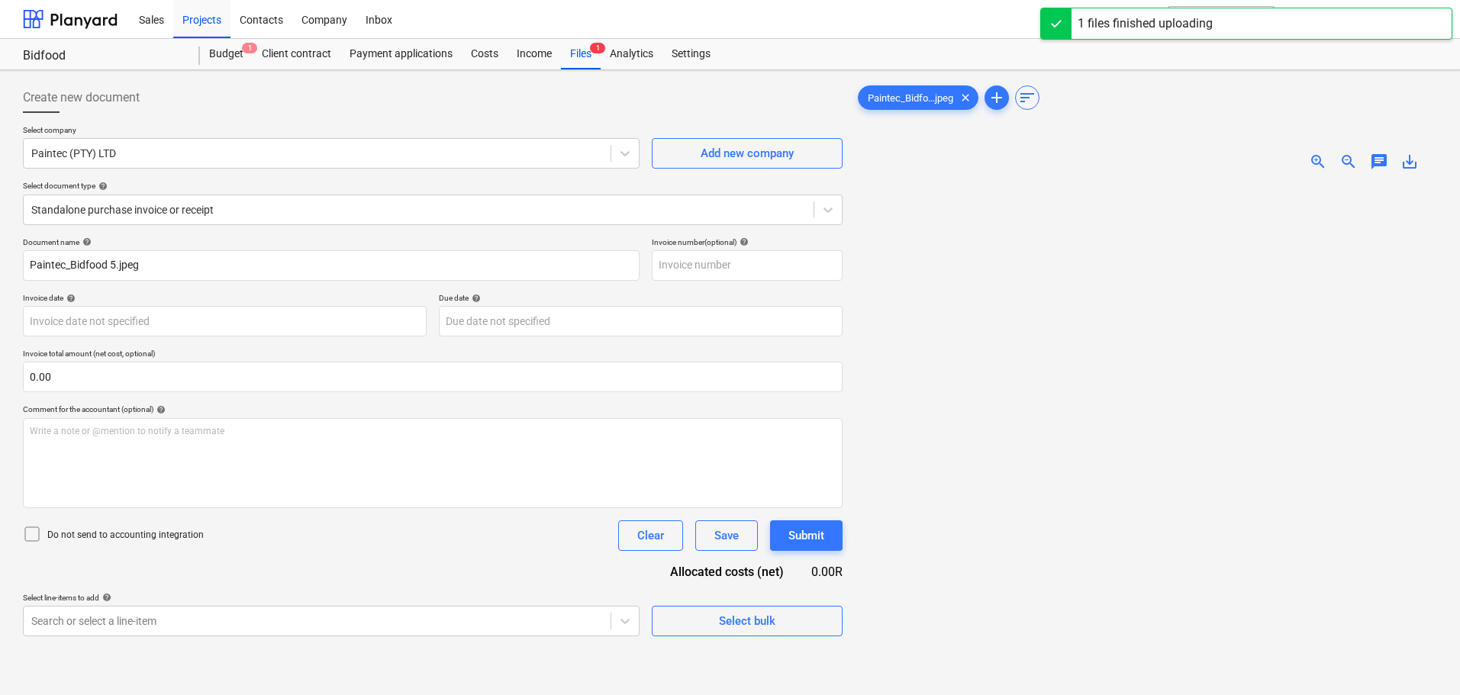
click at [1313, 167] on span "zoom_in" at bounding box center [1318, 162] width 18 height 18
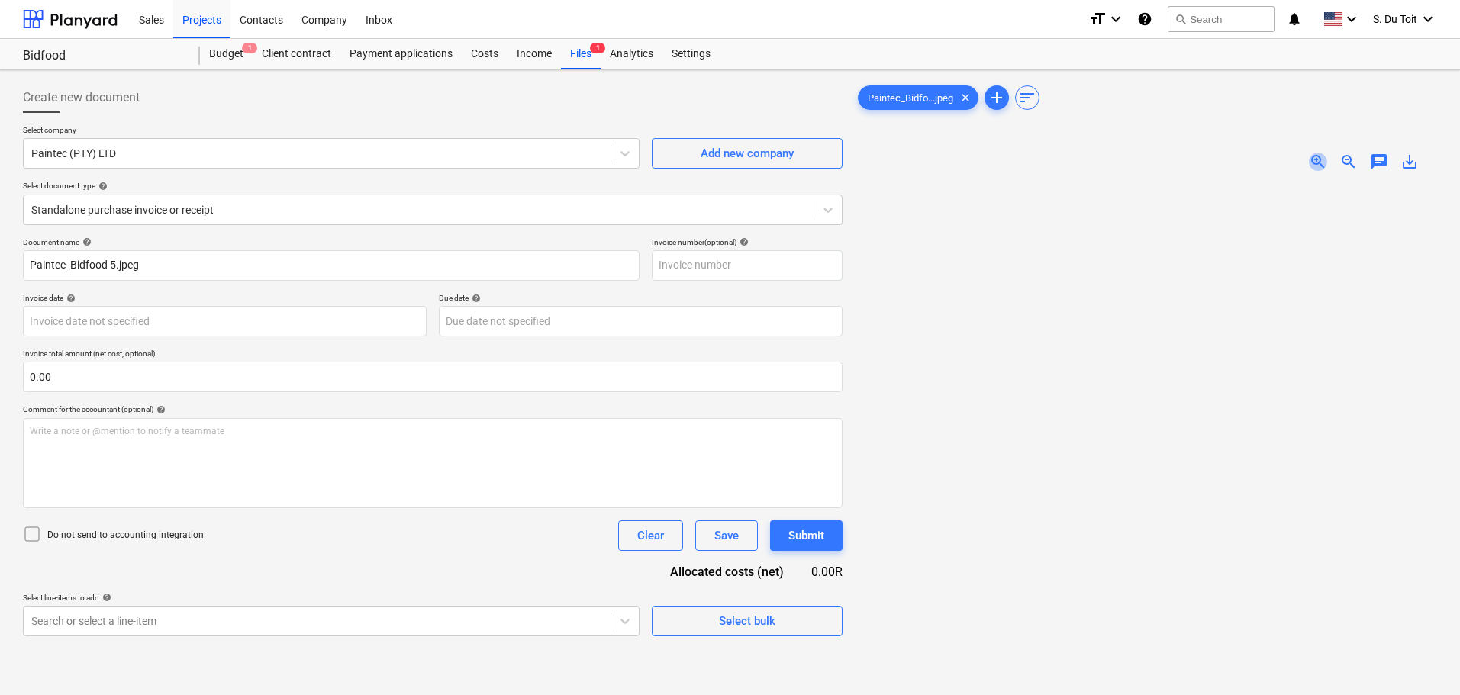
click at [1315, 169] on span "zoom_in" at bounding box center [1318, 162] width 18 height 18
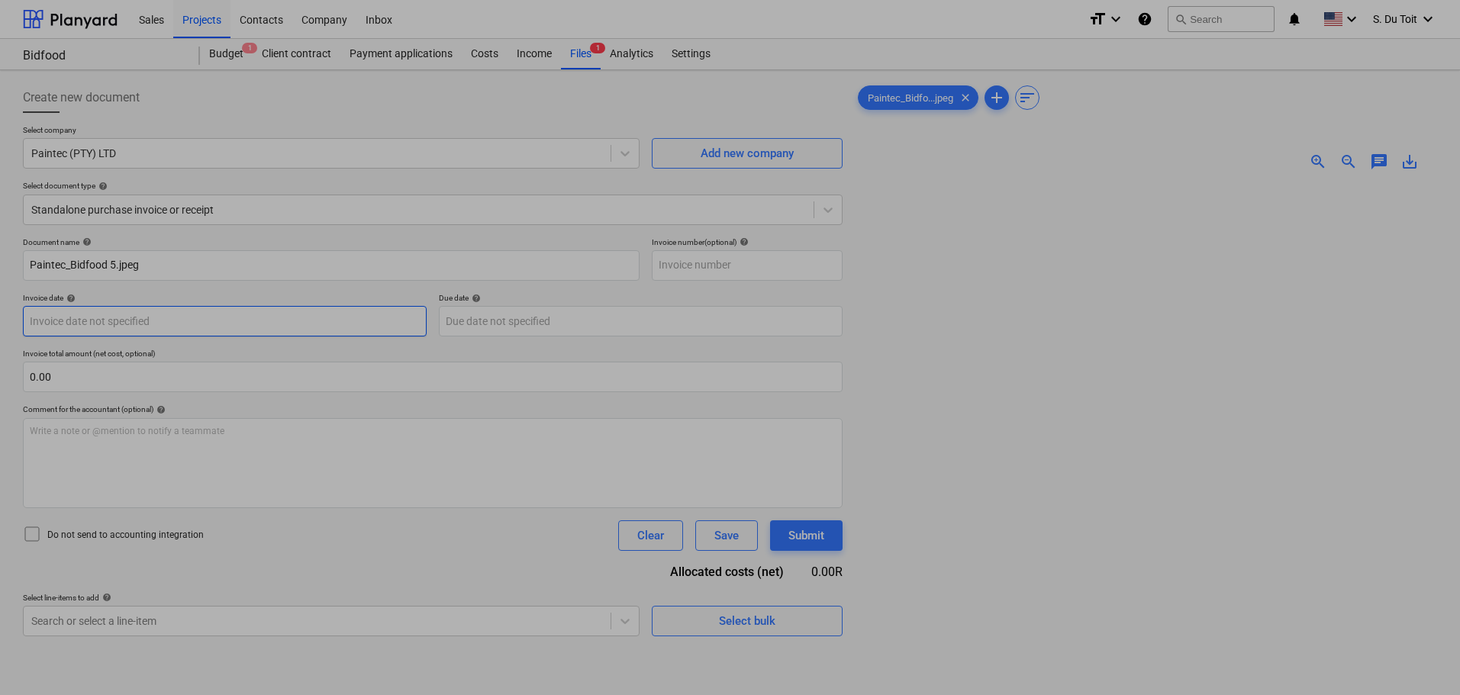
click at [153, 318] on body "Sales Projects Contacts Company Inbox format_size keyboard_arrow_down help sear…" at bounding box center [730, 347] width 1460 height 695
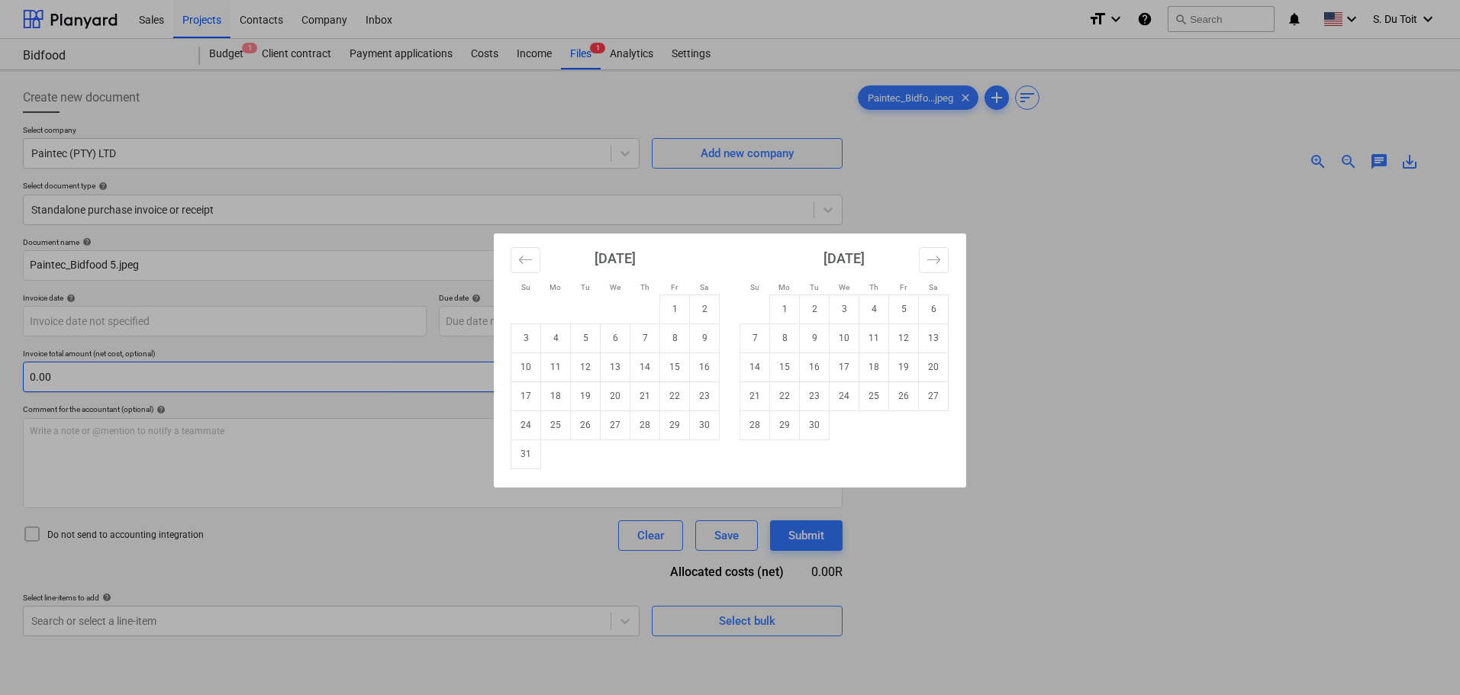
click at [550, 376] on td "11" at bounding box center [556, 367] width 30 height 29
type input "11 Aug 2025"
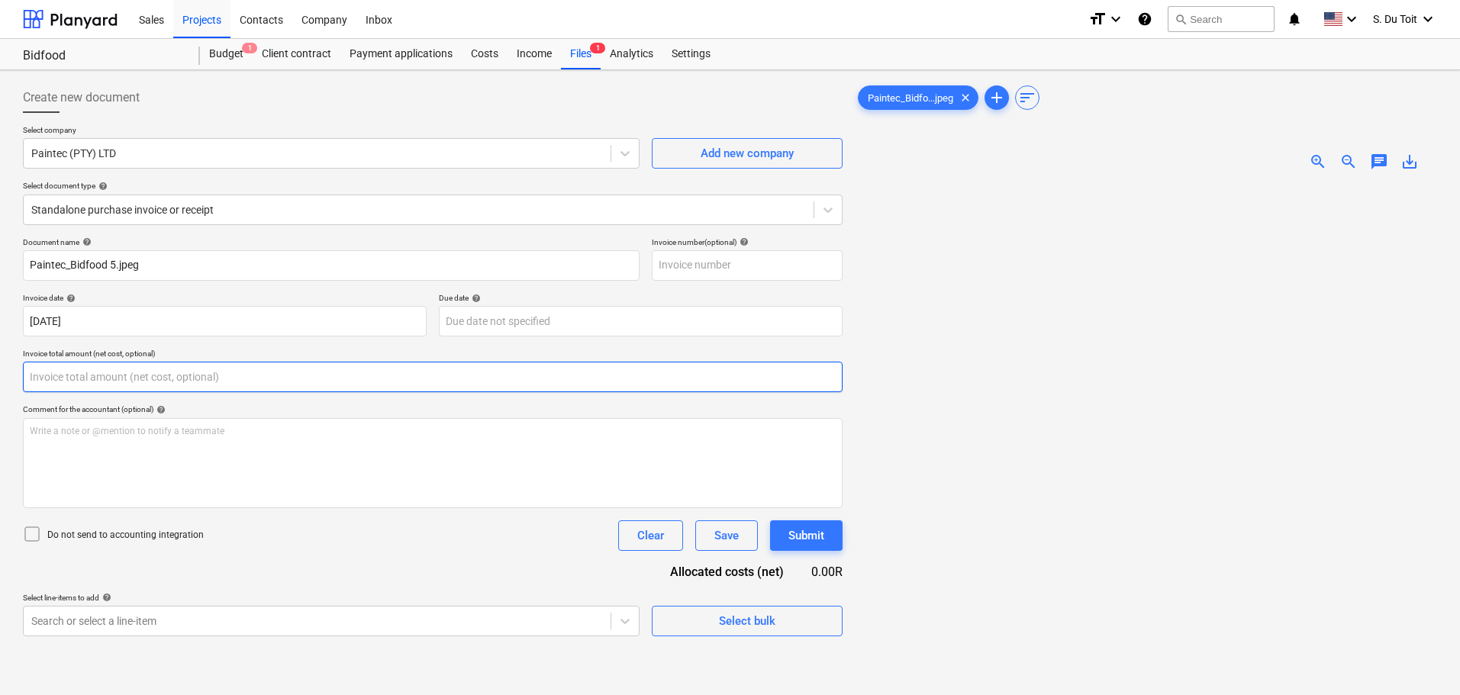
click at [153, 380] on input "text" at bounding box center [433, 377] width 820 height 31
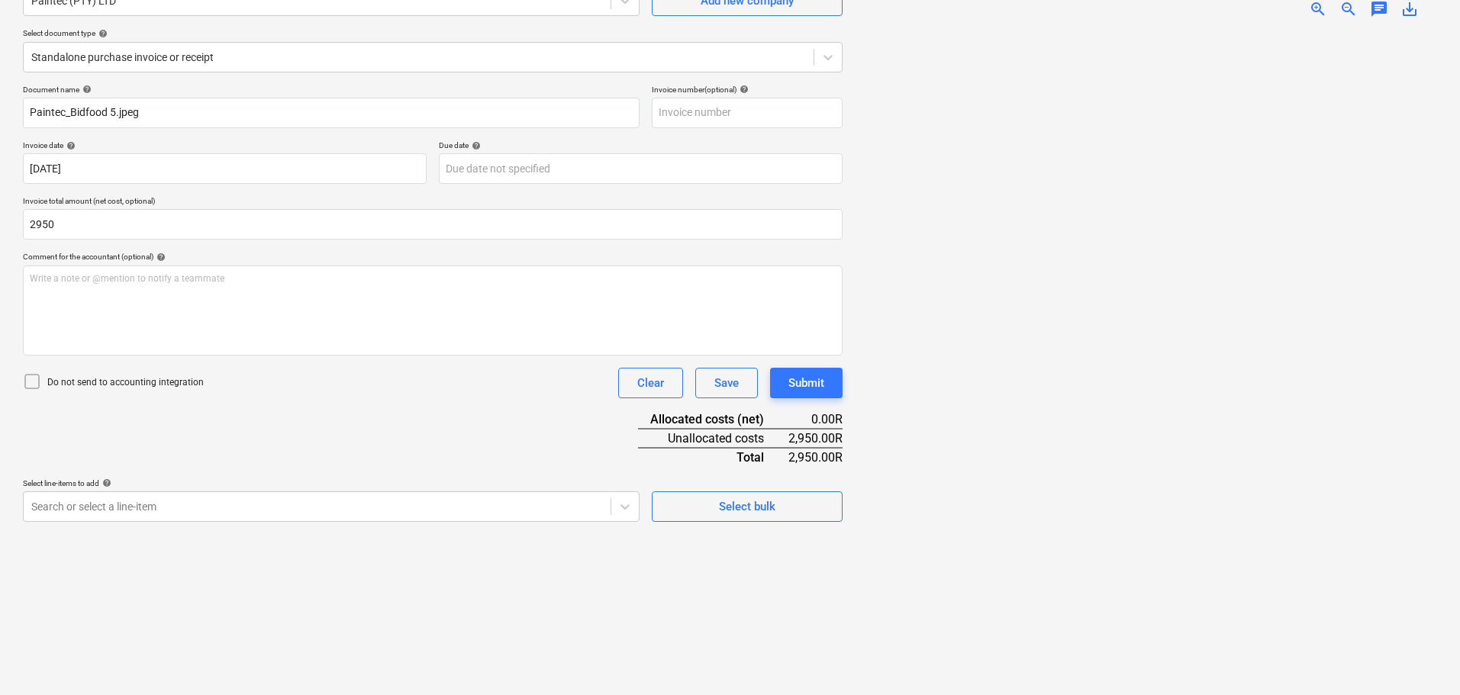
type input "2,950.00"
click at [1345, 10] on span "zoom_out" at bounding box center [1349, 9] width 18 height 18
click at [46, 382] on div at bounding box center [35, 383] width 24 height 21
click at [590, 513] on body "Sales Projects Contacts Company Inbox format_size keyboard_arrow_down help sear…" at bounding box center [730, 194] width 1460 height 695
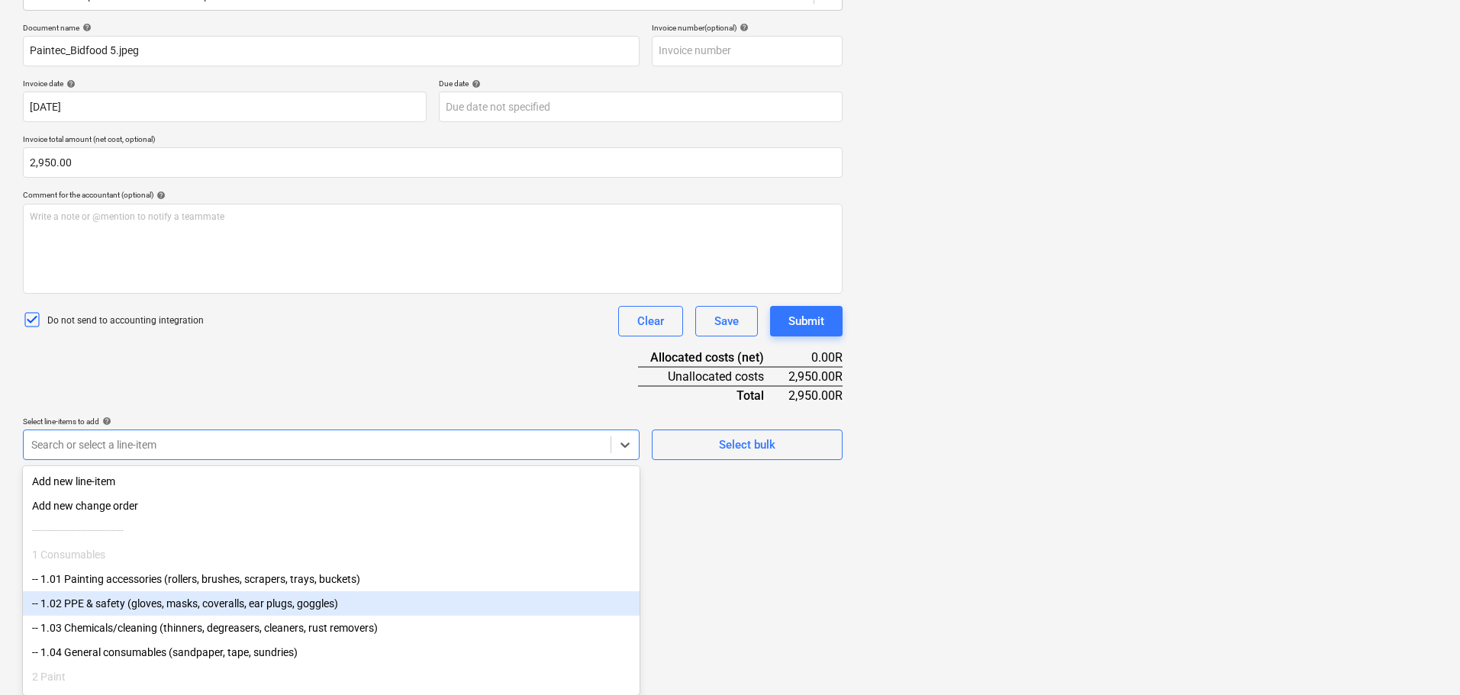
scroll to position [76, 0]
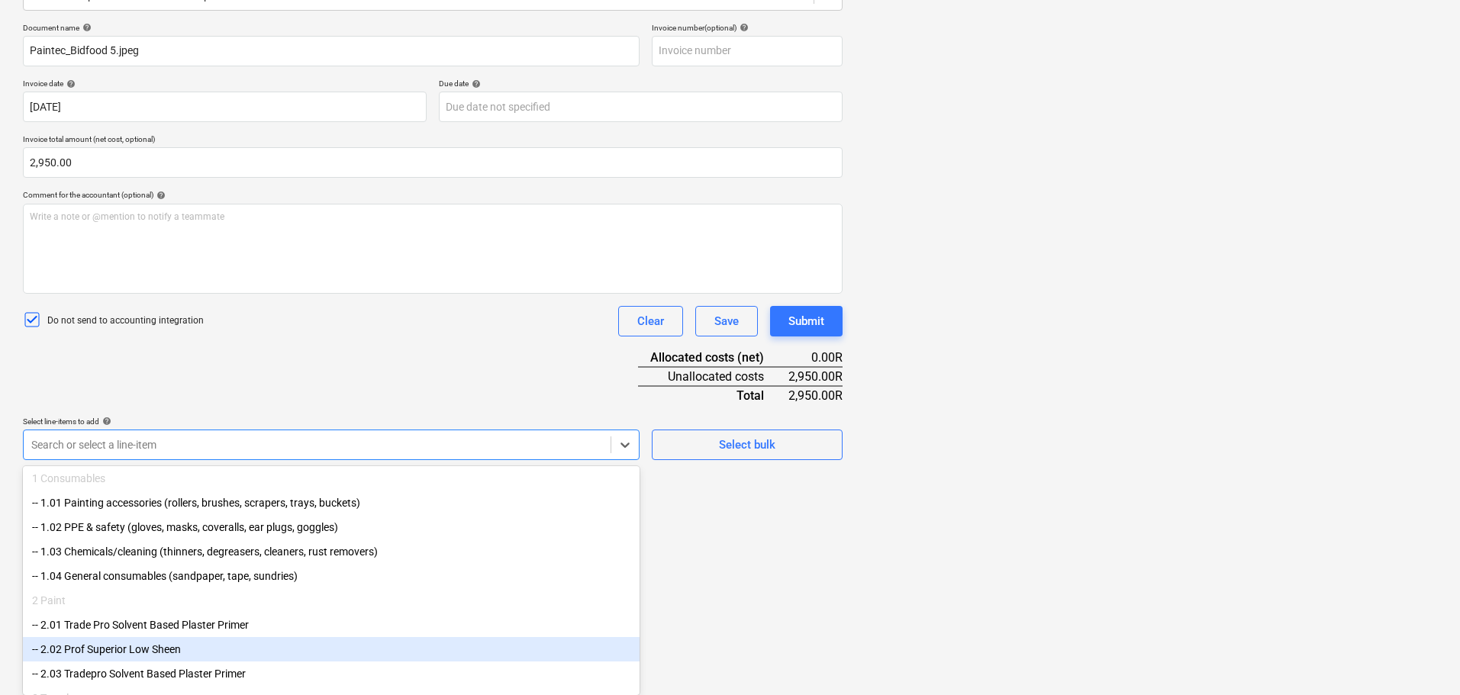
click at [228, 662] on div "-- 2.02 Prof Superior Low Sheen" at bounding box center [331, 649] width 617 height 24
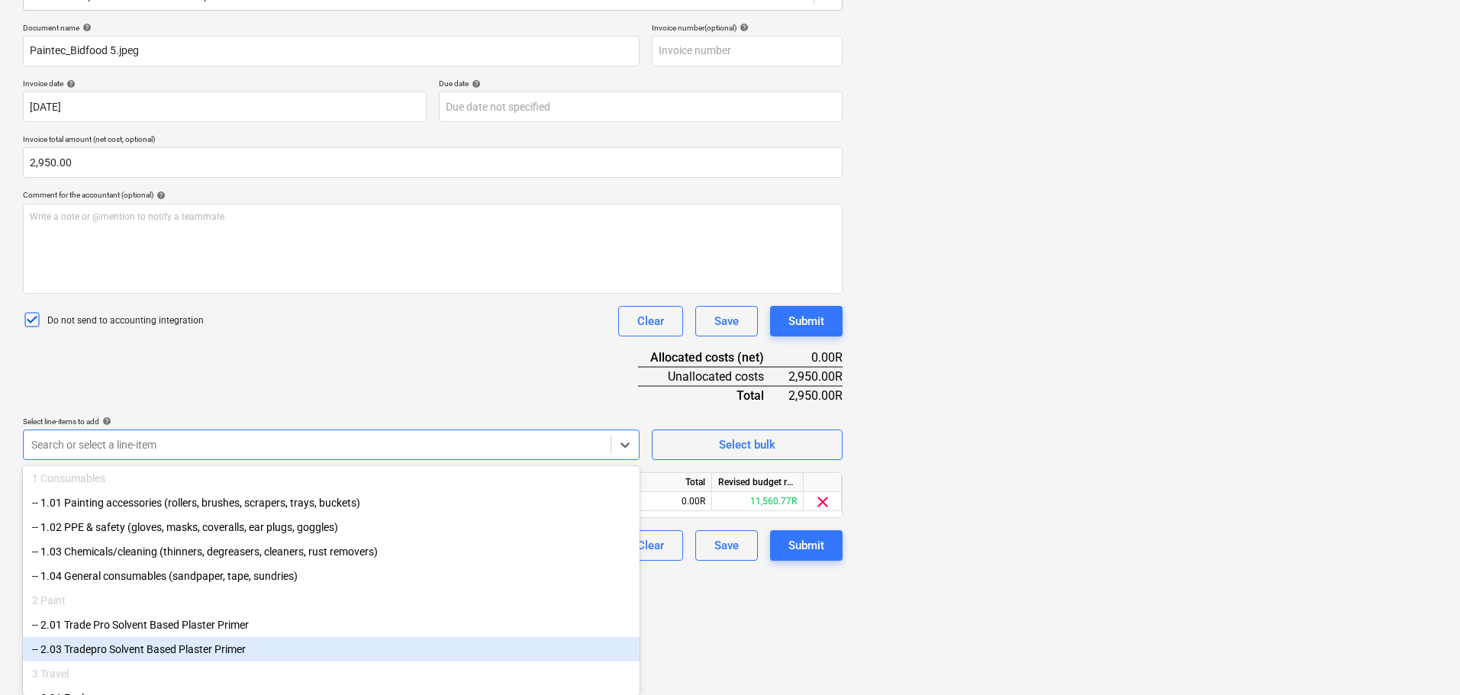
scroll to position [155, 0]
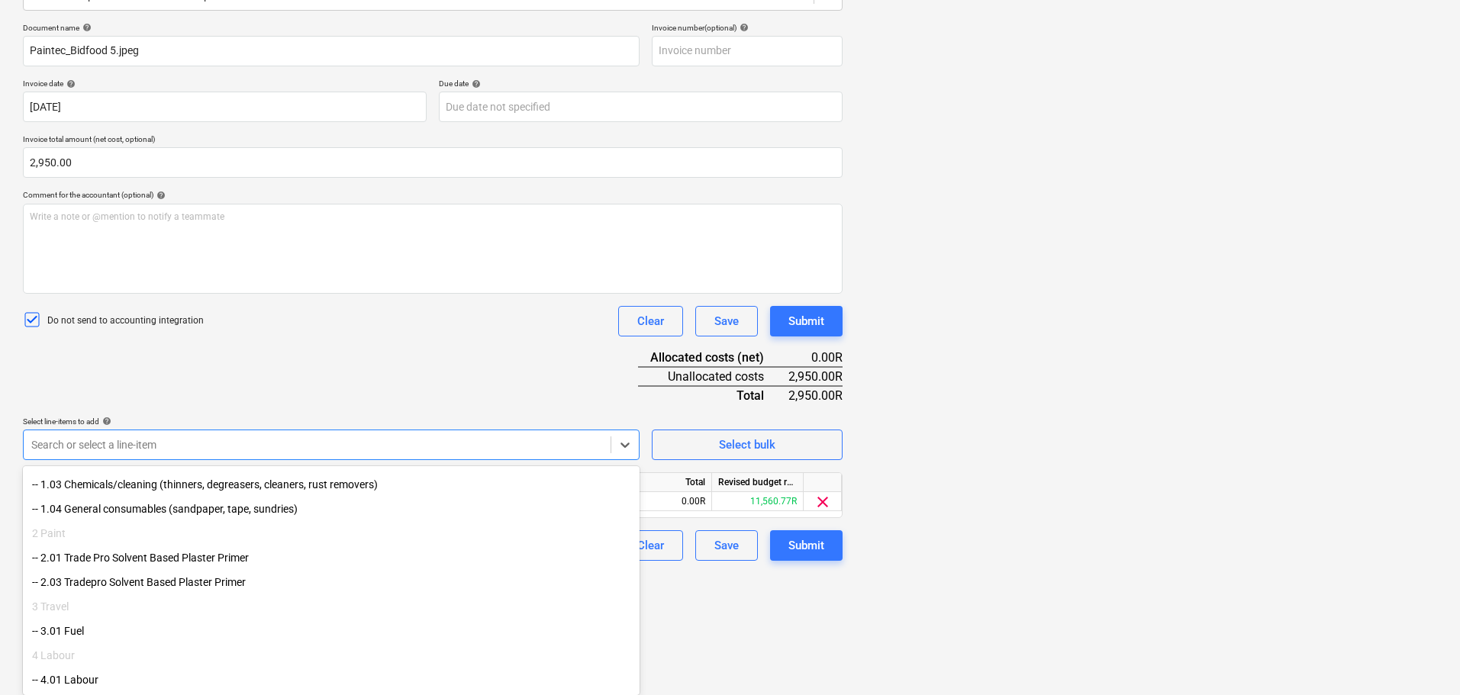
click at [221, 550] on div "-- 2.01 Trade Pro Solvent Based Plaster Primer" at bounding box center [331, 558] width 617 height 24
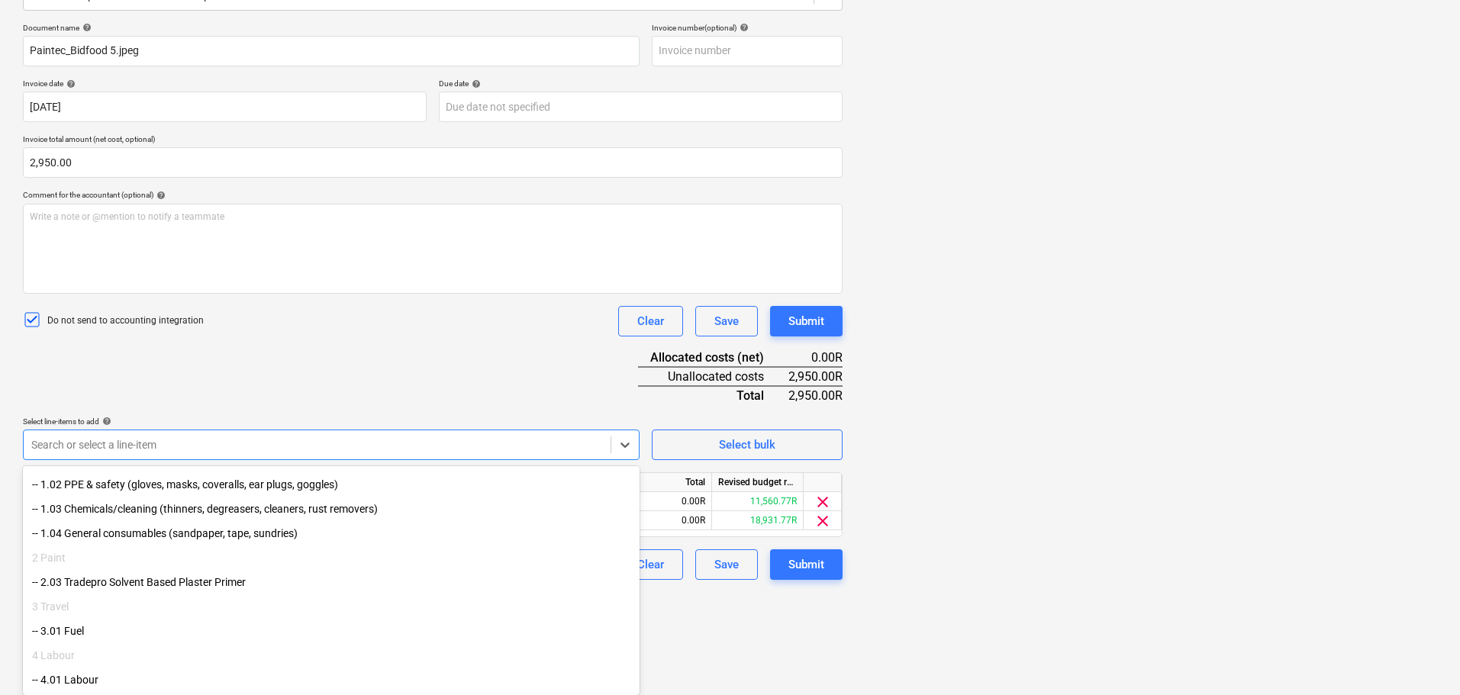
scroll to position [130, 0]
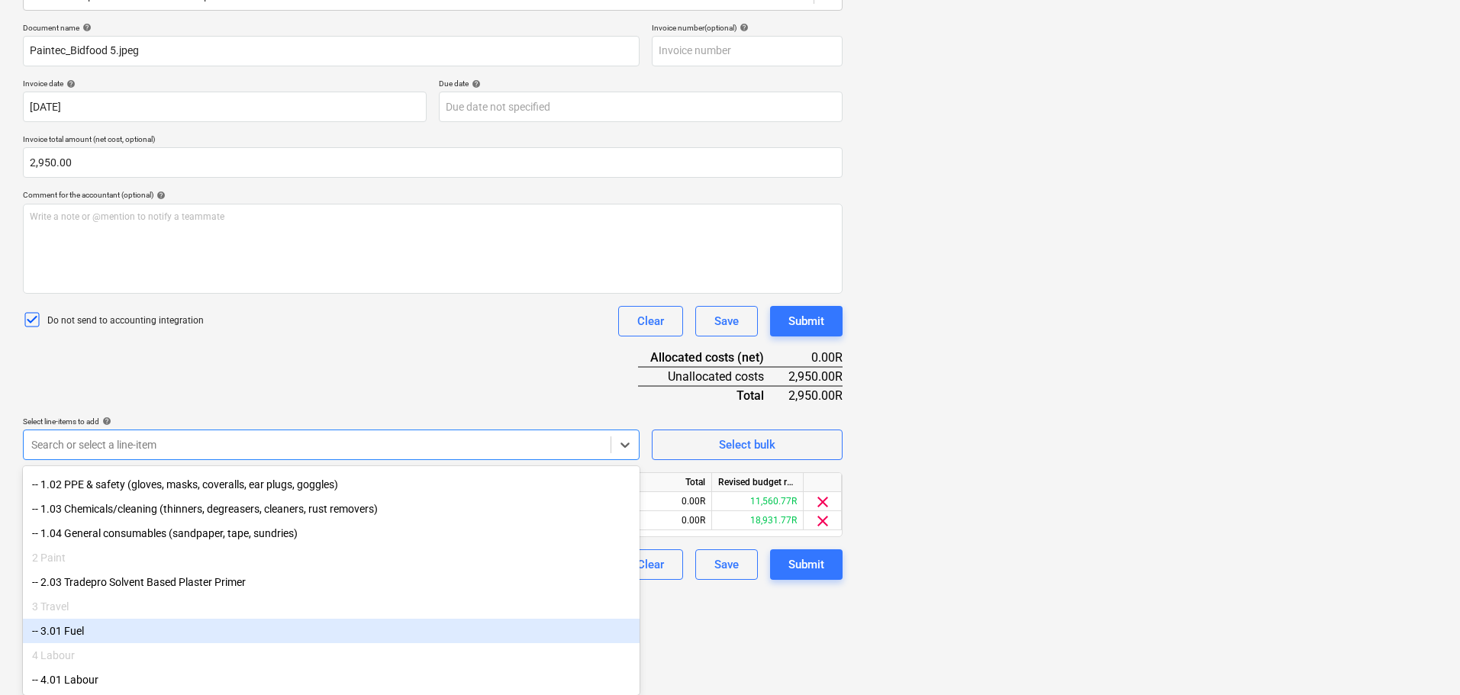
click at [766, 481] on html "Sales Projects Contacts Company Inbox format_size keyboard_arrow_down help sear…" at bounding box center [730, 132] width 1460 height 695
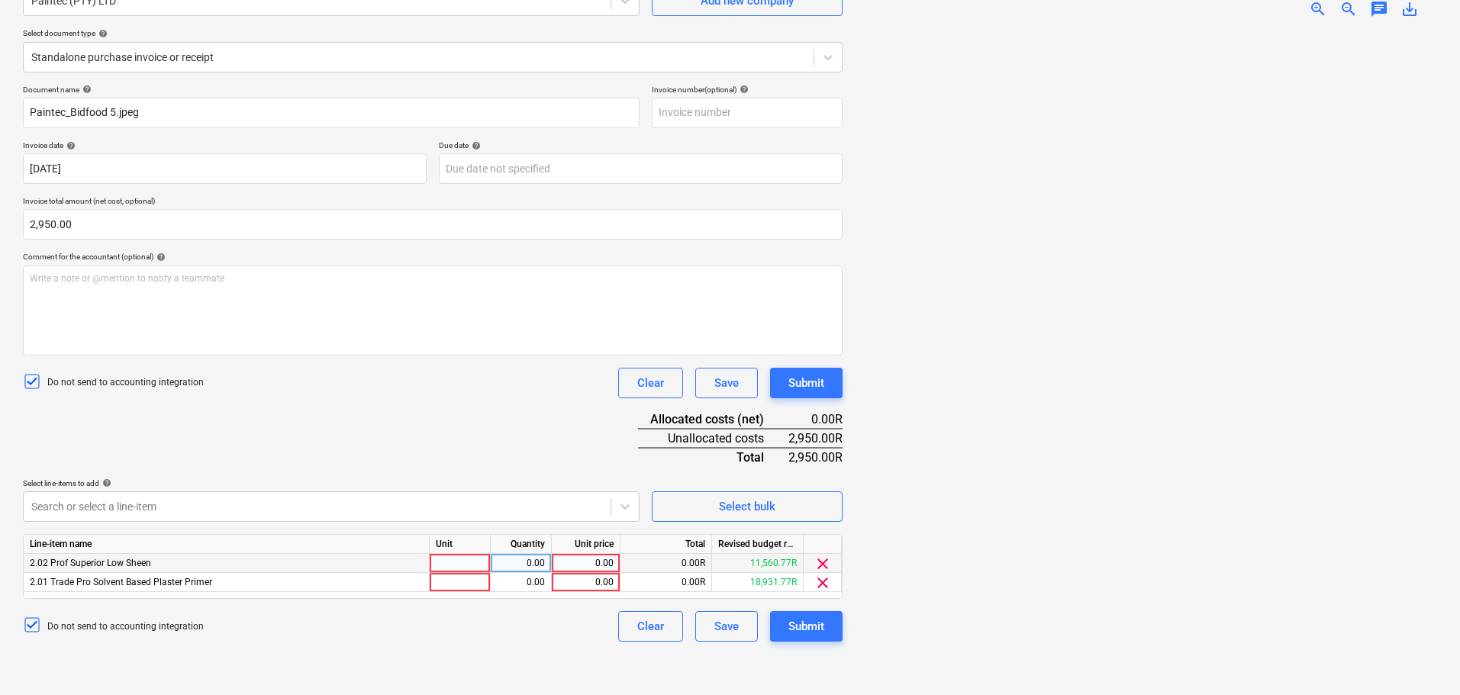
click at [450, 568] on div at bounding box center [460, 563] width 61 height 19
type input "1"
click at [450, 582] on div at bounding box center [460, 582] width 61 height 19
type input "1"
click at [541, 560] on div "0.00" at bounding box center [521, 563] width 48 height 19
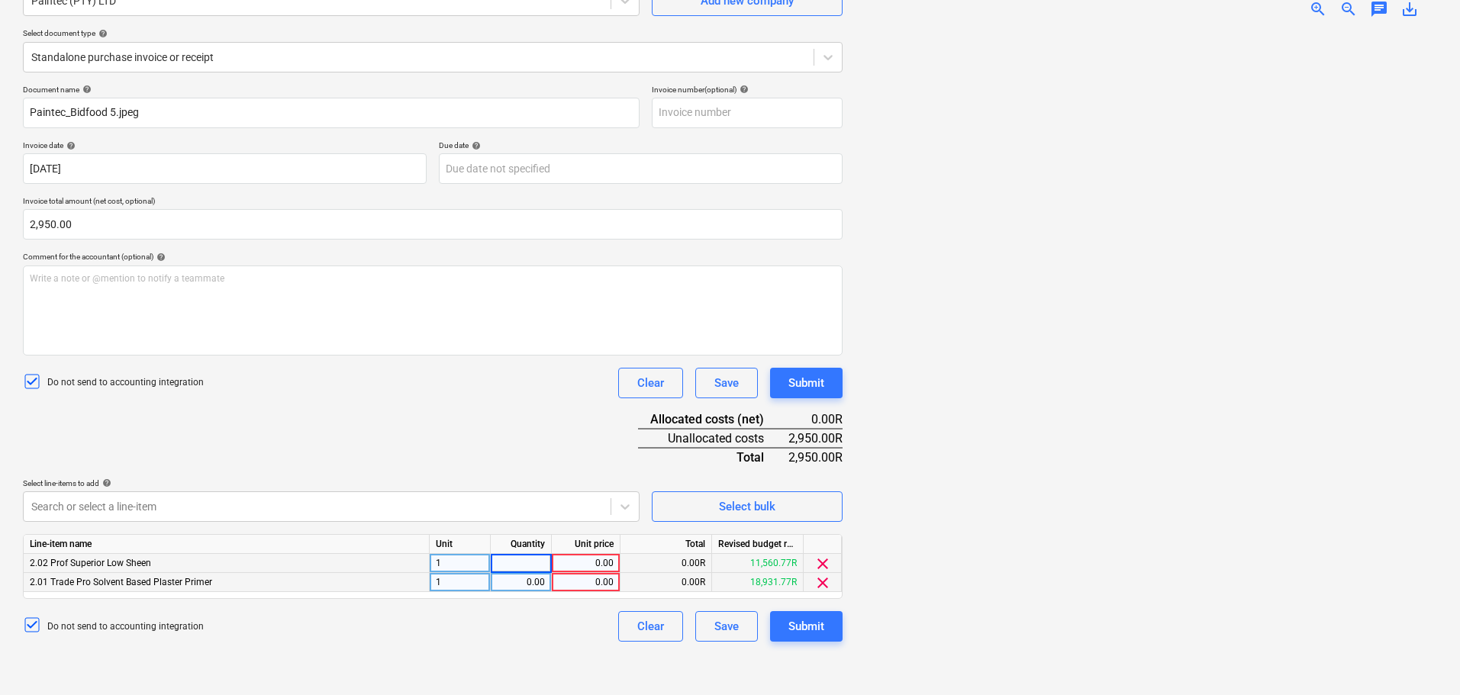
type input "1"
click at [541, 582] on div "0.00" at bounding box center [521, 582] width 48 height 19
type input "1"
click at [586, 564] on div "0.00" at bounding box center [586, 563] width 56 height 19
type input "1475"
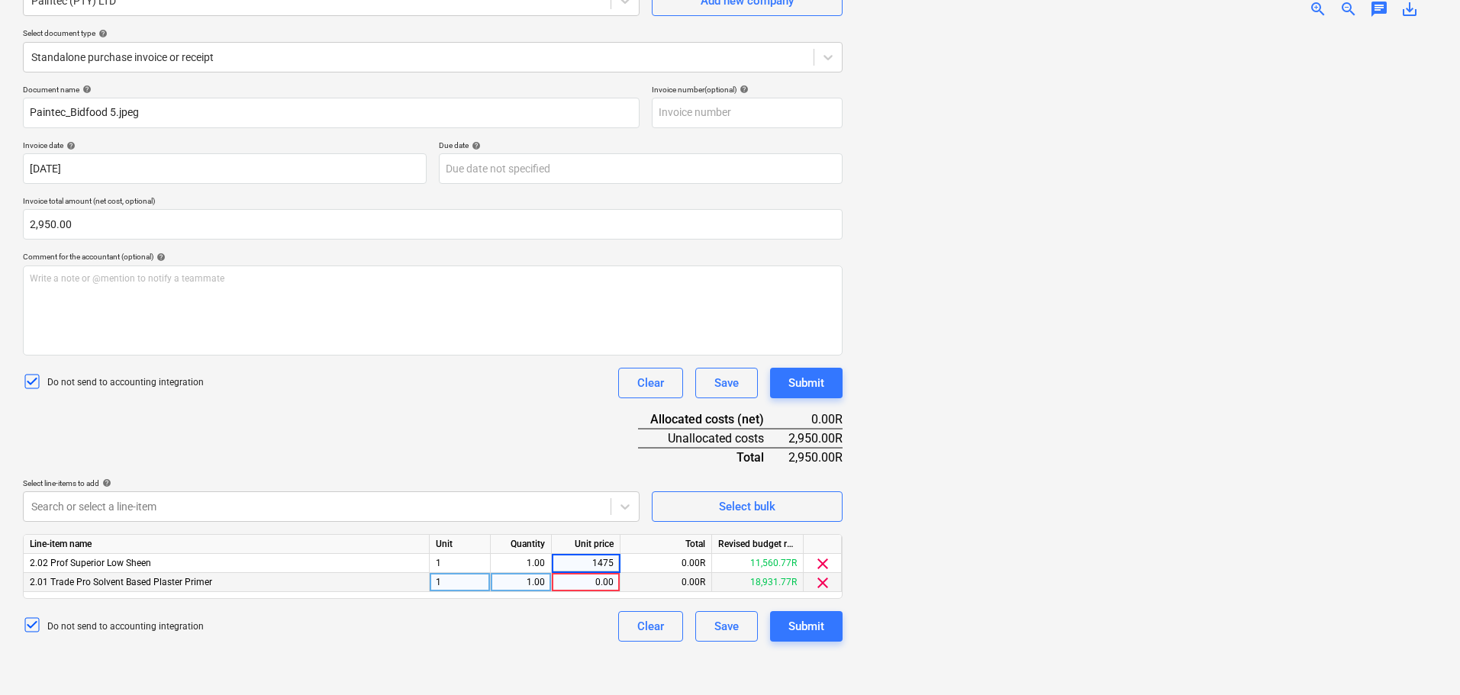
click at [599, 582] on div "0.00" at bounding box center [586, 582] width 56 height 19
type input "1475"
click at [828, 621] on button "Submit" at bounding box center [806, 627] width 73 height 31
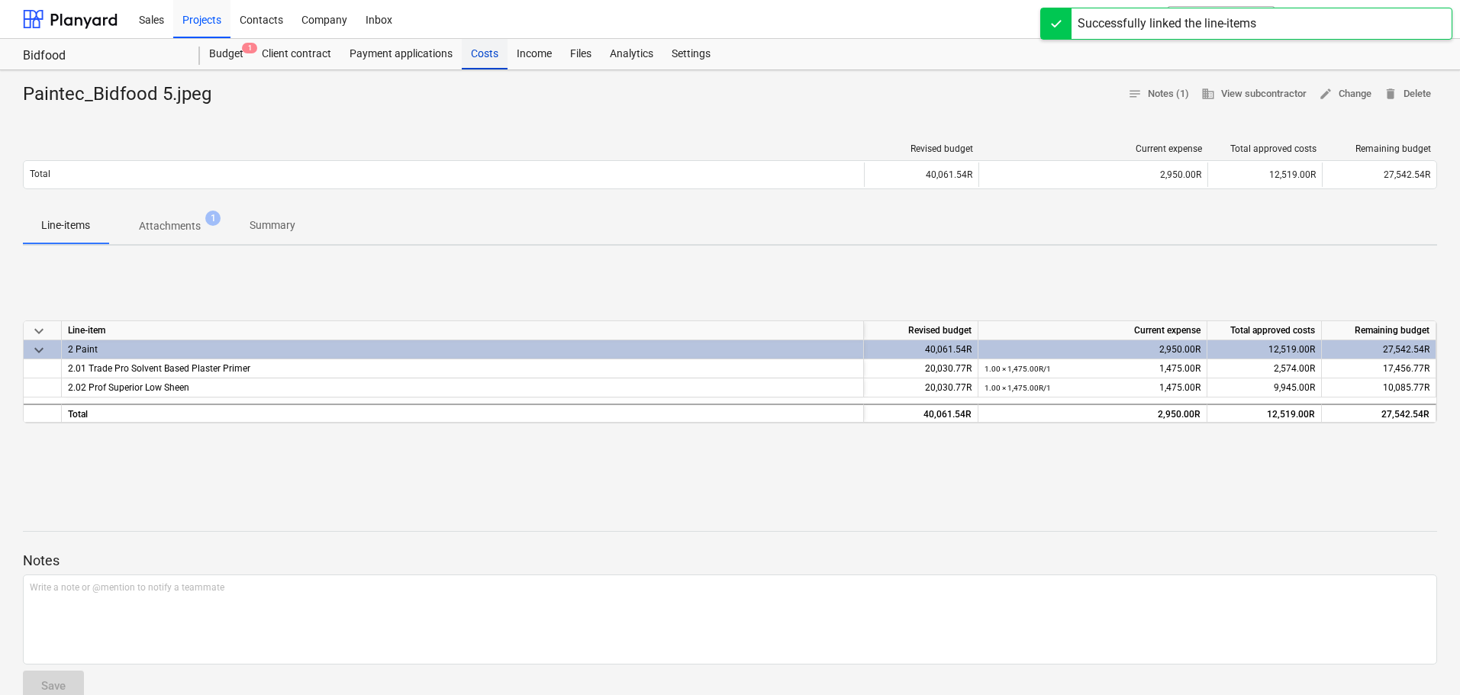
click at [481, 48] on div "Costs" at bounding box center [485, 54] width 46 height 31
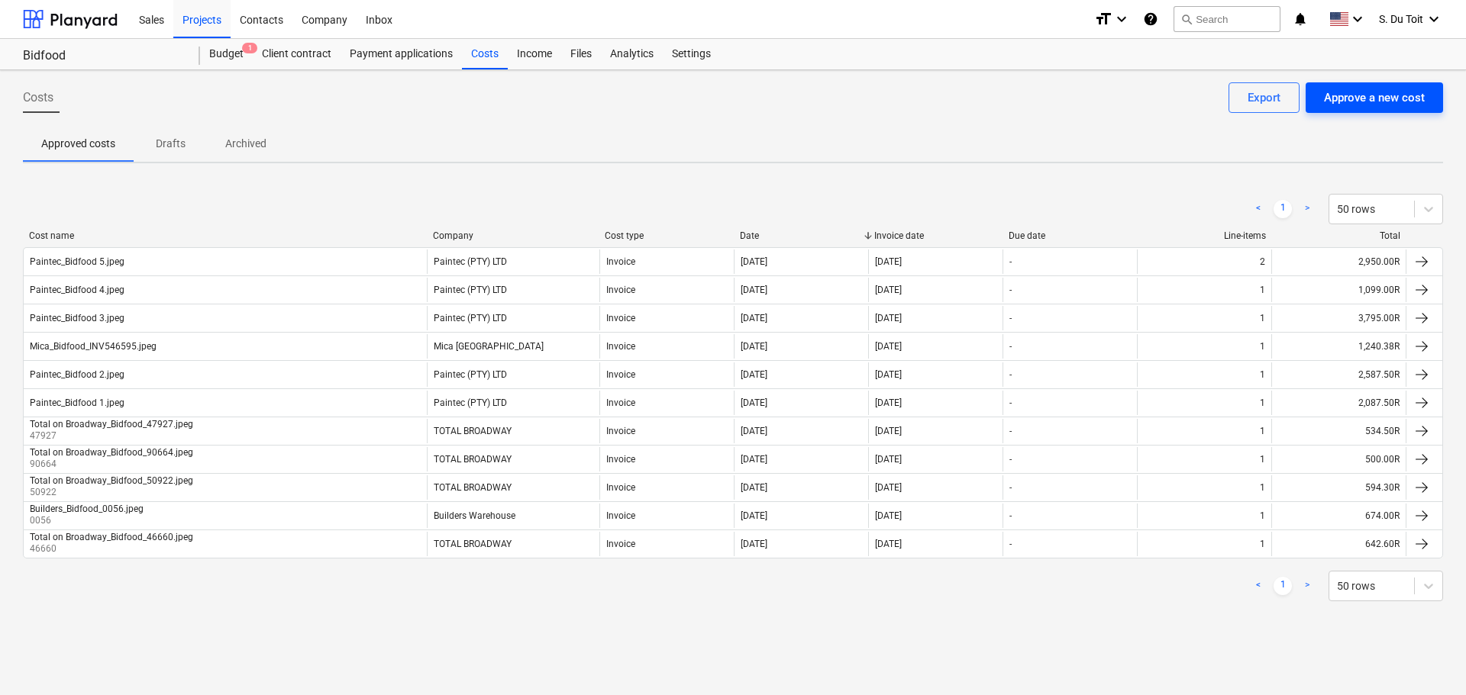
click at [1391, 90] on div "Approve a new cost" at bounding box center [1374, 98] width 101 height 20
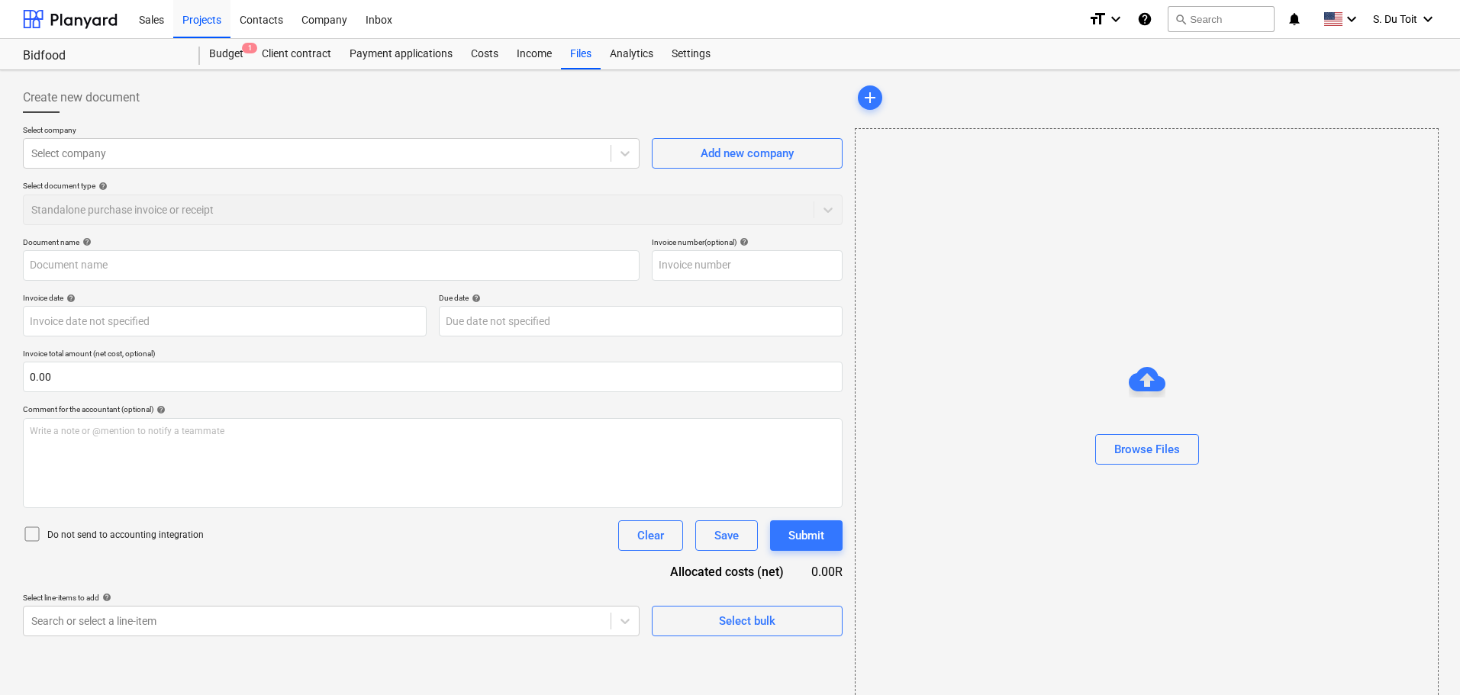
click at [211, 127] on p "Select company" at bounding box center [331, 131] width 617 height 13
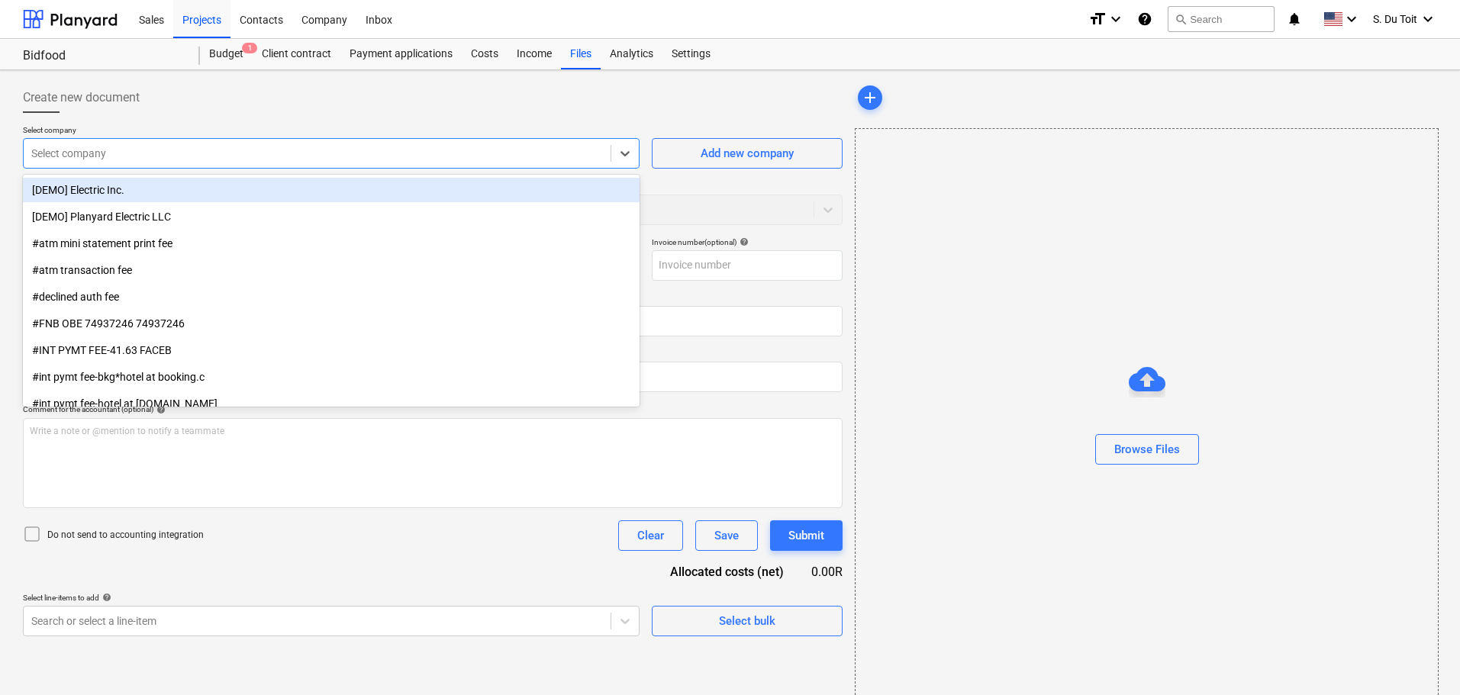
click at [211, 150] on div at bounding box center [317, 153] width 572 height 15
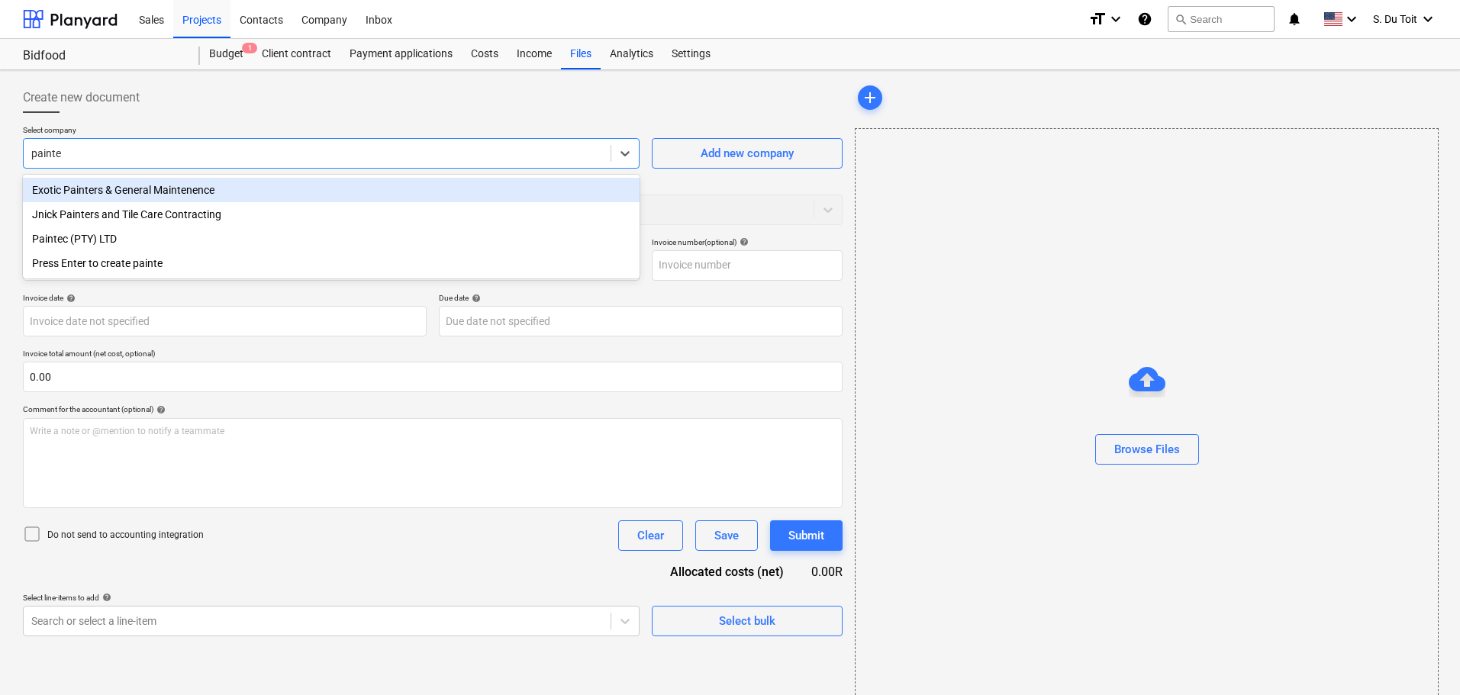
type input "paintec"
click at [202, 200] on div "Paintec (PTY) LTD" at bounding box center [331, 190] width 617 height 24
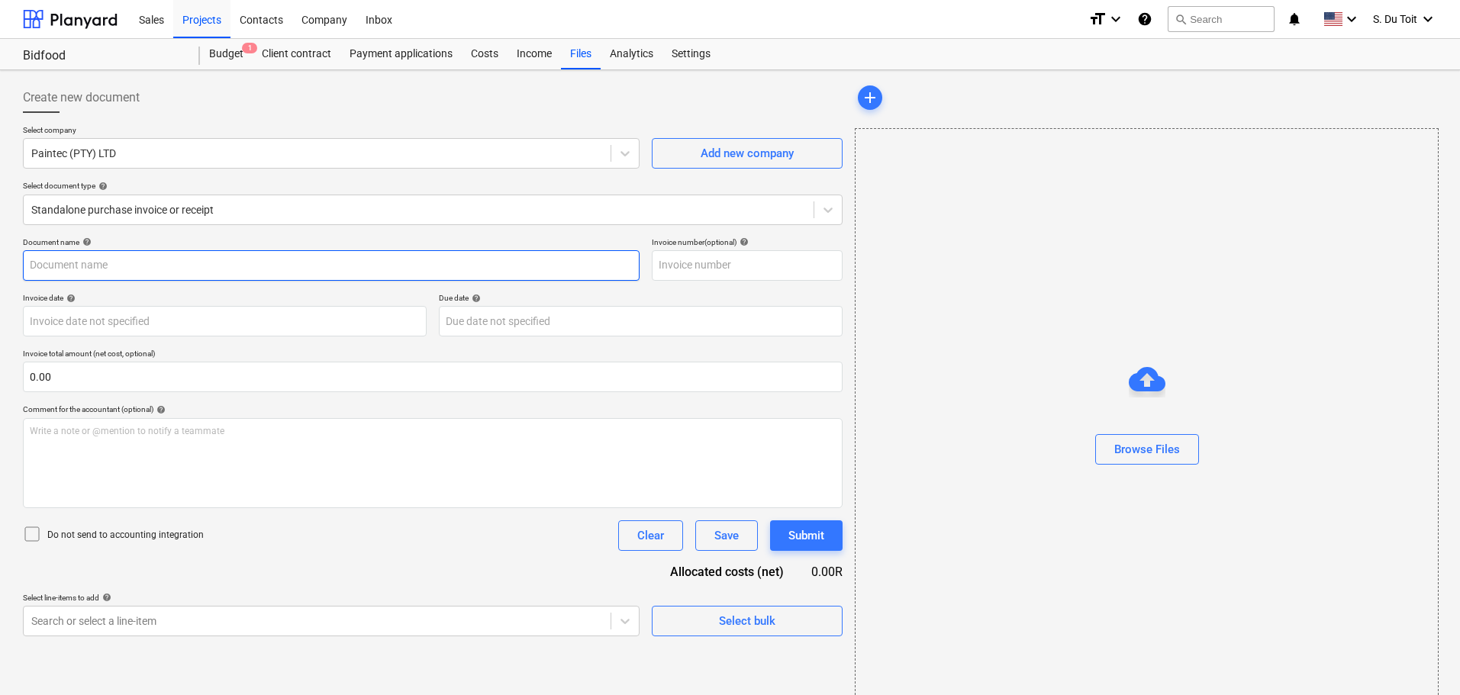
click at [182, 260] on input "text" at bounding box center [331, 265] width 617 height 31
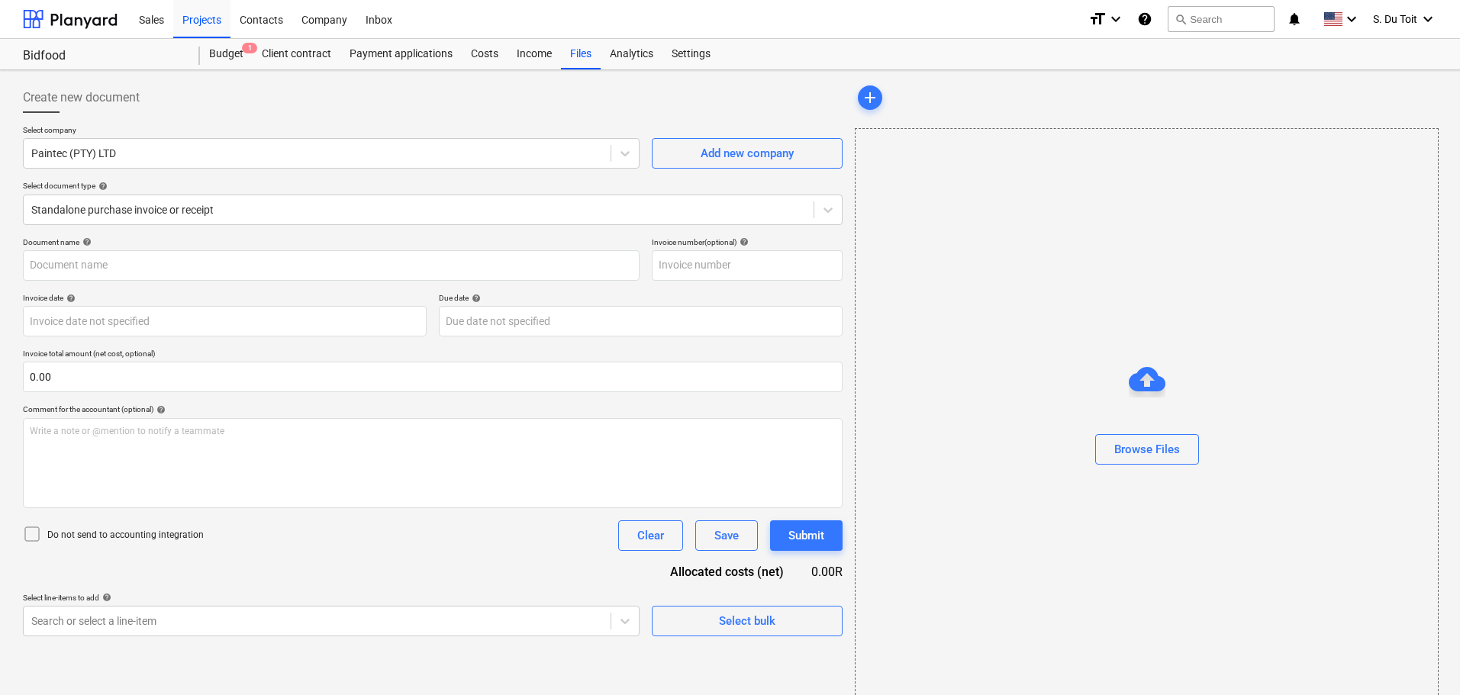
click at [1036, 303] on div "Browse Files" at bounding box center [1147, 419] width 584 height 582
click at [1167, 450] on div "Browse Files" at bounding box center [1148, 450] width 66 height 20
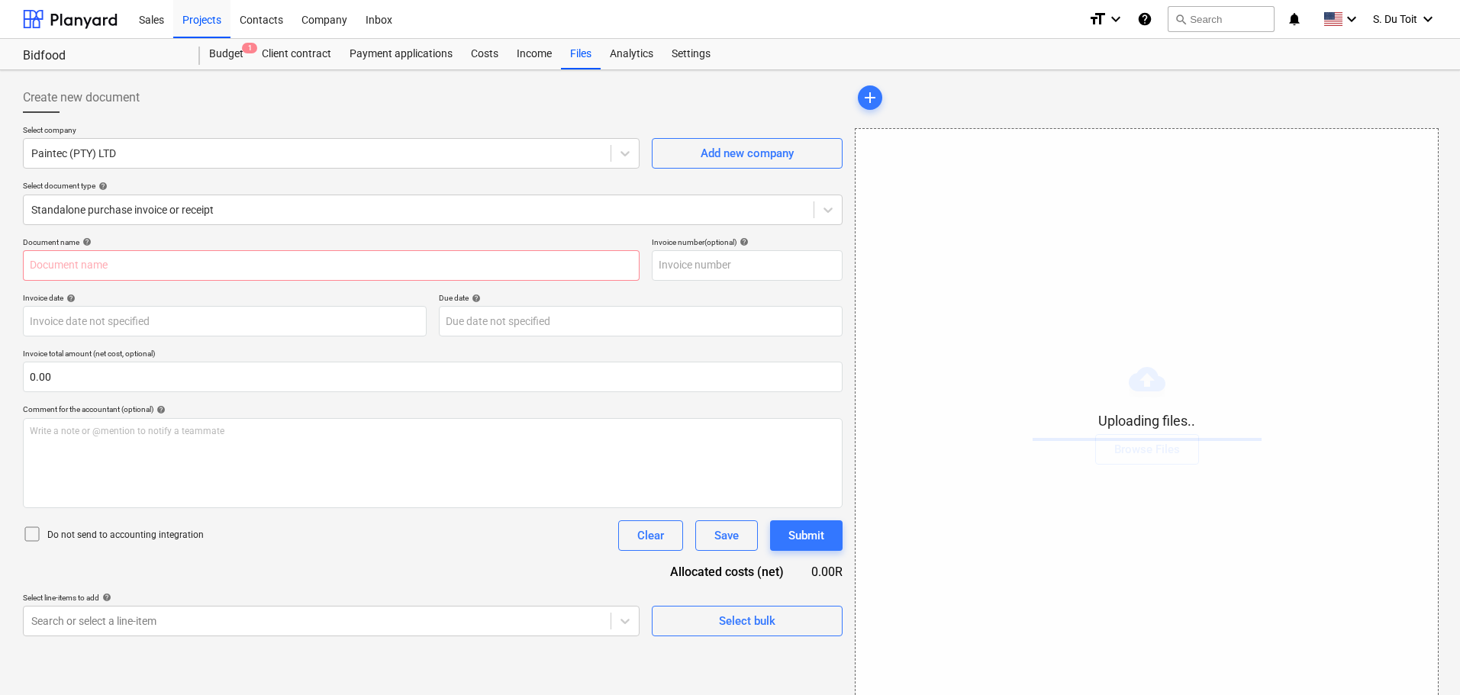
click at [193, 534] on p "Do not send to accounting integration" at bounding box center [125, 535] width 157 height 13
click at [182, 380] on input "text" at bounding box center [433, 377] width 820 height 31
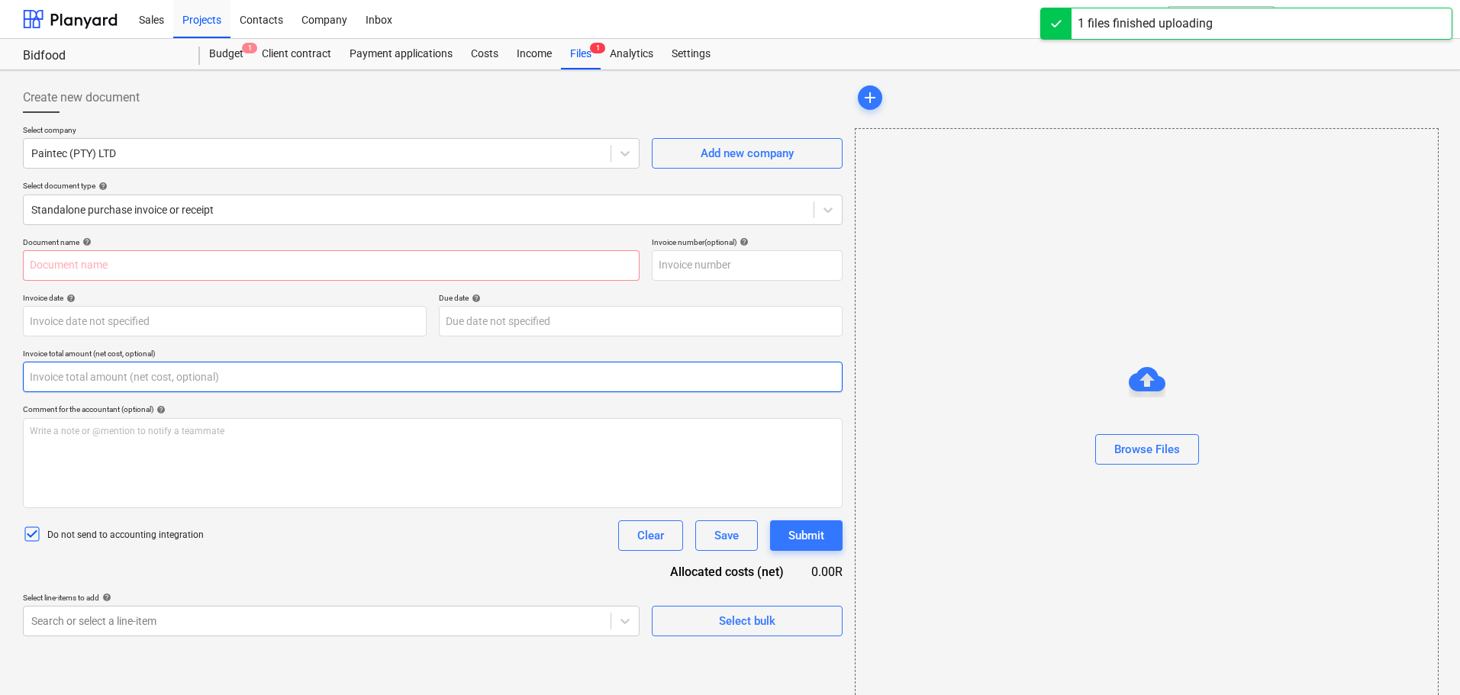
type input "Paintec_Bidfood 6.jpeg"
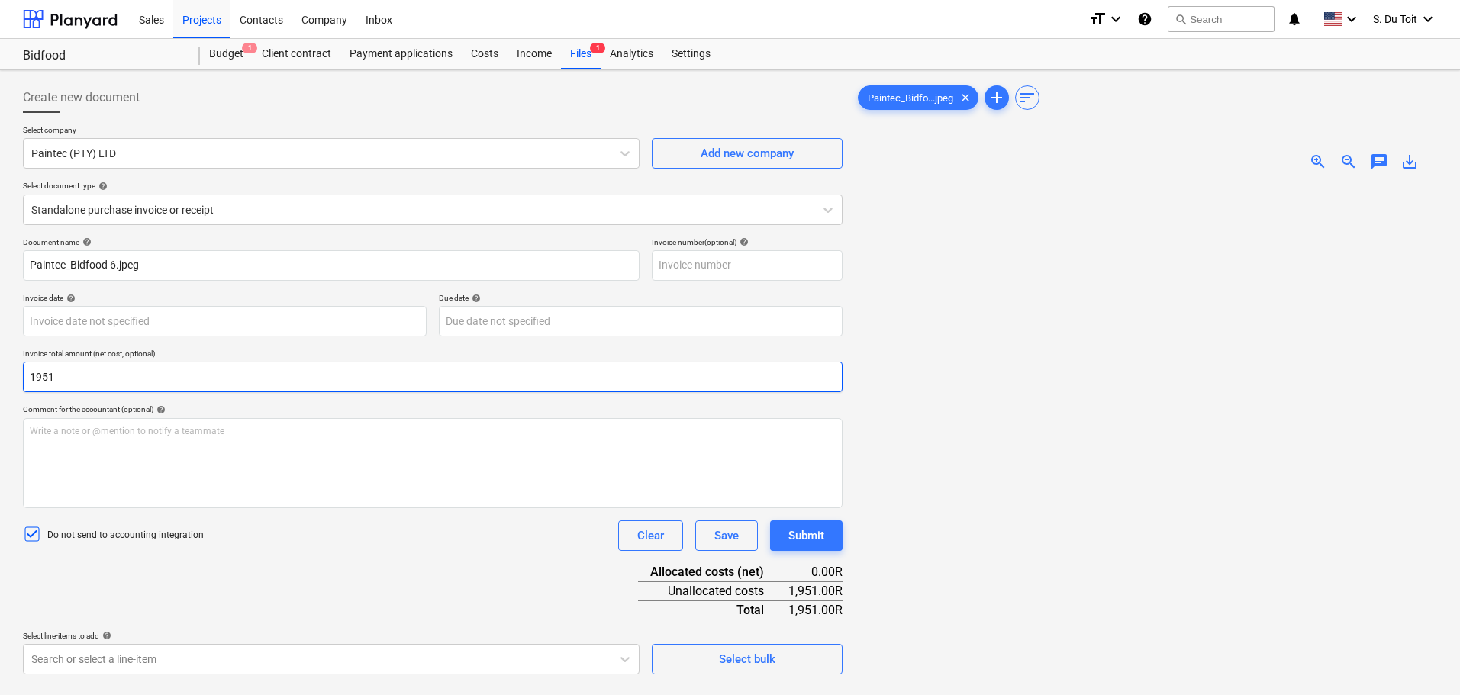
drag, startPoint x: 89, startPoint y: 378, endPoint x: 27, endPoint y: 378, distance: 61.8
click at [27, 378] on input "1951" at bounding box center [433, 377] width 820 height 31
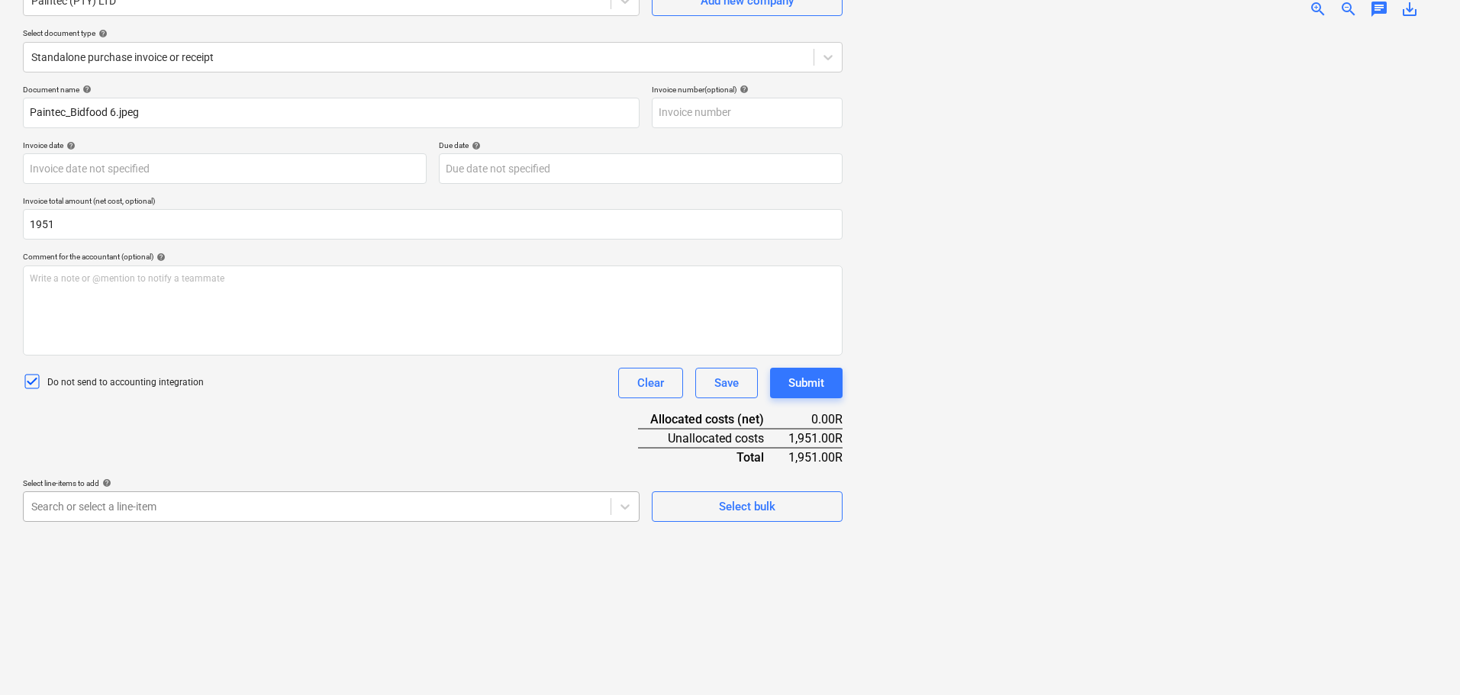
type input "1,951.00"
click at [341, 508] on body "Sales Projects Contacts Company Inbox format_size keyboard_arrow_down help sear…" at bounding box center [730, 194] width 1460 height 695
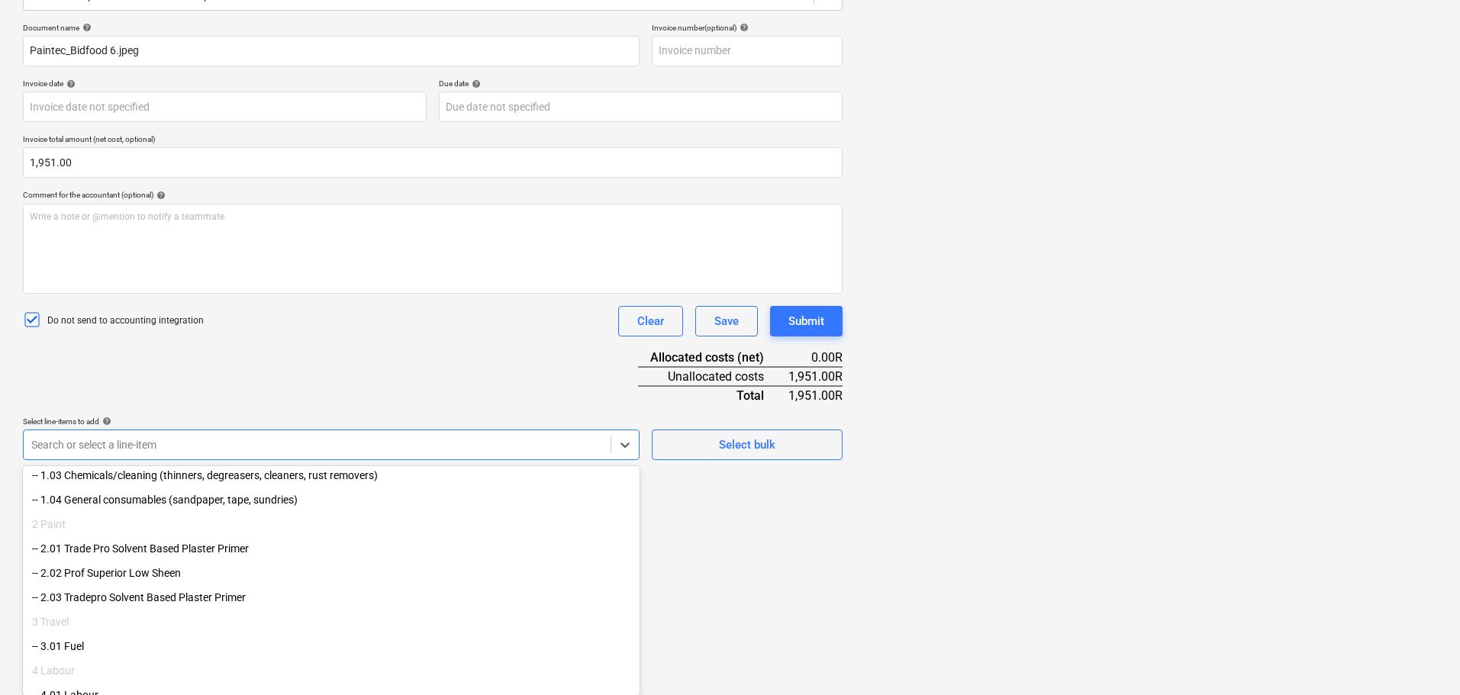
scroll to position [180, 0]
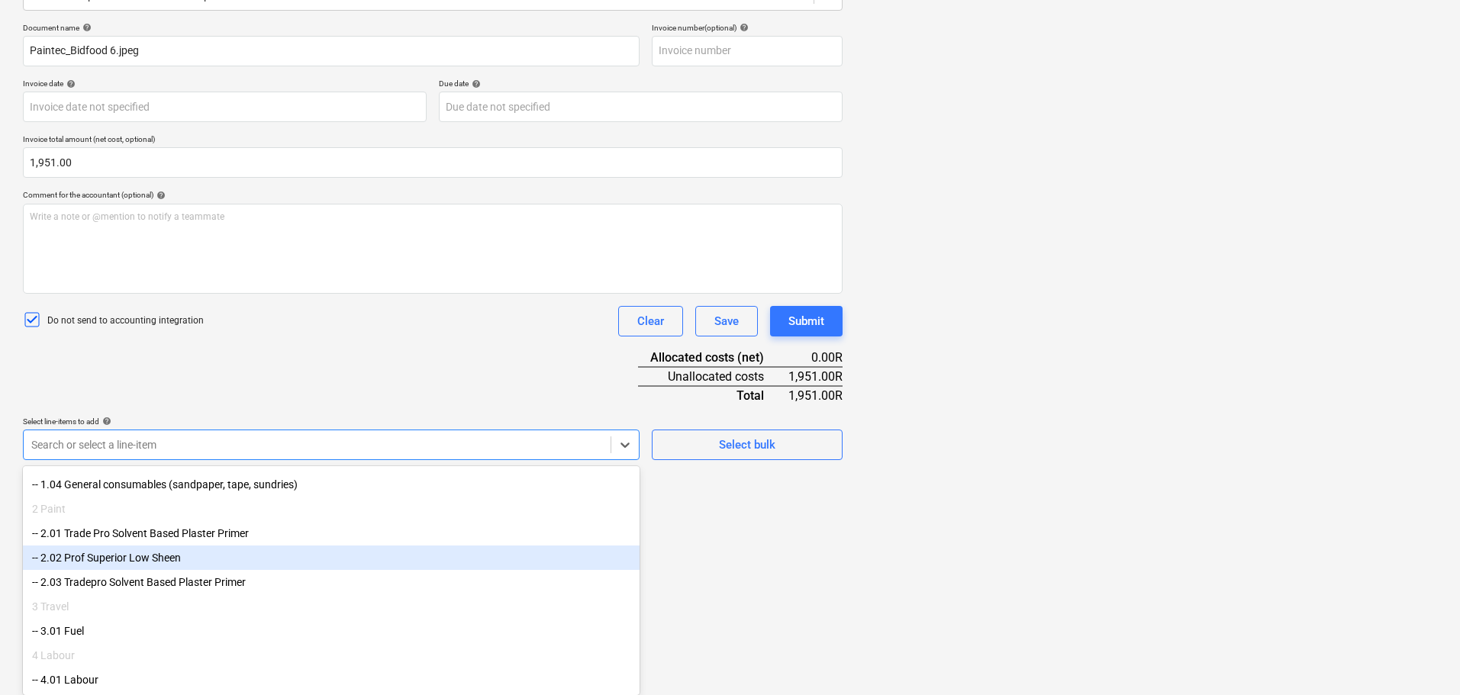
click at [250, 547] on div "-- 2.02 Prof Superior Low Sheen" at bounding box center [331, 558] width 617 height 24
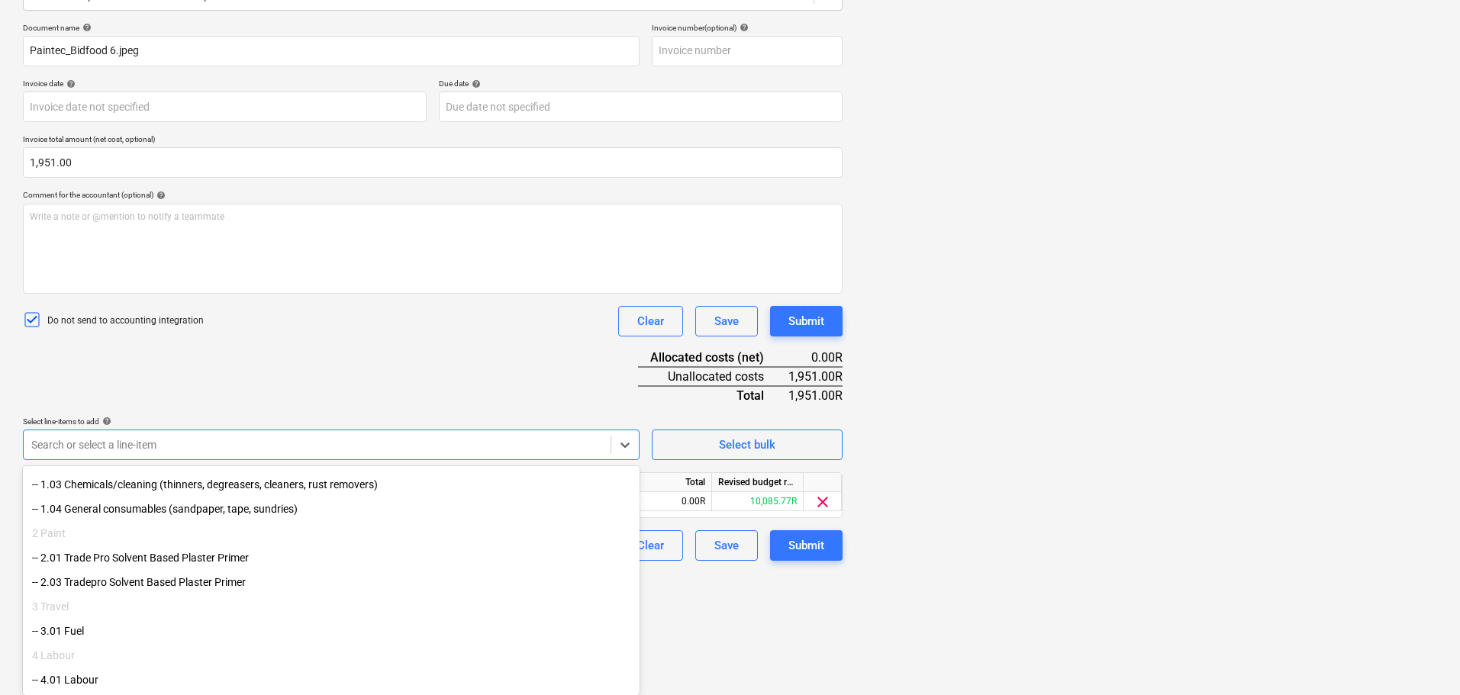
scroll to position [155, 0]
click at [689, 621] on div "Create new document Select company Paintec (PTY) LTD Add new company Select doc…" at bounding box center [433, 245] width 832 height 766
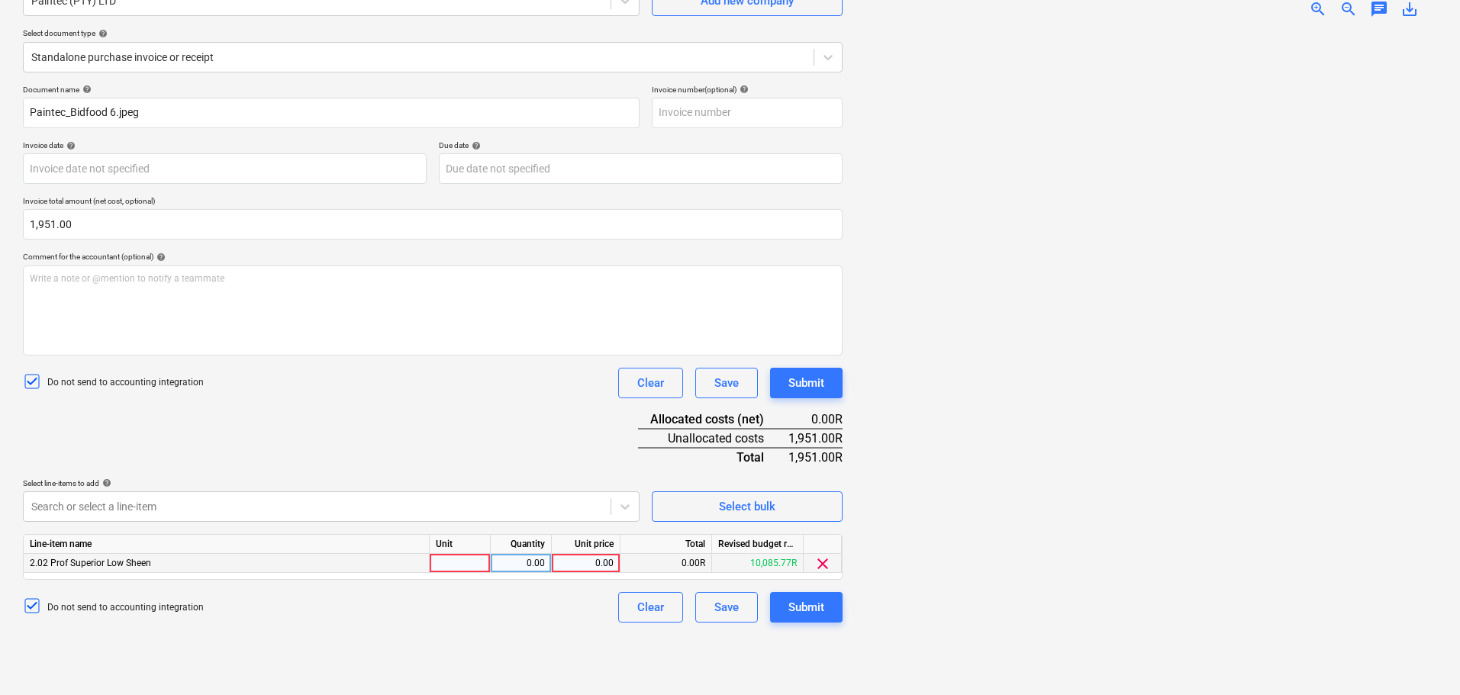
click at [473, 563] on div at bounding box center [460, 563] width 61 height 19
type input "1"
click at [501, 560] on div "0.00" at bounding box center [521, 563] width 48 height 19
type input "1"
click at [599, 562] on div "0.00" at bounding box center [586, 563] width 56 height 19
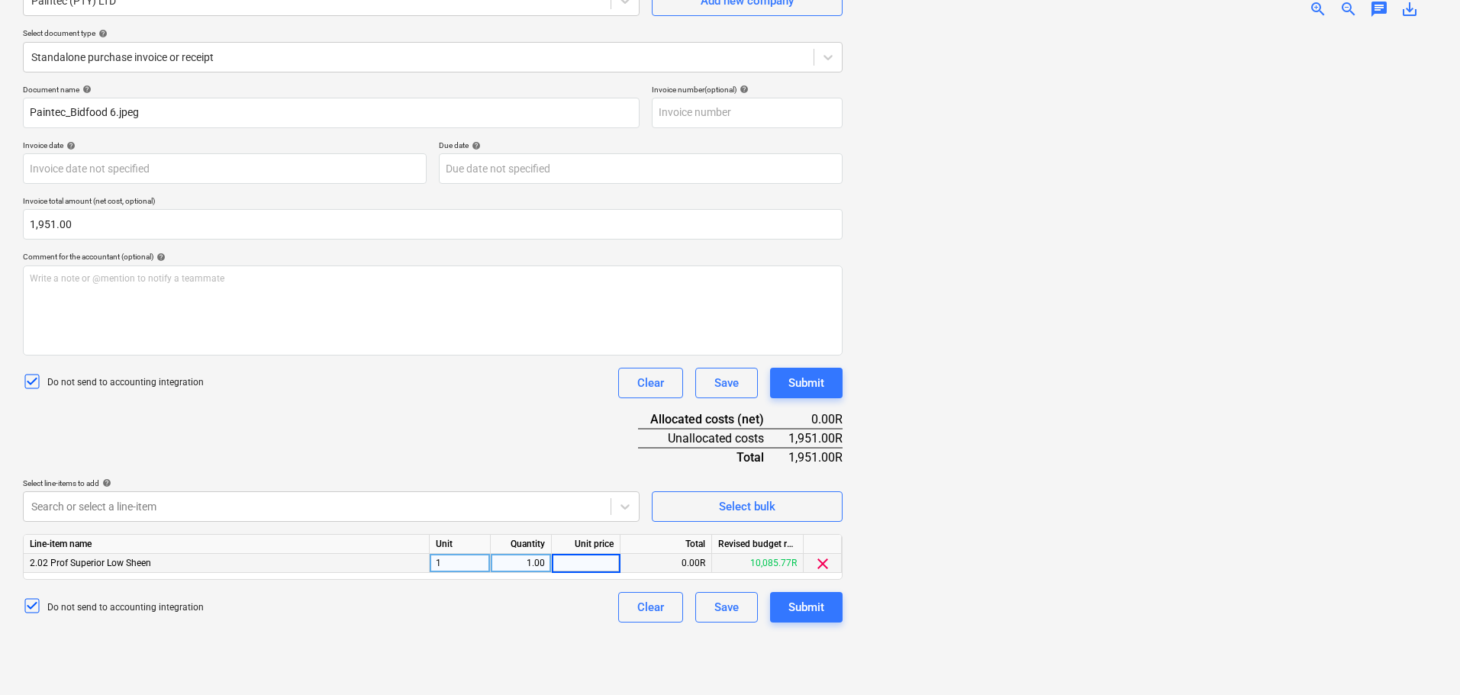
type input "9"
type input "1951"
click at [1029, 536] on div at bounding box center [1146, 357] width 582 height 653
click at [819, 611] on div "Submit" at bounding box center [807, 608] width 36 height 20
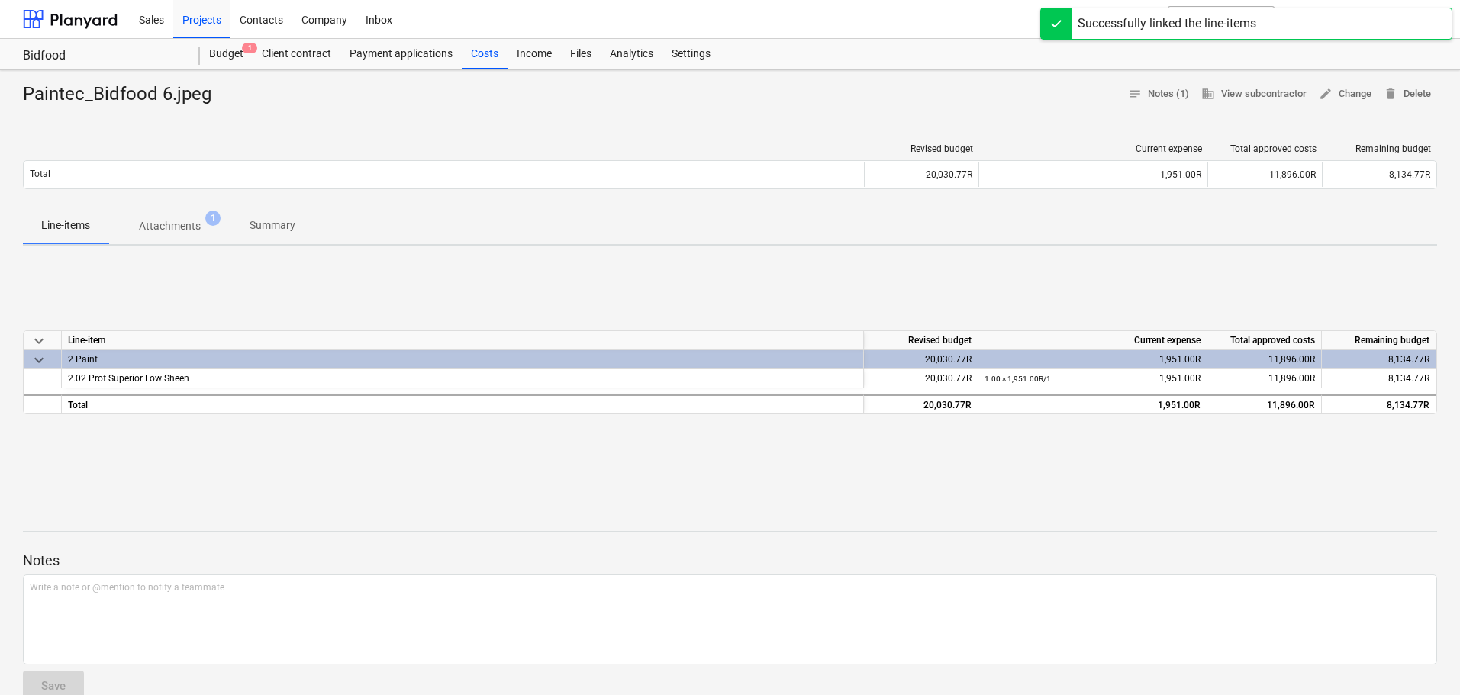
click at [647, 541] on div at bounding box center [730, 546] width 1415 height 12
click at [472, 60] on div "Costs" at bounding box center [485, 54] width 46 height 31
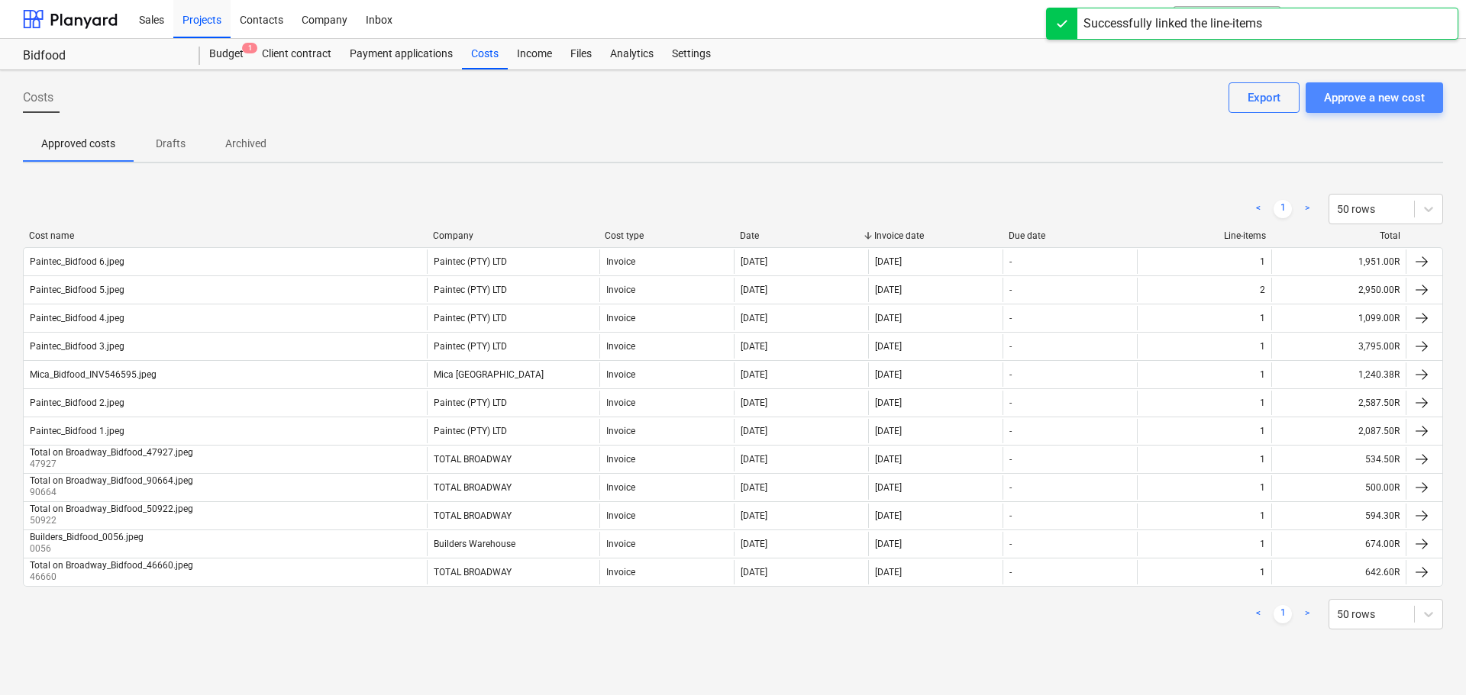
click at [1388, 92] on div "Approve a new cost" at bounding box center [1374, 98] width 101 height 20
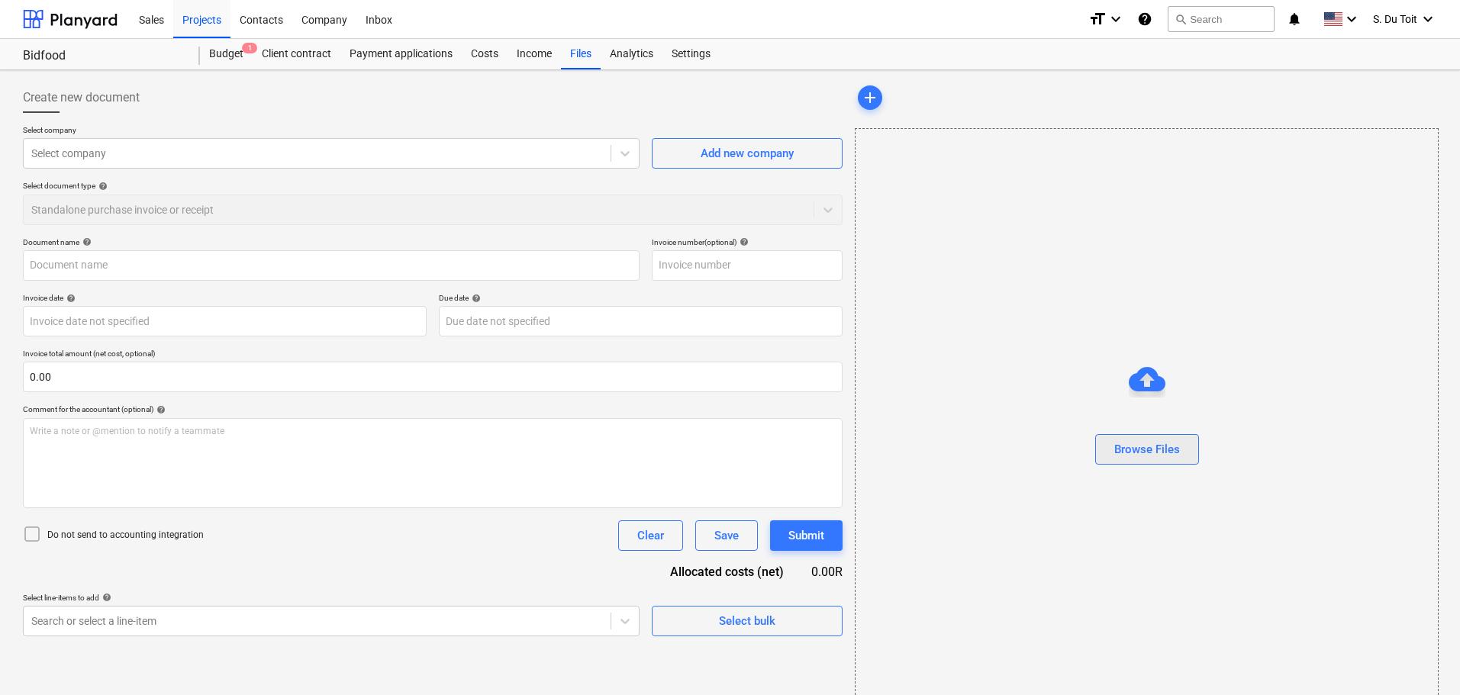
click at [1157, 444] on div "Browse Files" at bounding box center [1148, 450] width 66 height 20
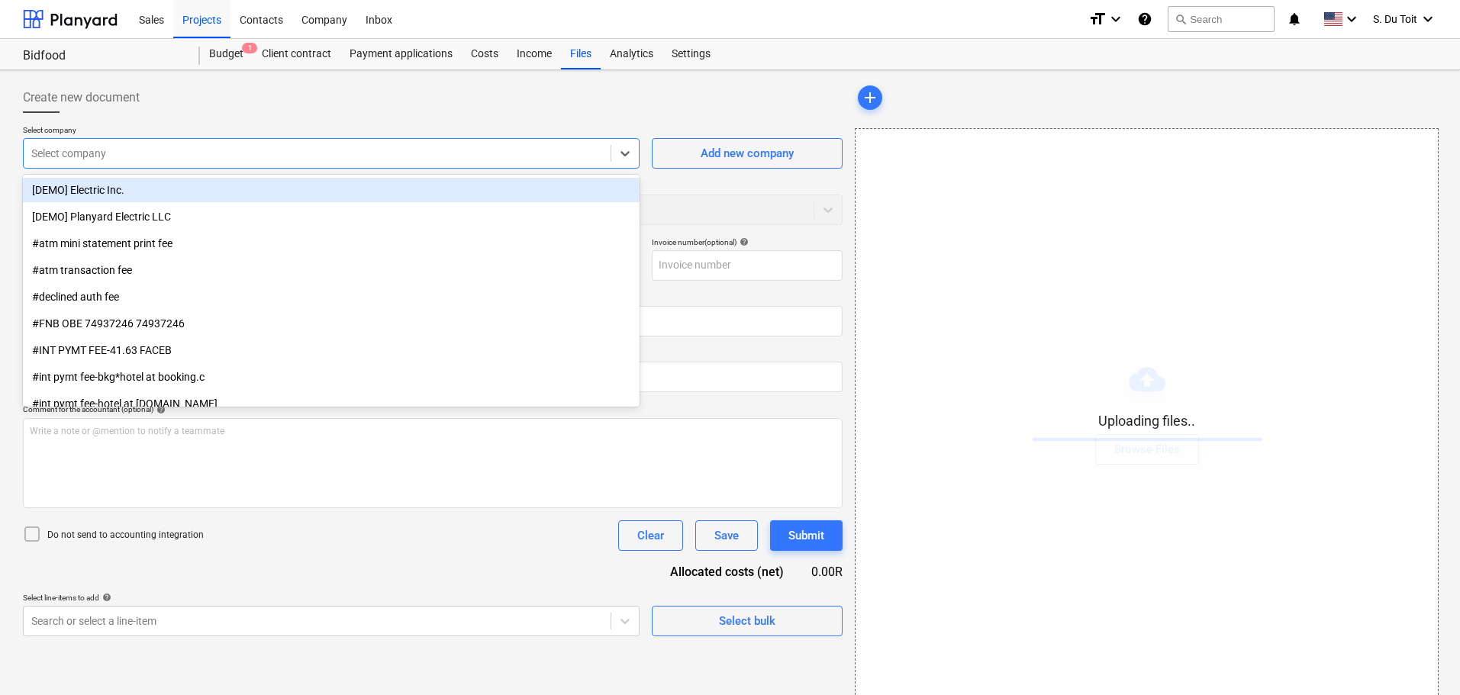
click at [96, 150] on div at bounding box center [317, 153] width 572 height 15
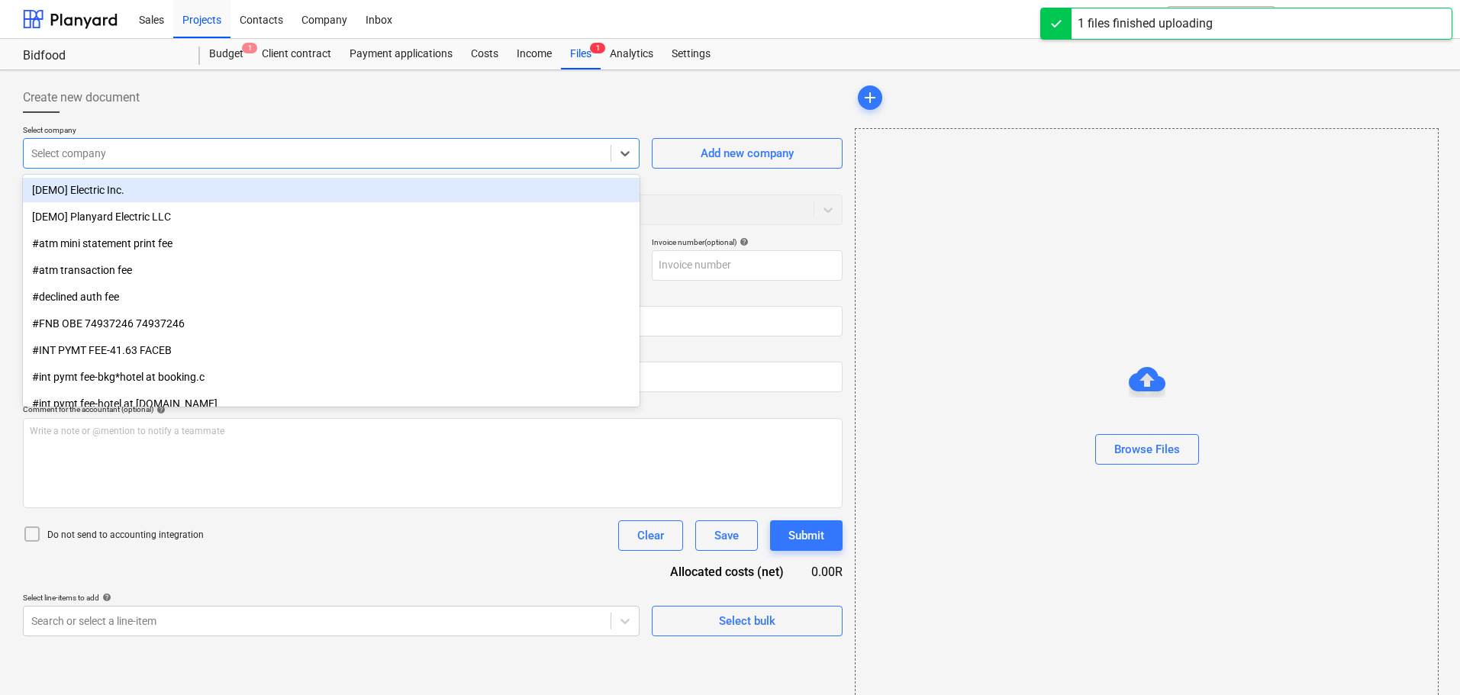
type input "Paintec_Bidfood 7.jpeg"
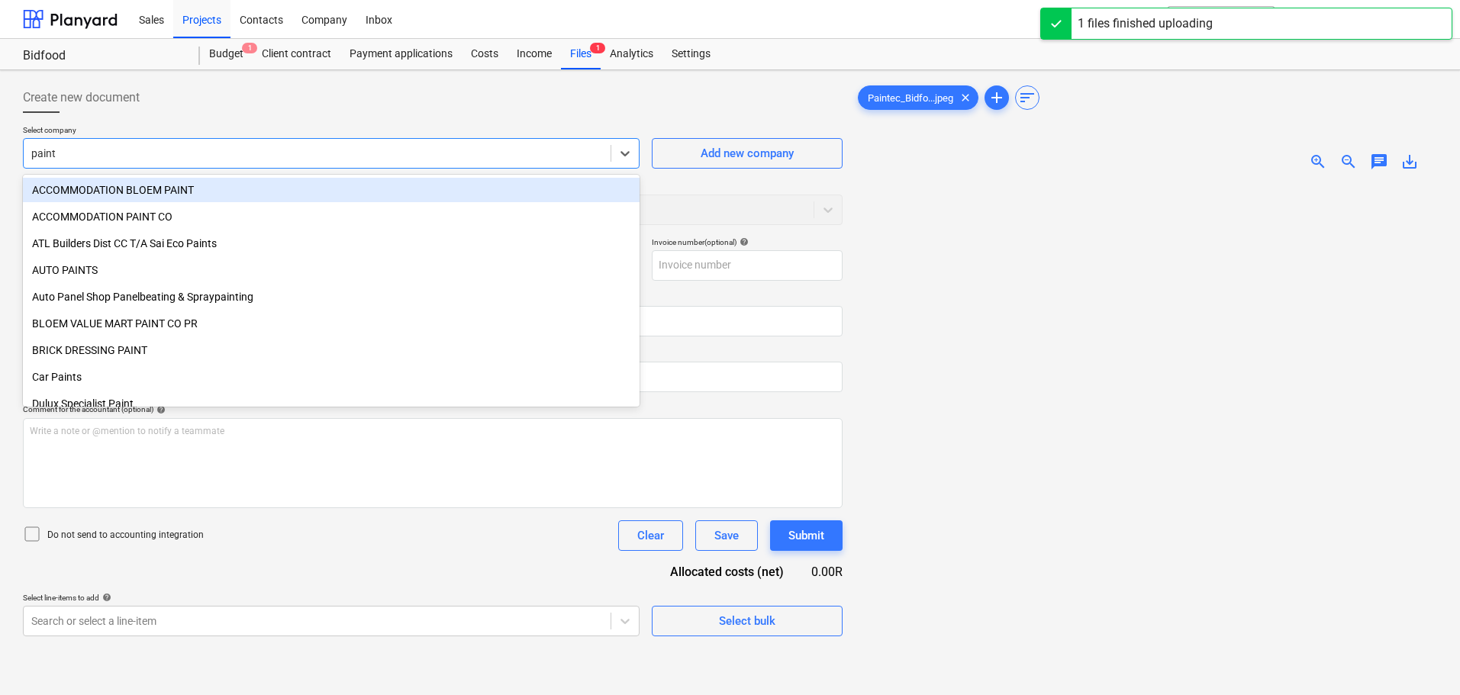
type input "painte"
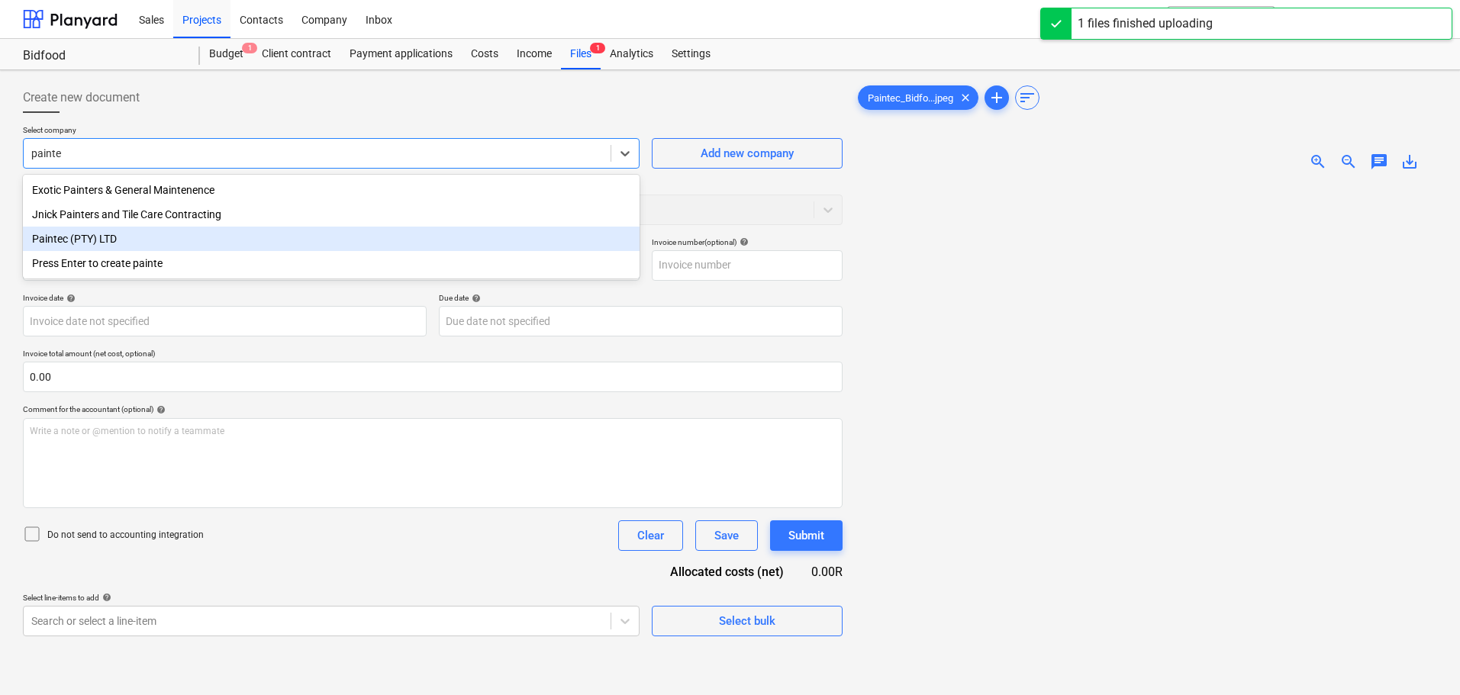
click at [118, 247] on div "Paintec (PTY) LTD" at bounding box center [331, 239] width 617 height 24
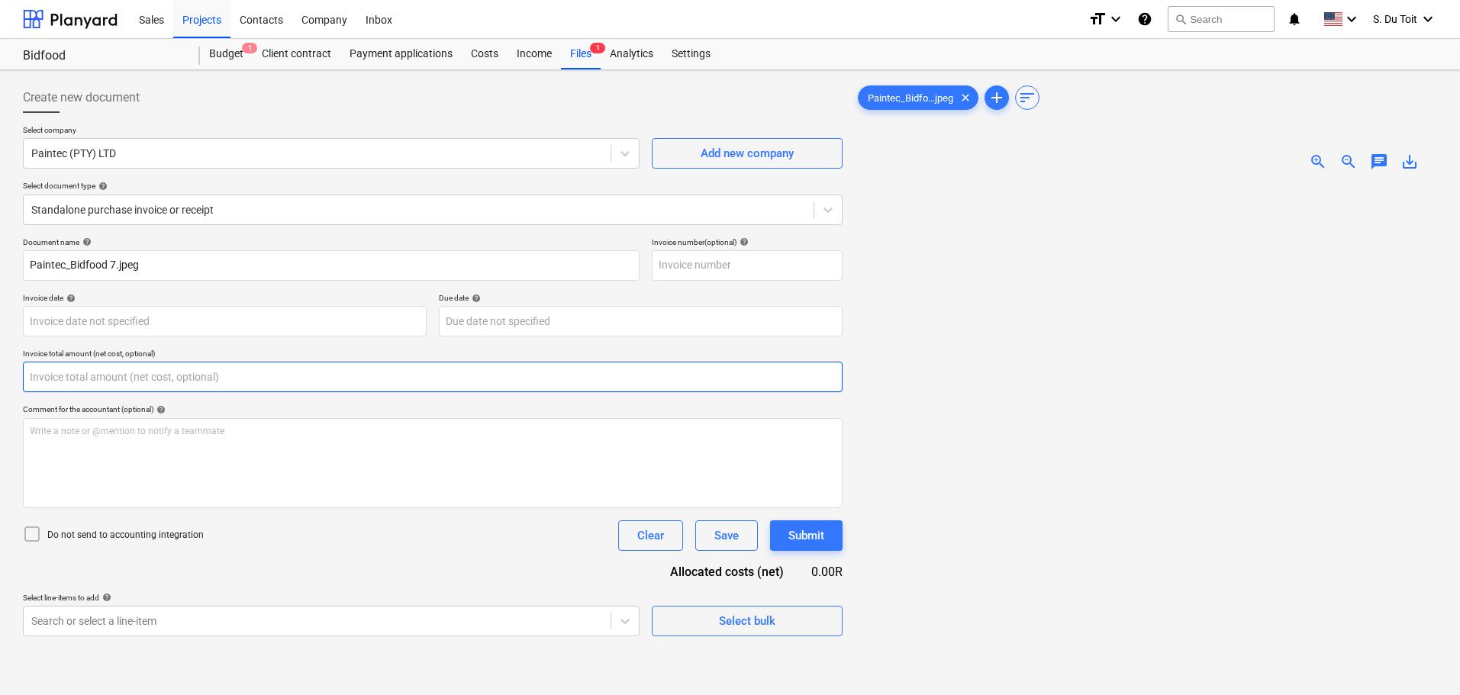
click at [157, 386] on input "text" at bounding box center [433, 377] width 820 height 31
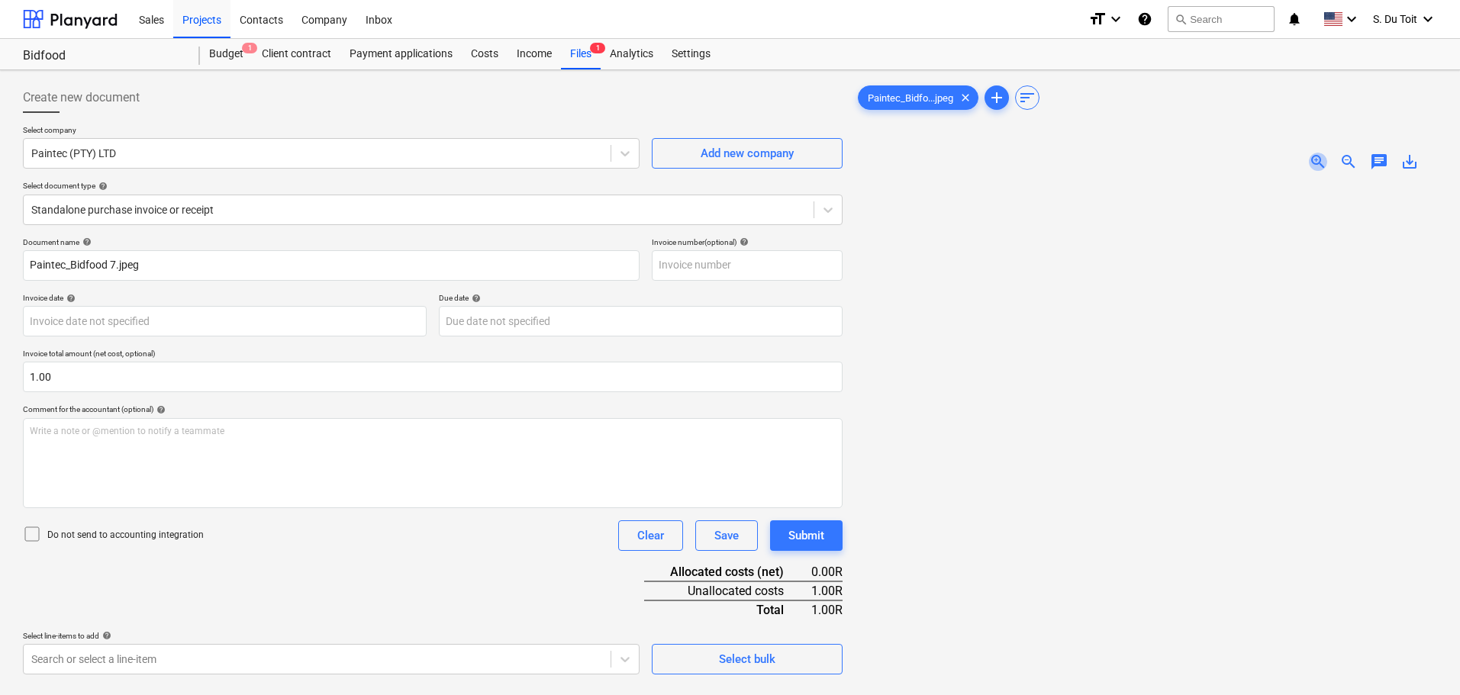
click at [1322, 163] on span "zoom_in" at bounding box center [1318, 162] width 18 height 18
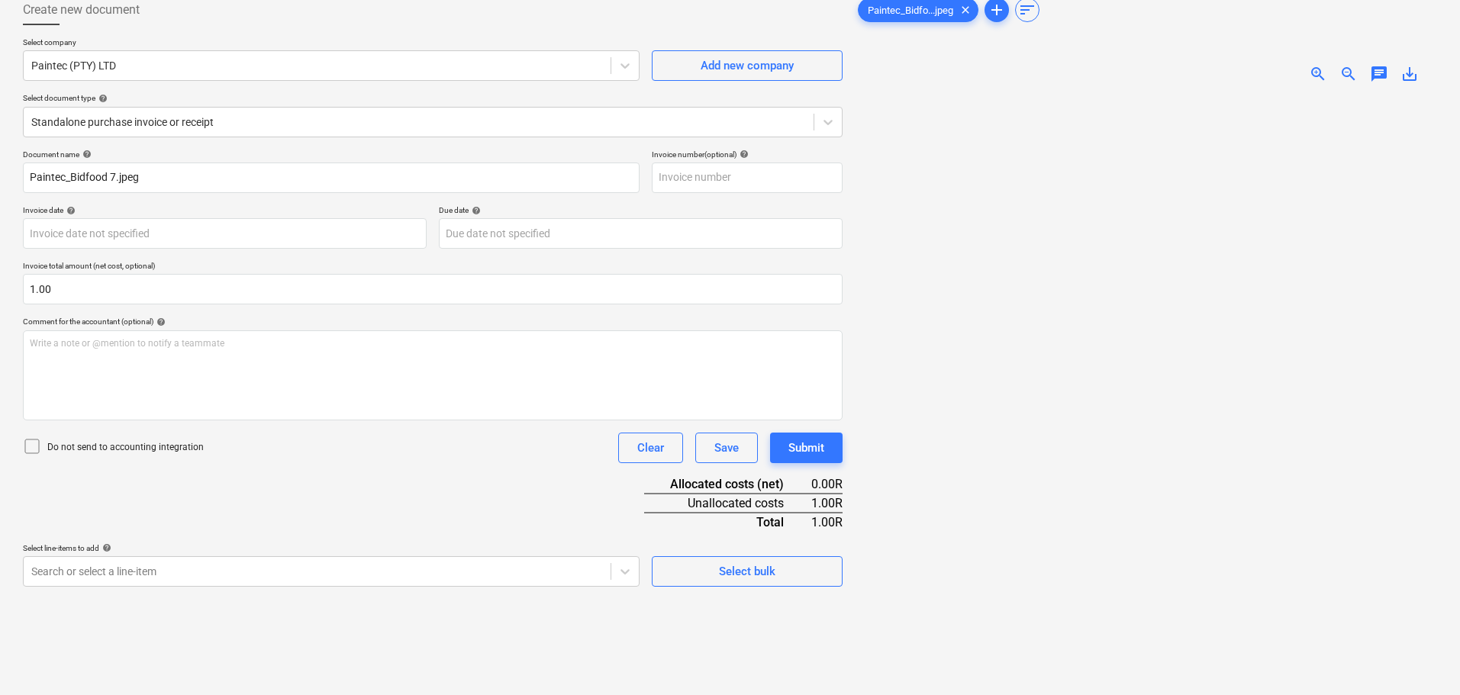
scroll to position [153, 0]
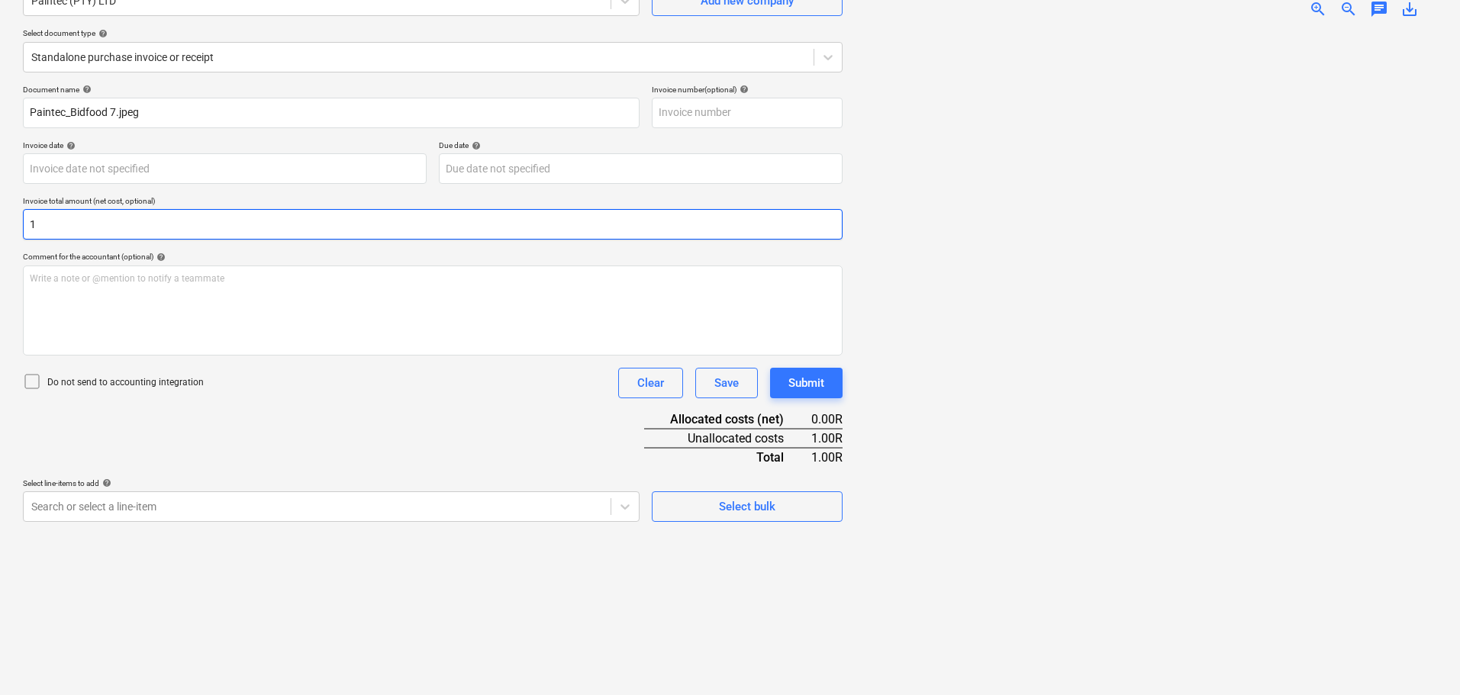
click at [77, 230] on input "1" at bounding box center [433, 224] width 820 height 31
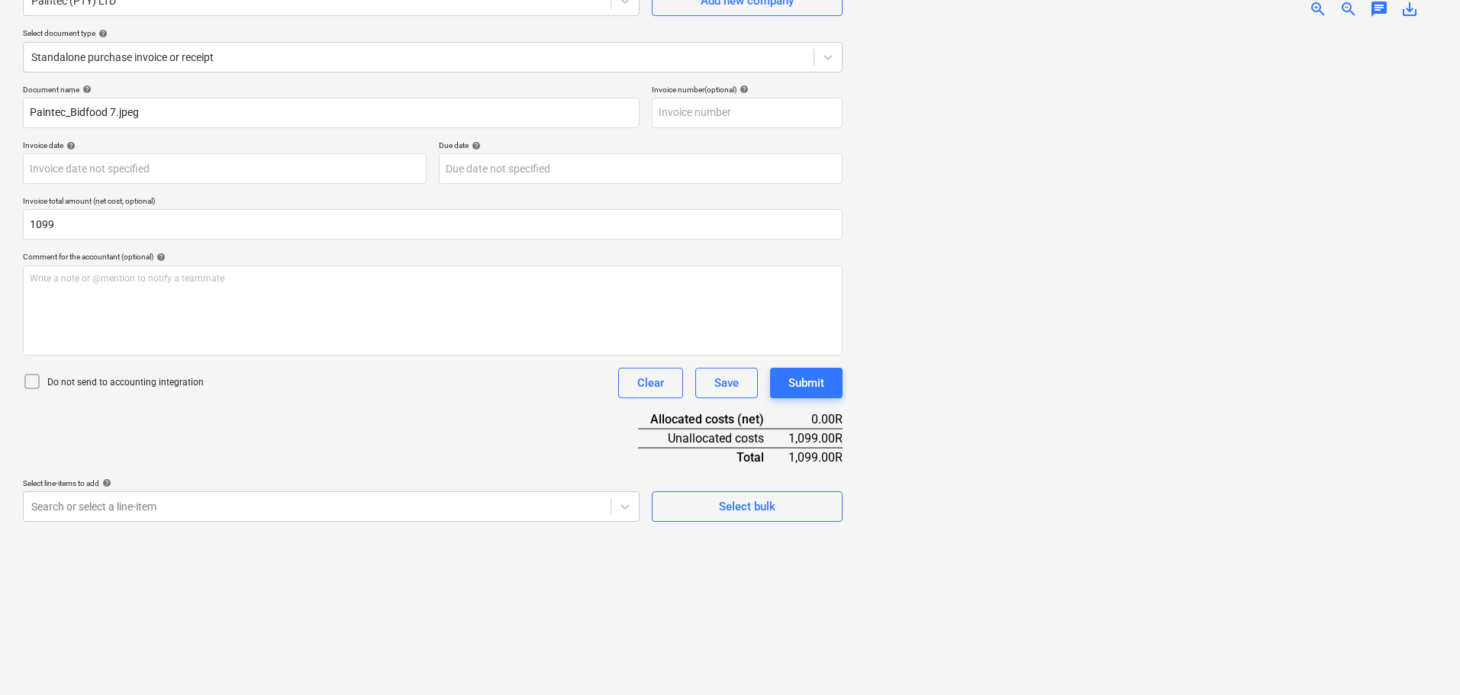
type input "1,099.00"
click at [93, 379] on p "Do not send to accounting integration" at bounding box center [125, 382] width 157 height 13
click at [221, 517] on body "Sales Projects Contacts Company Inbox format_size keyboard_arrow_down help sear…" at bounding box center [730, 194] width 1460 height 695
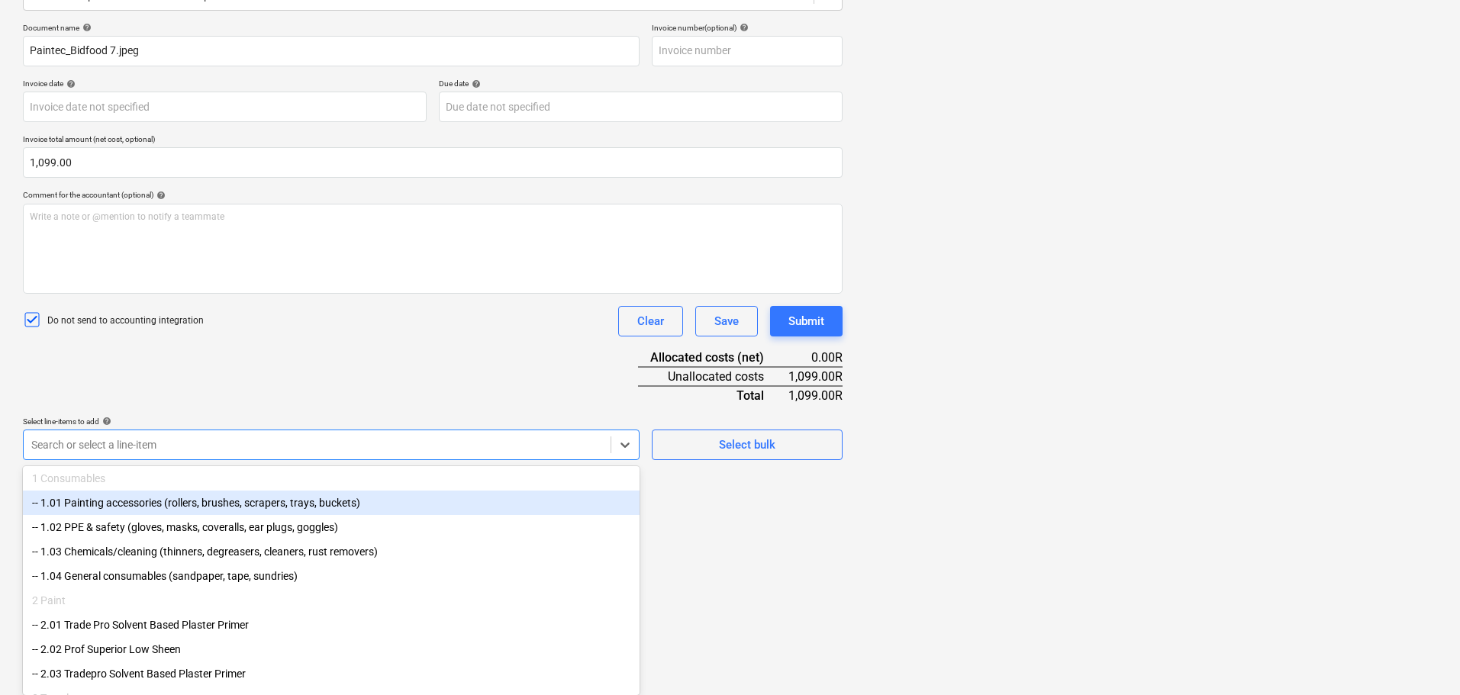
scroll to position [153, 0]
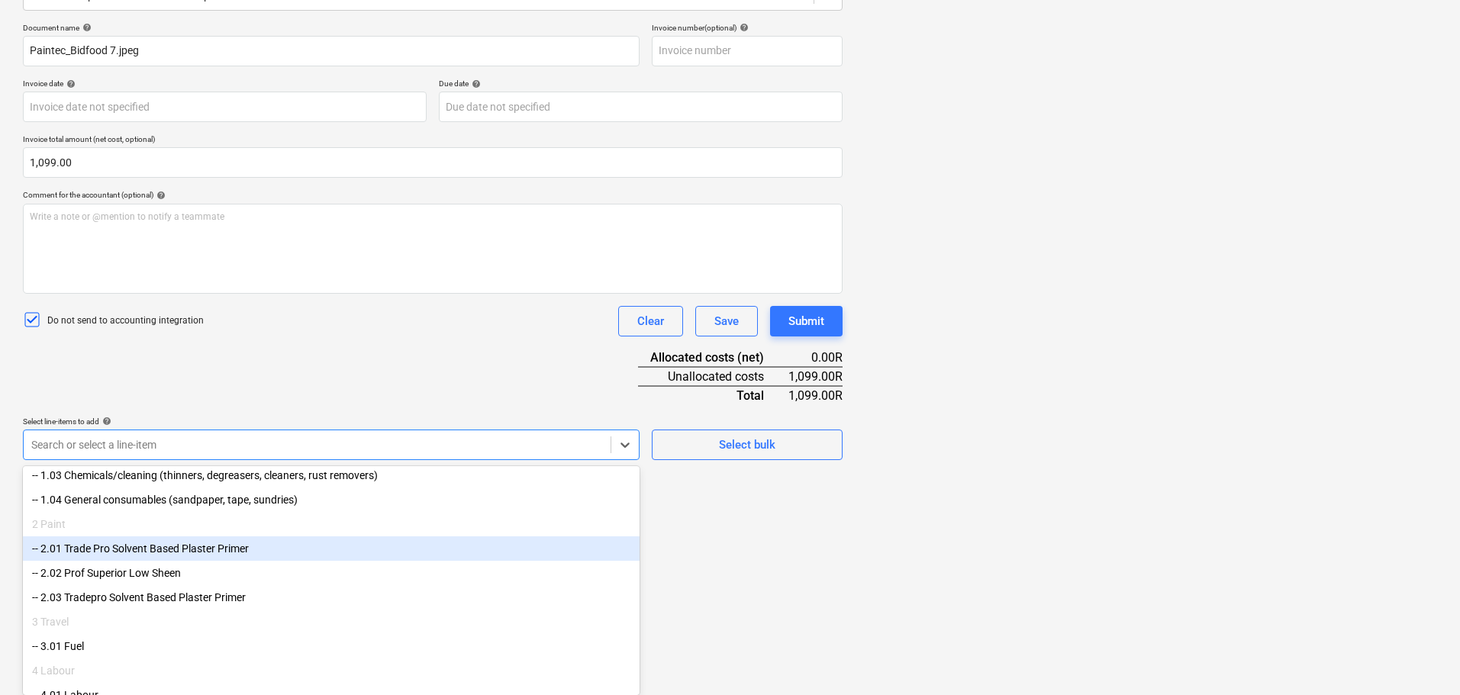
click at [360, 550] on div "-- 2.01 Trade Pro Solvent Based Plaster Primer" at bounding box center [331, 549] width 617 height 24
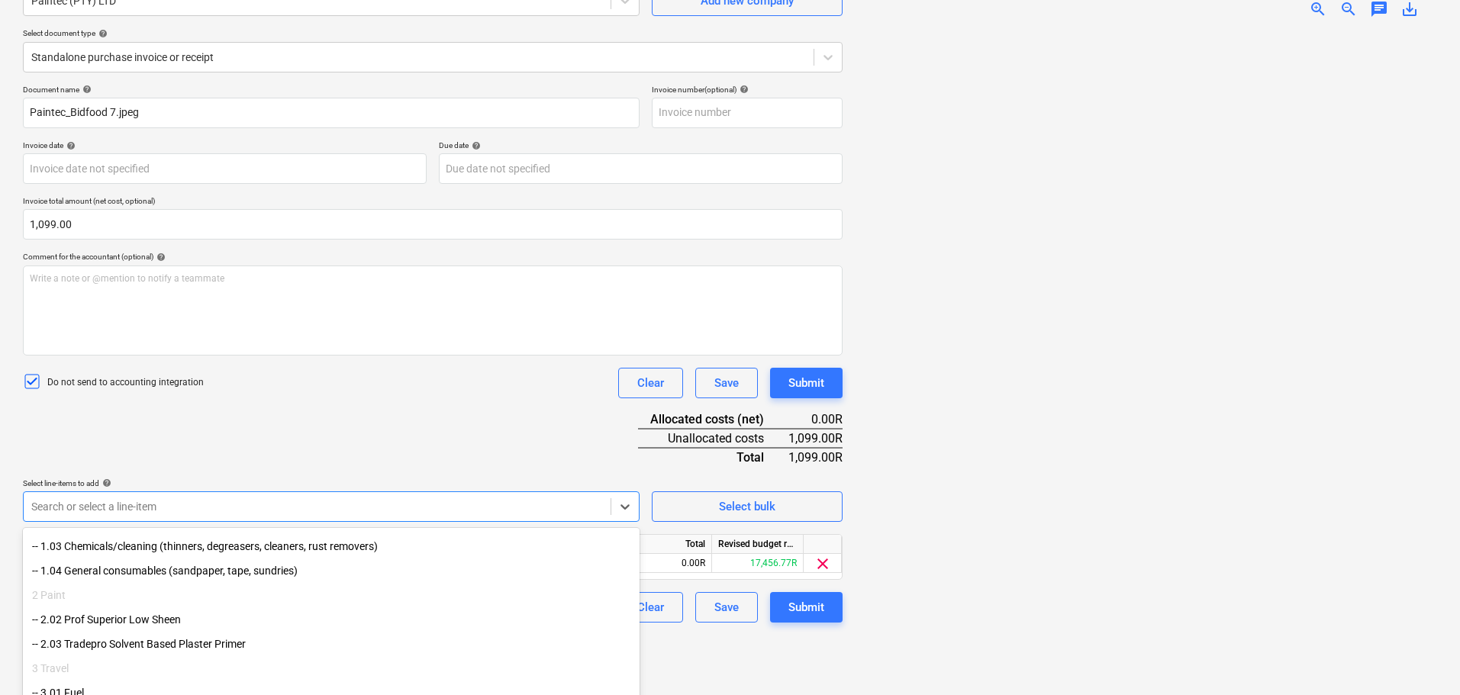
click at [728, 624] on div "Create new document Select company Paintec (PTY) LTD Add new company Select doc…" at bounding box center [433, 307] width 832 height 766
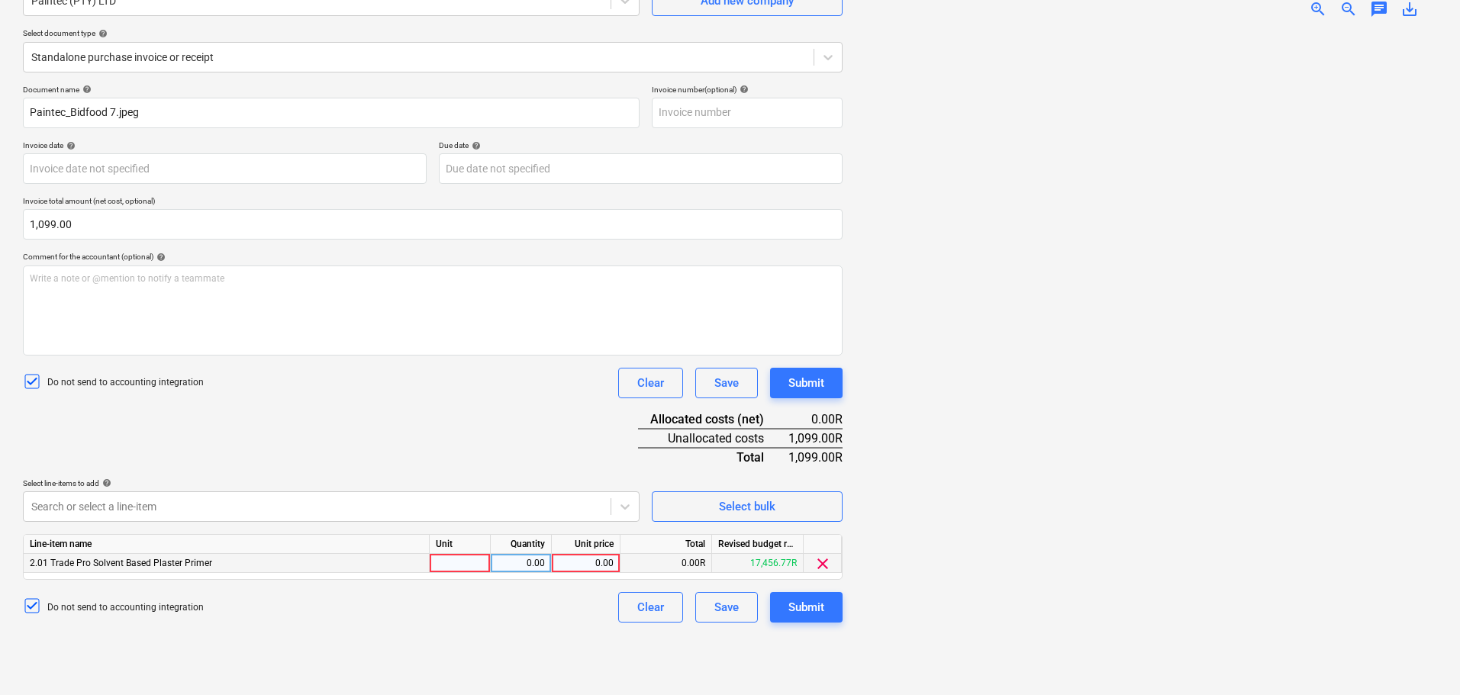
click at [477, 560] on div at bounding box center [460, 563] width 61 height 19
type input "1"
click at [521, 559] on div "0.00" at bounding box center [521, 563] width 48 height 19
type input "1"
click at [603, 566] on div "0.00" at bounding box center [586, 563] width 56 height 19
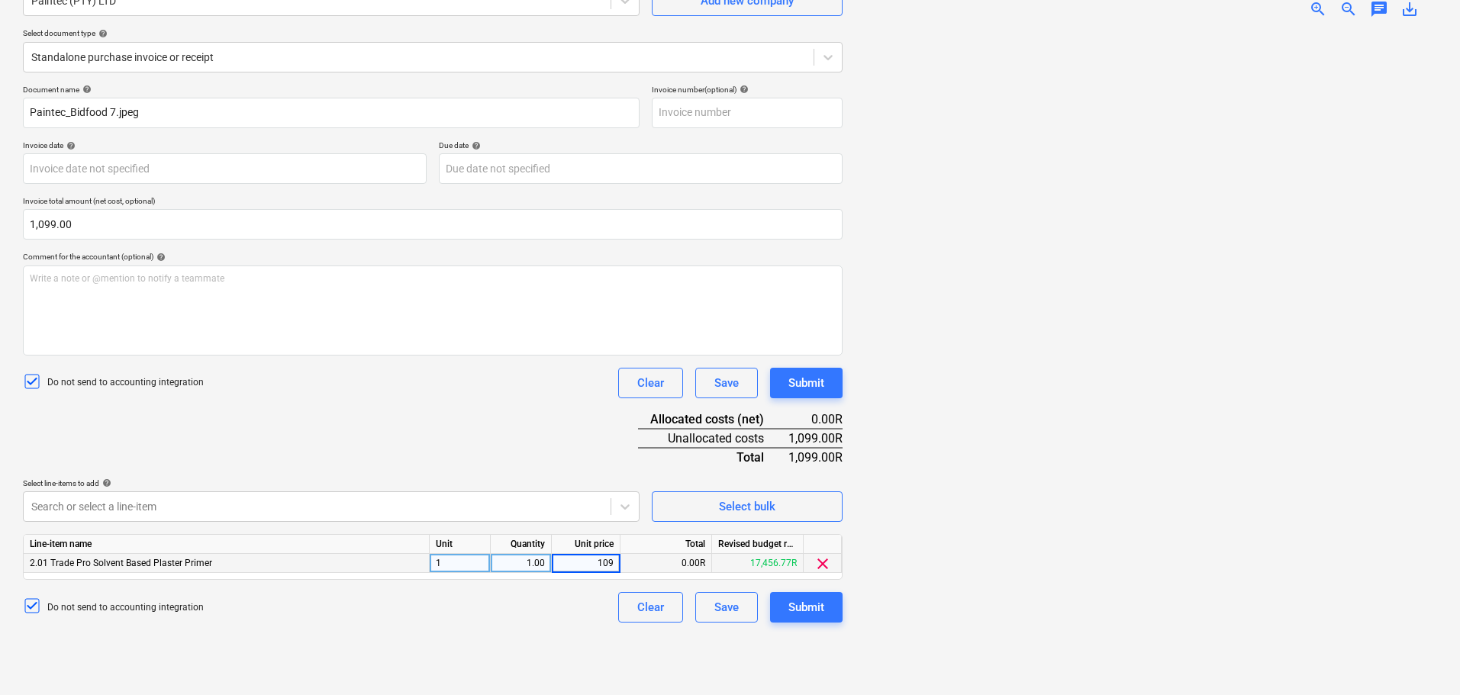
type input "1099"
click at [831, 616] on button "Submit" at bounding box center [806, 607] width 73 height 31
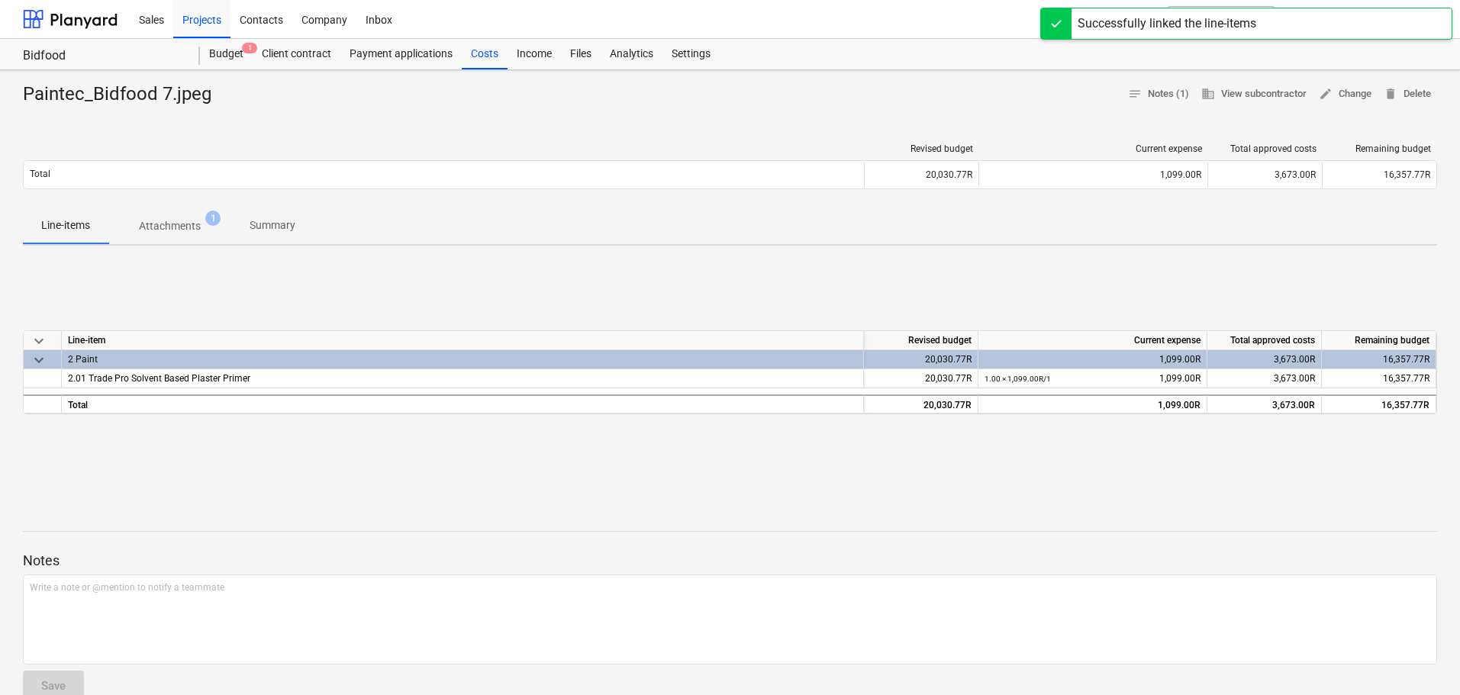
click at [524, 447] on div "keyboard_arrow_down Line-item Revised budget Current expense Total approved cos…" at bounding box center [730, 372] width 1415 height 229
click at [508, 55] on div "Income" at bounding box center [534, 54] width 53 height 31
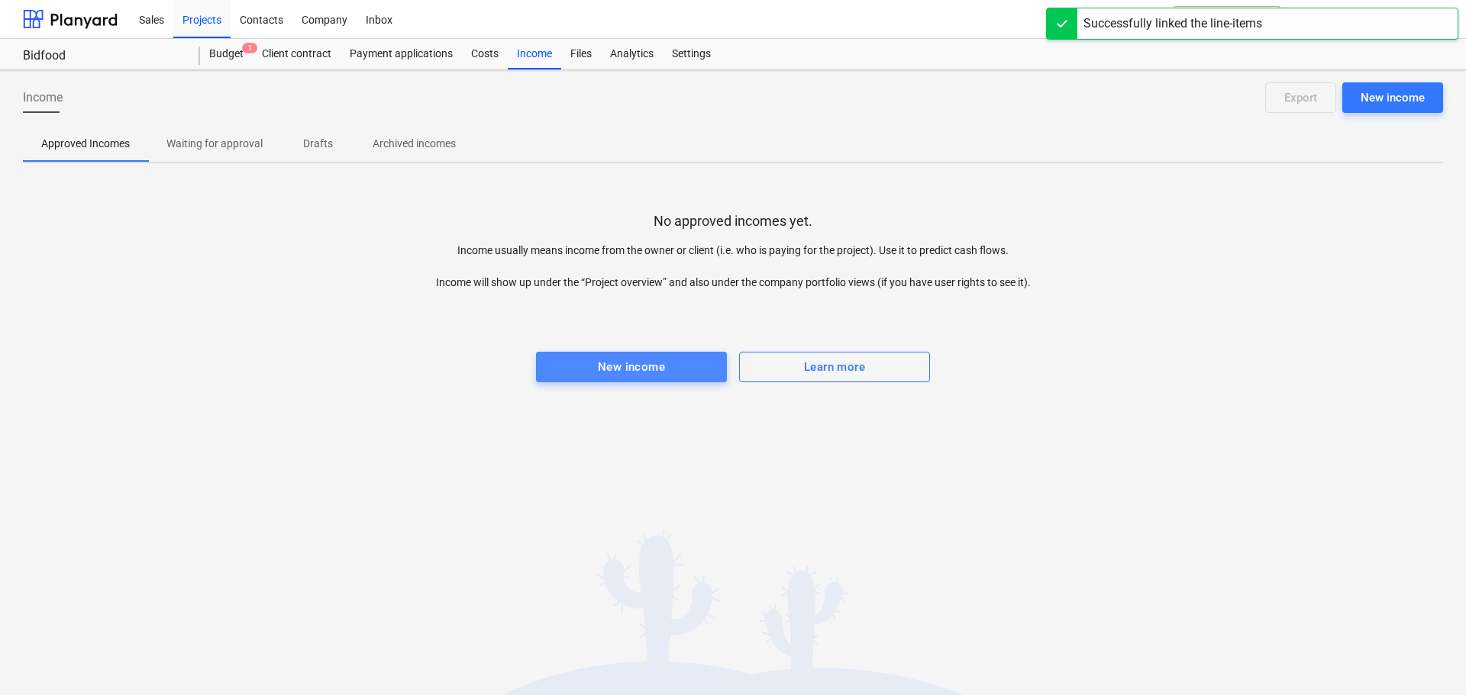
click at [605, 366] on div "New income" at bounding box center [631, 367] width 67 height 20
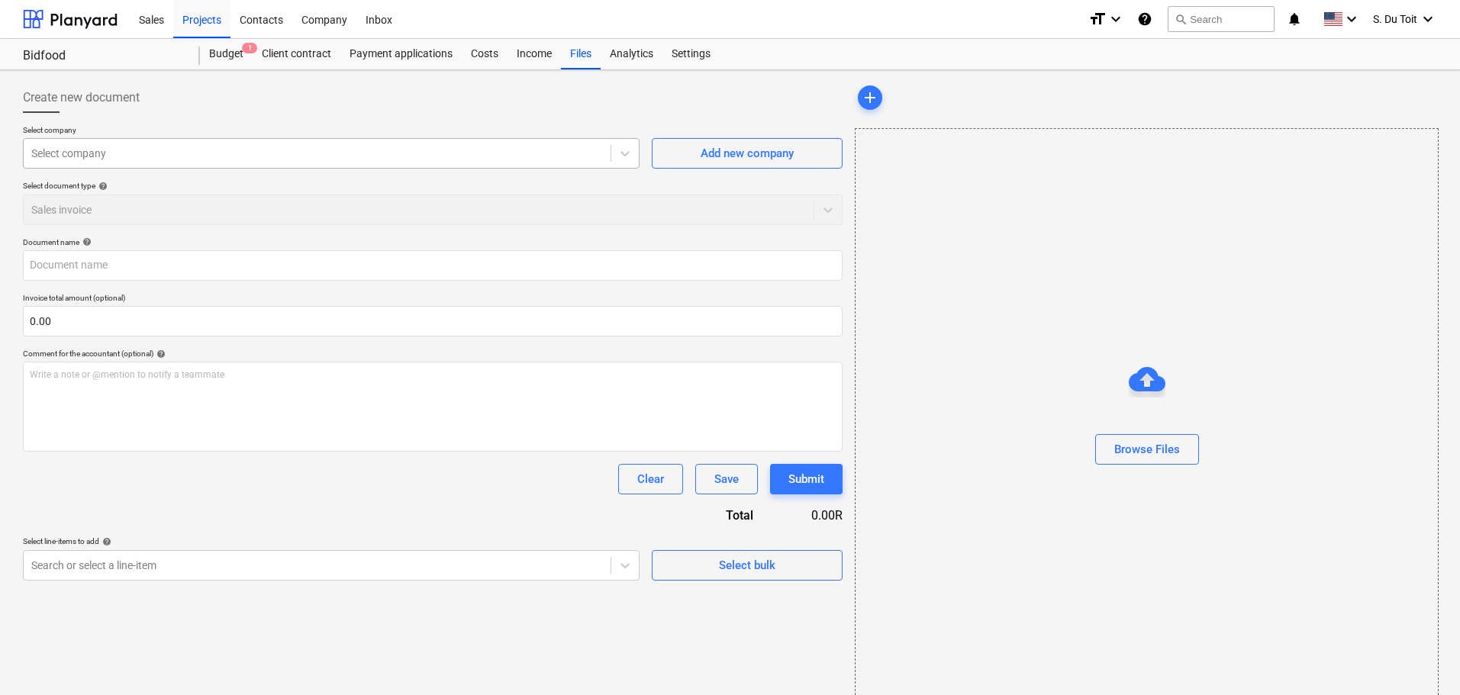
click at [284, 160] on div at bounding box center [317, 153] width 572 height 15
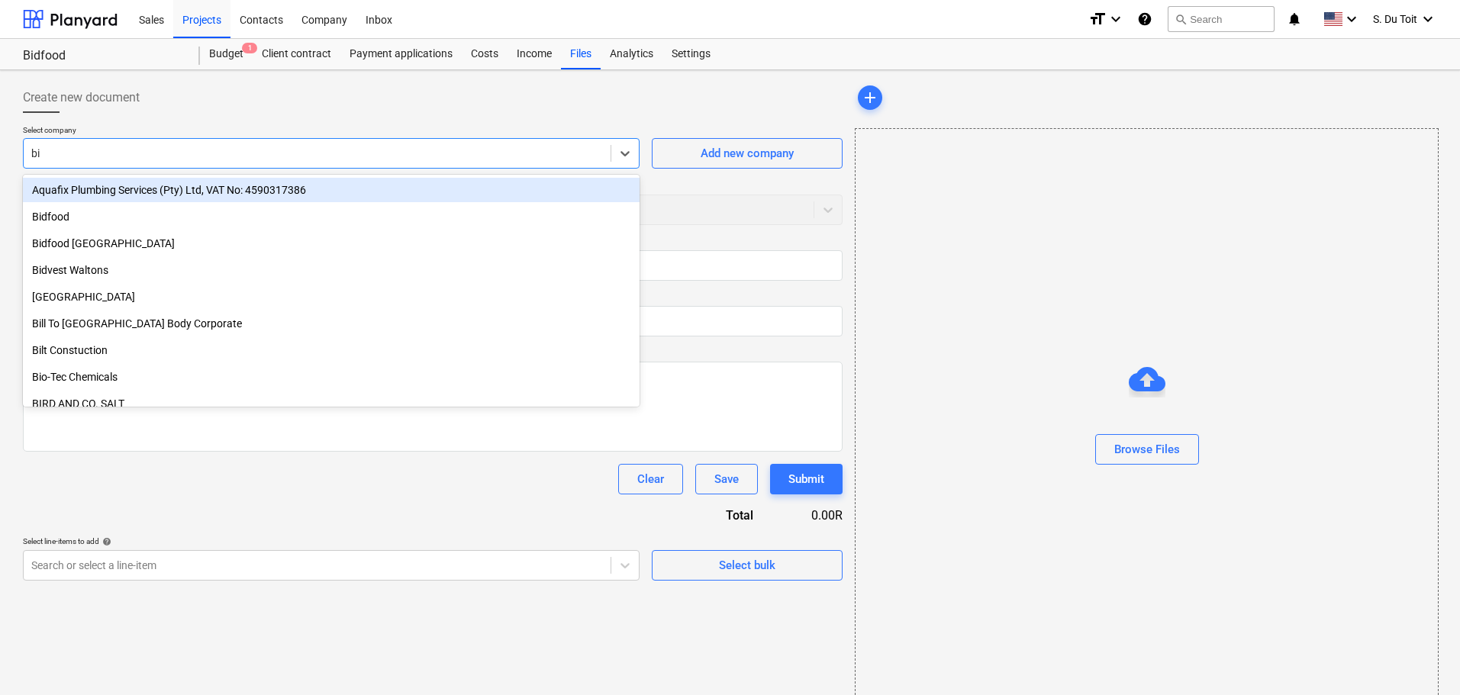
type input "bid"
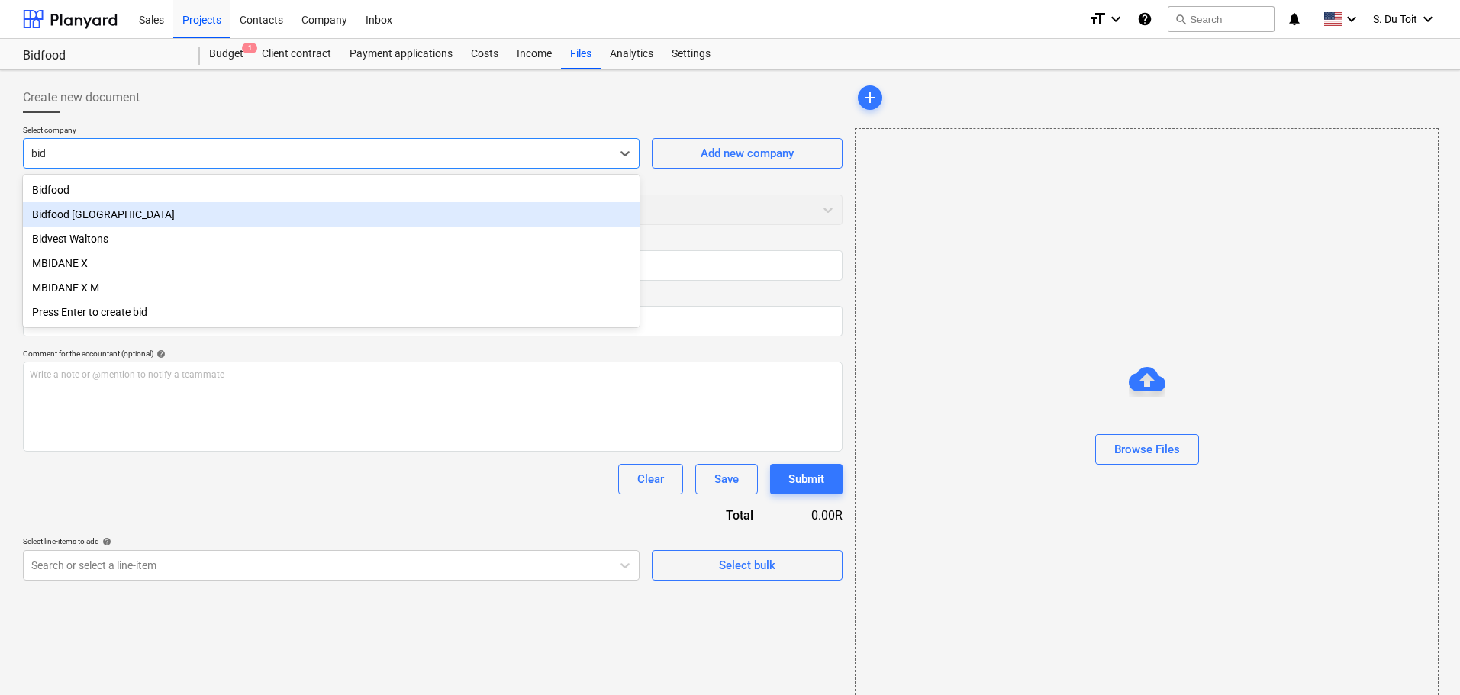
click at [289, 209] on div "Bidfood [GEOGRAPHIC_DATA]" at bounding box center [331, 214] width 617 height 24
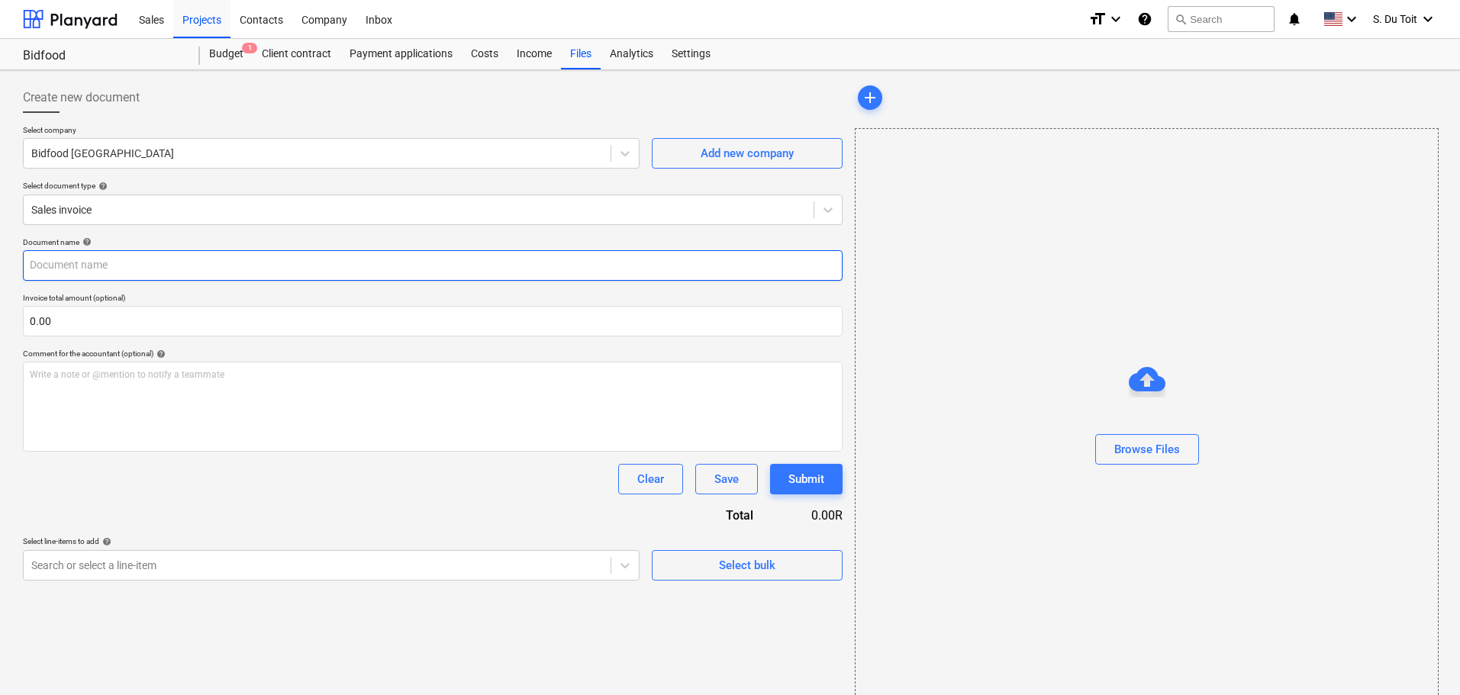
click at [174, 269] on input "text" at bounding box center [433, 265] width 820 height 31
type input "INV001168"
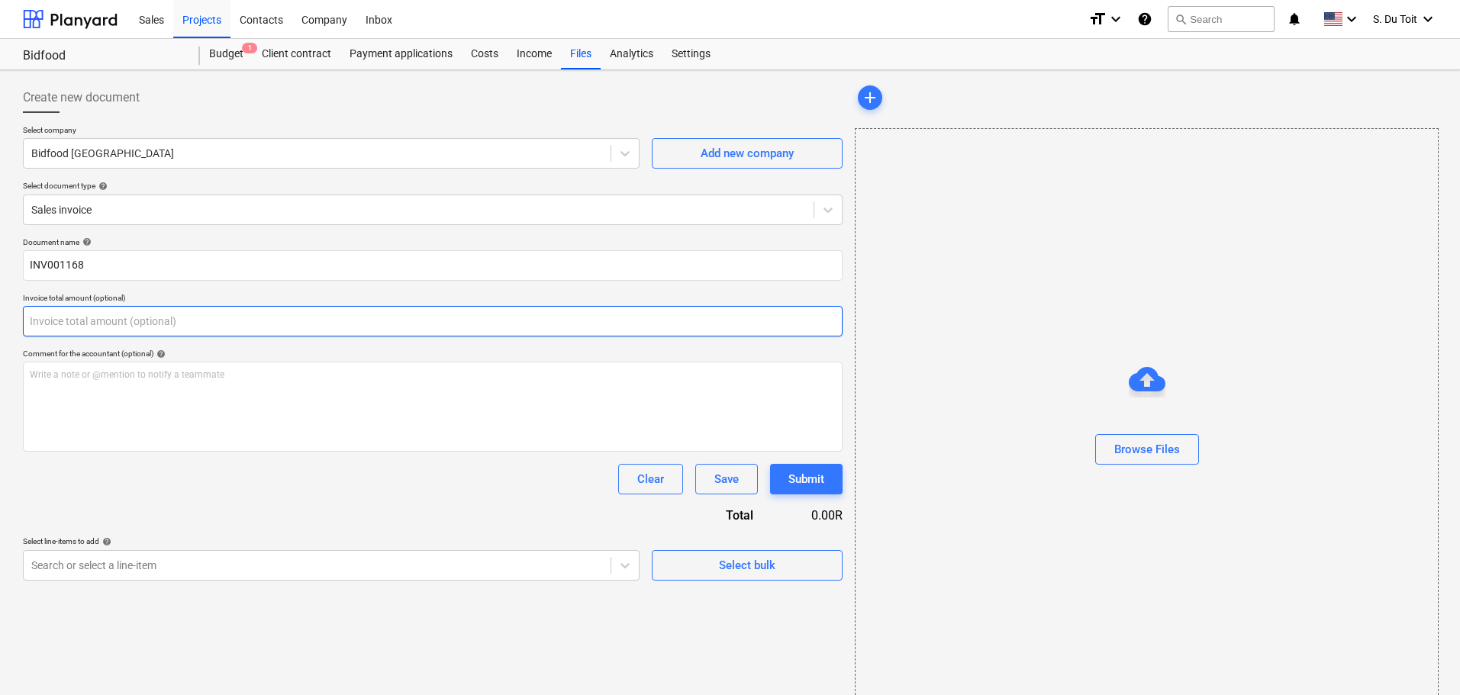
click at [302, 315] on input "text" at bounding box center [433, 321] width 820 height 31
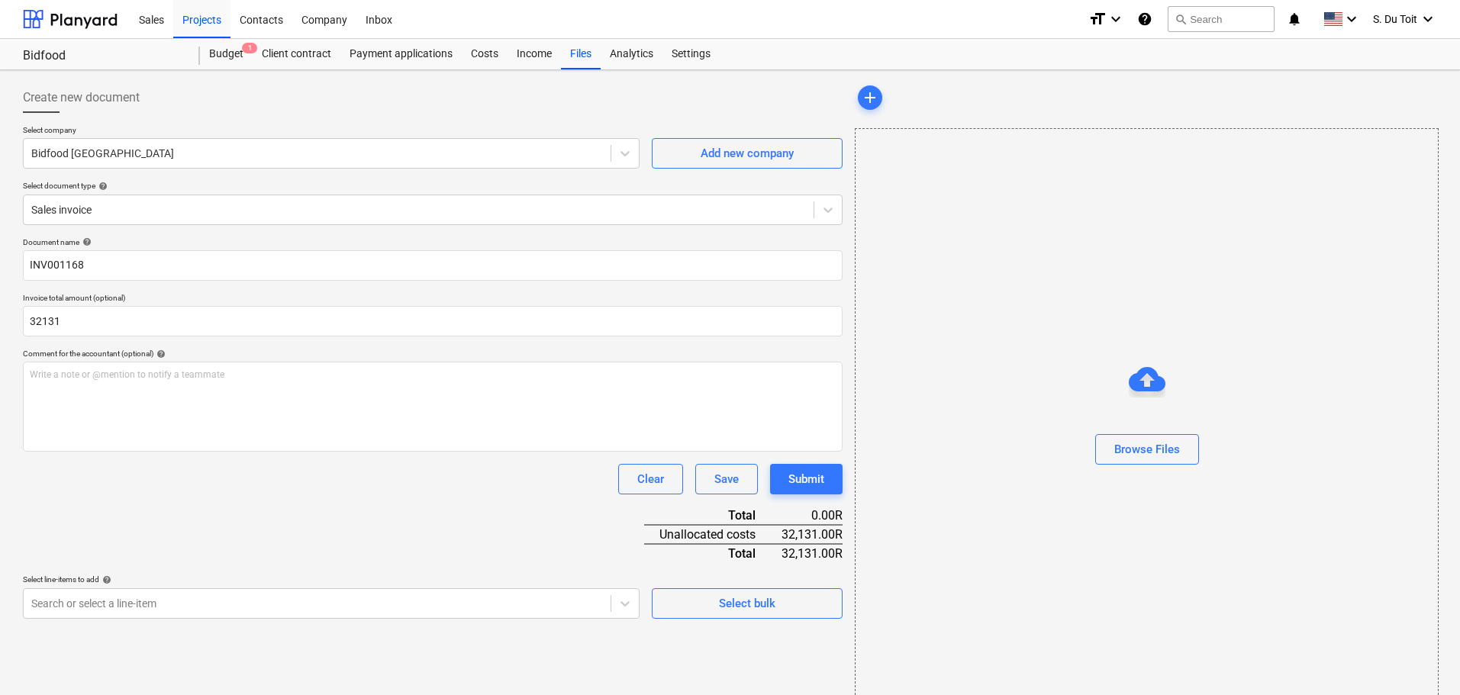
type input "32,131.00"
click at [294, 538] on div "Document name help INV001168 Invoice total amount (optional) 32,131.00 Comment …" at bounding box center [433, 428] width 820 height 382
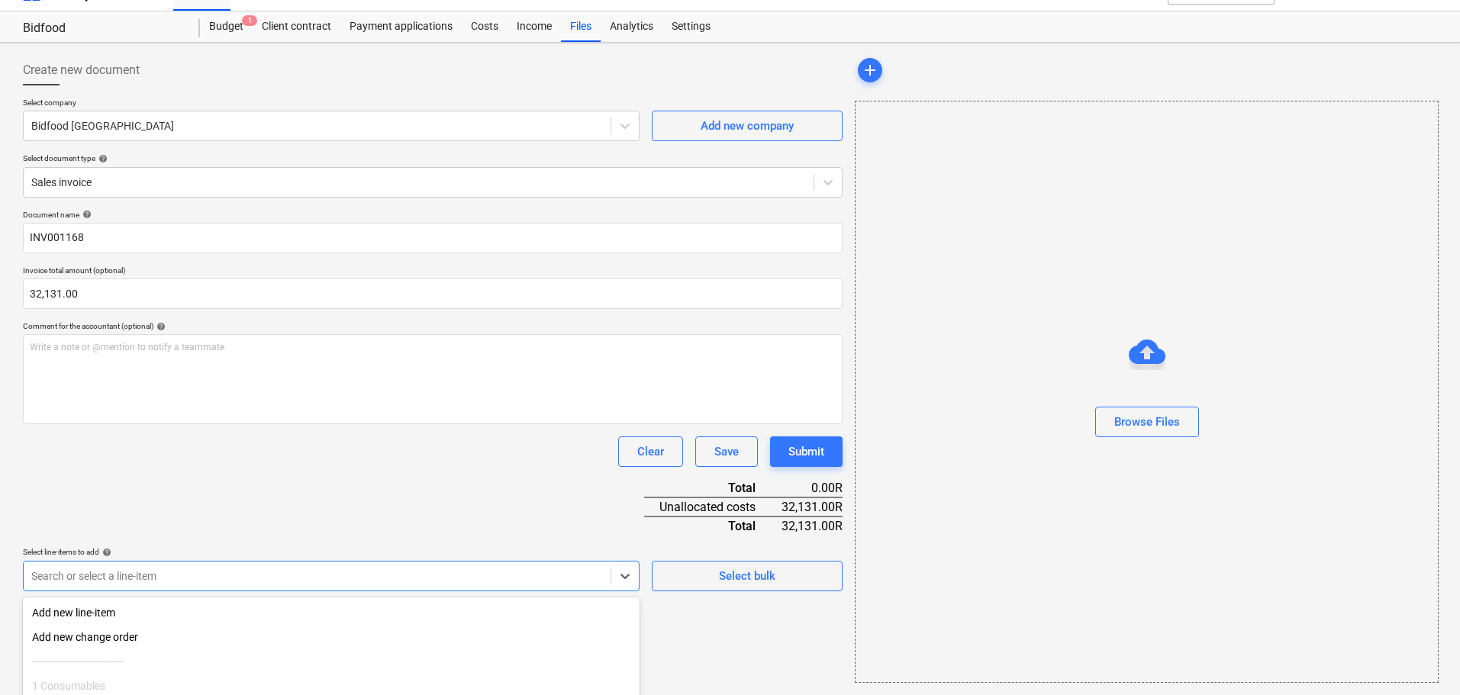
scroll to position [159, 0]
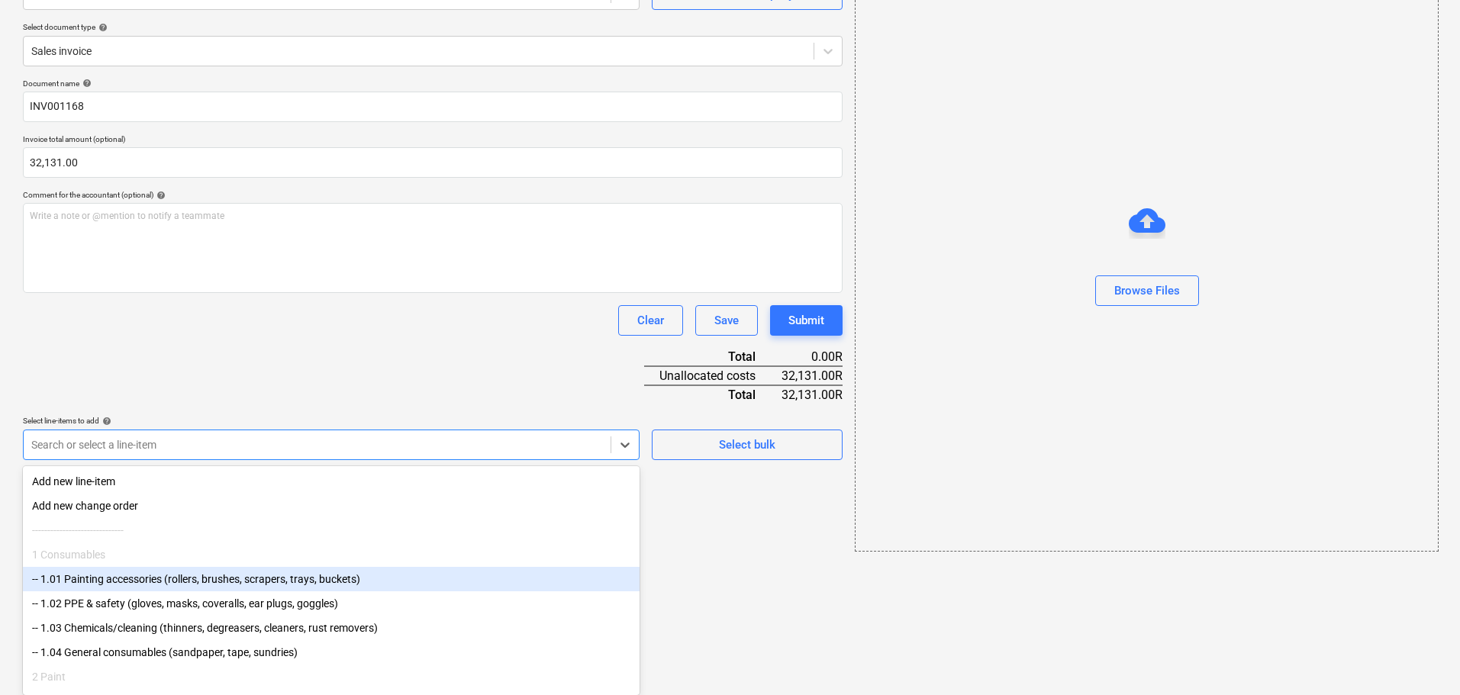
click at [376, 537] on body "Sales Projects Contacts Company Inbox format_size keyboard_arrow_down help sear…" at bounding box center [730, 188] width 1460 height 695
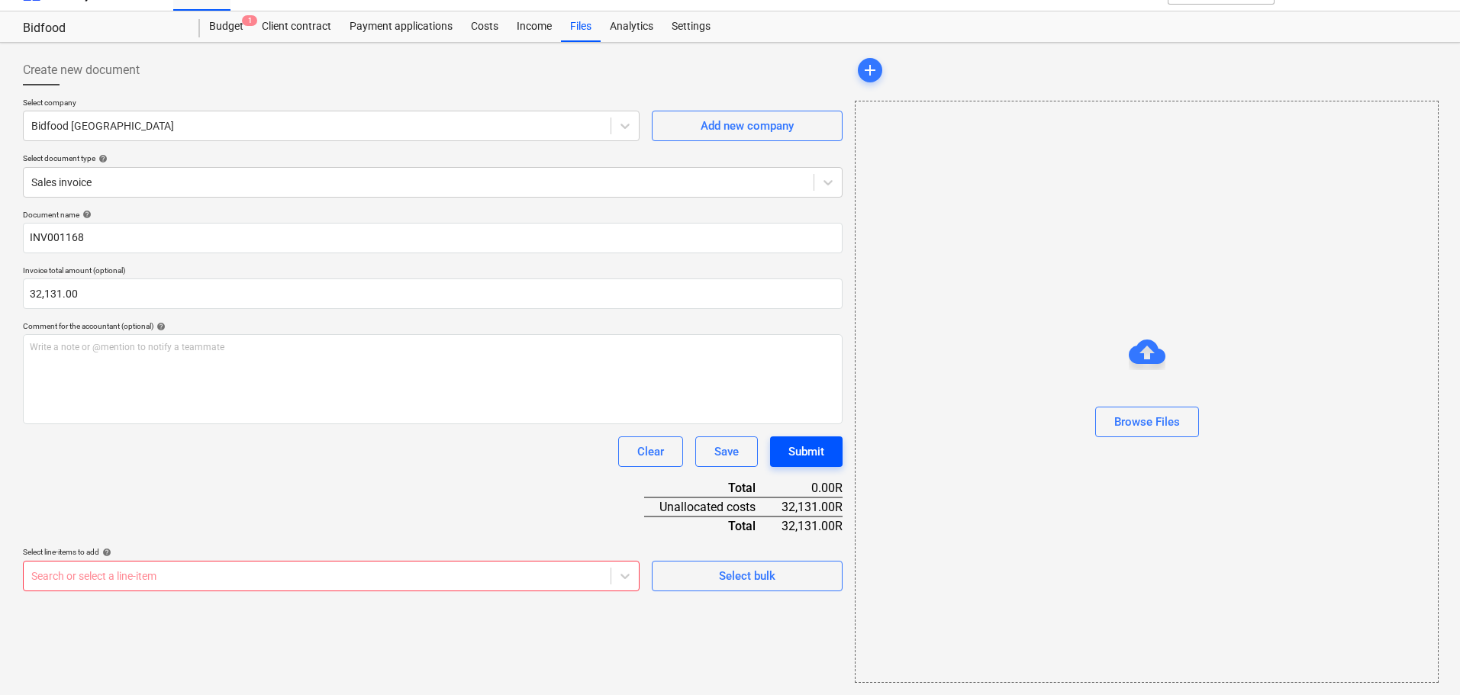
scroll to position [27, 0]
click at [804, 324] on div "Document name help INV001168 Invoice total amount (optional) 32,131.00 Comment …" at bounding box center [433, 401] width 820 height 382
click at [837, 444] on button "Submit" at bounding box center [806, 452] width 73 height 31
click at [130, 557] on div "Select line-items to add help" at bounding box center [331, 552] width 617 height 10
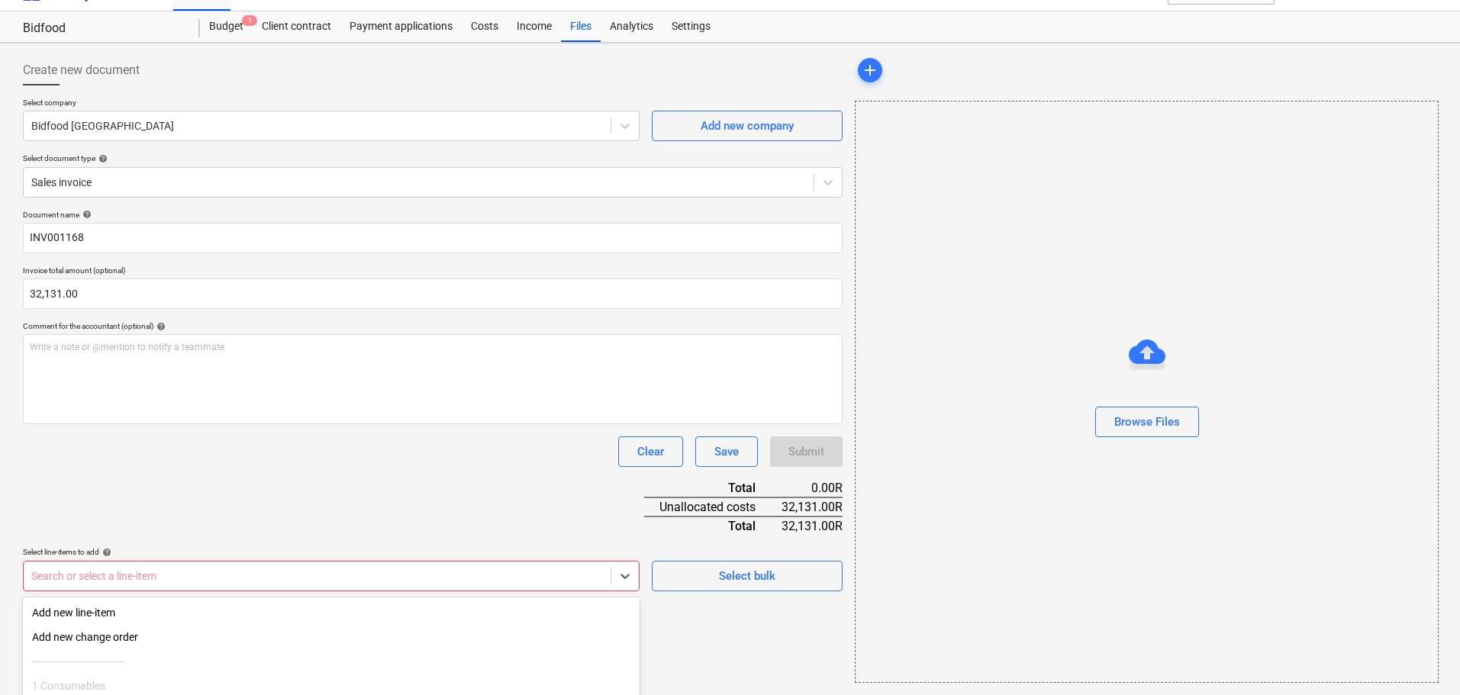
click at [104, 580] on body "Sales Projects Contacts Company Inbox format_size keyboard_arrow_down help sear…" at bounding box center [730, 320] width 1460 height 695
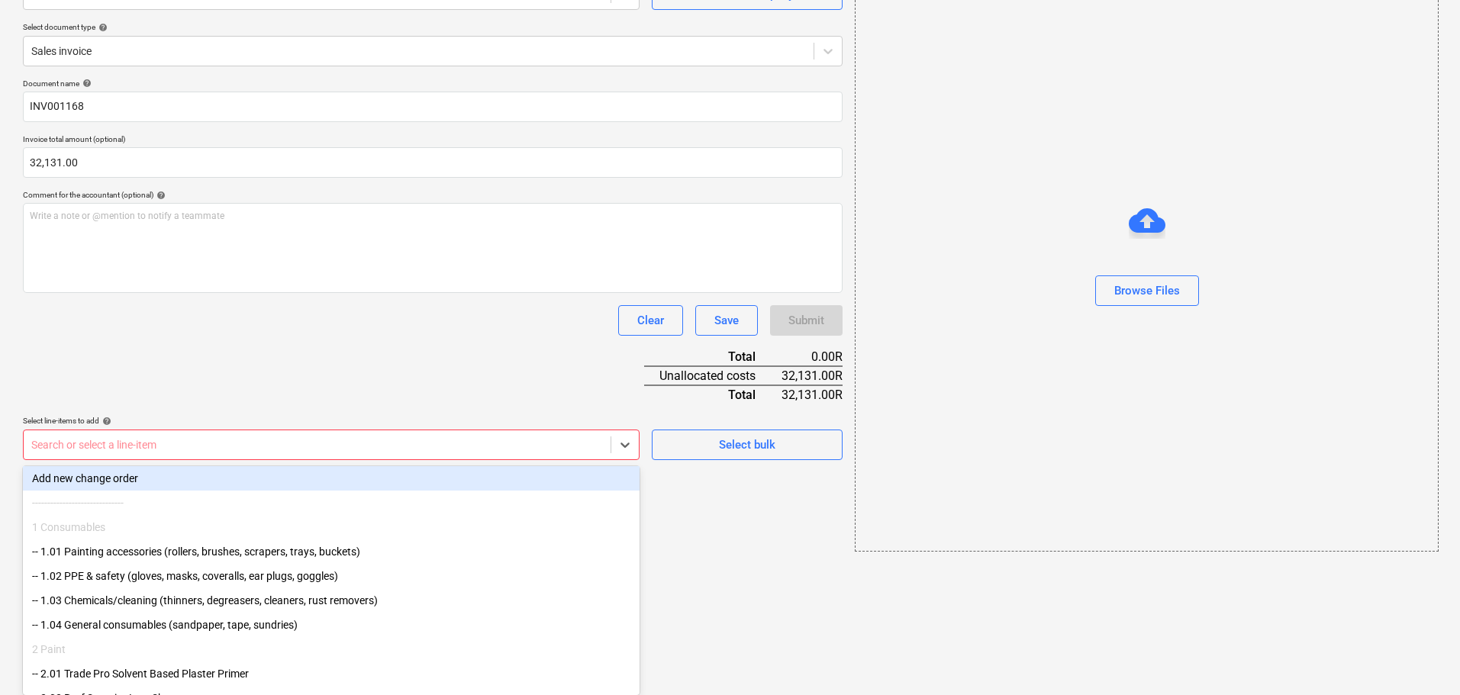
scroll to position [0, 0]
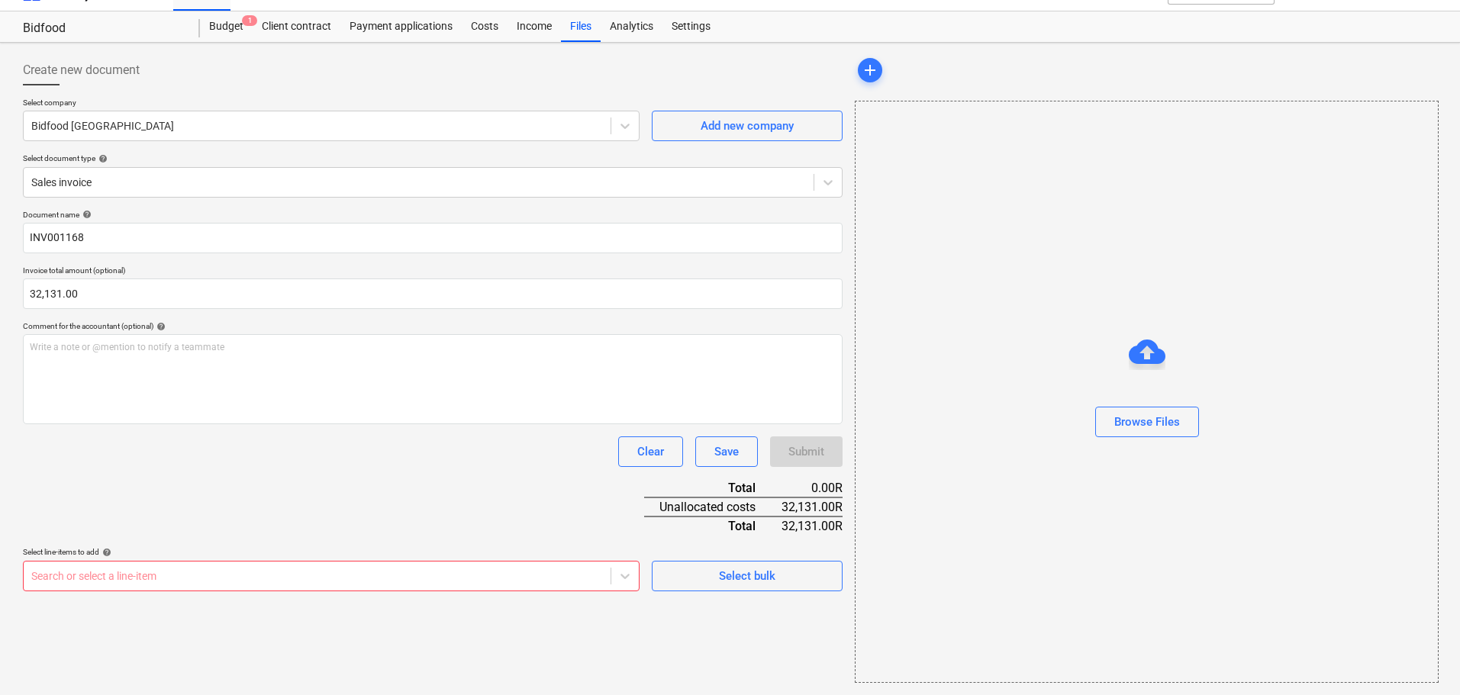
click at [269, 378] on div "Document name help INV001168 Invoice total amount (optional) 32,131.00 Comment …" at bounding box center [433, 401] width 820 height 382
click at [620, 579] on body "Sales Projects Contacts Company Inbox format_size keyboard_arrow_down help sear…" at bounding box center [730, 320] width 1460 height 695
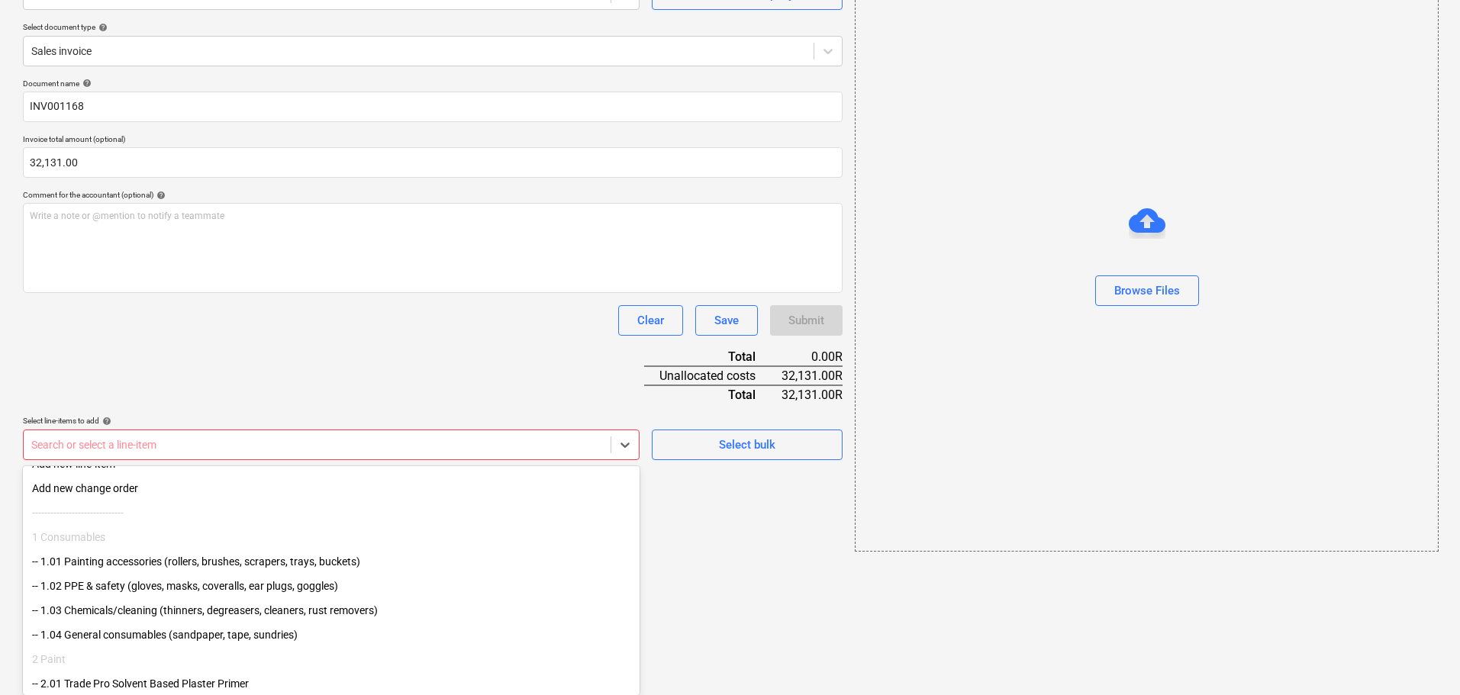
scroll to position [0, 0]
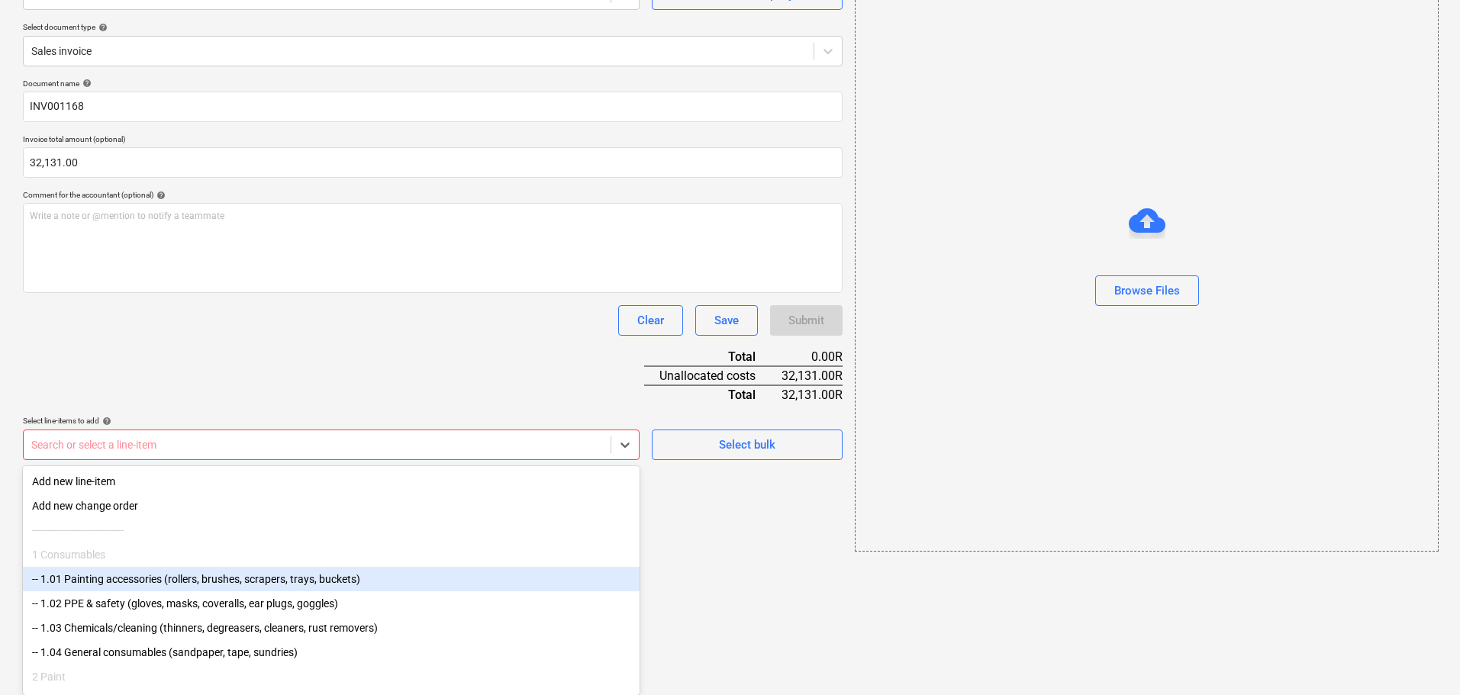
click at [725, 537] on html "Sales Projects Contacts Company Inbox format_size keyboard_arrow_down help sear…" at bounding box center [730, 188] width 1460 height 695
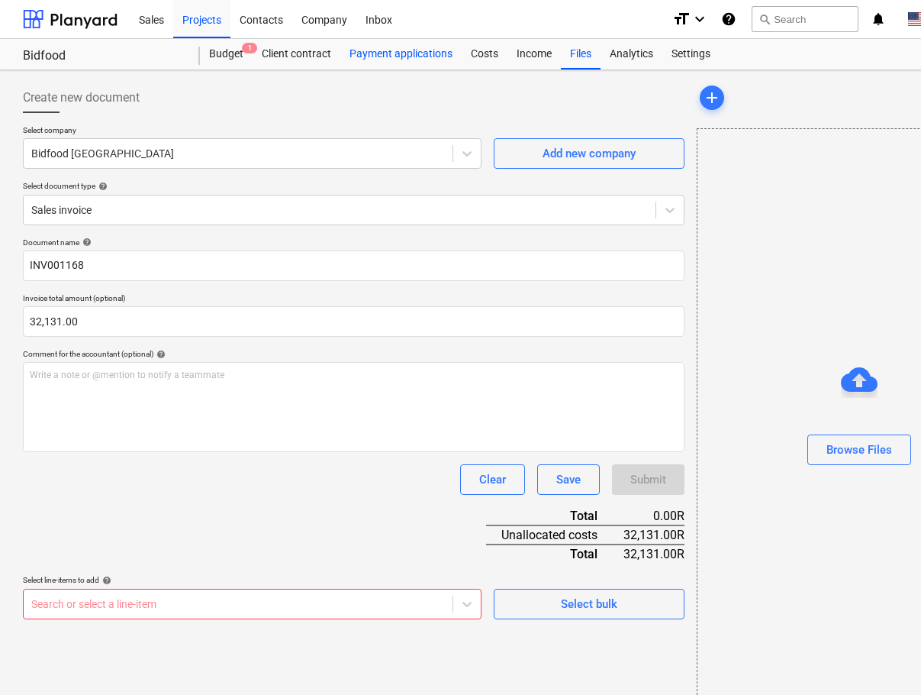
click at [399, 49] on div "Payment applications" at bounding box center [400, 54] width 121 height 31
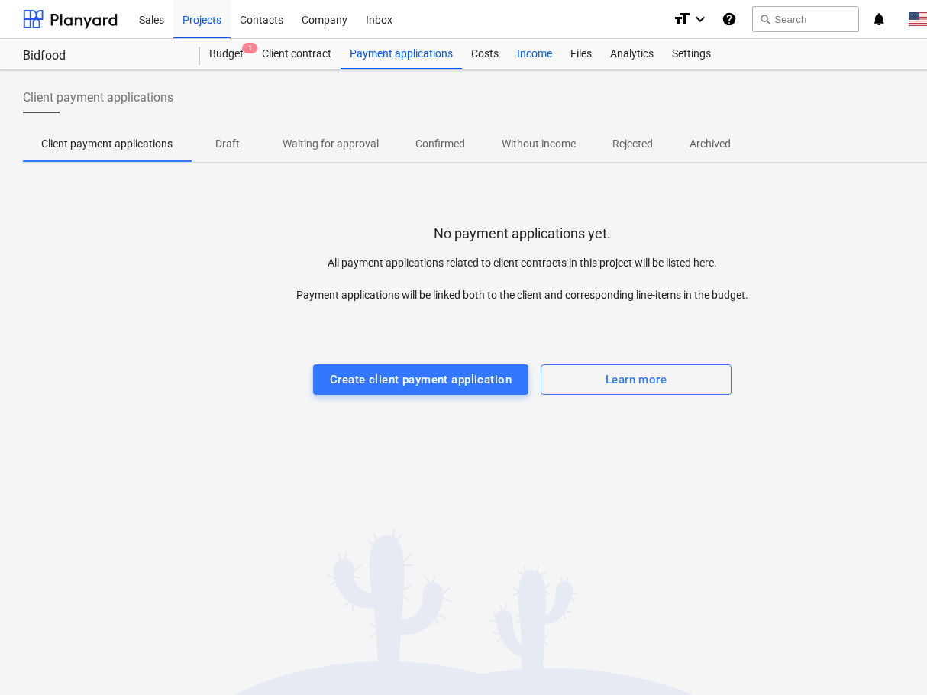
click at [539, 63] on div "Income" at bounding box center [534, 54] width 53 height 31
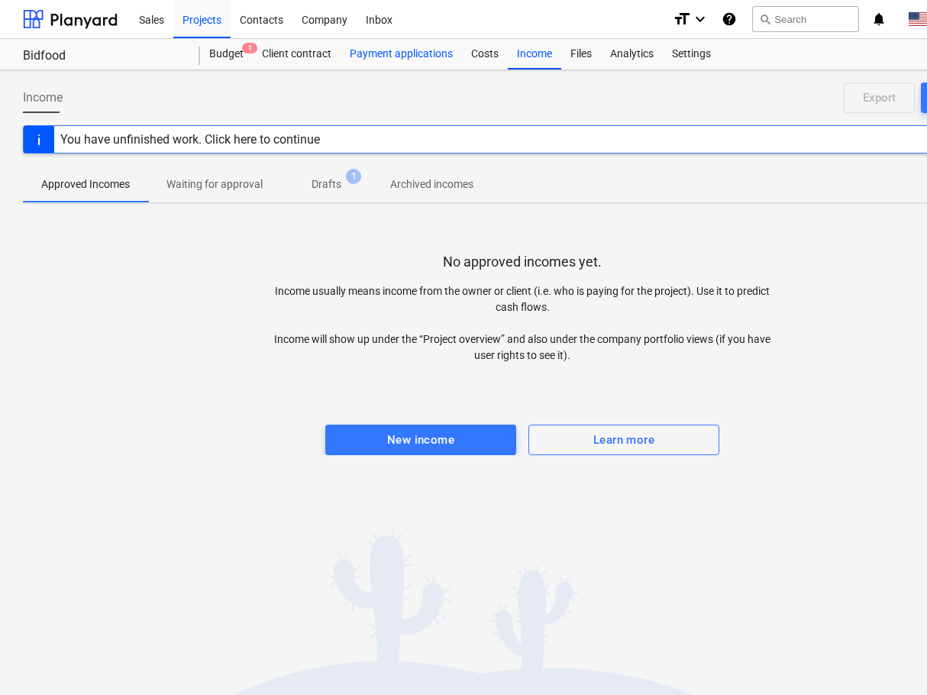
click at [407, 57] on div "Payment applications" at bounding box center [400, 54] width 121 height 31
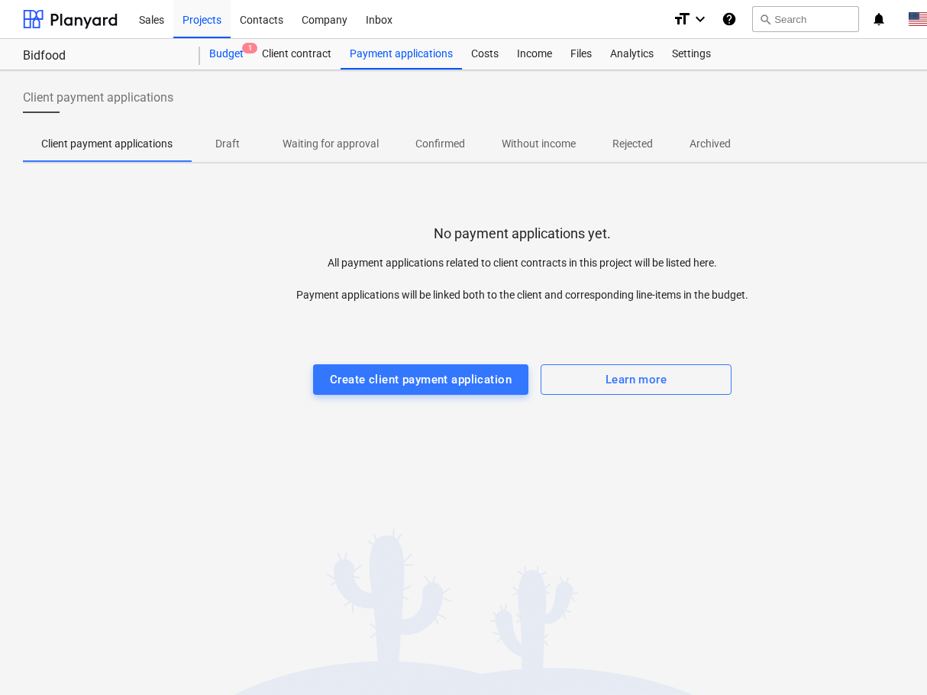
click at [228, 55] on div "Budget 1" at bounding box center [226, 54] width 53 height 31
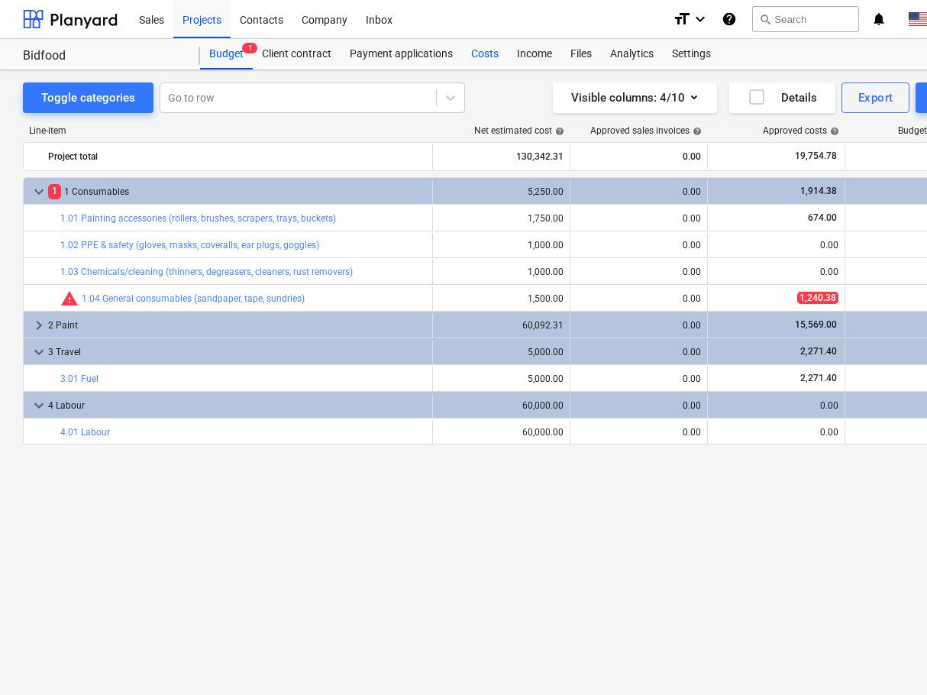
click at [474, 58] on div "Costs" at bounding box center [485, 54] width 46 height 31
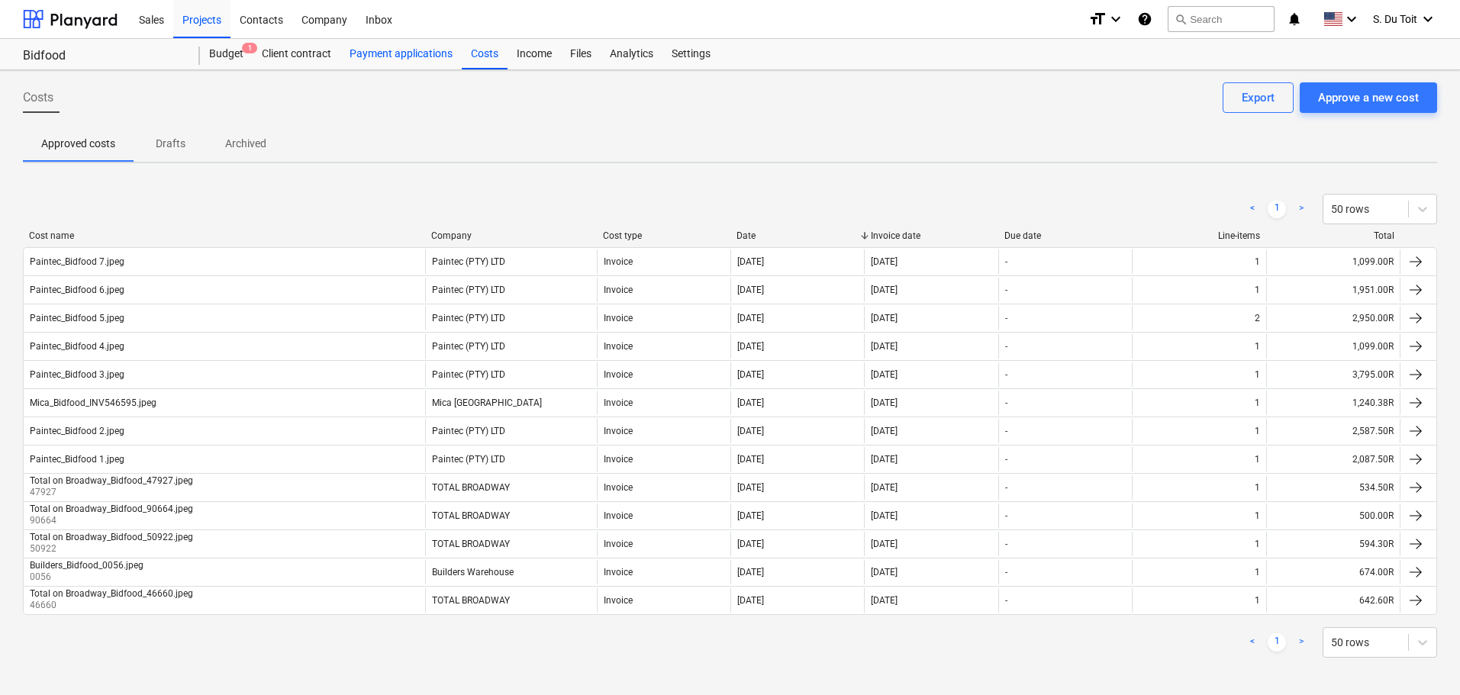
click at [398, 53] on div "Payment applications" at bounding box center [400, 54] width 121 height 31
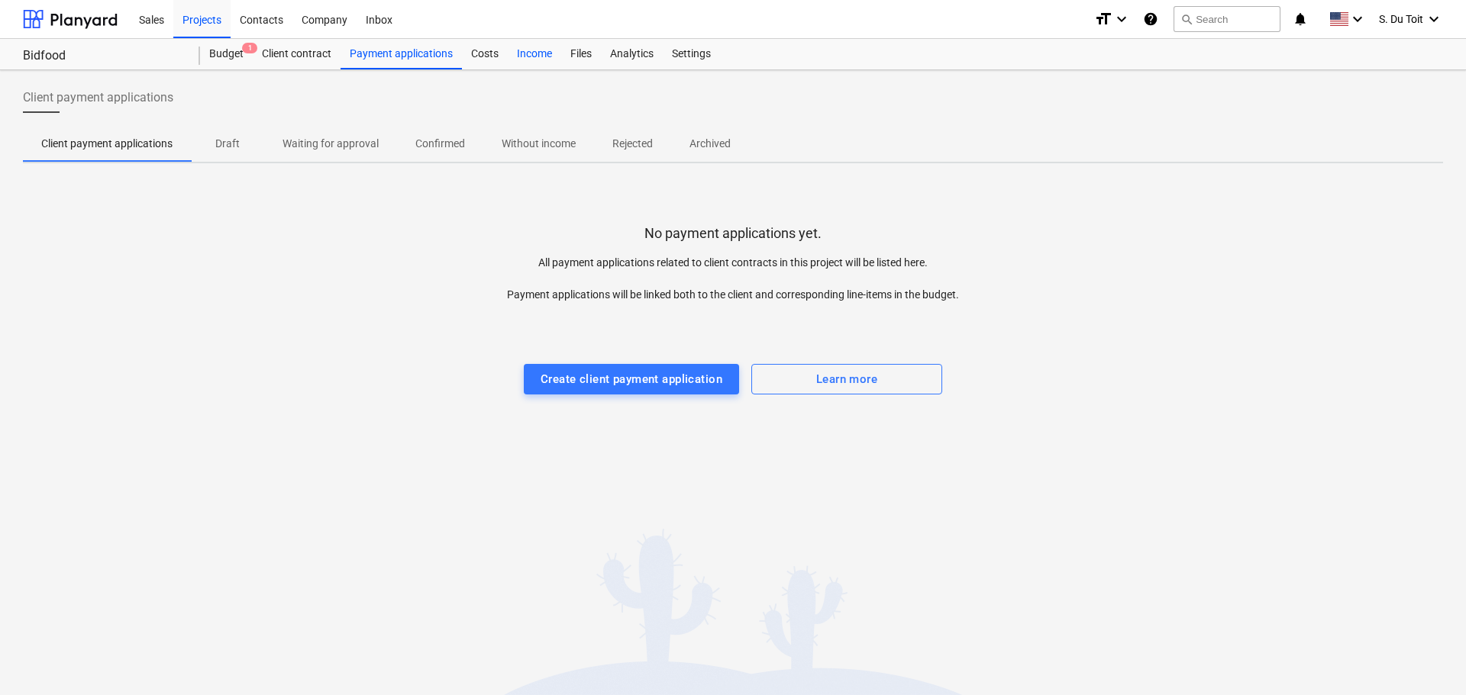
click at [525, 56] on div "Income" at bounding box center [534, 54] width 53 height 31
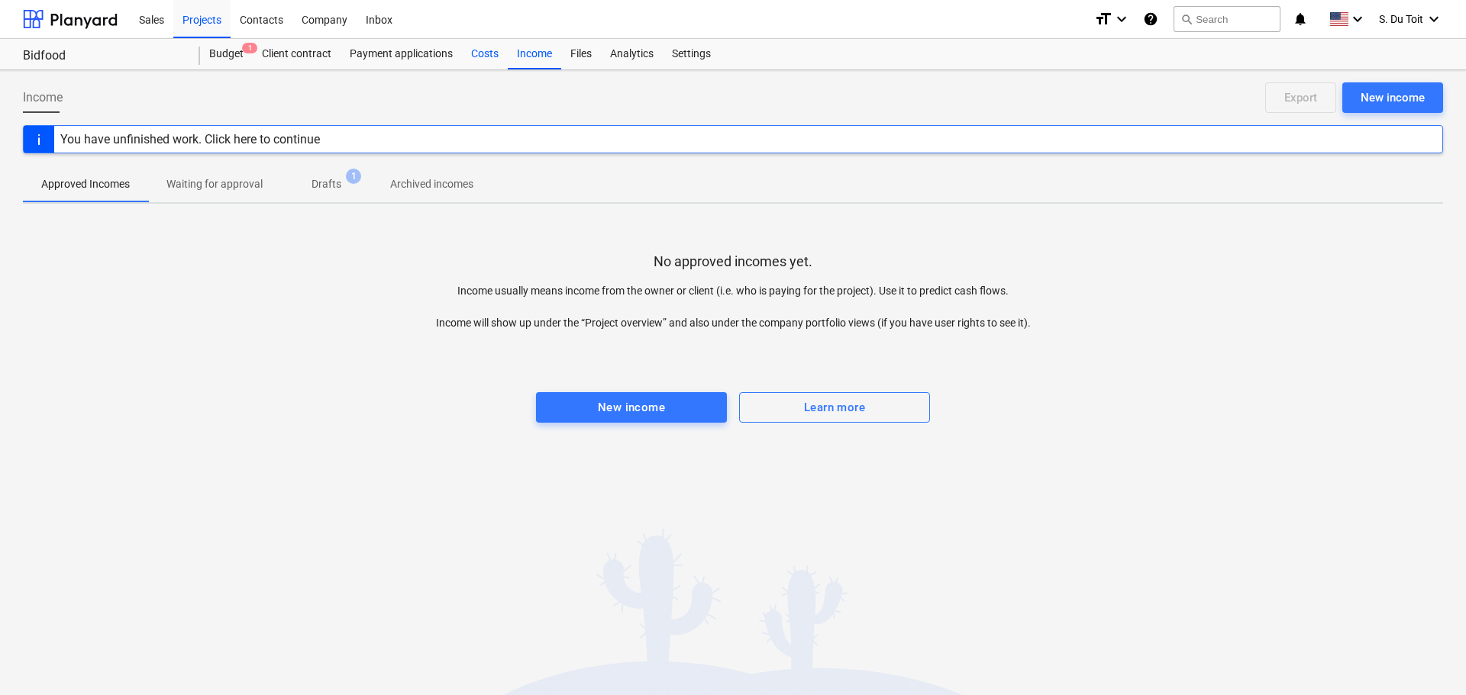
click at [490, 59] on div "Costs" at bounding box center [485, 54] width 46 height 31
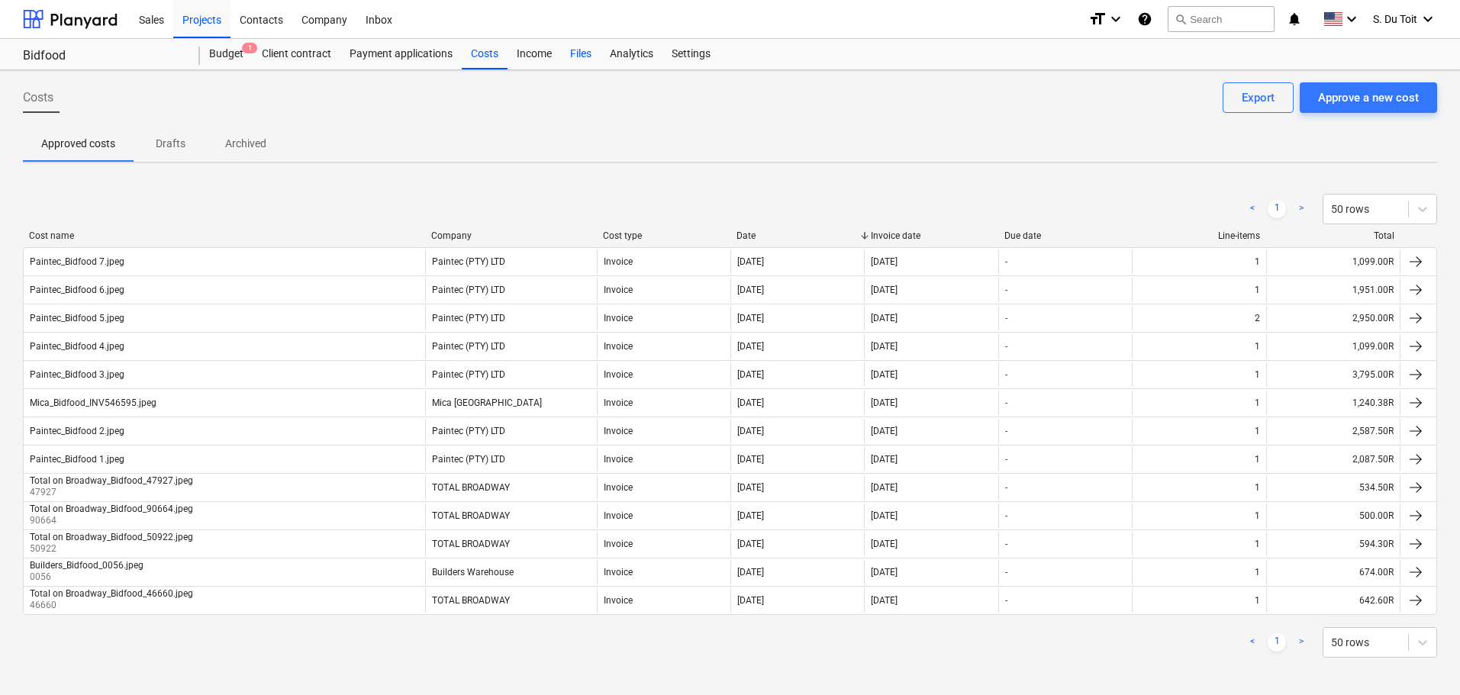
click at [590, 53] on div "Files" at bounding box center [581, 54] width 40 height 31
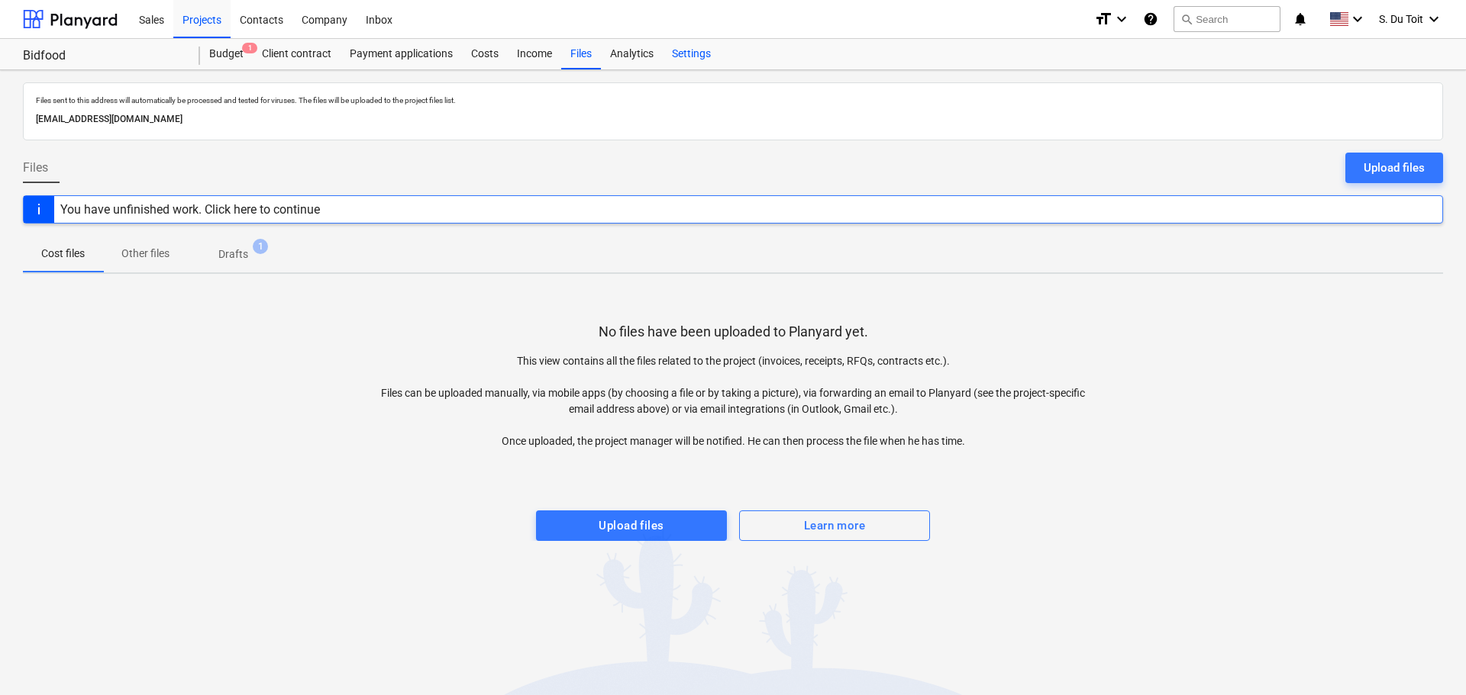
click at [663, 41] on div "Settings" at bounding box center [691, 54] width 57 height 31
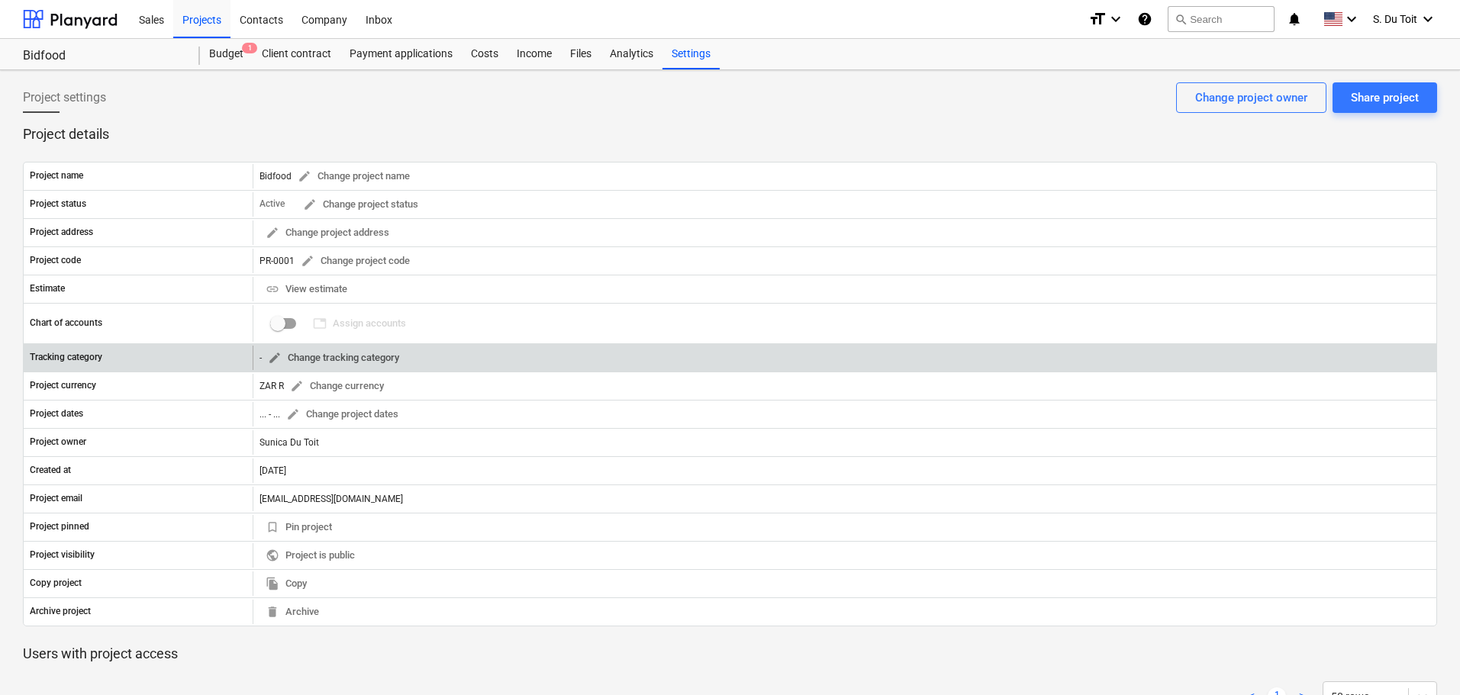
click at [277, 366] on span "edit Change tracking category" at bounding box center [333, 359] width 131 height 18
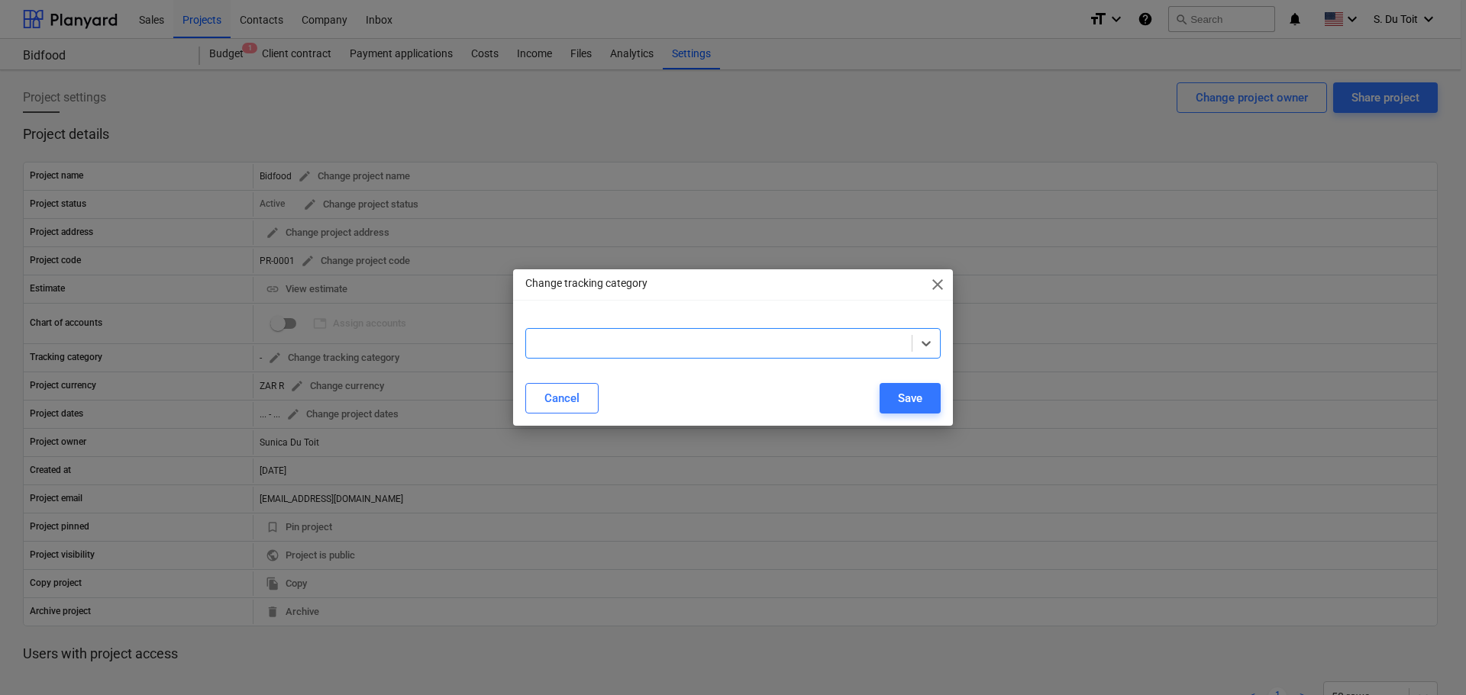
click at [927, 284] on div "Change tracking category close" at bounding box center [733, 284] width 440 height 31
click at [927, 295] on div "Change tracking category close" at bounding box center [733, 284] width 440 height 31
click at [934, 286] on span "close" at bounding box center [937, 285] width 18 height 18
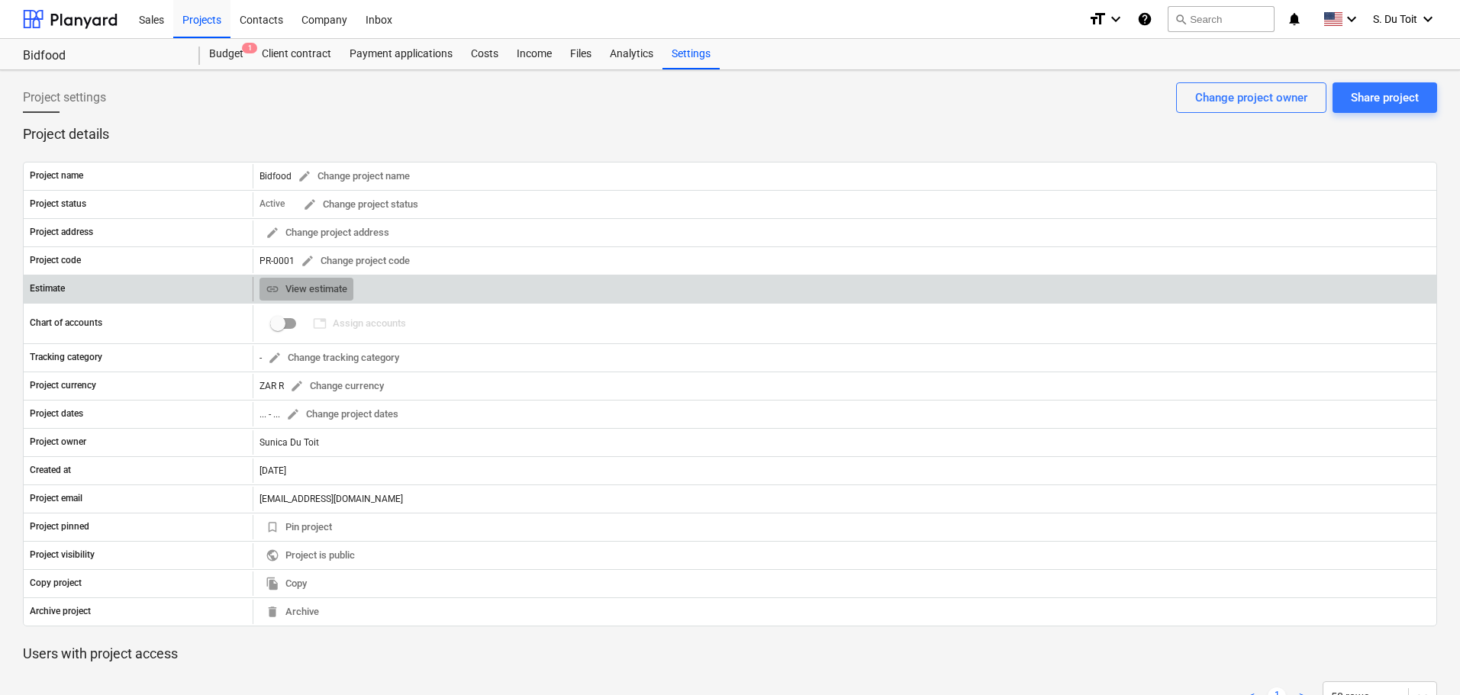
click at [292, 295] on span "link View estimate" at bounding box center [307, 290] width 82 height 18
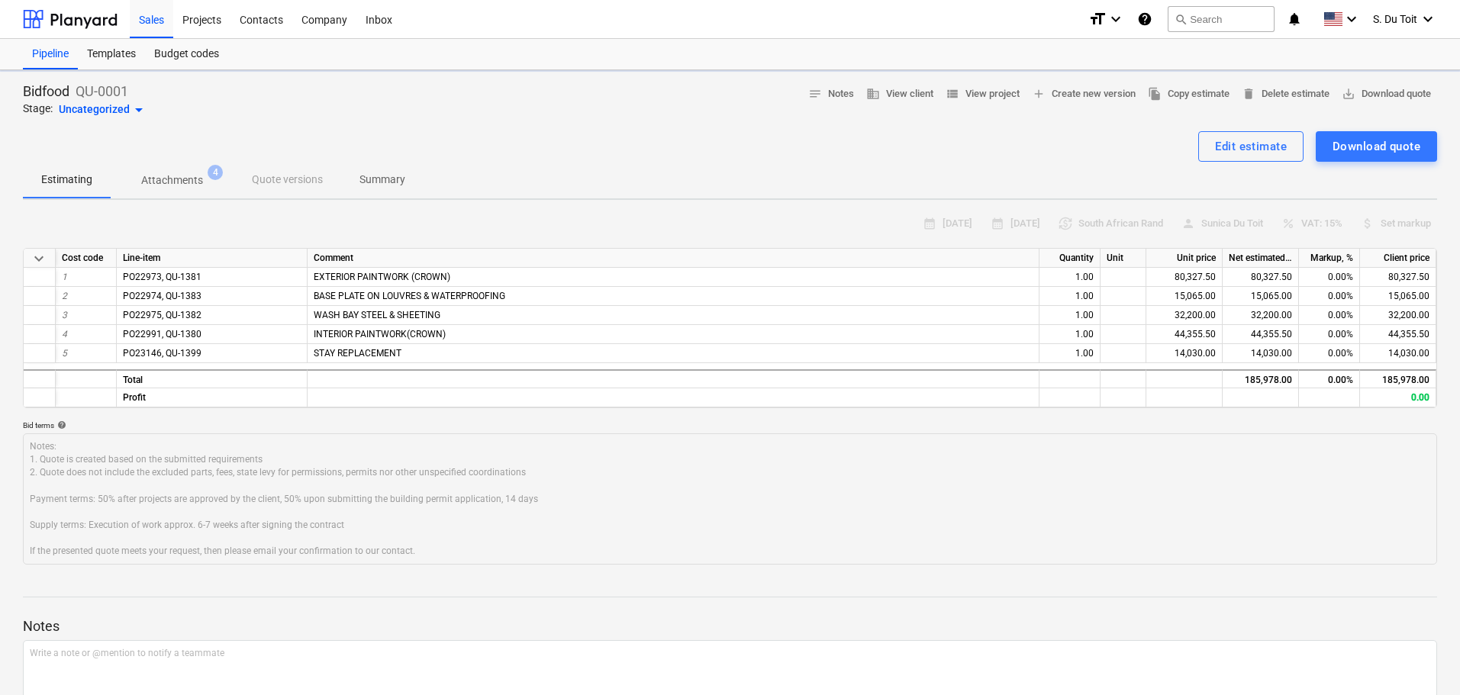
type textarea "x"
click at [205, 7] on div "Projects" at bounding box center [201, 18] width 57 height 39
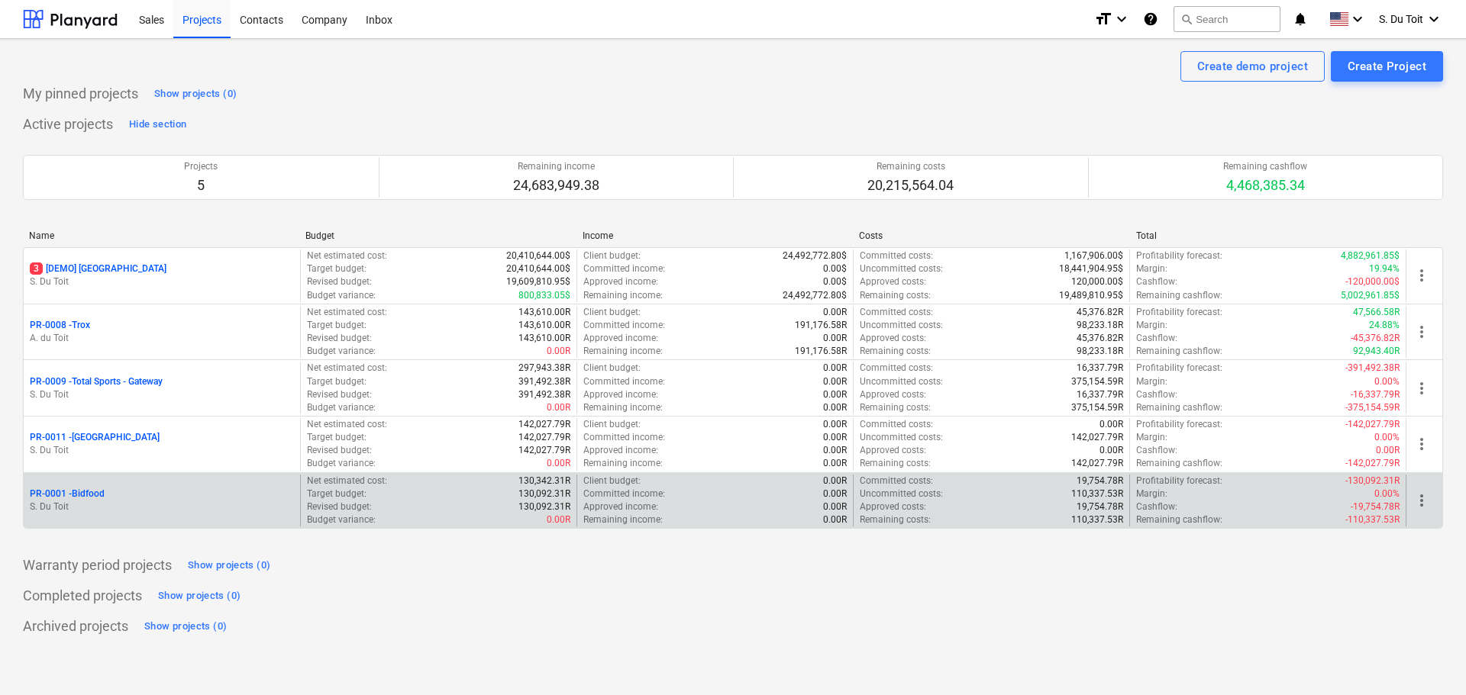
click at [202, 502] on p "S. Du Toit" at bounding box center [162, 507] width 264 height 13
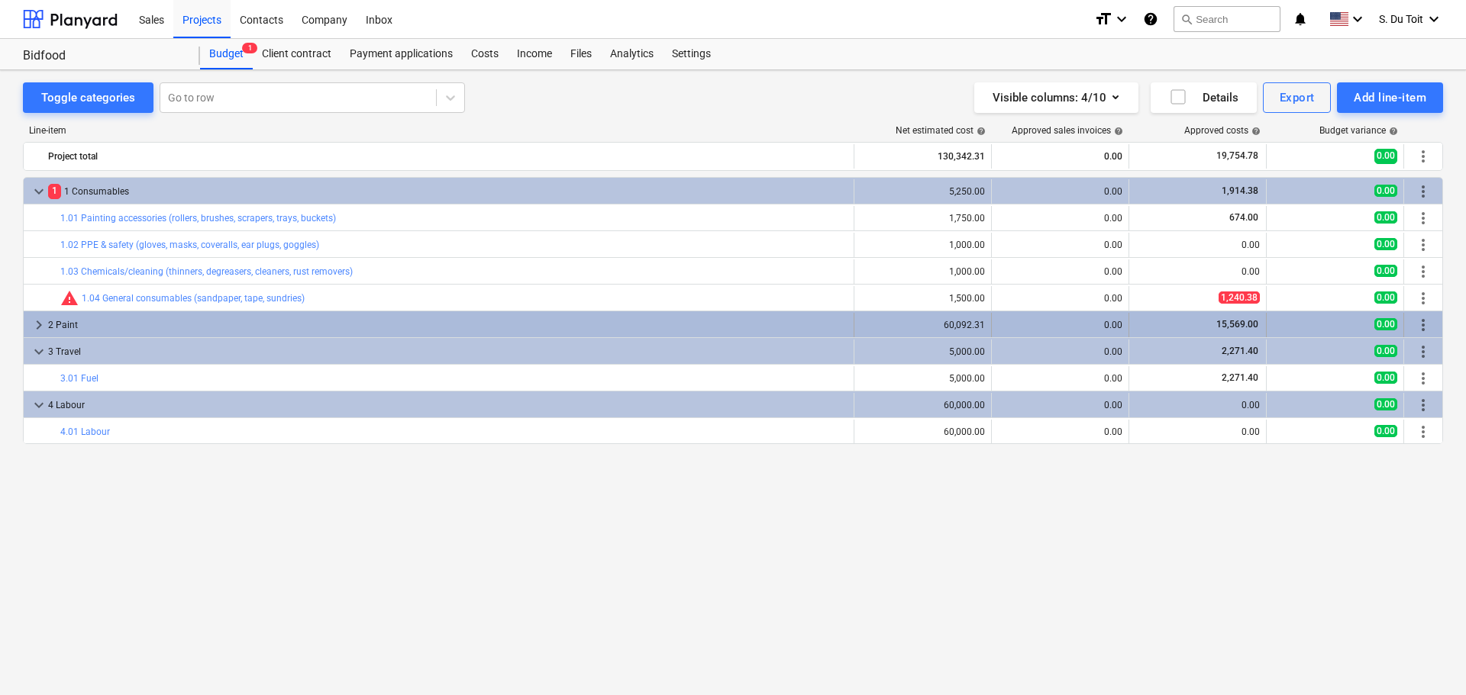
click at [158, 325] on div "2 Paint" at bounding box center [447, 325] width 799 height 24
